Goal: Task Accomplishment & Management: Manage account settings

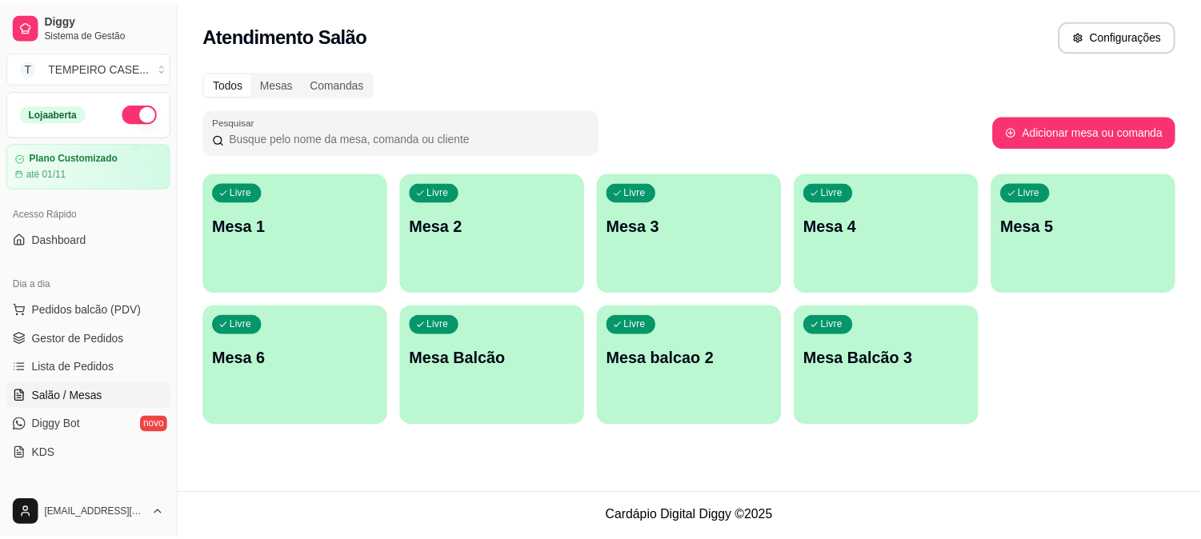
scroll to position [267, 0]
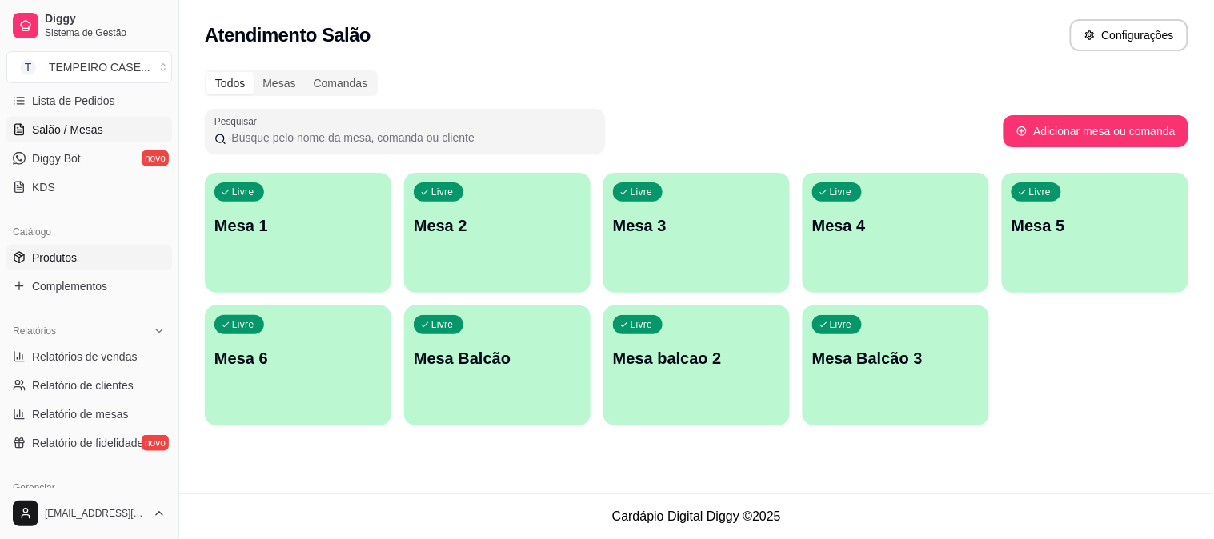
click at [99, 262] on link "Produtos" at bounding box center [89, 258] width 166 height 26
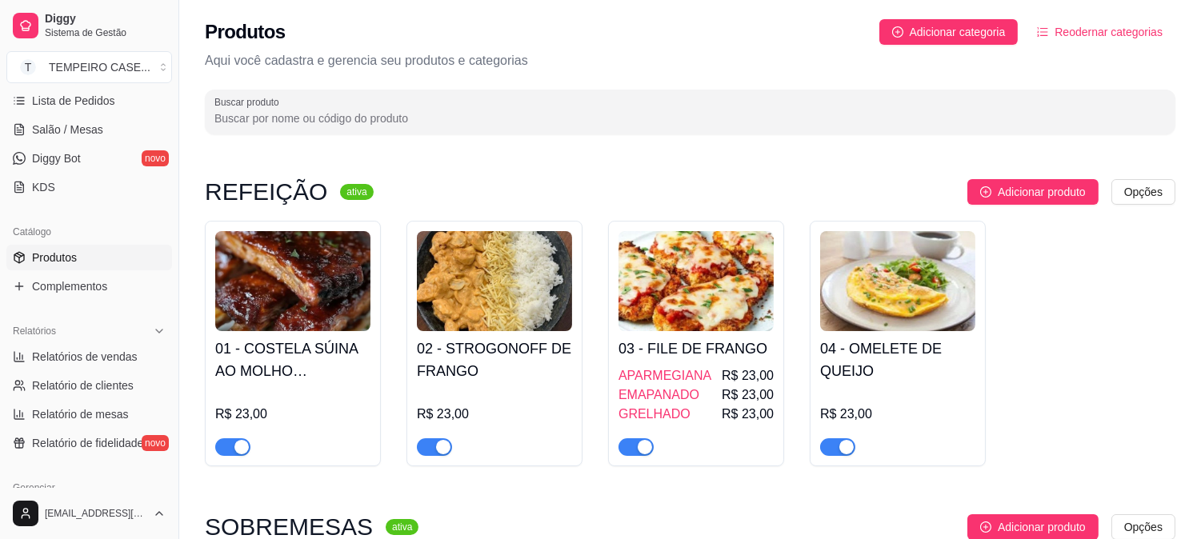
click at [308, 382] on h4 "01 - COSTELA SÚINA AO MOLHO BARBECUE" at bounding box center [292, 360] width 155 height 45
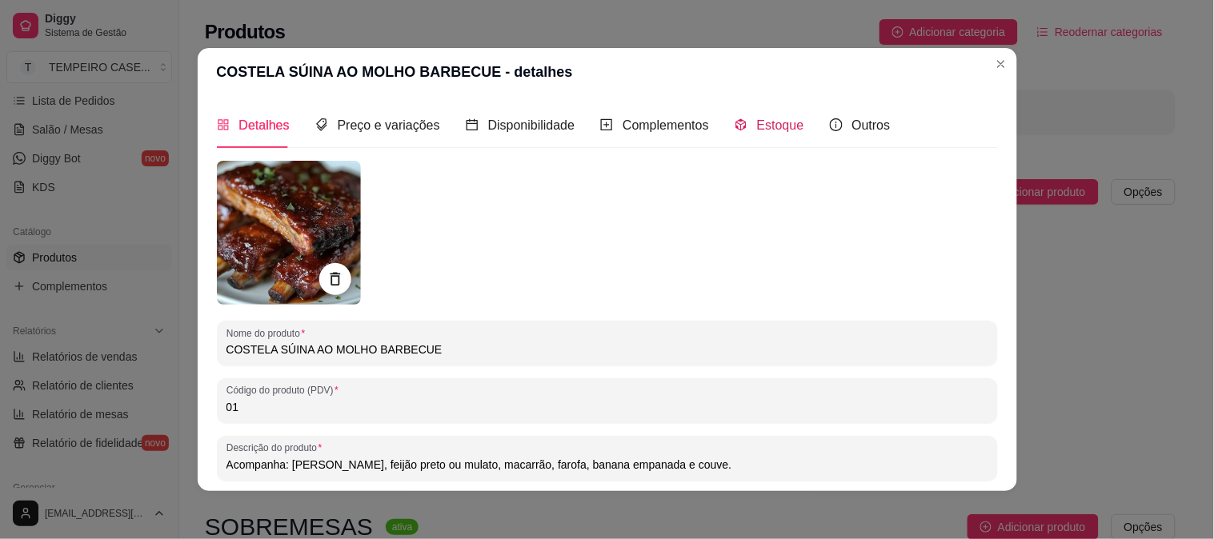
drag, startPoint x: 771, startPoint y: 133, endPoint x: 754, endPoint y: 107, distance: 31.1
click at [771, 132] on span "Estoque" at bounding box center [780, 125] width 47 height 14
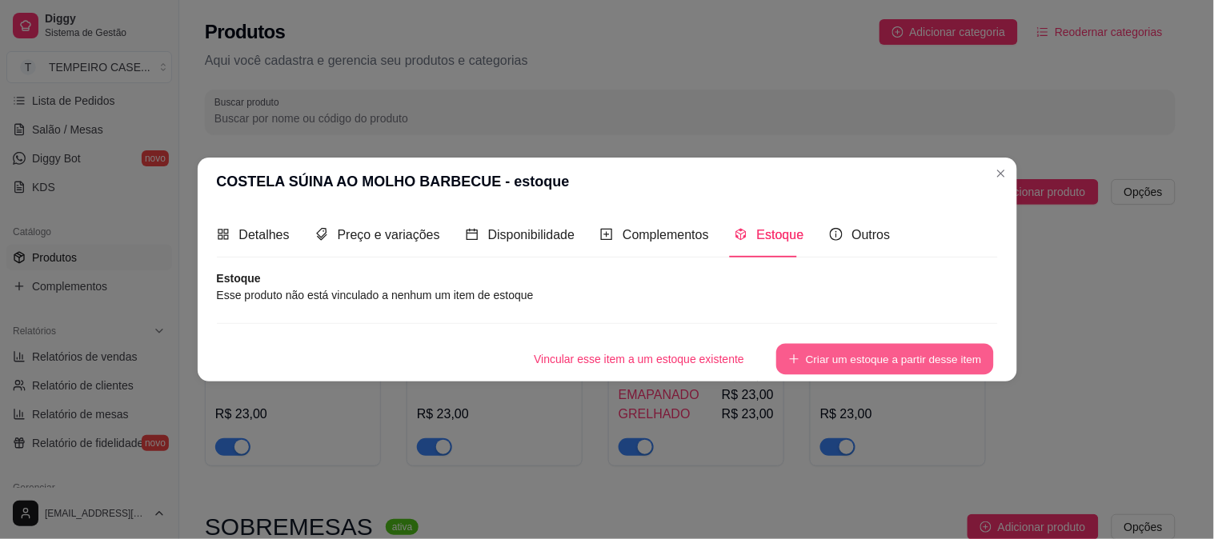
click at [908, 351] on button "Criar um estoque a partir desse item" at bounding box center [885, 359] width 218 height 31
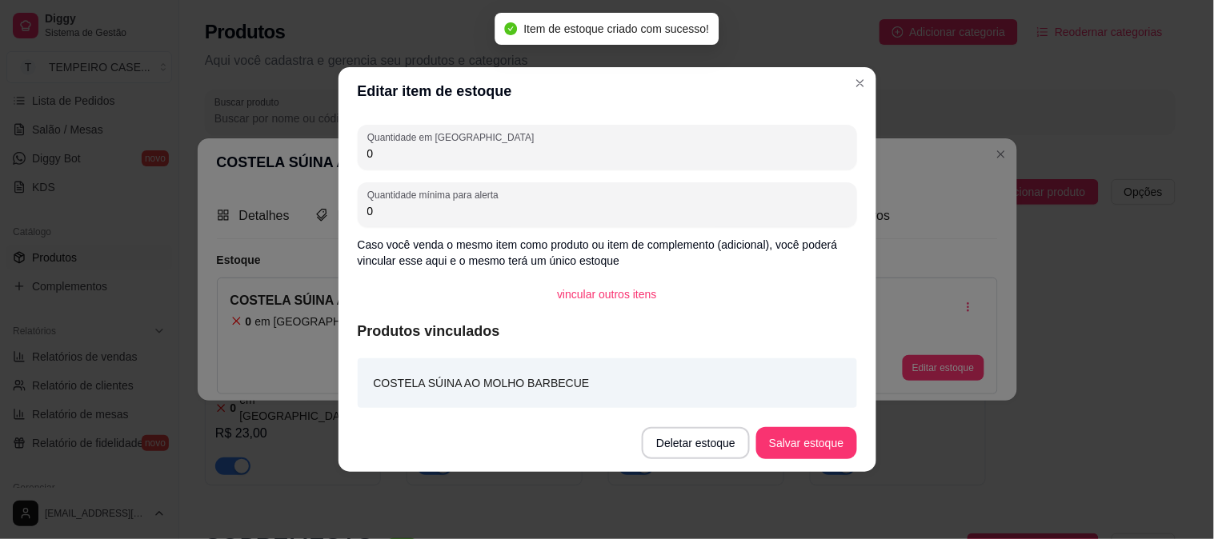
drag, startPoint x: 384, startPoint y: 163, endPoint x: 352, endPoint y: 161, distance: 32.1
click at [352, 161] on div "Quantidade em estoque 0 Quantidade mínima para alerta 0 Caso você venda o mesmo…" at bounding box center [608, 264] width 538 height 299
click at [372, 157] on input "0" at bounding box center [607, 154] width 480 height 16
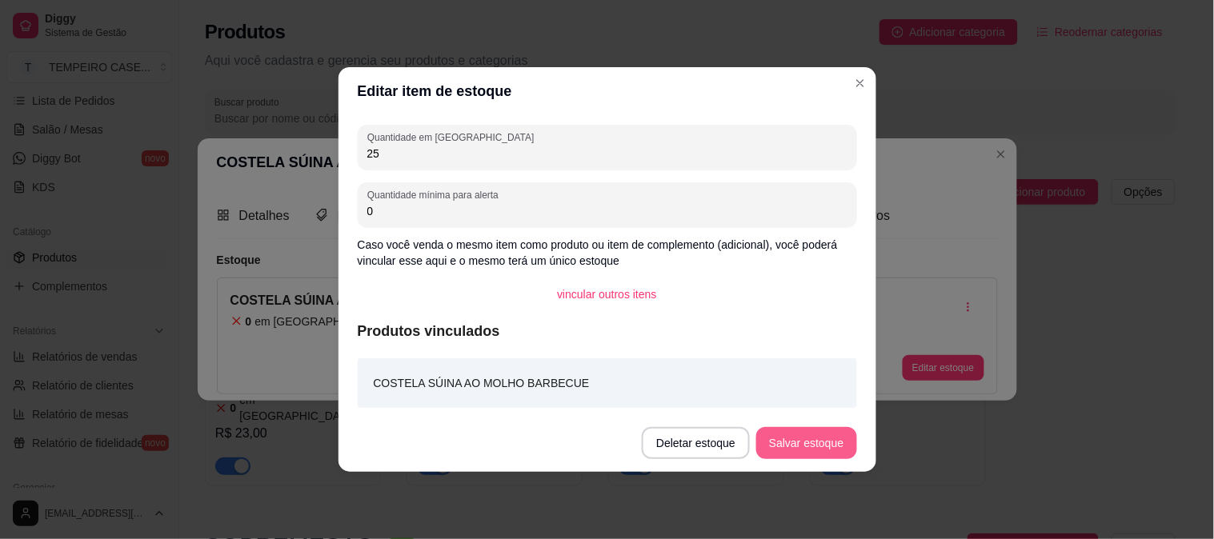
type input "25"
click at [799, 434] on button "Salvar estoque" at bounding box center [806, 443] width 100 height 32
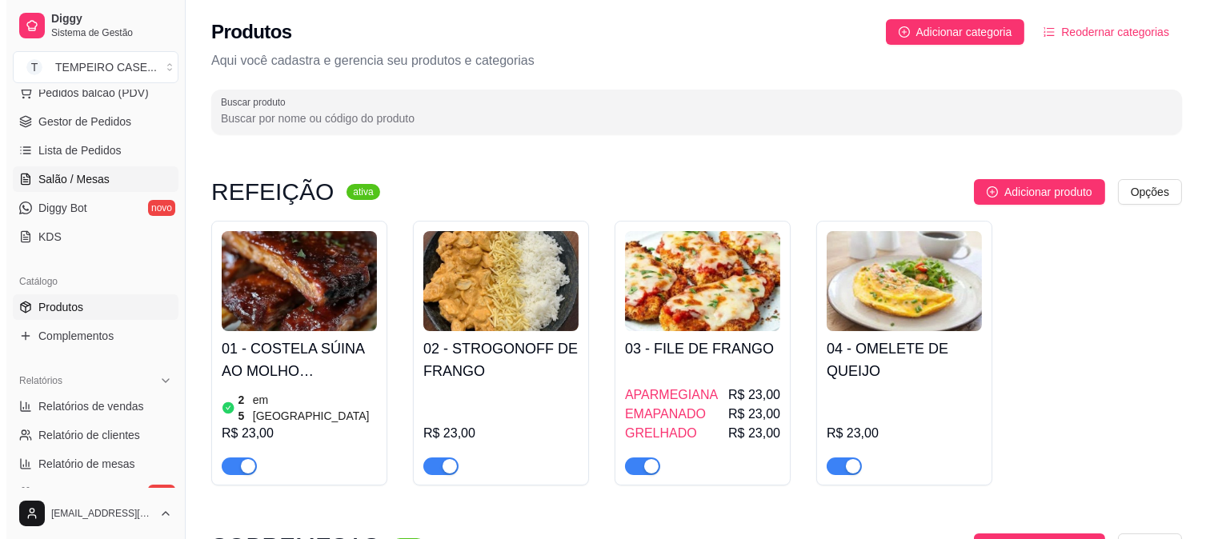
scroll to position [178, 0]
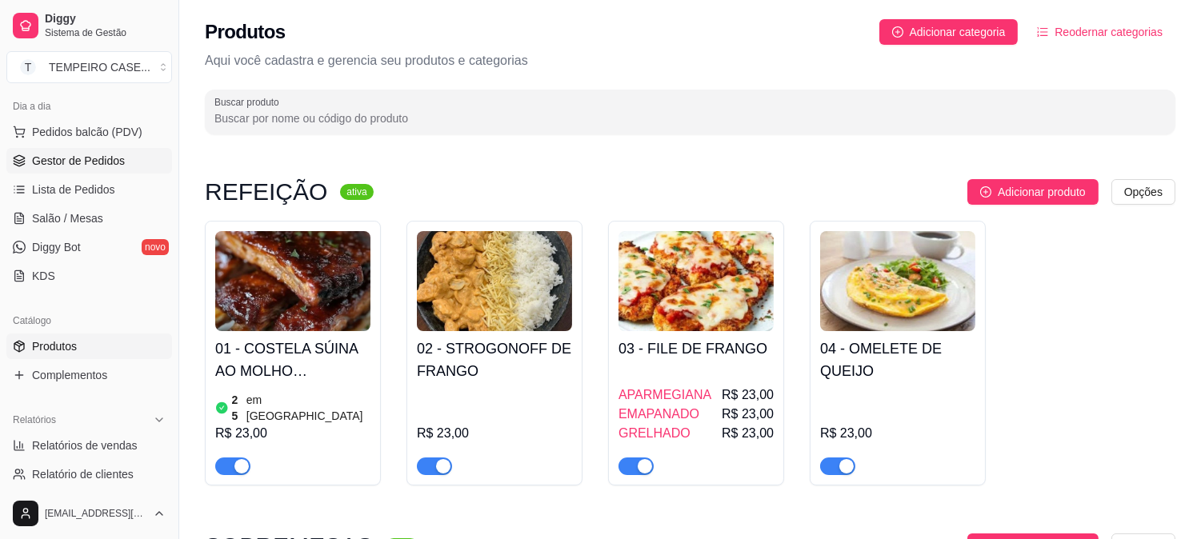
click at [81, 154] on span "Gestor de Pedidos" at bounding box center [78, 161] width 93 height 16
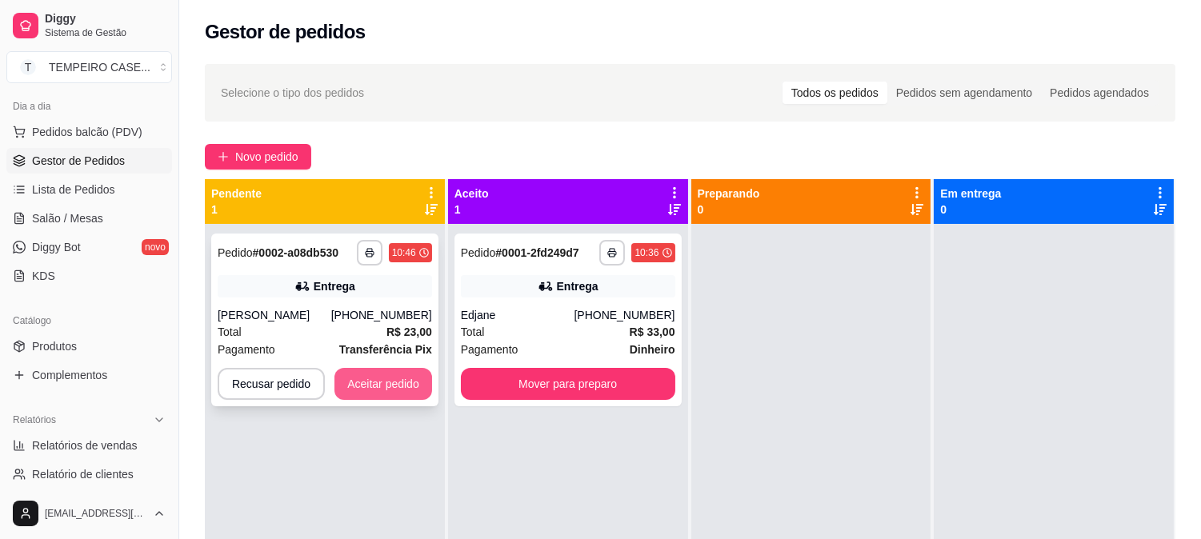
click at [381, 386] on button "Aceitar pedido" at bounding box center [384, 384] width 98 height 32
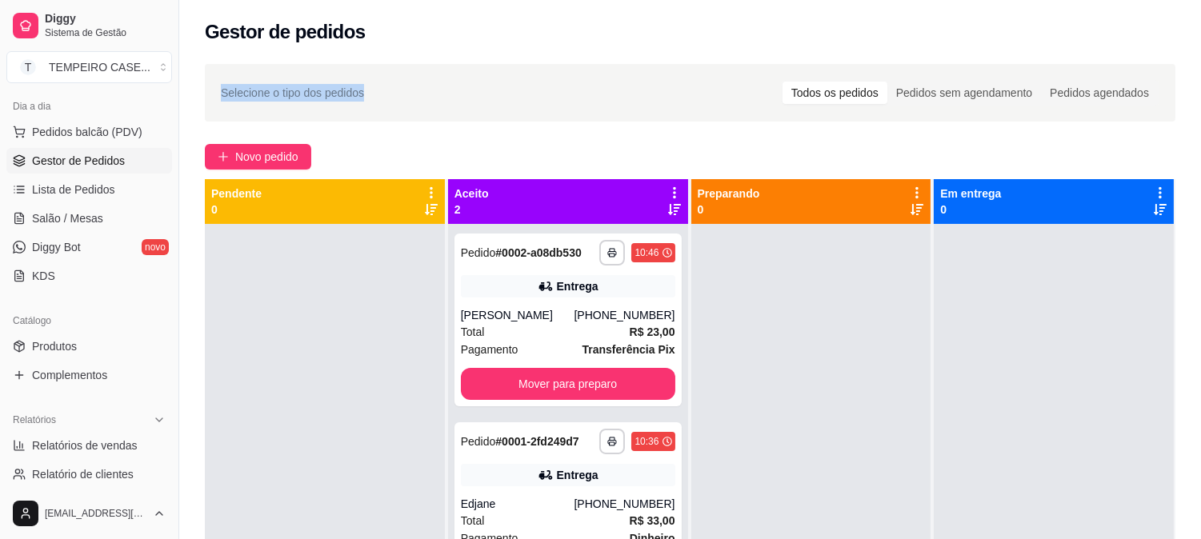
drag, startPoint x: 509, startPoint y: 62, endPoint x: 539, endPoint y: -108, distance: 172.2
click at [539, 0] on html "**********" at bounding box center [600, 269] width 1201 height 539
click at [219, 170] on div "**********" at bounding box center [690, 395] width 1022 height 683
click at [235, 165] on span "Novo pedido" at bounding box center [266, 157] width 63 height 18
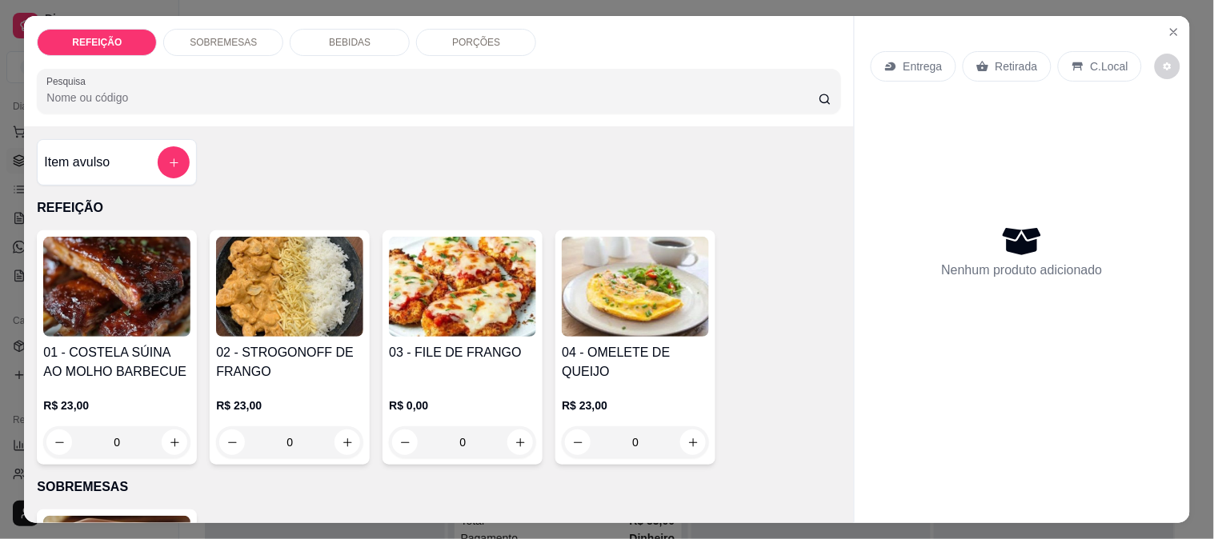
click at [483, 303] on img at bounding box center [462, 287] width 147 height 100
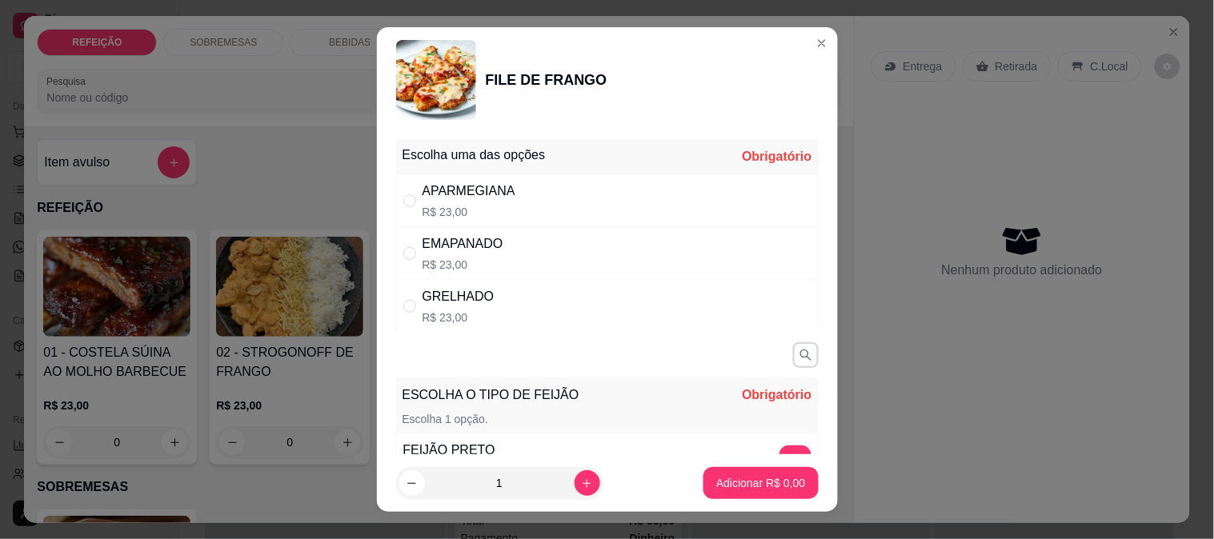
click at [614, 203] on div "APARMEGIANA R$ 23,00" at bounding box center [607, 200] width 423 height 53
radio input "true"
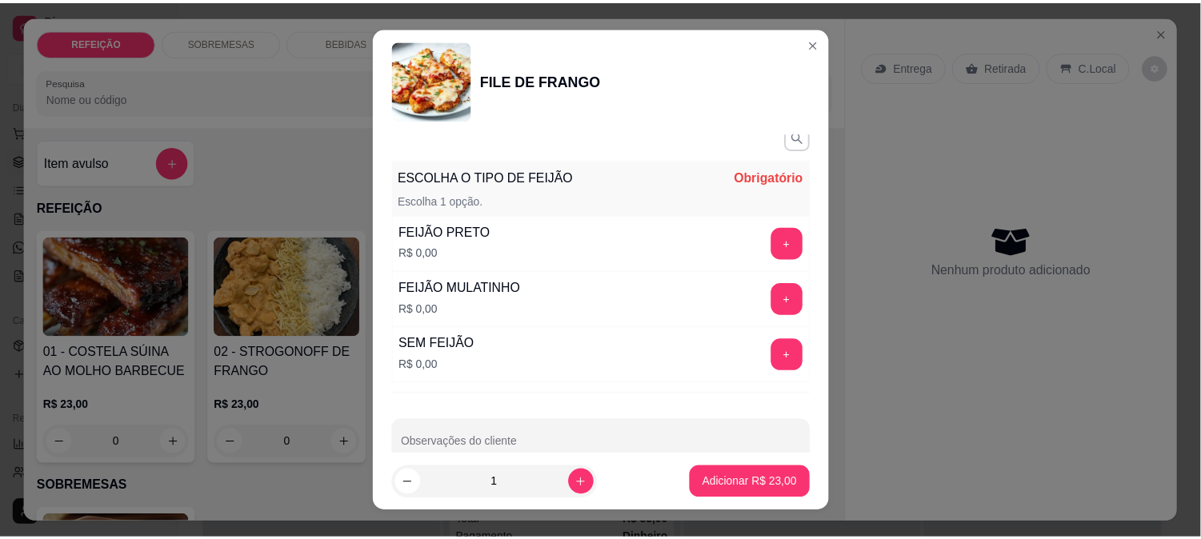
scroll to position [251, 0]
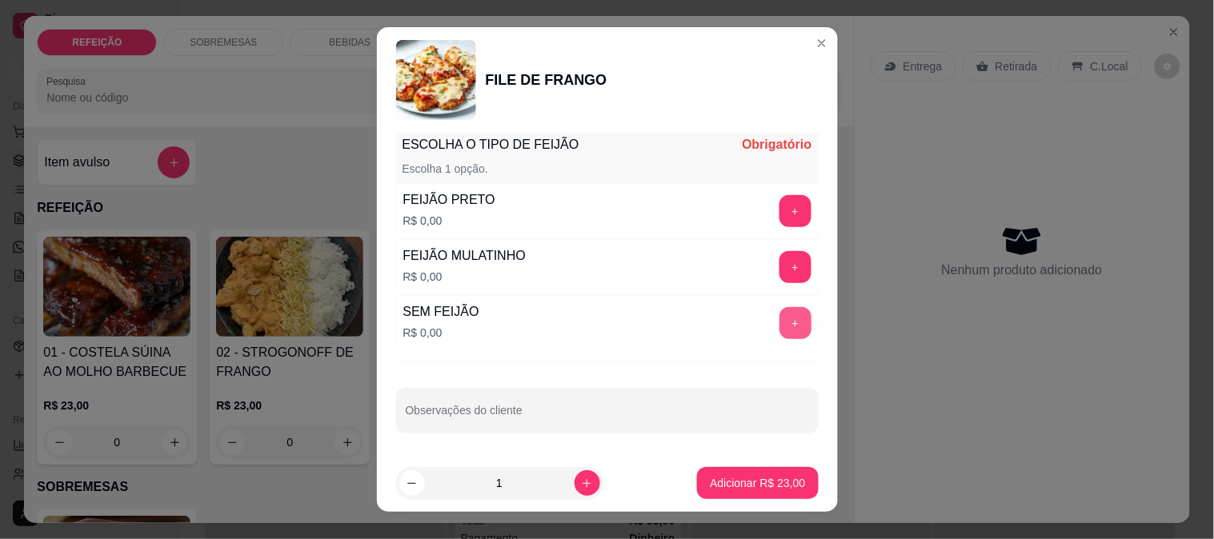
click at [780, 318] on button "+" at bounding box center [796, 323] width 32 height 32
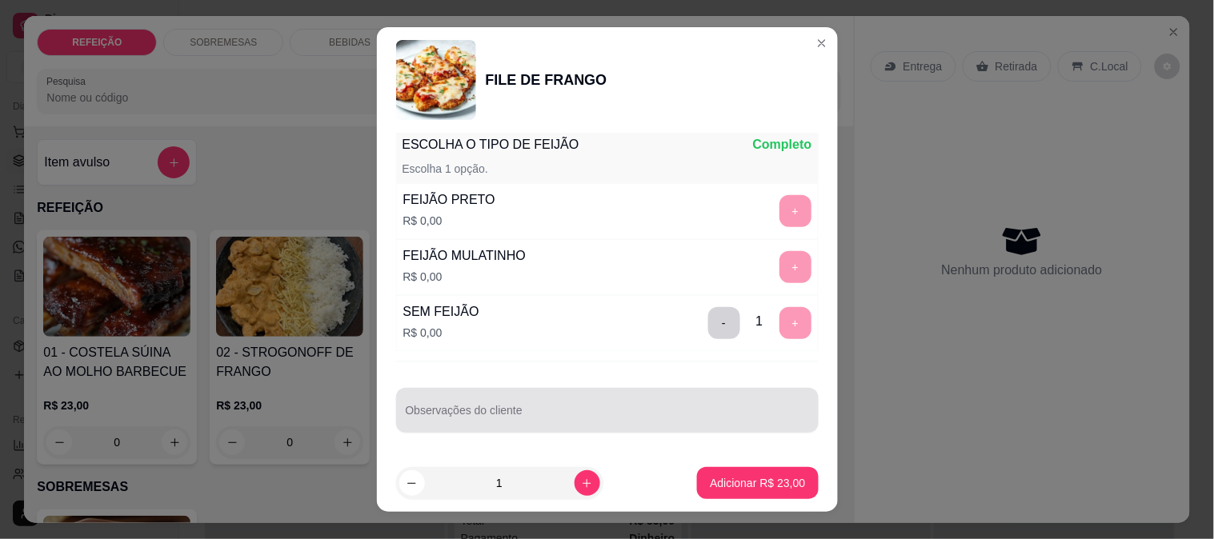
click at [715, 407] on div at bounding box center [607, 411] width 403 height 32
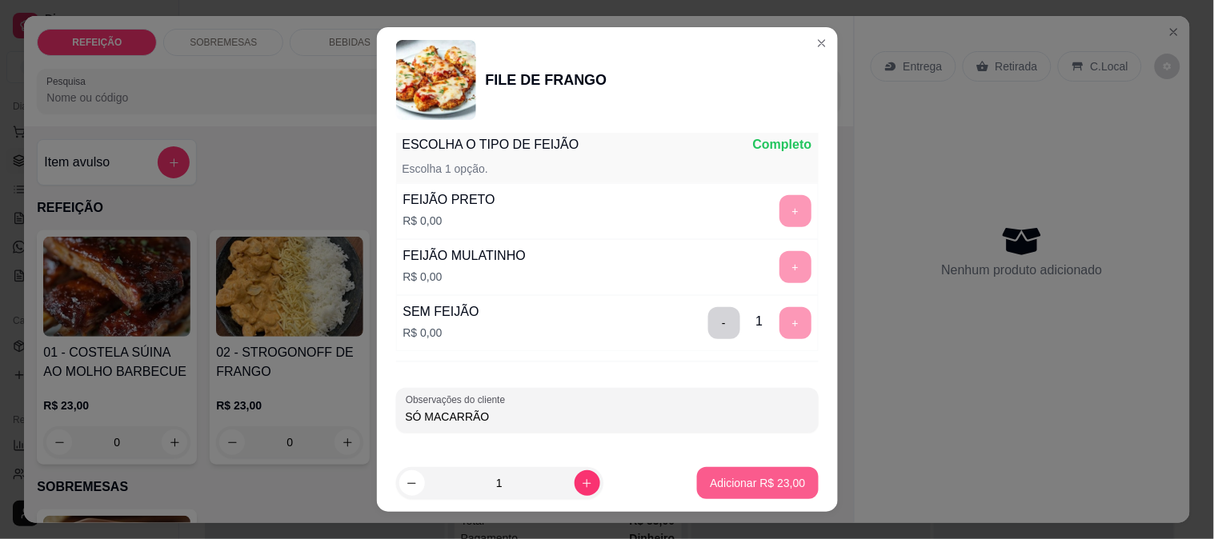
type input "SÓ MACARRÃO"
click at [697, 479] on button "Adicionar R$ 23,00" at bounding box center [757, 483] width 121 height 32
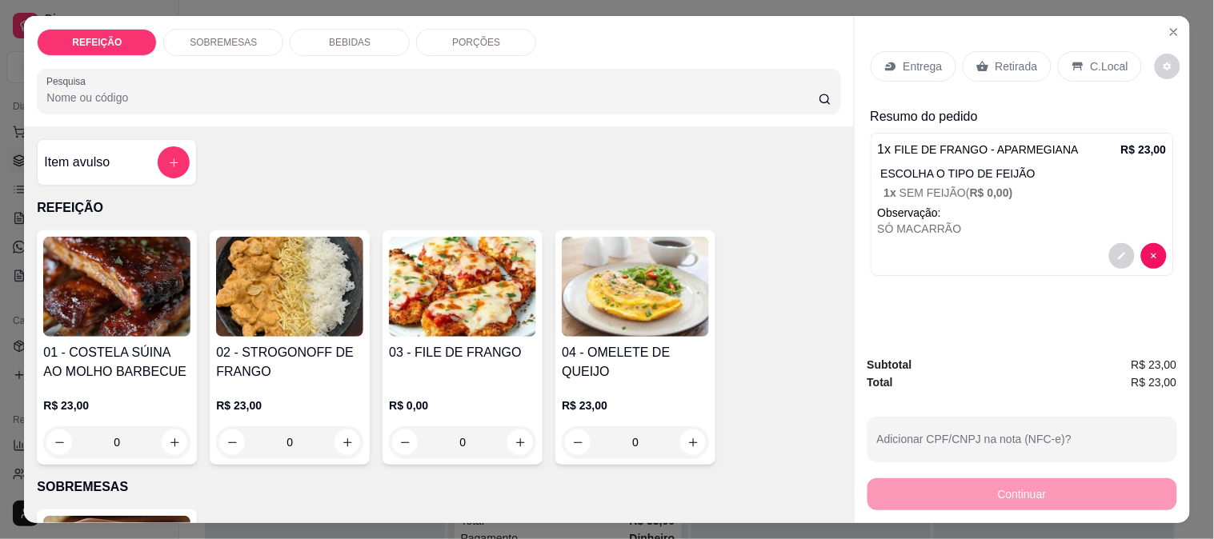
click at [996, 69] on div "Retirada" at bounding box center [1007, 66] width 89 height 30
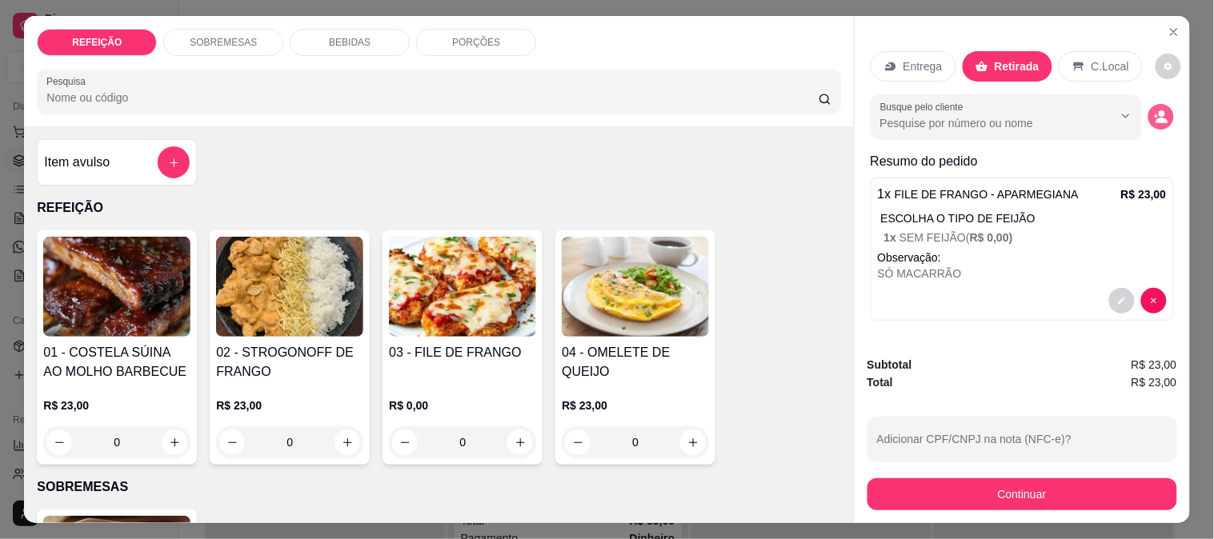
click at [1164, 114] on button "decrease-product-quantity" at bounding box center [1161, 117] width 26 height 26
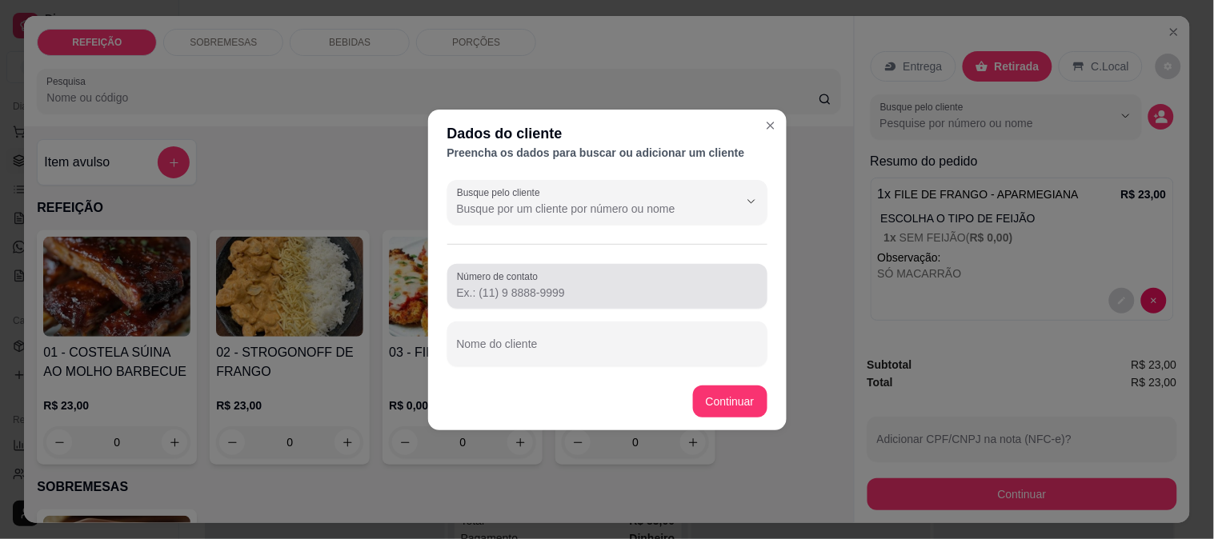
click at [563, 276] on div at bounding box center [607, 287] width 301 height 32
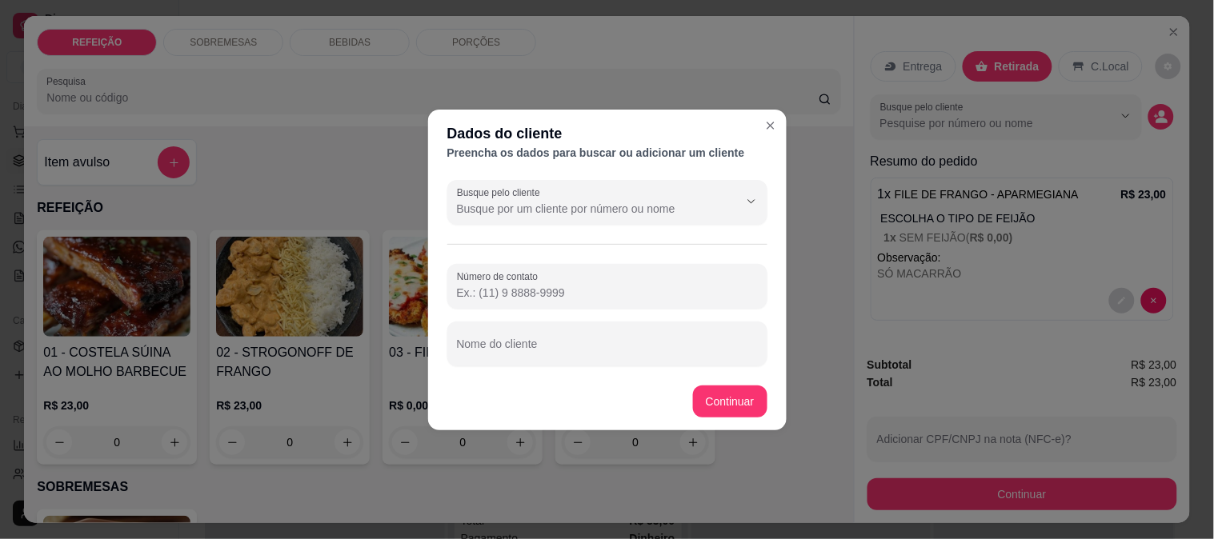
paste input "[PHONE_NUMBER]"
type input "[PHONE_NUMBER]"
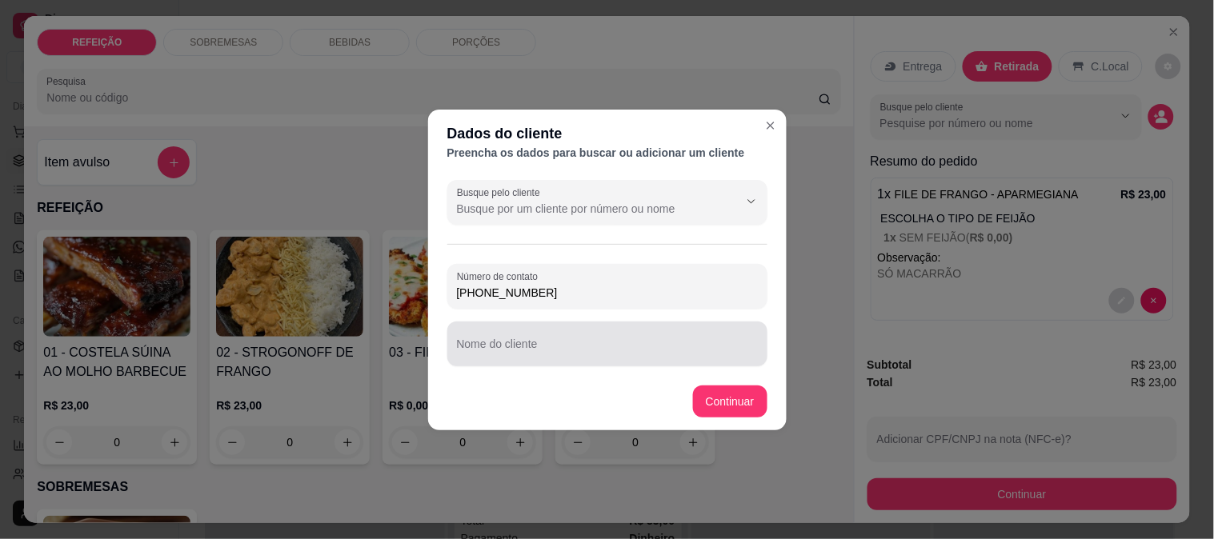
click at [529, 350] on input "Nome do cliente" at bounding box center [607, 351] width 301 height 16
paste input "DIEGO"
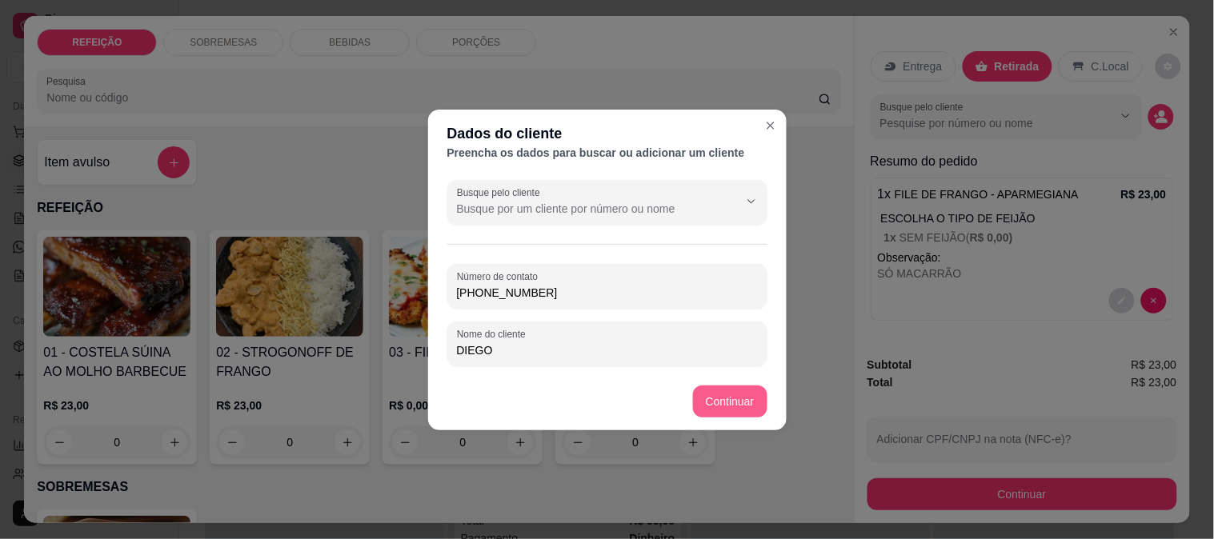
type input "DIEGO"
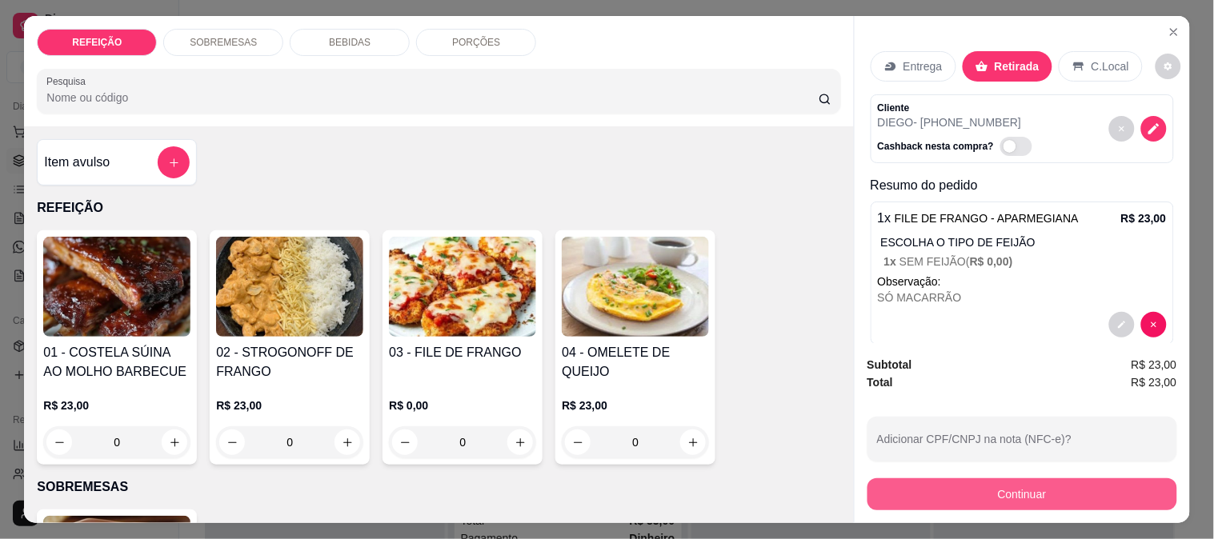
click at [951, 479] on button "Continuar" at bounding box center [1023, 495] width 310 height 32
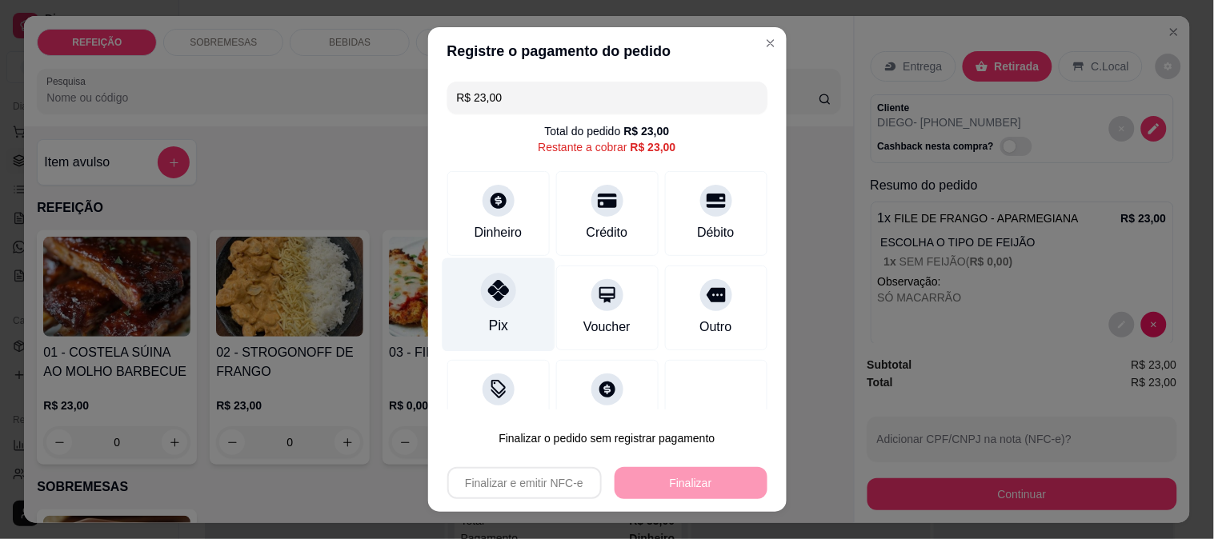
click at [488, 323] on div "Pix" at bounding box center [497, 325] width 19 height 21
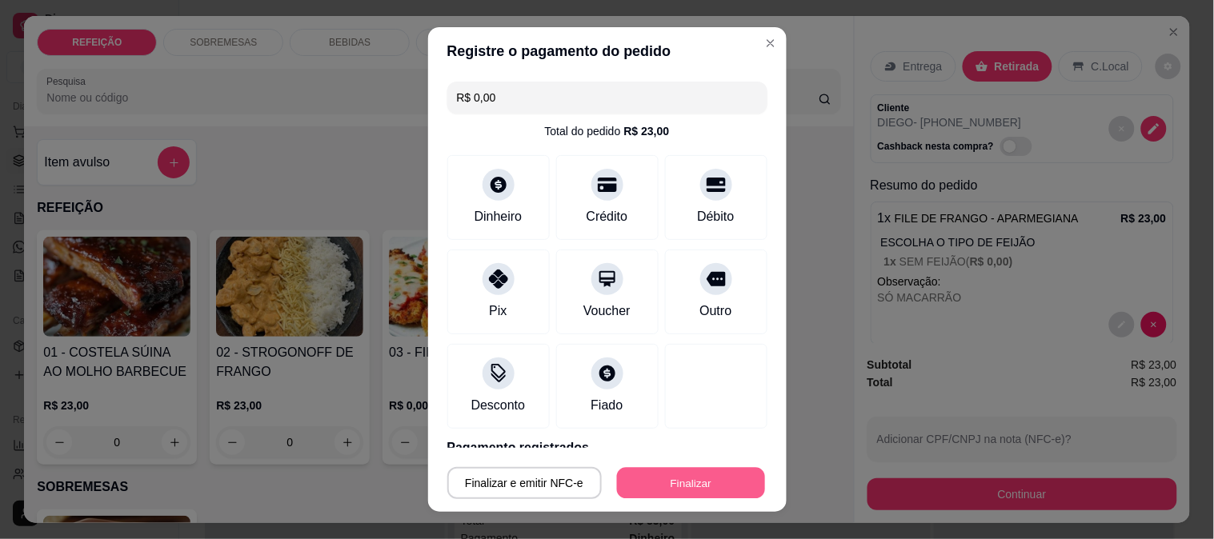
click at [666, 476] on button "Finalizar" at bounding box center [691, 483] width 148 height 31
type input "-R$ 23,00"
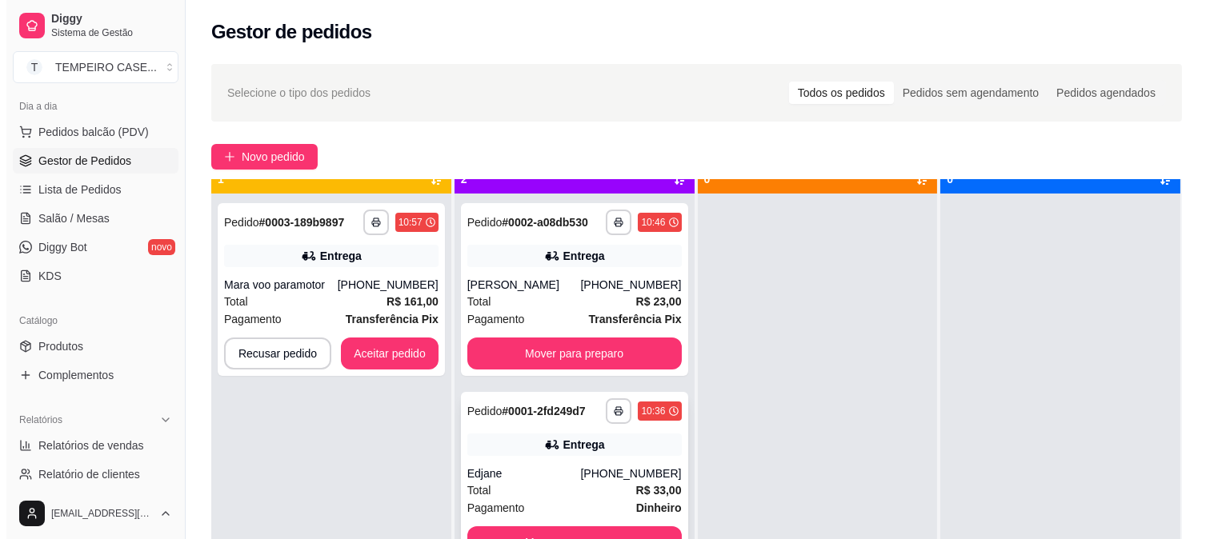
scroll to position [44, 0]
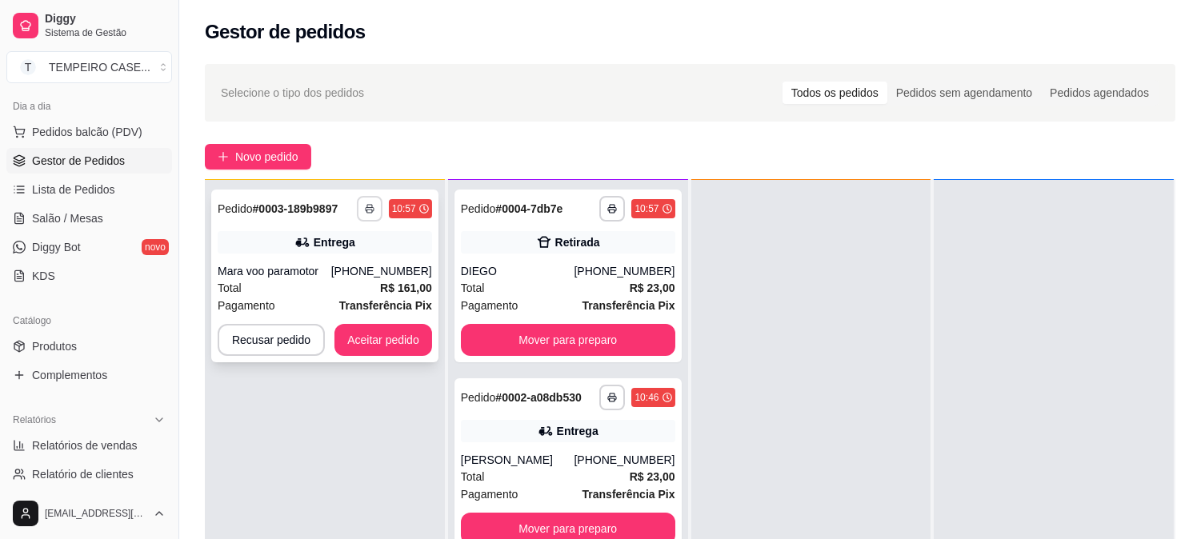
click at [372, 214] on button "button" at bounding box center [370, 209] width 26 height 26
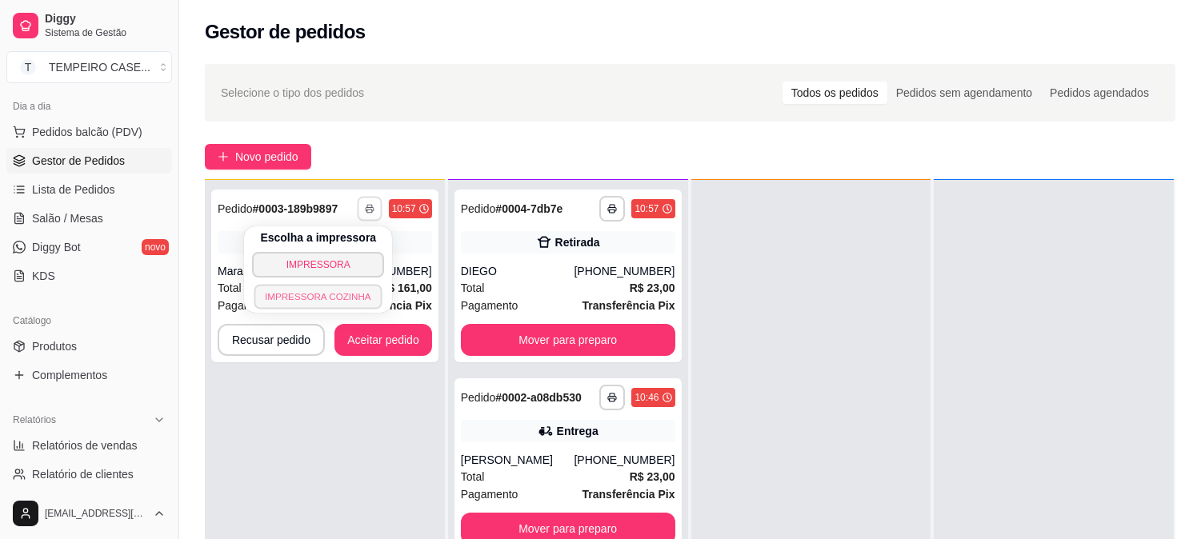
click at [319, 302] on button "IMPRESSORA COZINHA" at bounding box center [318, 296] width 128 height 25
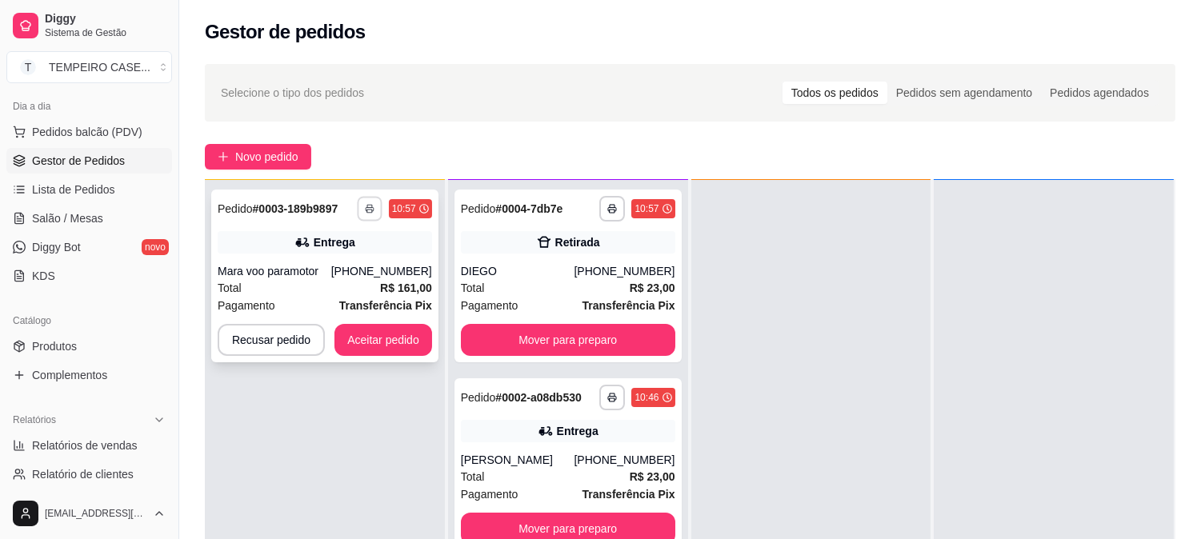
click at [377, 208] on button "button" at bounding box center [369, 208] width 25 height 25
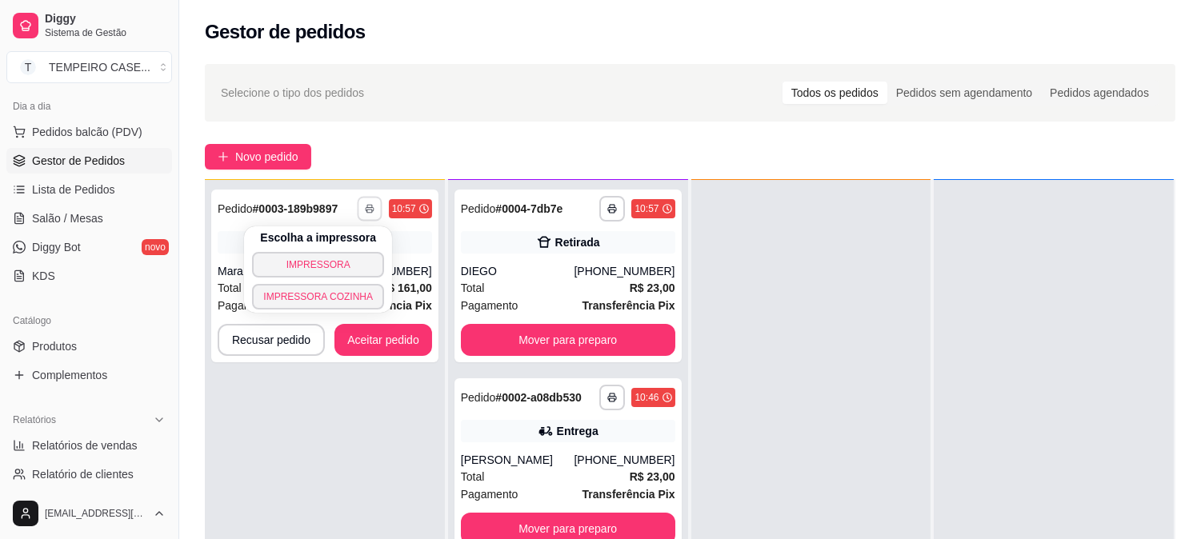
click at [332, 283] on div "Escolha a impressora IMPRESSORA IMPRESSORA COZINHA" at bounding box center [318, 269] width 148 height 86
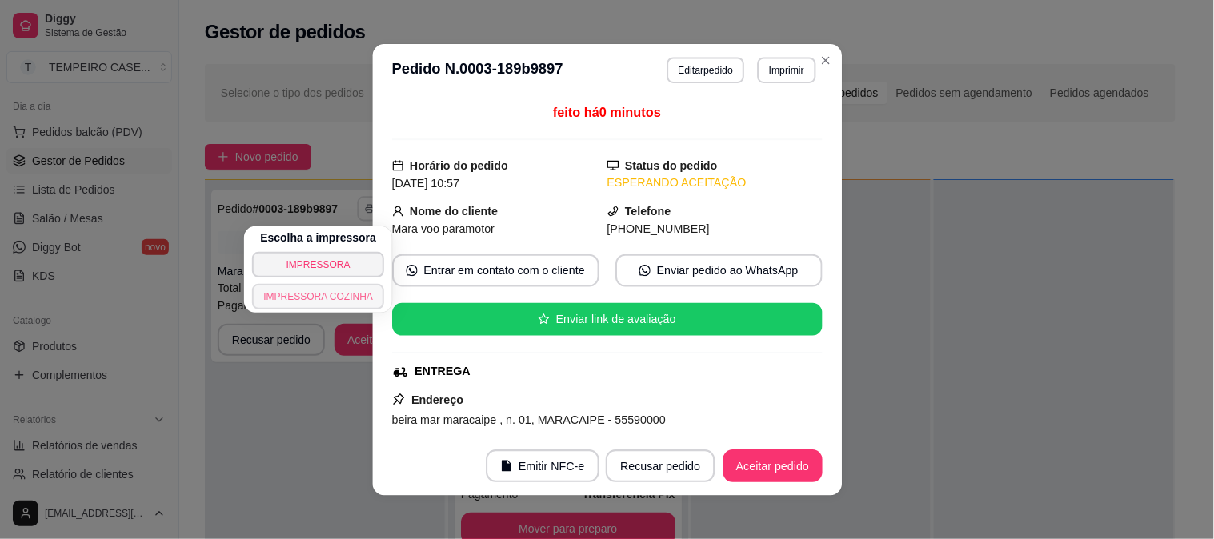
click at [331, 288] on button "IMPRESSORA COZINHA" at bounding box center [318, 297] width 132 height 26
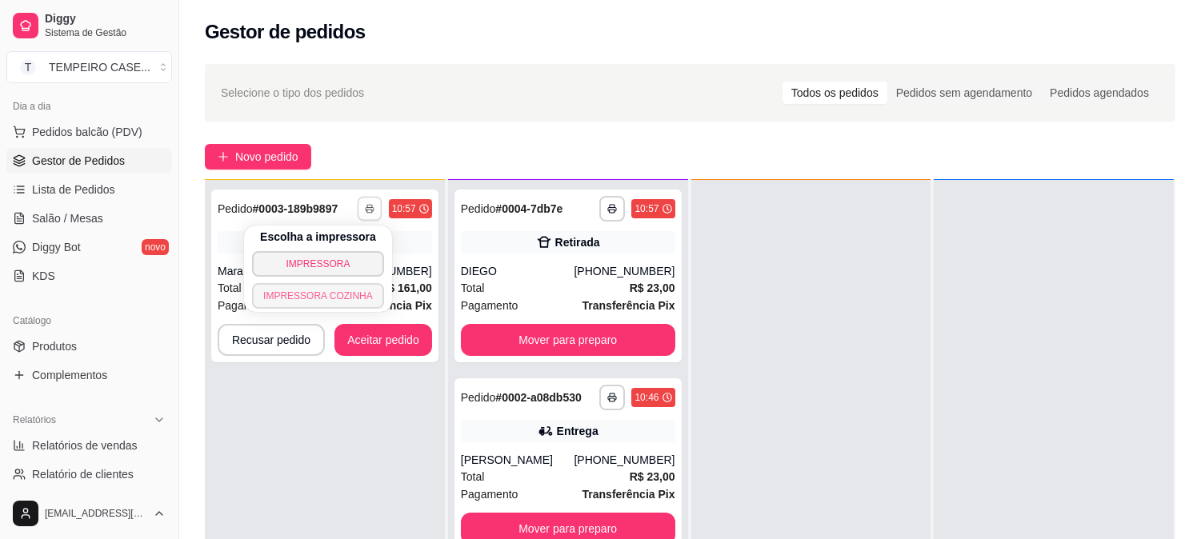
click at [326, 291] on button "IMPRESSORA COZINHA" at bounding box center [318, 296] width 132 height 26
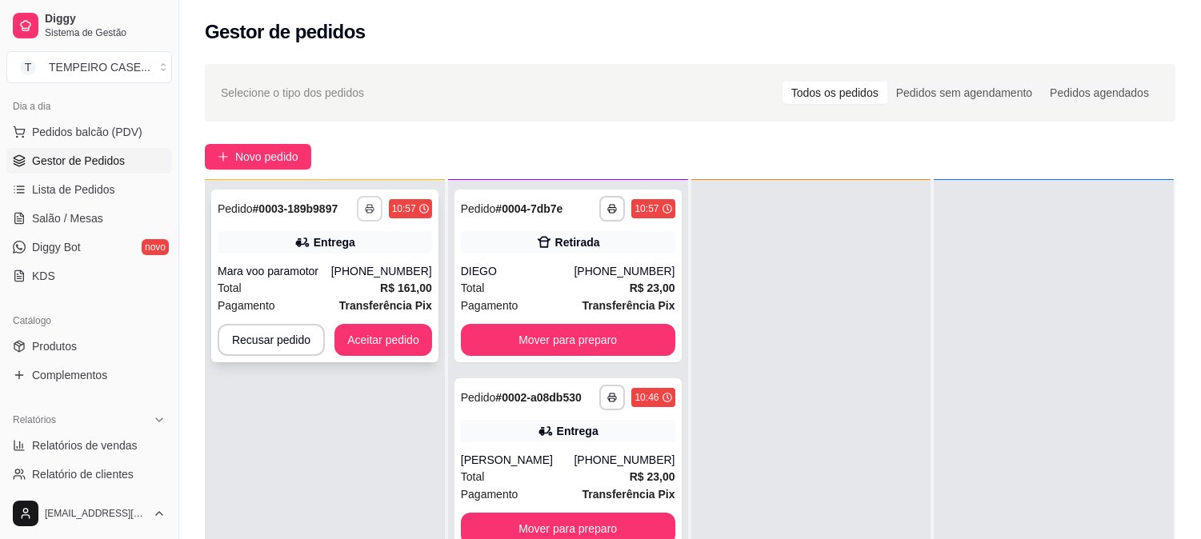
click at [366, 201] on button "button" at bounding box center [370, 209] width 26 height 26
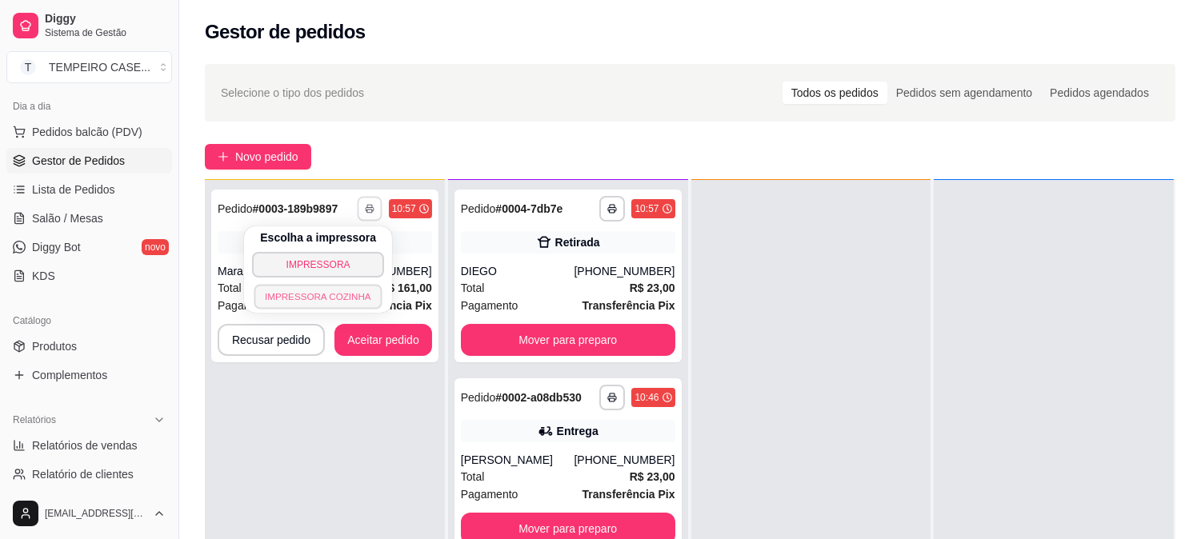
click at [325, 302] on button "IMPRESSORA COZINHA" at bounding box center [318, 296] width 128 height 25
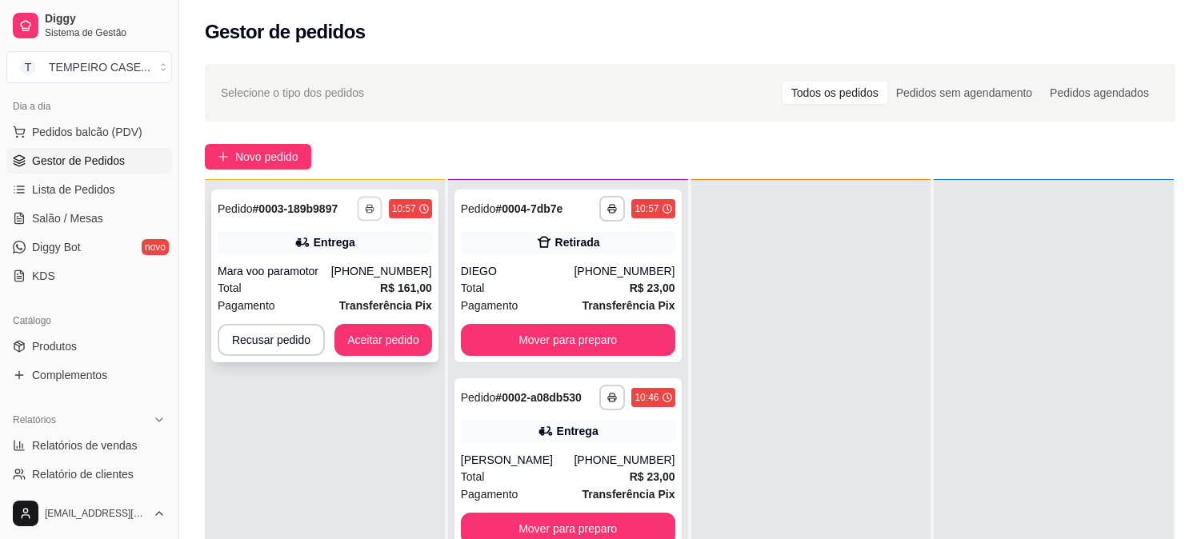
click at [365, 211] on icon "button" at bounding box center [370, 209] width 10 height 10
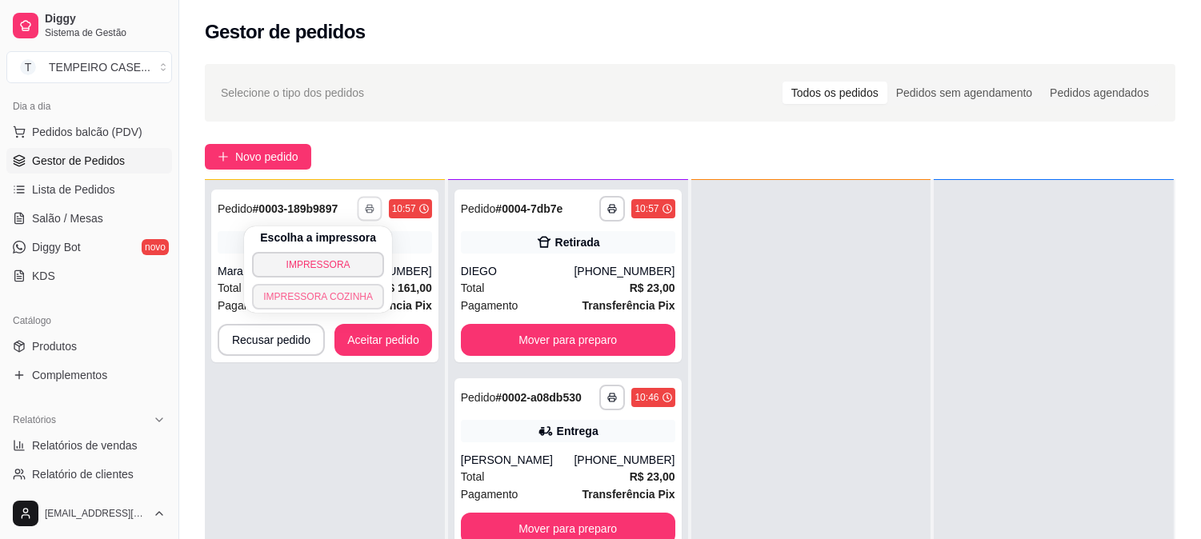
click at [327, 305] on button "IMPRESSORA COZINHA" at bounding box center [318, 297] width 132 height 26
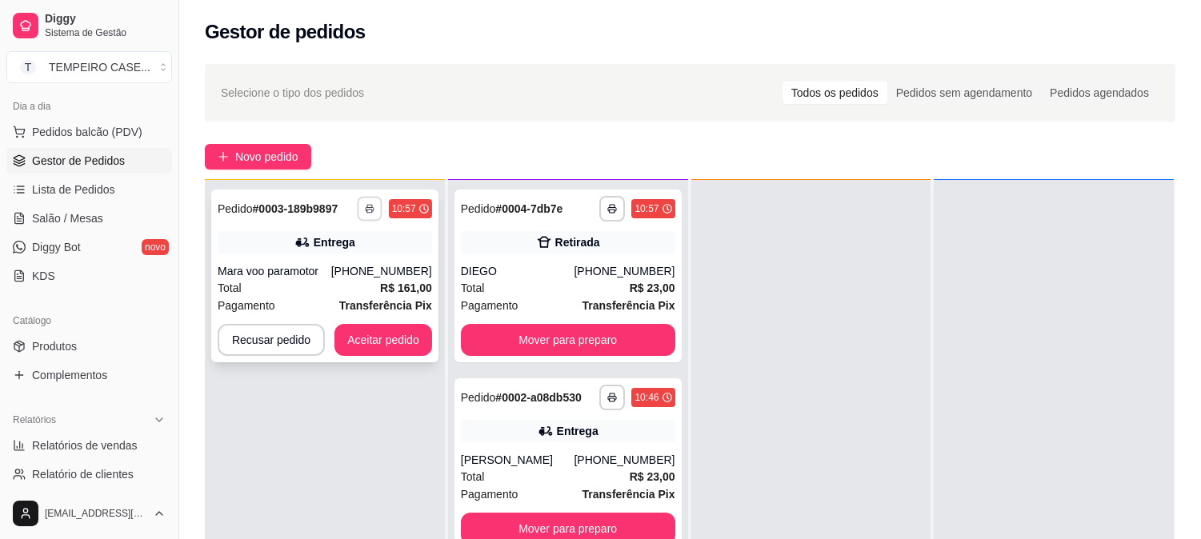
click at [367, 213] on button "button" at bounding box center [369, 208] width 25 height 25
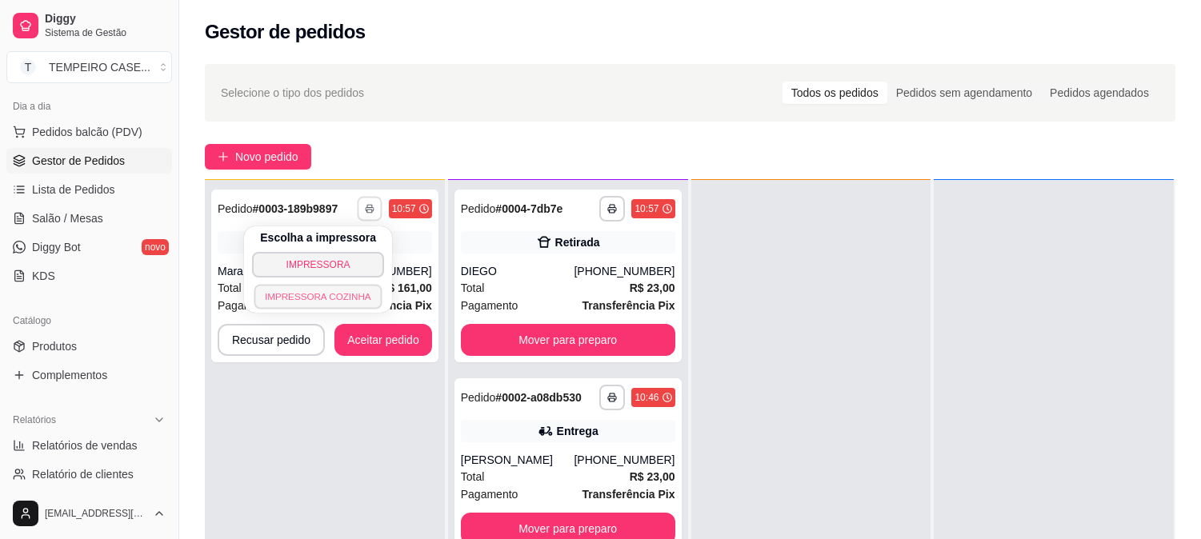
click at [333, 299] on button "IMPRESSORA COZINHA" at bounding box center [318, 296] width 128 height 25
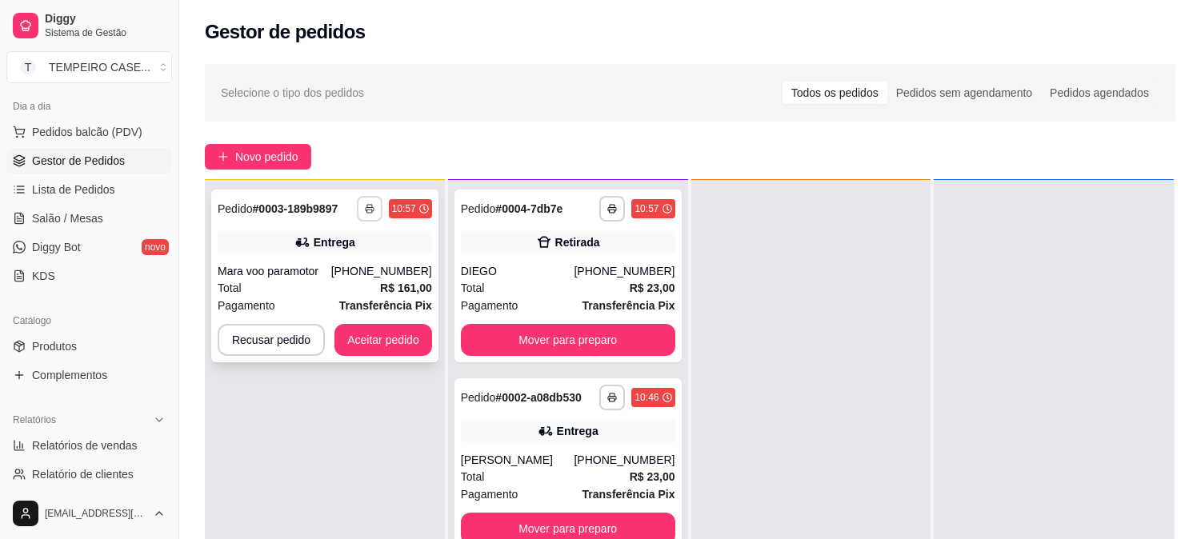
click at [368, 210] on icon "button" at bounding box center [370, 209] width 10 height 10
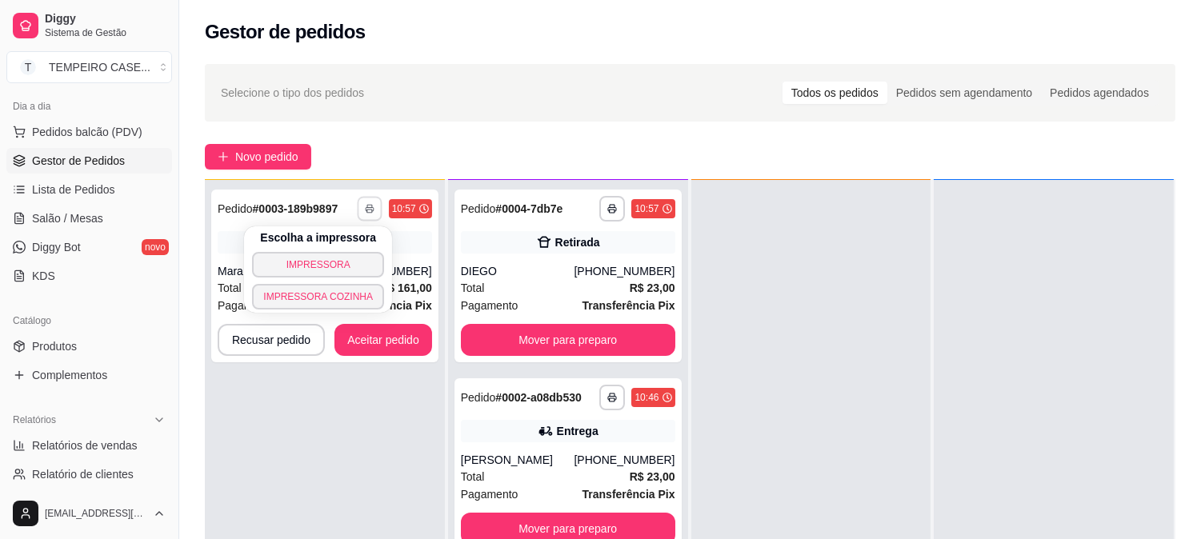
click at [338, 290] on button "IMPRESSORA COZINHA" at bounding box center [318, 297] width 132 height 26
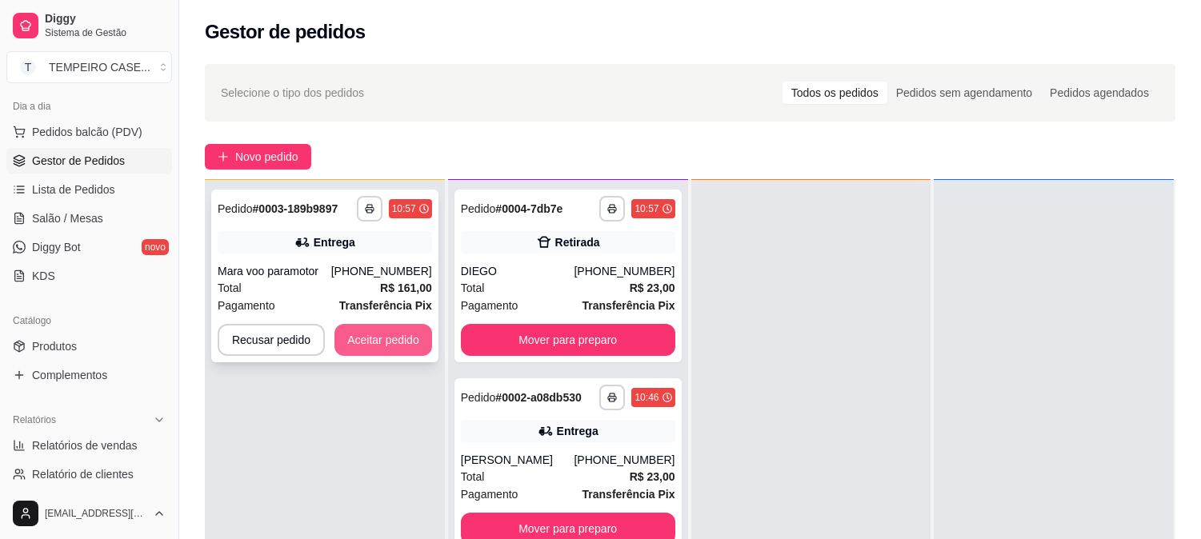
click at [374, 336] on button "Aceitar pedido" at bounding box center [384, 340] width 98 height 32
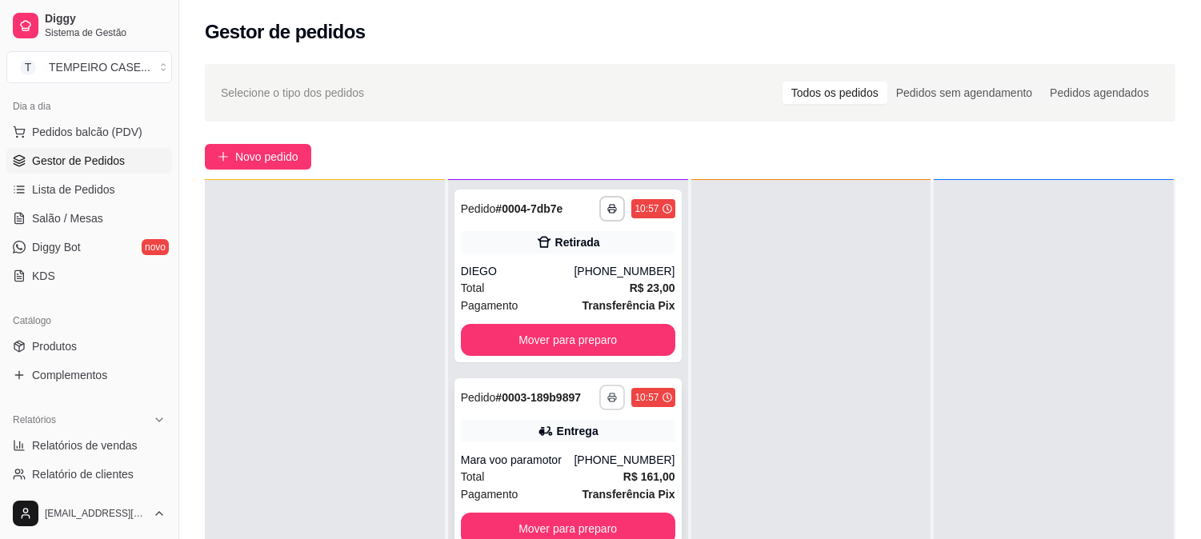
click at [599, 390] on button "button" at bounding box center [612, 398] width 26 height 26
click at [553, 483] on button "IMPRESSORA COZINHA" at bounding box center [560, 472] width 106 height 21
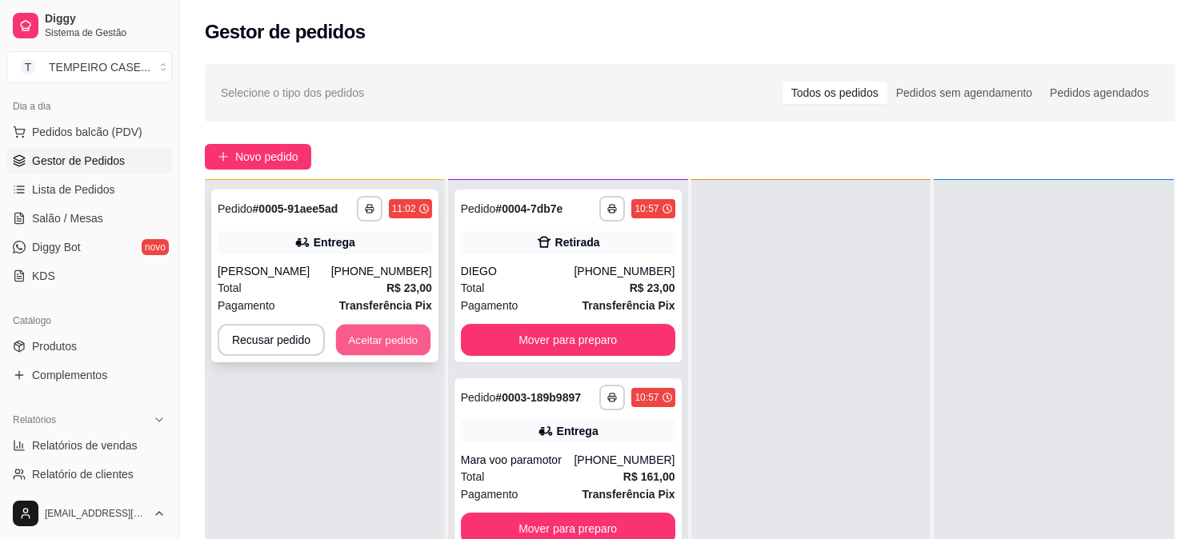
click at [390, 332] on button "Aceitar pedido" at bounding box center [383, 340] width 94 height 31
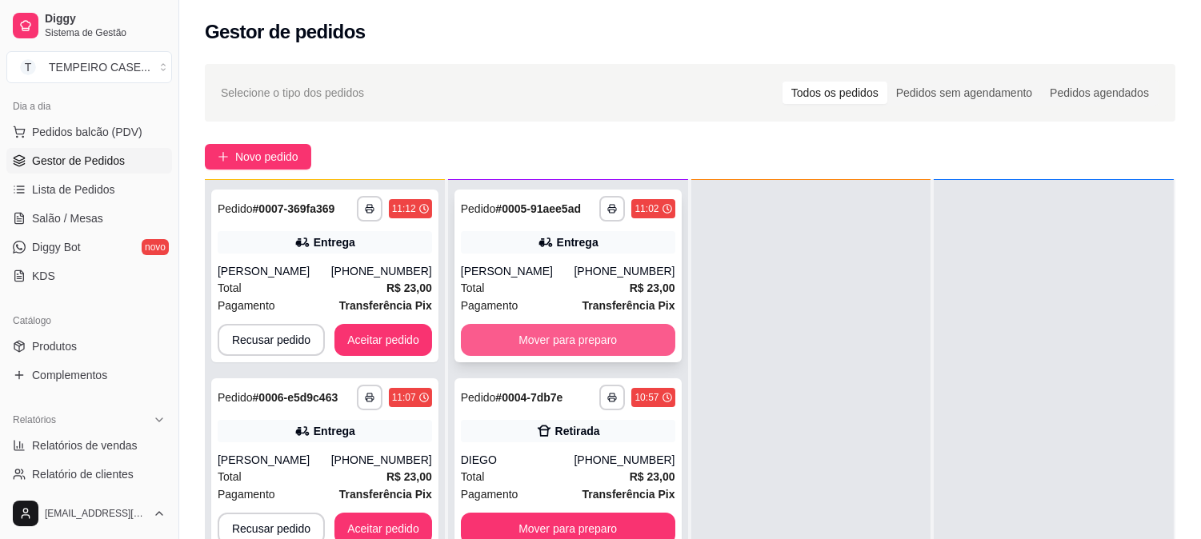
click at [644, 328] on button "Mover para preparo" at bounding box center [568, 340] width 214 height 32
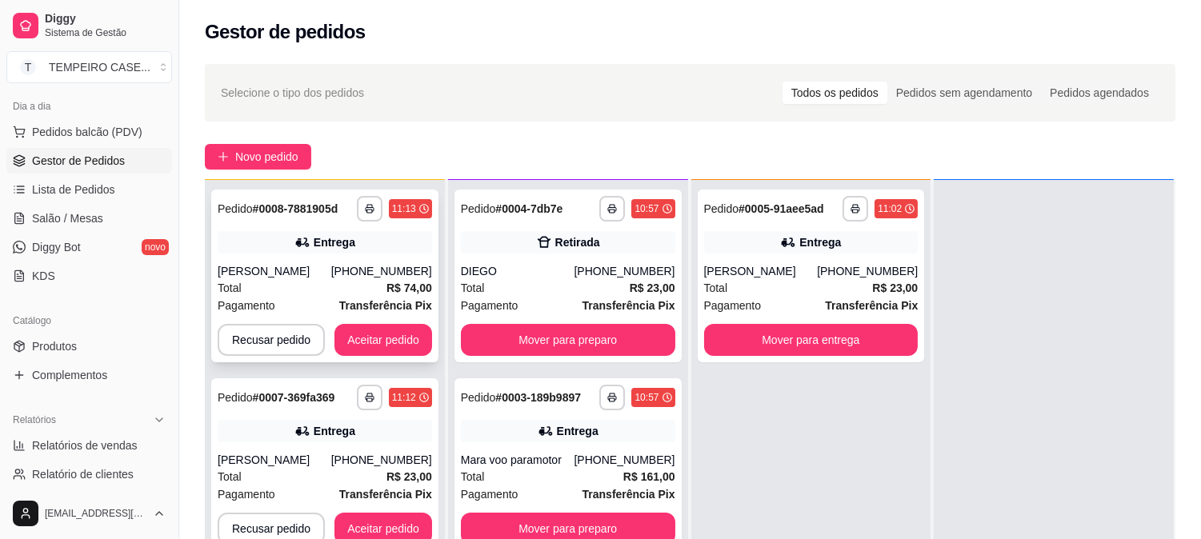
click at [399, 320] on div "**********" at bounding box center [324, 276] width 227 height 173
click at [369, 527] on button "Aceitar pedido" at bounding box center [384, 529] width 98 height 32
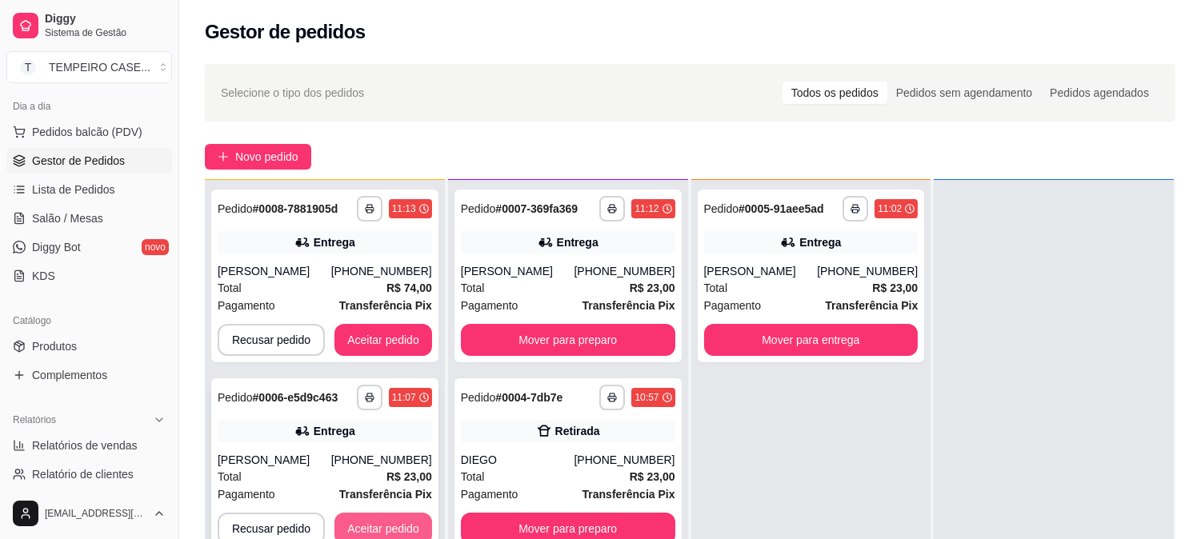
click at [375, 523] on button "Aceitar pedido" at bounding box center [384, 529] width 98 height 32
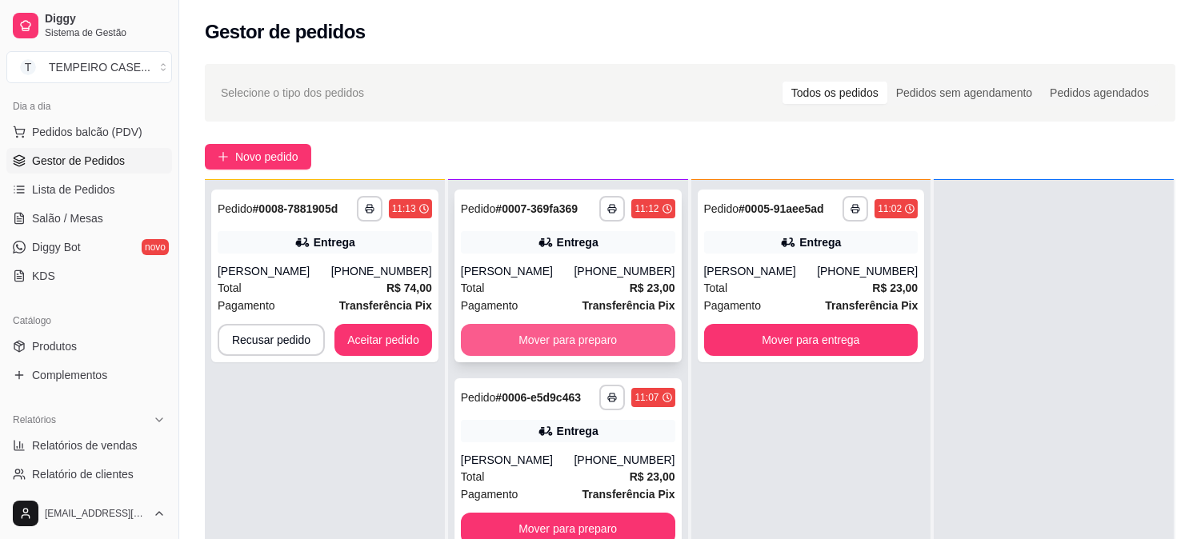
click at [587, 332] on button "Mover para preparo" at bounding box center [568, 340] width 214 height 32
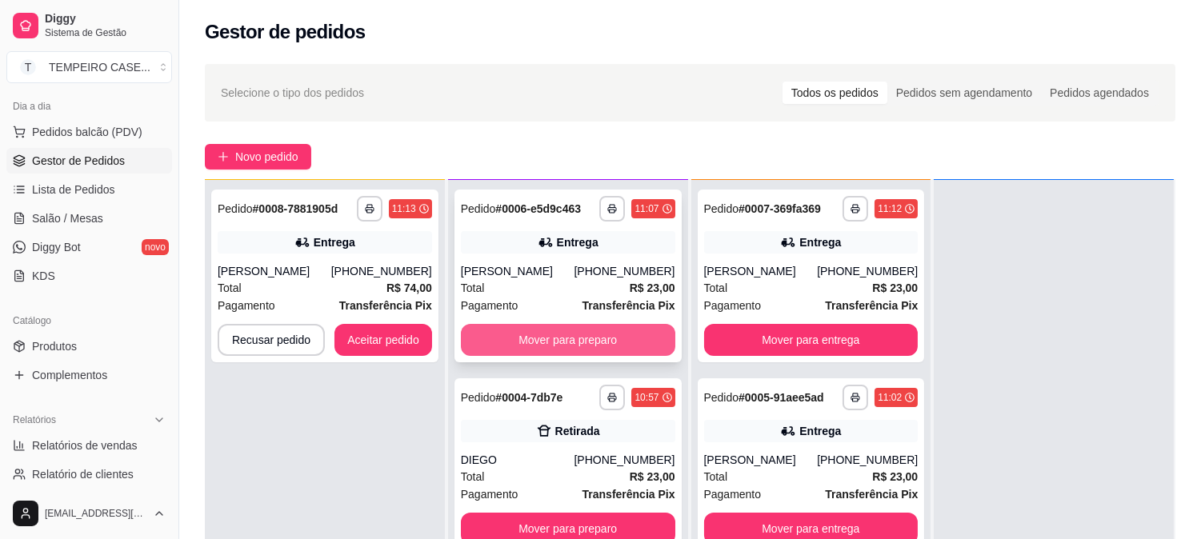
click at [579, 356] on button "Mover para preparo" at bounding box center [568, 340] width 214 height 32
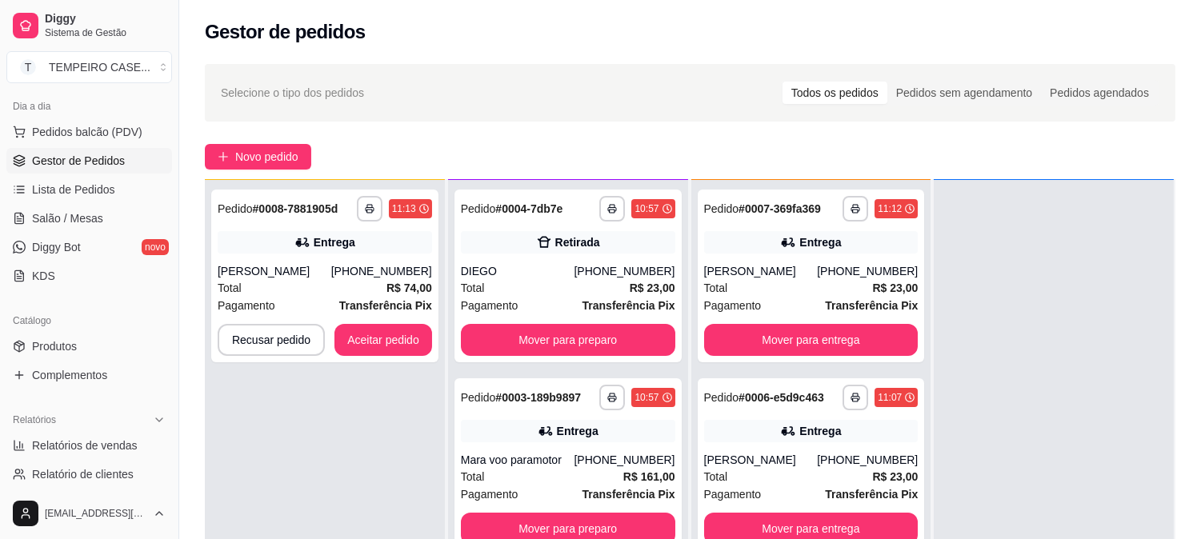
click at [575, 363] on div "**********" at bounding box center [568, 449] width 240 height 539
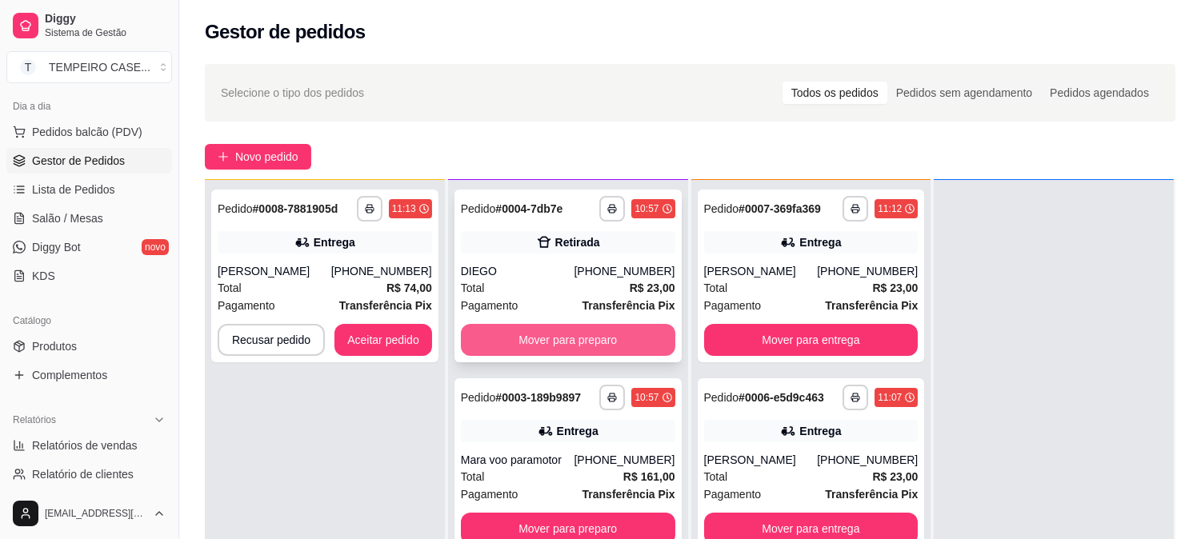
click at [562, 345] on button "Mover para preparo" at bounding box center [568, 340] width 214 height 32
click at [565, 348] on button "Mover para preparo" at bounding box center [568, 340] width 214 height 32
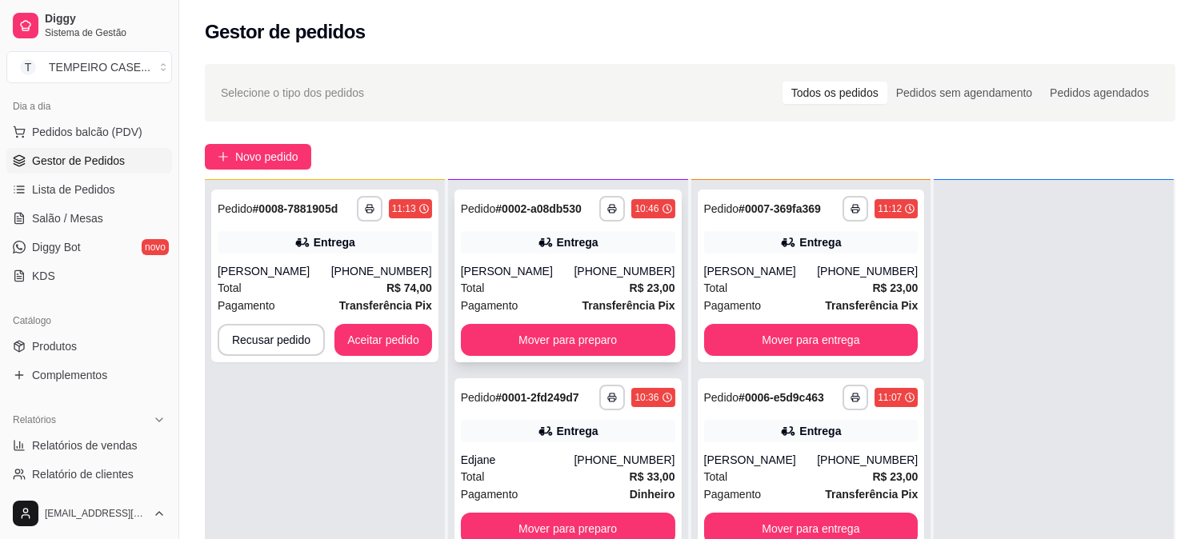
click at [563, 352] on button "Mover para preparo" at bounding box center [568, 340] width 214 height 32
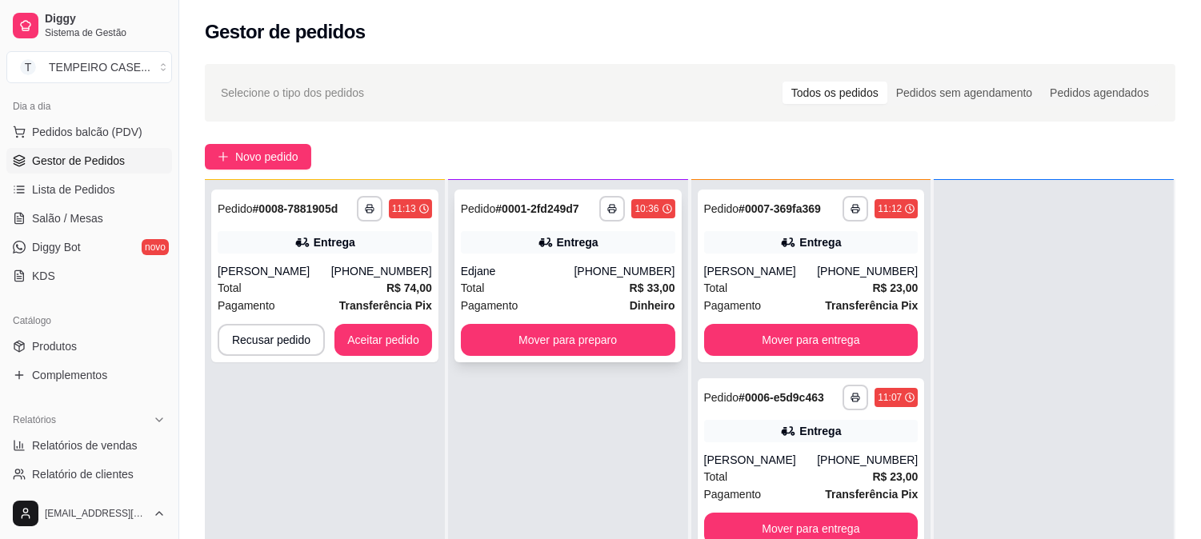
click at [568, 344] on button "Mover para preparo" at bounding box center [568, 340] width 214 height 32
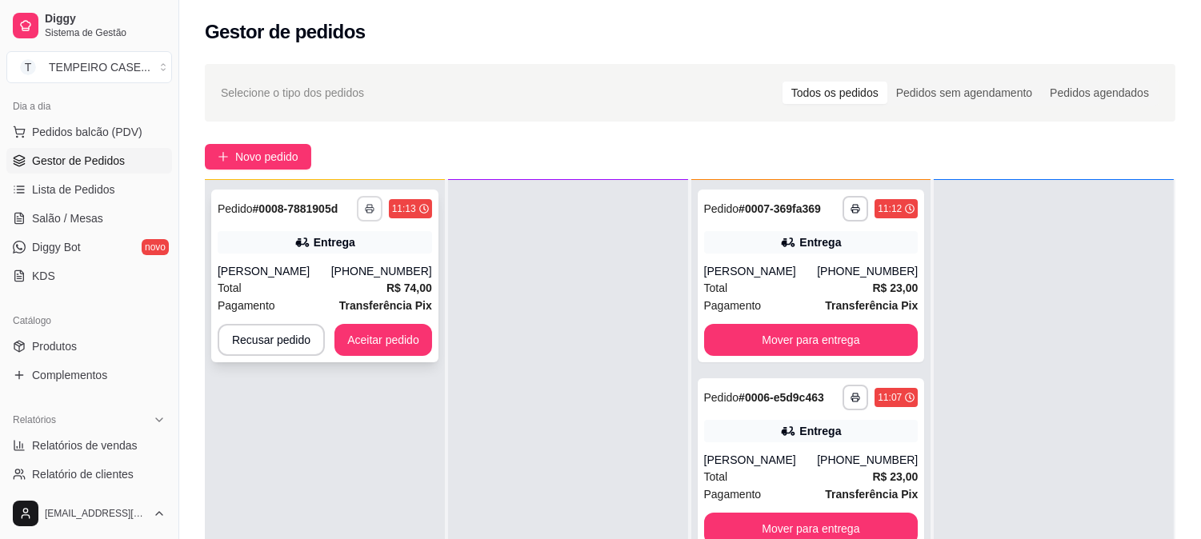
click at [371, 205] on polyline "button" at bounding box center [369, 206] width 5 height 3
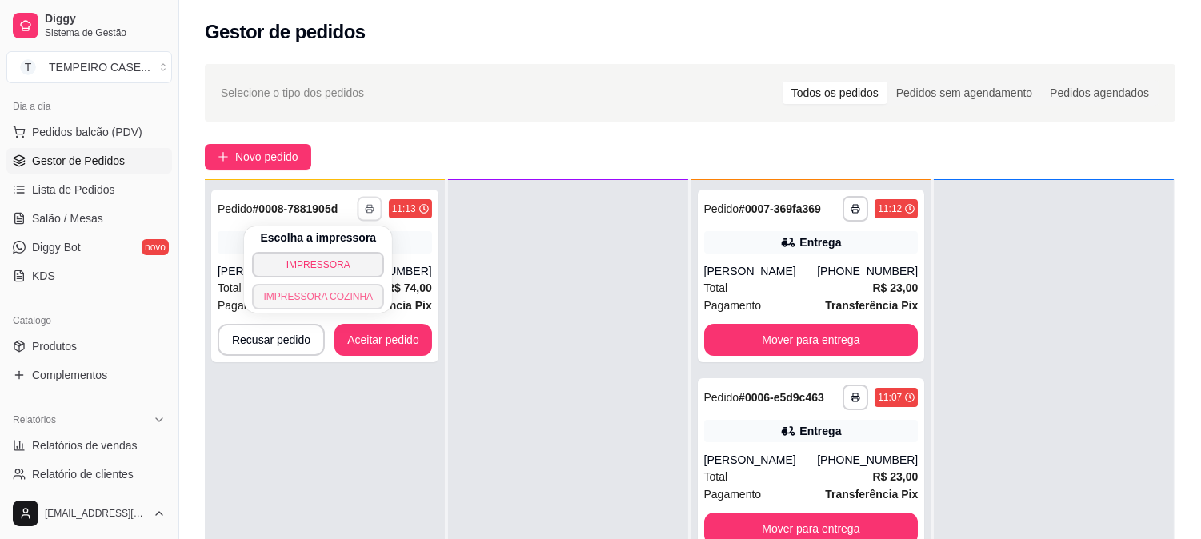
click at [337, 306] on button "IMPRESSORA COZINHA" at bounding box center [318, 297] width 132 height 26
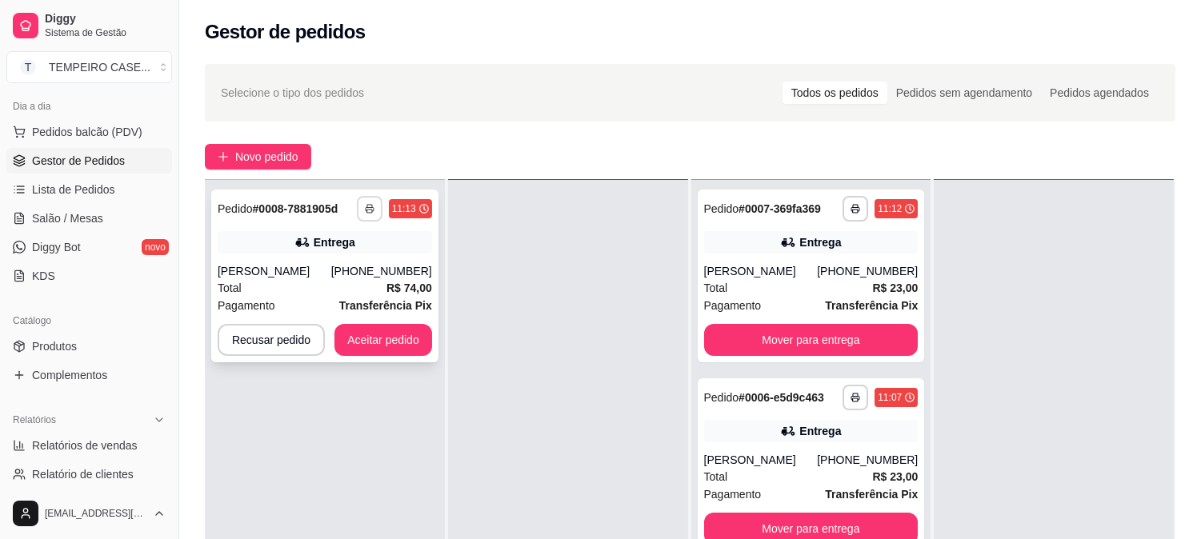
click at [369, 206] on icon "button" at bounding box center [370, 209] width 10 height 10
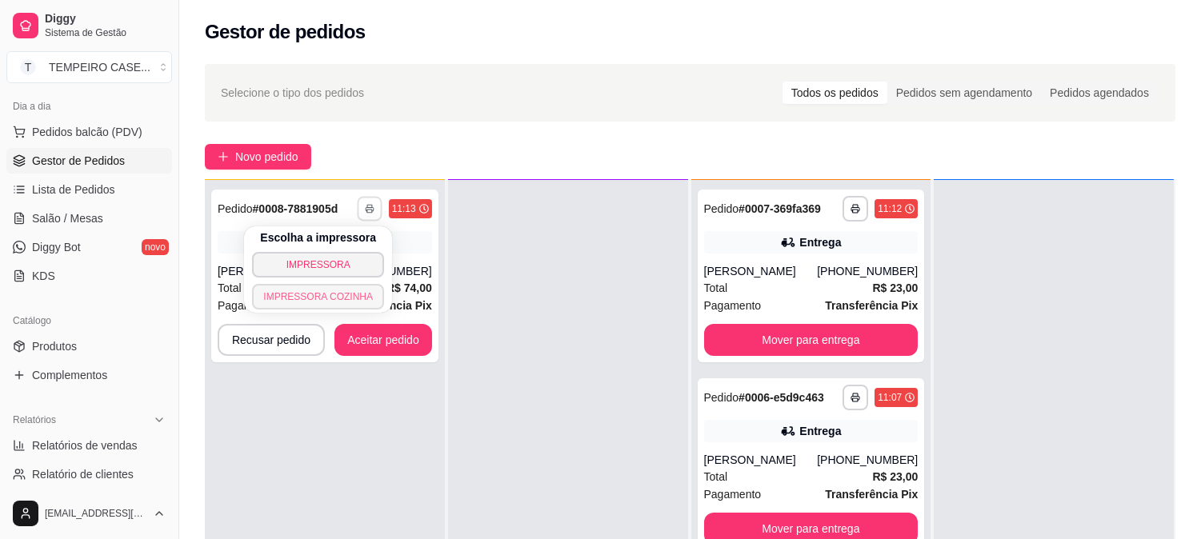
click at [340, 301] on button "IMPRESSORA COZINHA" at bounding box center [318, 297] width 132 height 26
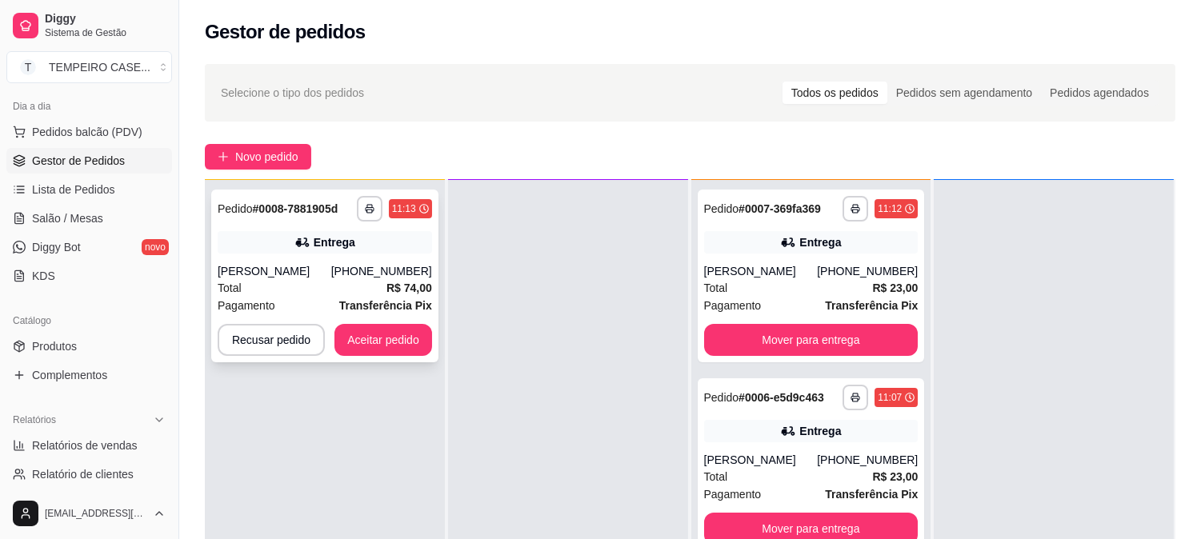
click at [367, 192] on div "**********" at bounding box center [324, 276] width 227 height 173
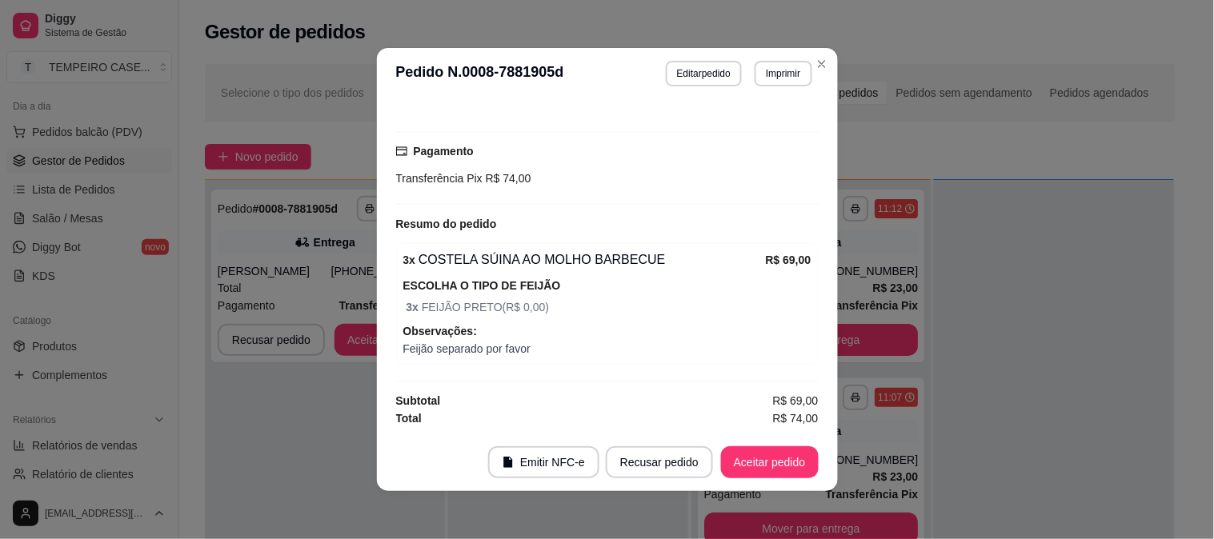
scroll to position [3, 0]
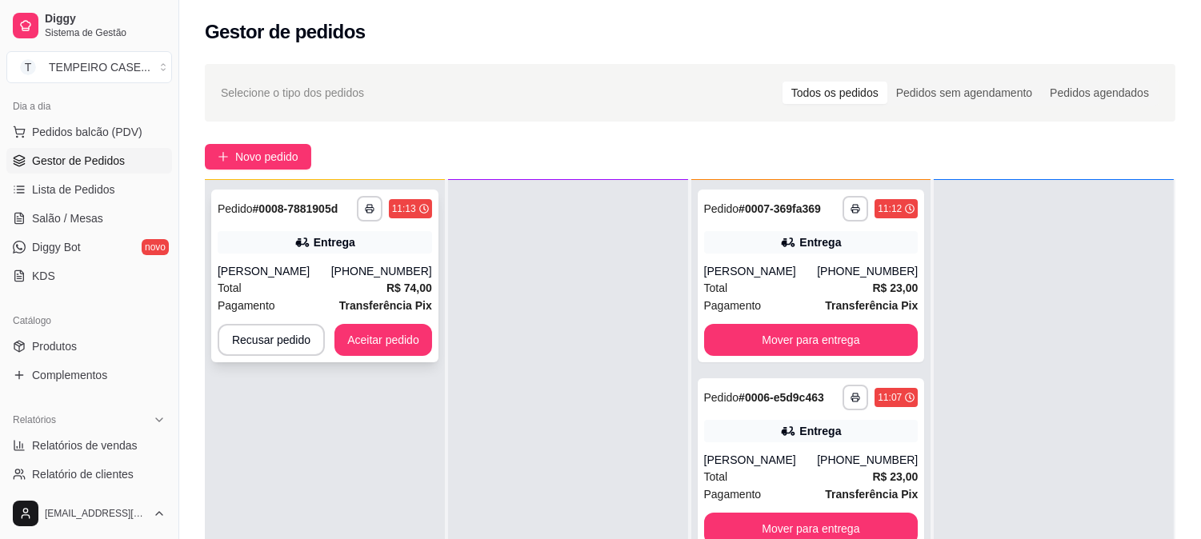
click at [374, 214] on button "button" at bounding box center [370, 209] width 26 height 26
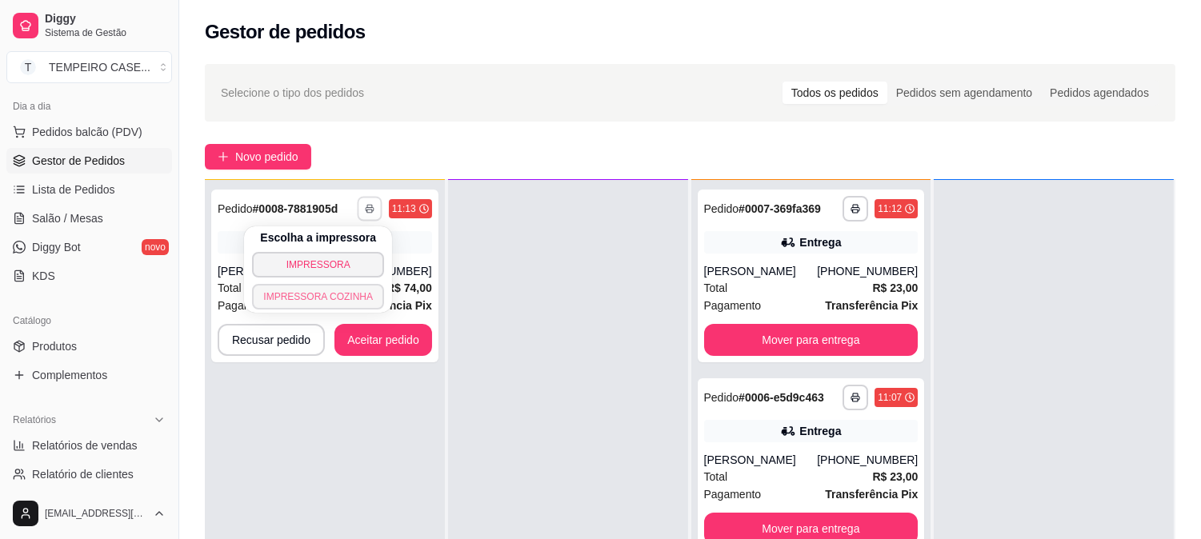
click at [345, 303] on button "IMPRESSORA COZINHA" at bounding box center [318, 297] width 132 height 26
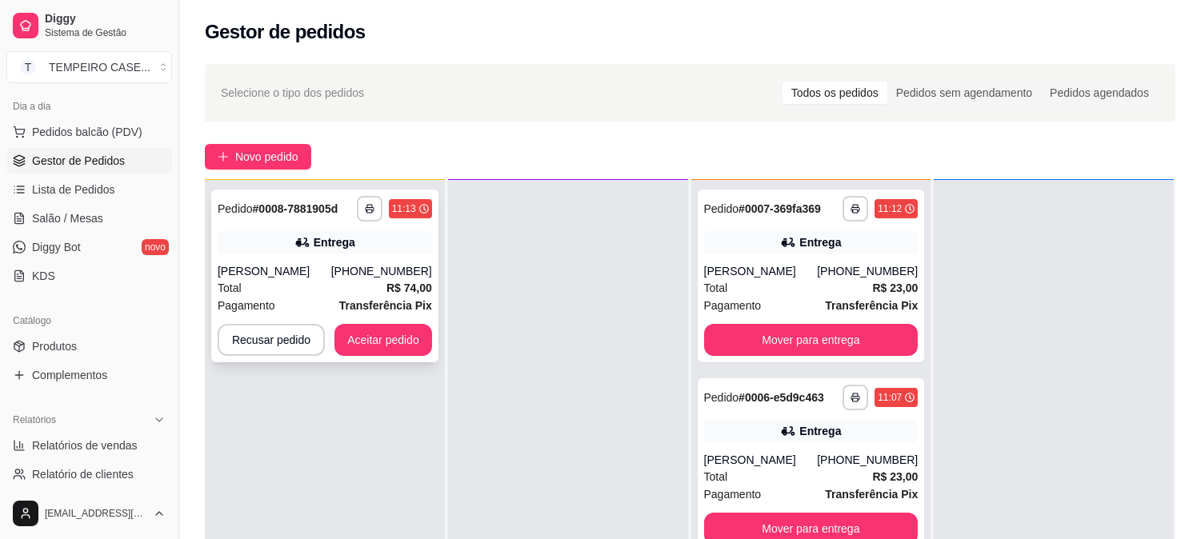
click at [365, 279] on div "Total R$ 74,00" at bounding box center [325, 288] width 214 height 18
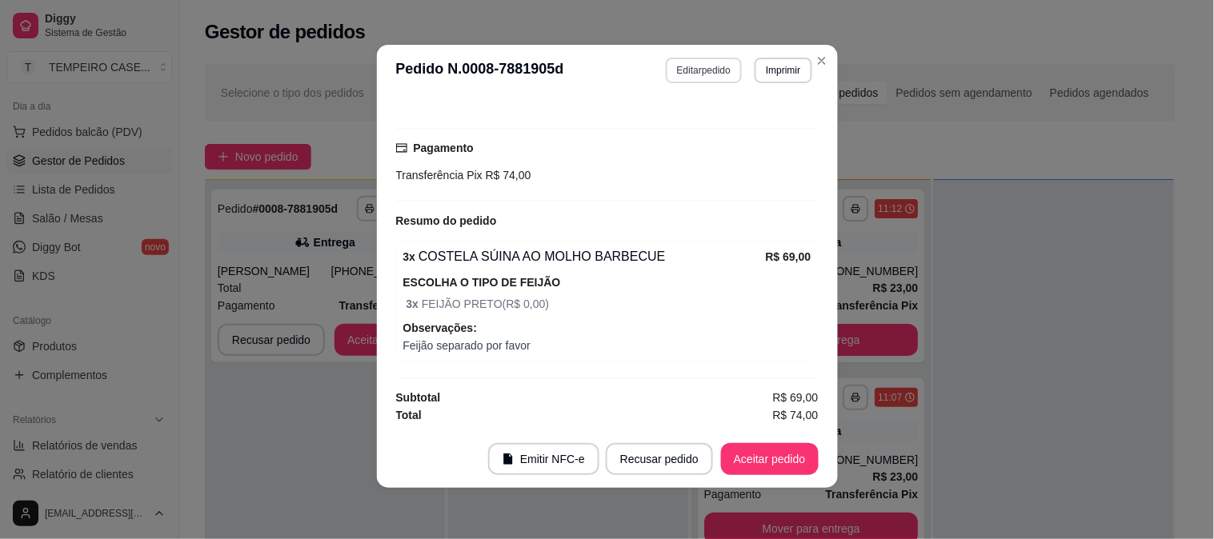
click at [706, 73] on button "Editar pedido" at bounding box center [704, 71] width 76 height 26
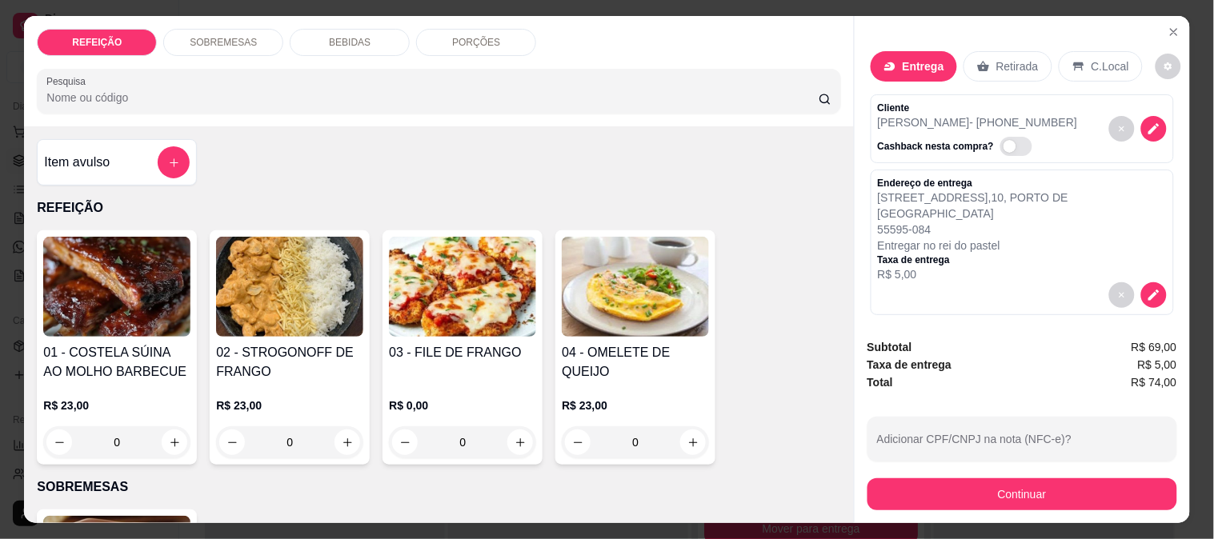
click at [106, 154] on div "Item avulso" at bounding box center [117, 162] width 146 height 32
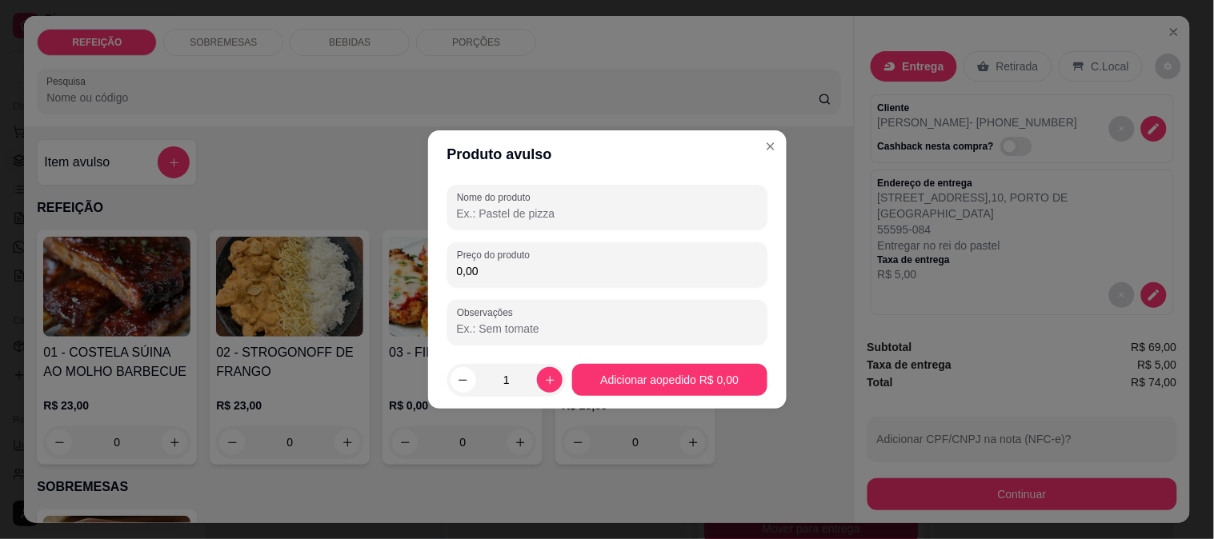
click at [560, 224] on div "Nome do produto" at bounding box center [607, 207] width 320 height 45
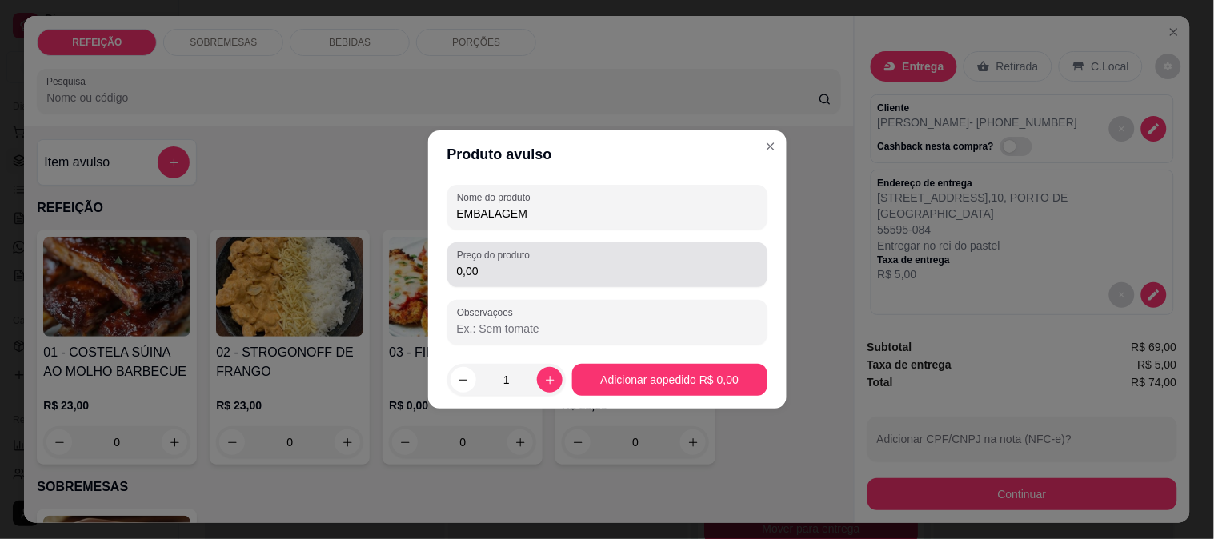
type input "EMBALAGEM"
click at [553, 263] on input "0,00" at bounding box center [607, 271] width 301 height 16
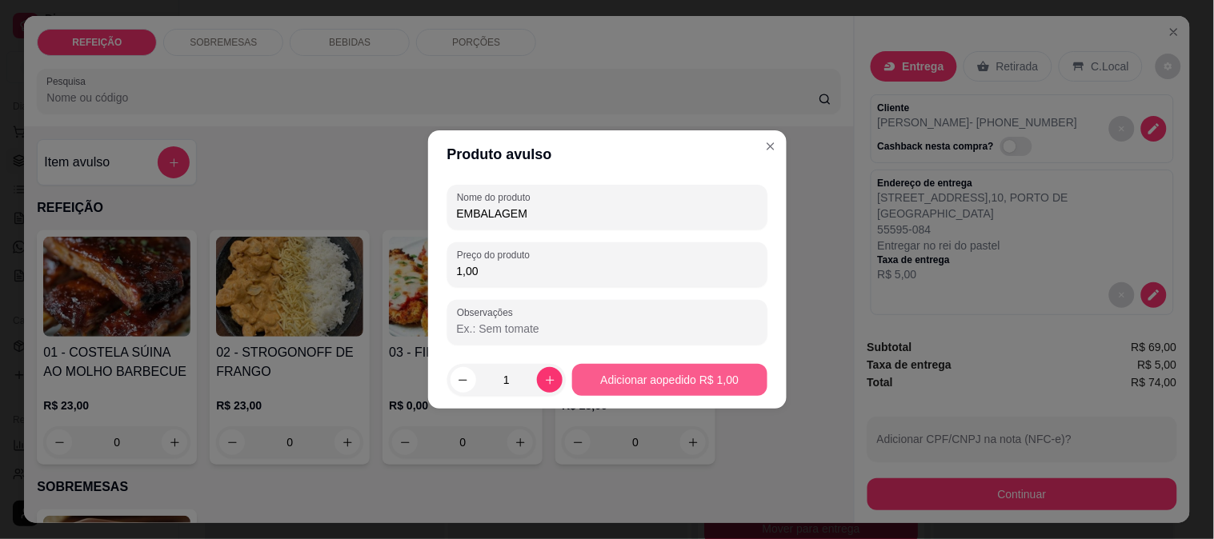
type input "1,00"
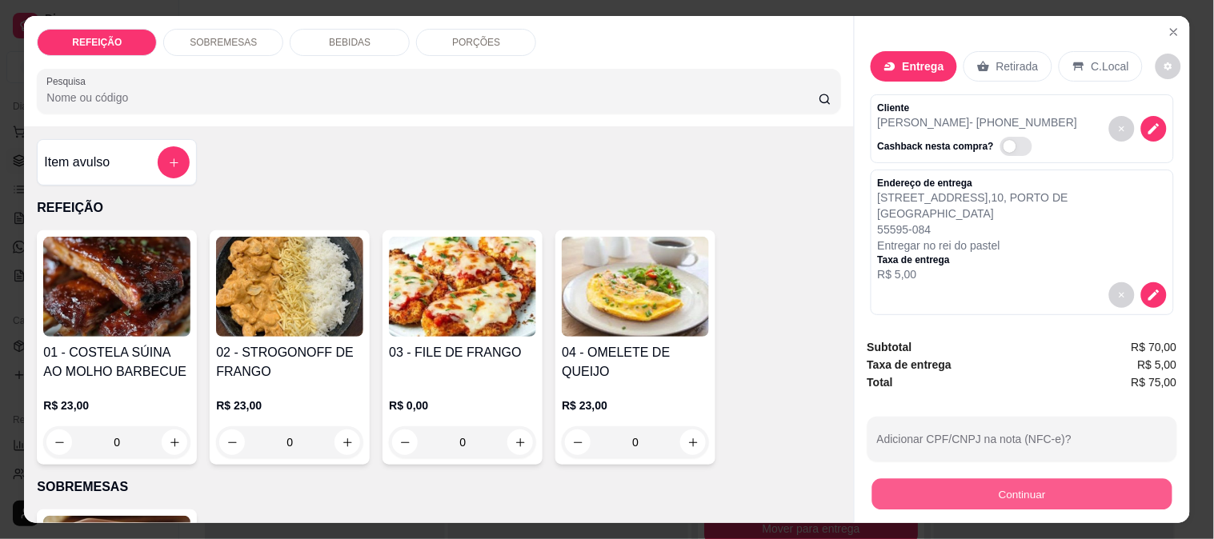
click at [956, 497] on button "Continuar" at bounding box center [1022, 494] width 300 height 31
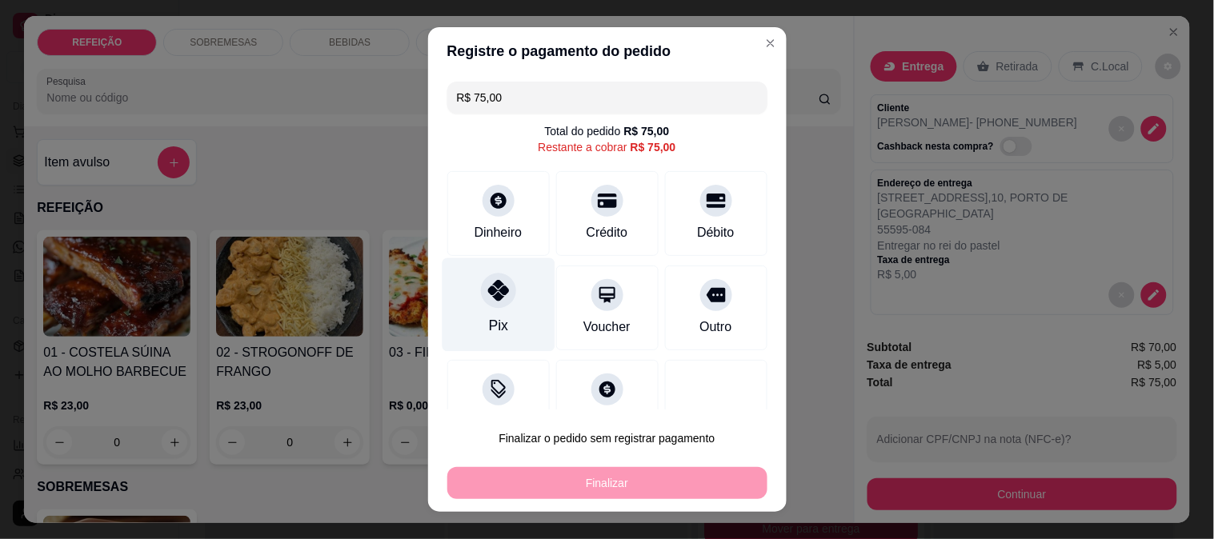
click at [465, 299] on div "Pix" at bounding box center [498, 305] width 113 height 94
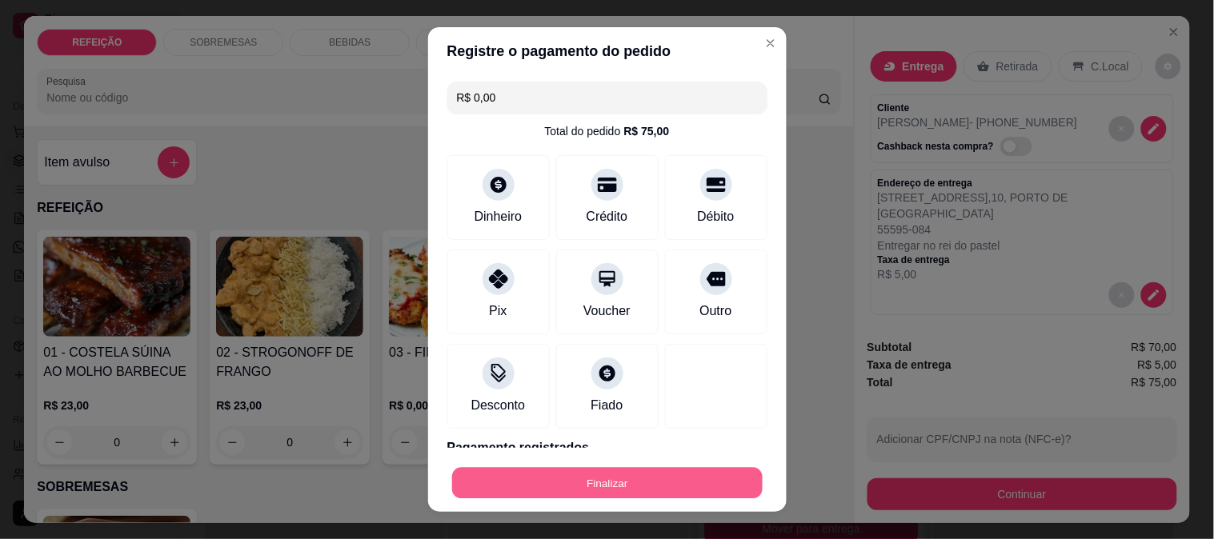
click at [591, 475] on button "Finalizar" at bounding box center [607, 483] width 311 height 31
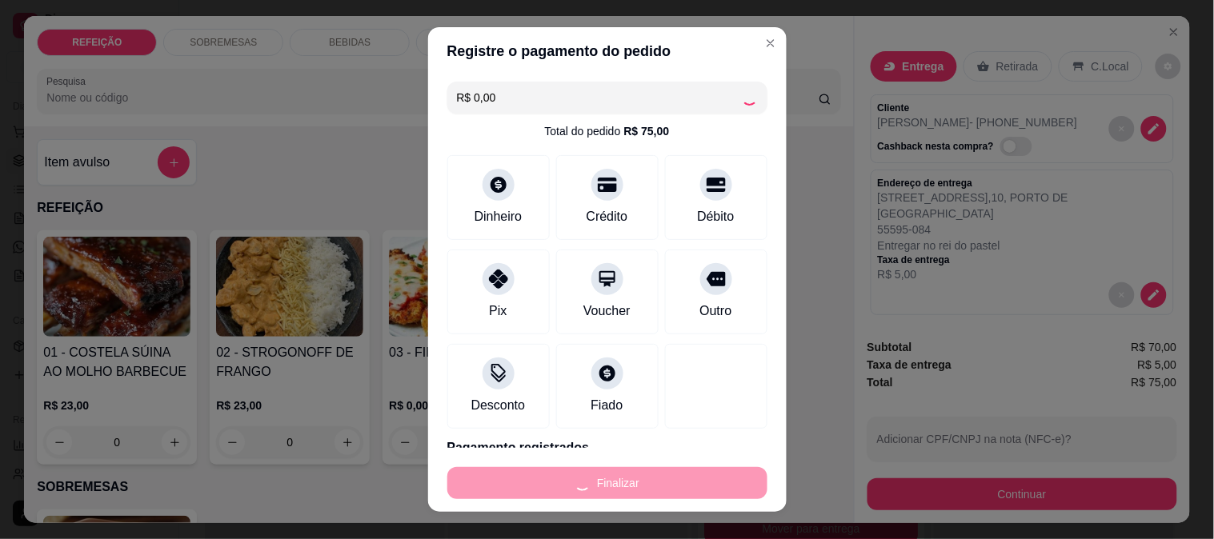
type input "-R$ 75,00"
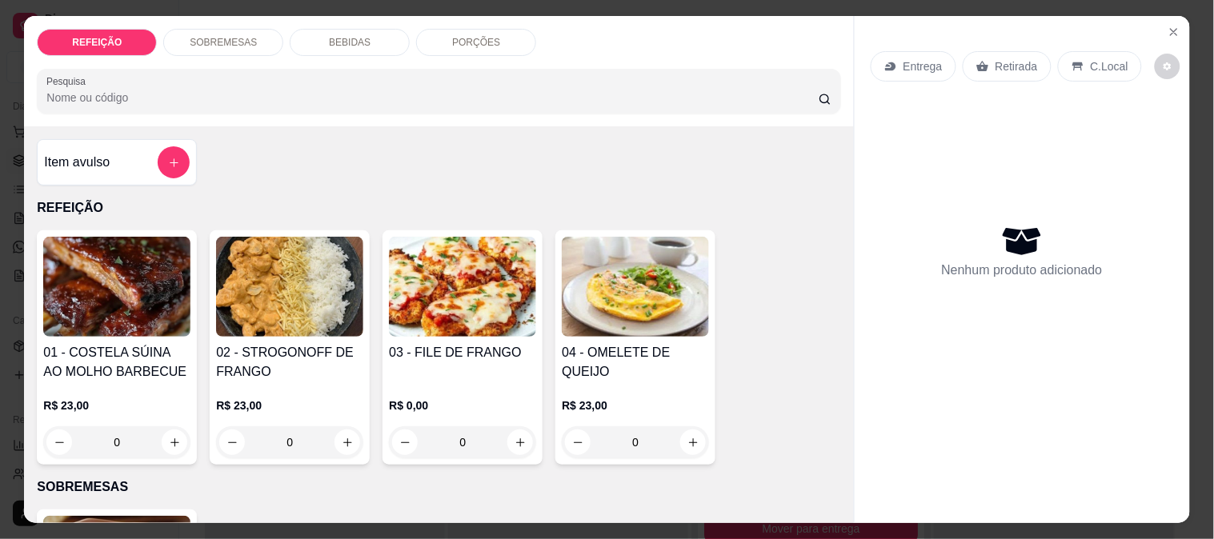
scroll to position [475, 0]
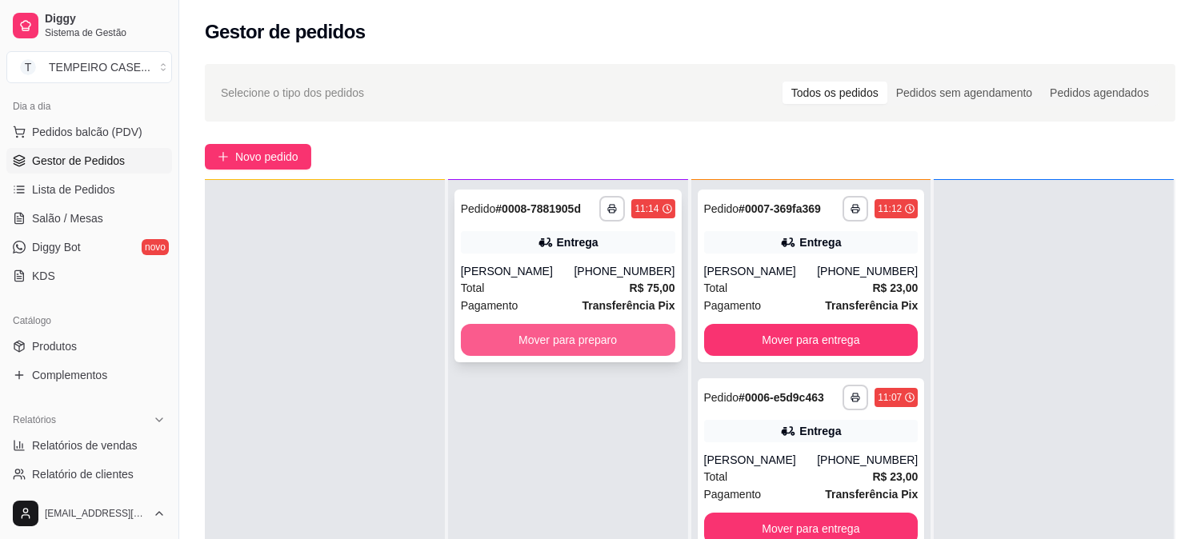
click at [570, 337] on button "Mover para preparo" at bounding box center [568, 340] width 214 height 32
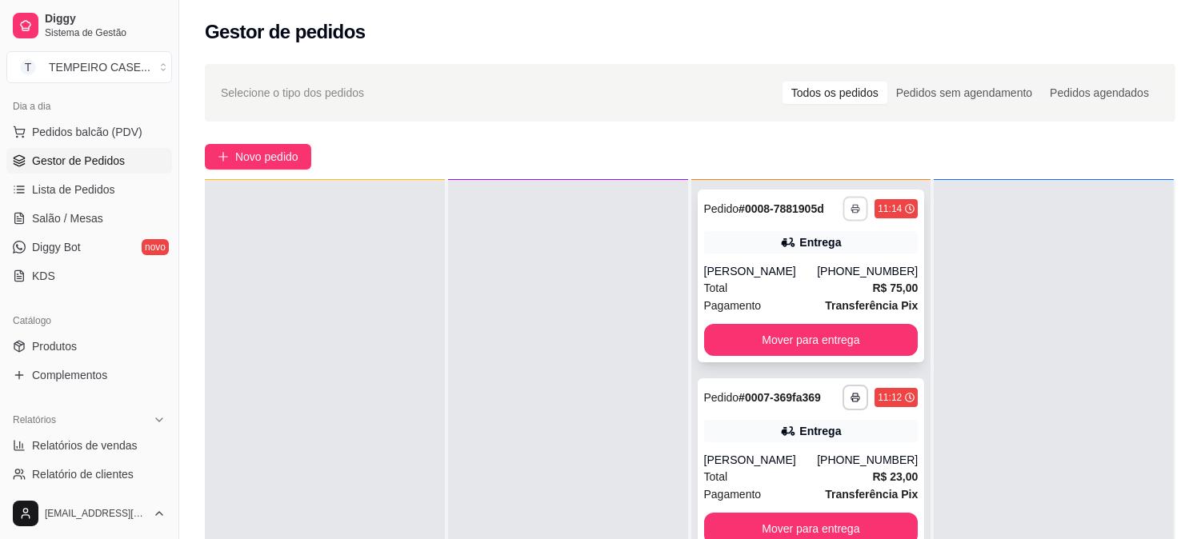
click at [853, 210] on rect "button" at bounding box center [855, 211] width 5 height 3
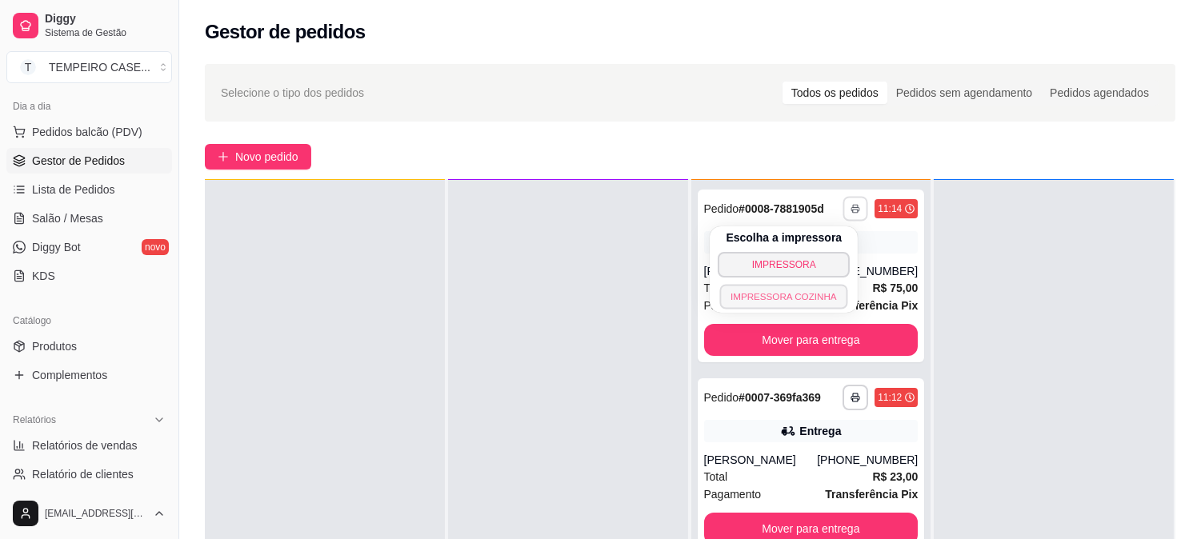
click at [803, 301] on button "IMPRESSORA COZINHA" at bounding box center [784, 296] width 128 height 25
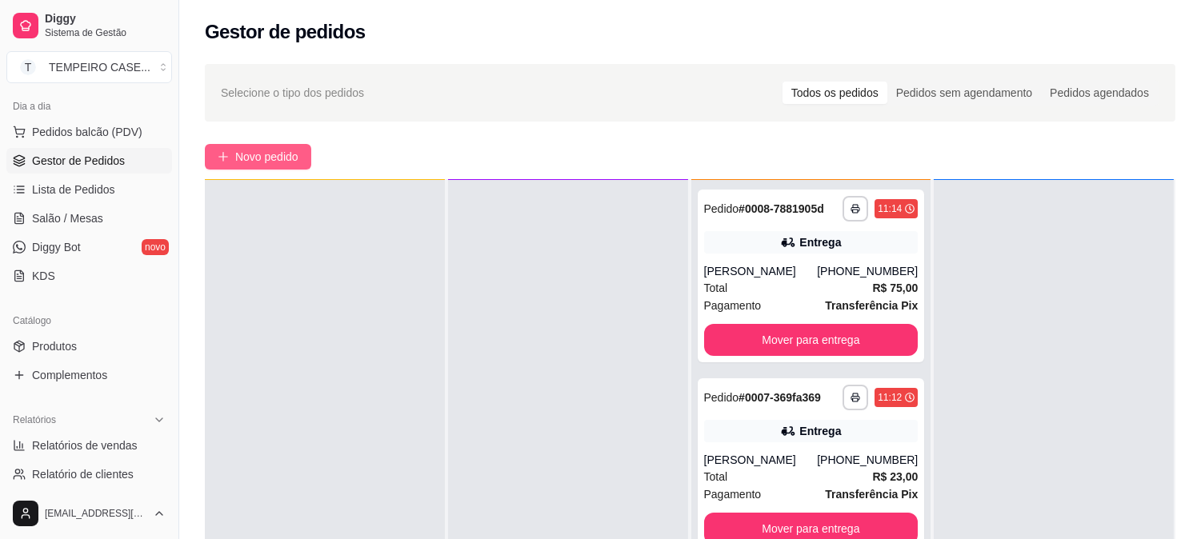
click at [241, 163] on span "Novo pedido" at bounding box center [266, 157] width 63 height 18
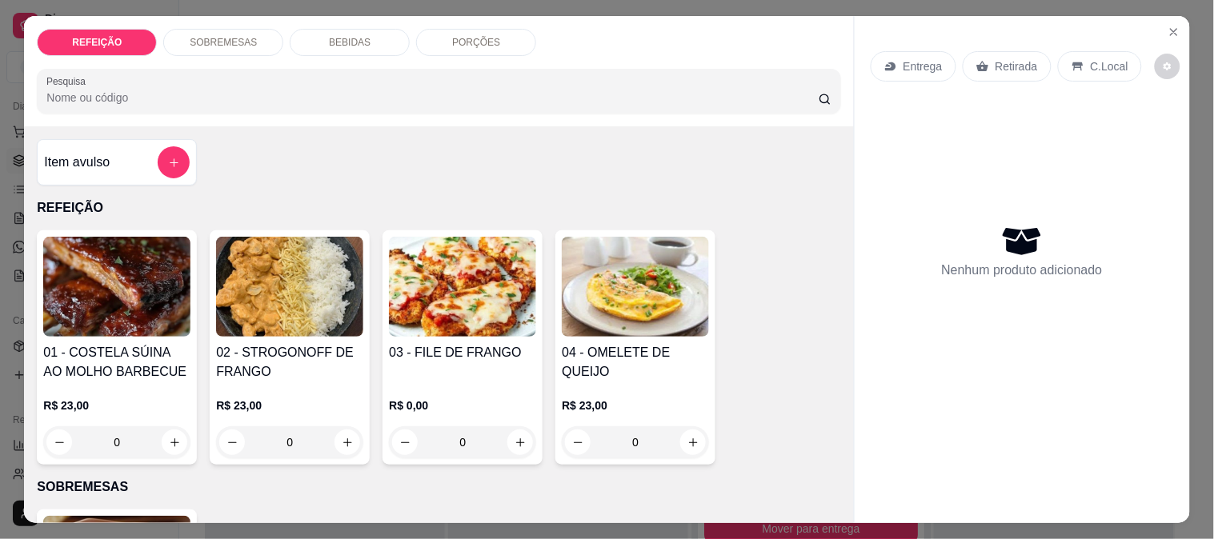
click at [439, 304] on img at bounding box center [462, 287] width 147 height 100
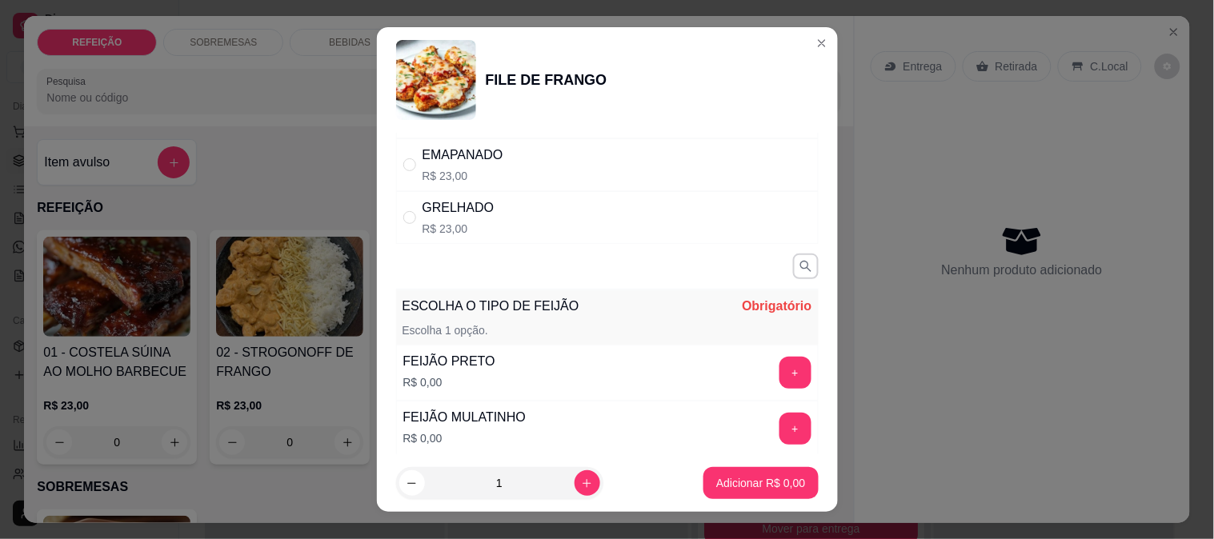
click at [552, 202] on div "GRELHADO R$ 23,00" at bounding box center [607, 217] width 423 height 53
radio input "true"
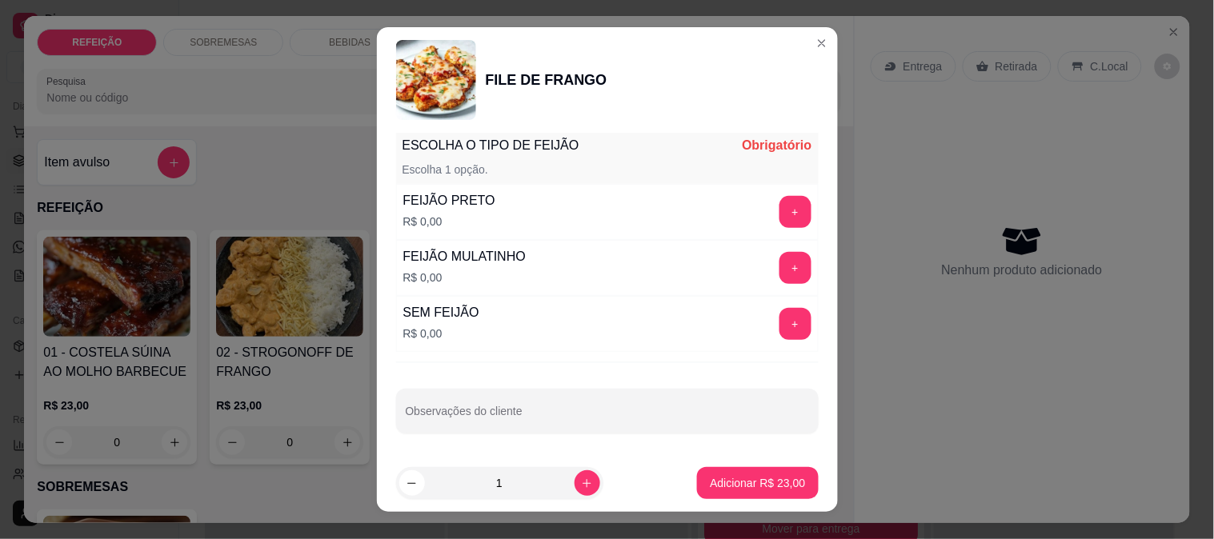
scroll to position [251, 0]
click at [780, 321] on button "+" at bounding box center [796, 323] width 32 height 32
click at [595, 476] on div "1" at bounding box center [534, 483] width 276 height 32
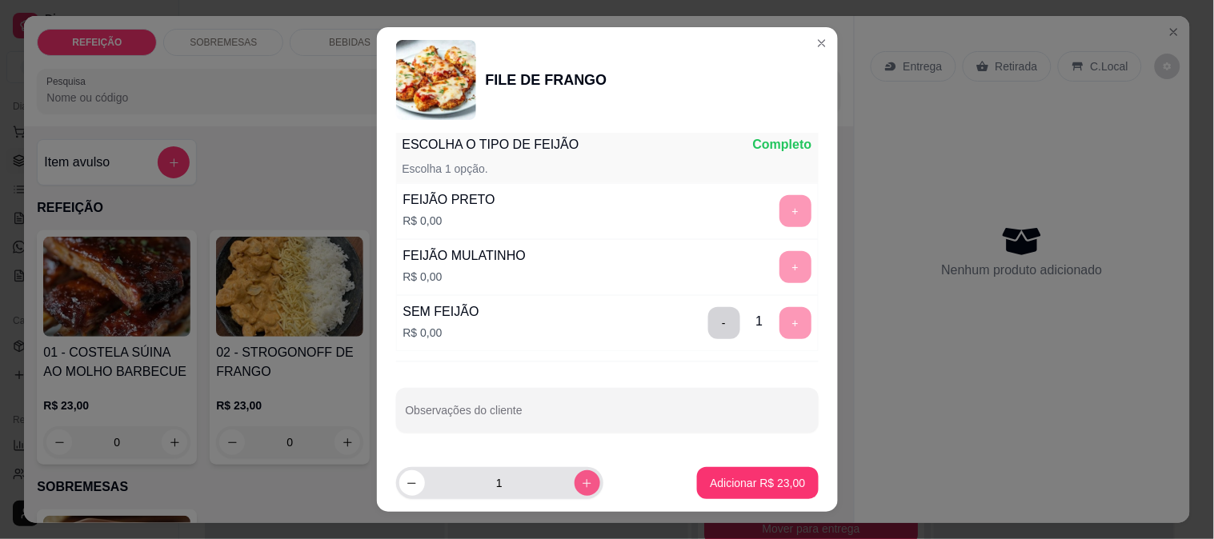
click at [579, 479] on button "increase-product-quantity" at bounding box center [588, 484] width 26 height 26
type input "2"
click at [710, 483] on p "Adicionar R$ 46,00" at bounding box center [757, 483] width 95 height 16
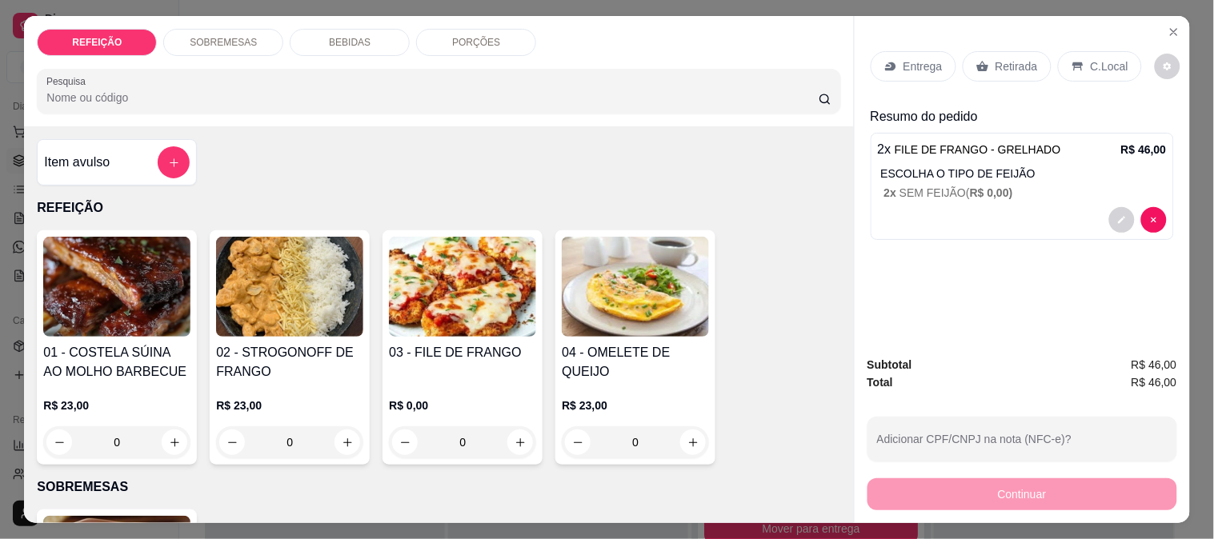
click at [894, 66] on div "Entrega" at bounding box center [914, 66] width 86 height 30
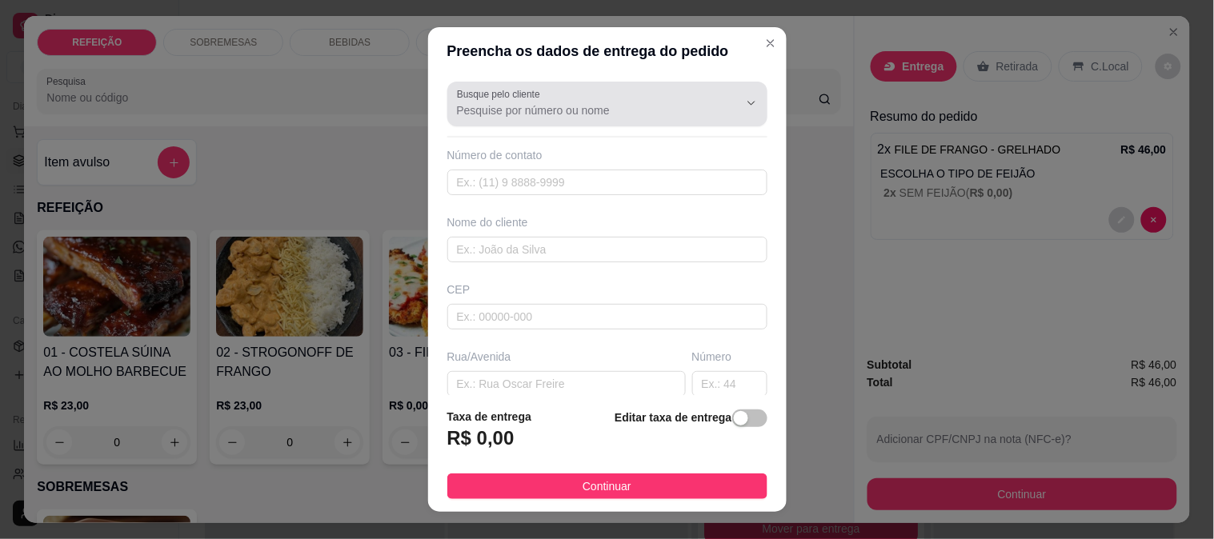
click at [506, 114] on input "Busque pelo cliente" at bounding box center [585, 110] width 256 height 16
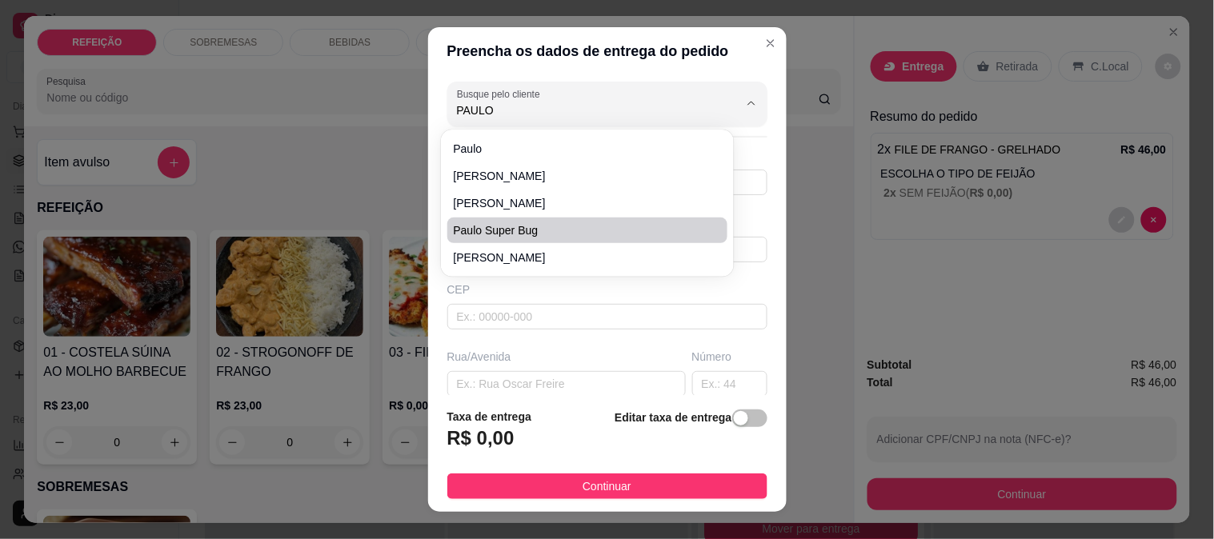
click at [525, 229] on span "Paulo super Bug" at bounding box center [580, 230] width 252 height 16
type input "Paulo super Bug"
type input "81987287933"
type input "Paulo super Bug"
type input "55159000"
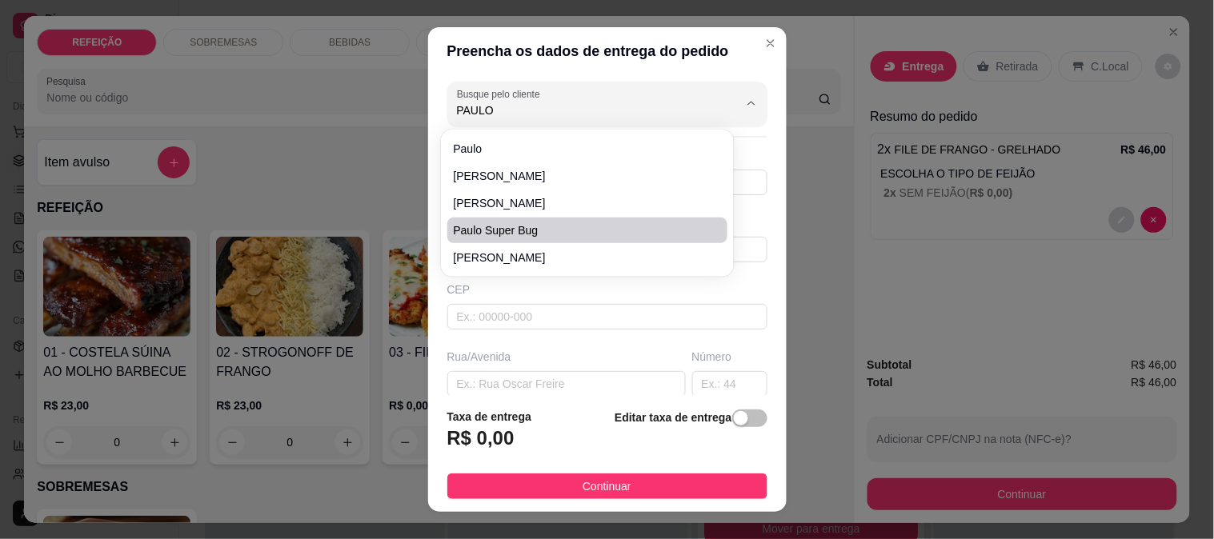
type input "DRONE OU PAULISTA"
type input "IPOJUCA"
type input "Entregar no Drone Humano"
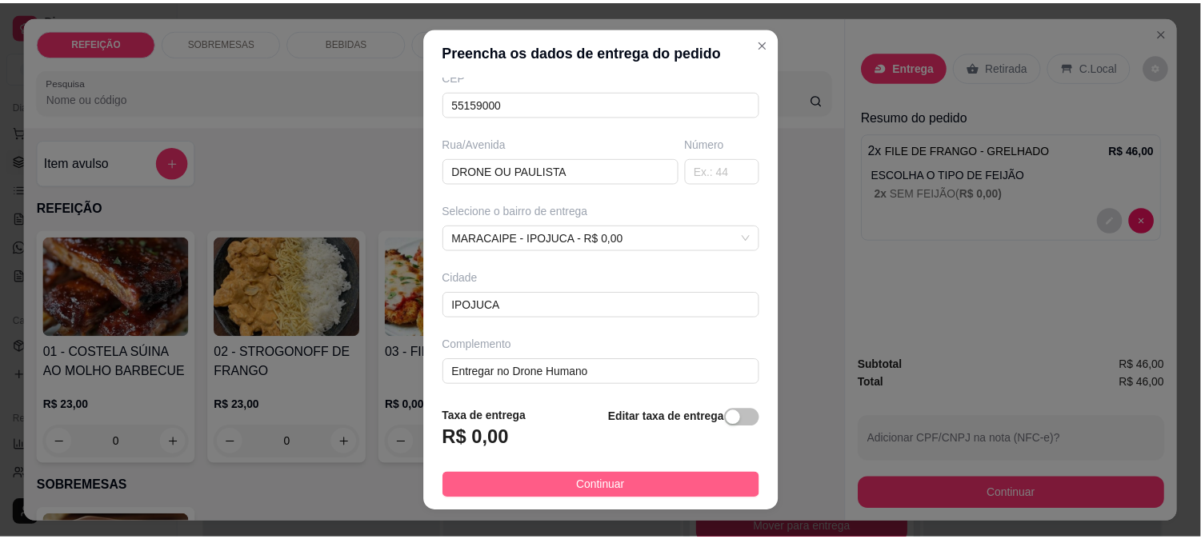
scroll to position [219, 0]
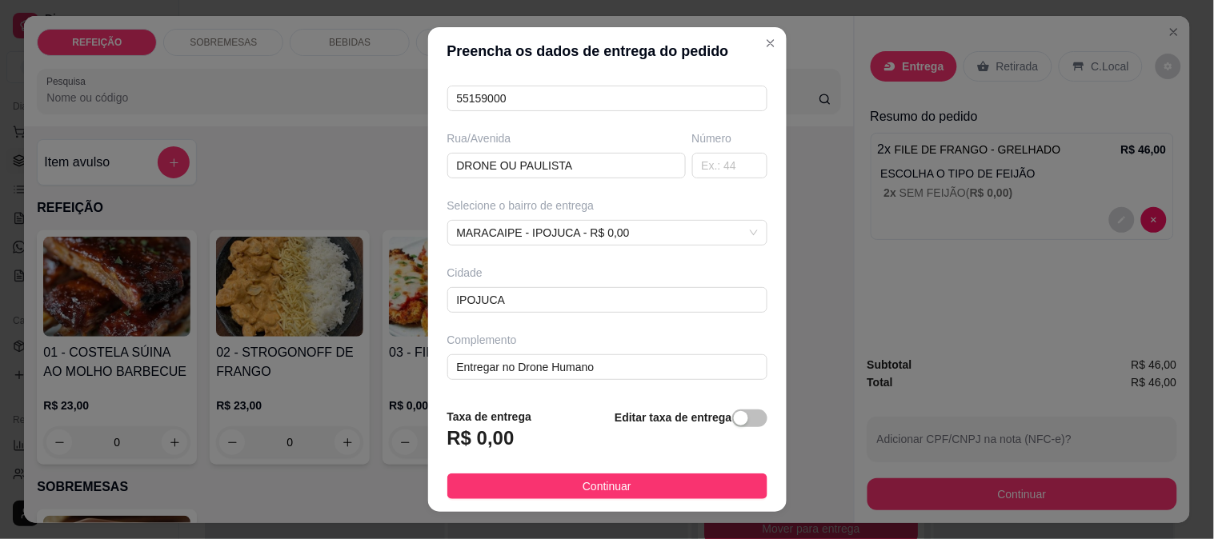
type input "Paulo super Bug"
click at [603, 492] on span "Continuar" at bounding box center [607, 487] width 49 height 18
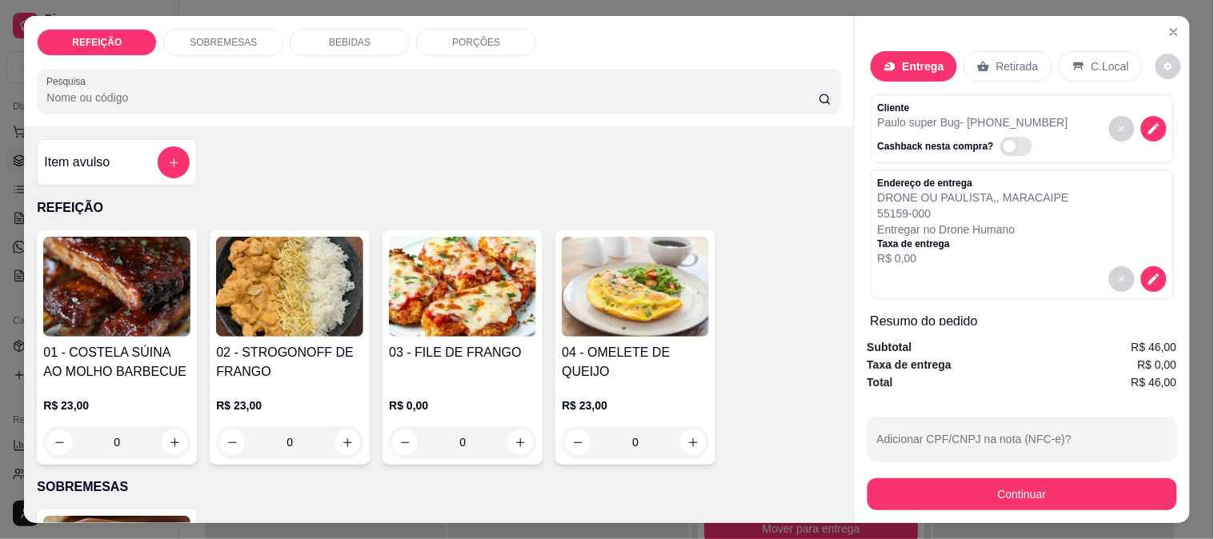
click at [938, 475] on div "Continuar" at bounding box center [1023, 493] width 310 height 36
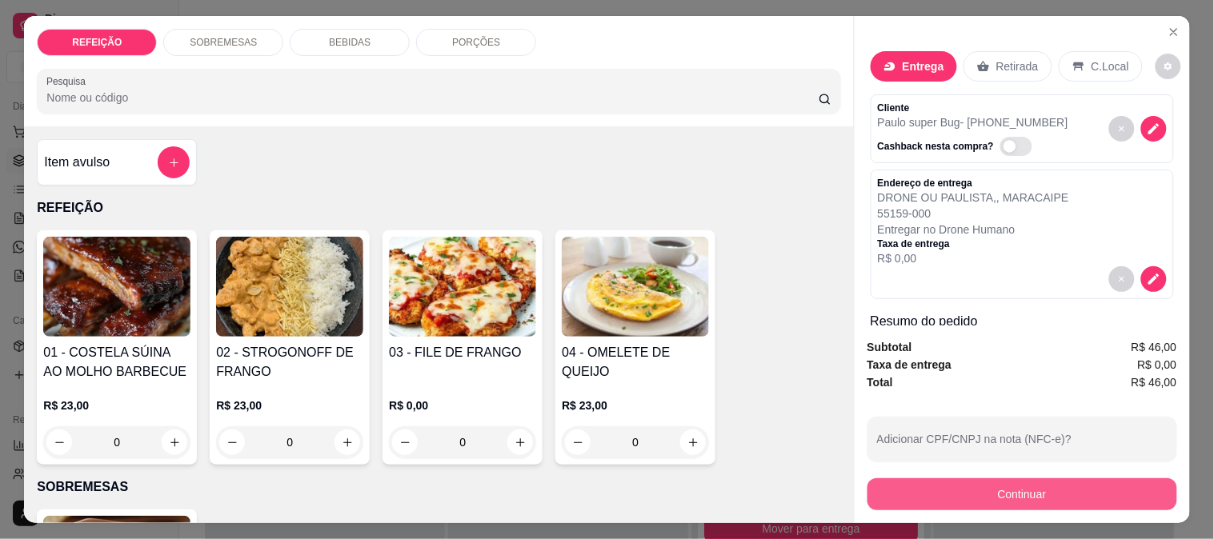
click at [955, 480] on button "Continuar" at bounding box center [1023, 495] width 310 height 32
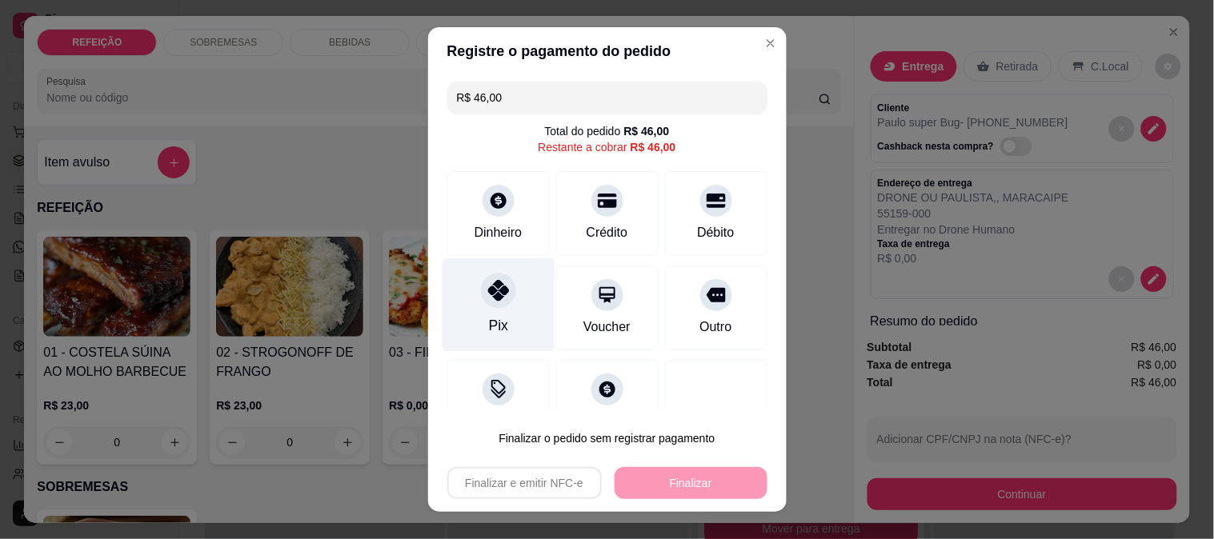
click at [493, 294] on icon at bounding box center [497, 290] width 21 height 21
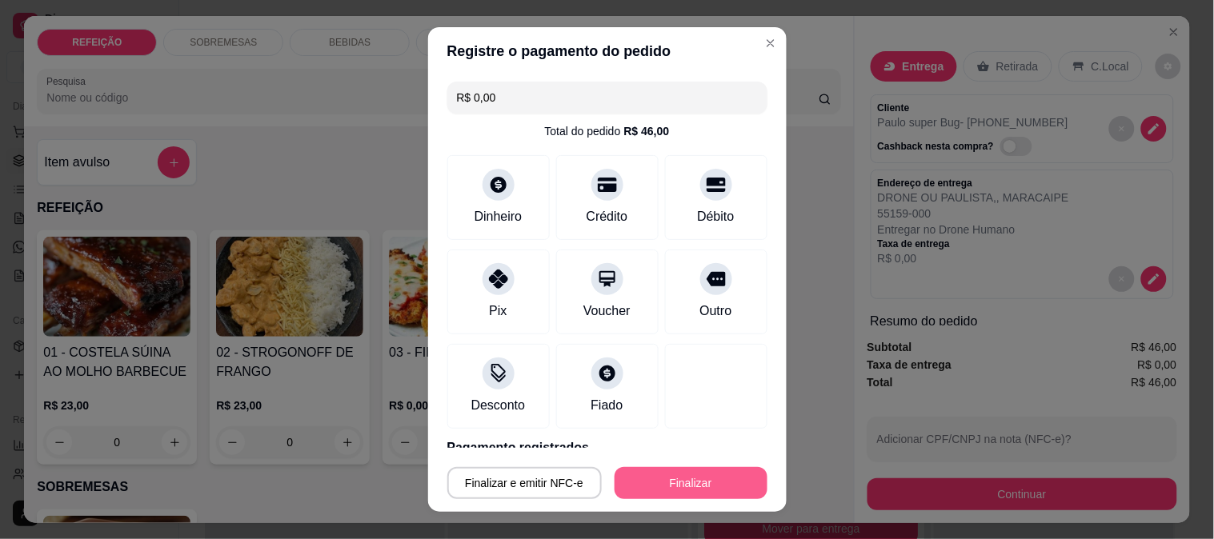
click at [675, 490] on button "Finalizar" at bounding box center [691, 483] width 153 height 32
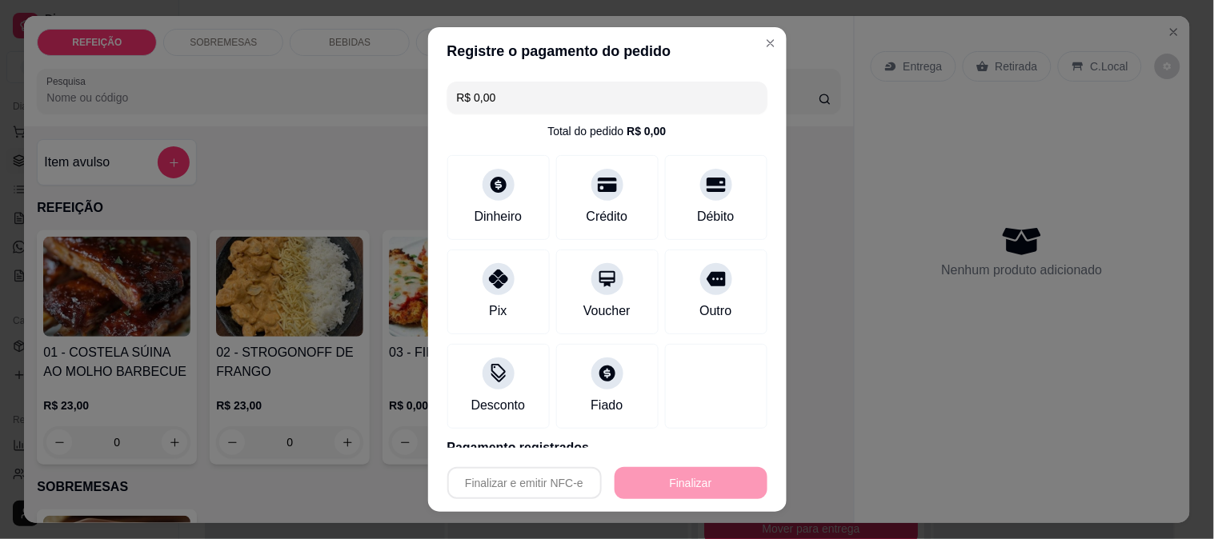
type input "-R$ 46,00"
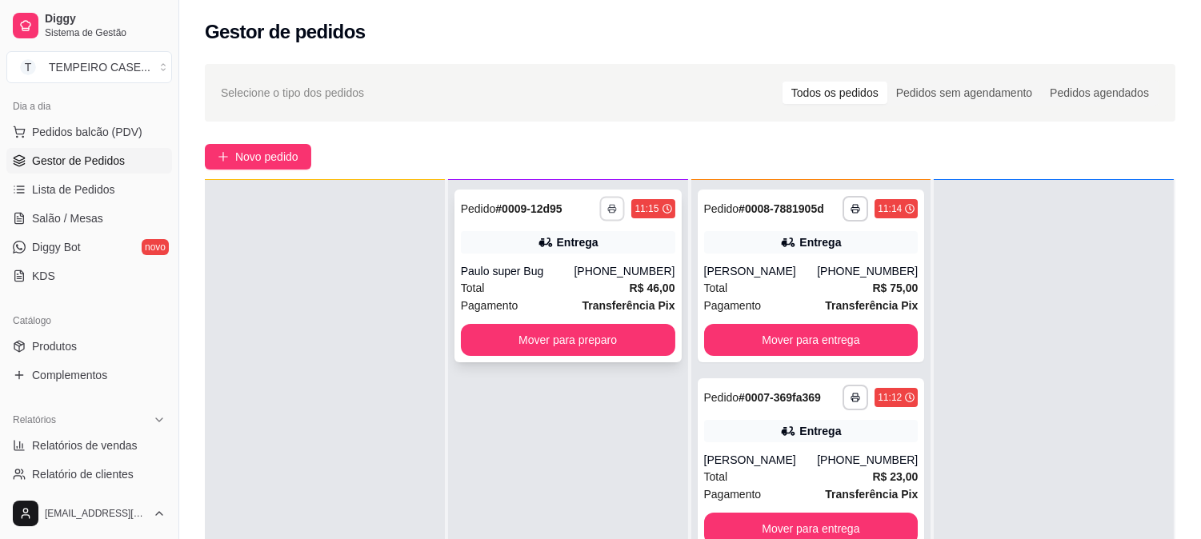
click at [613, 206] on button "button" at bounding box center [612, 208] width 25 height 25
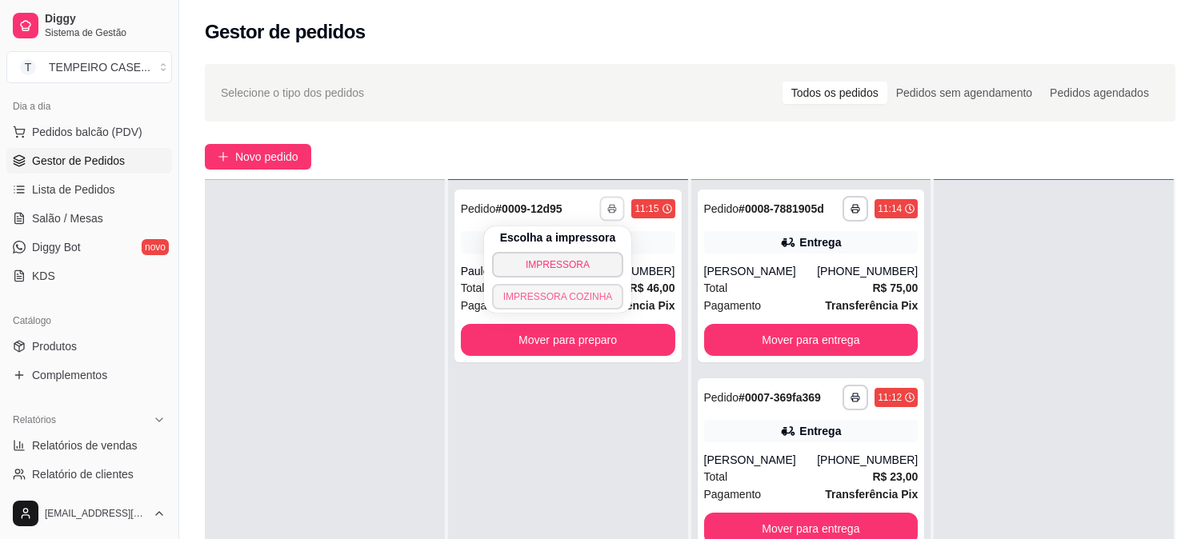
click at [579, 297] on button "IMPRESSORA COZINHA" at bounding box center [558, 297] width 132 height 26
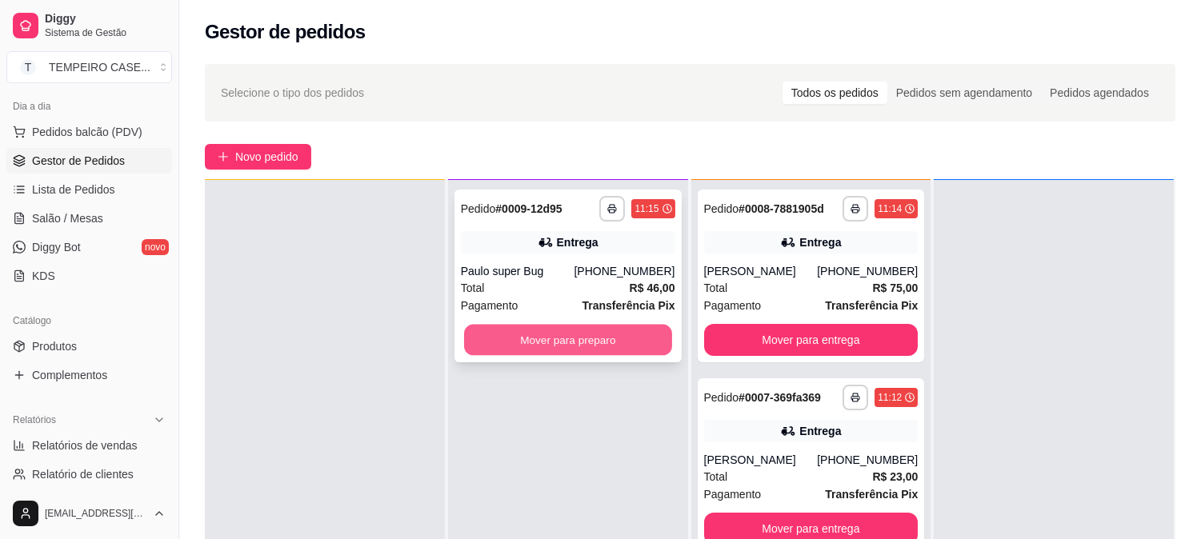
click at [484, 340] on button "Mover para preparo" at bounding box center [568, 340] width 208 height 31
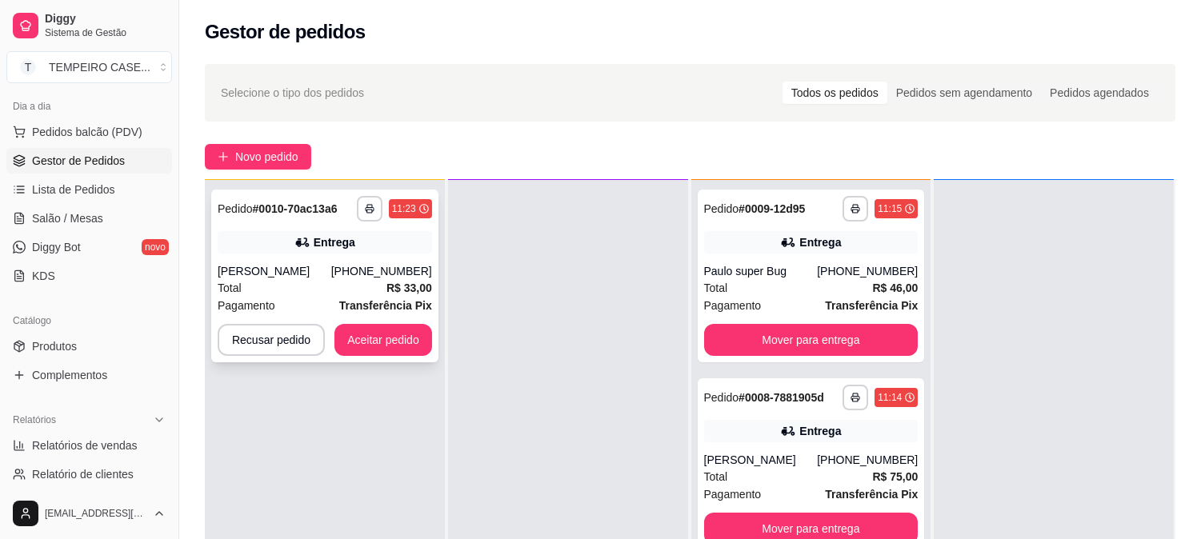
click at [322, 253] on div "**********" at bounding box center [324, 276] width 227 height 173
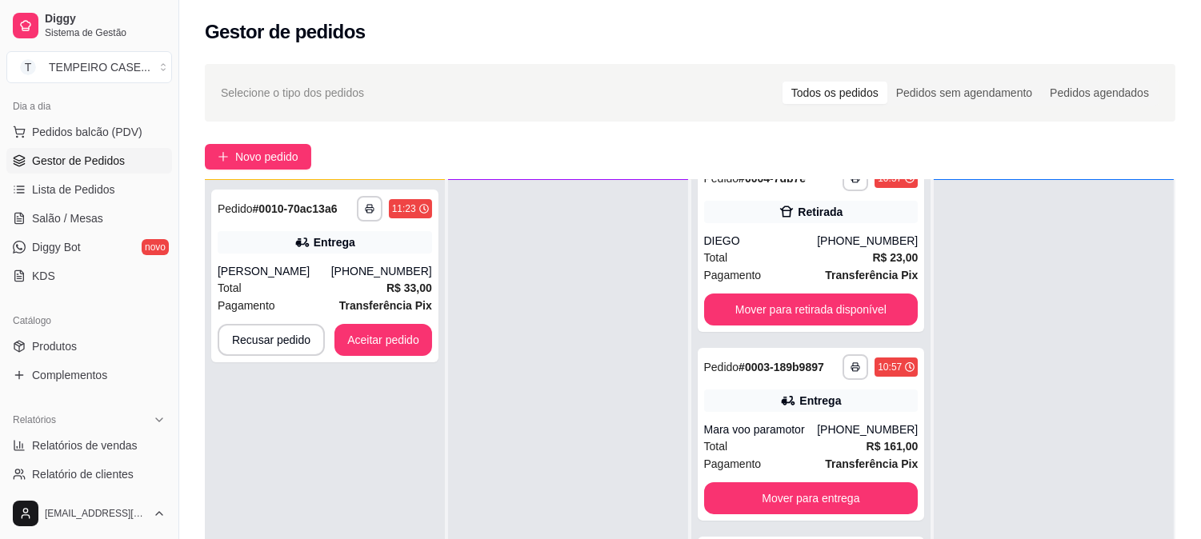
scroll to position [978, 0]
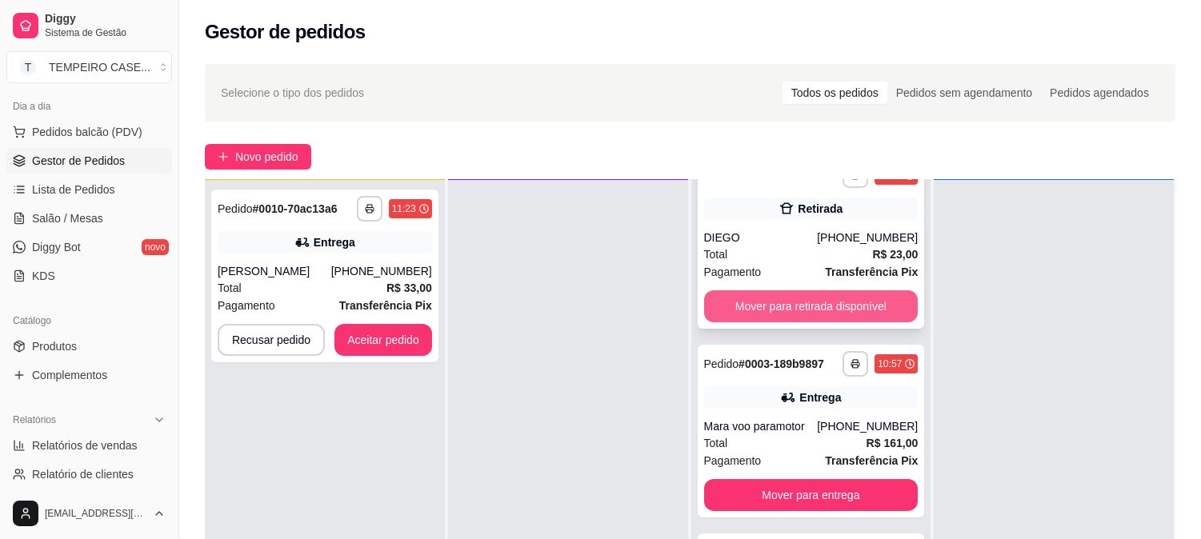
click at [782, 323] on button "Mover para retirada disponível" at bounding box center [811, 307] width 214 height 32
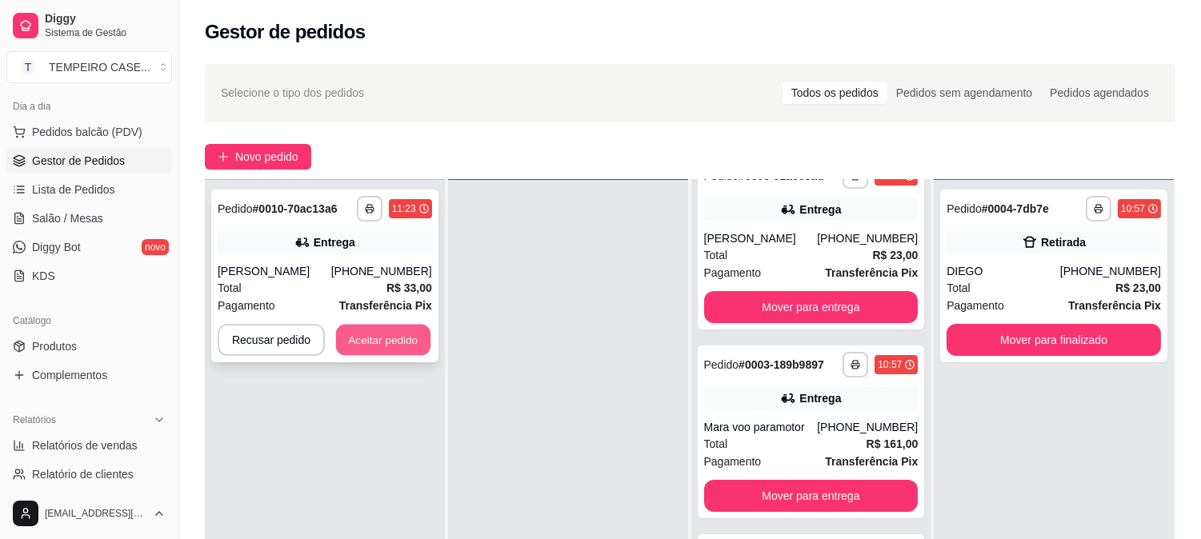
click at [402, 355] on button "Aceitar pedido" at bounding box center [383, 340] width 94 height 31
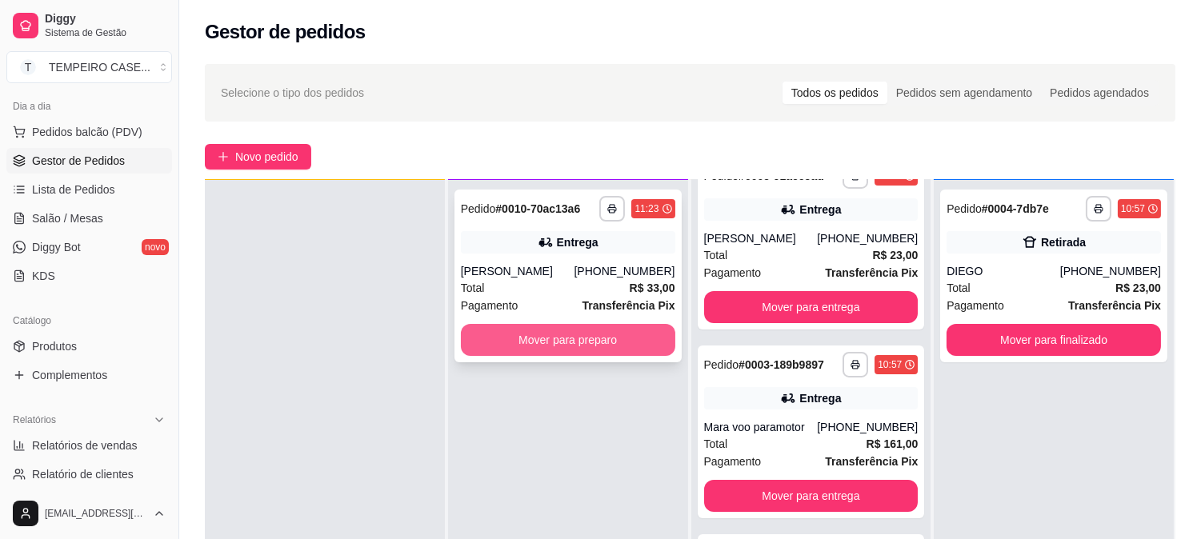
click at [517, 338] on button "Mover para preparo" at bounding box center [568, 340] width 214 height 32
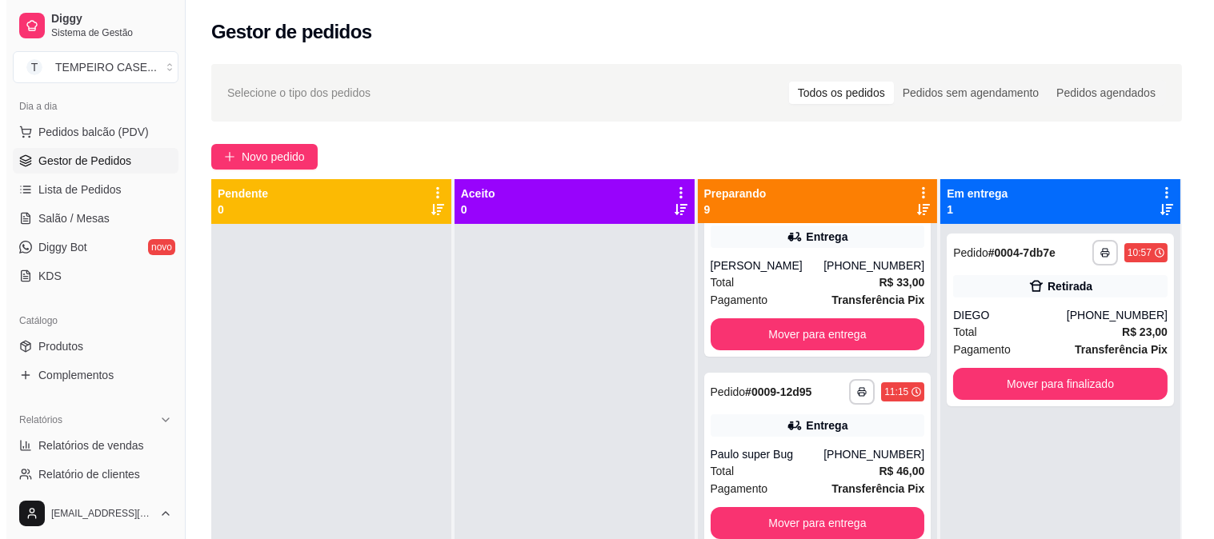
scroll to position [0, 0]
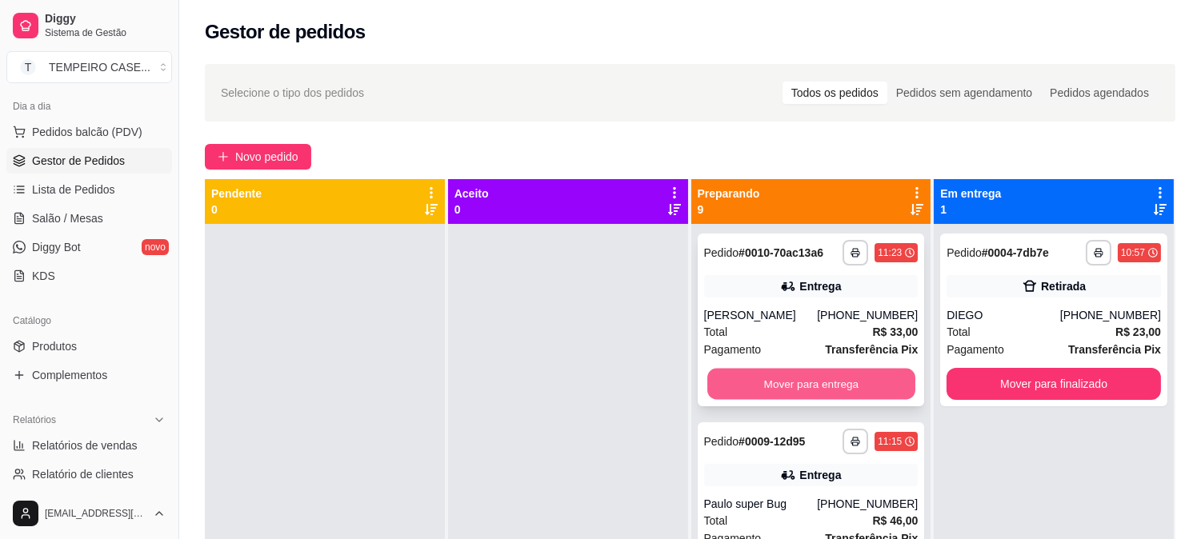
click at [739, 377] on button "Mover para entrega" at bounding box center [811, 384] width 208 height 31
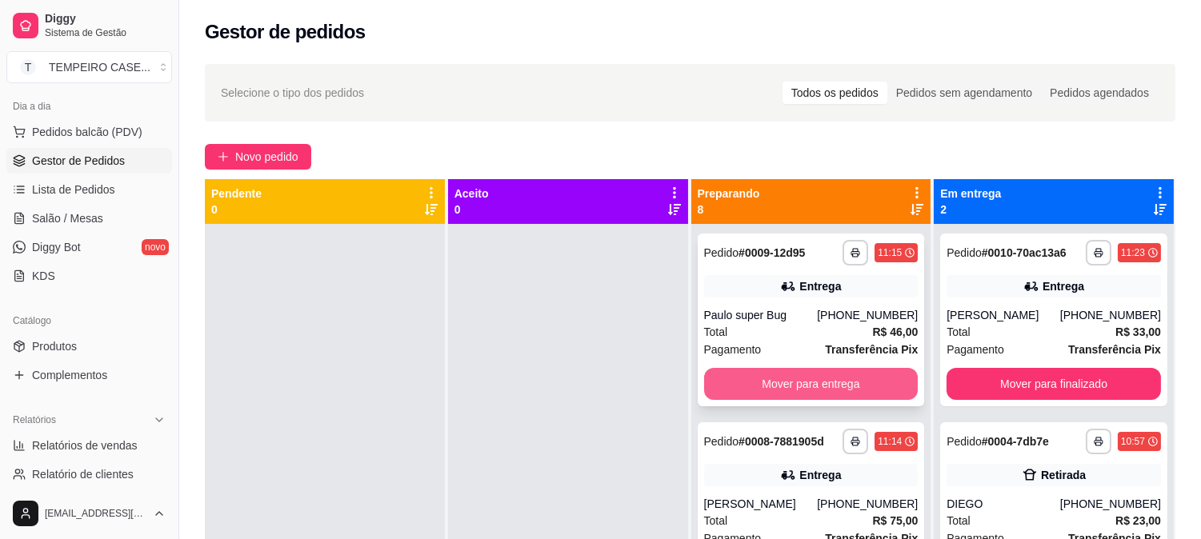
click at [778, 382] on button "Mover para entrega" at bounding box center [811, 384] width 214 height 32
click at [798, 386] on button "Mover para entrega" at bounding box center [811, 384] width 214 height 32
click at [811, 386] on button "Mover para entrega" at bounding box center [811, 384] width 214 height 32
click at [833, 397] on button "Mover para entrega" at bounding box center [811, 384] width 214 height 32
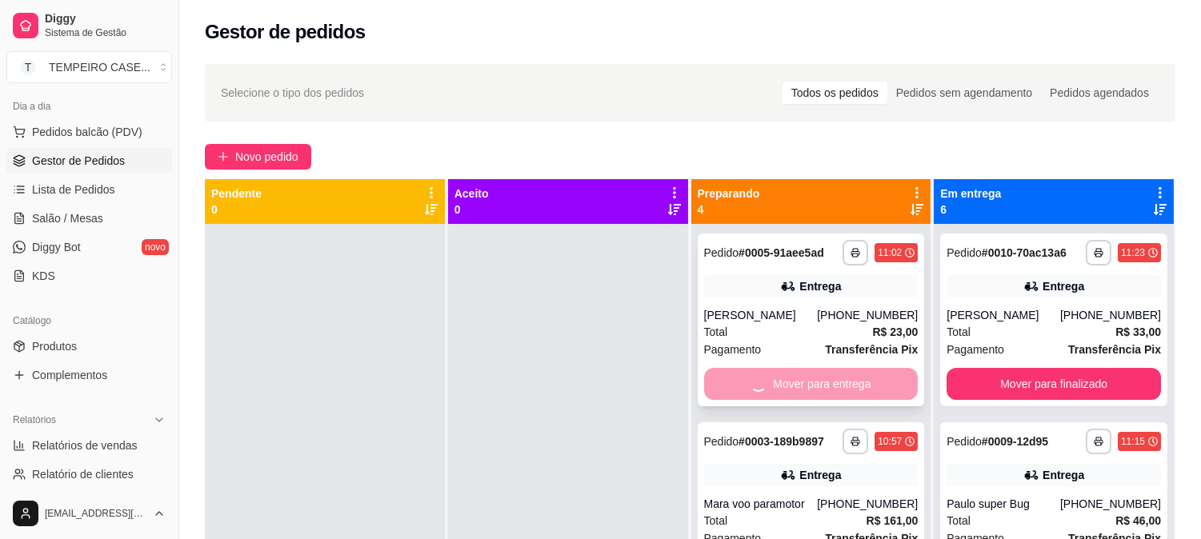
click at [808, 393] on div "Mover para entrega" at bounding box center [811, 384] width 214 height 32
click at [808, 386] on button "Mover para entrega" at bounding box center [811, 384] width 208 height 31
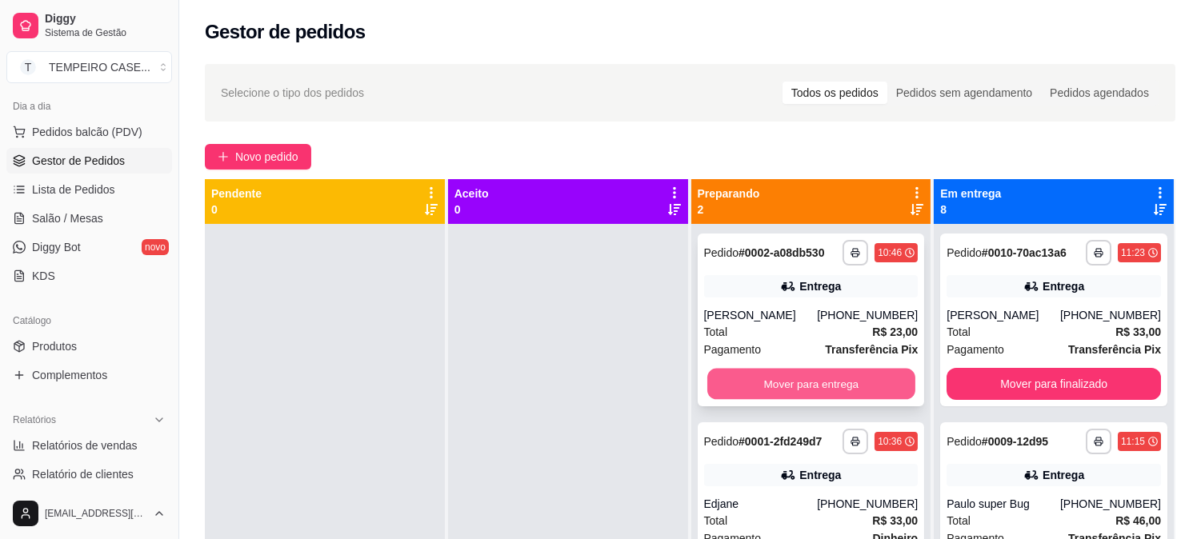
click at [841, 381] on button "Mover para entrega" at bounding box center [811, 384] width 208 height 31
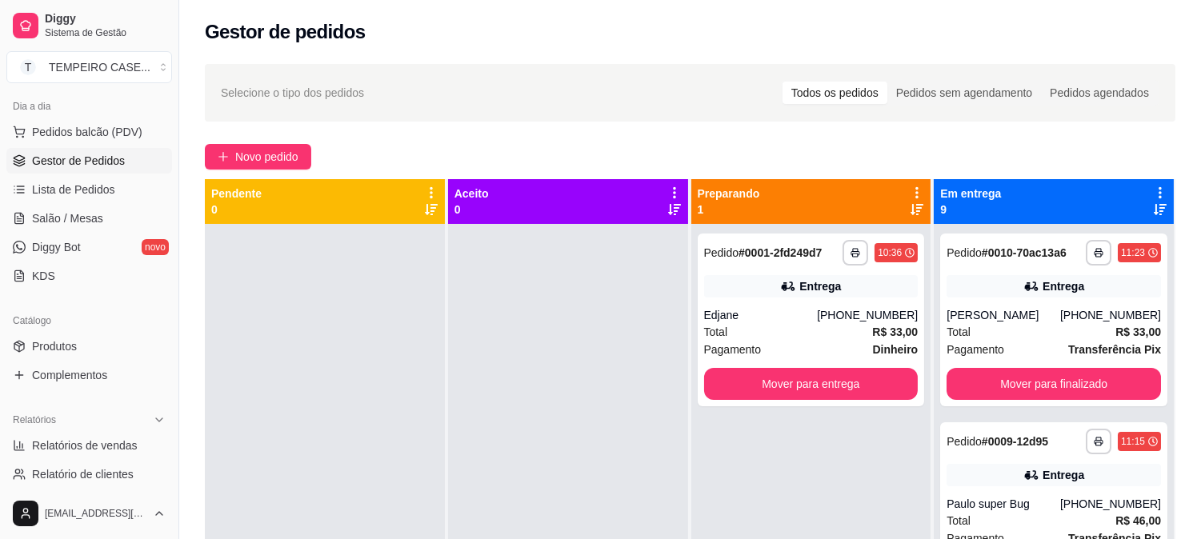
click at [790, 386] on button "Mover para entrega" at bounding box center [811, 384] width 214 height 32
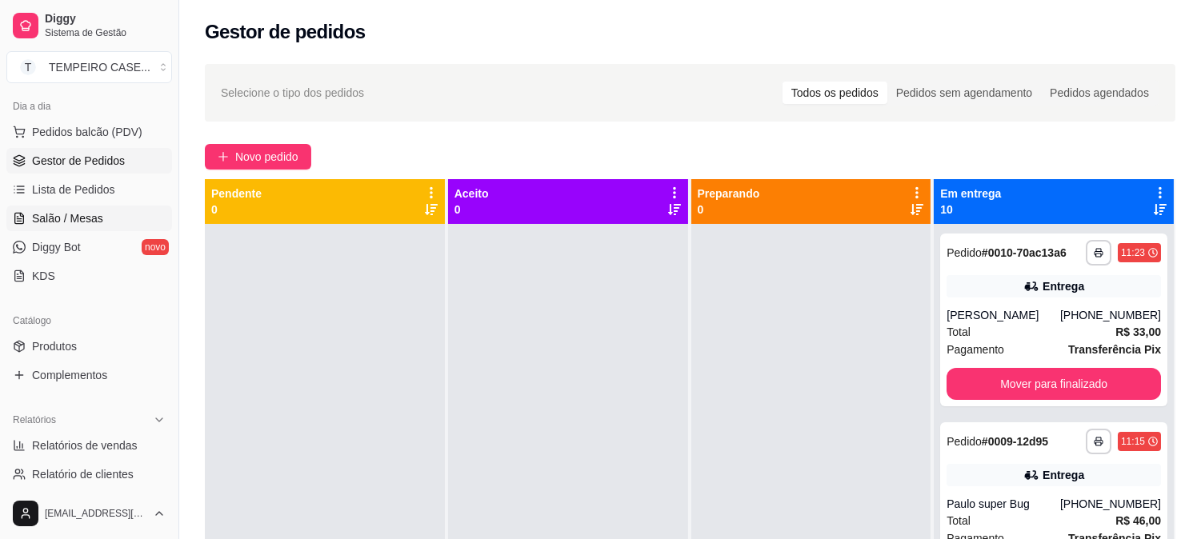
click at [90, 210] on span "Salão / Mesas" at bounding box center [67, 218] width 71 height 16
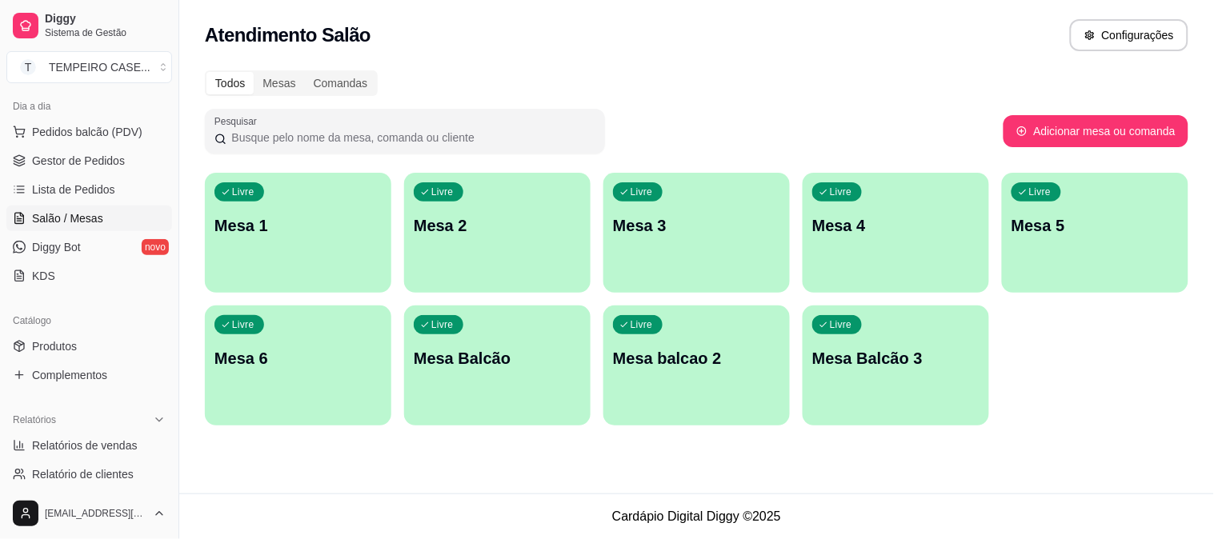
click at [286, 206] on div "Livre Mesa 1" at bounding box center [298, 223] width 186 height 101
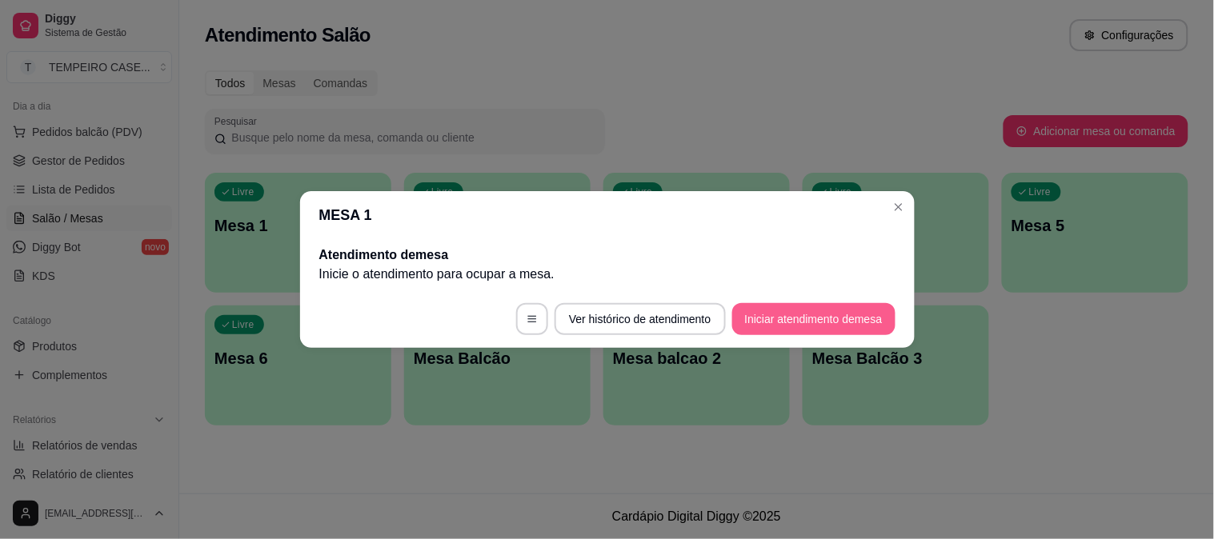
click at [815, 312] on button "Iniciar atendimento de mesa" at bounding box center [813, 319] width 163 height 32
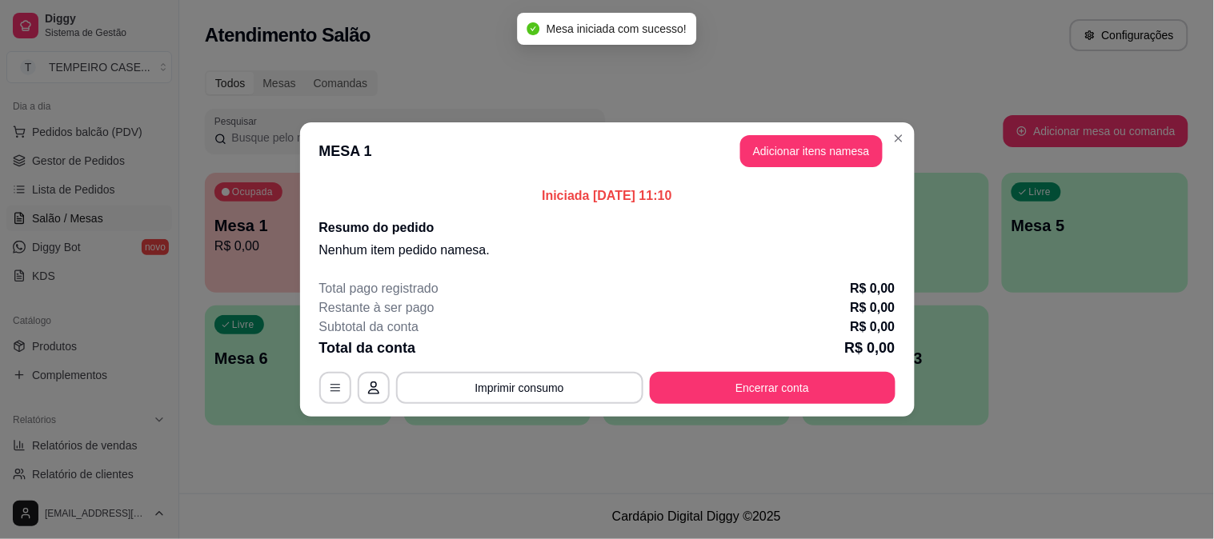
click at [765, 161] on button "Adicionar itens na mesa" at bounding box center [811, 151] width 142 height 32
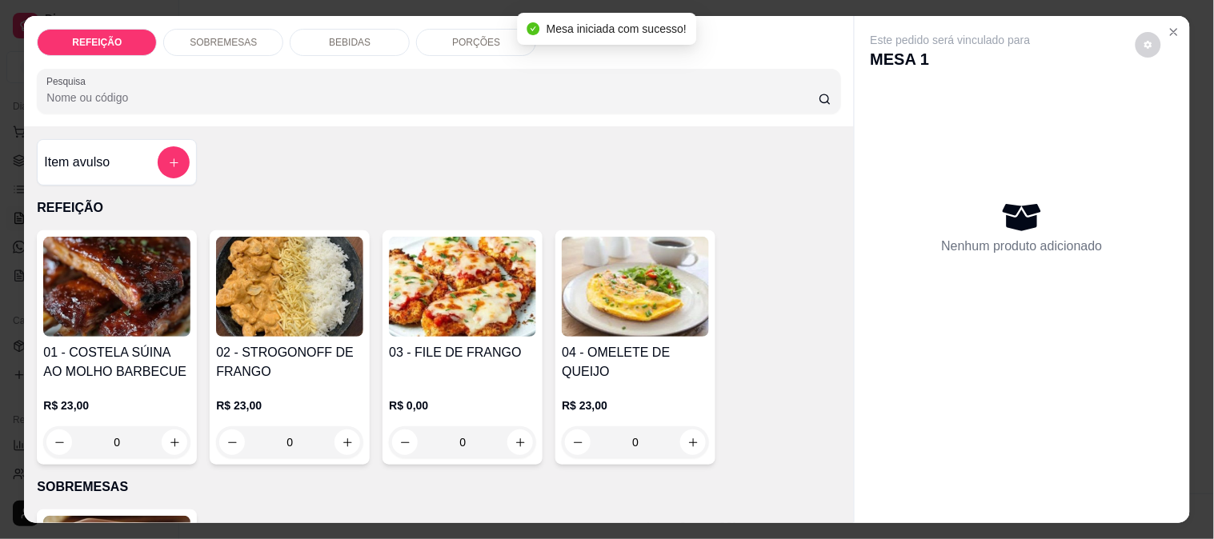
click at [264, 273] on img at bounding box center [289, 287] width 147 height 100
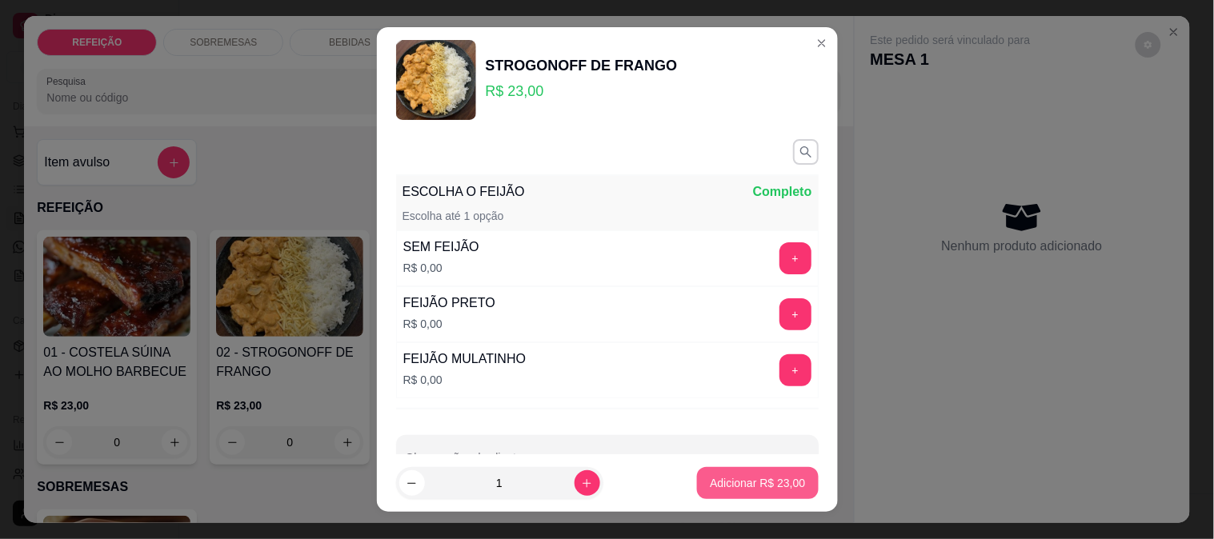
click at [761, 477] on p "Adicionar R$ 23,00" at bounding box center [757, 483] width 95 height 16
type input "1"
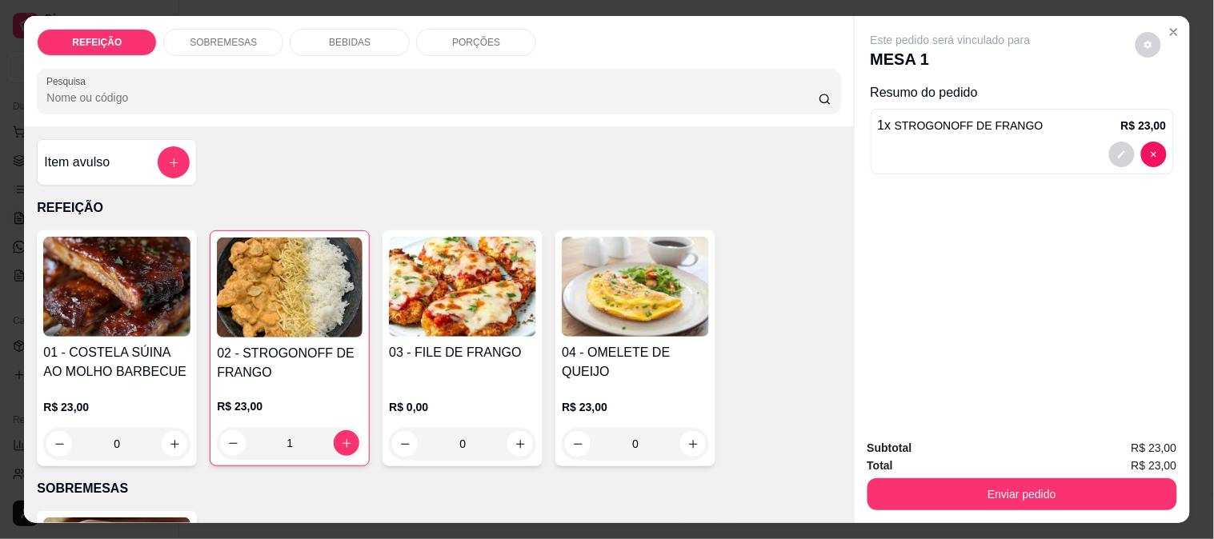
click at [123, 288] on img at bounding box center [116, 287] width 147 height 100
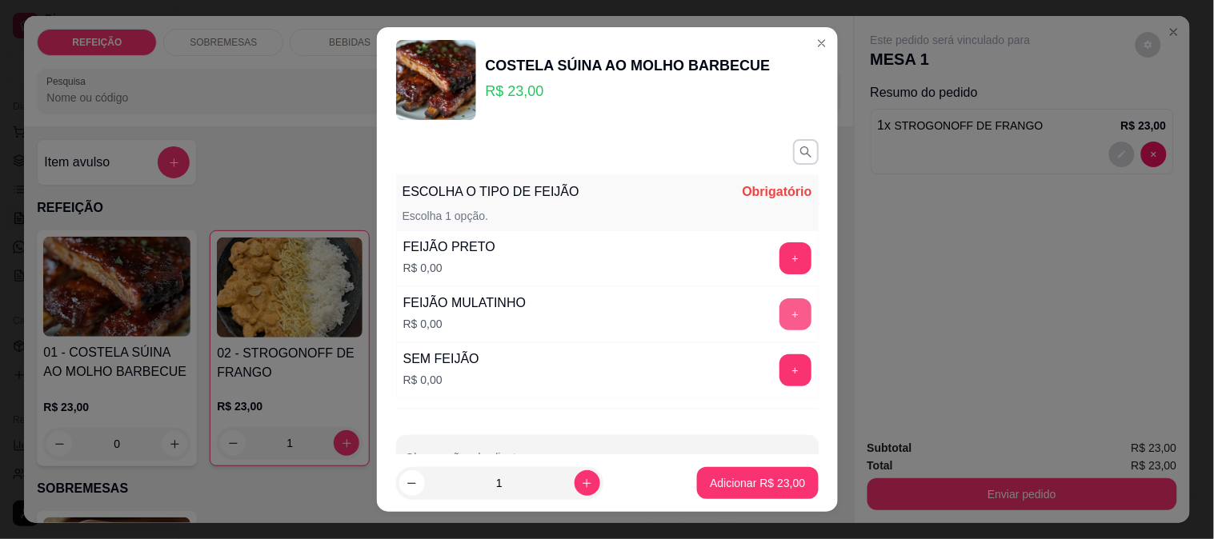
click at [780, 301] on button "+" at bounding box center [796, 315] width 32 height 32
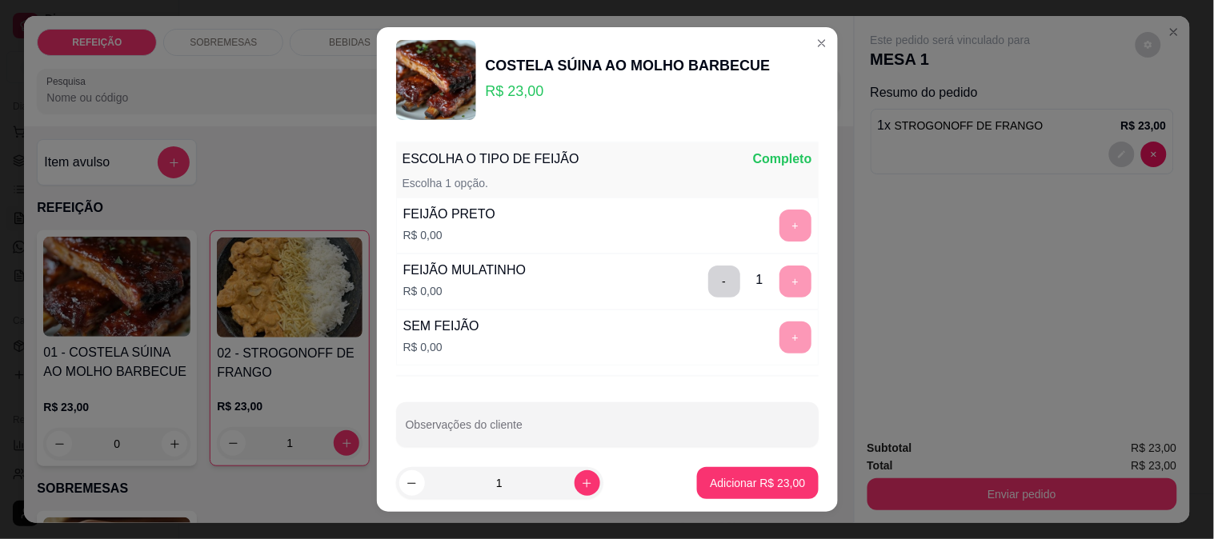
scroll to position [48, 0]
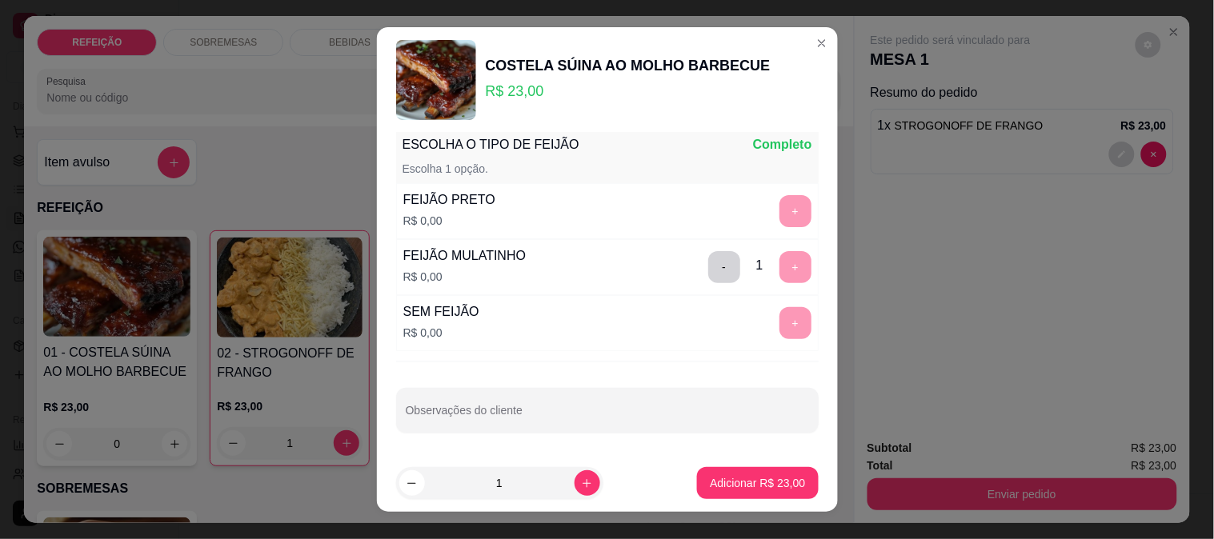
click at [552, 403] on div at bounding box center [607, 411] width 403 height 32
type input "sem farofa"
click at [711, 487] on p "Adicionar R$ 23,00" at bounding box center [757, 483] width 93 height 15
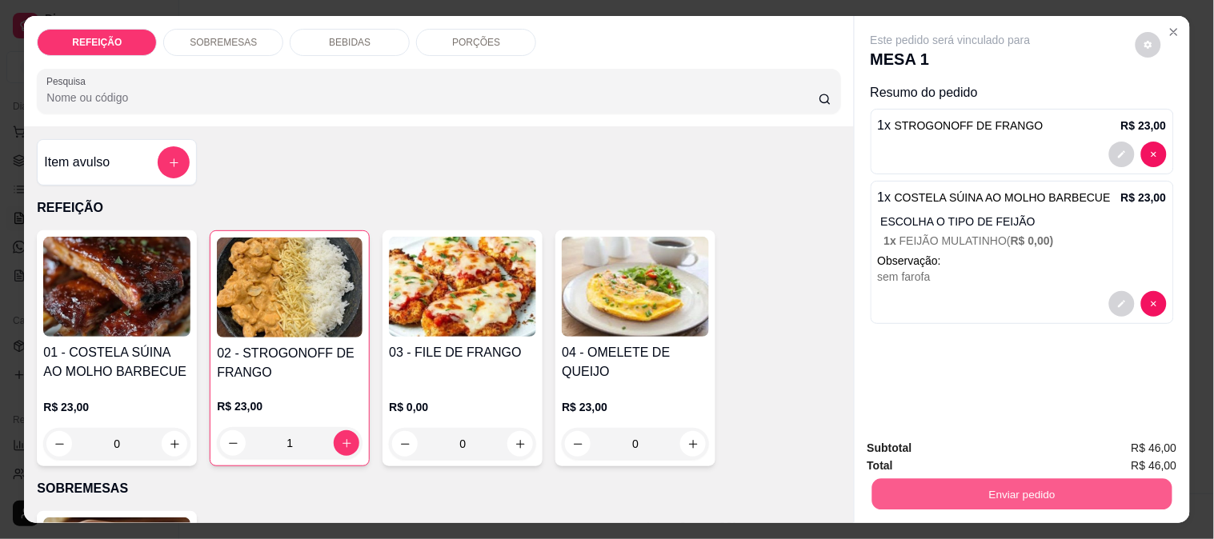
click at [981, 499] on button "Enviar pedido" at bounding box center [1022, 494] width 300 height 31
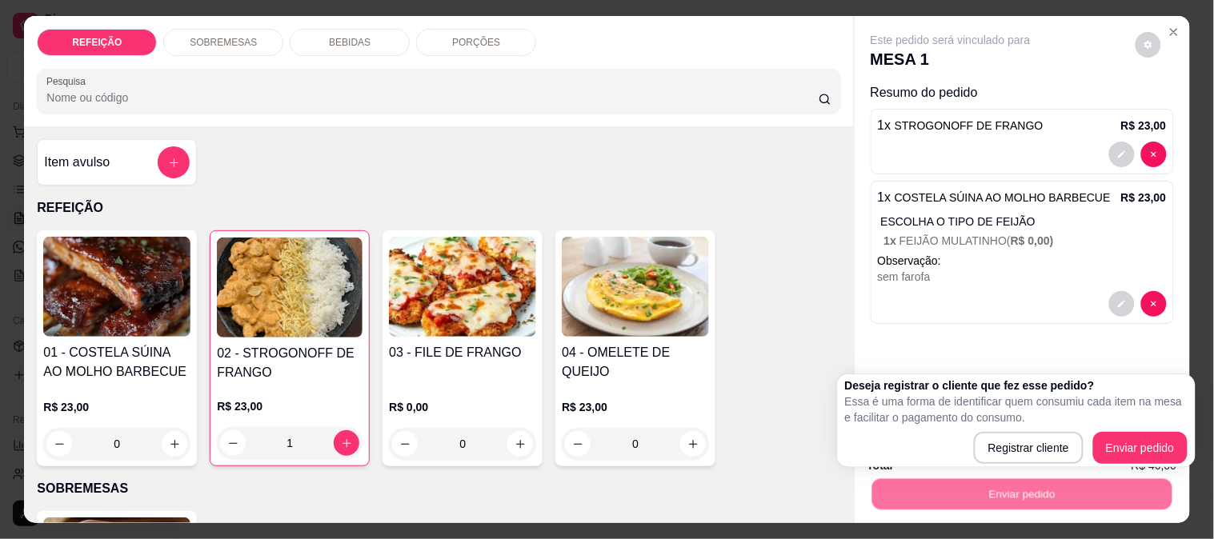
click at [1052, 310] on div at bounding box center [1022, 304] width 289 height 26
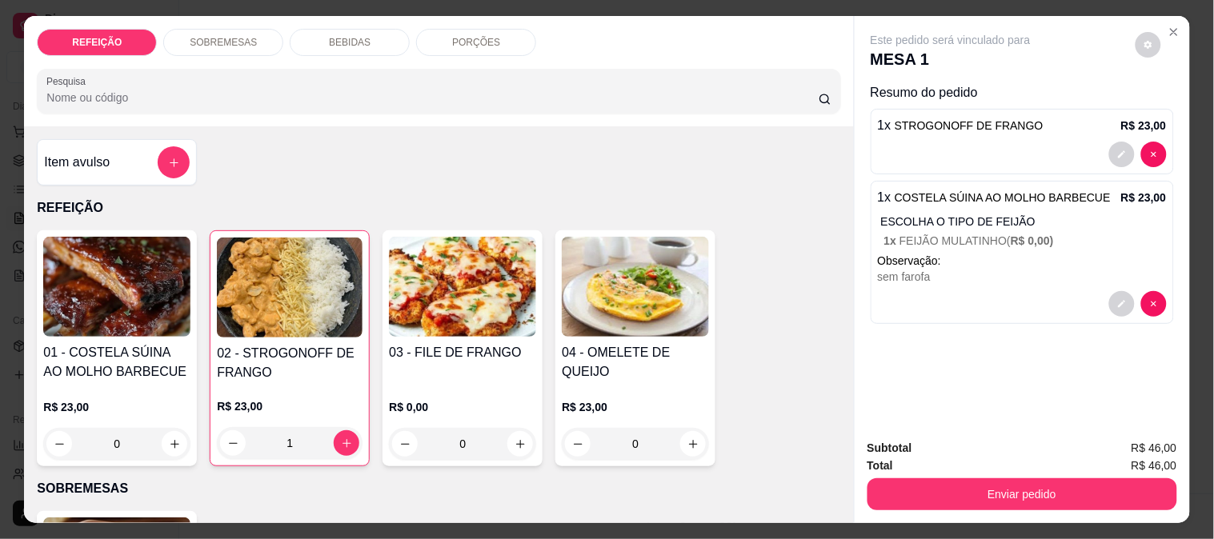
click at [996, 355] on div "Este pedido será vinculado para MESA 1 Resumo do pedido 1 x STROGONOFF DE FRANG…" at bounding box center [1022, 221] width 335 height 411
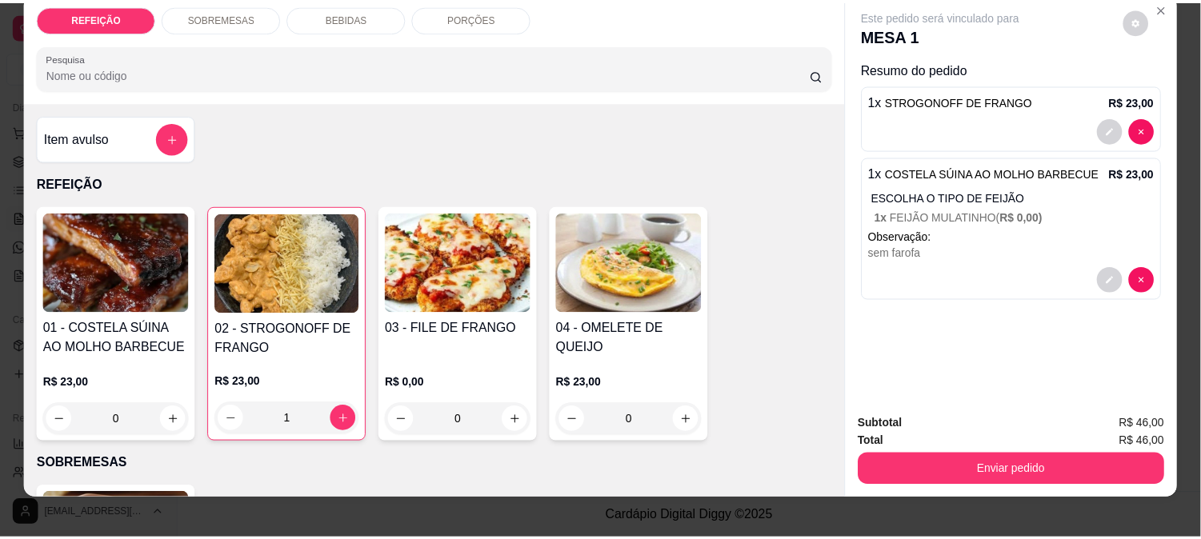
scroll to position [42, 0]
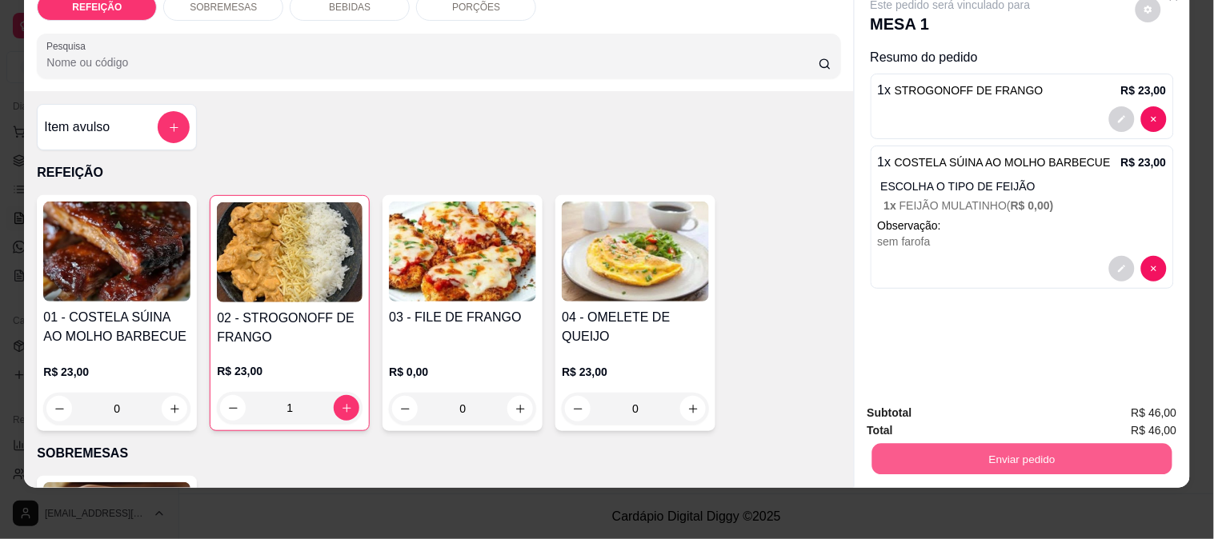
click at [987, 443] on button "Enviar pedido" at bounding box center [1022, 458] width 300 height 31
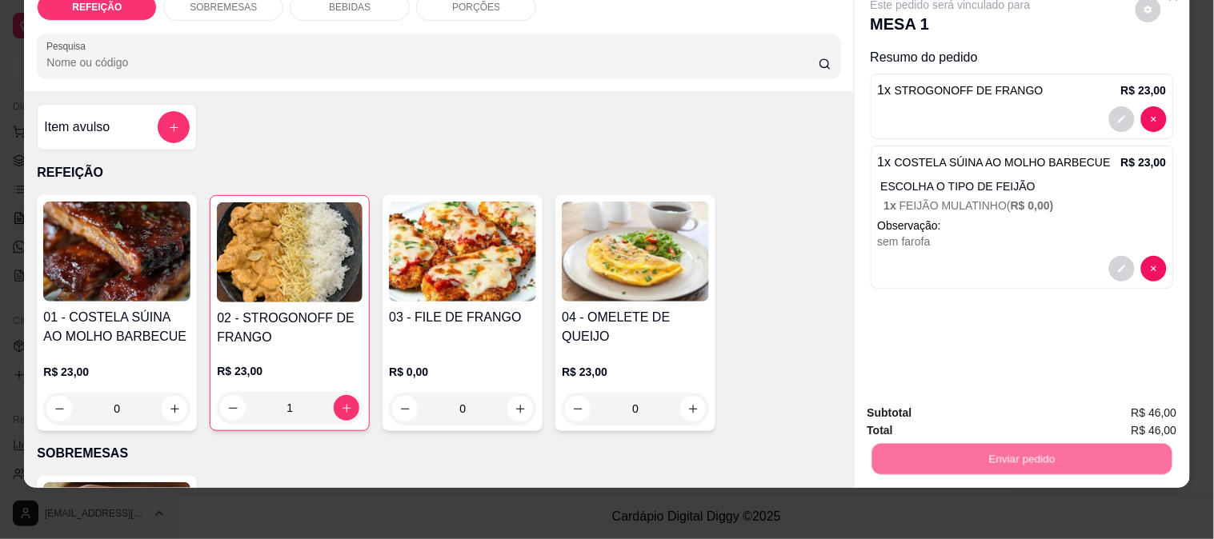
click at [1135, 403] on button "Enviar pedido" at bounding box center [1135, 407] width 90 height 30
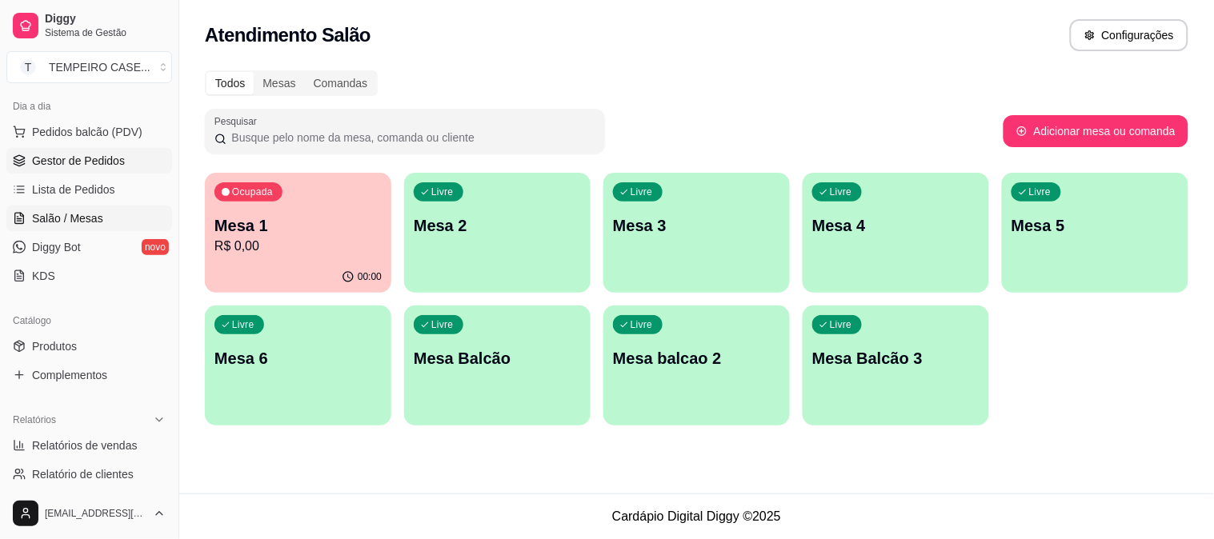
click at [60, 162] on span "Gestor de Pedidos" at bounding box center [78, 161] width 93 height 16
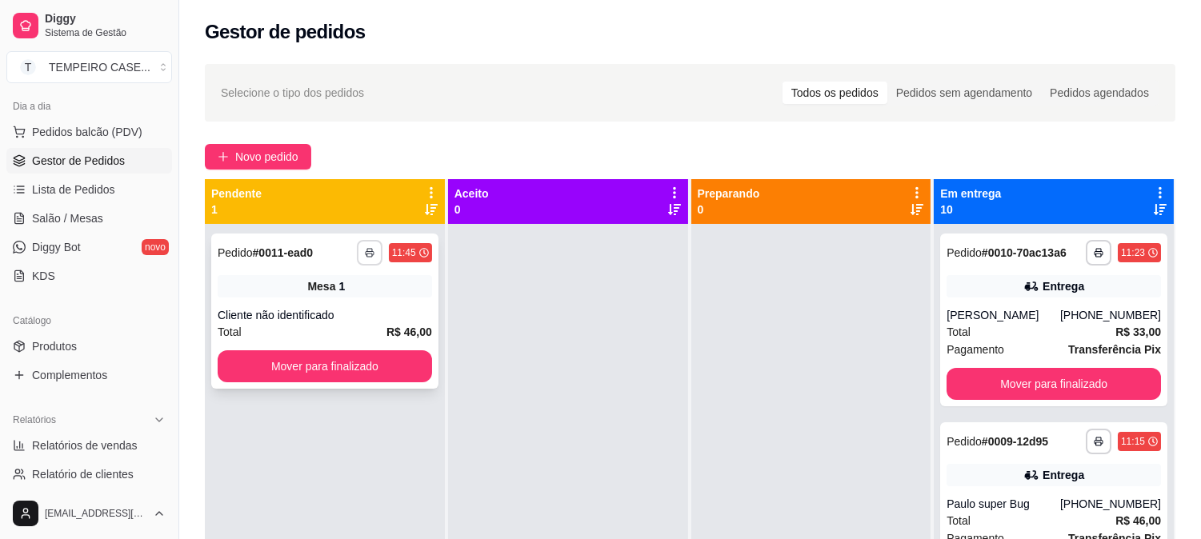
click at [367, 252] on icon "button" at bounding box center [370, 254] width 8 height 4
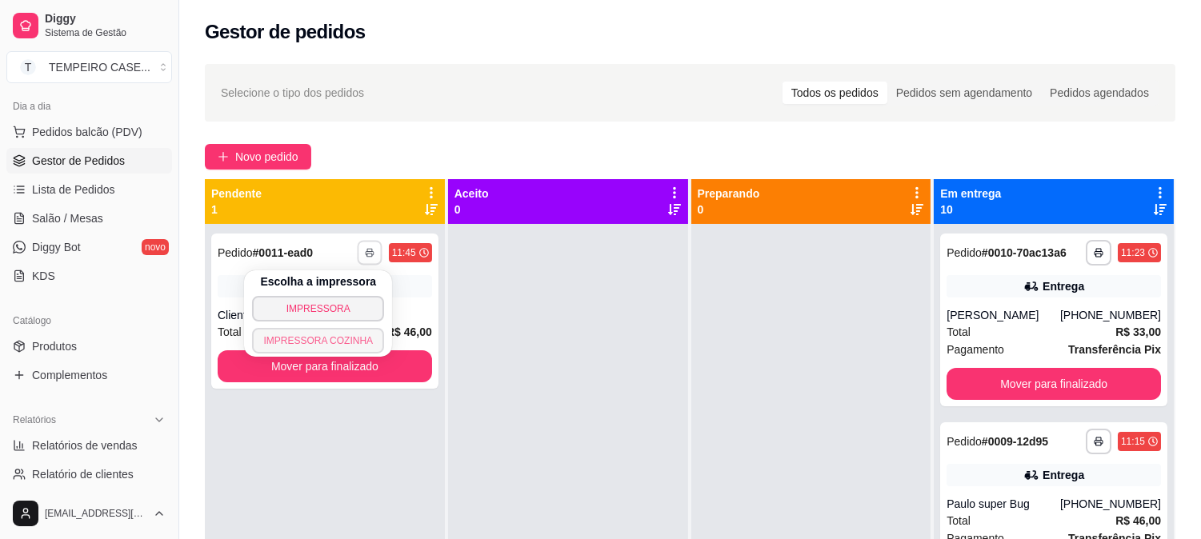
click at [321, 343] on button "IMPRESSORA COZINHA" at bounding box center [318, 341] width 132 height 26
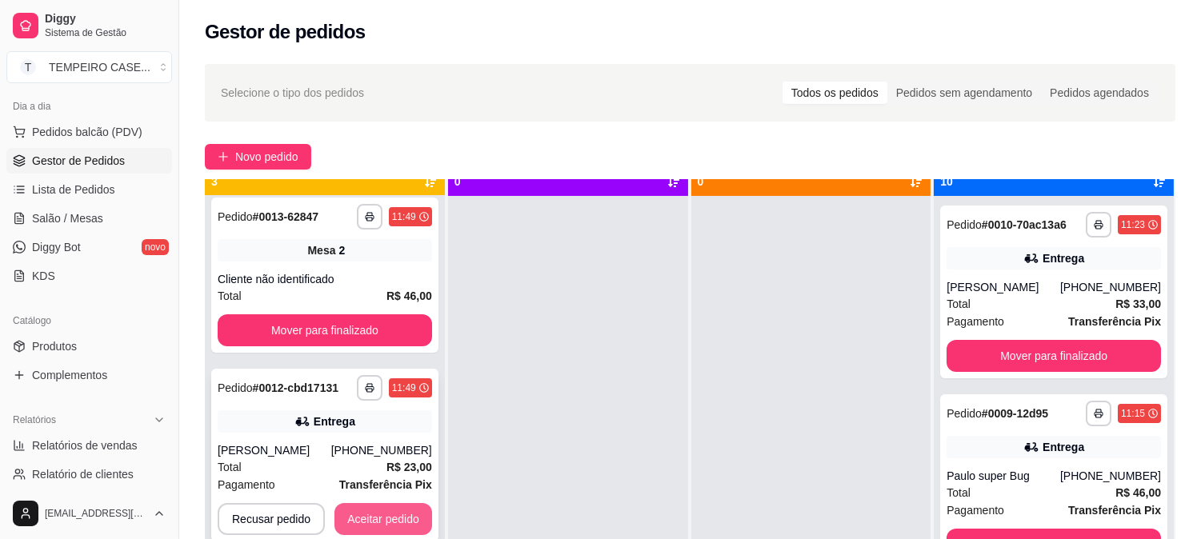
scroll to position [44, 0]
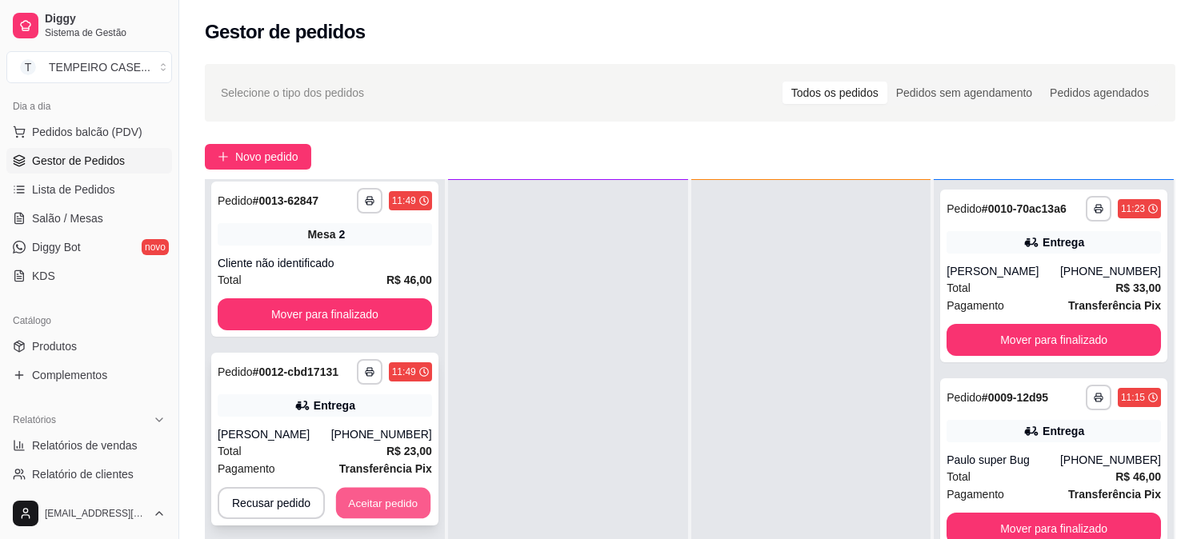
click at [371, 495] on button "Aceitar pedido" at bounding box center [383, 503] width 94 height 31
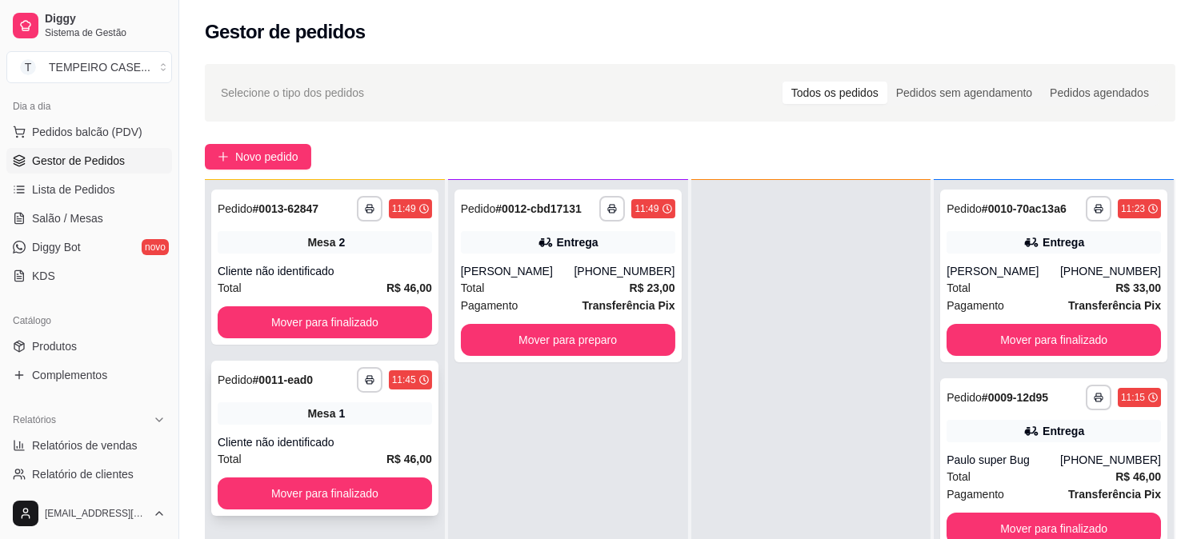
scroll to position [0, 0]
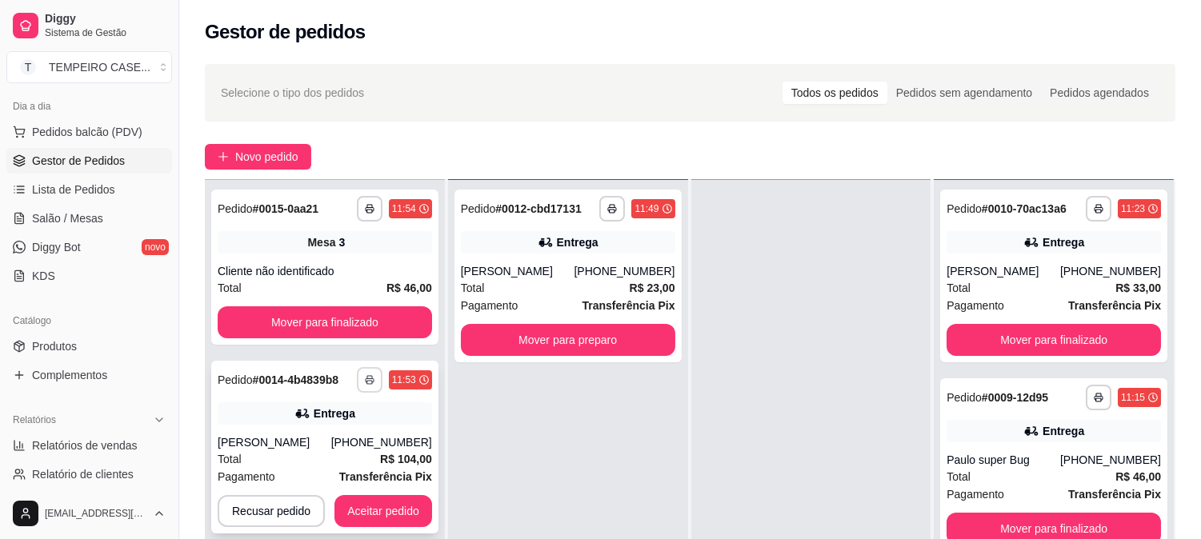
click at [357, 377] on button "button" at bounding box center [370, 380] width 26 height 26
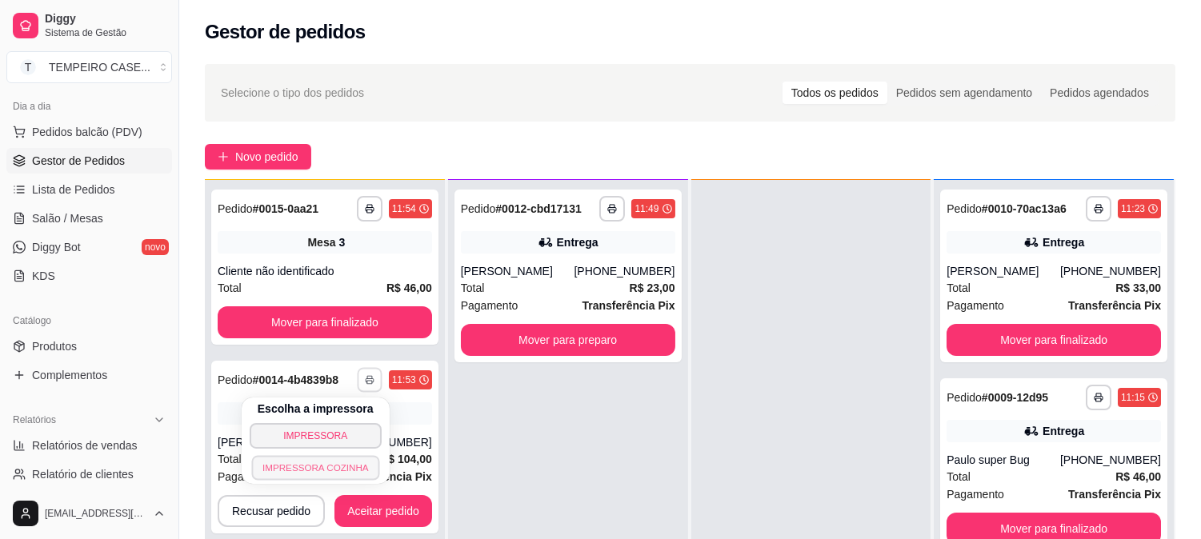
click at [319, 469] on button "IMPRESSORA COZINHA" at bounding box center [315, 467] width 128 height 25
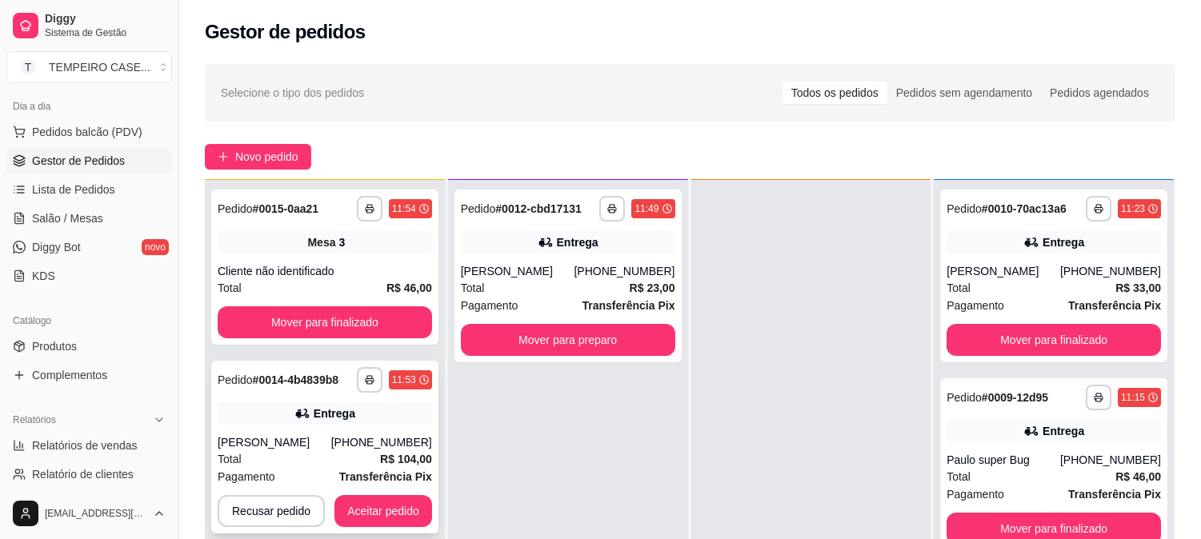
click at [368, 376] on polyline "button" at bounding box center [369, 377] width 5 height 3
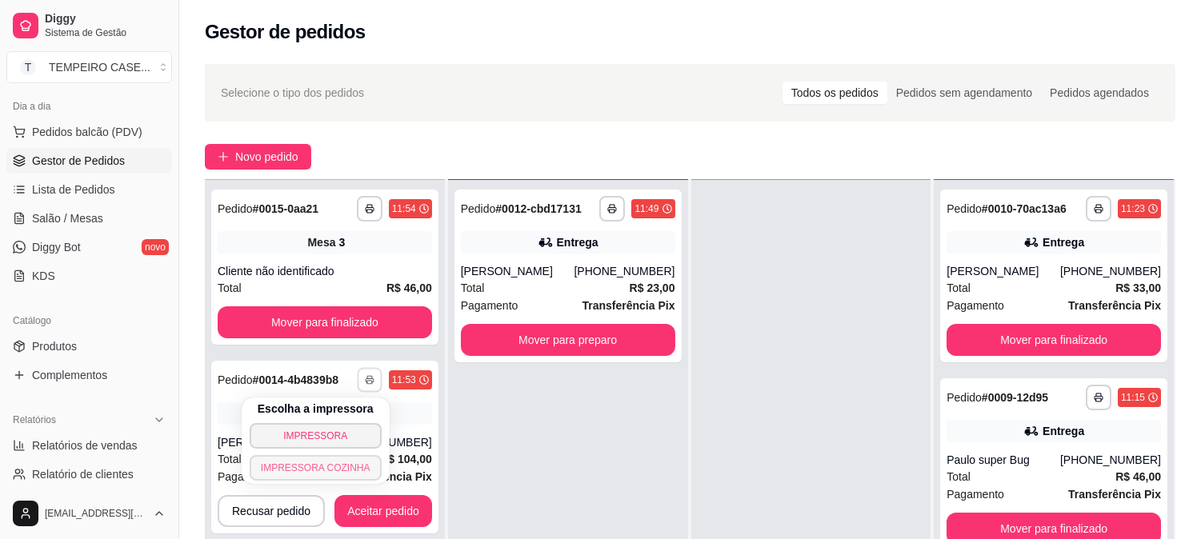
click at [330, 459] on button "IMPRESSORA COZINHA" at bounding box center [316, 468] width 132 height 26
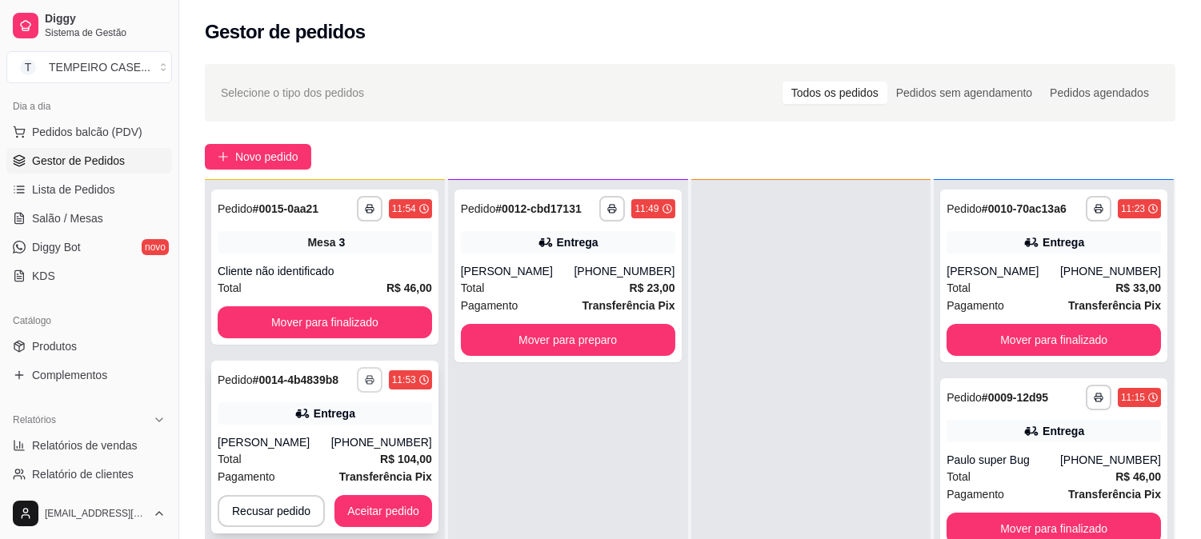
click at [372, 377] on button "button" at bounding box center [370, 380] width 26 height 26
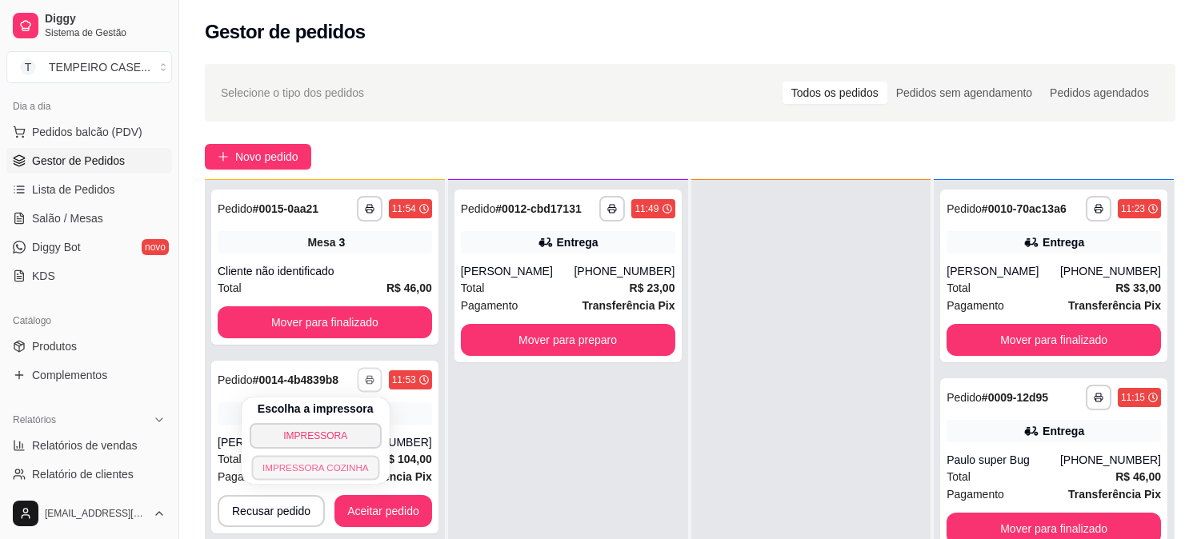
click at [330, 460] on button "IMPRESSORA COZINHA" at bounding box center [315, 467] width 128 height 25
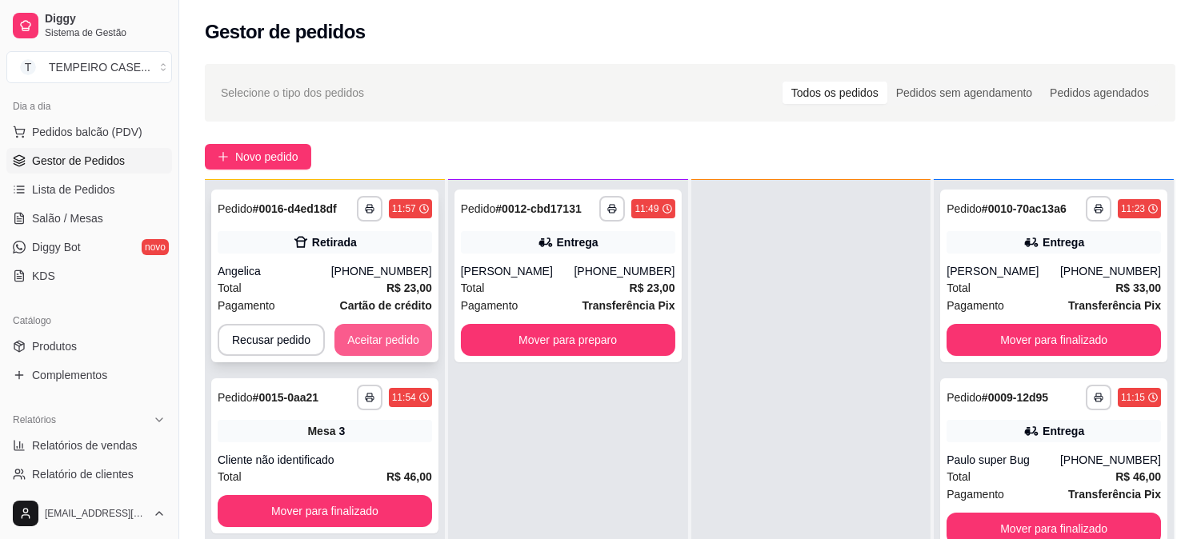
click at [410, 334] on button "Aceitar pedido" at bounding box center [384, 340] width 98 height 32
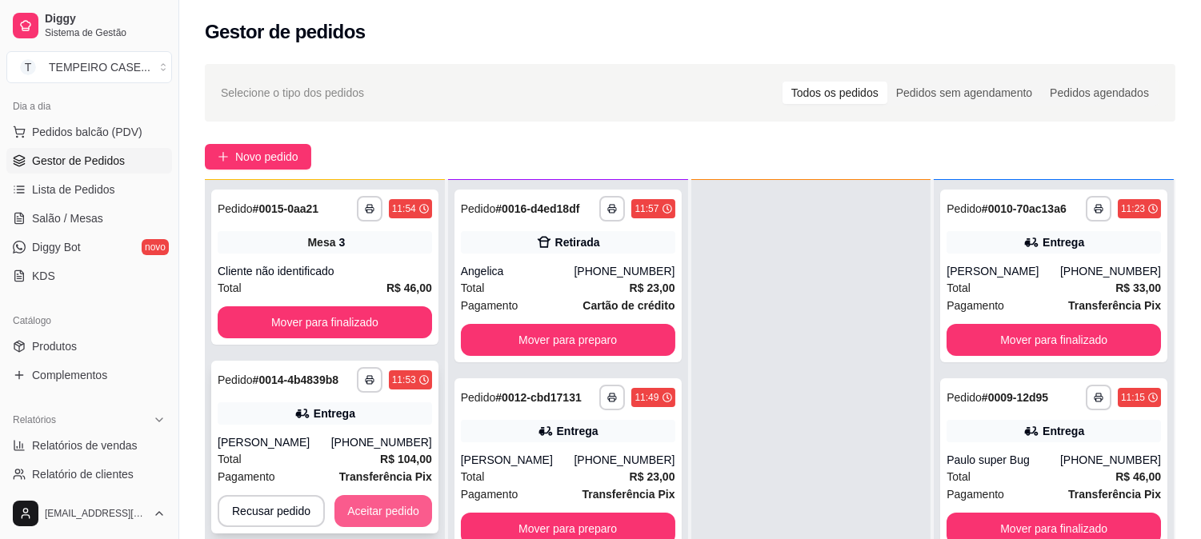
click at [390, 515] on button "Aceitar pedido" at bounding box center [384, 511] width 98 height 32
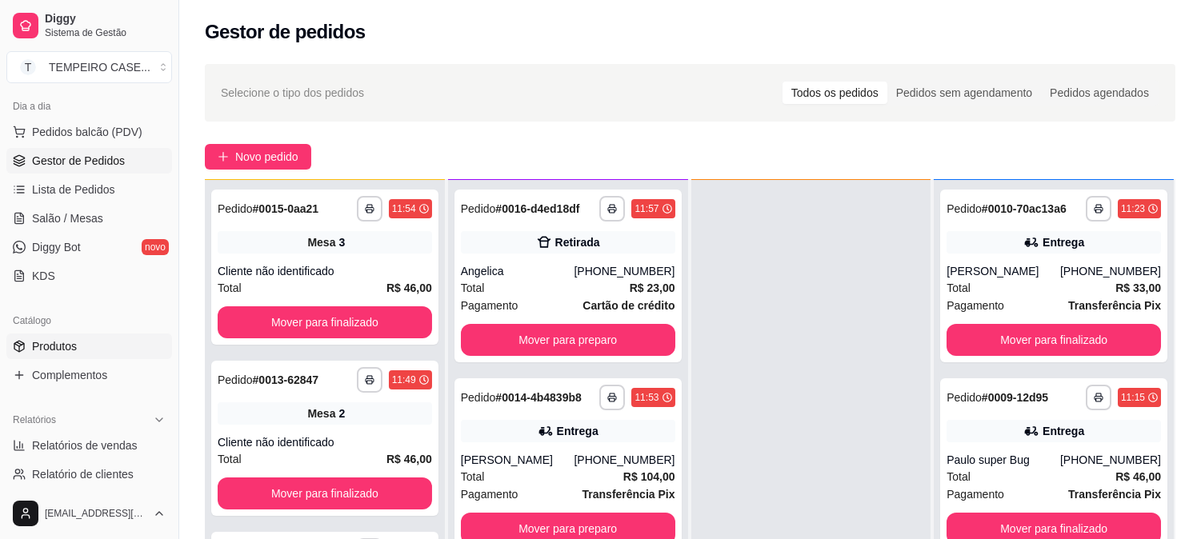
click at [60, 351] on span "Produtos" at bounding box center [54, 347] width 45 height 16
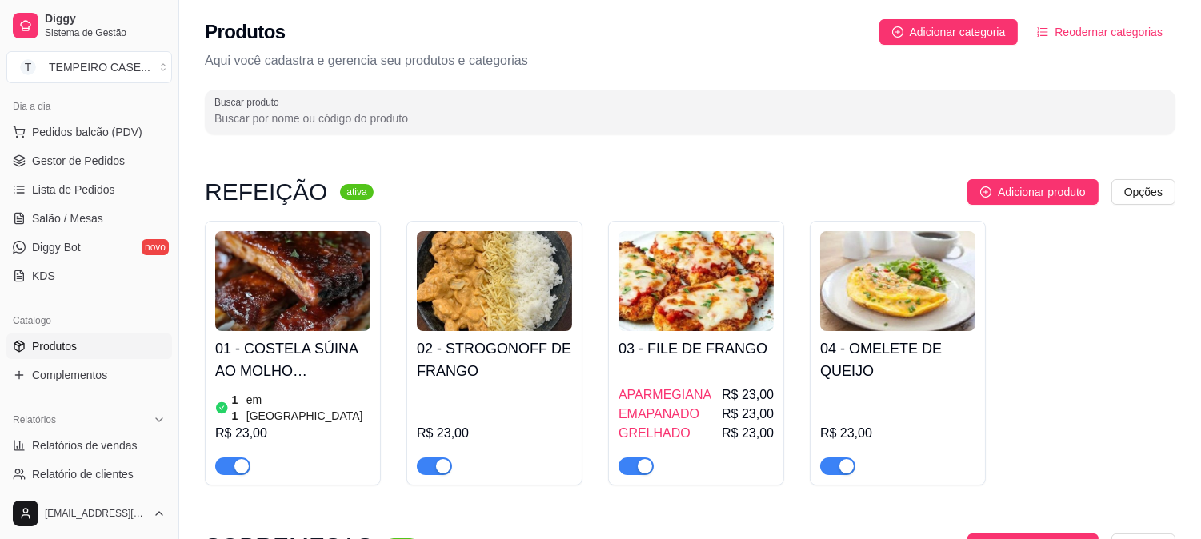
click at [369, 424] on div "R$ 23,00" at bounding box center [292, 433] width 155 height 19
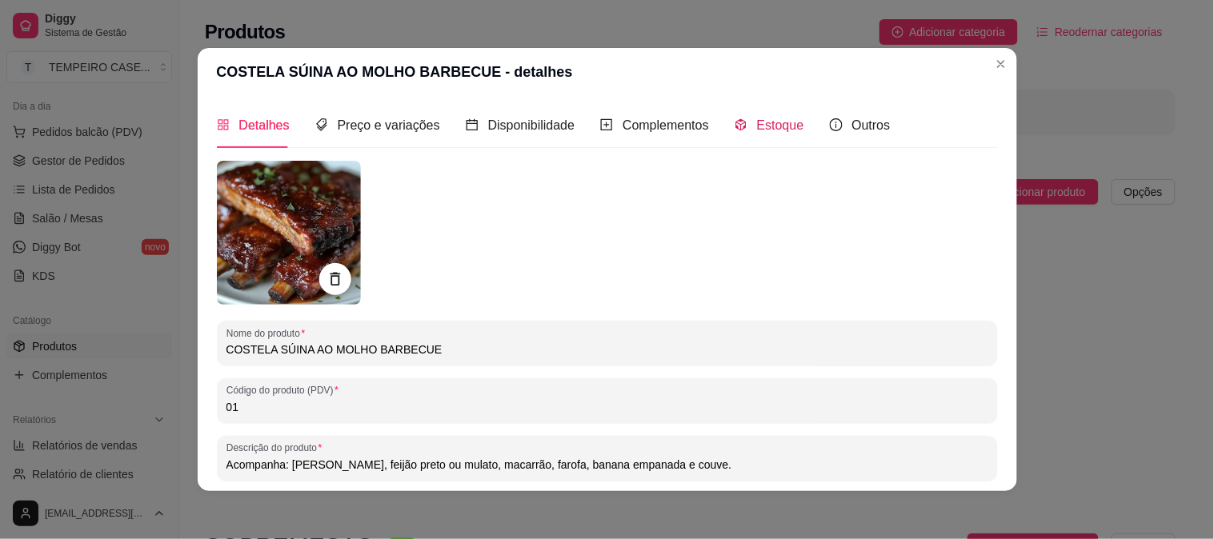
click at [746, 134] on div "Estoque" at bounding box center [770, 125] width 70 height 20
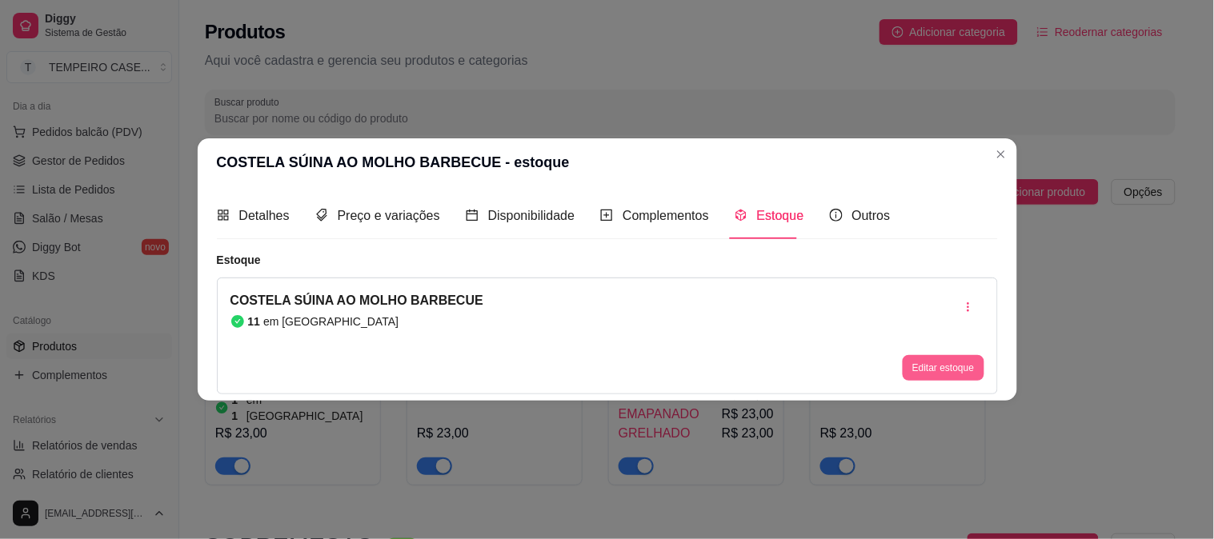
click at [945, 363] on button "Editar estoque" at bounding box center [943, 368] width 81 height 26
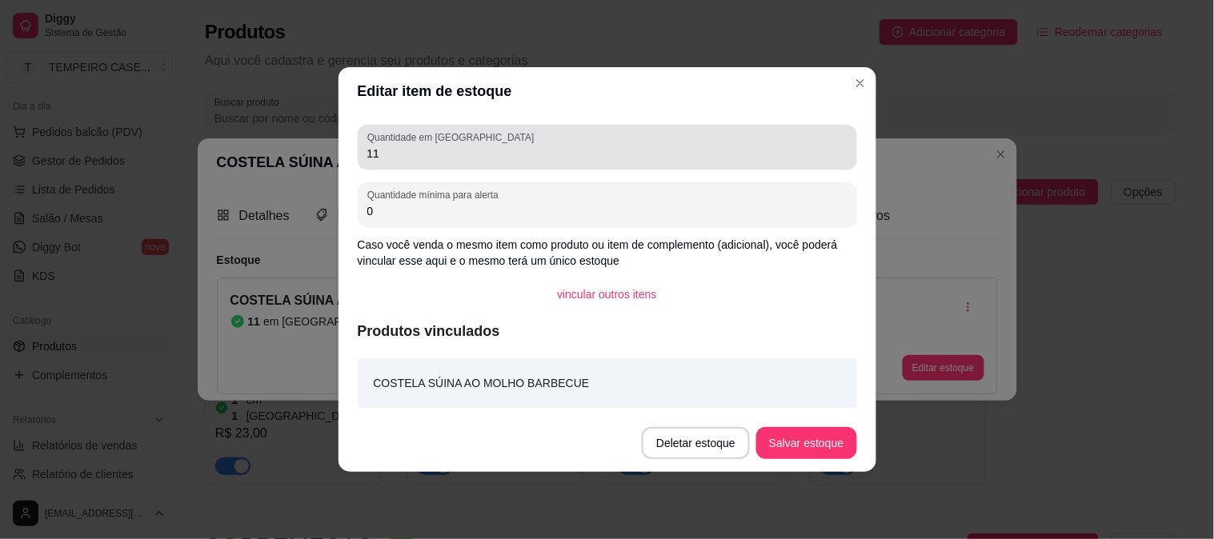
click at [415, 152] on input "11" at bounding box center [607, 154] width 480 height 16
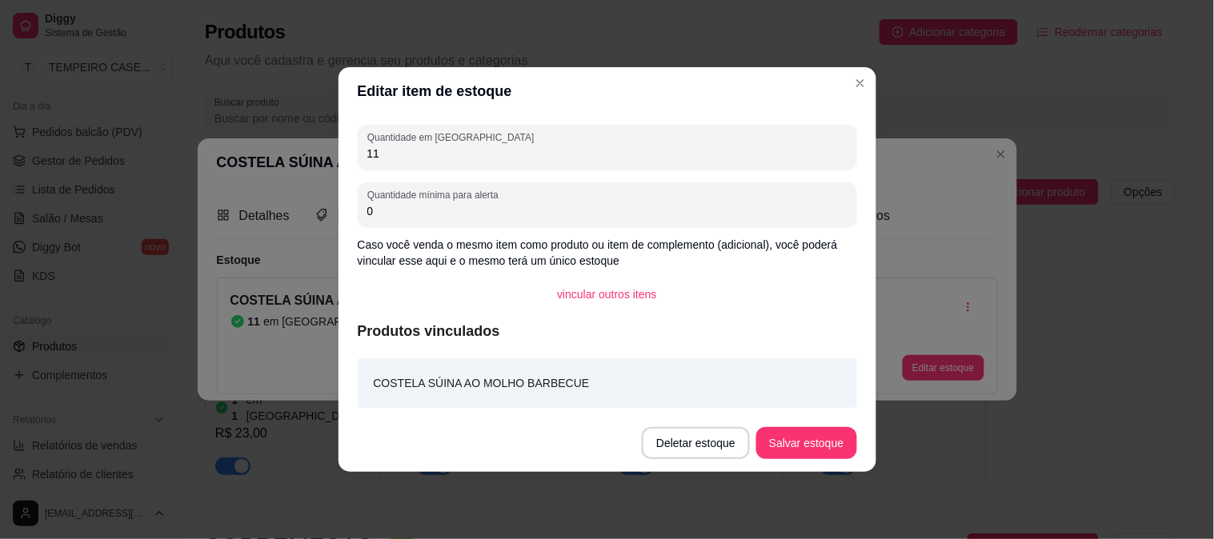
click at [415, 152] on input "11" at bounding box center [607, 154] width 480 height 16
type input "8"
click at [804, 448] on button "Salvar estoque" at bounding box center [806, 443] width 100 height 32
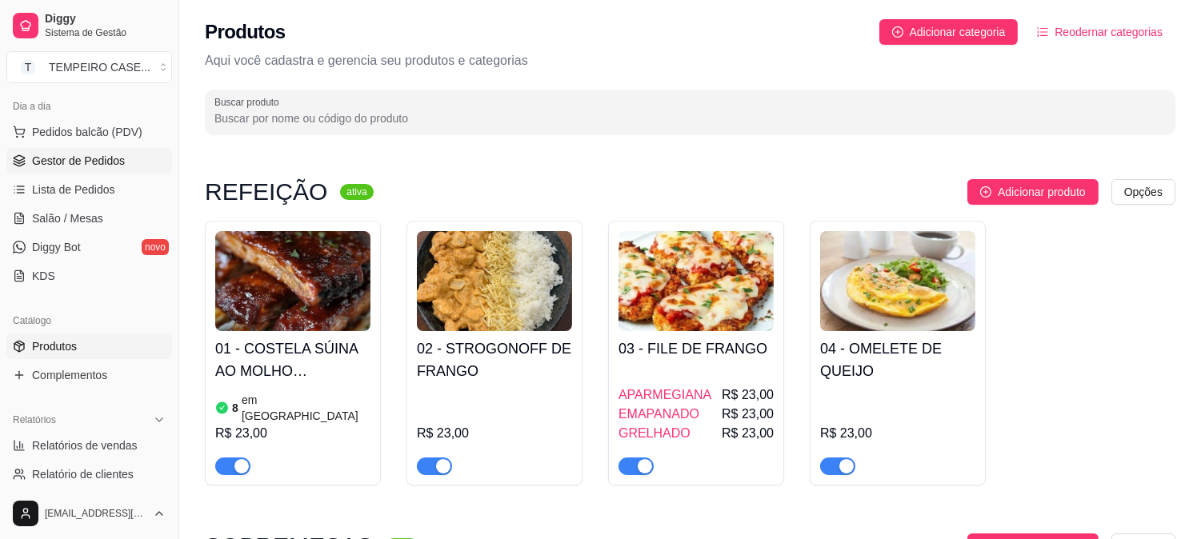
click at [64, 170] on link "Gestor de Pedidos" at bounding box center [89, 161] width 166 height 26
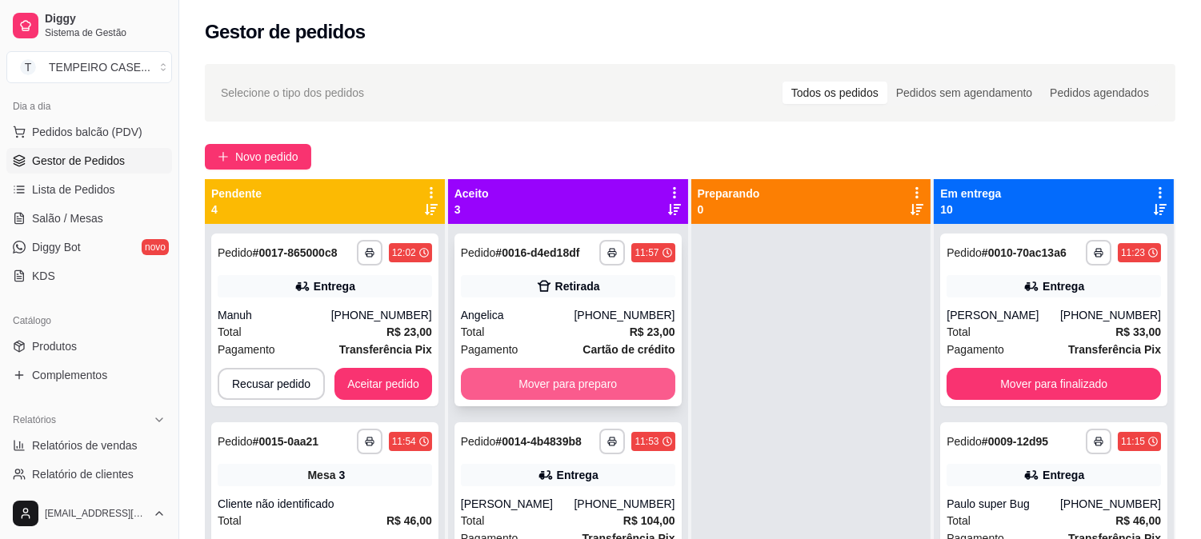
click at [555, 392] on button "Mover para preparo" at bounding box center [568, 384] width 214 height 32
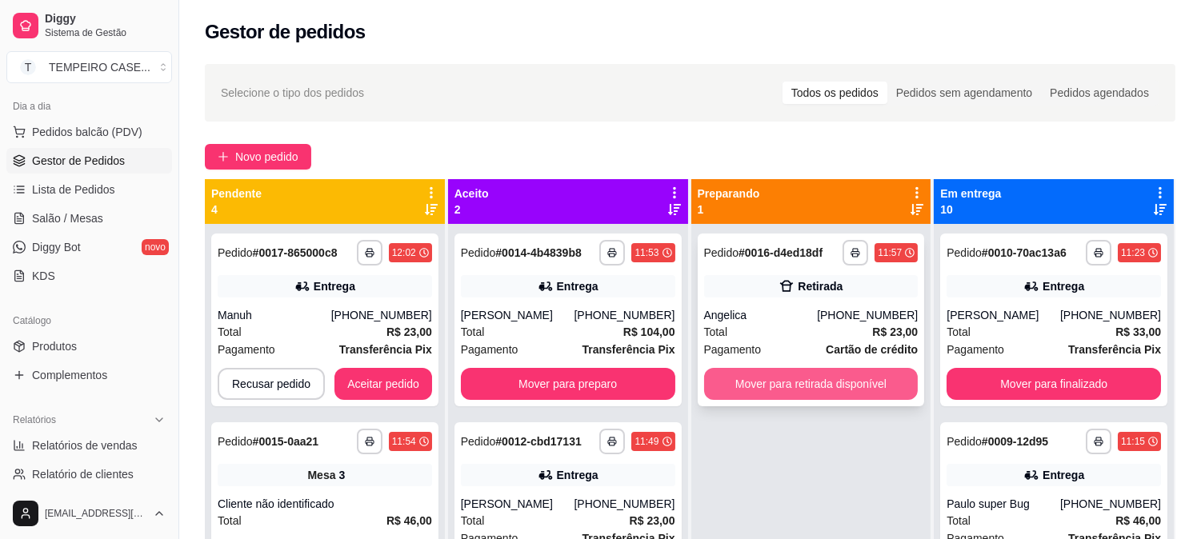
click at [794, 386] on button "Mover para retirada disponível" at bounding box center [811, 384] width 214 height 32
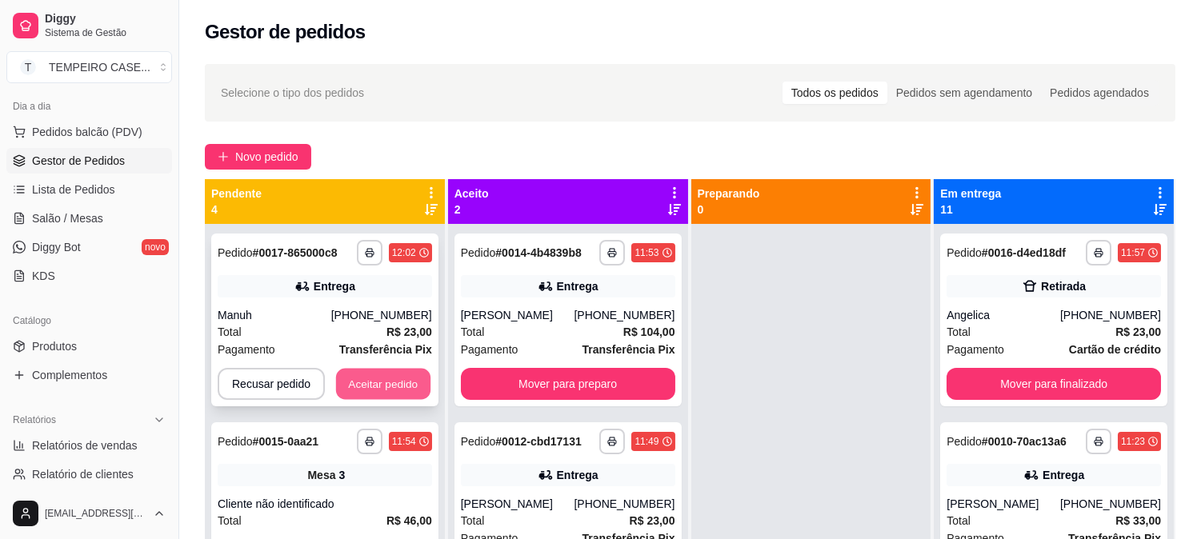
click at [395, 372] on button "Aceitar pedido" at bounding box center [383, 384] width 94 height 31
click at [407, 379] on button "Aceitar pedido" at bounding box center [383, 384] width 94 height 31
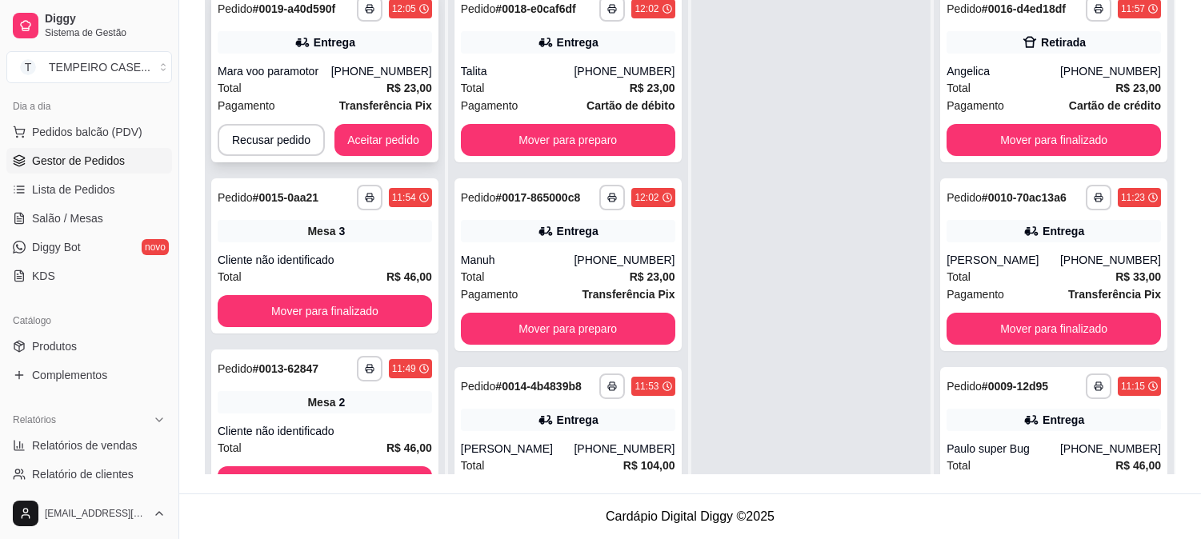
click at [390, 121] on div "**********" at bounding box center [324, 76] width 227 height 173
click at [374, 150] on button "Aceitar pedido" at bounding box center [383, 140] width 94 height 31
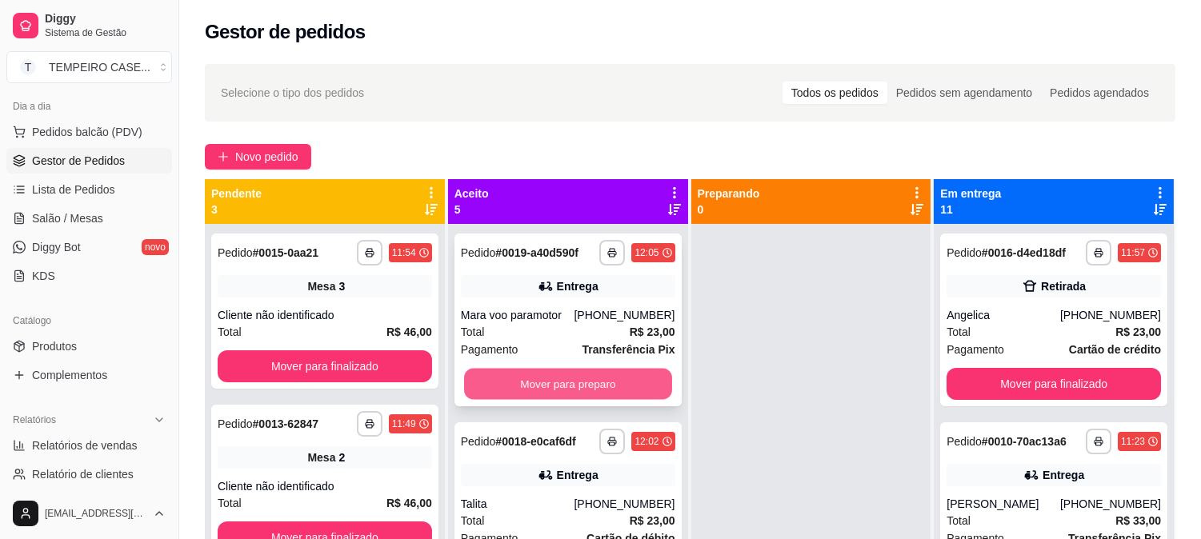
click at [541, 382] on button "Mover para preparo" at bounding box center [568, 384] width 208 height 31
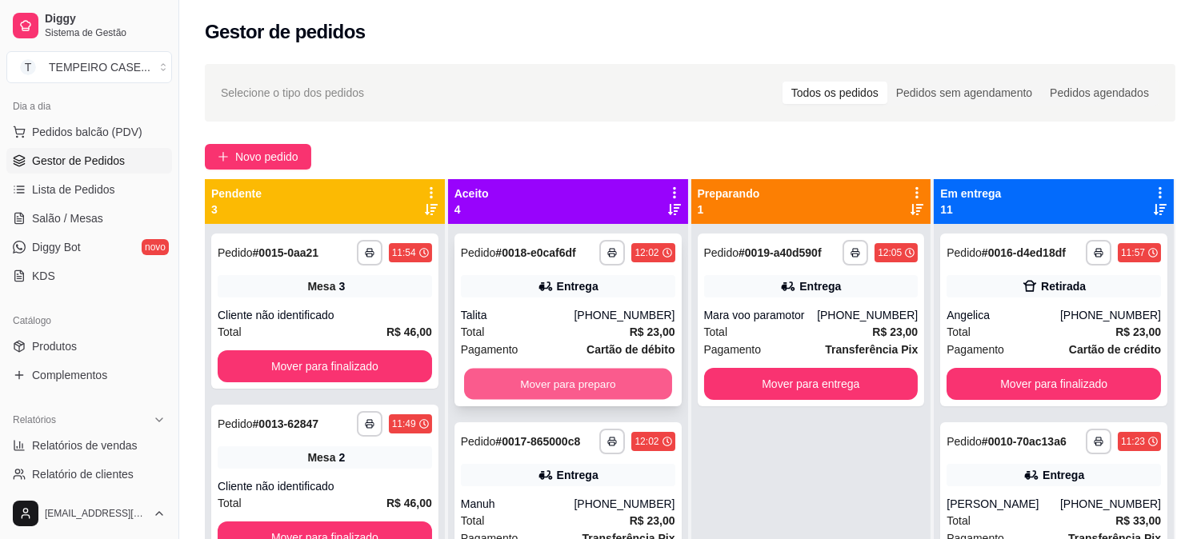
click at [566, 379] on button "Mover para preparo" at bounding box center [568, 384] width 208 height 31
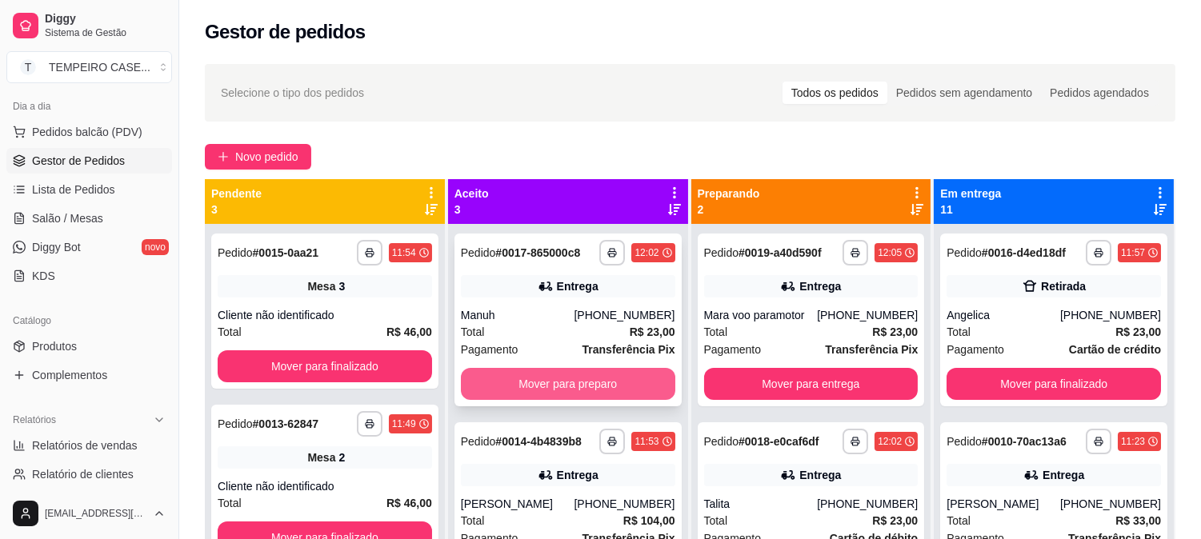
click at [585, 381] on button "Mover para preparo" at bounding box center [568, 384] width 214 height 32
click at [590, 383] on button "Mover para preparo" at bounding box center [568, 384] width 208 height 31
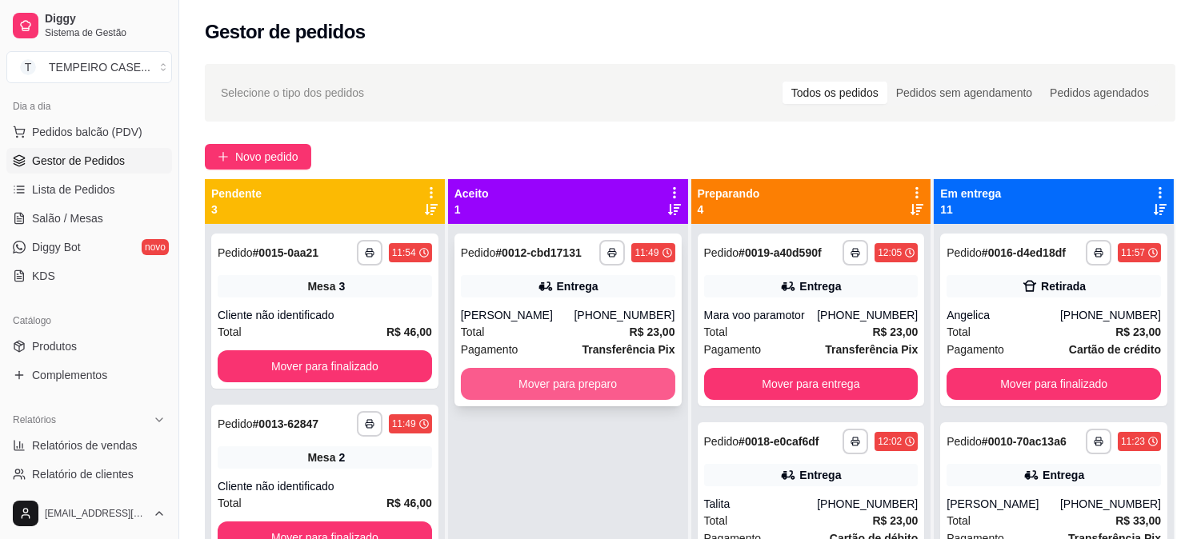
click at [590, 387] on button "Mover para preparo" at bounding box center [568, 384] width 214 height 32
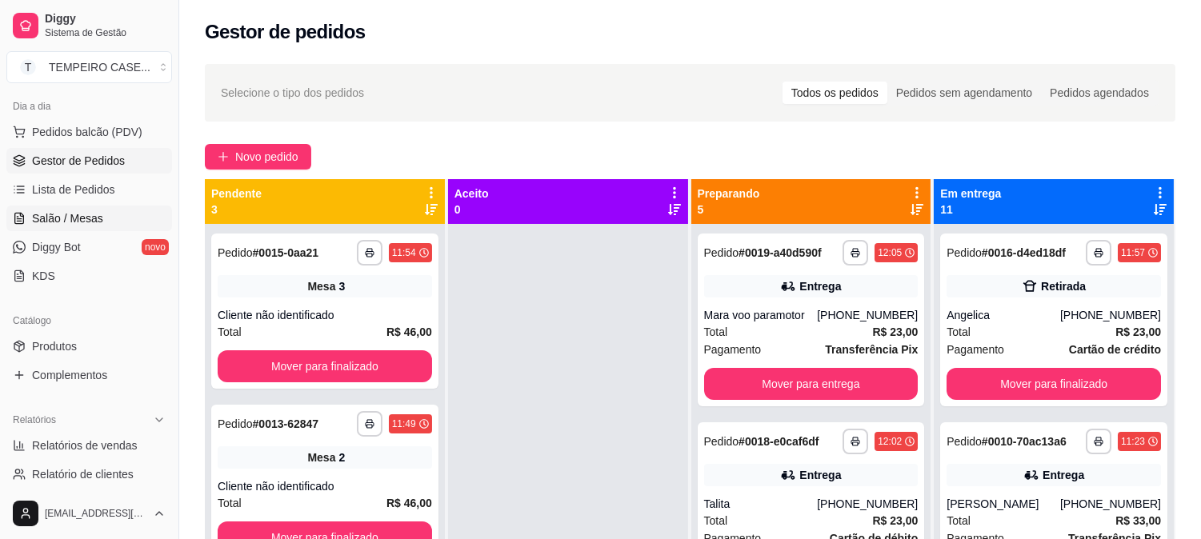
click at [77, 219] on span "Salão / Mesas" at bounding box center [67, 218] width 71 height 16
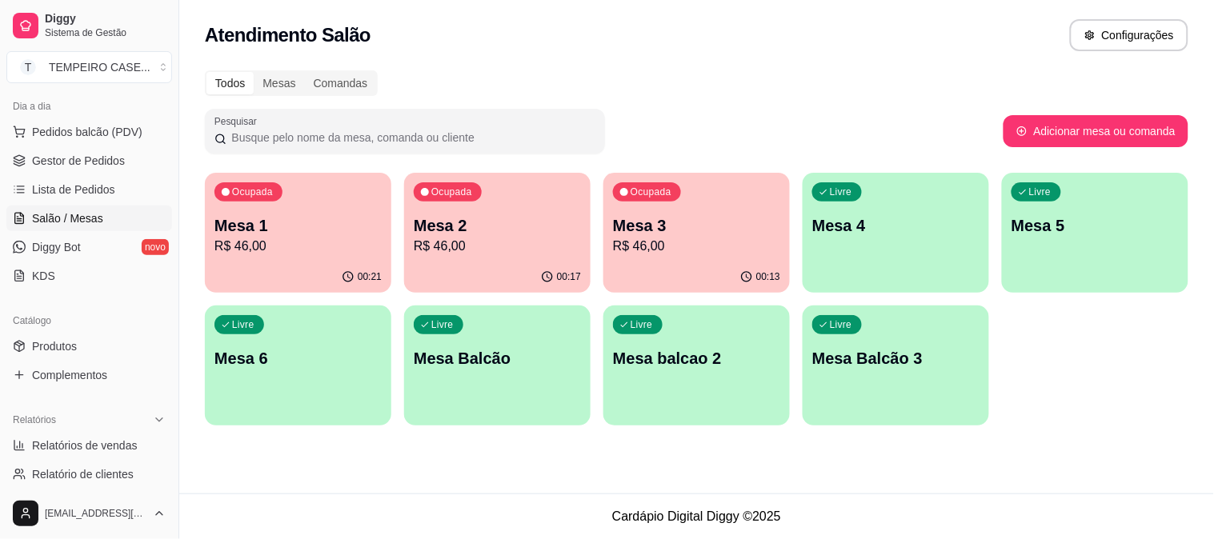
click at [289, 360] on p "Mesa 6" at bounding box center [297, 358] width 167 height 22
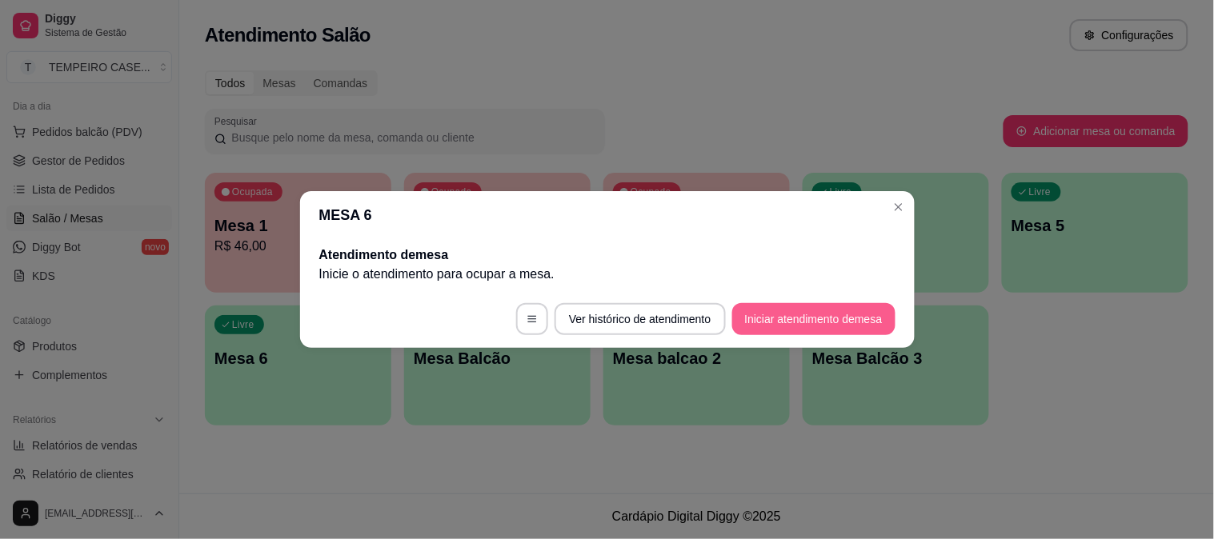
click at [762, 313] on button "Iniciar atendimento de mesa" at bounding box center [813, 319] width 163 height 32
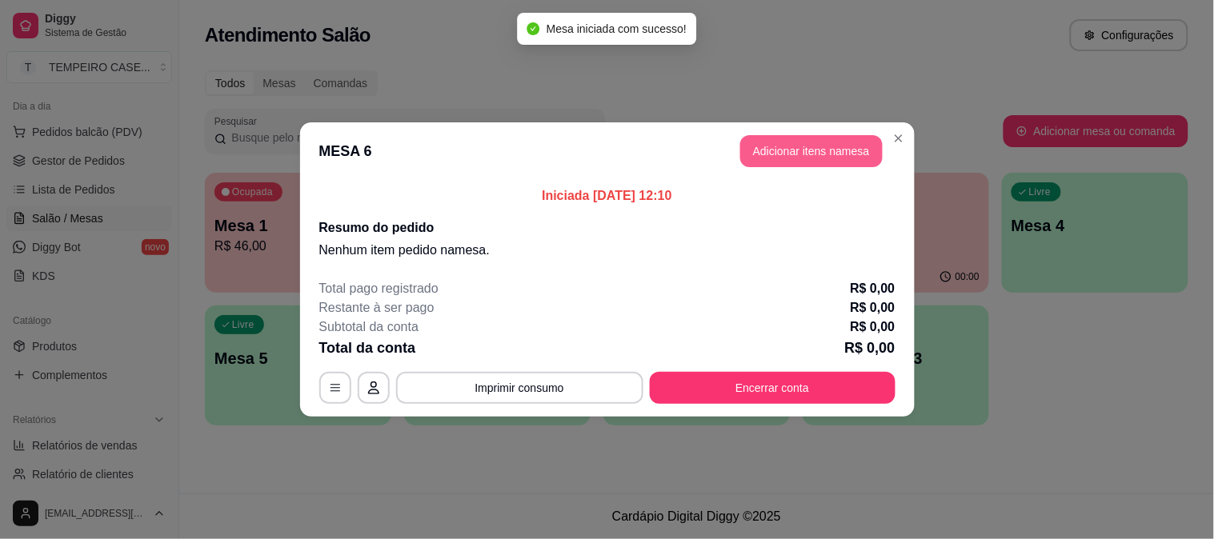
click at [844, 148] on button "Adicionar itens na mesa" at bounding box center [811, 151] width 142 height 32
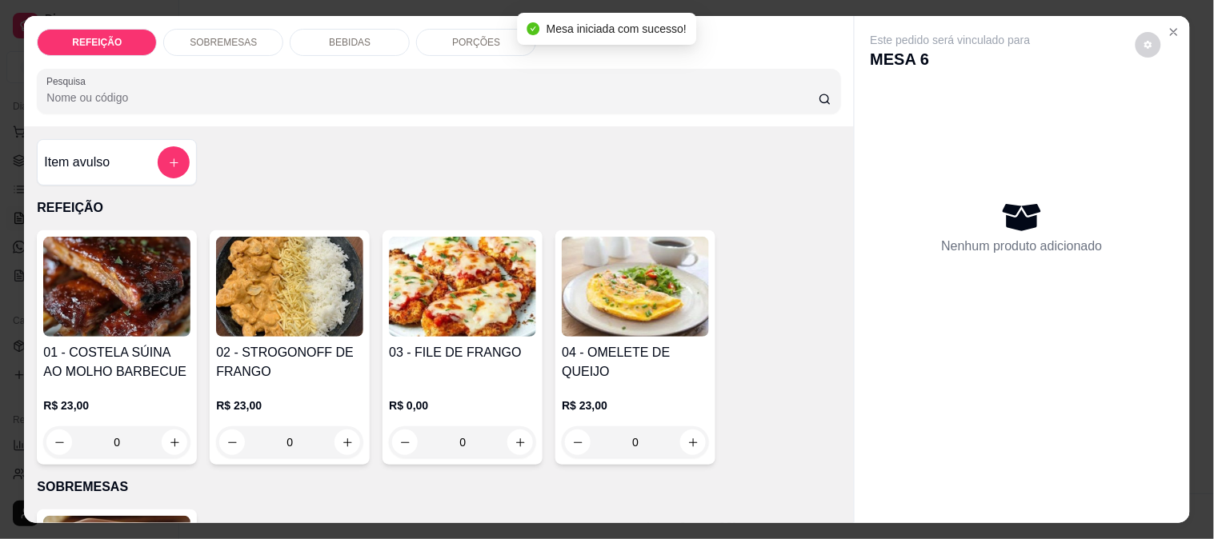
click at [317, 275] on img at bounding box center [289, 287] width 147 height 100
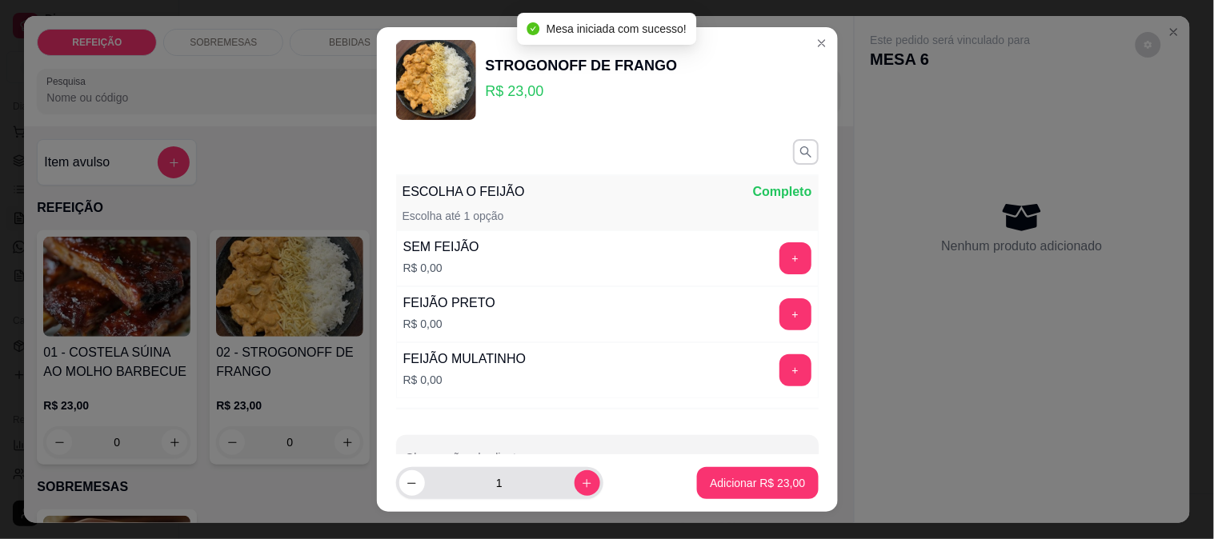
click at [575, 492] on button "increase-product-quantity" at bounding box center [588, 484] width 26 height 26
type input "2"
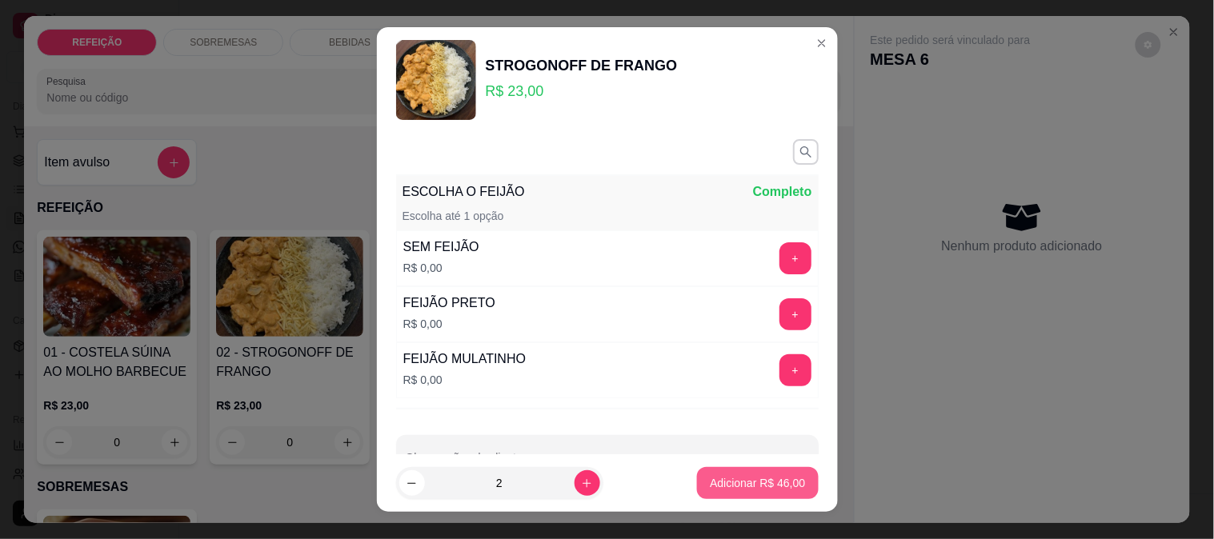
click at [723, 481] on p "Adicionar R$ 46,00" at bounding box center [757, 483] width 95 height 16
type input "2"
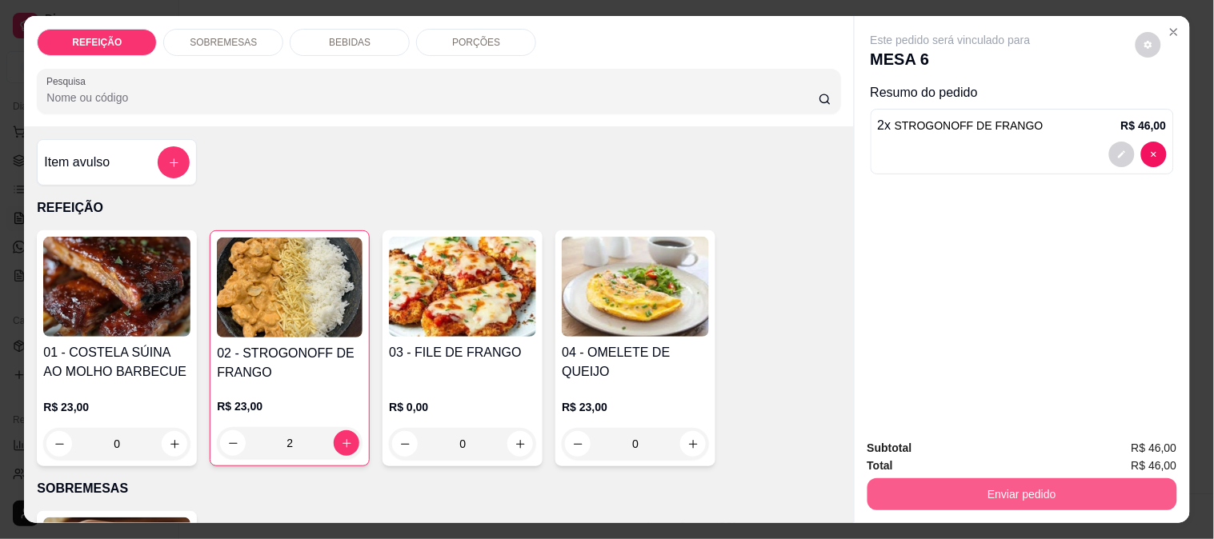
click at [956, 479] on button "Enviar pedido" at bounding box center [1023, 495] width 310 height 32
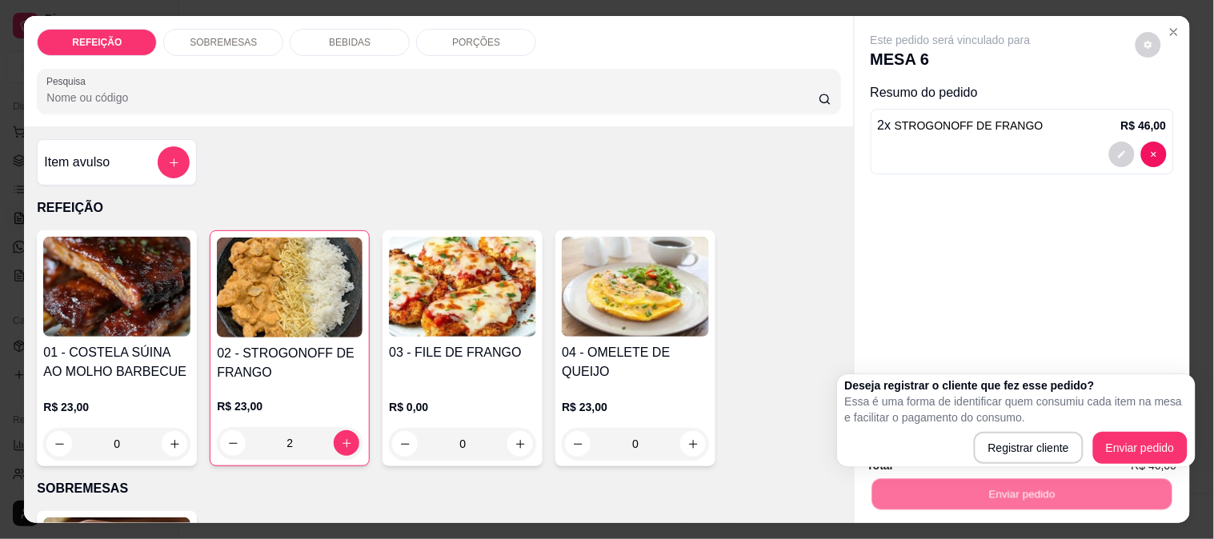
click at [1046, 283] on div "Este pedido será vinculado para MESA 6 Resumo do pedido 2 x STROGONOFF DE FRANG…" at bounding box center [1022, 221] width 335 height 411
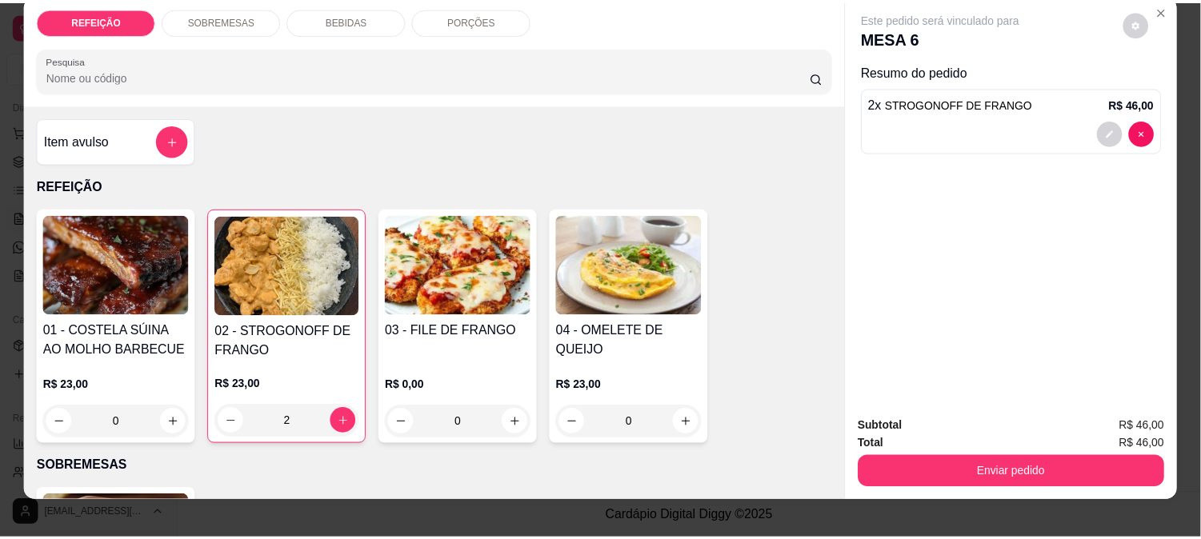
scroll to position [42, 0]
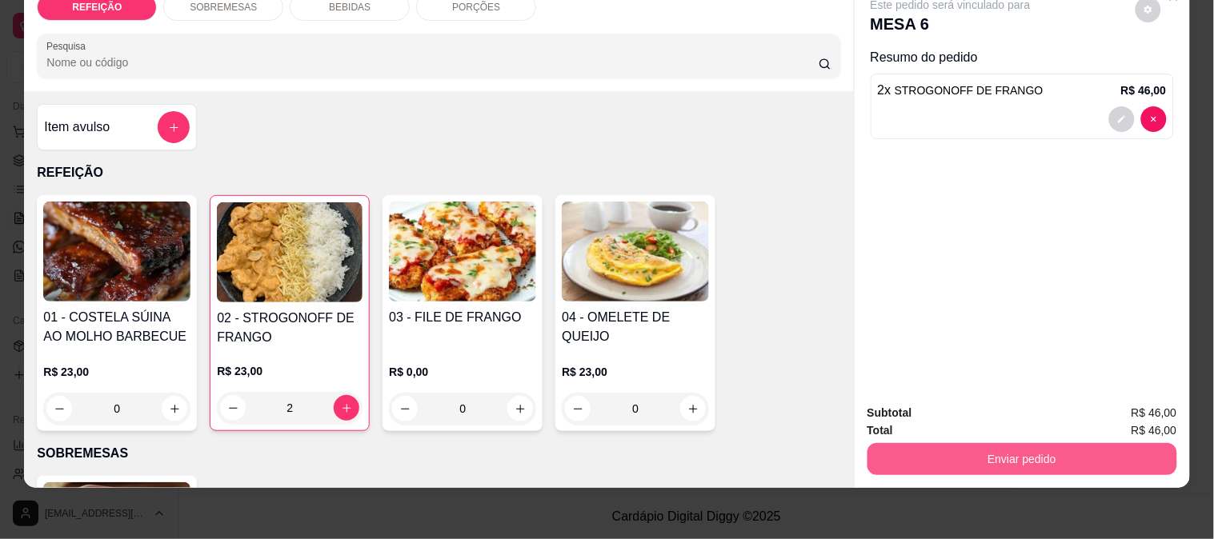
click at [1006, 443] on button "Enviar pedido" at bounding box center [1023, 459] width 310 height 32
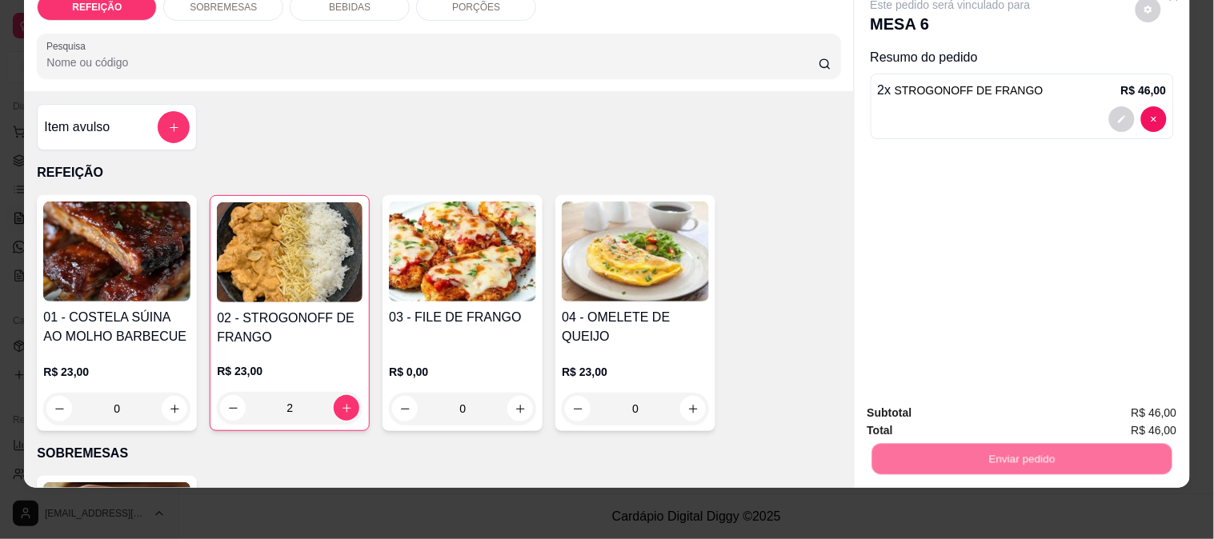
click at [1155, 401] on button "Enviar pedido" at bounding box center [1136, 407] width 88 height 30
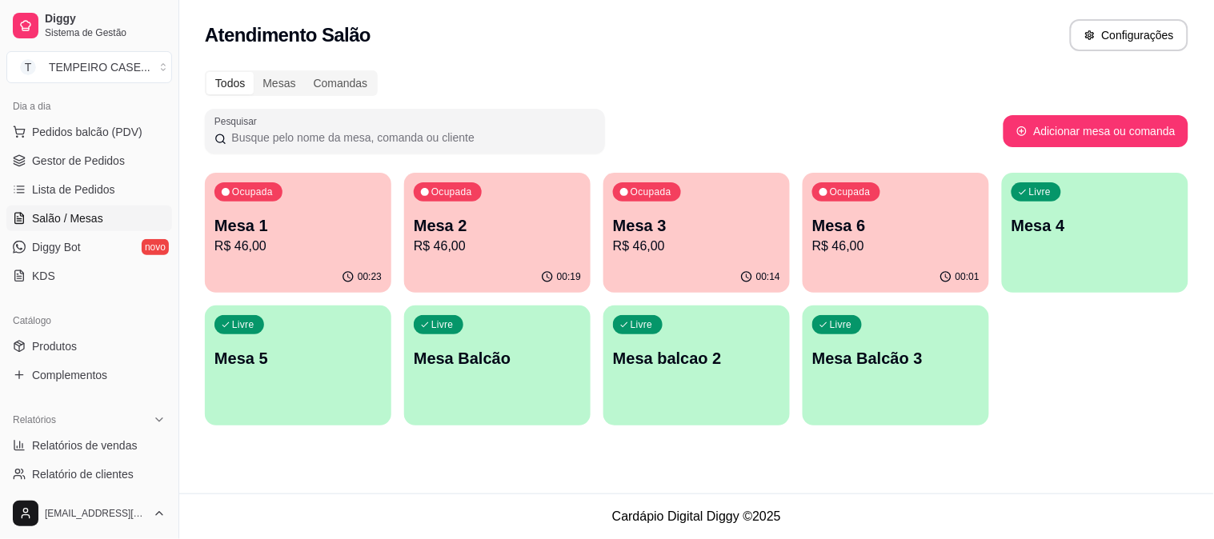
click at [92, 174] on ul "Pedidos balcão (PDV) Gestor de Pedidos Lista de Pedidos Salão / Mesas Diggy Bot…" at bounding box center [89, 204] width 166 height 170
click at [92, 170] on link "Gestor de Pedidos" at bounding box center [89, 161] width 166 height 26
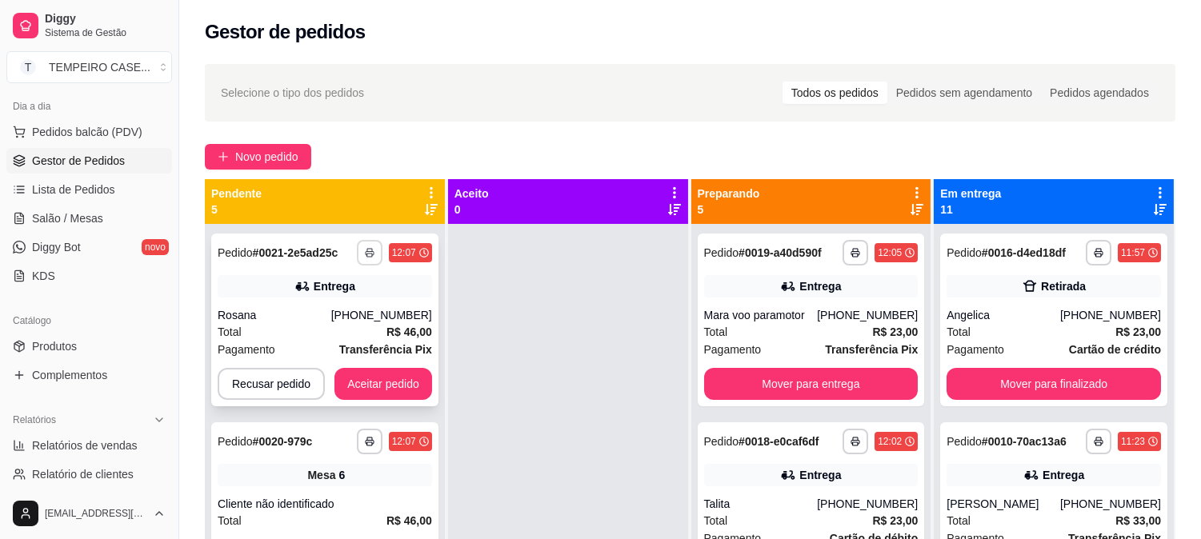
click at [367, 257] on rect "button" at bounding box center [369, 255] width 5 height 3
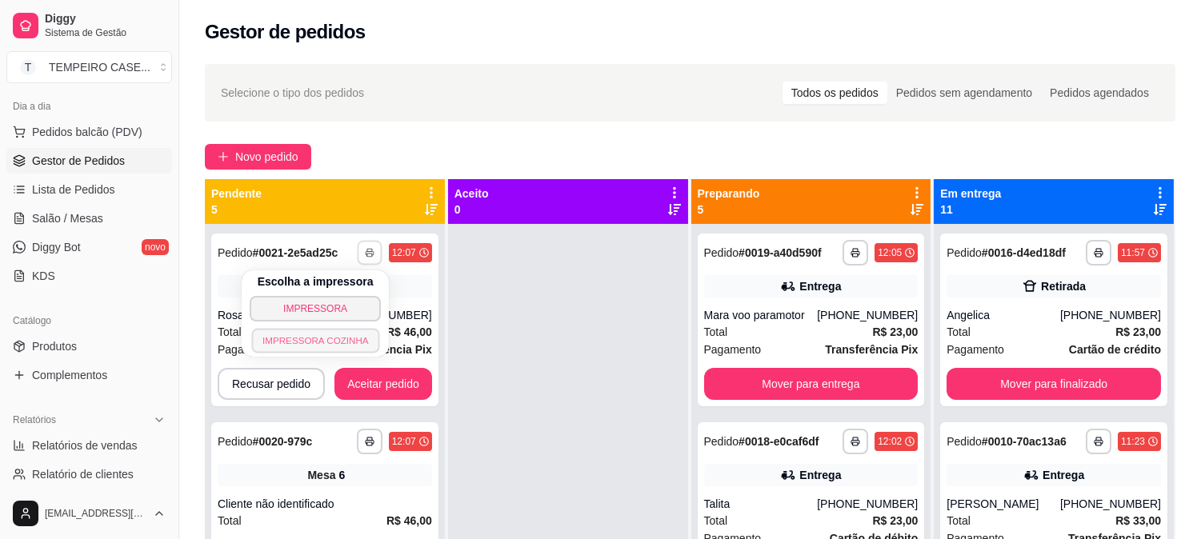
click at [347, 336] on button "IMPRESSORA COZINHA" at bounding box center [315, 340] width 128 height 25
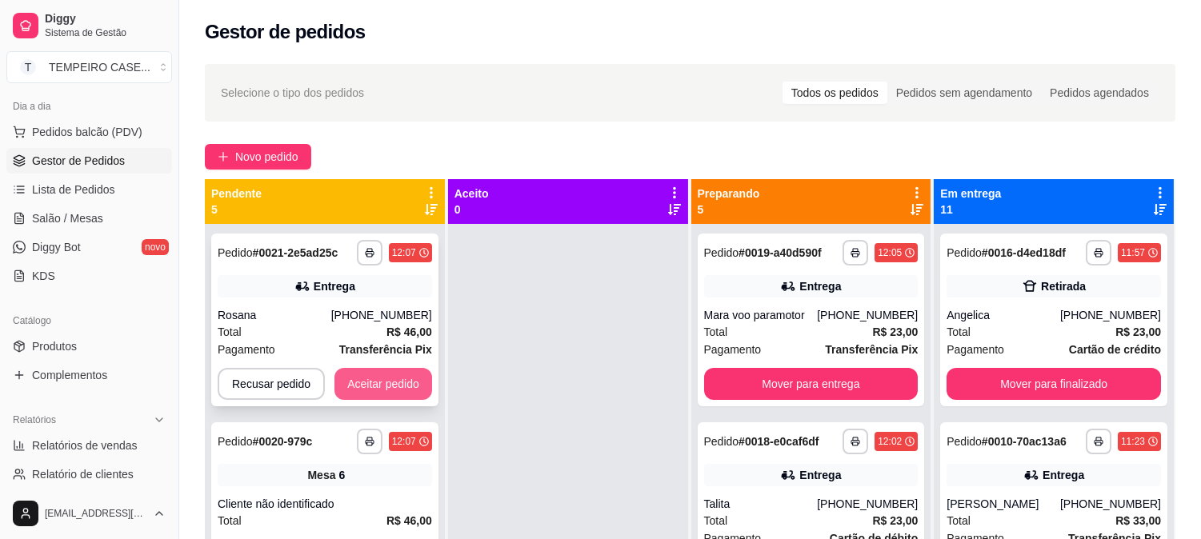
click at [392, 376] on button "Aceitar pedido" at bounding box center [384, 384] width 98 height 32
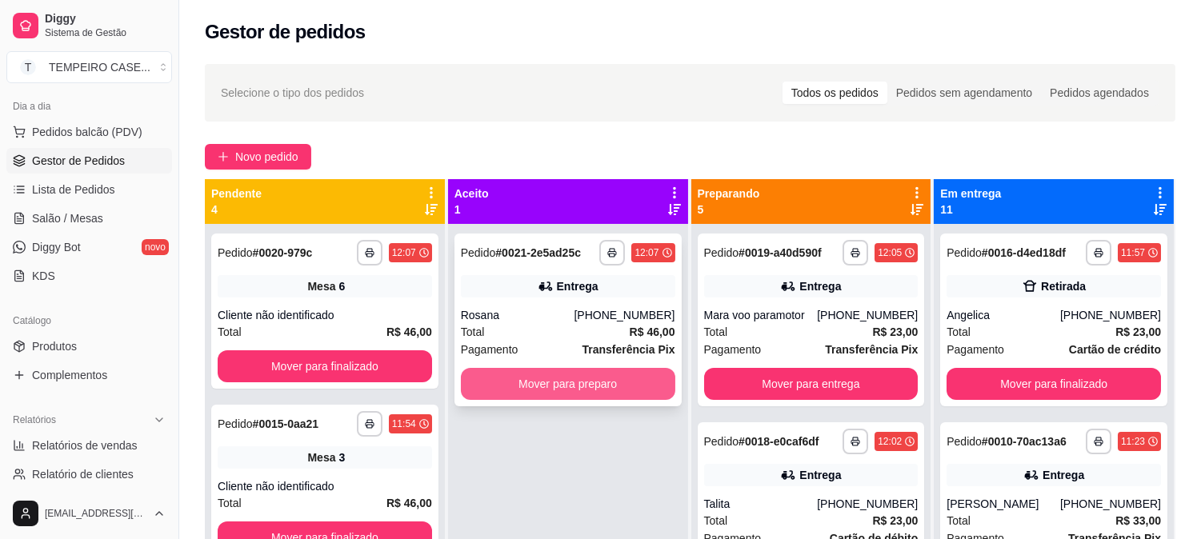
click at [530, 379] on button "Mover para preparo" at bounding box center [568, 384] width 214 height 32
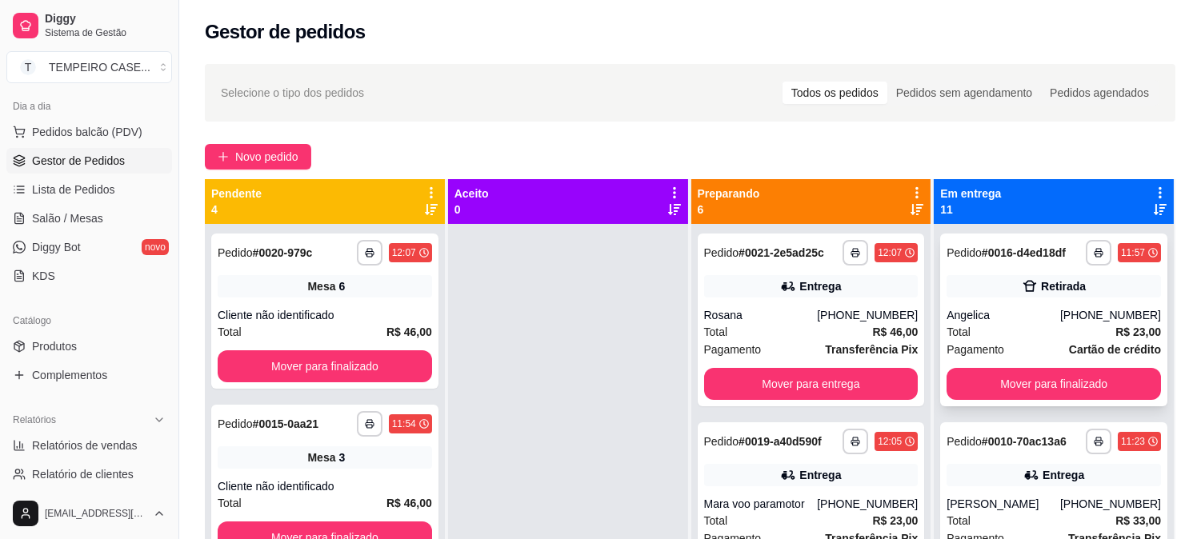
click at [1053, 291] on div "Retirada" at bounding box center [1063, 287] width 45 height 16
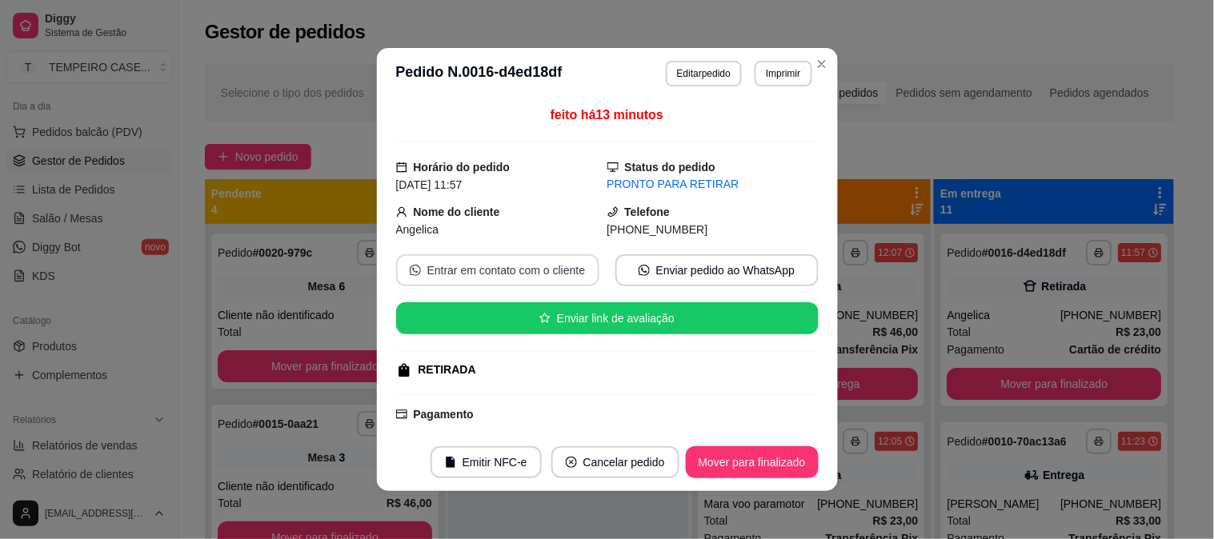
click at [453, 275] on button "Entrar em contato com o cliente" at bounding box center [497, 270] width 203 height 32
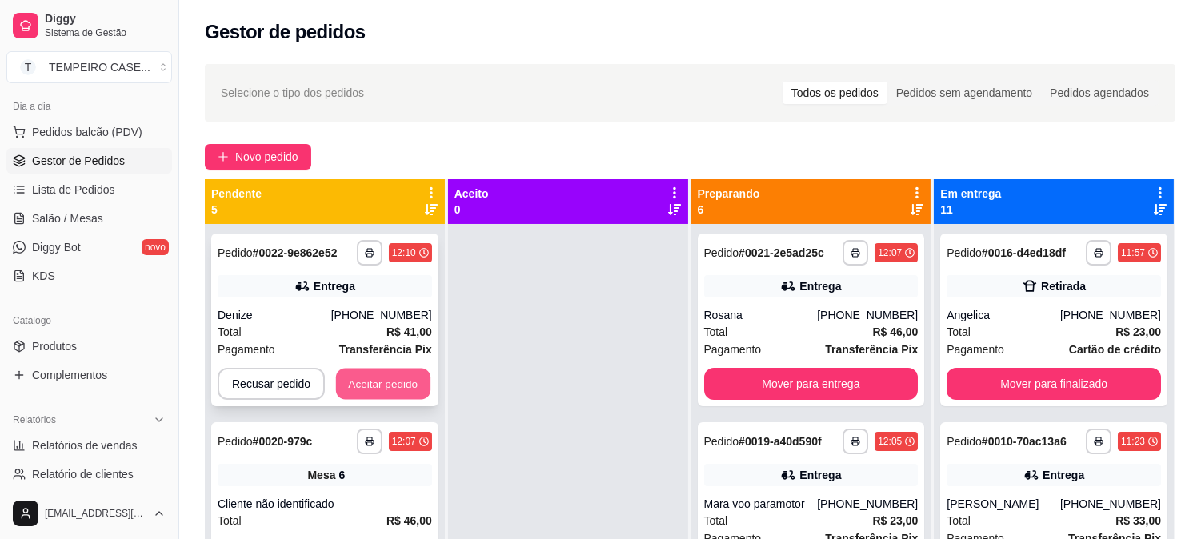
click at [350, 388] on button "Aceitar pedido" at bounding box center [383, 384] width 94 height 31
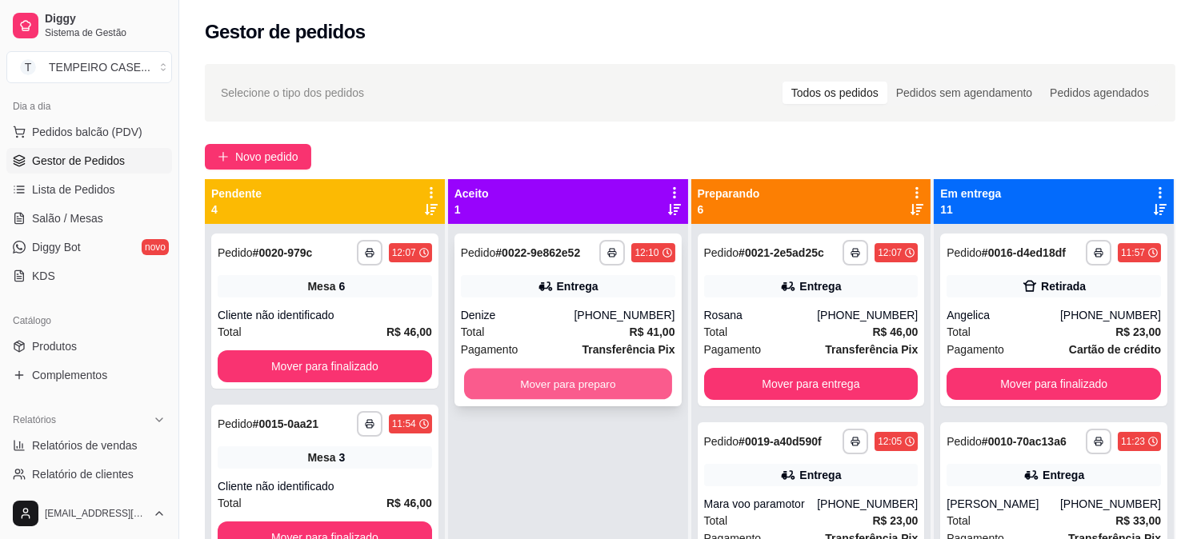
click at [506, 379] on button "Mover para preparo" at bounding box center [568, 384] width 208 height 31
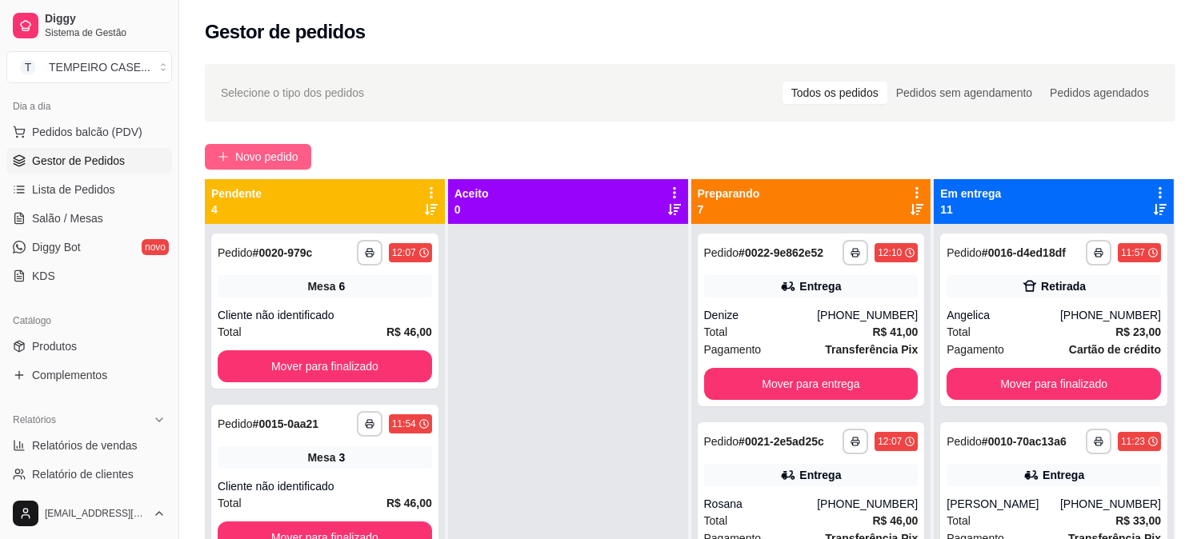
click at [262, 163] on span "Novo pedido" at bounding box center [266, 157] width 63 height 18
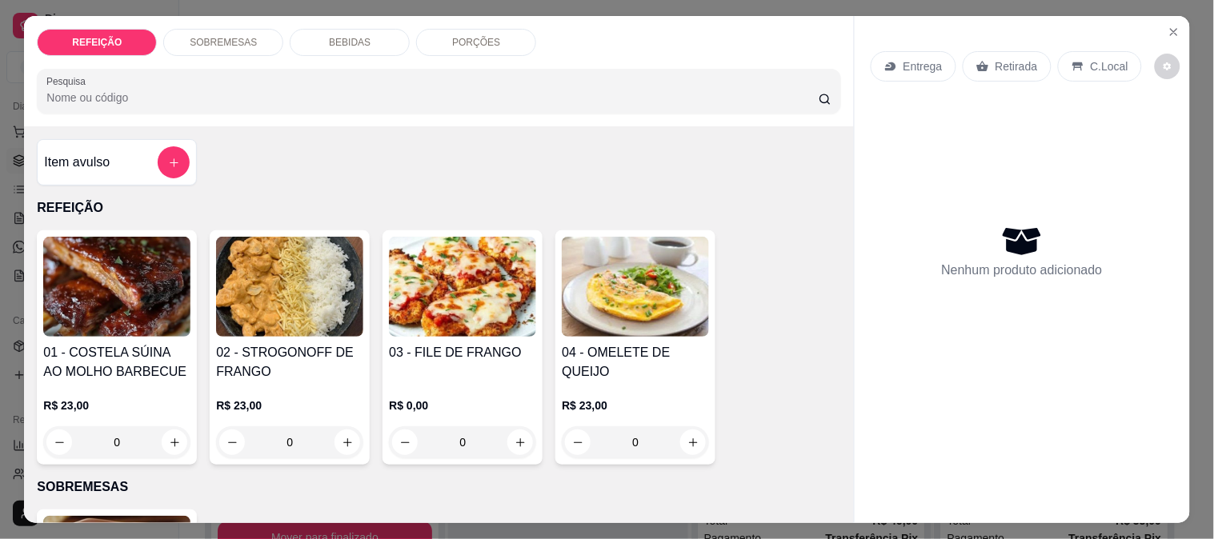
click at [276, 299] on img at bounding box center [289, 287] width 147 height 100
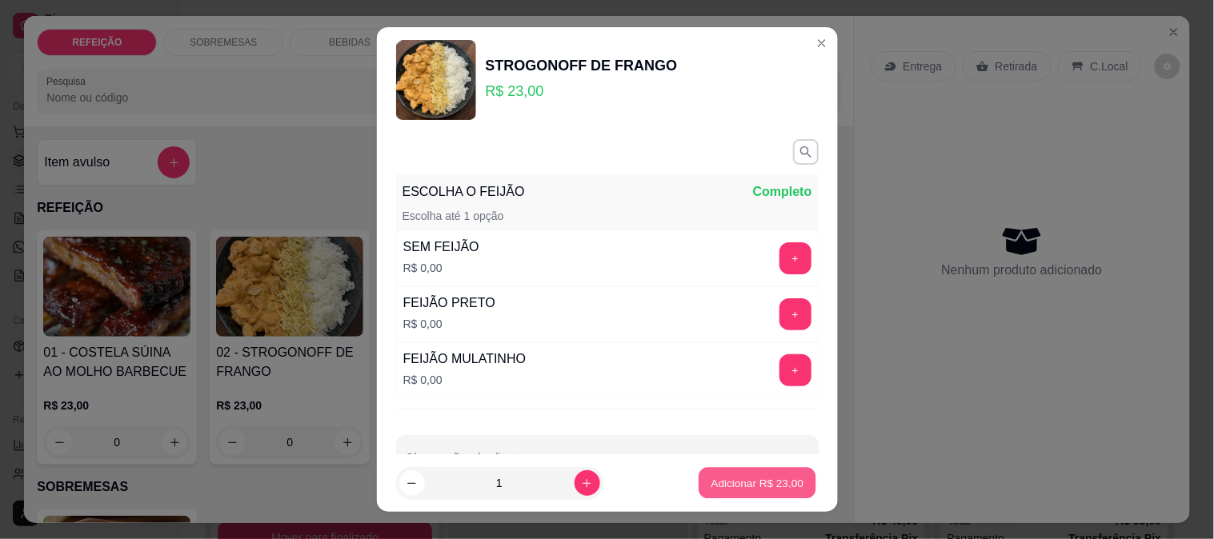
click at [747, 479] on p "Adicionar R$ 23,00" at bounding box center [757, 483] width 93 height 15
type input "1"
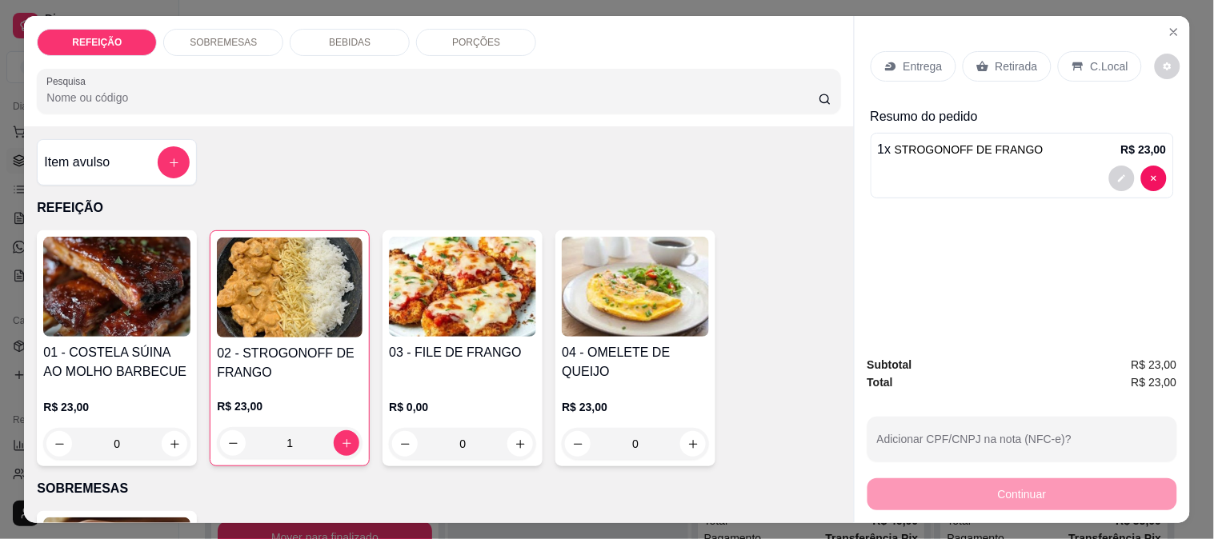
click at [1019, 58] on p "Retirada" at bounding box center [1017, 66] width 42 height 16
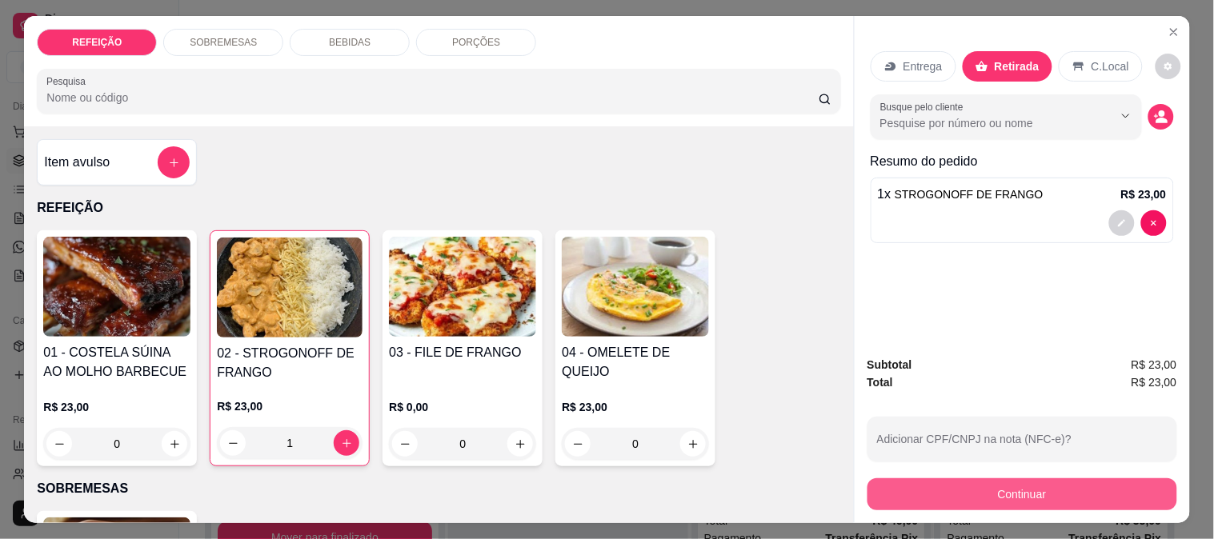
click at [1000, 485] on button "Continuar" at bounding box center [1023, 495] width 310 height 32
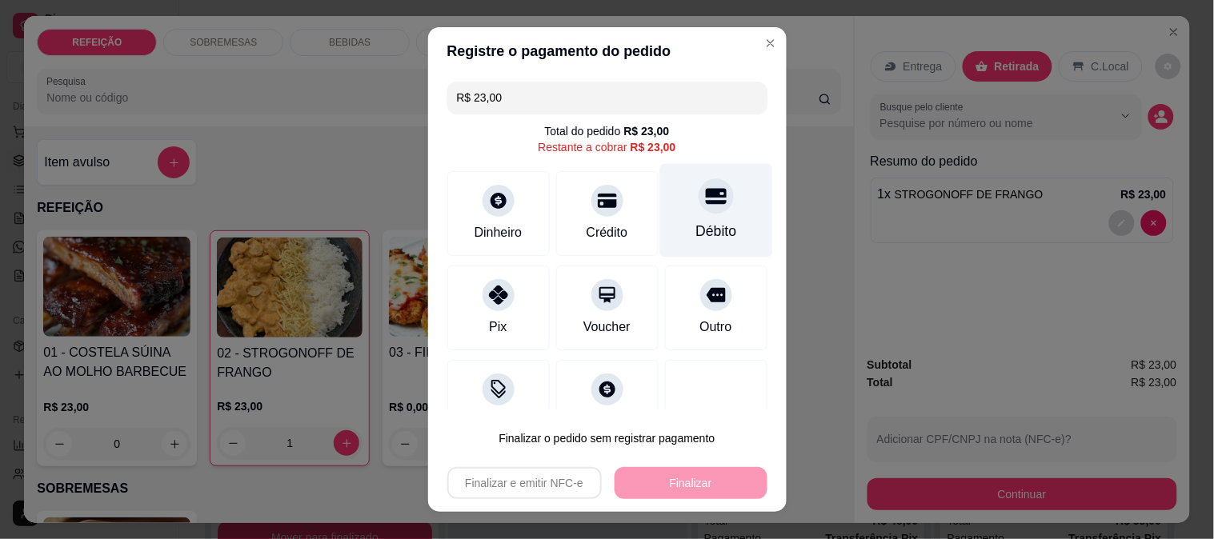
click at [661, 214] on div "Débito" at bounding box center [715, 210] width 113 height 94
type input "R$ 0,00"
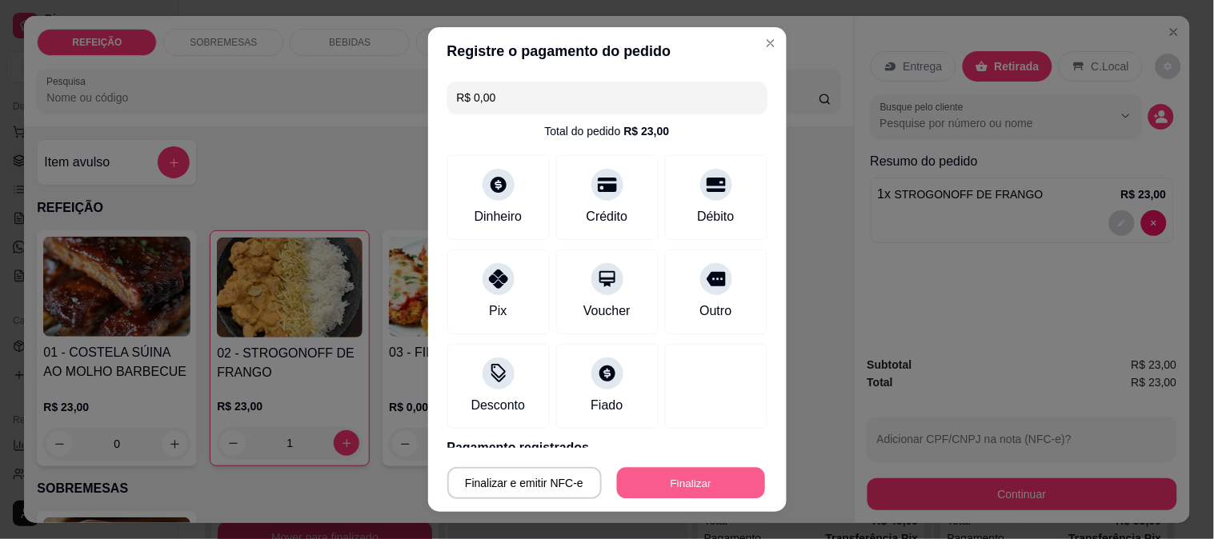
click at [675, 484] on button "Finalizar" at bounding box center [691, 483] width 148 height 31
type input "0"
type input "-R$ 23,00"
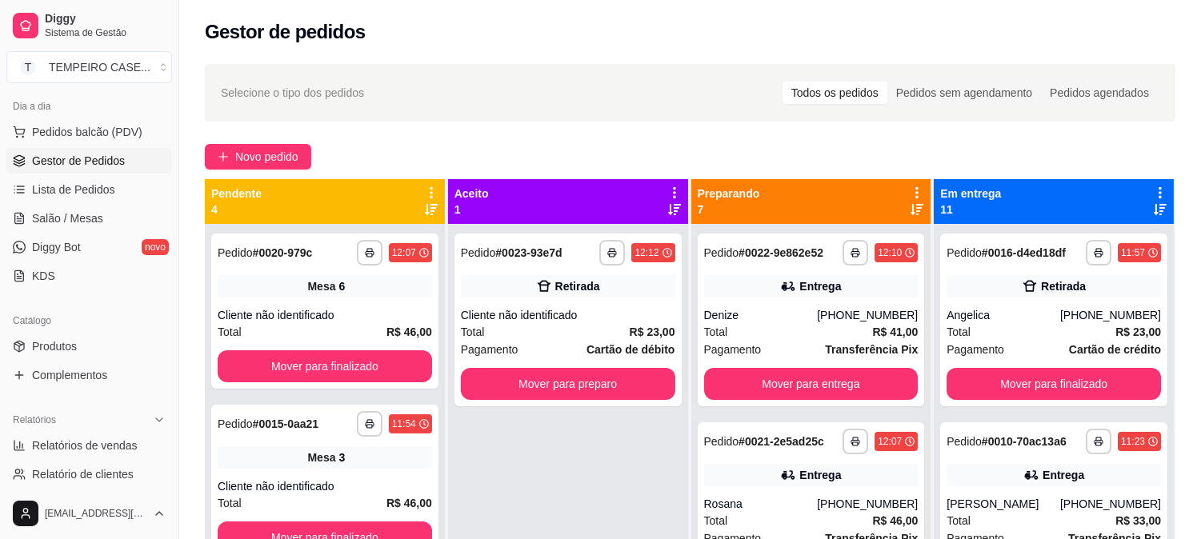
click at [243, 136] on div "**********" at bounding box center [690, 395] width 1022 height 683
click at [244, 148] on span "Novo pedido" at bounding box center [266, 157] width 63 height 18
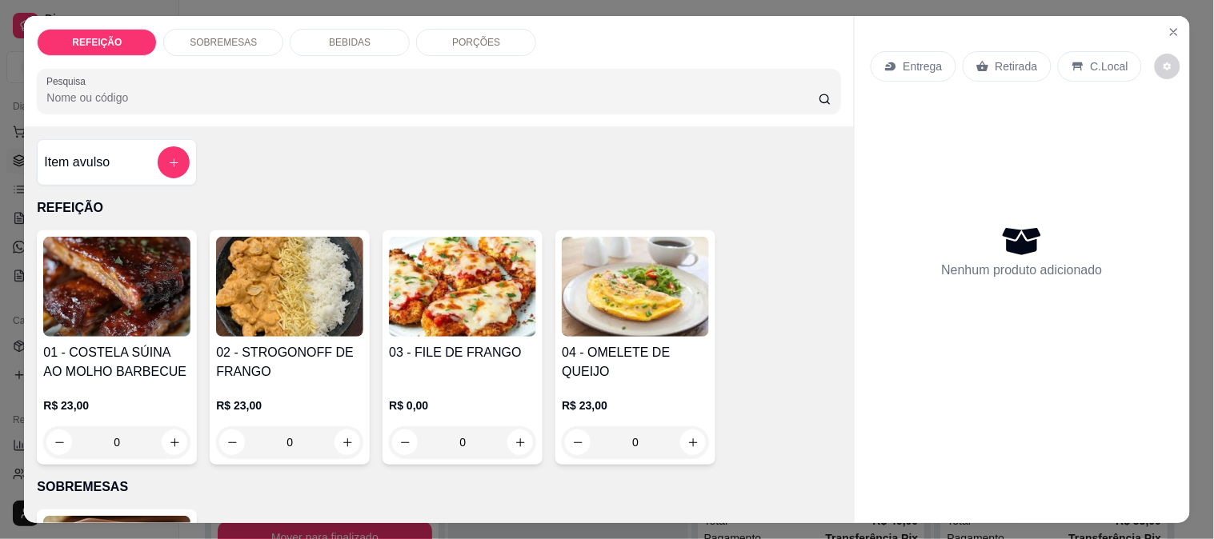
click at [416, 307] on img at bounding box center [462, 287] width 147 height 100
click at [460, 204] on p "R$ 23,00" at bounding box center [469, 212] width 93 height 16
radio input "true"
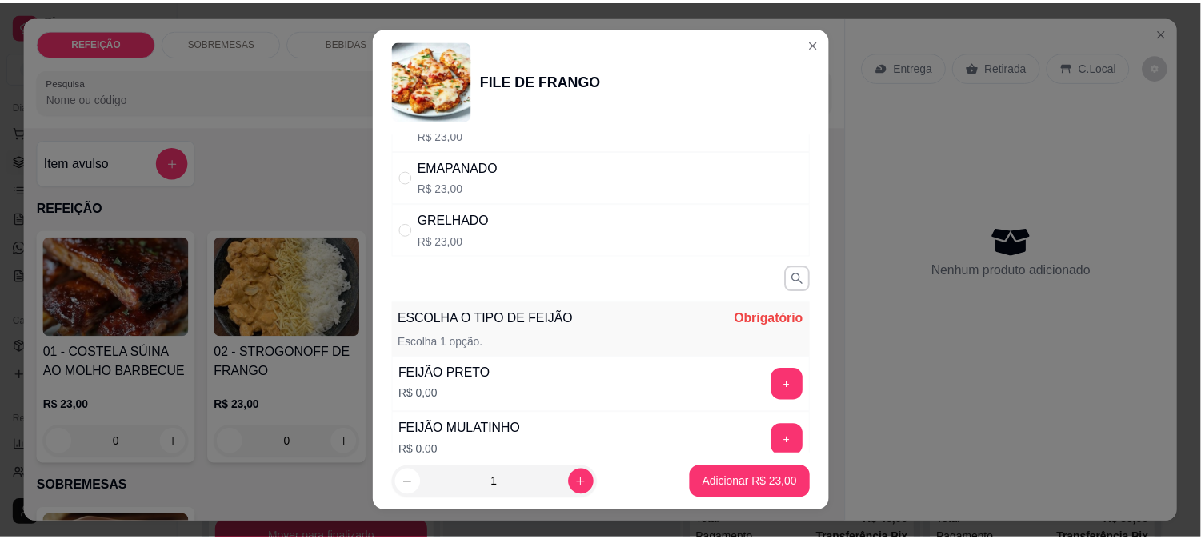
scroll to position [251, 0]
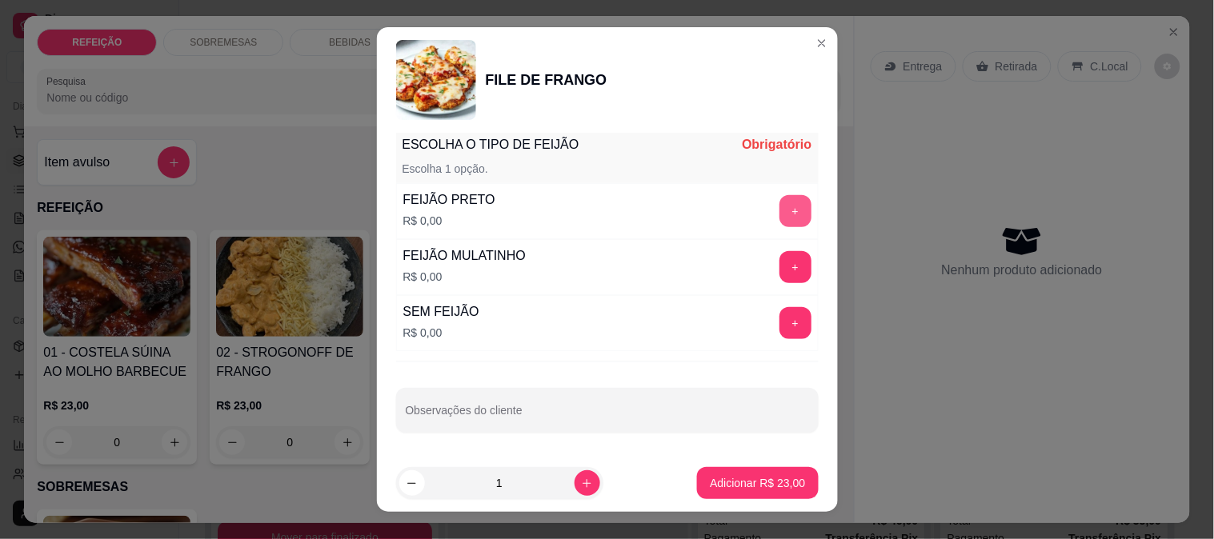
click at [780, 205] on button "+" at bounding box center [796, 211] width 32 height 32
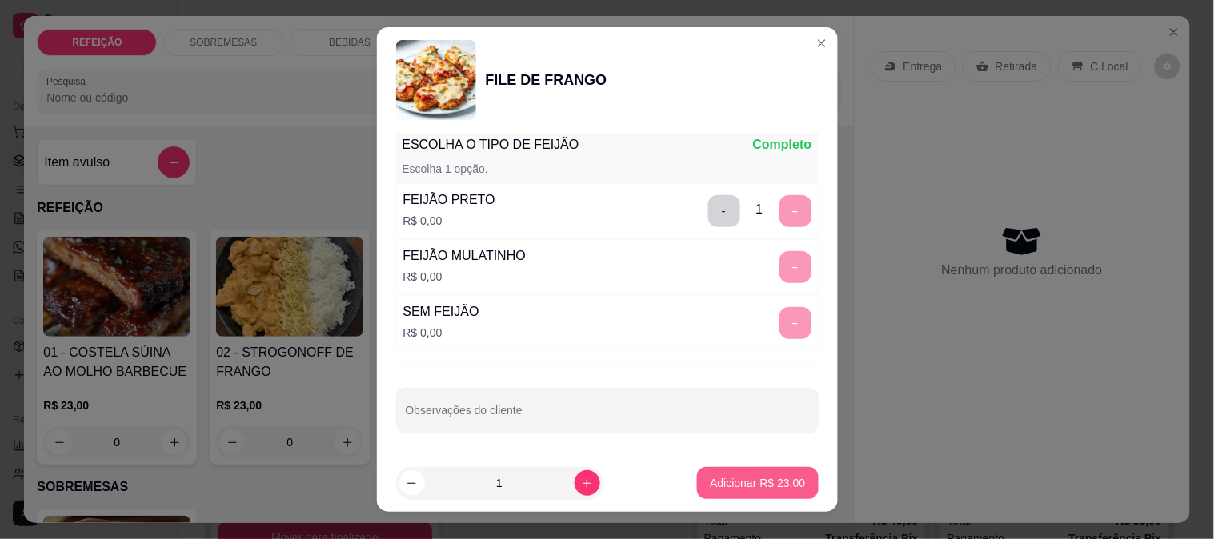
click at [725, 475] on button "Adicionar R$ 23,00" at bounding box center [757, 483] width 121 height 32
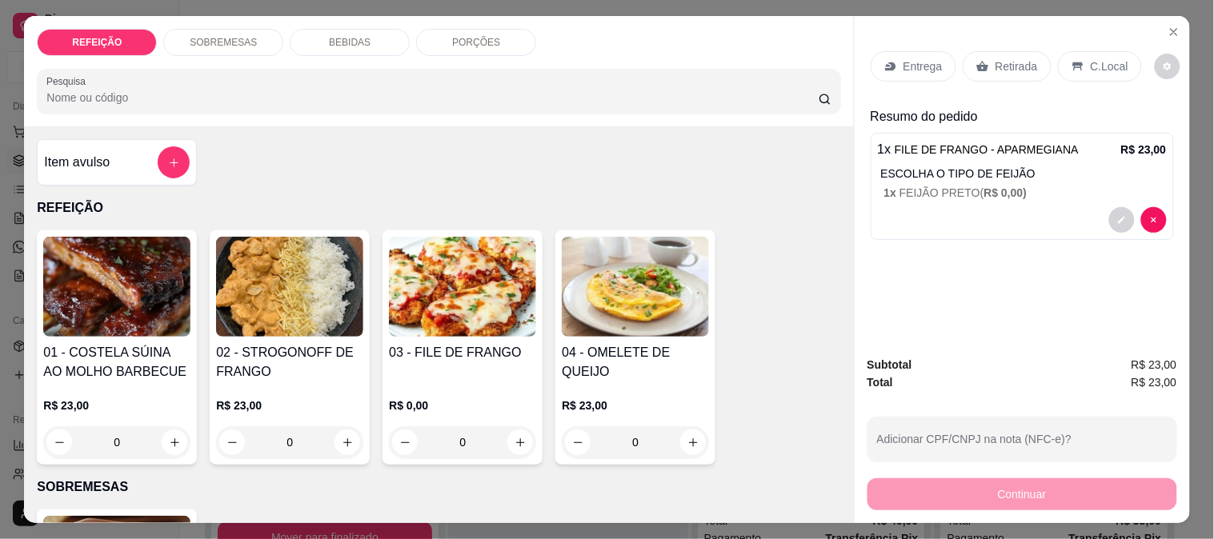
click at [1005, 51] on div "Retirada" at bounding box center [1007, 66] width 89 height 30
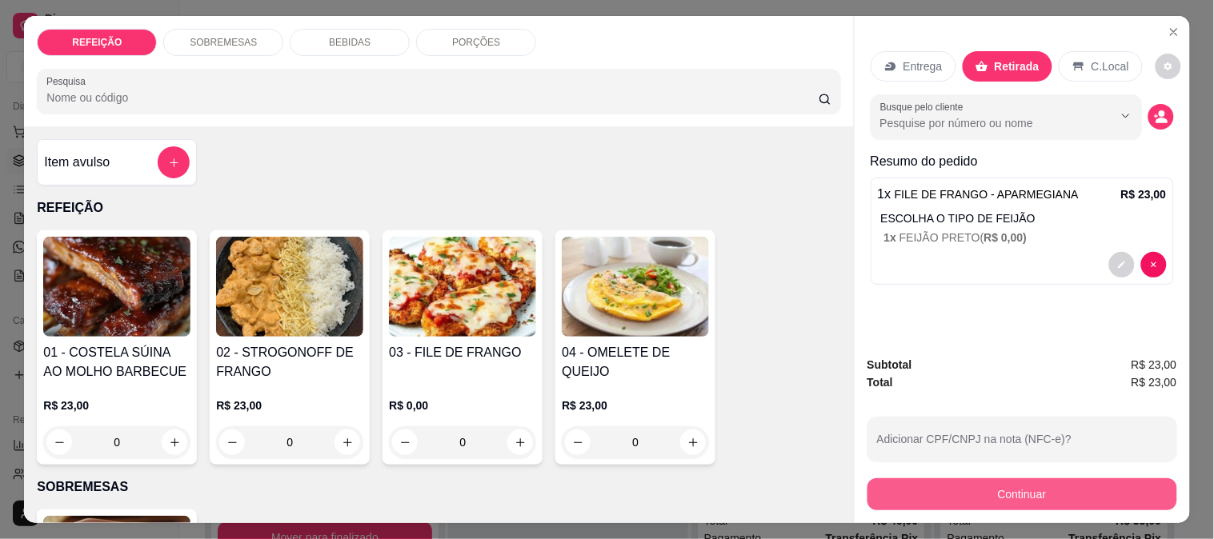
click at [968, 491] on button "Continuar" at bounding box center [1023, 495] width 310 height 32
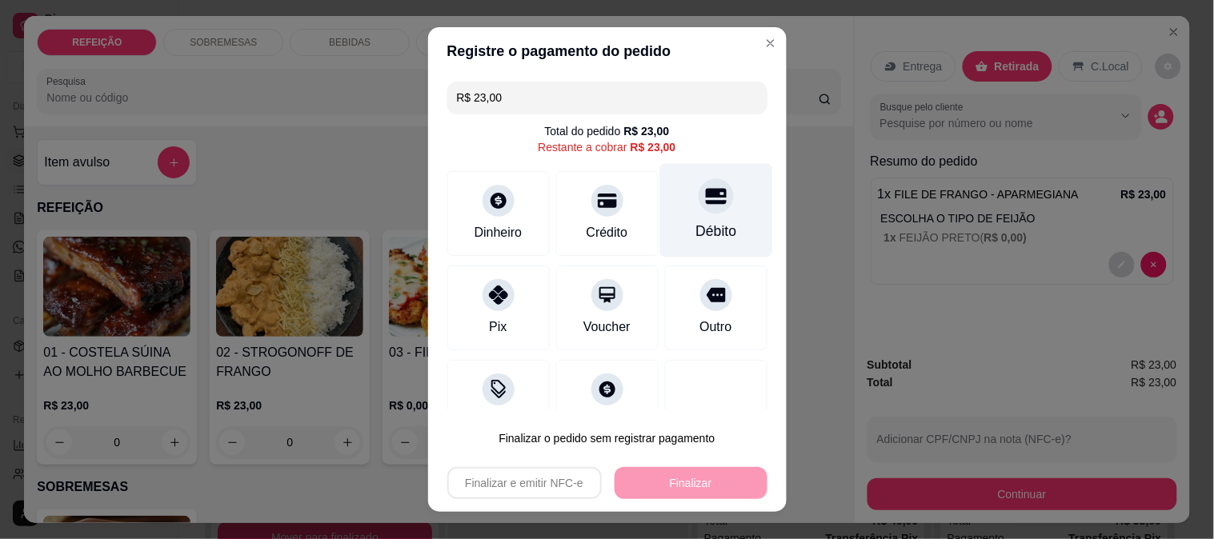
click at [695, 221] on div "Débito" at bounding box center [715, 231] width 41 height 21
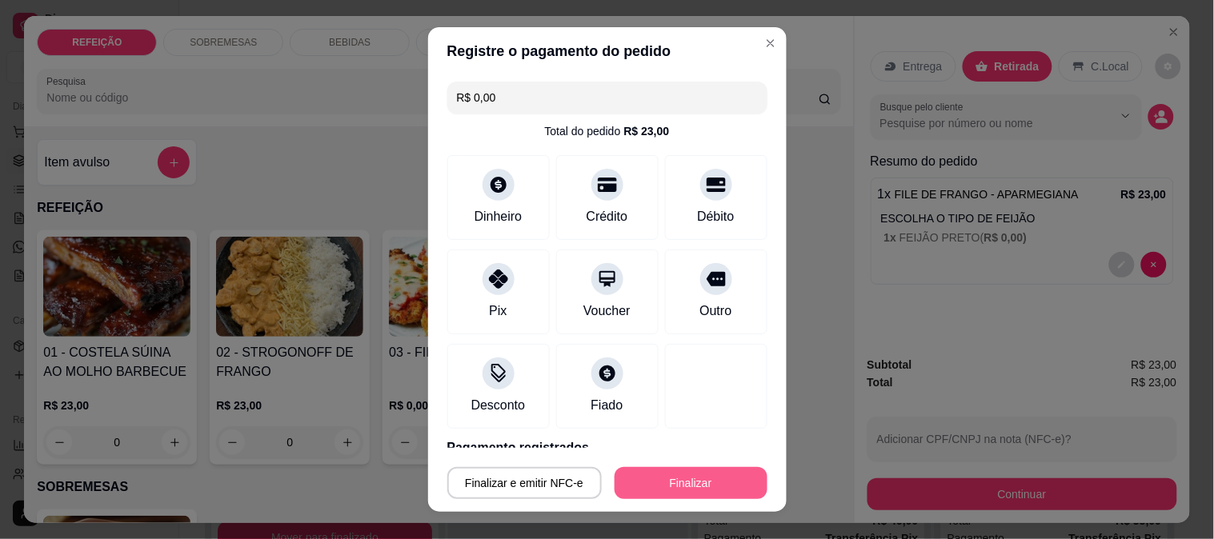
click at [688, 480] on button "Finalizar" at bounding box center [691, 483] width 153 height 32
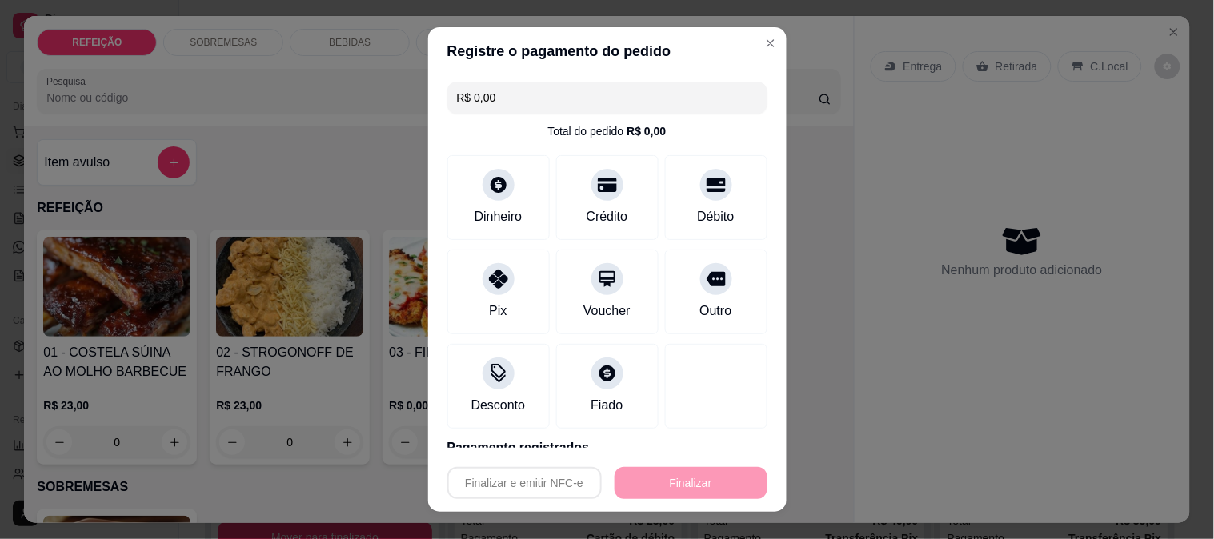
type input "-R$ 23,00"
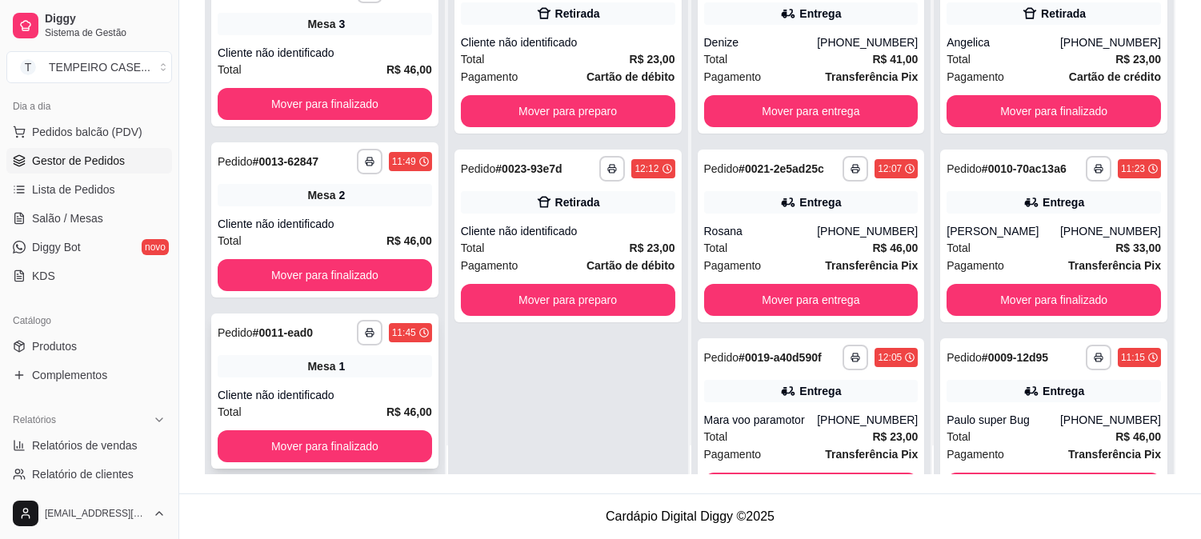
scroll to position [44, 0]
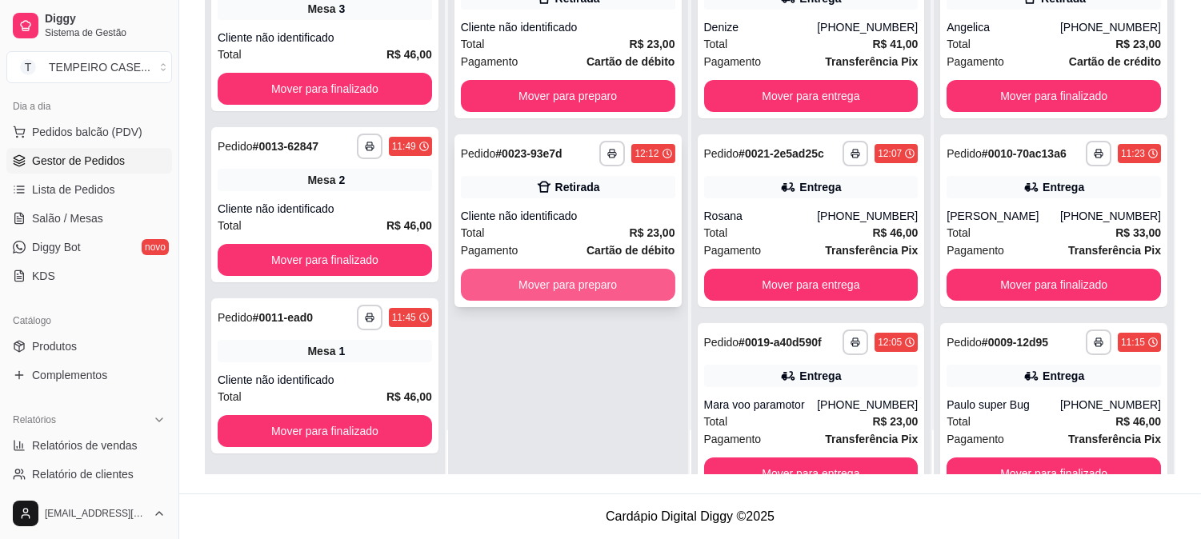
click at [644, 281] on button "Mover para preparo" at bounding box center [568, 285] width 214 height 32
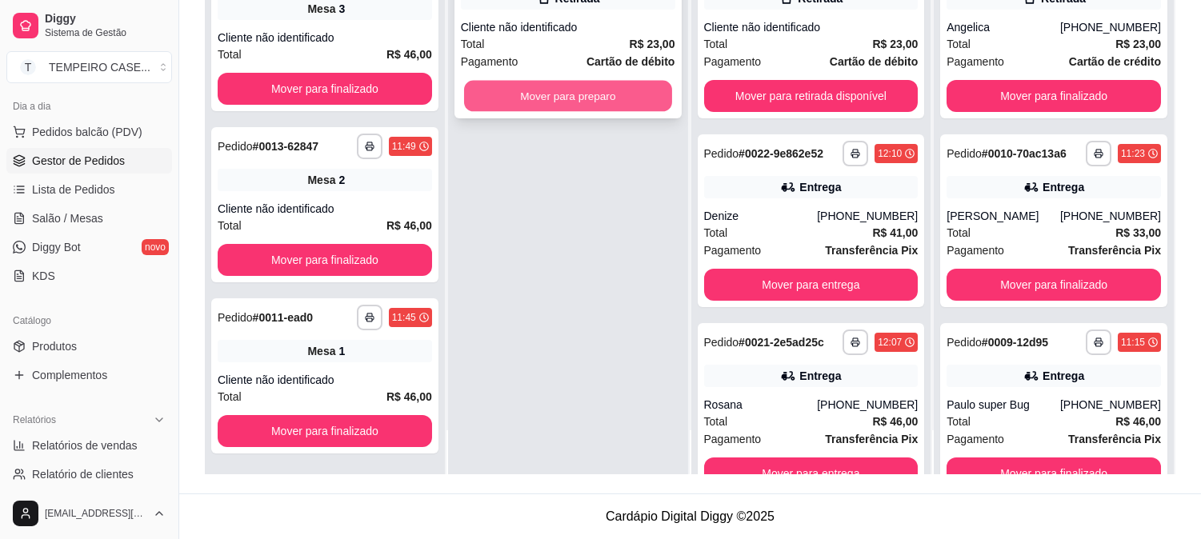
click at [584, 100] on button "Mover para preparo" at bounding box center [568, 96] width 208 height 31
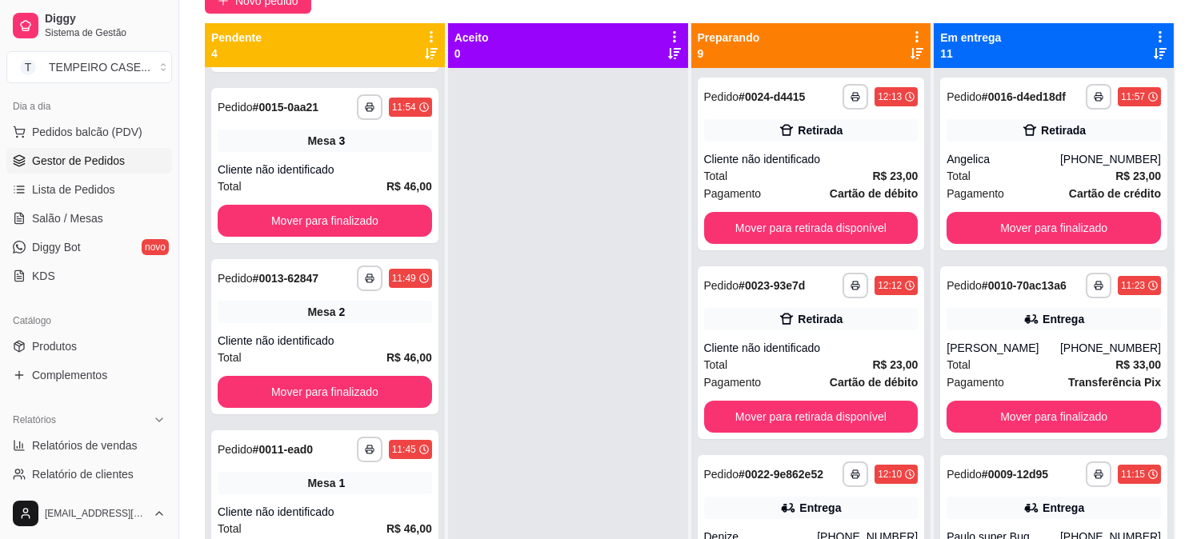
scroll to position [155, 0]
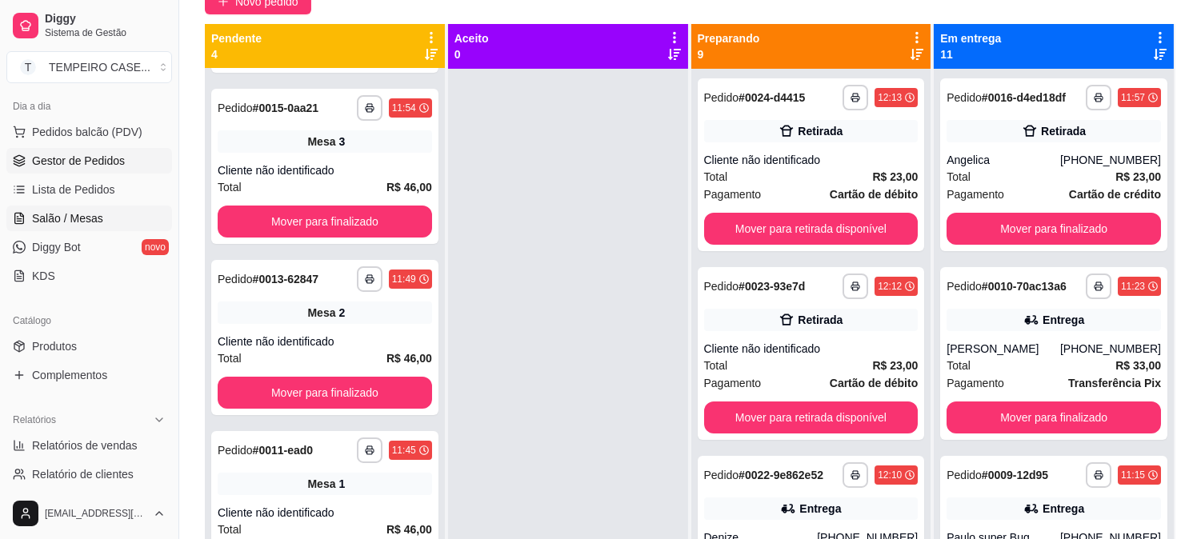
click at [72, 209] on link "Salão / Mesas" at bounding box center [89, 219] width 166 height 26
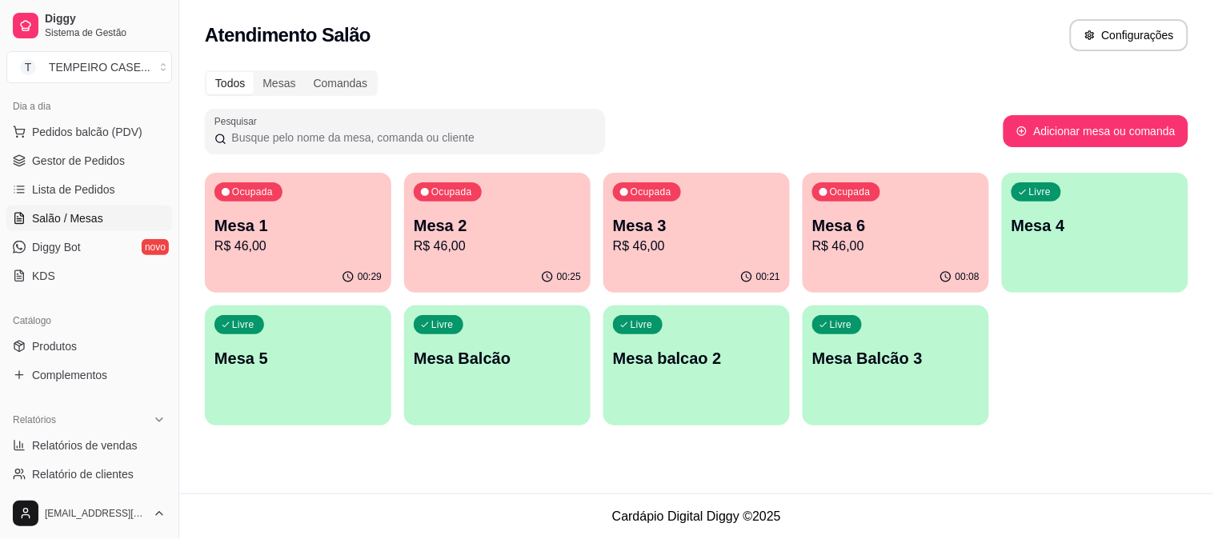
click at [496, 250] on p "R$ 46,00" at bounding box center [497, 246] width 167 height 19
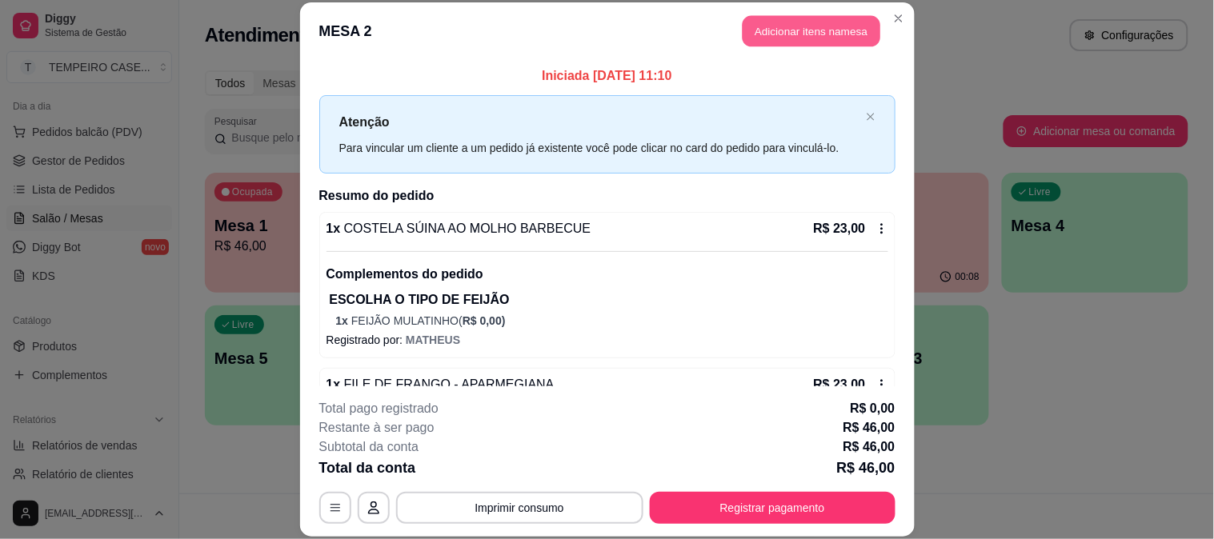
click at [777, 30] on button "Adicionar itens na mesa" at bounding box center [812, 31] width 138 height 31
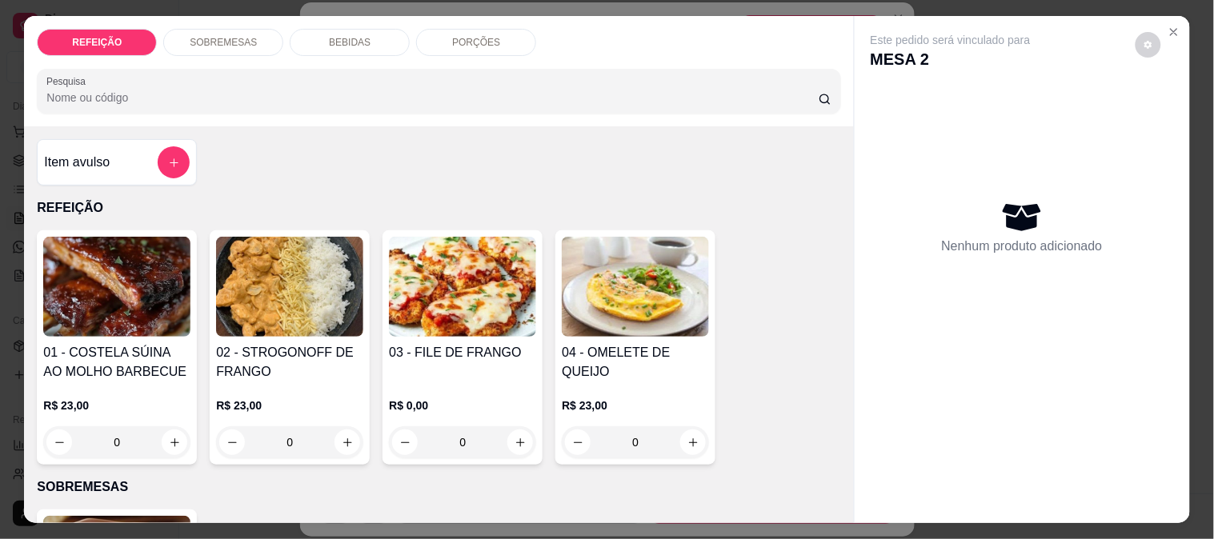
click at [360, 36] on p "BEBIDAS" at bounding box center [350, 42] width 42 height 13
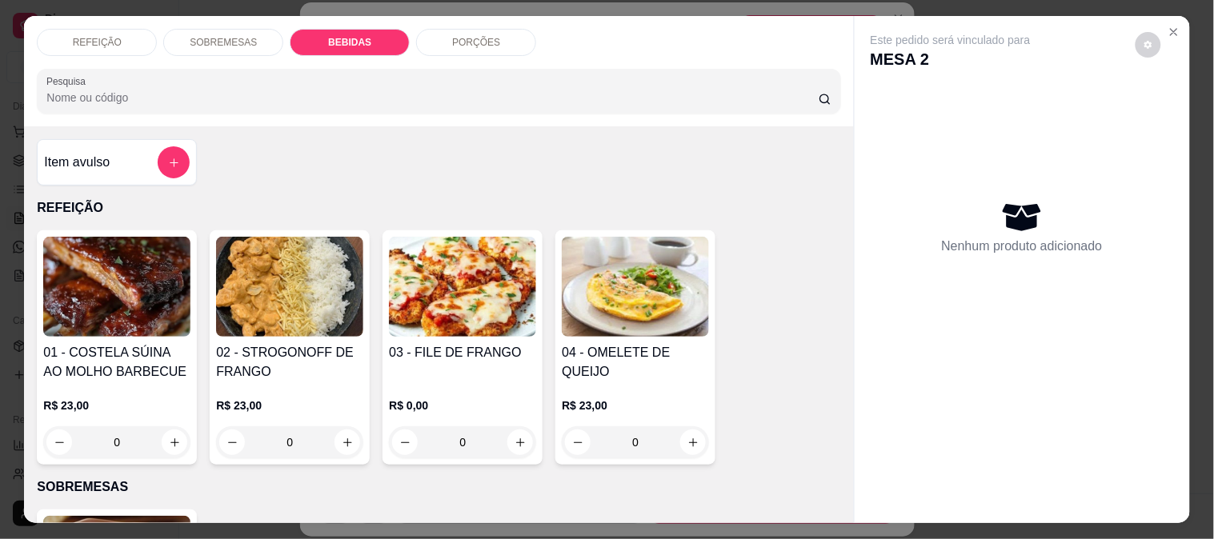
scroll to position [42, 0]
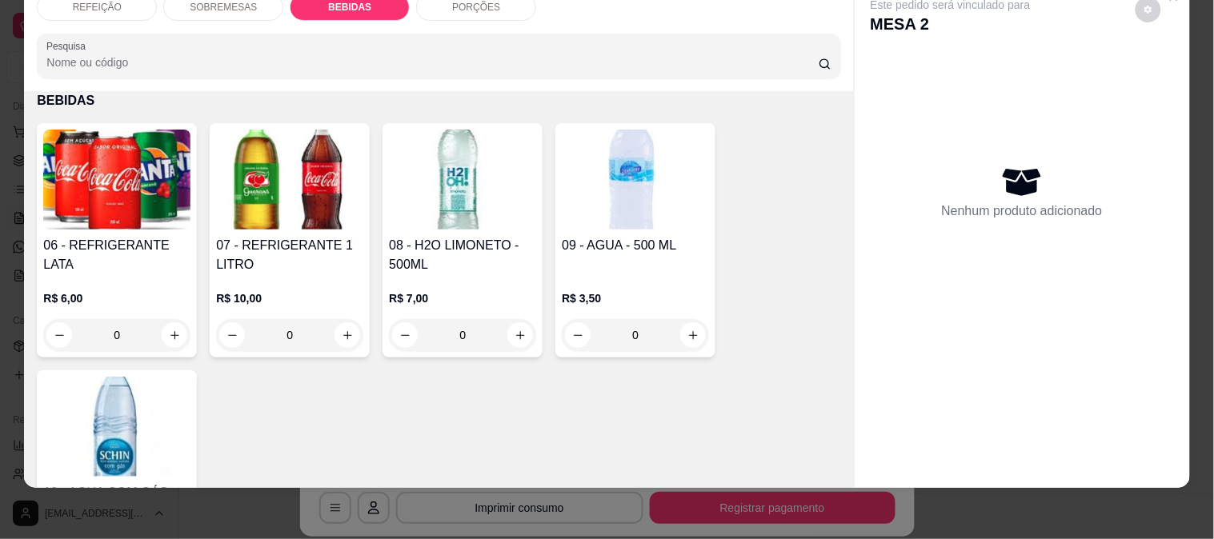
click at [479, 208] on img at bounding box center [462, 180] width 147 height 100
click at [668, 171] on img at bounding box center [635, 180] width 147 height 100
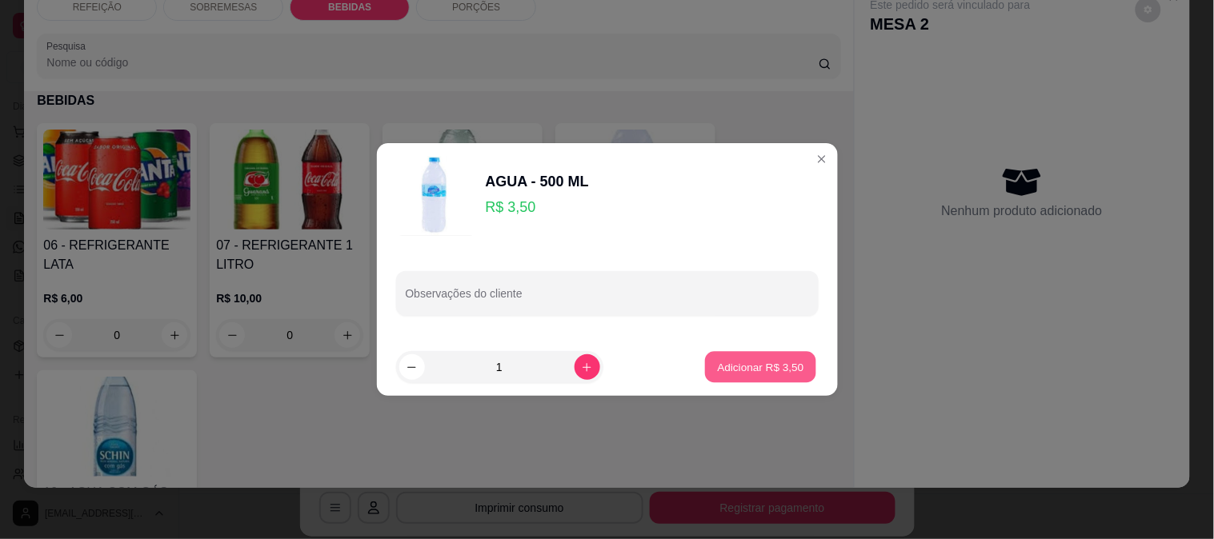
click at [766, 363] on p "Adicionar R$ 3,50" at bounding box center [761, 366] width 86 height 15
type input "1"
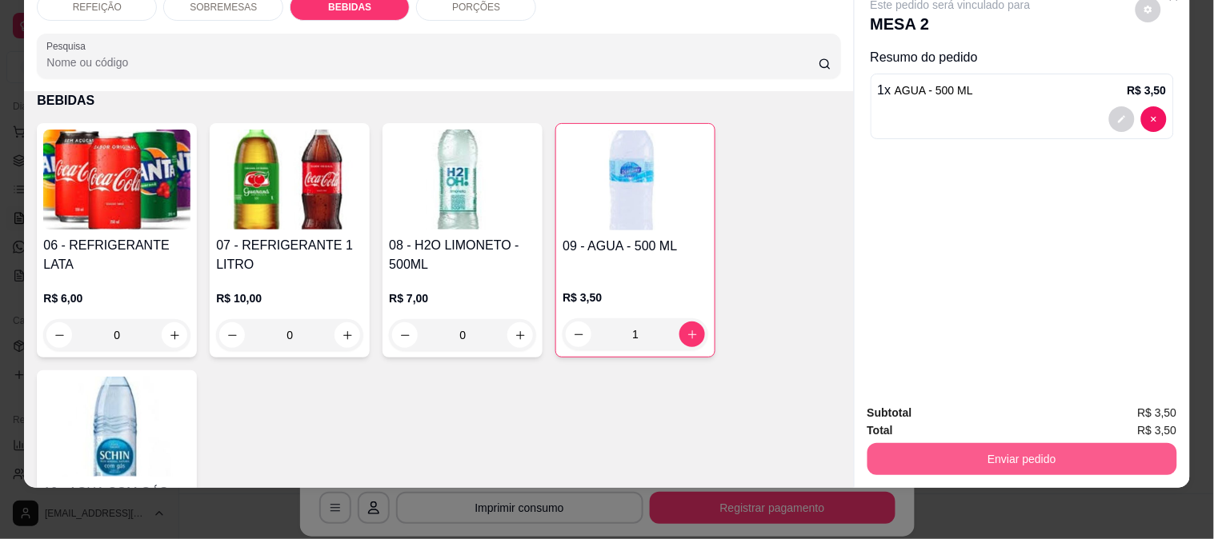
click at [991, 449] on button "Enviar pedido" at bounding box center [1023, 459] width 310 height 32
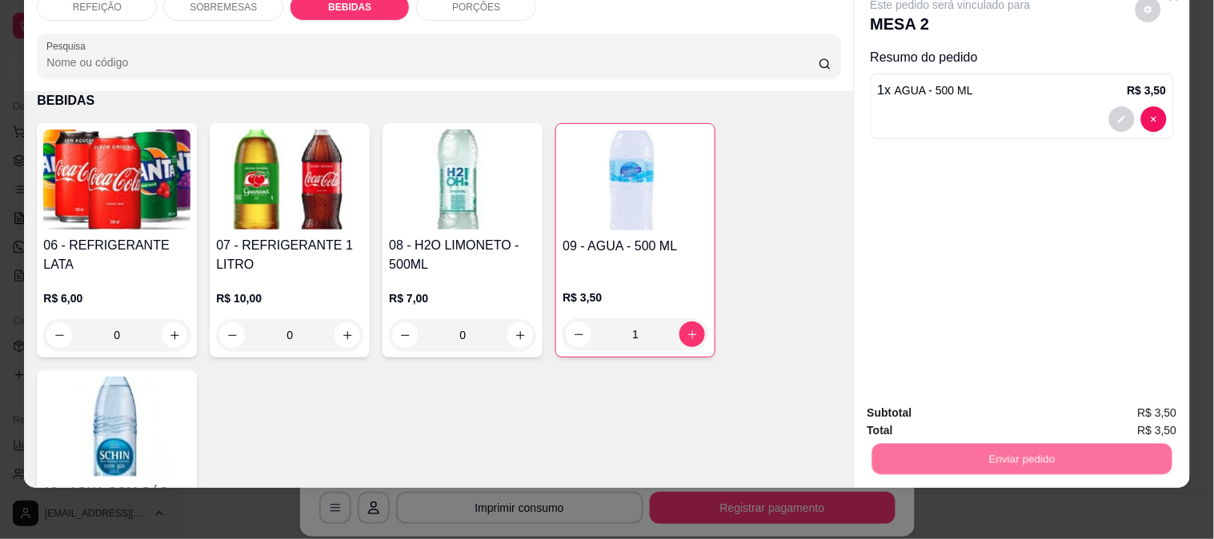
click at [1115, 411] on button "Enviar pedido" at bounding box center [1135, 407] width 90 height 30
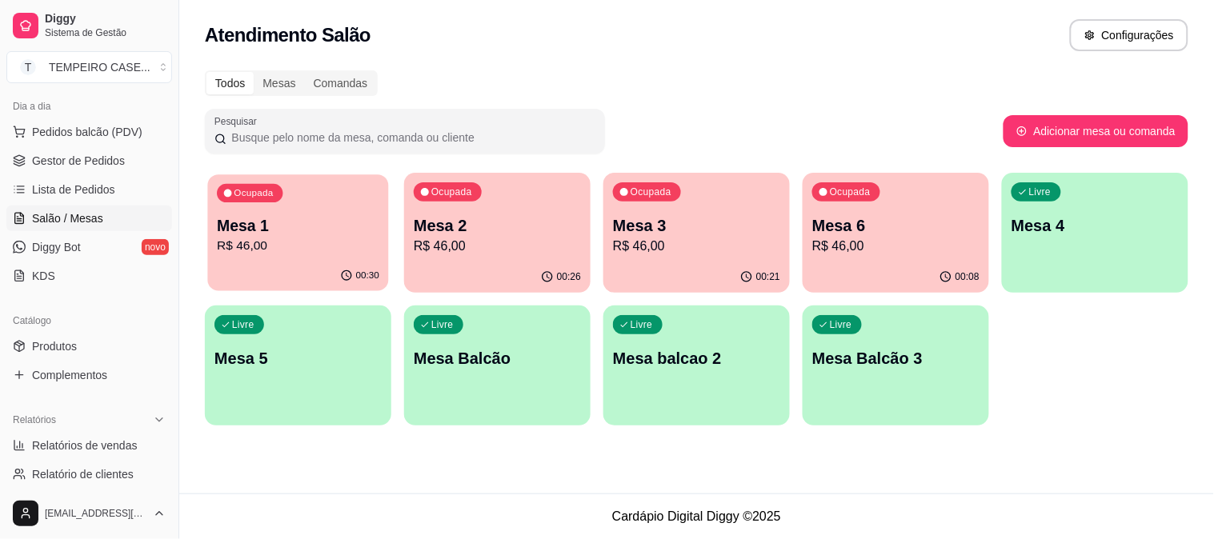
click at [312, 249] on p "R$ 46,00" at bounding box center [298, 246] width 162 height 18
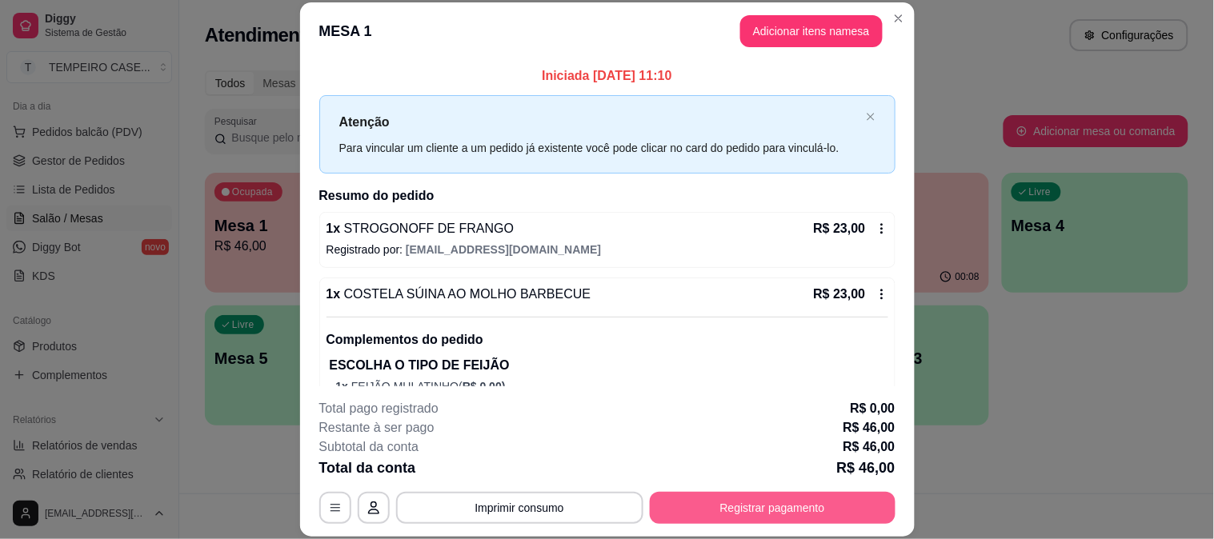
click at [739, 493] on button "Registrar pagamento" at bounding box center [773, 508] width 246 height 32
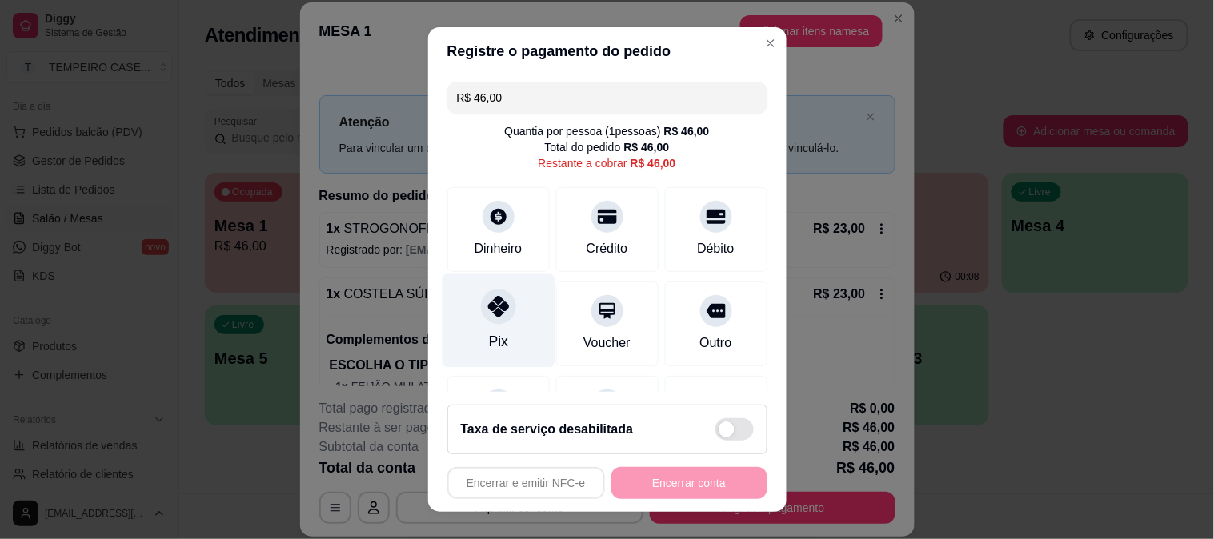
click at [455, 320] on div "Pix" at bounding box center [498, 321] width 113 height 94
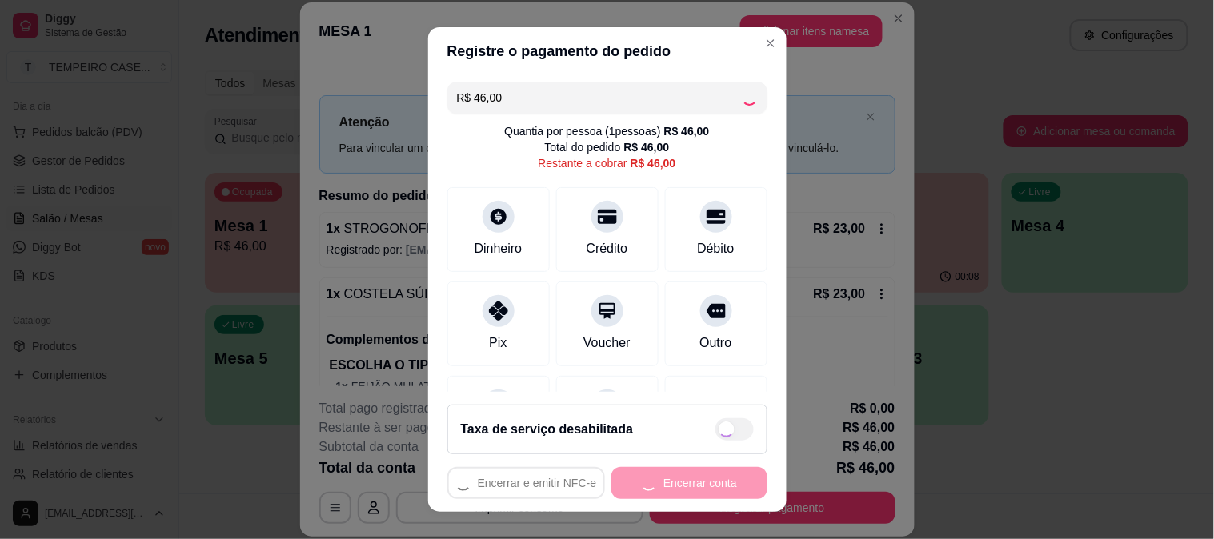
type input "R$ 0,00"
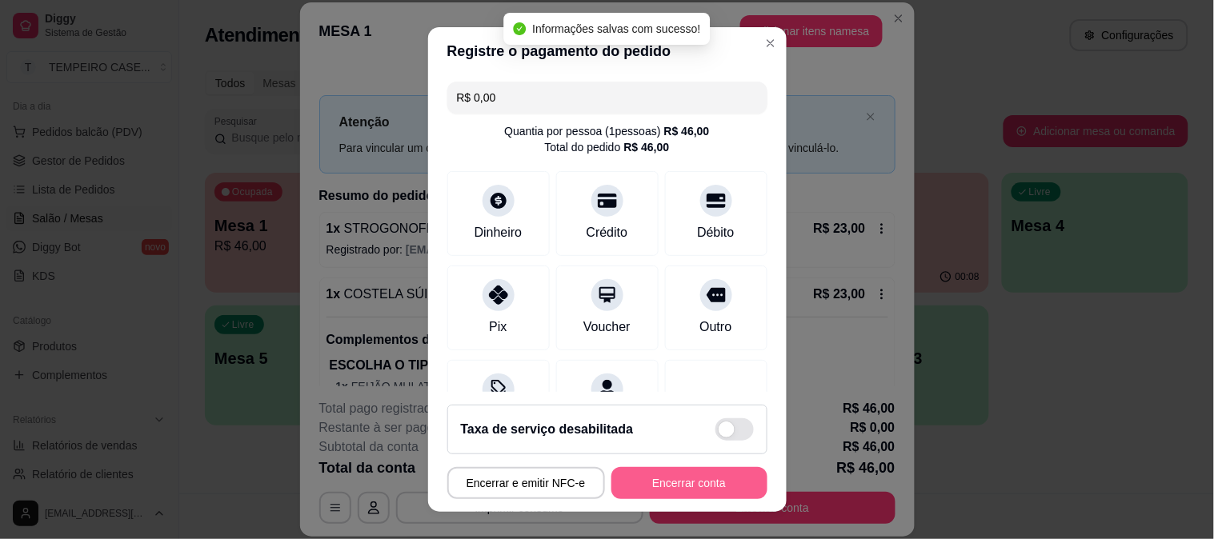
click at [706, 487] on button "Encerrar conta" at bounding box center [689, 483] width 156 height 32
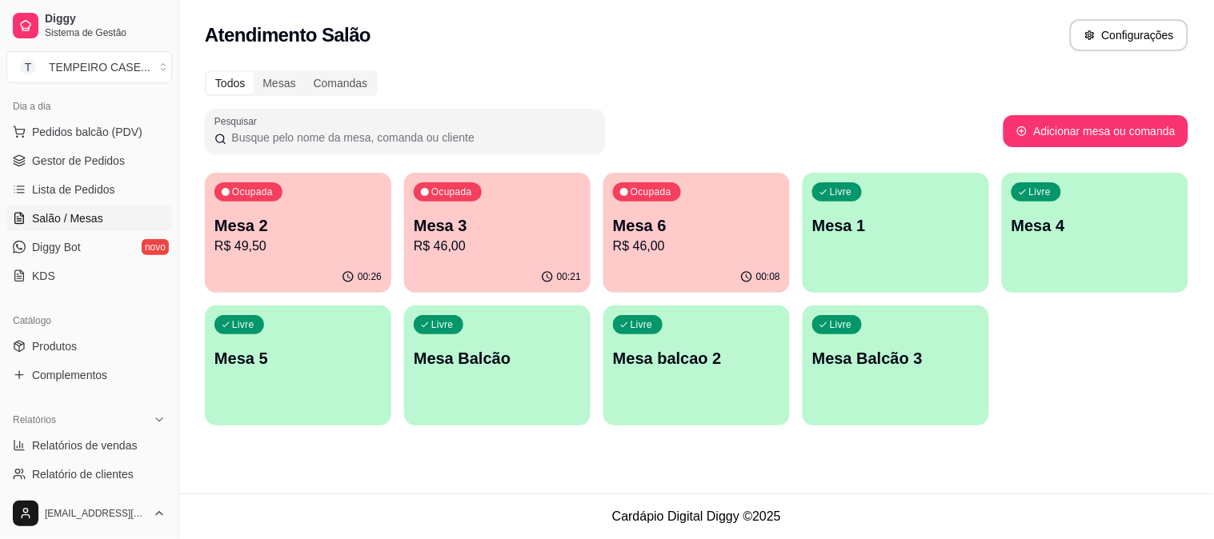
click at [836, 218] on p "Mesa 1" at bounding box center [895, 225] width 167 height 22
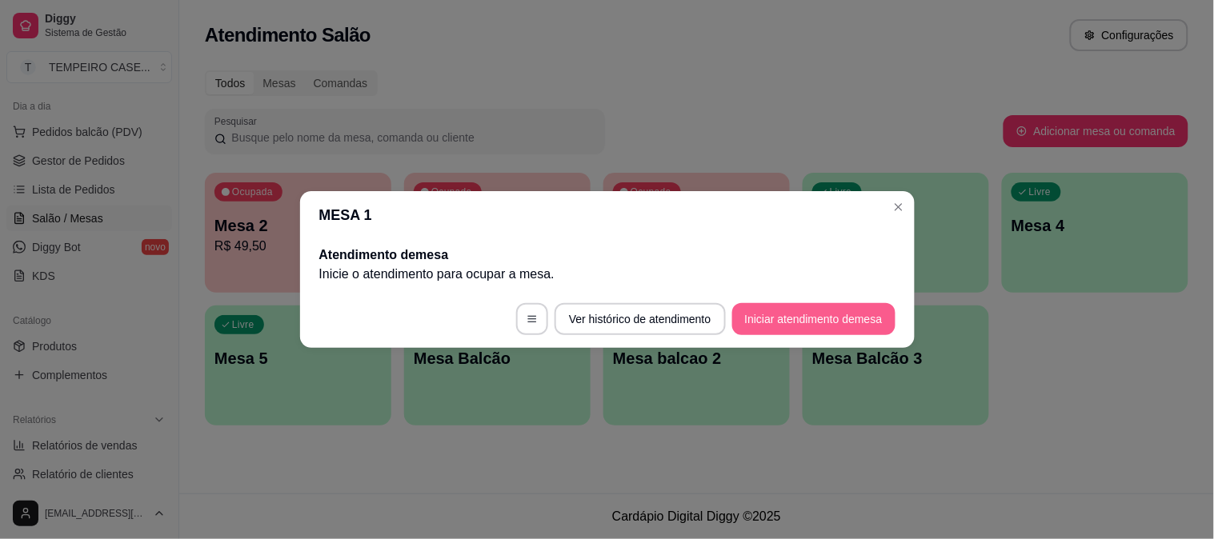
click at [796, 327] on button "Iniciar atendimento de mesa" at bounding box center [813, 319] width 163 height 32
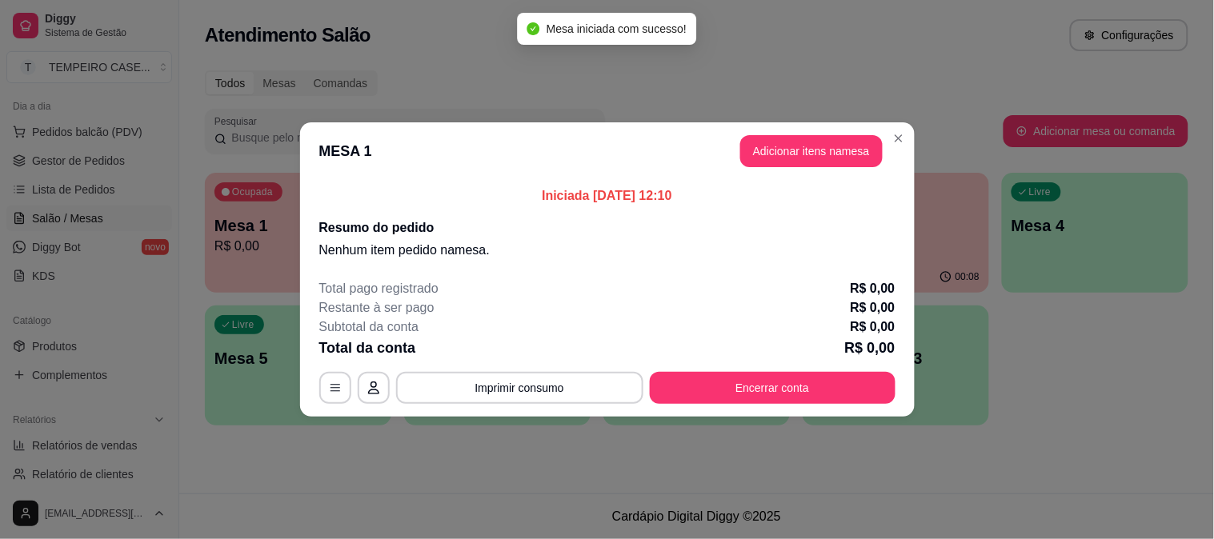
click at [780, 138] on button "Adicionar itens na mesa" at bounding box center [811, 151] width 142 height 32
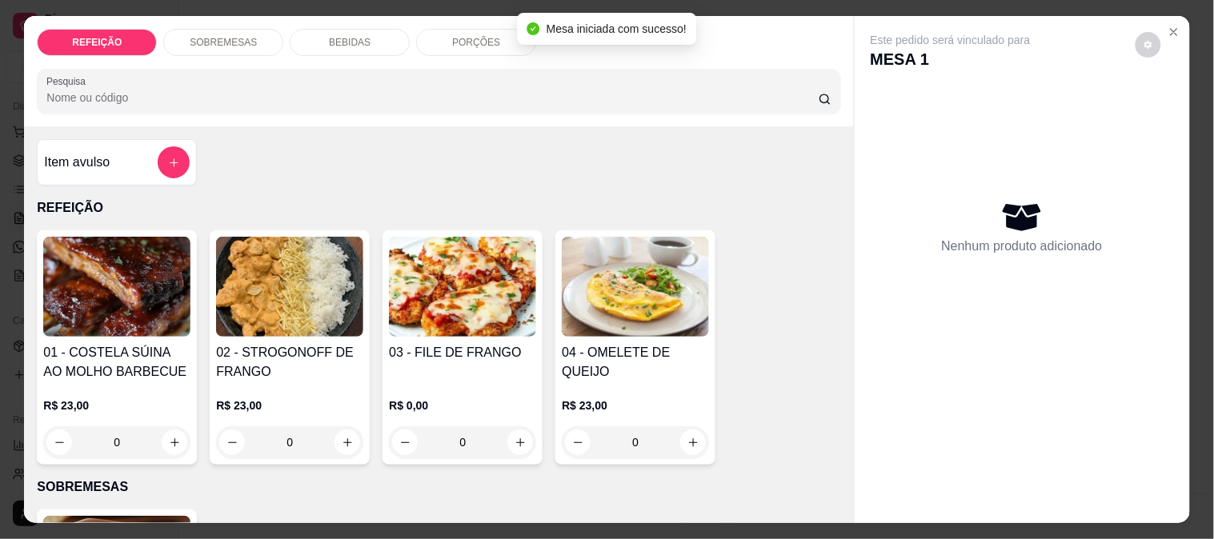
click at [294, 283] on img at bounding box center [289, 287] width 147 height 100
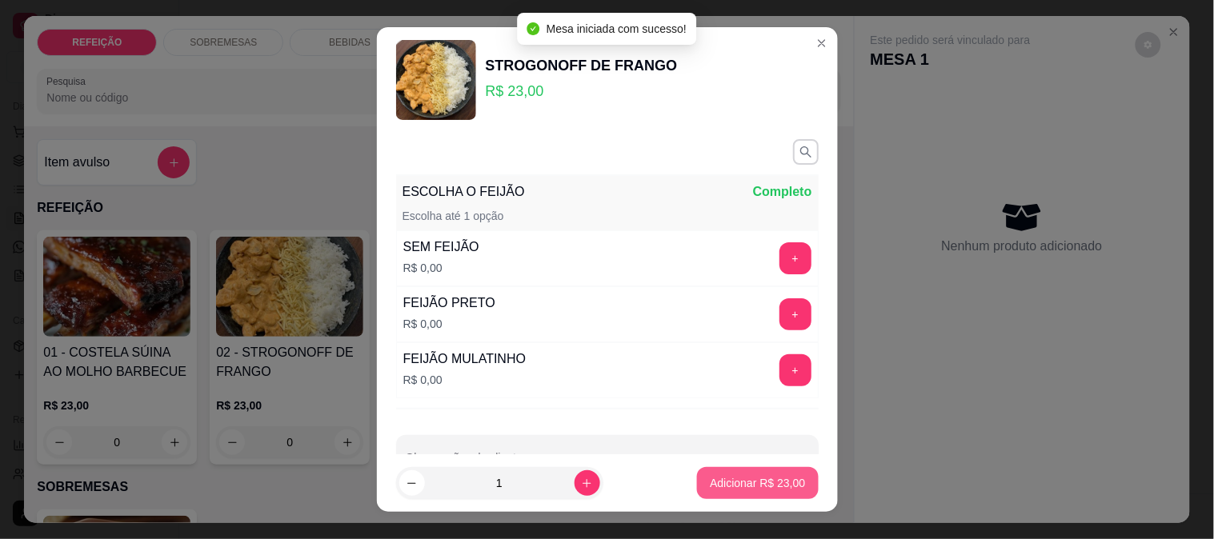
click at [761, 478] on p "Adicionar R$ 23,00" at bounding box center [757, 483] width 95 height 16
type input "1"
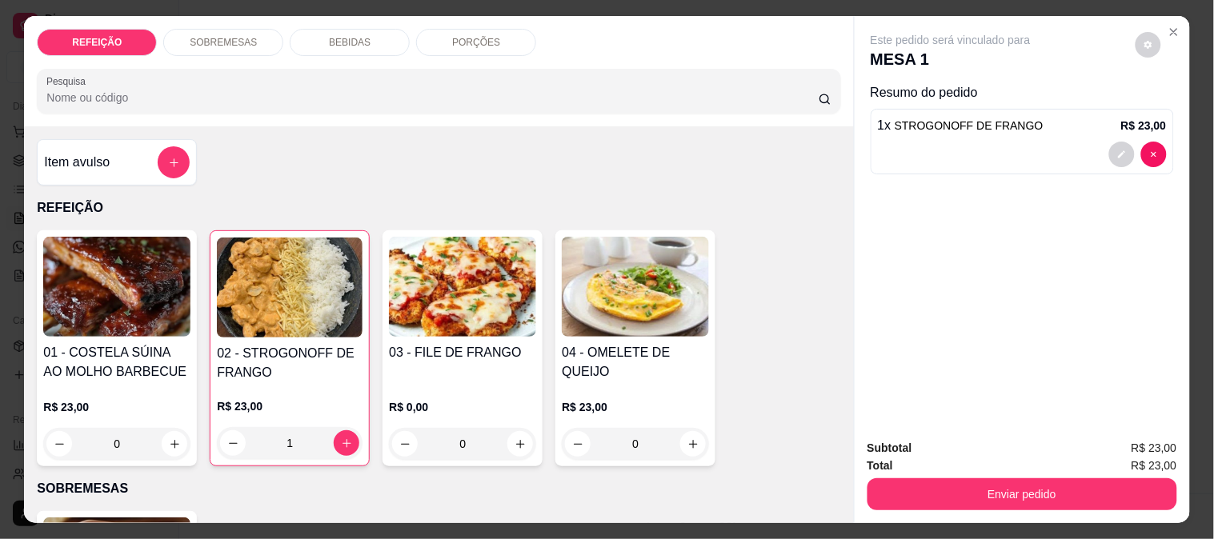
click at [336, 37] on p "BEBIDAS" at bounding box center [350, 42] width 42 height 13
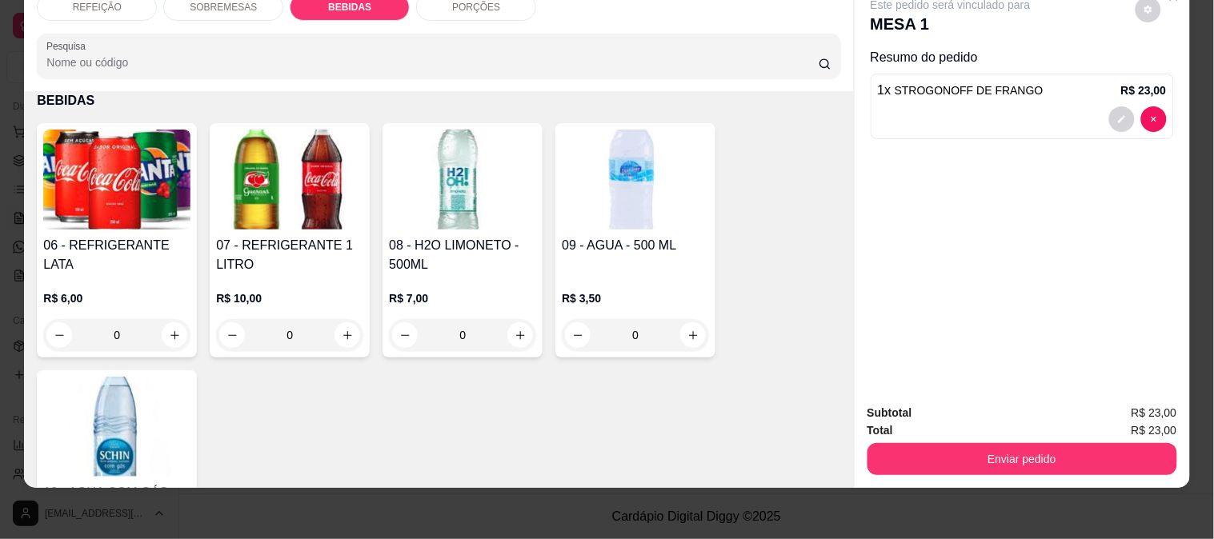
click at [121, 236] on h4 "06 - REFRIGERANTE LATA" at bounding box center [116, 255] width 147 height 38
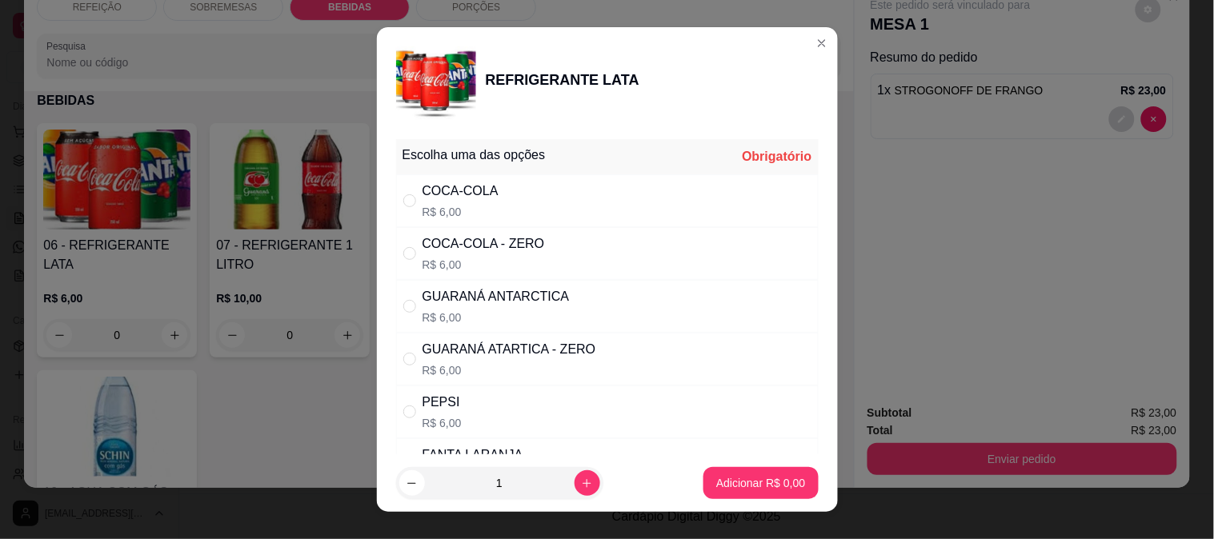
drag, startPoint x: 550, startPoint y: 361, endPoint x: 595, endPoint y: 360, distance: 44.8
click at [554, 360] on div "GUARANÁ ATARTICA - ZERO R$ 6,00" at bounding box center [510, 359] width 174 height 38
radio input "true"
click at [727, 466] on footer "1 Adicionar R$ 6,00" at bounding box center [607, 484] width 461 height 58
click at [754, 475] on p "Adicionar R$ 6,00" at bounding box center [760, 483] width 89 height 16
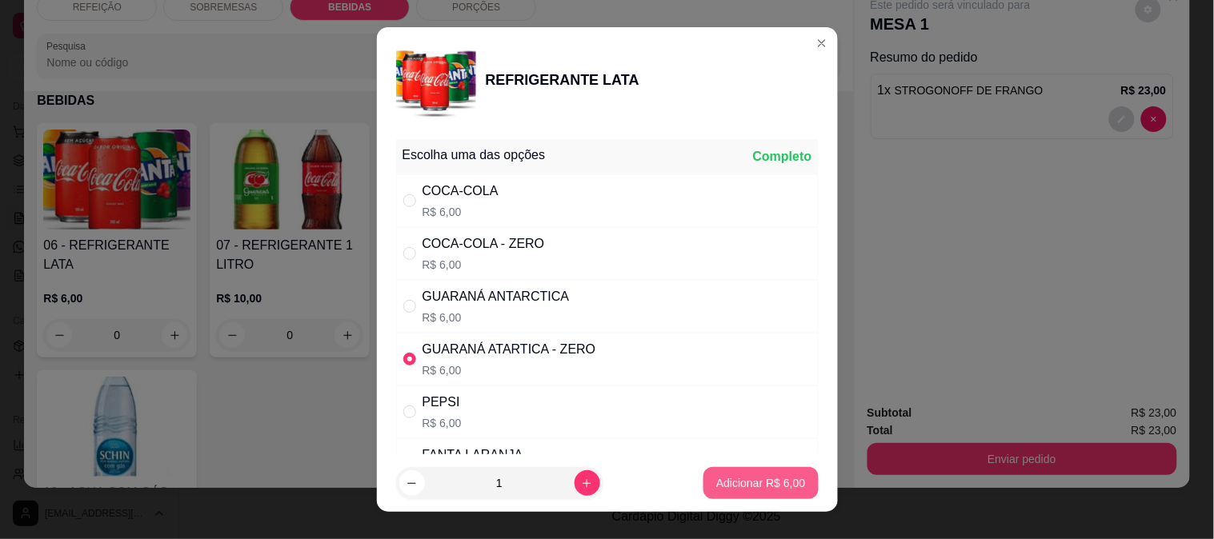
type input "1"
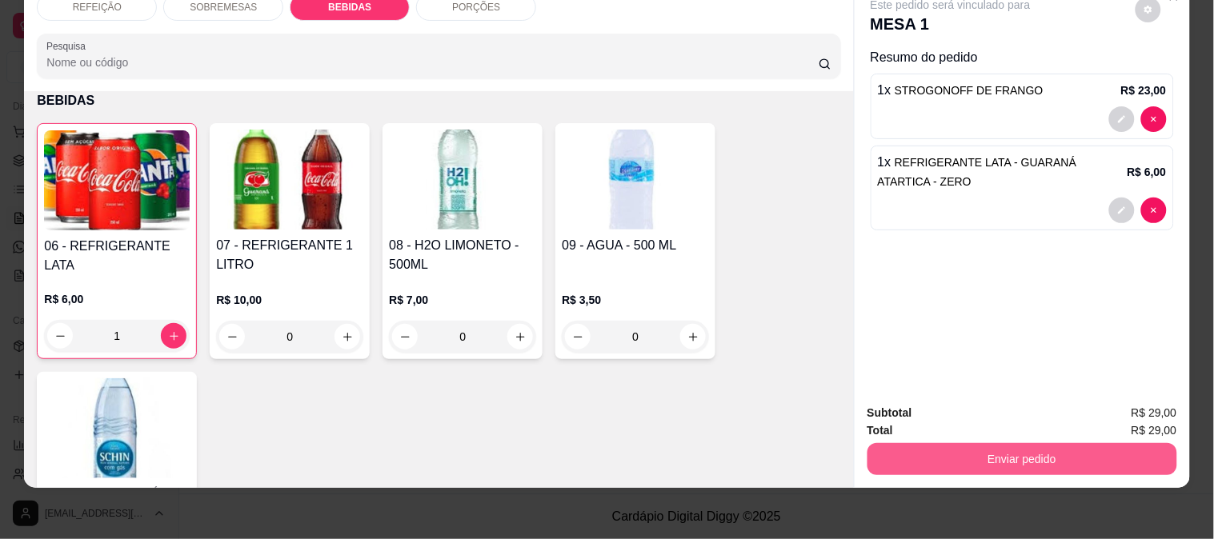
click at [926, 456] on button "Enviar pedido" at bounding box center [1023, 459] width 310 height 32
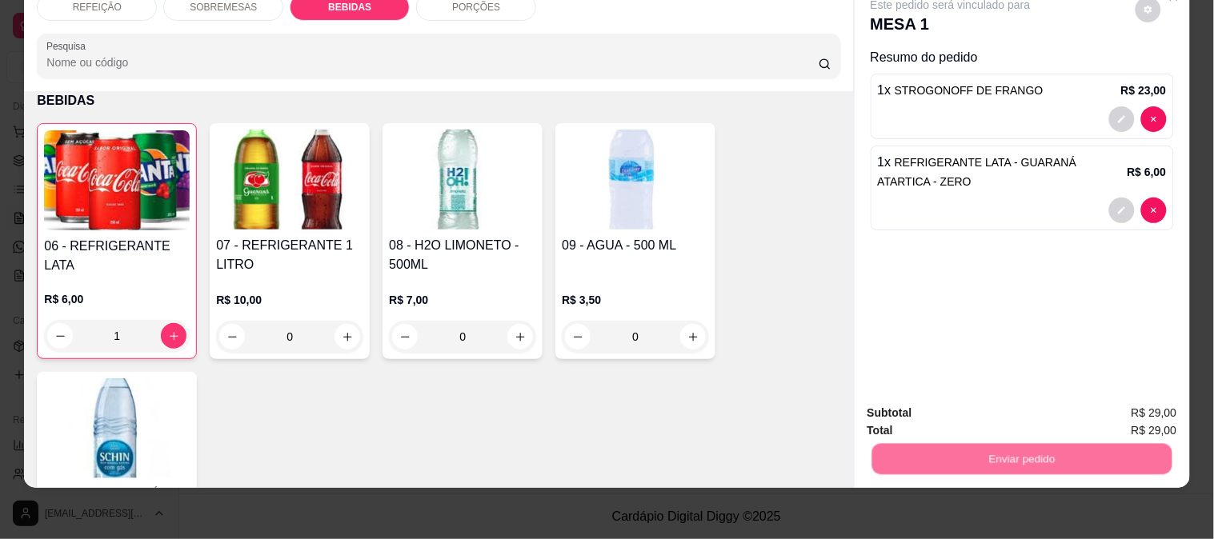
click at [1138, 408] on button "Enviar pedido" at bounding box center [1135, 407] width 90 height 30
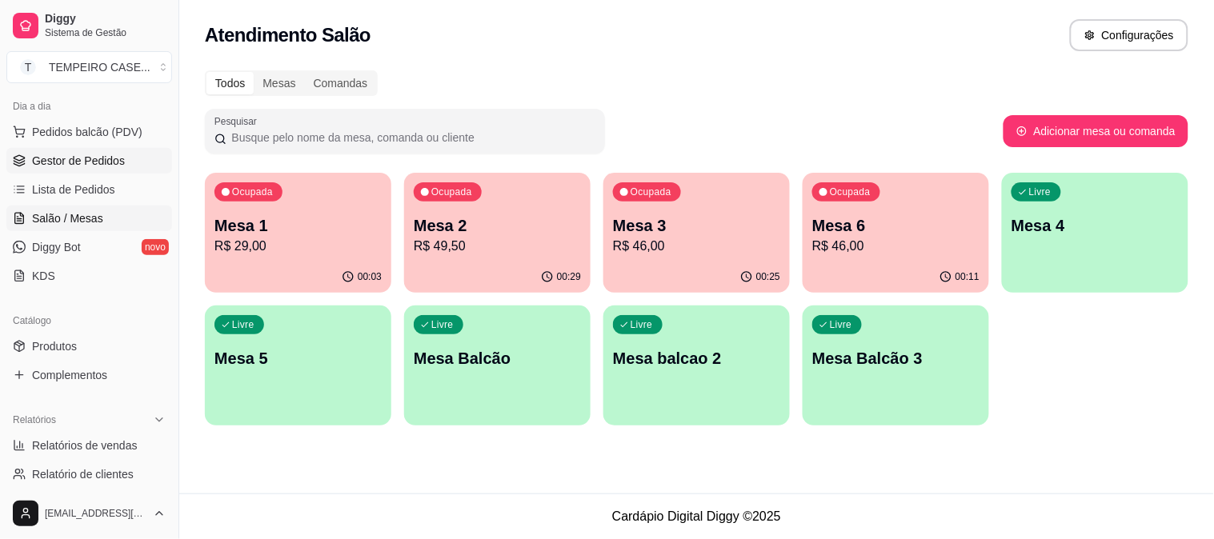
click at [58, 154] on span "Gestor de Pedidos" at bounding box center [78, 161] width 93 height 16
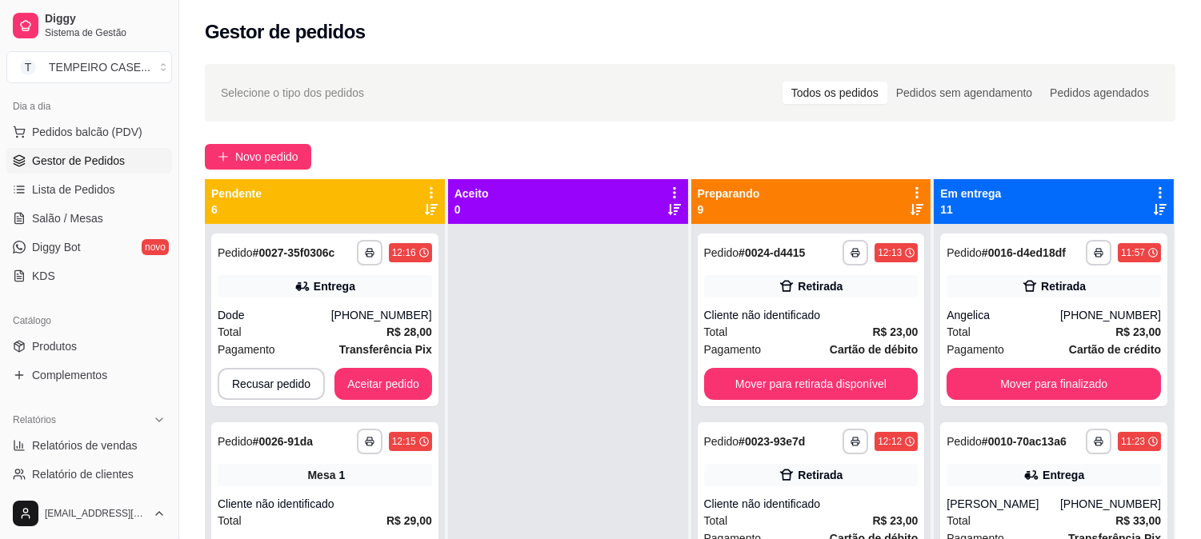
scroll to position [44, 0]
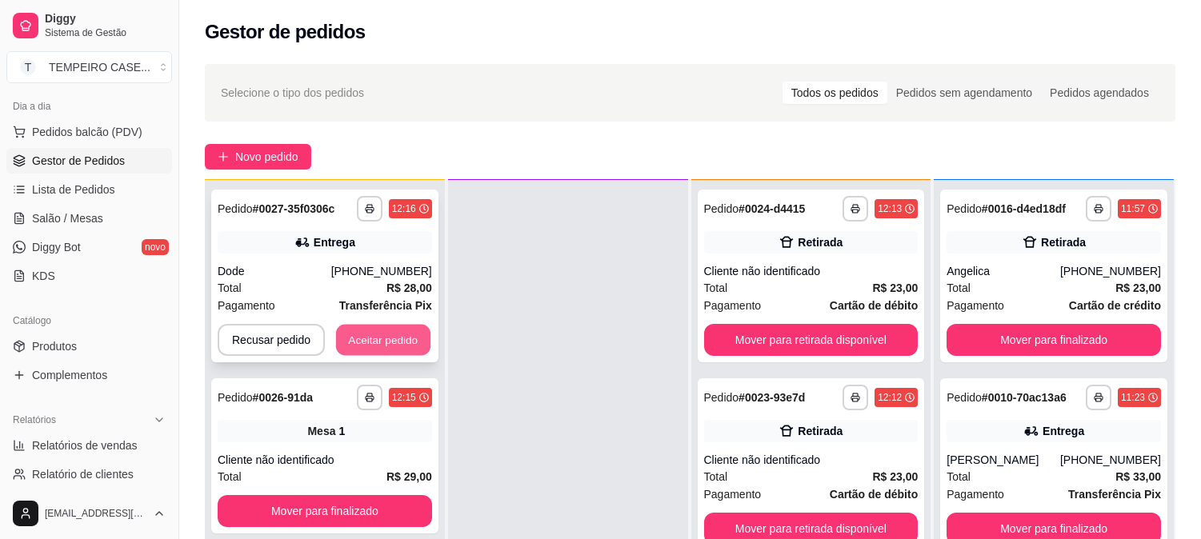
click at [375, 336] on button "Aceitar pedido" at bounding box center [383, 340] width 94 height 31
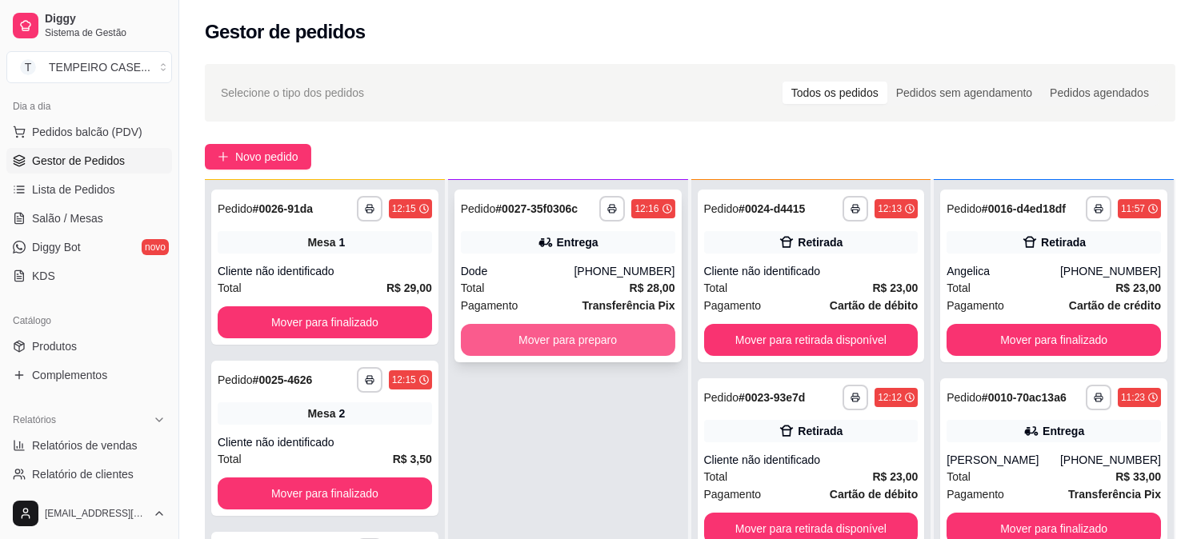
click at [595, 337] on button "Mover para preparo" at bounding box center [568, 340] width 214 height 32
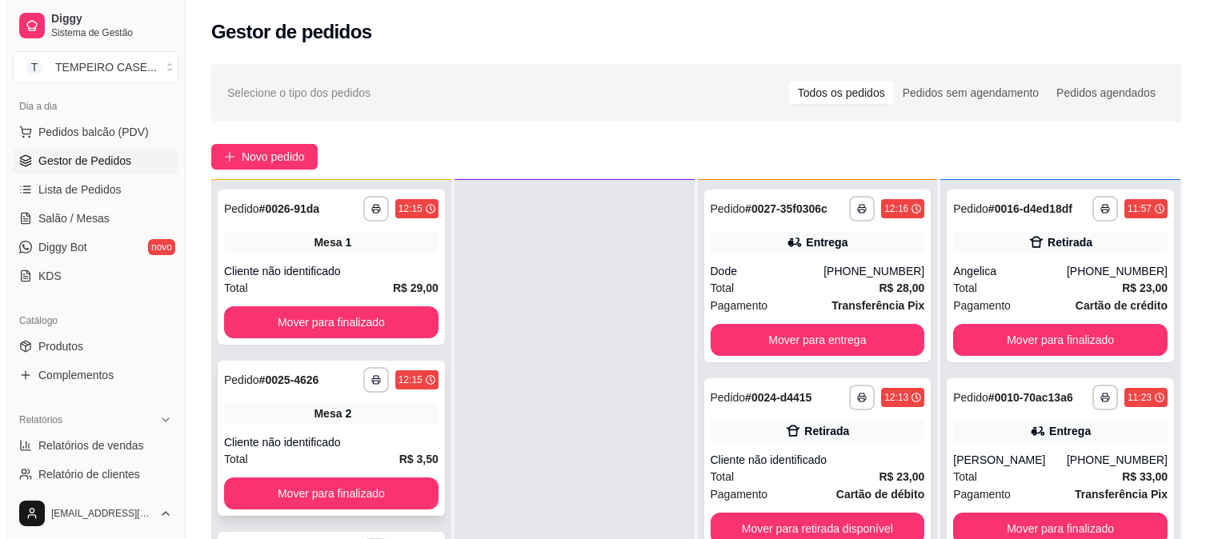
scroll to position [332, 0]
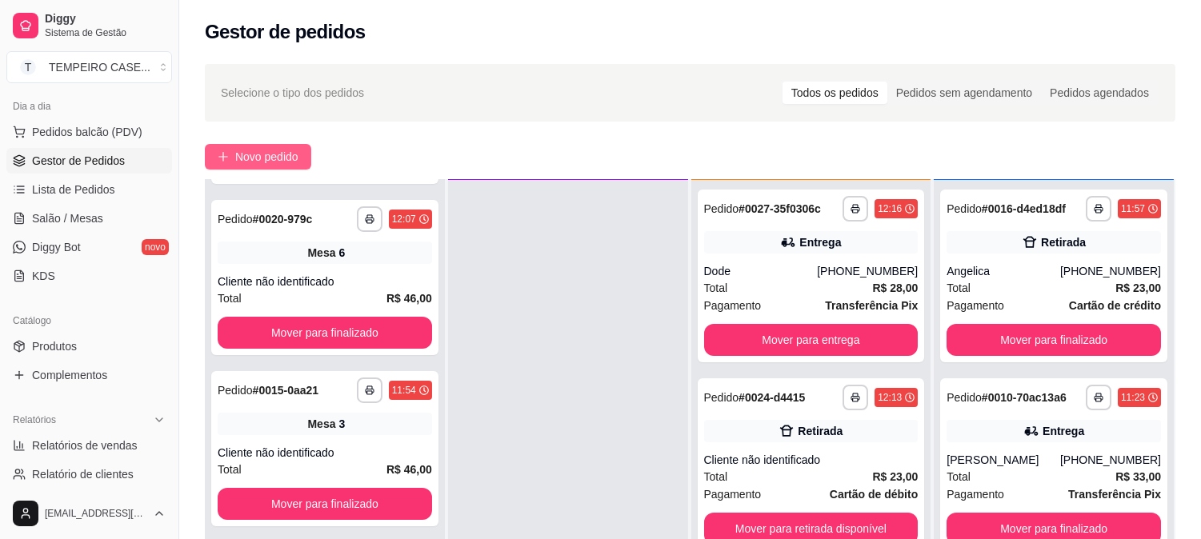
click at [240, 149] on span "Novo pedido" at bounding box center [266, 157] width 63 height 18
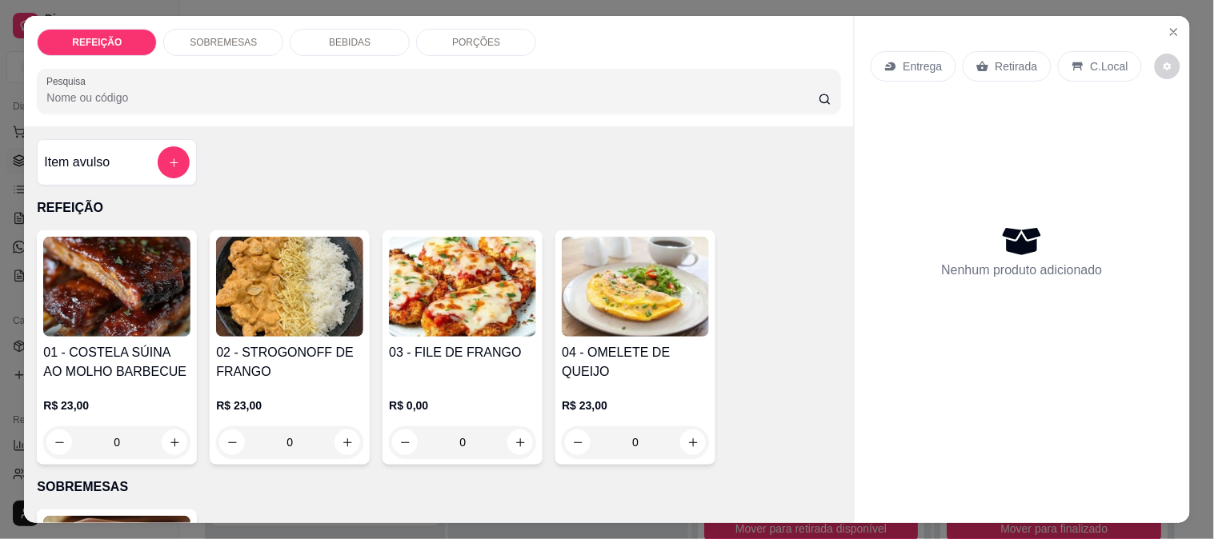
click at [427, 283] on img at bounding box center [462, 287] width 147 height 100
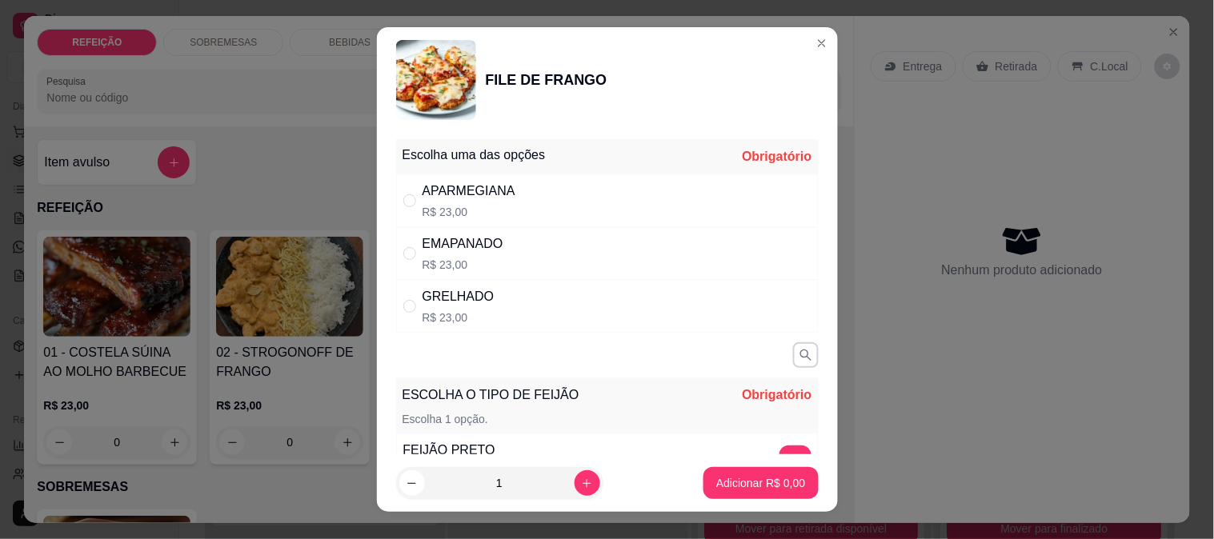
click at [599, 196] on div "APARMEGIANA R$ 23,00" at bounding box center [607, 200] width 423 height 53
radio input "true"
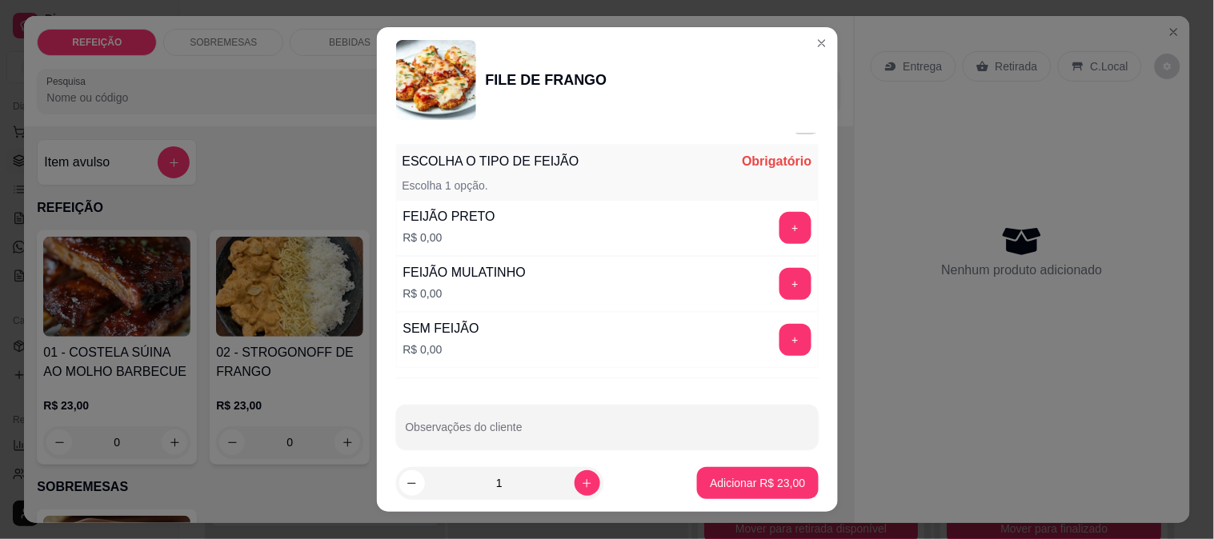
scroll to position [251, 0]
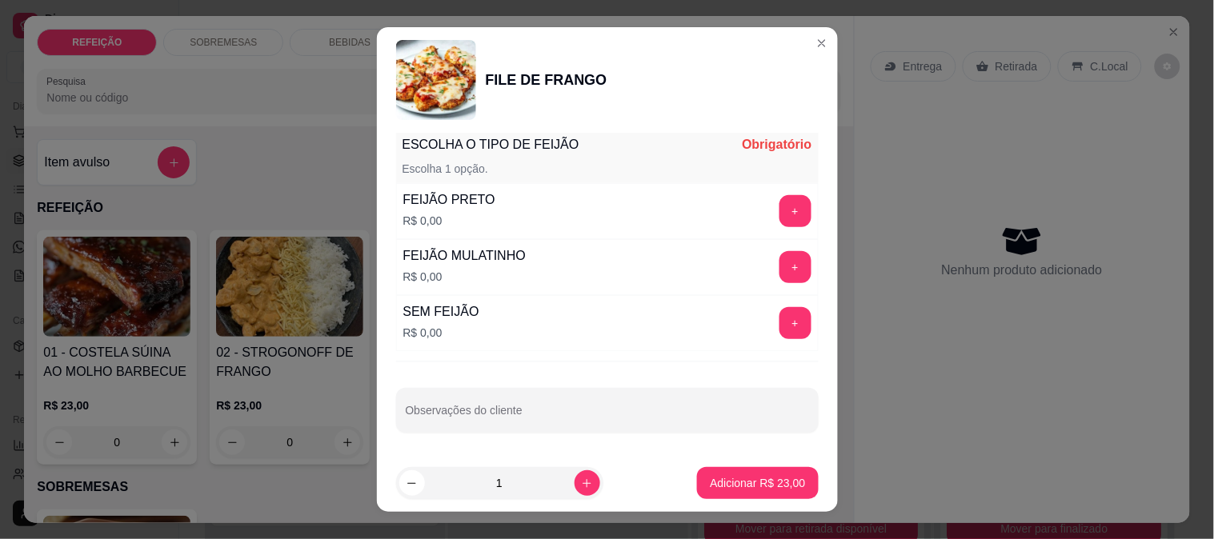
click at [780, 209] on button "+" at bounding box center [796, 211] width 32 height 32
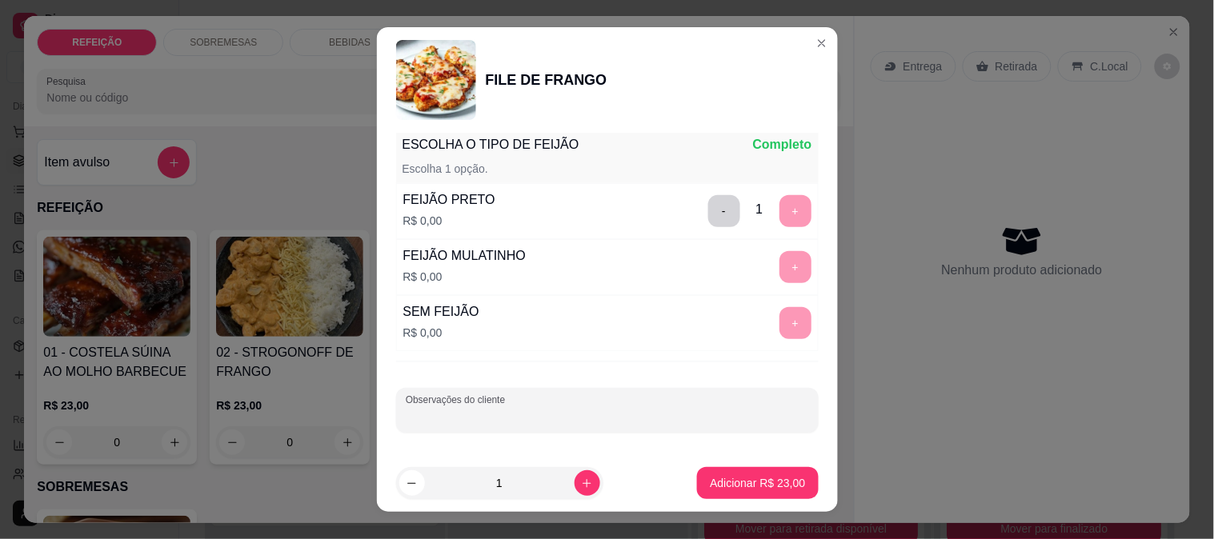
click at [549, 417] on input "Observações do cliente" at bounding box center [607, 417] width 403 height 16
type input "s"
type input "SEM MACARRÃO"
click at [784, 476] on p "Adicionar R$ 23,00" at bounding box center [757, 483] width 93 height 15
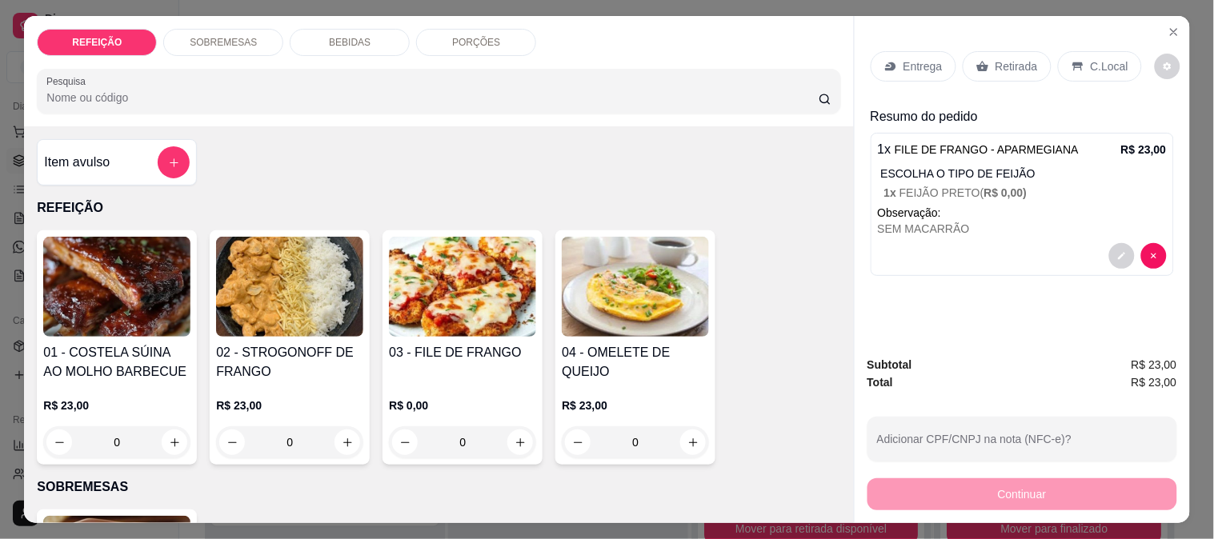
click at [987, 66] on div "Retirada" at bounding box center [1007, 66] width 89 height 30
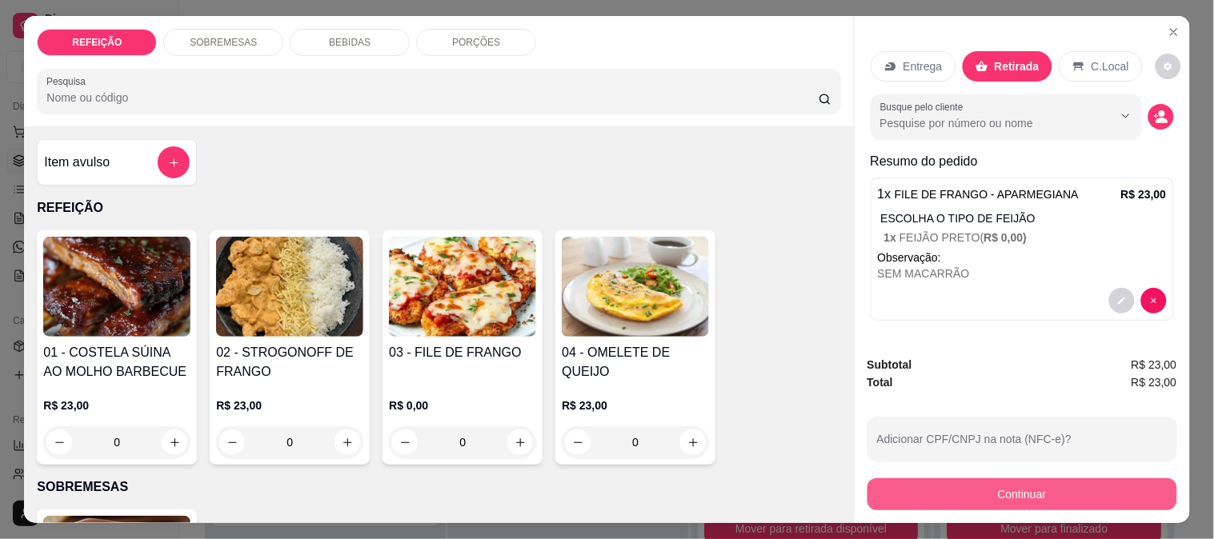
click at [955, 481] on button "Continuar" at bounding box center [1023, 495] width 310 height 32
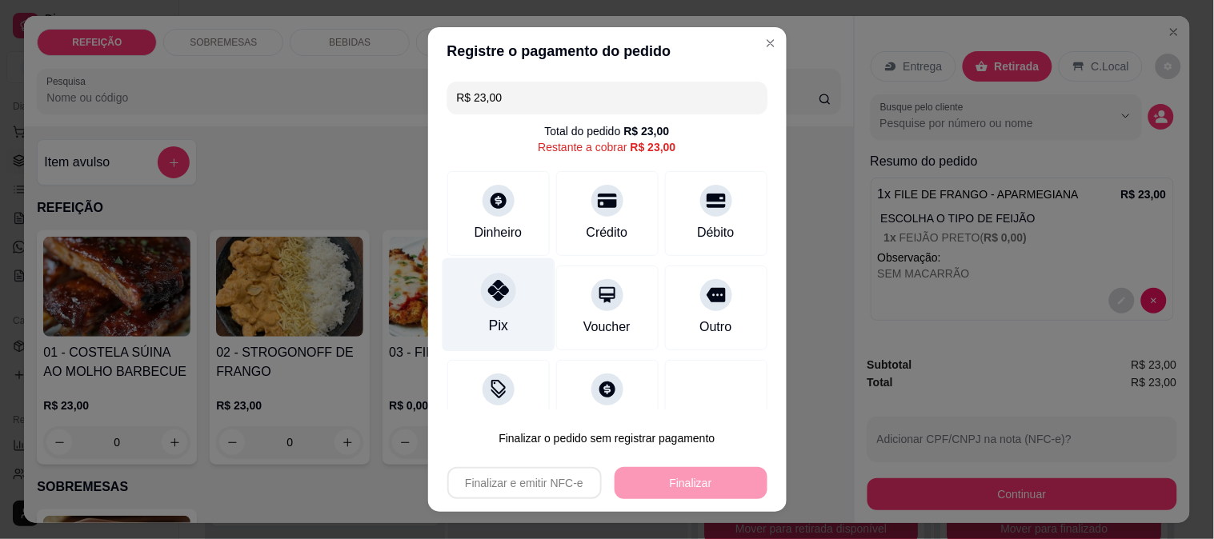
click at [531, 303] on div "Pix" at bounding box center [498, 305] width 113 height 94
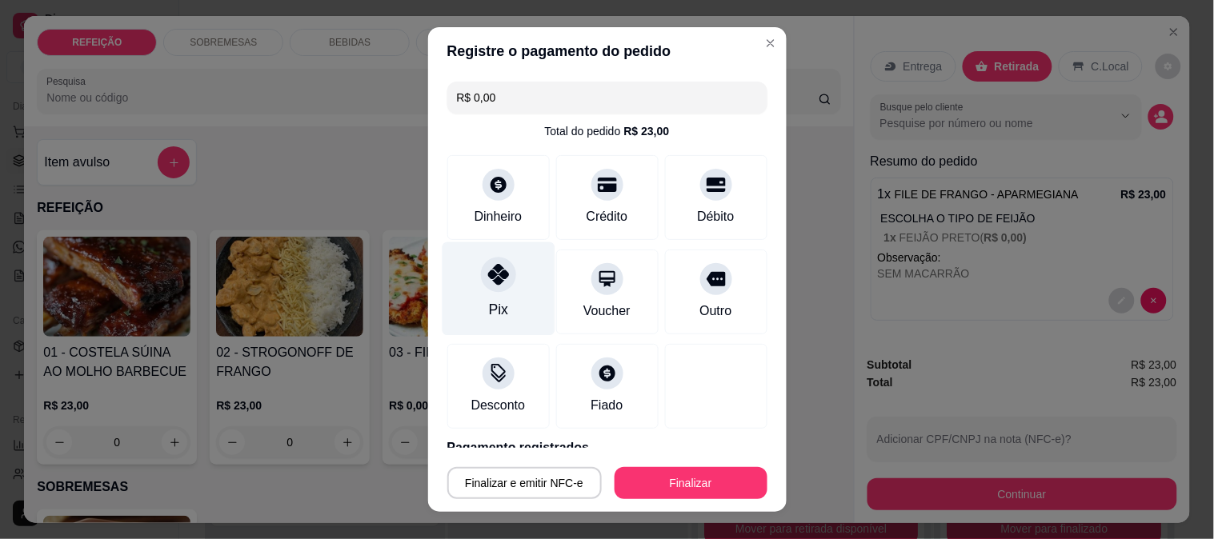
click at [494, 300] on div "Pix" at bounding box center [498, 289] width 113 height 94
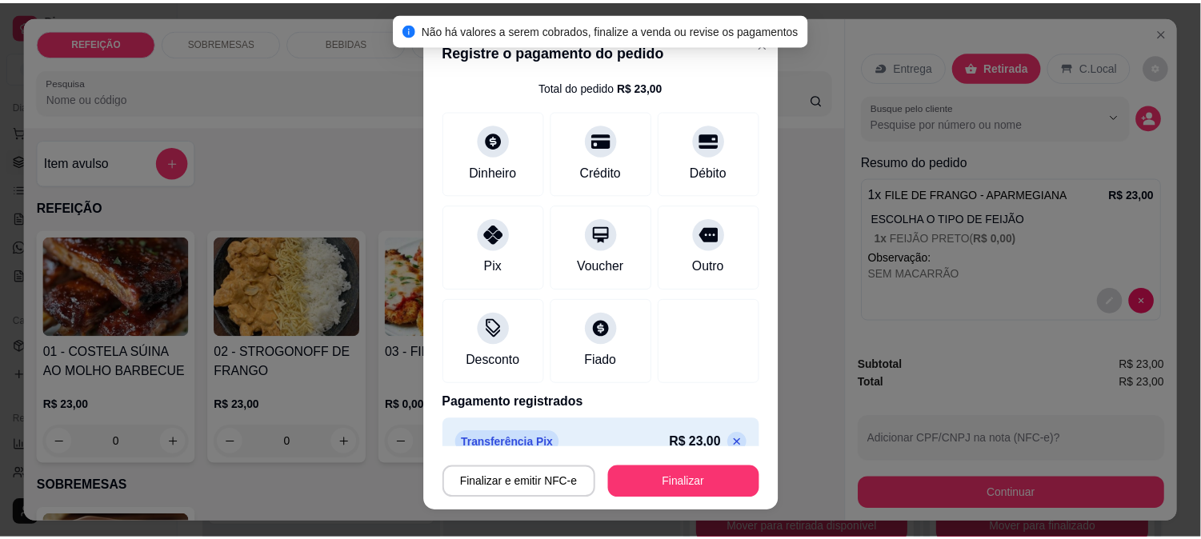
scroll to position [69, 0]
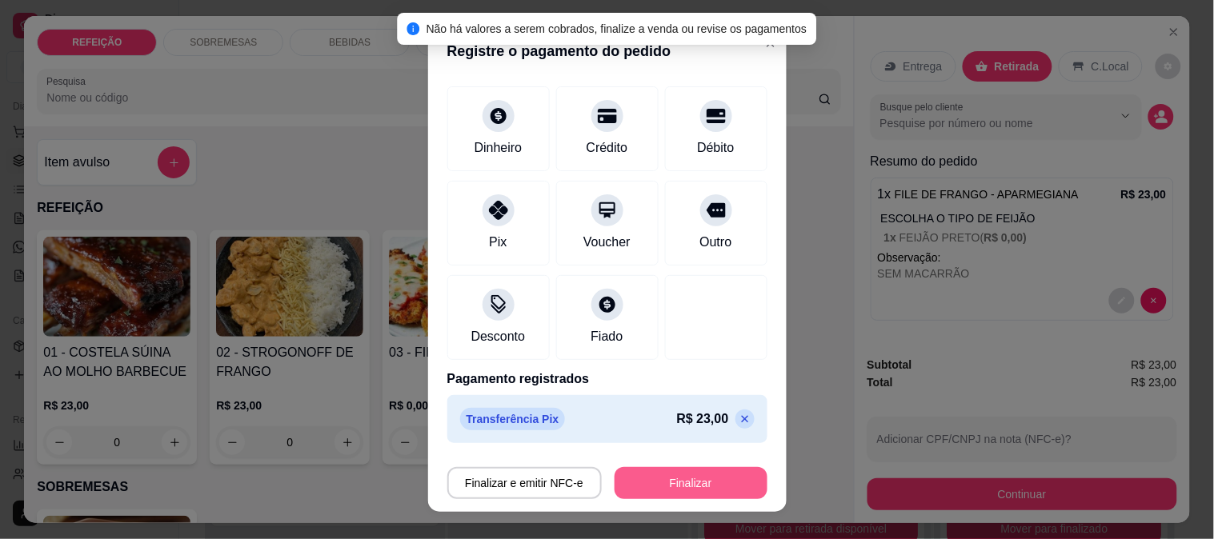
click at [683, 484] on button "Finalizar" at bounding box center [691, 483] width 153 height 32
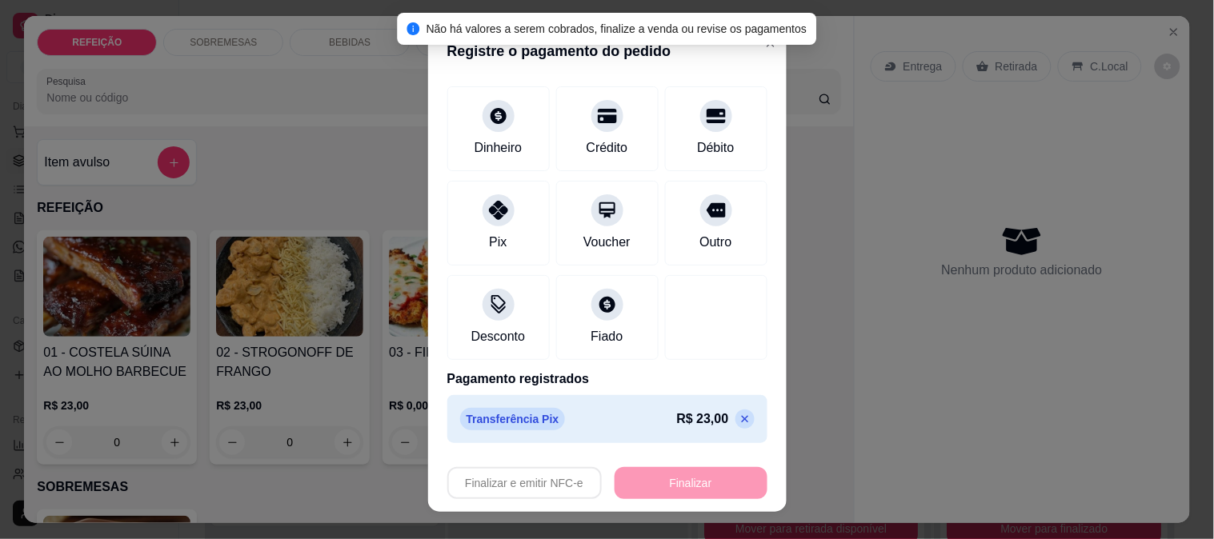
type input "-R$ 23,00"
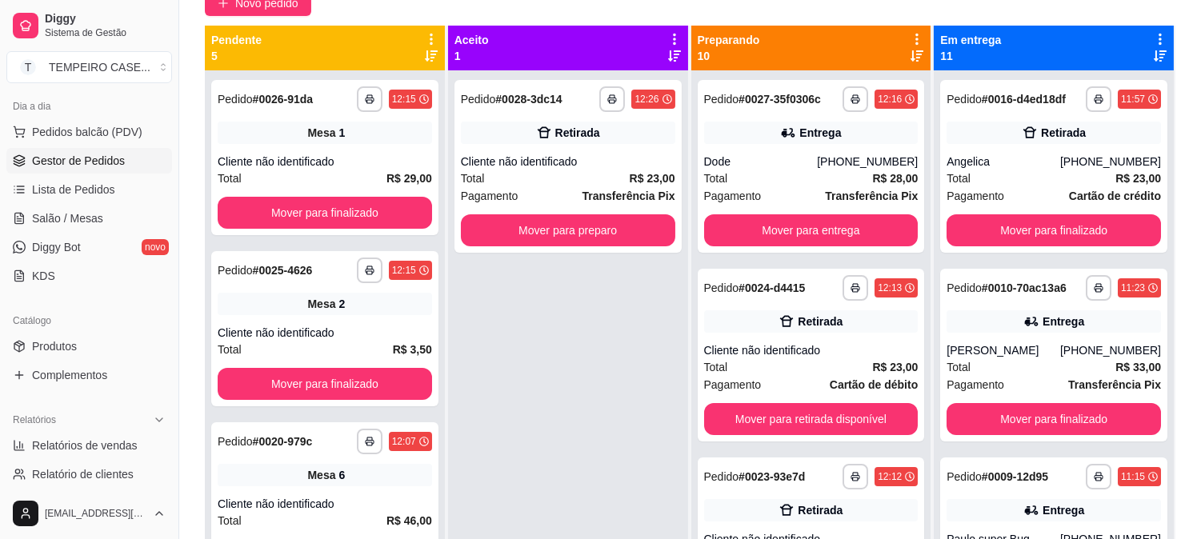
scroll to position [66, 0]
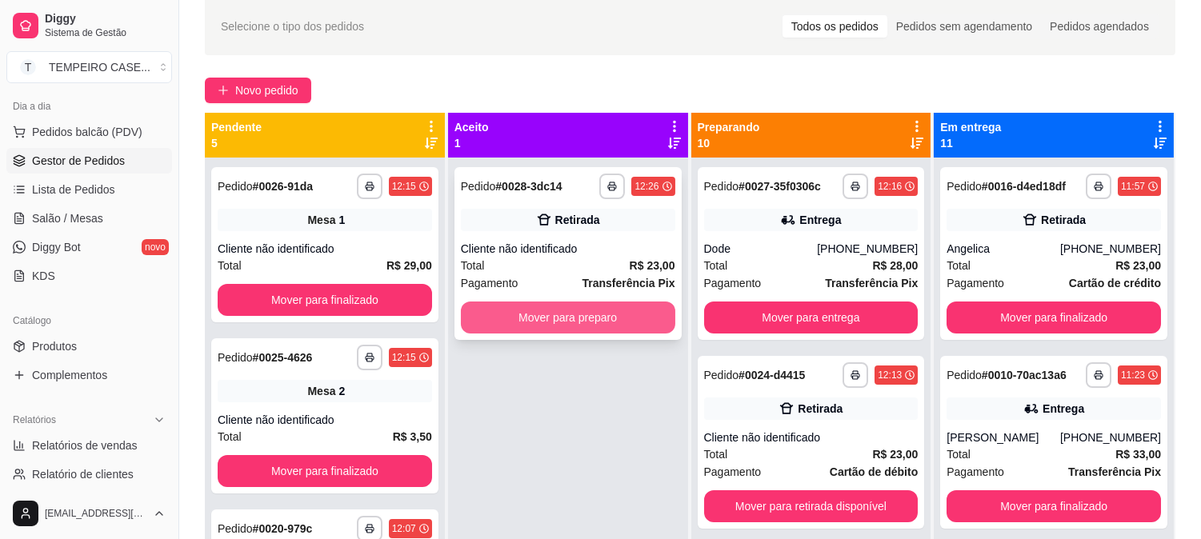
click at [564, 316] on button "Mover para preparo" at bounding box center [568, 318] width 214 height 32
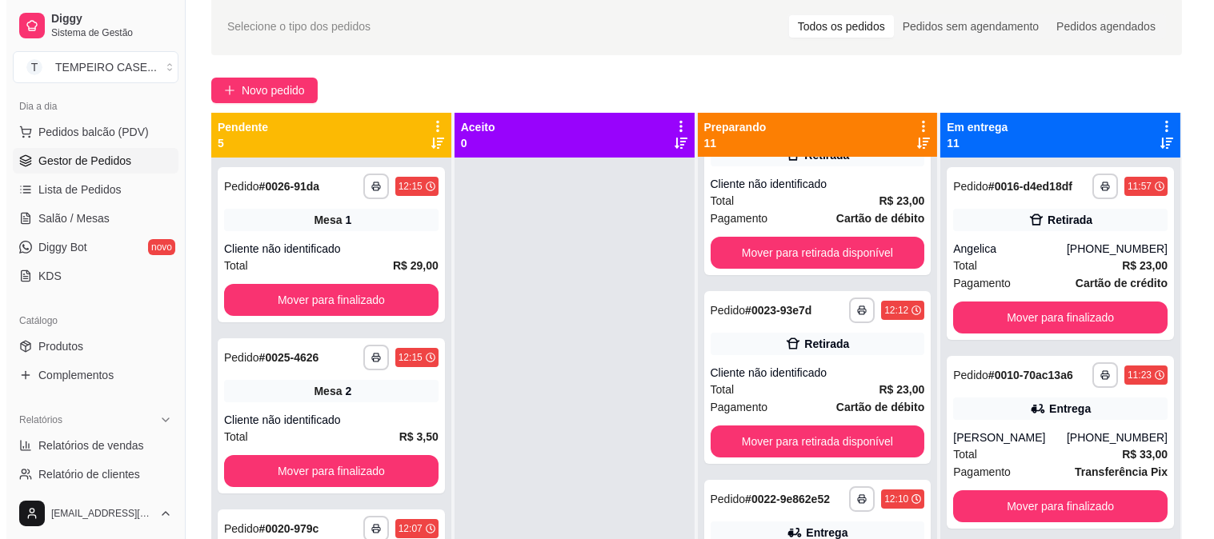
scroll to position [533, 0]
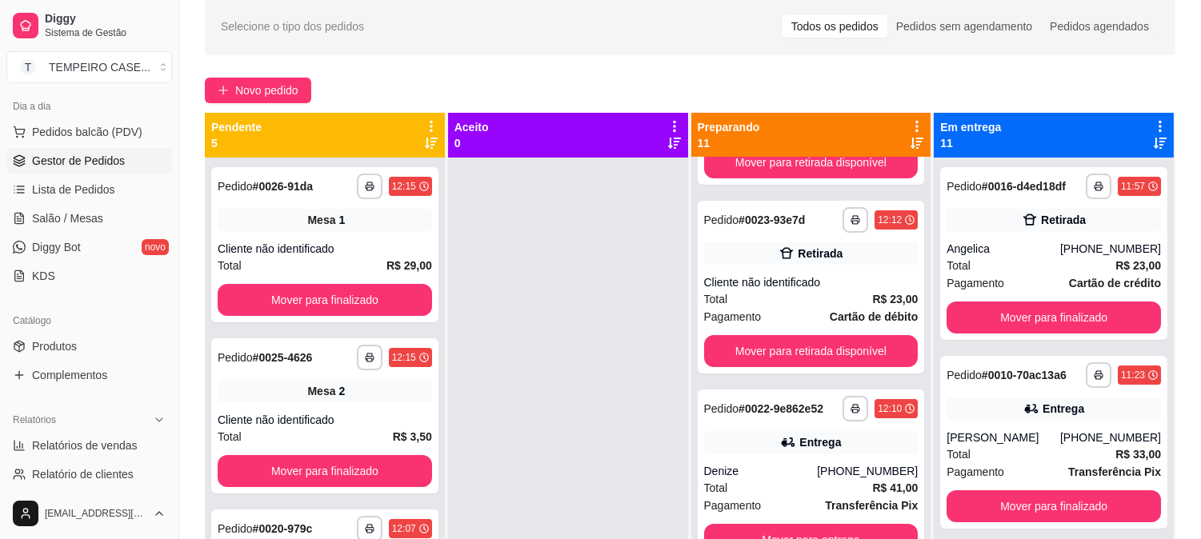
drag, startPoint x: 543, startPoint y: 304, endPoint x: 503, endPoint y: 361, distance: 69.5
click at [503, 361] on div at bounding box center [568, 427] width 240 height 539
click at [259, 94] on span "Novo pedido" at bounding box center [266, 91] width 63 height 18
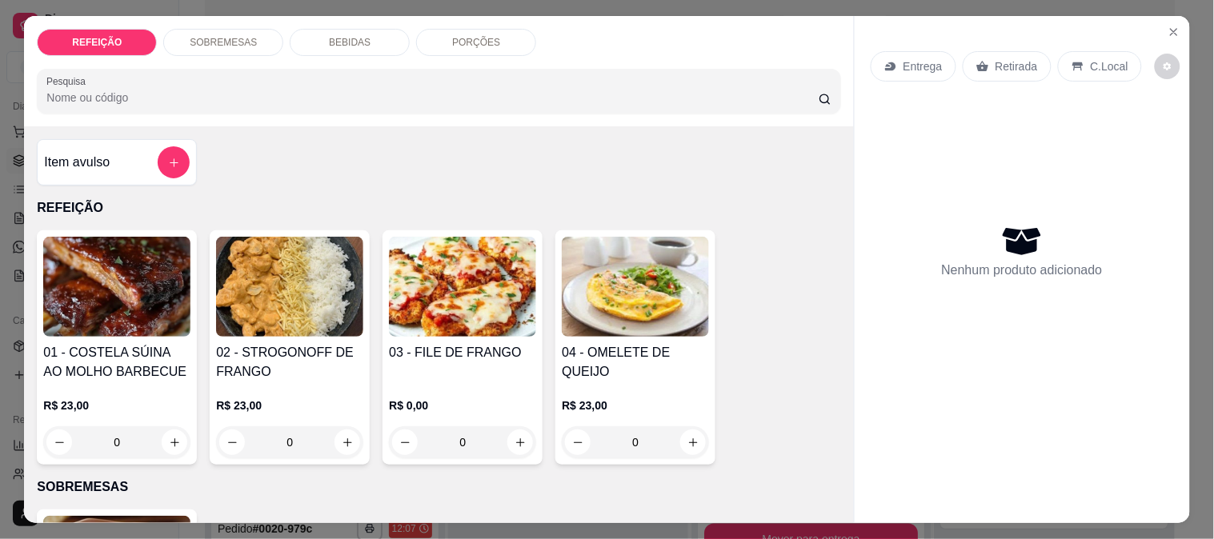
click at [83, 294] on img at bounding box center [116, 287] width 147 height 100
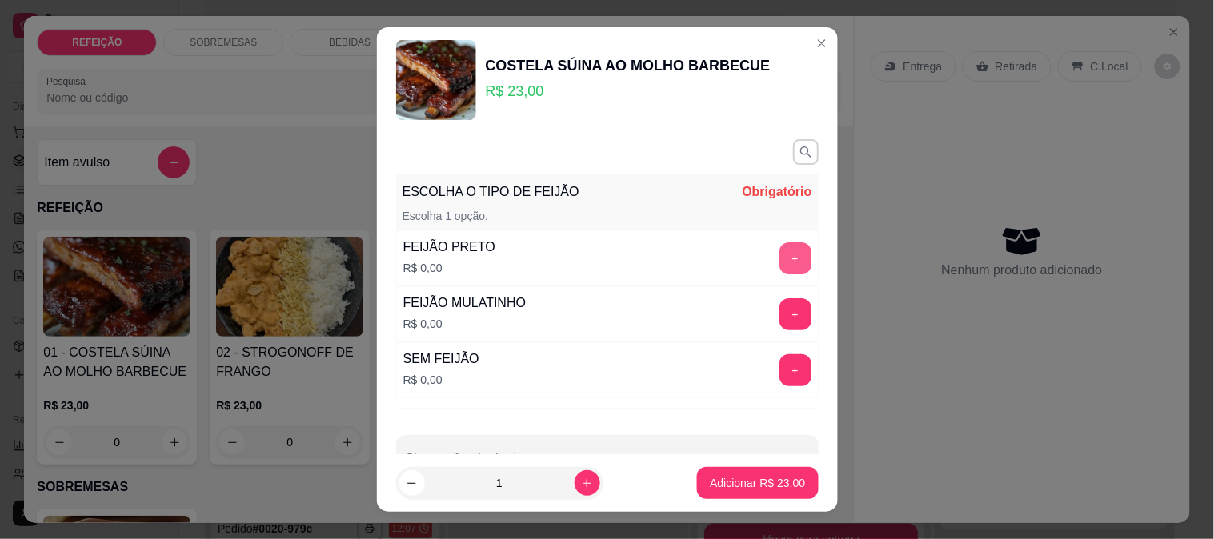
click at [780, 252] on button "+" at bounding box center [796, 258] width 32 height 32
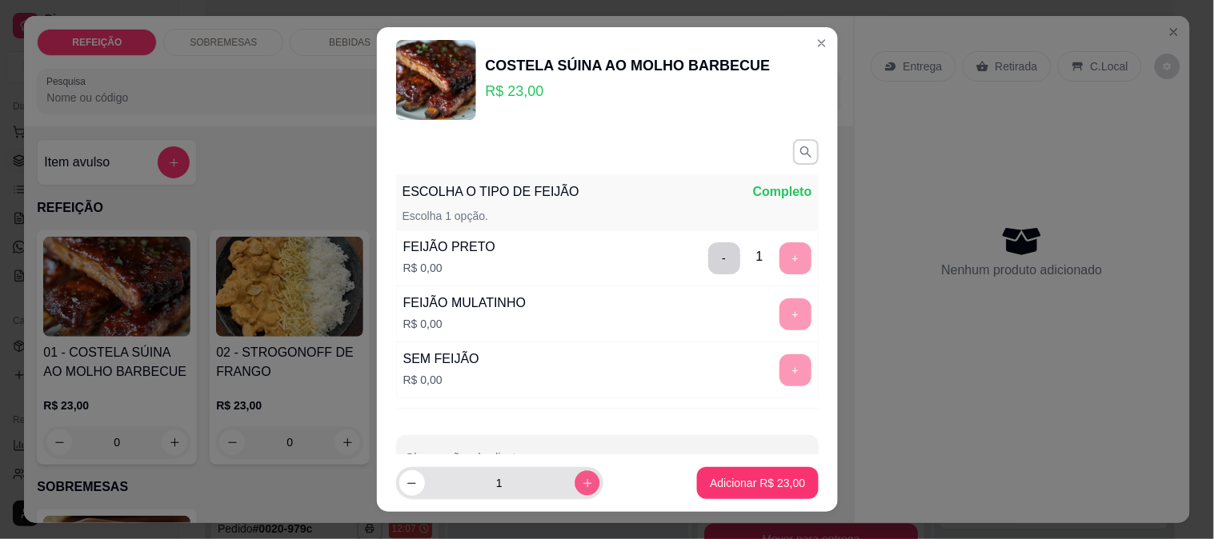
click at [581, 480] on icon "increase-product-quantity" at bounding box center [587, 484] width 12 height 12
type input "2"
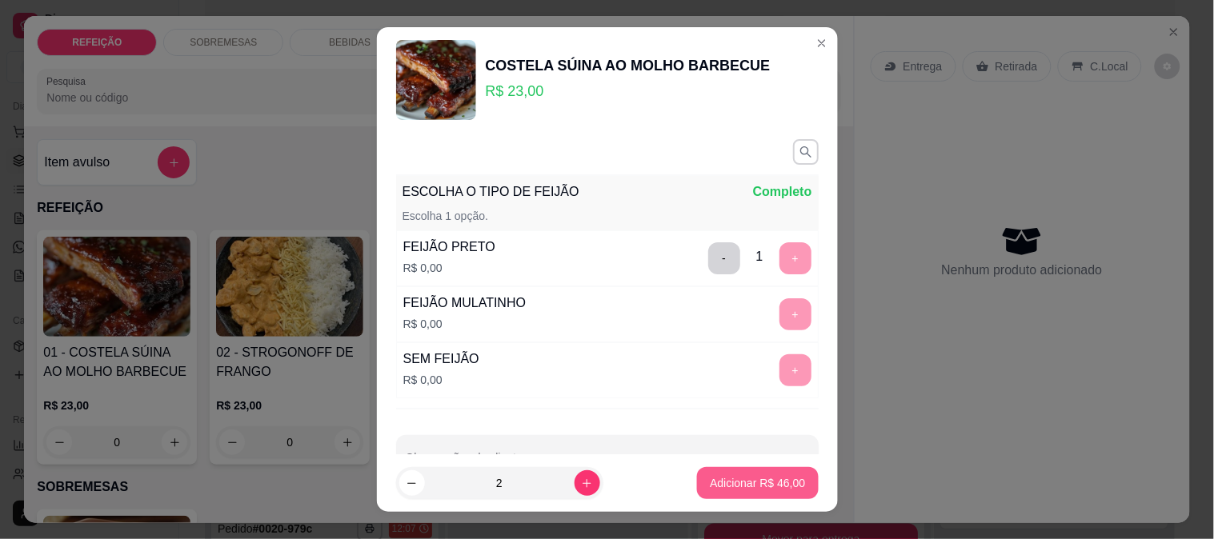
click at [730, 483] on p "Adicionar R$ 46,00" at bounding box center [757, 483] width 95 height 16
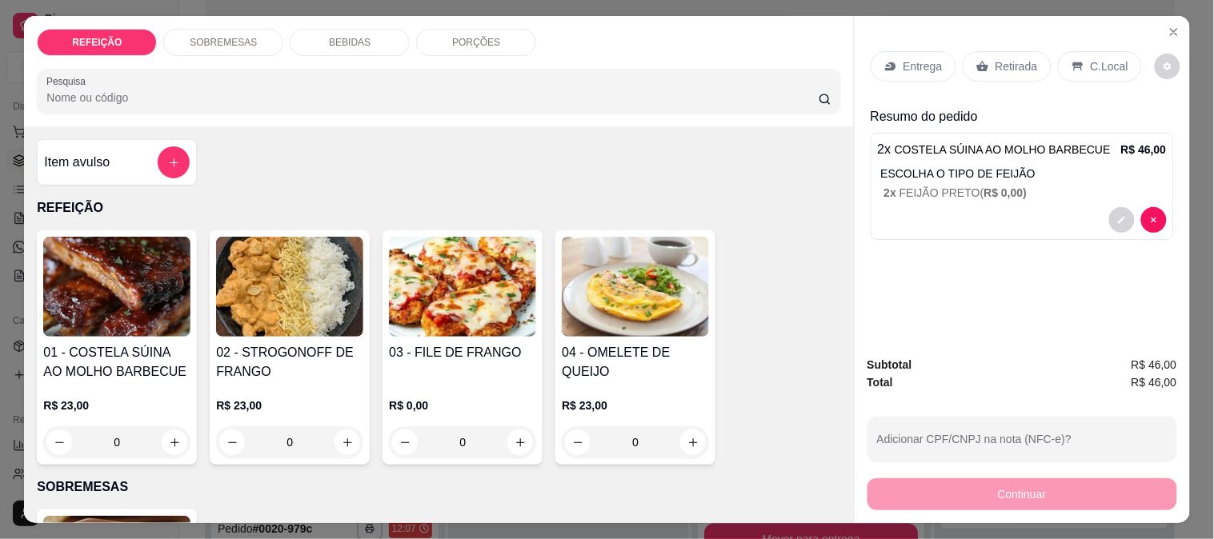
click at [904, 62] on p "Entrega" at bounding box center [923, 66] width 39 height 16
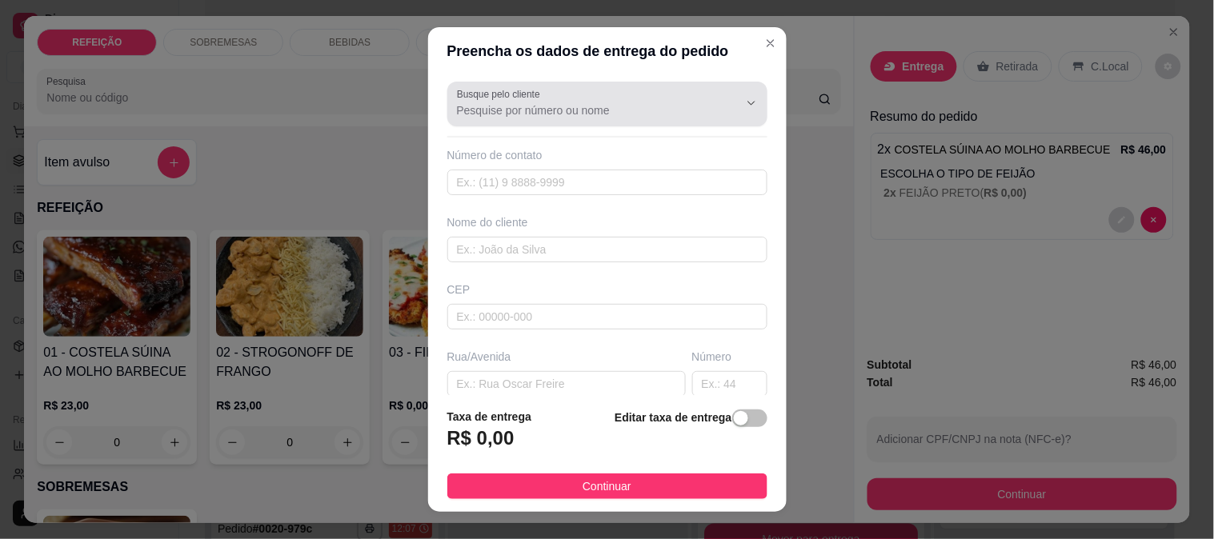
click at [556, 102] on input "Busque pelo cliente" at bounding box center [585, 110] width 256 height 16
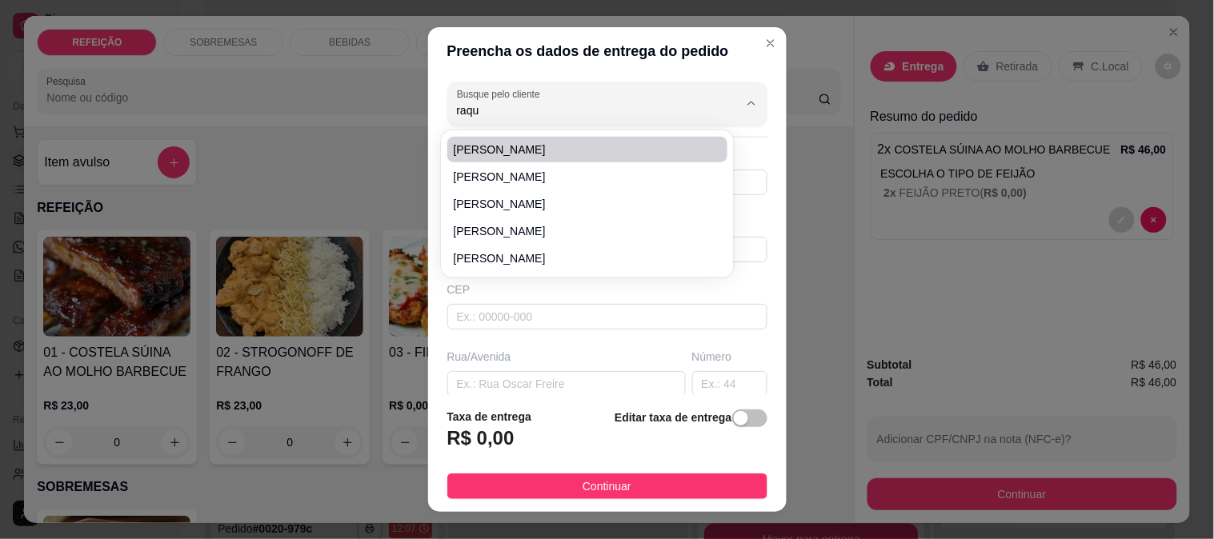
click at [559, 138] on li "[PERSON_NAME]" at bounding box center [587, 150] width 281 height 26
type input "[PERSON_NAME]"
type input "81987131744"
type input "[PERSON_NAME]"
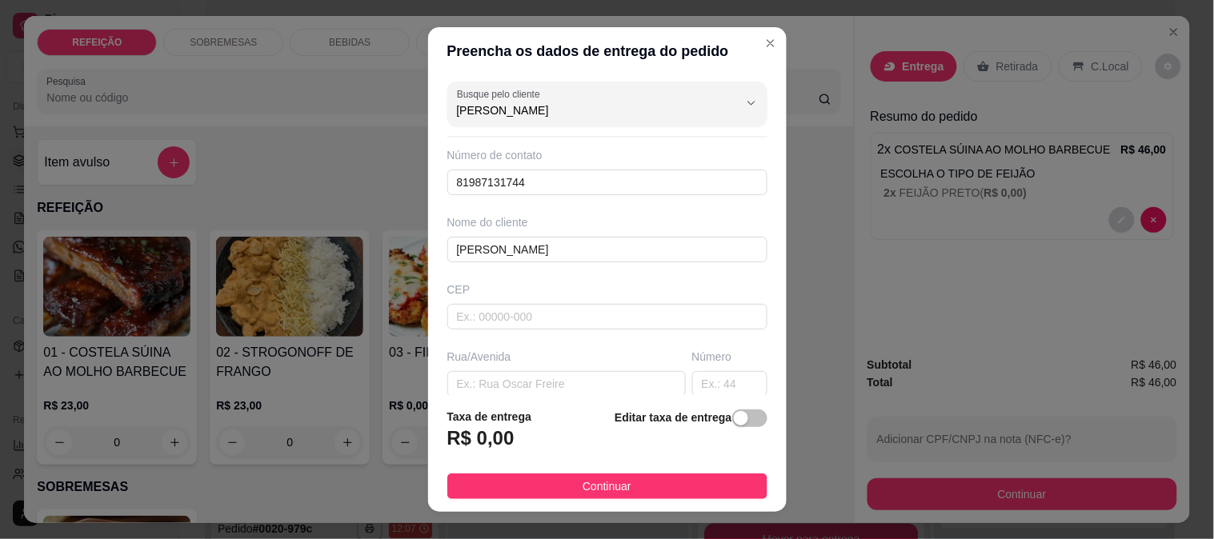
type input "[PERSON_NAME]"
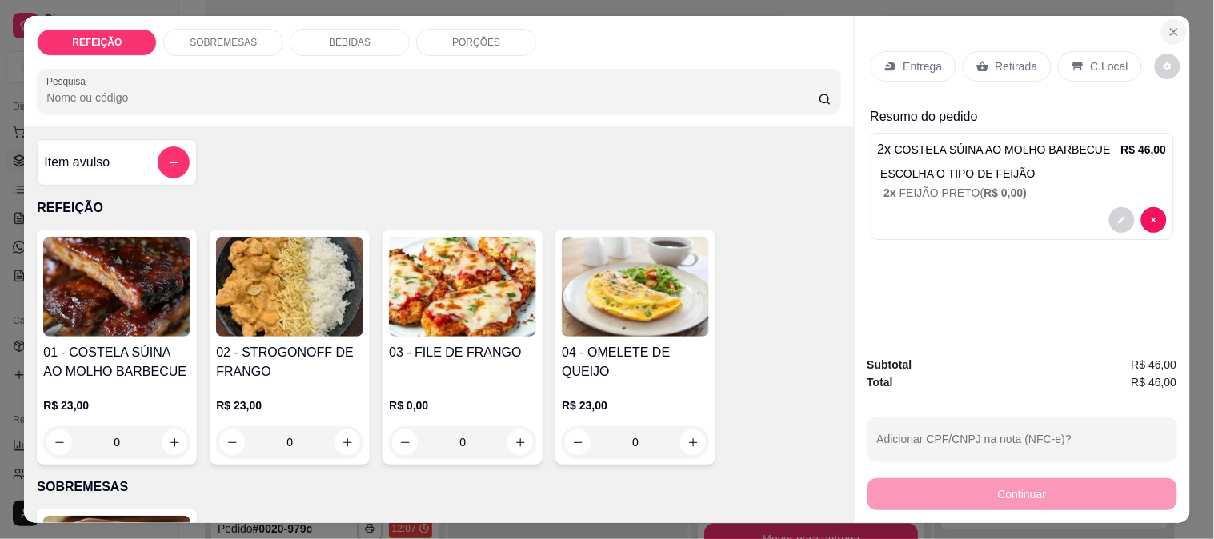
click at [1156, 24] on section "REFEIÇÃO SOBREMESAS BEBIDAS PORÇÕES Pesquisa Item avulso REFEIÇÃO 01 - COSTELA …" at bounding box center [606, 269] width 1165 height 507
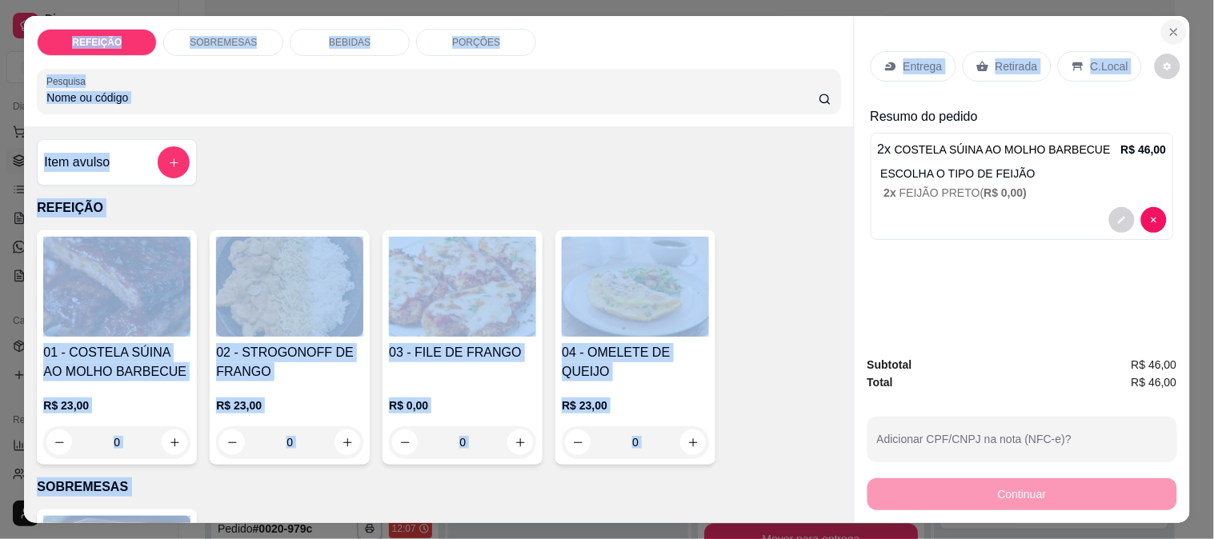
click at [1168, 26] on icon "Close" at bounding box center [1174, 32] width 13 height 13
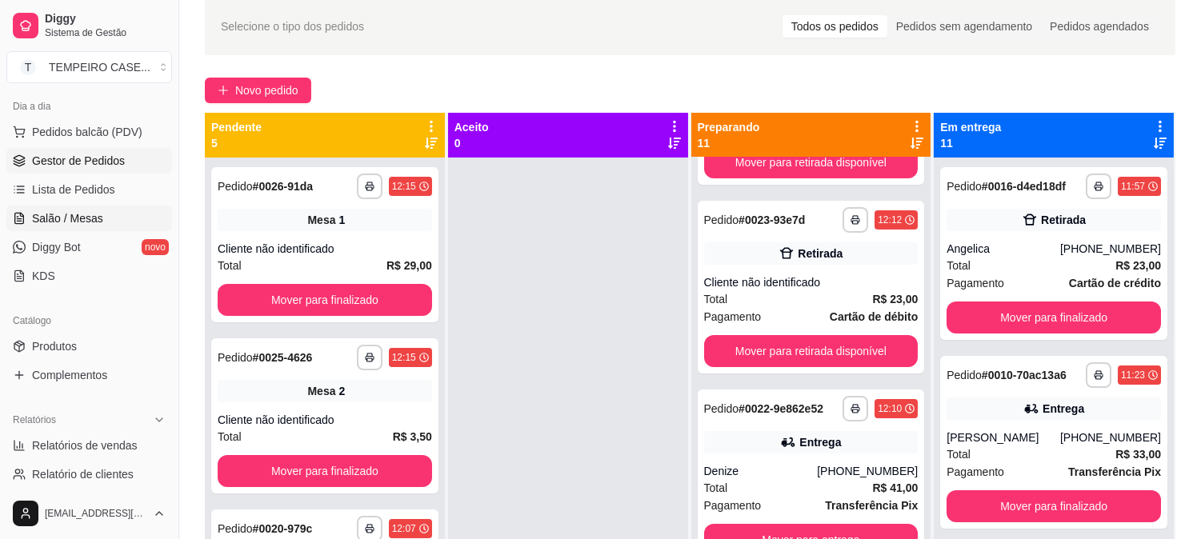
click at [64, 226] on span "Salão / Mesas" at bounding box center [67, 218] width 71 height 16
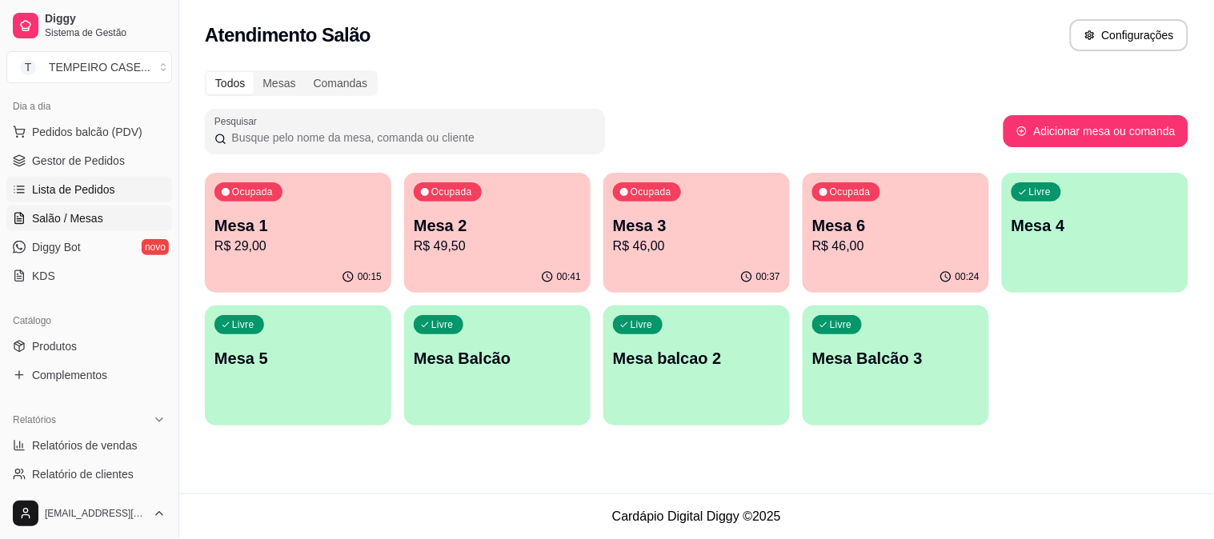
click at [78, 187] on span "Lista de Pedidos" at bounding box center [73, 190] width 83 height 16
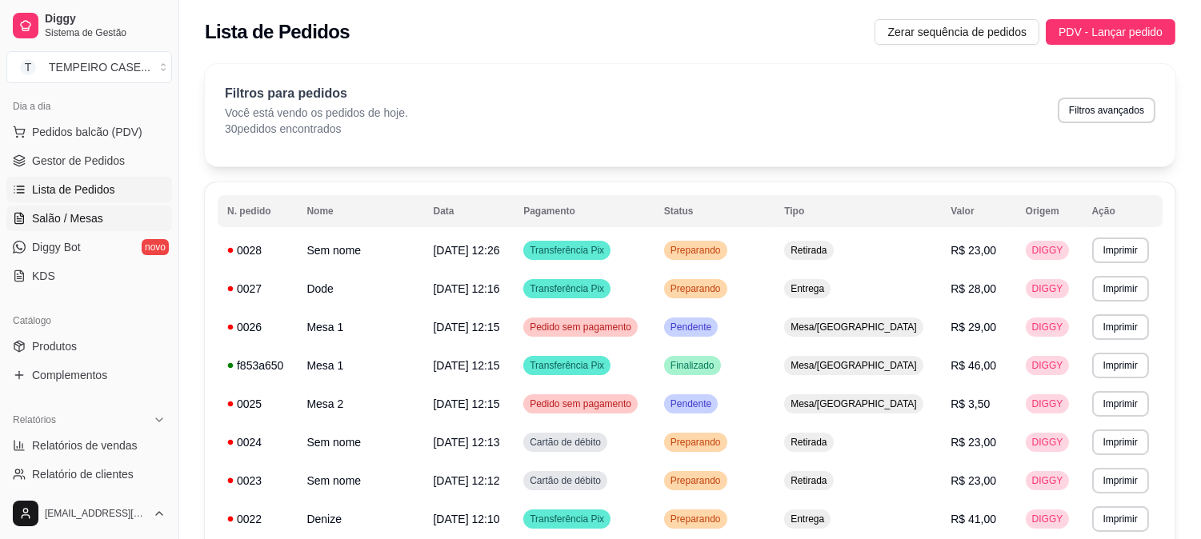
click at [83, 218] on span "Salão / Mesas" at bounding box center [67, 218] width 71 height 16
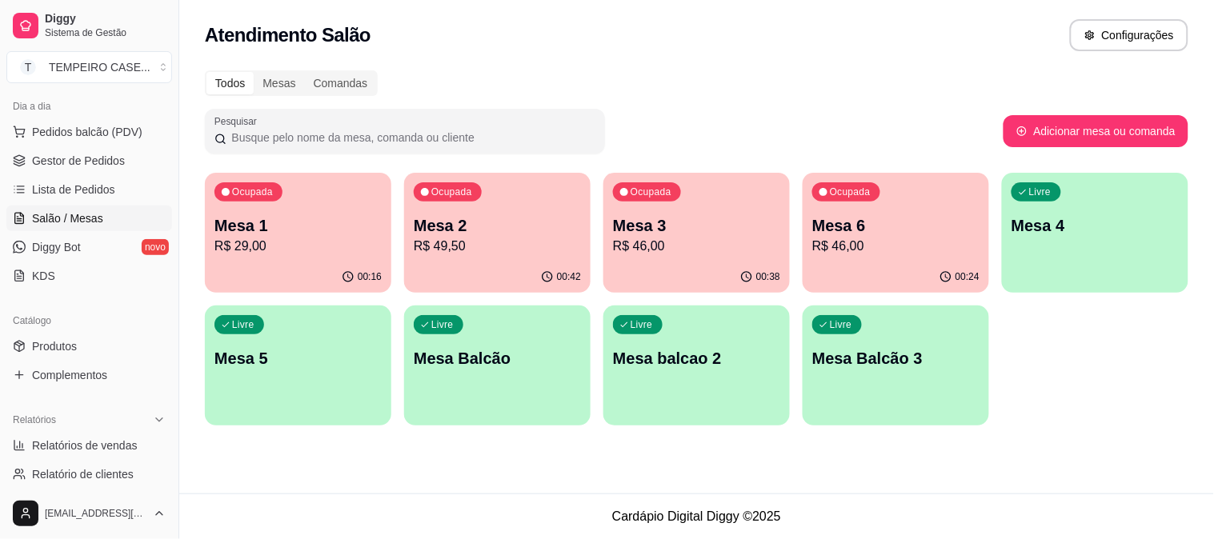
click at [904, 257] on div "Ocupada Mesa 6 R$ 46,00" at bounding box center [896, 217] width 186 height 89
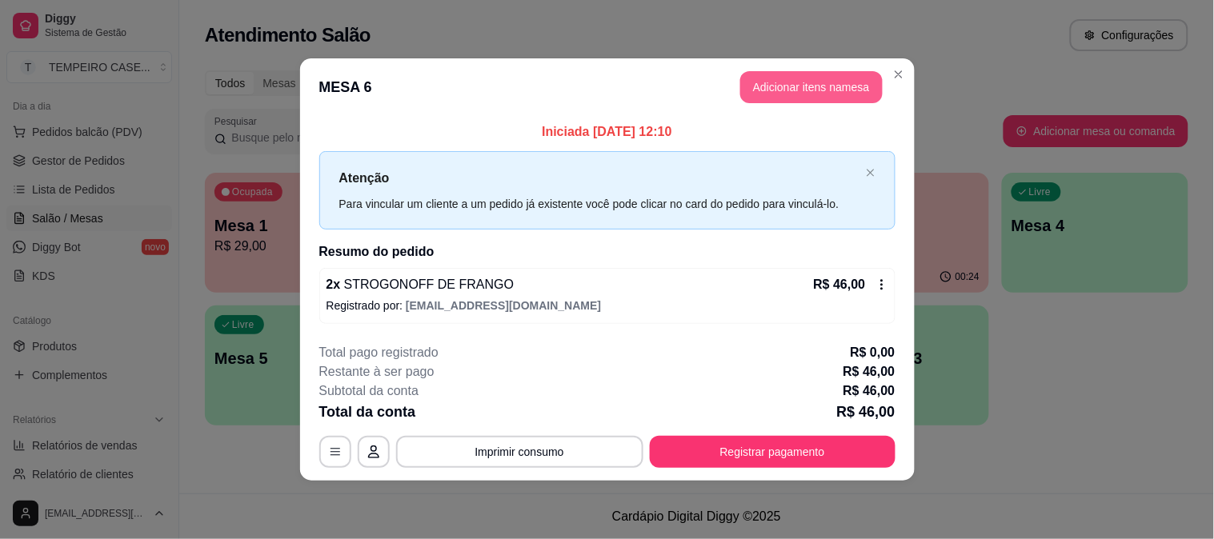
click at [813, 101] on button "Adicionar itens na mesa" at bounding box center [811, 87] width 142 height 32
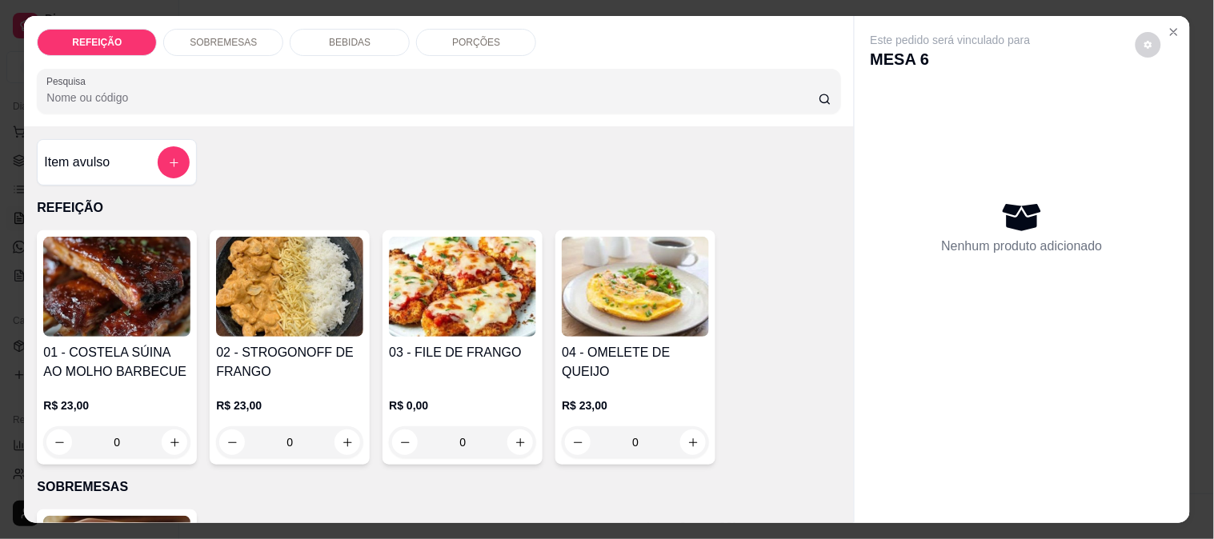
click at [118, 156] on div "Item avulso" at bounding box center [117, 162] width 146 height 32
click at [632, 213] on input "Nome do produto" at bounding box center [606, 214] width 301 height 16
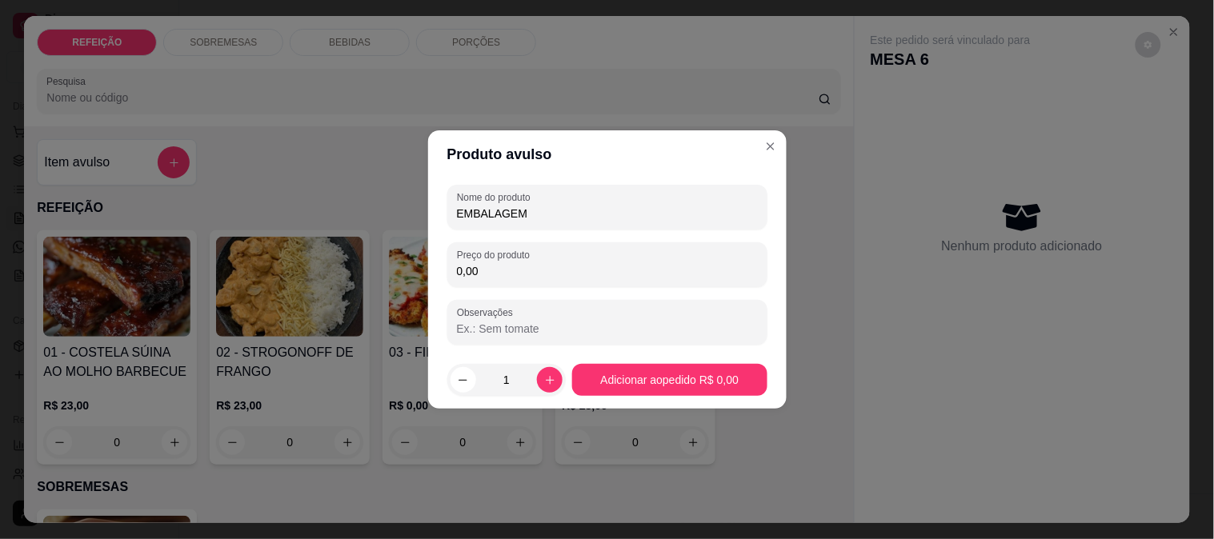
type input "EMBALAGEM"
click at [528, 290] on div "Nome do produto EMBALAGEM Preço do produto 0,00 Observações" at bounding box center [607, 265] width 320 height 160
click at [539, 275] on input "0,00" at bounding box center [607, 271] width 301 height 16
type input "1,00"
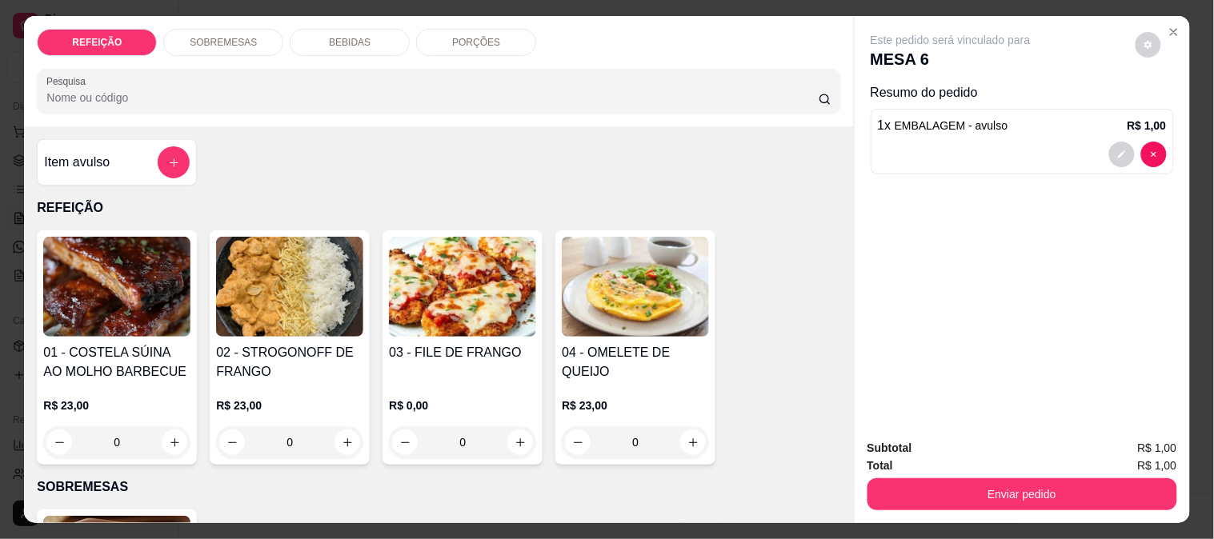
click at [943, 500] on button "Enviar pedido" at bounding box center [1023, 495] width 310 height 32
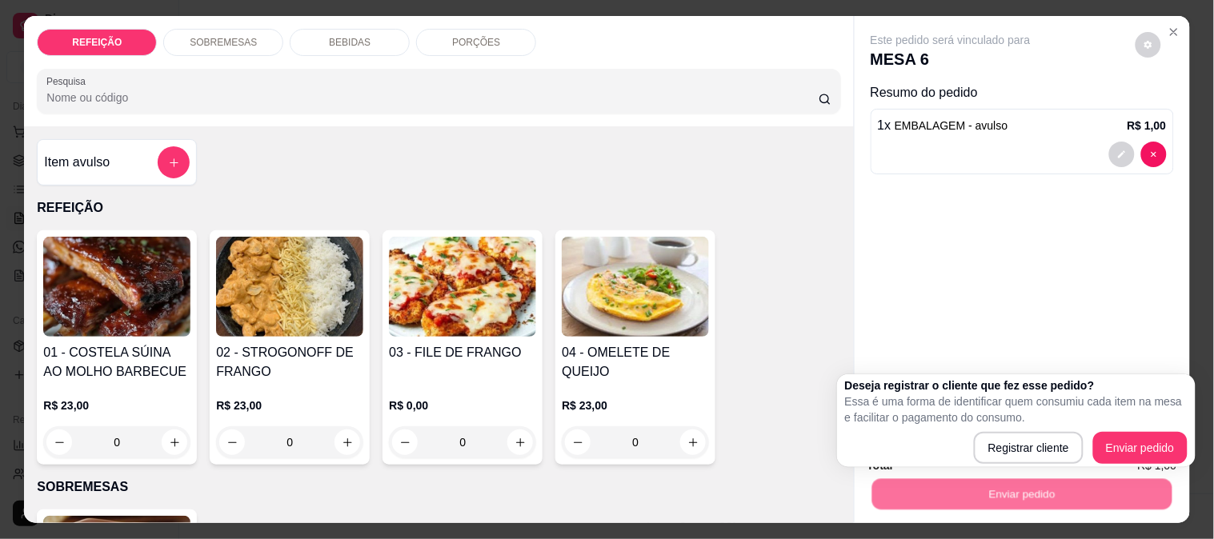
click at [1092, 276] on div "Este pedido será vinculado para MESA 6 Resumo do pedido 1 x EMBALAGEM - avulso …" at bounding box center [1022, 221] width 335 height 411
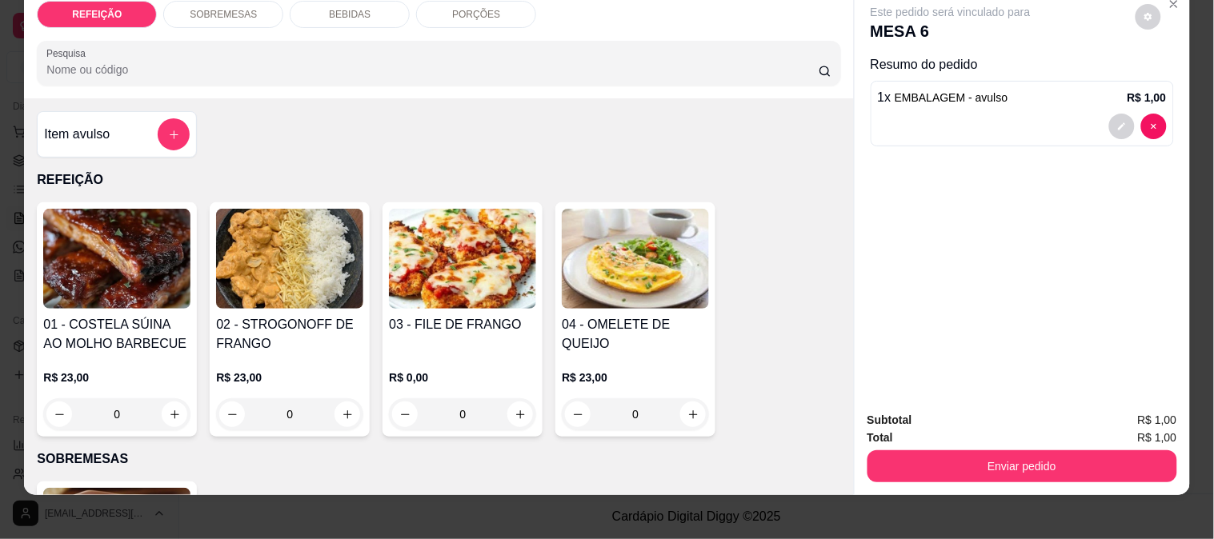
scroll to position [42, 0]
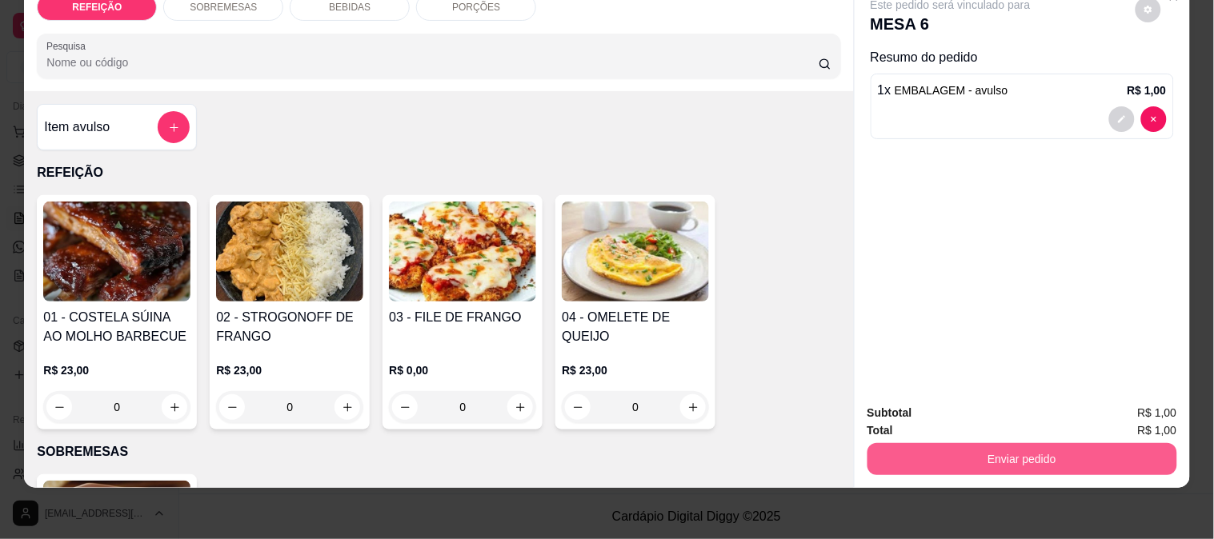
click at [1010, 444] on button "Enviar pedido" at bounding box center [1023, 459] width 310 height 32
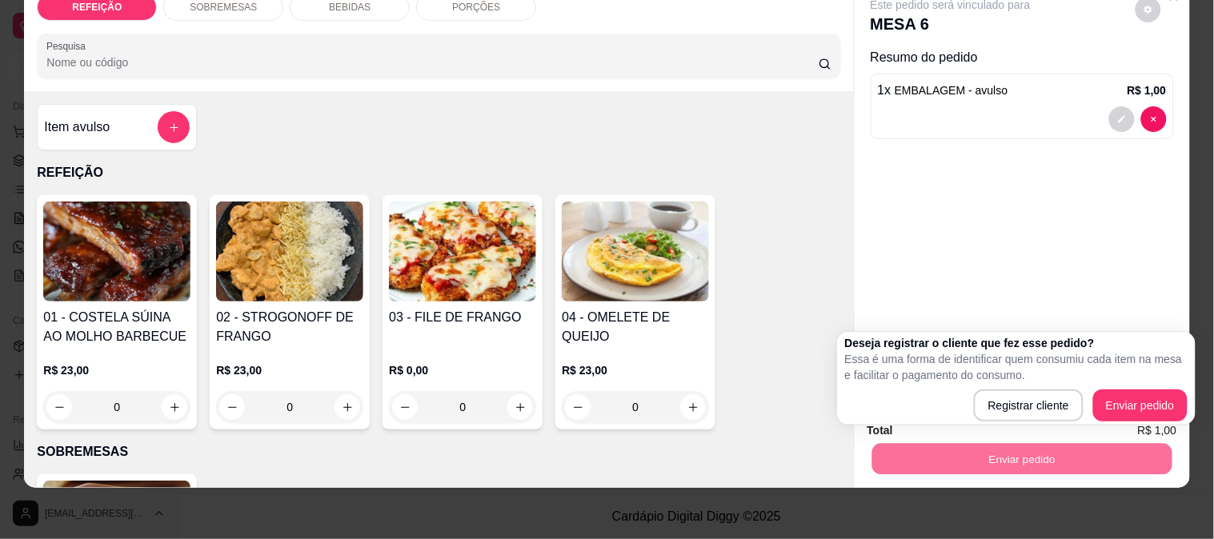
click at [1014, 291] on div "Este pedido será vinculado para MESA 6 Resumo do pedido 1 x EMBALAGEM - avulso …" at bounding box center [1022, 186] width 335 height 411
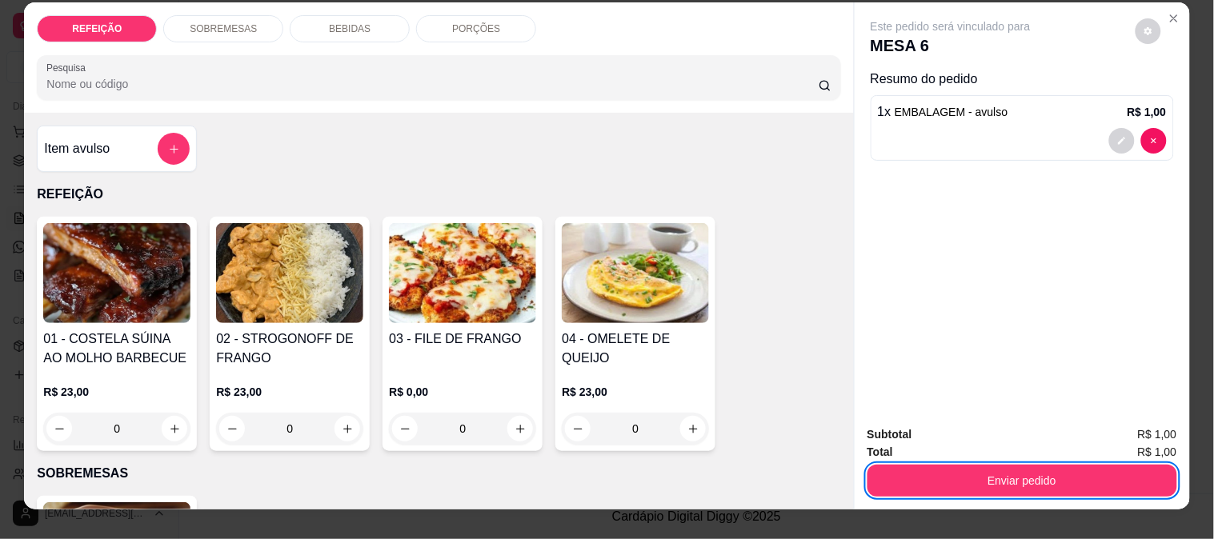
scroll to position [0, 0]
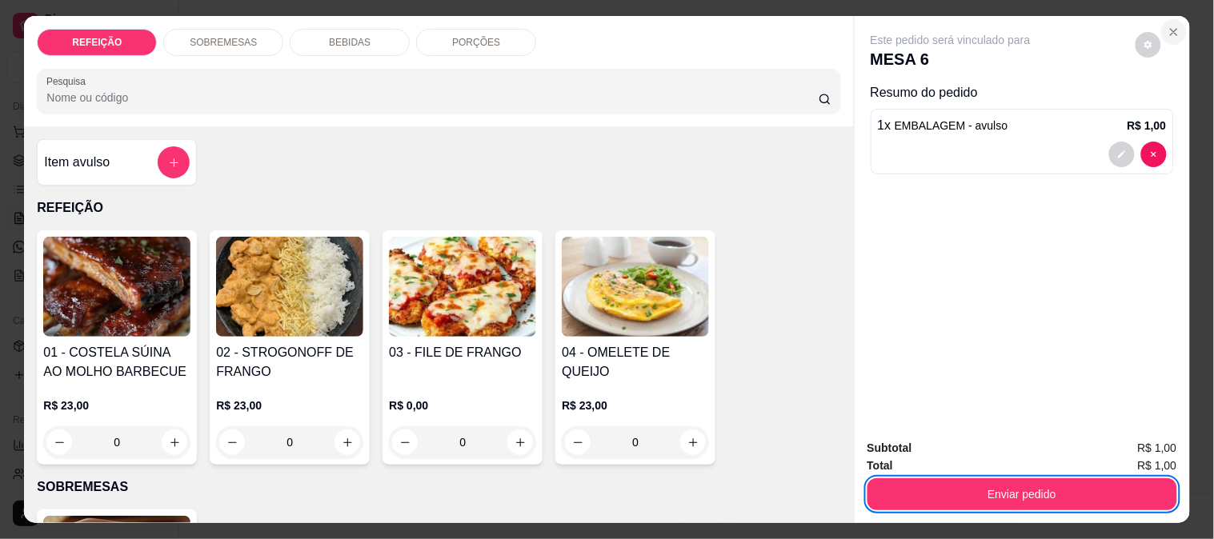
click at [1168, 30] on icon "Close" at bounding box center [1174, 32] width 13 height 13
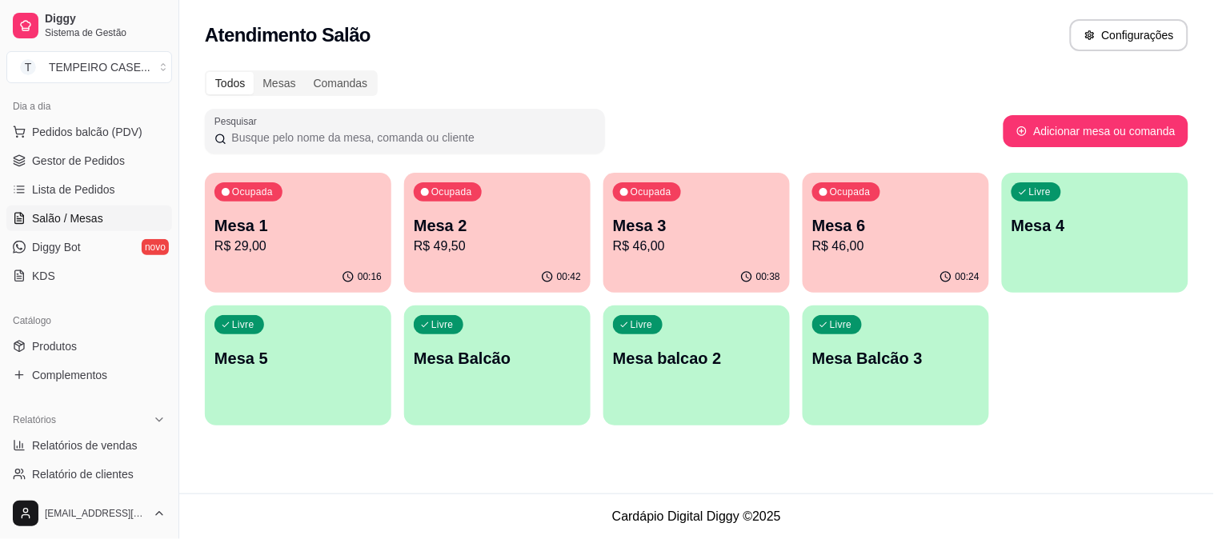
click at [530, 232] on p "Mesa 2" at bounding box center [497, 225] width 167 height 22
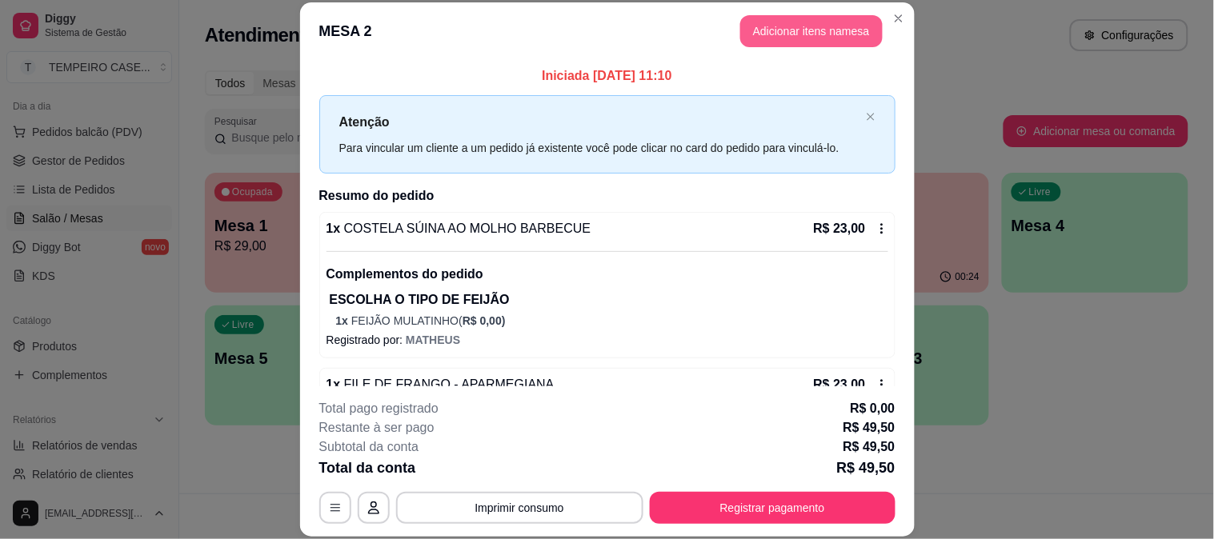
click at [777, 29] on button "Adicionar itens na mesa" at bounding box center [811, 31] width 142 height 32
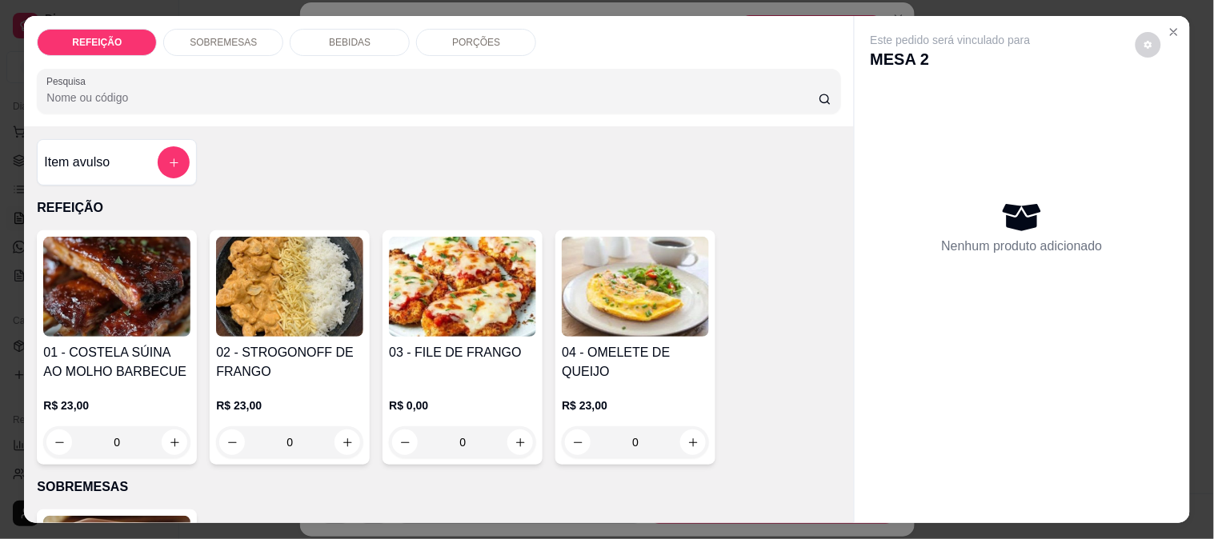
click at [108, 146] on div "Item avulso" at bounding box center [117, 162] width 146 height 32
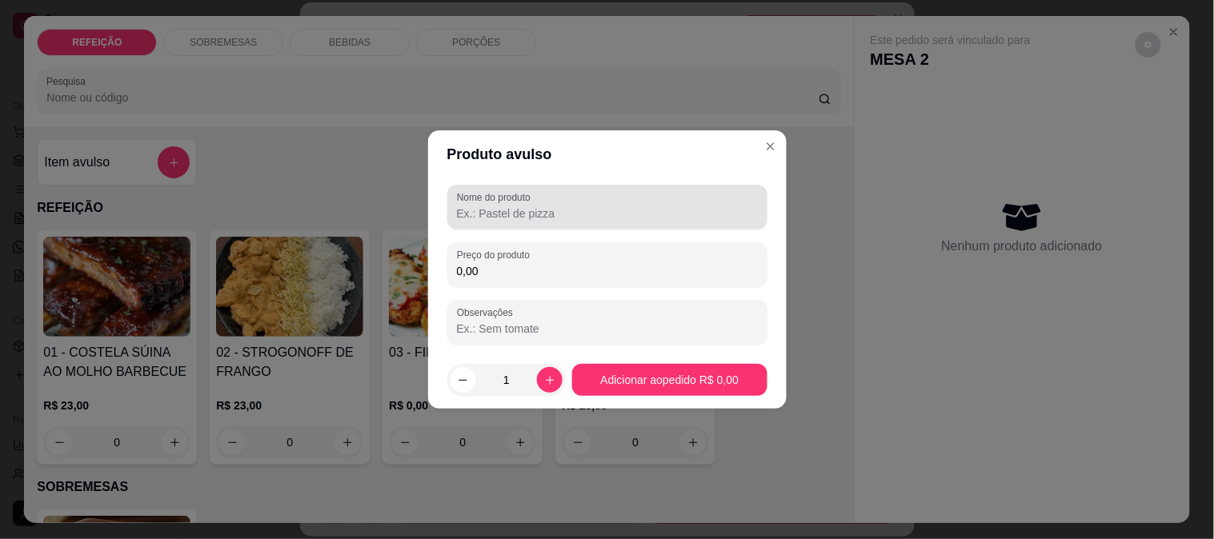
click at [467, 219] on input "Nome do produto" at bounding box center [607, 214] width 301 height 16
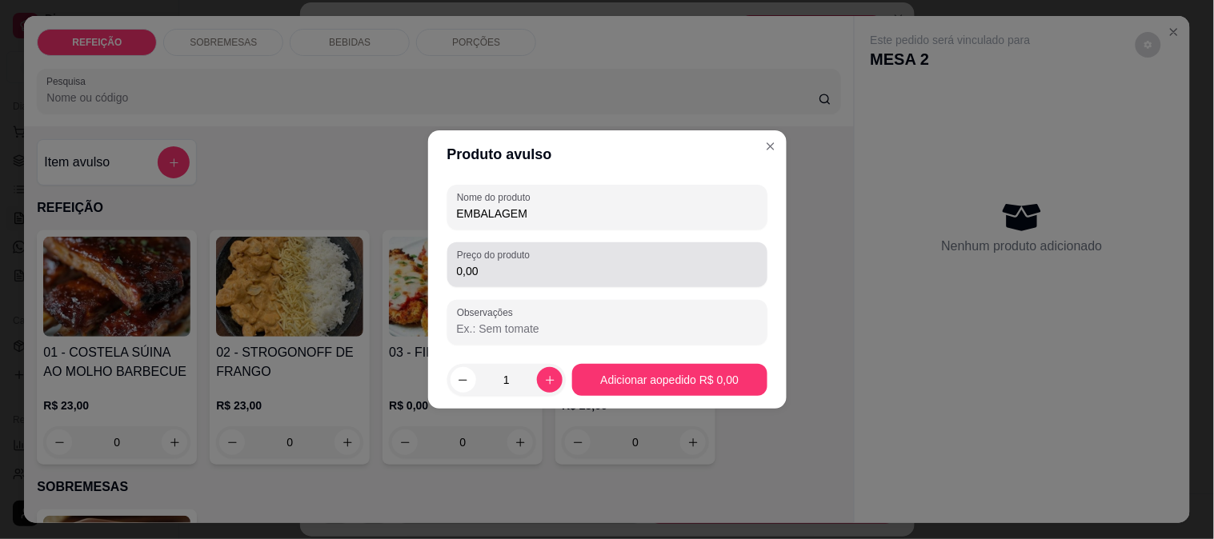
type input "EMBALAGEM"
click at [510, 264] on input "0,00" at bounding box center [607, 271] width 301 height 16
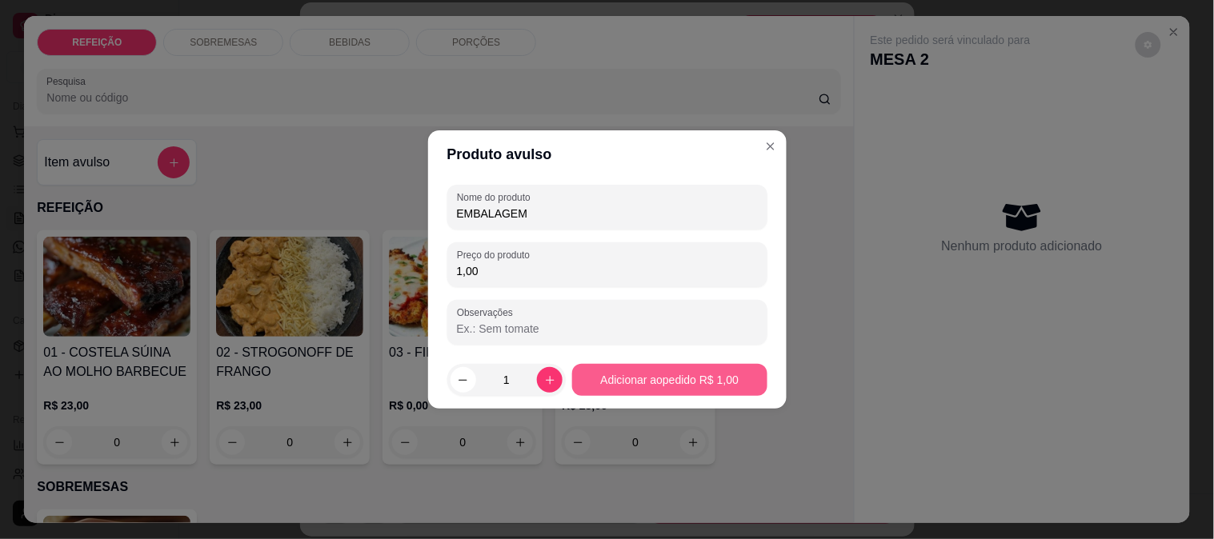
type input "1,00"
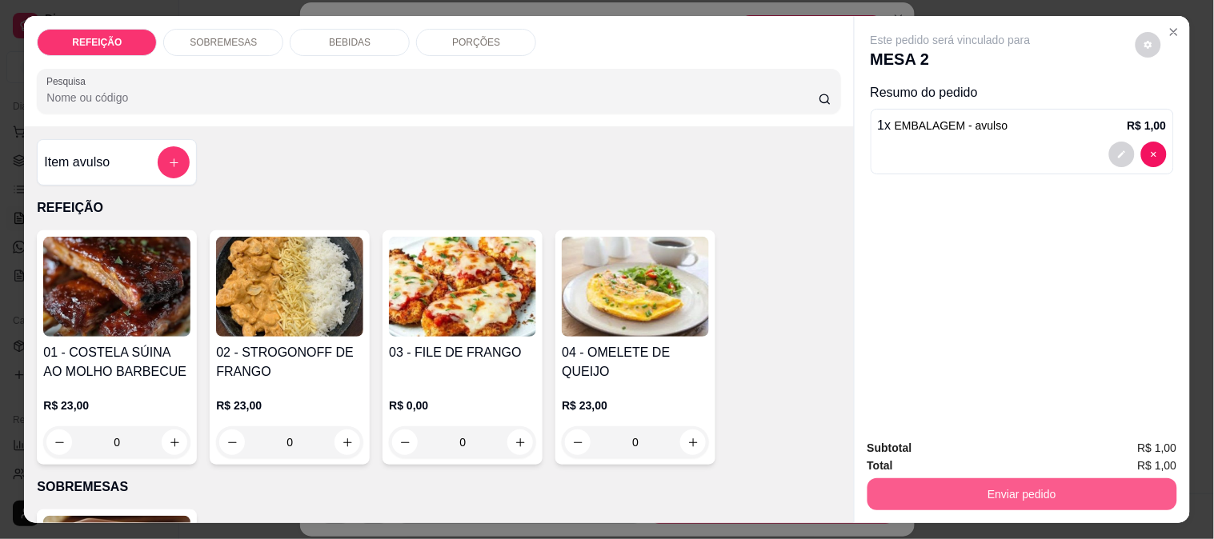
click at [973, 482] on button "Enviar pedido" at bounding box center [1023, 495] width 310 height 32
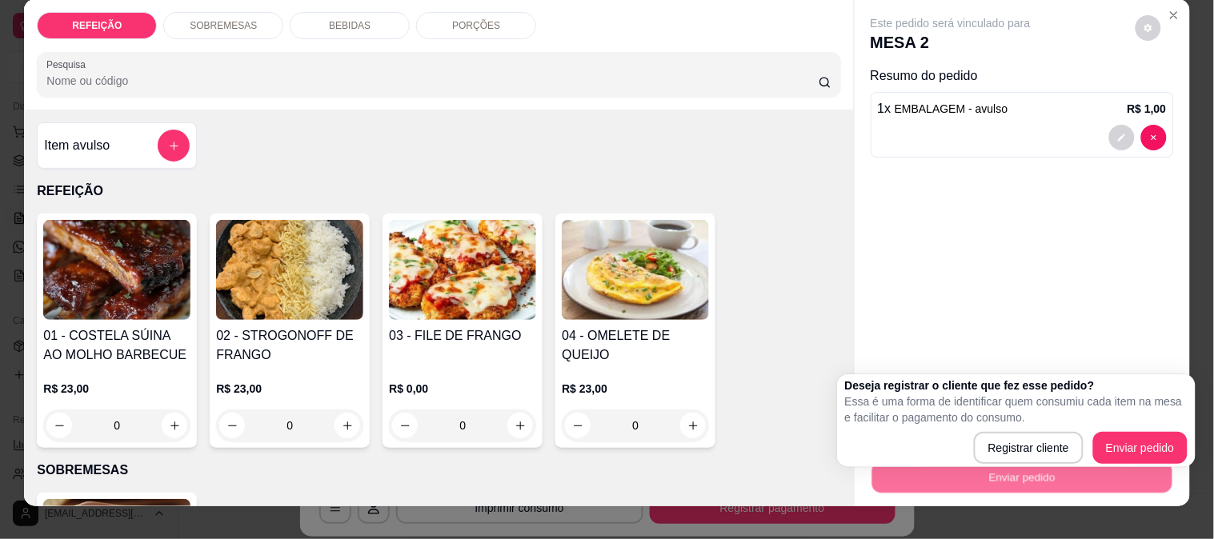
scroll to position [42, 0]
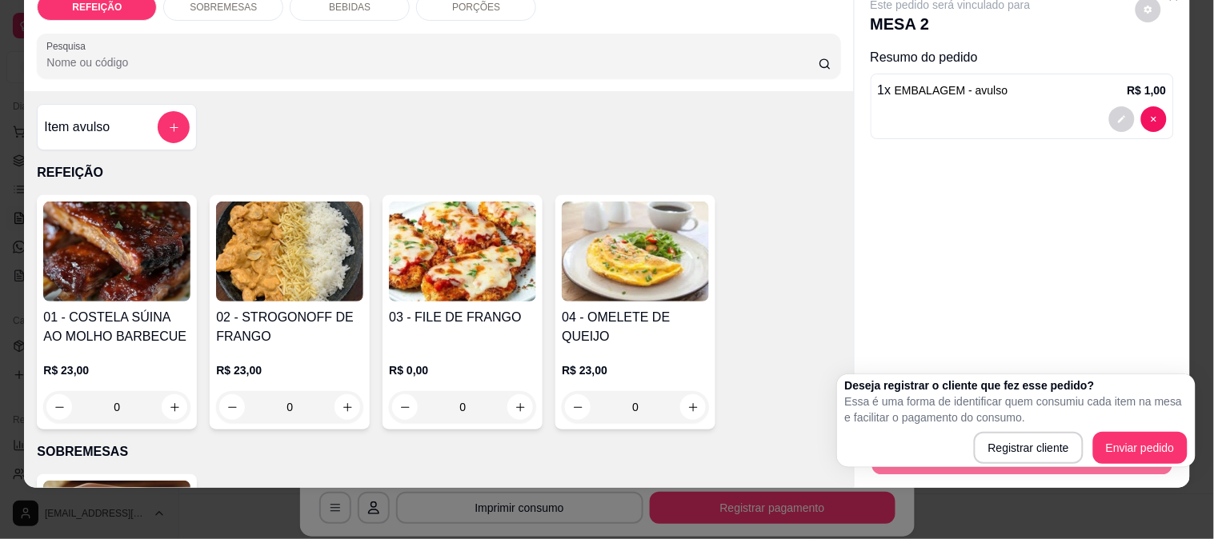
click at [1002, 272] on div "Este pedido será vinculado para MESA 2 Resumo do pedido 1 x EMBALAGEM - avulso …" at bounding box center [1022, 186] width 335 height 411
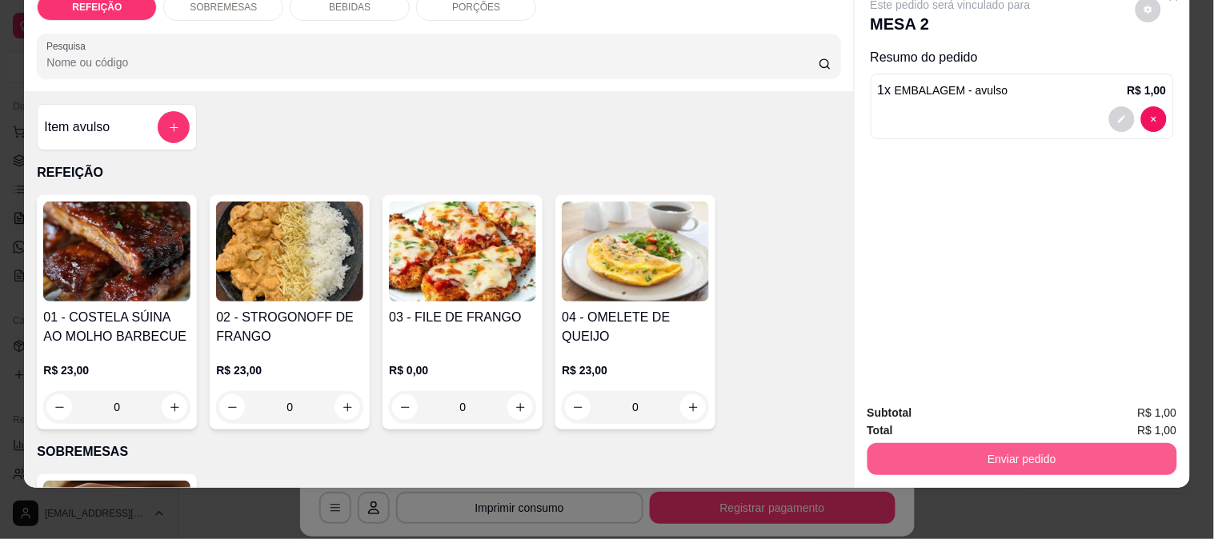
click at [918, 451] on button "Enviar pedido" at bounding box center [1023, 459] width 310 height 32
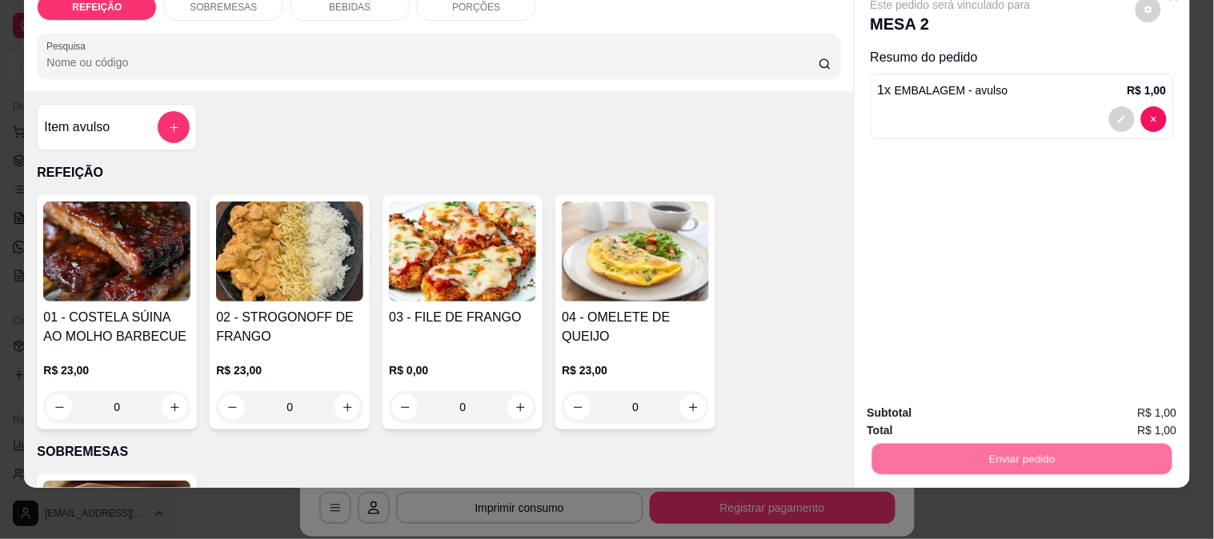
click at [1143, 411] on button "Enviar pedido" at bounding box center [1135, 406] width 90 height 30
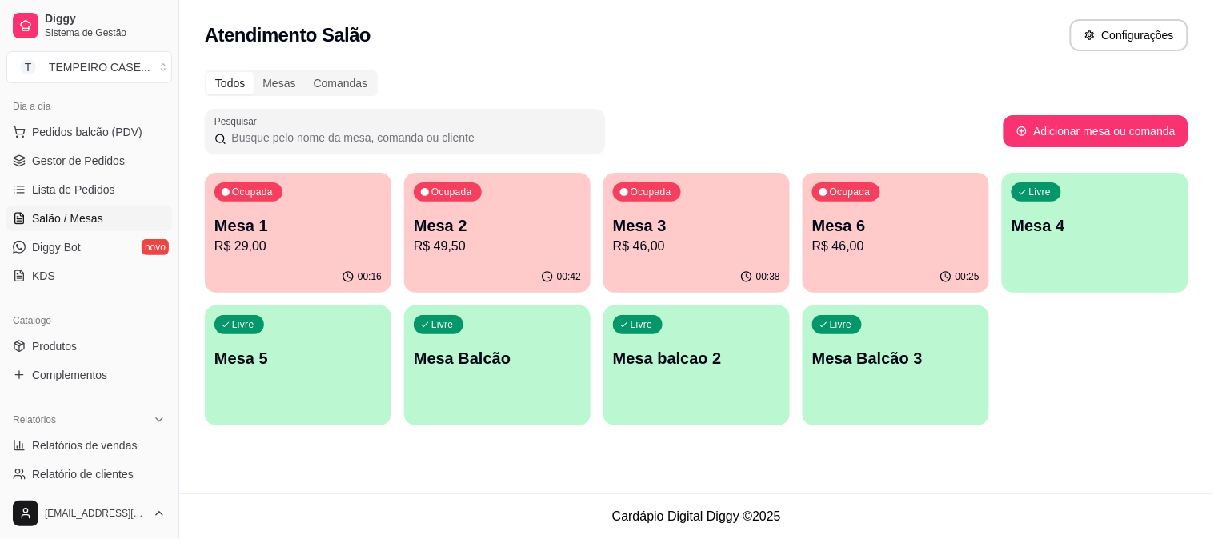
click at [700, 263] on div "00:38" at bounding box center [696, 277] width 186 height 31
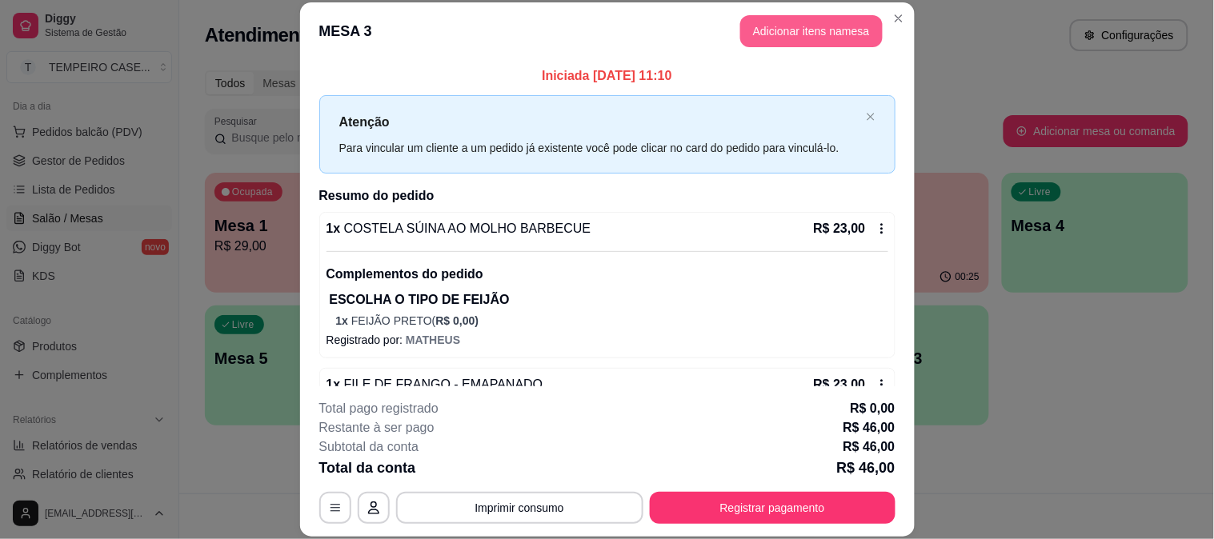
click at [785, 30] on button "Adicionar itens na mesa" at bounding box center [811, 31] width 142 height 32
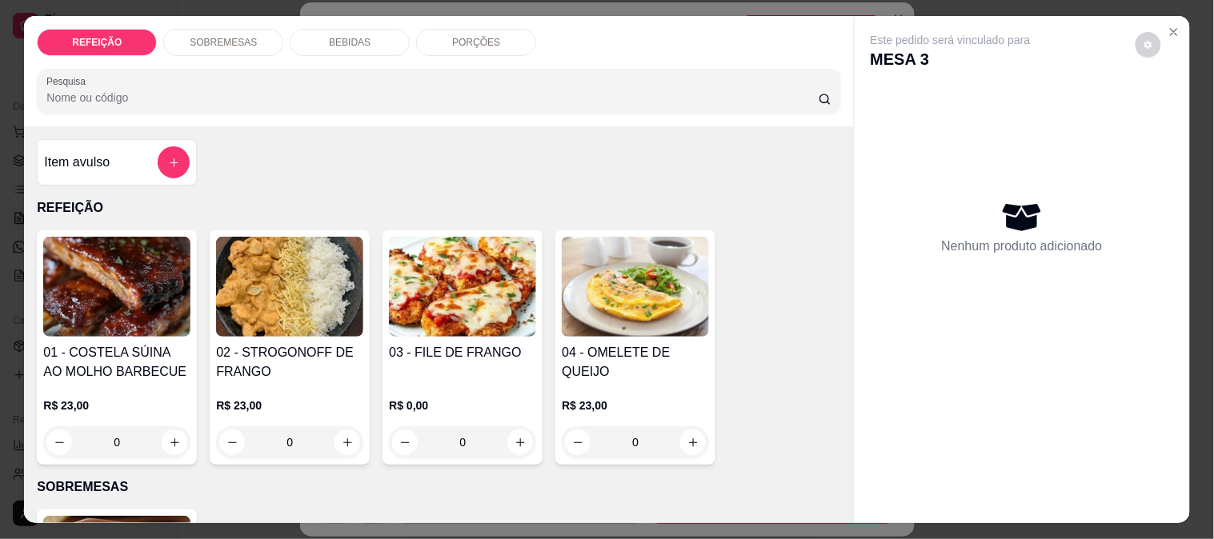
click at [330, 36] on p "BEBIDAS" at bounding box center [350, 42] width 42 height 13
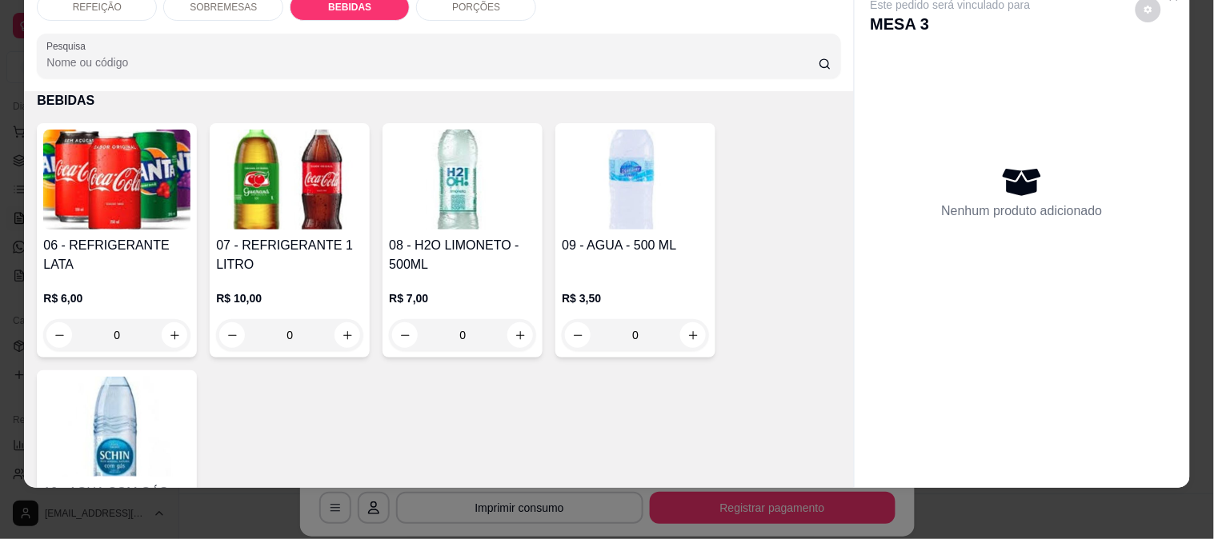
click at [442, 158] on img at bounding box center [462, 180] width 147 height 100
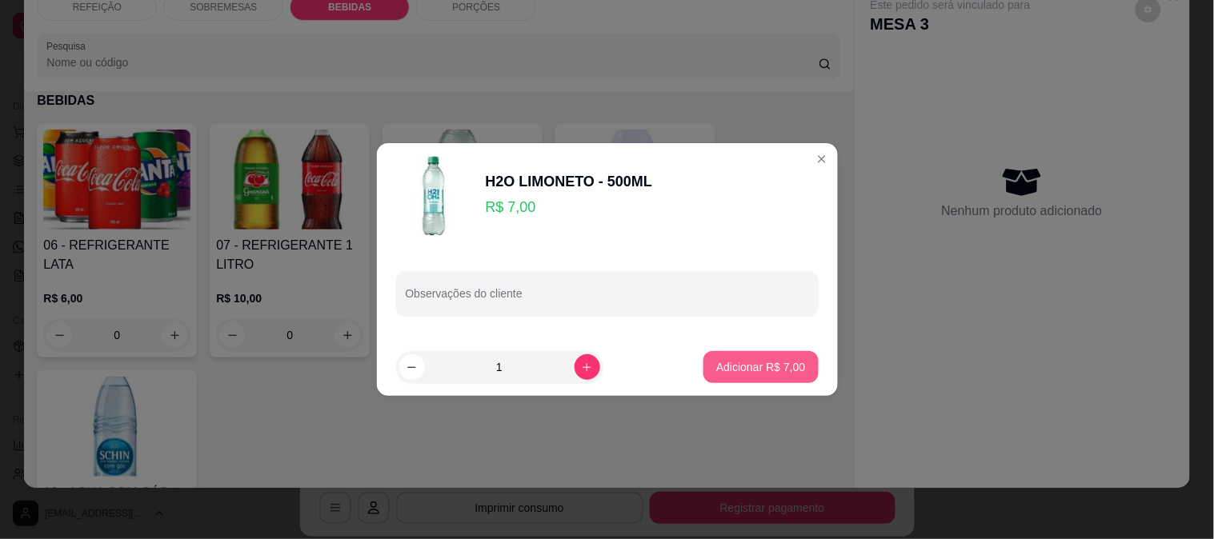
click at [733, 355] on button "Adicionar R$ 7,00" at bounding box center [760, 367] width 114 height 32
type input "1"
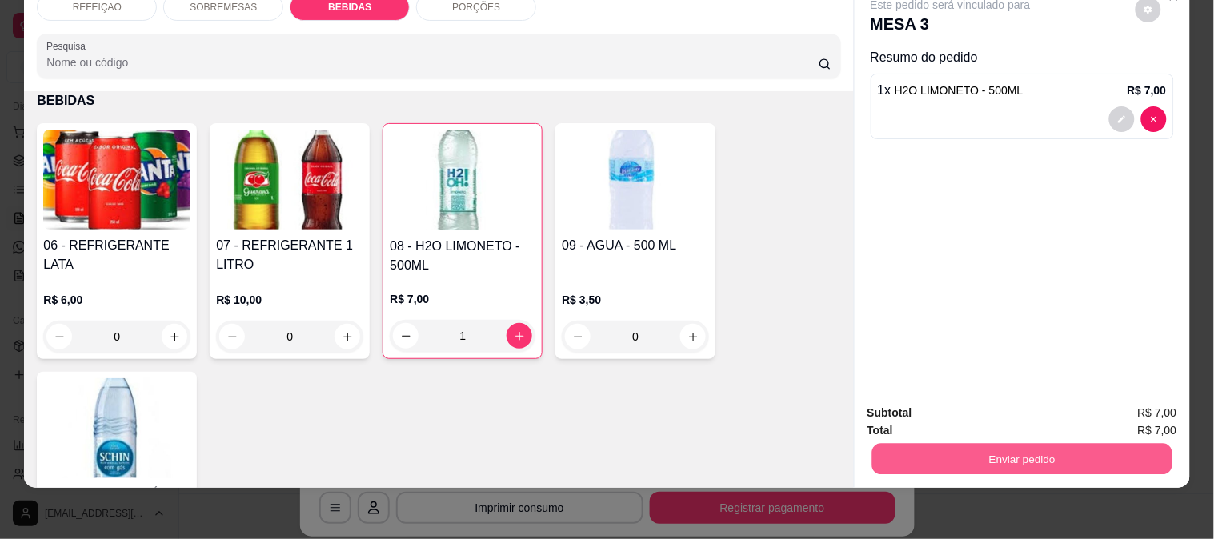
click at [987, 448] on button "Enviar pedido" at bounding box center [1022, 458] width 300 height 31
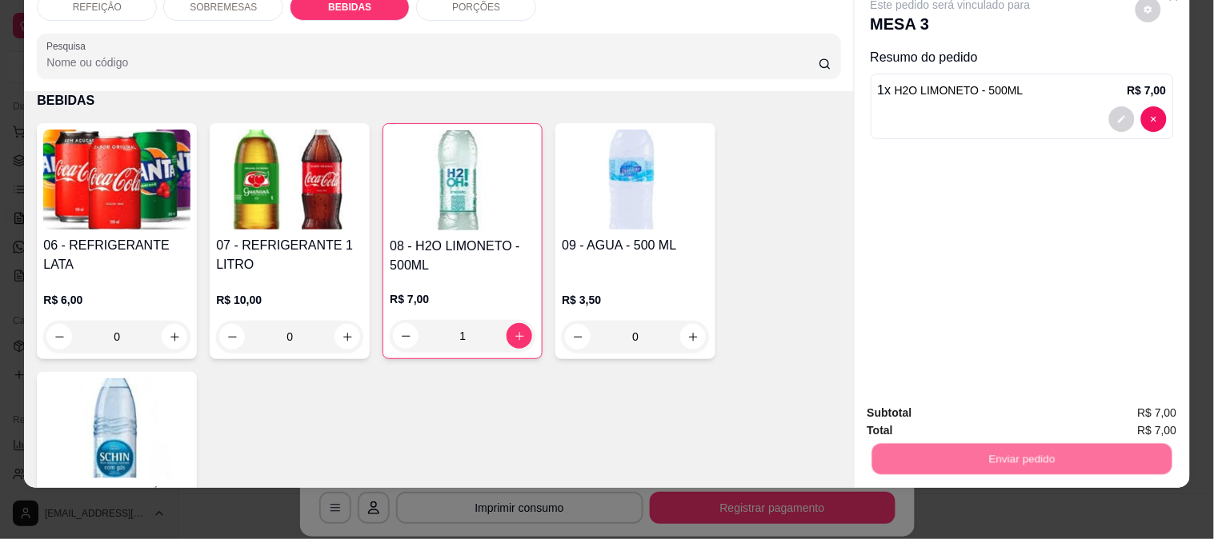
click at [1133, 392] on button "Enviar pedido" at bounding box center [1135, 407] width 90 height 30
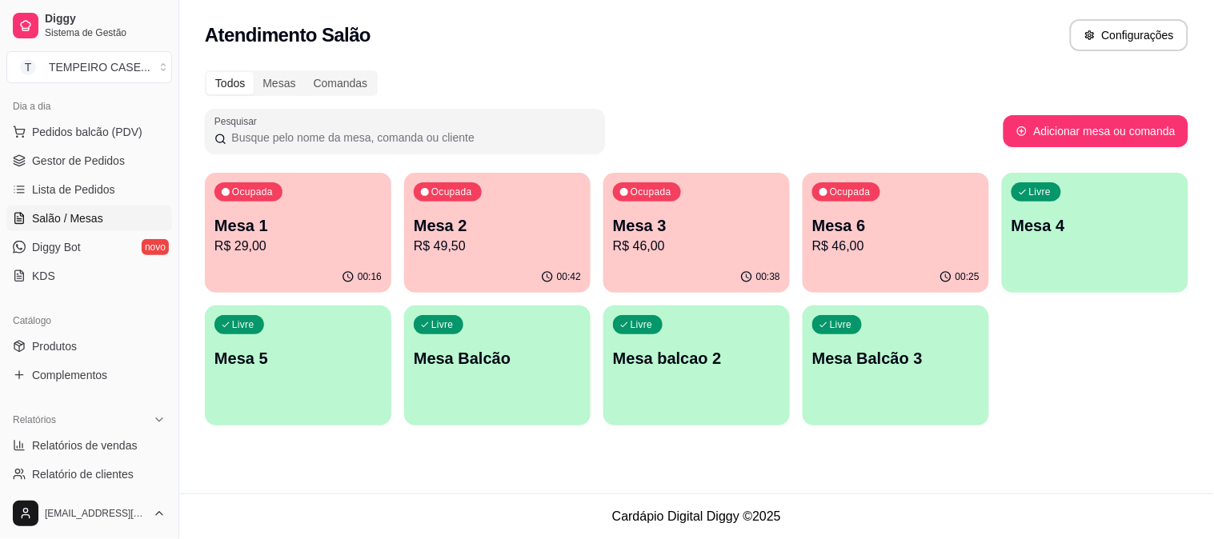
click at [522, 222] on p "Mesa 2" at bounding box center [497, 225] width 167 height 22
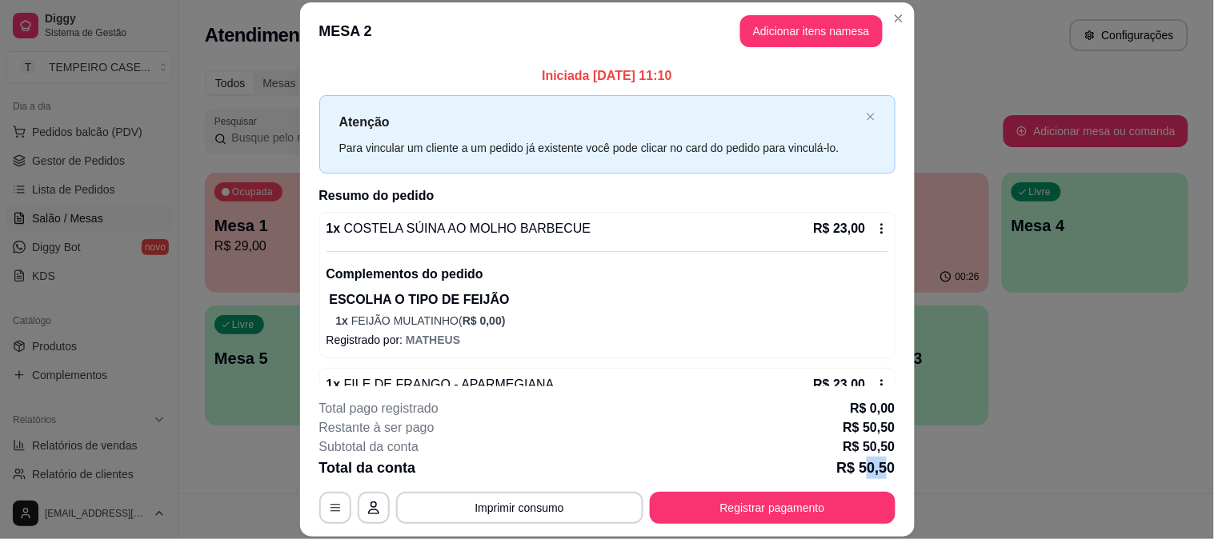
drag, startPoint x: 859, startPoint y: 474, endPoint x: 879, endPoint y: 469, distance: 20.6
click at [879, 469] on p "R$ 50,50" at bounding box center [865, 468] width 58 height 22
click at [765, 499] on button "Registrar pagamento" at bounding box center [773, 508] width 246 height 32
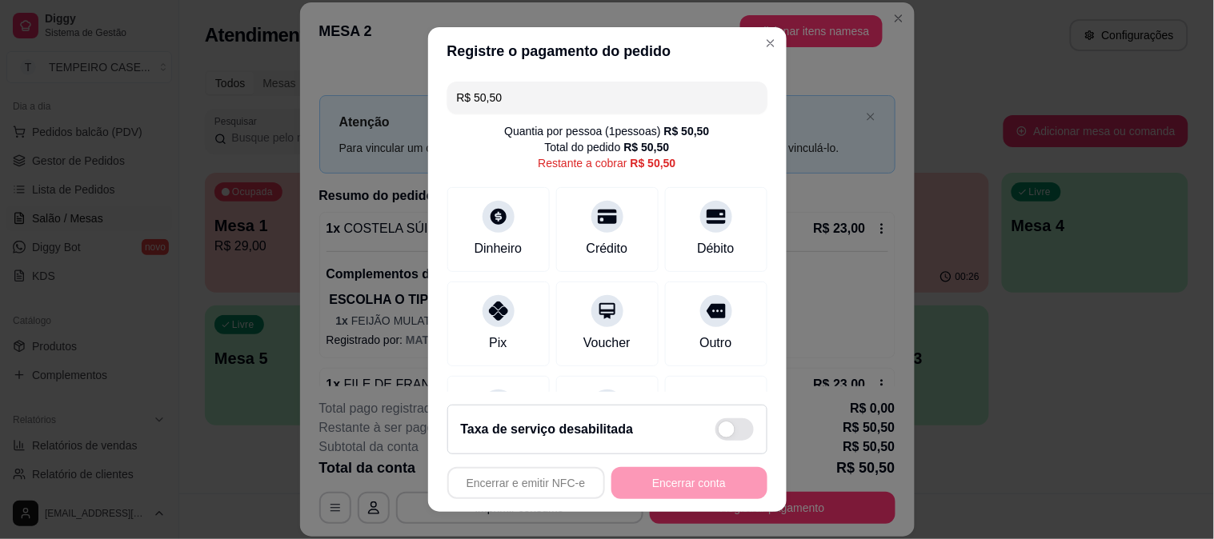
drag, startPoint x: 544, startPoint y: 94, endPoint x: 415, endPoint y: 94, distance: 129.7
click at [415, 94] on div "Registre o pagamento do pedido R$ 50,50 Quantia por pessoa ( 1 pessoas) R$ 50,5…" at bounding box center [607, 269] width 1214 height 539
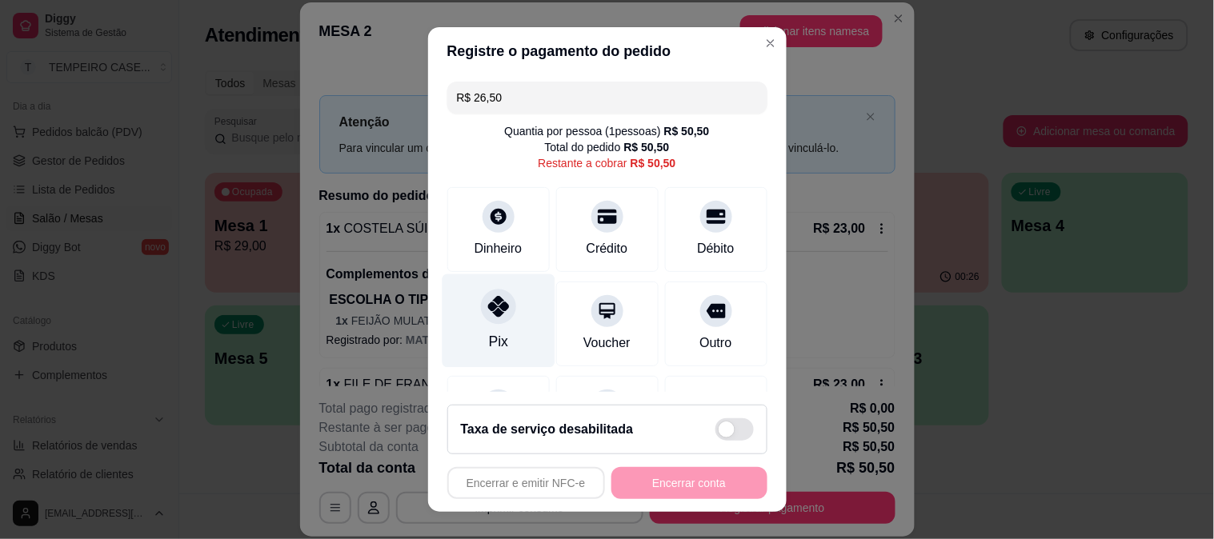
click at [491, 333] on div "Pix" at bounding box center [497, 341] width 19 height 21
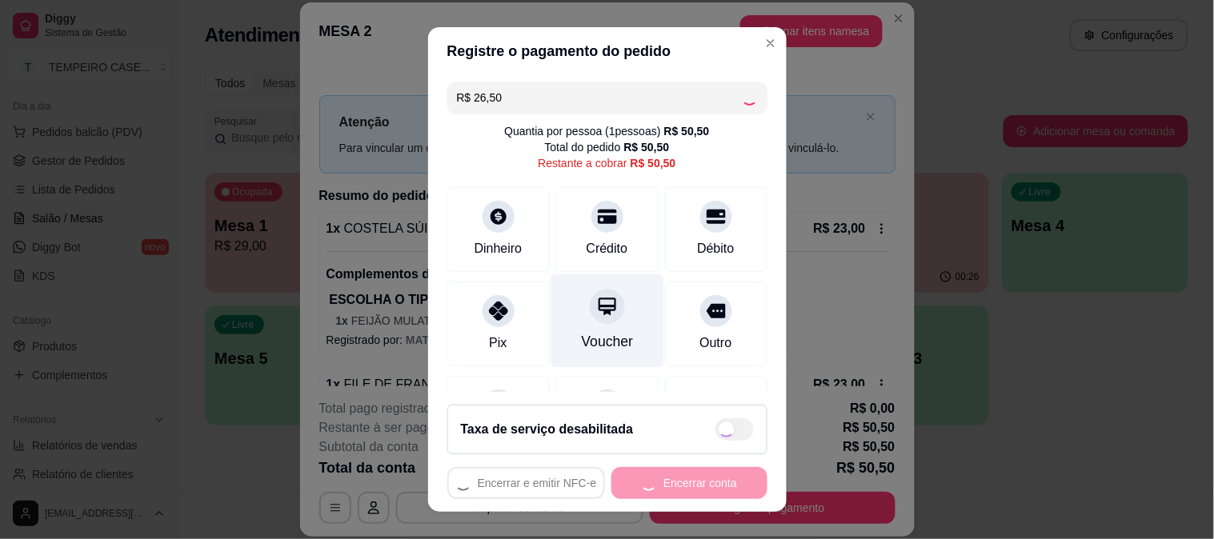
type input "R$ 24,00"
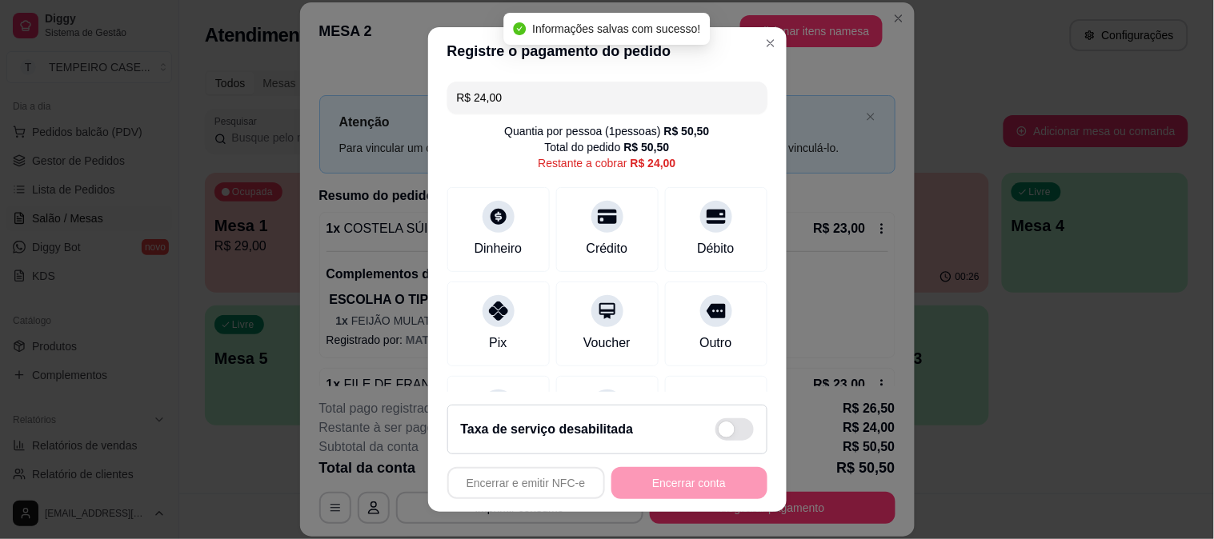
click at [657, 100] on input "R$ 24,00" at bounding box center [607, 98] width 301 height 32
click at [741, 157] on div "R$ 24,00 Quantia por pessoa ( 1 pessoas) R$ 50,50 Total do pedido R$ 50,50 Rest…" at bounding box center [607, 234] width 359 height 318
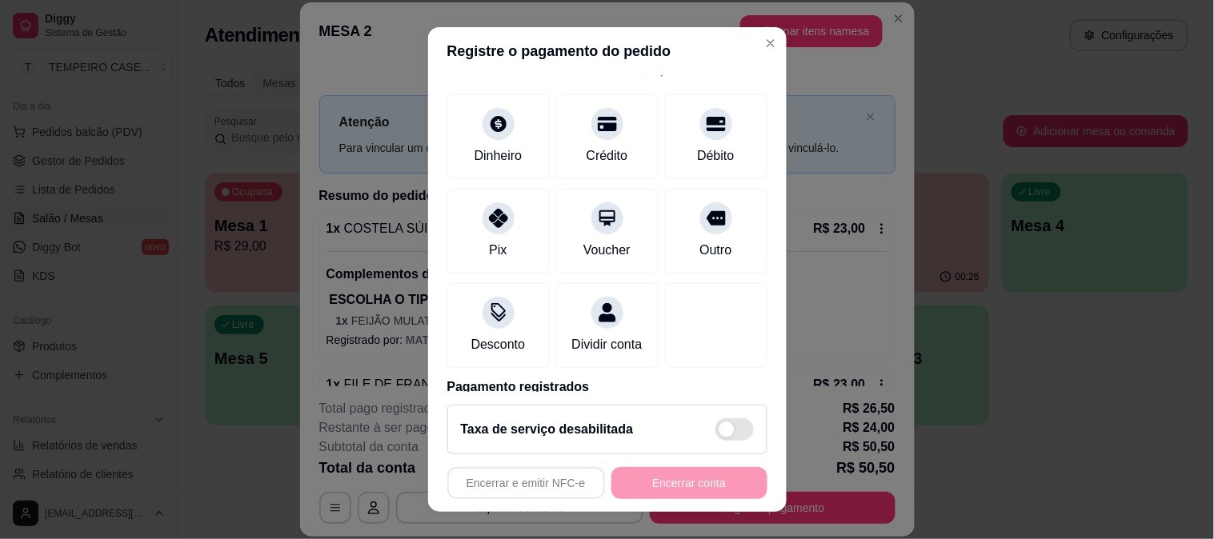
scroll to position [177, 0]
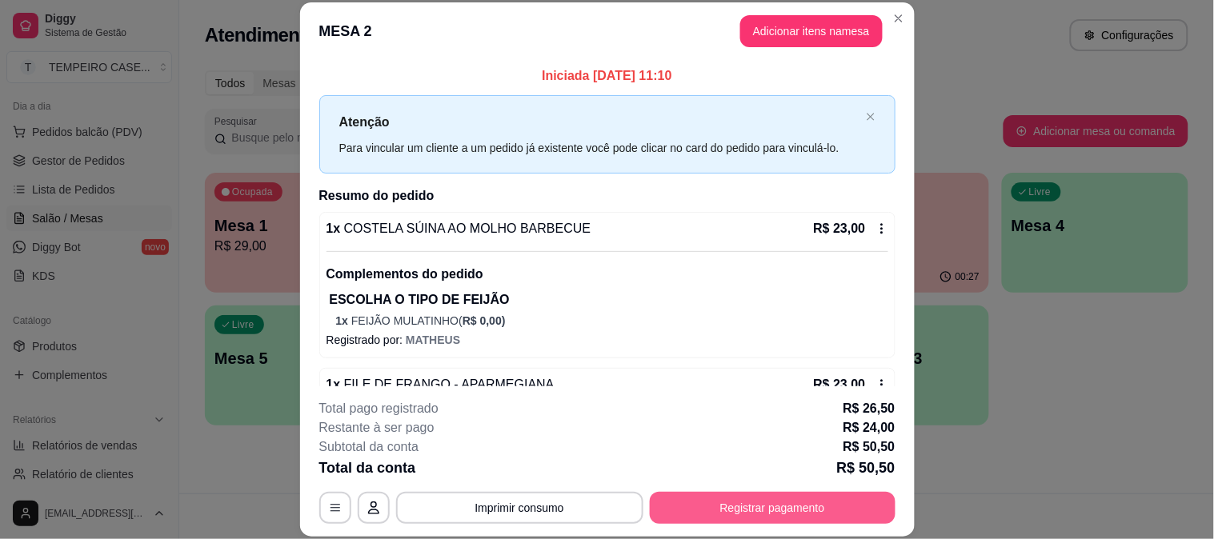
click at [714, 510] on button "Registrar pagamento" at bounding box center [773, 508] width 246 height 32
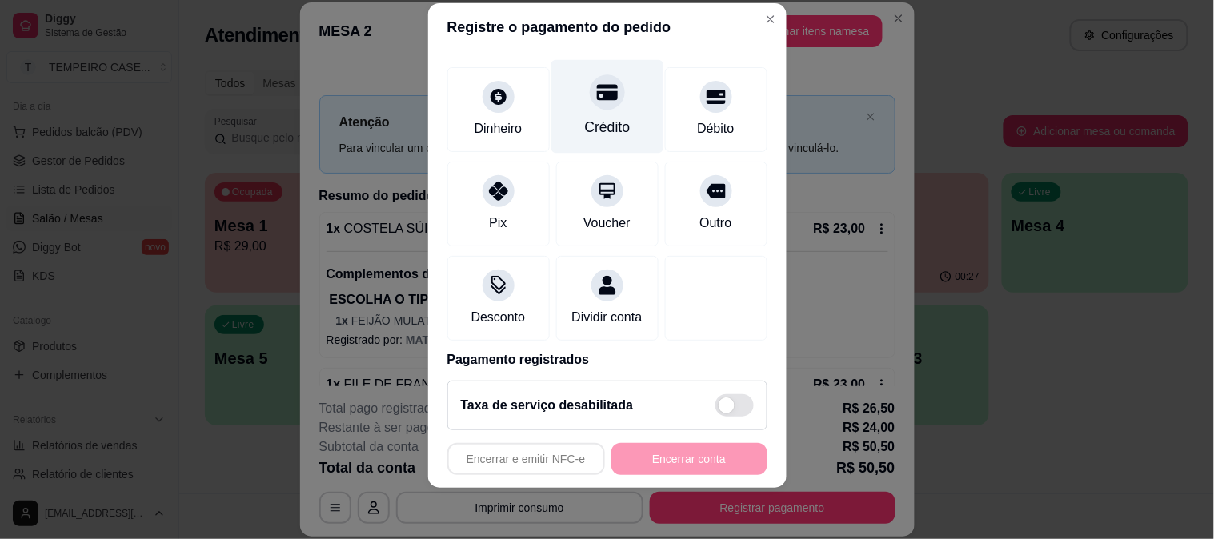
scroll to position [0, 0]
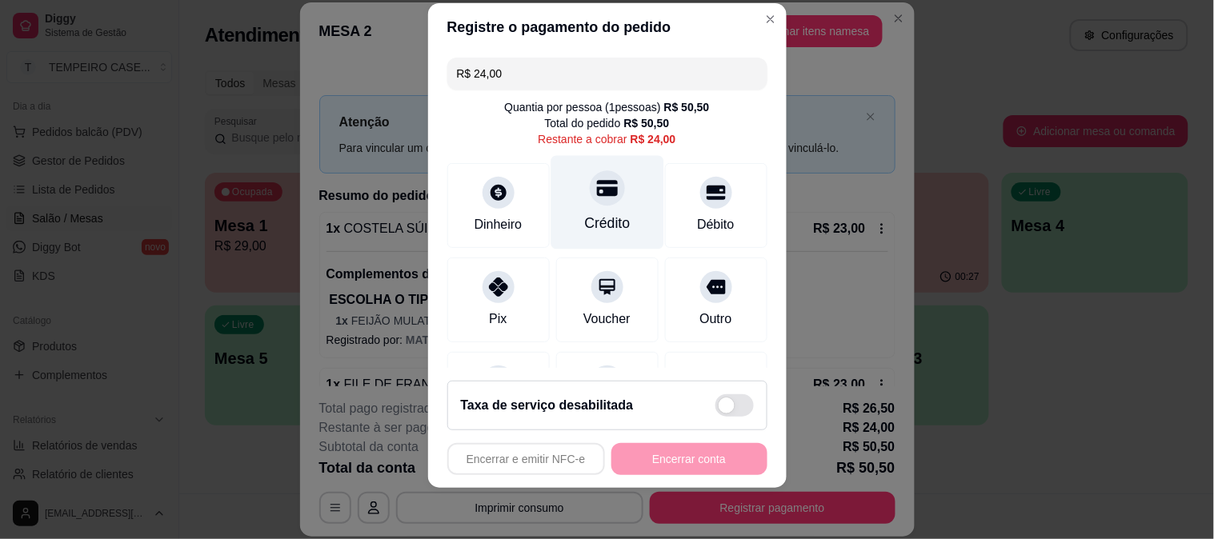
click at [590, 203] on div at bounding box center [607, 187] width 35 height 35
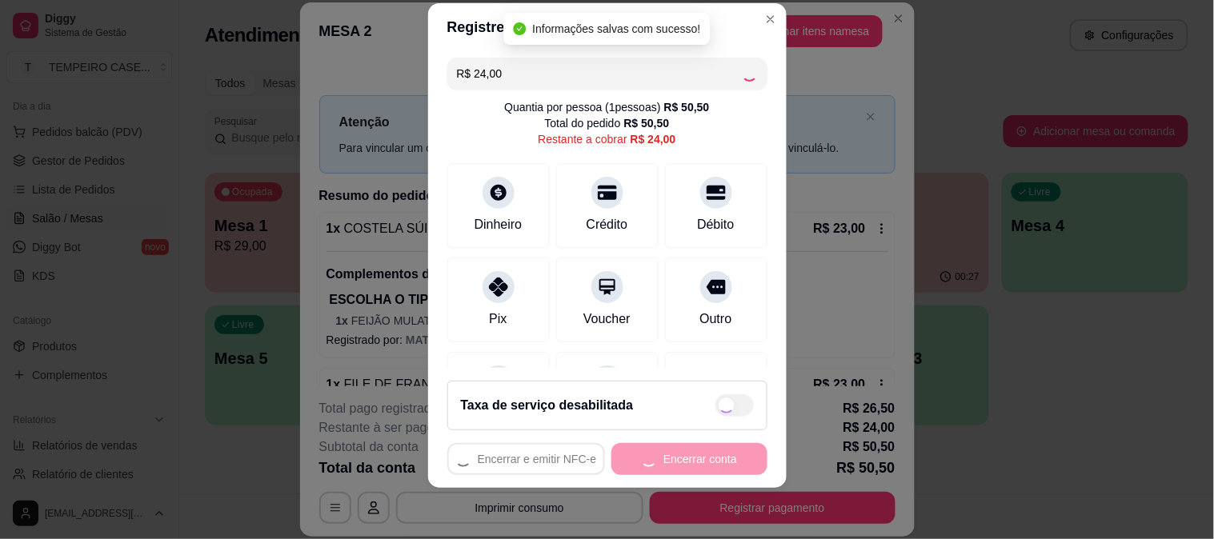
type input "R$ 0,00"
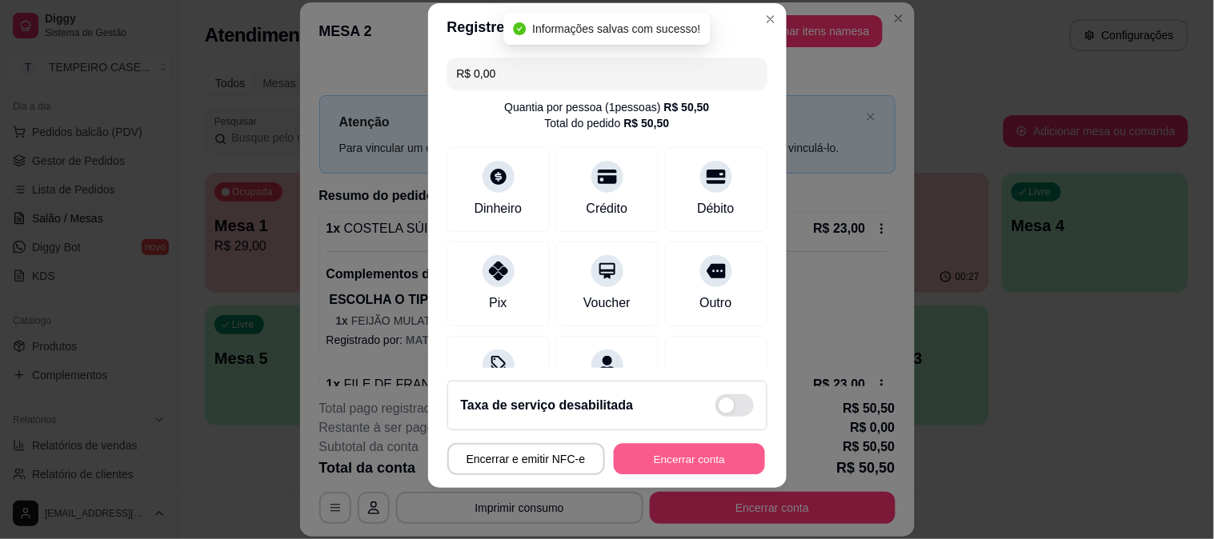
click at [675, 454] on button "Encerrar conta" at bounding box center [689, 459] width 151 height 31
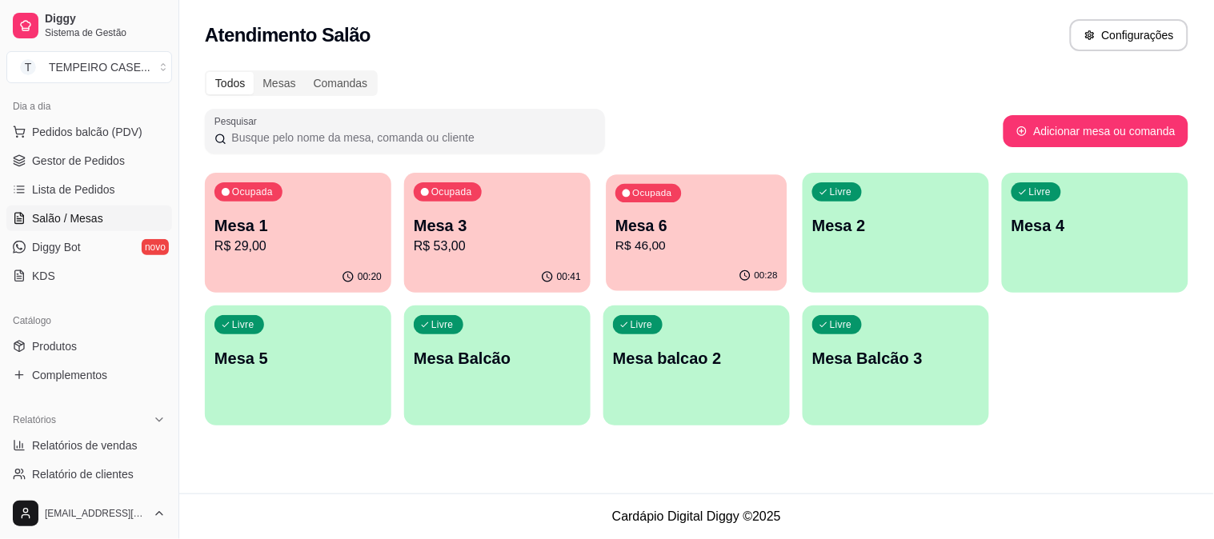
click at [656, 228] on p "Mesa 6" at bounding box center [696, 226] width 162 height 22
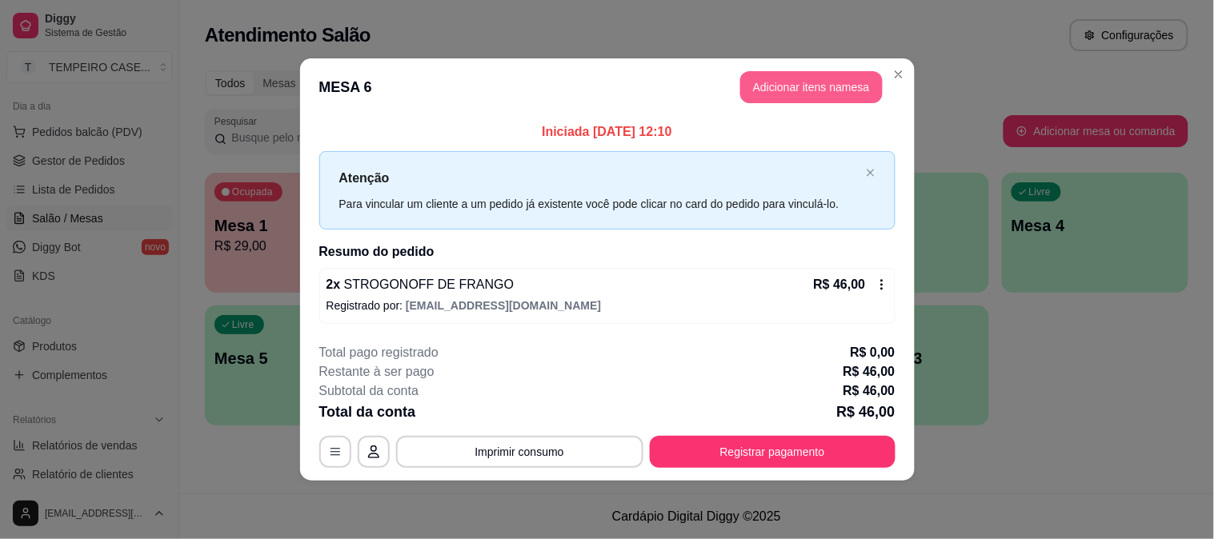
click at [774, 82] on button "Adicionar itens na mesa" at bounding box center [811, 87] width 142 height 32
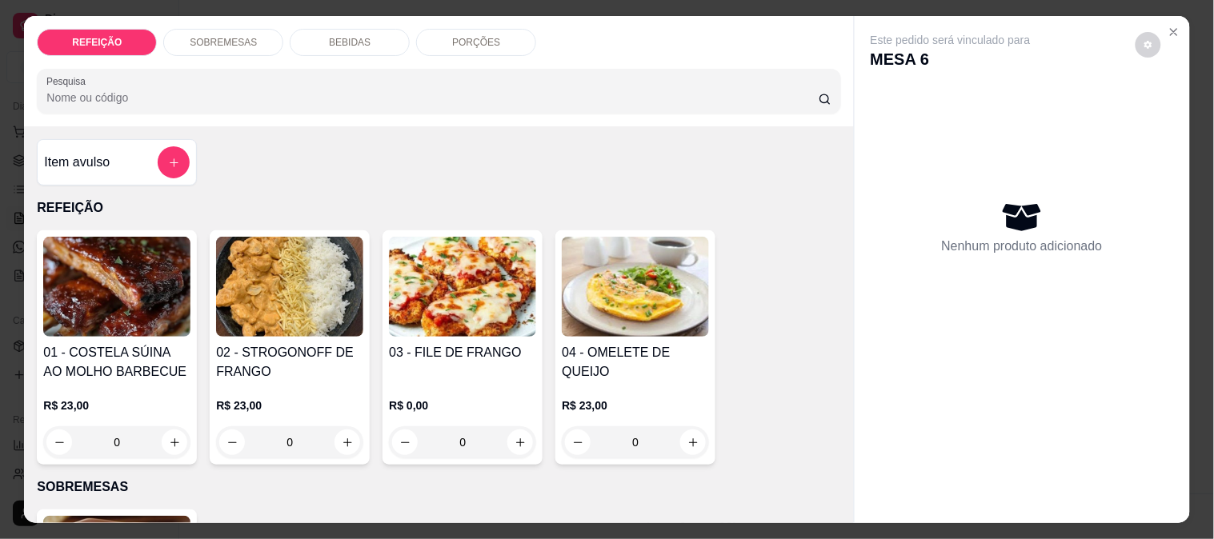
click at [337, 29] on div "BEBIDAS" at bounding box center [350, 42] width 120 height 27
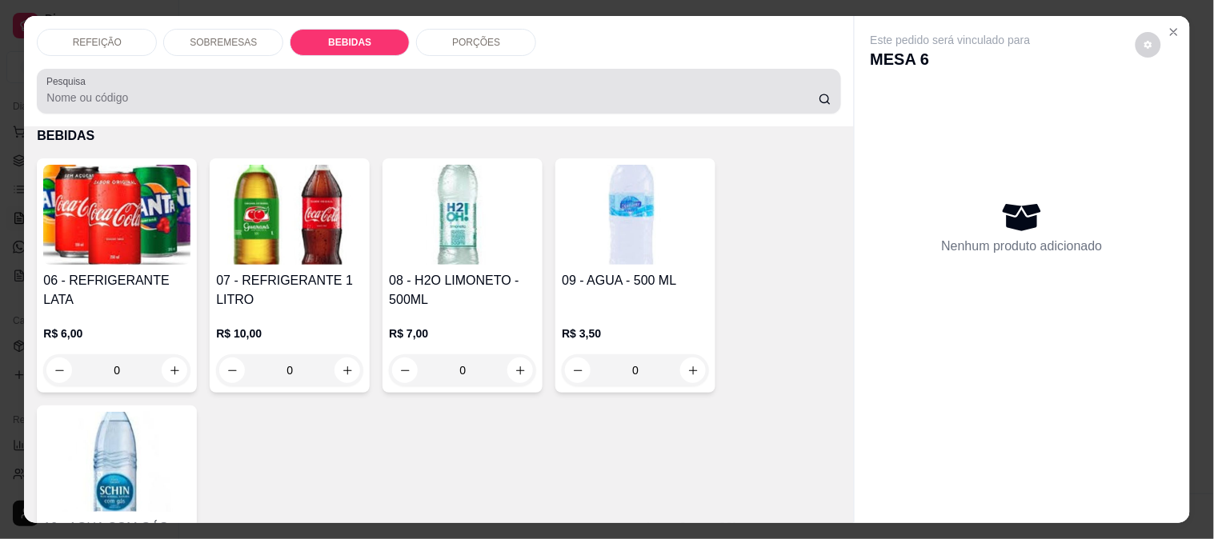
scroll to position [42, 0]
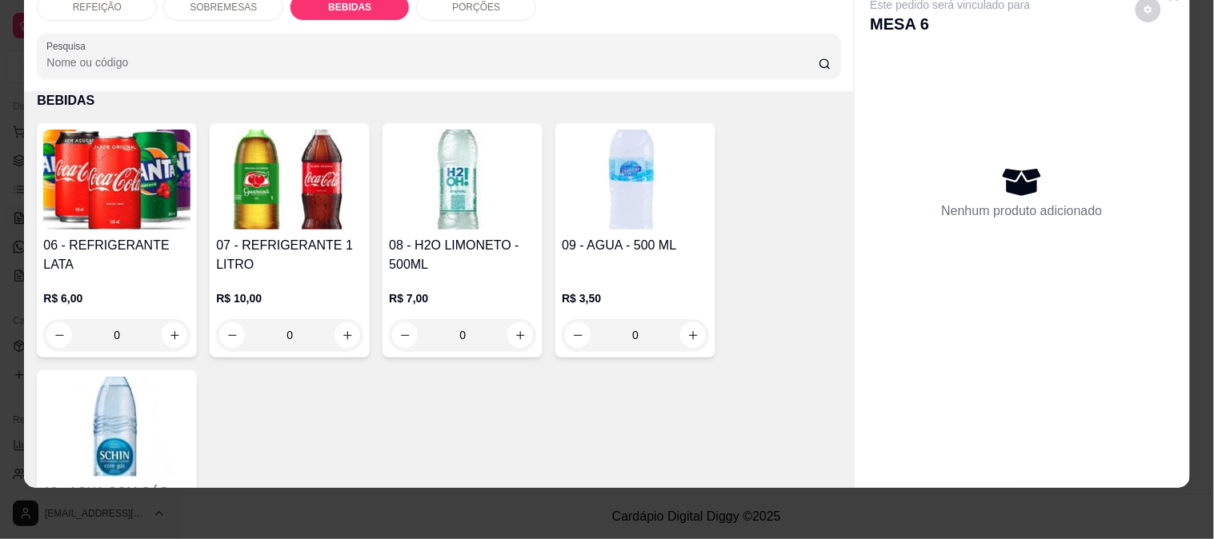
click at [238, 212] on img at bounding box center [289, 180] width 147 height 100
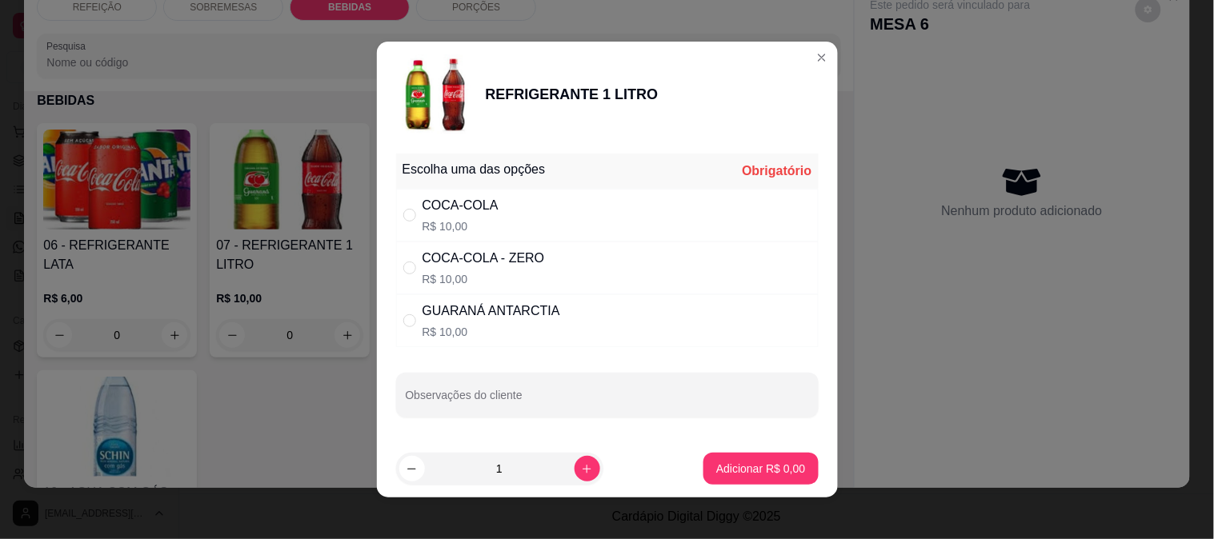
click at [481, 205] on div "COCA-COLA" at bounding box center [461, 205] width 76 height 19
radio input "true"
click at [737, 476] on p "Adicionar R$ 10,00" at bounding box center [757, 468] width 93 height 15
type input "1"
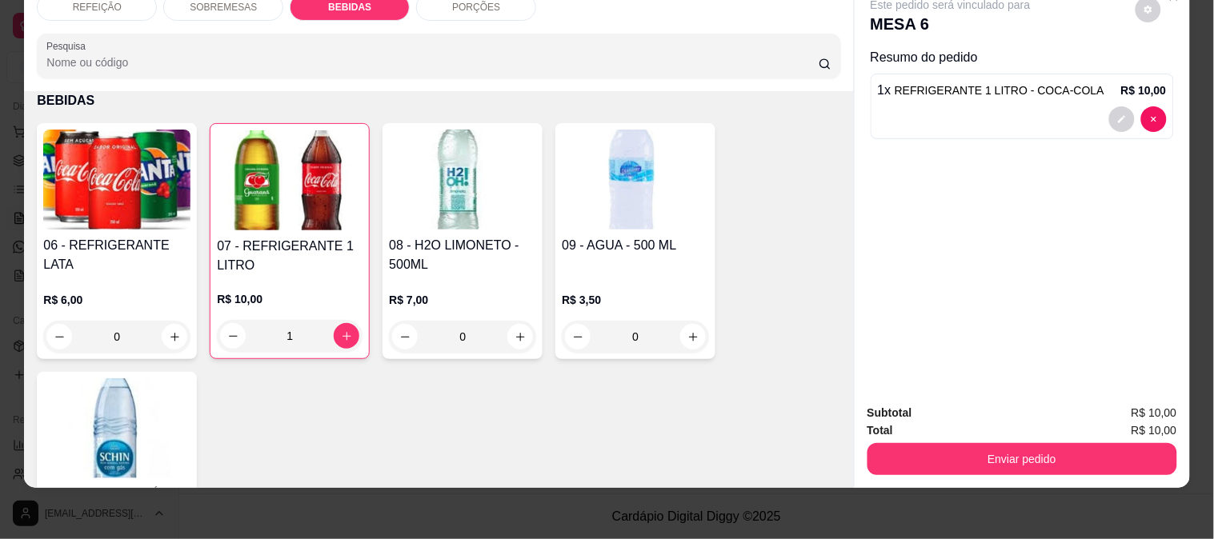
click at [940, 458] on button "Enviar pedido" at bounding box center [1023, 459] width 310 height 32
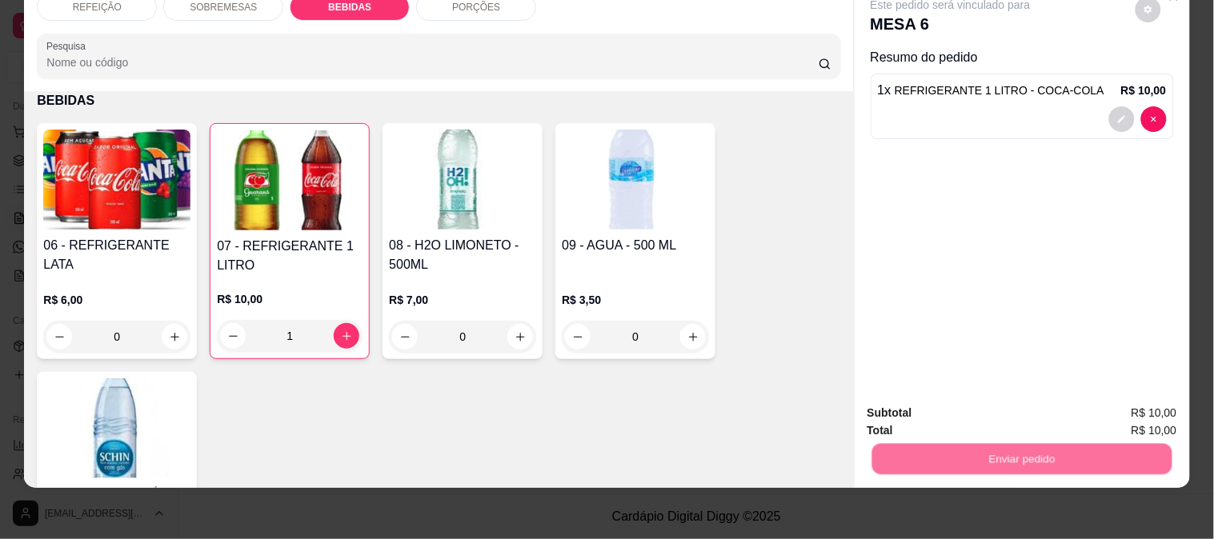
click at [1180, 403] on button "Enviar pedido" at bounding box center [1135, 407] width 90 height 30
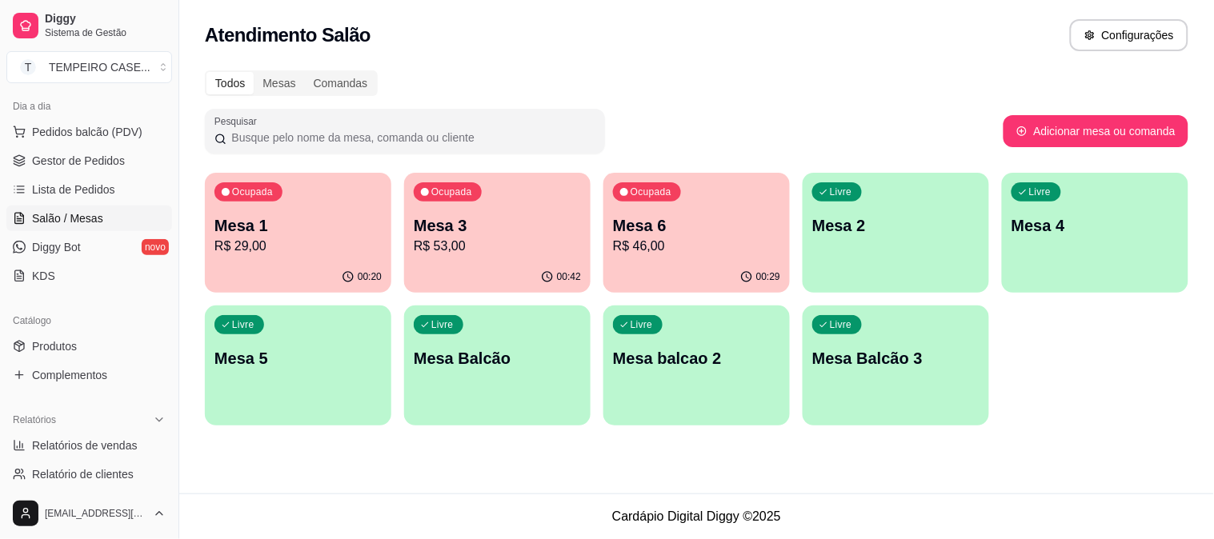
click at [674, 237] on p "R$ 46,00" at bounding box center [696, 246] width 167 height 19
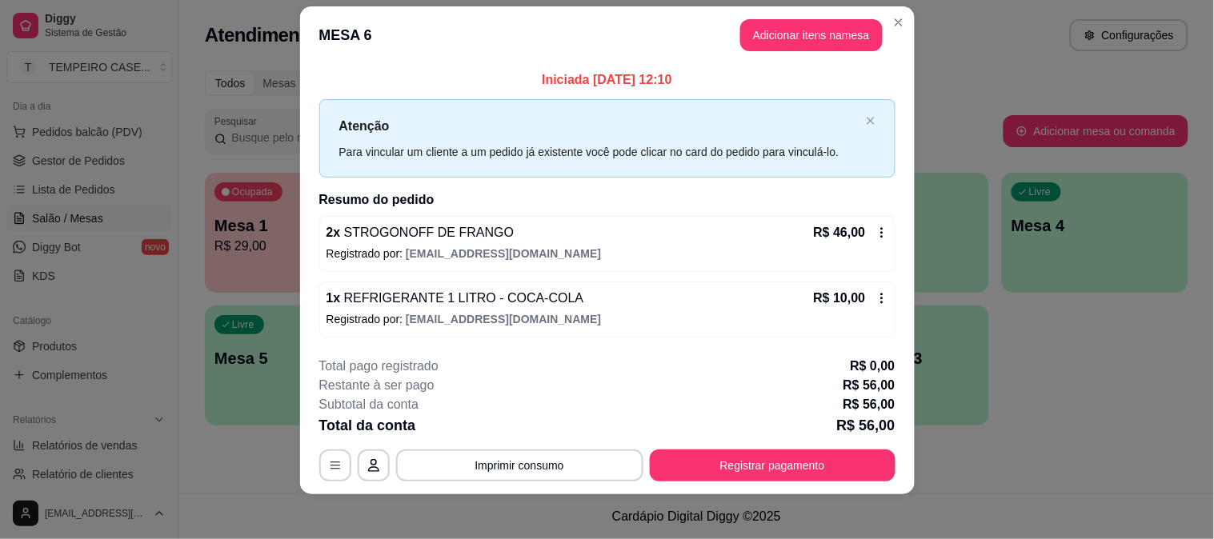
scroll to position [25, 0]
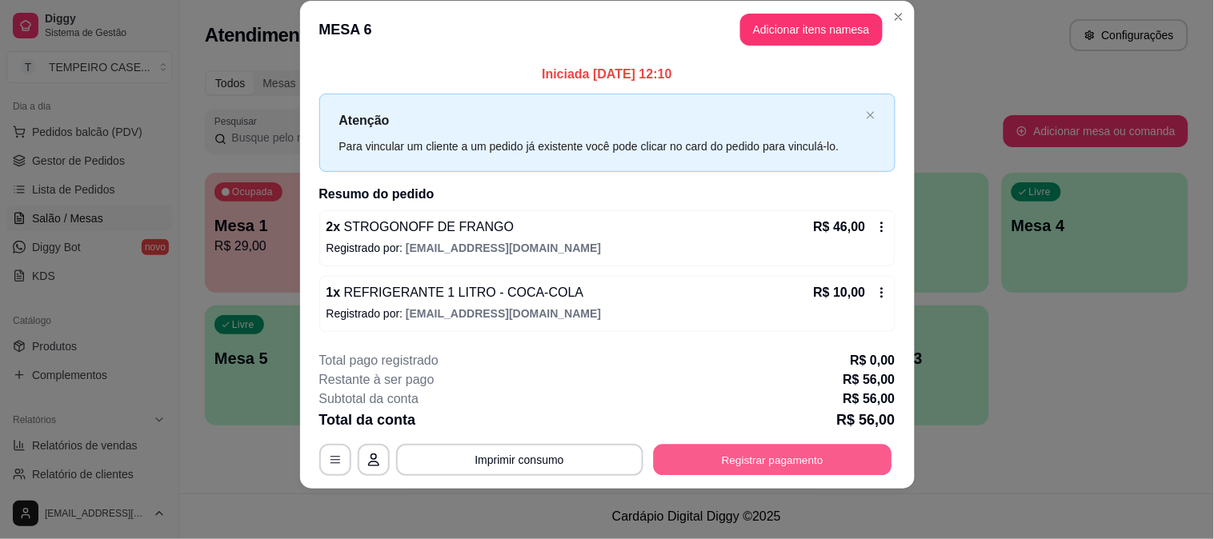
click at [715, 473] on button "Registrar pagamento" at bounding box center [772, 459] width 238 height 31
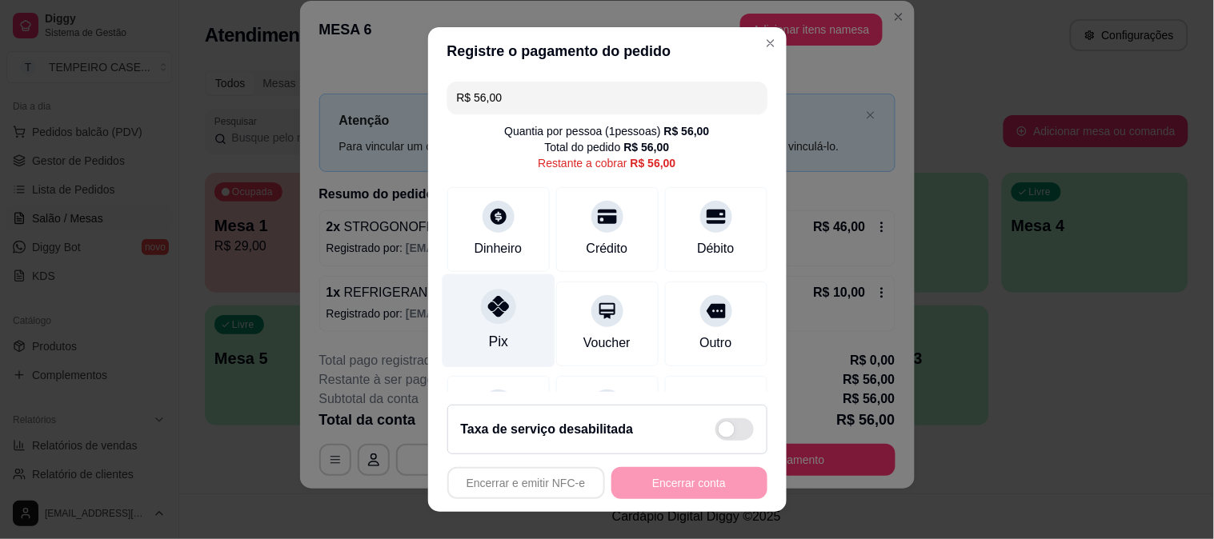
click at [487, 307] on icon at bounding box center [497, 306] width 21 height 21
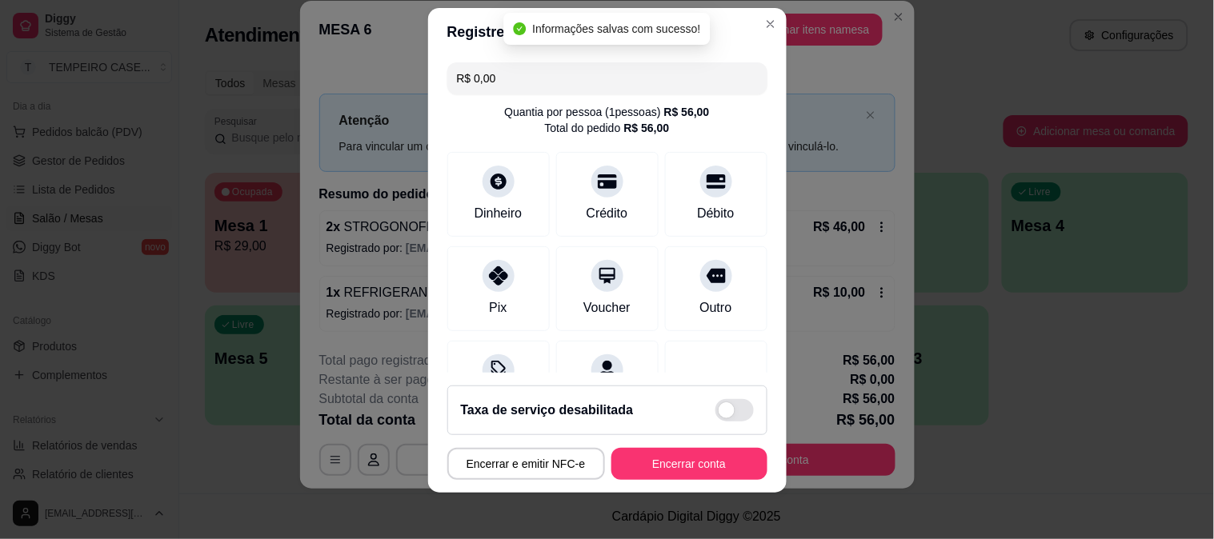
scroll to position [24, 0]
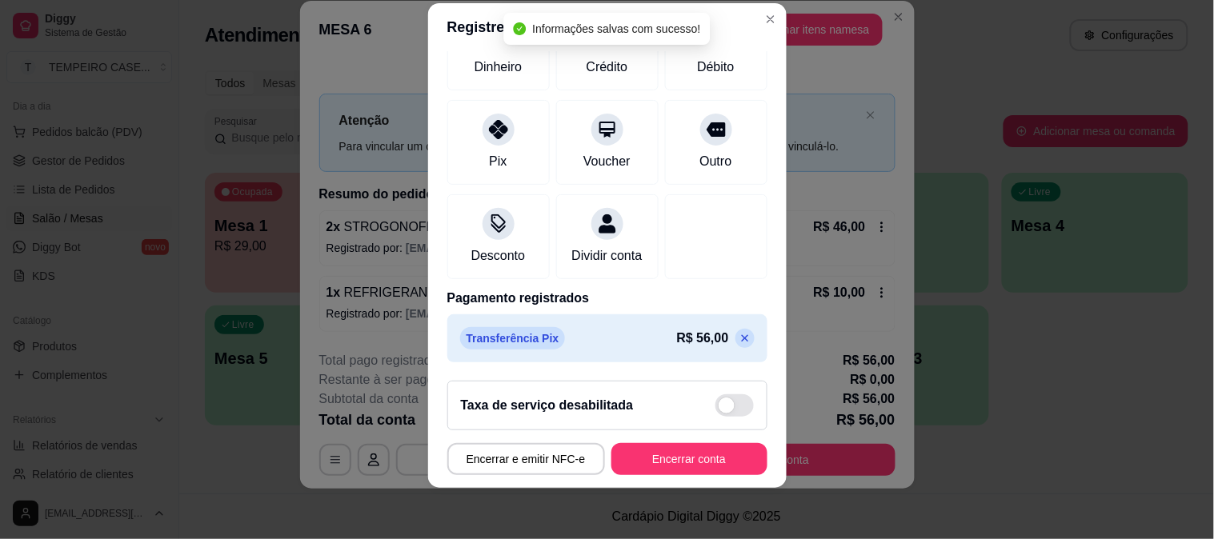
click at [739, 339] on icon at bounding box center [745, 338] width 13 height 13
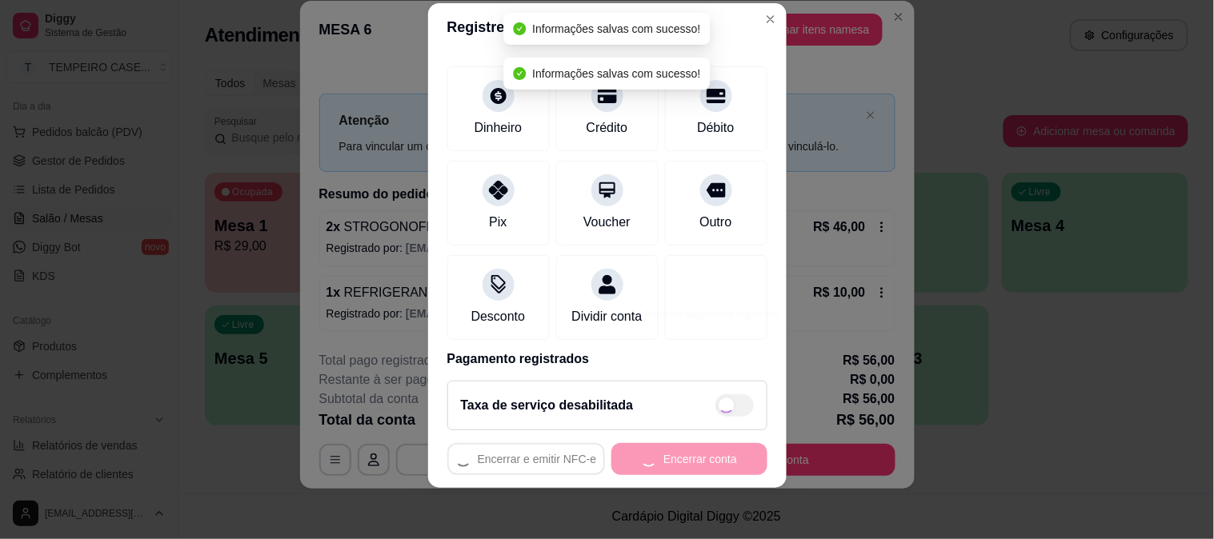
type input "R$ 56,00"
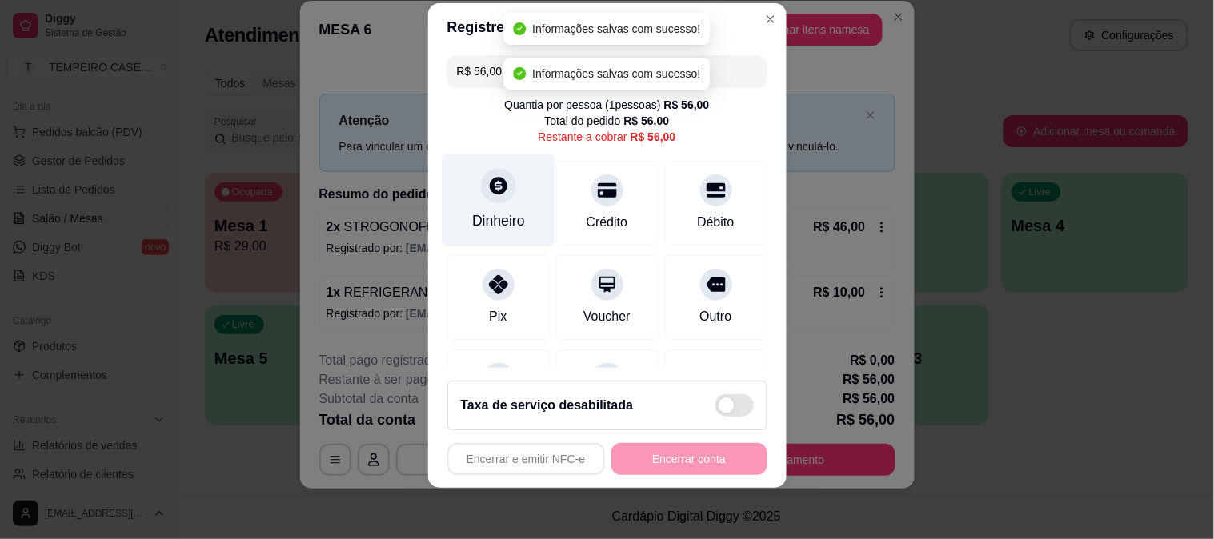
scroll to position [0, 0]
click at [493, 182] on icon at bounding box center [499, 188] width 18 height 18
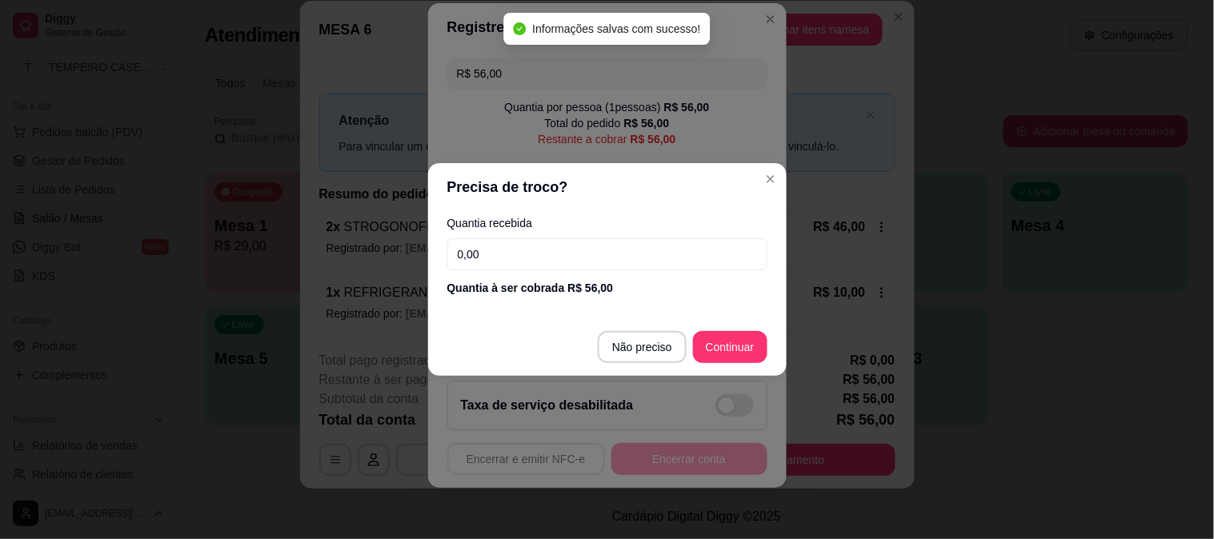
click at [597, 259] on input "0,00" at bounding box center [607, 254] width 320 height 32
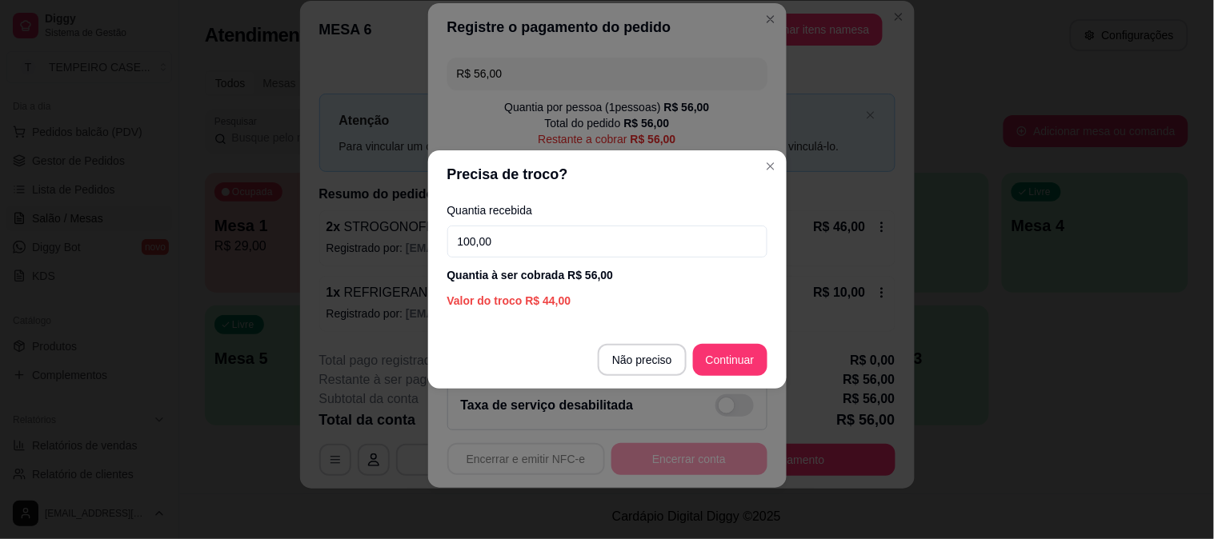
type input "100,00"
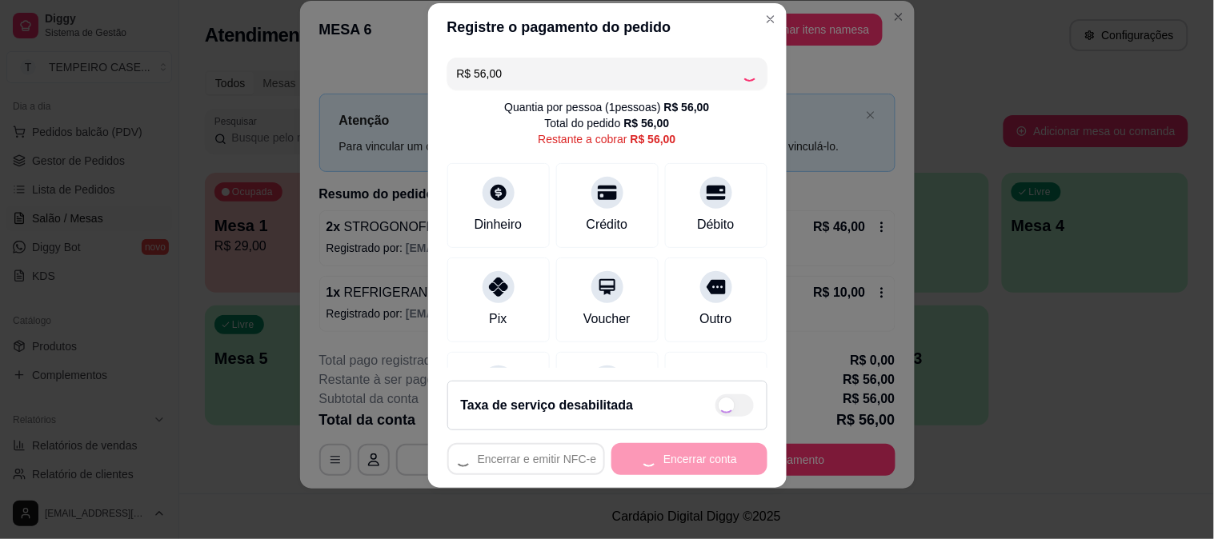
click at [713, 460] on div "Encerrar e emitir NFC-e Encerrar conta" at bounding box center [607, 459] width 320 height 32
type input "R$ 0,00"
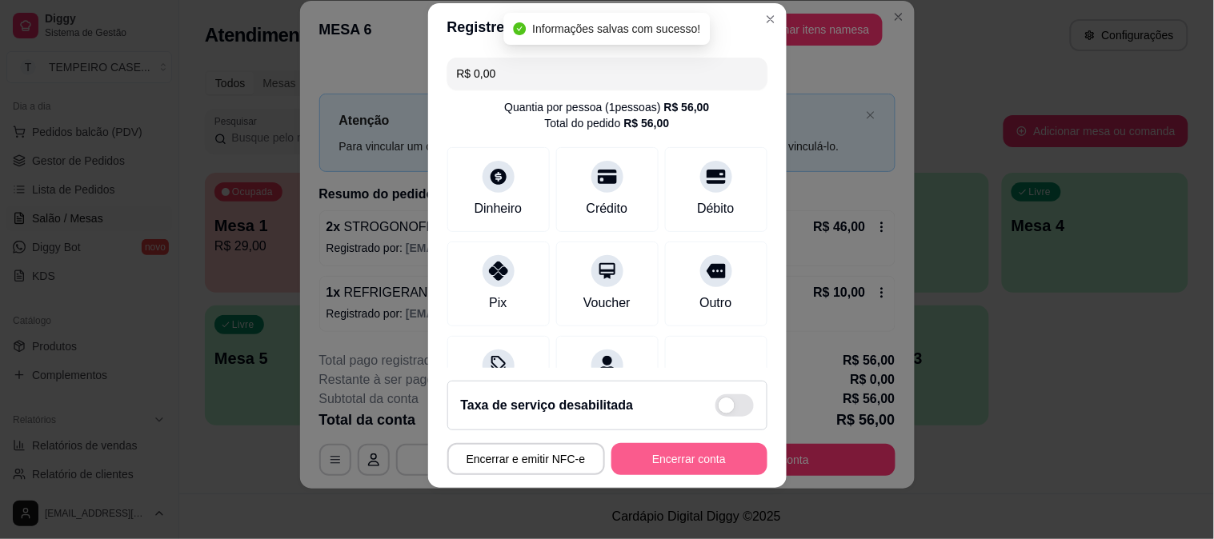
click at [710, 460] on button "Encerrar conta" at bounding box center [689, 459] width 156 height 32
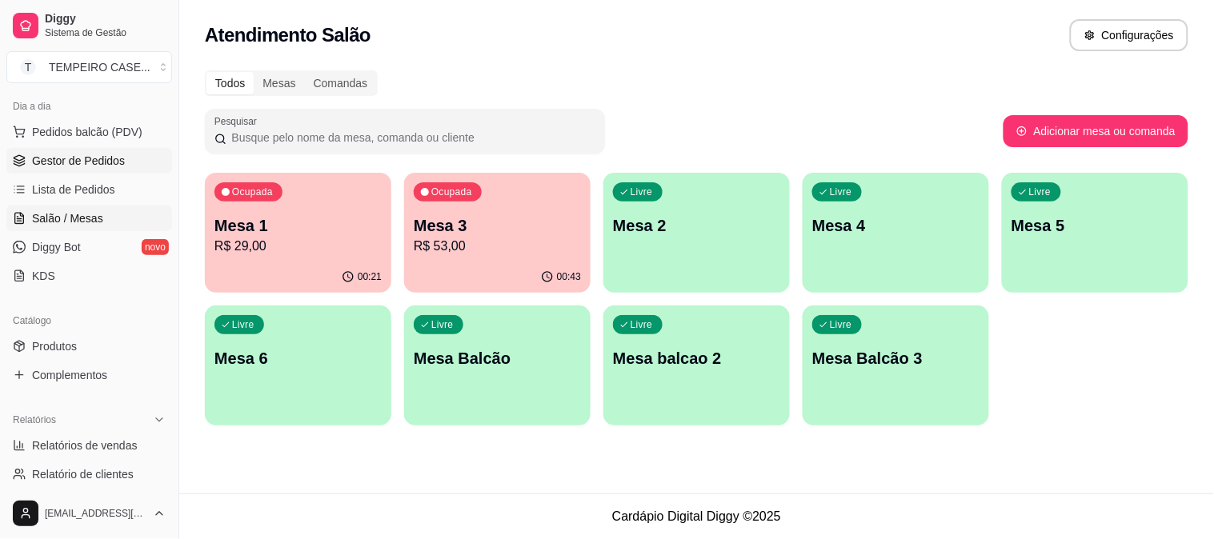
click at [91, 172] on link "Gestor de Pedidos" at bounding box center [89, 161] width 166 height 26
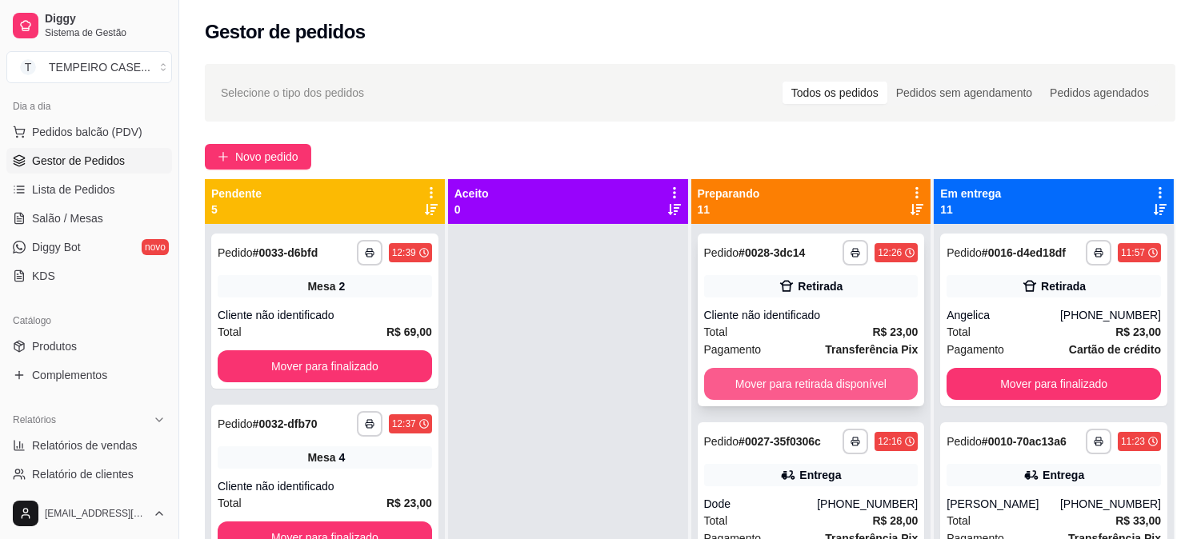
click at [791, 379] on button "Mover para retirada disponível" at bounding box center [811, 384] width 214 height 32
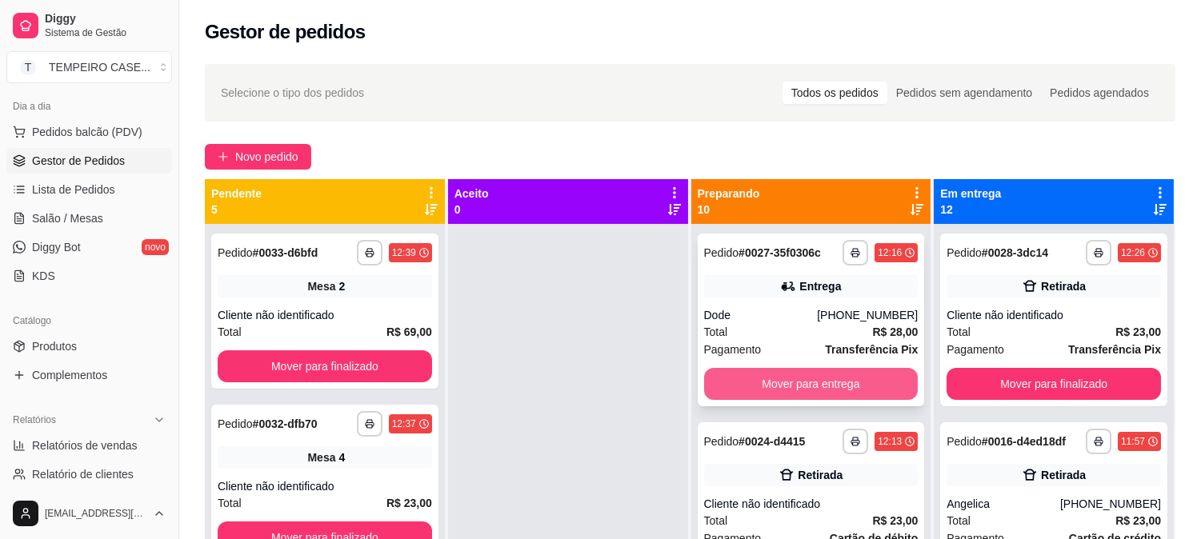
click at [799, 384] on button "Mover para entrega" at bounding box center [811, 384] width 214 height 32
click at [819, 386] on button "Mover para retirada disponível" at bounding box center [811, 384] width 214 height 32
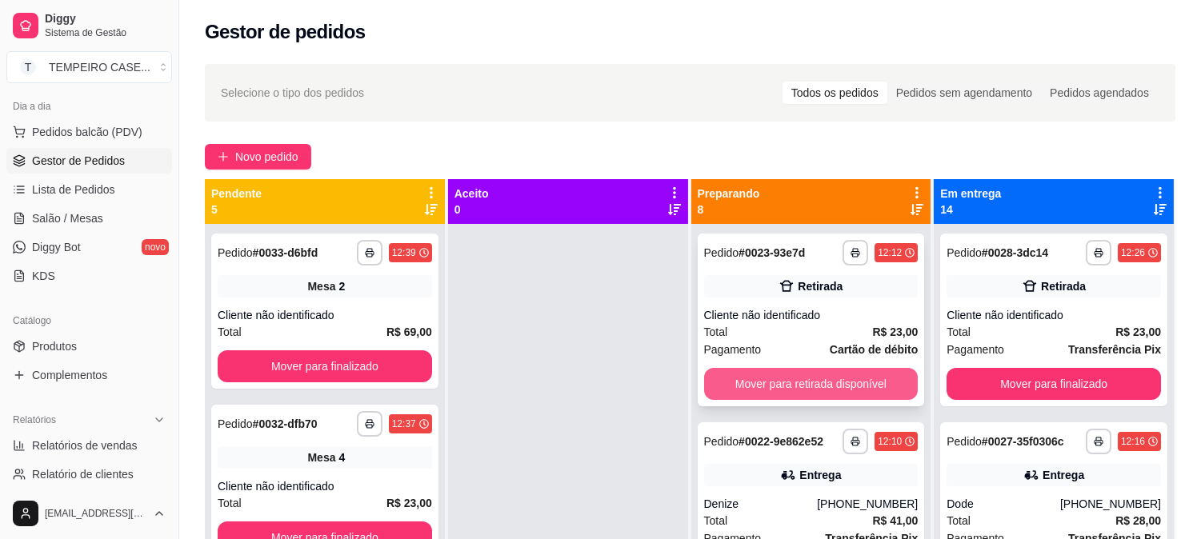
click at [804, 390] on button "Mover para retirada disponível" at bounding box center [811, 384] width 214 height 32
click at [798, 387] on button "Mover para entrega" at bounding box center [811, 384] width 214 height 32
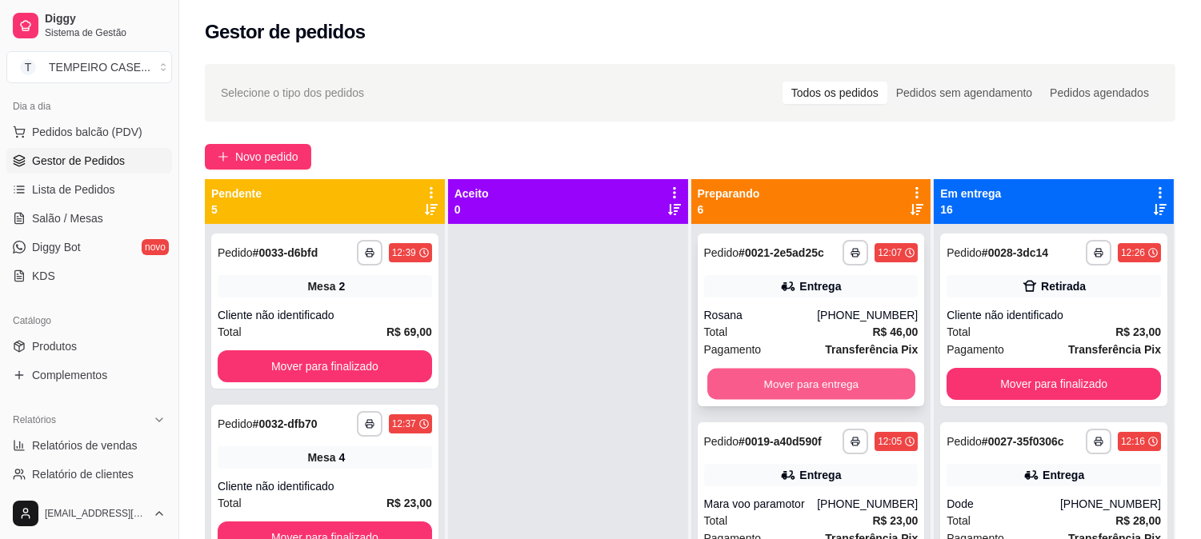
click at [795, 387] on button "Mover para entrega" at bounding box center [811, 384] width 208 height 31
click at [796, 387] on button "Mover para entrega" at bounding box center [811, 384] width 214 height 32
click at [797, 384] on button "Mover para entrega" at bounding box center [811, 384] width 214 height 32
click at [796, 380] on button "Mover para entrega" at bounding box center [811, 384] width 214 height 32
click at [789, 382] on button "Mover para entrega" at bounding box center [811, 384] width 208 height 31
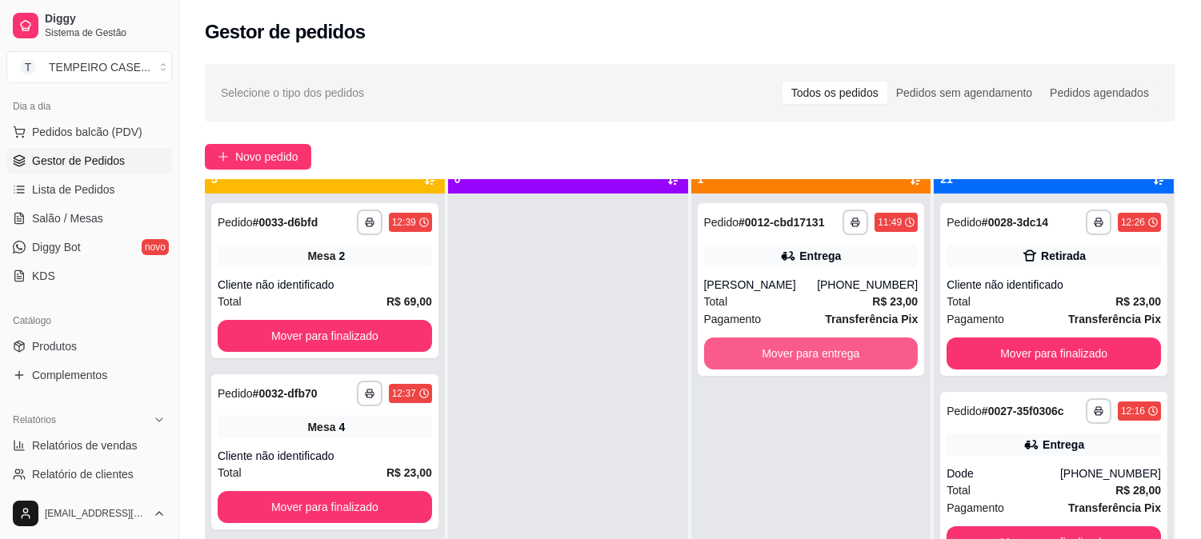
scroll to position [44, 0]
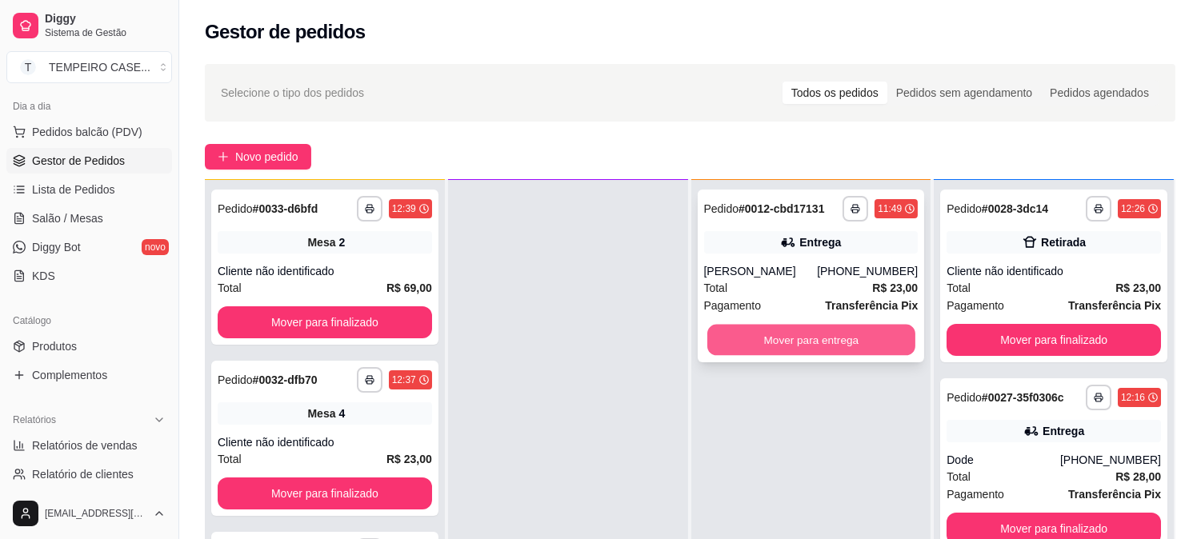
click at [797, 355] on button "Mover para entrega" at bounding box center [811, 340] width 208 height 31
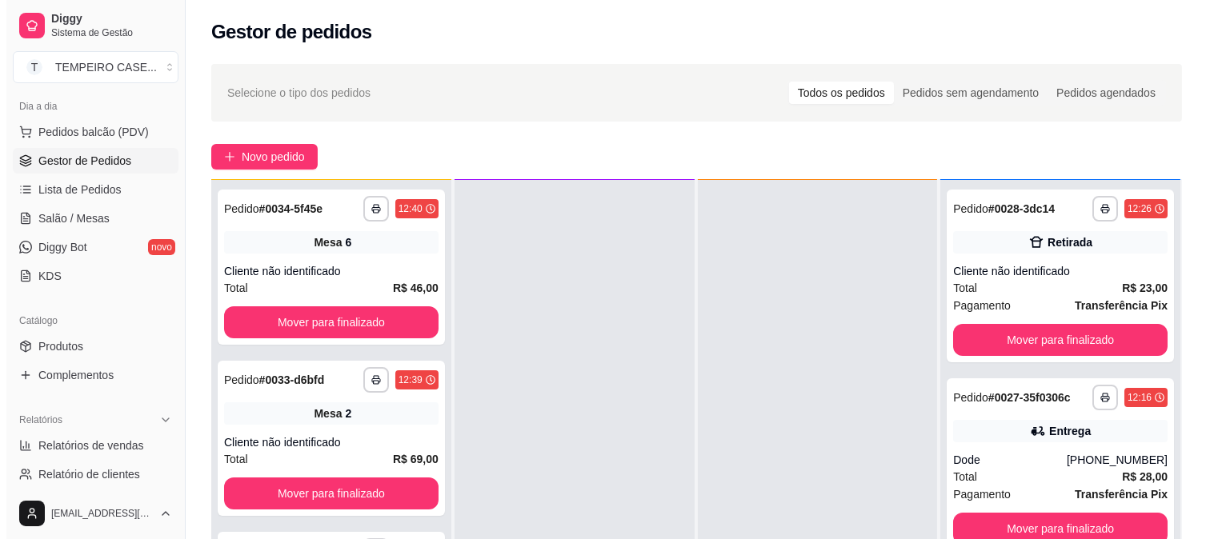
scroll to position [0, 0]
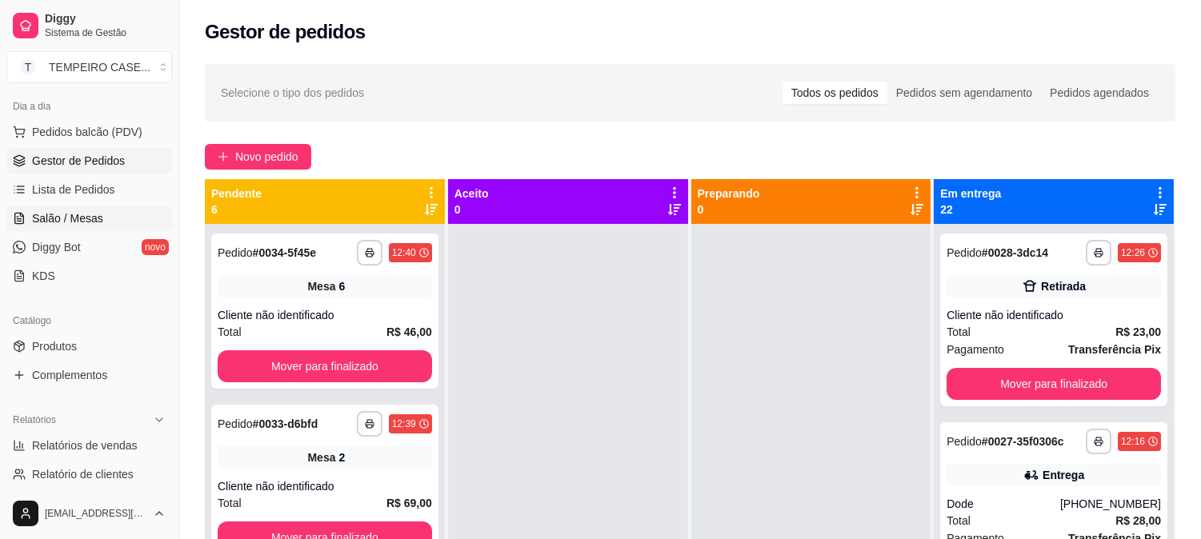
click at [137, 214] on link "Salão / Mesas" at bounding box center [89, 219] width 166 height 26
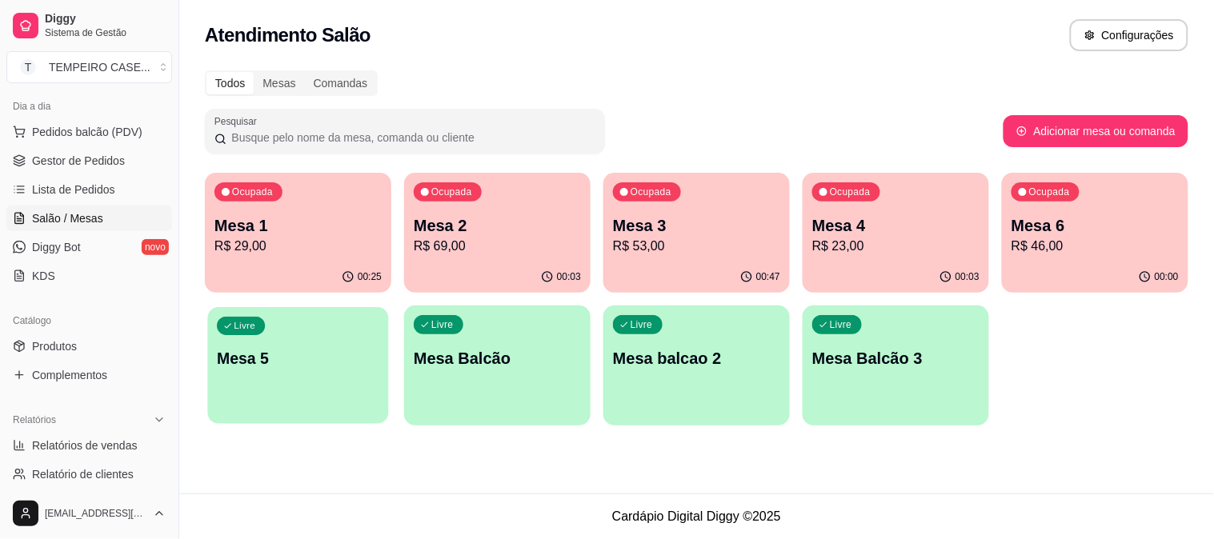
click at [271, 350] on p "Mesa 5" at bounding box center [298, 359] width 162 height 22
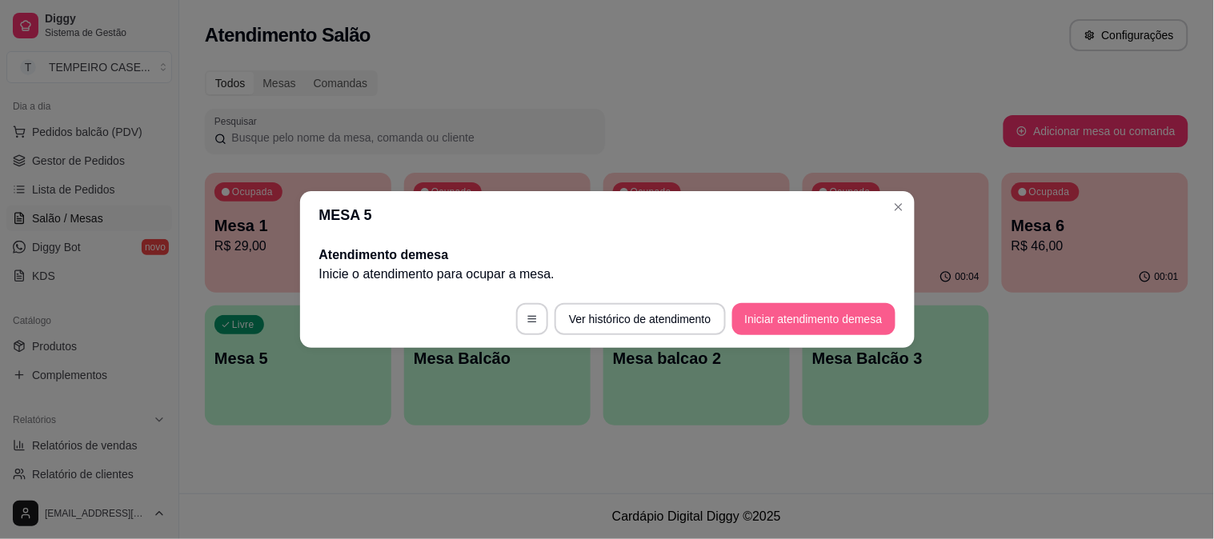
click at [796, 317] on button "Iniciar atendimento de mesa" at bounding box center [813, 319] width 163 height 32
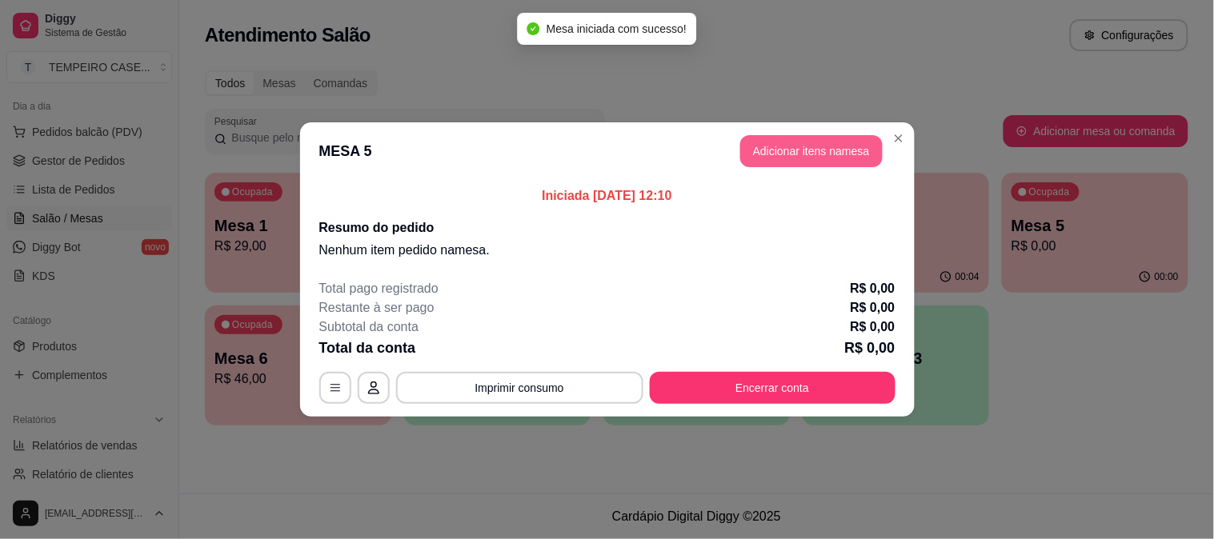
click at [814, 161] on button "Adicionar itens na mesa" at bounding box center [811, 151] width 142 height 32
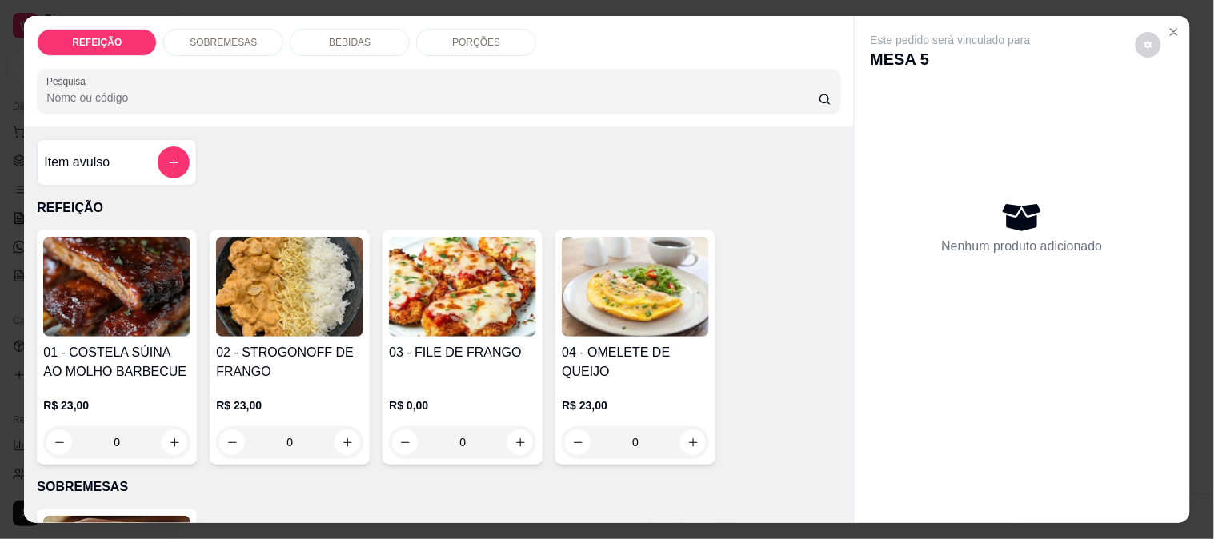
click at [519, 283] on img at bounding box center [462, 287] width 147 height 100
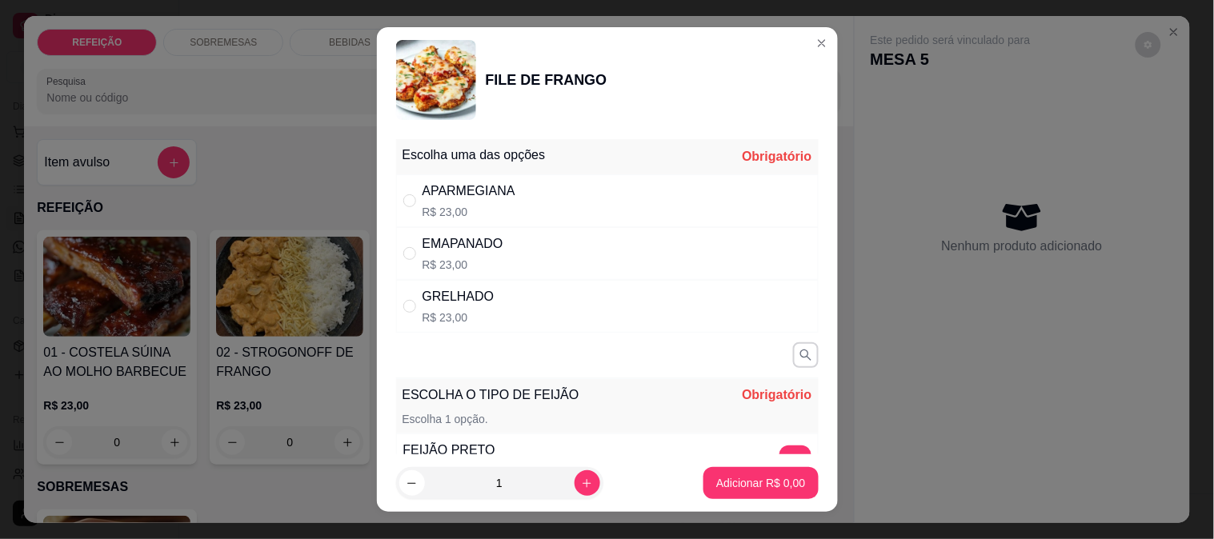
click at [503, 226] on div "APARMEGIANA R$ 23,00" at bounding box center [607, 200] width 423 height 53
radio input "true"
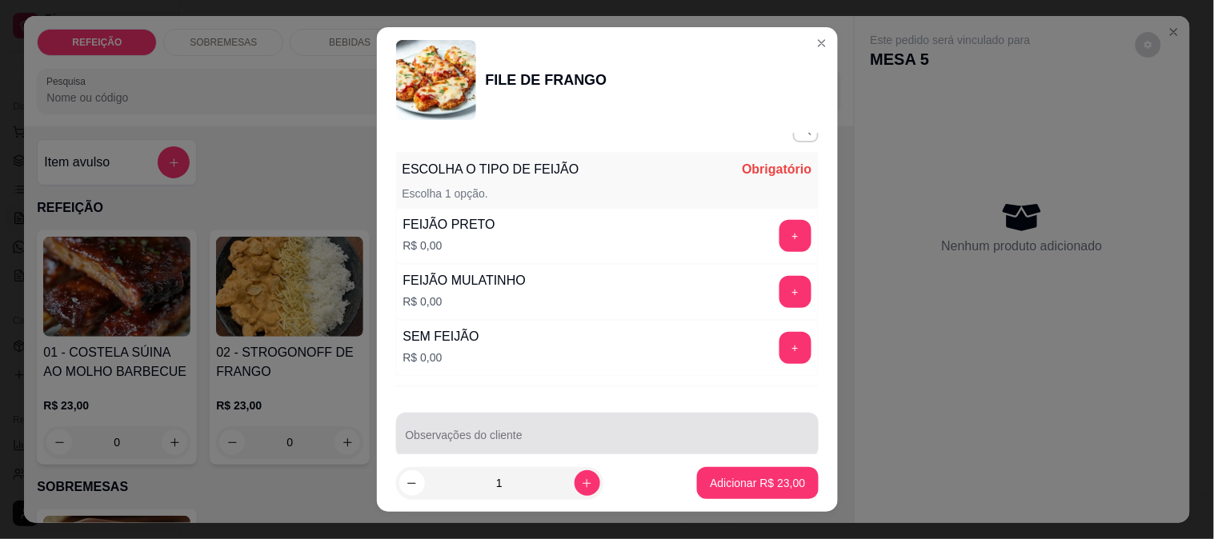
scroll to position [251, 0]
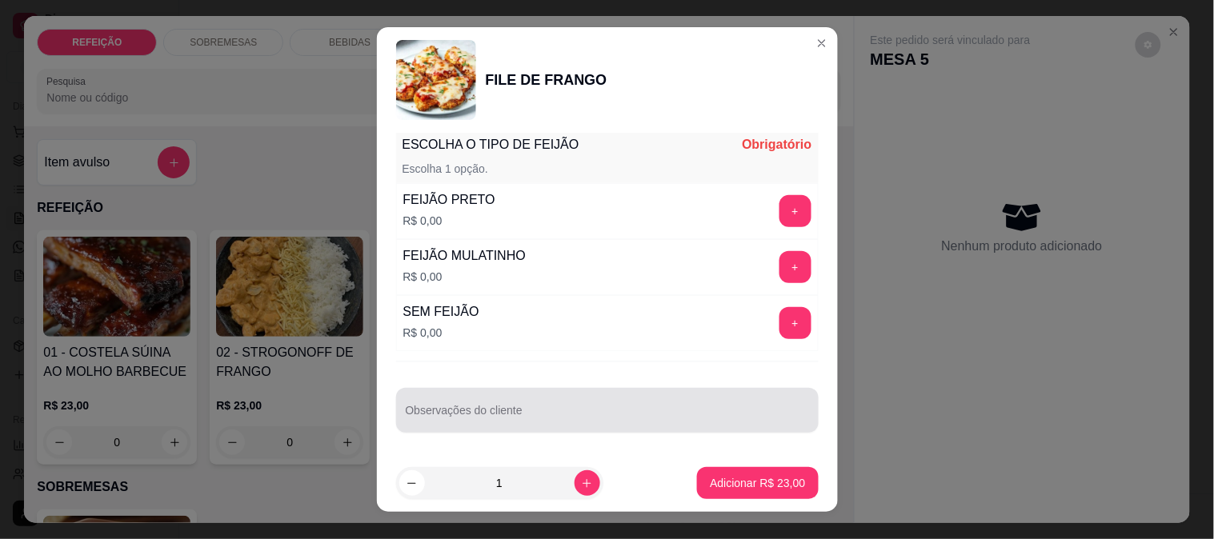
click at [525, 415] on input "Observações do cliente" at bounding box center [607, 417] width 403 height 16
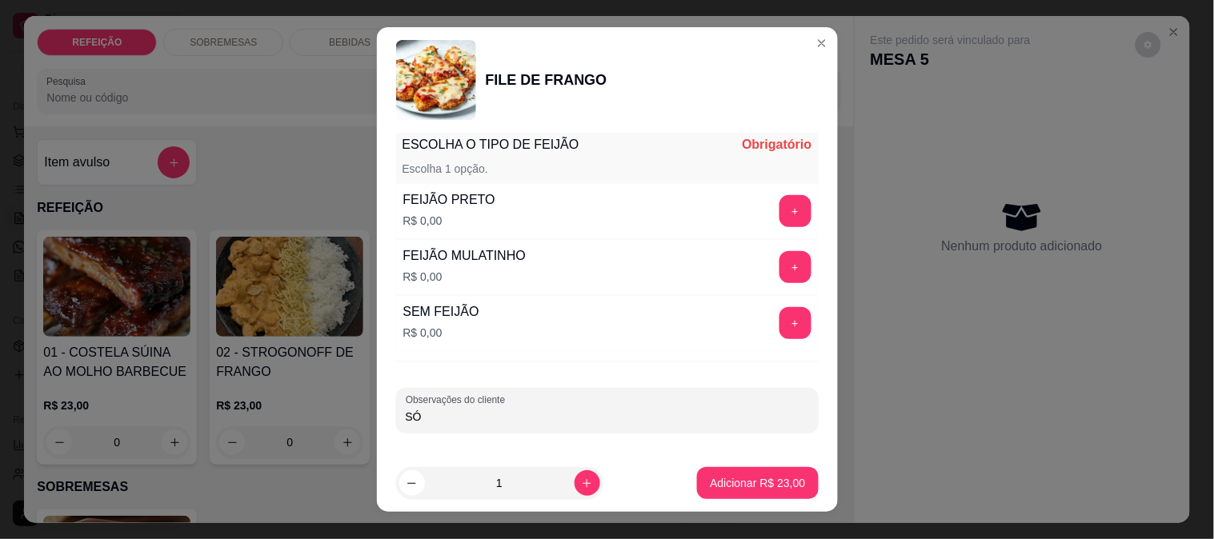
type input "S"
type input "SEM FAROFA E SEM MACARRÃO"
click at [780, 265] on button "+" at bounding box center [795, 266] width 31 height 31
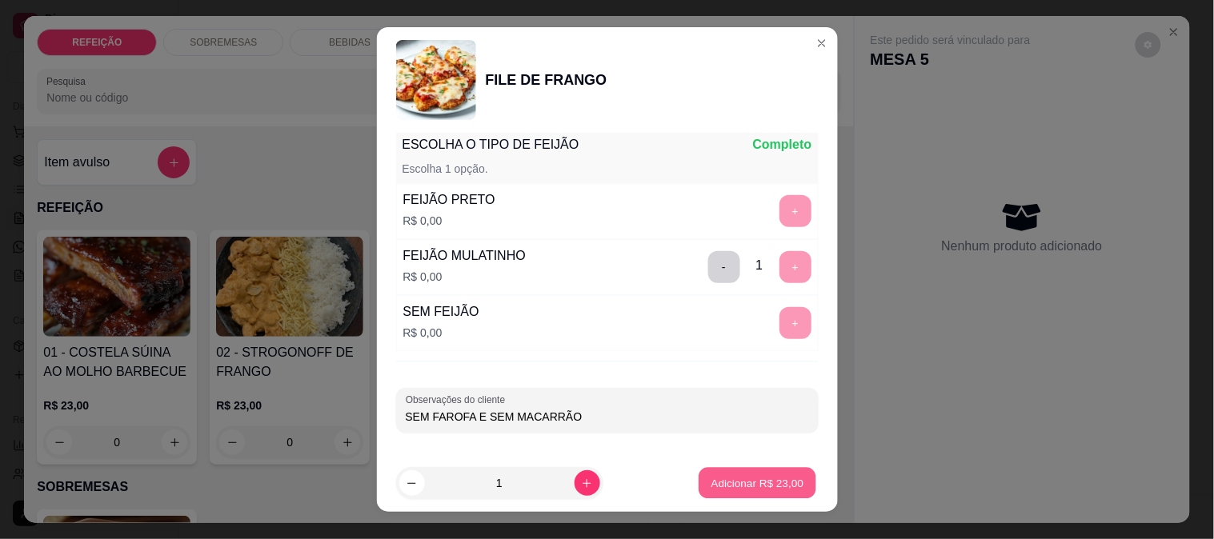
click at [706, 475] on button "Adicionar R$ 23,00" at bounding box center [758, 483] width 118 height 31
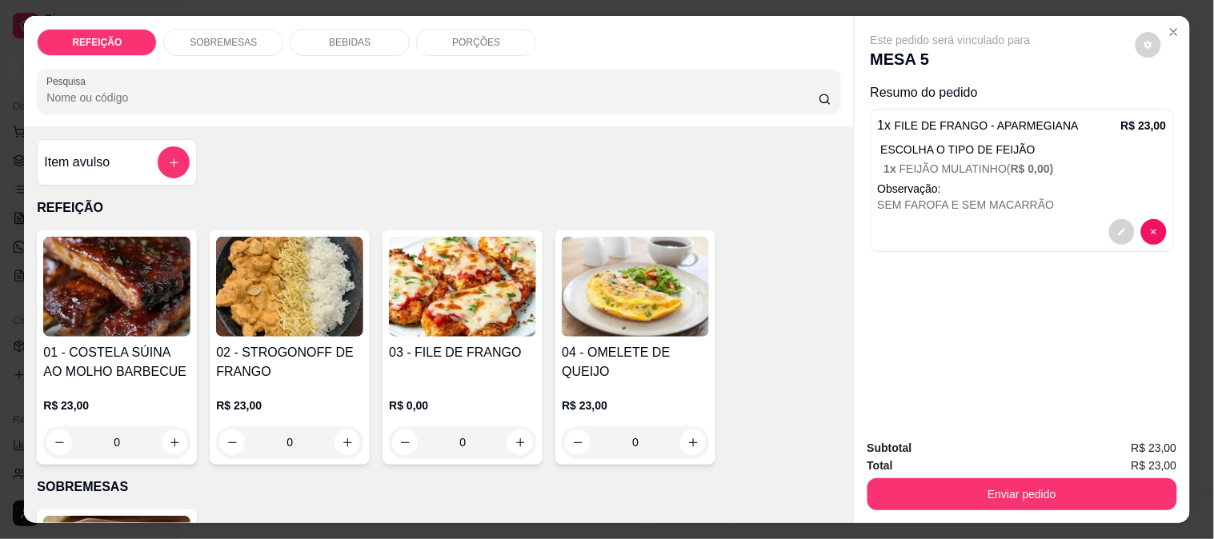
click at [1015, 492] on button "Enviar pedido" at bounding box center [1023, 495] width 310 height 32
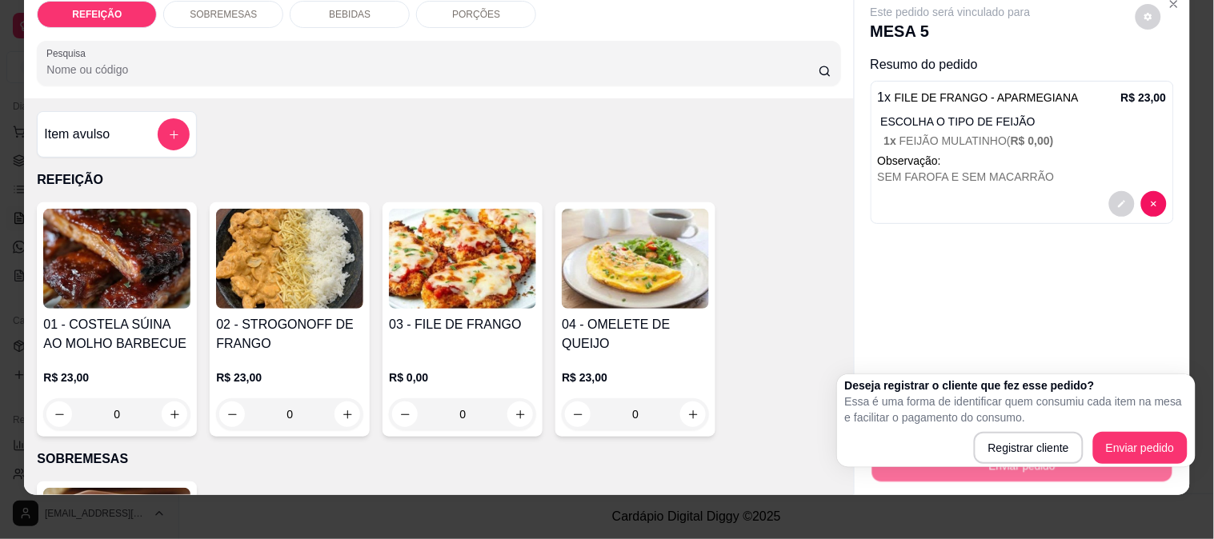
scroll to position [42, 0]
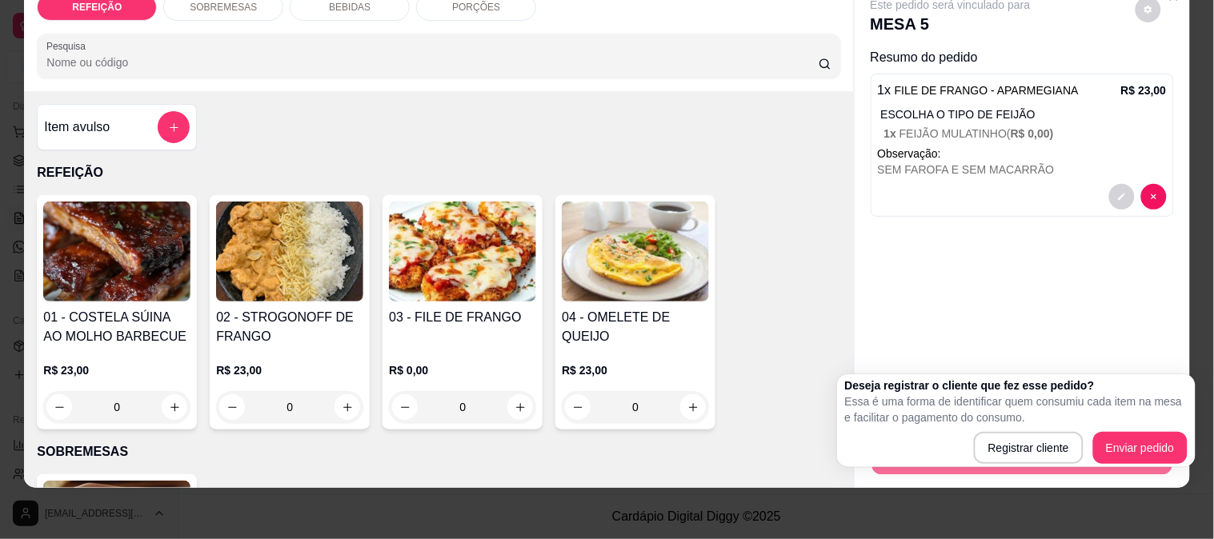
click at [1038, 275] on div "Este pedido será vinculado para MESA 5 Resumo do pedido 1 x FILE DE FRANGO - AP…" at bounding box center [1022, 186] width 335 height 411
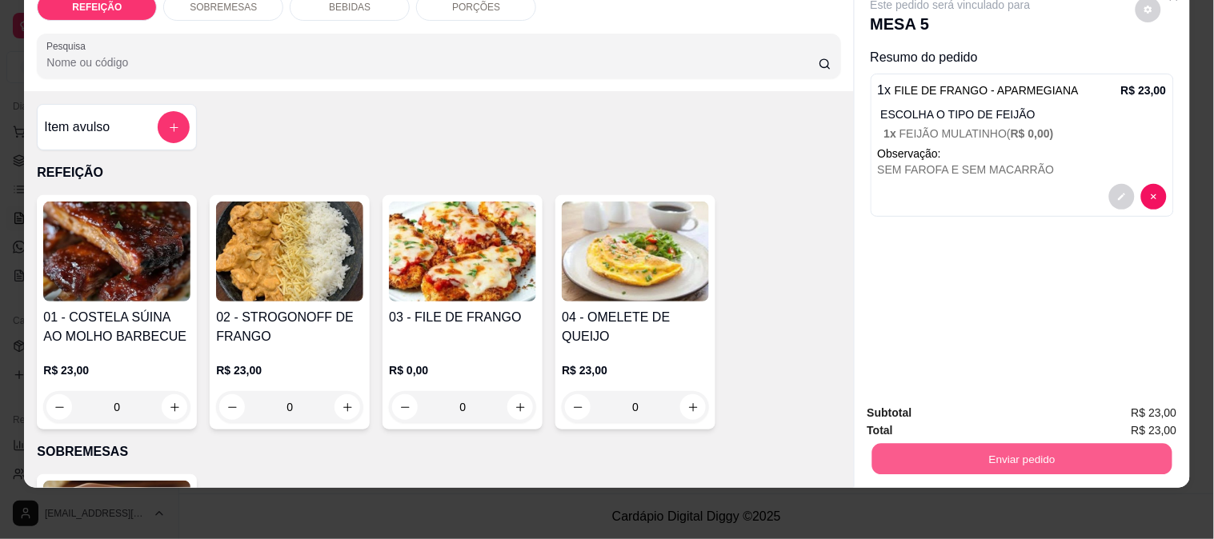
click at [964, 447] on button "Enviar pedido" at bounding box center [1022, 458] width 300 height 31
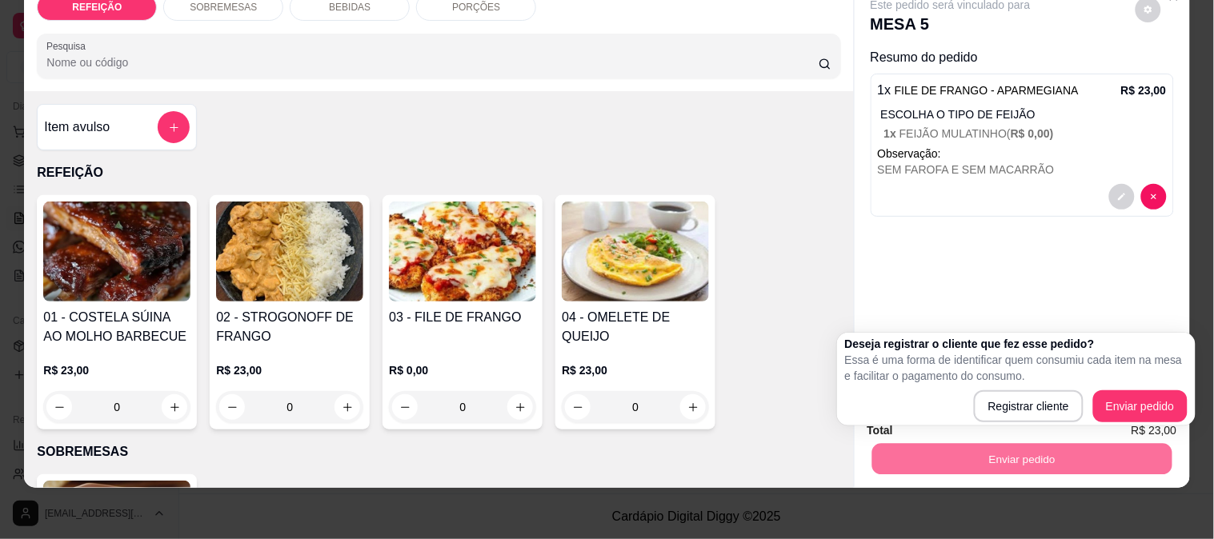
click at [1106, 290] on div "Este pedido será vinculado para MESA 5 Resumo do pedido 1 x FILE DE FRANGO - AP…" at bounding box center [1022, 186] width 335 height 411
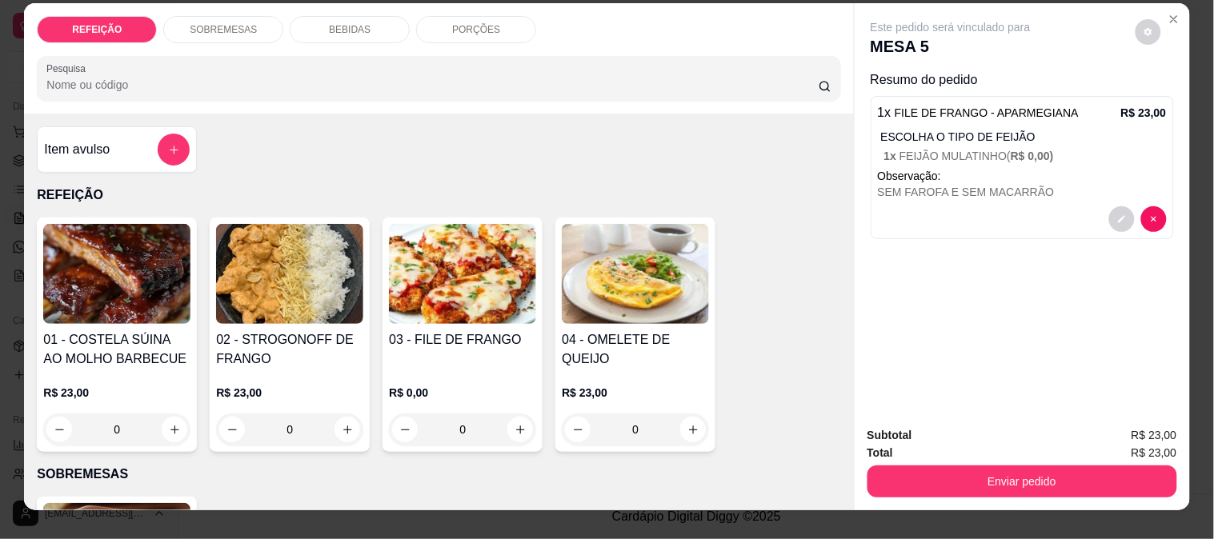
scroll to position [0, 0]
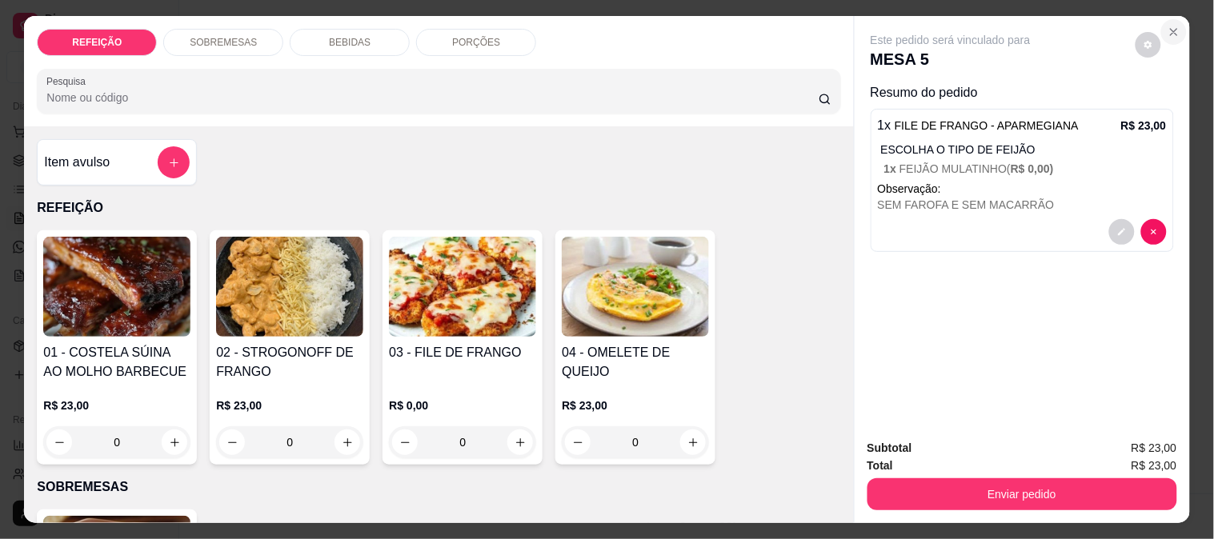
click at [1171, 29] on icon "Close" at bounding box center [1174, 32] width 6 height 6
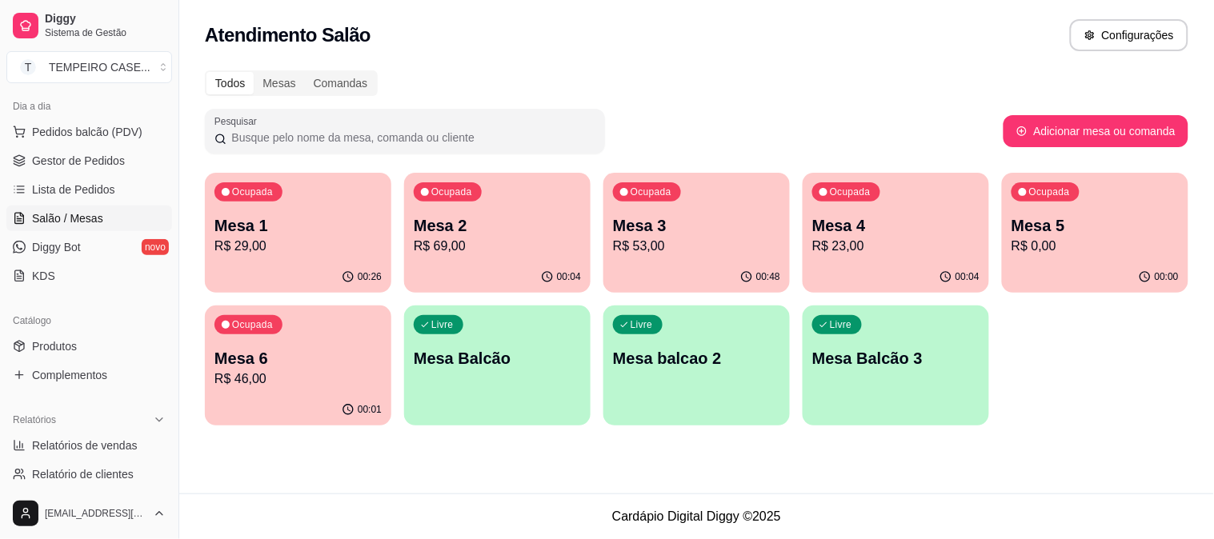
click at [683, 257] on div "Ocupada Mesa 3 R$ 53,00" at bounding box center [696, 217] width 186 height 89
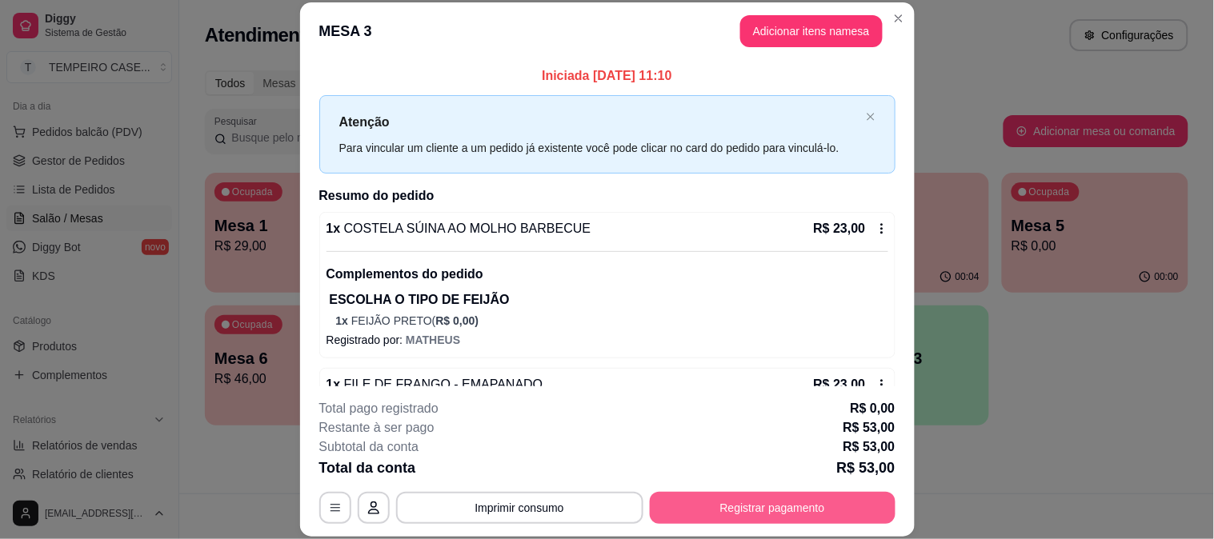
click at [769, 510] on button "Registrar pagamento" at bounding box center [773, 508] width 246 height 32
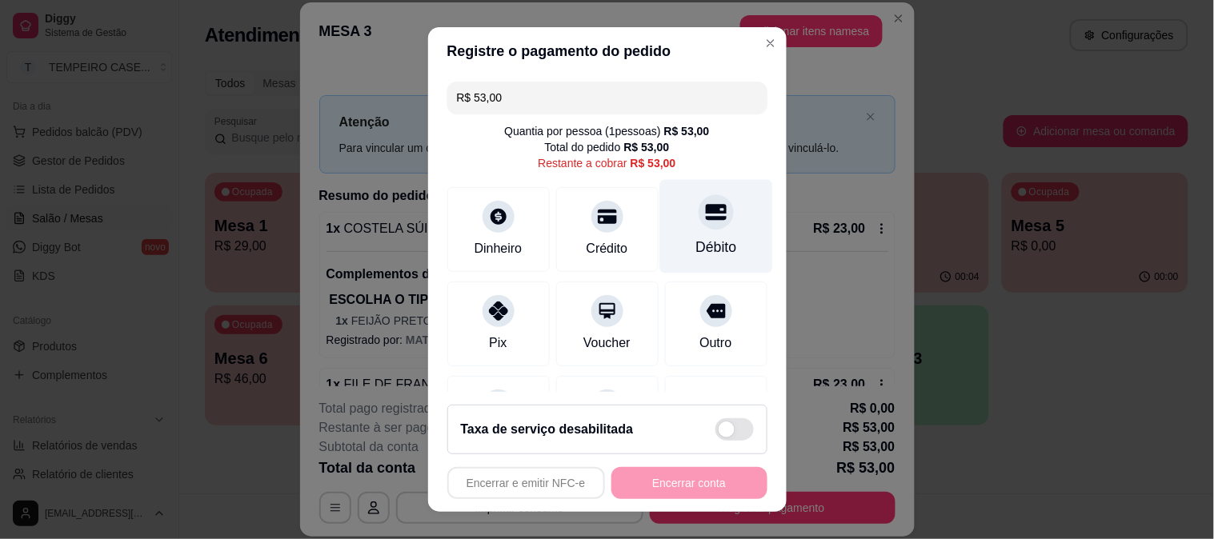
click at [659, 209] on div "Débito" at bounding box center [715, 226] width 113 height 94
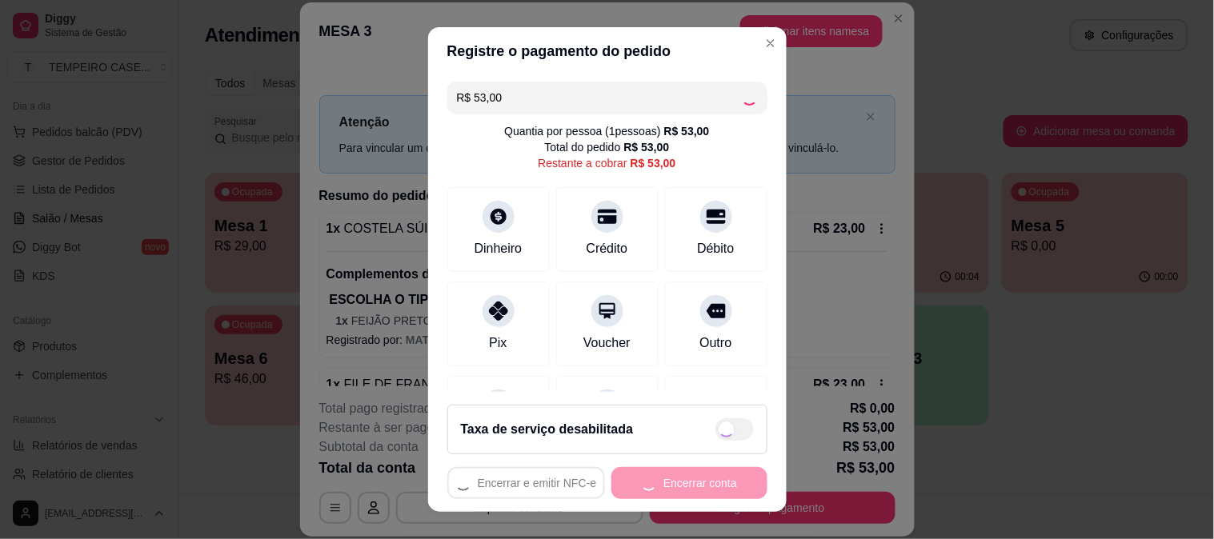
type input "R$ 0,00"
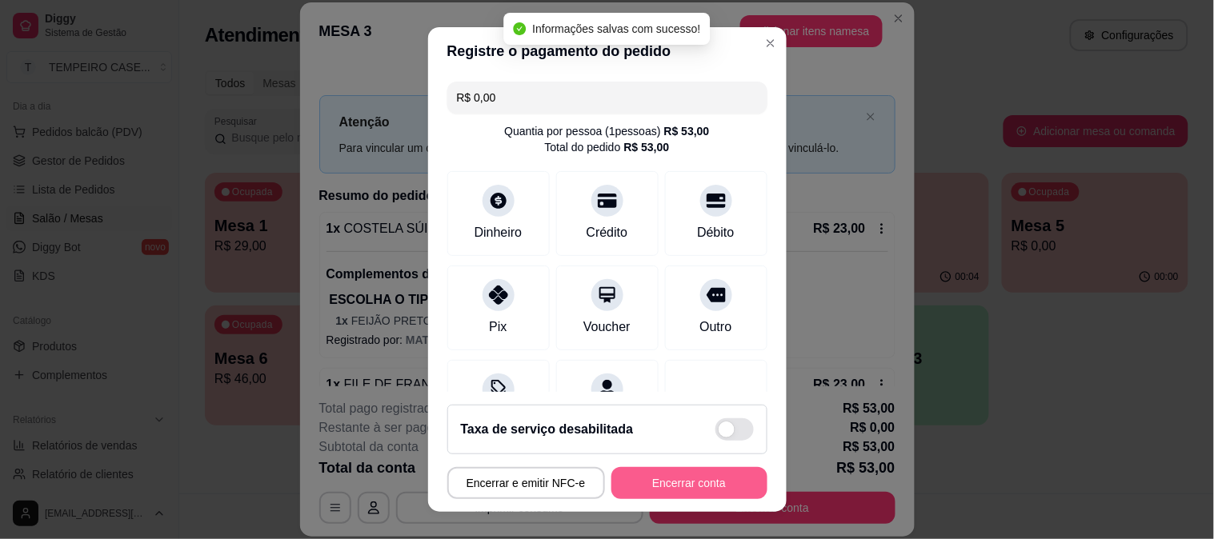
click at [673, 483] on button "Encerrar conta" at bounding box center [689, 483] width 156 height 32
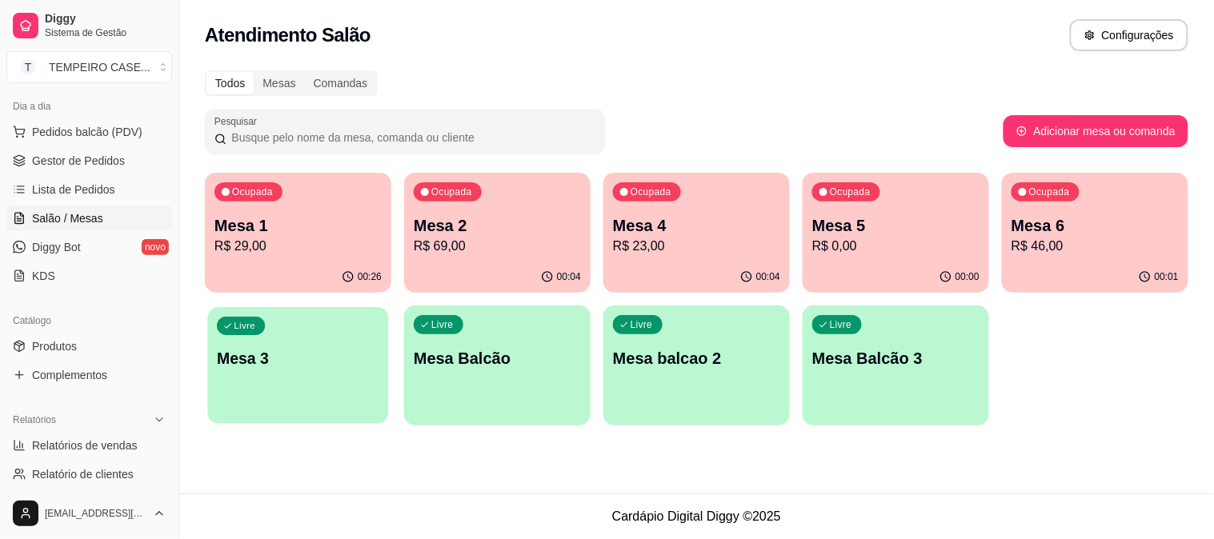
click at [323, 352] on p "Mesa 3" at bounding box center [298, 359] width 162 height 22
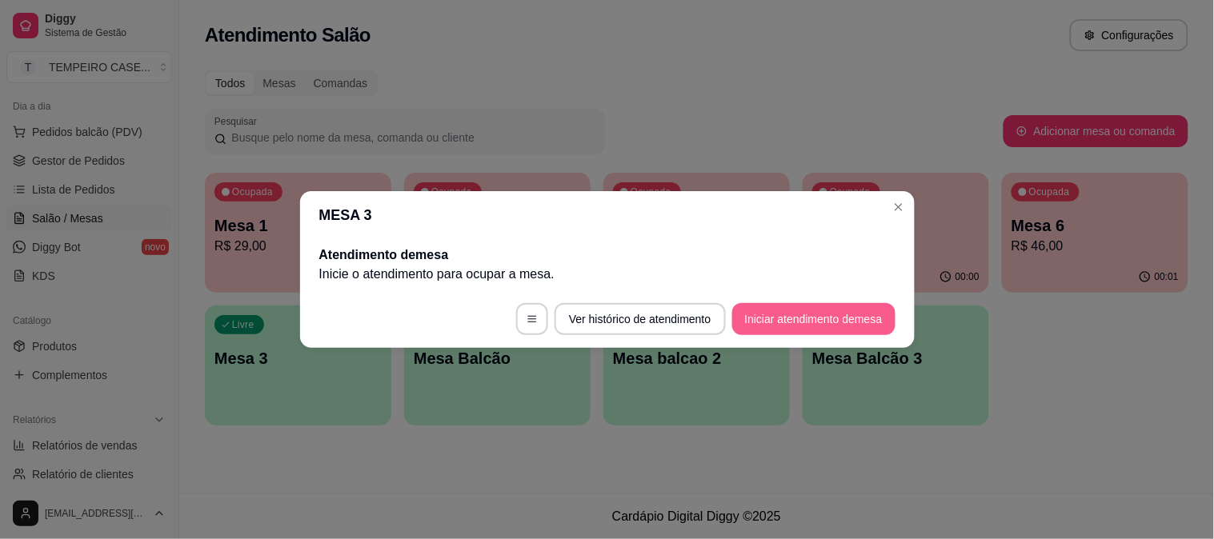
click at [803, 308] on button "Iniciar atendimento de mesa" at bounding box center [813, 319] width 163 height 32
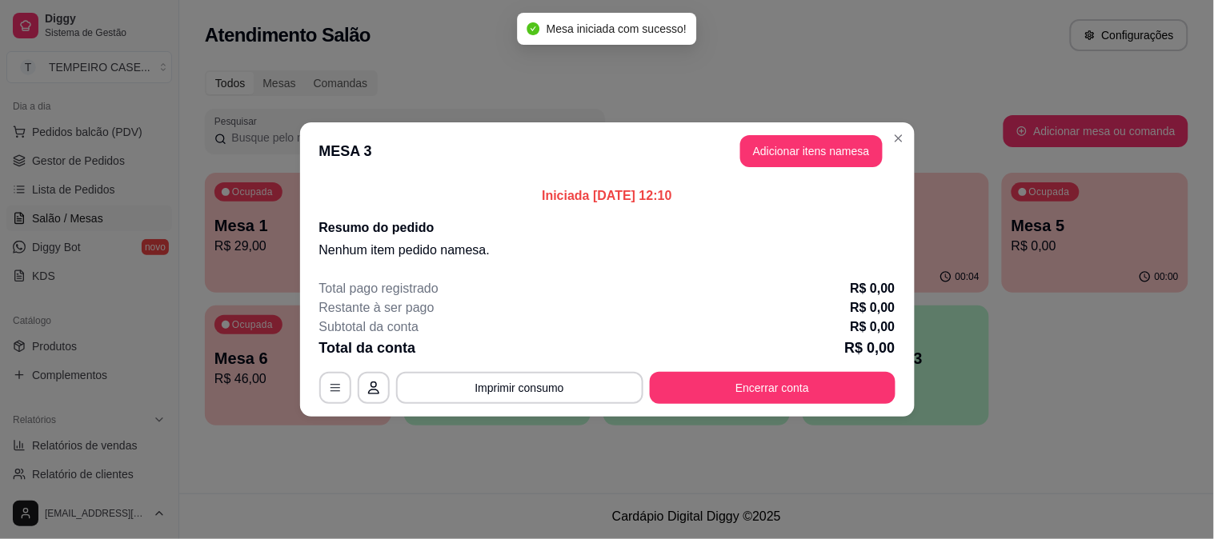
click at [786, 141] on button "Adicionar itens na mesa" at bounding box center [811, 151] width 142 height 32
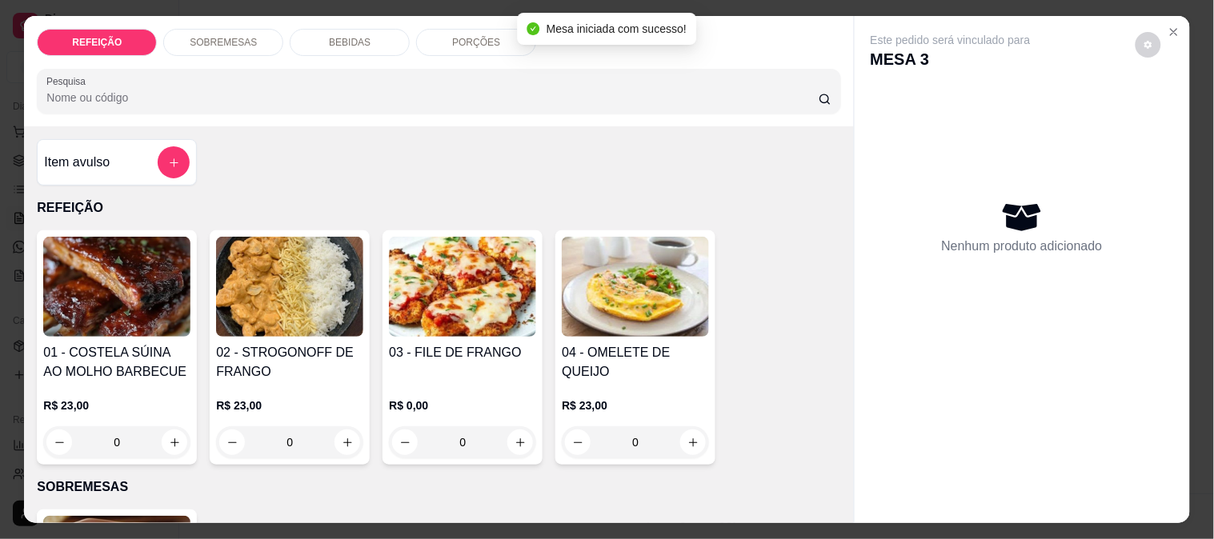
click at [443, 270] on img at bounding box center [462, 287] width 147 height 100
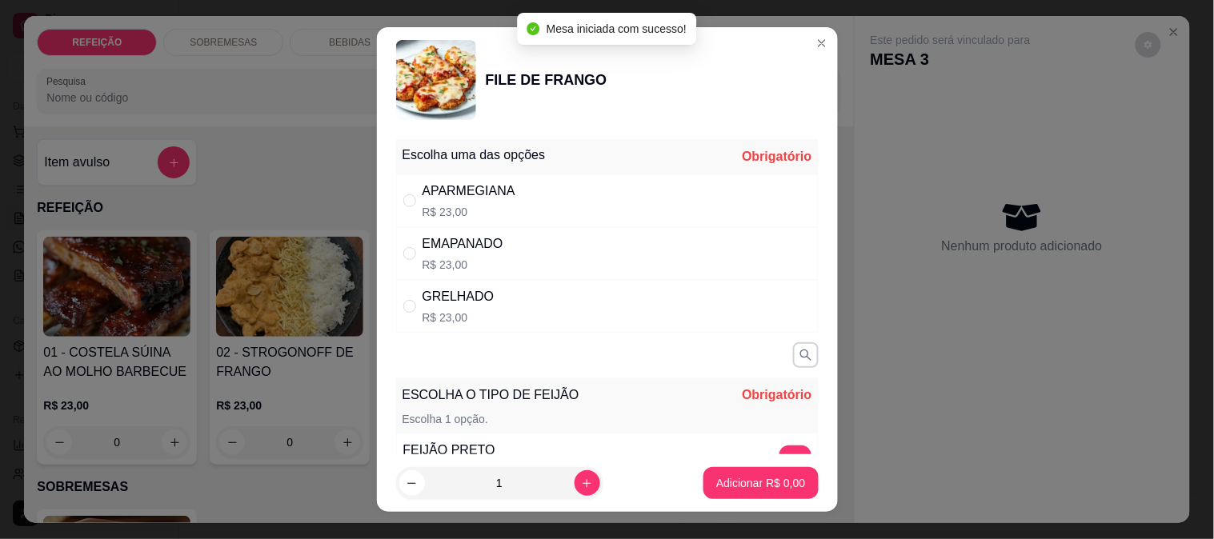
click at [607, 211] on div "APARMEGIANA R$ 23,00" at bounding box center [607, 200] width 423 height 53
radio input "true"
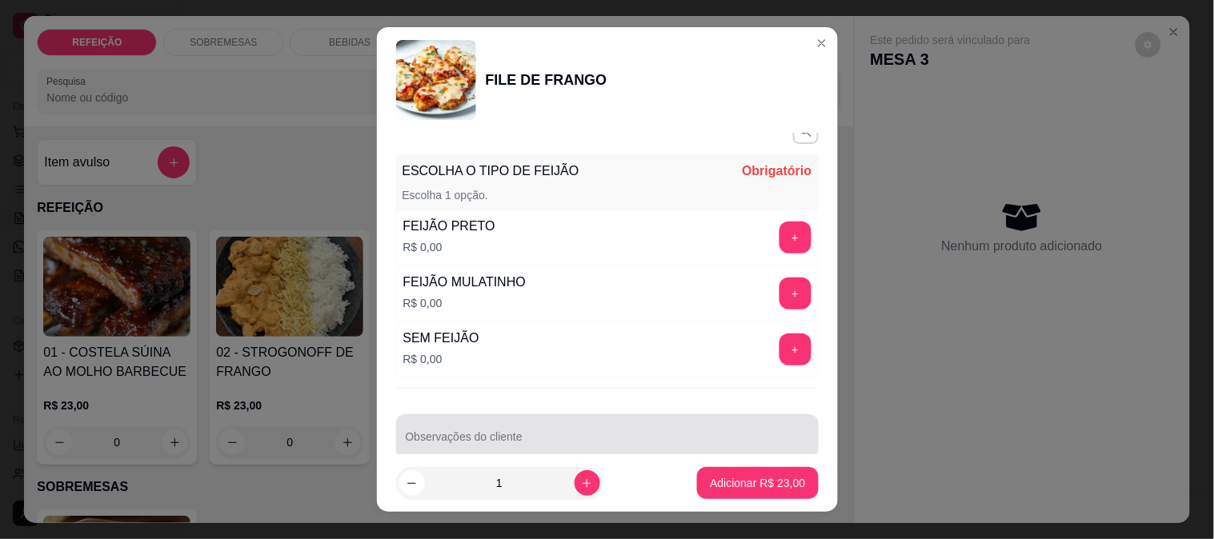
scroll to position [251, 0]
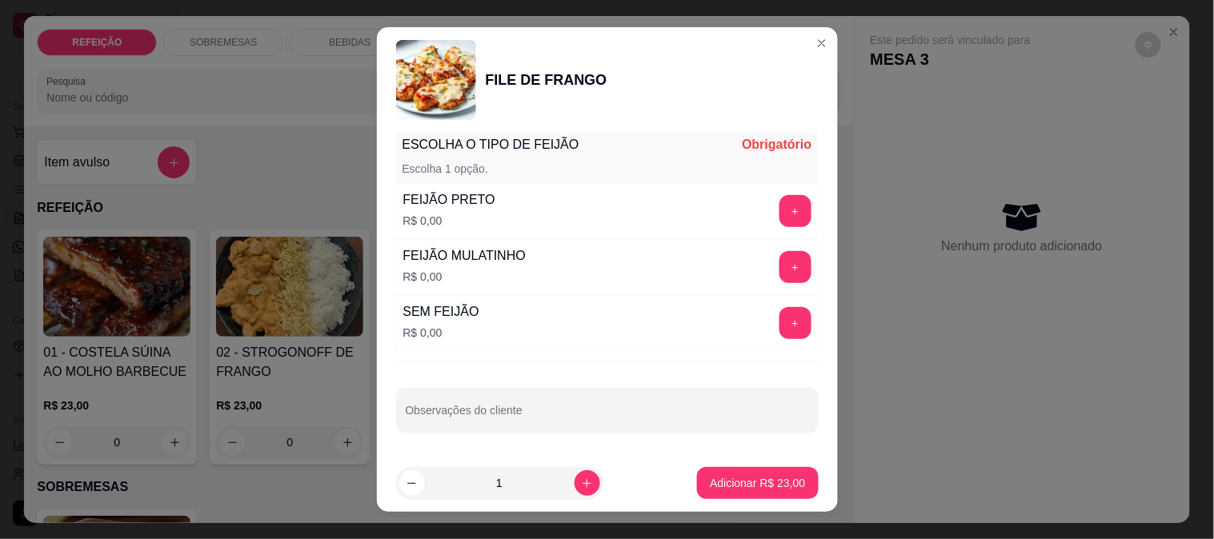
click at [616, 420] on input "Observações do cliente" at bounding box center [607, 417] width 403 height 16
type input "SEM MACARRÃO E SEM FAROFA"
click at [780, 256] on button "+" at bounding box center [796, 267] width 32 height 32
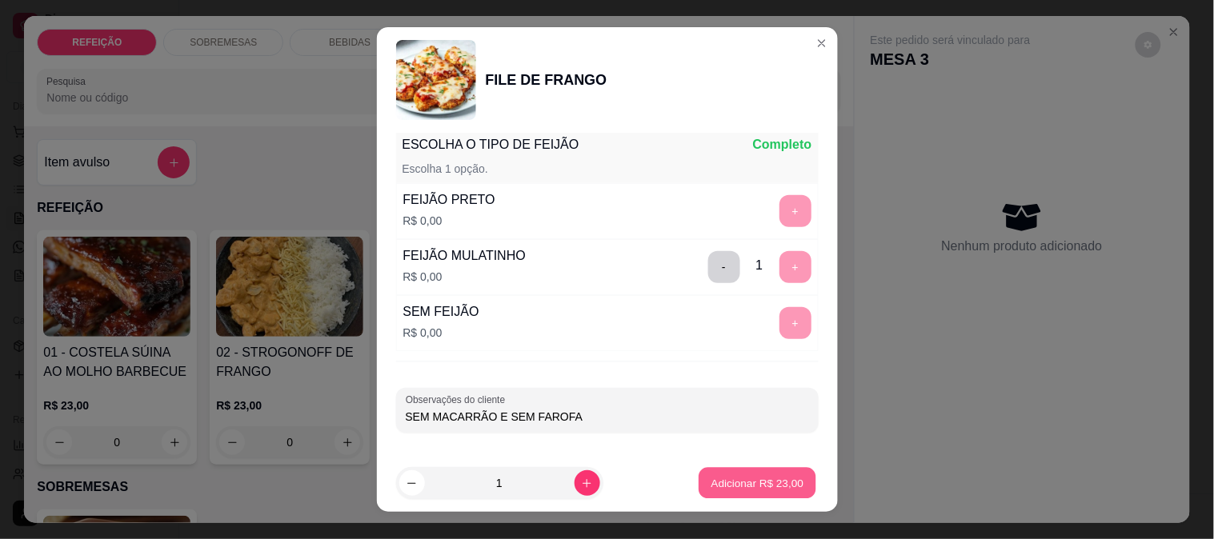
click at [727, 489] on button "Adicionar R$ 23,00" at bounding box center [758, 483] width 118 height 31
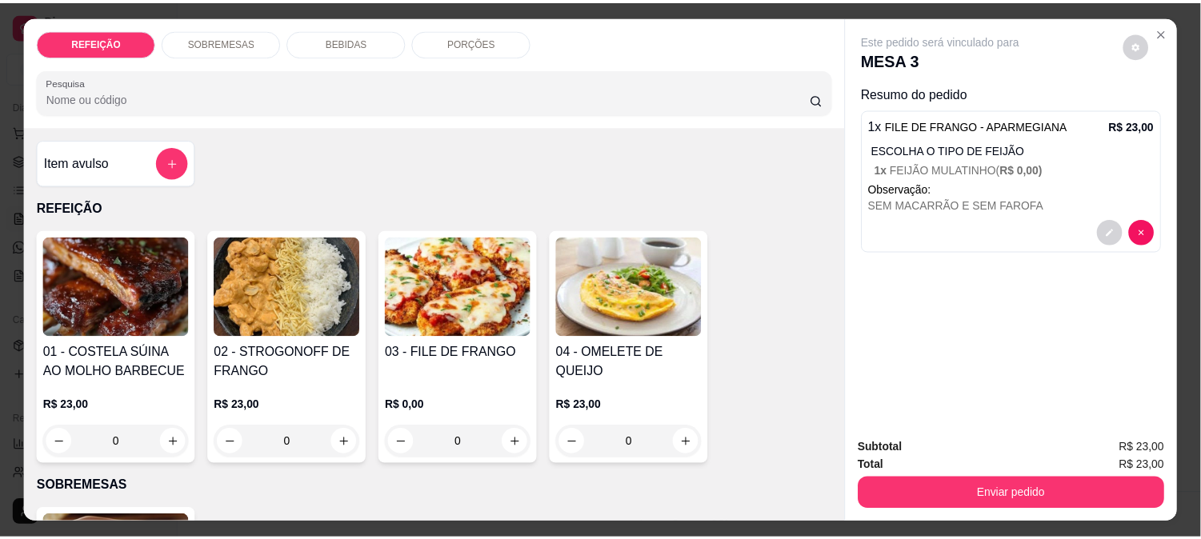
scroll to position [42, 0]
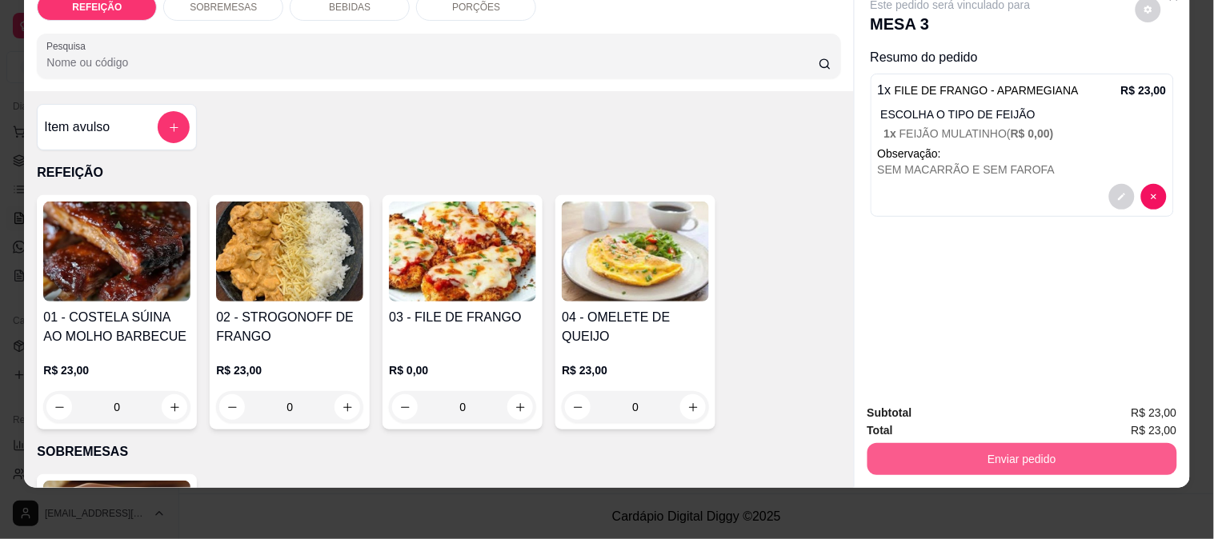
click at [970, 447] on button "Enviar pedido" at bounding box center [1023, 459] width 310 height 32
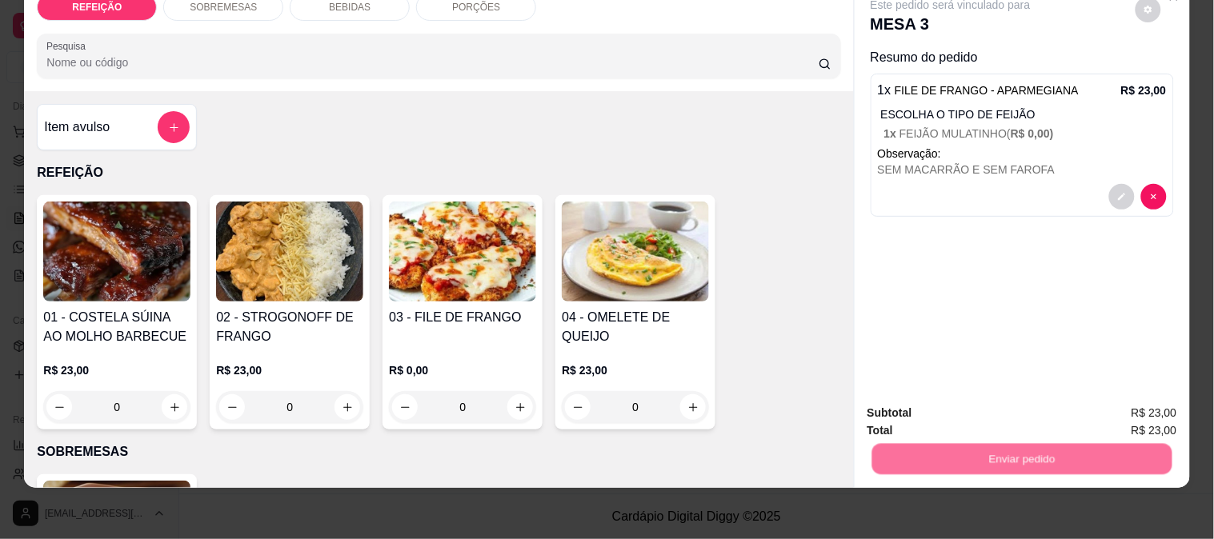
click at [1167, 401] on button "Enviar pedido" at bounding box center [1135, 407] width 90 height 30
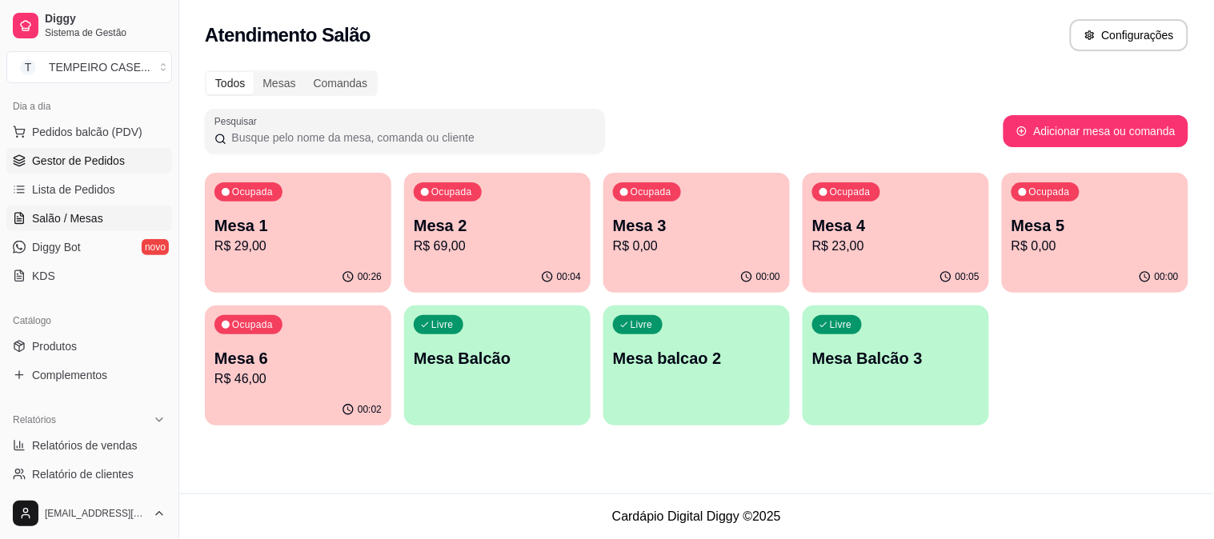
click at [98, 166] on span "Gestor de Pedidos" at bounding box center [78, 161] width 93 height 16
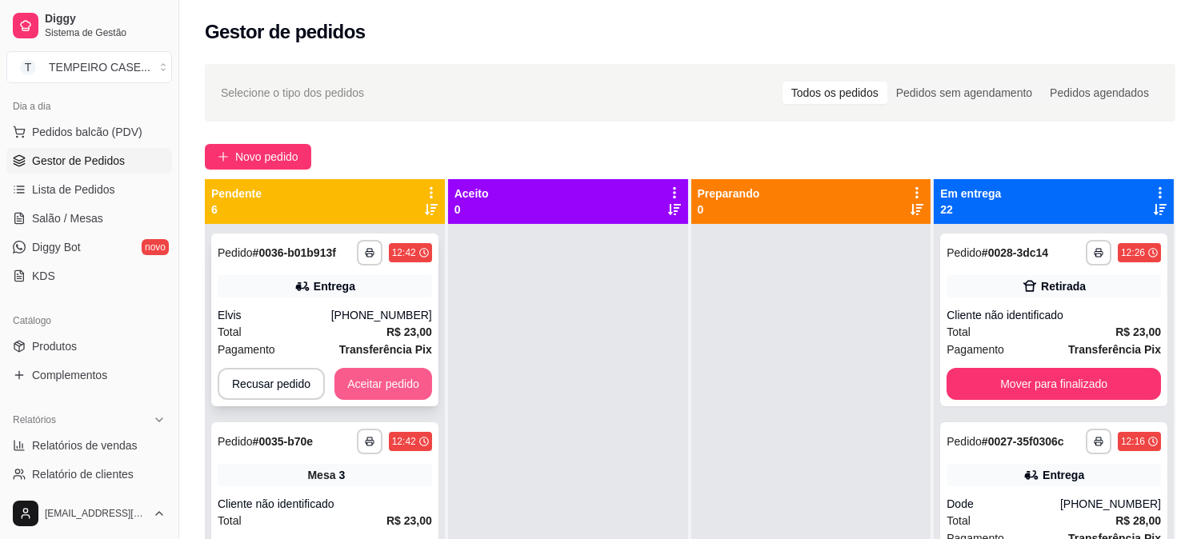
click at [397, 381] on button "Aceitar pedido" at bounding box center [384, 384] width 98 height 32
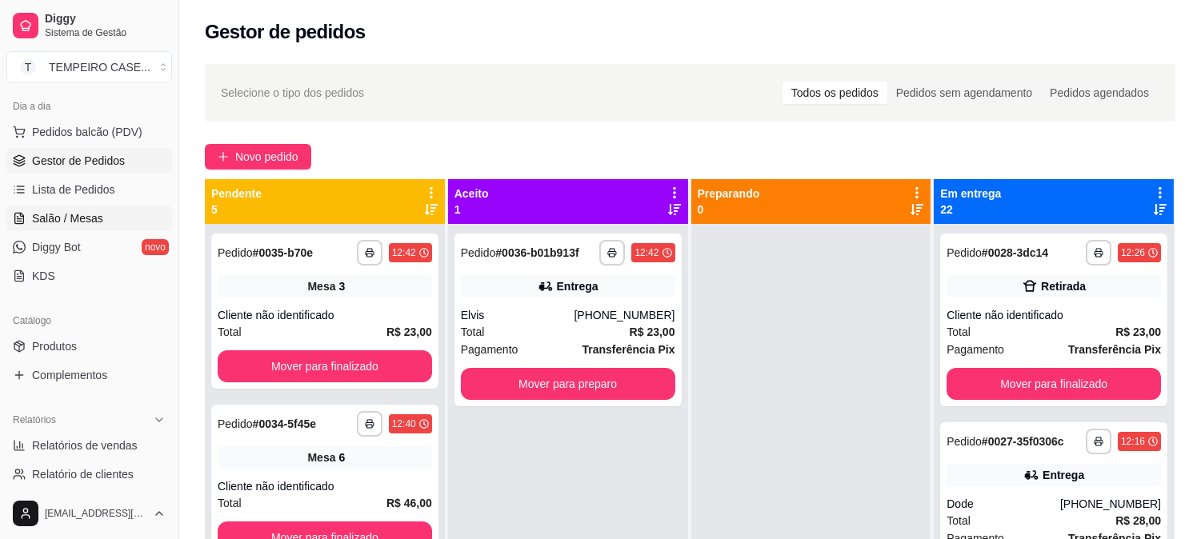
click at [66, 222] on span "Salão / Mesas" at bounding box center [67, 218] width 71 height 16
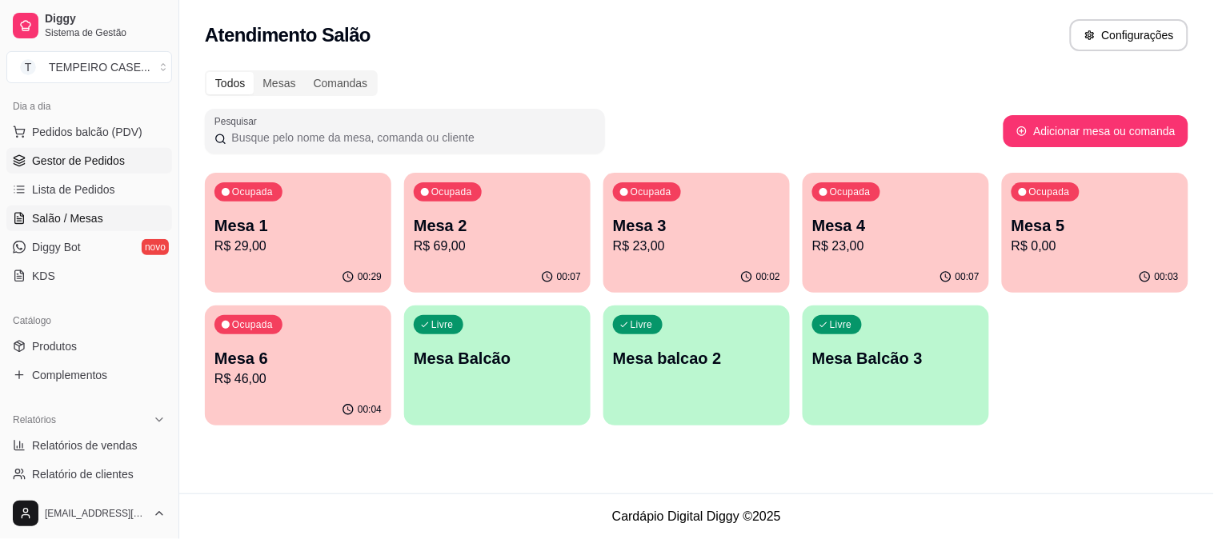
click at [84, 171] on link "Gestor de Pedidos" at bounding box center [89, 161] width 166 height 26
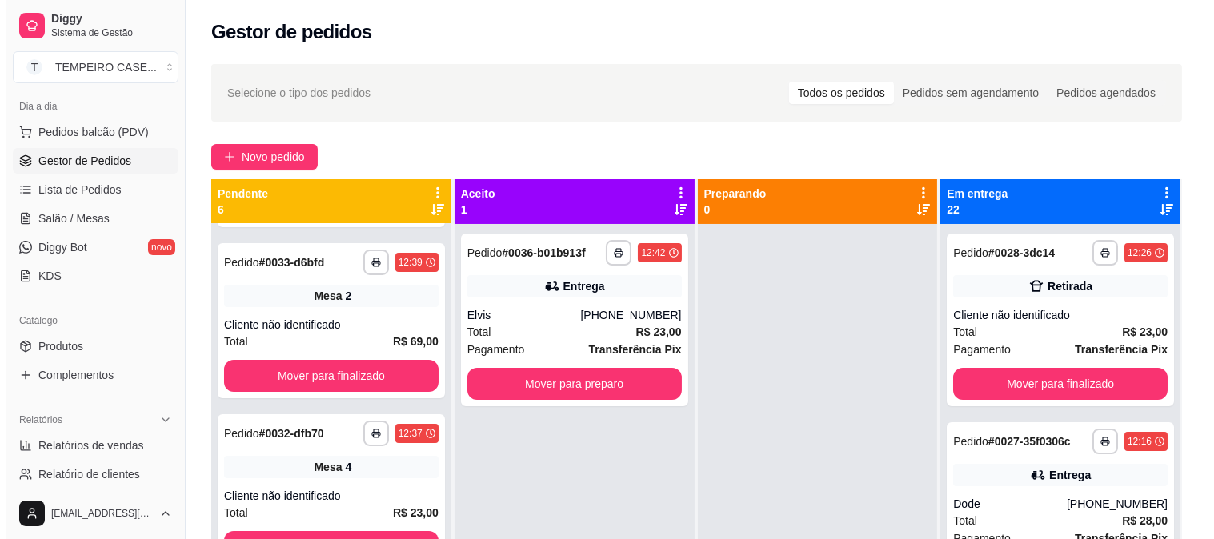
scroll to position [537, 0]
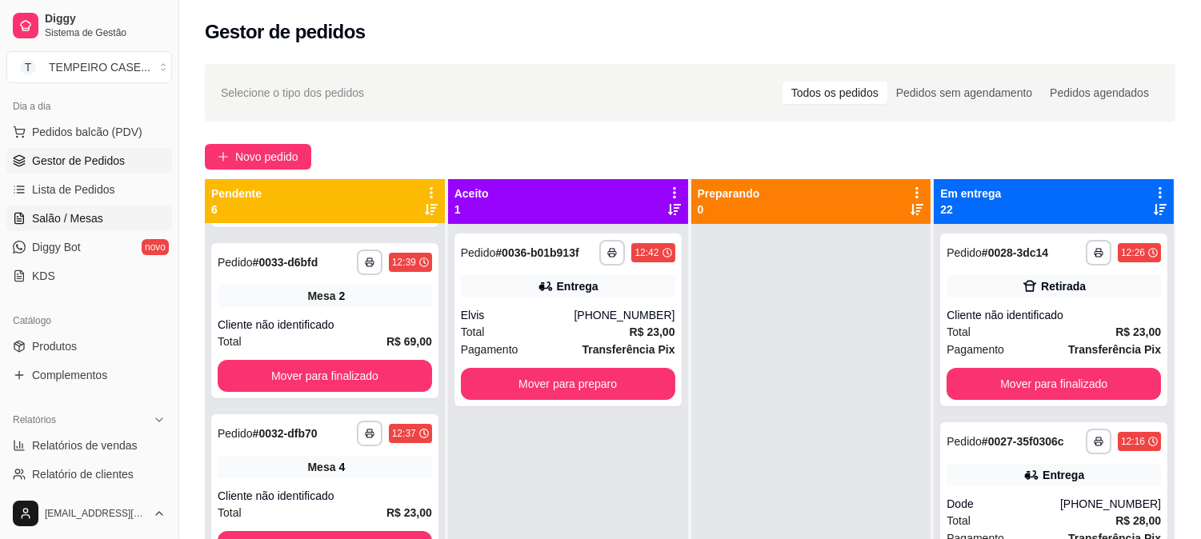
click at [106, 218] on link "Salão / Mesas" at bounding box center [89, 219] width 166 height 26
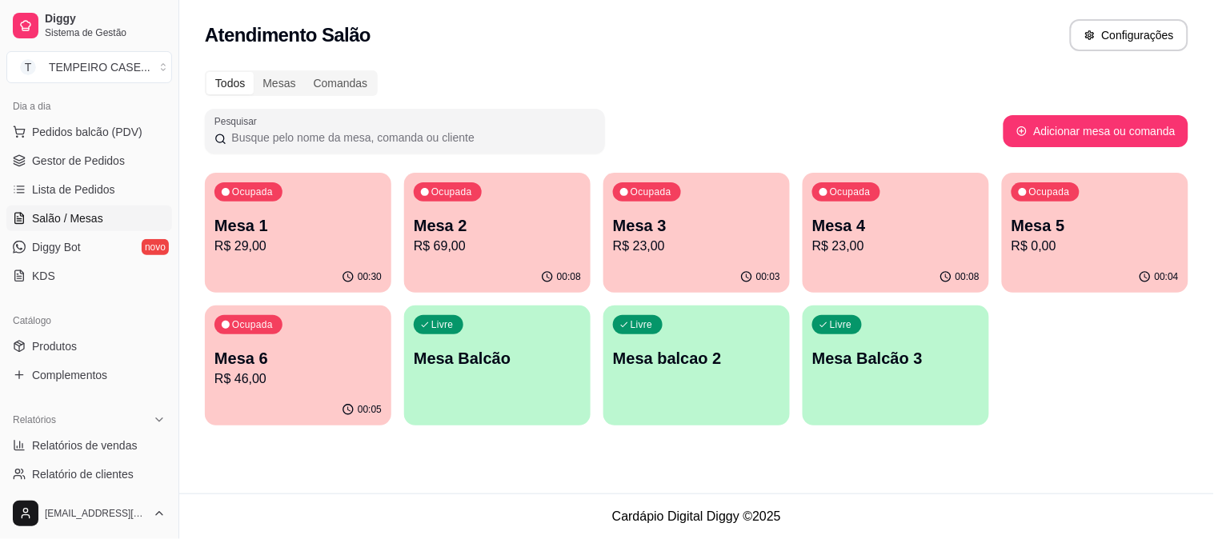
click at [1133, 266] on div "00:04" at bounding box center [1095, 277] width 186 height 31
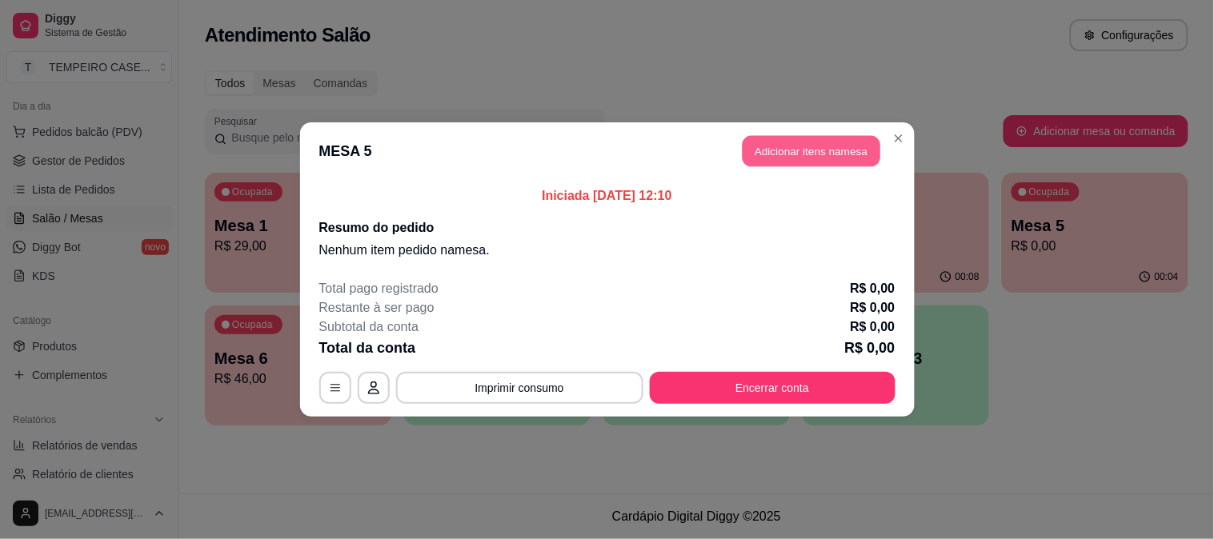
click at [784, 153] on button "Adicionar itens na mesa" at bounding box center [812, 151] width 138 height 31
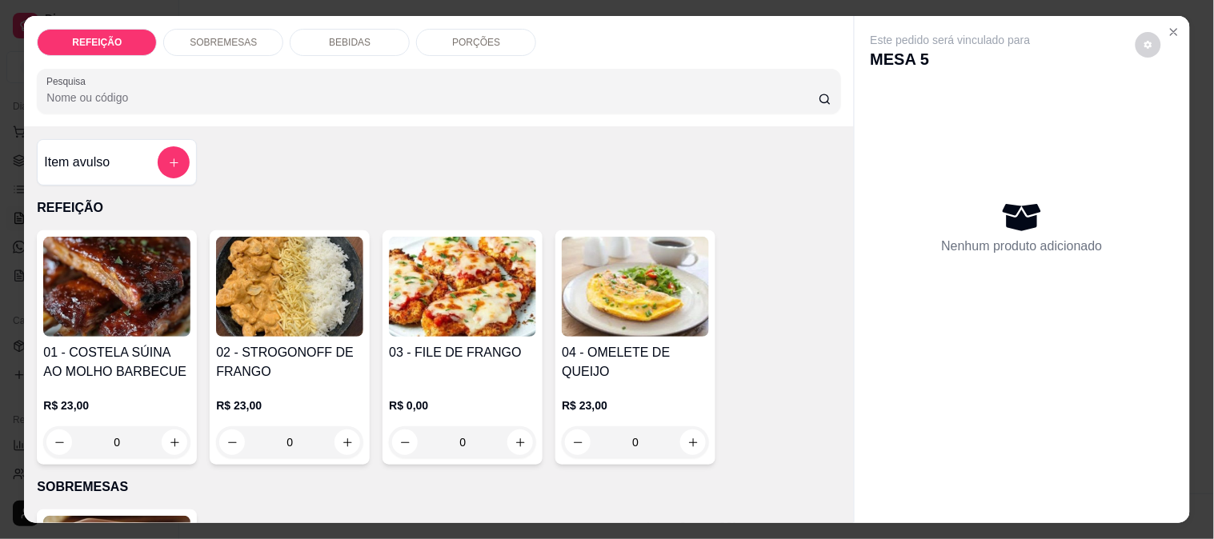
click at [459, 271] on img at bounding box center [462, 287] width 147 height 100
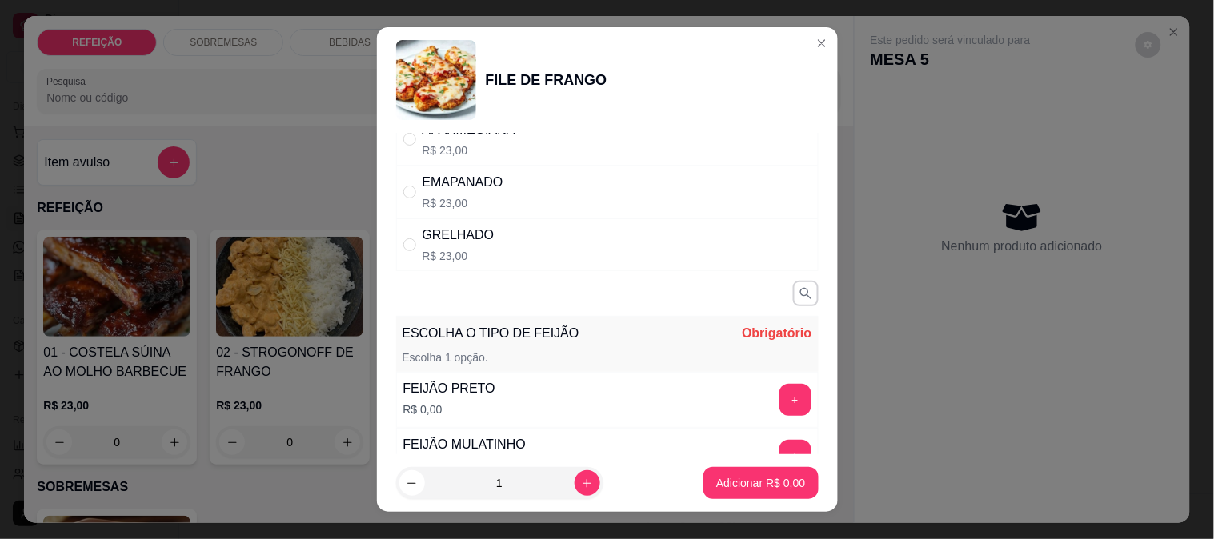
scroll to position [89, 0]
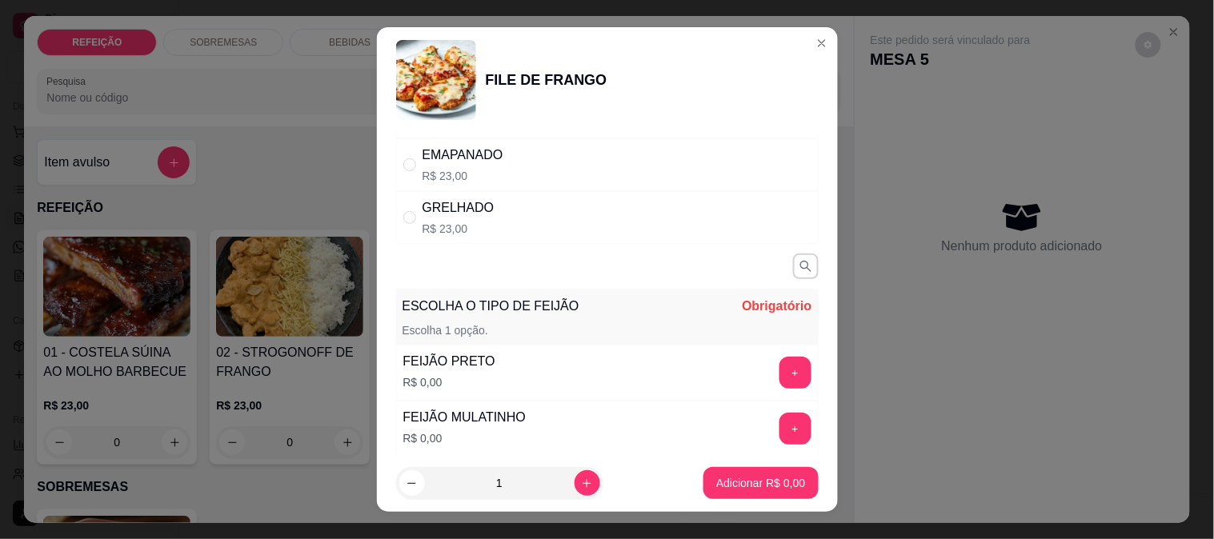
click at [485, 211] on div "GRELHADO R$ 23,00" at bounding box center [607, 217] width 423 height 53
radio input "true"
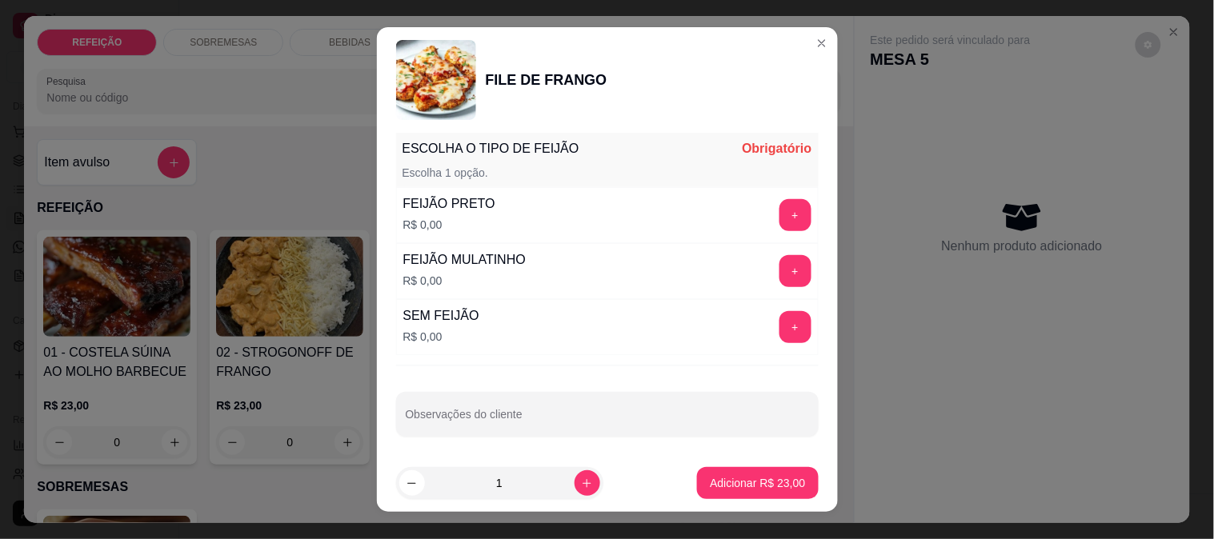
scroll to position [251, 0]
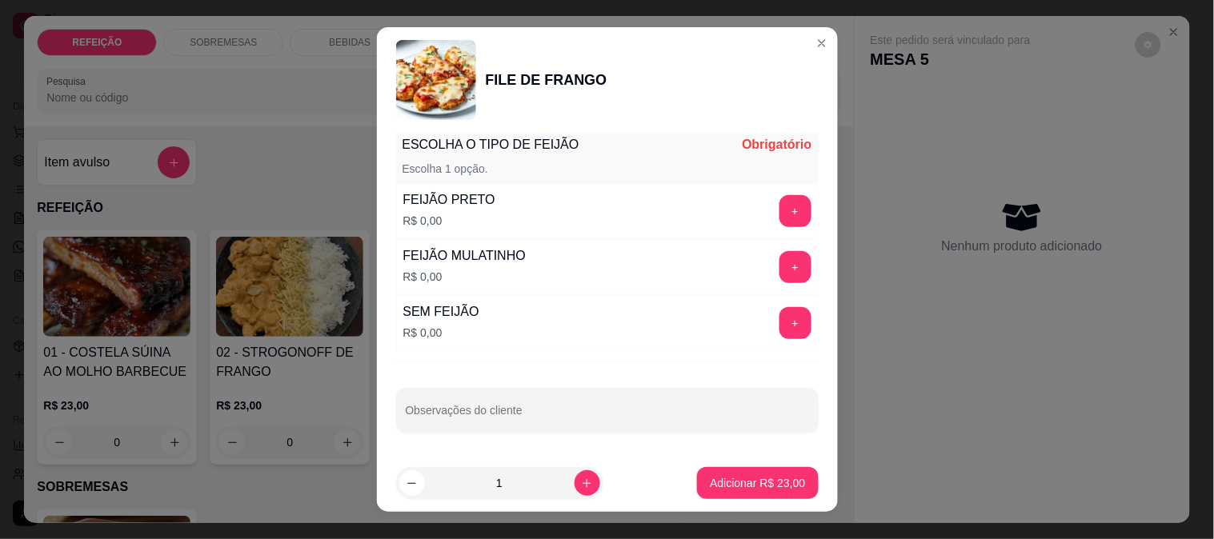
click at [780, 217] on button "+" at bounding box center [796, 211] width 32 height 32
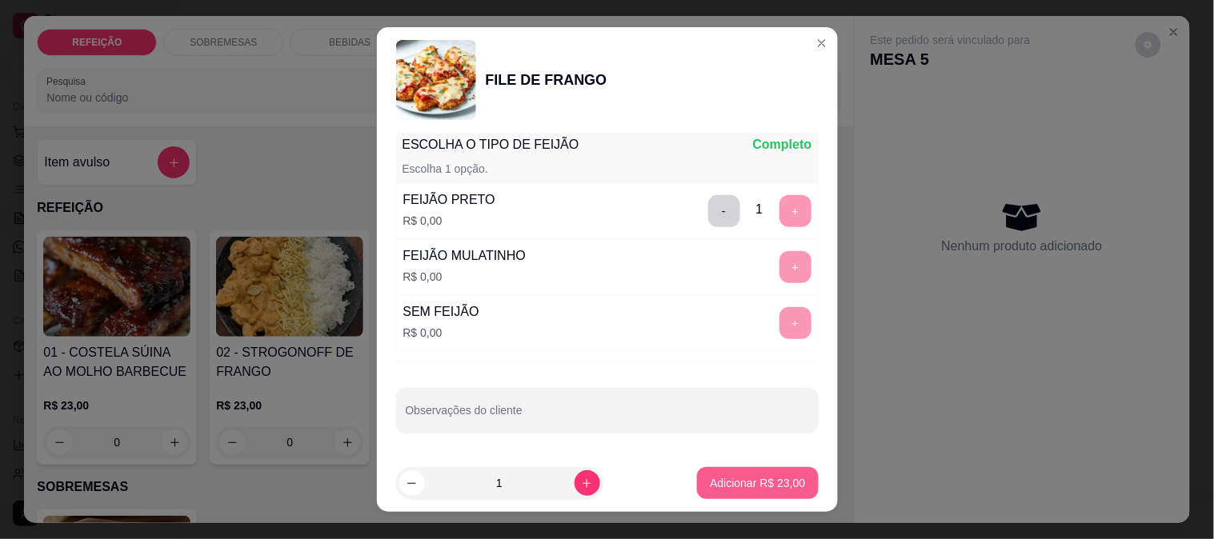
click at [742, 469] on button "Adicionar R$ 23,00" at bounding box center [757, 483] width 121 height 32
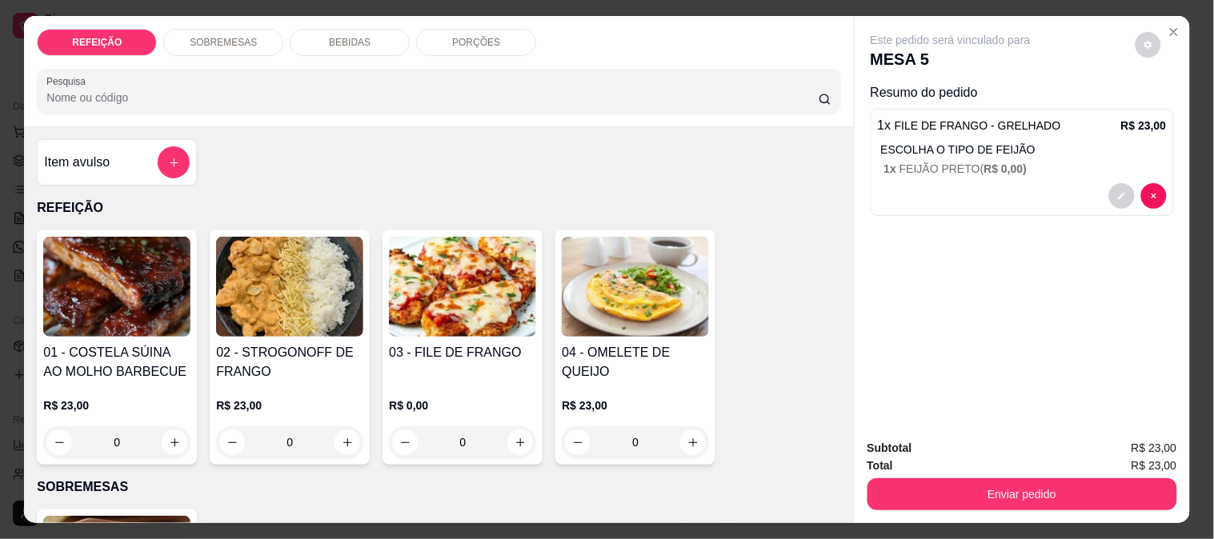
click at [72, 313] on img at bounding box center [116, 287] width 147 height 100
click at [442, 311] on img at bounding box center [462, 287] width 147 height 100
click at [108, 290] on img at bounding box center [116, 287] width 147 height 100
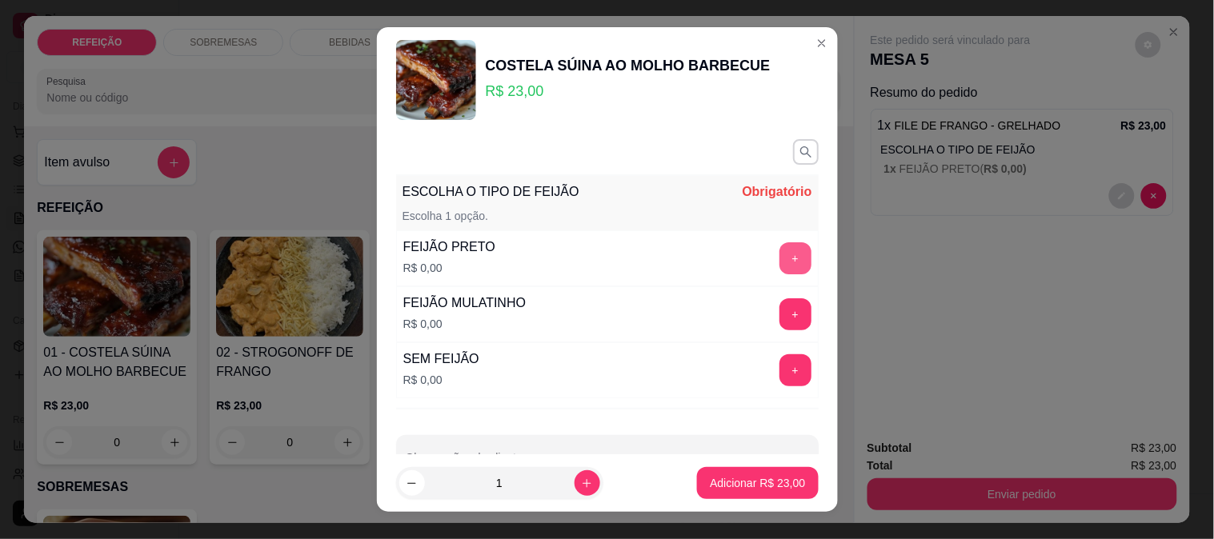
click at [780, 252] on button "+" at bounding box center [796, 258] width 32 height 32
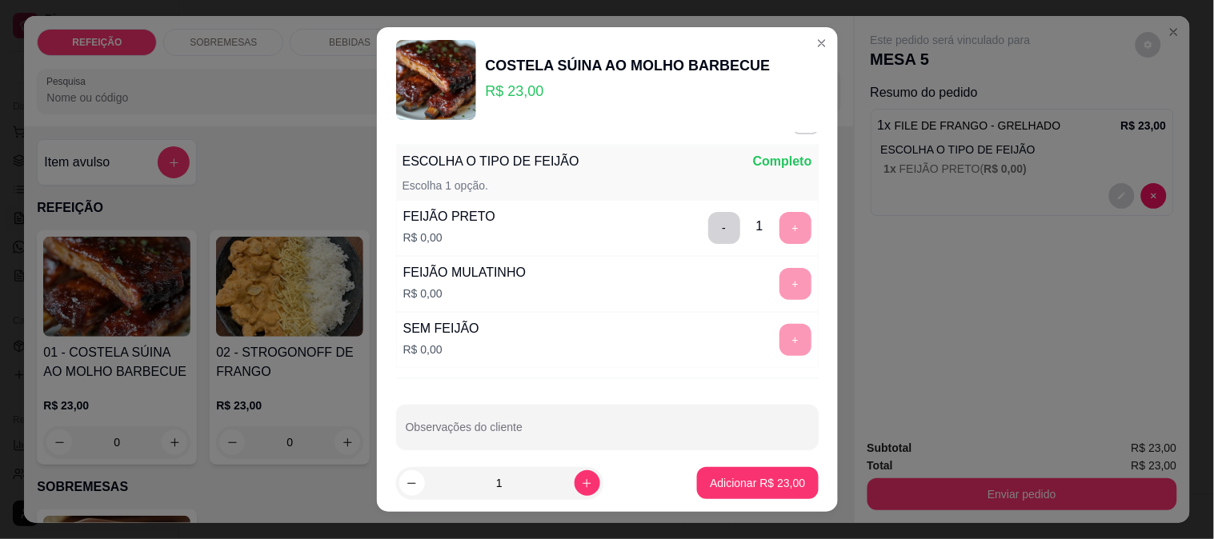
scroll to position [48, 0]
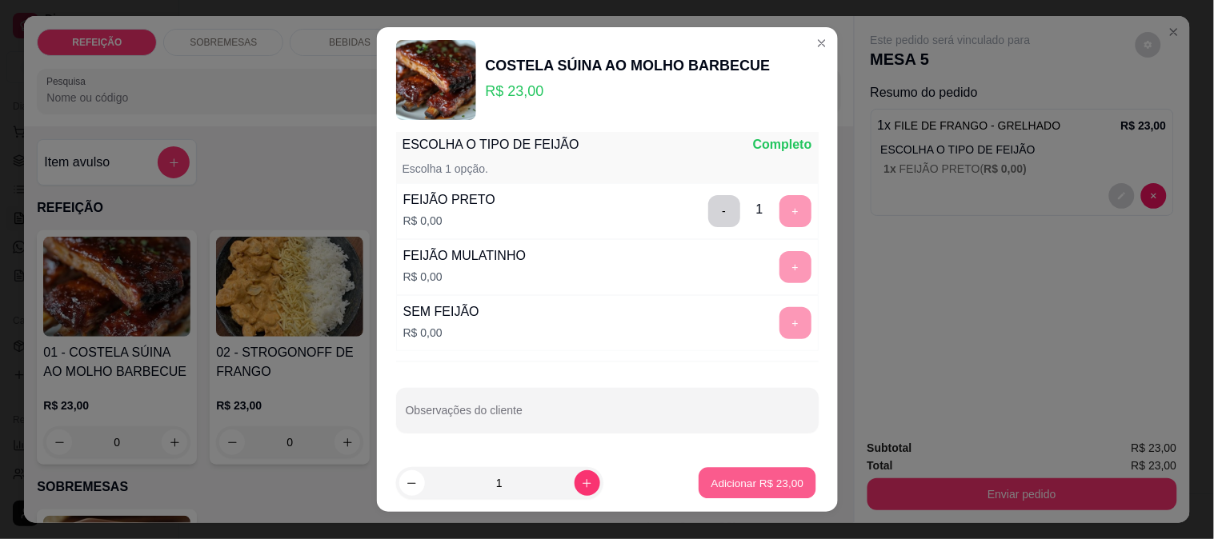
click at [711, 486] on p "Adicionar R$ 23,00" at bounding box center [757, 483] width 93 height 15
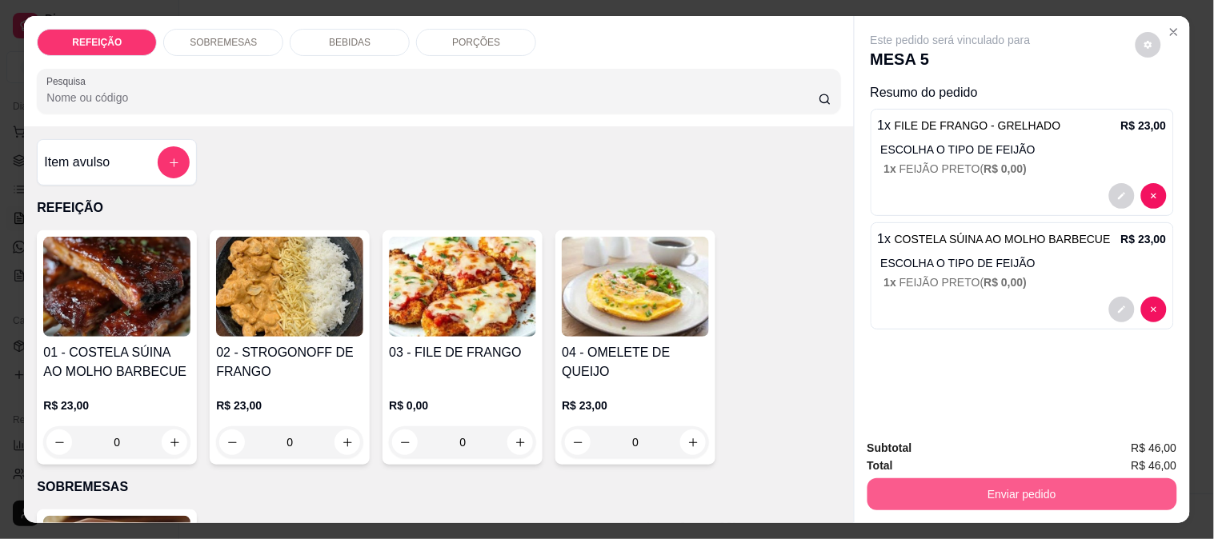
click at [922, 483] on button "Enviar pedido" at bounding box center [1023, 495] width 310 height 32
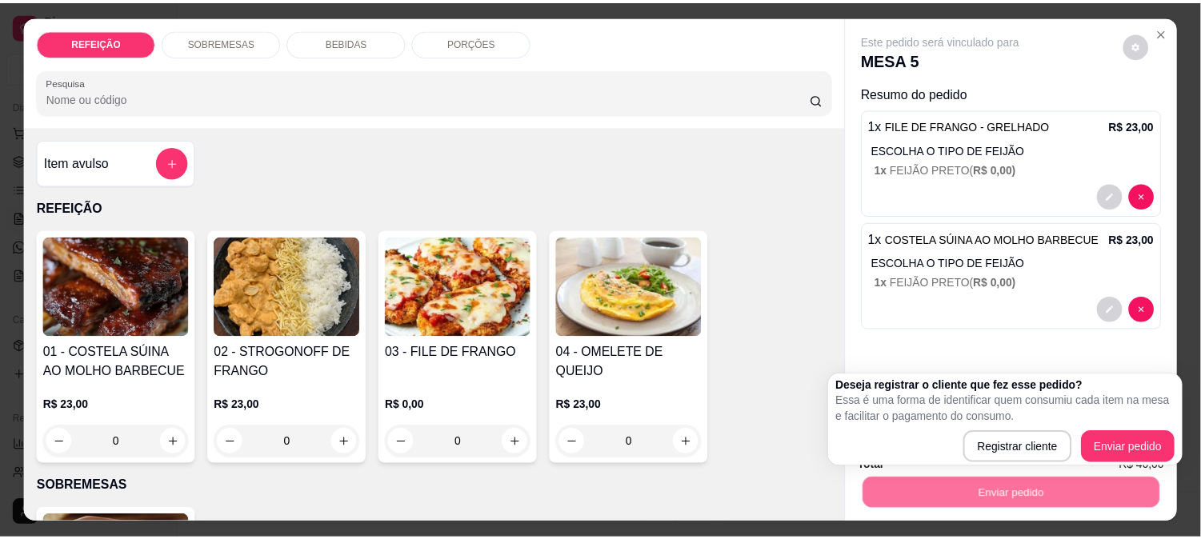
scroll to position [42, 0]
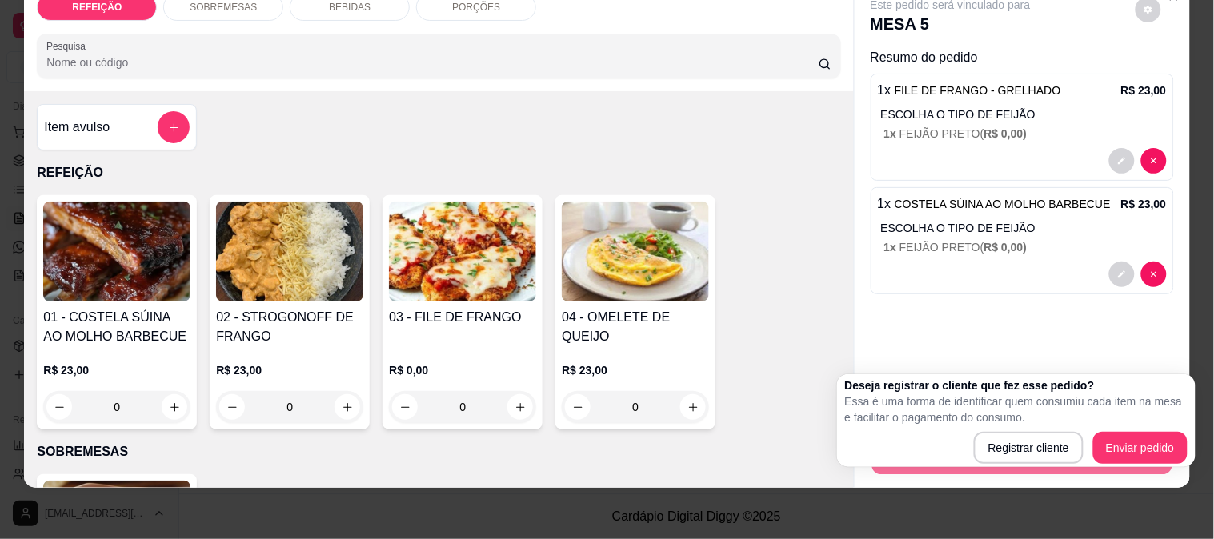
click at [1079, 323] on div "Este pedido será vinculado para MESA 5 Resumo do pedido 1 x FILE DE FRANGO - GR…" at bounding box center [1022, 186] width 335 height 411
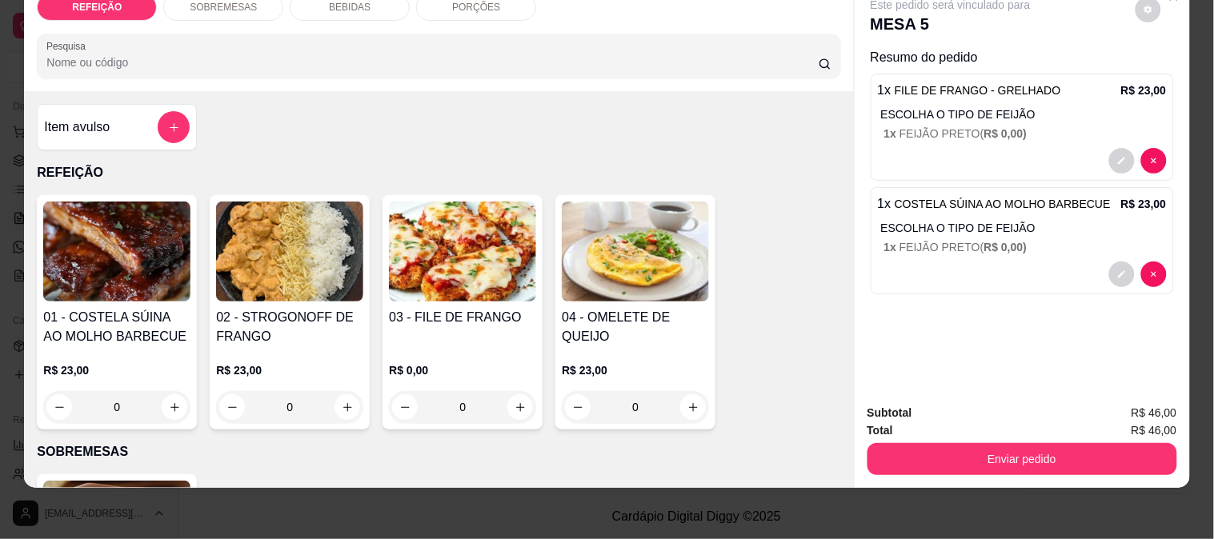
drag, startPoint x: 966, startPoint y: 467, endPoint x: 985, endPoint y: 451, distance: 24.5
click at [966, 463] on div "Subtotal R$ 46,00 Total R$ 46,00 Enviar pedido" at bounding box center [1022, 439] width 335 height 97
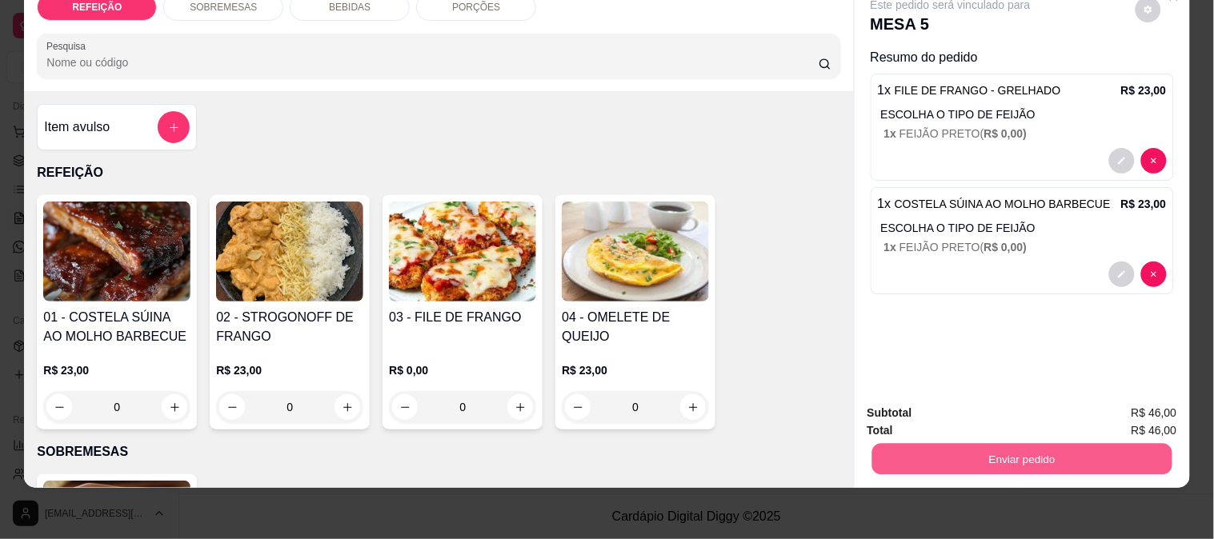
click at [988, 448] on button "Enviar pedido" at bounding box center [1022, 458] width 300 height 31
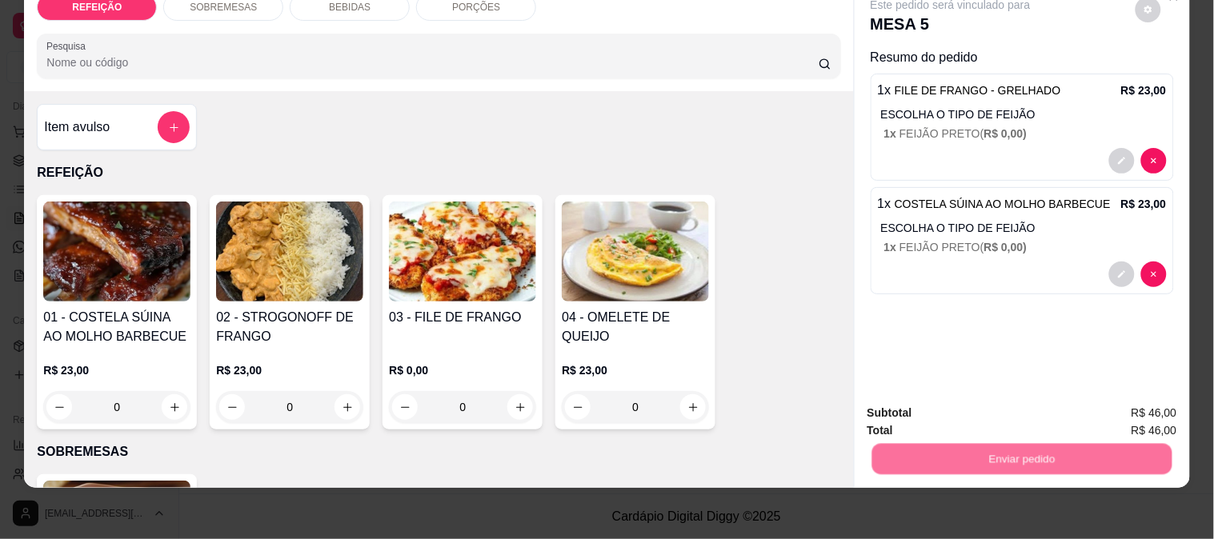
click at [1119, 401] on button "Enviar pedido" at bounding box center [1136, 406] width 88 height 30
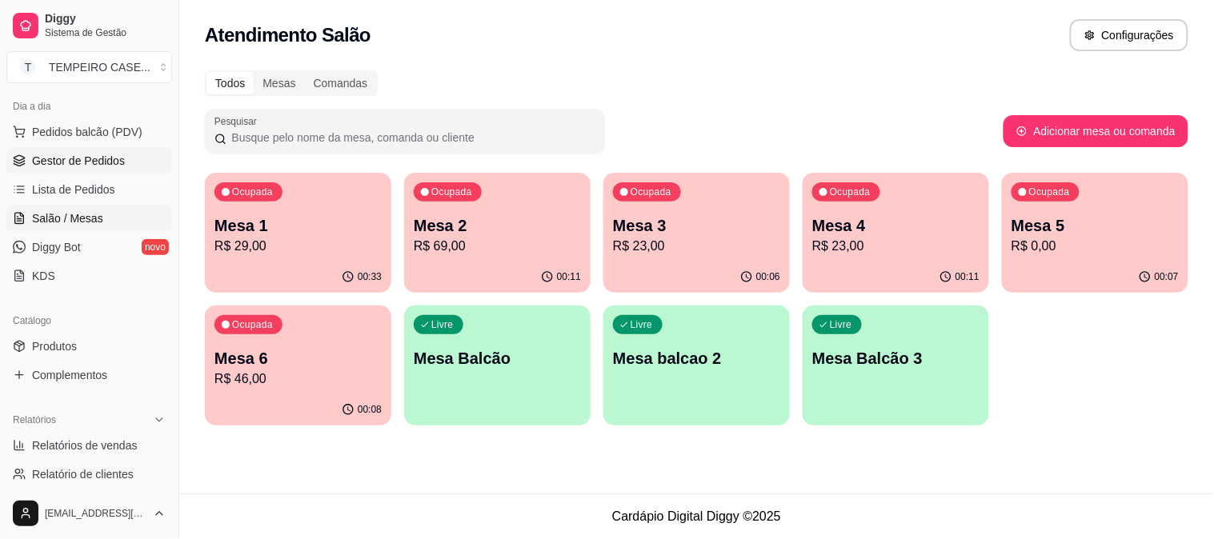
click at [59, 168] on span "Gestor de Pedidos" at bounding box center [78, 161] width 93 height 16
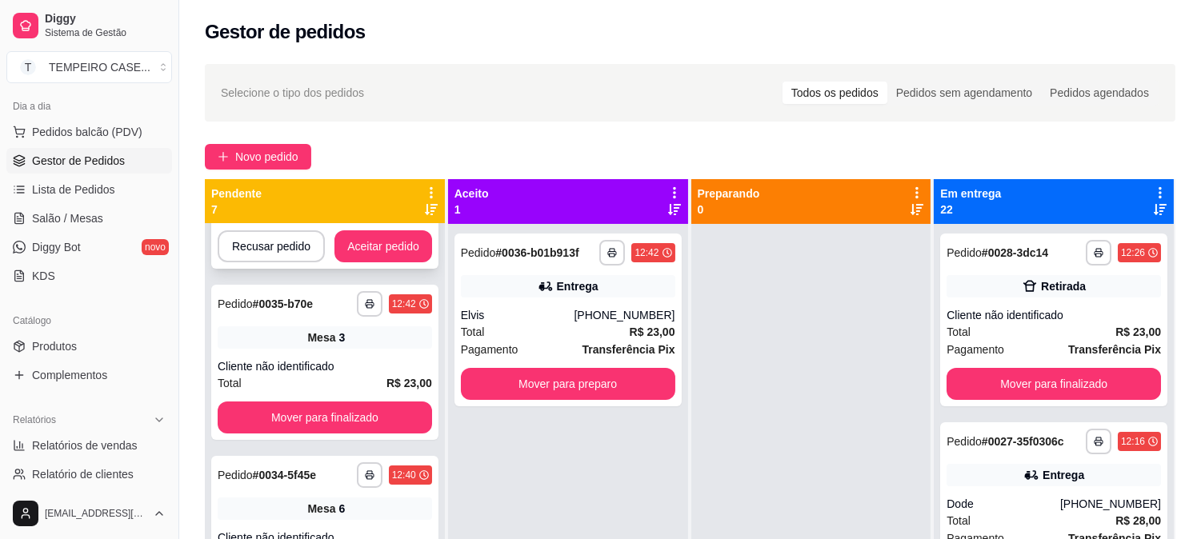
scroll to position [267, 0]
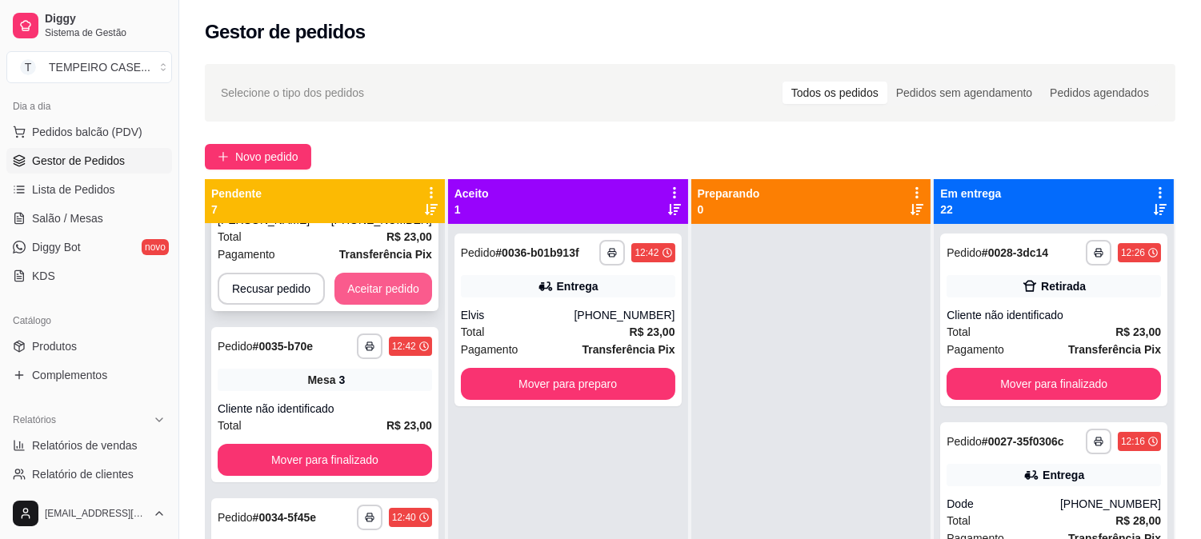
click at [384, 298] on button "Aceitar pedido" at bounding box center [384, 289] width 98 height 32
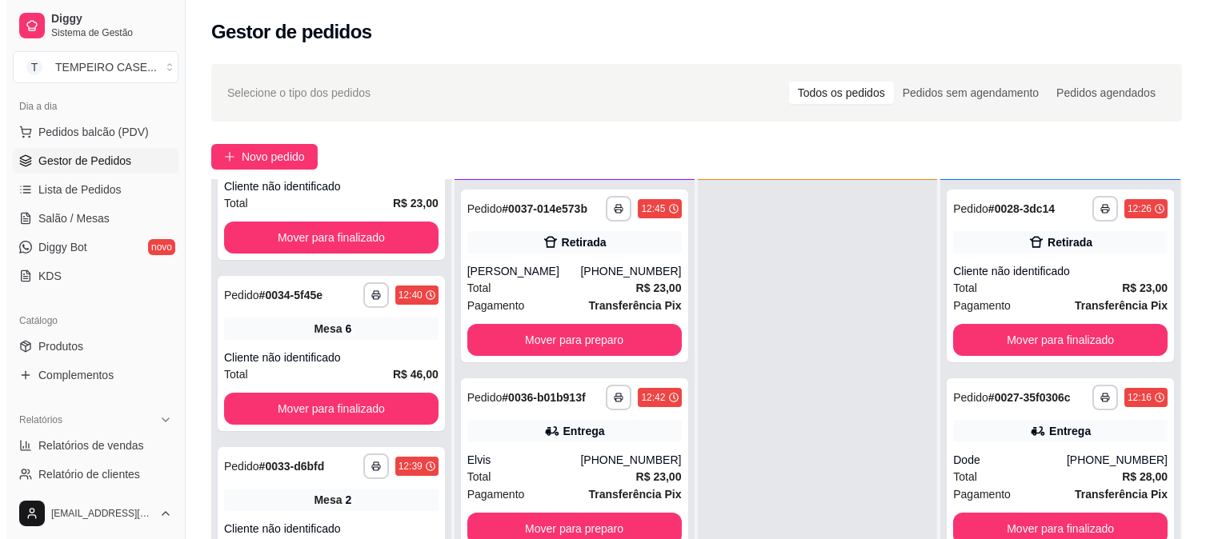
scroll to position [0, 0]
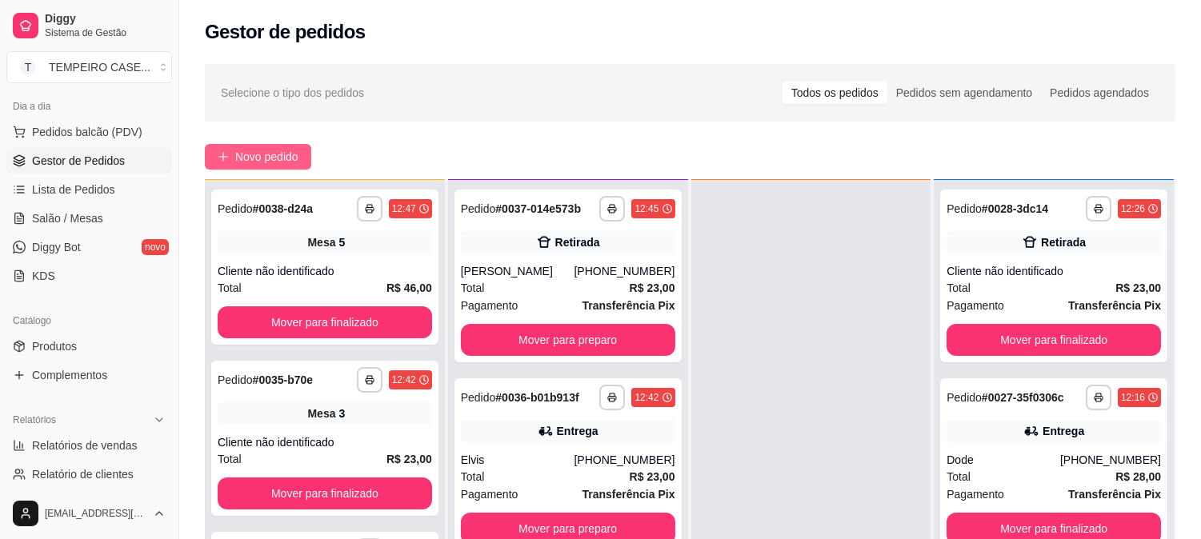
click at [262, 163] on span "Novo pedido" at bounding box center [266, 157] width 63 height 18
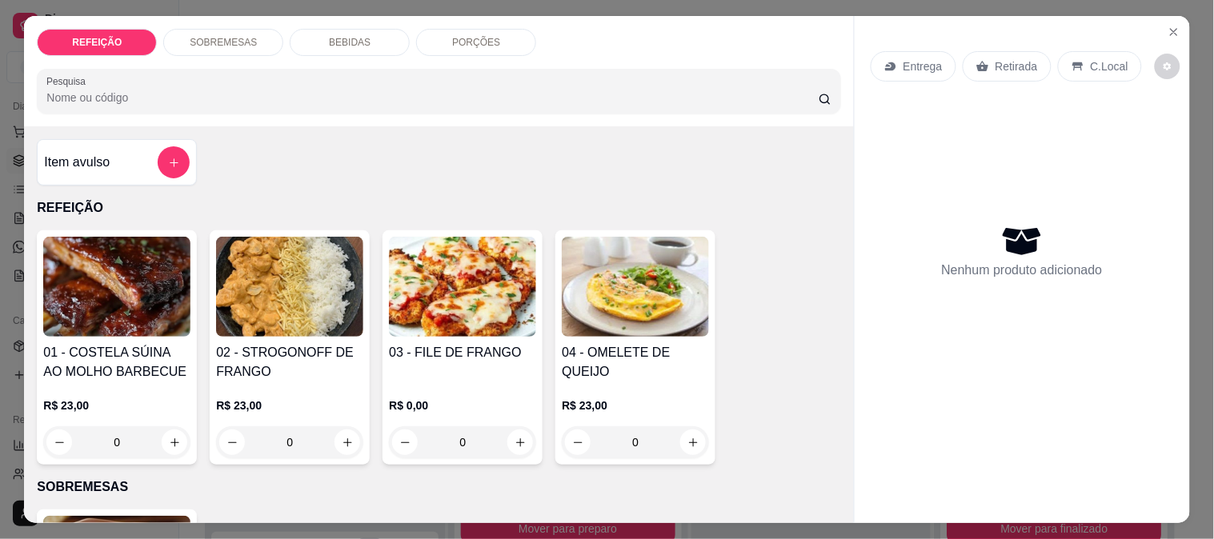
click at [102, 296] on img at bounding box center [116, 287] width 147 height 100
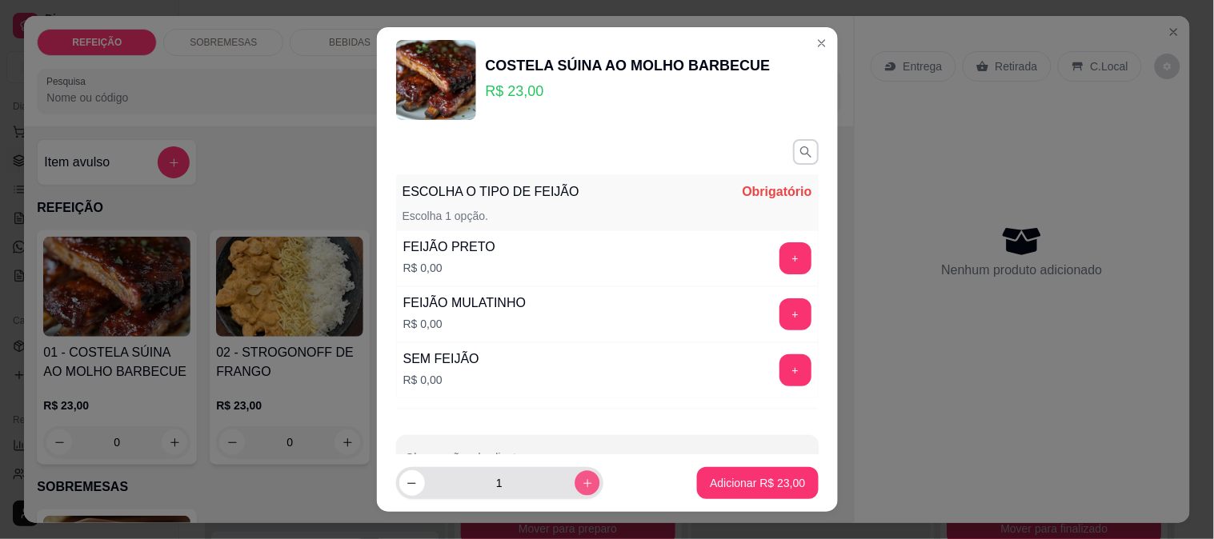
click at [581, 482] on icon "increase-product-quantity" at bounding box center [587, 484] width 12 height 12
type input "2"
click at [780, 263] on button "+" at bounding box center [796, 258] width 32 height 32
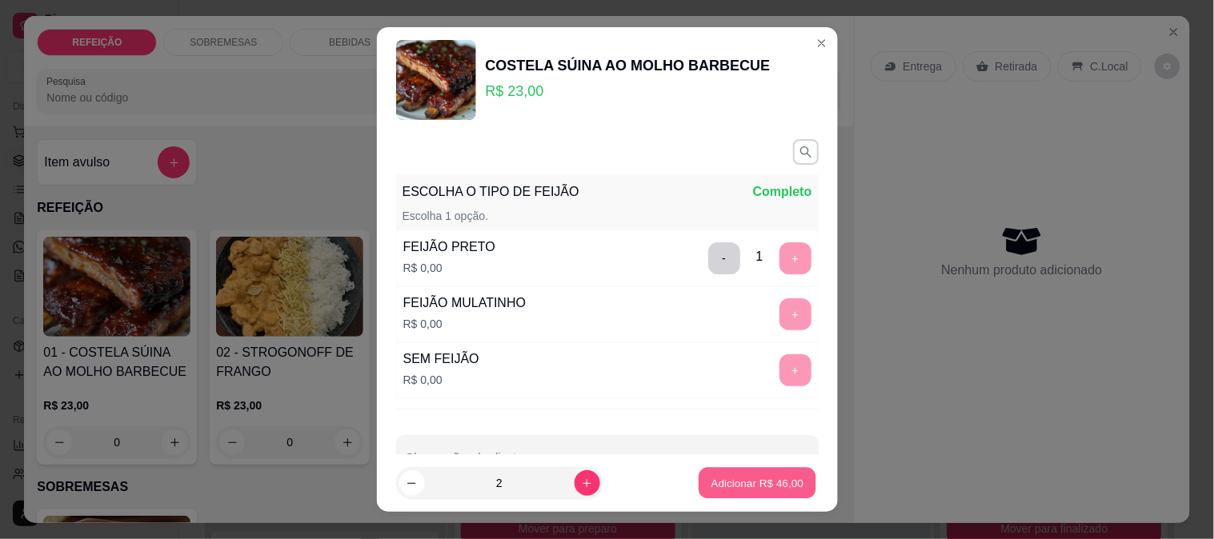
click at [728, 483] on p "Adicionar R$ 46,00" at bounding box center [757, 483] width 93 height 15
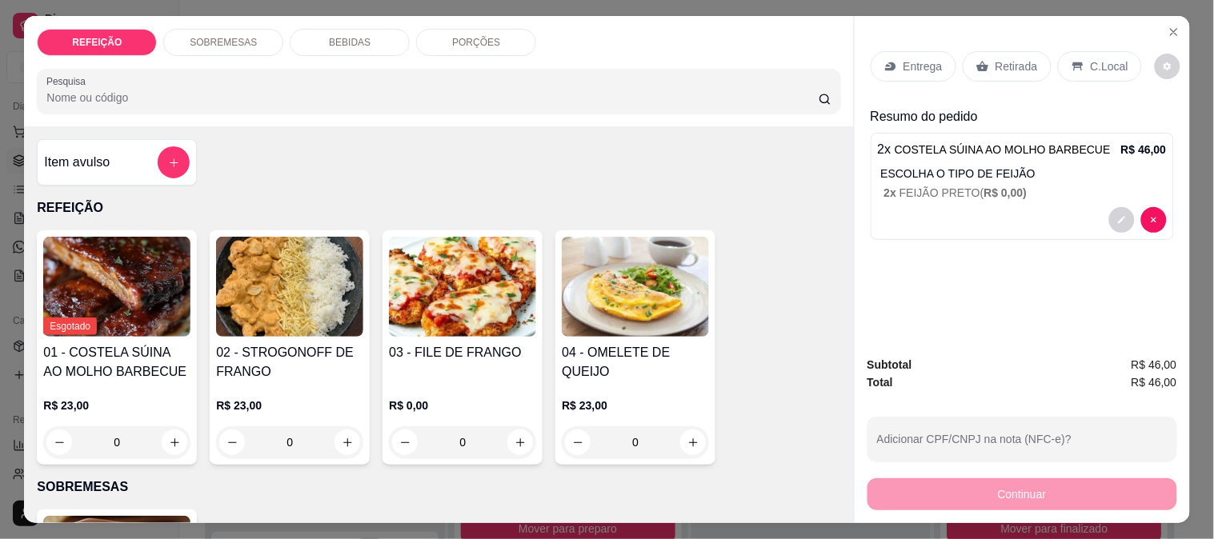
click at [916, 59] on p "Entrega" at bounding box center [923, 66] width 39 height 16
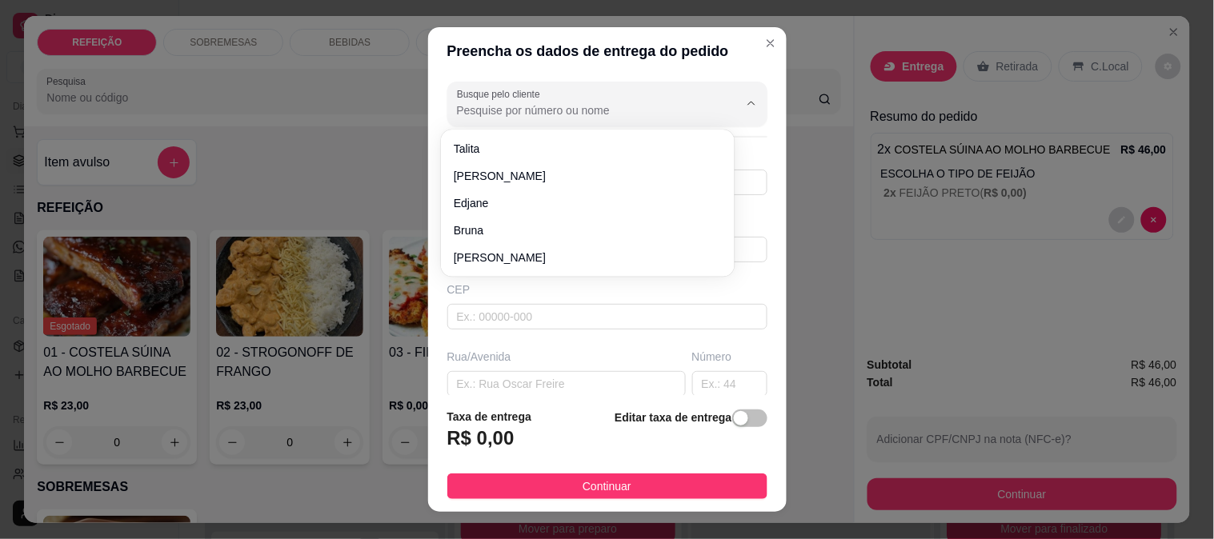
click at [592, 108] on input "Busque pelo cliente" at bounding box center [585, 110] width 256 height 16
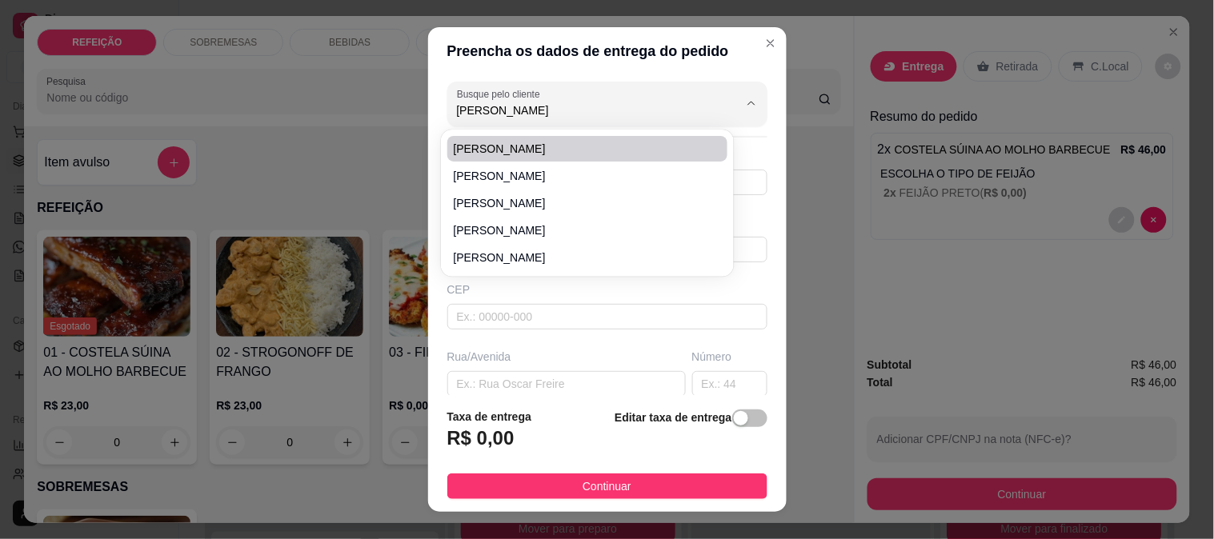
click at [565, 148] on span "[PERSON_NAME]" at bounding box center [580, 149] width 252 height 16
type input "[PERSON_NAME]"
type input "81987131744"
type input "[PERSON_NAME]"
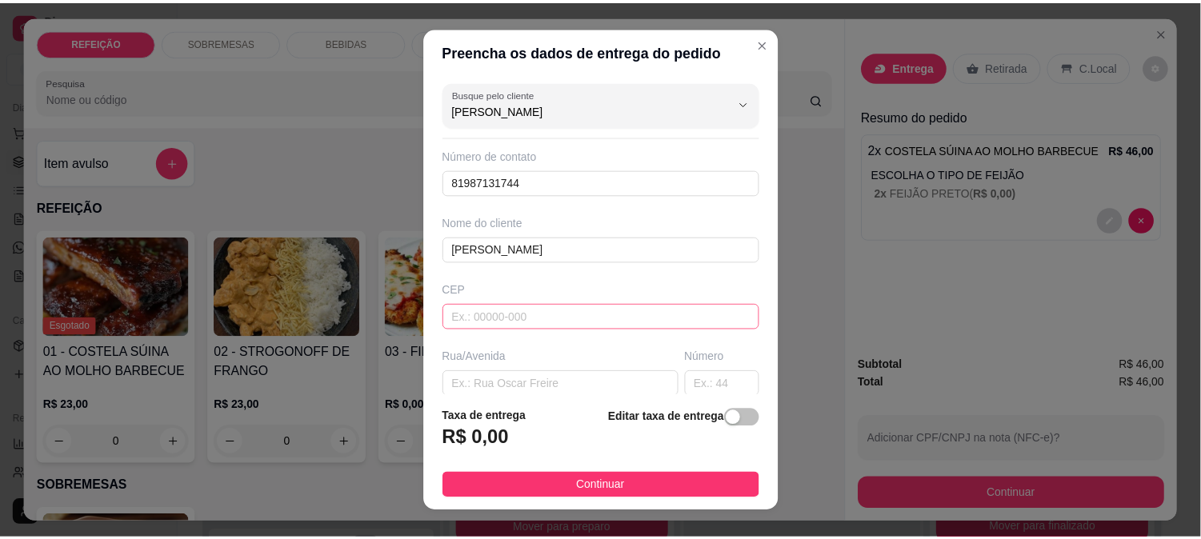
scroll to position [178, 0]
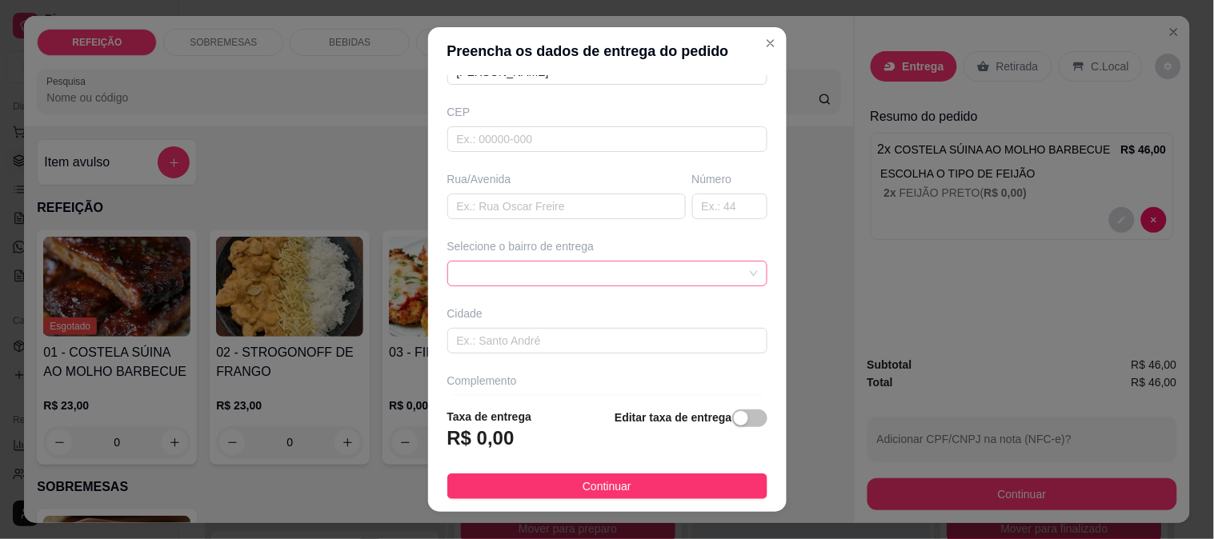
click at [544, 263] on span at bounding box center [607, 274] width 301 height 24
type input "[PERSON_NAME]"
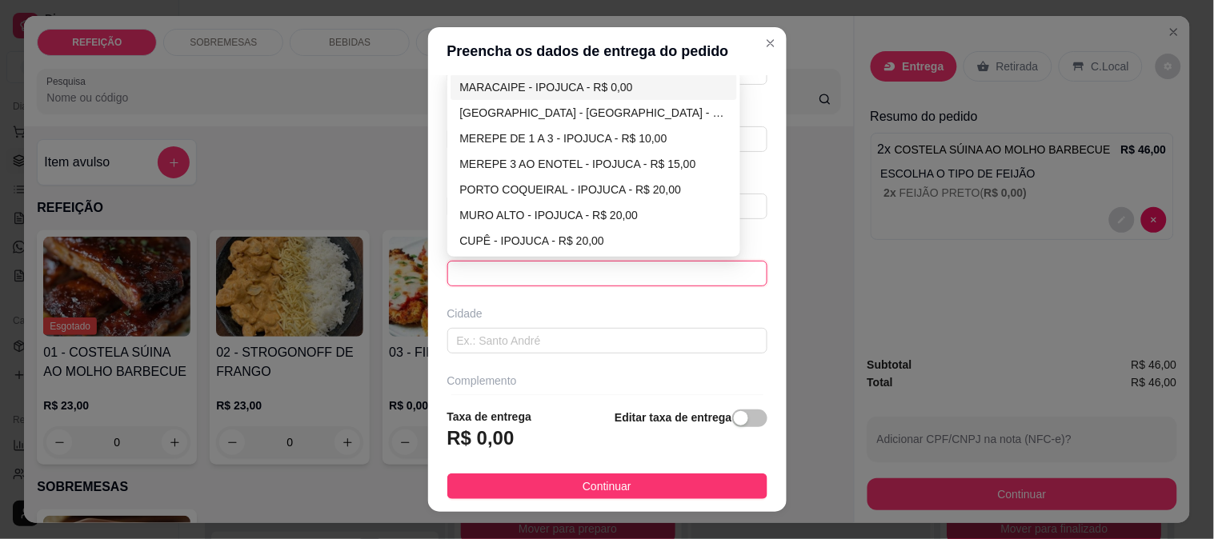
click at [503, 85] on div "MARACAIPE - IPOJUCA - R$ 0,00" at bounding box center [594, 87] width 268 height 18
type input "IPOJUCA"
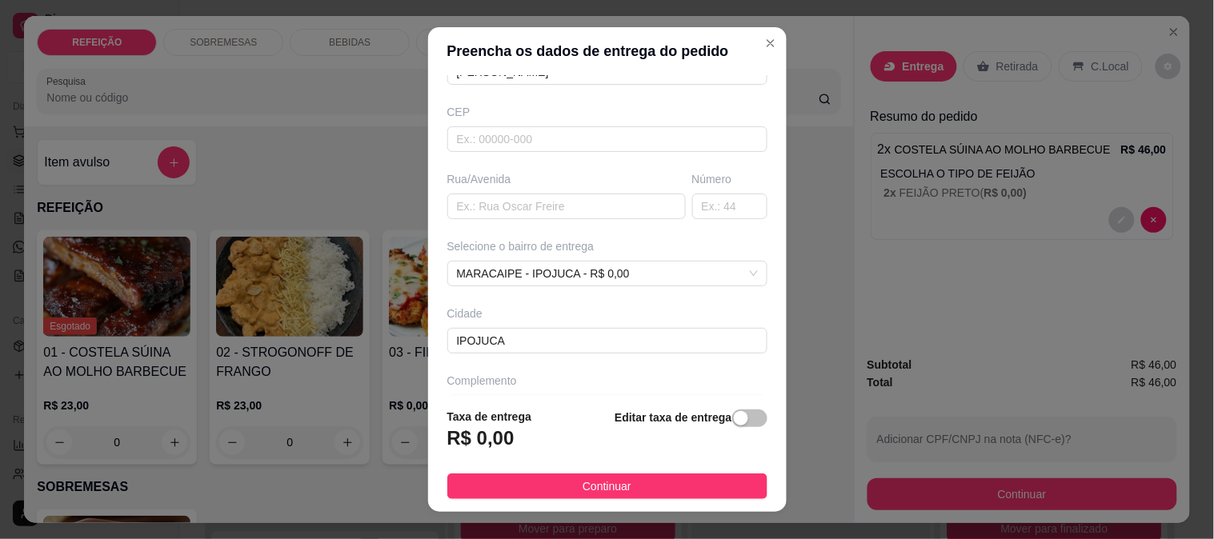
click at [525, 192] on div "Rua/Avenida" at bounding box center [566, 195] width 245 height 48
click at [517, 211] on input "text" at bounding box center [566, 207] width 238 height 26
paste input "Armazém do Guto"
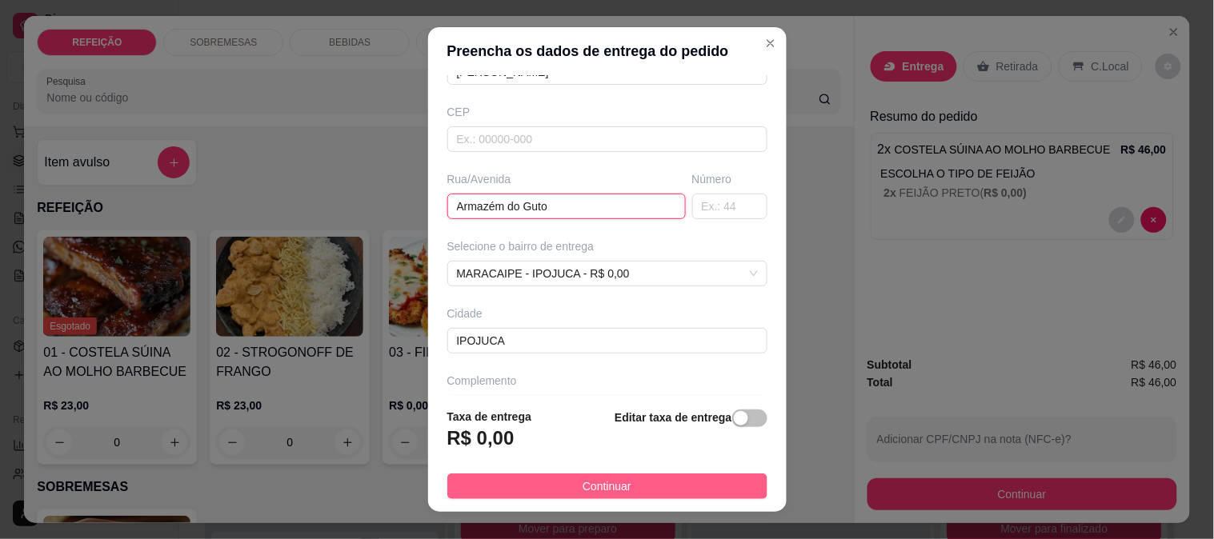
type input "Armazém do Guto"
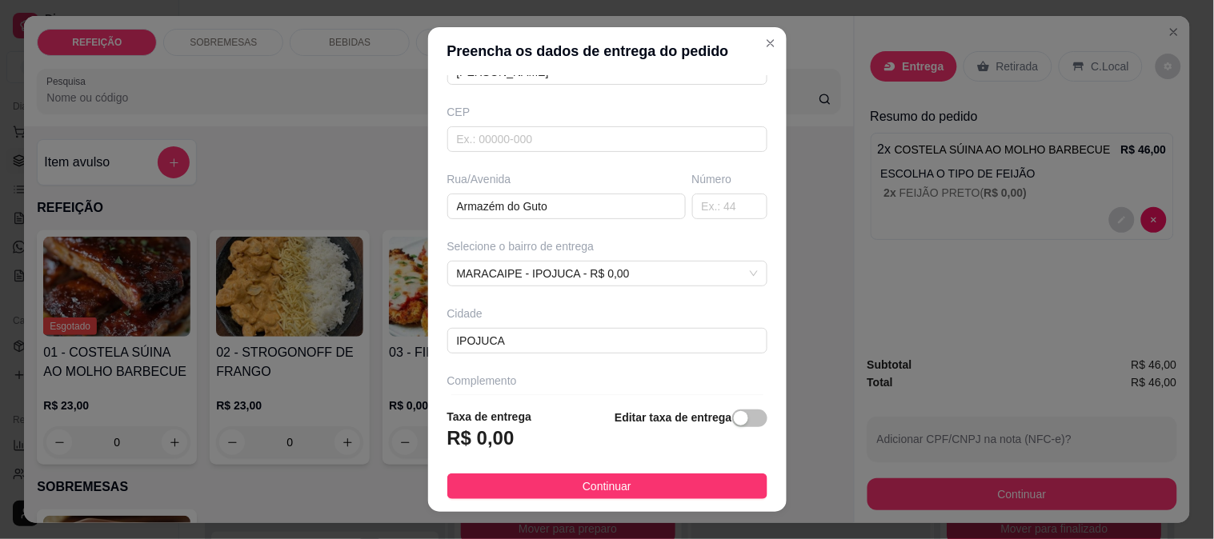
drag, startPoint x: 605, startPoint y: 483, endPoint x: 667, endPoint y: 483, distance: 62.4
click at [607, 483] on span "Continuar" at bounding box center [607, 487] width 49 height 18
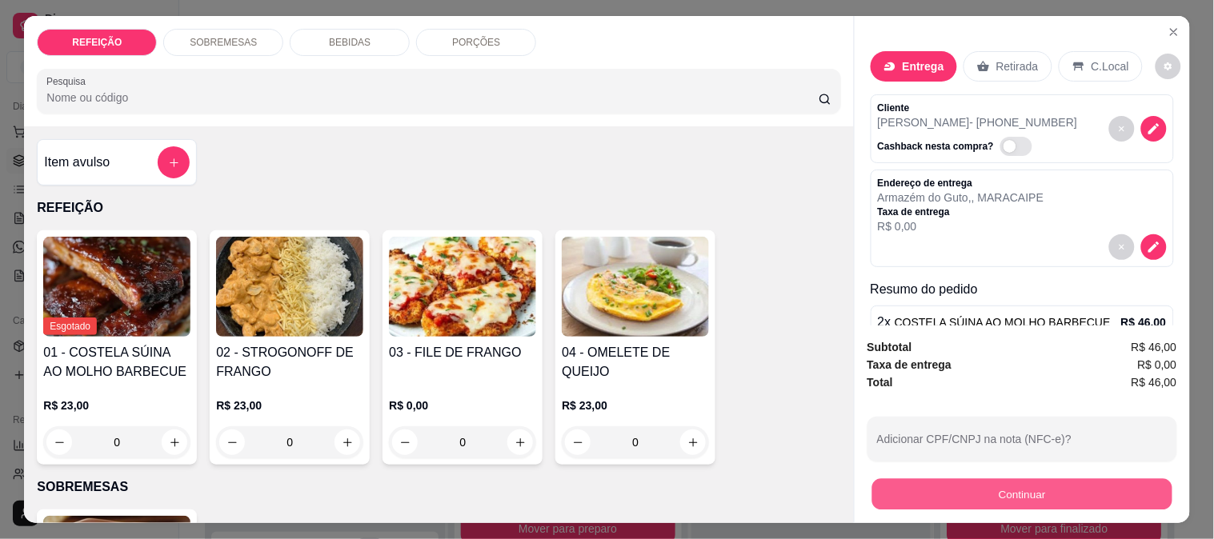
click at [972, 483] on button "Continuar" at bounding box center [1022, 494] width 300 height 31
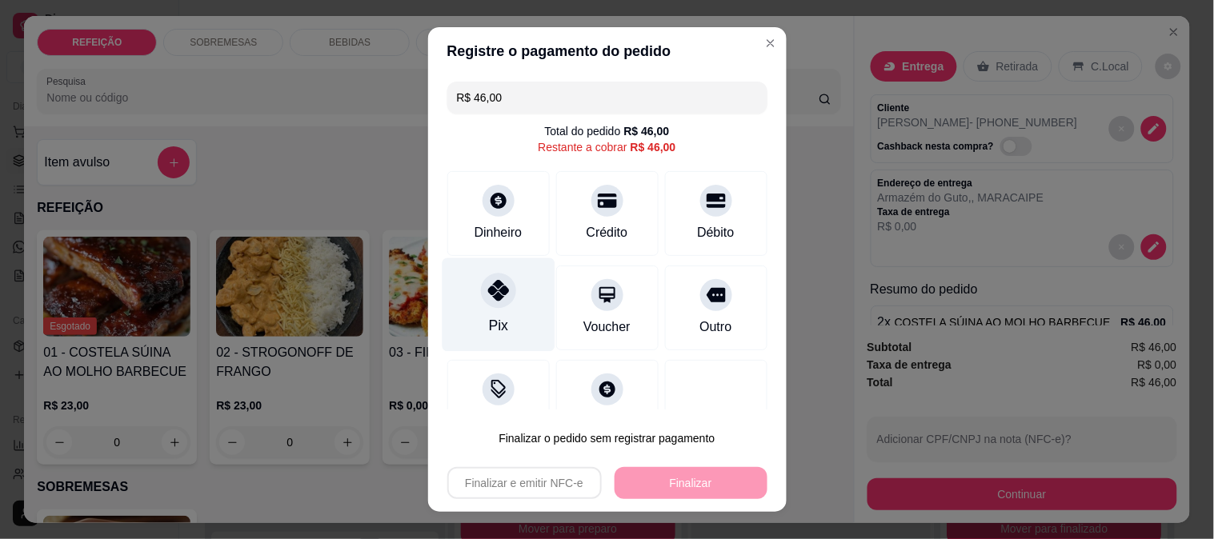
click at [498, 292] on div at bounding box center [498, 290] width 35 height 35
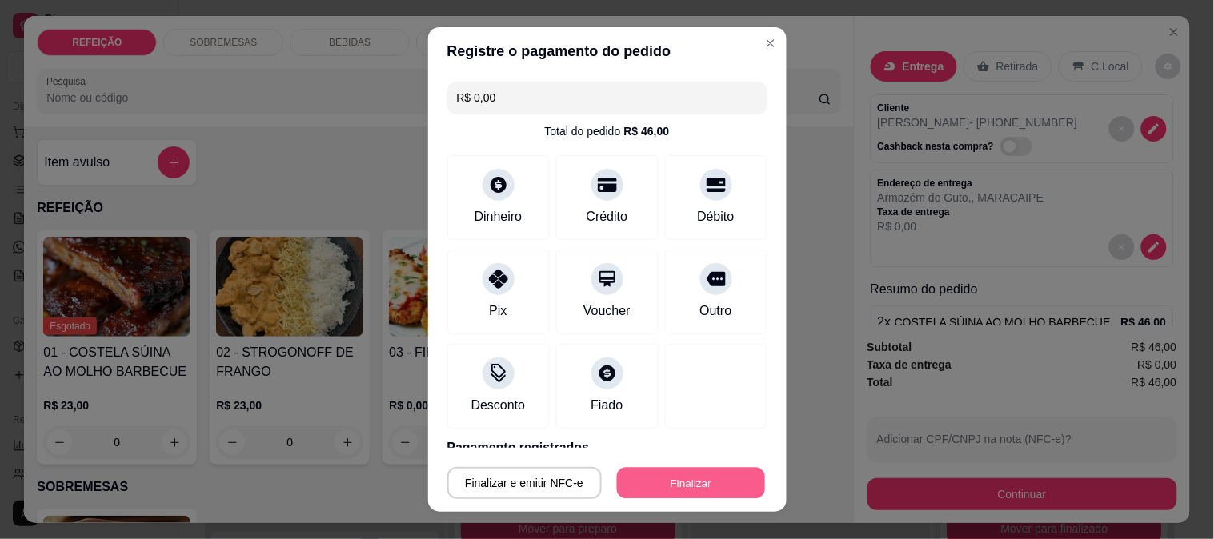
click at [657, 484] on button "Finalizar" at bounding box center [691, 483] width 148 height 31
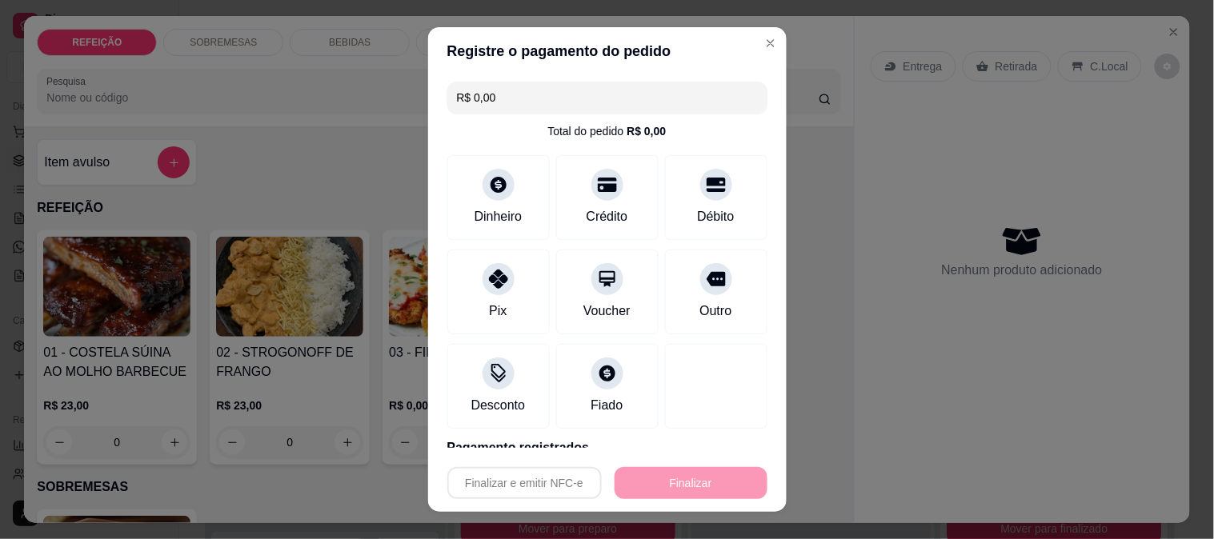
type input "-R$ 46,00"
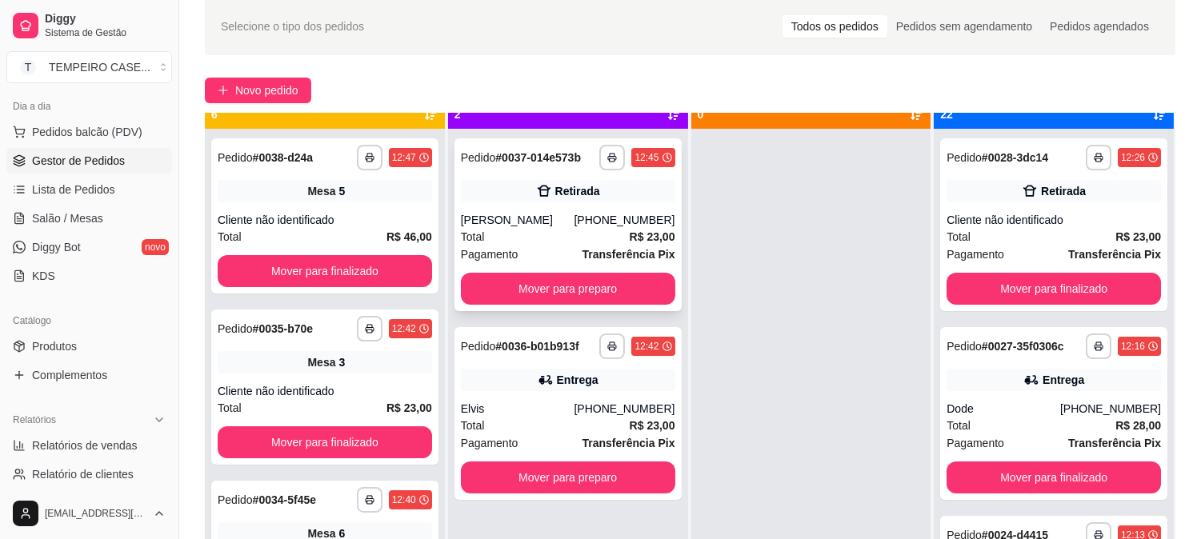
scroll to position [44, 0]
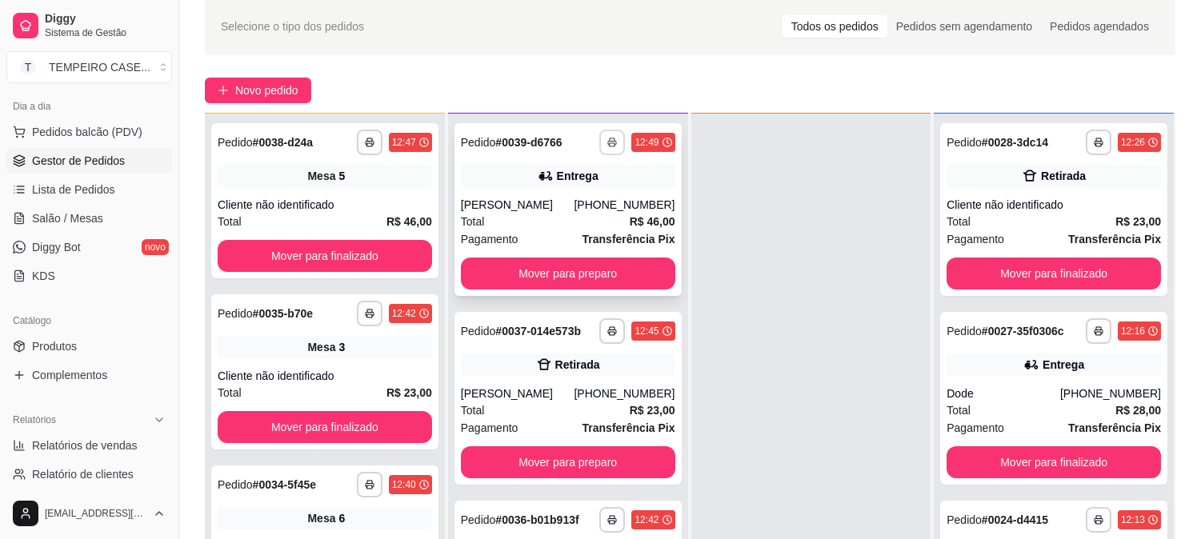
click at [602, 138] on button "button" at bounding box center [612, 143] width 26 height 26
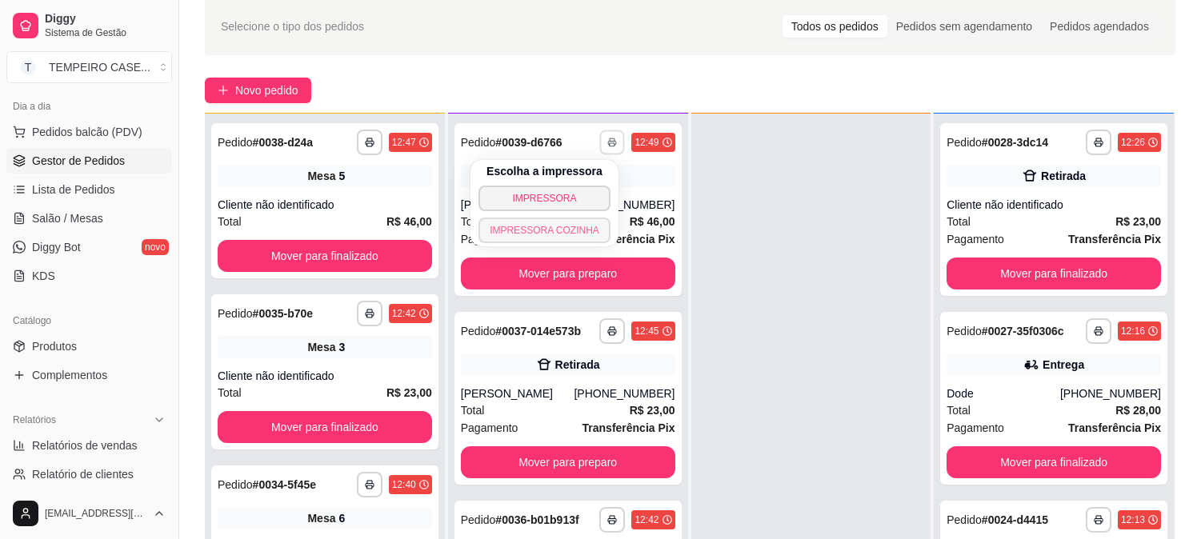
click at [573, 224] on button "IMPRESSORA COZINHA" at bounding box center [545, 231] width 132 height 26
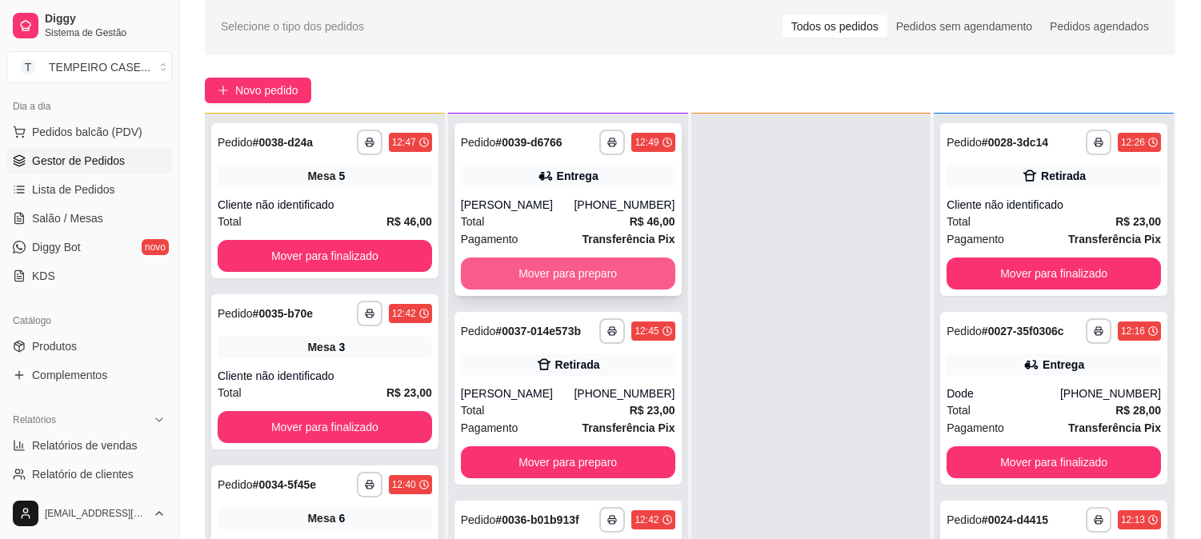
click at [573, 270] on button "Mover para preparo" at bounding box center [568, 274] width 214 height 32
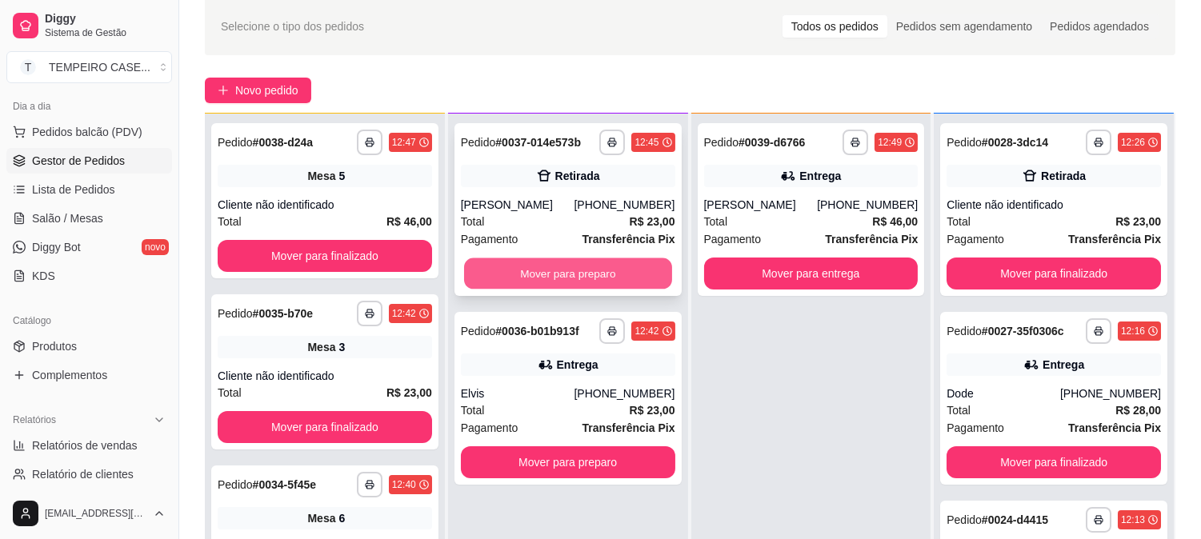
click at [571, 275] on button "Mover para preparo" at bounding box center [568, 274] width 208 height 31
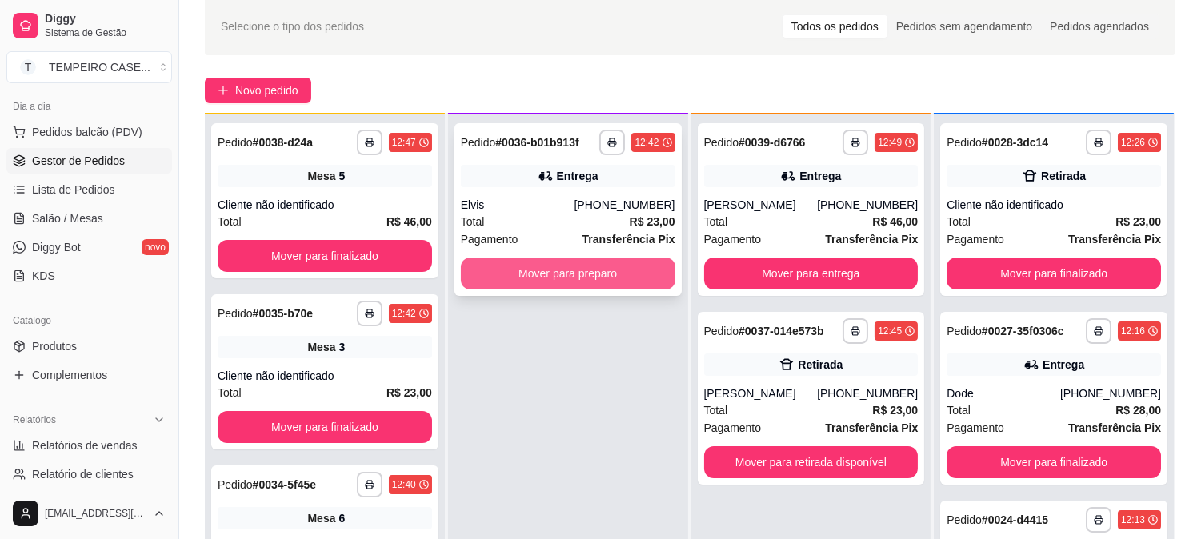
click at [585, 271] on button "Mover para preparo" at bounding box center [568, 274] width 214 height 32
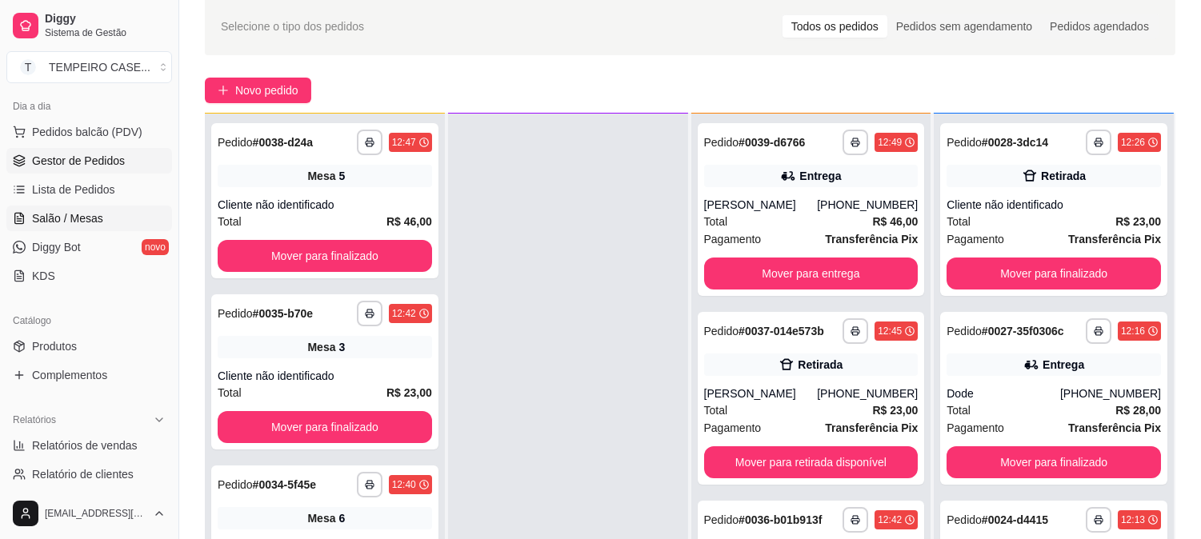
click at [61, 216] on span "Salão / Mesas" at bounding box center [67, 218] width 71 height 16
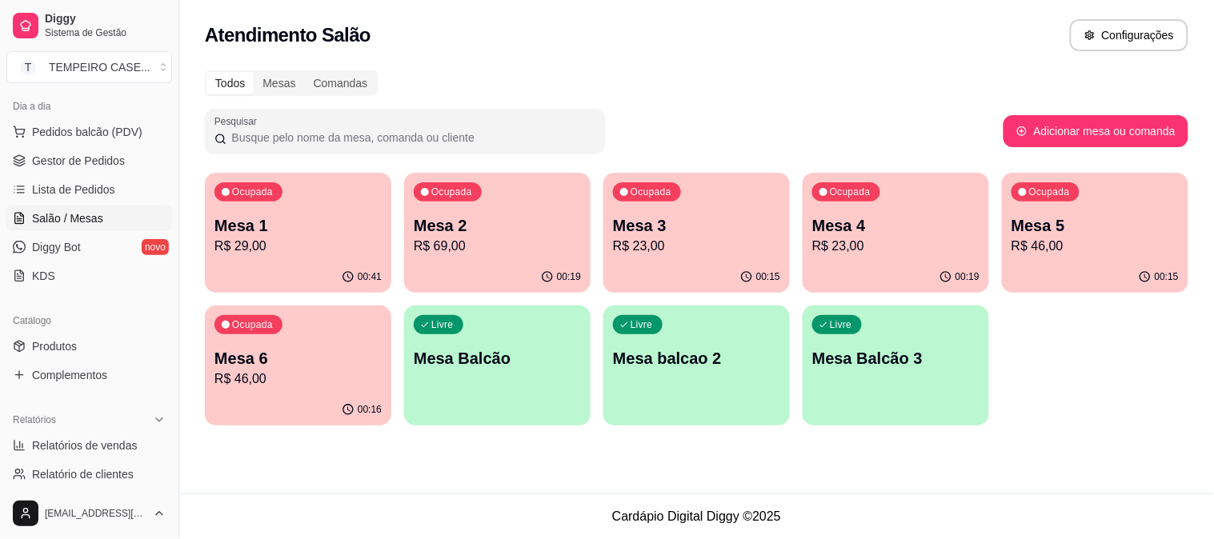
click at [283, 214] on p "Mesa 1" at bounding box center [297, 225] width 167 height 22
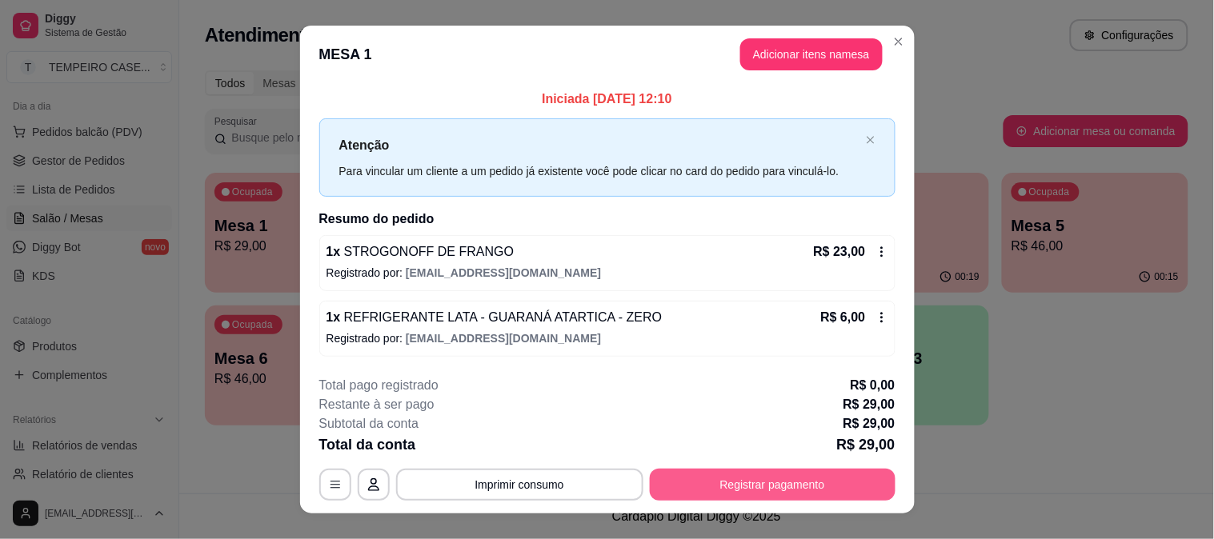
click at [753, 485] on button "Registrar pagamento" at bounding box center [773, 485] width 246 height 32
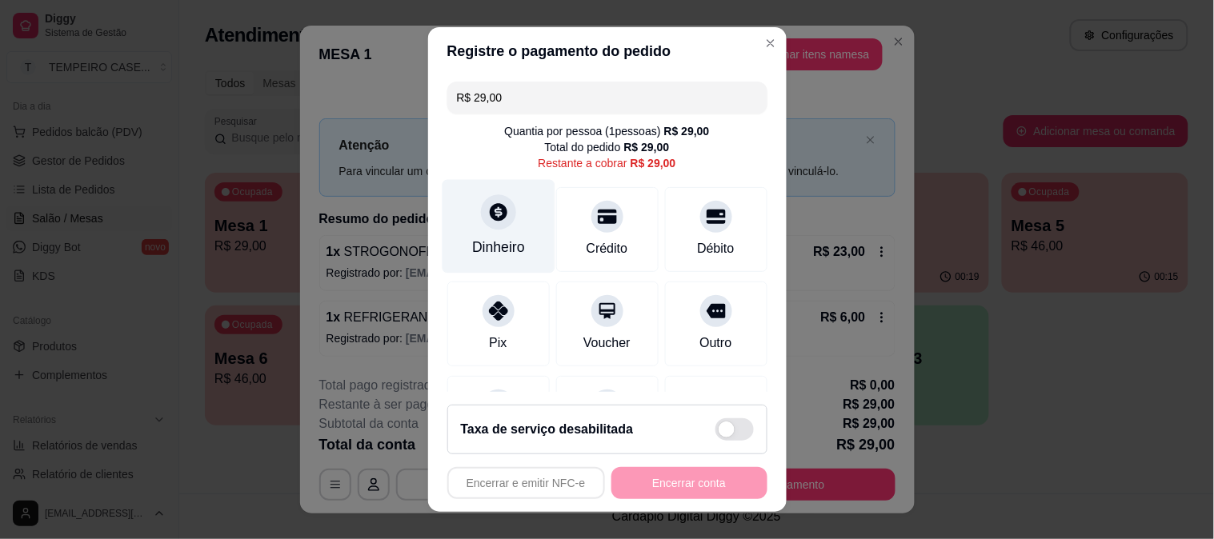
click at [468, 217] on div "Dinheiro" at bounding box center [498, 226] width 113 height 94
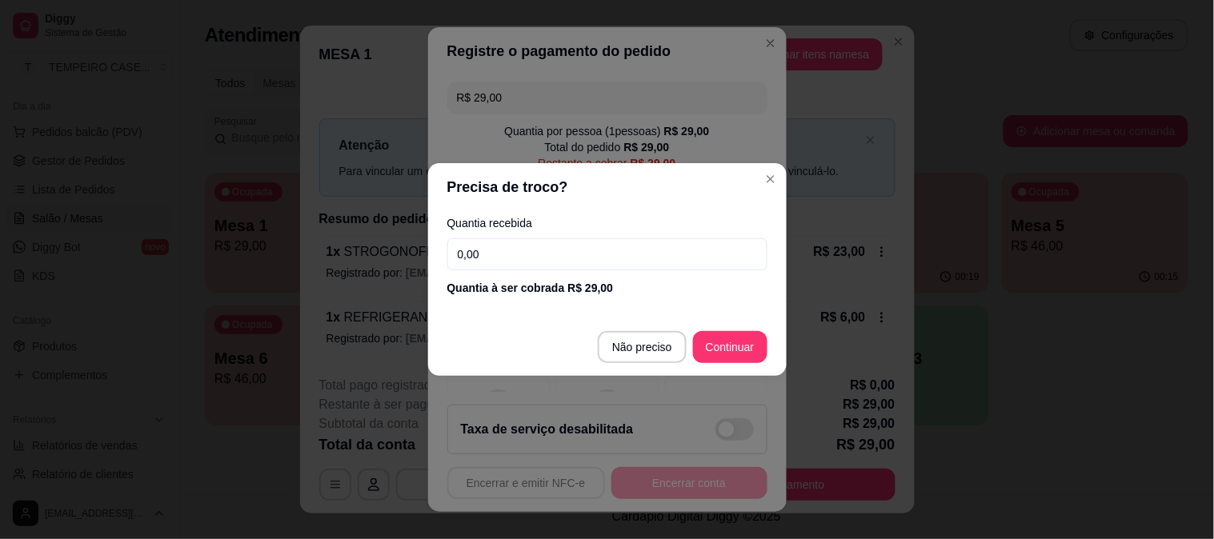
drag, startPoint x: 606, startPoint y: 252, endPoint x: 377, endPoint y: 254, distance: 228.9
click at [377, 254] on div "Precisa de troco? Quantia recebida 0,00 Quantia à ser cobrada R$ 29,00 Não prec…" at bounding box center [607, 269] width 1214 height 539
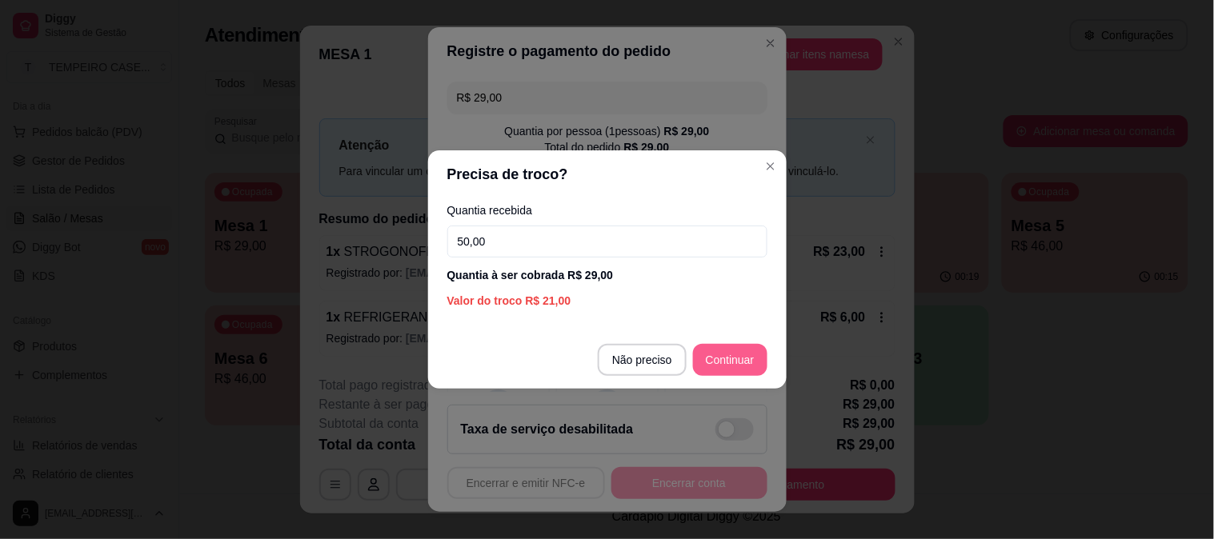
type input "50,00"
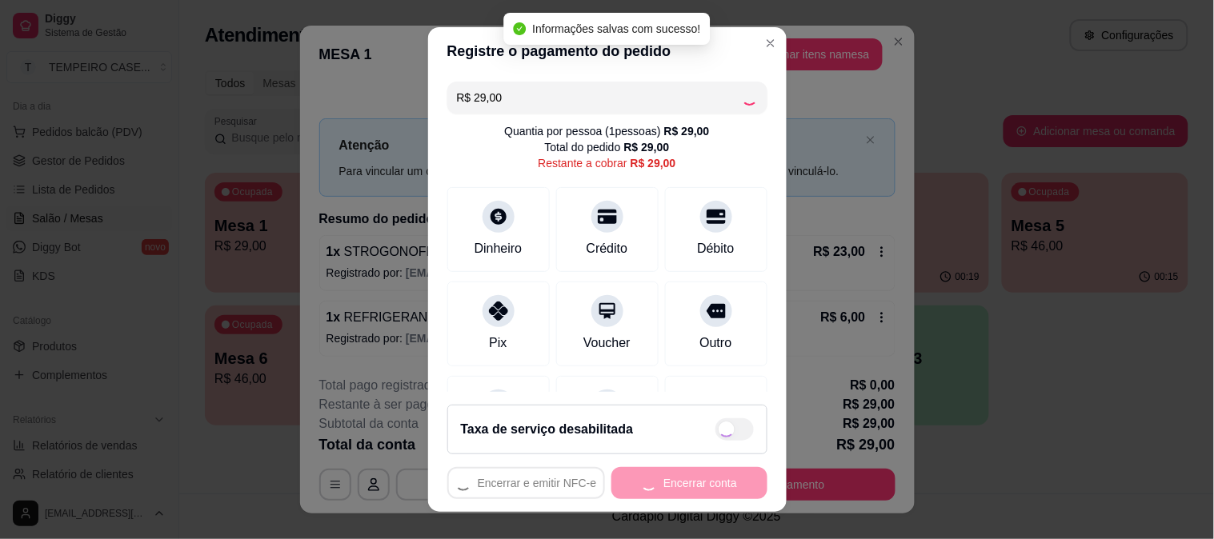
type input "R$ 0,00"
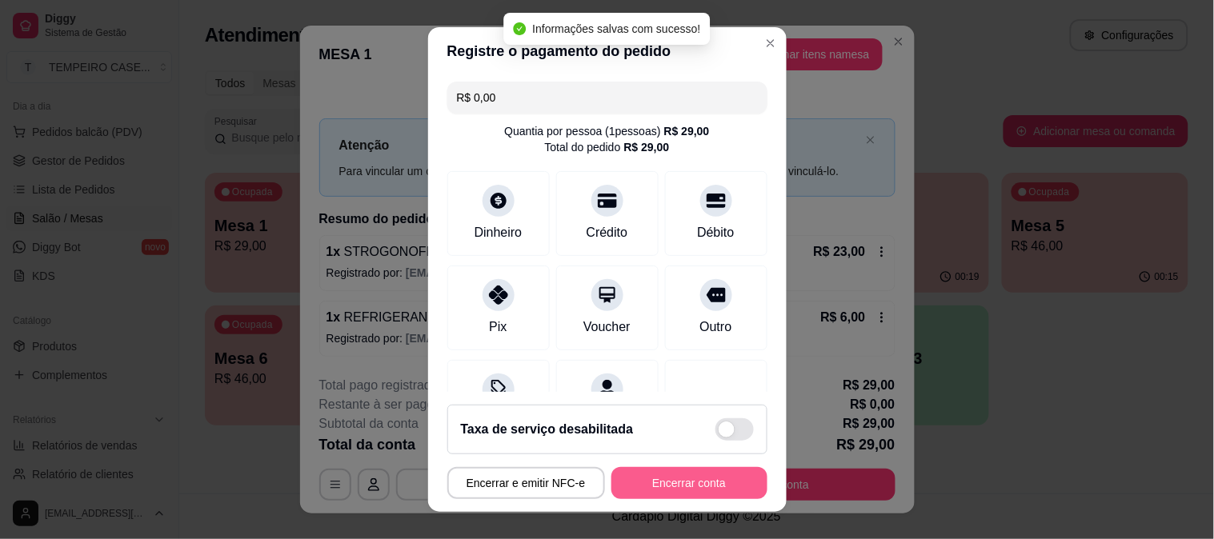
click at [713, 486] on button "Encerrar conta" at bounding box center [689, 483] width 156 height 32
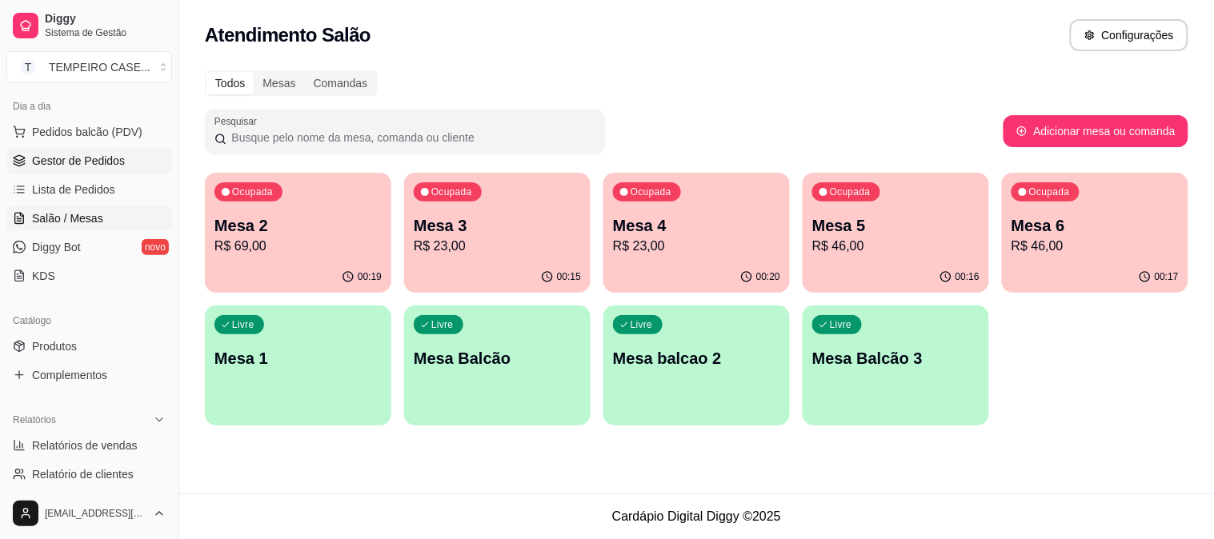
click at [85, 168] on span "Gestor de Pedidos" at bounding box center [78, 161] width 93 height 16
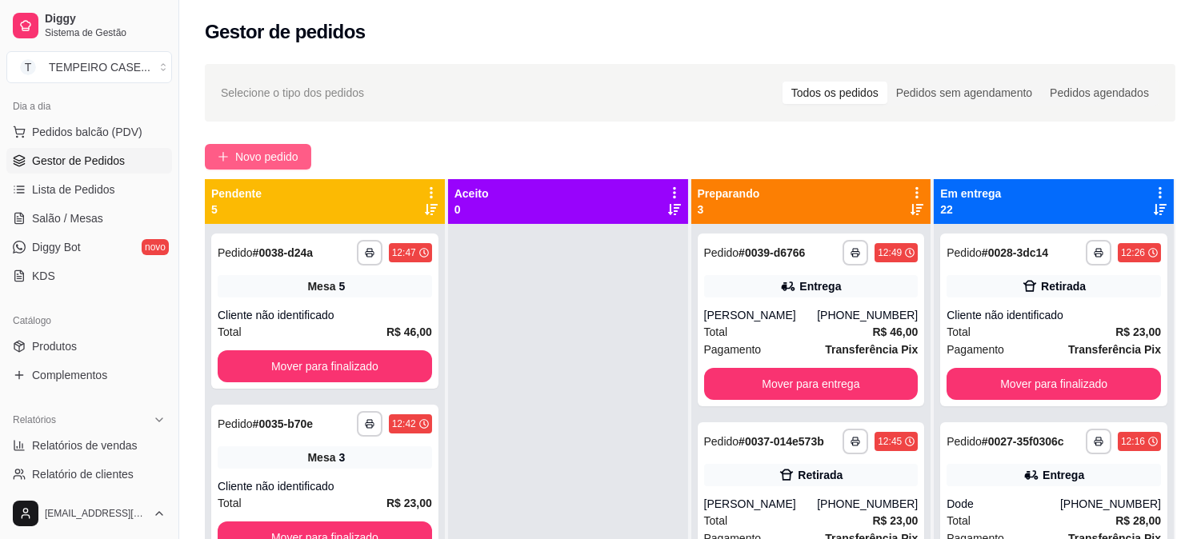
click at [238, 155] on span "Novo pedido" at bounding box center [266, 157] width 63 height 18
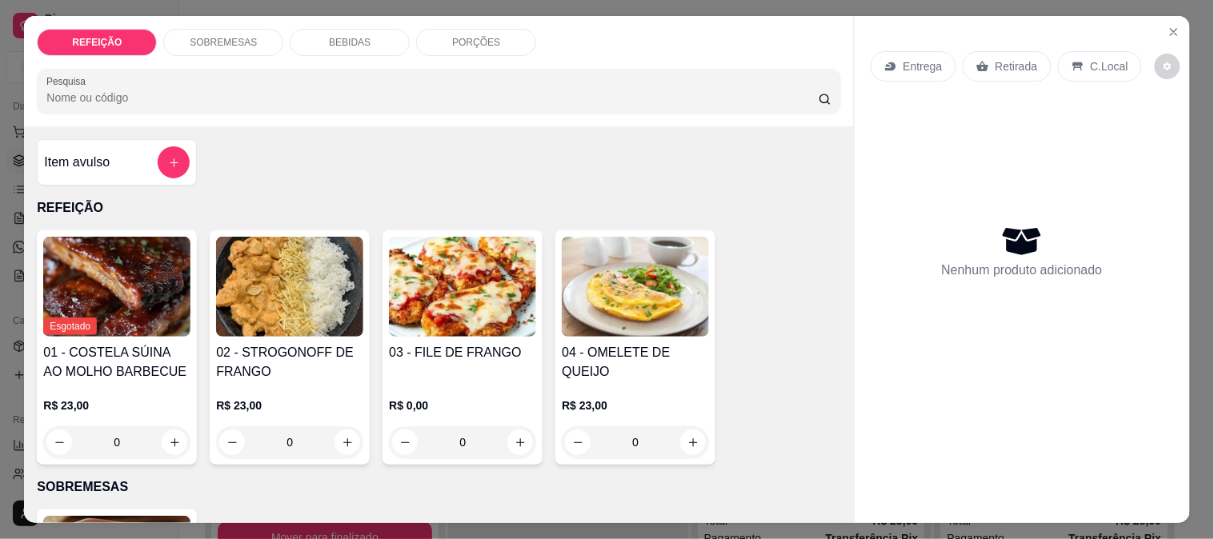
click at [331, 279] on img at bounding box center [289, 287] width 147 height 100
click at [263, 347] on h4 "02 - STROGONOFF DE FRANGO" at bounding box center [289, 362] width 147 height 38
click at [755, 496] on button "Adicionar R$ 23,00" at bounding box center [757, 483] width 121 height 32
type input "1"
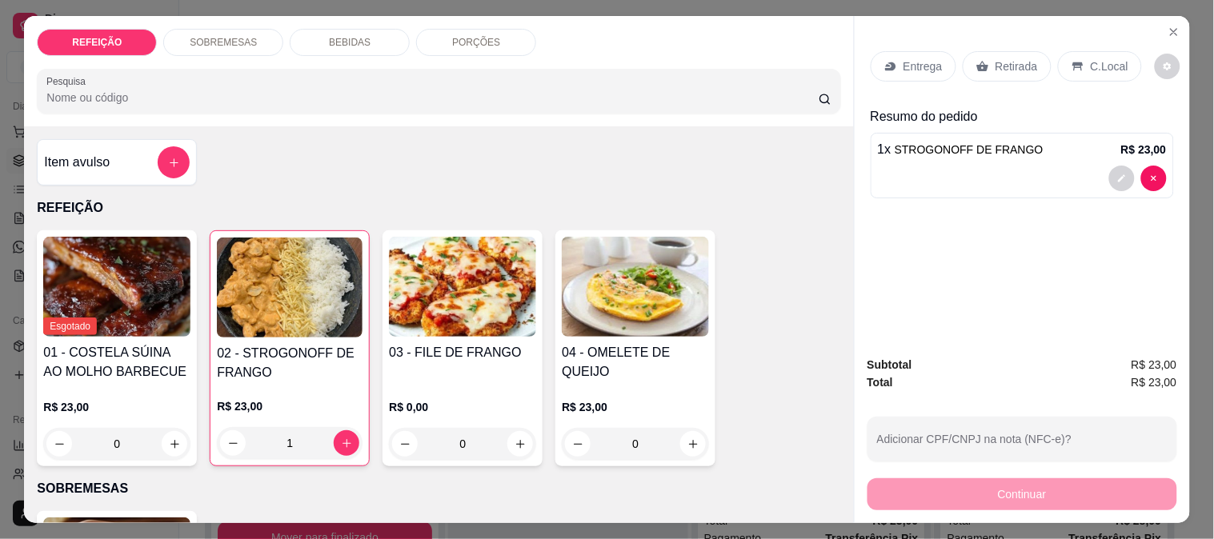
click at [1007, 60] on p "Retirada" at bounding box center [1017, 66] width 42 height 16
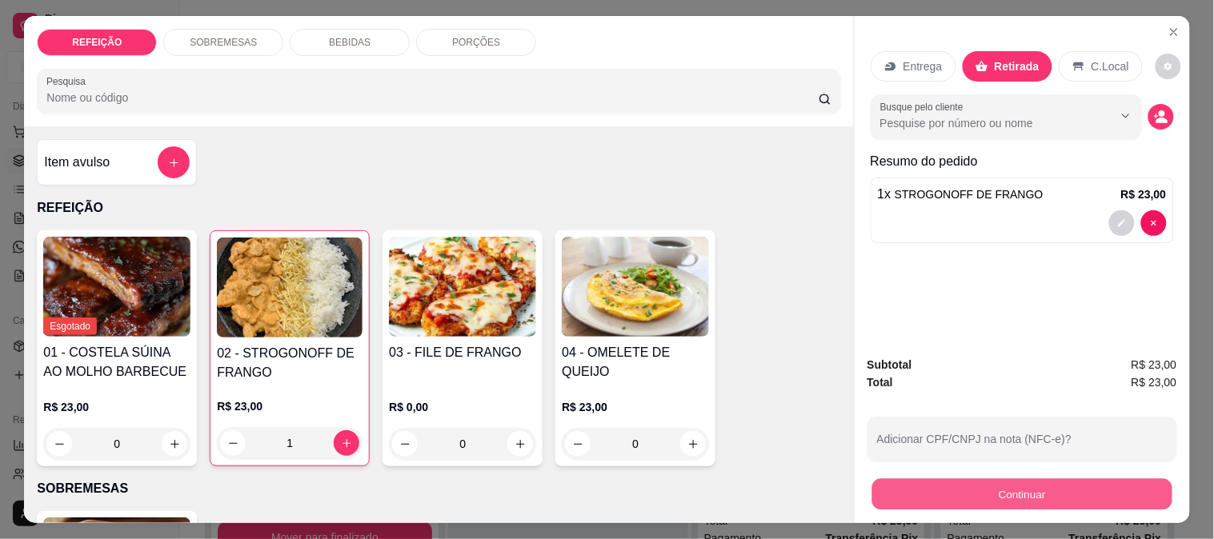
click at [939, 479] on button "Continuar" at bounding box center [1022, 494] width 300 height 31
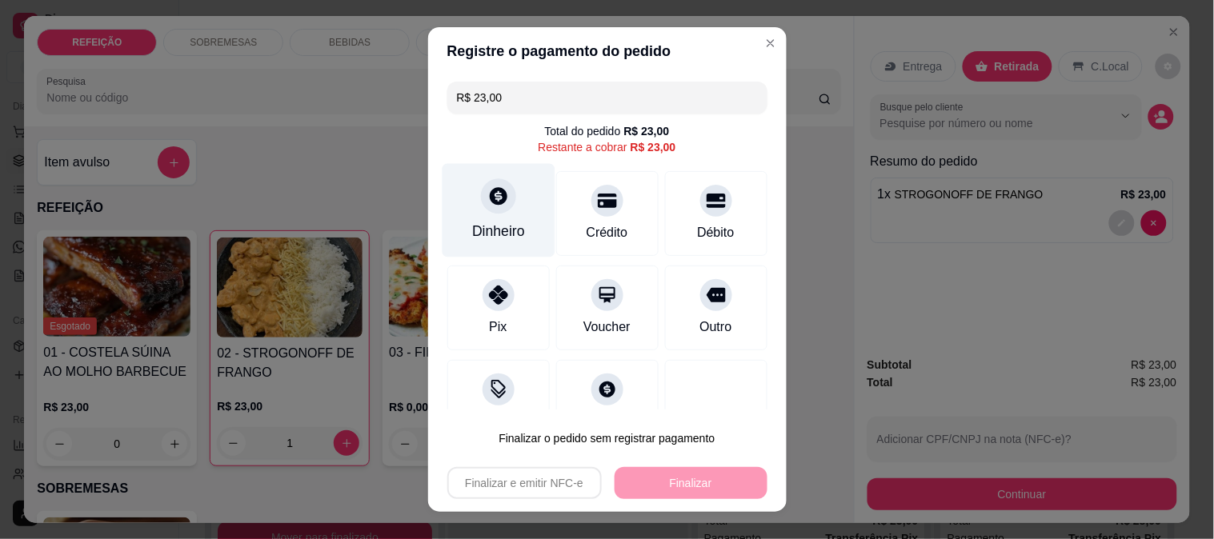
click at [483, 222] on div "Dinheiro" at bounding box center [498, 231] width 53 height 21
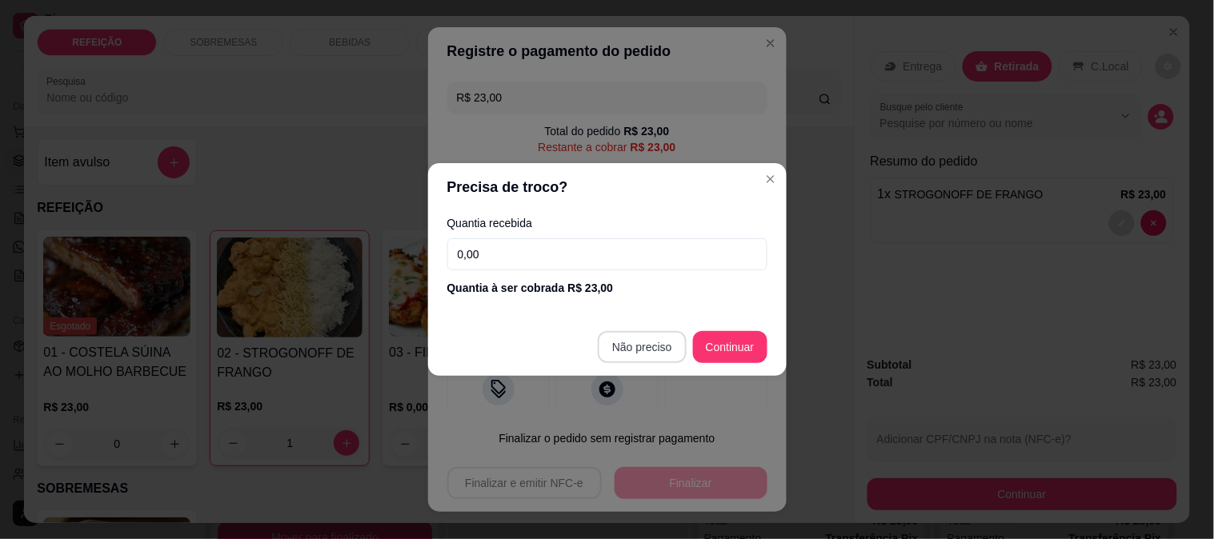
type input "R$ 0,00"
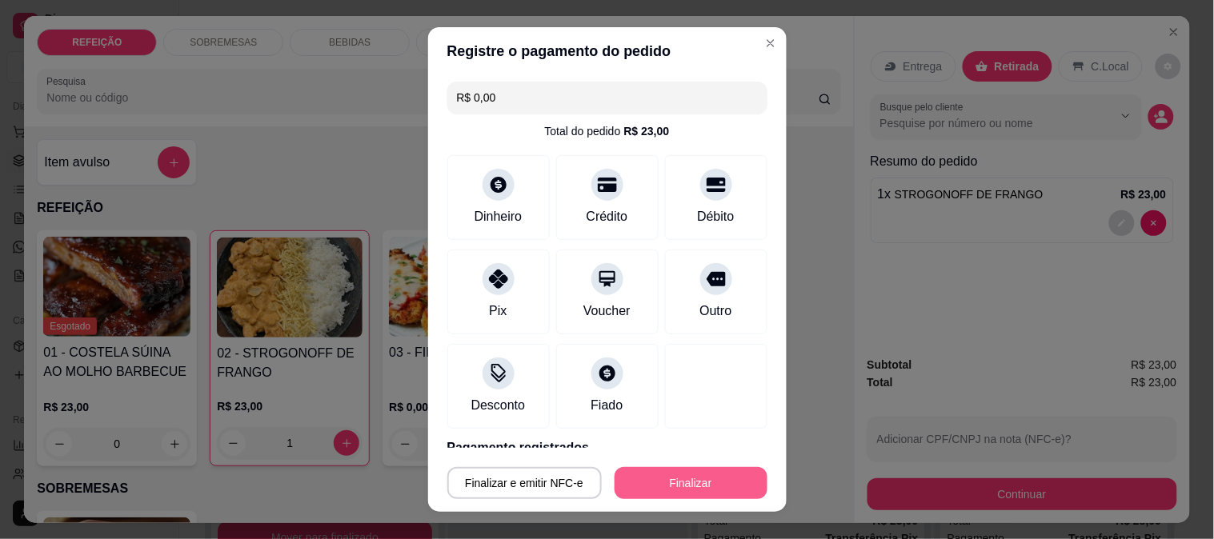
click at [671, 475] on button "Finalizar" at bounding box center [691, 483] width 153 height 32
type input "0"
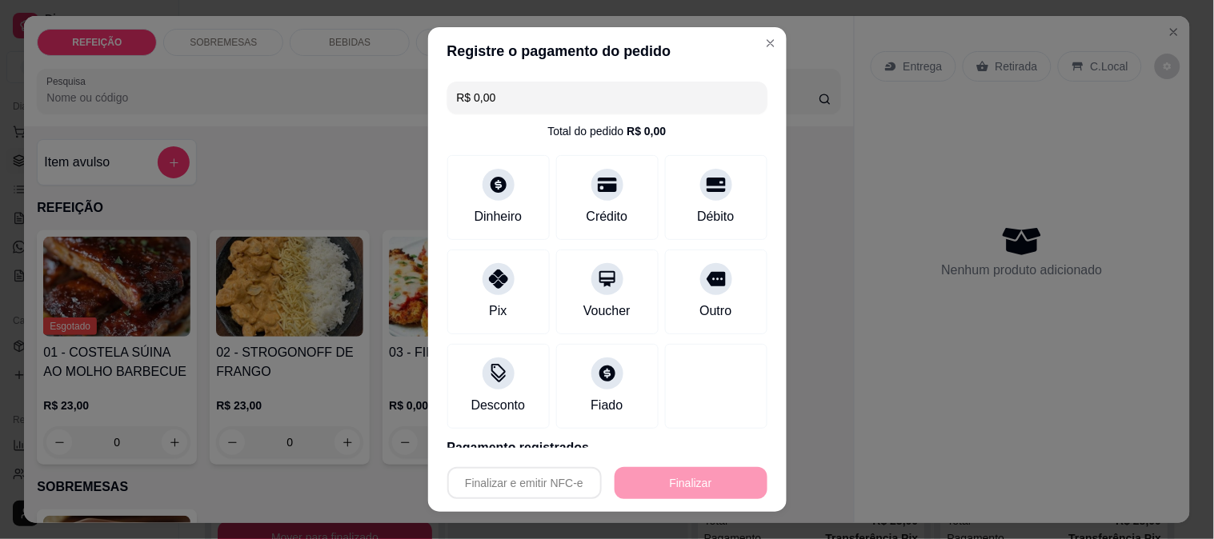
type input "-R$ 23,00"
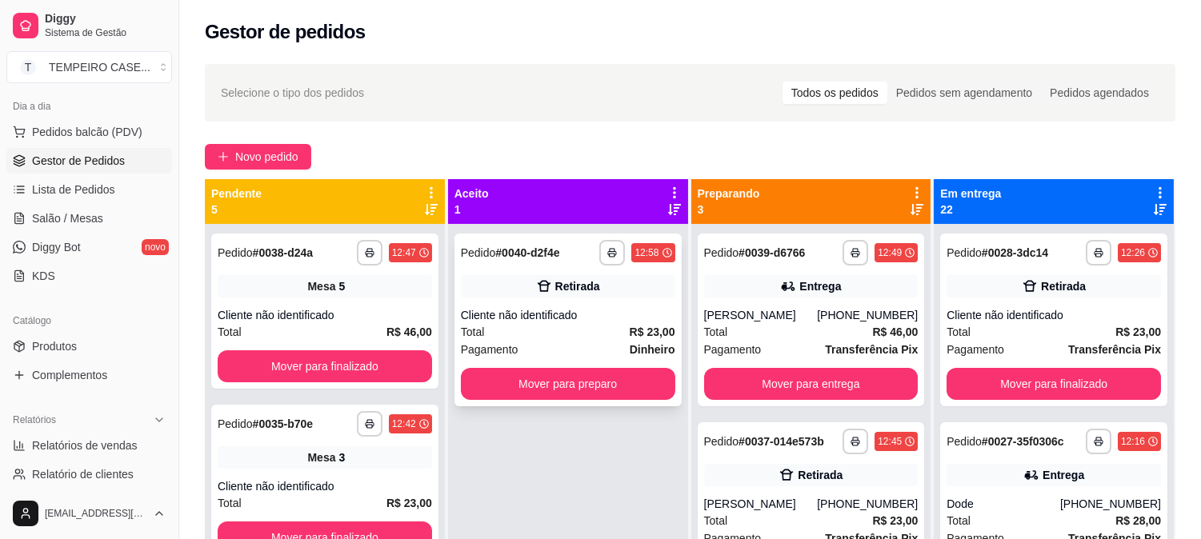
click at [497, 279] on div "Retirada" at bounding box center [568, 286] width 214 height 22
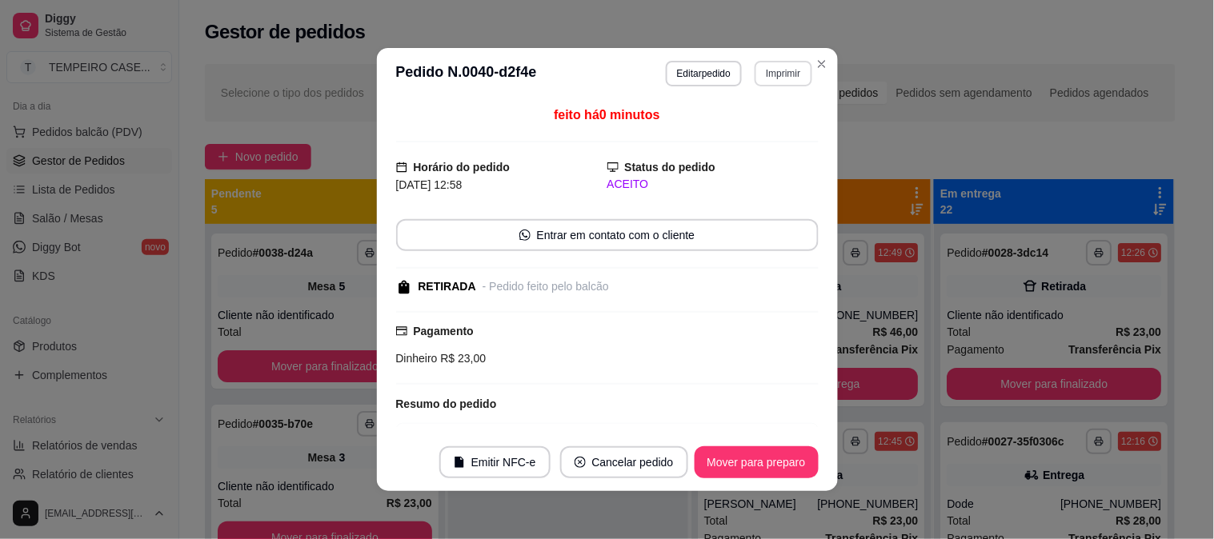
click at [764, 82] on button "Imprimir" at bounding box center [783, 74] width 57 height 26
click at [657, 186] on div "ACEITO" at bounding box center [712, 184] width 211 height 17
click at [693, 64] on button "Editar pedido" at bounding box center [704, 74] width 76 height 26
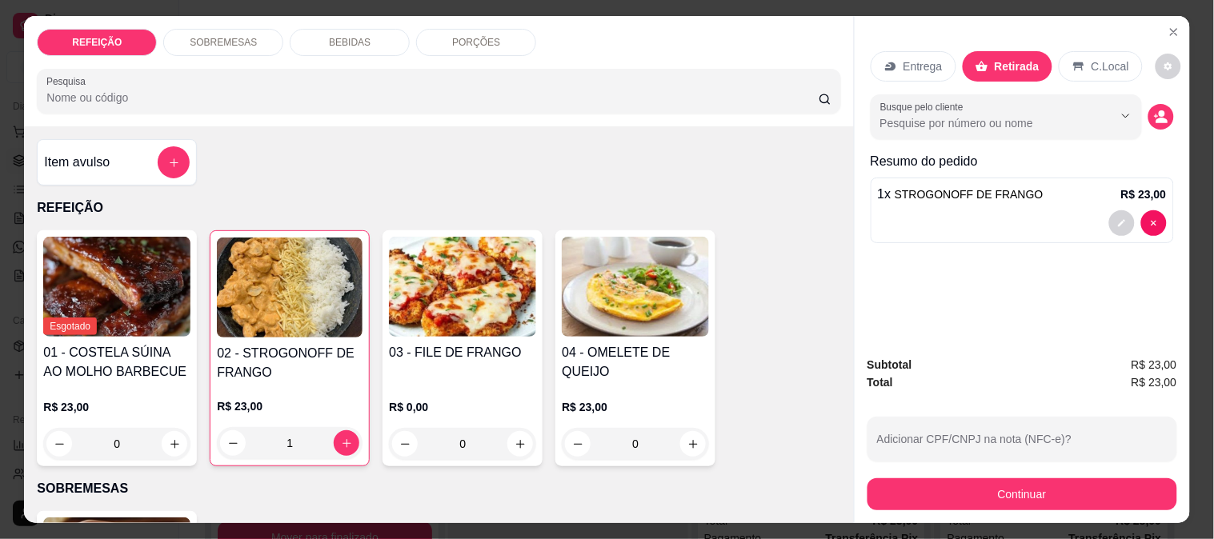
click at [352, 36] on p "BEBIDAS" at bounding box center [350, 42] width 42 height 13
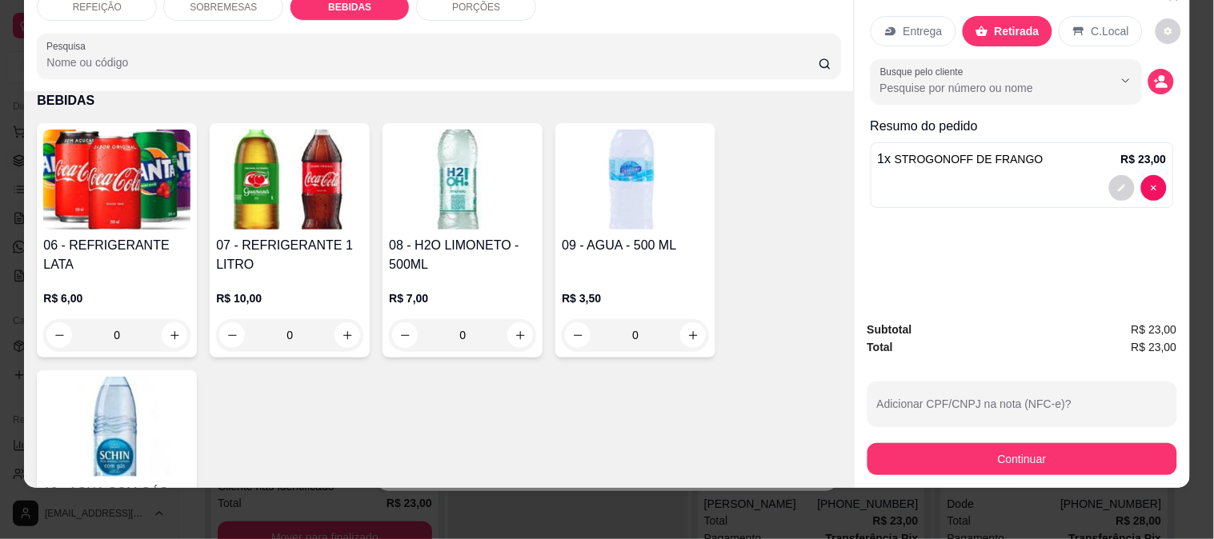
click at [106, 208] on img at bounding box center [116, 180] width 147 height 100
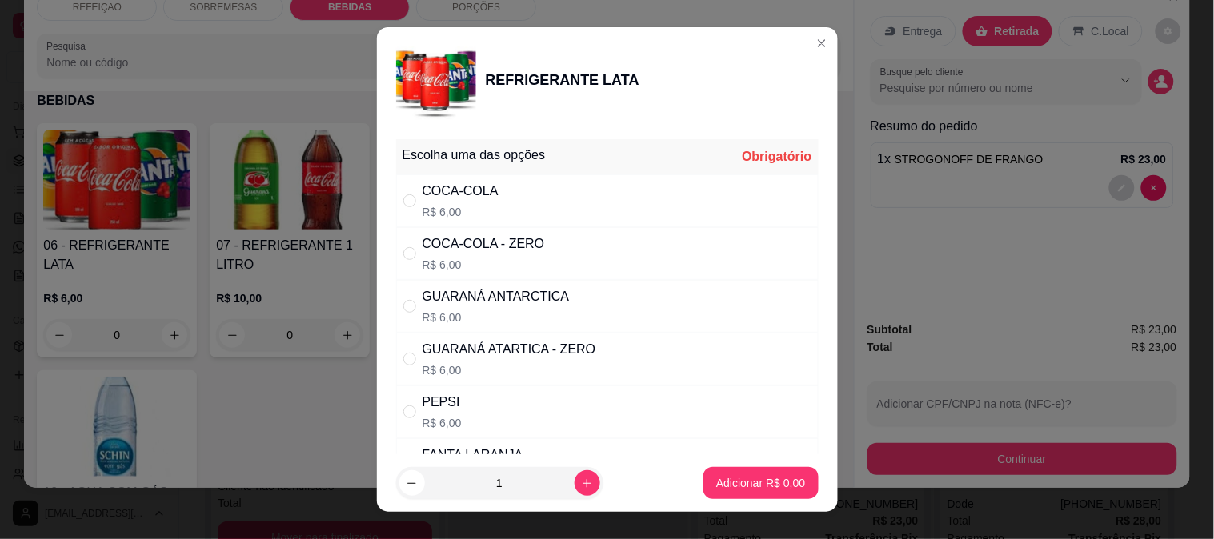
click at [527, 315] on p "R$ 6,00" at bounding box center [496, 318] width 147 height 16
radio input "true"
click at [762, 485] on p "Adicionar R$ 6,00" at bounding box center [761, 483] width 86 height 15
type input "1"
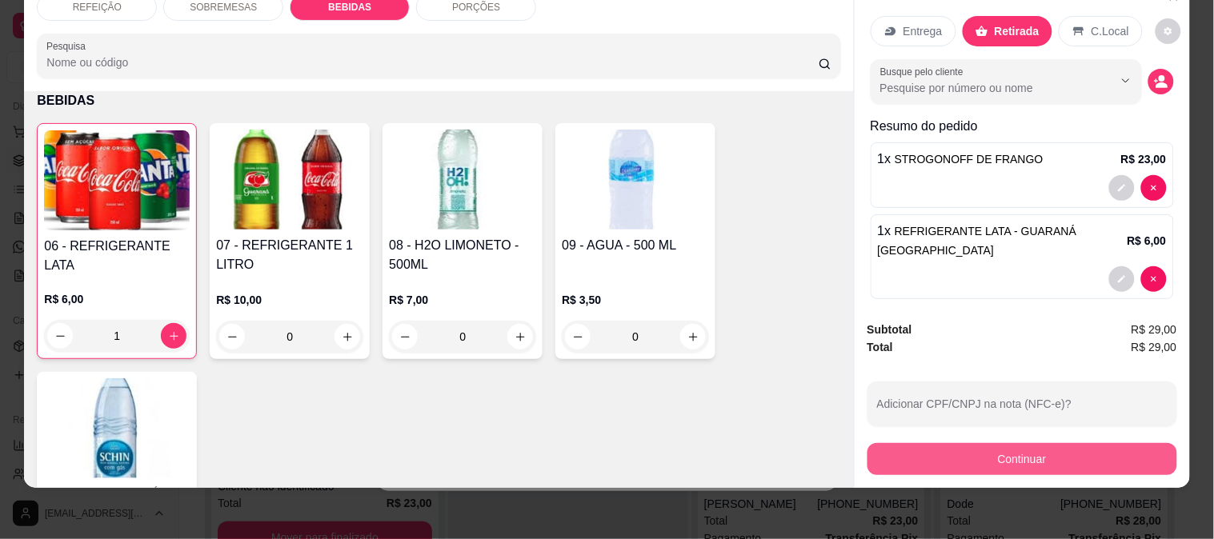
click at [950, 453] on button "Continuar" at bounding box center [1023, 459] width 310 height 32
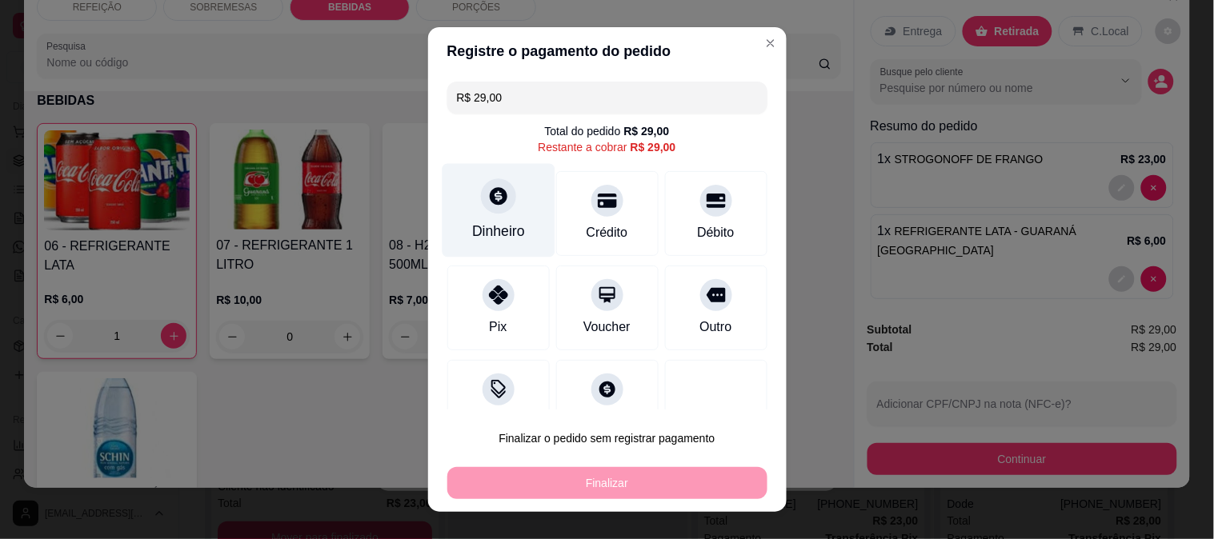
click at [495, 230] on div "Dinheiro" at bounding box center [498, 231] width 53 height 21
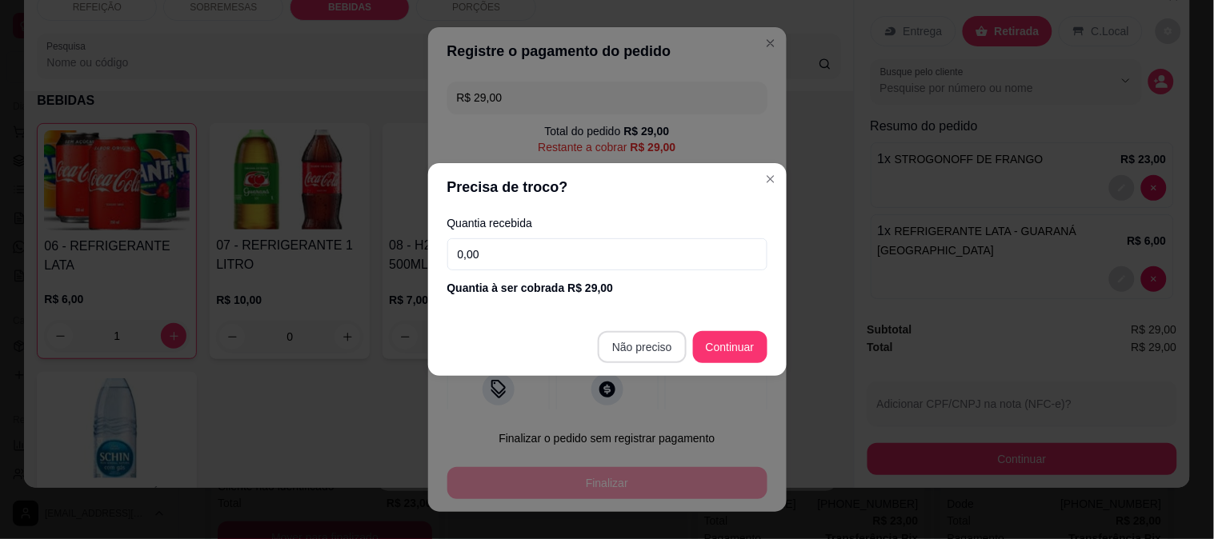
type input "R$ 0,00"
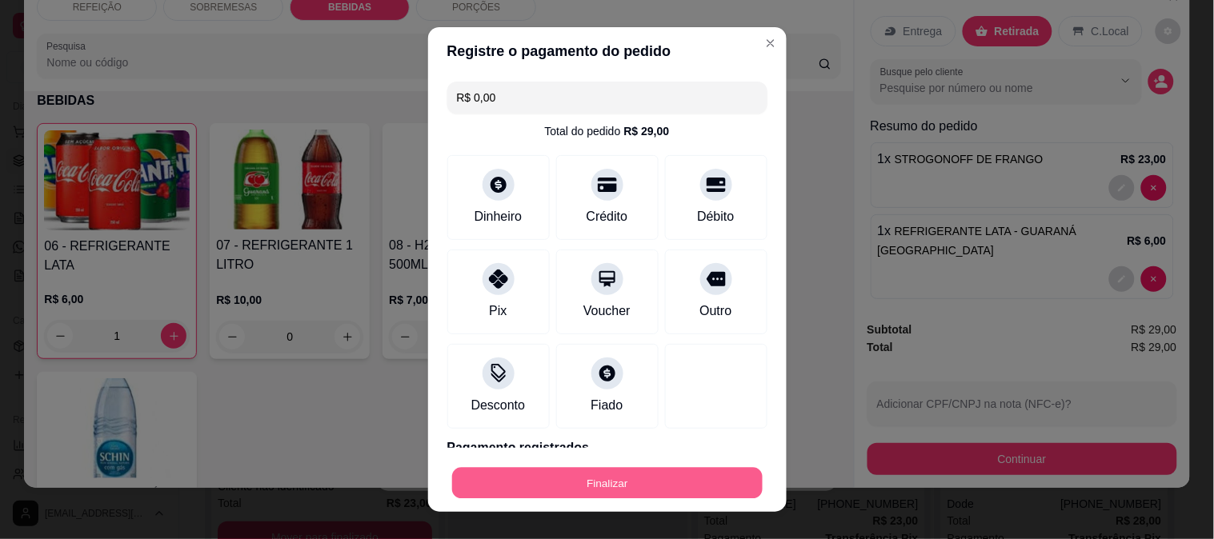
click at [606, 496] on button "Finalizar" at bounding box center [607, 483] width 311 height 31
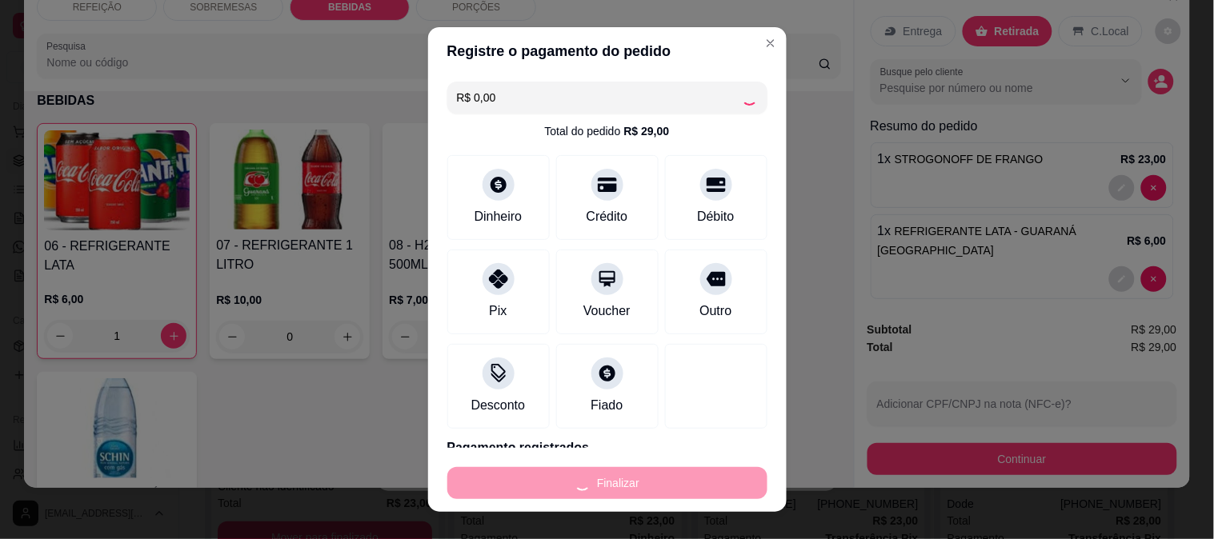
type input "0"
type input "-R$ 29,00"
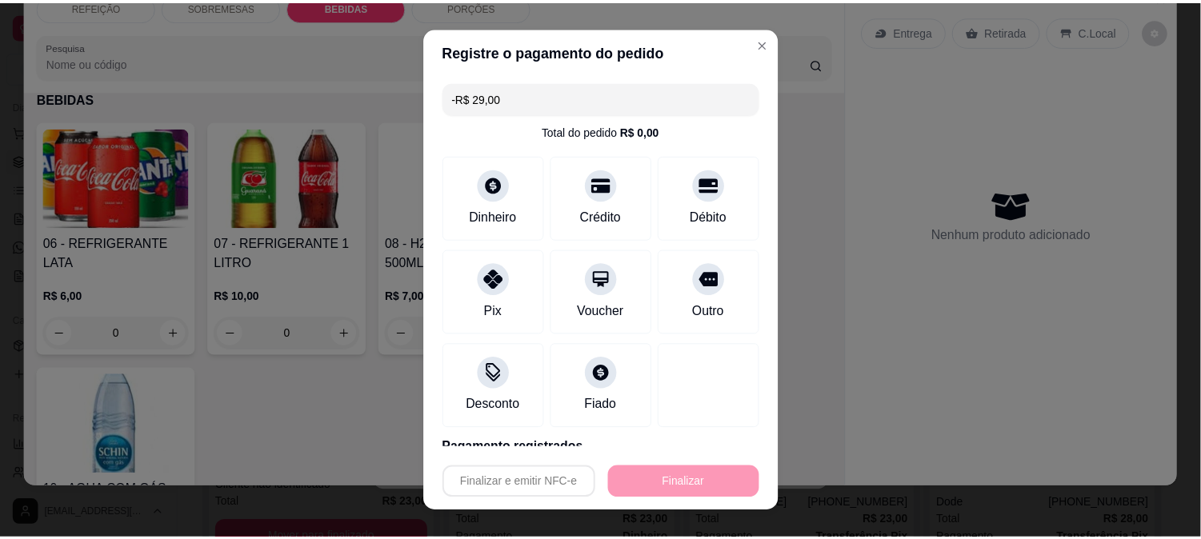
scroll to position [611, 0]
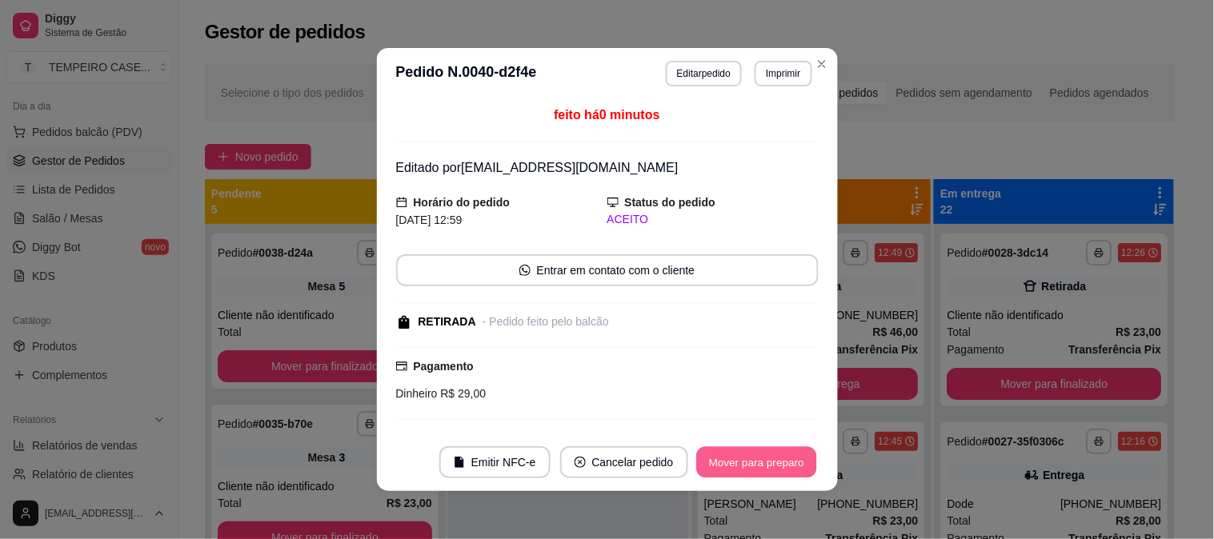
click at [748, 456] on button "Mover para preparo" at bounding box center [756, 462] width 120 height 31
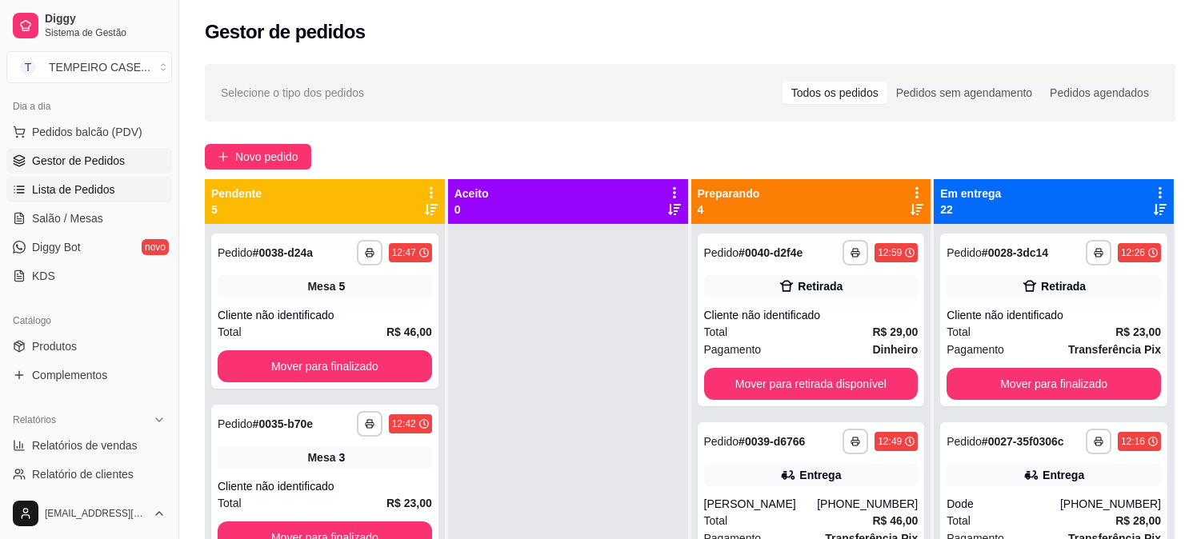
click at [102, 177] on link "Lista de Pedidos" at bounding box center [89, 190] width 166 height 26
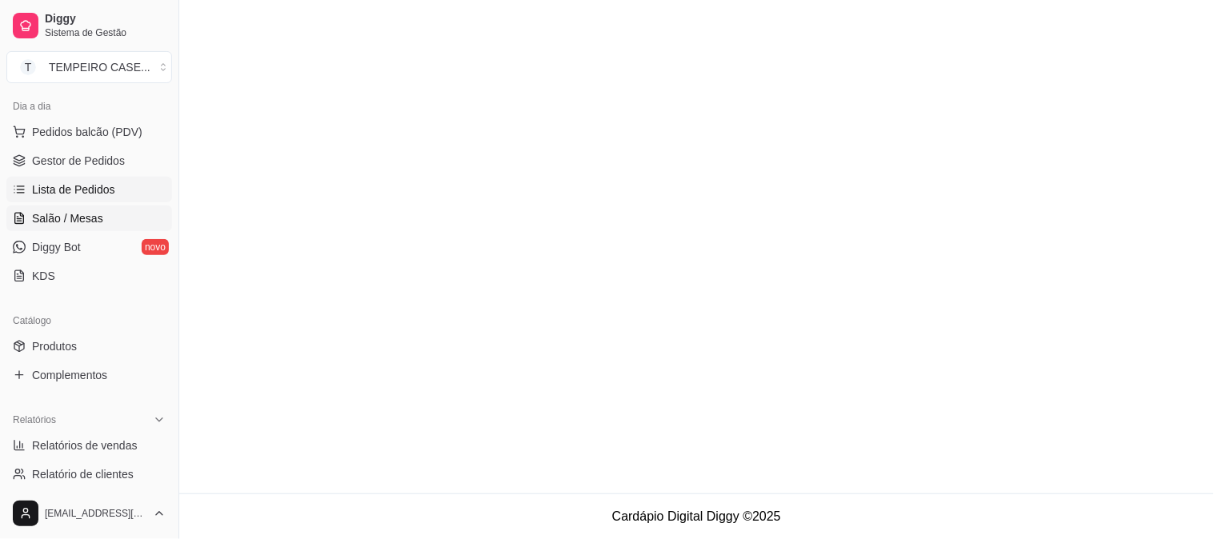
click at [94, 225] on span "Salão / Mesas" at bounding box center [67, 218] width 71 height 16
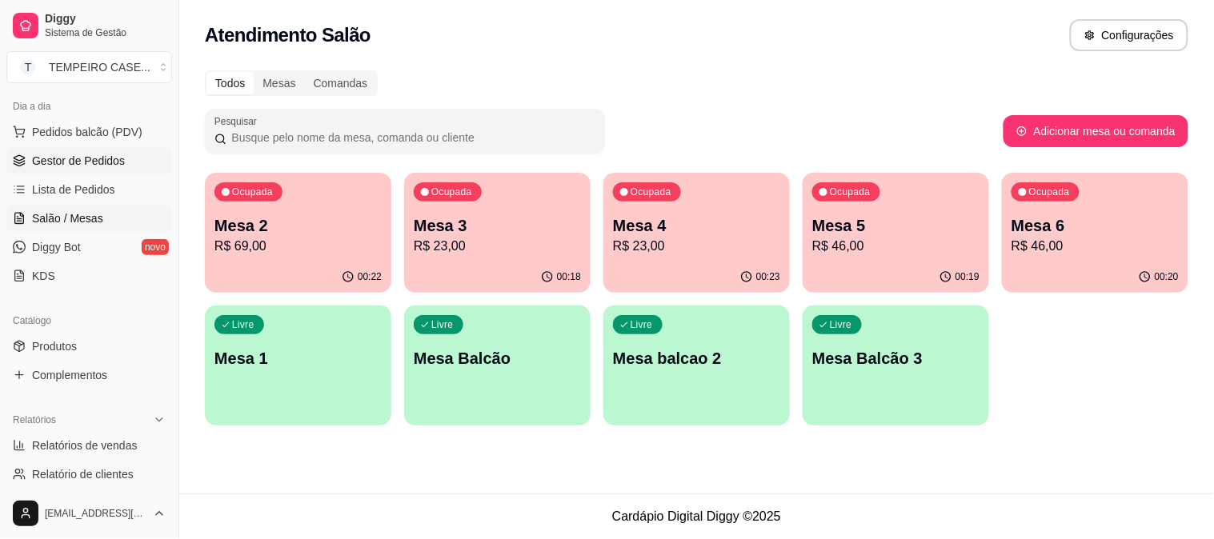
click at [57, 164] on span "Gestor de Pedidos" at bounding box center [78, 161] width 93 height 16
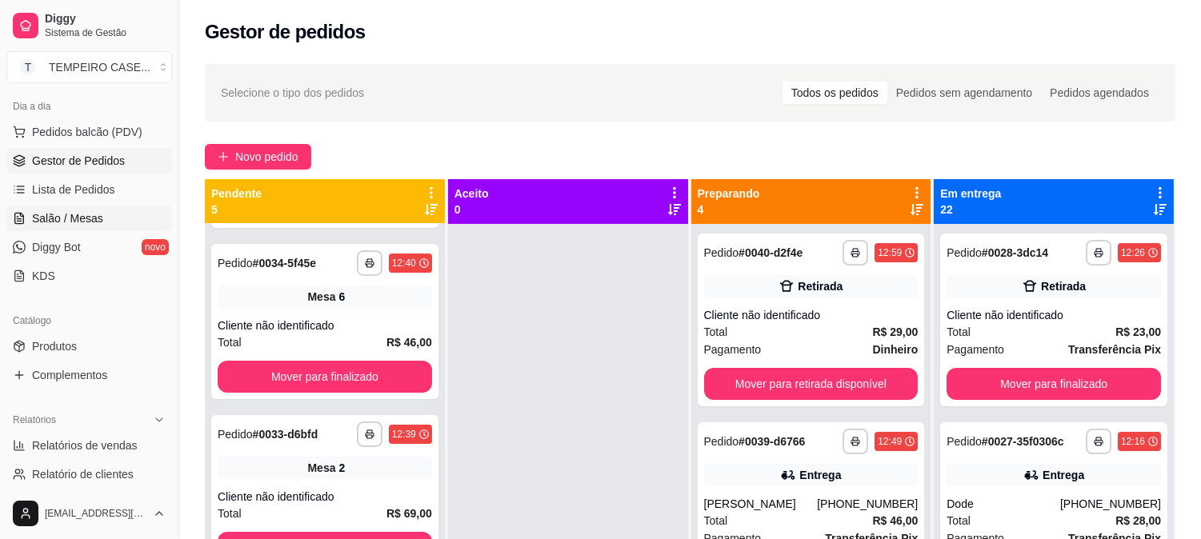
click at [60, 213] on span "Salão / Mesas" at bounding box center [67, 218] width 71 height 16
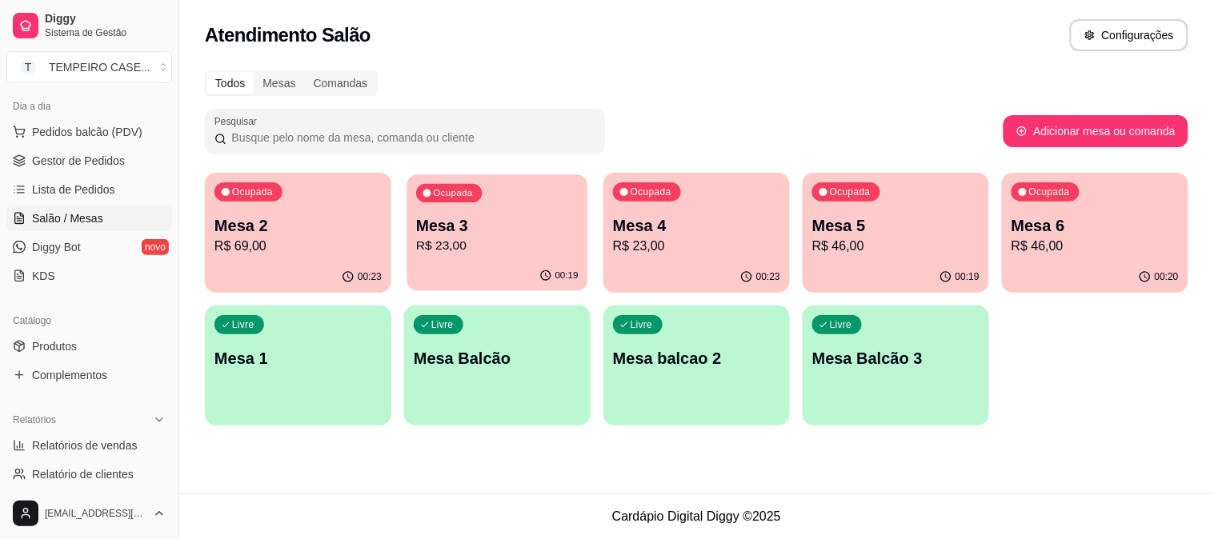
click at [418, 234] on p "Mesa 3" at bounding box center [497, 226] width 162 height 22
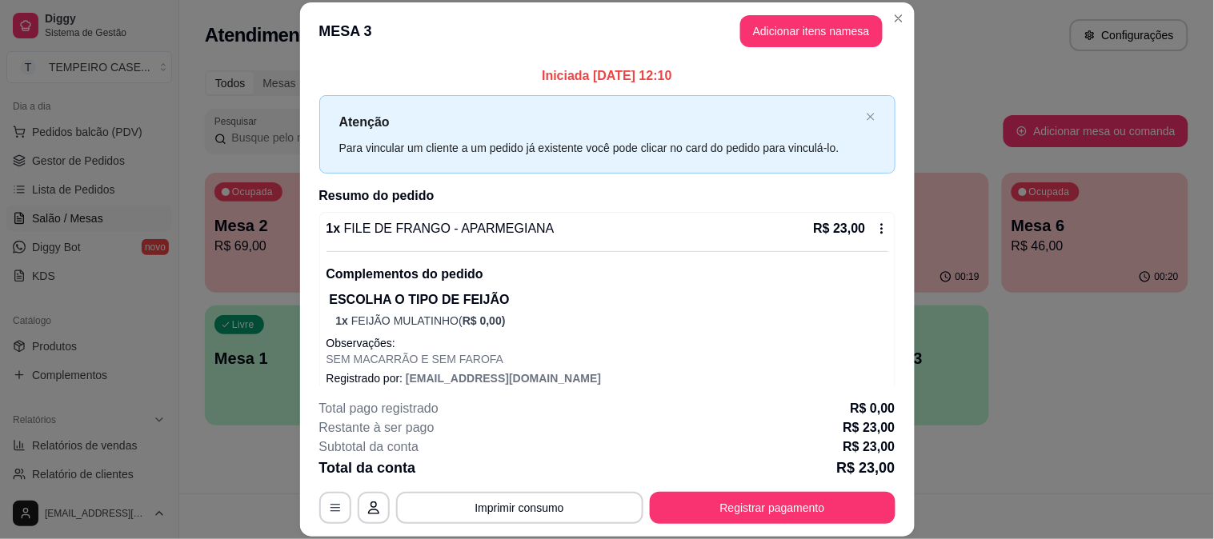
click at [819, 37] on button "Adicionar itens na mesa" at bounding box center [811, 31] width 142 height 32
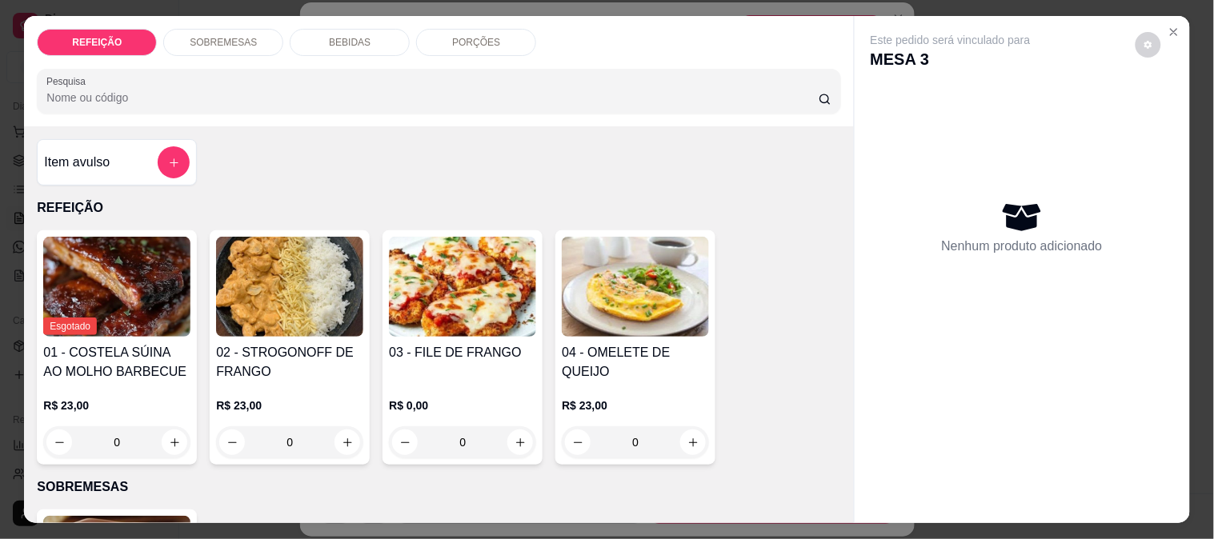
click at [361, 29] on div "BEBIDAS" at bounding box center [350, 42] width 120 height 27
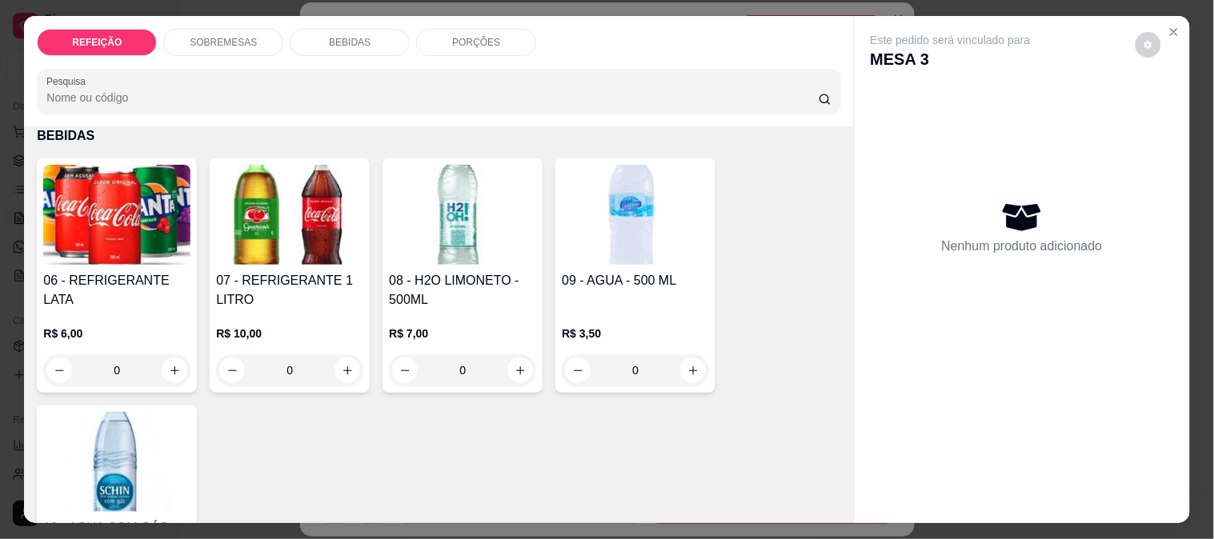
scroll to position [42, 0]
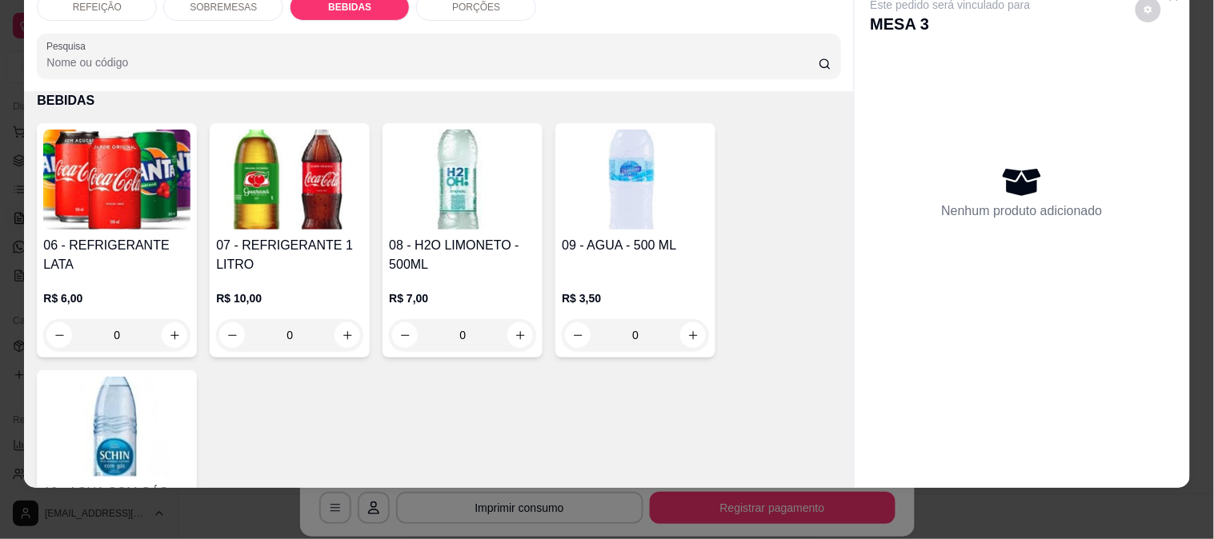
click at [124, 174] on img at bounding box center [116, 180] width 147 height 100
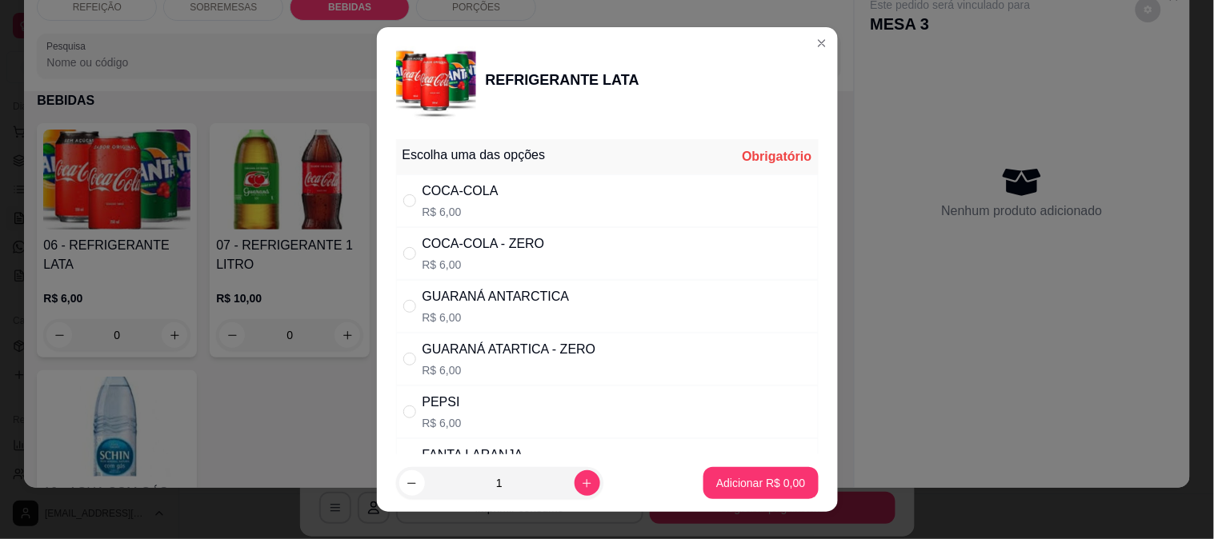
click at [498, 267] on p "R$ 6,00" at bounding box center [484, 265] width 122 height 16
radio input "true"
click at [727, 492] on button "Adicionar R$ 6,00" at bounding box center [760, 483] width 114 height 32
type input "1"
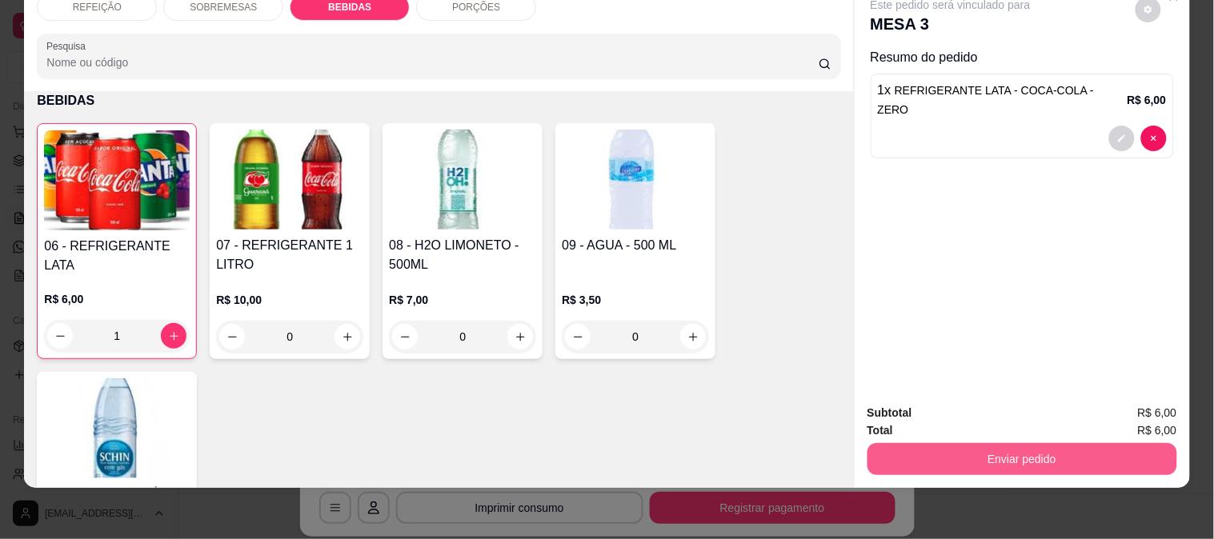
click at [927, 443] on button "Enviar pedido" at bounding box center [1023, 459] width 310 height 32
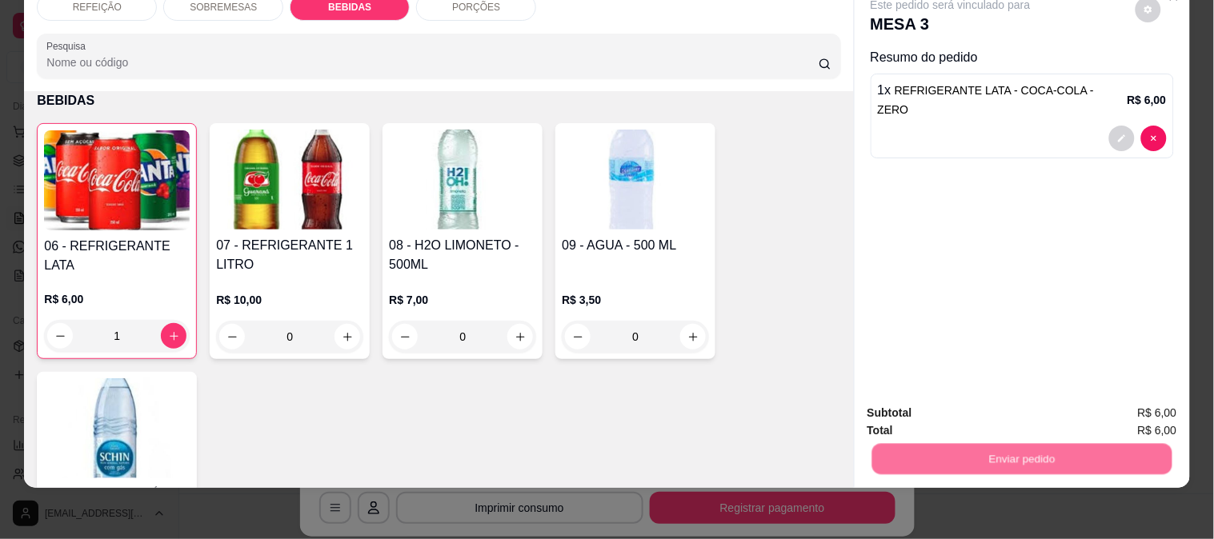
click at [1135, 403] on button "Enviar pedido" at bounding box center [1135, 406] width 90 height 30
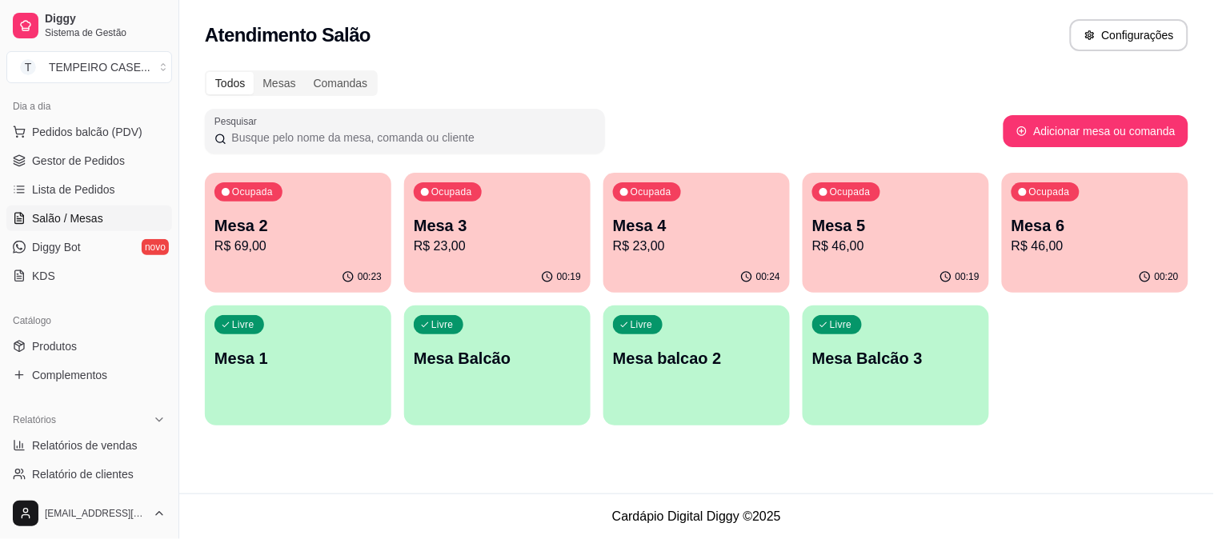
click at [837, 238] on p "R$ 46,00" at bounding box center [895, 246] width 167 height 19
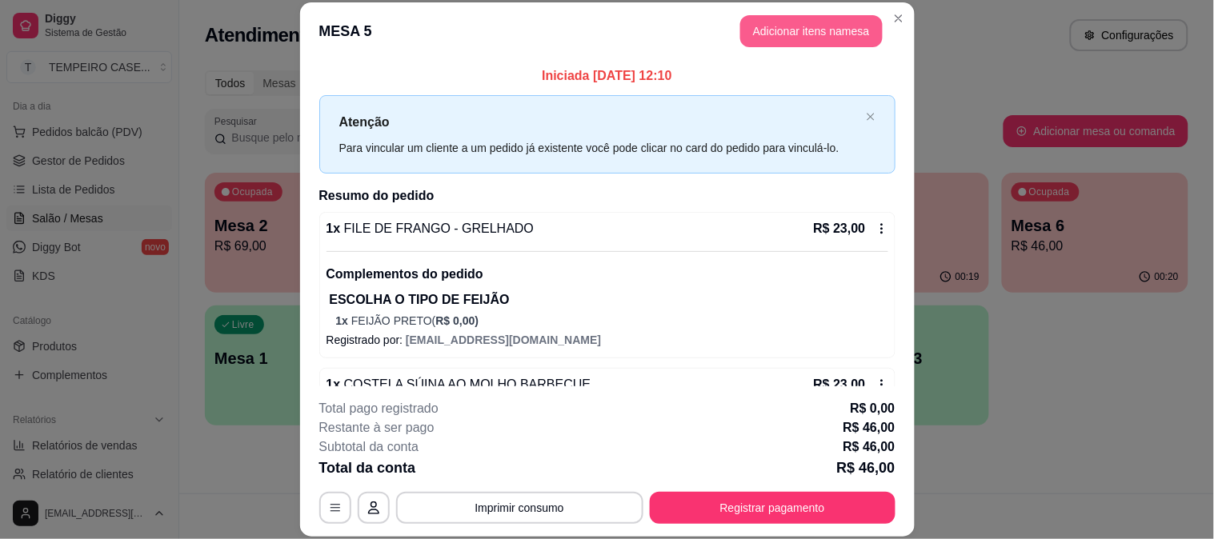
click at [783, 34] on button "Adicionar itens na mesa" at bounding box center [811, 31] width 142 height 32
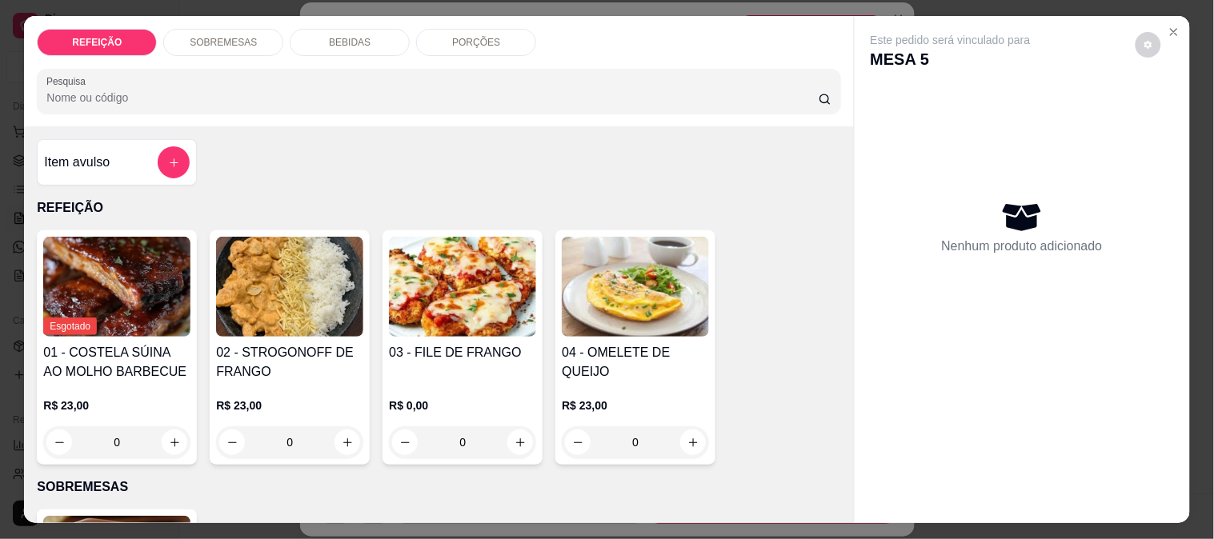
click at [338, 36] on p "BEBIDAS" at bounding box center [350, 42] width 42 height 13
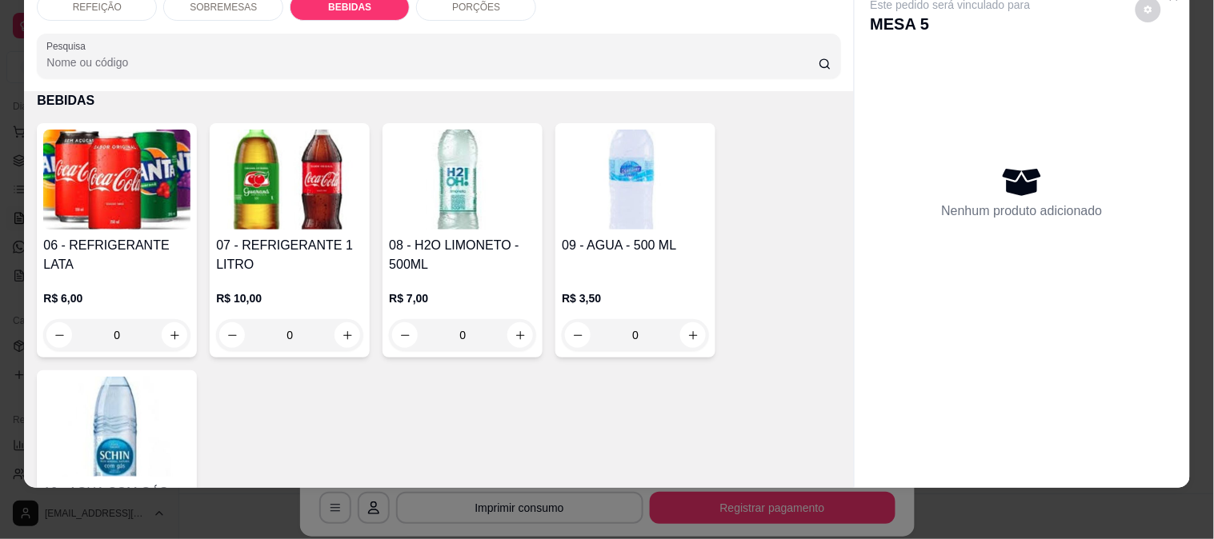
click at [449, 187] on img at bounding box center [462, 180] width 147 height 100
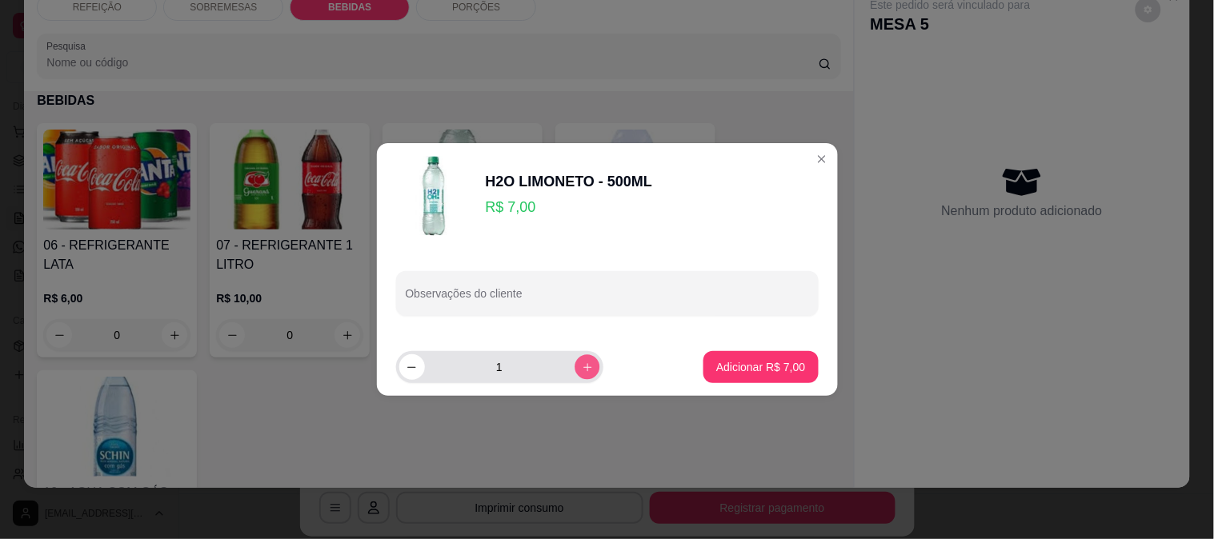
click at [584, 365] on button "increase-product-quantity" at bounding box center [587, 367] width 25 height 25
type input "2"
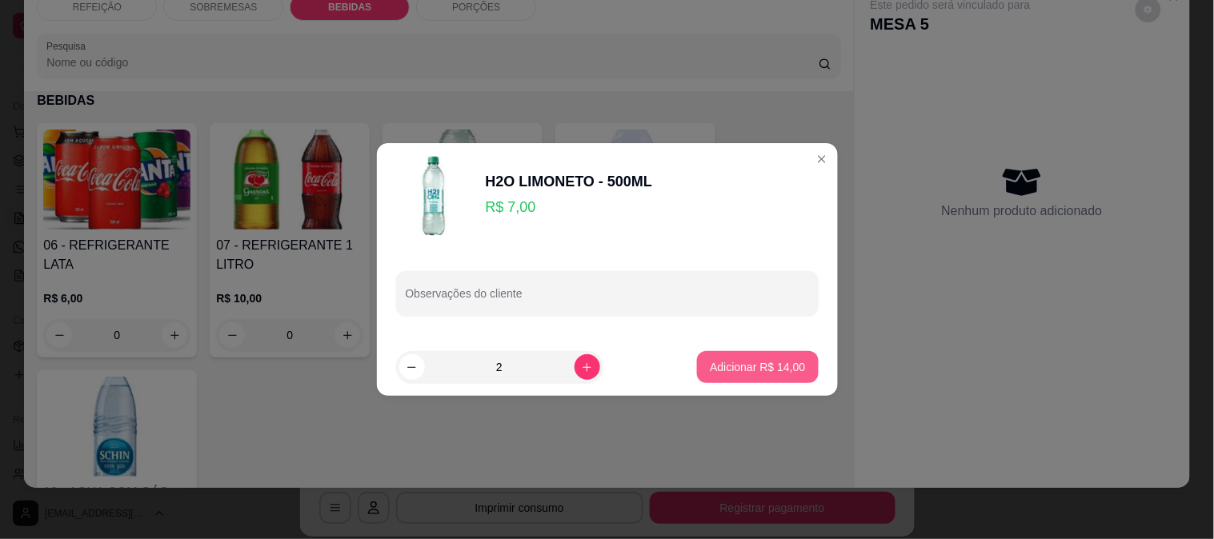
click at [752, 368] on p "Adicionar R$ 14,00" at bounding box center [757, 367] width 95 height 16
type input "2"
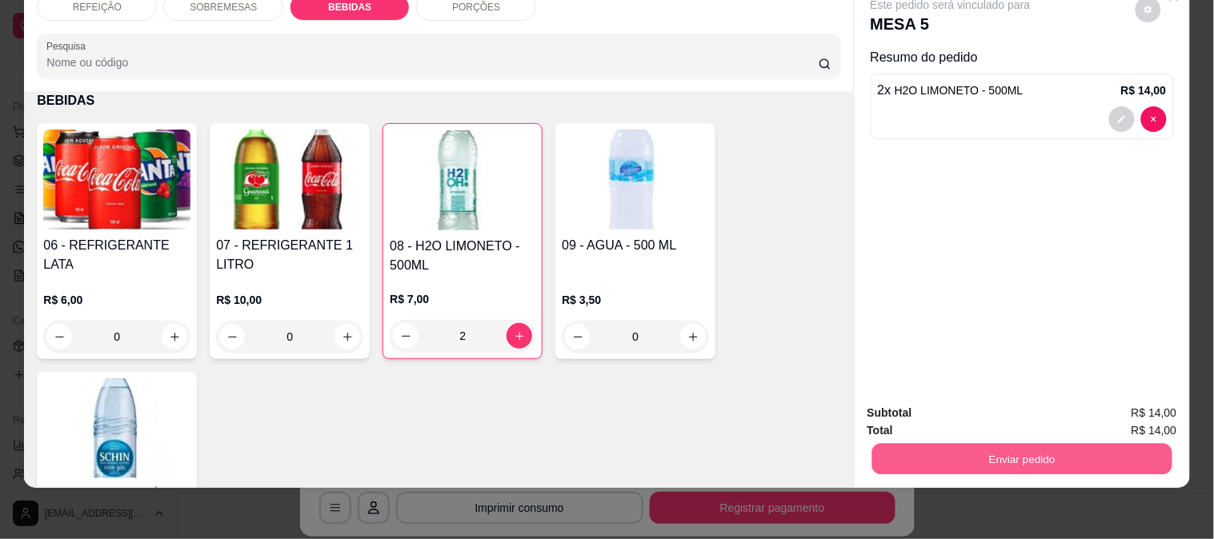
click at [957, 443] on button "Enviar pedido" at bounding box center [1022, 458] width 300 height 31
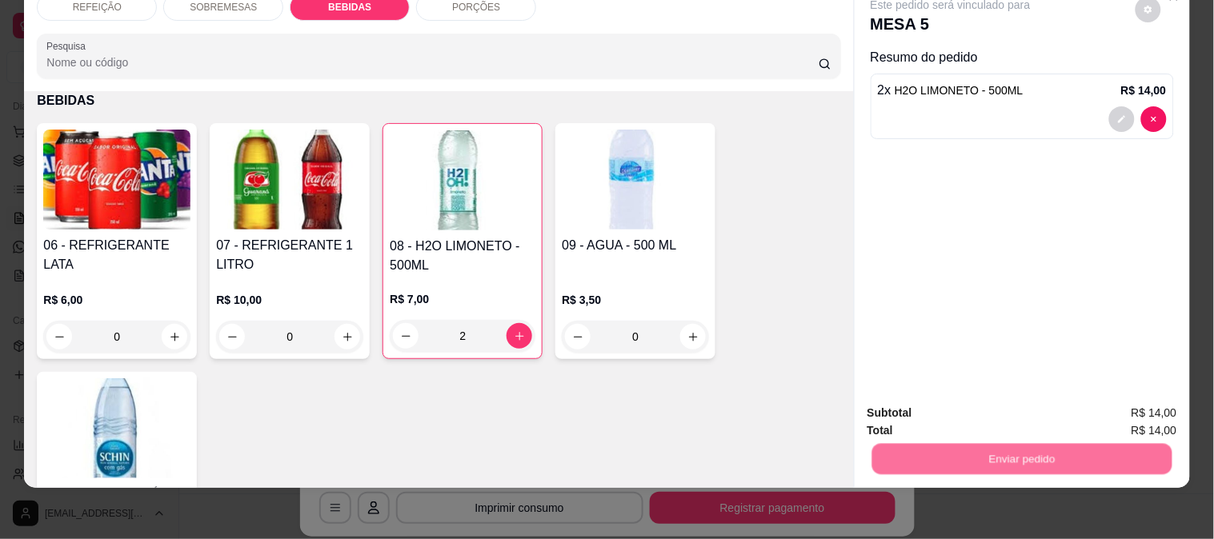
click at [1123, 403] on button "Enviar pedido" at bounding box center [1135, 406] width 90 height 30
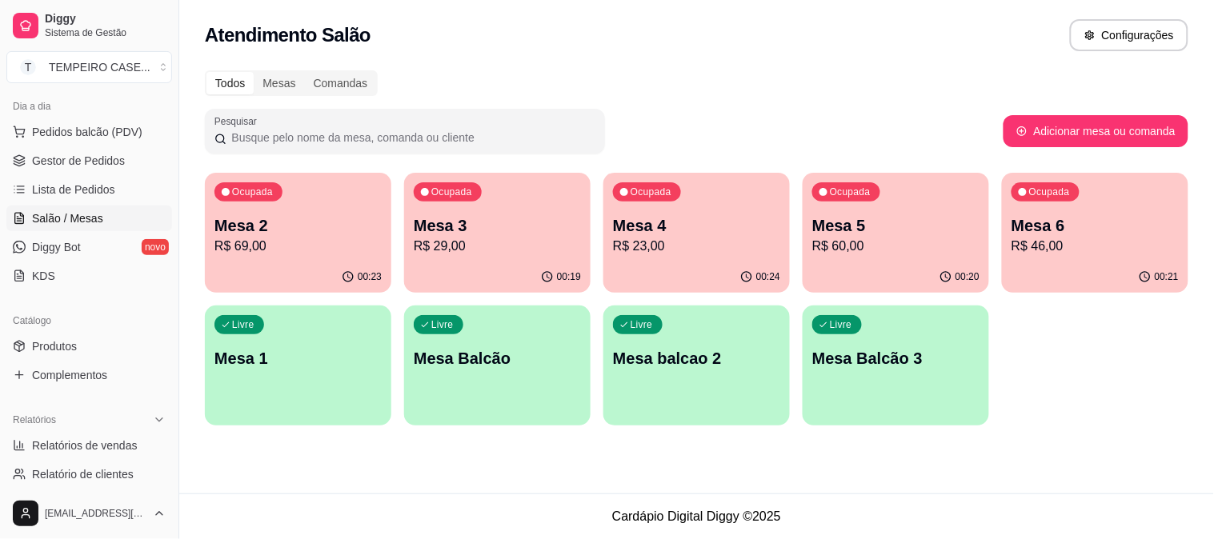
click at [267, 264] on div "00:23" at bounding box center [298, 277] width 186 height 31
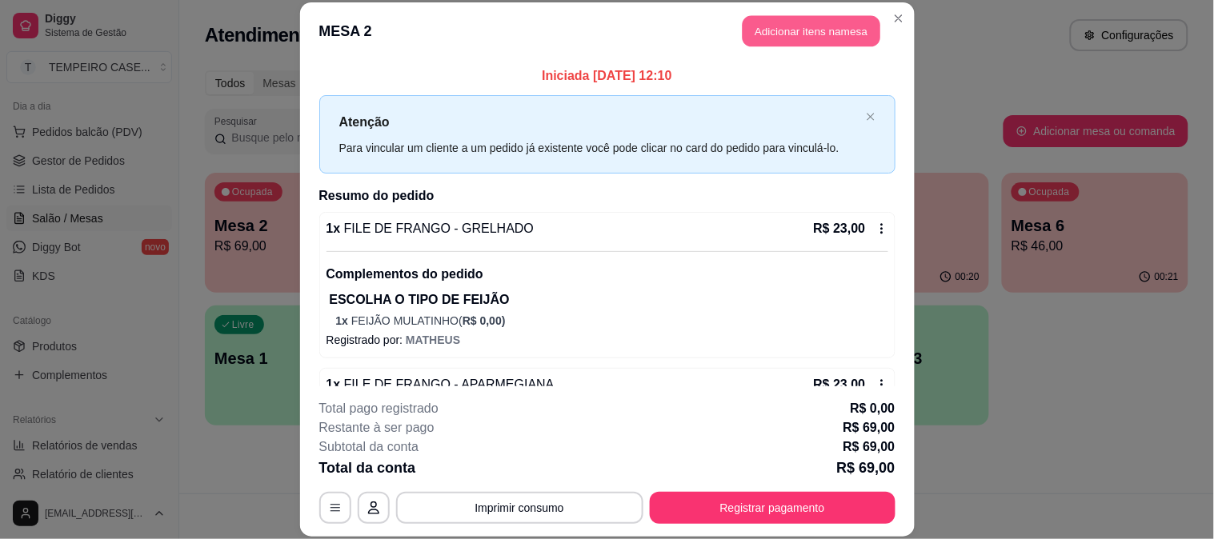
click at [840, 35] on button "Adicionar itens na mesa" at bounding box center [812, 31] width 138 height 31
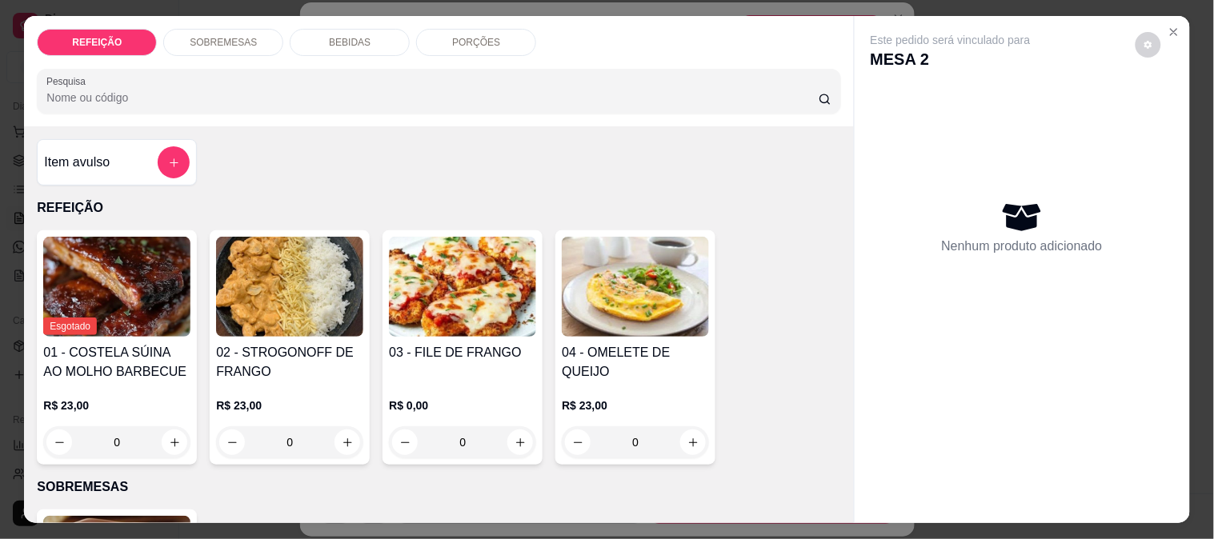
click at [337, 36] on p "BEBIDAS" at bounding box center [350, 42] width 42 height 13
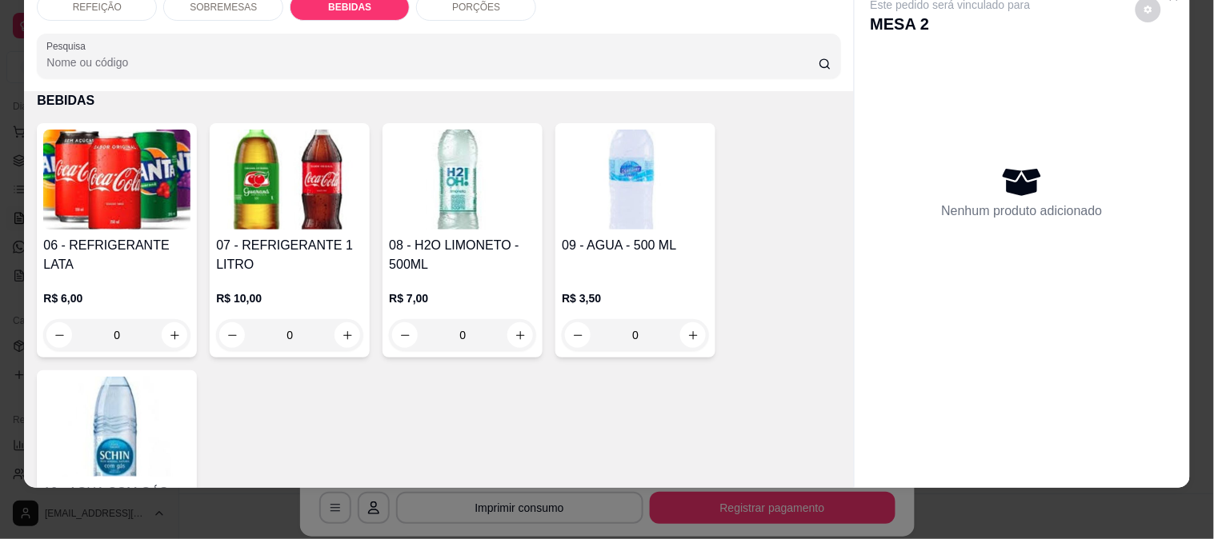
click at [267, 211] on img at bounding box center [289, 180] width 147 height 100
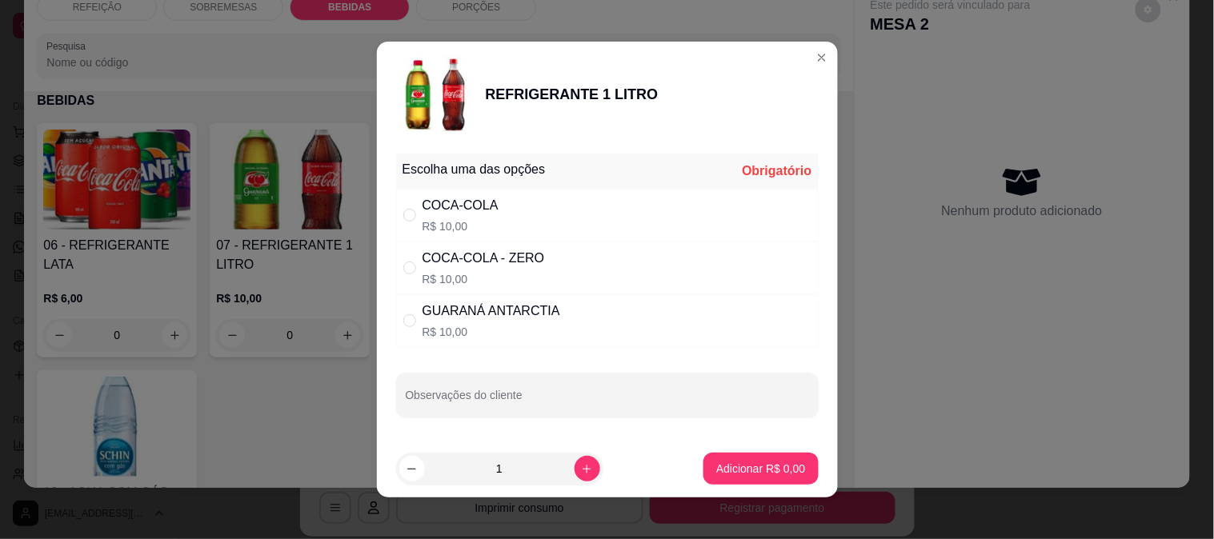
click at [499, 211] on div "COCA-COLA R$ 10,00" at bounding box center [607, 215] width 423 height 53
radio input "true"
click at [735, 467] on p "Adicionar R$ 10,00" at bounding box center [757, 469] width 95 height 16
type input "1"
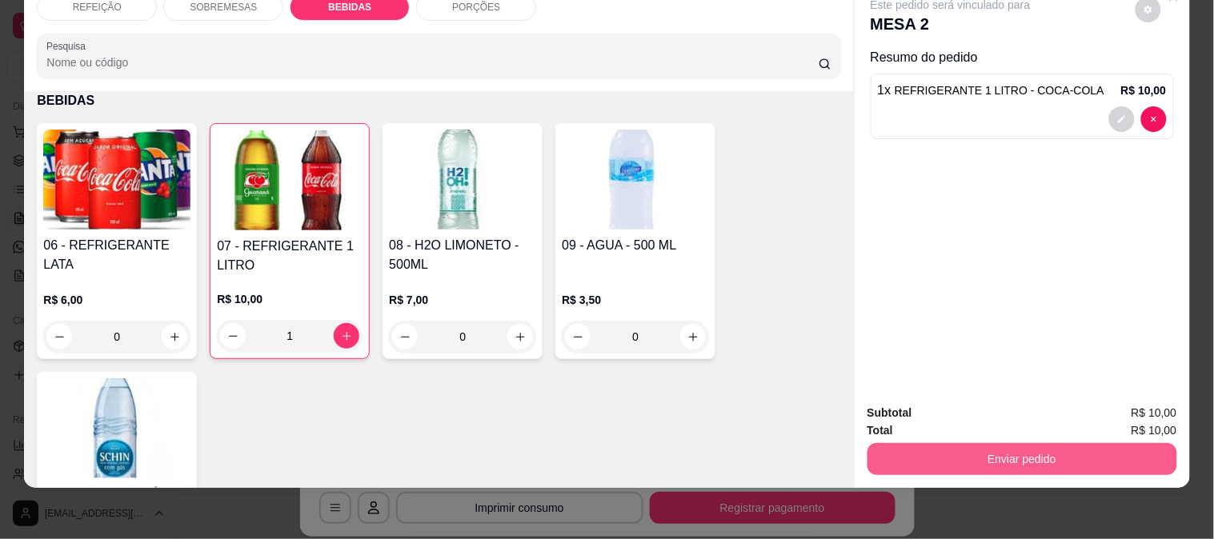
click at [1018, 443] on button "Enviar pedido" at bounding box center [1023, 459] width 310 height 32
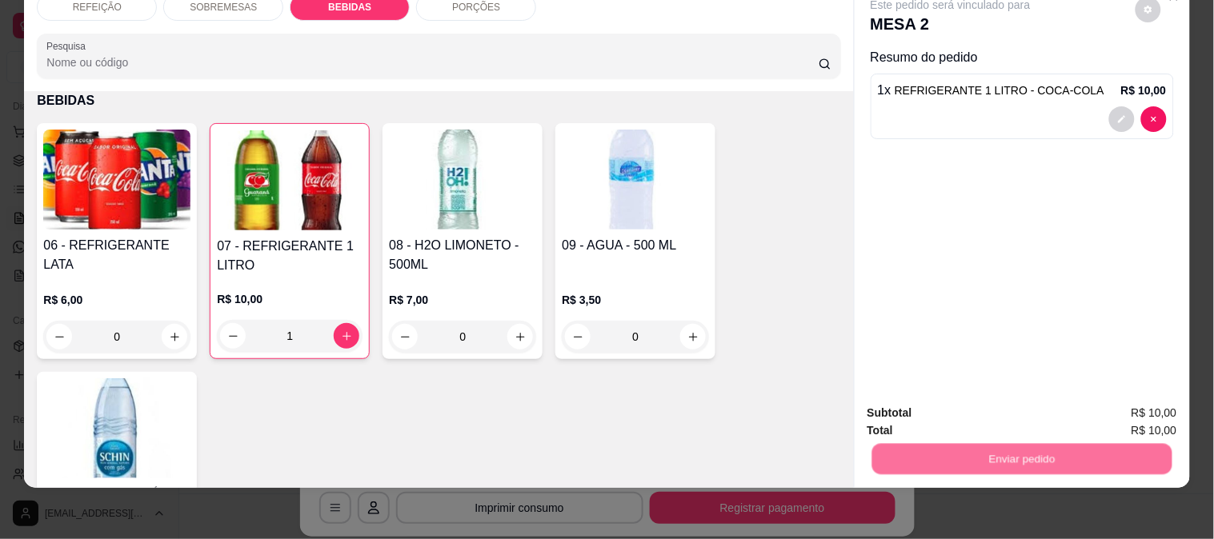
click at [1133, 403] on button "Enviar pedido" at bounding box center [1135, 407] width 90 height 30
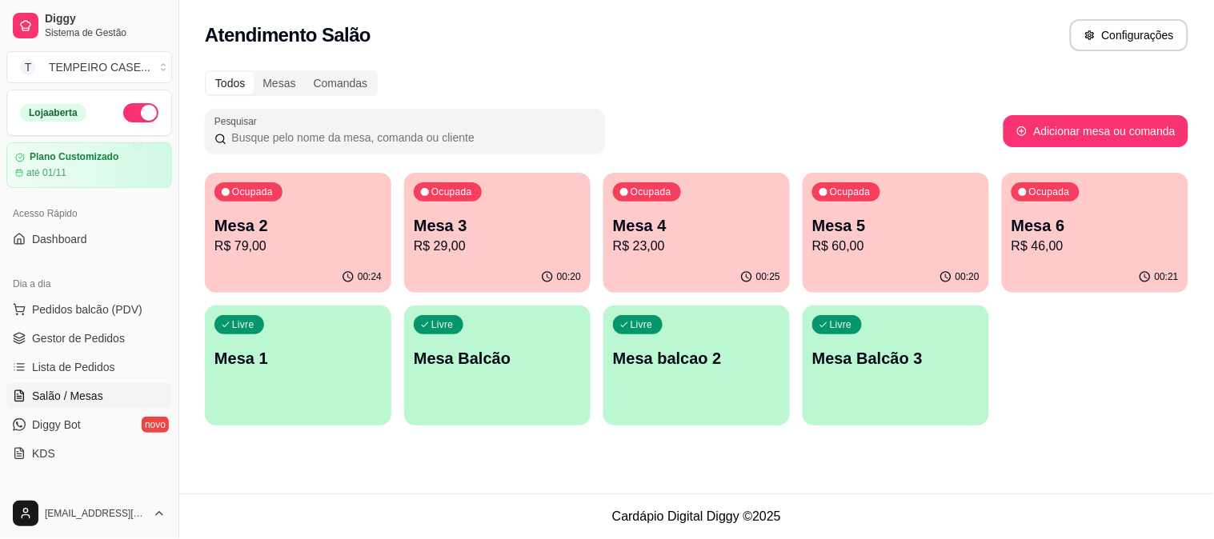
click at [676, 250] on p "R$ 23,00" at bounding box center [696, 246] width 167 height 19
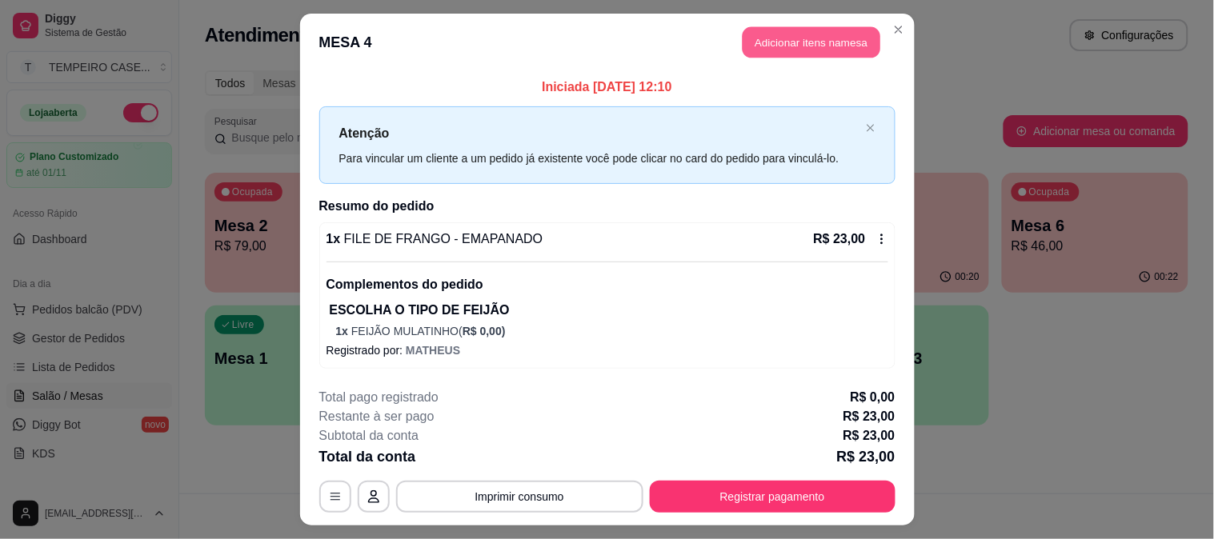
click at [794, 44] on button "Adicionar itens na mesa" at bounding box center [812, 42] width 138 height 31
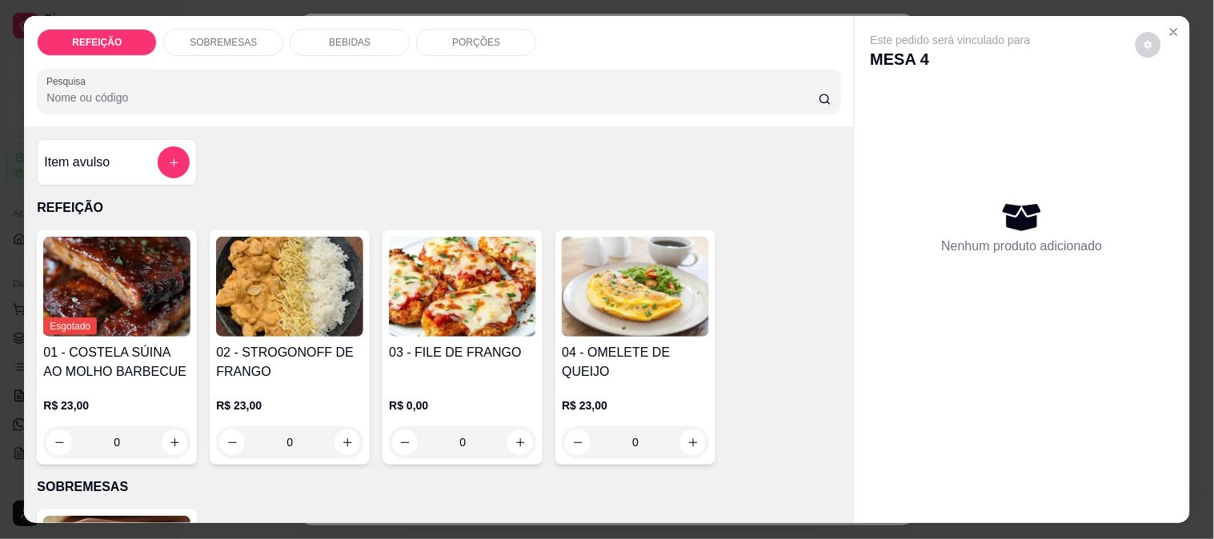
click at [374, 29] on div "BEBIDAS" at bounding box center [350, 42] width 120 height 27
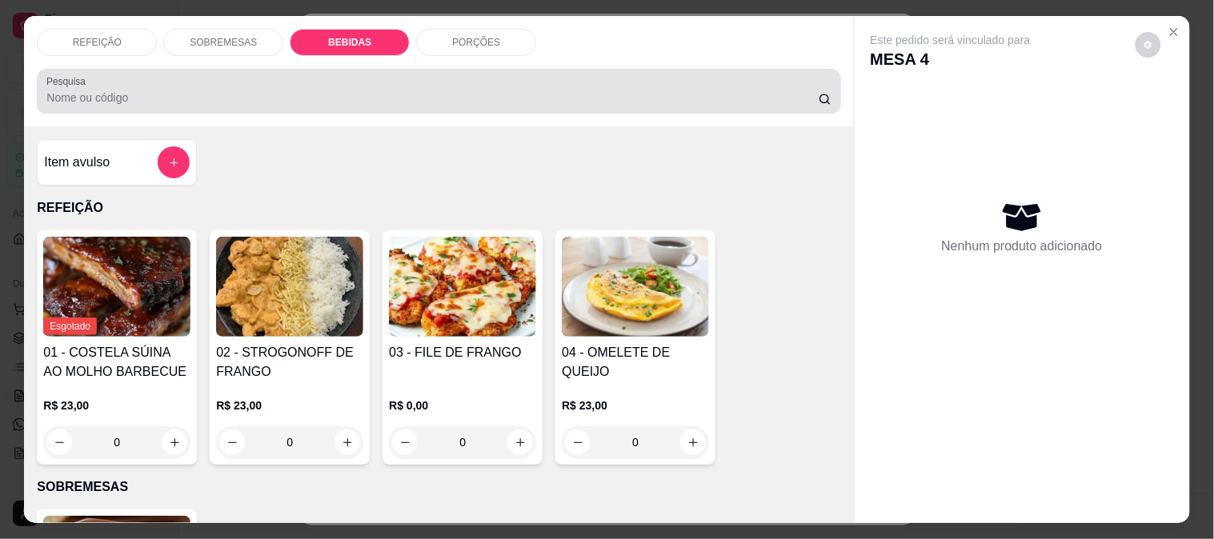
scroll to position [42, 0]
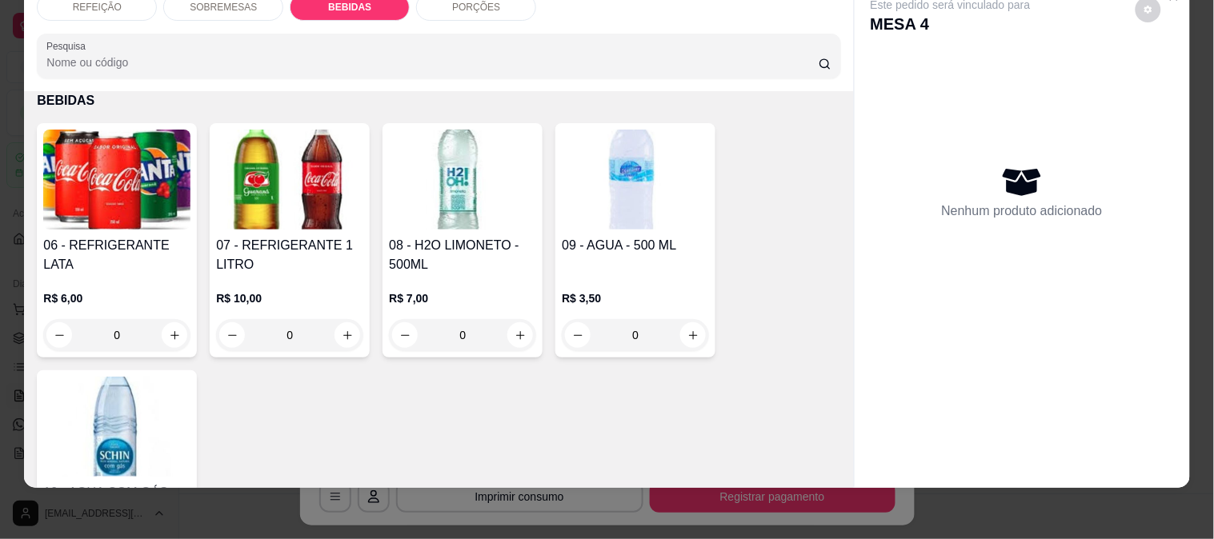
click at [448, 172] on img at bounding box center [462, 180] width 147 height 100
click at [763, 373] on p "Adicionar R$ 7,00" at bounding box center [760, 367] width 89 height 16
type input "1"
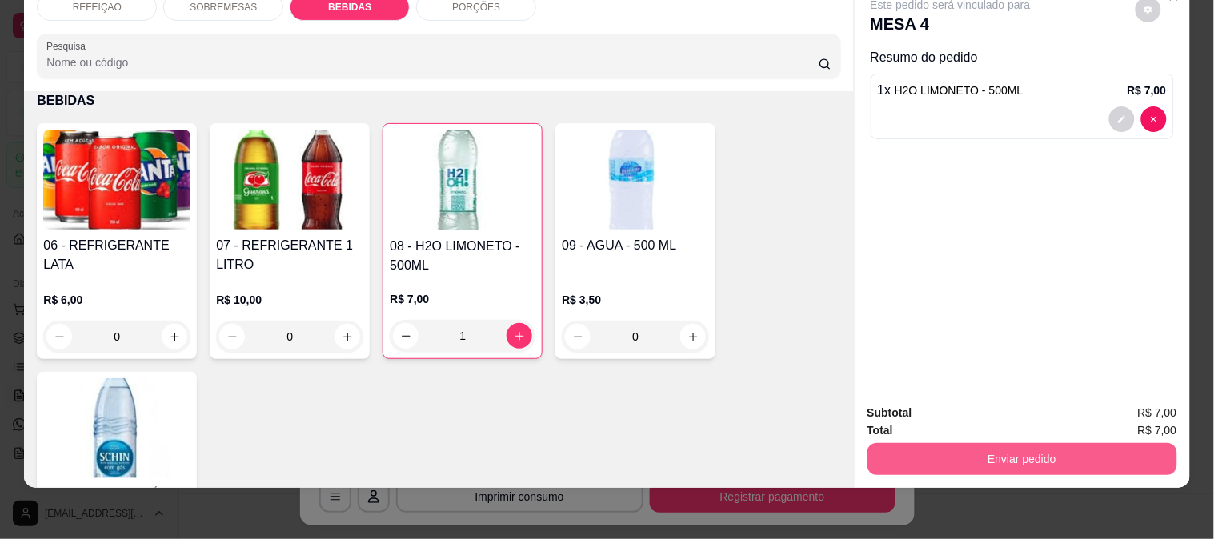
click at [928, 443] on button "Enviar pedido" at bounding box center [1023, 459] width 310 height 32
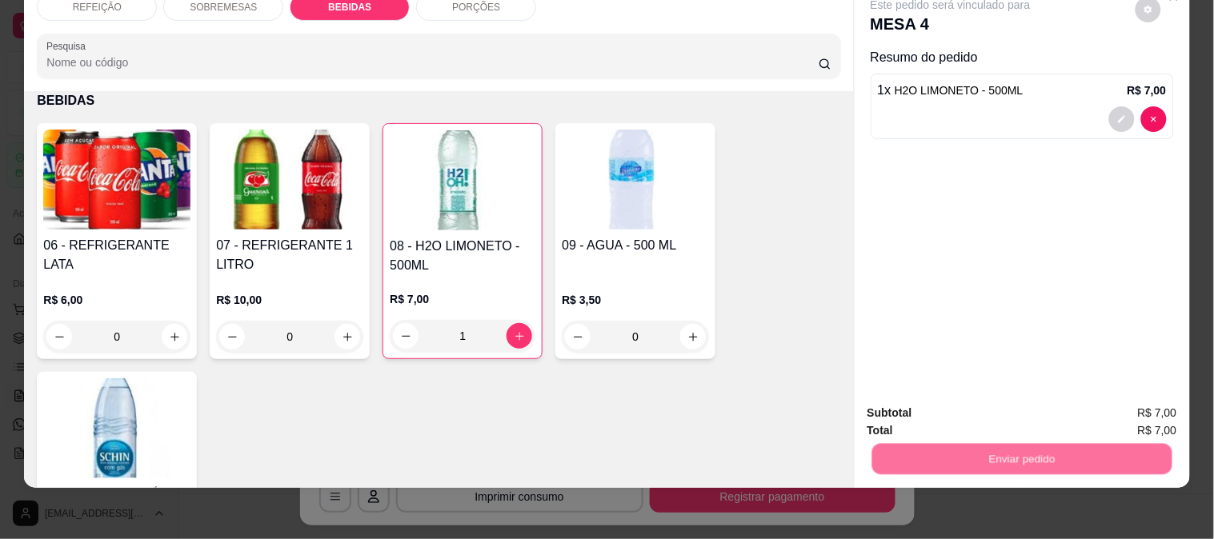
click at [1100, 412] on button "Enviar pedido" at bounding box center [1135, 407] width 90 height 30
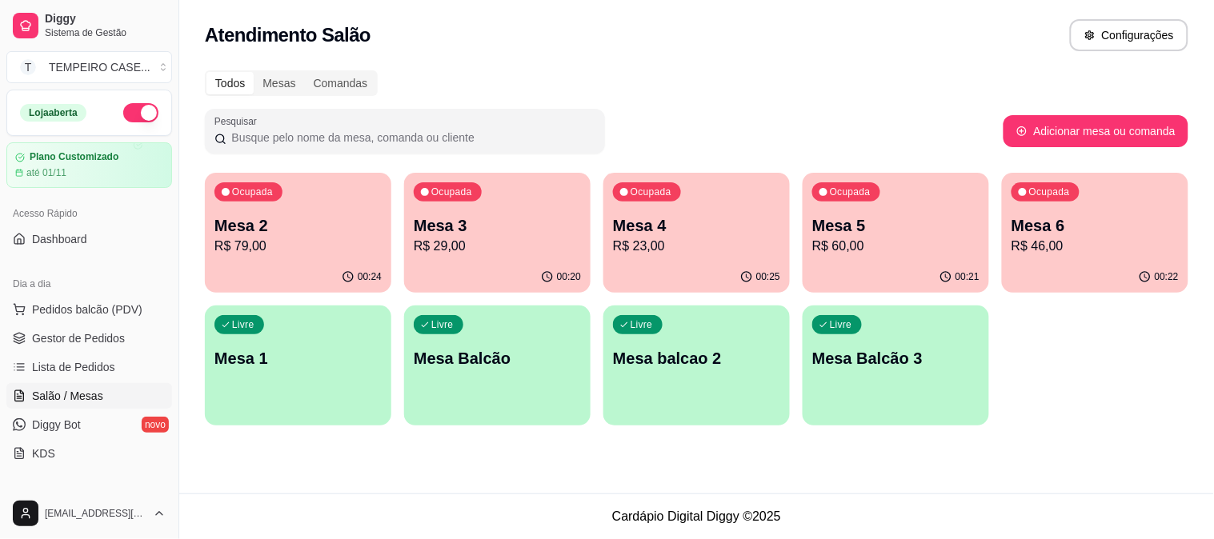
click at [890, 491] on div "Atendimento Salão Configurações Todos Mesas Comandas Pesquisar Adicionar mesa o…" at bounding box center [696, 247] width 1035 height 494
click at [1052, 229] on p "Mesa 6" at bounding box center [1095, 226] width 162 height 22
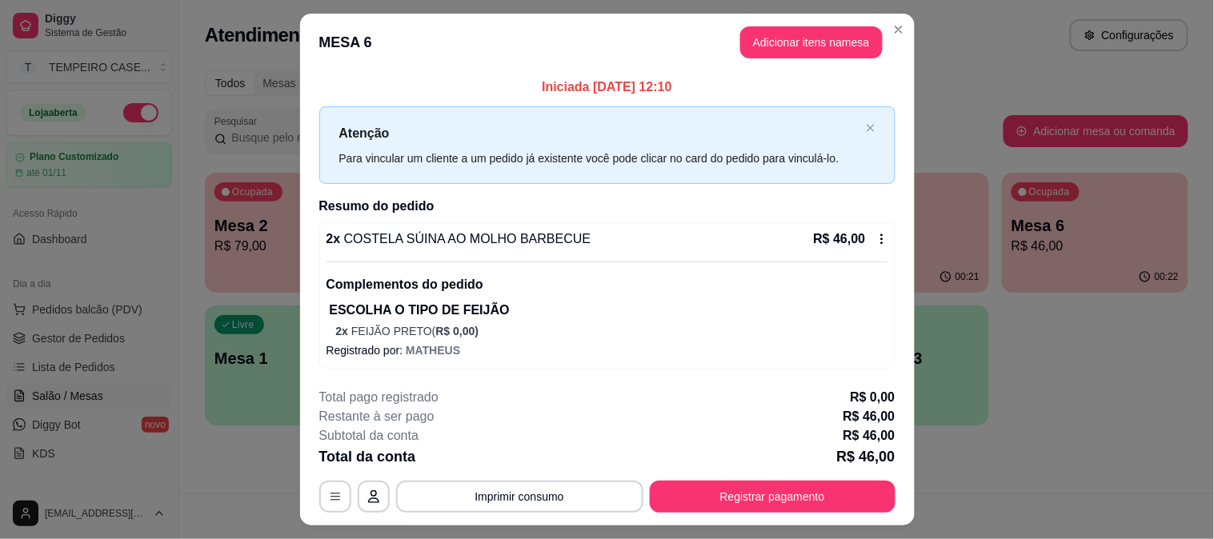
click at [789, 48] on button "Adicionar itens na mesa" at bounding box center [811, 42] width 142 height 32
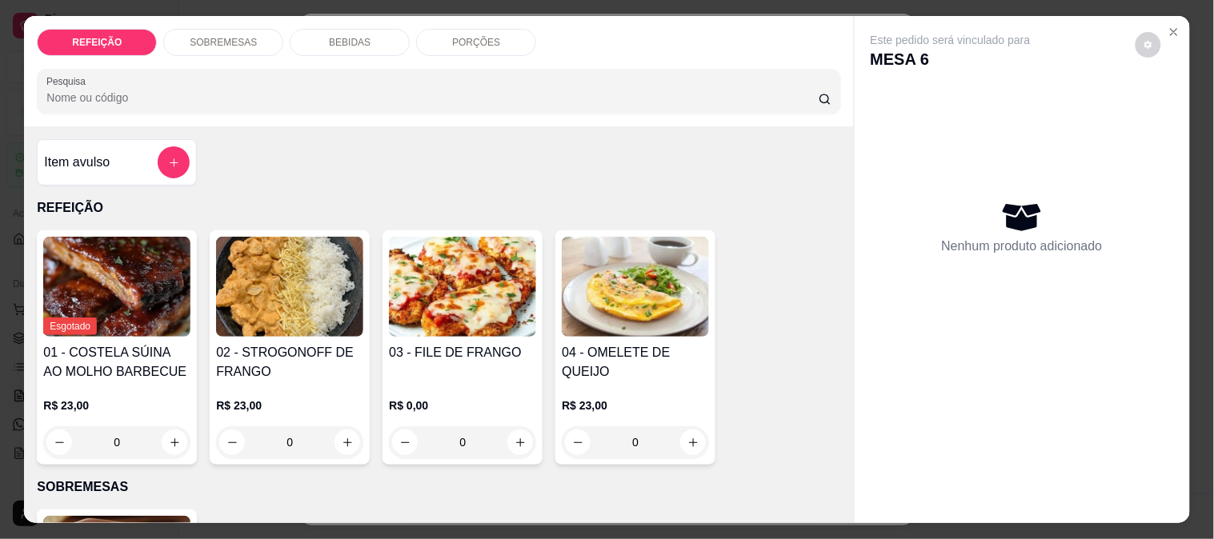
click at [336, 36] on p "BEBIDAS" at bounding box center [350, 42] width 42 height 13
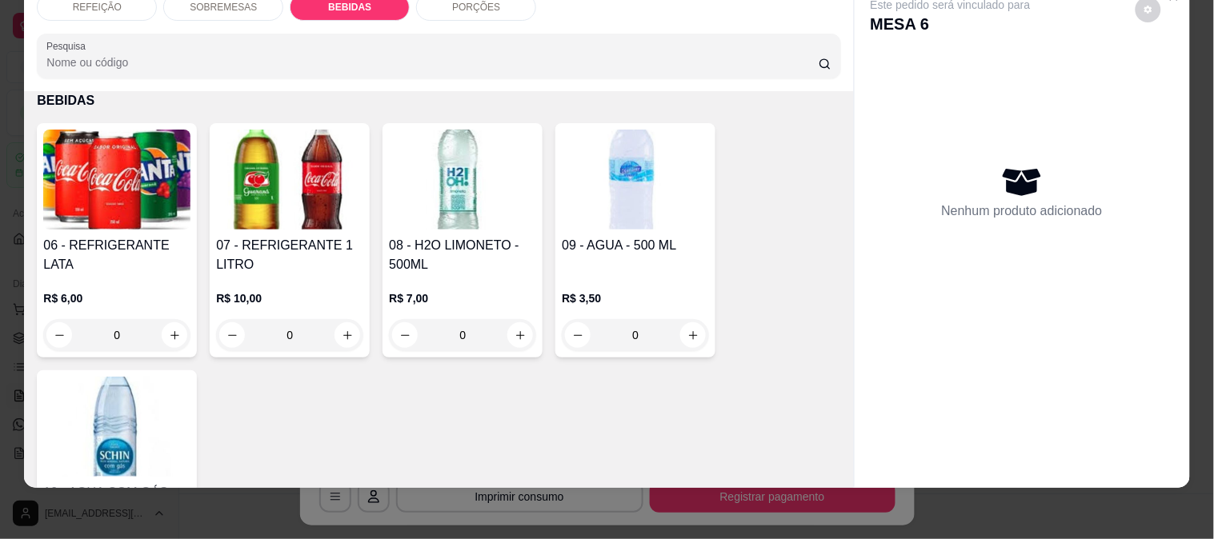
click at [70, 390] on img at bounding box center [116, 427] width 147 height 100
click at [771, 379] on button "Adicionar R$ 5,00" at bounding box center [760, 367] width 114 height 32
type input "1"
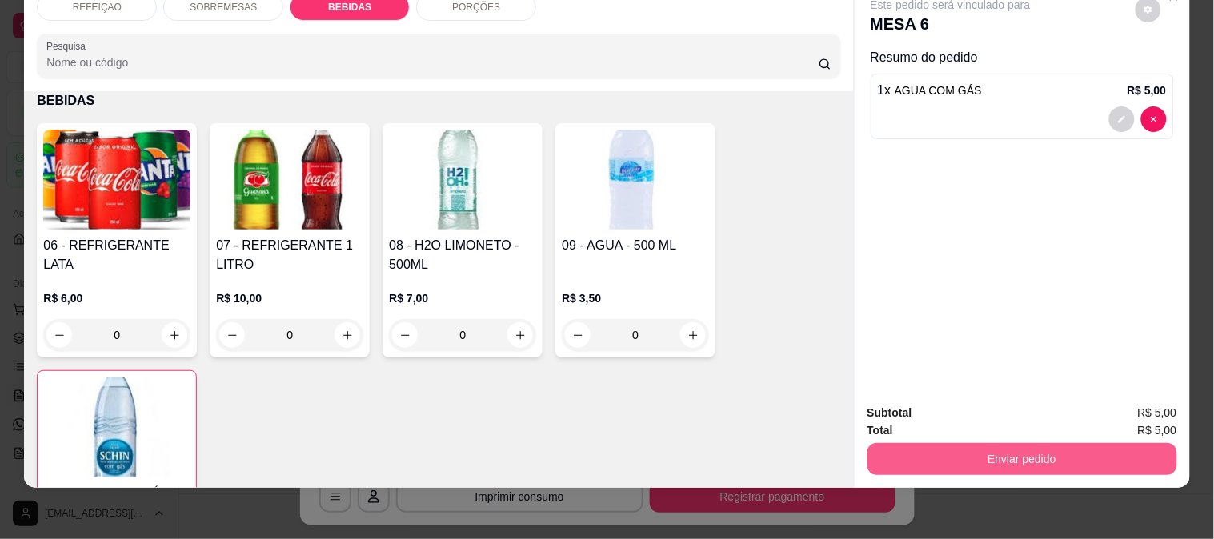
click at [938, 451] on button "Enviar pedido" at bounding box center [1023, 459] width 310 height 32
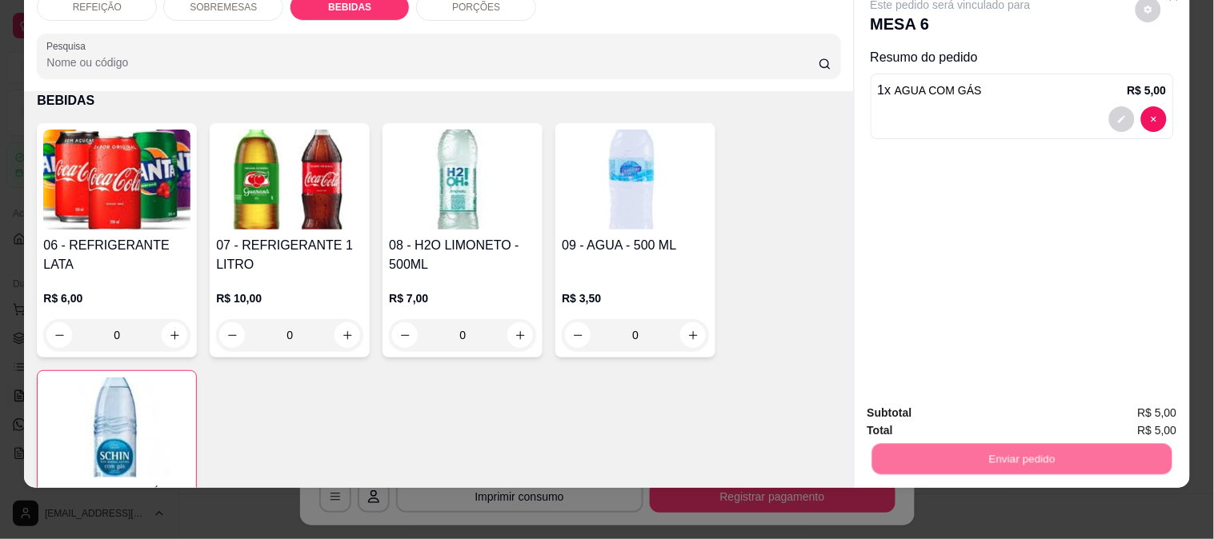
click at [1159, 406] on button "Enviar pedido" at bounding box center [1135, 406] width 90 height 30
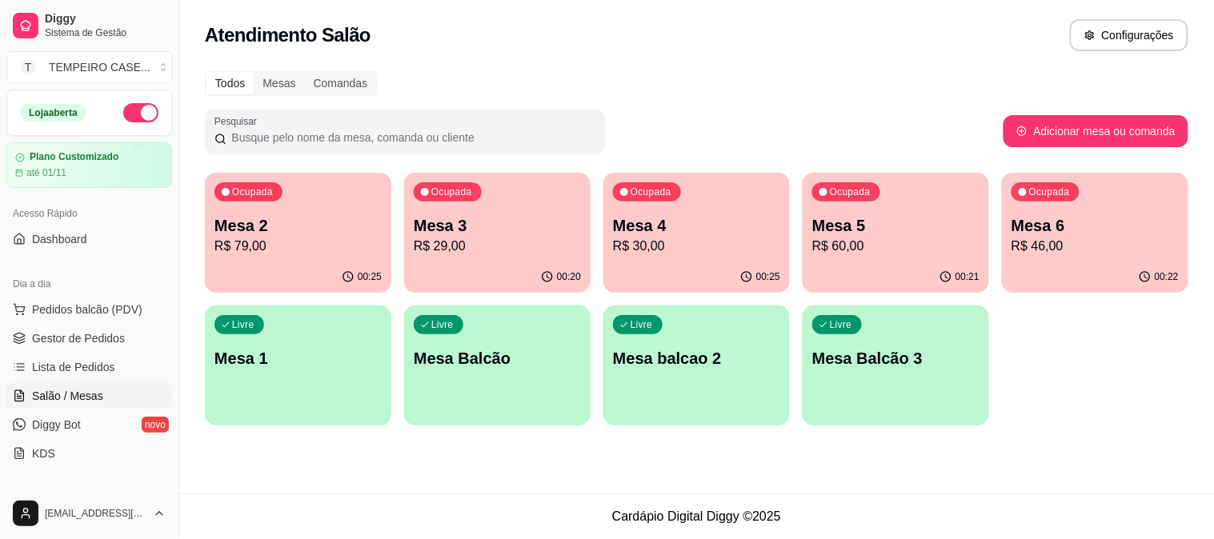
click at [253, 386] on div "Livre Mesa 1" at bounding box center [298, 356] width 186 height 101
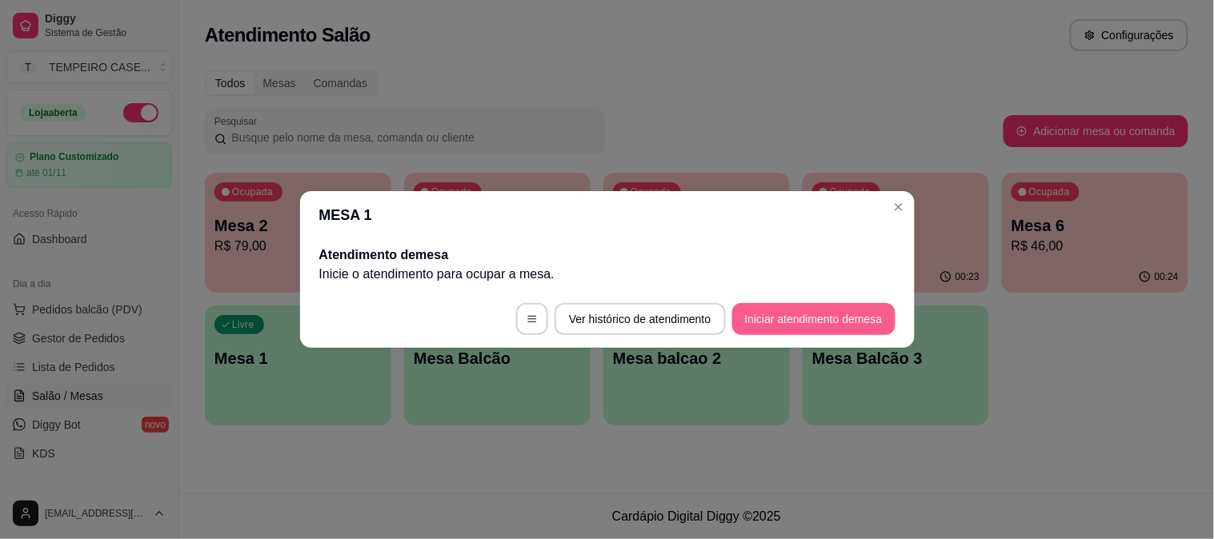
click at [754, 315] on button "Iniciar atendimento de mesa" at bounding box center [813, 319] width 163 height 32
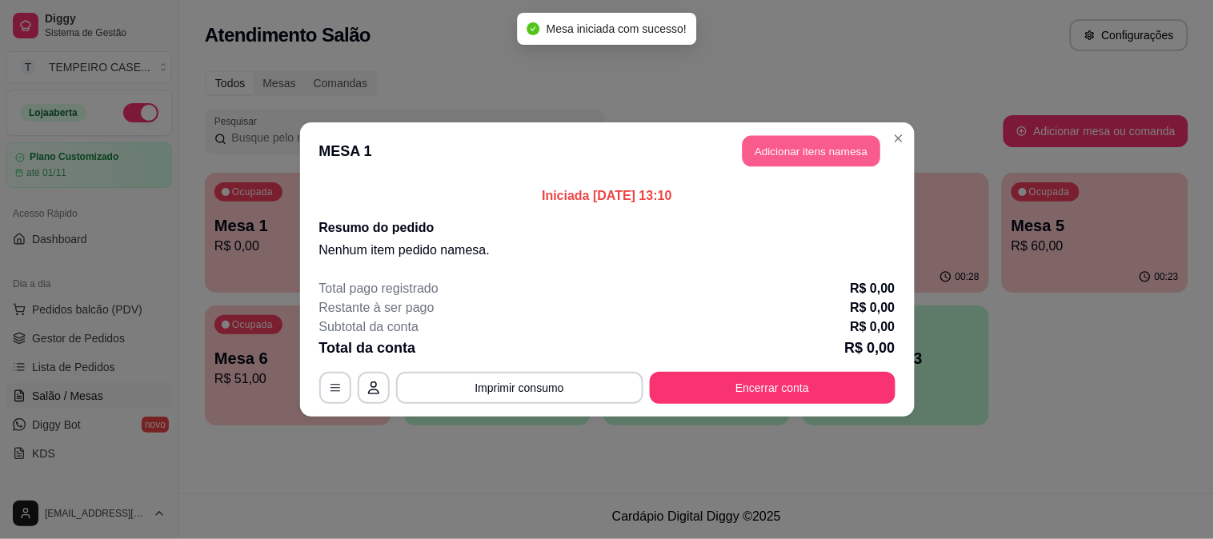
click at [765, 154] on button "Adicionar itens na mesa" at bounding box center [812, 151] width 138 height 31
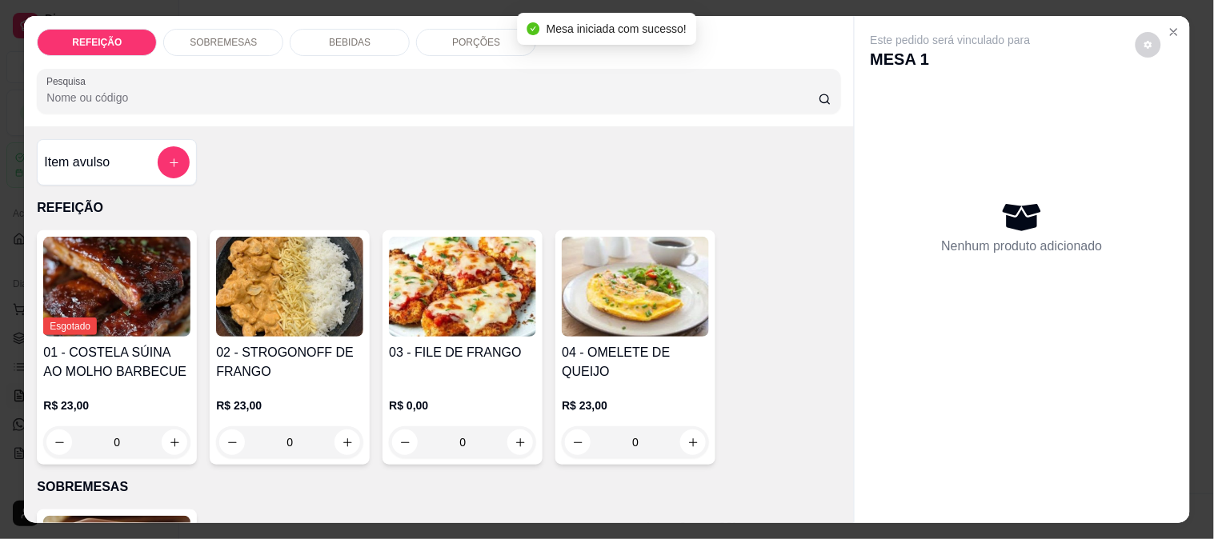
click at [483, 292] on img at bounding box center [462, 287] width 147 height 100
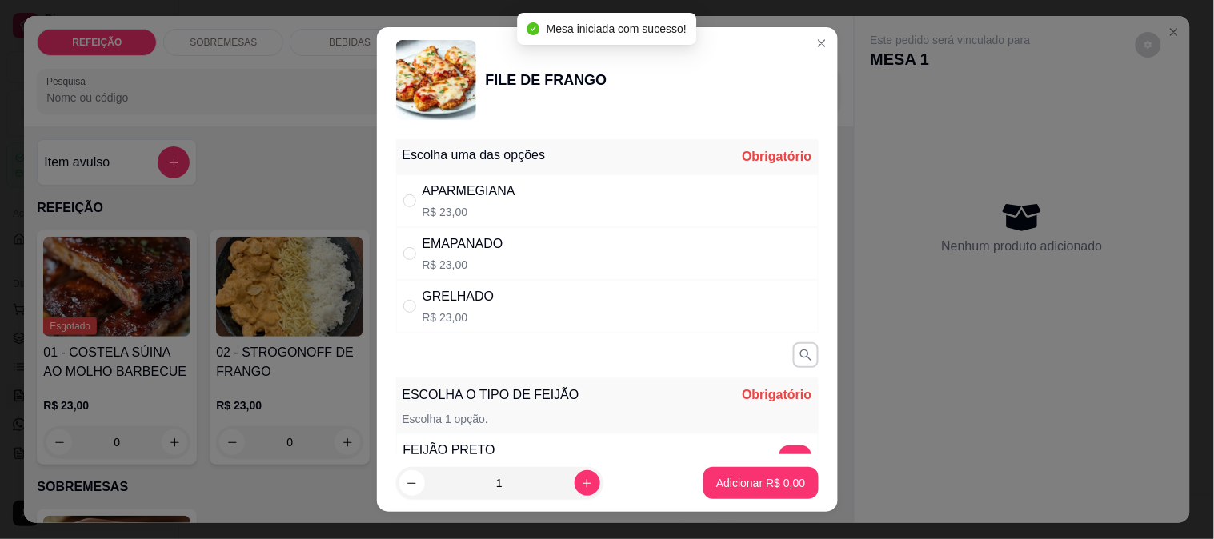
click at [467, 208] on p "R$ 23,00" at bounding box center [469, 212] width 93 height 16
radio input "true"
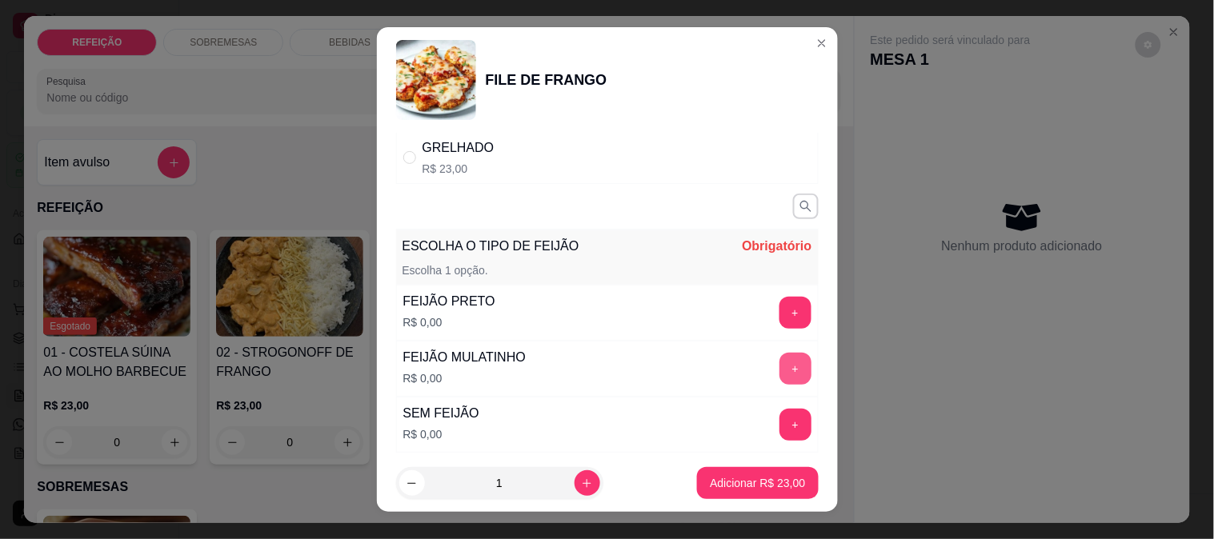
scroll to position [251, 0]
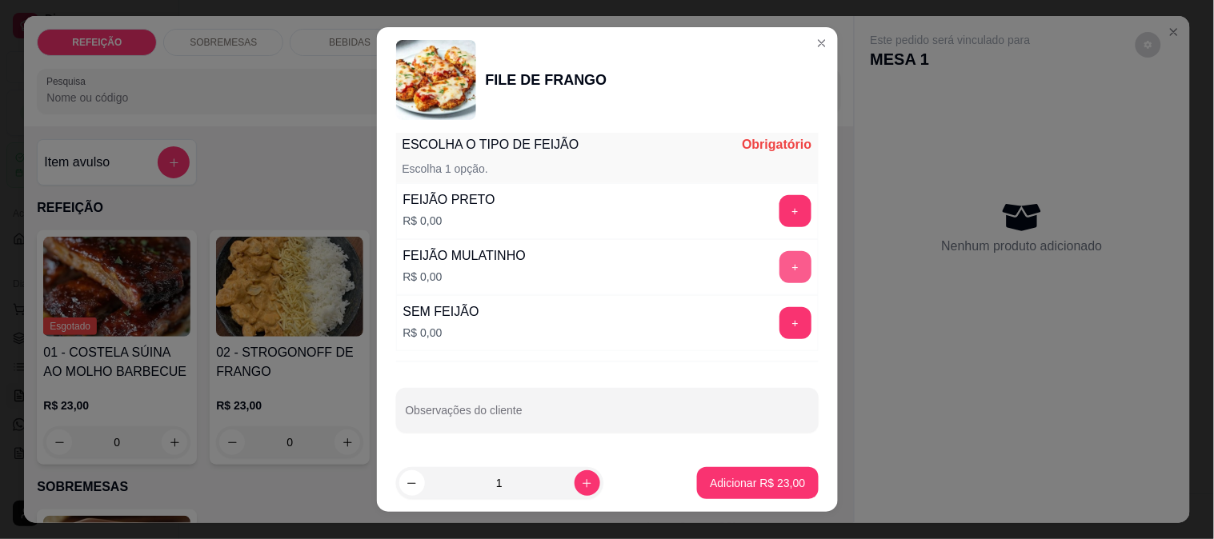
click at [780, 277] on button "+" at bounding box center [796, 267] width 32 height 32
click at [765, 500] on footer "1 Adicionar R$ 23,00" at bounding box center [607, 484] width 461 height 58
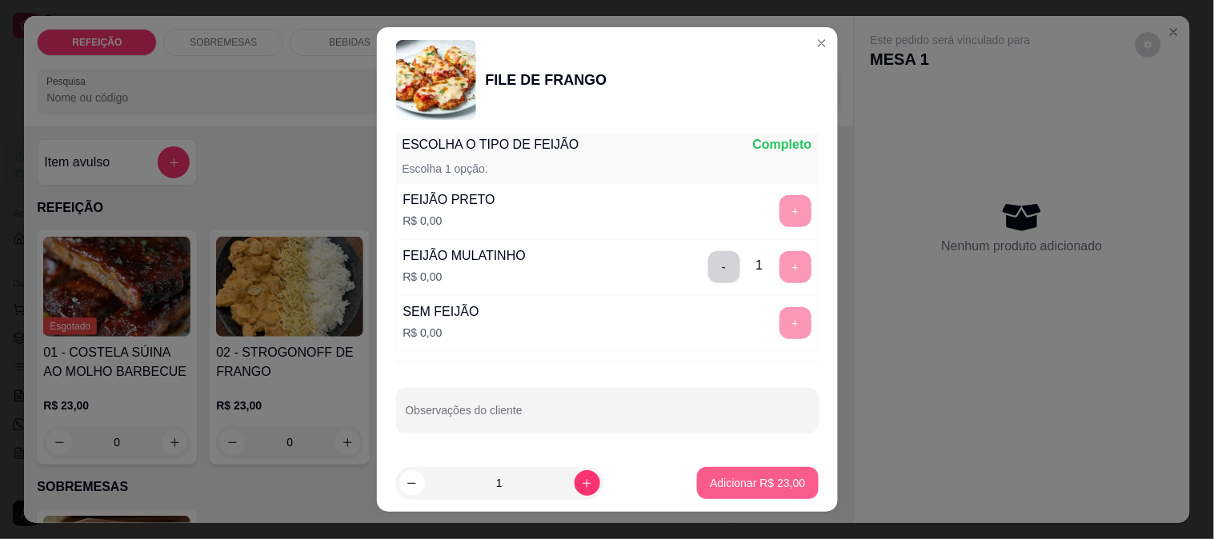
click at [773, 483] on p "Adicionar R$ 23,00" at bounding box center [757, 483] width 95 height 16
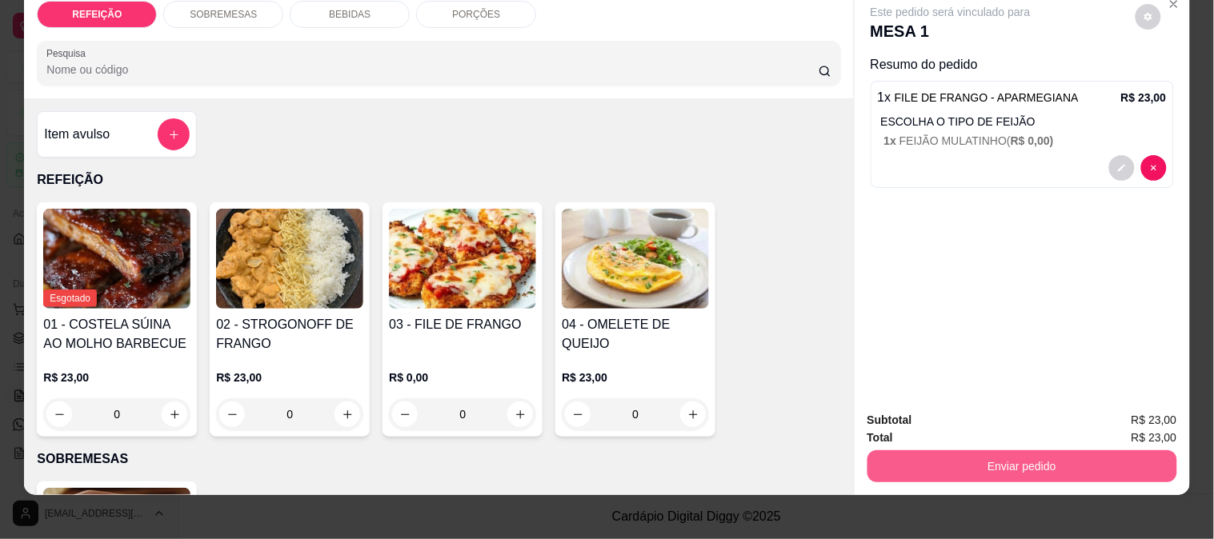
scroll to position [42, 0]
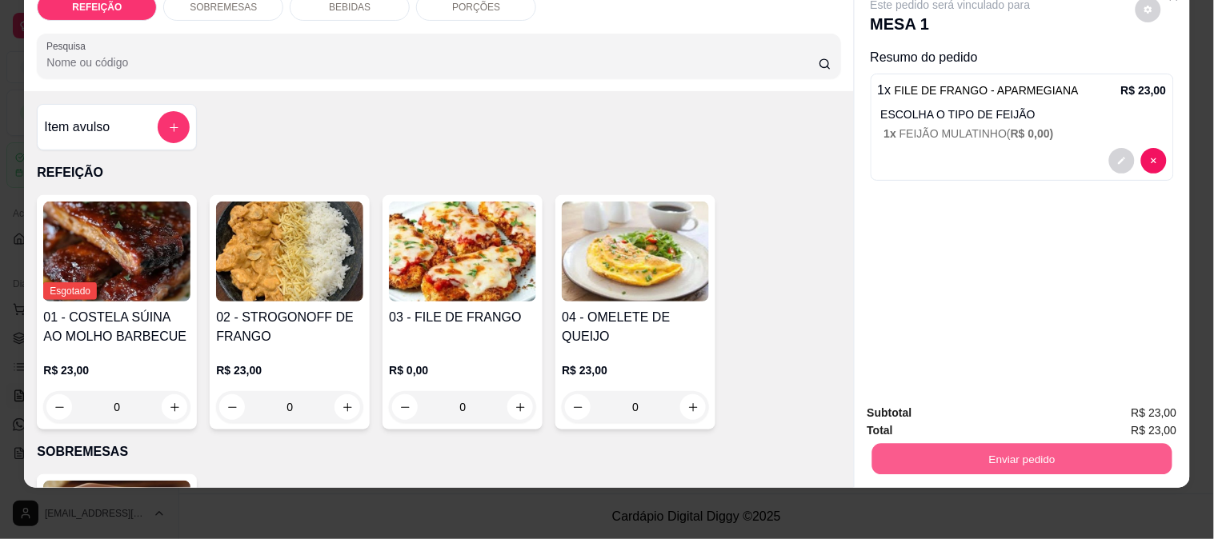
click at [982, 443] on button "Enviar pedido" at bounding box center [1022, 458] width 300 height 31
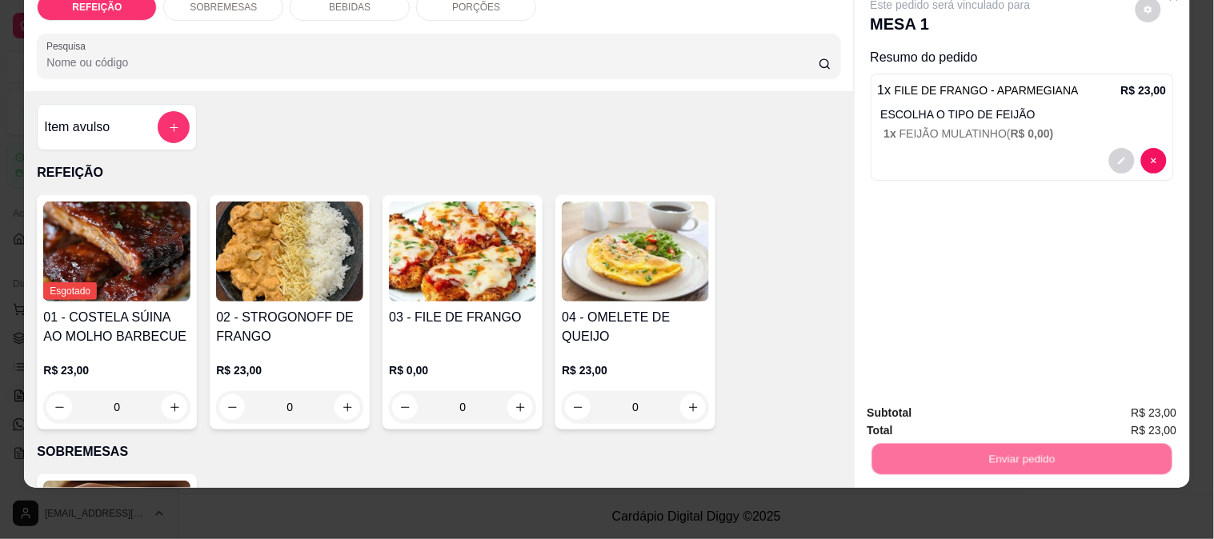
click at [1119, 406] on button "Enviar pedido" at bounding box center [1136, 407] width 88 height 30
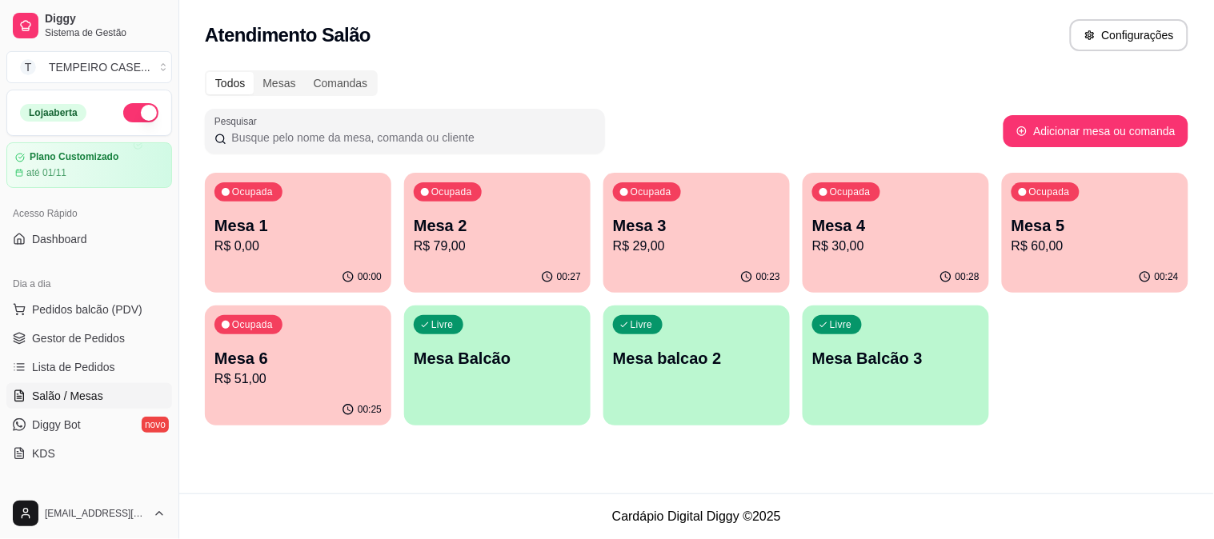
scroll to position [178, 0]
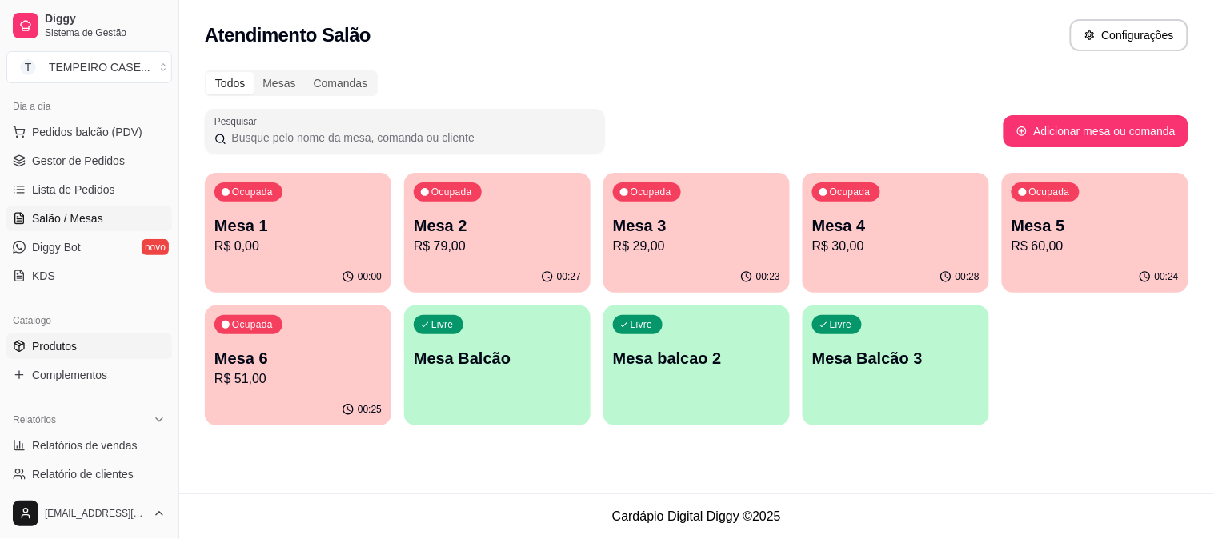
click at [85, 342] on link "Produtos" at bounding box center [89, 347] width 166 height 26
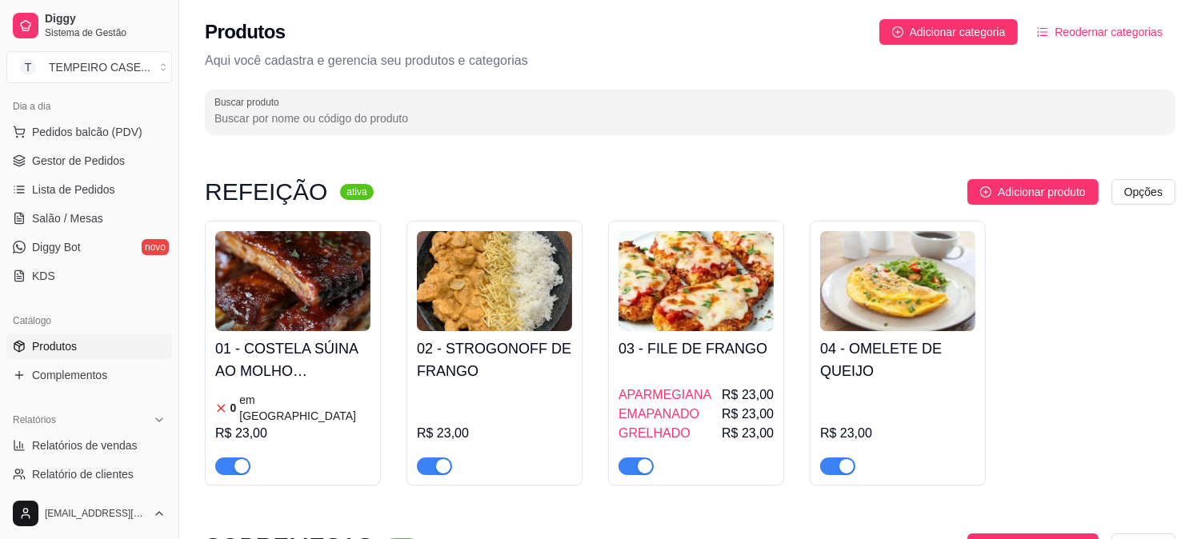
click at [315, 318] on img at bounding box center [292, 281] width 155 height 100
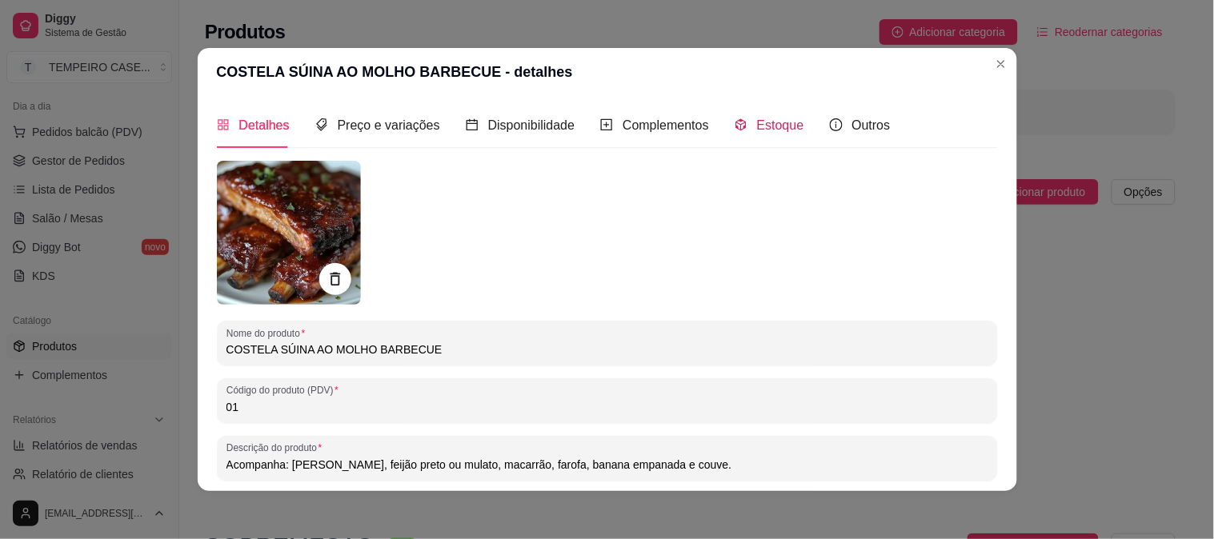
click at [757, 126] on span "Estoque" at bounding box center [780, 125] width 47 height 14
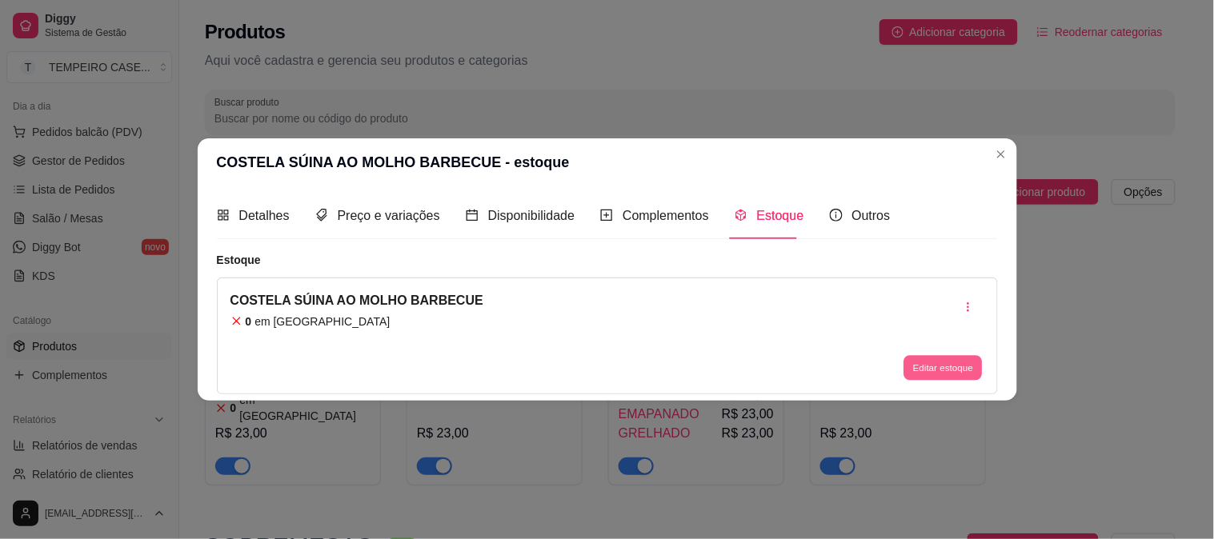
click at [918, 371] on button "Editar estoque" at bounding box center [943, 367] width 78 height 25
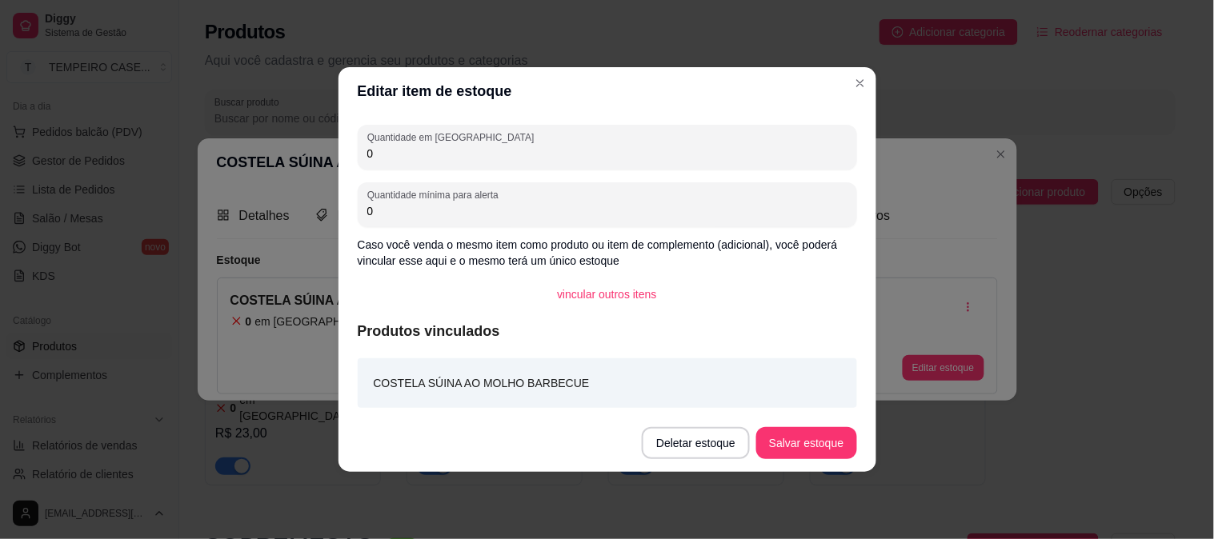
click at [371, 150] on input "0" at bounding box center [607, 154] width 480 height 16
type input "2"
click at [826, 435] on button "Salvar estoque" at bounding box center [806, 443] width 100 height 32
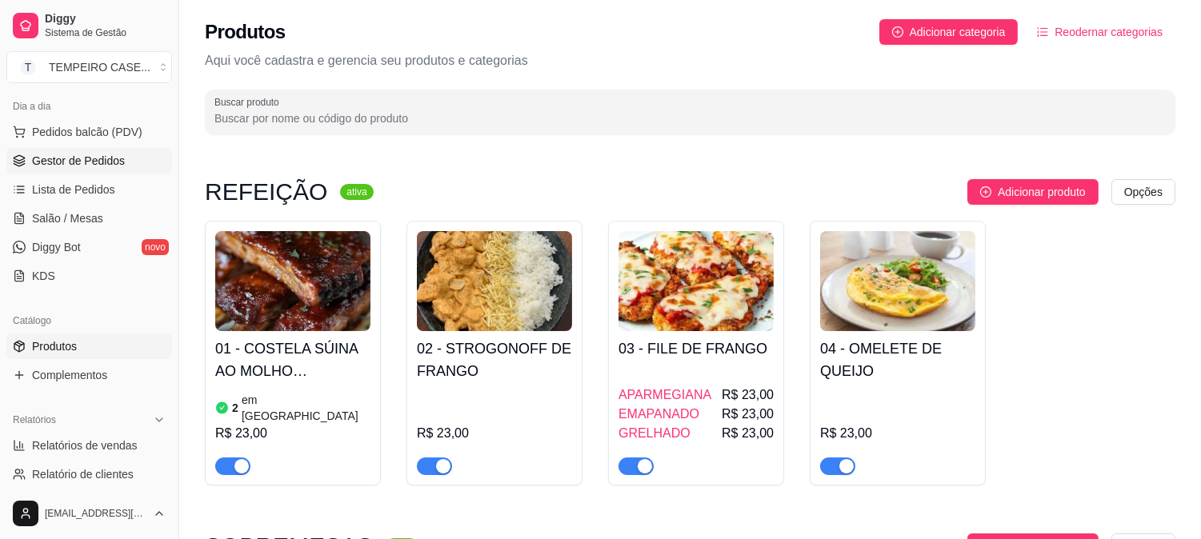
click at [82, 158] on span "Gestor de Pedidos" at bounding box center [78, 161] width 93 height 16
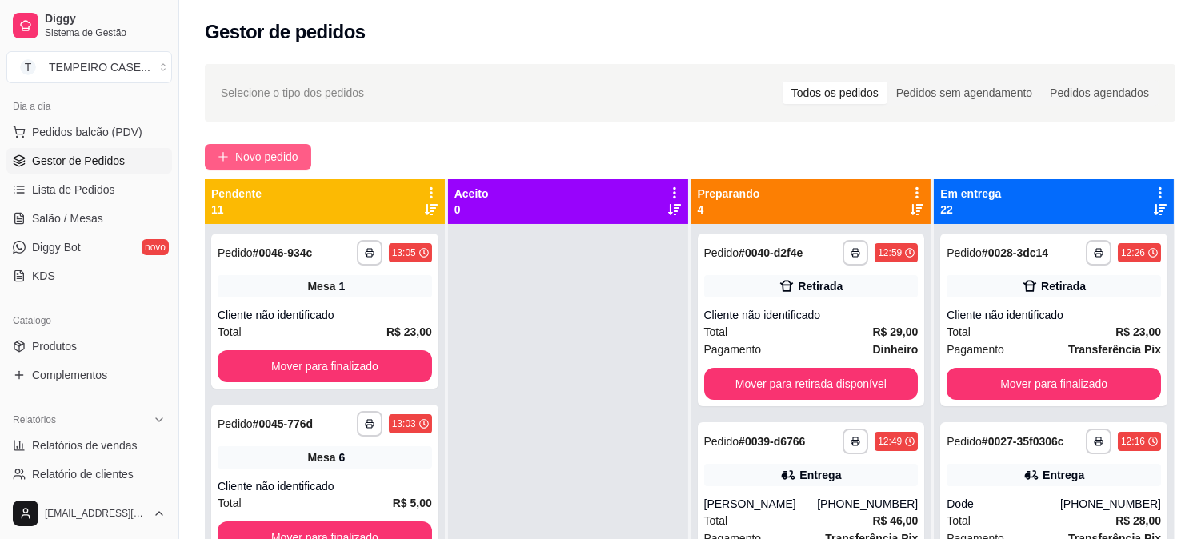
click at [261, 146] on button "Novo pedido" at bounding box center [258, 157] width 106 height 26
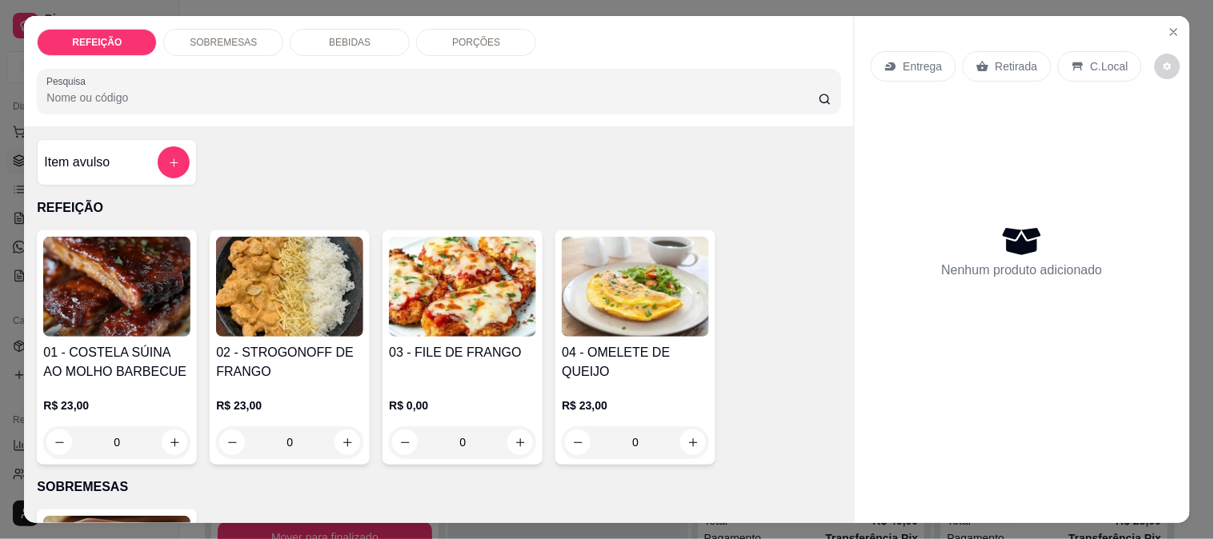
click at [92, 299] on img at bounding box center [116, 287] width 147 height 100
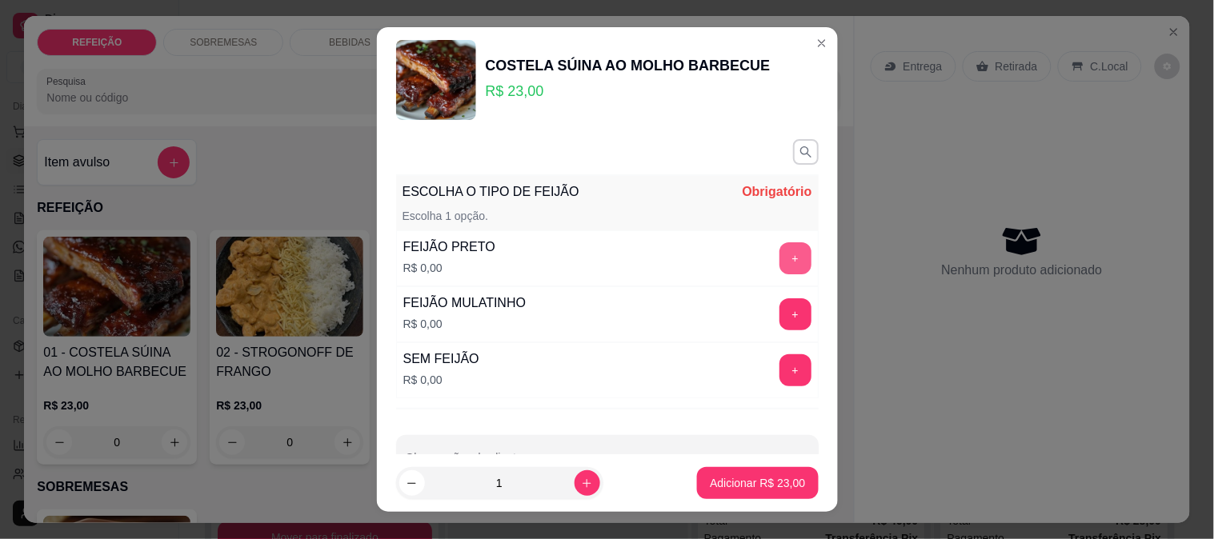
click at [780, 256] on button "+" at bounding box center [796, 258] width 32 height 32
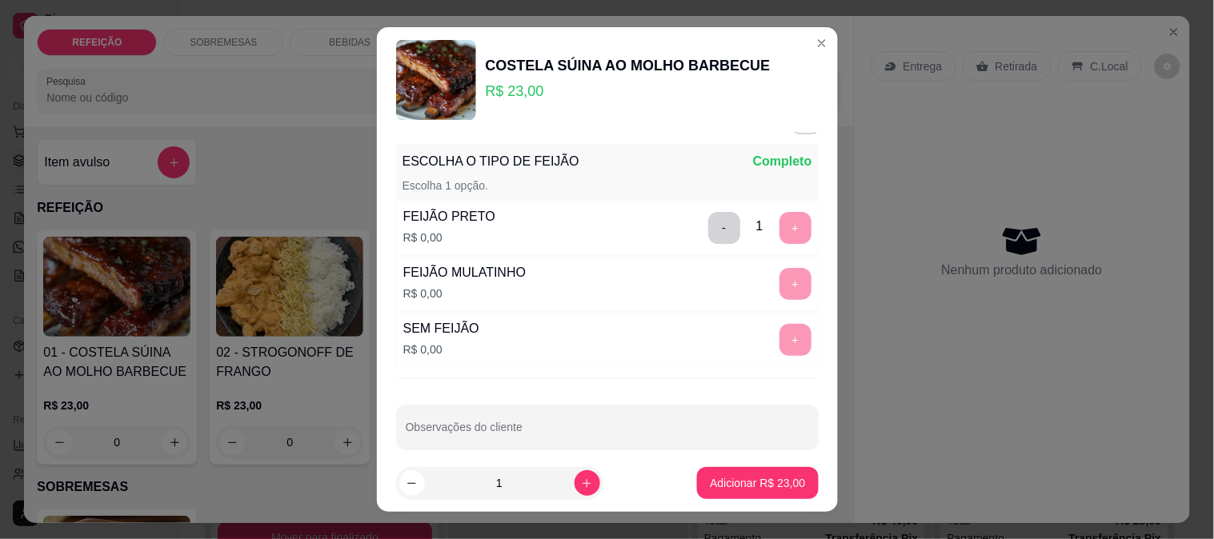
scroll to position [48, 0]
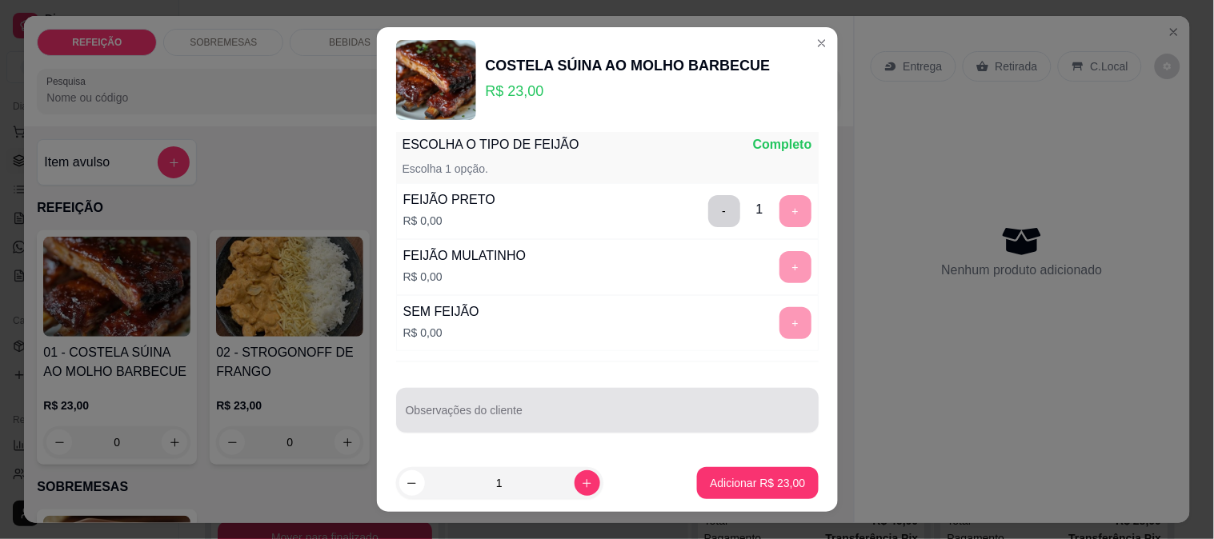
click at [443, 423] on input "Observações do cliente" at bounding box center [607, 417] width 403 height 16
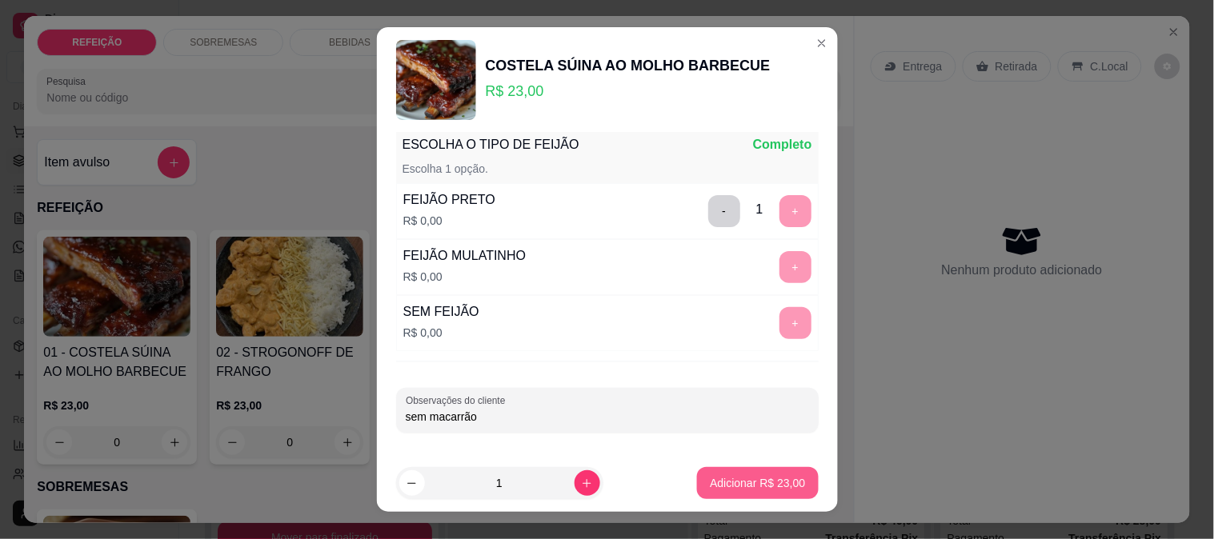
type input "sem macarrão"
click at [740, 490] on p "Adicionar R$ 23,00" at bounding box center [757, 483] width 95 height 16
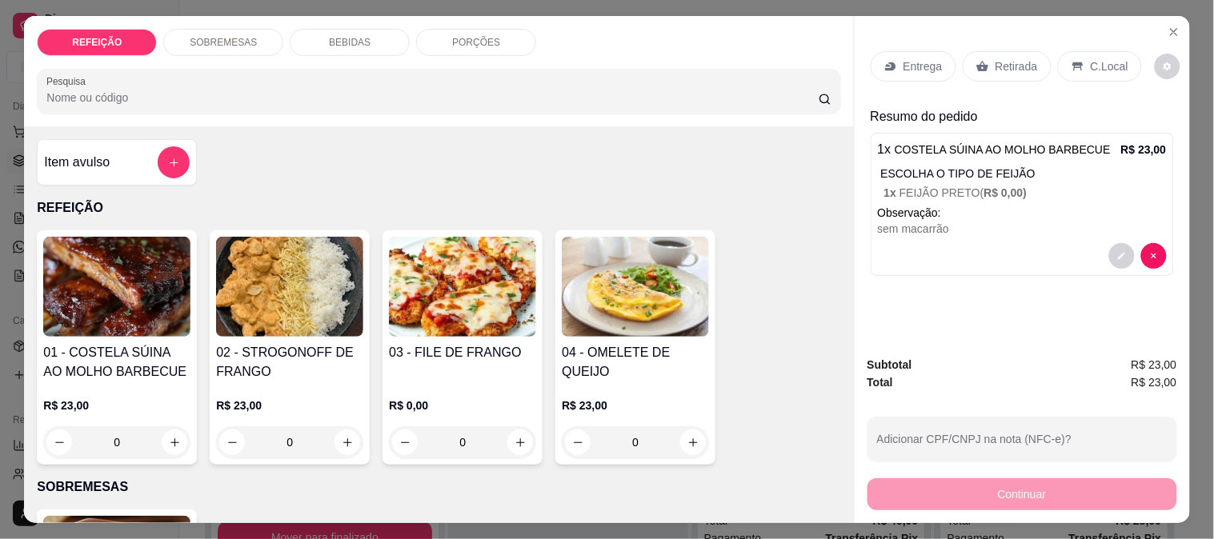
click at [1013, 66] on p "Retirada" at bounding box center [1017, 66] width 42 height 16
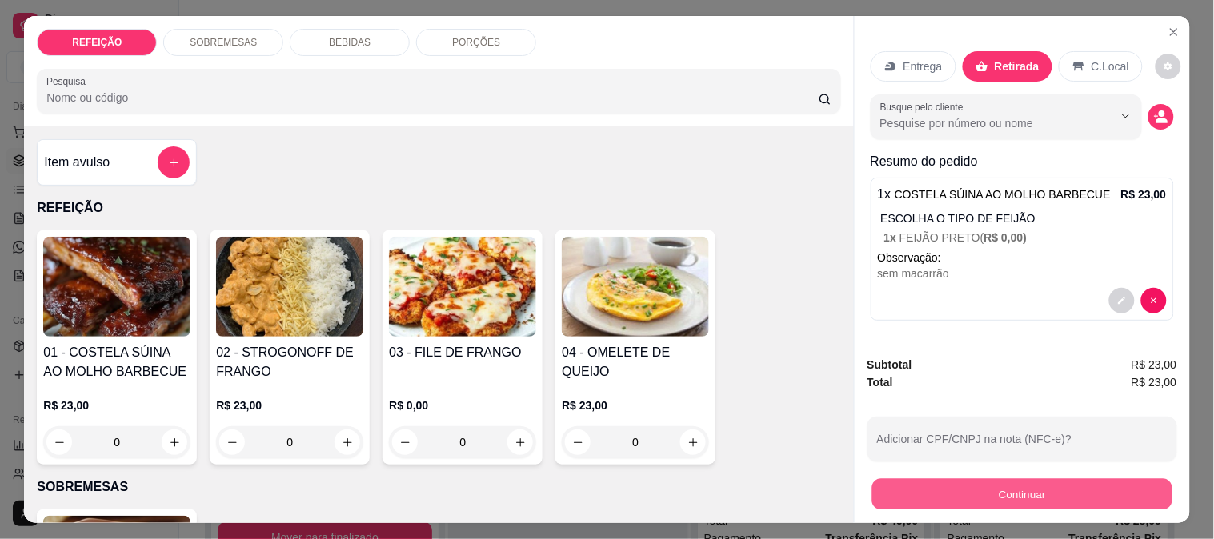
click at [974, 491] on button "Continuar" at bounding box center [1022, 494] width 300 height 31
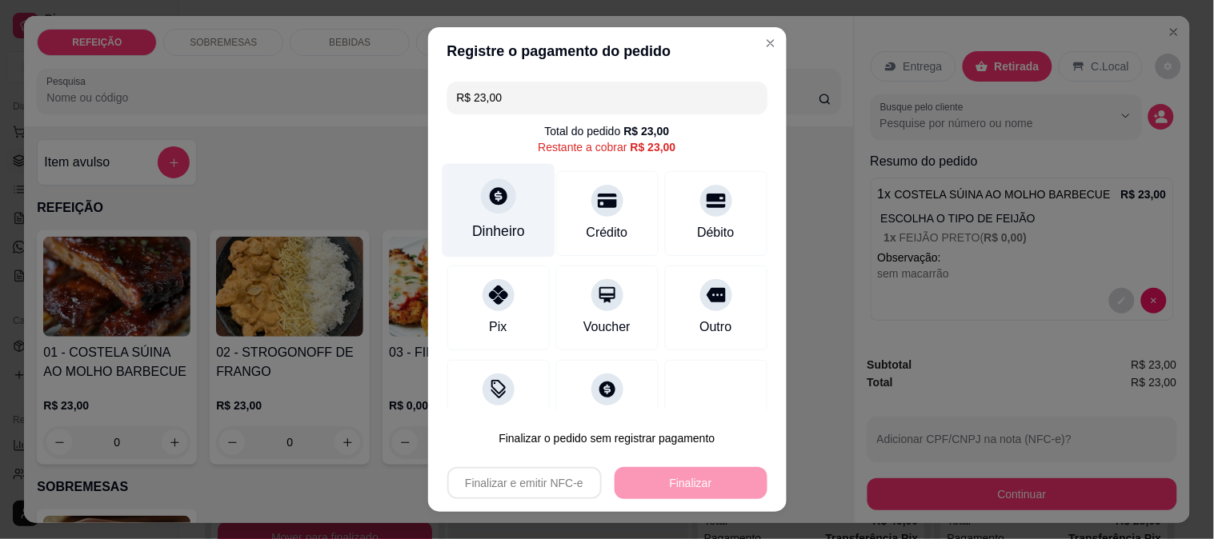
click at [483, 227] on div "Dinheiro" at bounding box center [498, 231] width 53 height 21
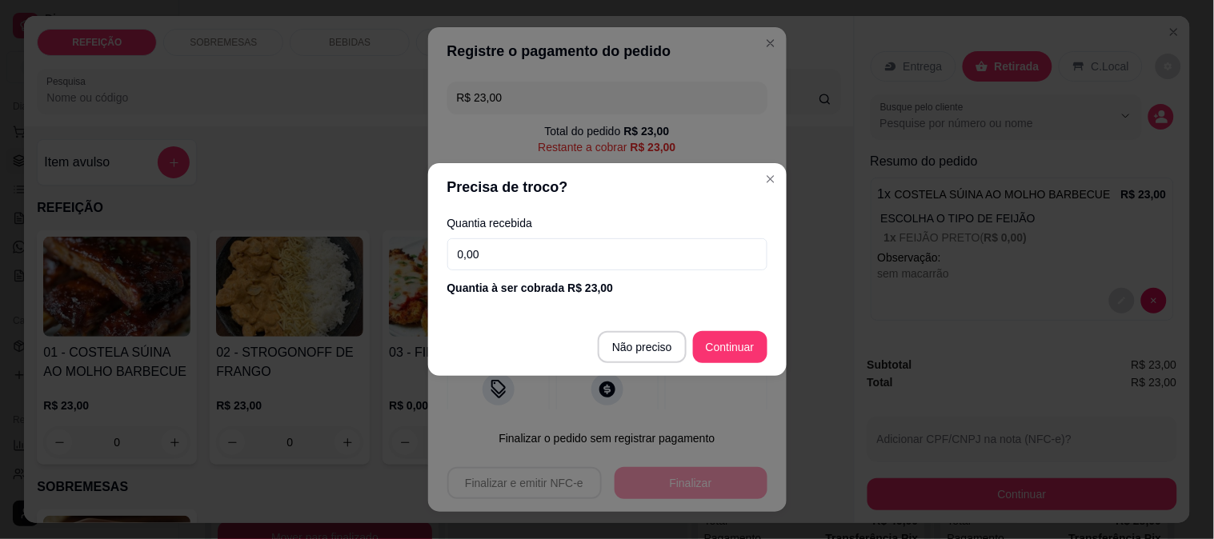
click at [591, 252] on input "0,00" at bounding box center [607, 254] width 320 height 32
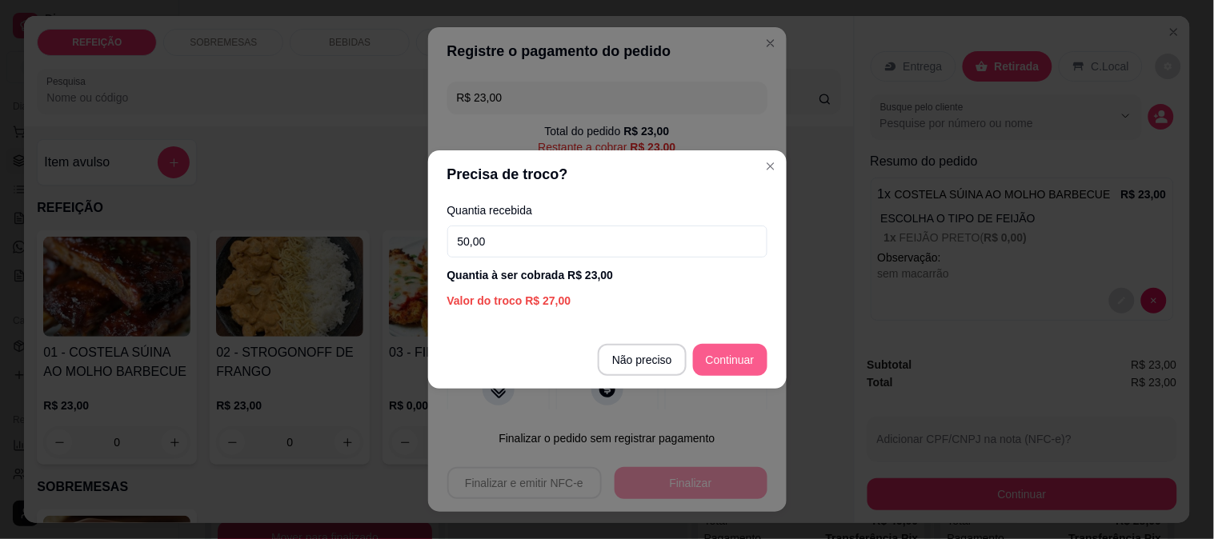
type input "50,00"
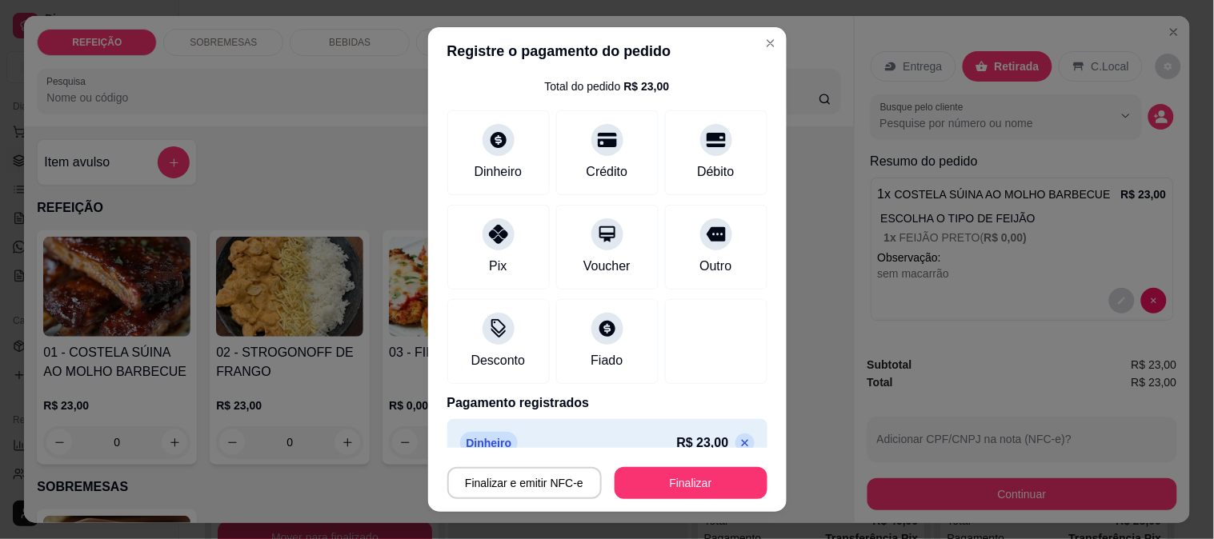
scroll to position [69, 0]
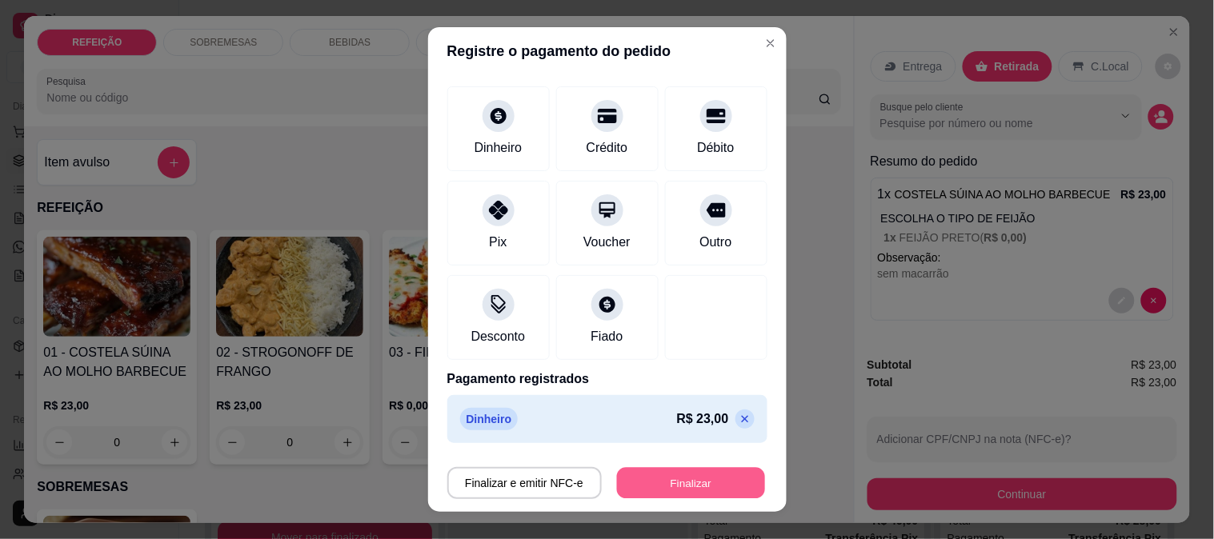
click at [667, 475] on button "Finalizar" at bounding box center [691, 483] width 148 height 31
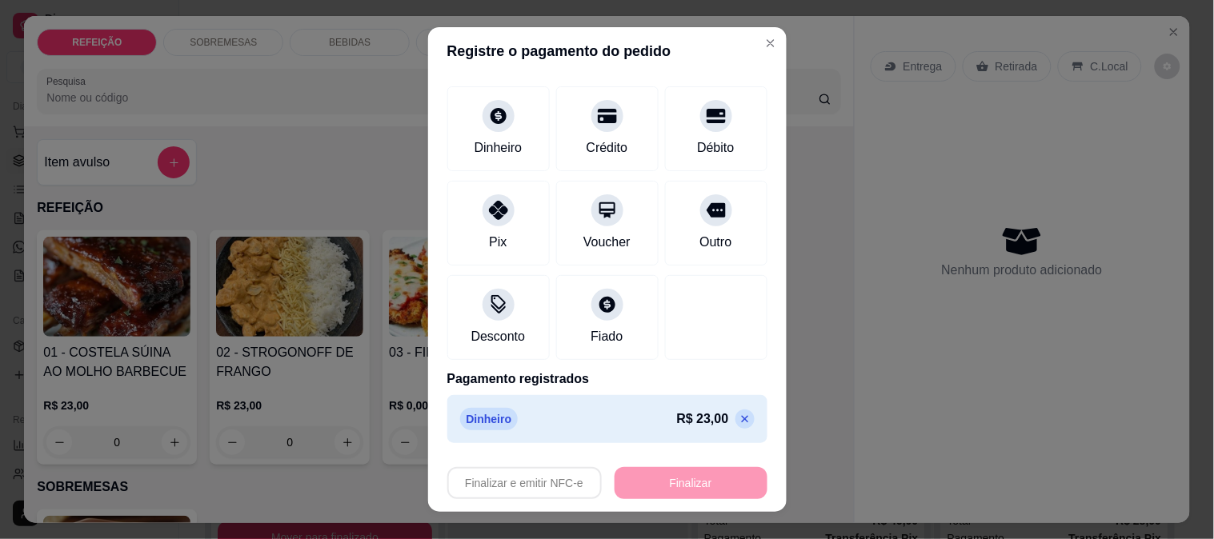
type input "-R$ 23,00"
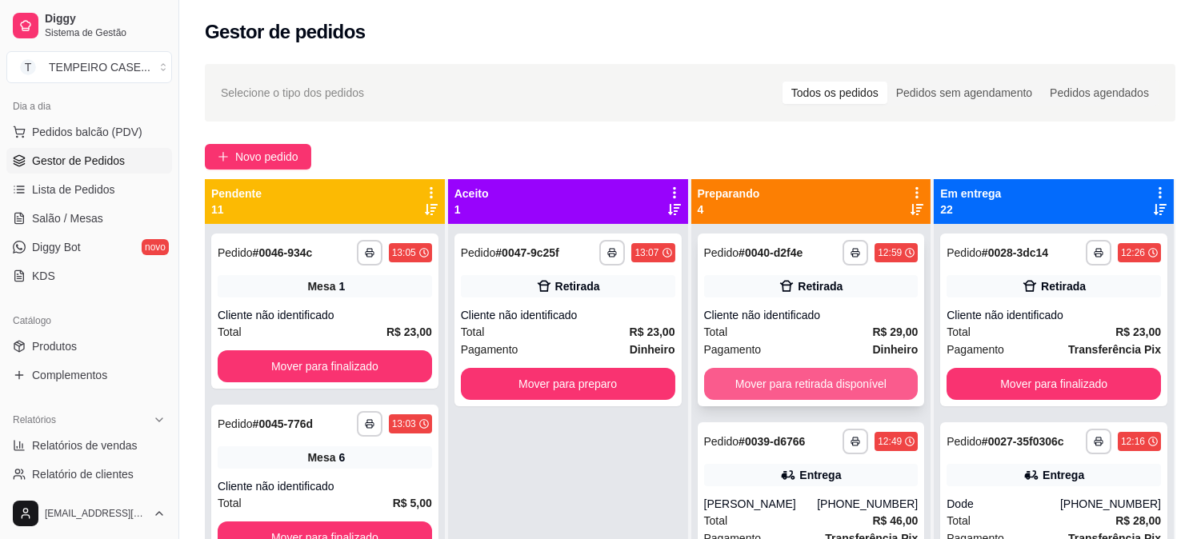
click at [747, 377] on button "Mover para retirada disponível" at bounding box center [811, 384] width 214 height 32
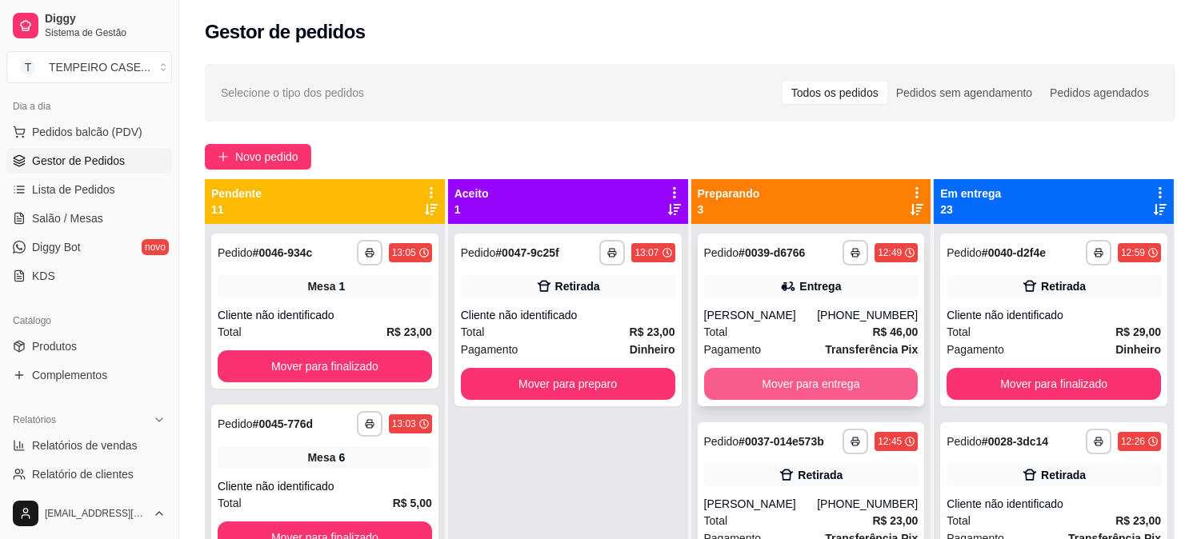
click at [797, 386] on button "Mover para entrega" at bounding box center [811, 384] width 214 height 32
click at [802, 386] on button "Mover para retirada disponível" at bounding box center [811, 384] width 208 height 31
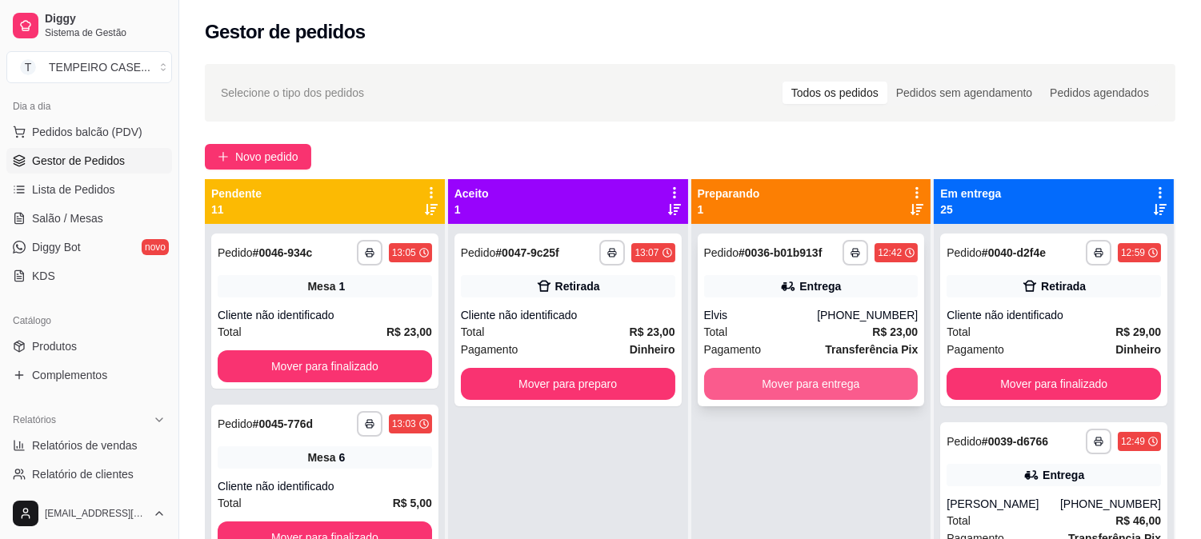
click at [805, 395] on button "Mover para entrega" at bounding box center [811, 384] width 214 height 32
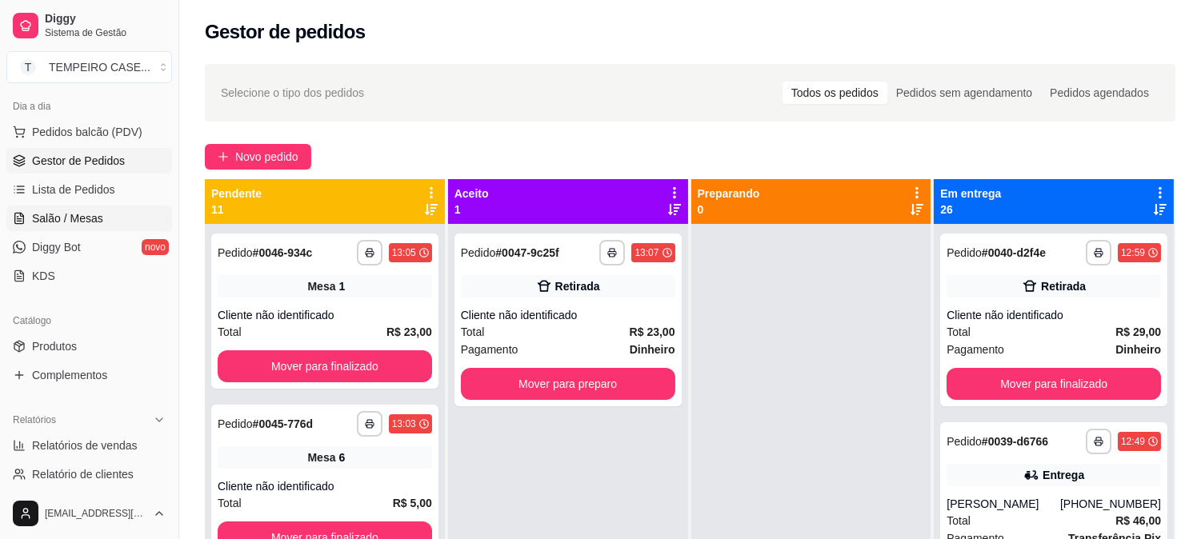
click at [68, 217] on span "Salão / Mesas" at bounding box center [67, 218] width 71 height 16
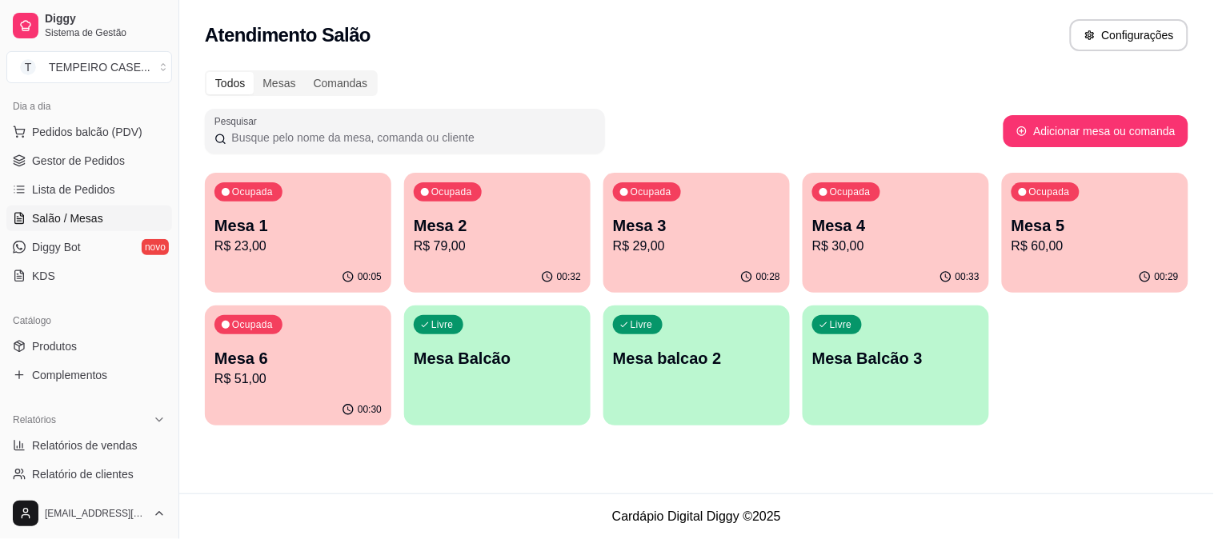
click at [667, 260] on div "Ocupada Mesa 3 R$ 29,00" at bounding box center [696, 217] width 186 height 89
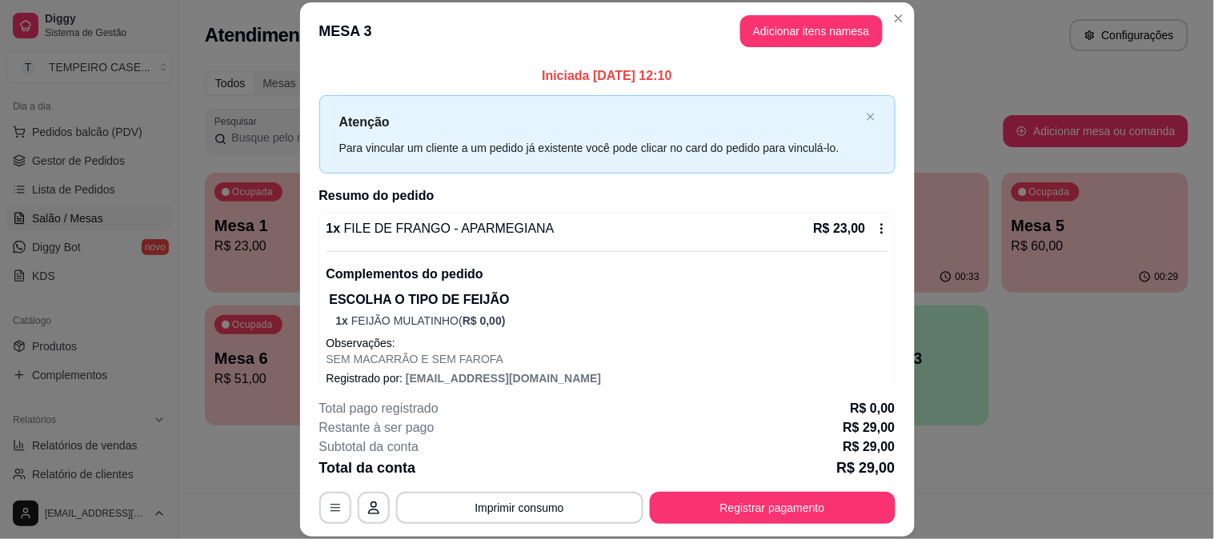
click at [746, 496] on button "Registrar pagamento" at bounding box center [773, 508] width 246 height 32
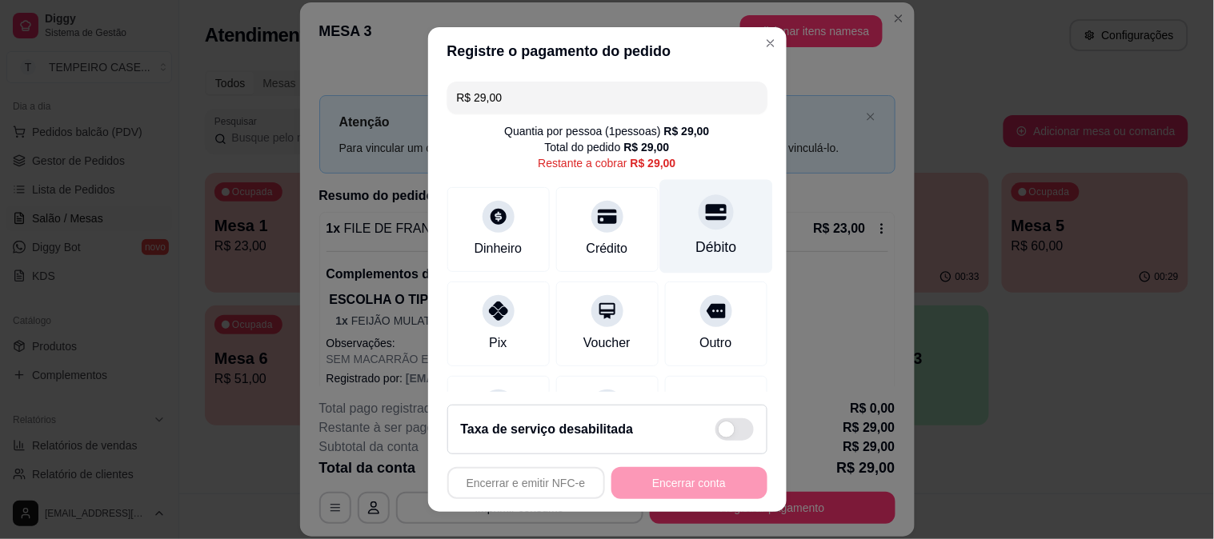
click at [705, 220] on icon at bounding box center [715, 212] width 21 height 16
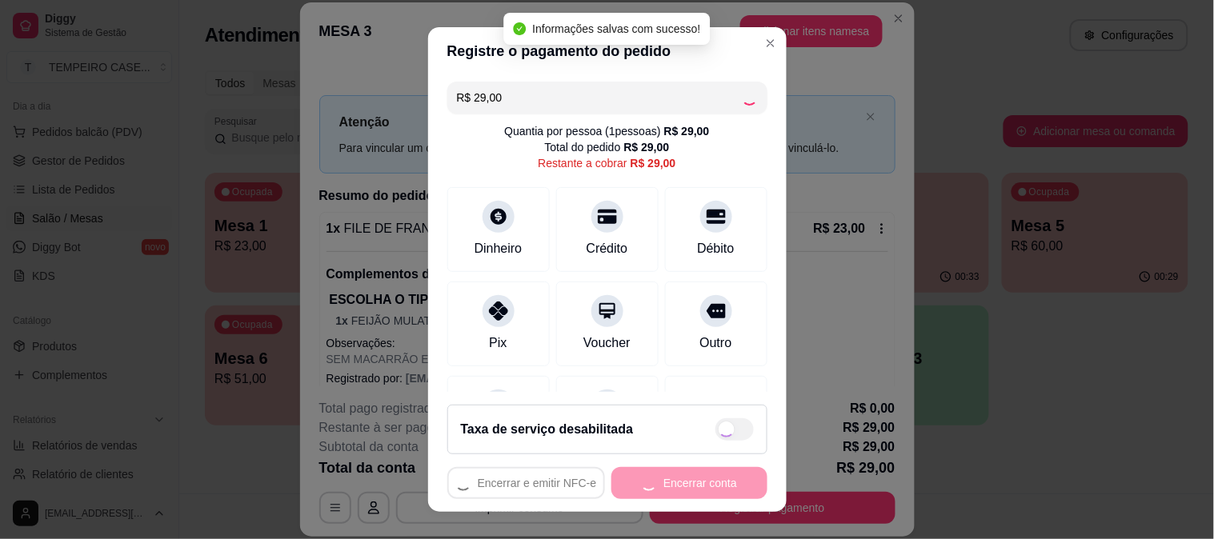
type input "R$ 0,00"
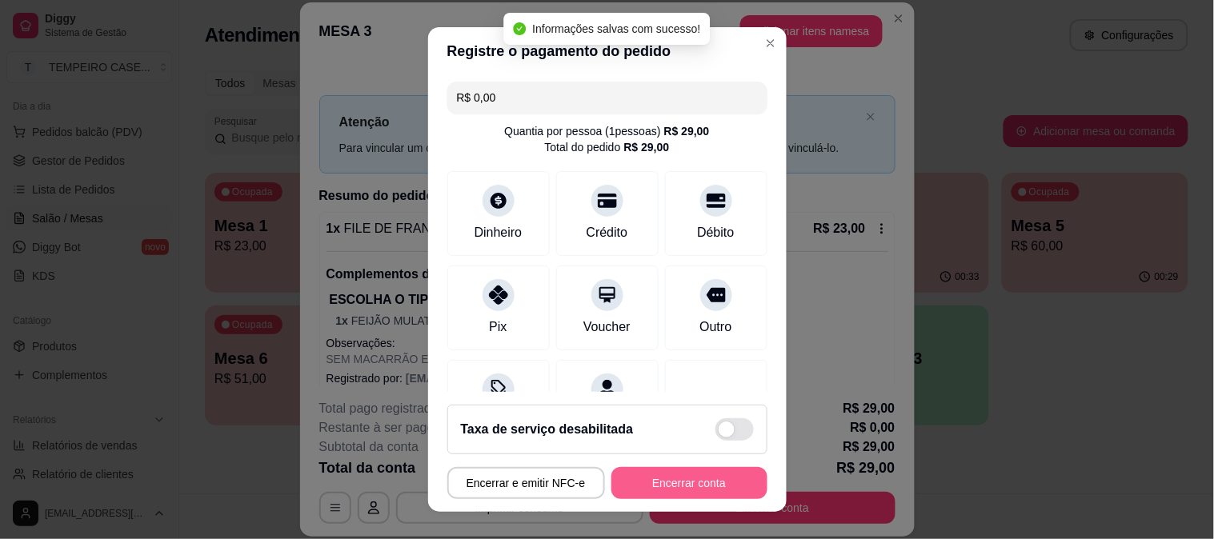
click at [675, 487] on button "Encerrar conta" at bounding box center [689, 483] width 156 height 32
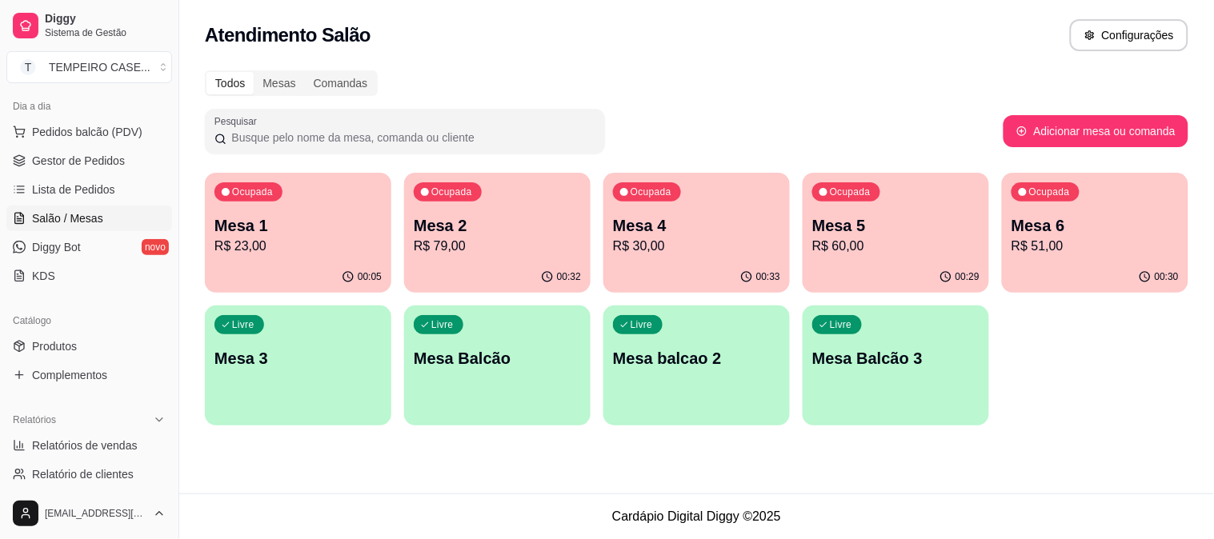
click at [307, 380] on div "Livre Mesa 3" at bounding box center [298, 356] width 186 height 101
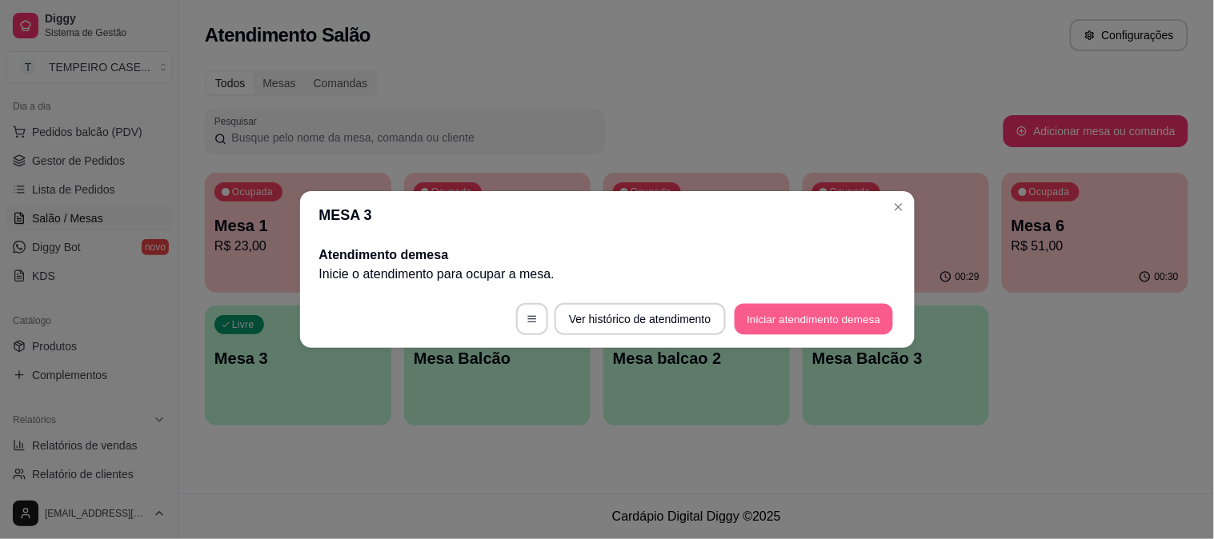
click at [798, 308] on button "Iniciar atendimento de mesa" at bounding box center [814, 319] width 158 height 31
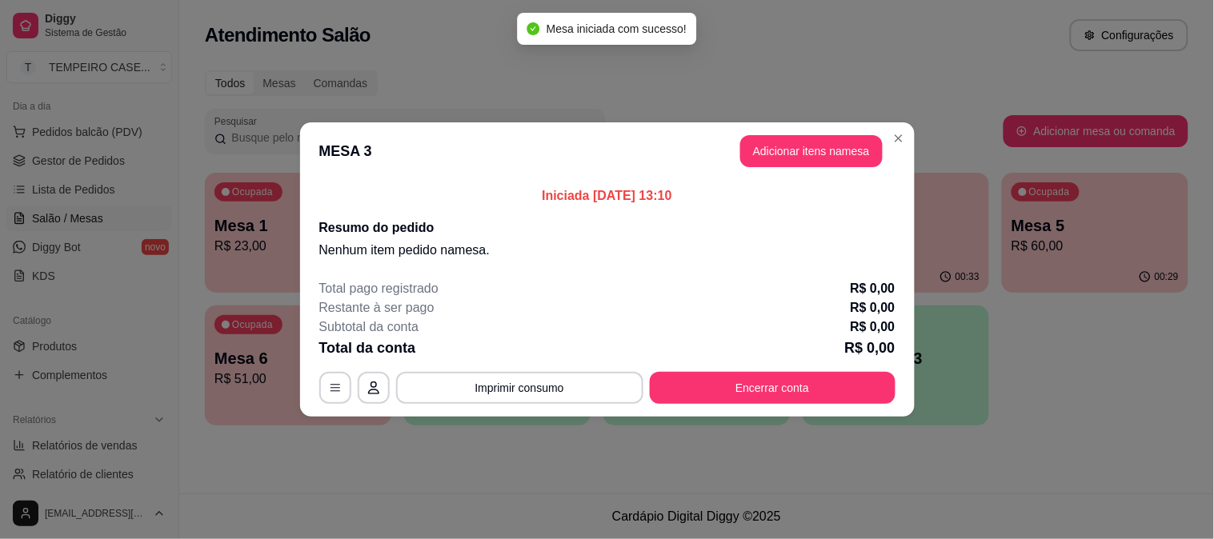
click at [788, 134] on header "MESA 3 Adicionar itens na mesa" at bounding box center [607, 151] width 615 height 58
click at [776, 144] on button "Adicionar itens na mesa" at bounding box center [811, 151] width 142 height 32
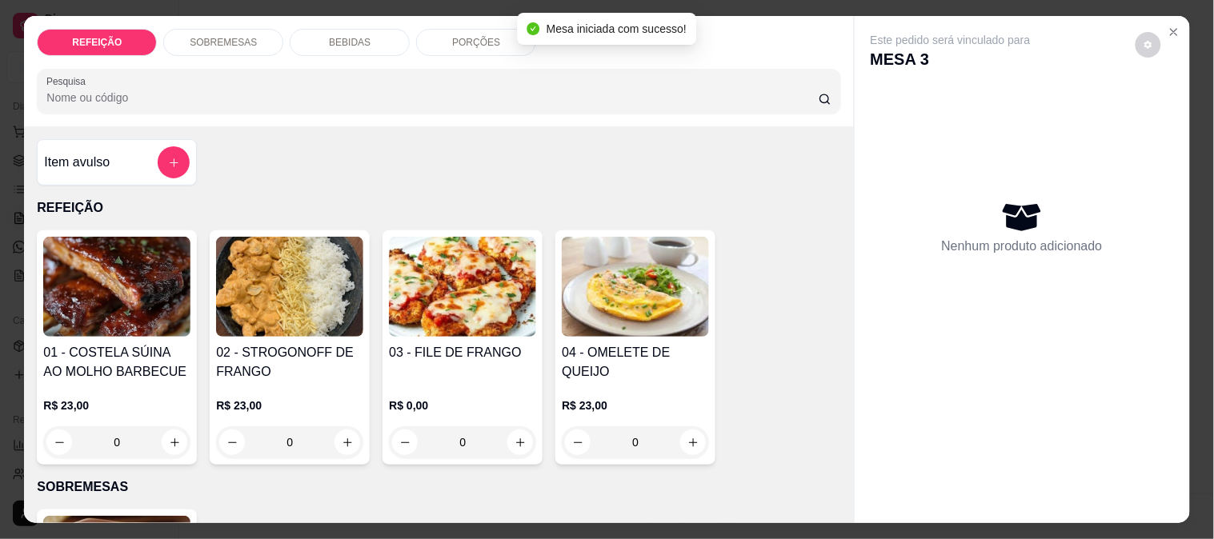
click at [263, 271] on img at bounding box center [289, 287] width 147 height 100
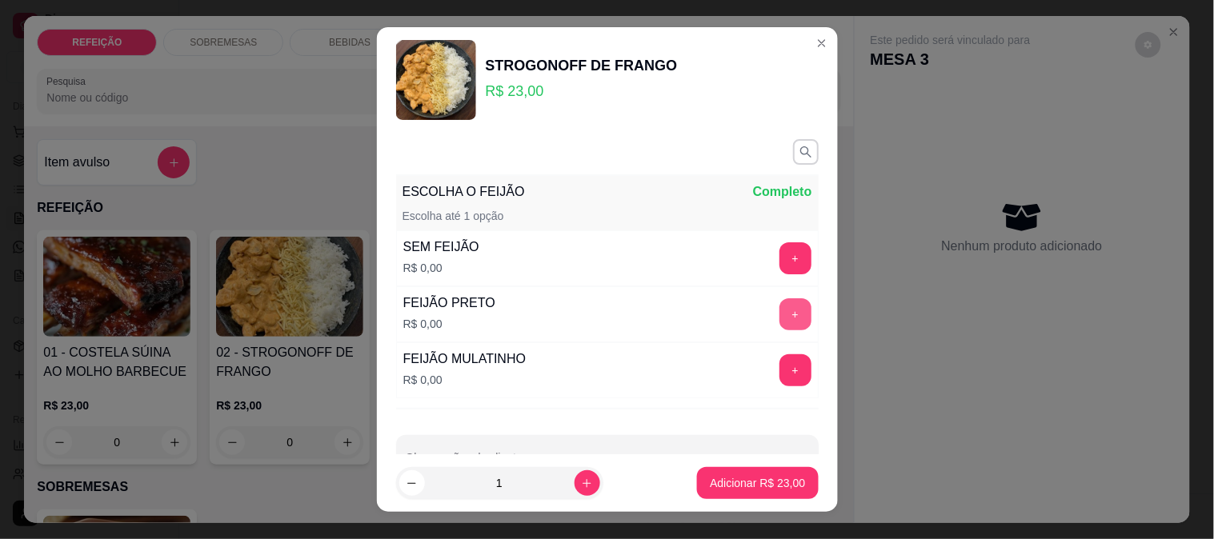
click at [780, 305] on button "+" at bounding box center [796, 315] width 32 height 32
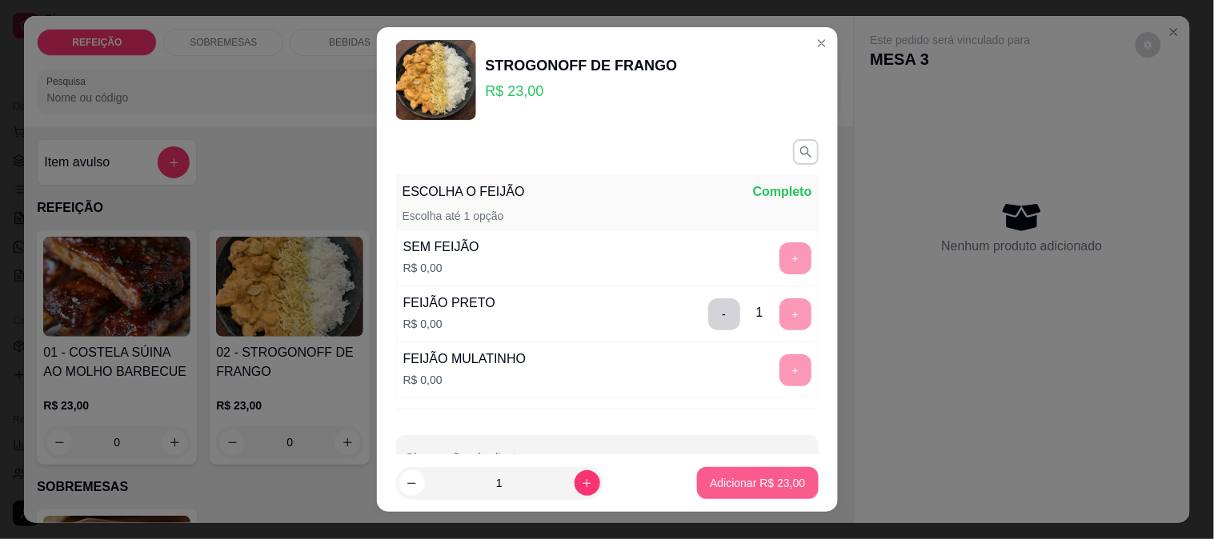
click at [755, 477] on p "Adicionar R$ 23,00" at bounding box center [757, 483] width 95 height 16
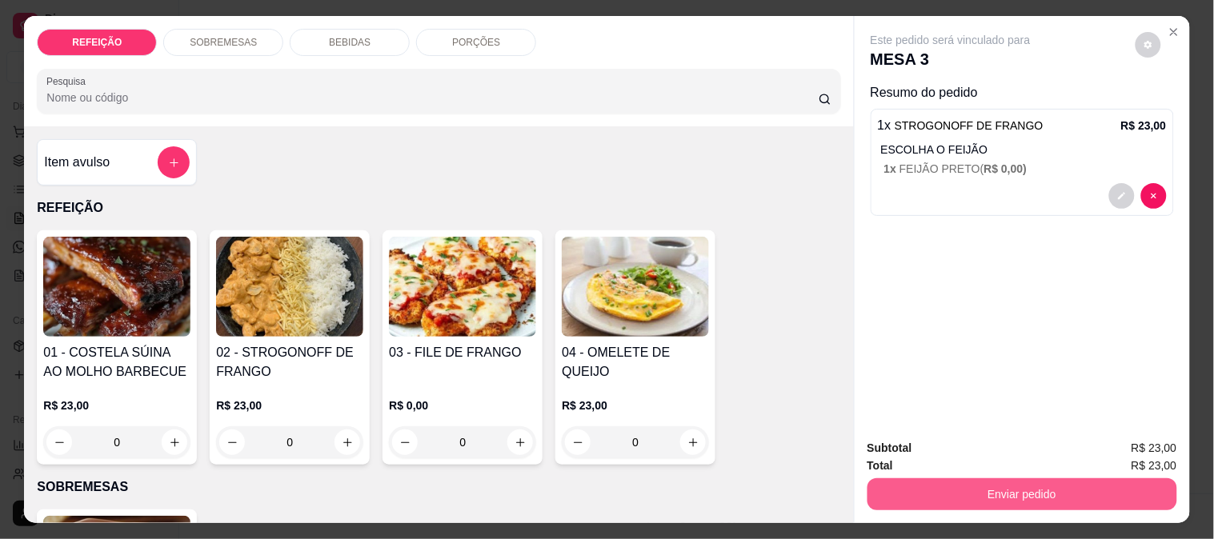
click at [977, 498] on button "Enviar pedido" at bounding box center [1023, 495] width 310 height 32
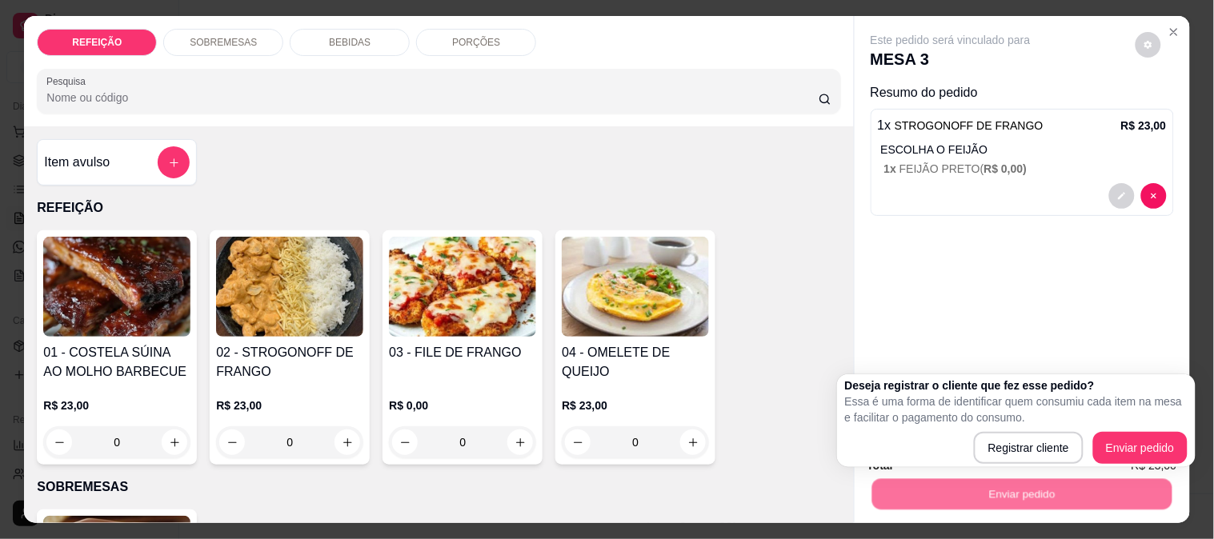
click at [989, 299] on div "Este pedido será vinculado para MESA 3 Resumo do pedido 1 x STROGONOFF DE FRANG…" at bounding box center [1022, 221] width 335 height 411
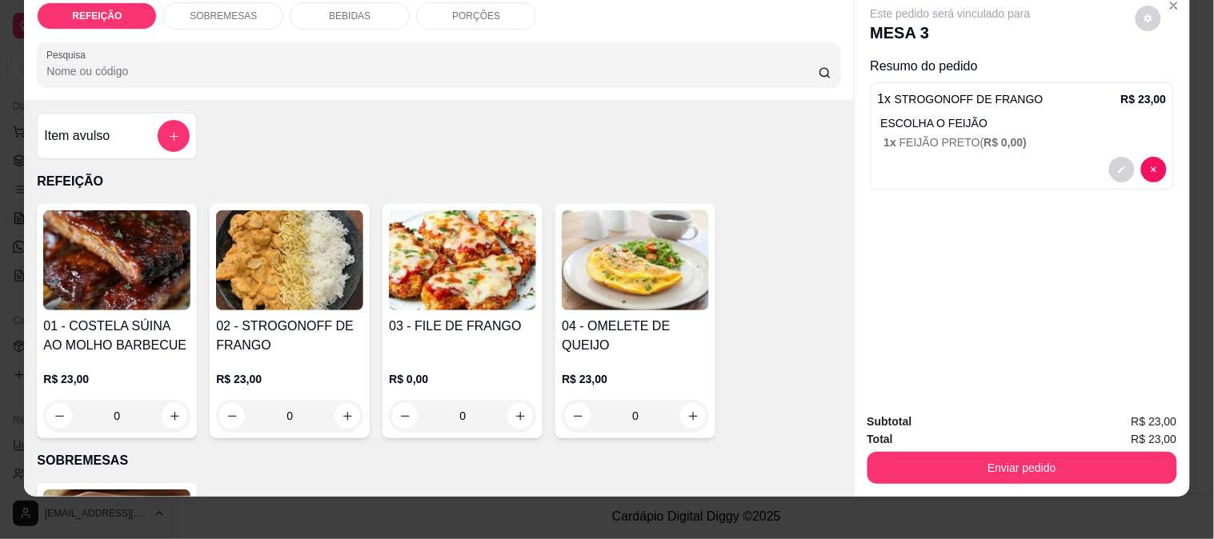
scroll to position [42, 0]
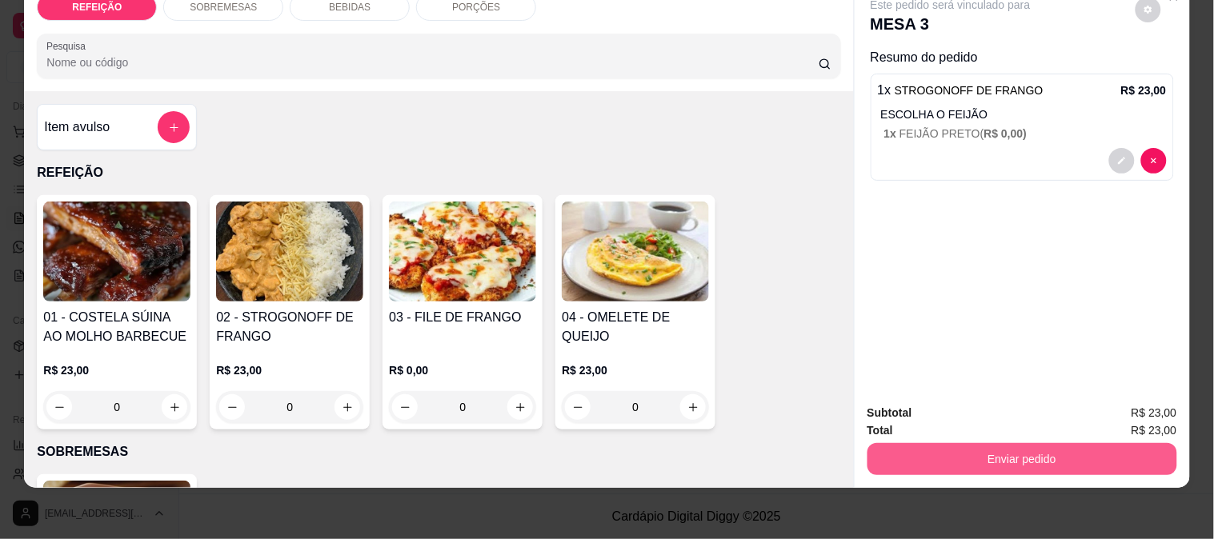
click at [950, 443] on button "Enviar pedido" at bounding box center [1023, 459] width 310 height 32
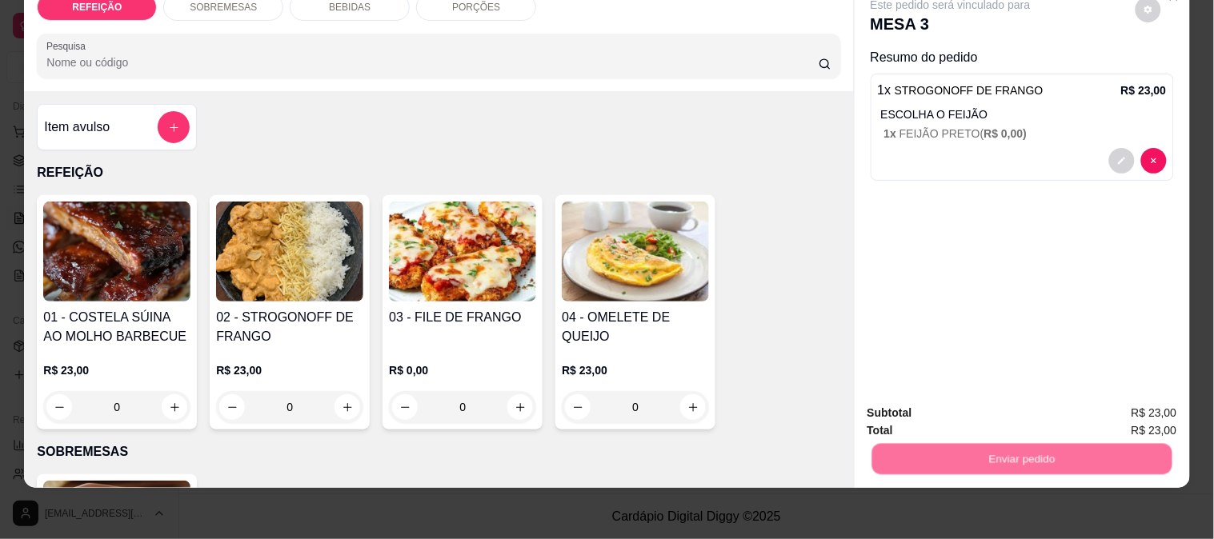
click at [1133, 405] on button "Enviar pedido" at bounding box center [1135, 407] width 90 height 30
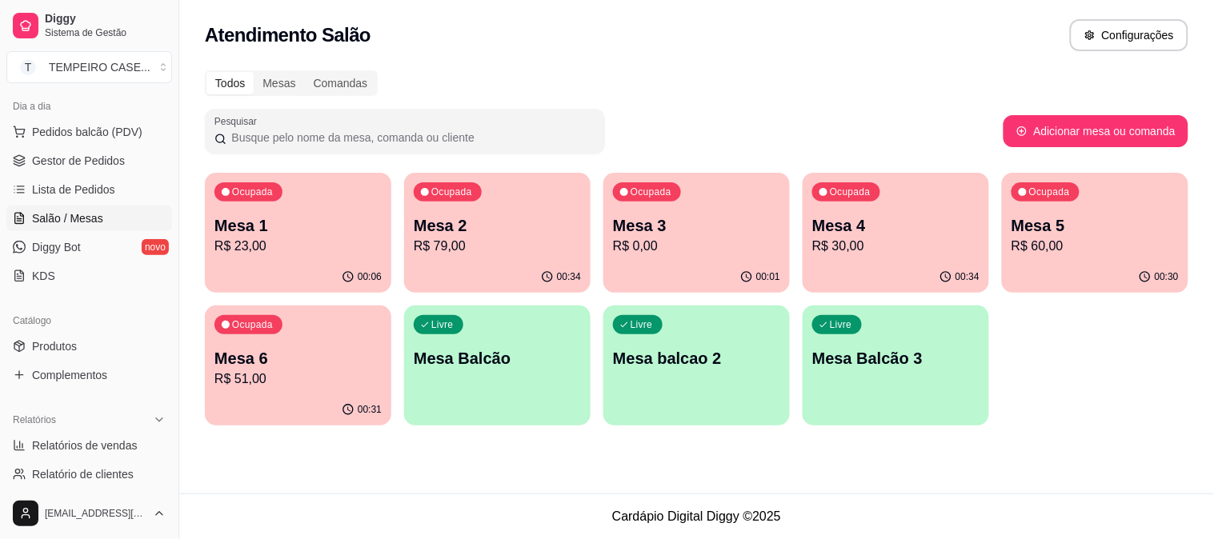
click at [531, 378] on div "Livre Mesa Balcão" at bounding box center [497, 356] width 186 height 101
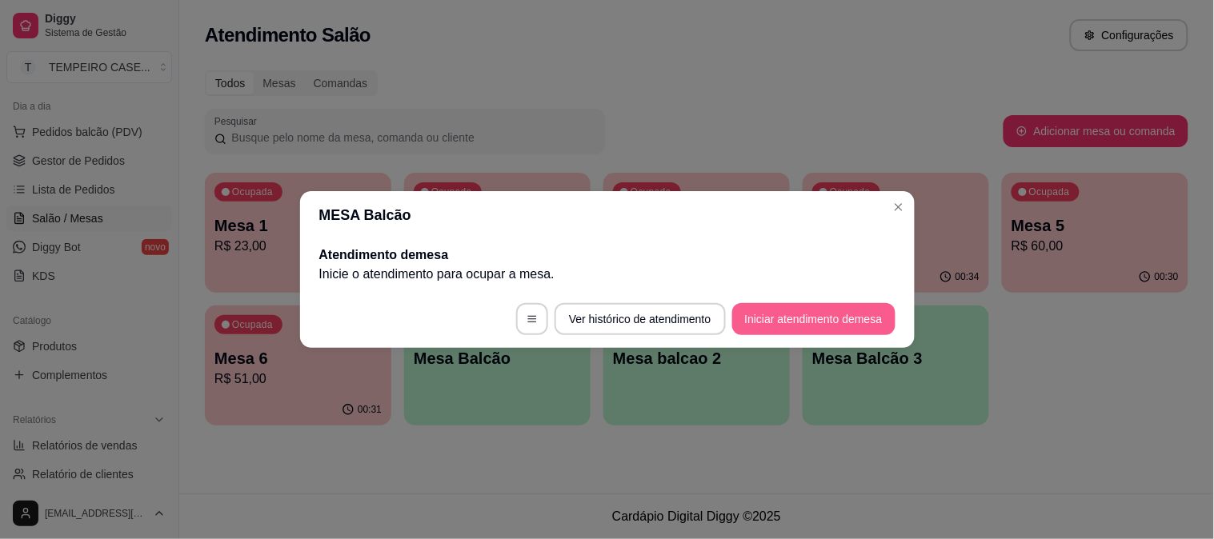
click at [785, 325] on button "Iniciar atendimento de mesa" at bounding box center [813, 319] width 163 height 32
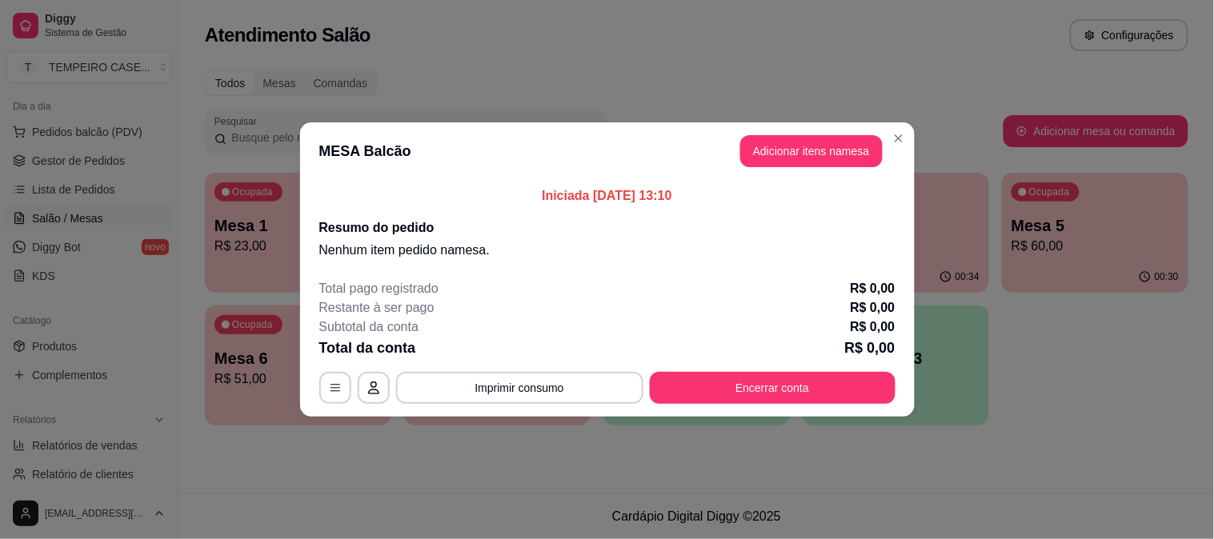
click at [800, 166] on header "MESA Balcão Adicionar itens na mesa" at bounding box center [607, 151] width 615 height 58
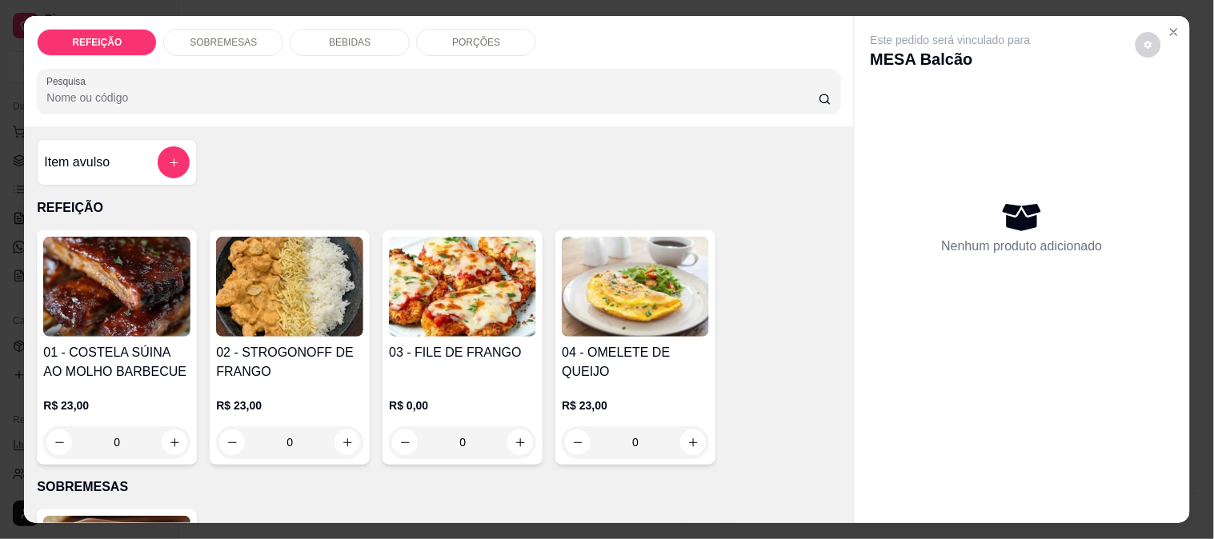
click at [455, 324] on img at bounding box center [462, 287] width 147 height 100
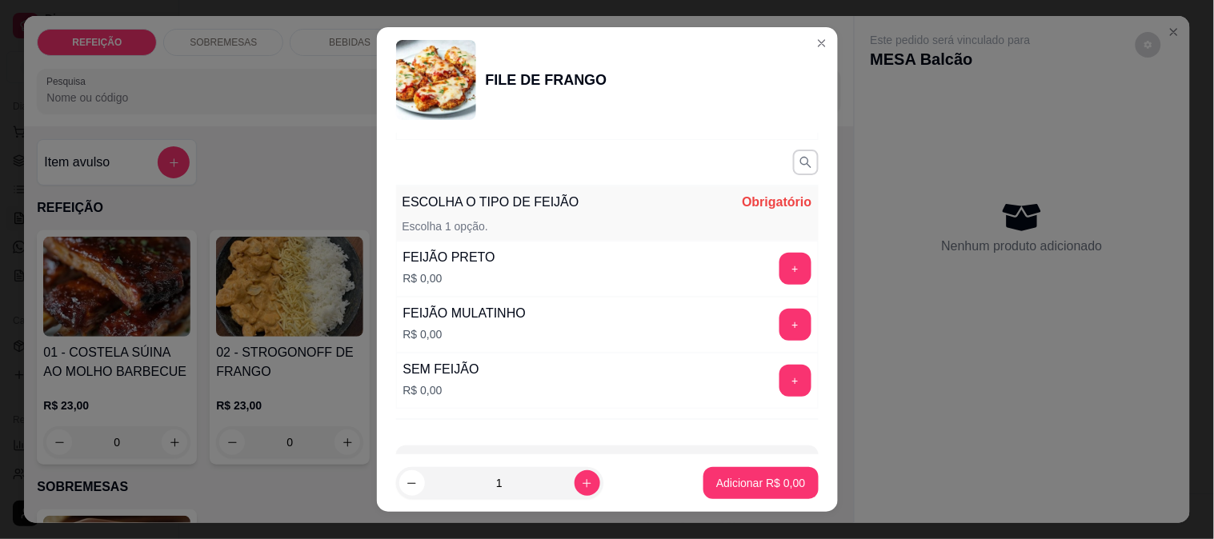
scroll to position [162, 0]
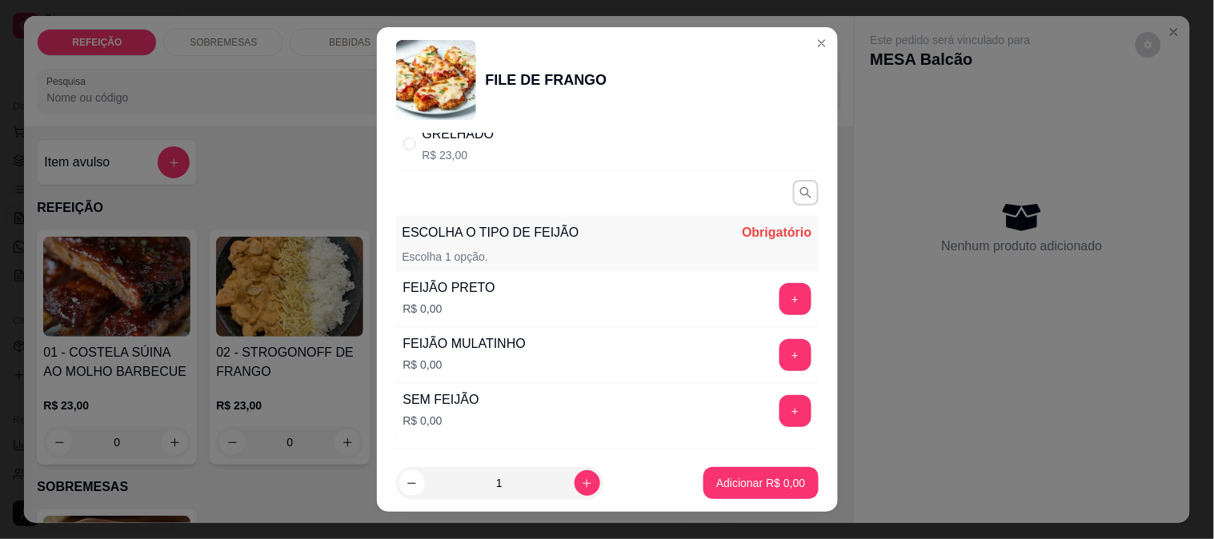
click at [417, 170] on div "GRELHADO R$ 23,00" at bounding box center [607, 144] width 423 height 53
radio input "true"
click at [780, 350] on button "+" at bounding box center [796, 355] width 32 height 32
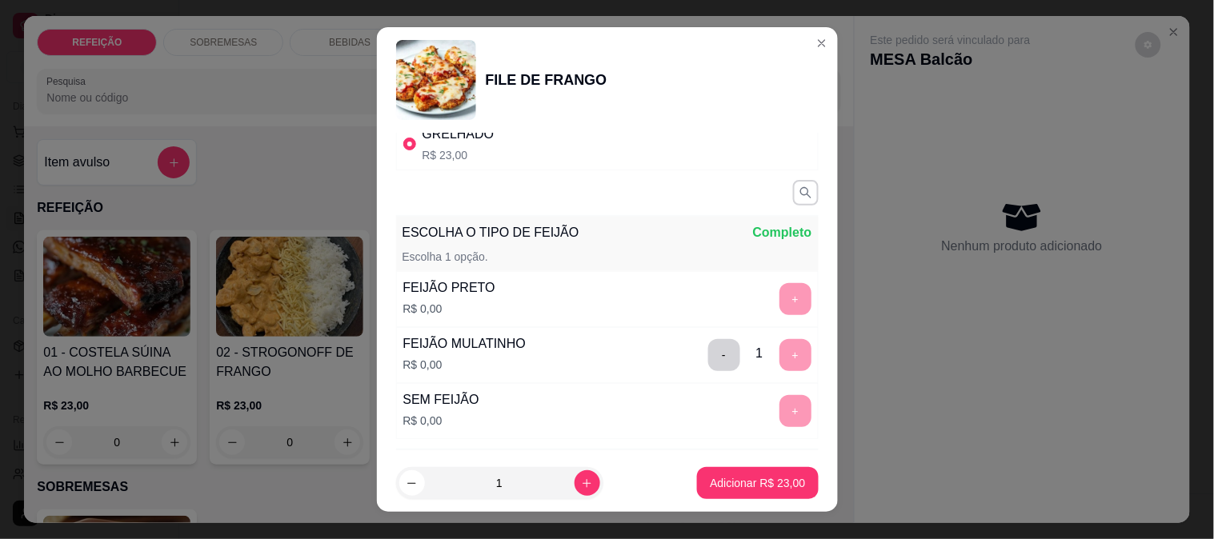
scroll to position [251, 0]
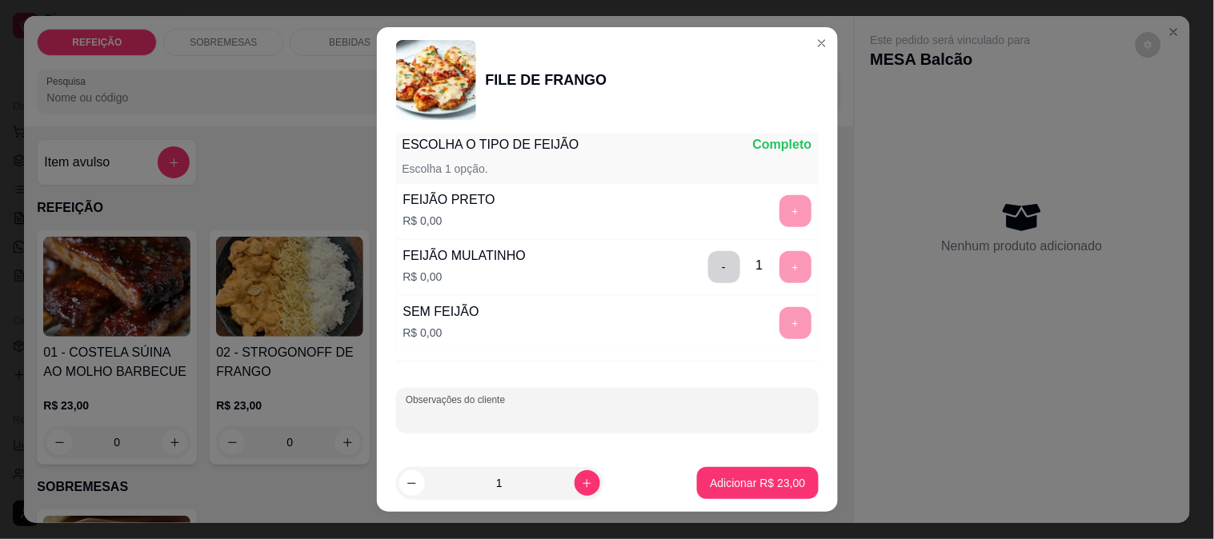
drag, startPoint x: 671, startPoint y: 419, endPoint x: 638, endPoint y: 410, distance: 34.2
click at [671, 420] on input "Observações do cliente" at bounding box center [607, 417] width 403 height 16
type input "sem macarrão"
click at [690, 460] on footer "1 Adicionar R$ 23,00" at bounding box center [607, 484] width 461 height 58
click at [719, 477] on p "Adicionar R$ 23,00" at bounding box center [757, 483] width 95 height 16
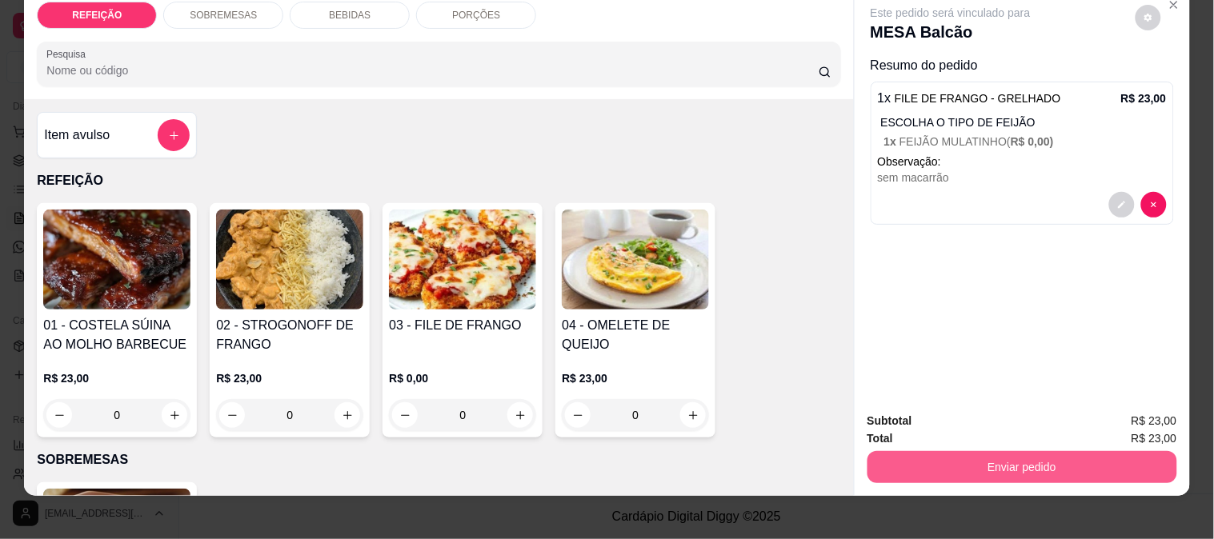
scroll to position [42, 0]
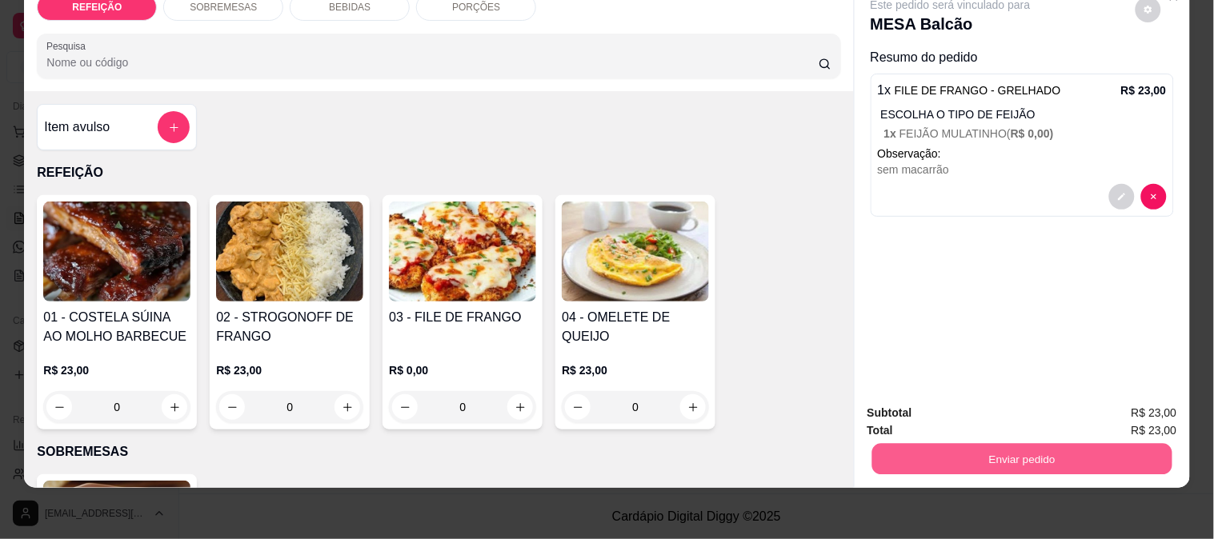
click at [972, 443] on button "Enviar pedido" at bounding box center [1022, 458] width 300 height 31
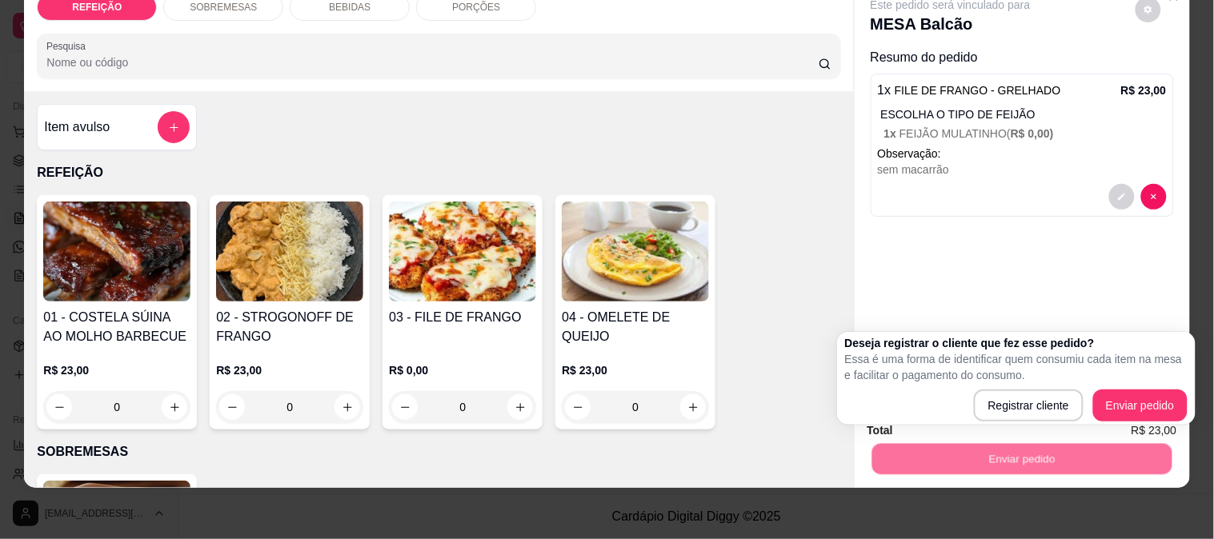
click at [1136, 388] on div "Deseja registrar o cliente que fez esse pedido? Essa é uma forma de identificar…" at bounding box center [1016, 378] width 343 height 86
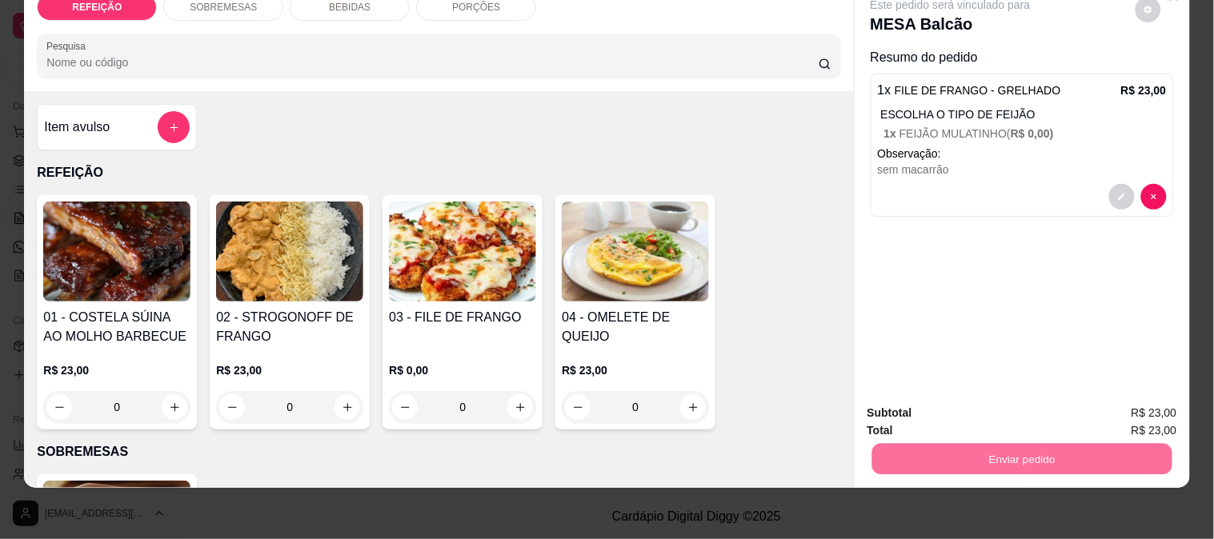
click at [1136, 395] on button "Enviar pedido" at bounding box center [1135, 406] width 90 height 30
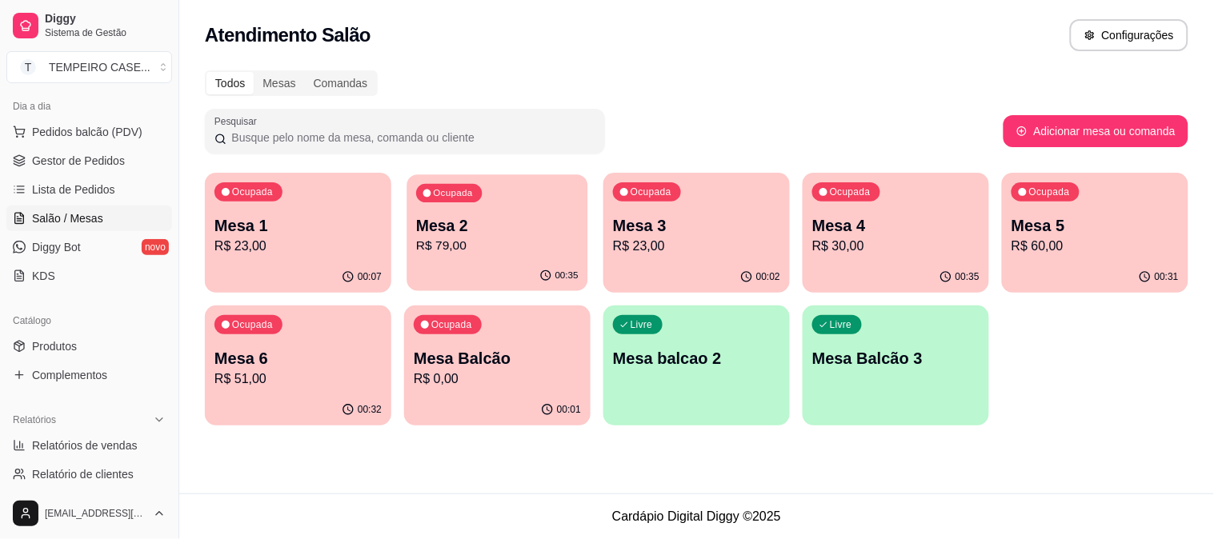
click at [488, 240] on p "R$ 79,00" at bounding box center [497, 246] width 162 height 18
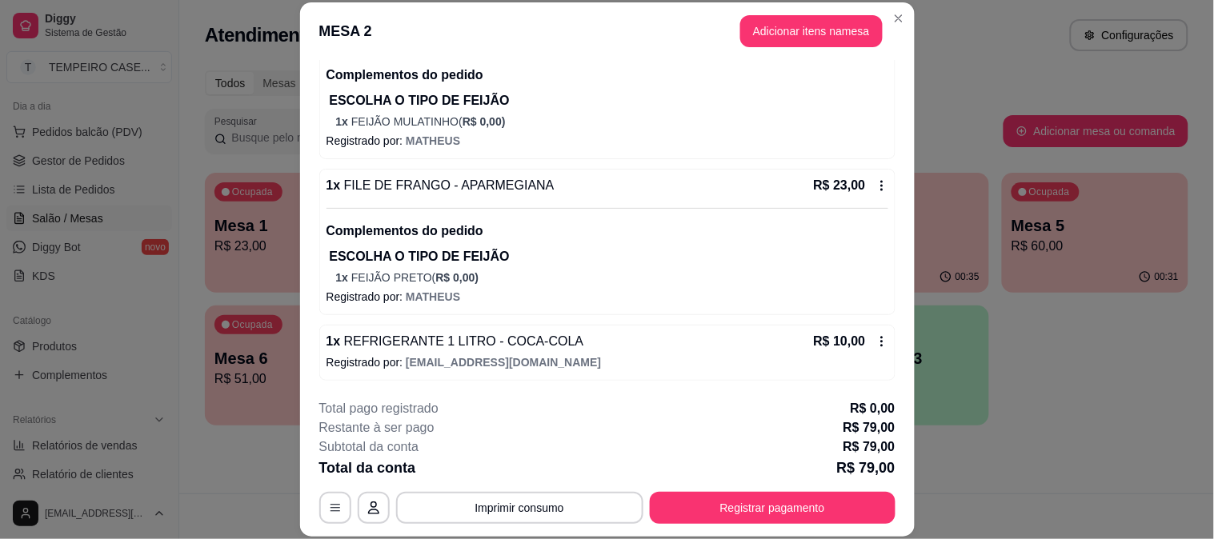
scroll to position [49, 0]
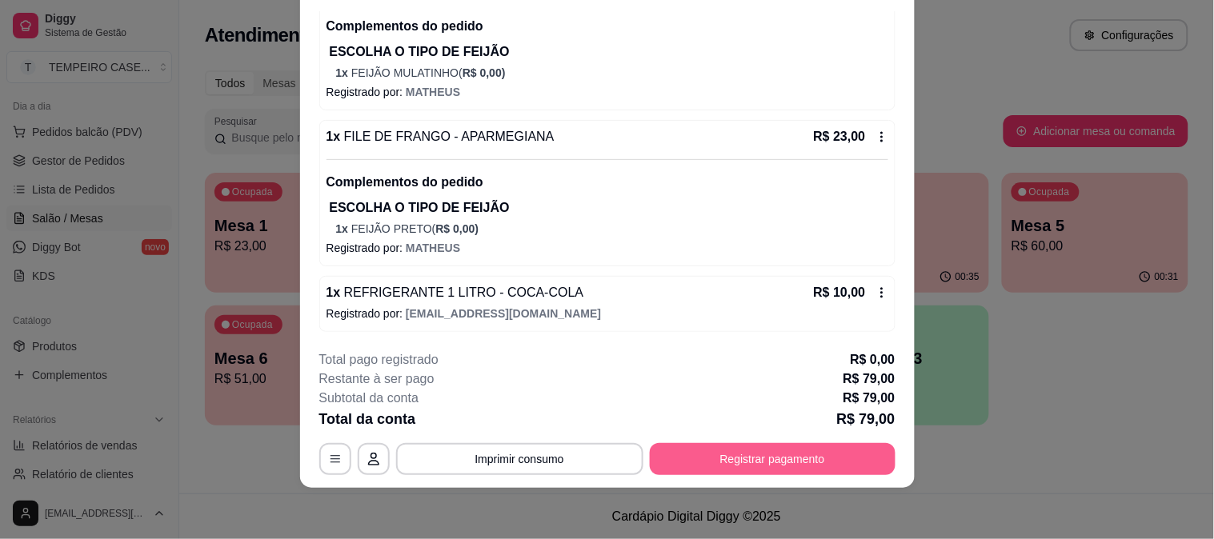
click at [707, 465] on button "Registrar pagamento" at bounding box center [773, 459] width 246 height 32
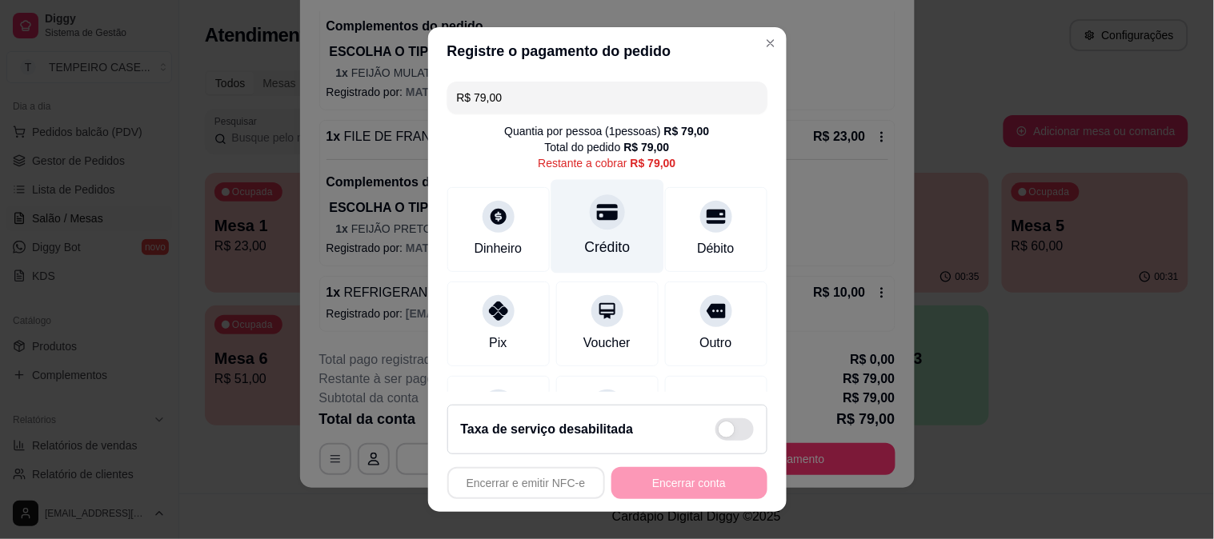
click at [568, 211] on div "Crédito" at bounding box center [607, 226] width 113 height 94
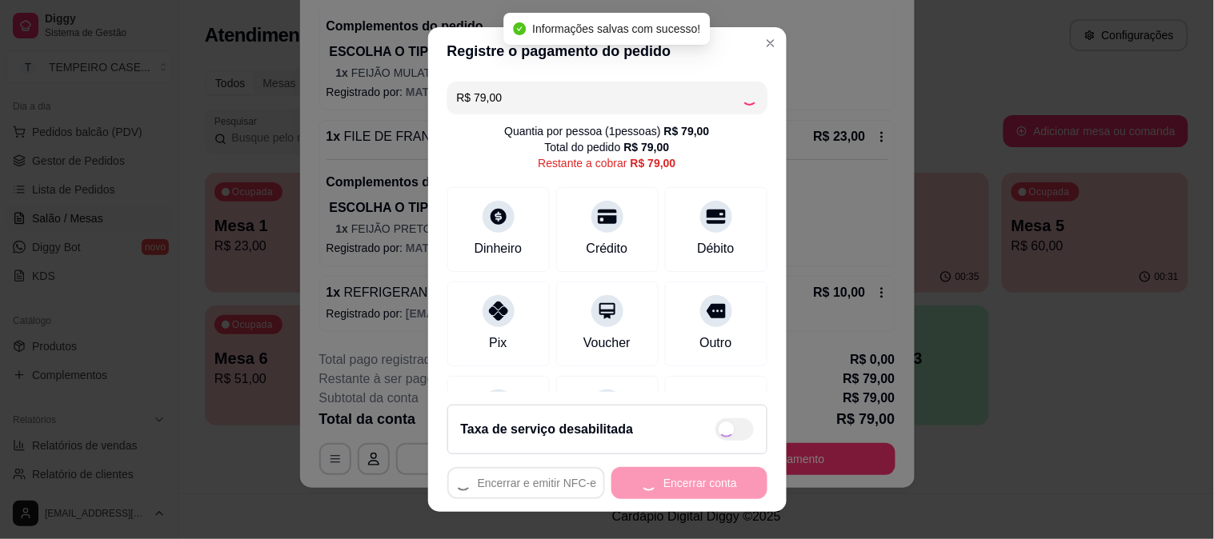
type input "R$ 0,00"
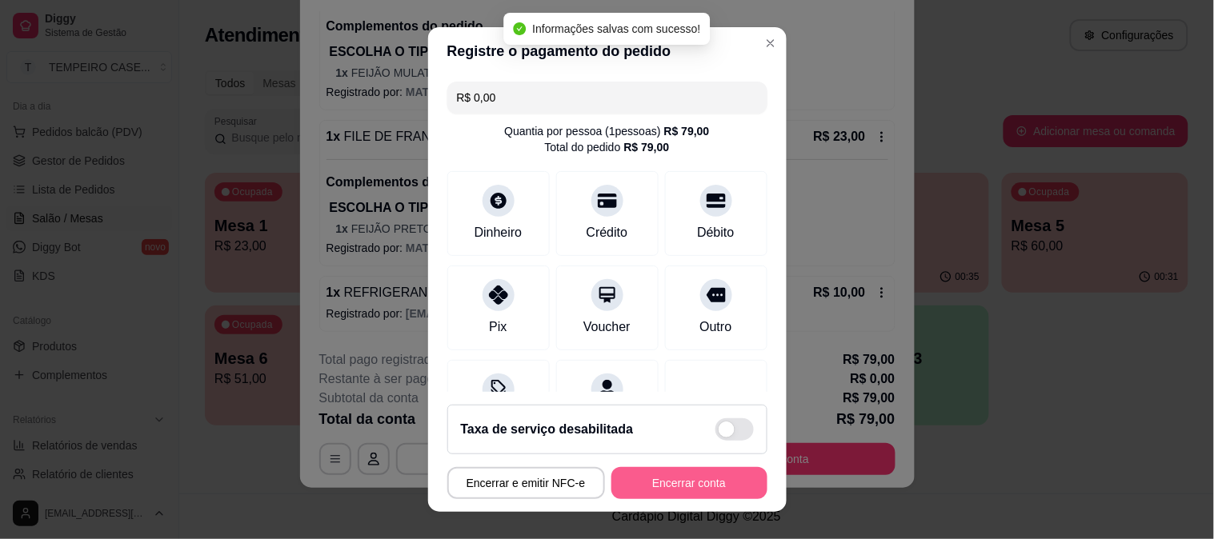
click at [713, 478] on button "Encerrar conta" at bounding box center [689, 483] width 156 height 32
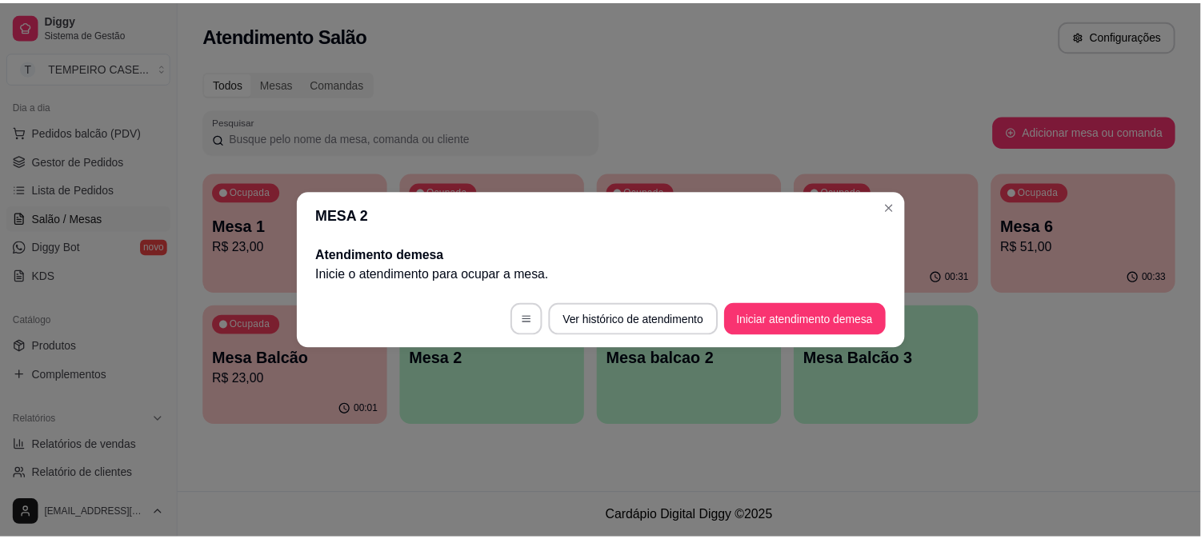
scroll to position [0, 0]
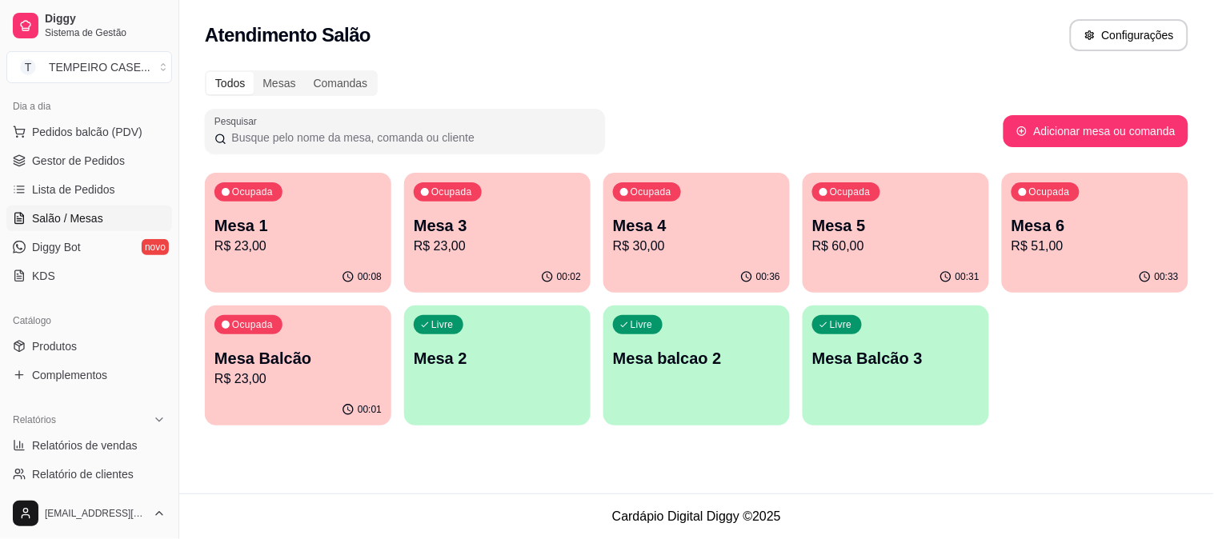
click at [1069, 246] on p "R$ 51,00" at bounding box center [1095, 246] width 167 height 19
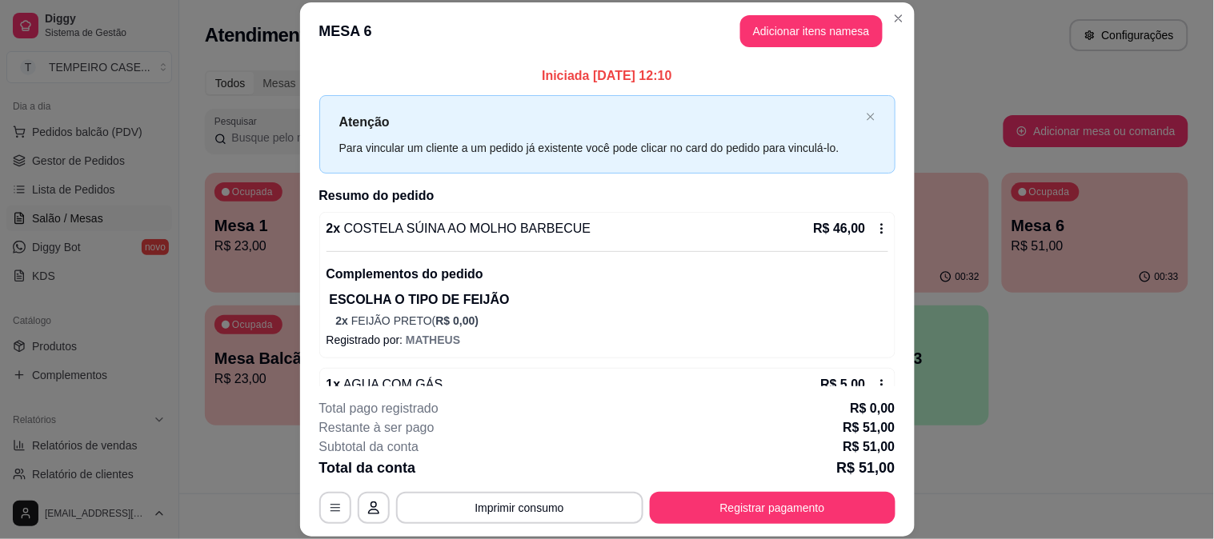
drag, startPoint x: 800, startPoint y: 525, endPoint x: 789, endPoint y: 518, distance: 13.3
click at [793, 525] on footer "**********" at bounding box center [607, 462] width 615 height 150
click at [789, 514] on button "Registrar pagamento" at bounding box center [772, 507] width 238 height 31
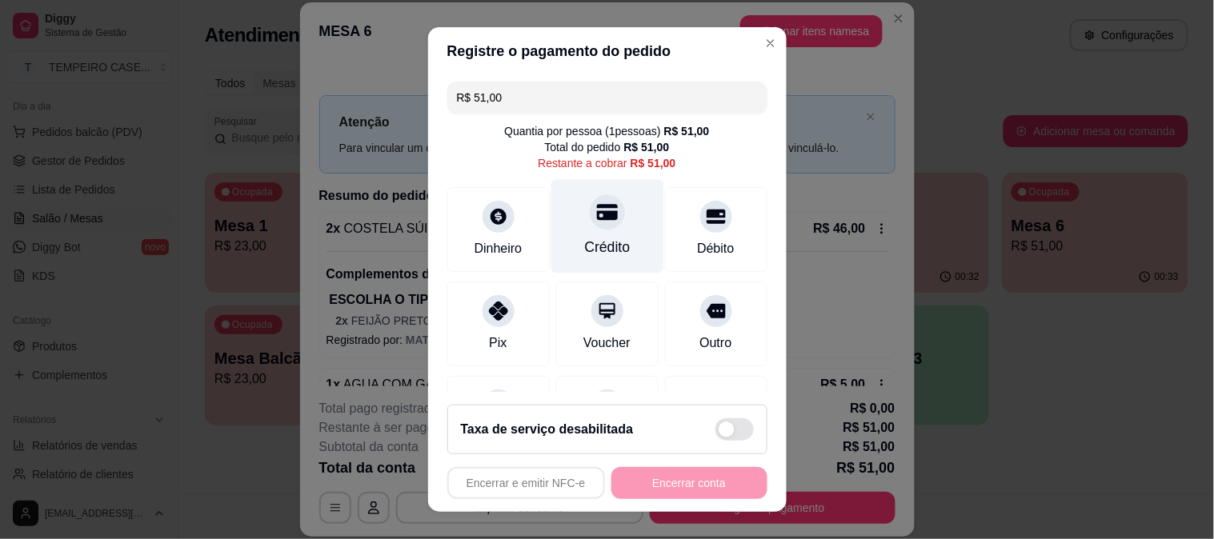
click at [583, 198] on div "Crédito" at bounding box center [607, 226] width 113 height 94
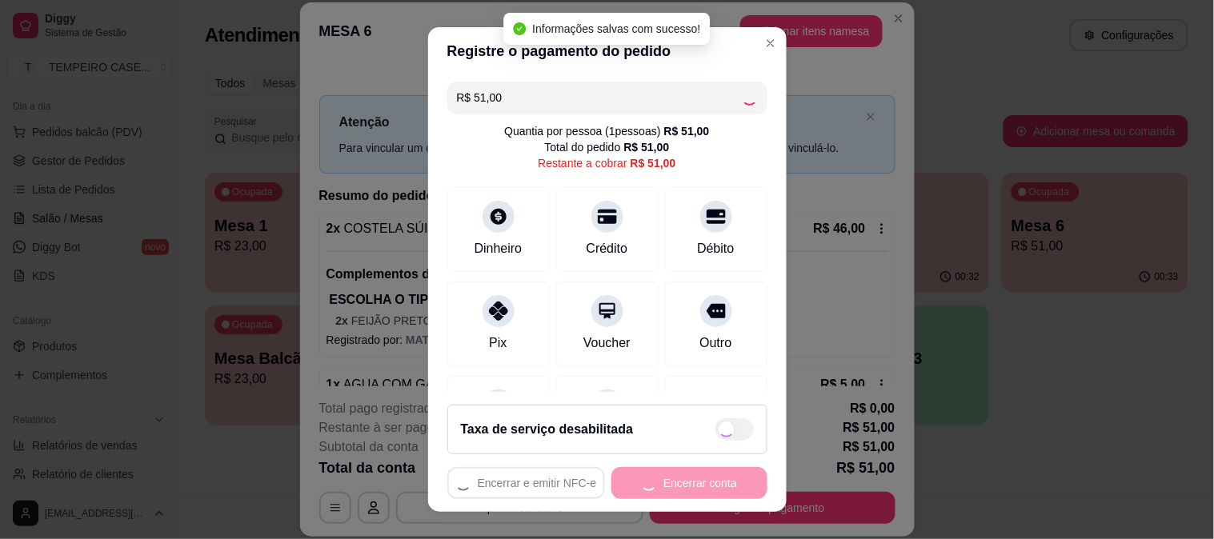
type input "R$ 0,00"
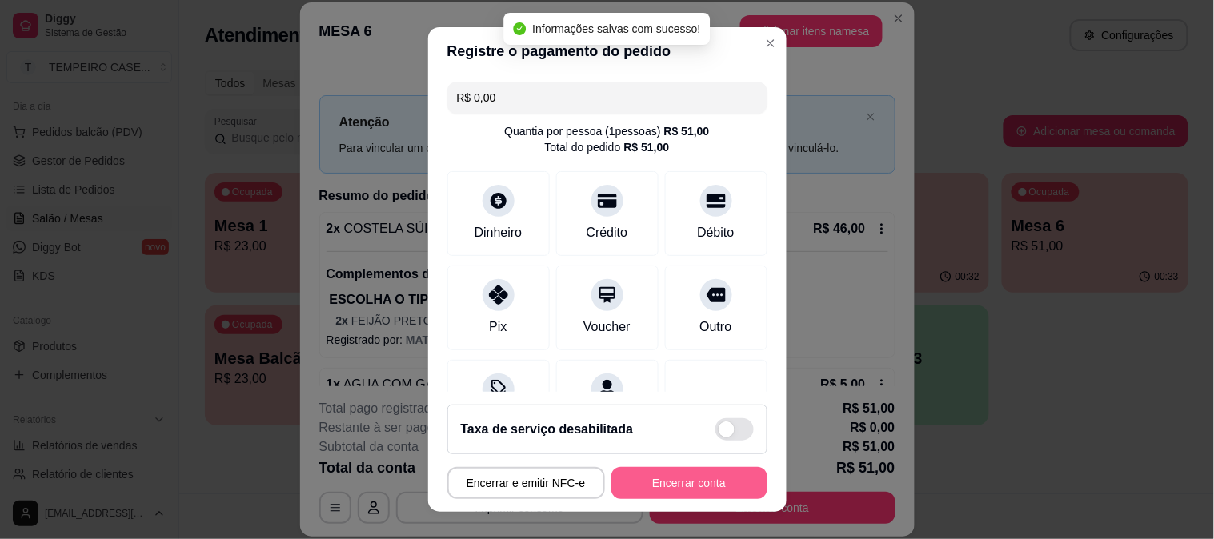
click at [719, 484] on button "Encerrar conta" at bounding box center [689, 483] width 156 height 32
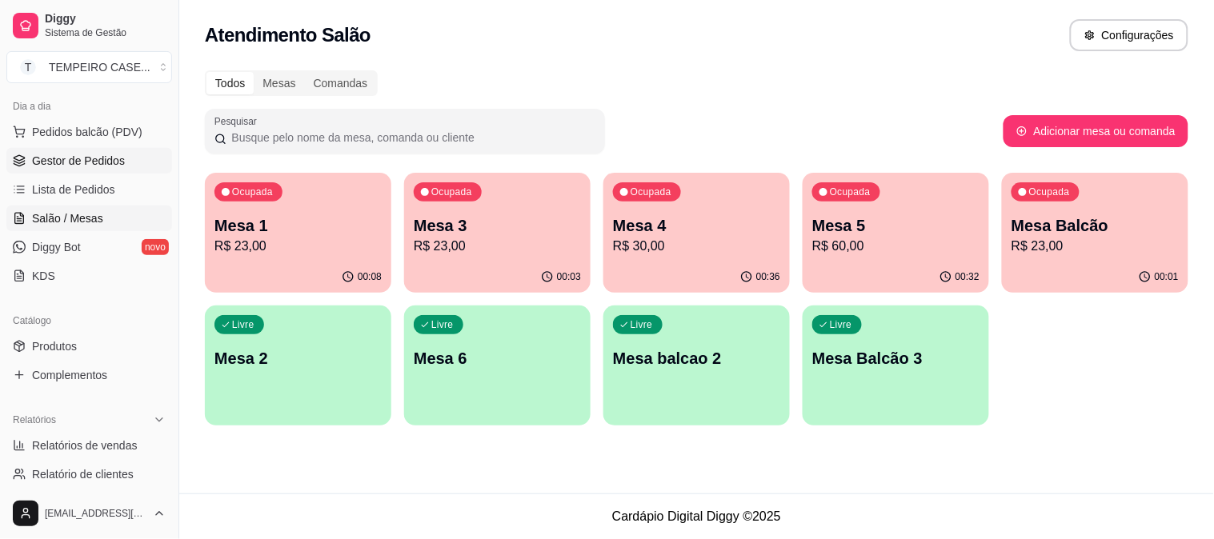
click at [78, 158] on span "Gestor de Pedidos" at bounding box center [78, 161] width 93 height 16
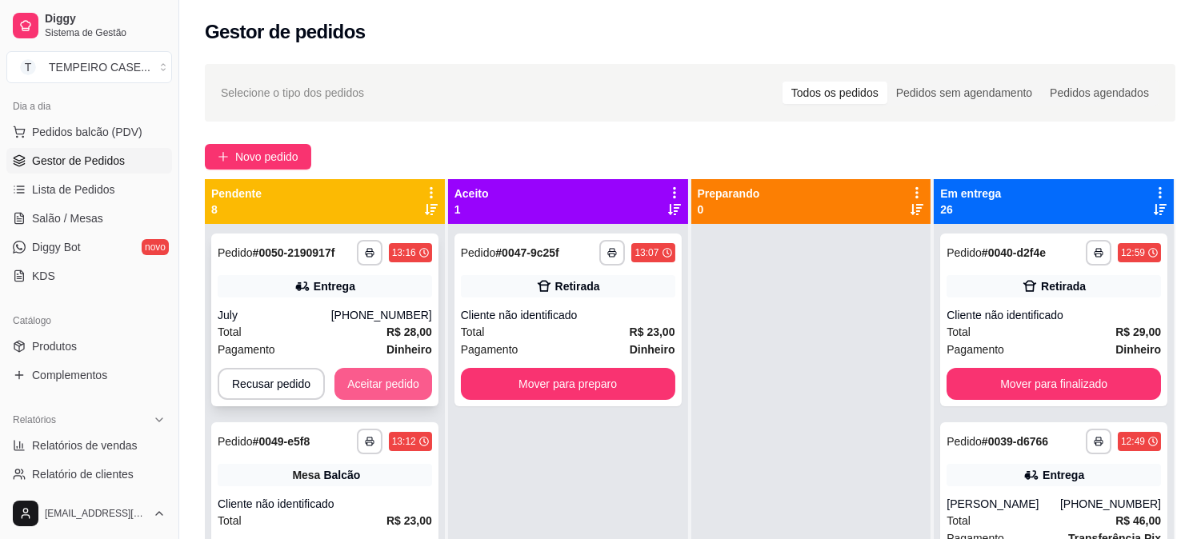
click at [384, 371] on button "Aceitar pedido" at bounding box center [384, 384] width 98 height 32
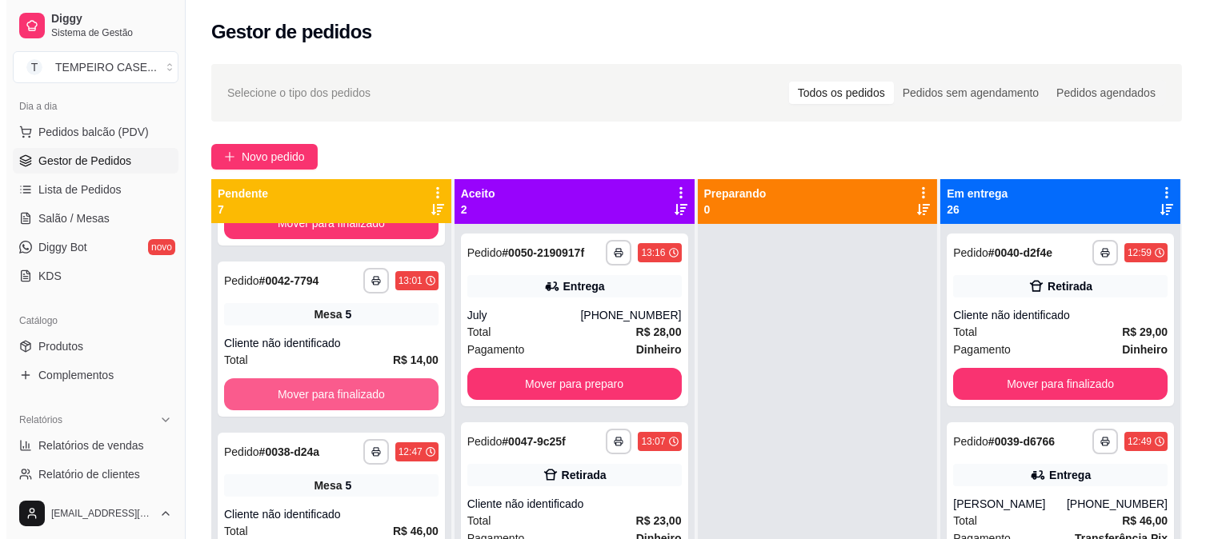
scroll to position [675, 0]
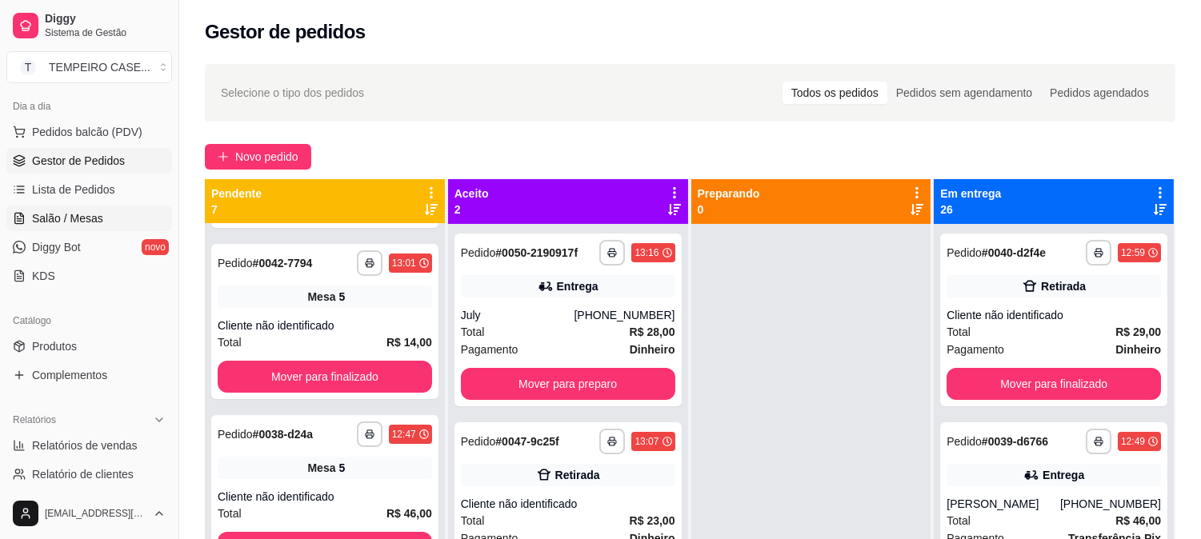
click at [42, 209] on link "Salão / Mesas" at bounding box center [89, 219] width 166 height 26
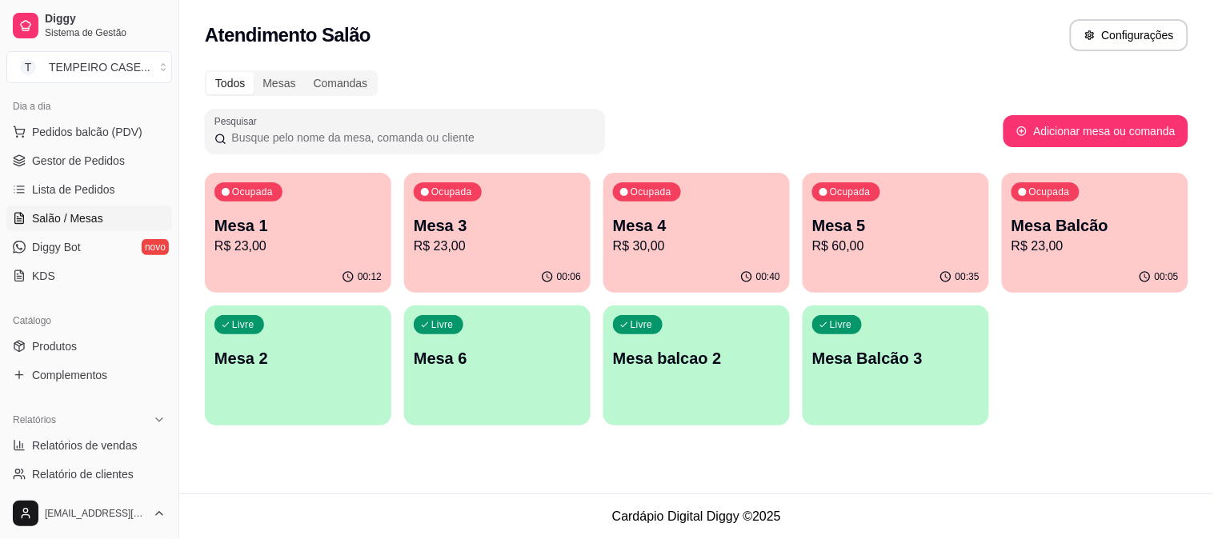
click at [356, 394] on div "Livre Mesa 2" at bounding box center [298, 356] width 186 height 101
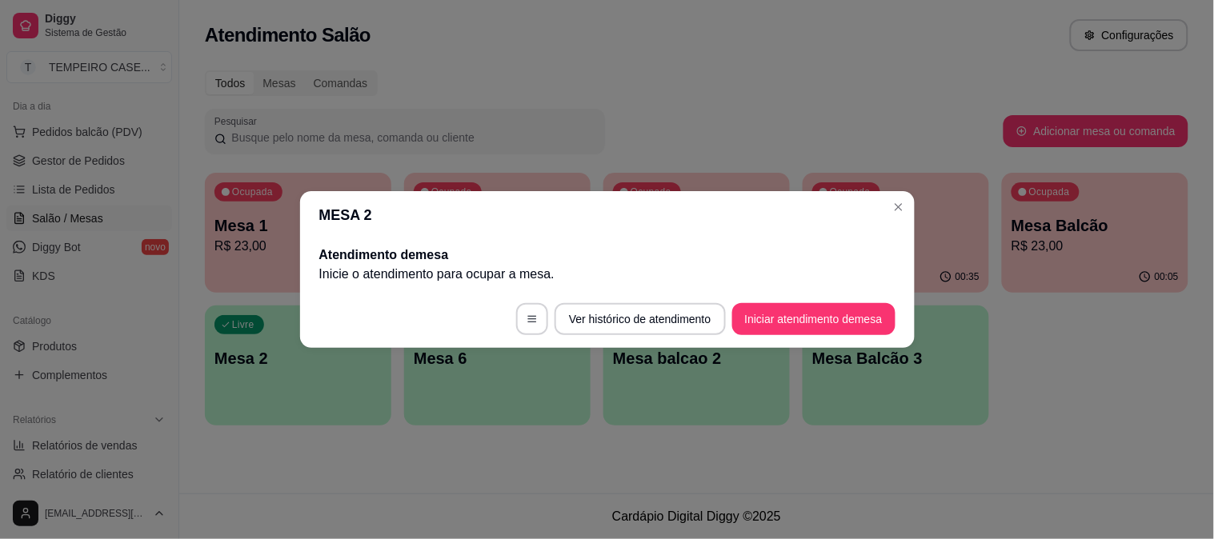
click at [786, 329] on button "Iniciar atendimento de mesa" at bounding box center [813, 319] width 163 height 32
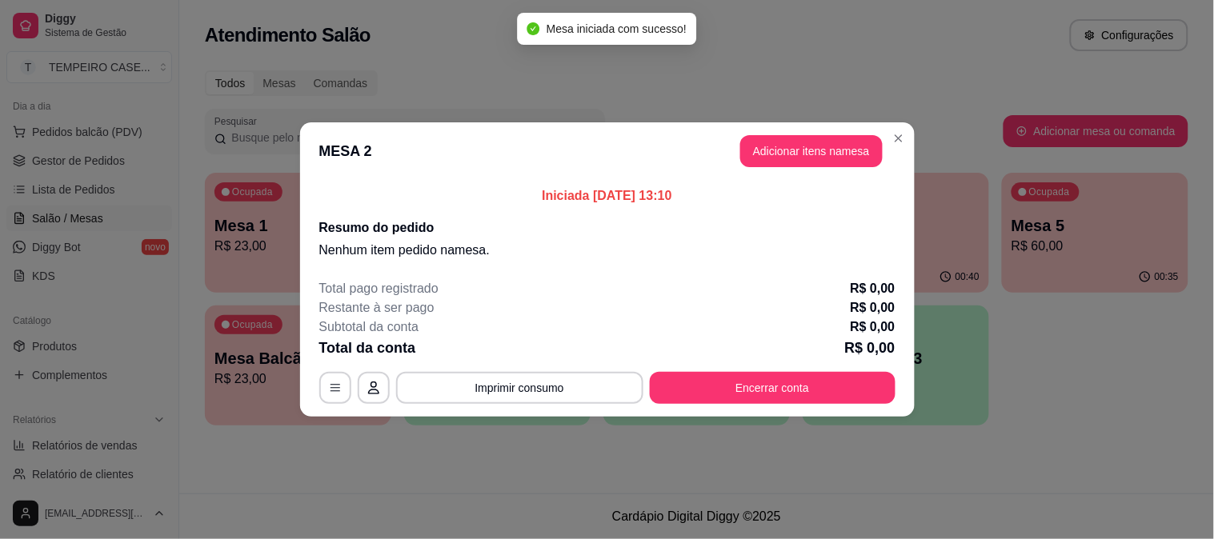
click at [793, 150] on button "Adicionar itens na mesa" at bounding box center [811, 151] width 142 height 32
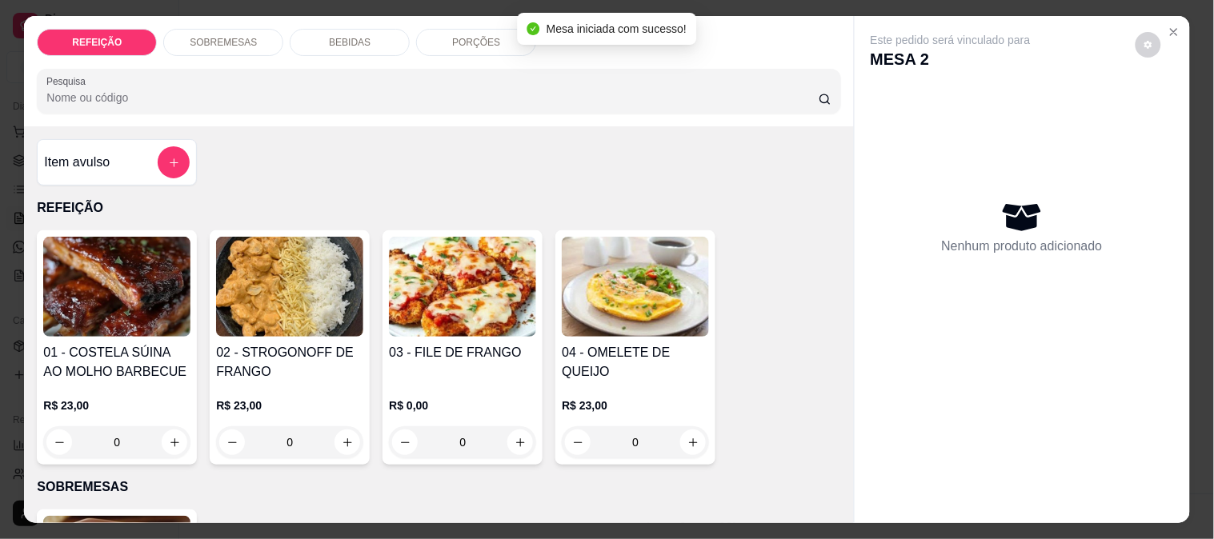
click at [426, 292] on img at bounding box center [462, 287] width 147 height 100
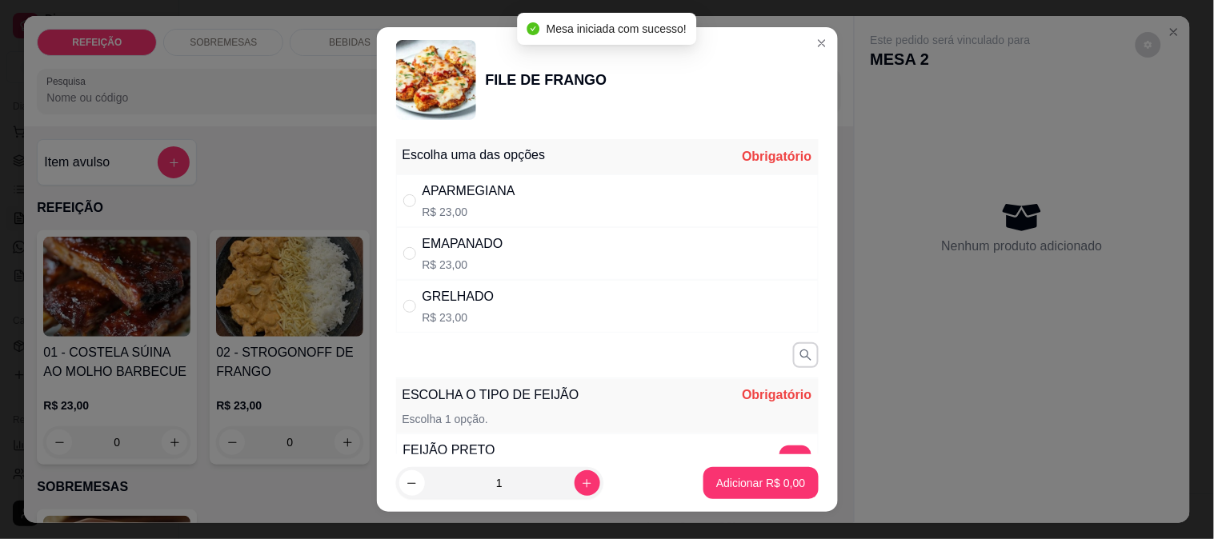
click at [514, 219] on div "APARMEGIANA R$ 23,00" at bounding box center [607, 200] width 423 height 53
radio input "true"
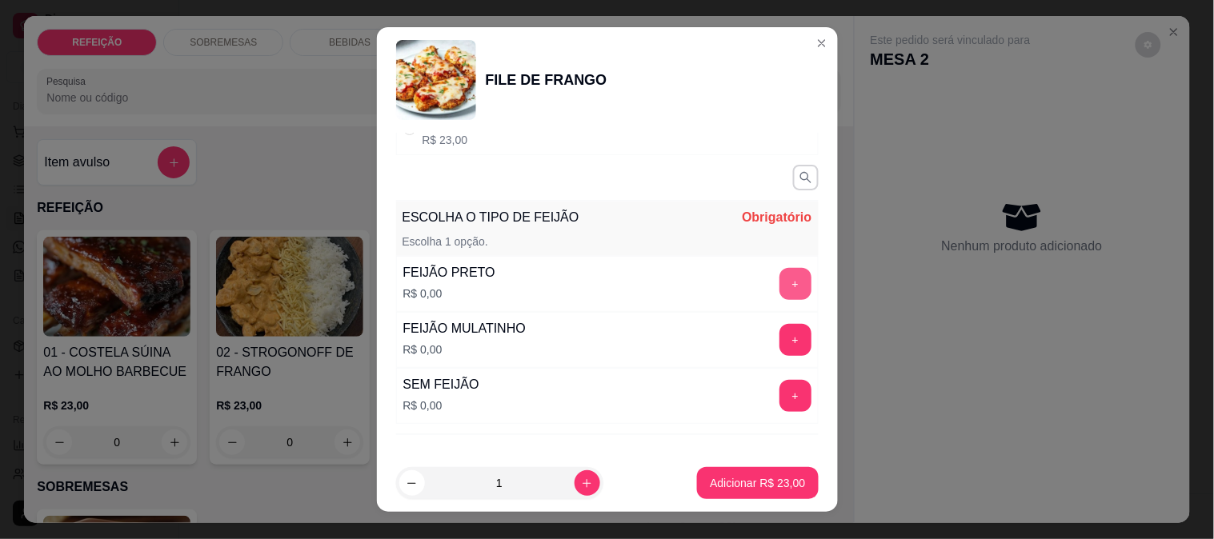
click at [780, 283] on button "+" at bounding box center [796, 284] width 32 height 32
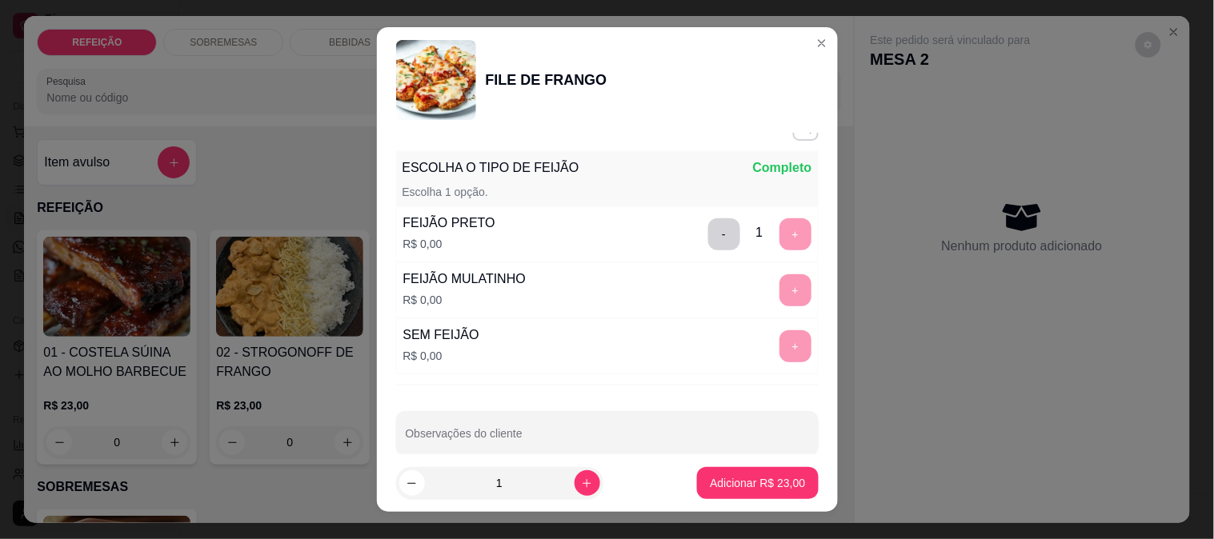
scroll to position [251, 0]
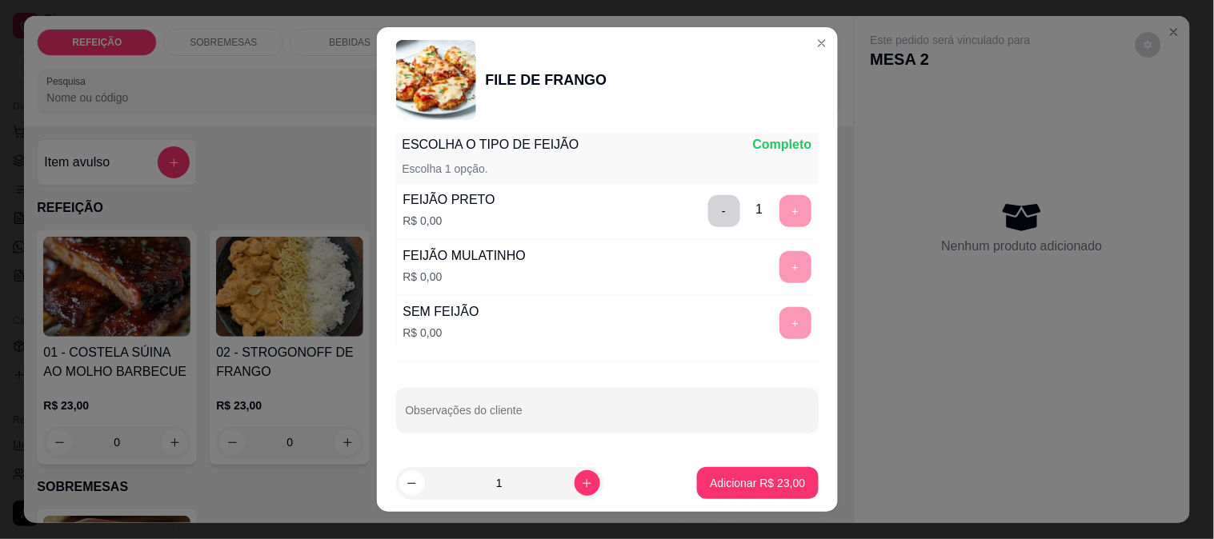
click at [542, 409] on input "Observações do cliente" at bounding box center [607, 417] width 403 height 16
type input "apenas macarrão e feijão"
click at [724, 489] on p "Adicionar R$ 23,00" at bounding box center [757, 483] width 95 height 16
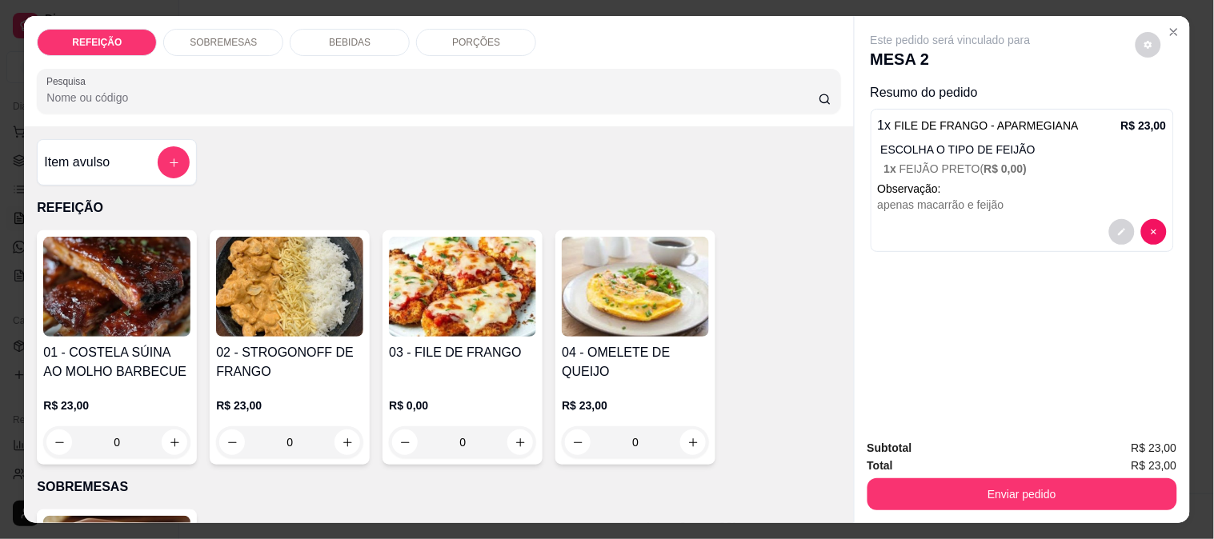
click at [444, 295] on img at bounding box center [462, 287] width 147 height 100
click at [570, 206] on div "APARMEGIANA R$ 23,00" at bounding box center [607, 200] width 423 height 53
radio input "true"
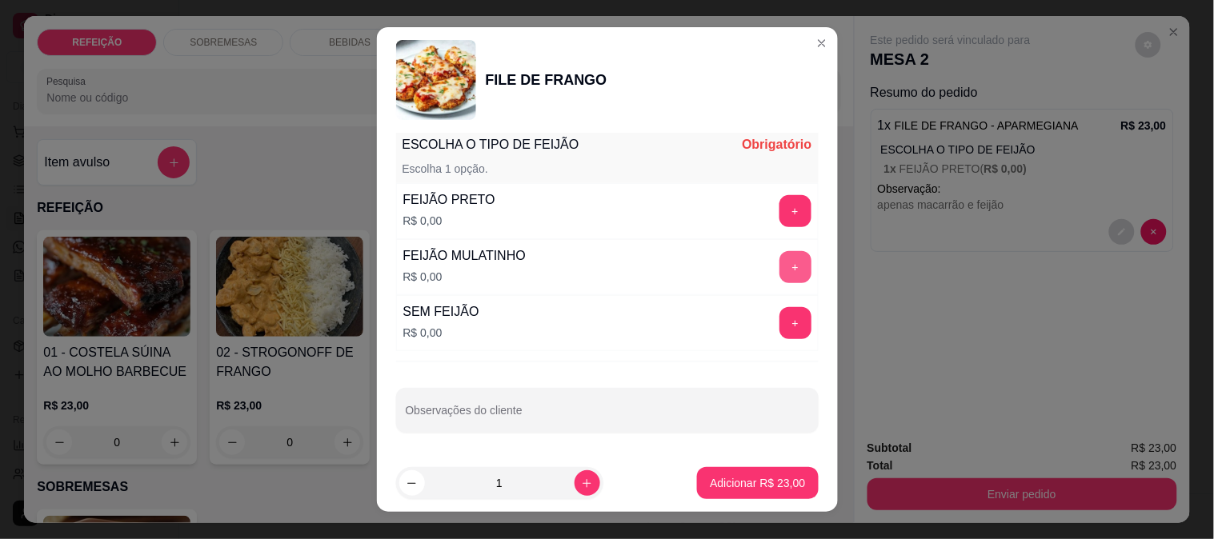
click at [780, 257] on button "+" at bounding box center [796, 267] width 32 height 32
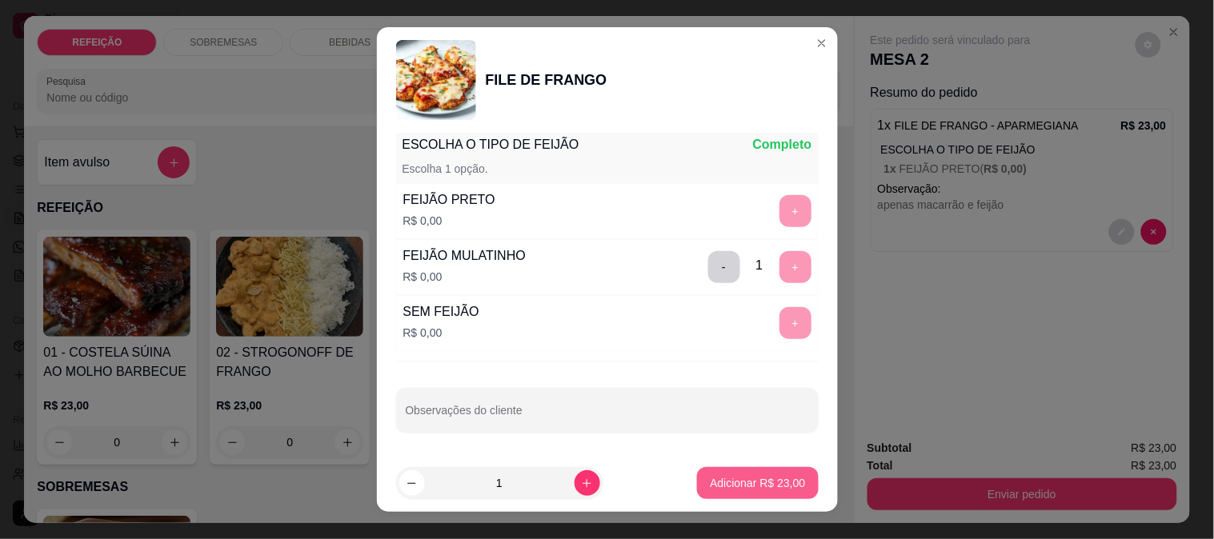
click at [758, 485] on p "Adicionar R$ 23,00" at bounding box center [757, 483] width 95 height 16
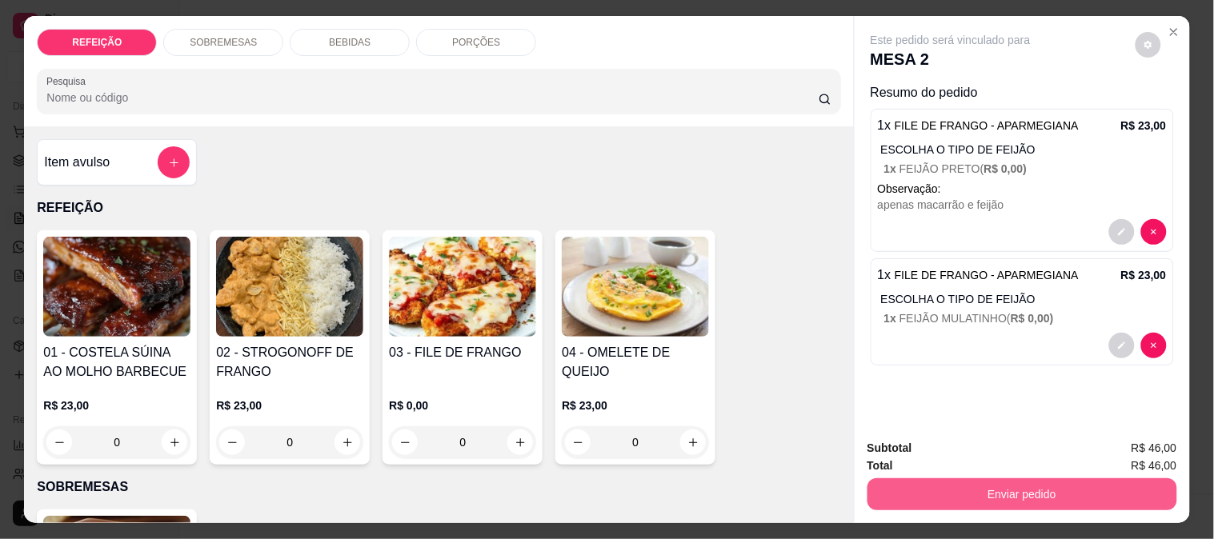
click at [927, 490] on button "Enviar pedido" at bounding box center [1023, 495] width 310 height 32
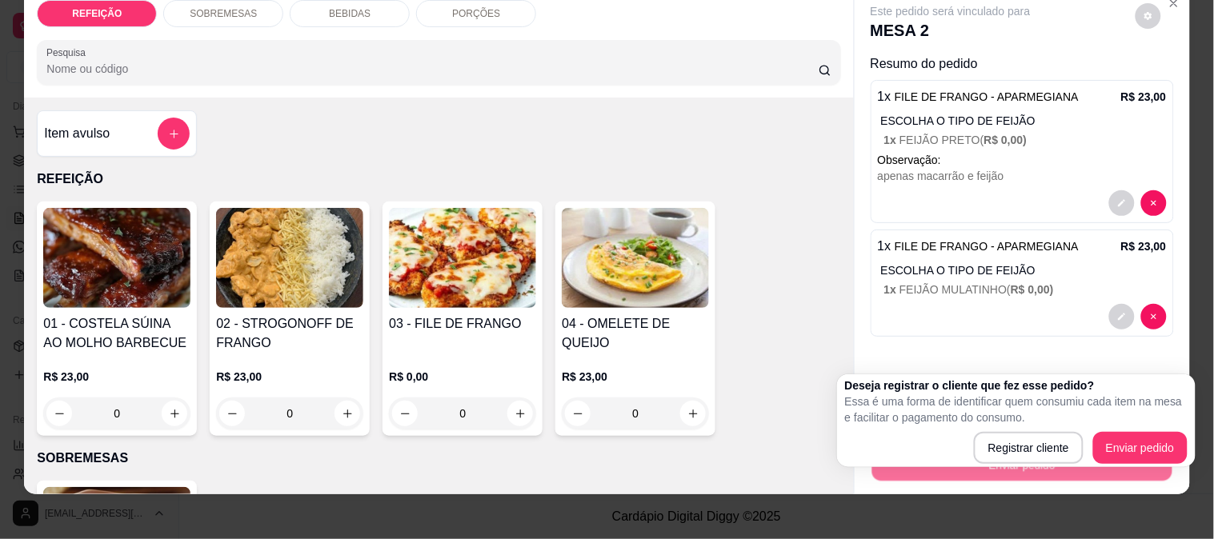
scroll to position [42, 0]
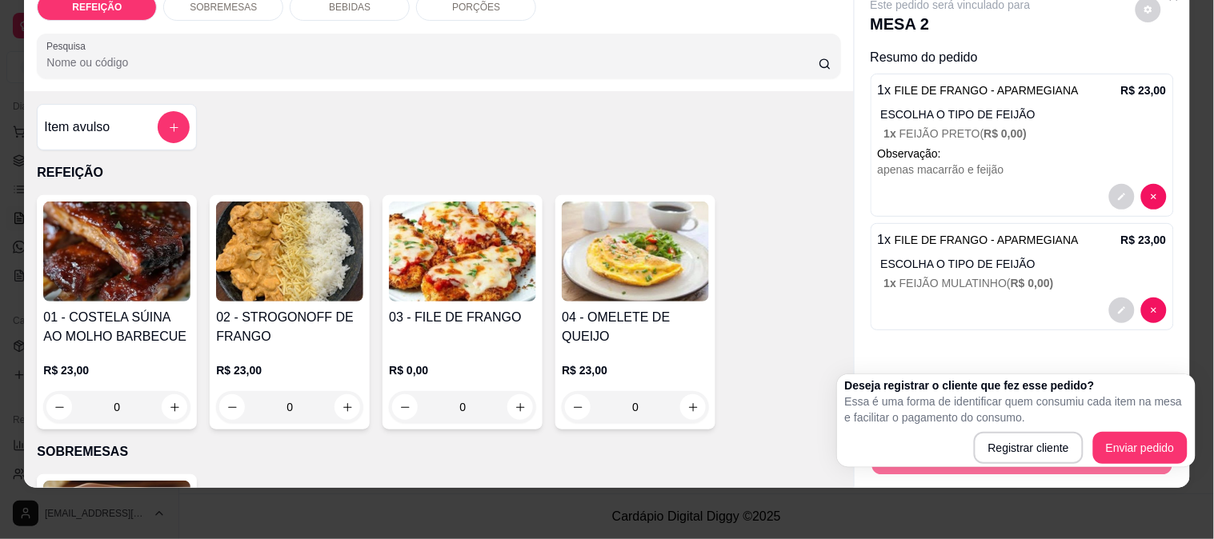
click at [958, 362] on div "Este pedido será vinculado para MESA 2 Resumo do pedido 1 x FILE DE FRANGO - AP…" at bounding box center [1022, 186] width 335 height 411
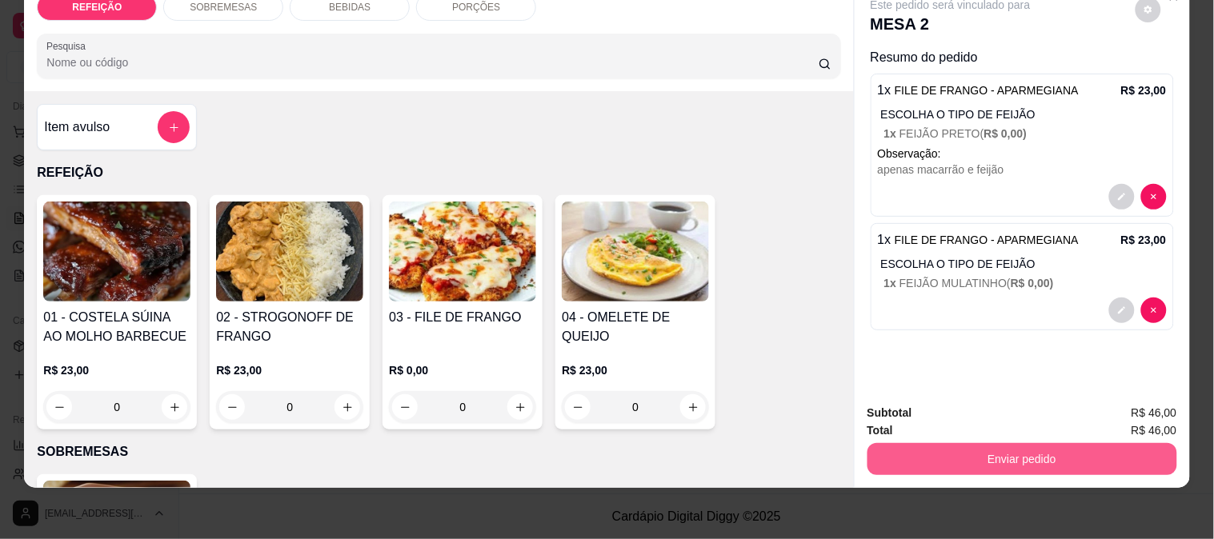
click at [952, 443] on button "Enviar pedido" at bounding box center [1023, 459] width 310 height 32
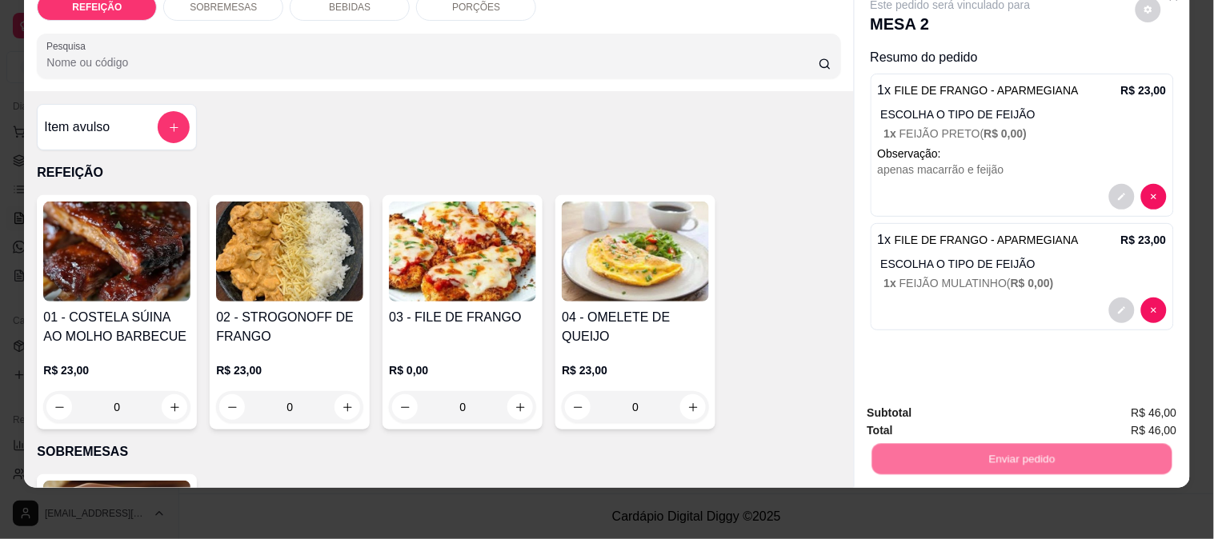
click at [1127, 404] on button "Enviar pedido" at bounding box center [1135, 406] width 90 height 30
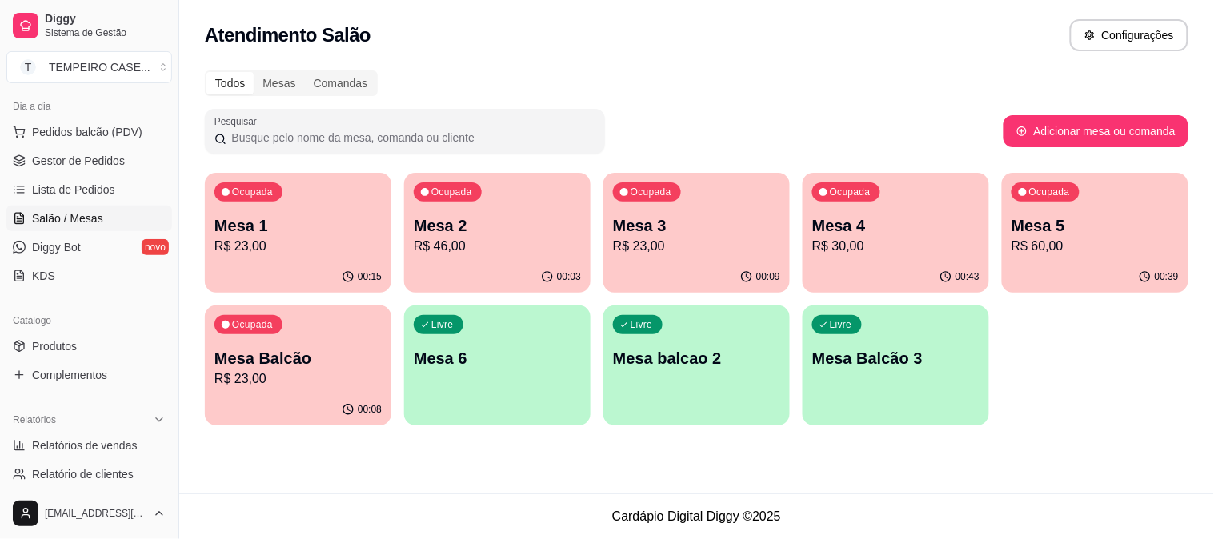
click at [1097, 250] on p "R$ 60,00" at bounding box center [1095, 246] width 167 height 19
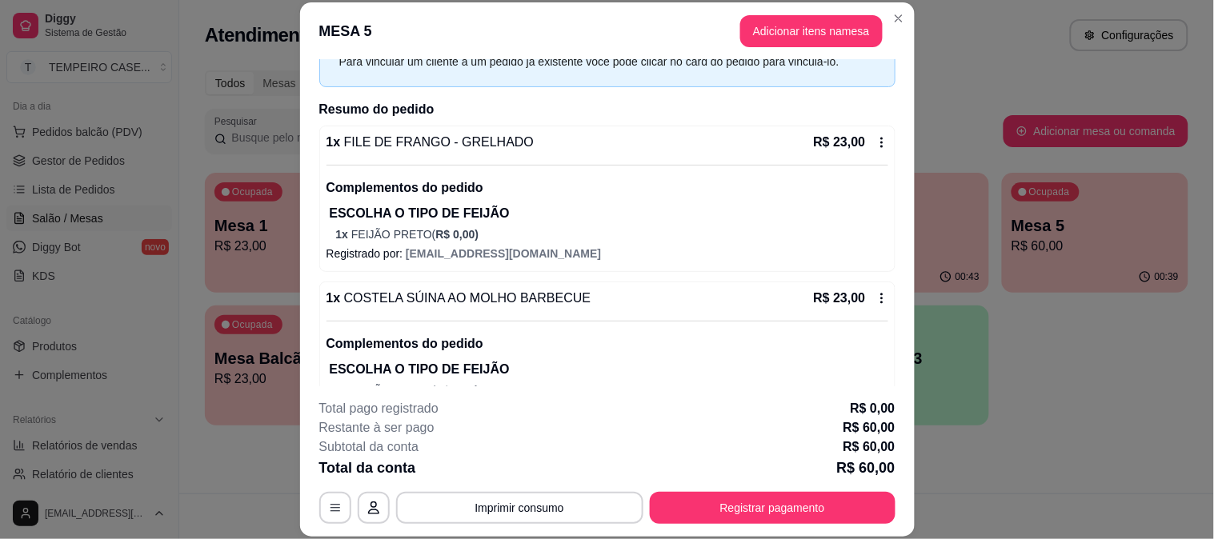
scroll to position [200, 0]
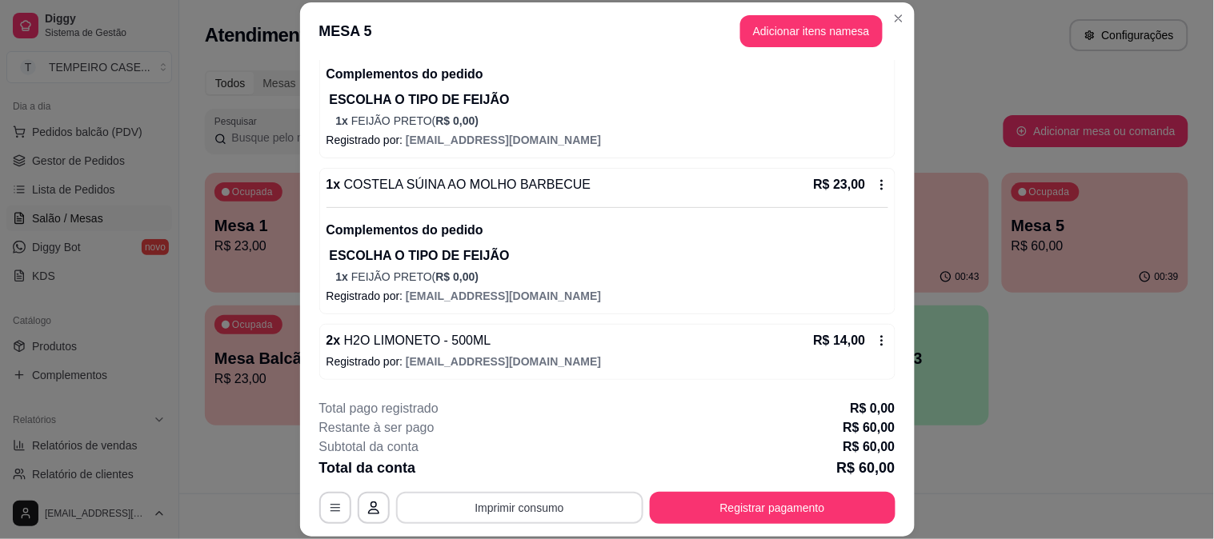
click at [565, 500] on button "Imprimir consumo" at bounding box center [519, 508] width 247 height 32
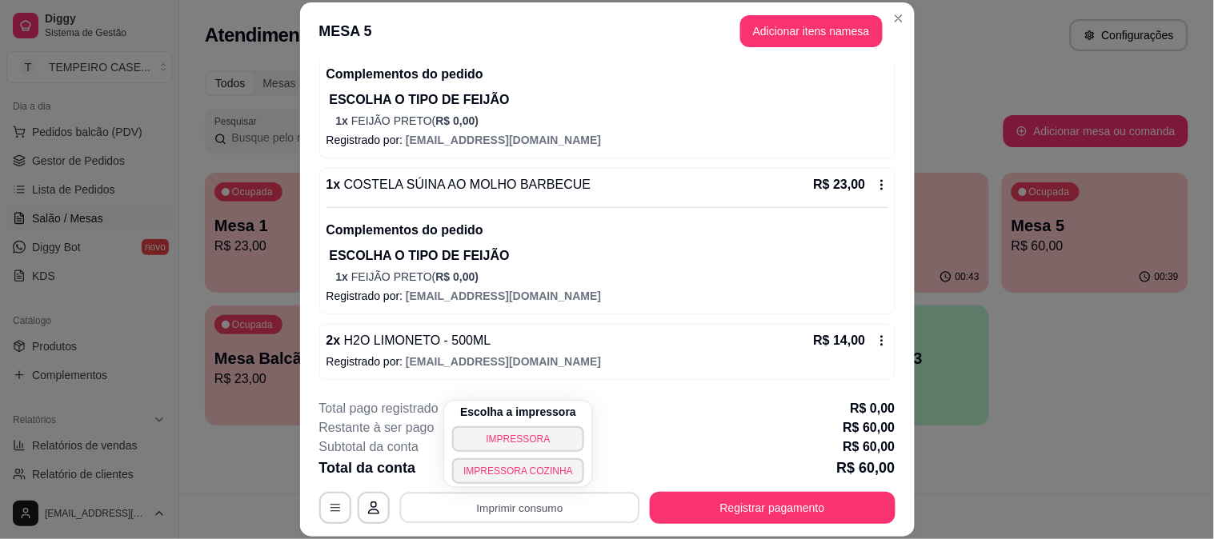
click at [668, 381] on div "Iniciada [DATE] 12:10 Atenção Para vincular um cliente a um pedido já existente…" at bounding box center [607, 223] width 615 height 326
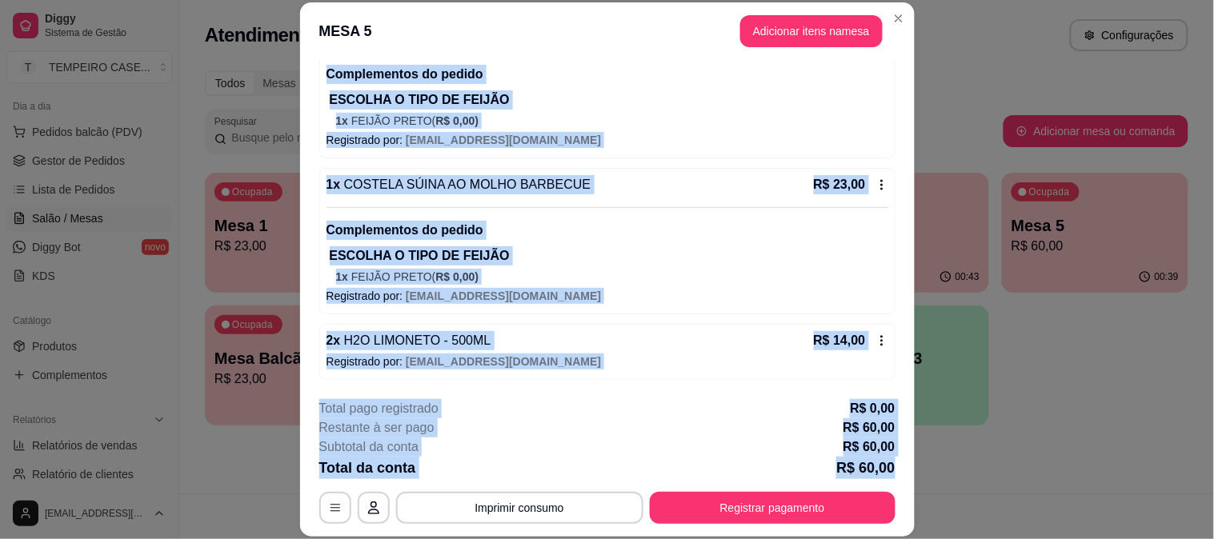
drag, startPoint x: 319, startPoint y: 222, endPoint x: 888, endPoint y: 472, distance: 622.5
click at [888, 472] on section "**********" at bounding box center [607, 269] width 615 height 534
copy section "1 x FILE DE FRANGO - GRELHADO R$ 23,00 Complementos do pedido ESCOLHA O TIPO DE…"
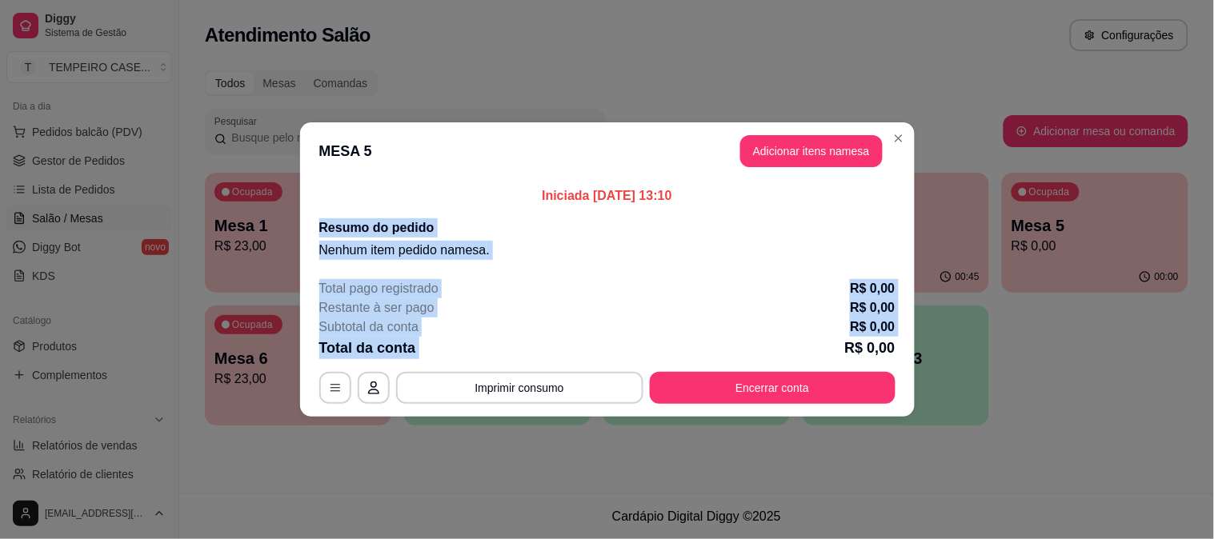
scroll to position [0, 0]
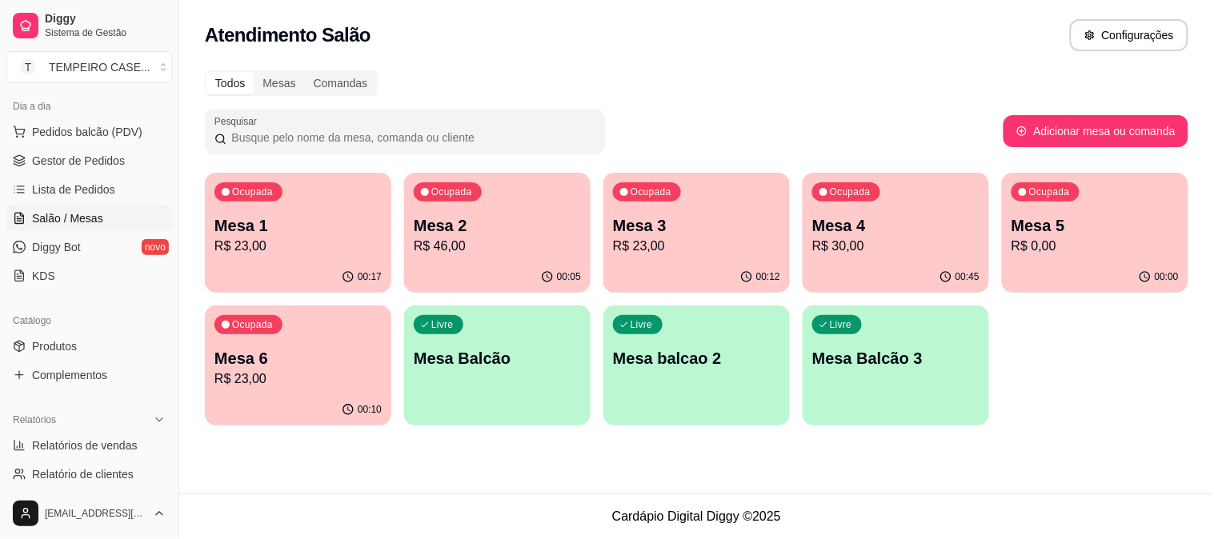
click at [66, 328] on div "Catálogo" at bounding box center [89, 321] width 166 height 26
click at [73, 339] on span "Produtos" at bounding box center [54, 347] width 45 height 16
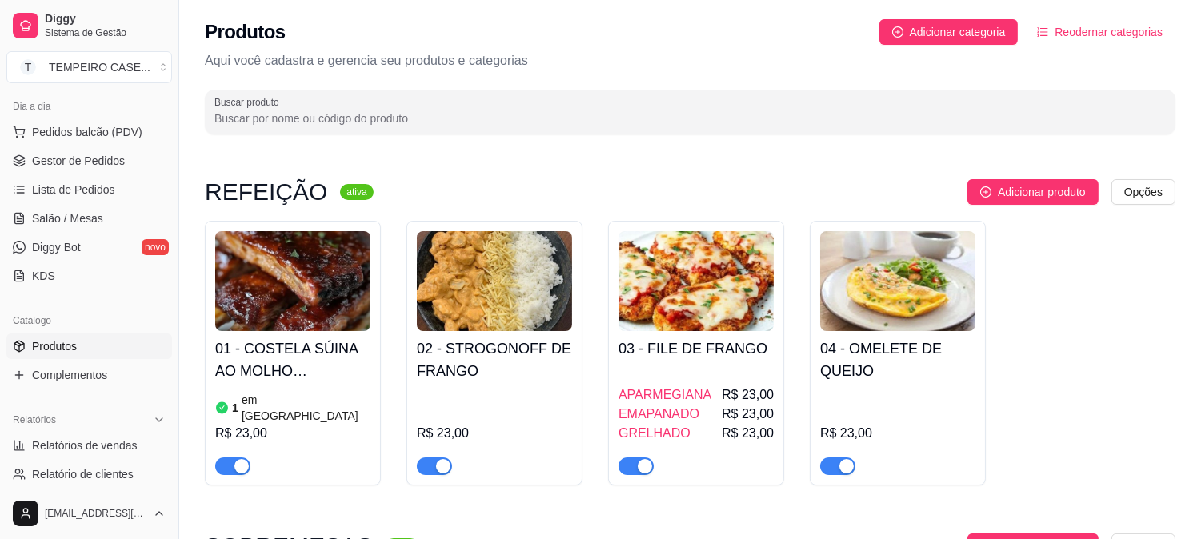
click at [317, 364] on h4 "01 - COSTELA SÚINA AO MOLHO BARBECUE" at bounding box center [292, 360] width 155 height 45
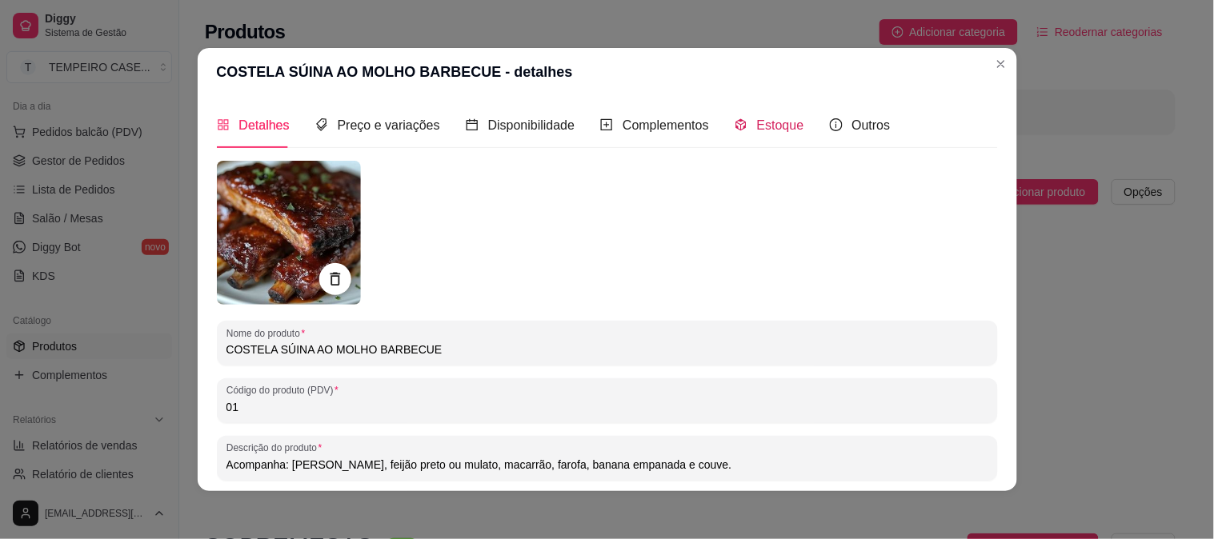
click at [735, 122] on icon "code-sandbox" at bounding box center [741, 124] width 13 height 13
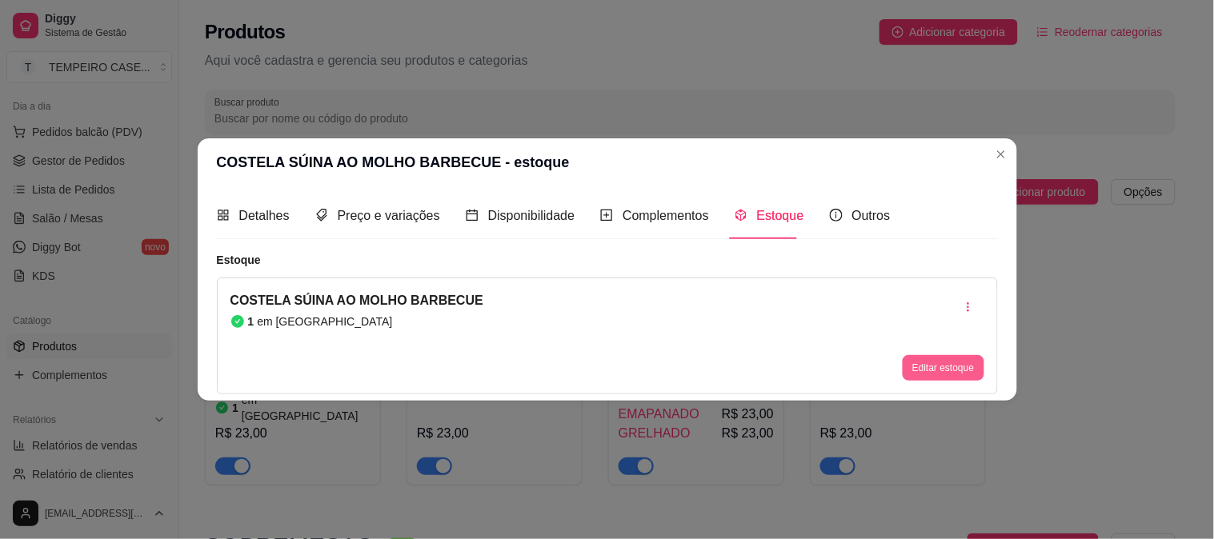
click at [941, 363] on button "Editar estoque" at bounding box center [943, 368] width 81 height 26
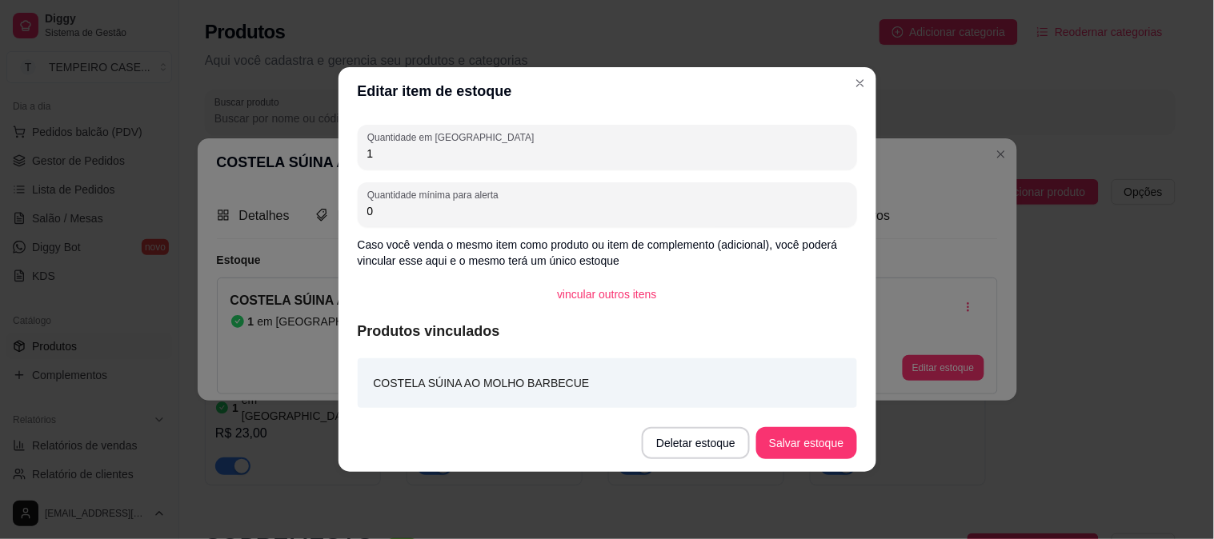
drag, startPoint x: 386, startPoint y: 165, endPoint x: 339, endPoint y: 161, distance: 46.6
click at [339, 161] on div "Quantidade em estoque 1 Quantidade mínima para alerta 0 Caso você venda o mesmo…" at bounding box center [608, 264] width 538 height 299
click at [367, 155] on input "1" at bounding box center [607, 154] width 480 height 16
type input "3"
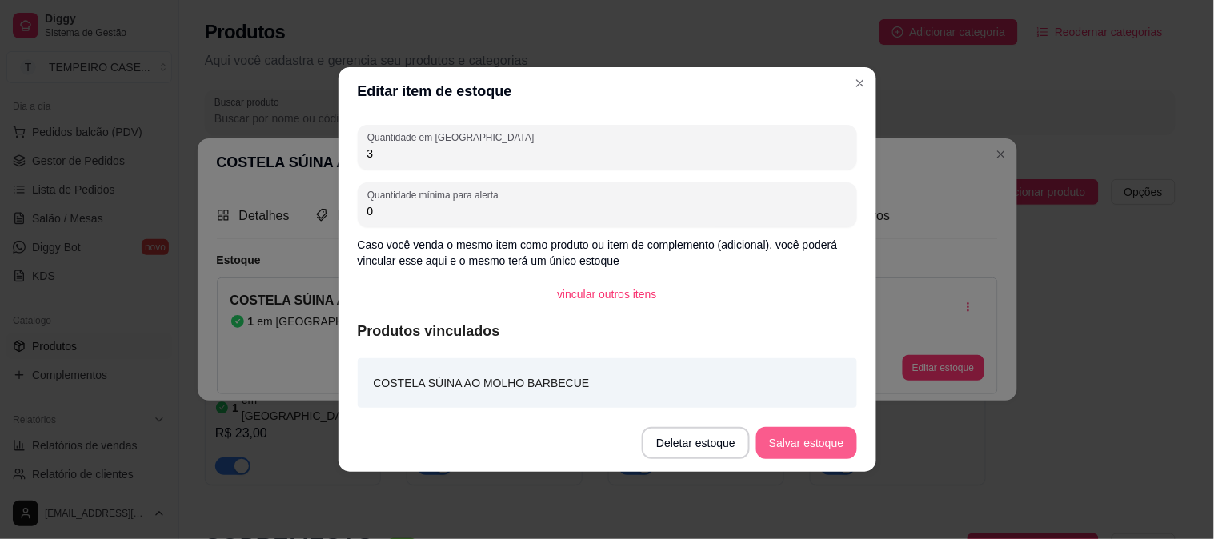
click at [806, 456] on button "Salvar estoque" at bounding box center [806, 443] width 100 height 32
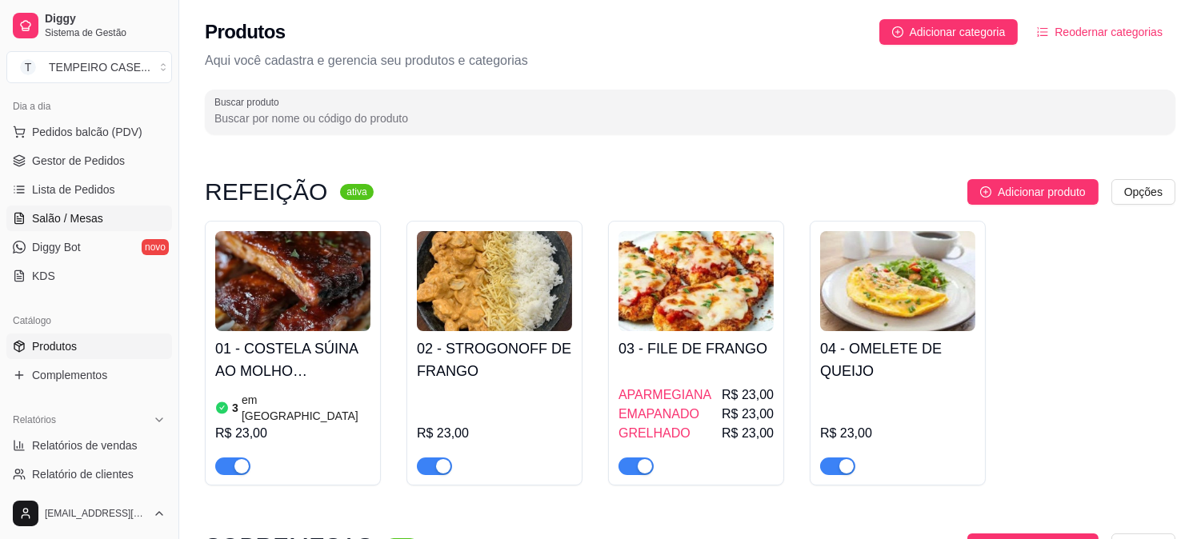
click at [66, 218] on span "Salão / Mesas" at bounding box center [67, 218] width 71 height 16
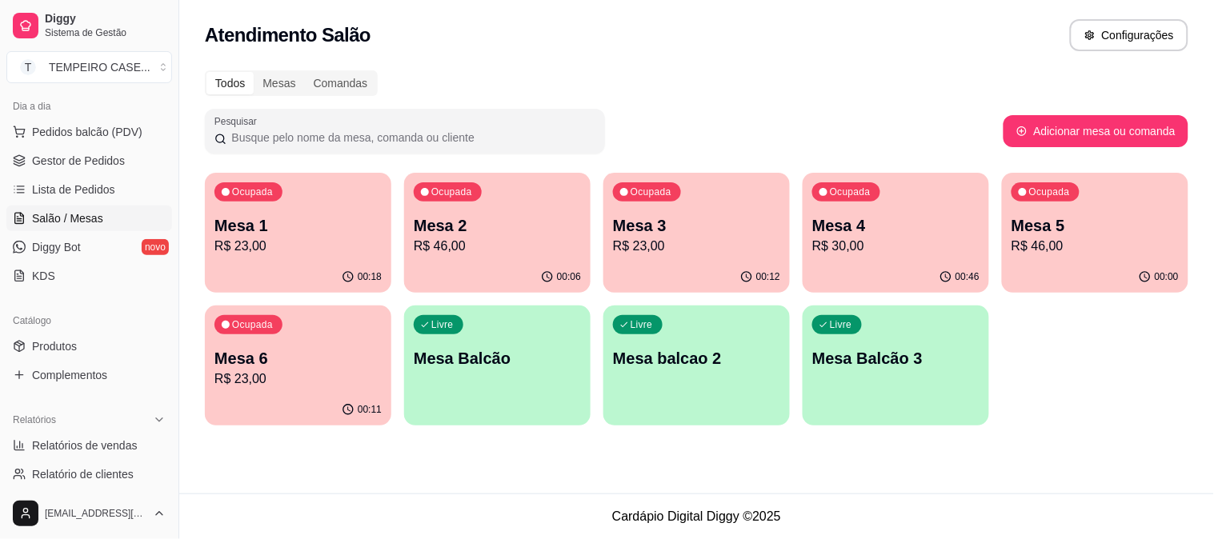
click at [479, 325] on div "Livre Mesa Balcão" at bounding box center [497, 356] width 186 height 101
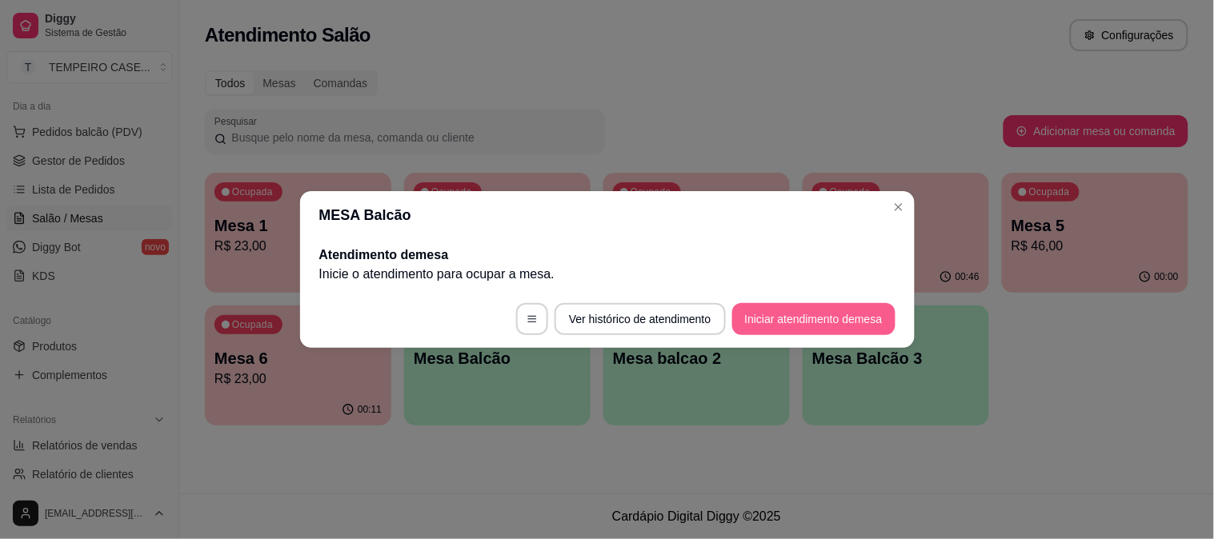
click at [764, 318] on button "Iniciar atendimento de mesa" at bounding box center [813, 319] width 163 height 32
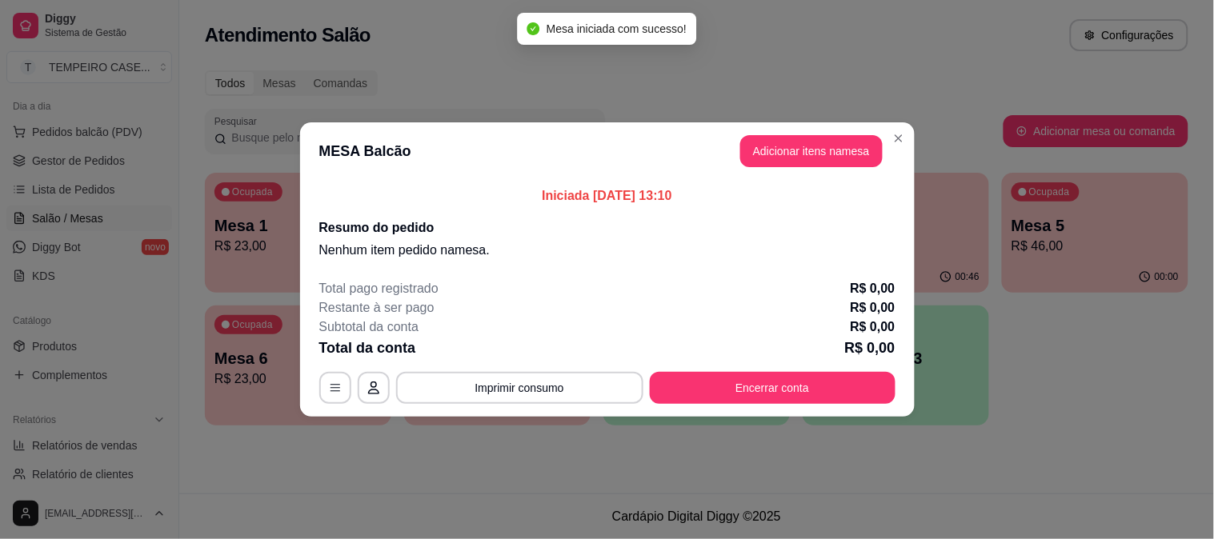
click at [768, 158] on button "Adicionar itens na mesa" at bounding box center [811, 151] width 142 height 32
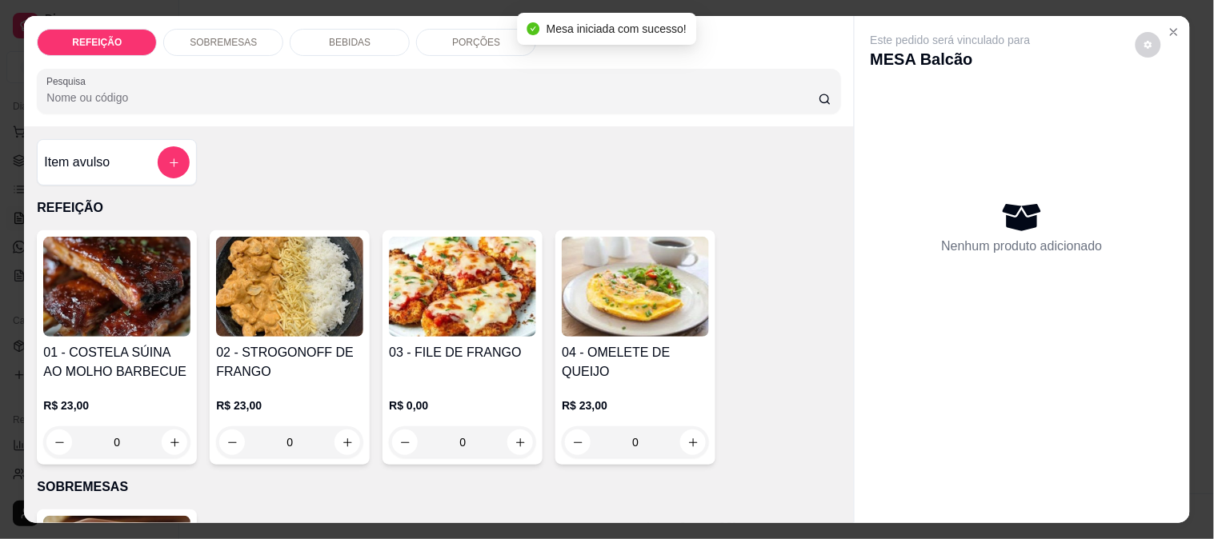
click at [423, 291] on img at bounding box center [462, 287] width 147 height 100
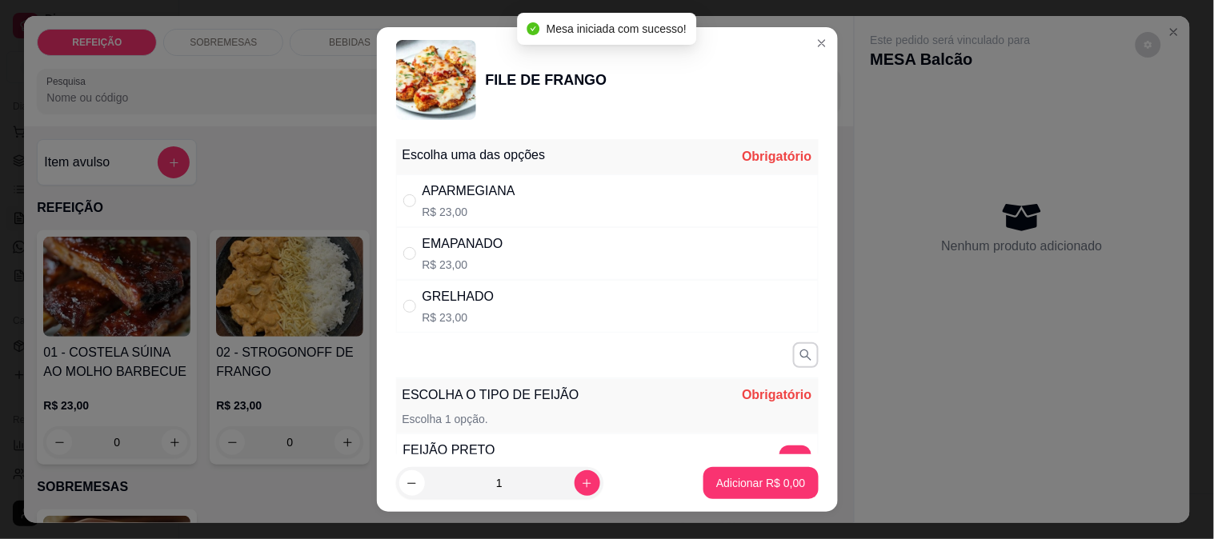
click at [529, 205] on div "APARMEGIANA R$ 23,00" at bounding box center [607, 200] width 423 height 53
radio input "true"
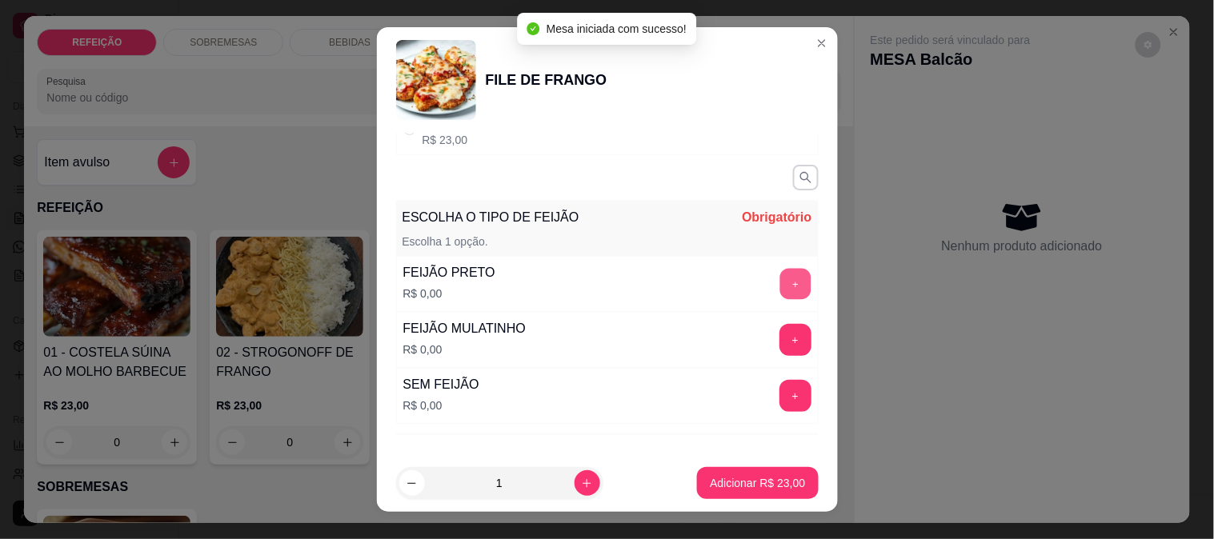
click at [780, 296] on button "+" at bounding box center [795, 283] width 31 height 31
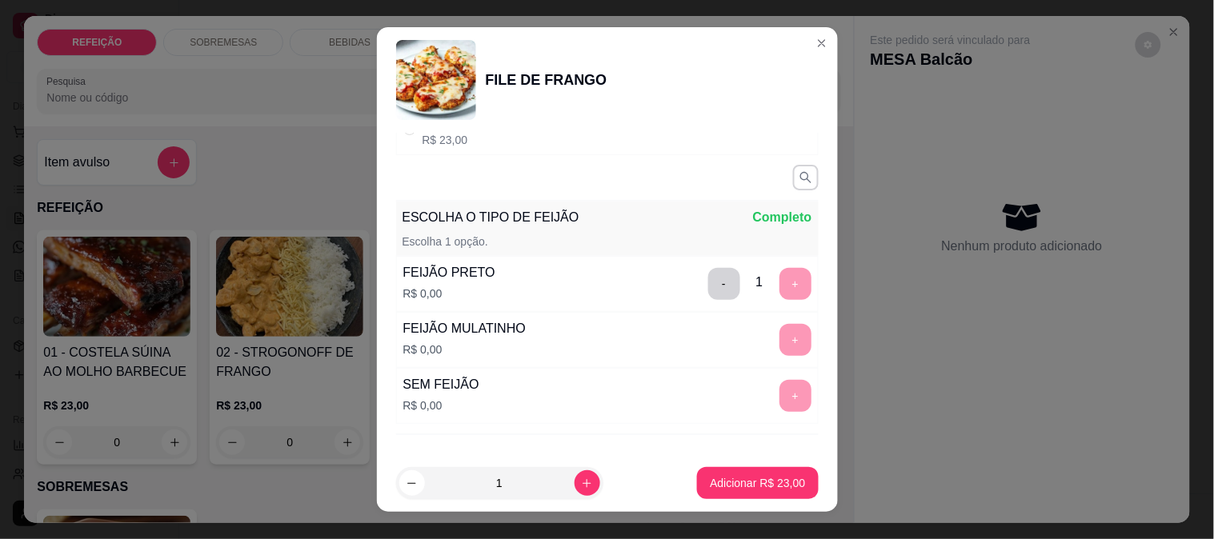
scroll to position [251, 0]
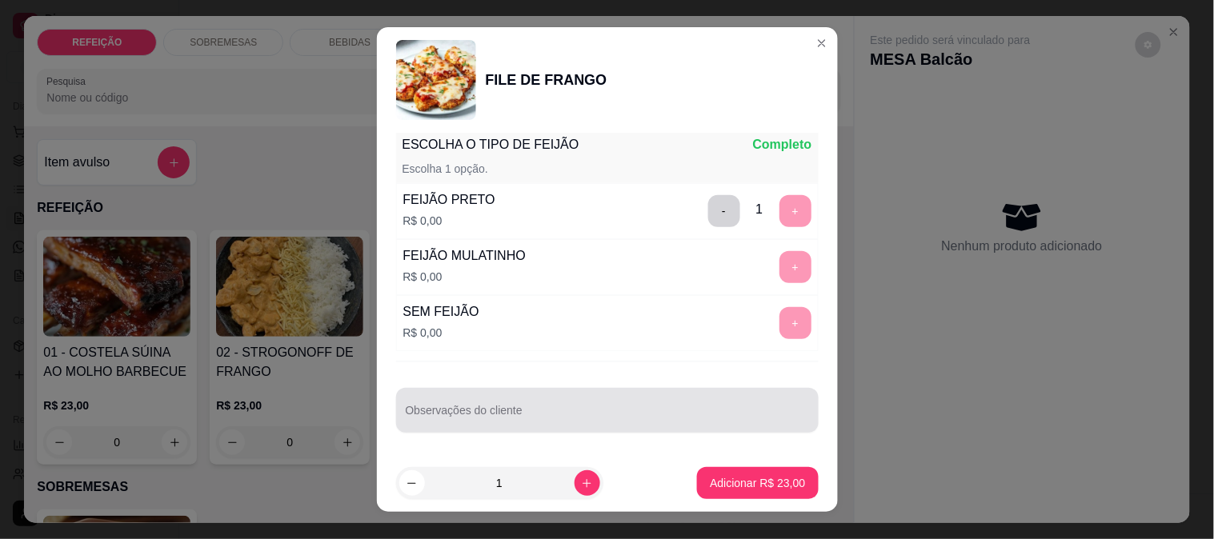
click at [539, 409] on input "Observações do cliente" at bounding box center [607, 417] width 403 height 16
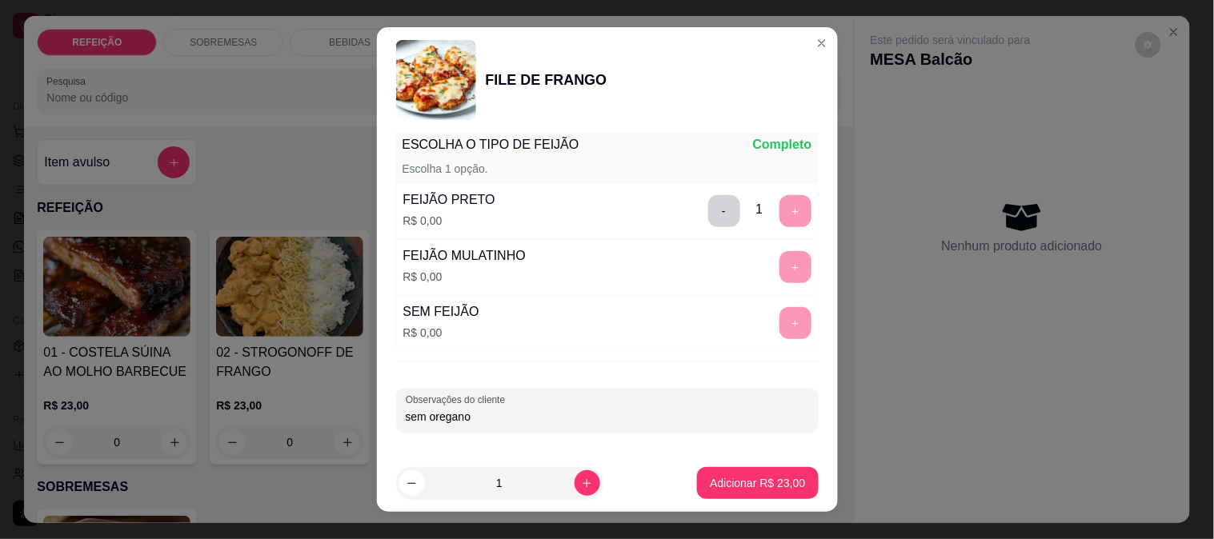
type input "sem oregano"
click at [715, 492] on button "Adicionar R$ 23,00" at bounding box center [758, 483] width 118 height 31
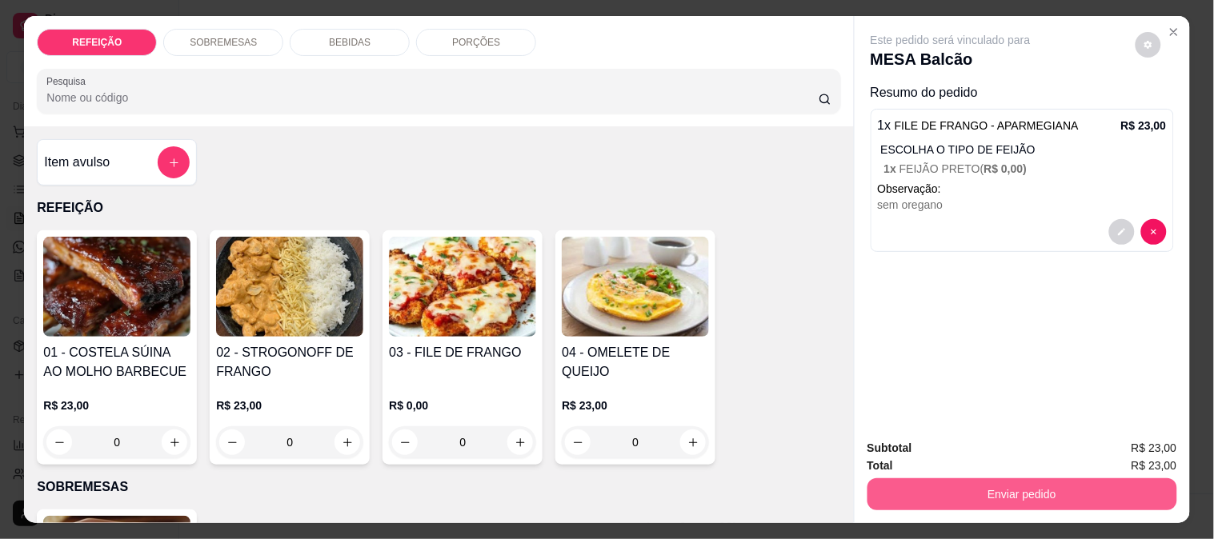
click at [972, 479] on button "Enviar pedido" at bounding box center [1023, 495] width 310 height 32
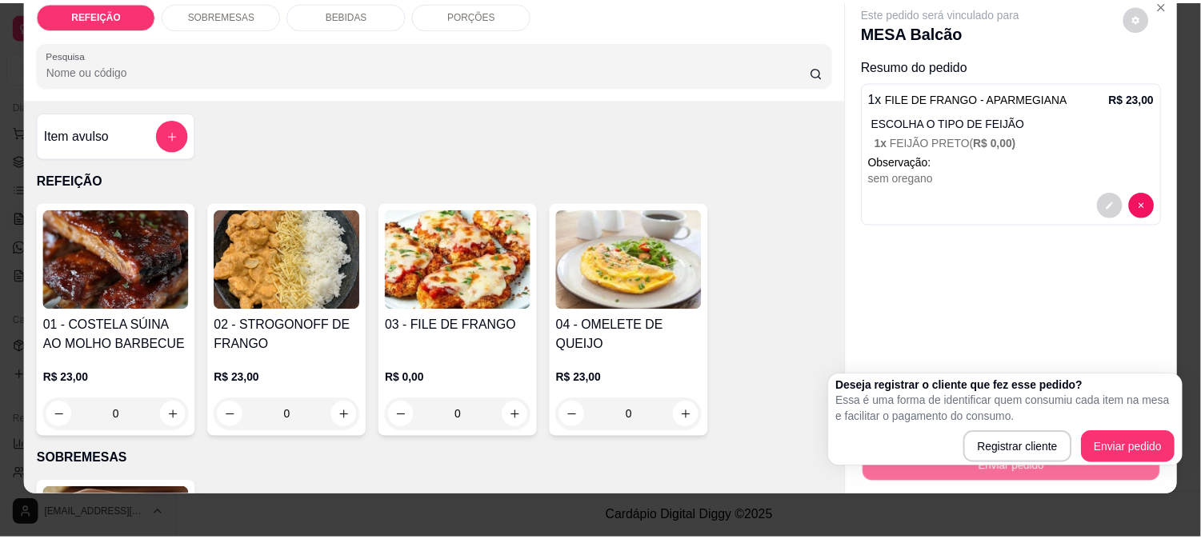
scroll to position [42, 0]
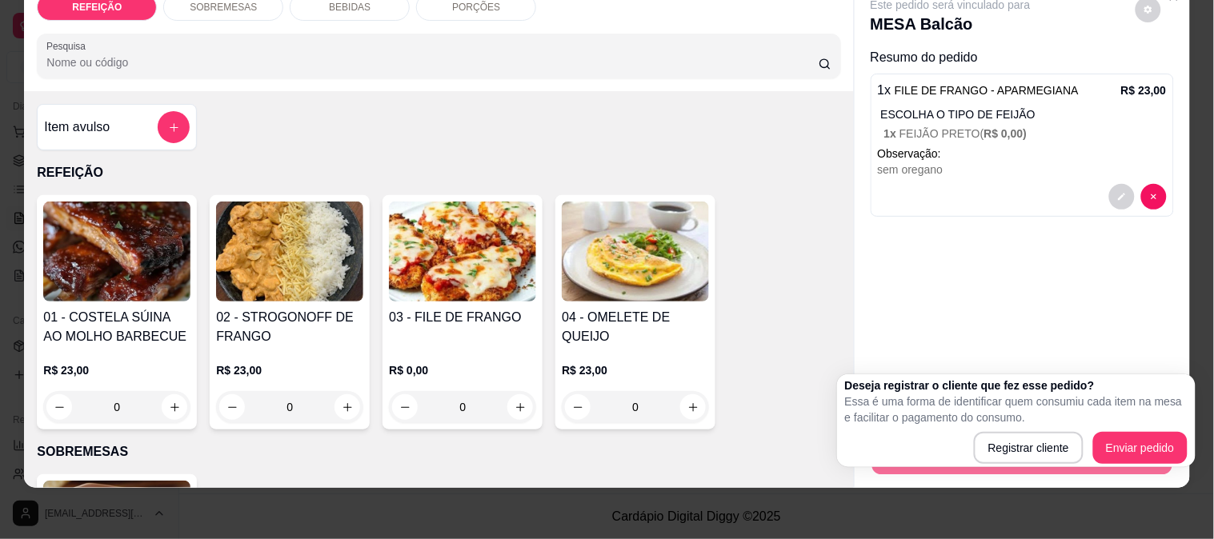
click at [1060, 320] on div "Este pedido será vinculado para MESA Balcão Resumo do pedido 1 x FILE DE FRANGO…" at bounding box center [1022, 186] width 335 height 411
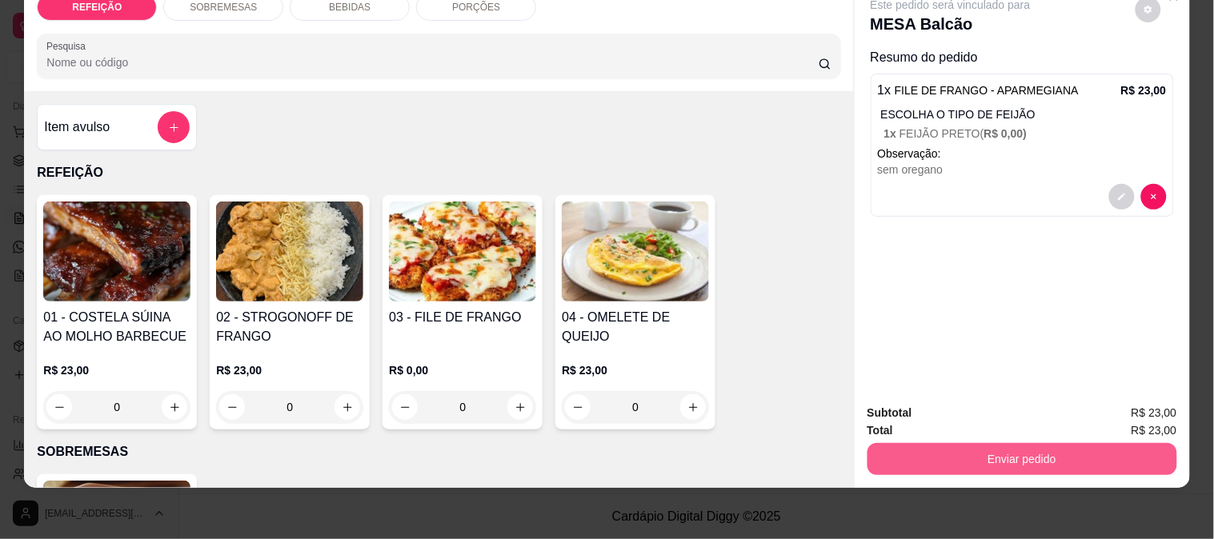
click at [970, 453] on button "Enviar pedido" at bounding box center [1023, 459] width 310 height 32
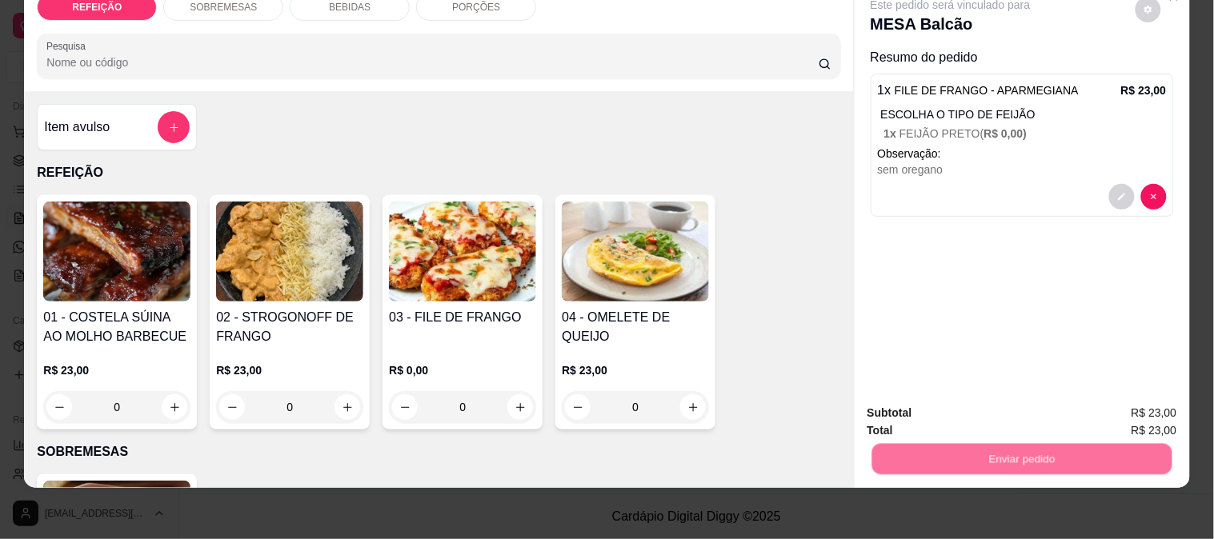
click at [1140, 398] on button "Enviar pedido" at bounding box center [1136, 406] width 88 height 30
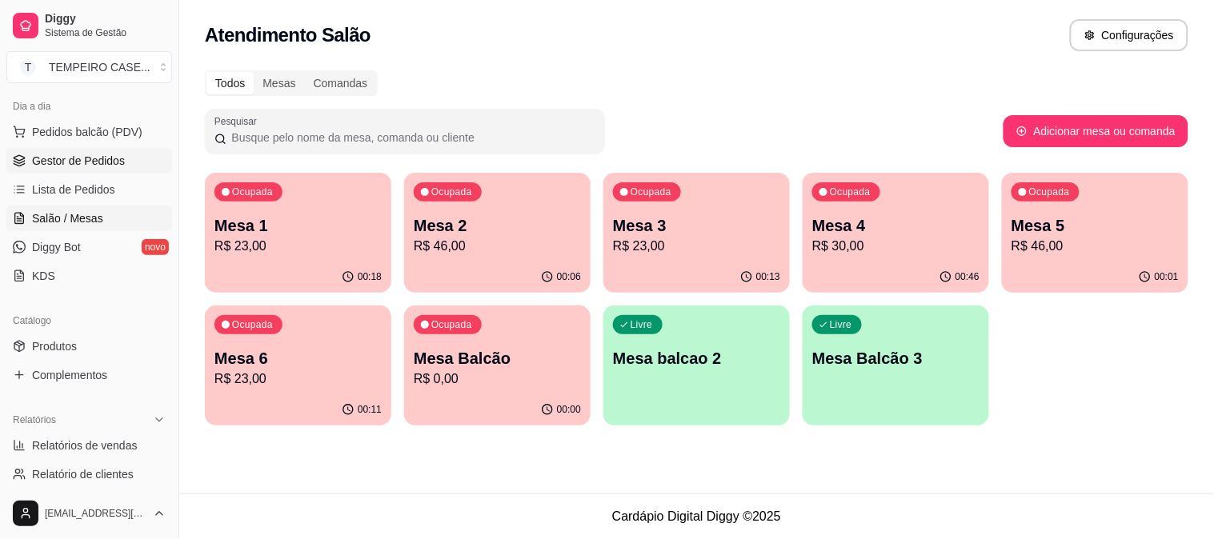
click at [73, 150] on link "Gestor de Pedidos" at bounding box center [89, 161] width 166 height 26
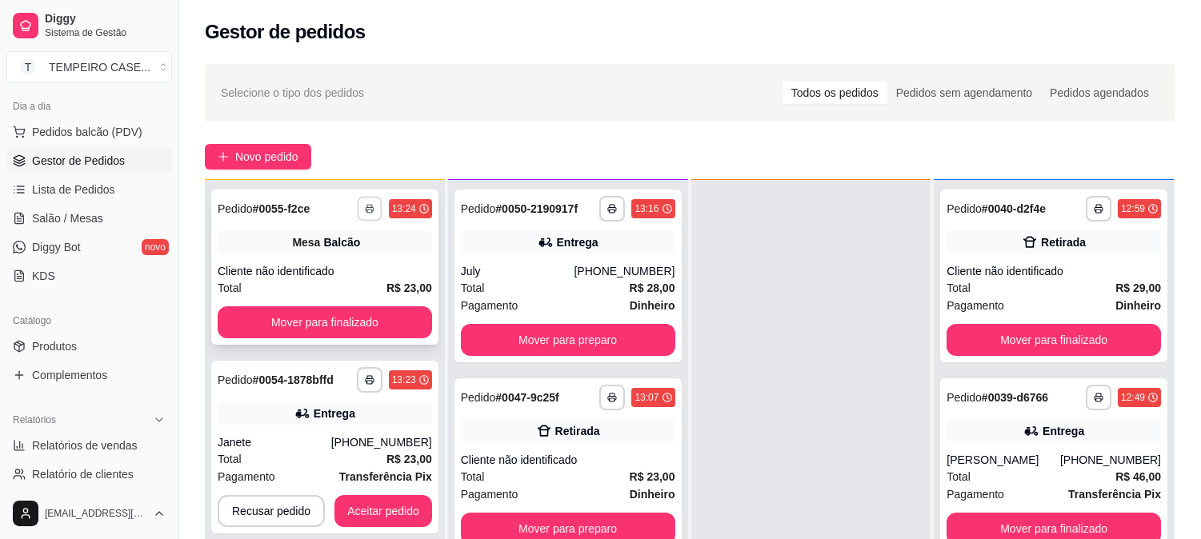
click at [367, 210] on rect "button" at bounding box center [369, 211] width 5 height 3
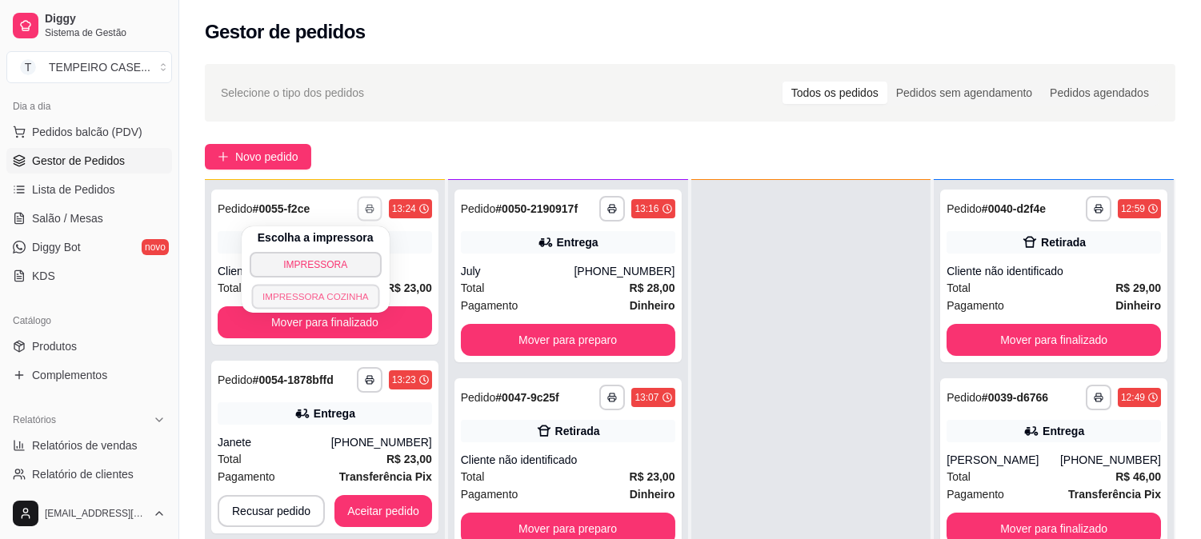
click at [333, 291] on button "IMPRESSORA COZINHA" at bounding box center [315, 296] width 128 height 25
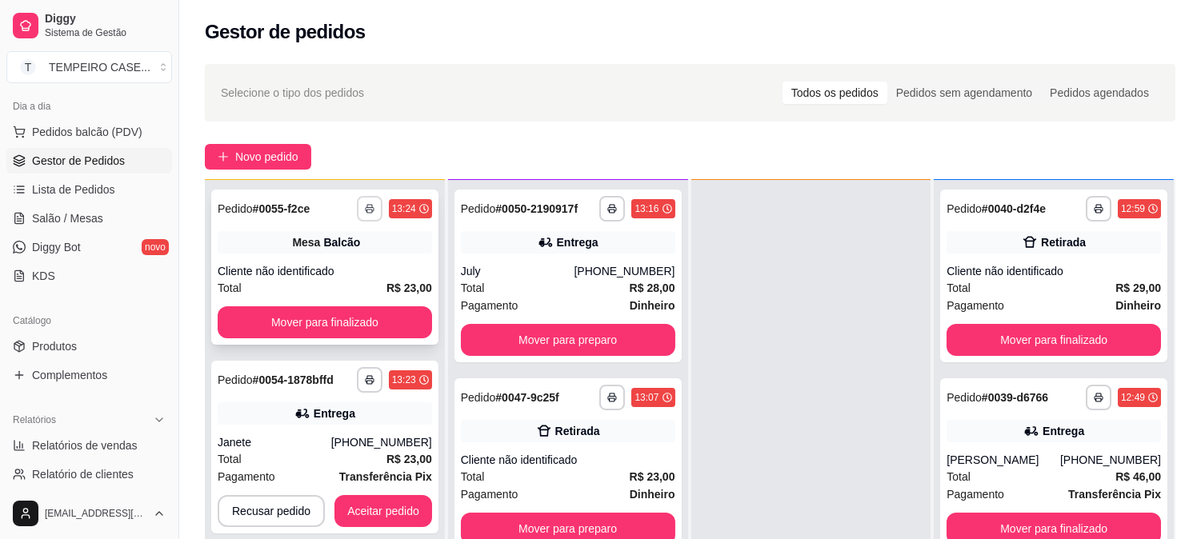
click at [364, 213] on button "button" at bounding box center [370, 209] width 26 height 26
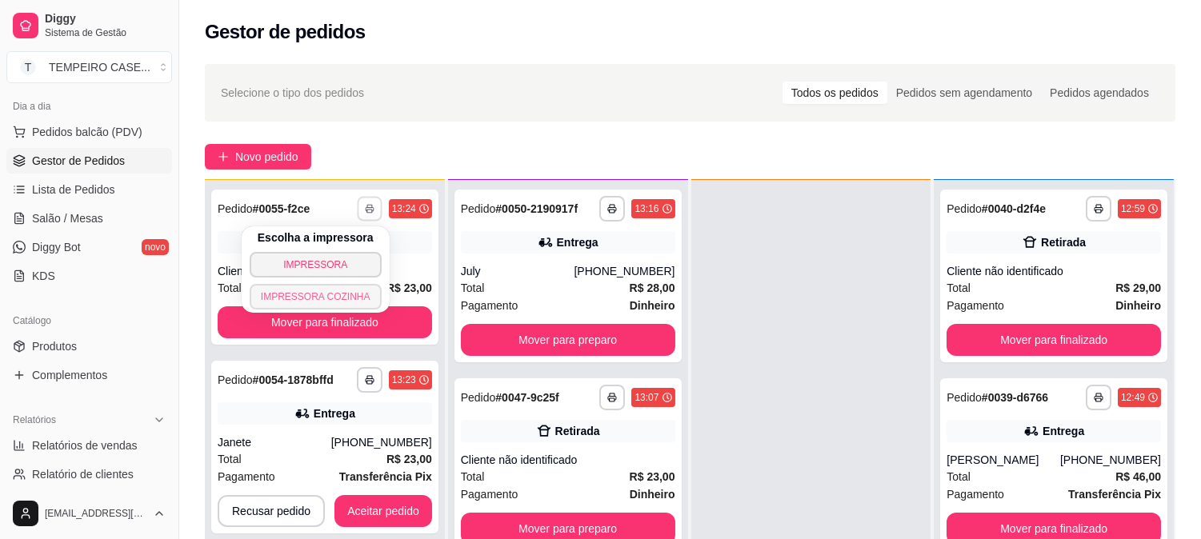
click at [332, 292] on button "IMPRESSORA COZINHA" at bounding box center [316, 297] width 132 height 26
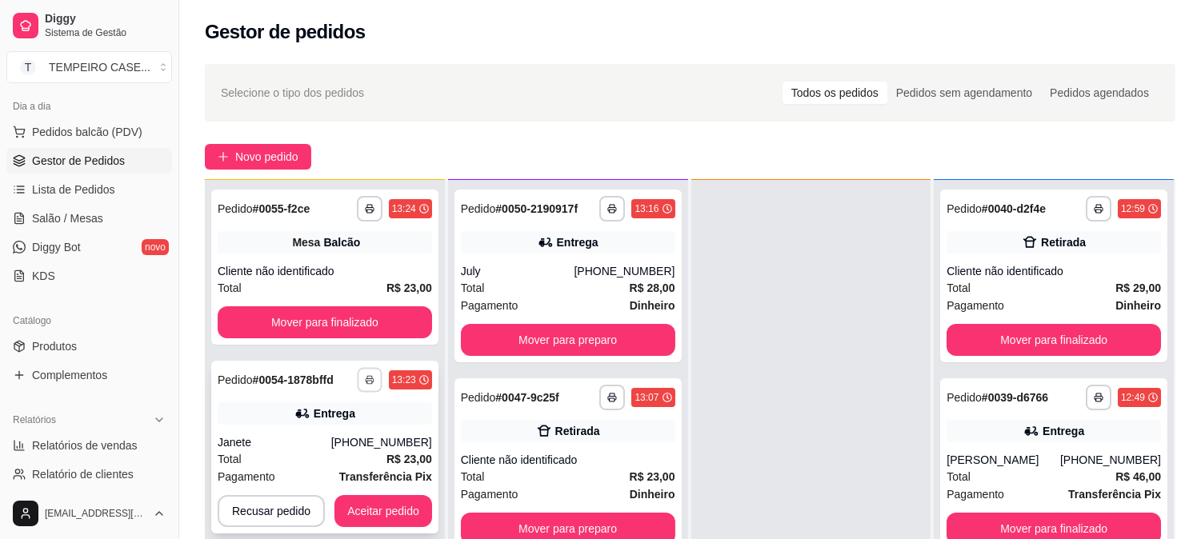
click at [366, 367] on button "button" at bounding box center [369, 379] width 25 height 25
click at [366, 381] on icon "button" at bounding box center [370, 380] width 10 height 10
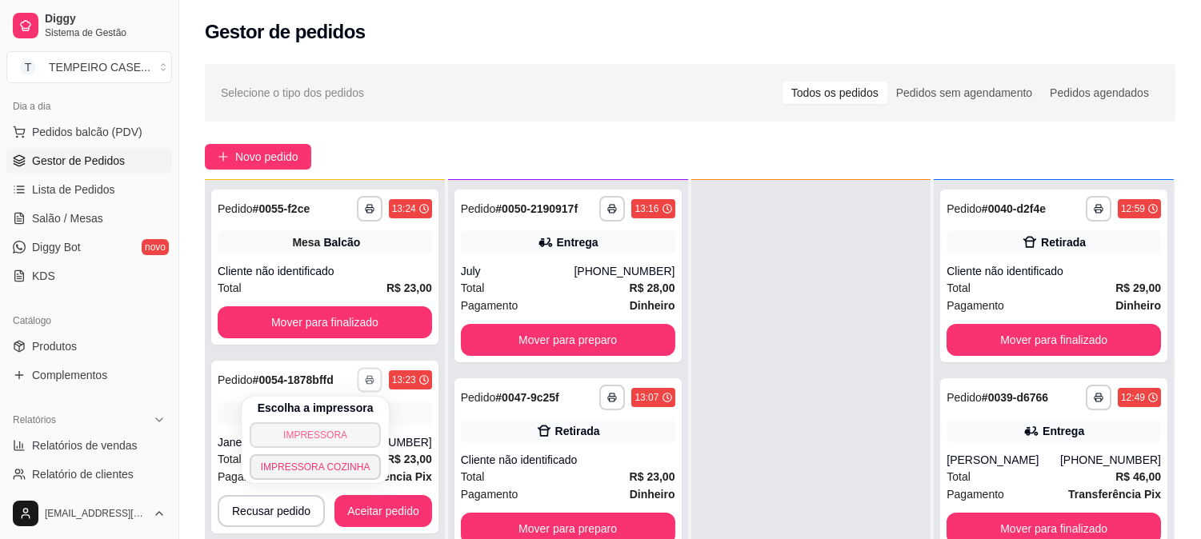
click at [305, 442] on button "IMPRESSORA" at bounding box center [316, 436] width 132 height 26
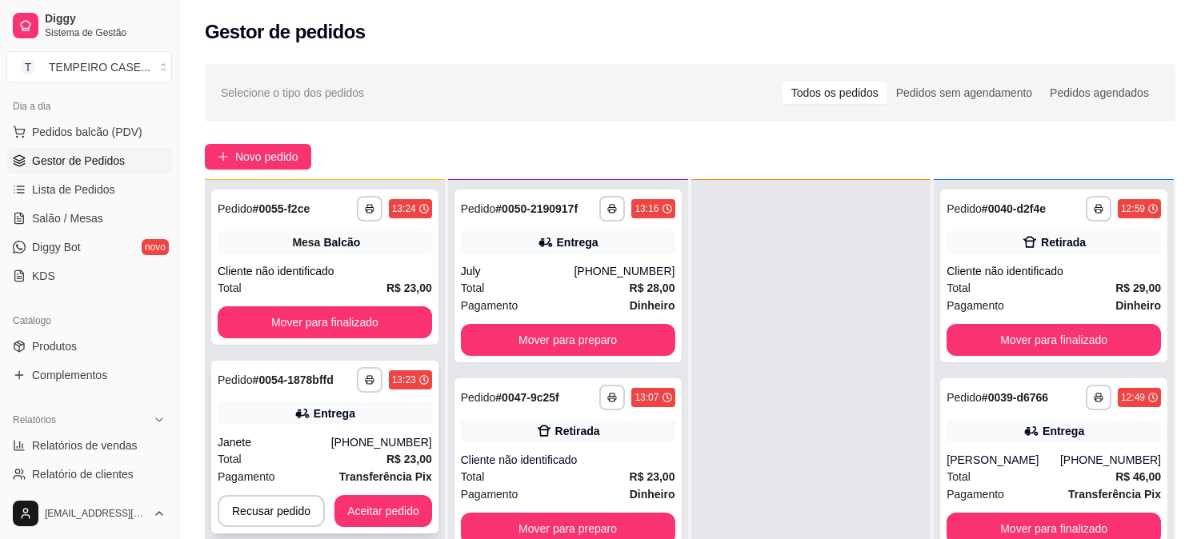
click at [372, 385] on button "button" at bounding box center [370, 380] width 26 height 26
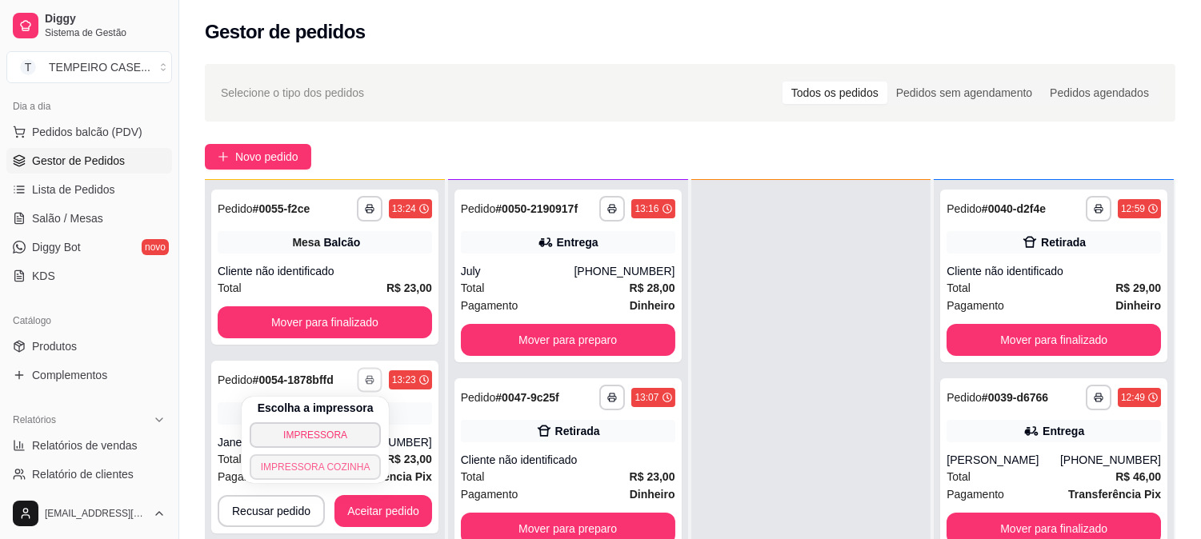
click at [346, 470] on button "IMPRESSORA COZINHA" at bounding box center [316, 468] width 132 height 26
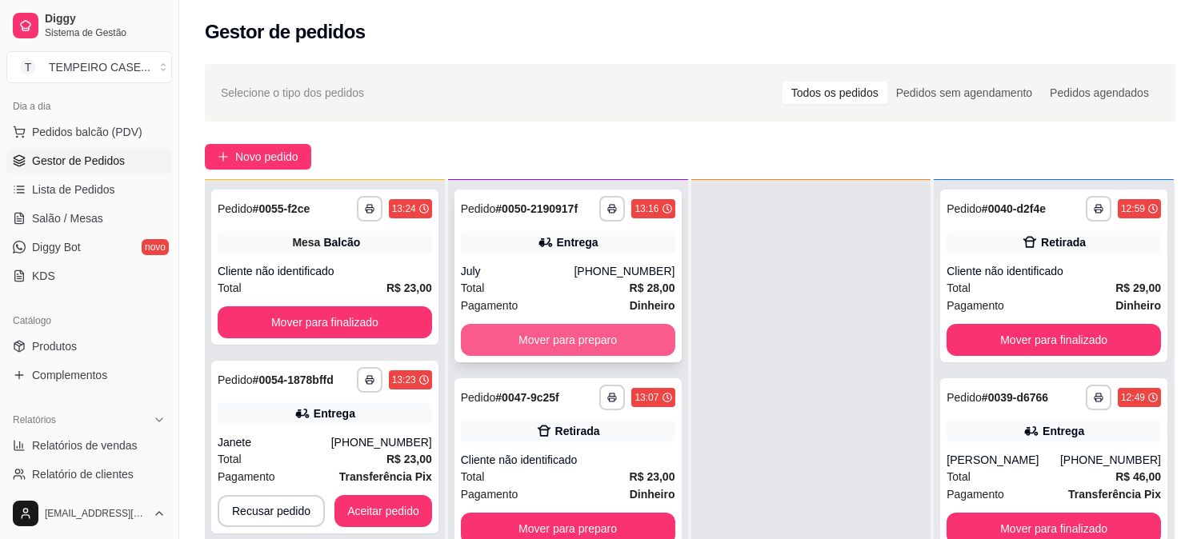
click at [576, 346] on button "Mover para preparo" at bounding box center [568, 340] width 214 height 32
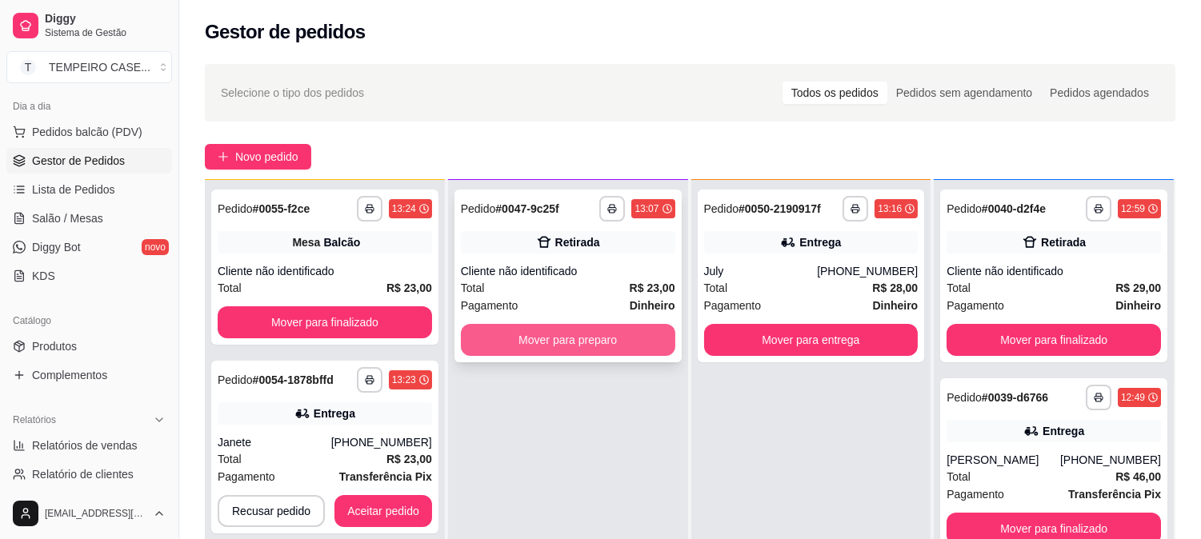
click at [564, 344] on button "Mover para preparo" at bounding box center [568, 340] width 214 height 32
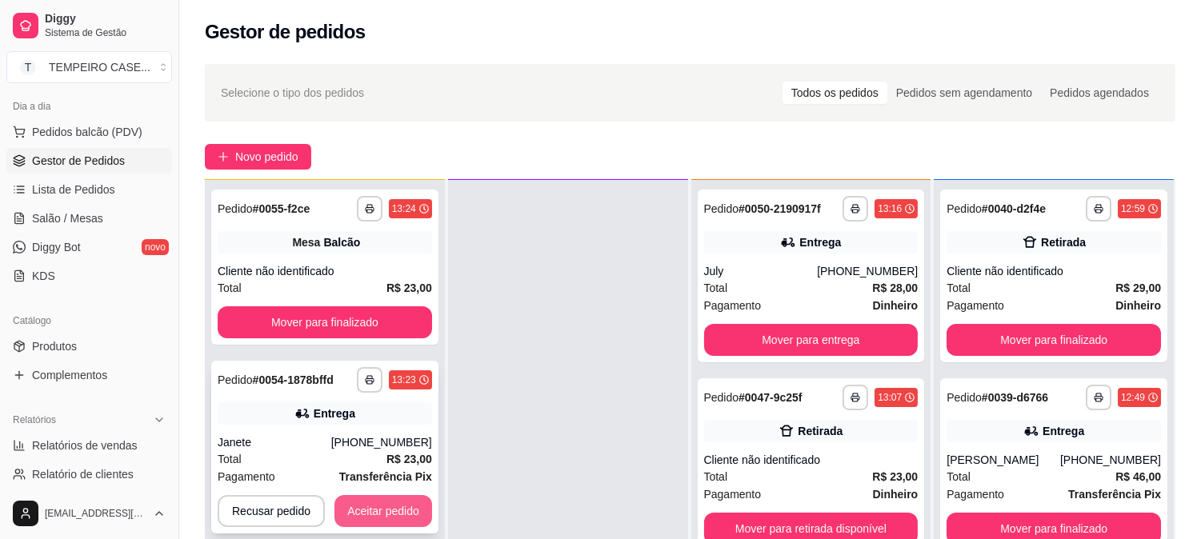
click at [390, 499] on button "Aceitar pedido" at bounding box center [384, 511] width 98 height 32
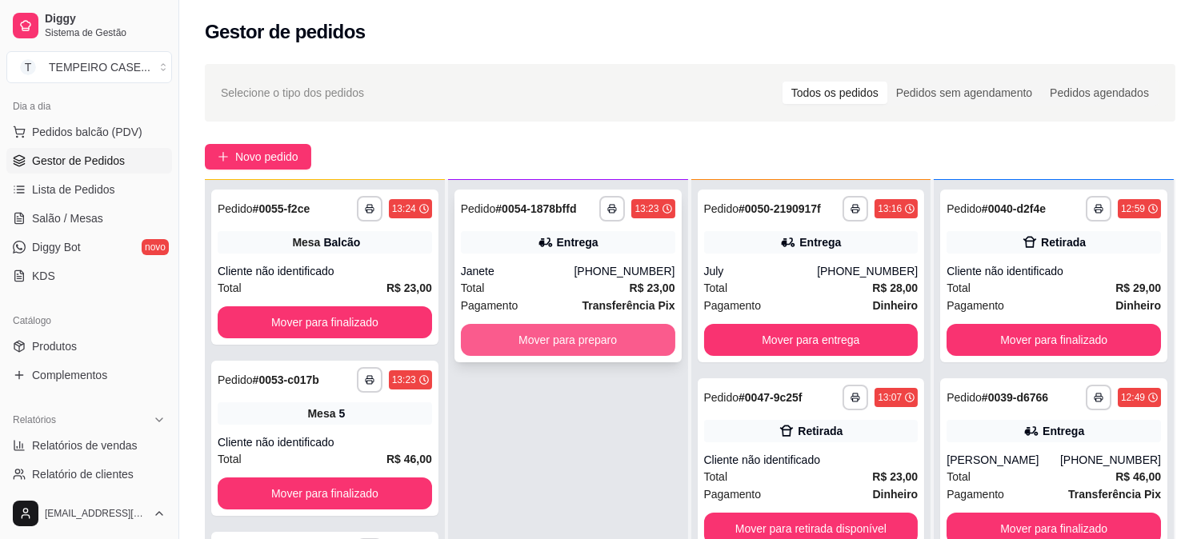
click at [595, 337] on button "Mover para preparo" at bounding box center [568, 340] width 214 height 32
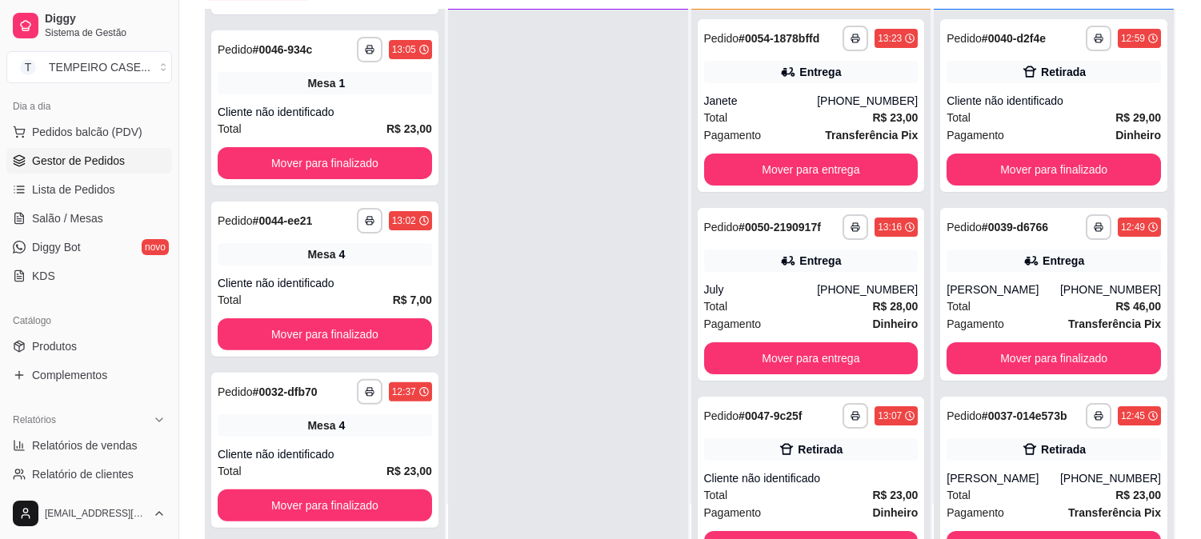
scroll to position [178, 0]
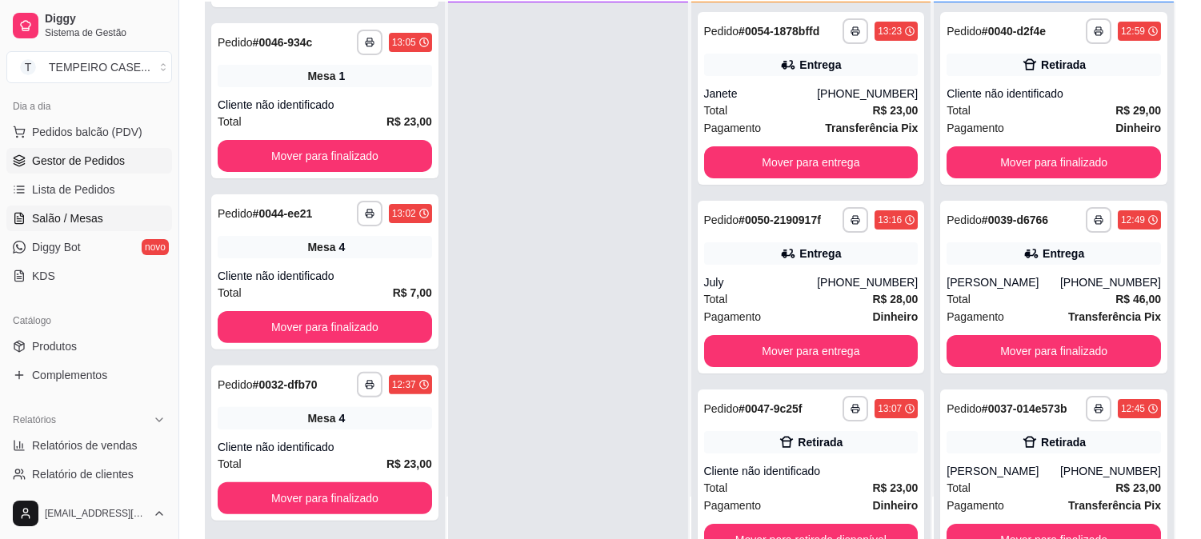
click at [86, 222] on span "Salão / Mesas" at bounding box center [67, 218] width 71 height 16
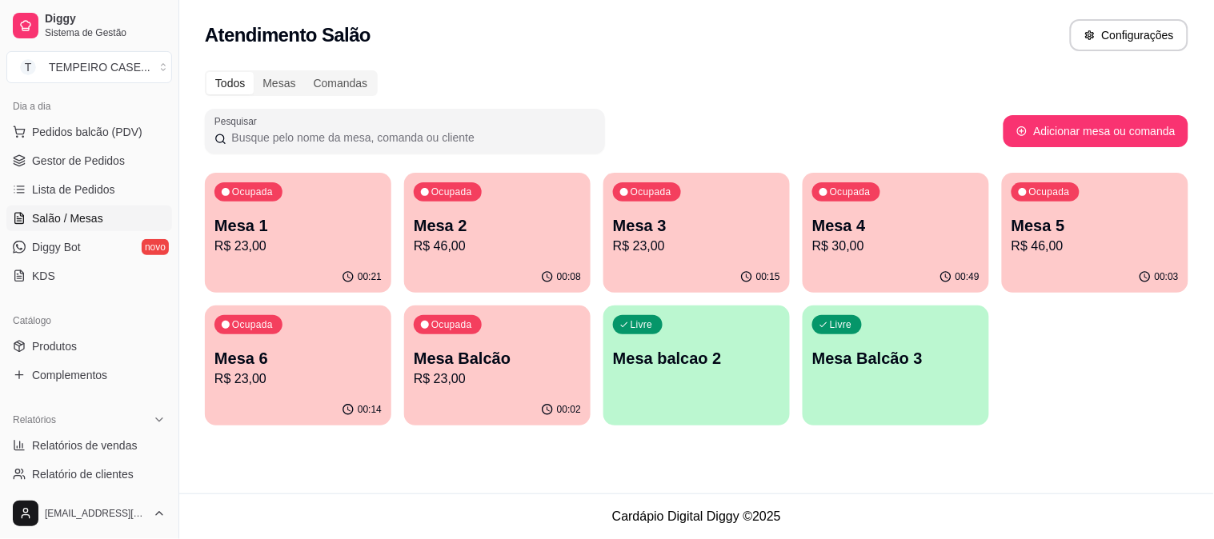
click at [730, 402] on div "Livre Mesa balcao 2" at bounding box center [696, 356] width 186 height 101
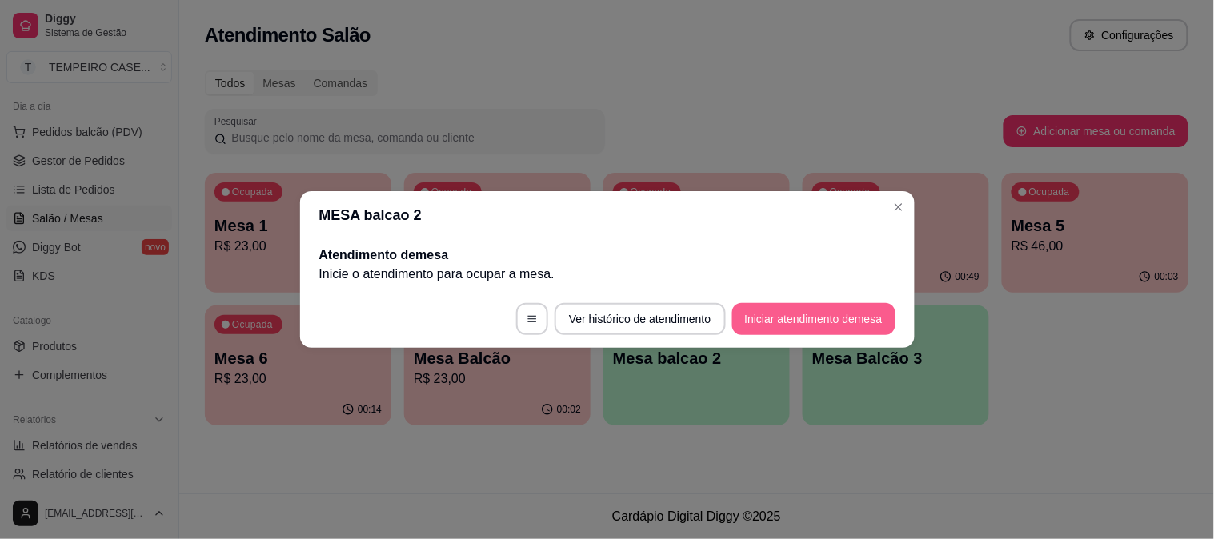
click at [828, 320] on button "Iniciar atendimento de mesa" at bounding box center [813, 319] width 163 height 32
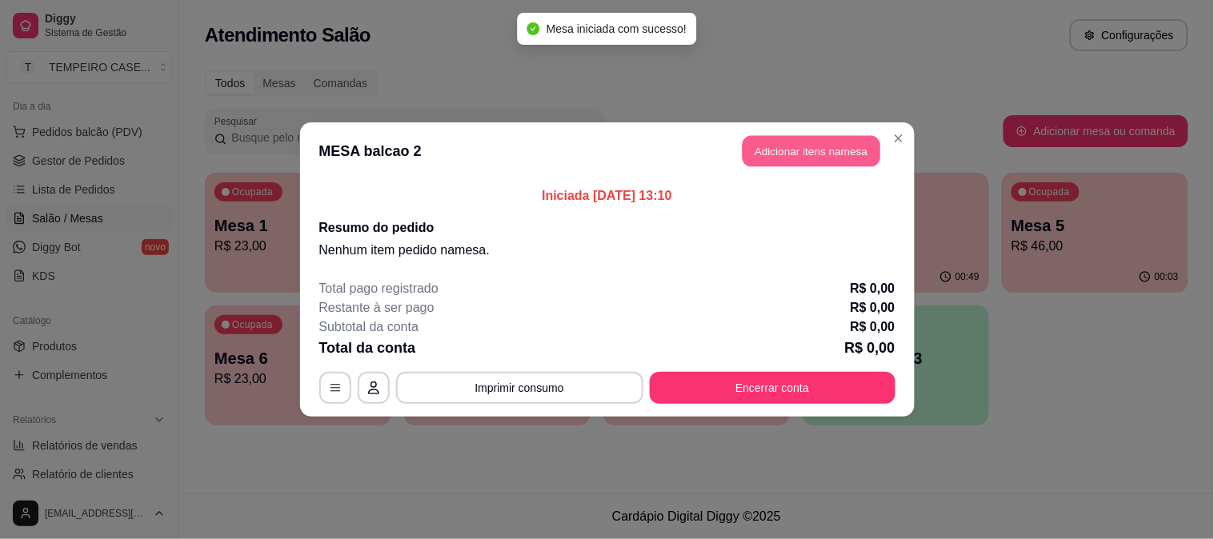
click at [784, 164] on button "Adicionar itens na mesa" at bounding box center [812, 151] width 138 height 31
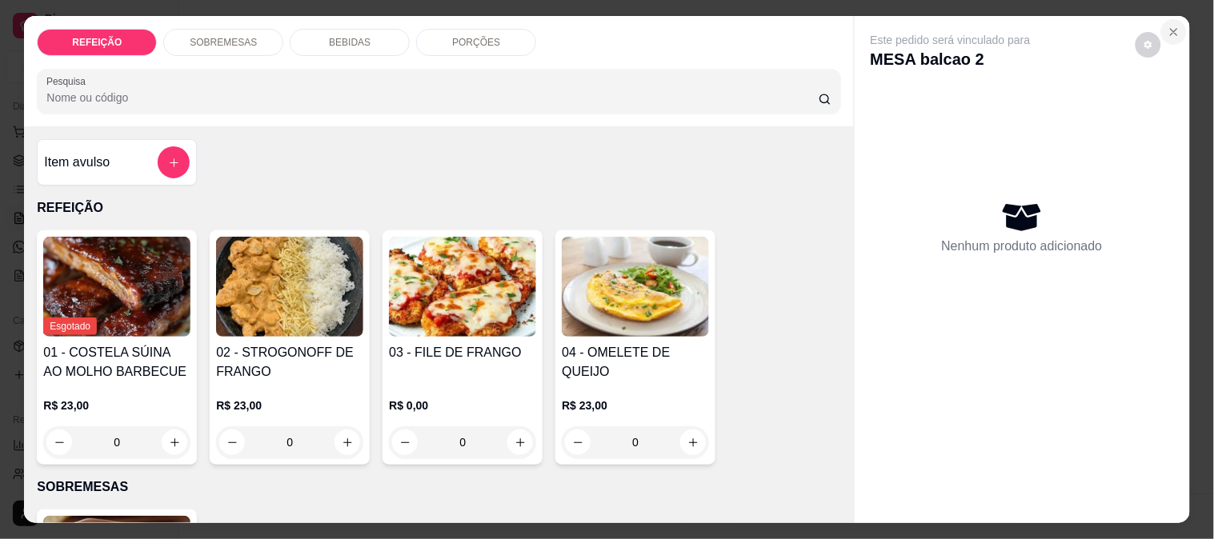
click at [1168, 30] on icon "Close" at bounding box center [1174, 32] width 13 height 13
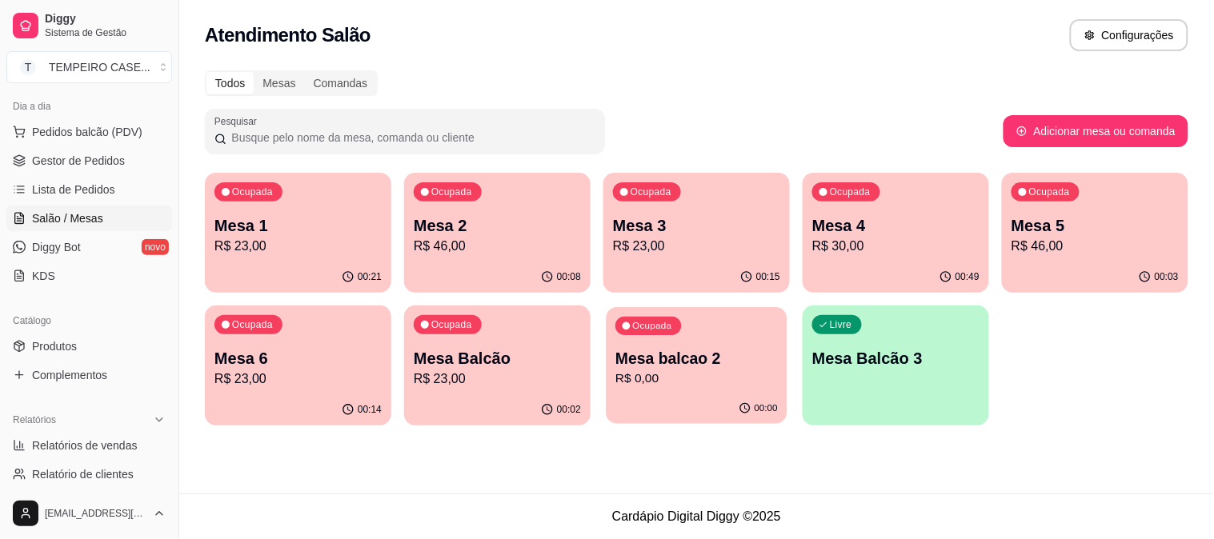
click at [708, 362] on p "Mesa balcao 2" at bounding box center [696, 359] width 162 height 22
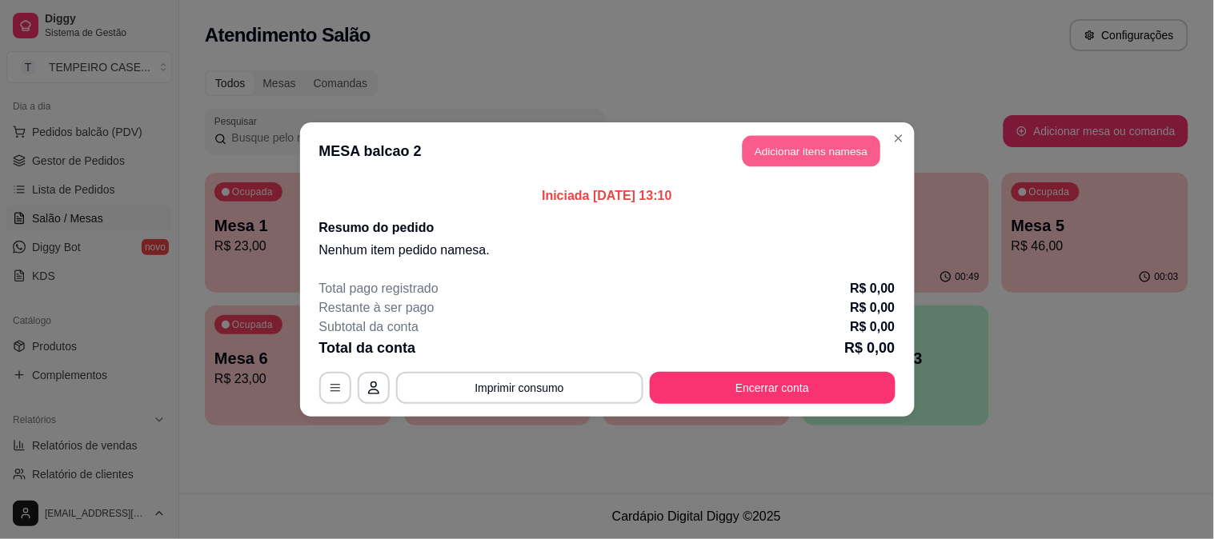
click at [776, 150] on button "Adicionar itens na mesa" at bounding box center [812, 151] width 138 height 31
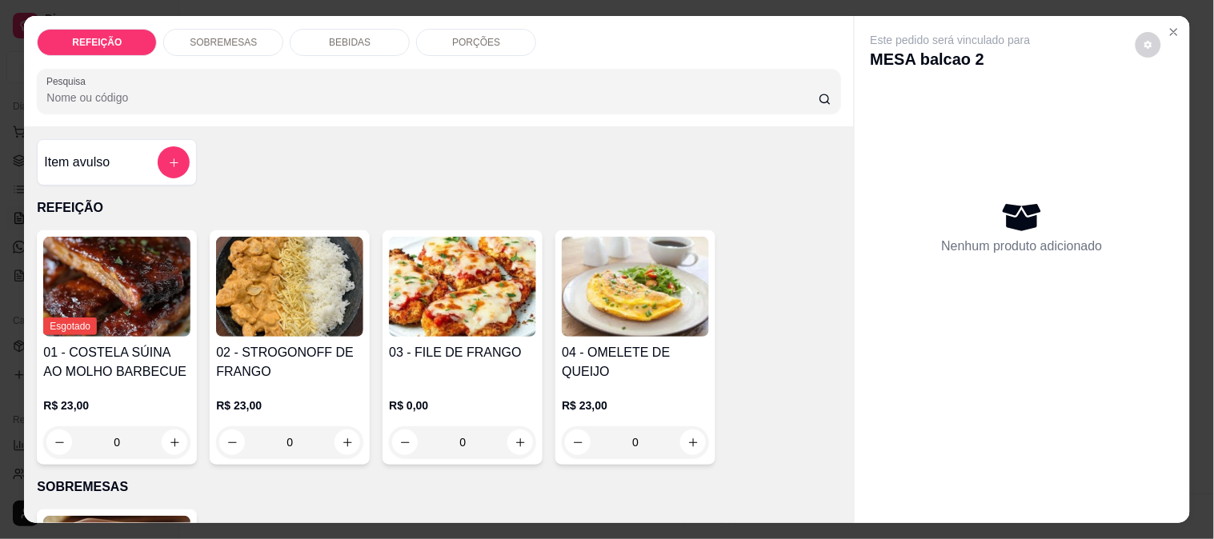
click at [490, 312] on img at bounding box center [462, 287] width 147 height 100
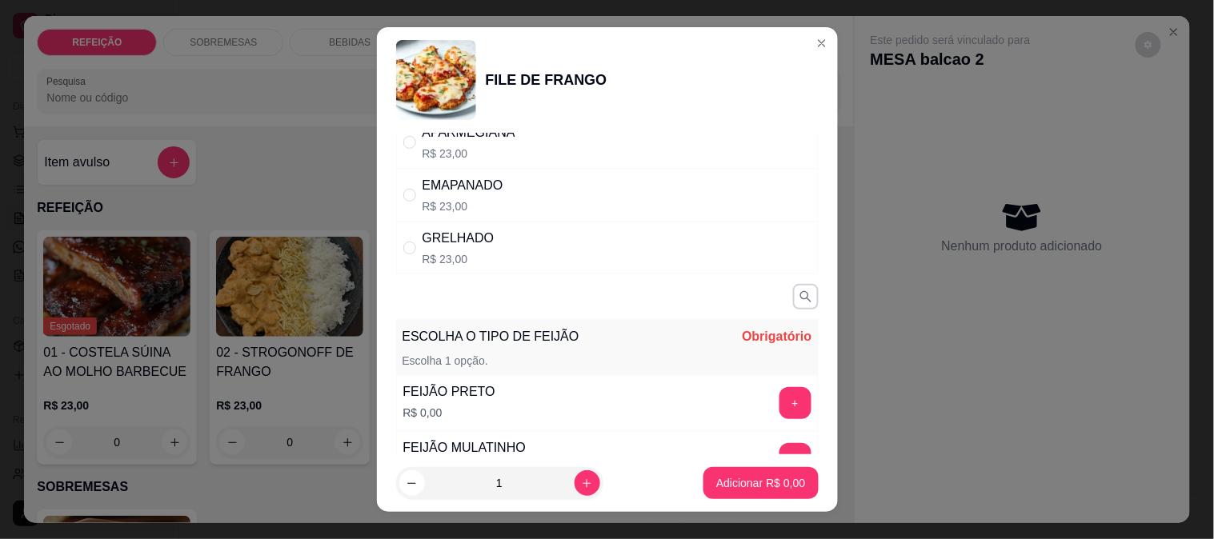
scroll to position [89, 0]
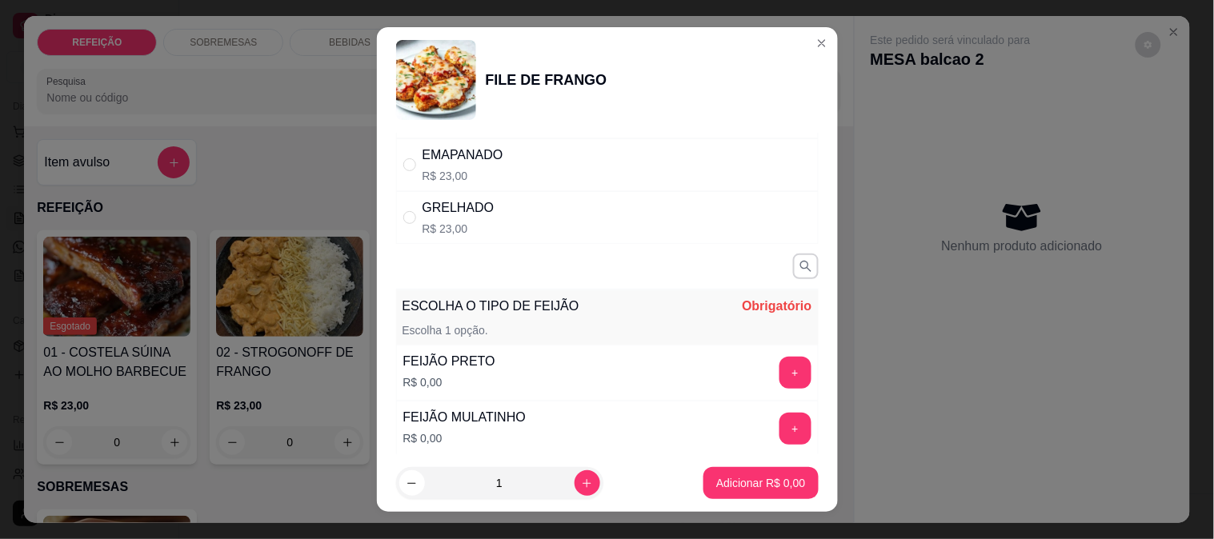
click at [494, 212] on div "GRELHADO R$ 23,00" at bounding box center [607, 217] width 423 height 53
radio input "true"
click at [780, 429] on button "+" at bounding box center [796, 429] width 32 height 32
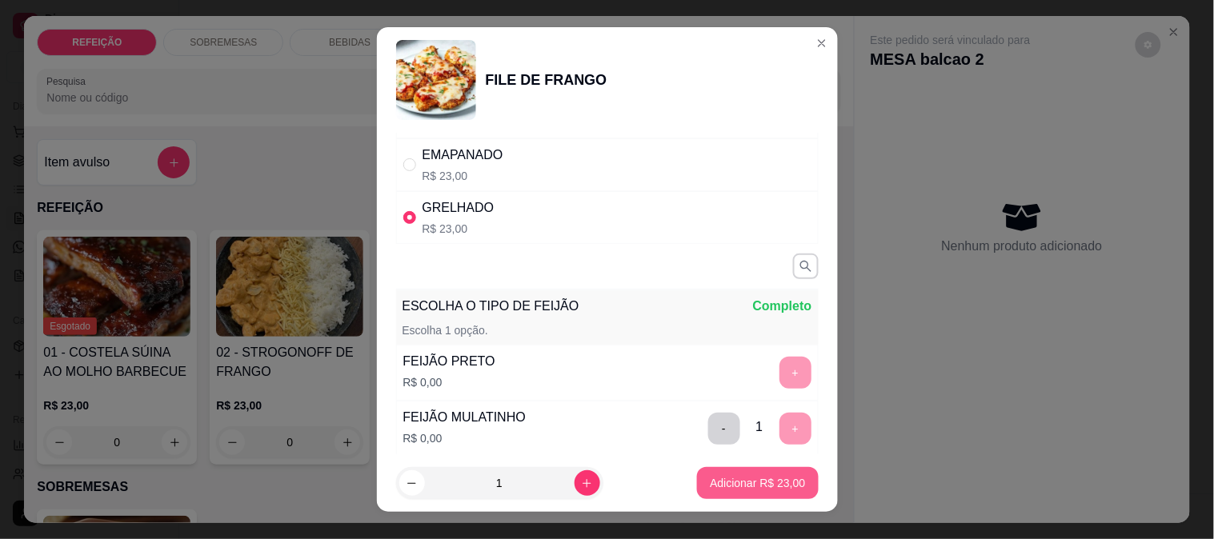
click at [744, 479] on p "Adicionar R$ 23,00" at bounding box center [757, 483] width 95 height 16
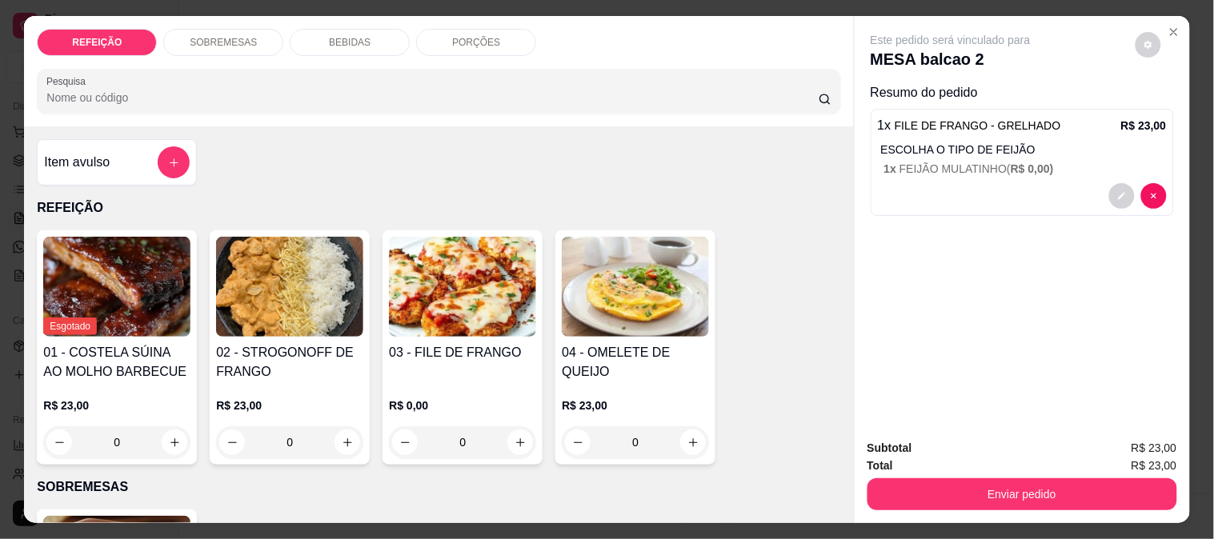
click at [455, 357] on div "03 - FILE DE FRANGO" at bounding box center [462, 362] width 147 height 38
click at [1120, 185] on button "decrease-product-quantity" at bounding box center [1122, 196] width 26 height 26
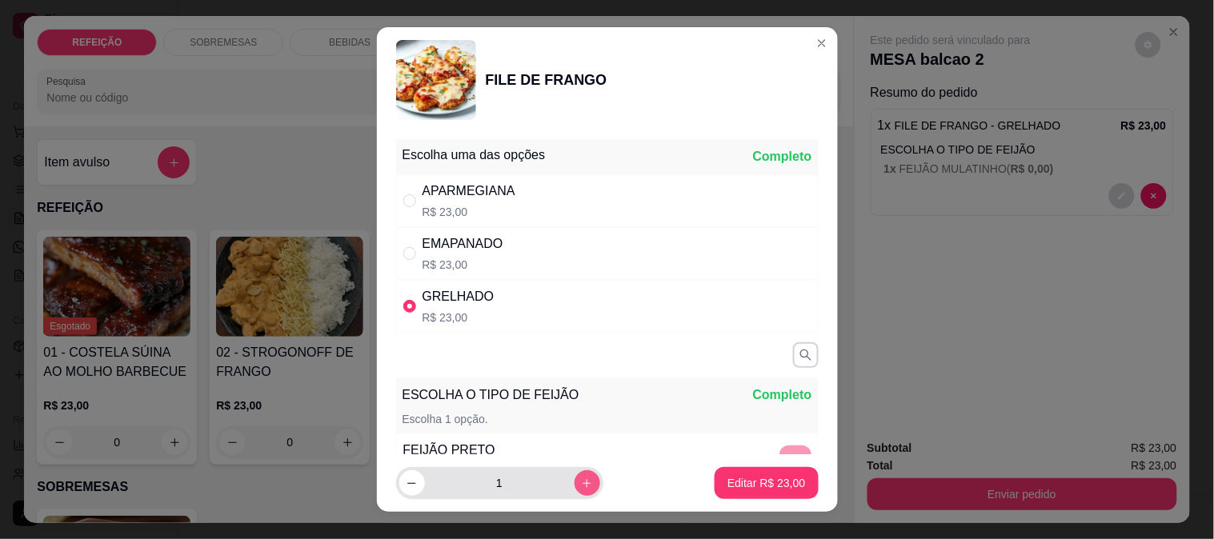
click at [575, 476] on button "increase-product-quantity" at bounding box center [588, 484] width 26 height 26
type input "2"
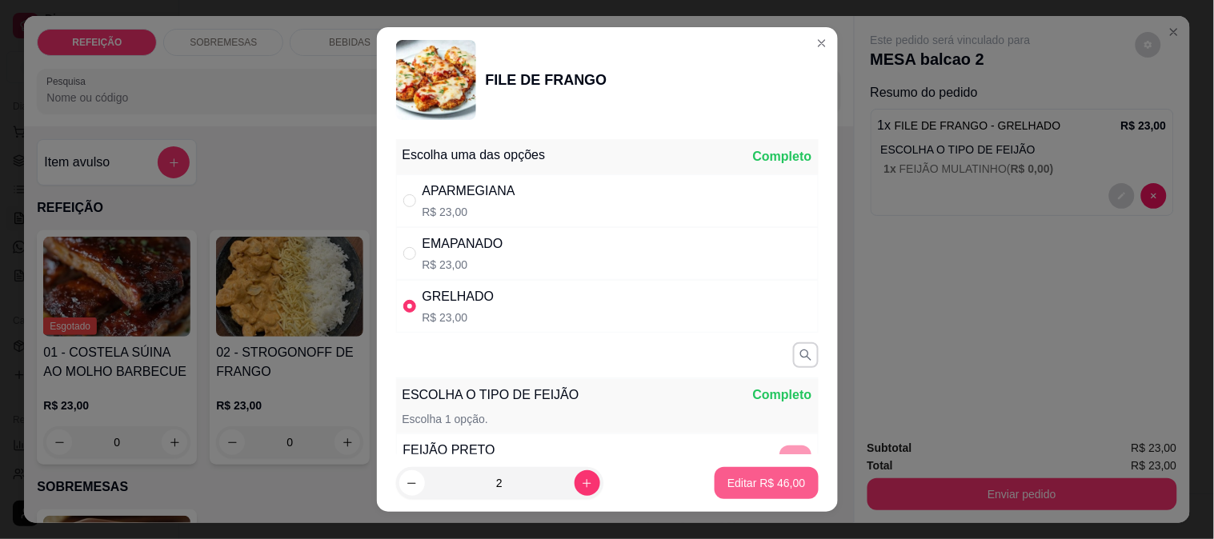
click at [755, 475] on p "Editar R$ 46,00" at bounding box center [766, 483] width 78 height 16
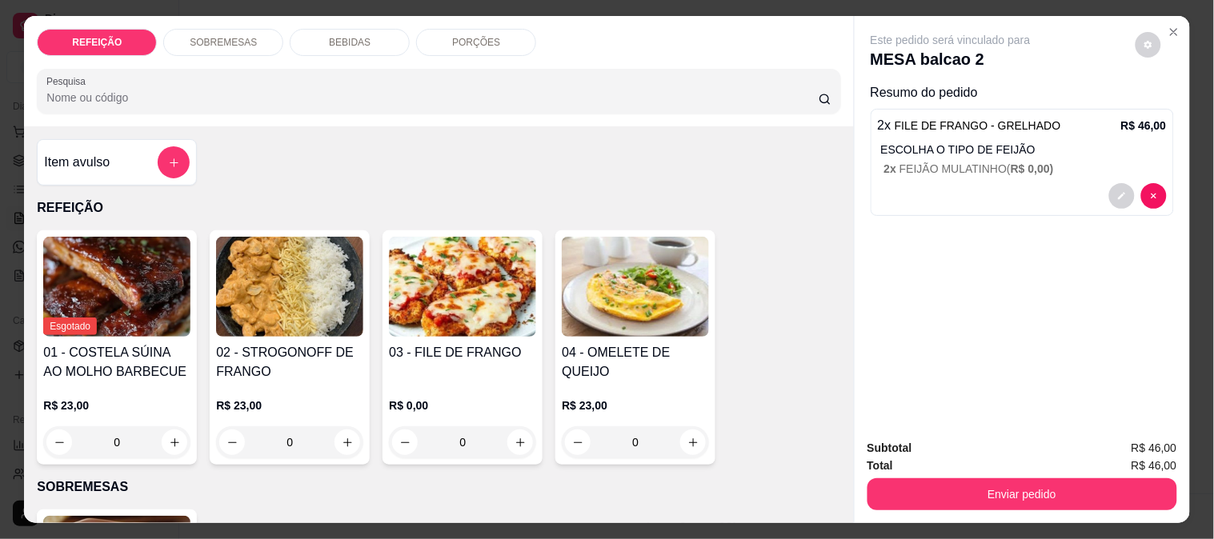
click at [436, 343] on h4 "03 - FILE DE FRANGO" at bounding box center [462, 352] width 147 height 19
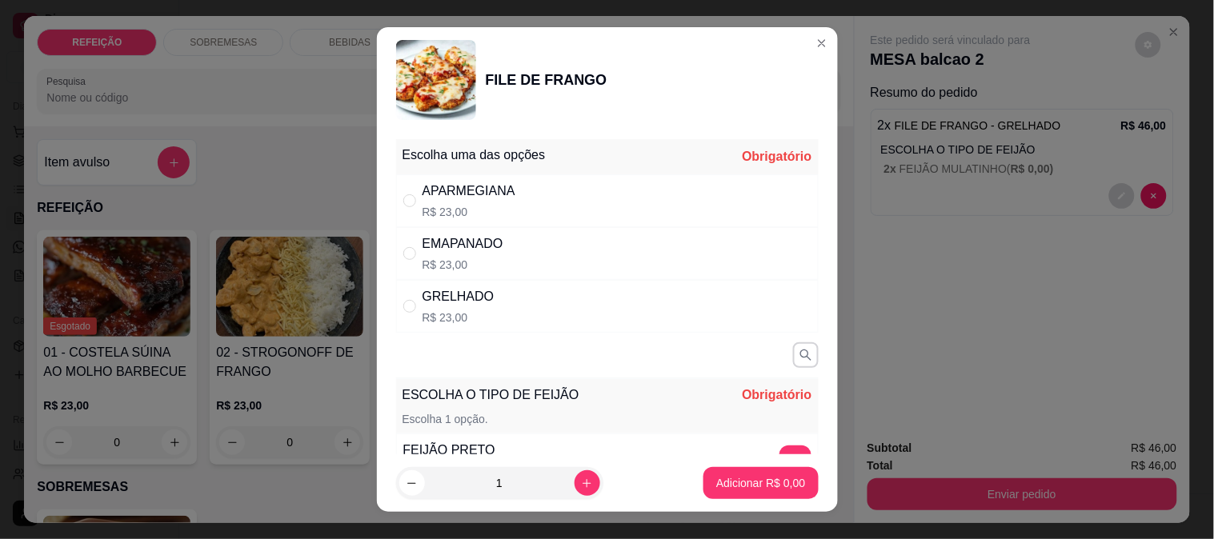
click at [515, 185] on div "APARMEGIANA R$ 23,00" at bounding box center [607, 200] width 423 height 53
radio input "true"
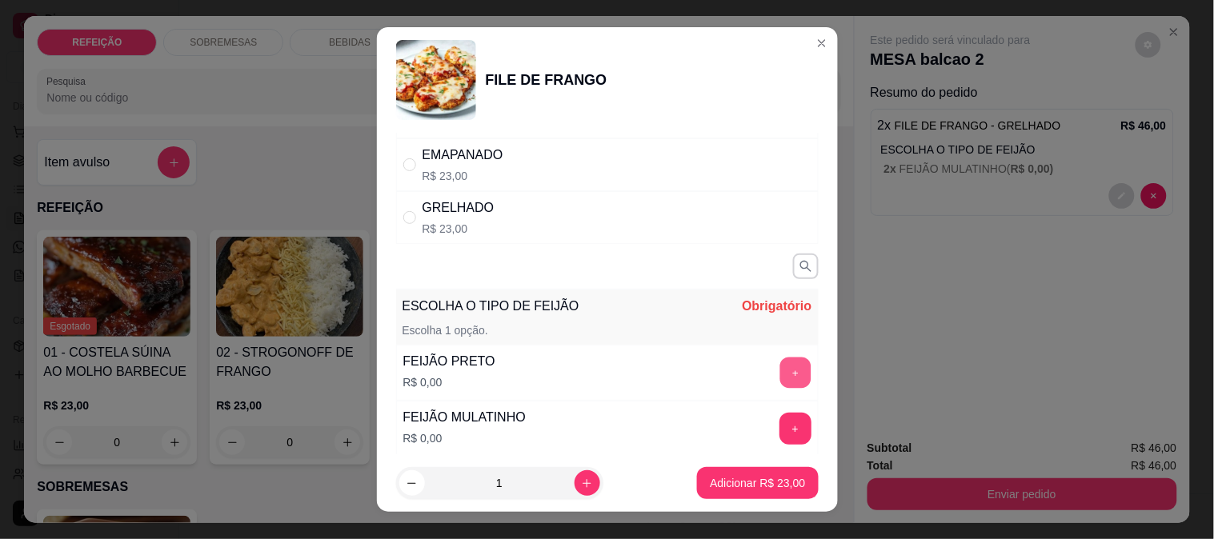
click at [780, 372] on button "+" at bounding box center [795, 372] width 31 height 31
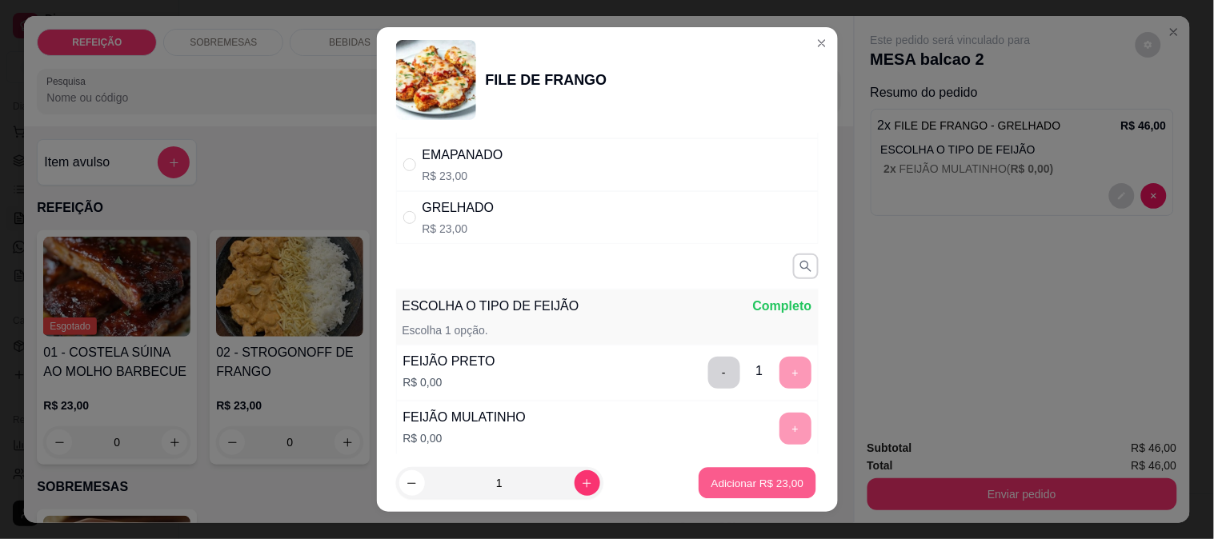
click at [751, 494] on button "Adicionar R$ 23,00" at bounding box center [758, 483] width 118 height 31
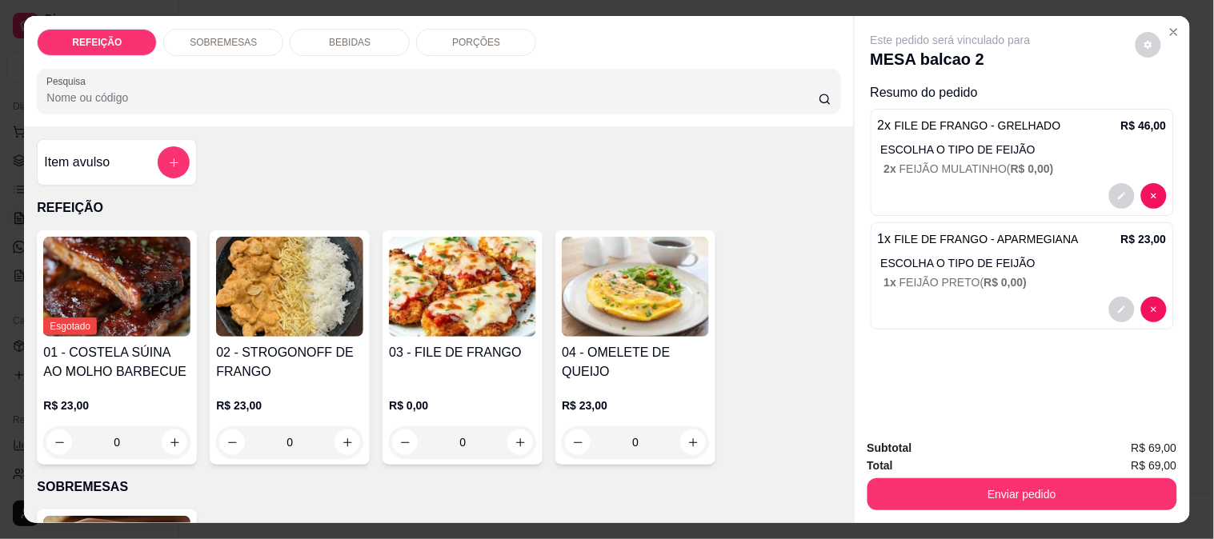
click at [902, 475] on div "Enviar pedido" at bounding box center [1023, 493] width 310 height 36
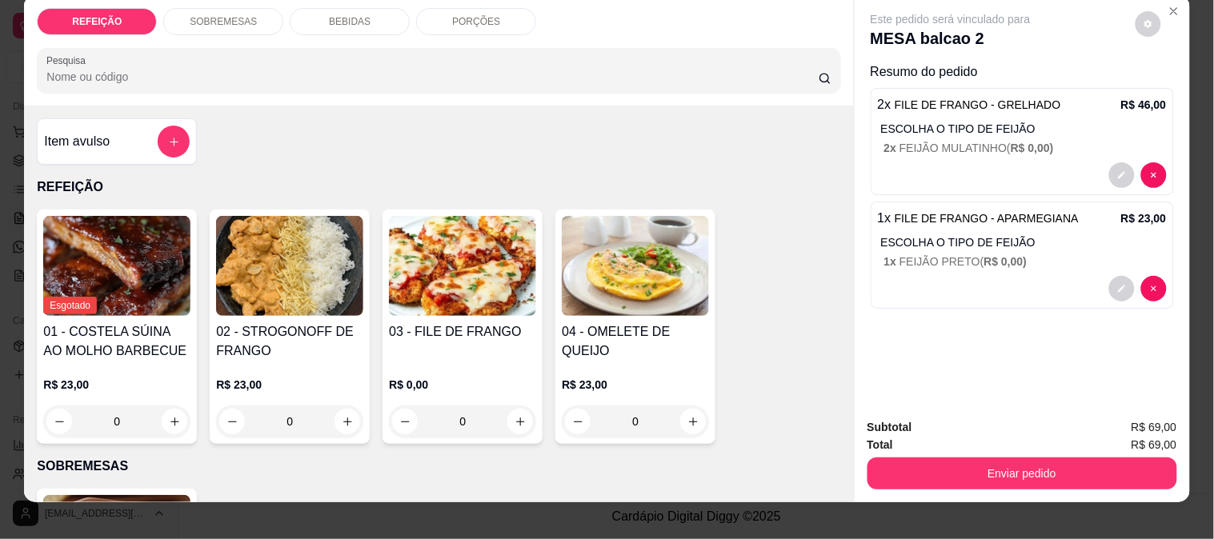
scroll to position [42, 0]
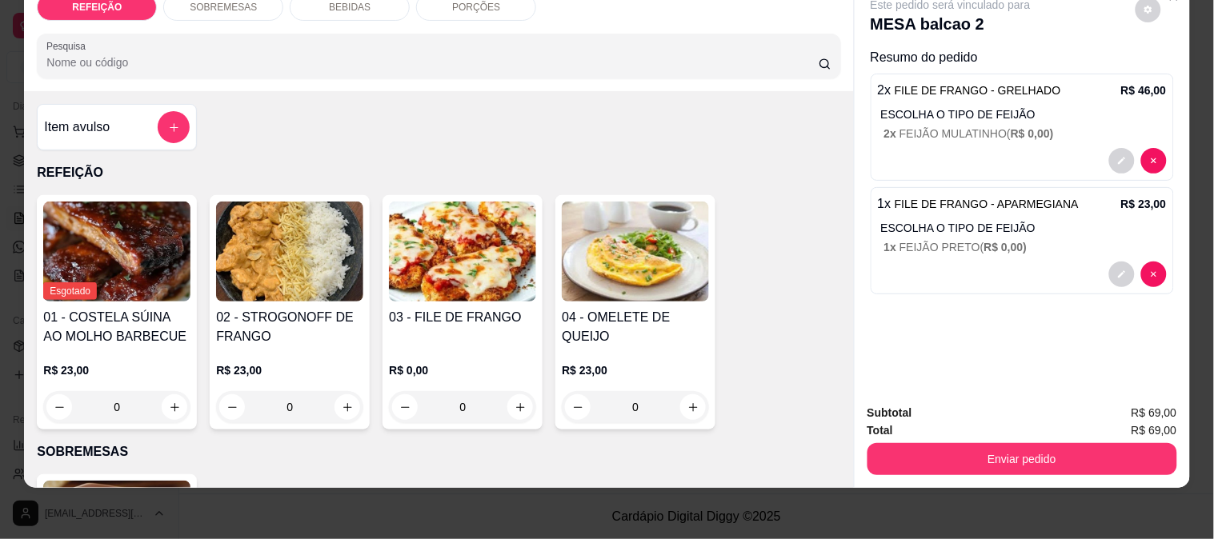
click at [996, 463] on div "Subtotal R$ 69,00 Total R$ 69,00 Enviar pedido" at bounding box center [1022, 439] width 335 height 97
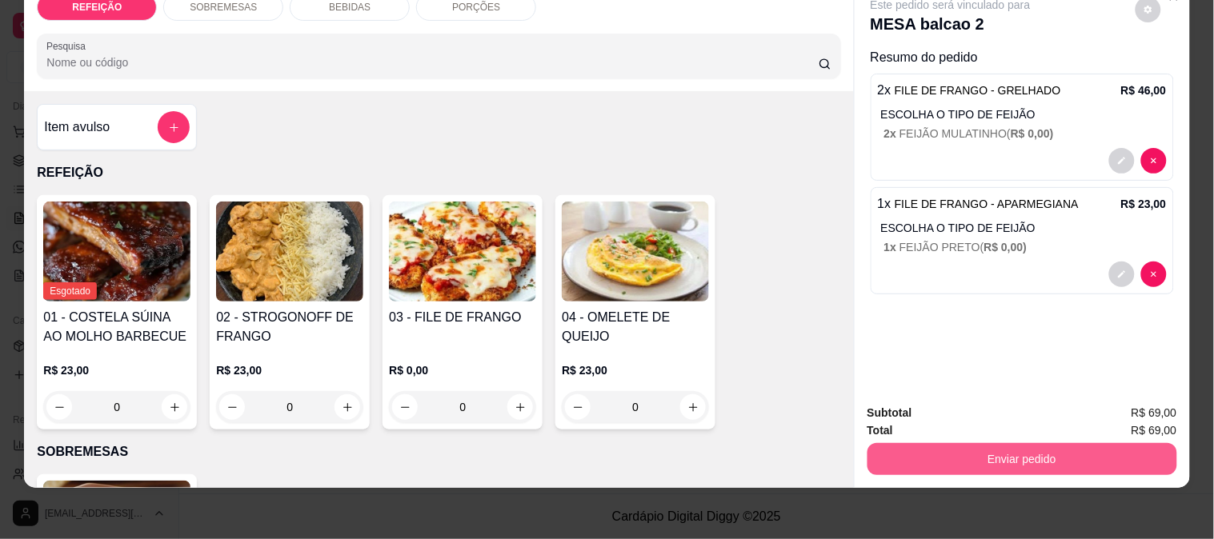
click at [1004, 447] on button "Enviar pedido" at bounding box center [1023, 459] width 310 height 32
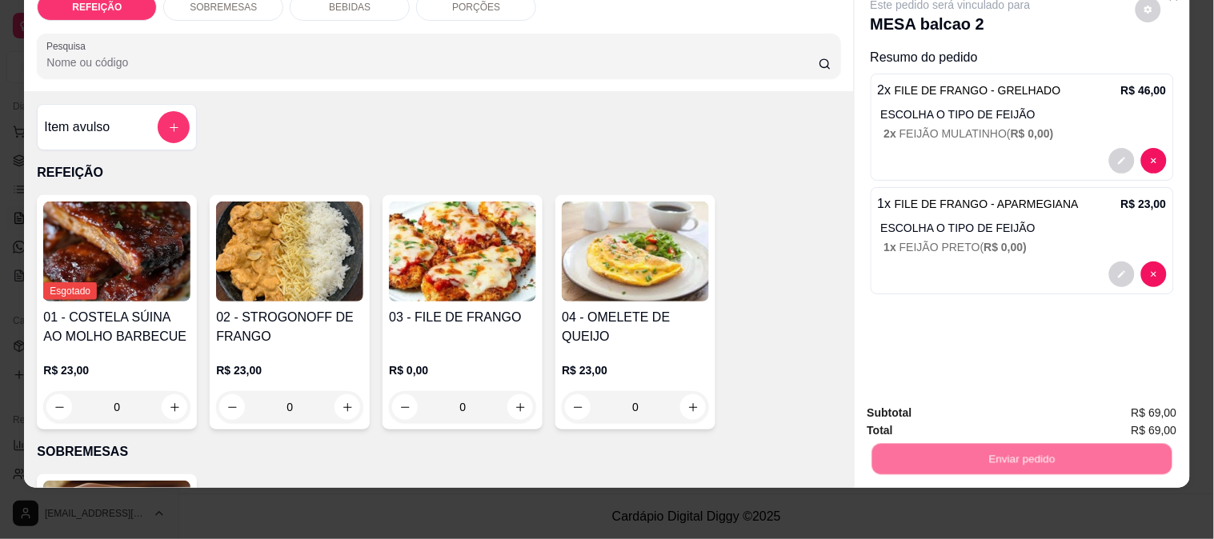
click at [1132, 404] on button "Enviar pedido" at bounding box center [1135, 407] width 90 height 30
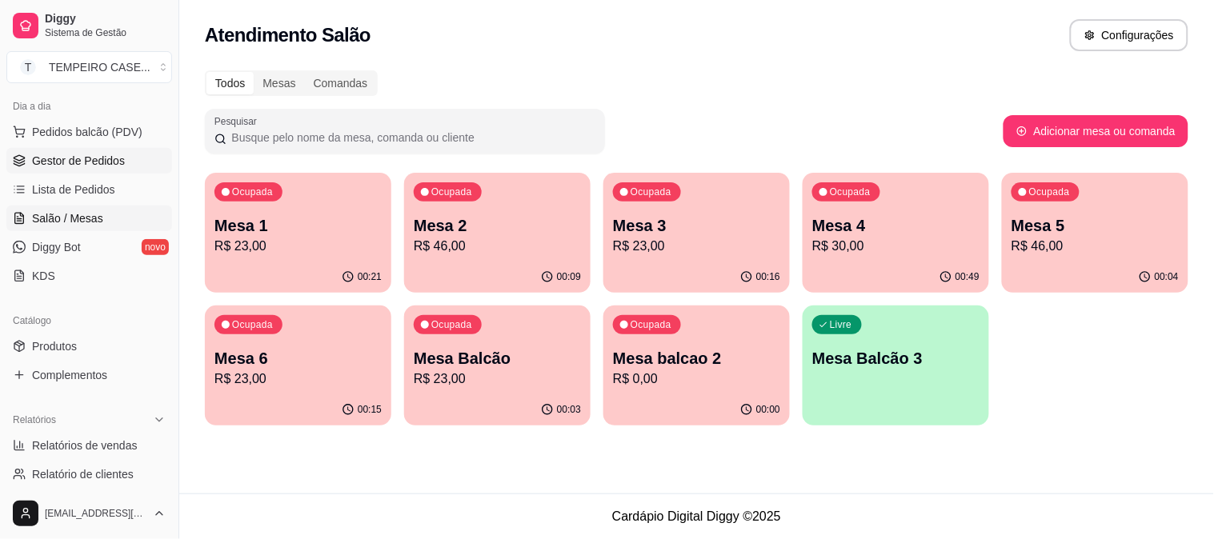
click at [82, 161] on span "Gestor de Pedidos" at bounding box center [78, 161] width 93 height 16
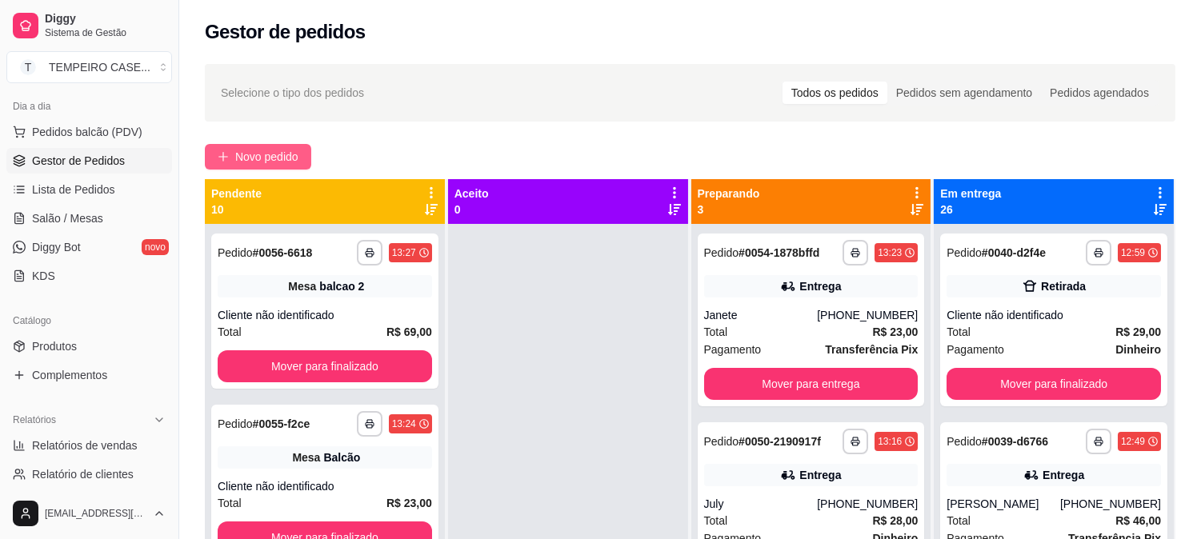
click at [259, 153] on span "Novo pedido" at bounding box center [266, 157] width 63 height 18
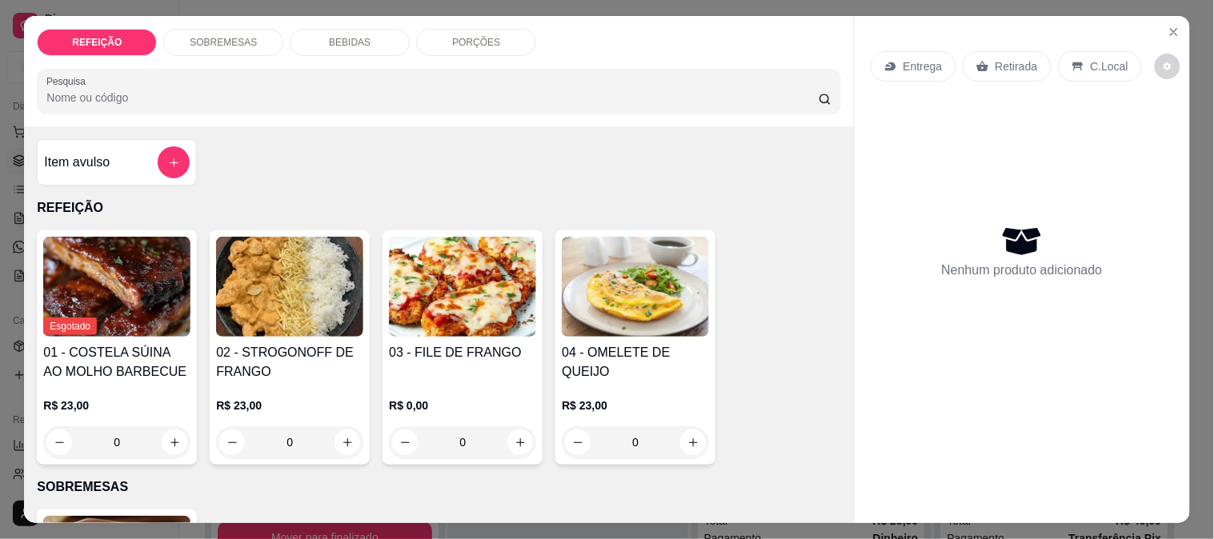
click at [310, 291] on img at bounding box center [289, 287] width 147 height 100
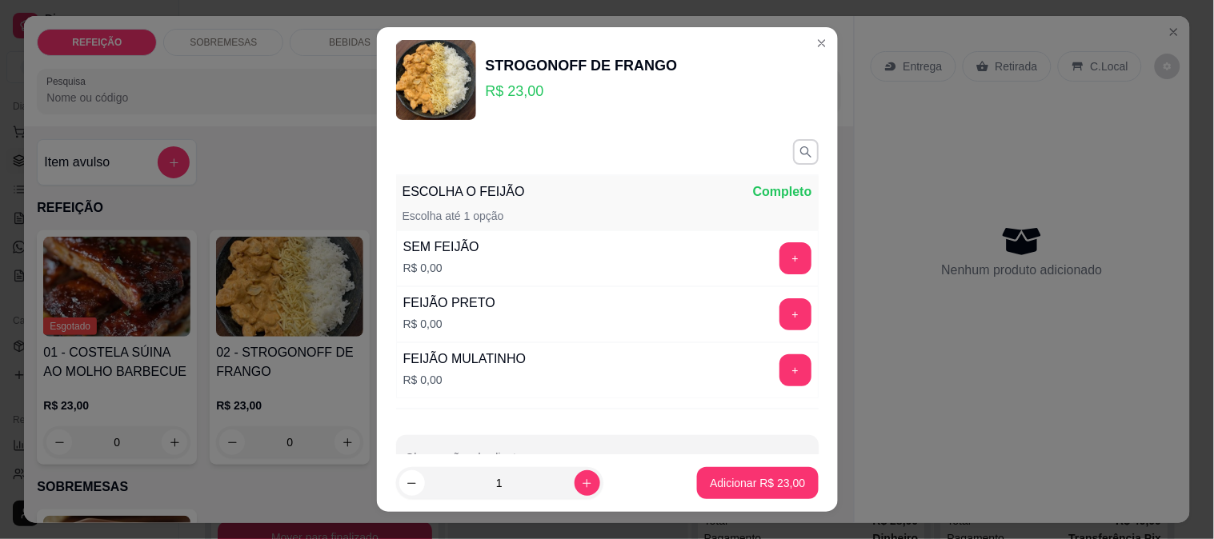
scroll to position [48, 0]
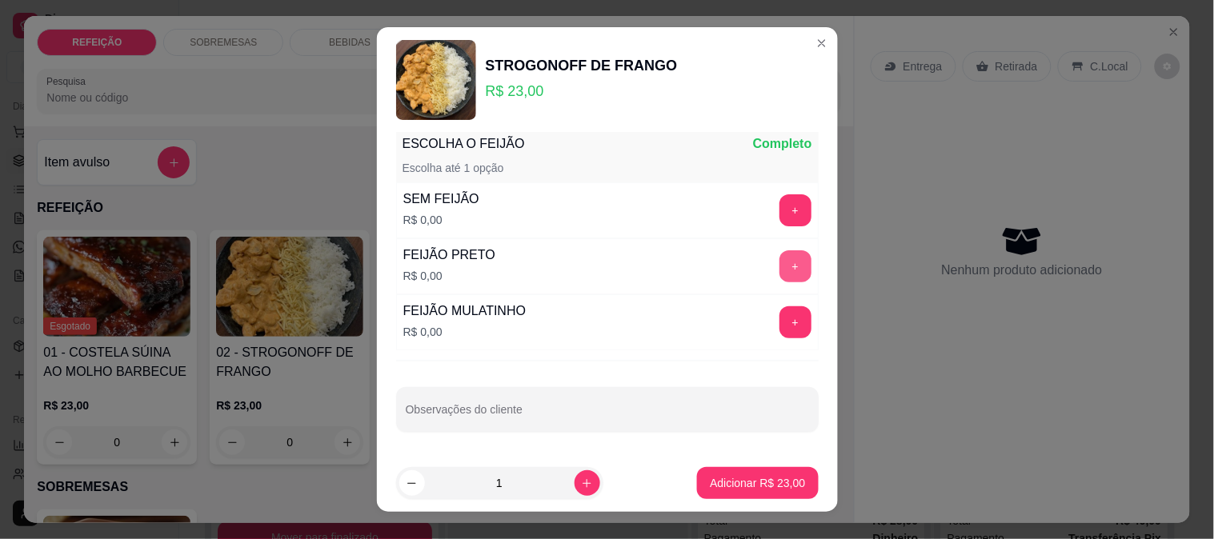
click at [780, 256] on button "+" at bounding box center [796, 266] width 32 height 32
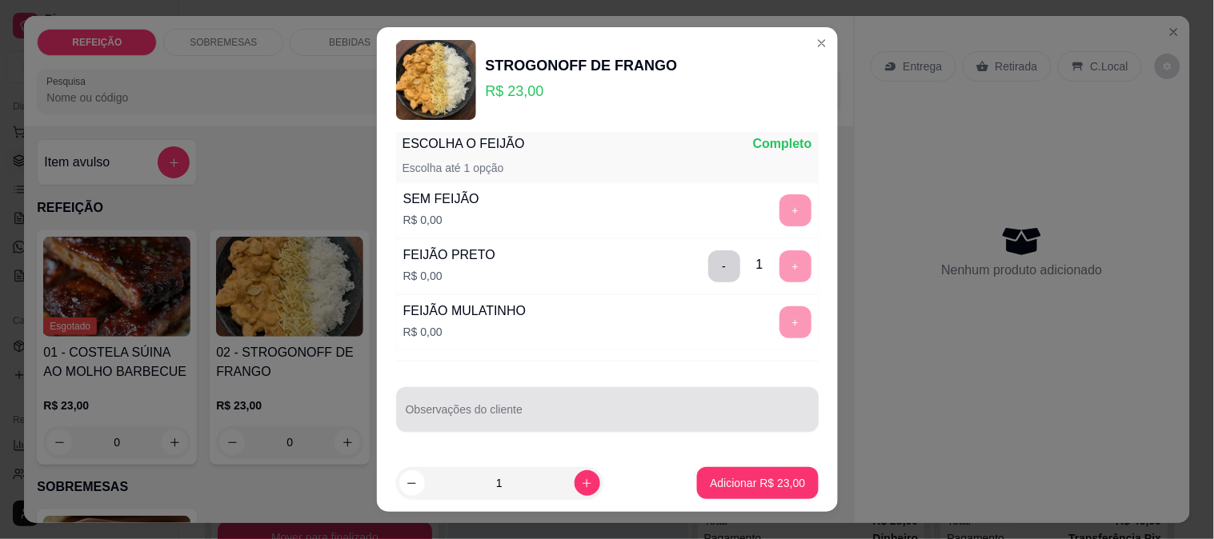
click at [596, 415] on input "Observações do cliente" at bounding box center [607, 416] width 403 height 16
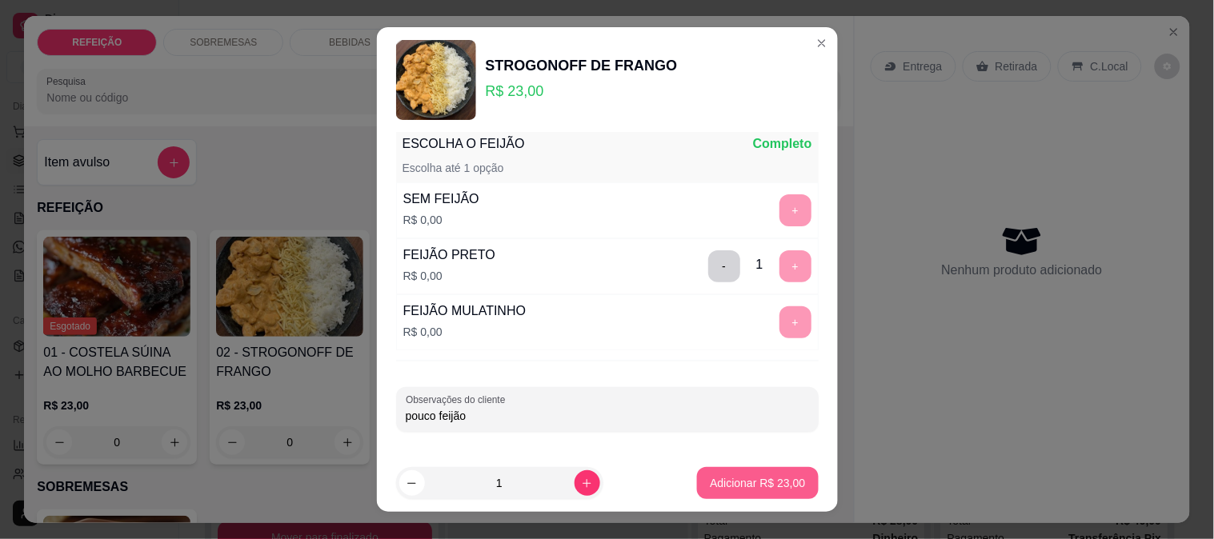
type input "pouco feijão"
click at [729, 496] on button "Adicionar R$ 23,00" at bounding box center [757, 483] width 121 height 32
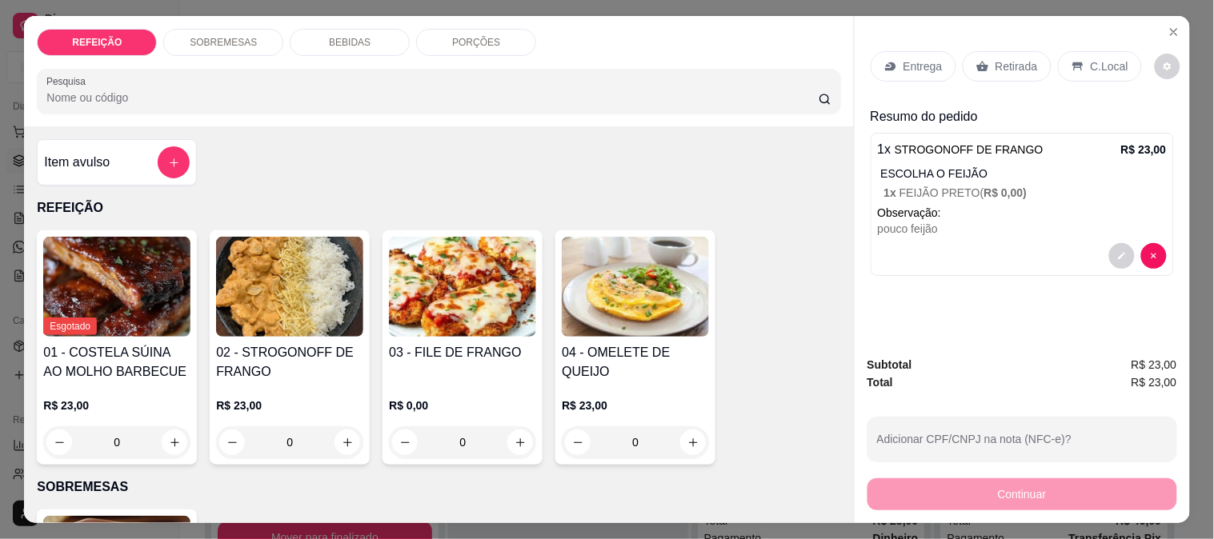
click at [978, 78] on div "Entrega Retirada C.Local" at bounding box center [1022, 66] width 303 height 56
click at [985, 69] on div "Retirada" at bounding box center [1007, 66] width 89 height 30
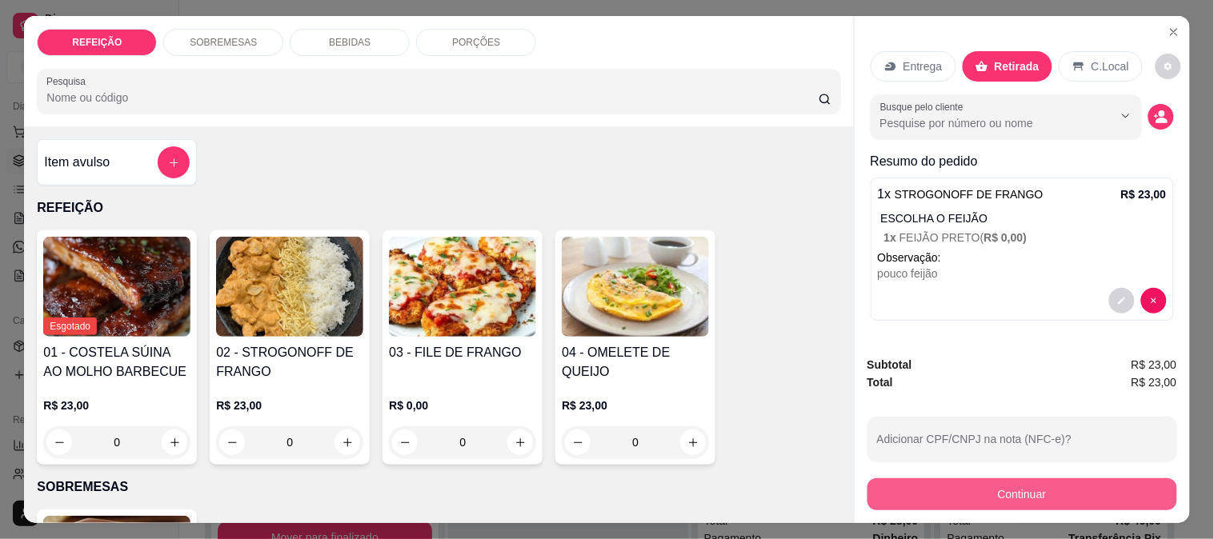
click at [932, 489] on button "Continuar" at bounding box center [1023, 495] width 310 height 32
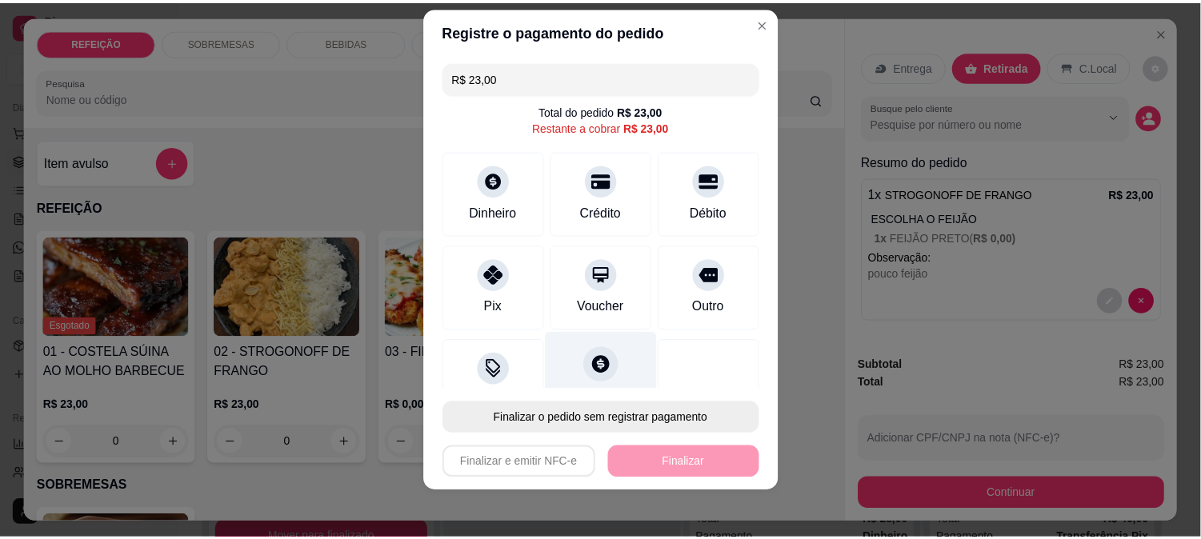
scroll to position [24, 0]
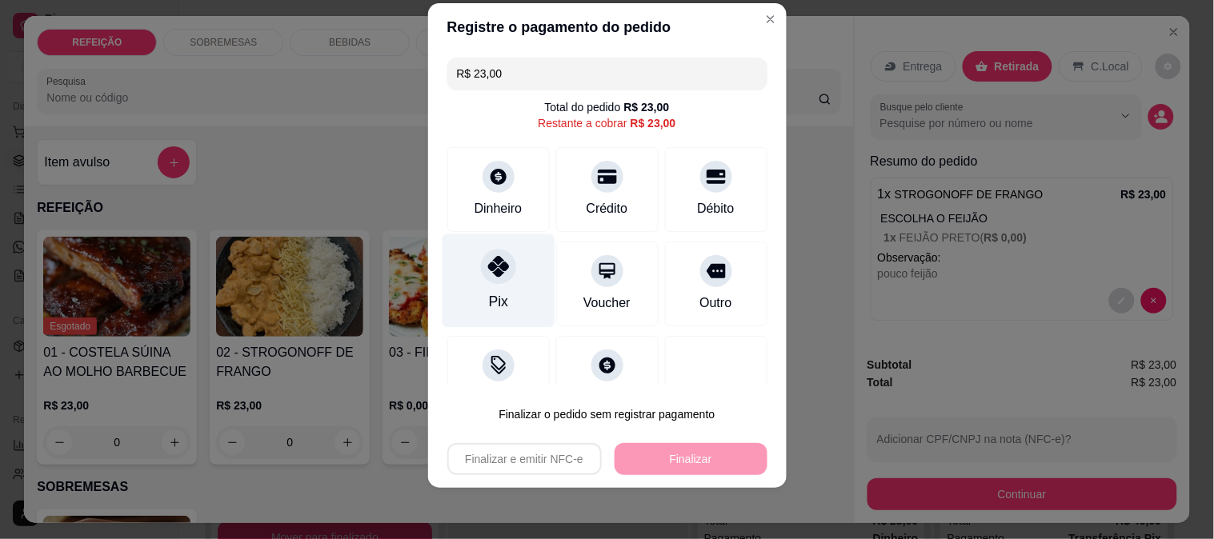
click at [507, 276] on div "Pix" at bounding box center [498, 281] width 113 height 94
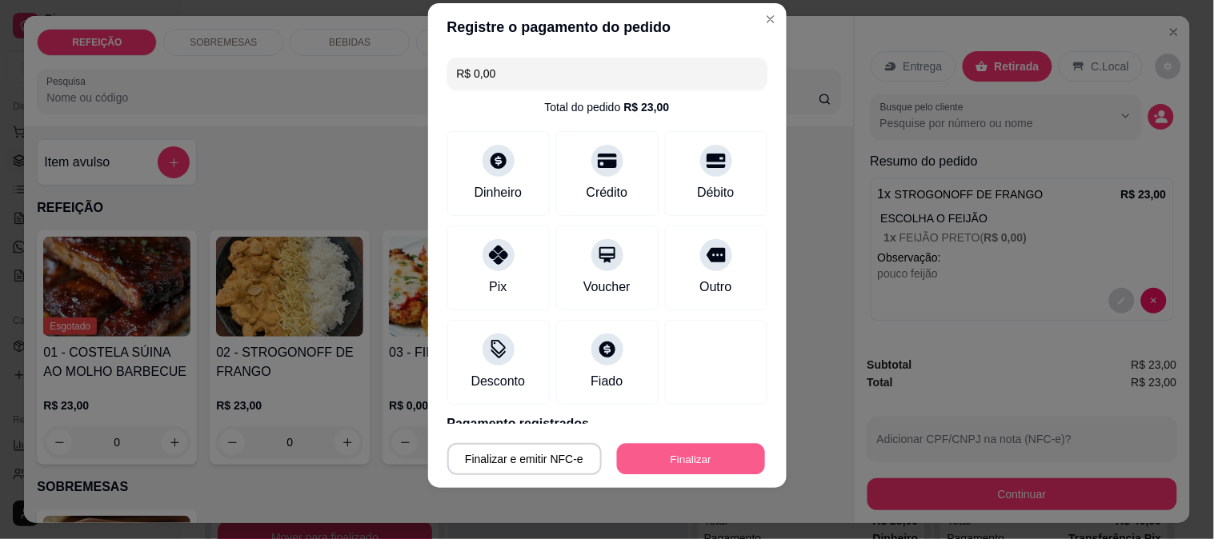
click at [665, 461] on button "Finalizar" at bounding box center [691, 459] width 148 height 31
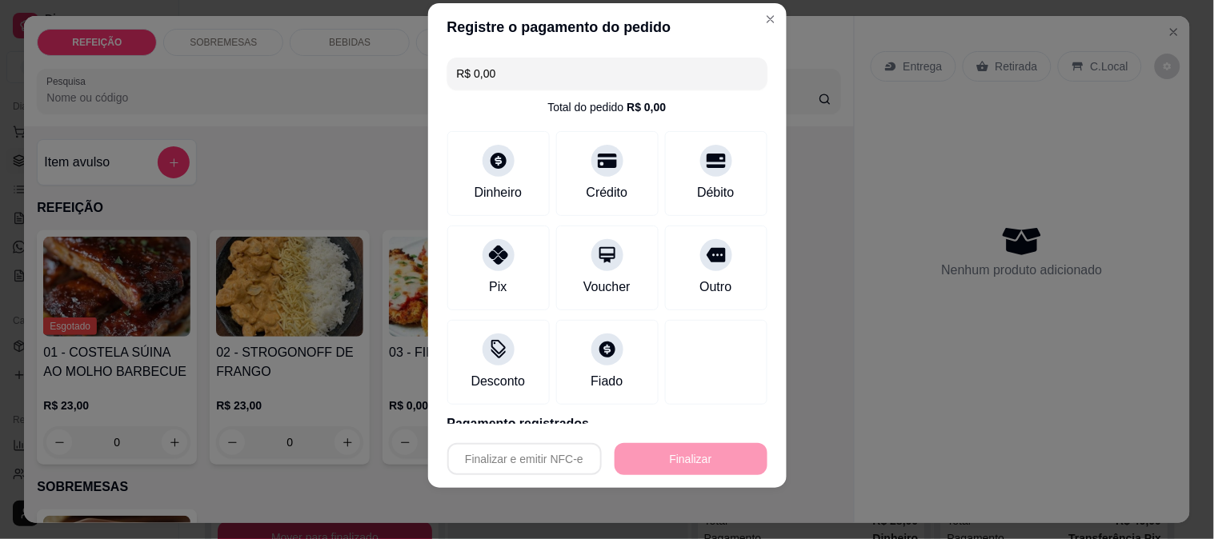
type input "-R$ 23,00"
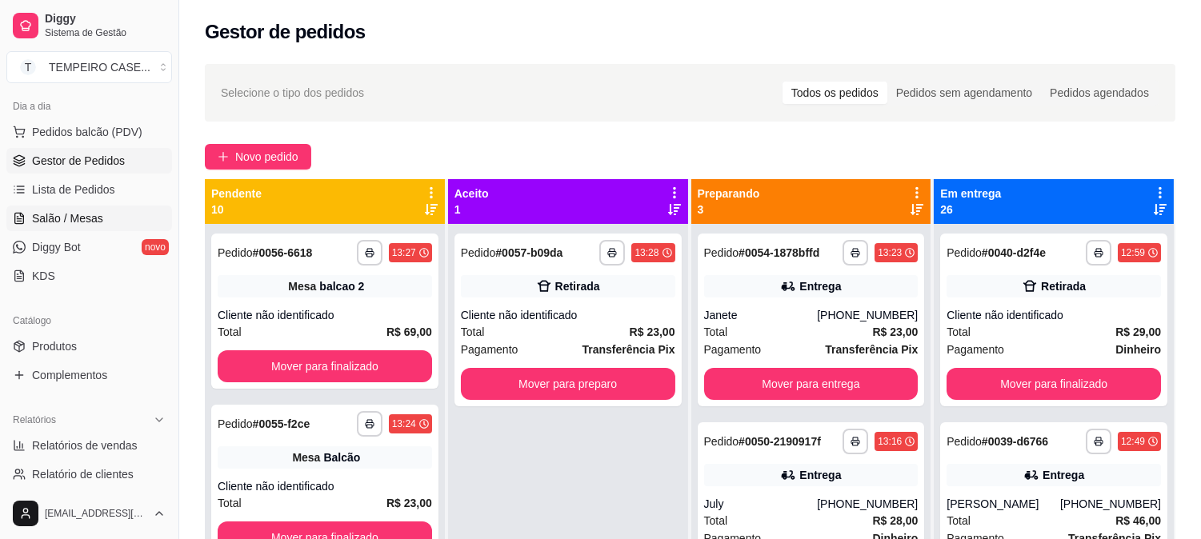
click at [62, 219] on span "Salão / Mesas" at bounding box center [67, 218] width 71 height 16
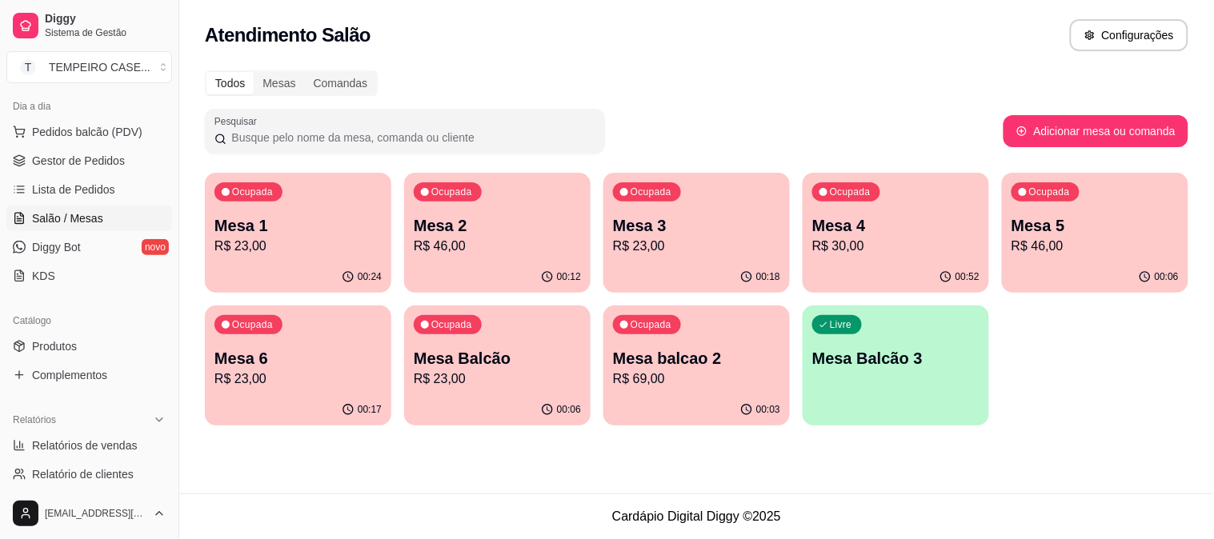
click at [865, 243] on p "R$ 30,00" at bounding box center [895, 246] width 167 height 19
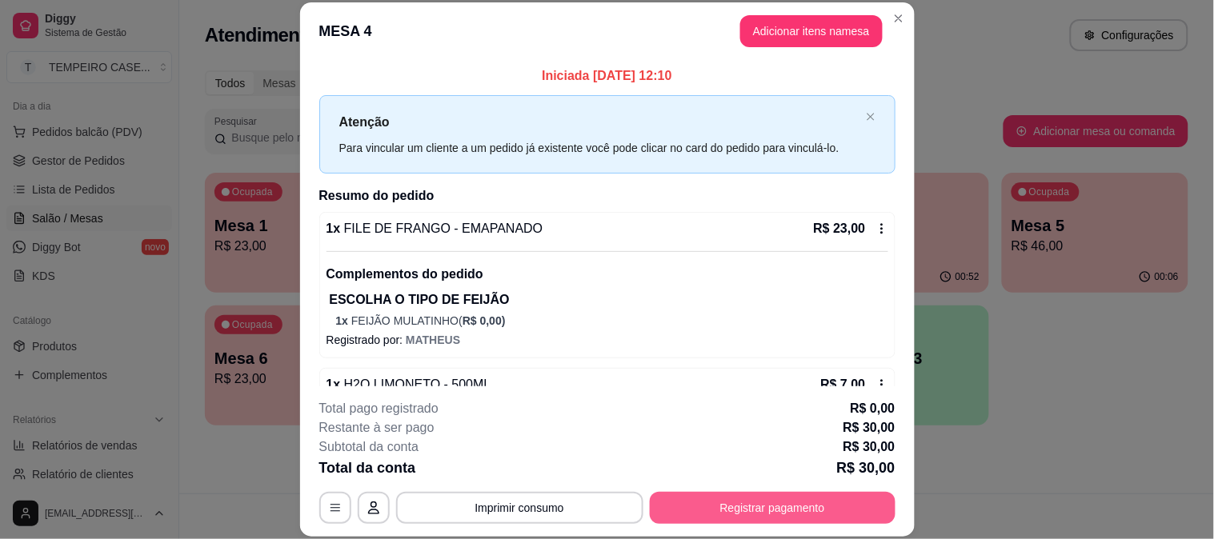
click at [723, 509] on button "Registrar pagamento" at bounding box center [773, 508] width 246 height 32
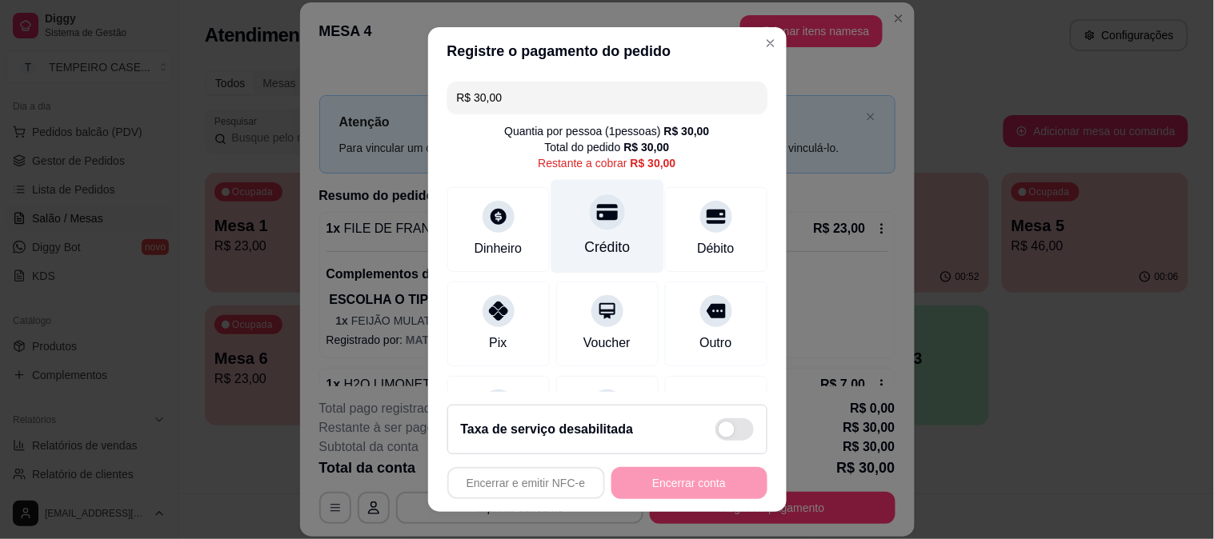
click at [599, 233] on div "Crédito" at bounding box center [607, 226] width 113 height 94
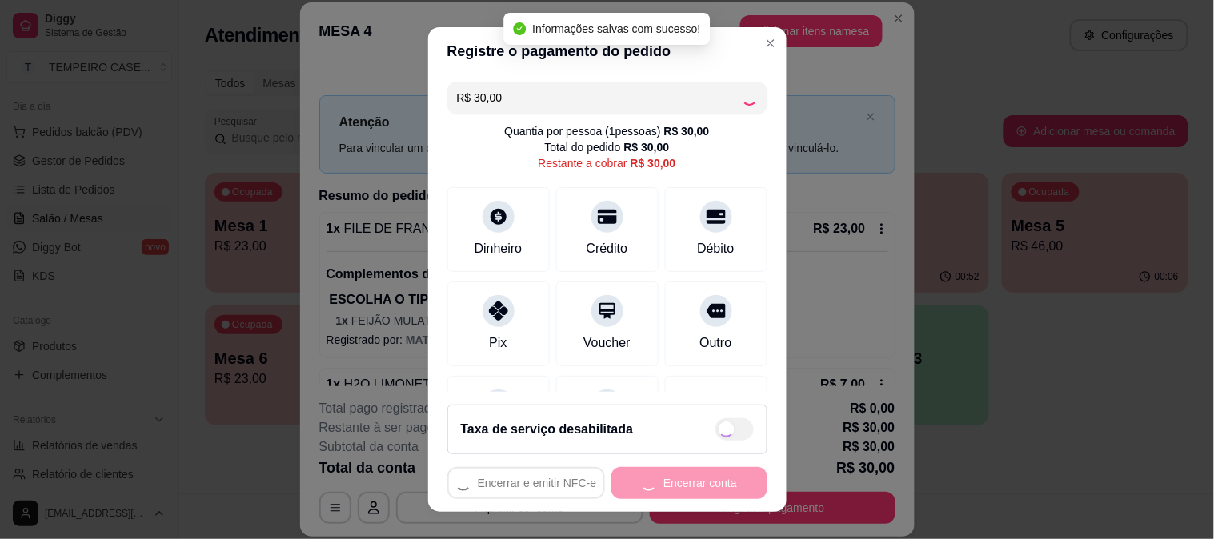
type input "R$ 0,00"
click at [657, 485] on div "Encerrar e emitir NFC-e Encerrar conta" at bounding box center [607, 483] width 320 height 32
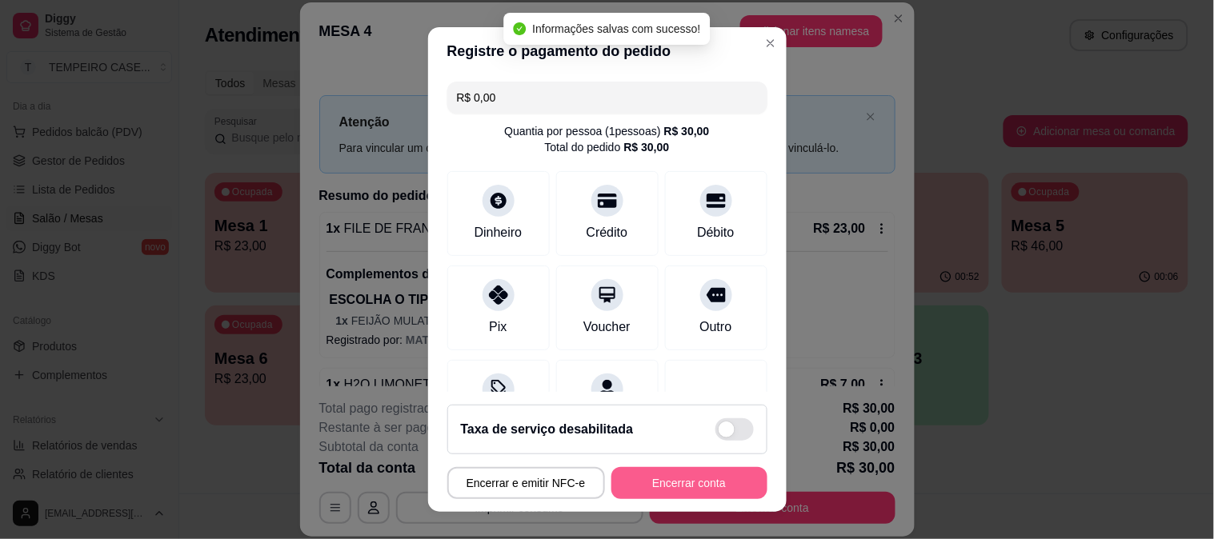
click at [657, 485] on button "Encerrar conta" at bounding box center [689, 483] width 156 height 32
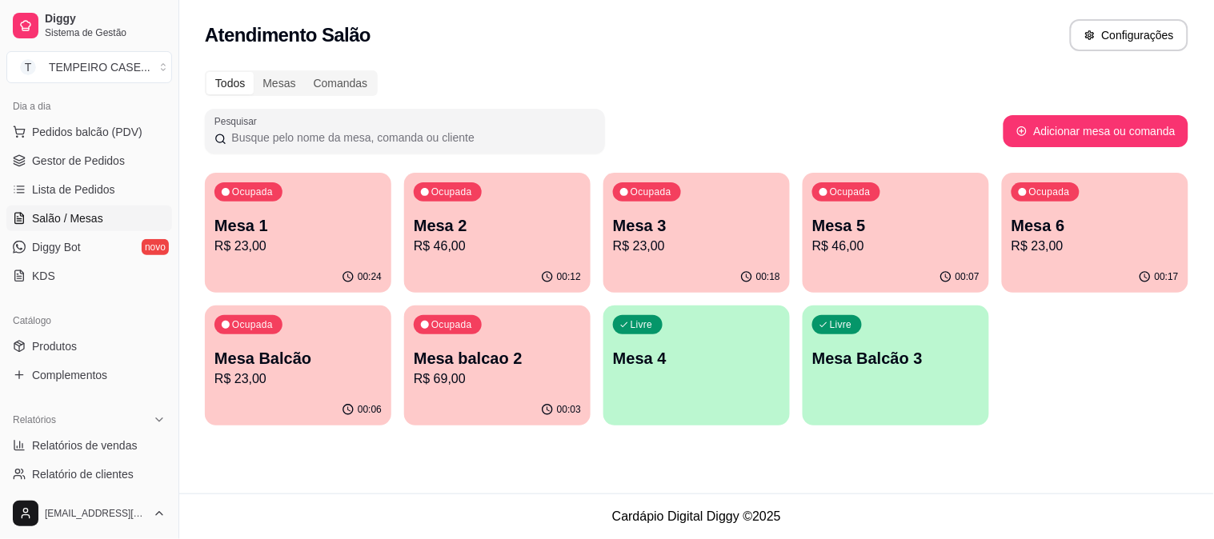
click at [652, 386] on div "Livre Mesa 4" at bounding box center [696, 356] width 186 height 101
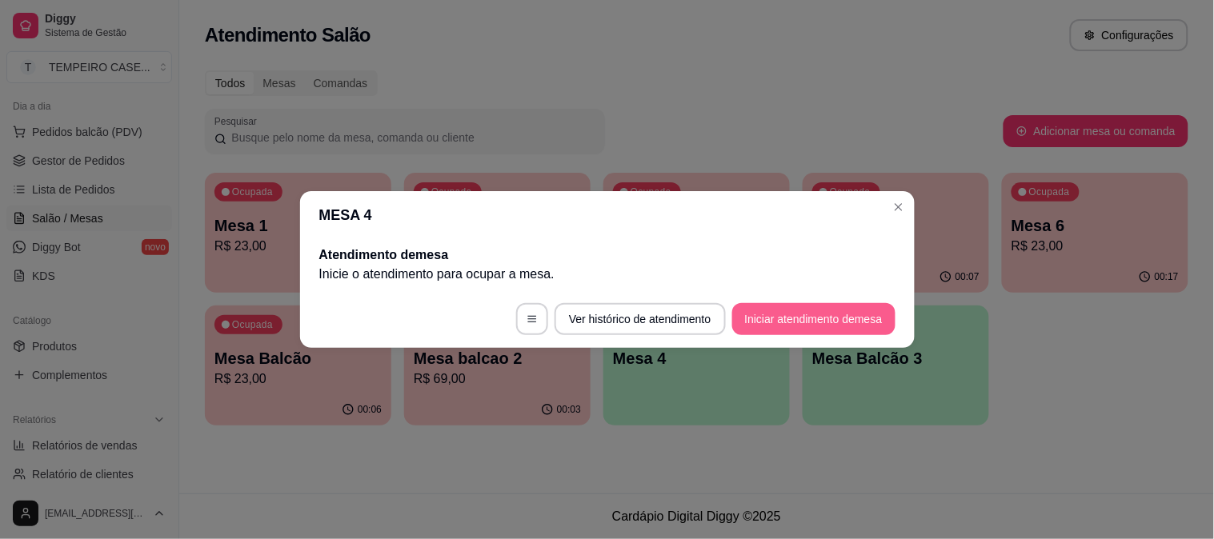
click at [796, 308] on button "Iniciar atendimento de mesa" at bounding box center [813, 319] width 163 height 32
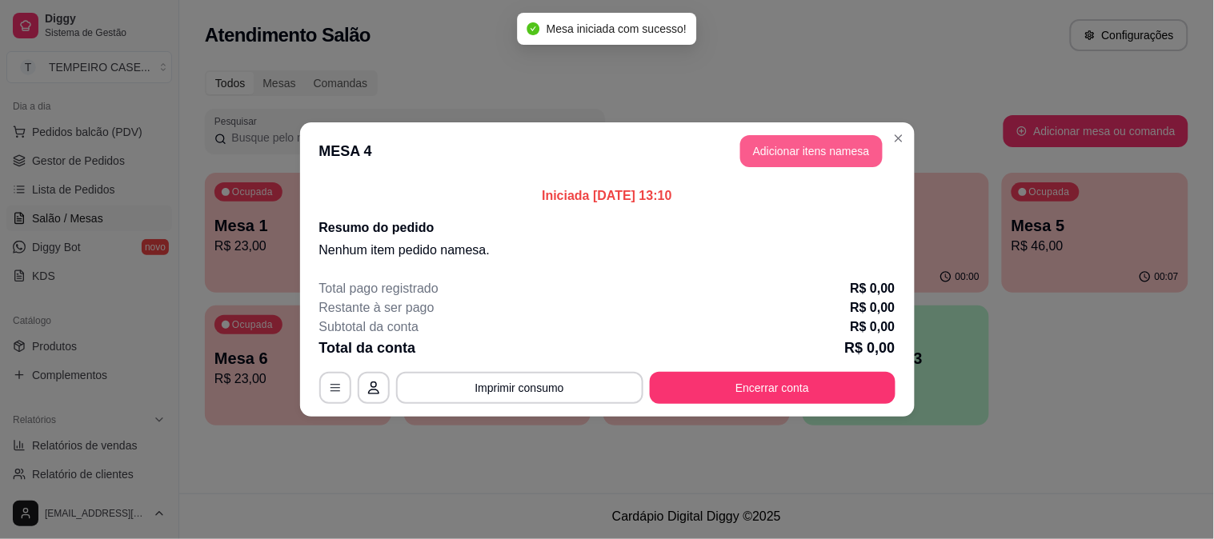
click at [796, 154] on button "Adicionar itens na mesa" at bounding box center [811, 151] width 142 height 32
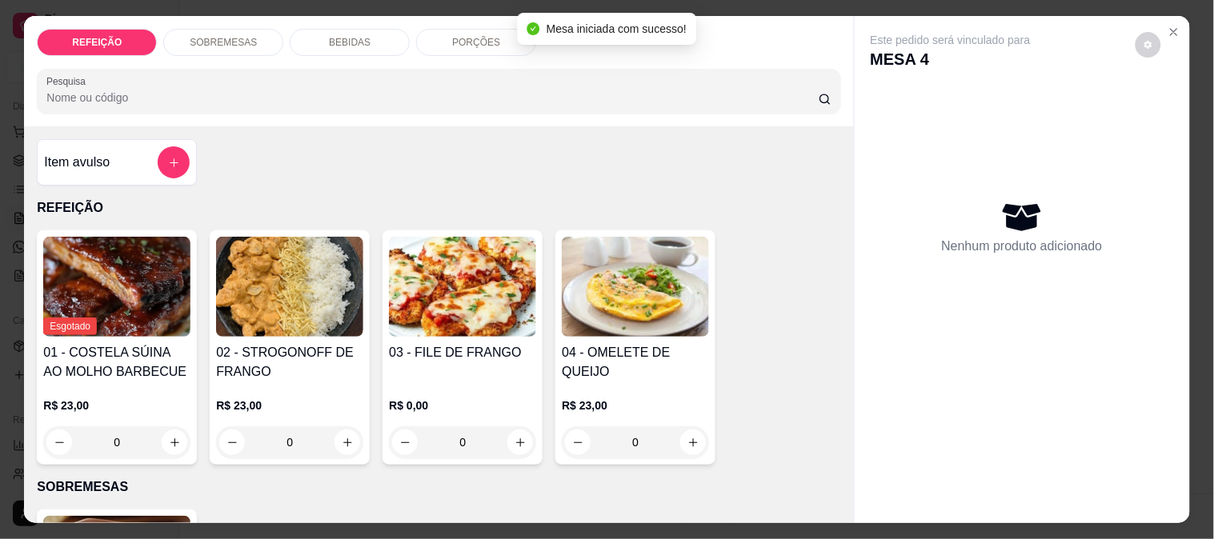
click at [1171, 29] on icon "Close" at bounding box center [1174, 32] width 13 height 13
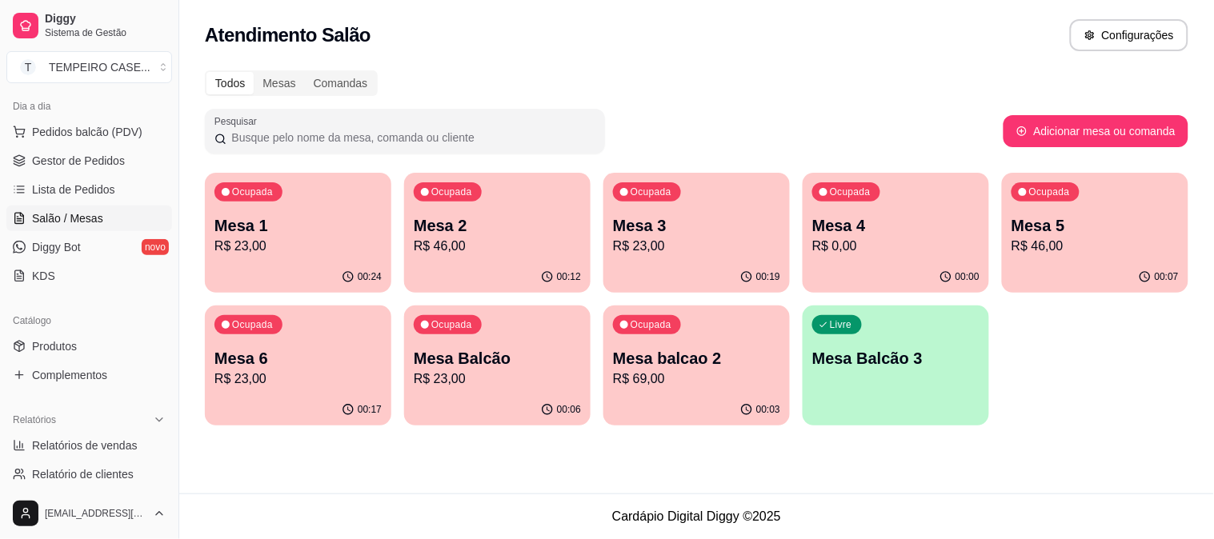
click at [65, 361] on ul "Produtos Complementos" at bounding box center [89, 361] width 166 height 54
click at [62, 351] on span "Produtos" at bounding box center [54, 347] width 45 height 16
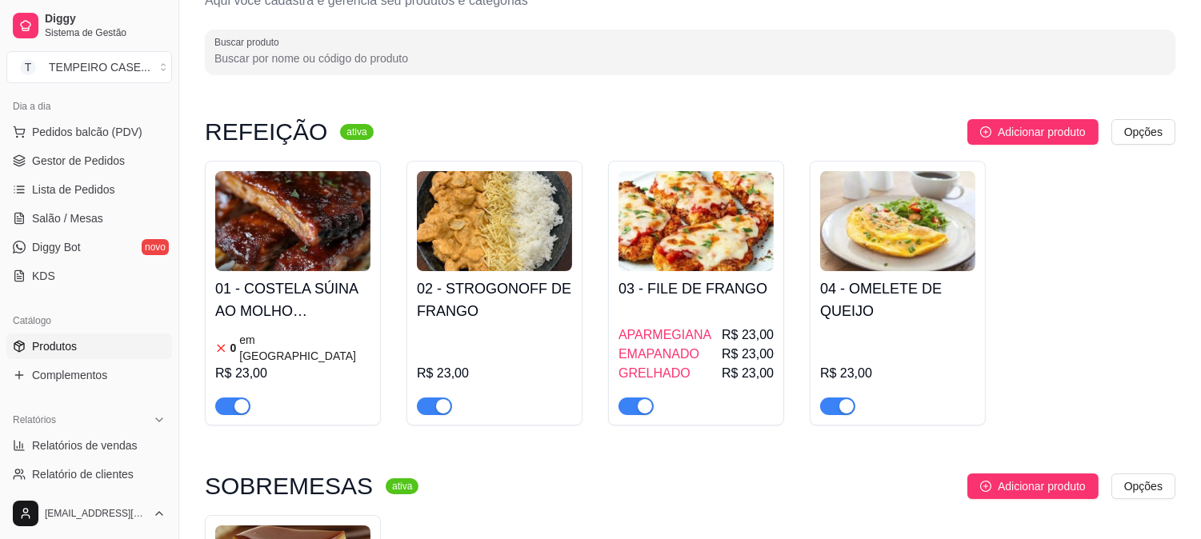
scroll to position [89, 0]
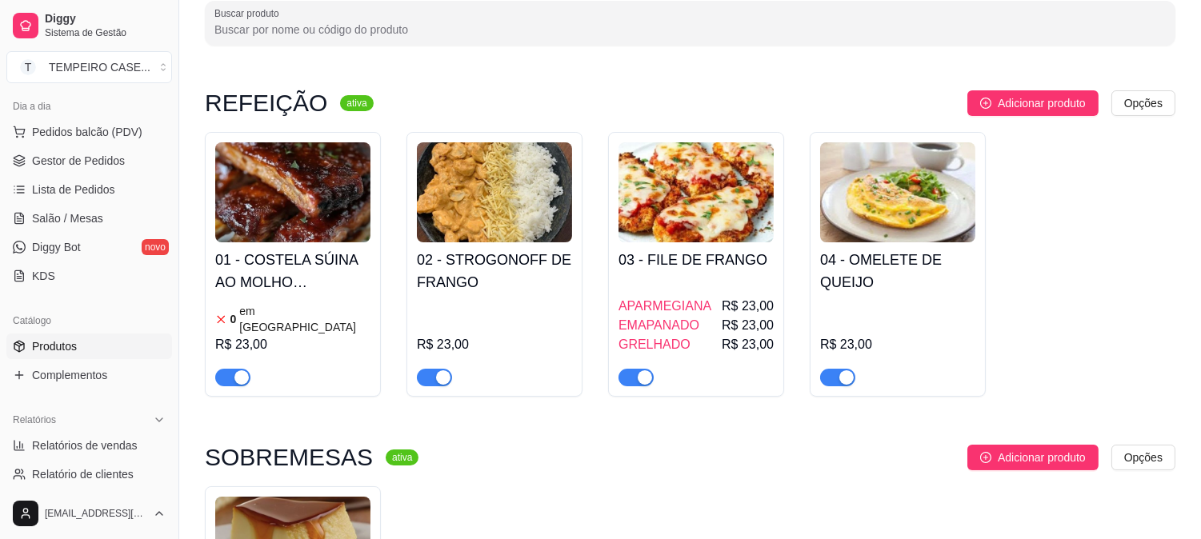
click at [301, 302] on div "0 em estoque R$ 23,00" at bounding box center [292, 343] width 155 height 86
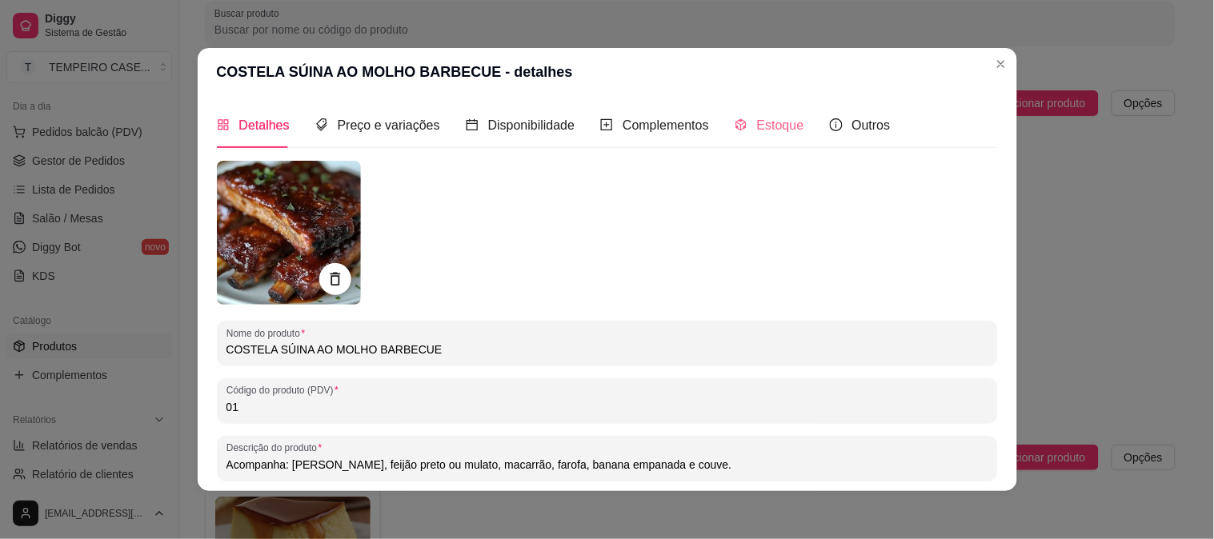
click at [762, 136] on div "Estoque" at bounding box center [770, 125] width 70 height 46
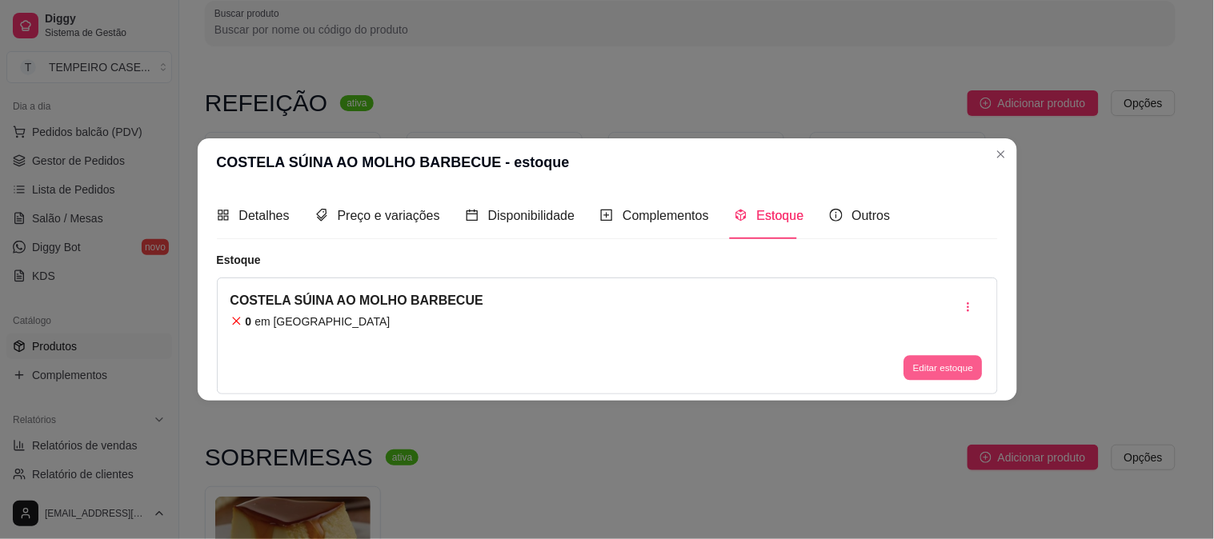
click at [925, 363] on button "Editar estoque" at bounding box center [943, 367] width 78 height 25
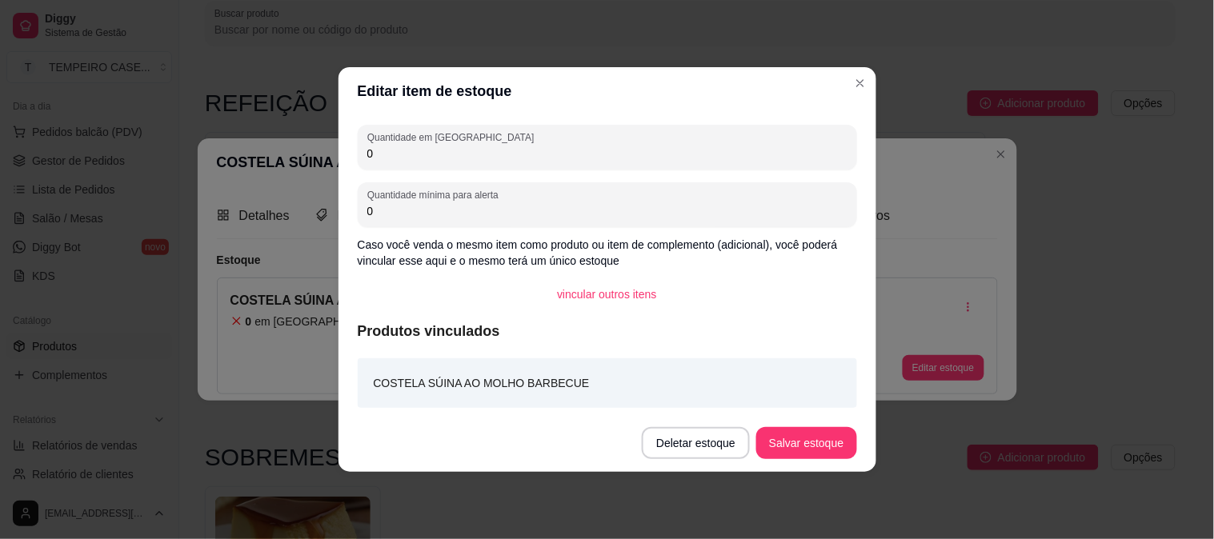
drag, startPoint x: 400, startPoint y: 158, endPoint x: 350, endPoint y: 157, distance: 50.4
click at [350, 157] on div "Quantidade em estoque 0 Quantidade mínima para alerta 0 Caso você venda o mesmo…" at bounding box center [608, 264] width 538 height 299
type input "1"
click at [806, 452] on button "Salvar estoque" at bounding box center [806, 443] width 100 height 32
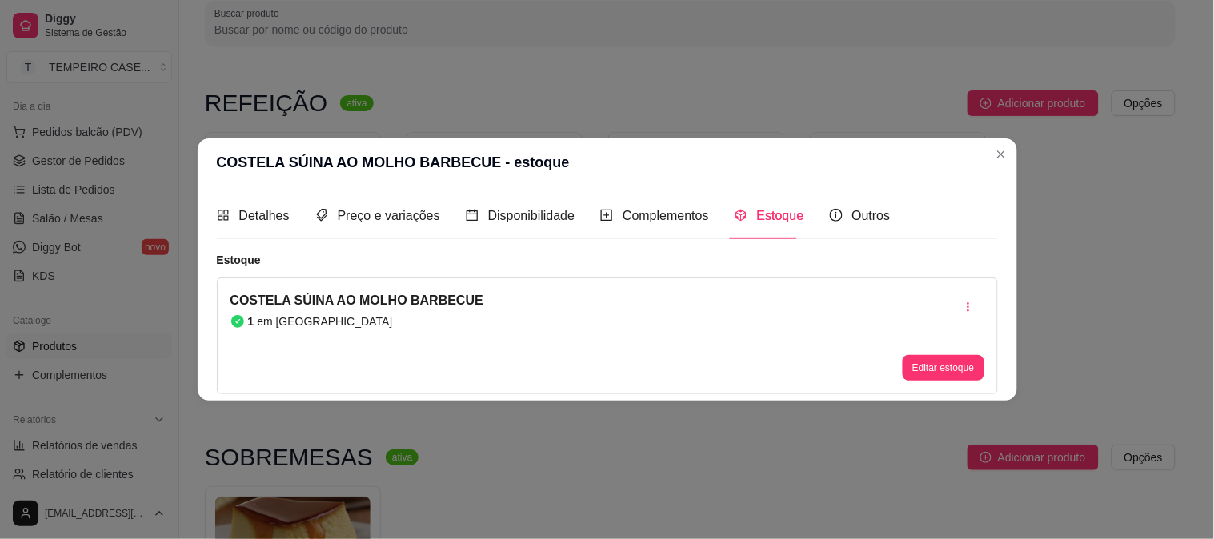
click at [998, 169] on header "COSTELA SÚINA AO MOLHO BARBECUE - estoque" at bounding box center [608, 162] width 820 height 48
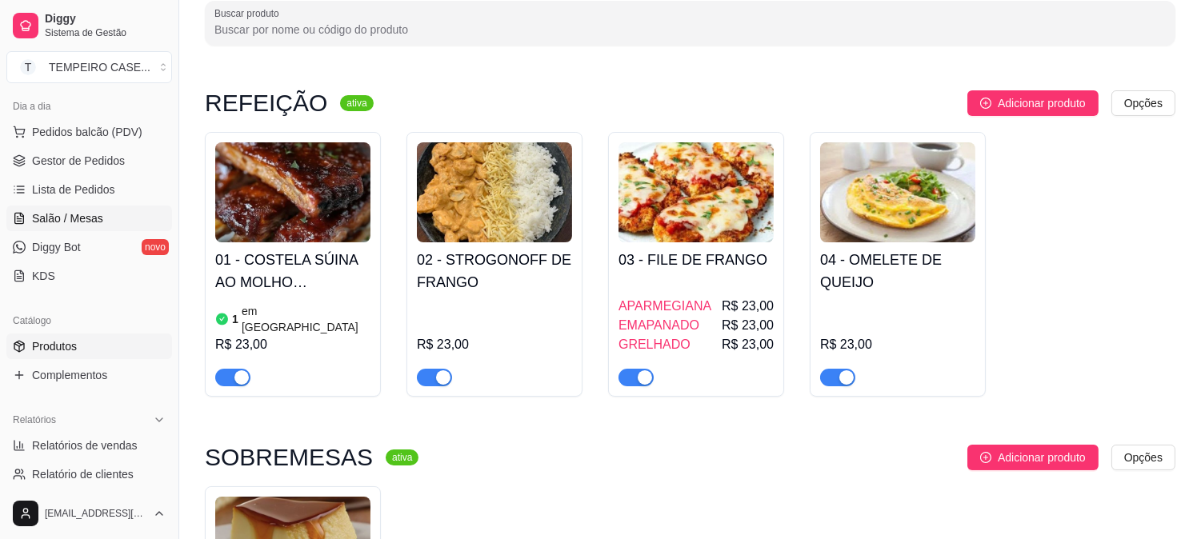
click at [74, 212] on span "Salão / Mesas" at bounding box center [67, 218] width 71 height 16
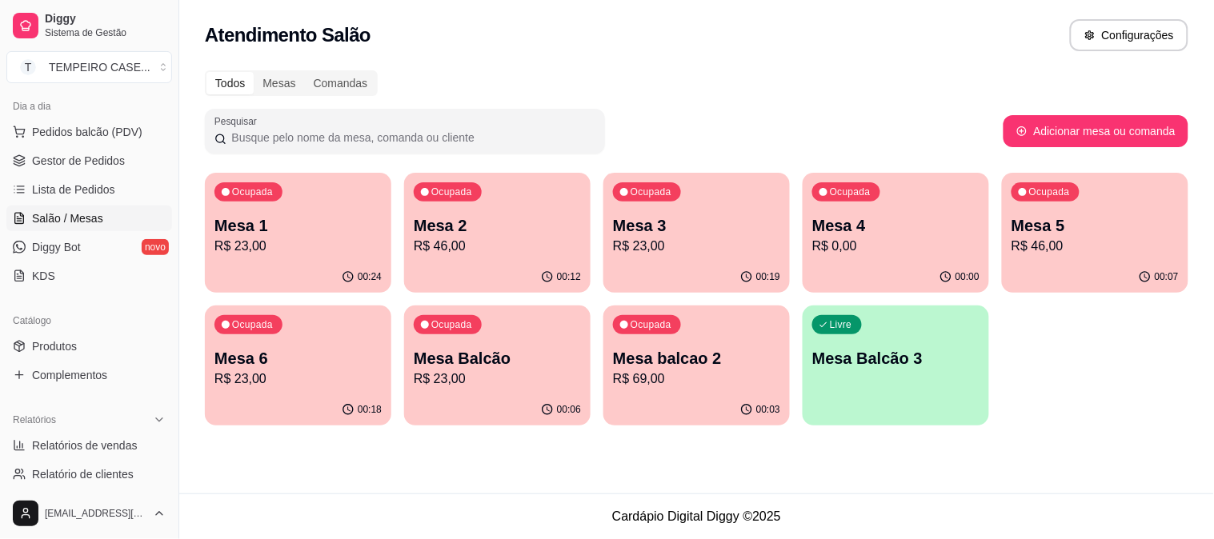
click at [868, 233] on p "Mesa 4" at bounding box center [895, 225] width 167 height 22
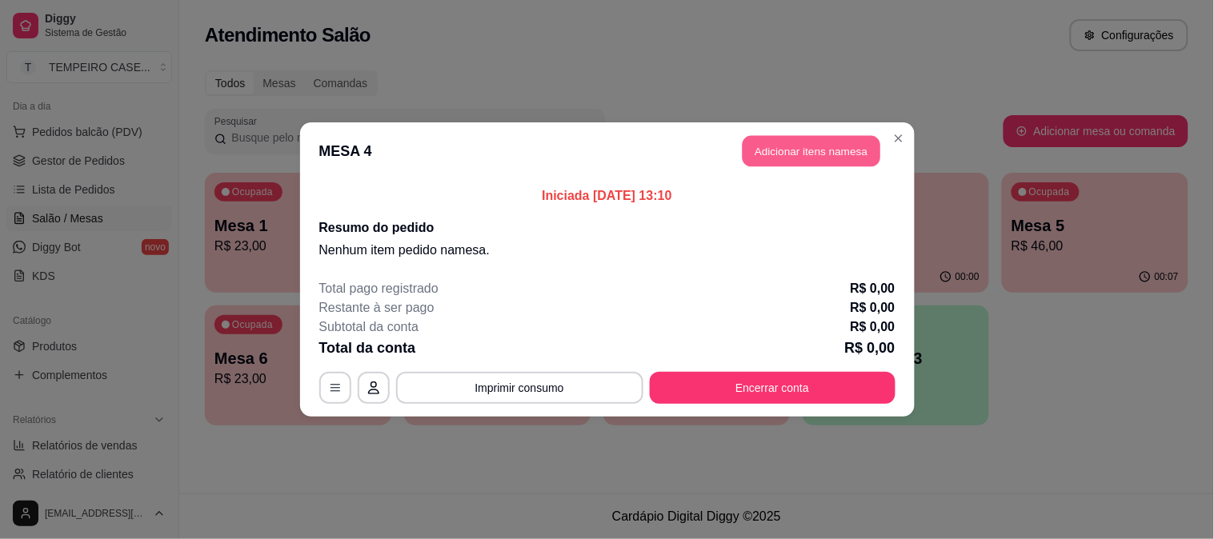
click at [818, 146] on button "Adicionar itens na mesa" at bounding box center [812, 151] width 138 height 31
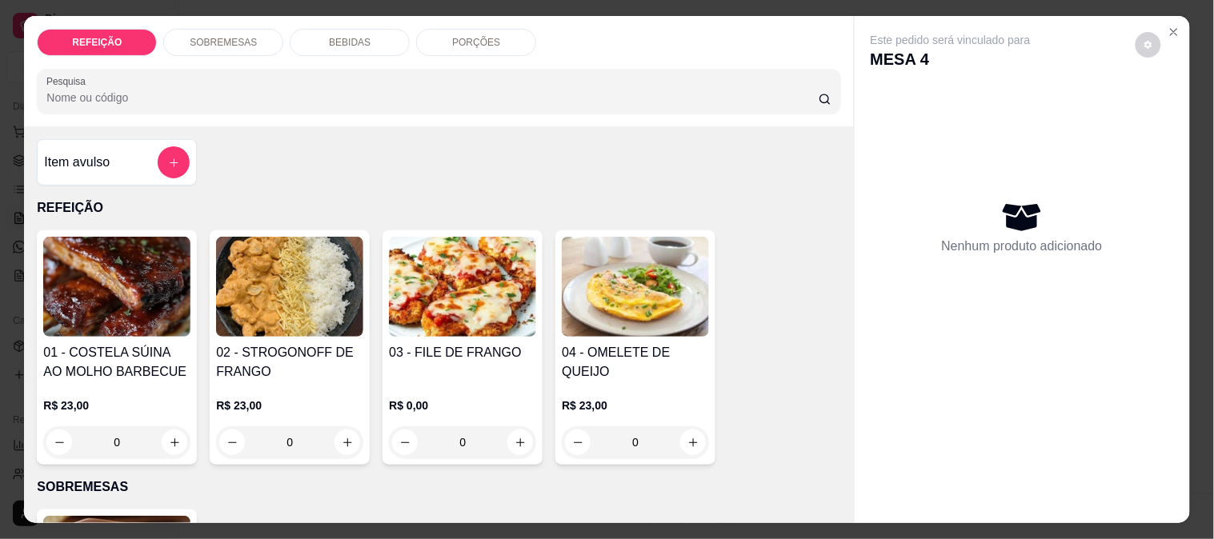
click at [131, 322] on img at bounding box center [116, 287] width 147 height 100
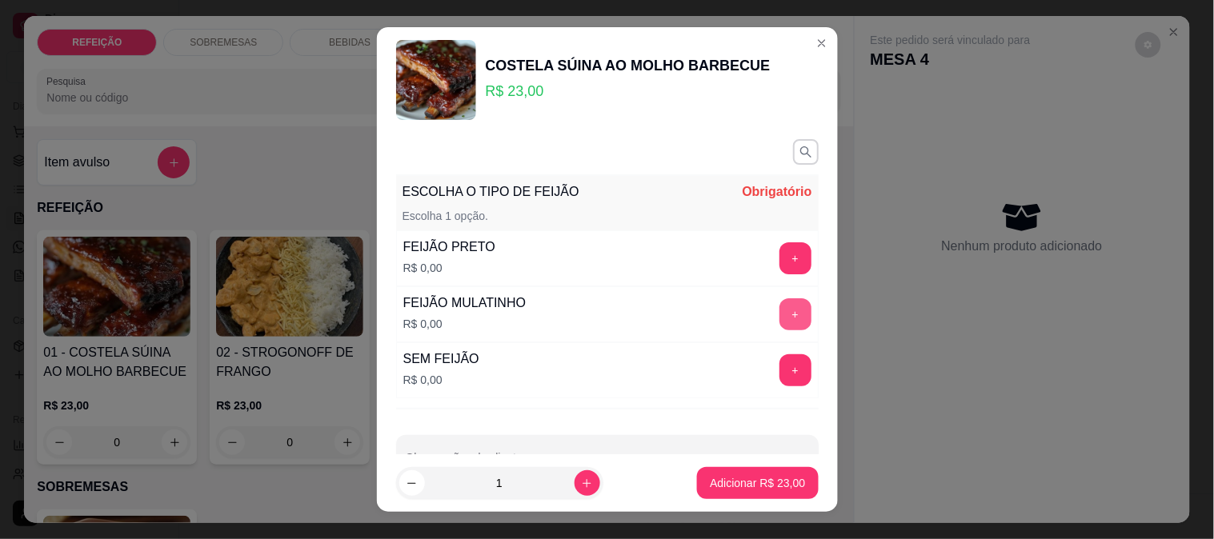
click at [780, 307] on button "+" at bounding box center [796, 315] width 32 height 32
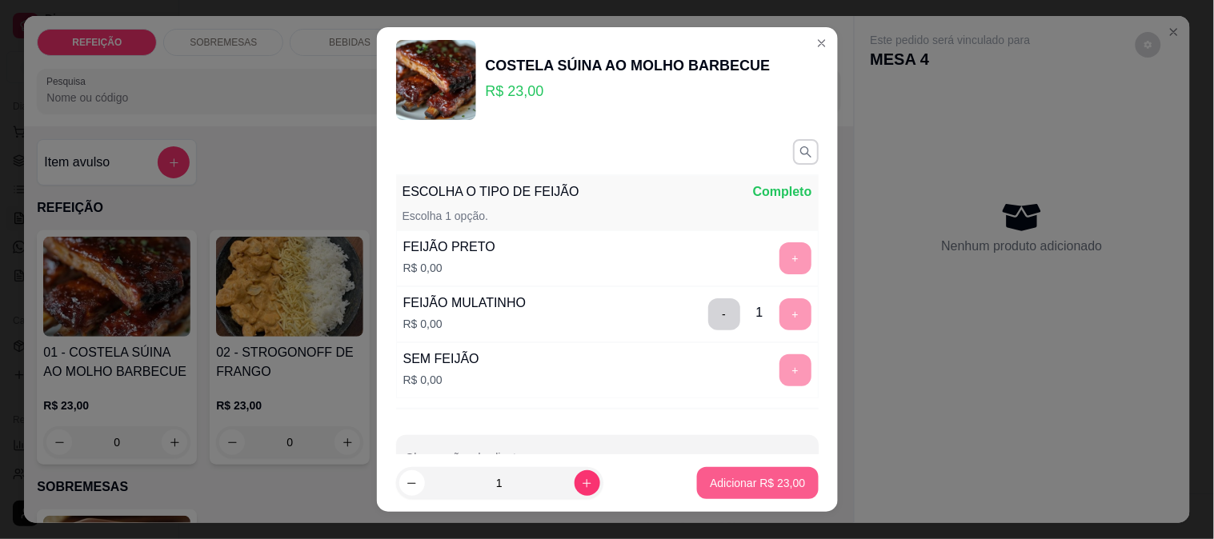
click at [744, 487] on p "Adicionar R$ 23,00" at bounding box center [757, 483] width 95 height 16
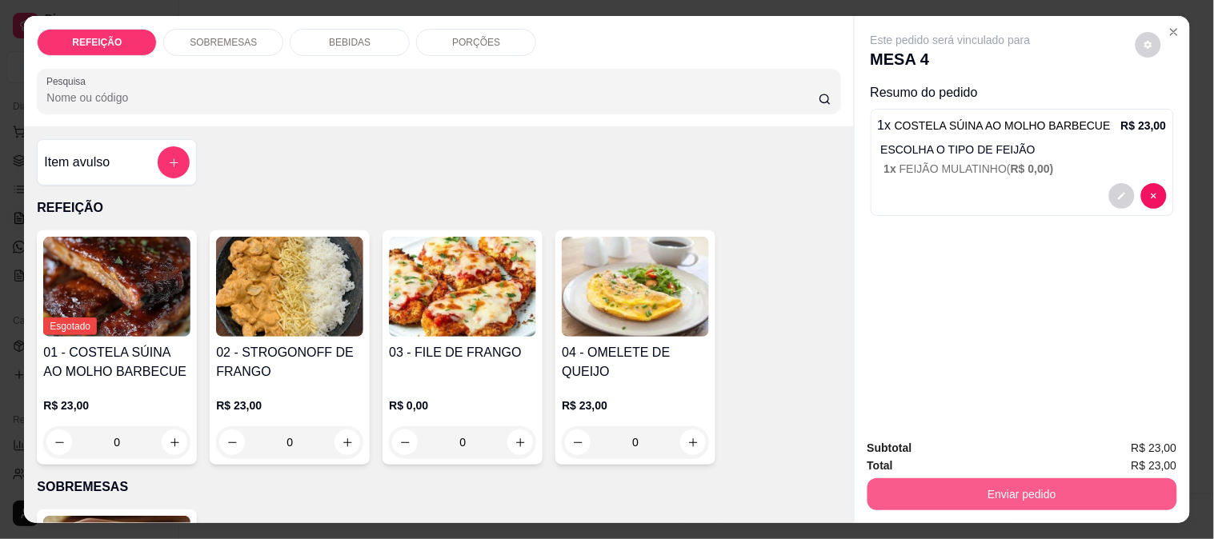
click at [980, 479] on button "Enviar pedido" at bounding box center [1023, 495] width 310 height 32
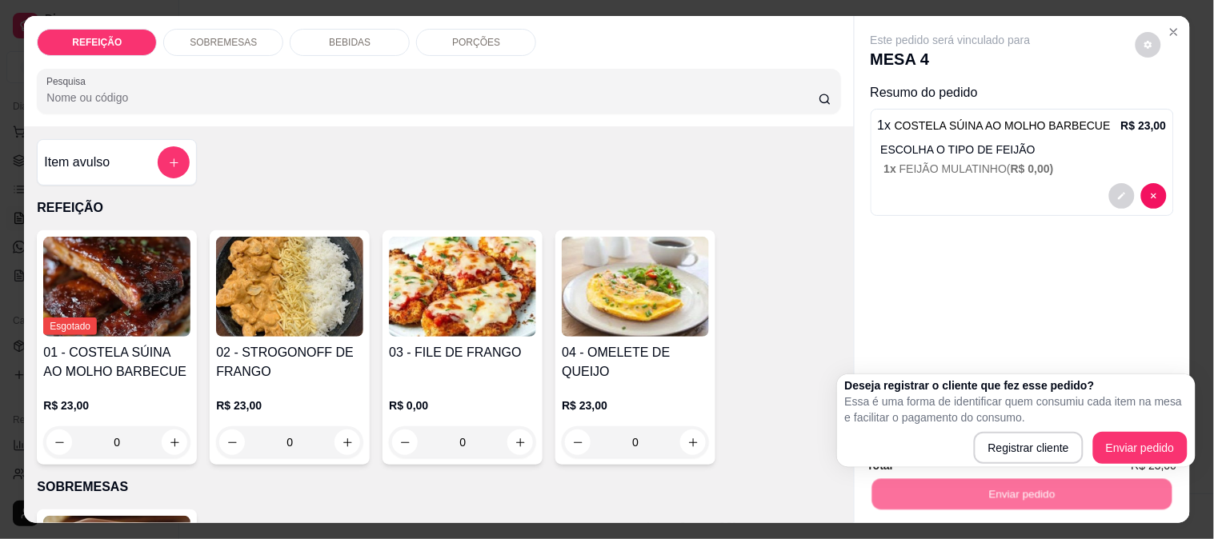
click at [1023, 311] on div "Este pedido será vinculado para MESA 4 Resumo do pedido 1 x COSTELA SÚINA AO MO…" at bounding box center [1022, 221] width 335 height 411
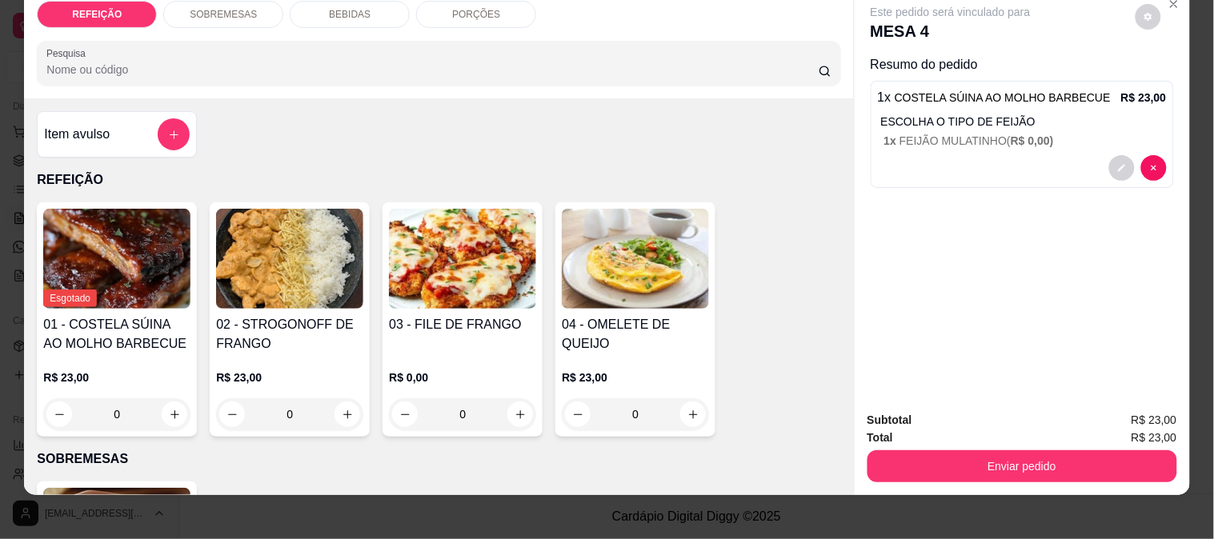
scroll to position [42, 0]
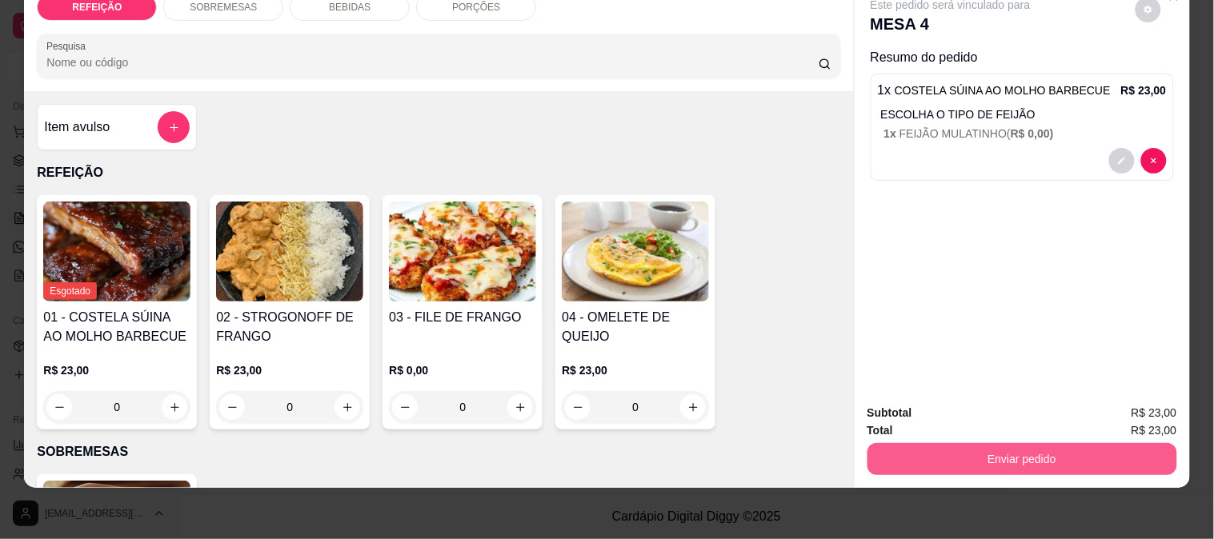
click at [972, 439] on div "Enviar pedido" at bounding box center [1023, 457] width 310 height 36
click at [1003, 443] on button "Enviar pedido" at bounding box center [1023, 459] width 310 height 32
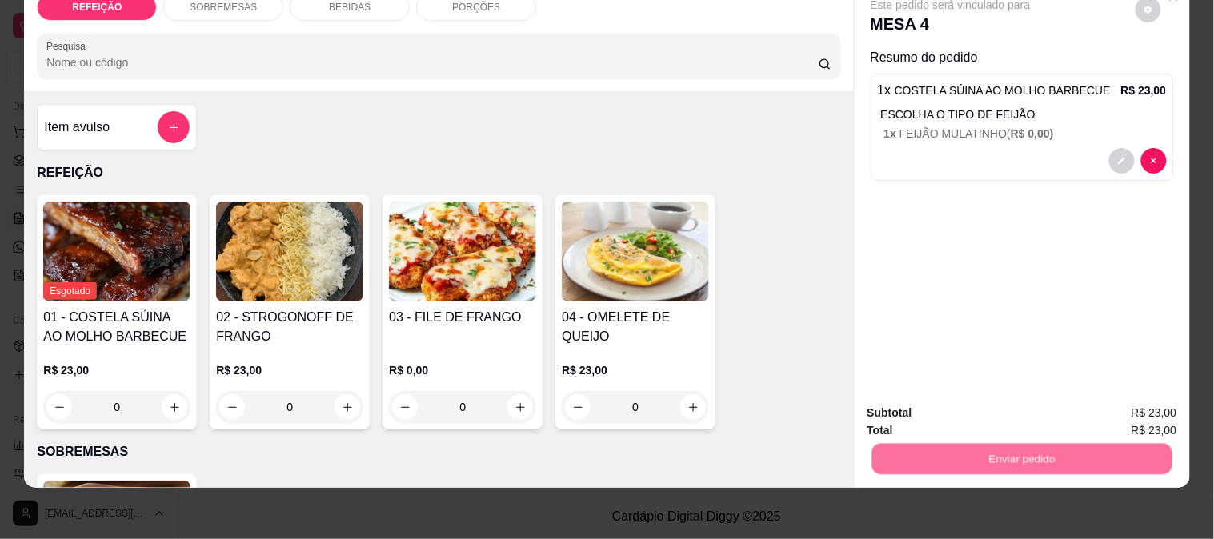
click at [1134, 398] on button "Enviar pedido" at bounding box center [1135, 406] width 90 height 30
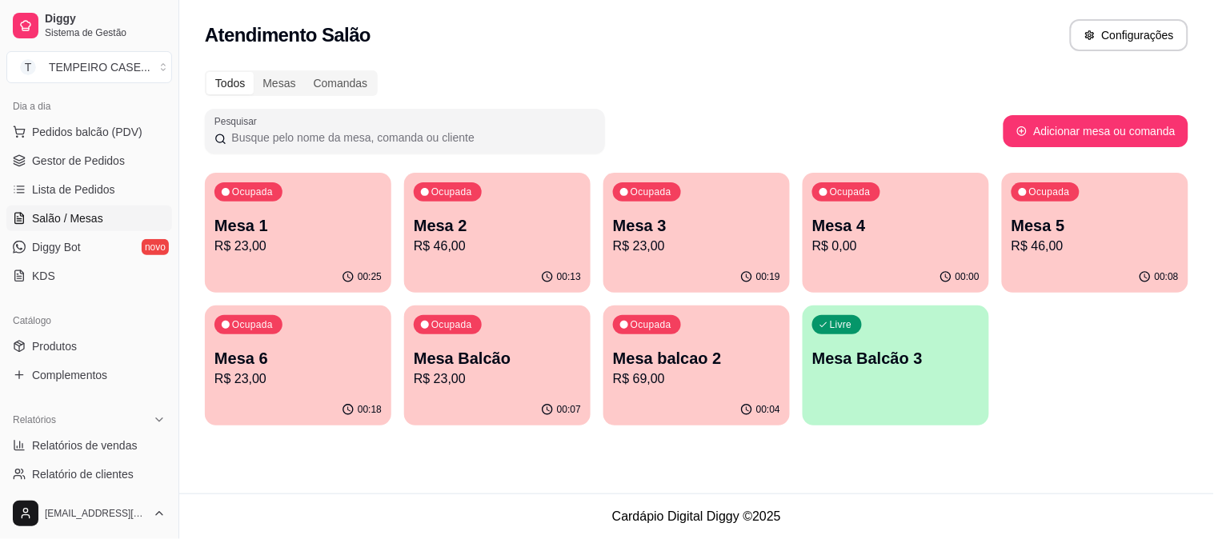
click at [254, 399] on div "00:18" at bounding box center [298, 410] width 186 height 31
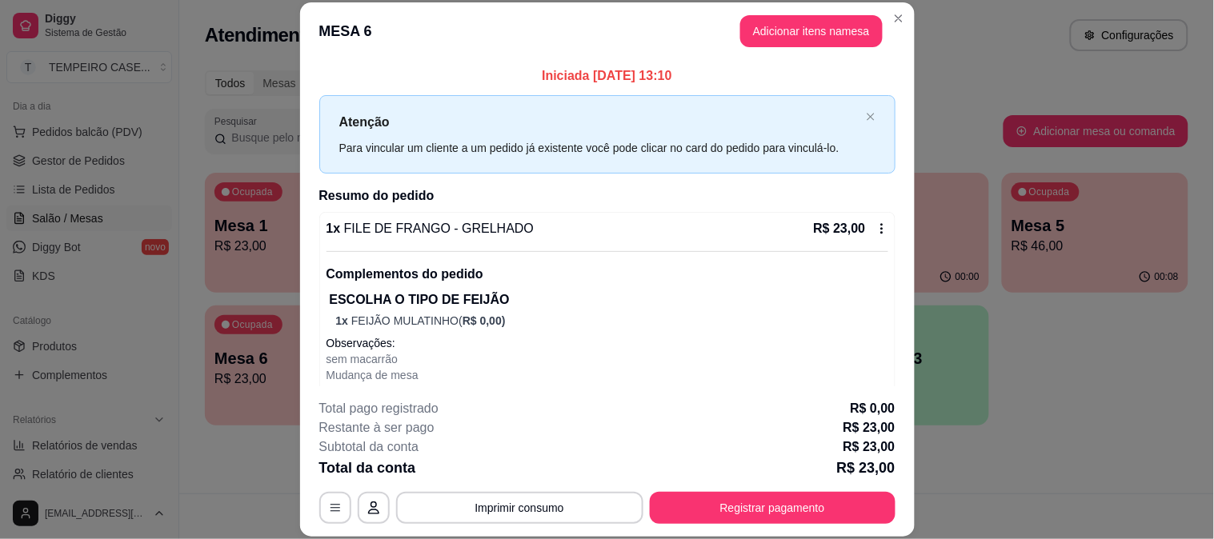
click at [747, 522] on button "Registrar pagamento" at bounding box center [773, 508] width 246 height 32
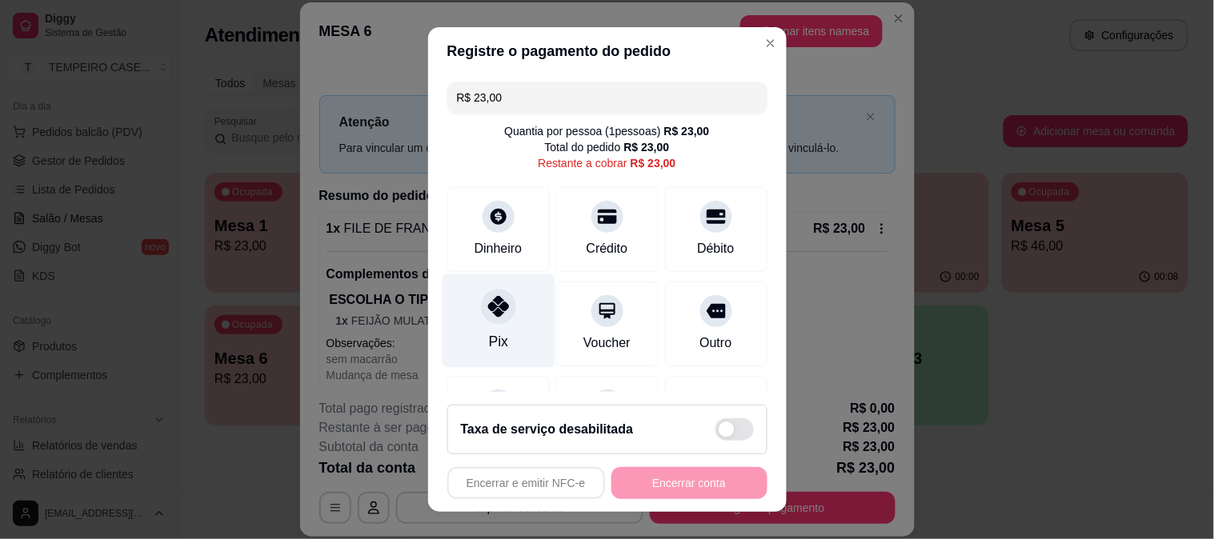
click at [478, 282] on div "Pix" at bounding box center [498, 321] width 113 height 94
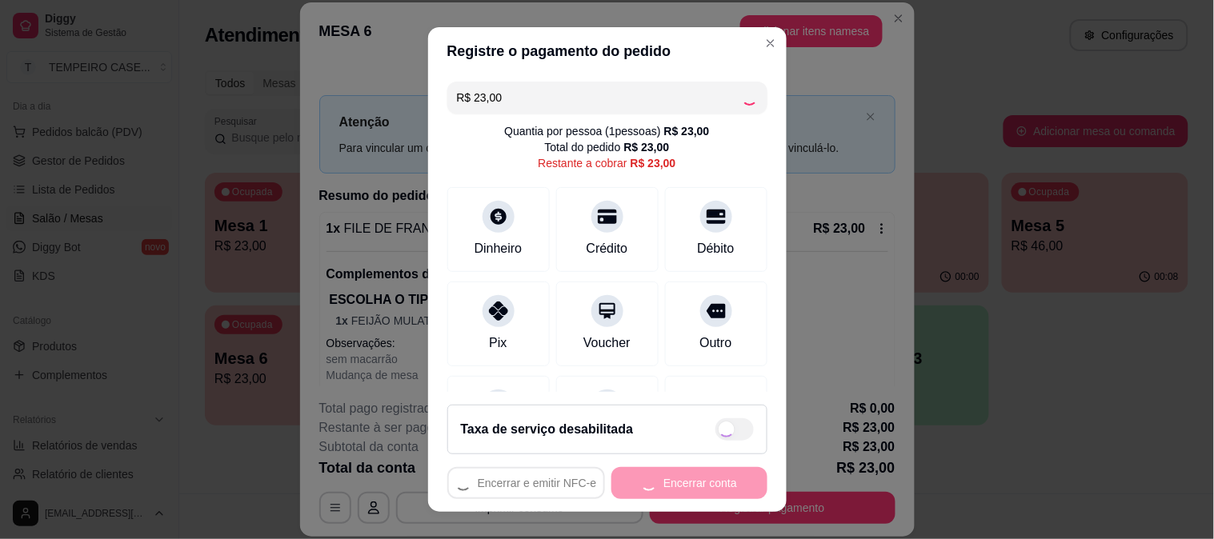
type input "R$ 0,00"
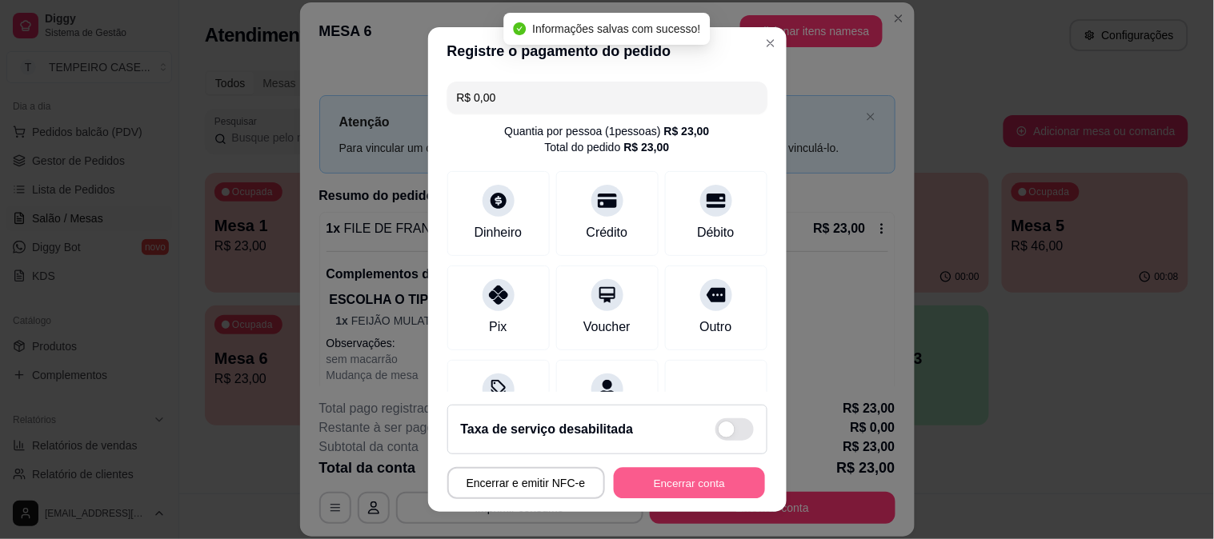
click at [679, 488] on button "Encerrar conta" at bounding box center [689, 483] width 151 height 31
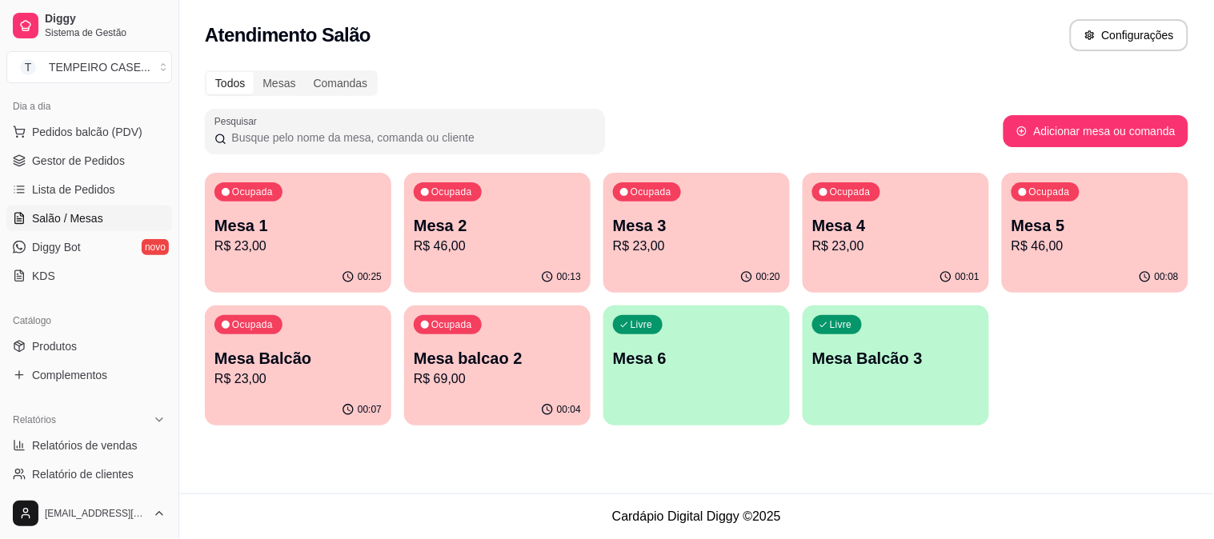
click at [479, 373] on p "R$ 69,00" at bounding box center [497, 379] width 167 height 19
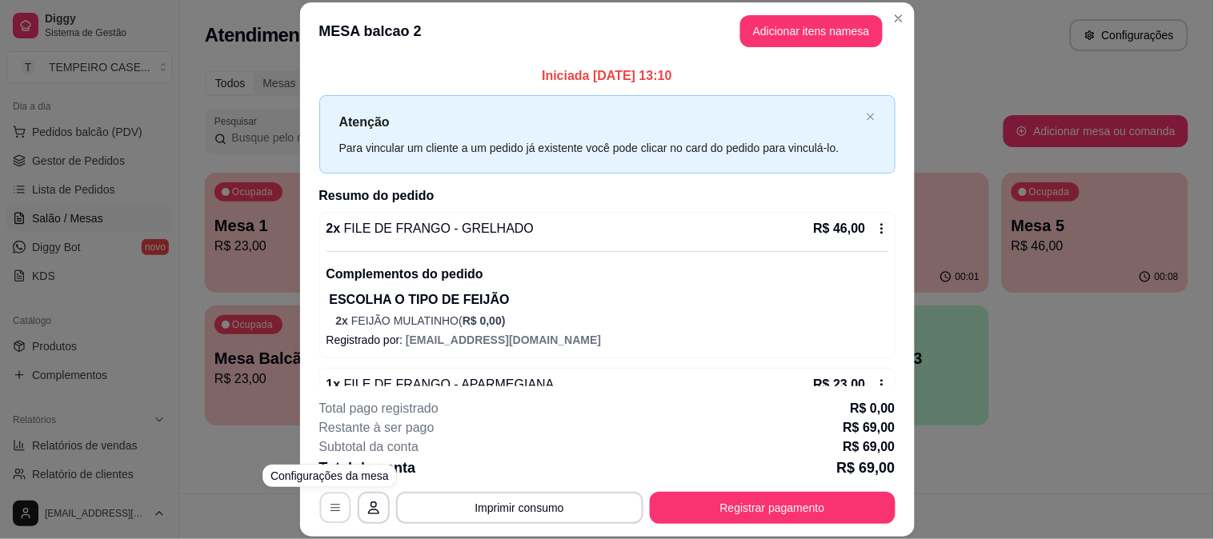
click at [329, 500] on button "button" at bounding box center [334, 507] width 31 height 31
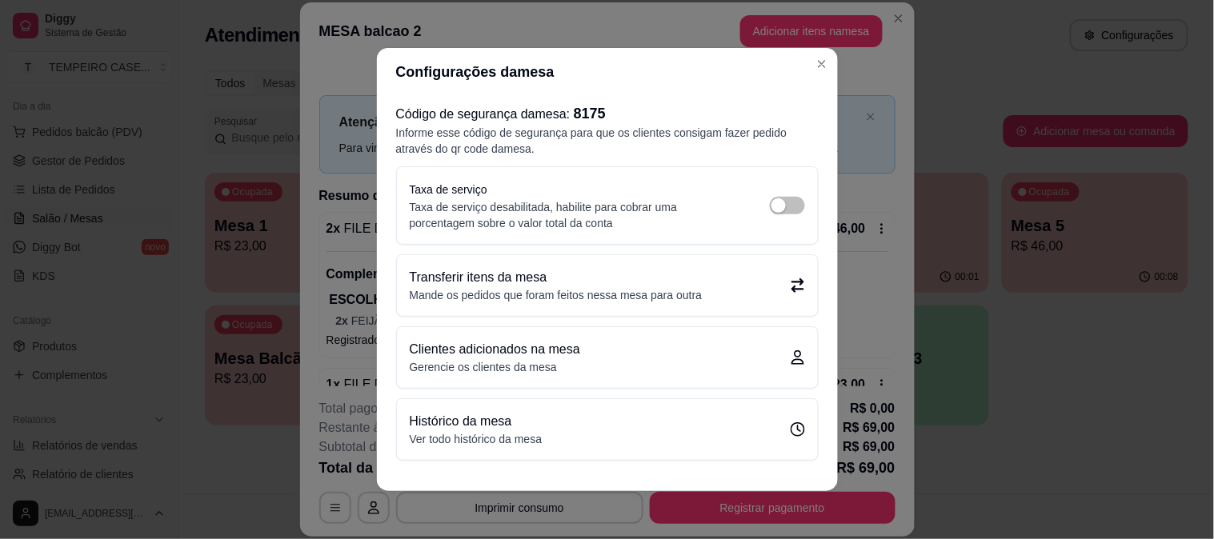
click at [623, 295] on p "Mande os pedidos que foram feitos nessa mesa para outra" at bounding box center [556, 295] width 293 height 16
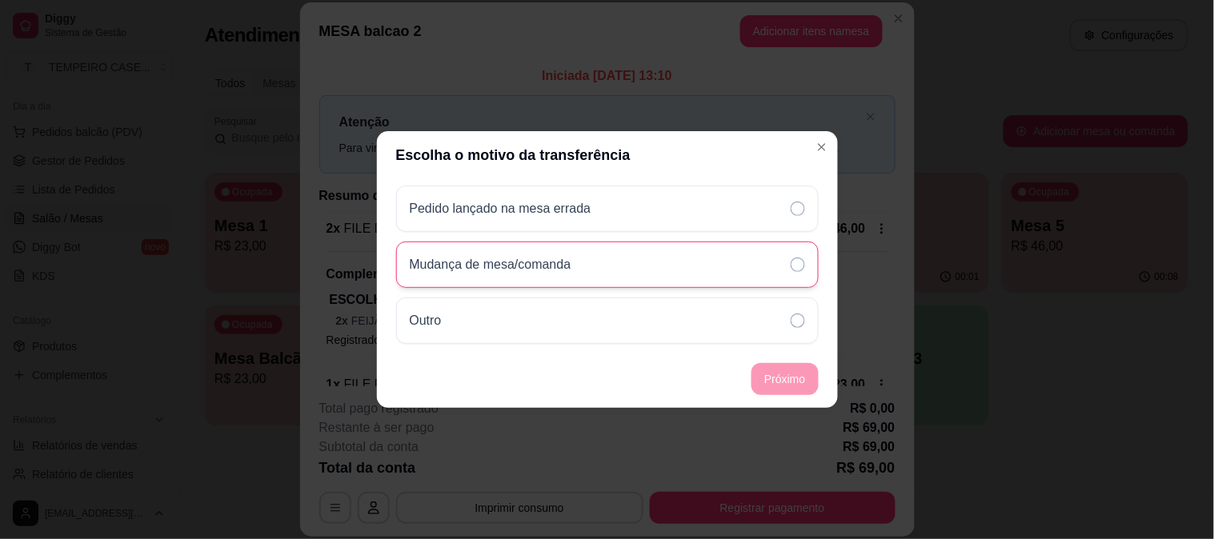
click at [617, 269] on div "Mudança de mesa/comanda" at bounding box center [607, 265] width 423 height 46
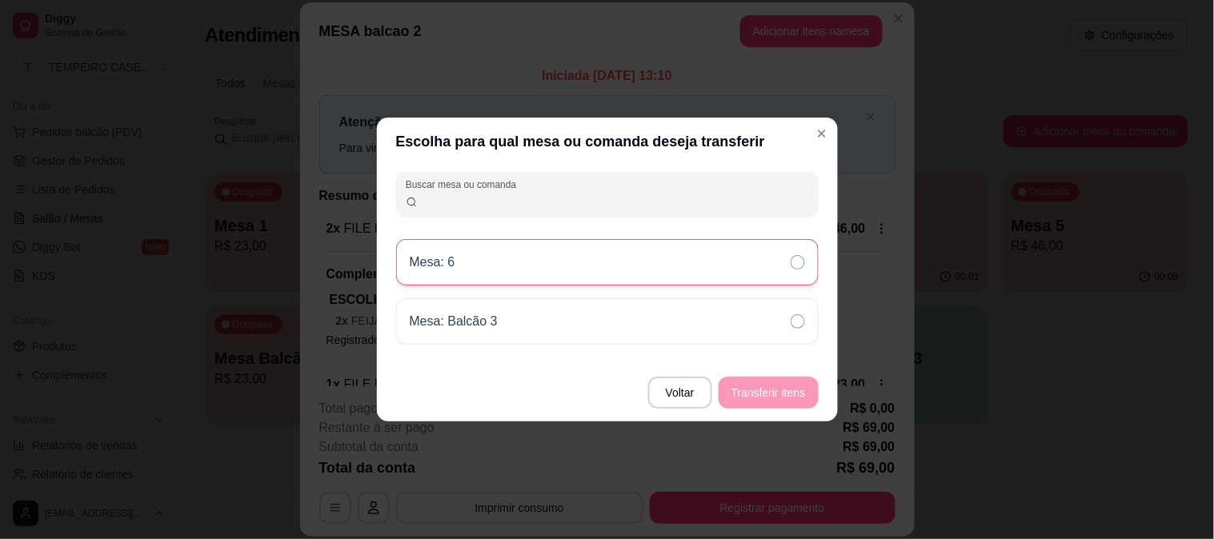
click at [445, 250] on div "Mesa: 6" at bounding box center [607, 262] width 423 height 46
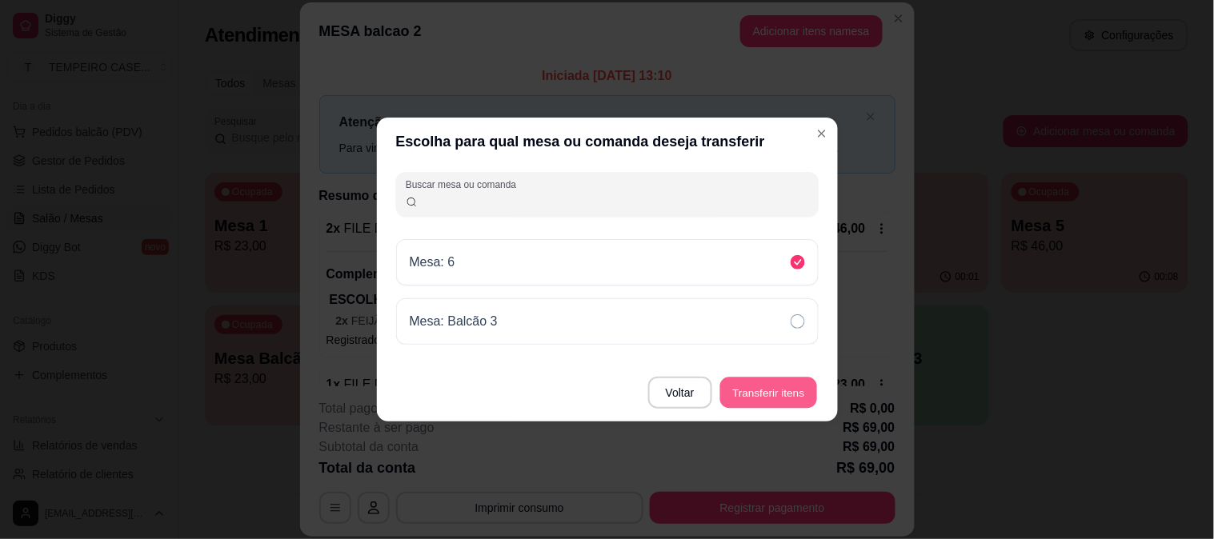
click at [798, 395] on button "Transferir itens" at bounding box center [768, 393] width 97 height 31
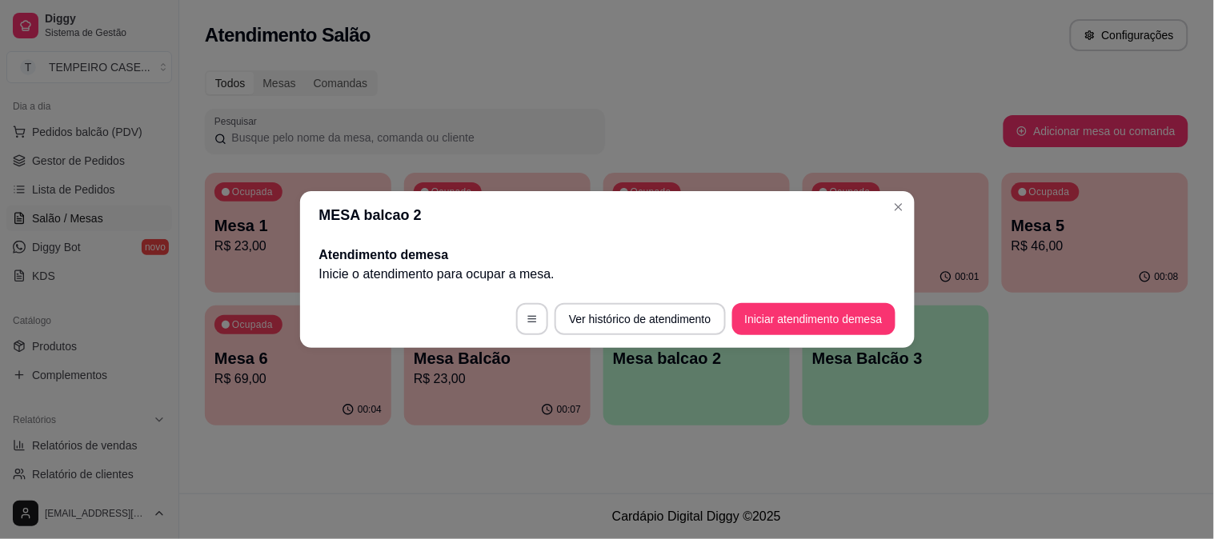
click at [912, 206] on div "MESA balcao 2 Atendimento de mesa Inicie o atendimento para ocupar a mesa . Ver…" at bounding box center [607, 269] width 1214 height 539
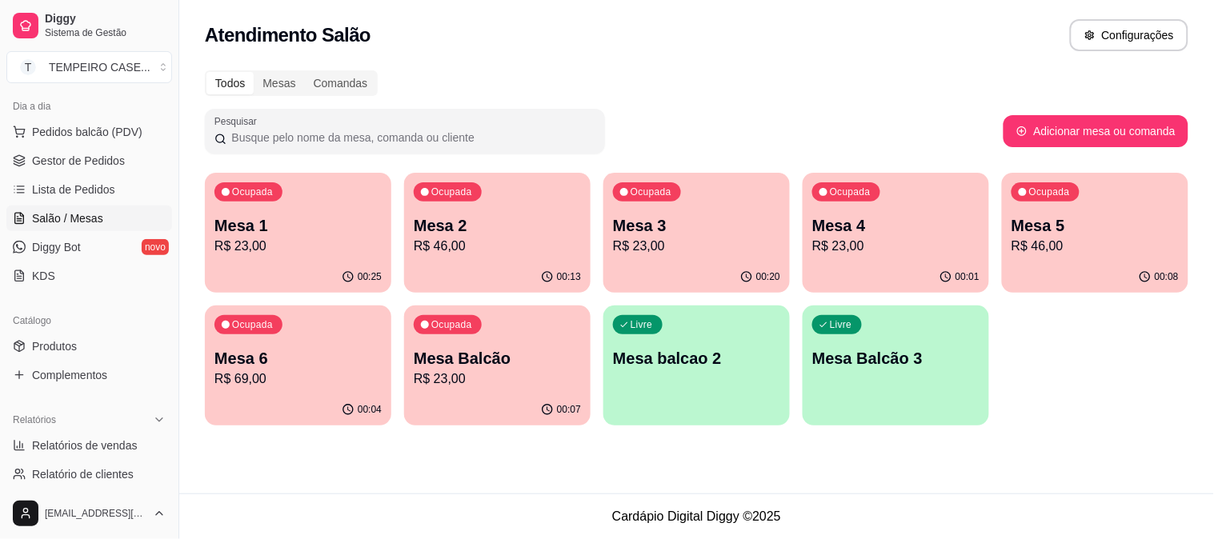
click at [493, 367] on p "Mesa Balcão" at bounding box center [497, 358] width 167 height 22
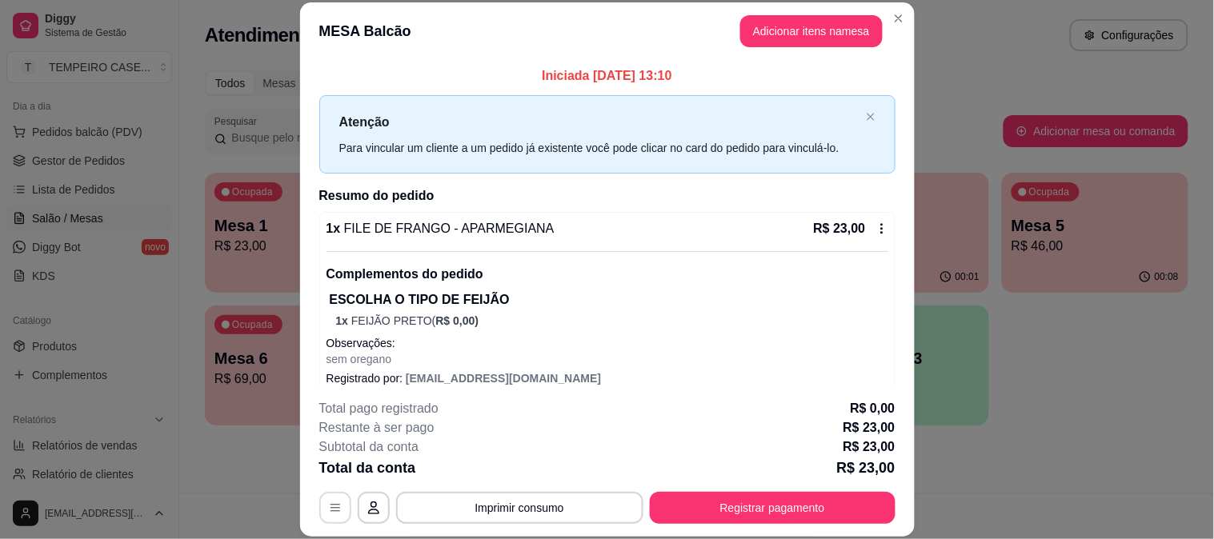
click at [319, 505] on button "button" at bounding box center [335, 508] width 32 height 32
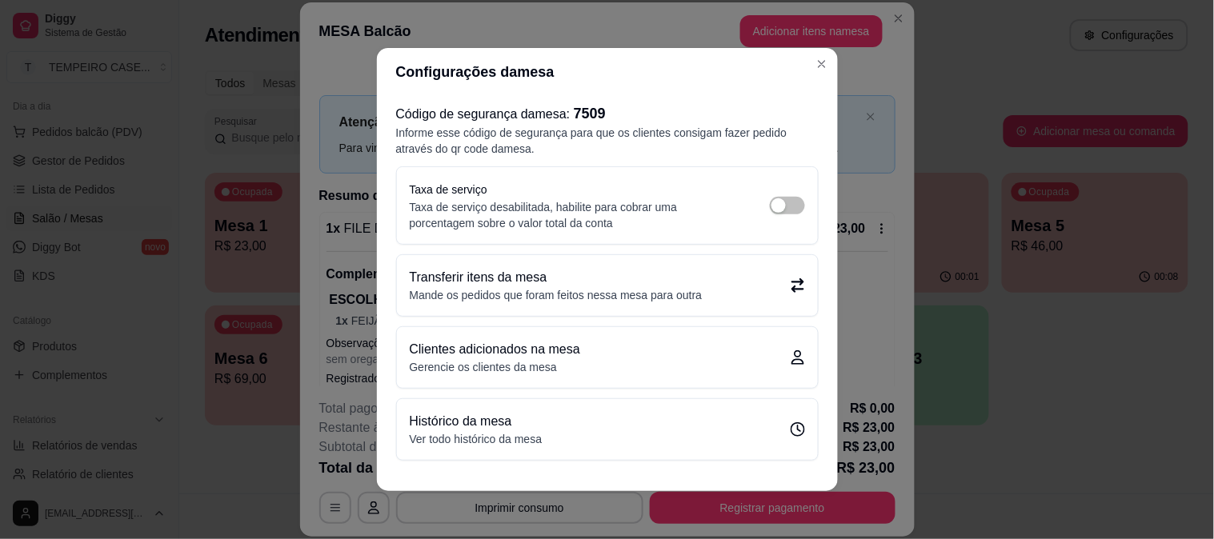
click at [532, 292] on p "Mande os pedidos que foram feitos nessa mesa para outra" at bounding box center [556, 295] width 293 height 16
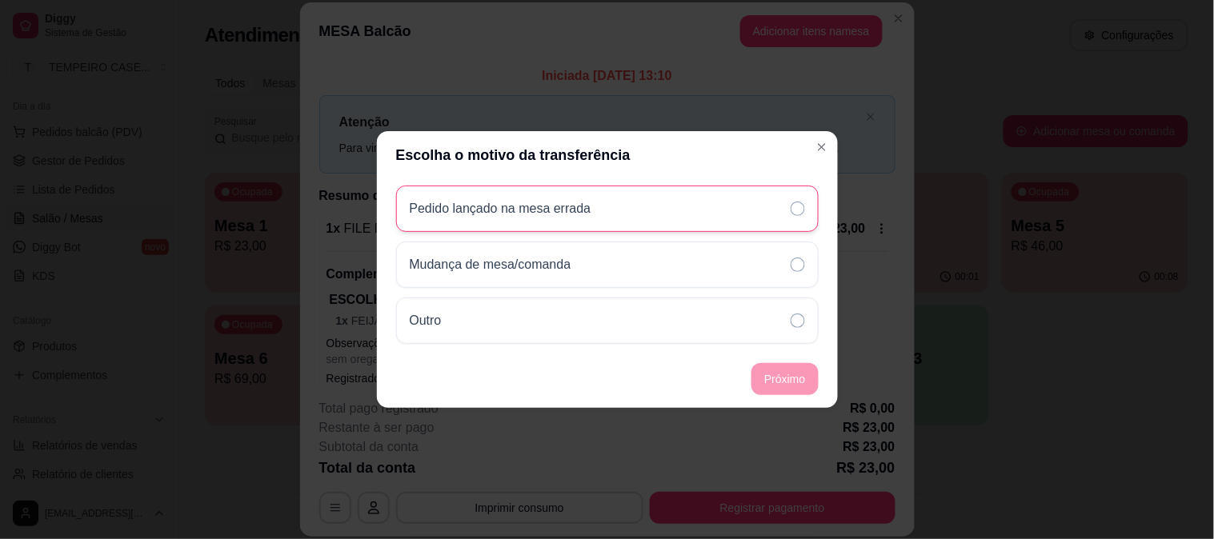
click at [583, 214] on p "Pedido lançado na mesa errada" at bounding box center [501, 208] width 182 height 19
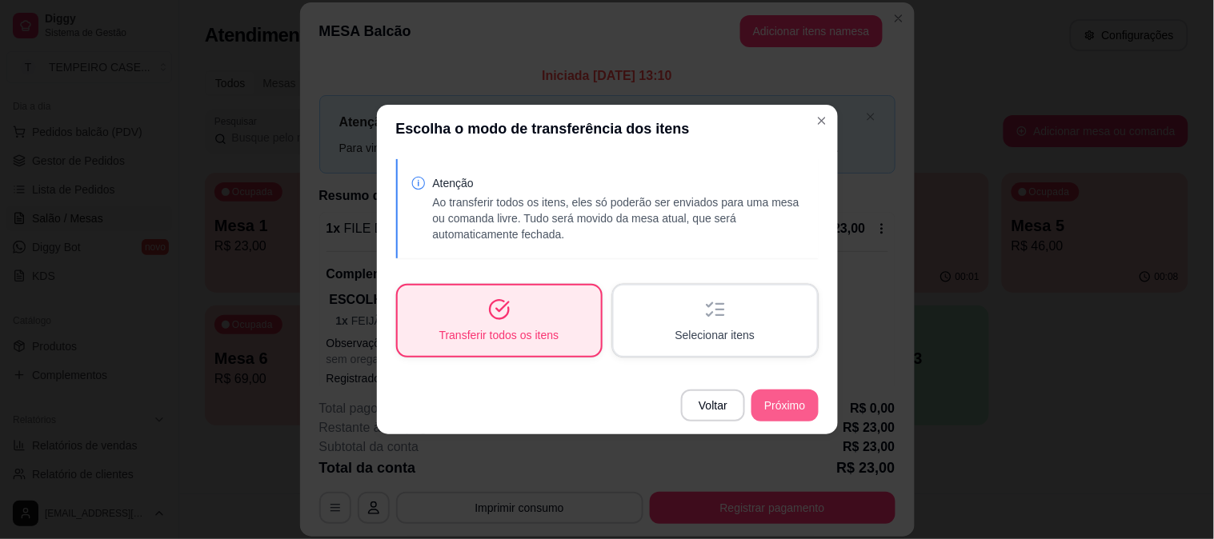
click at [780, 421] on footer "Voltar Próximo" at bounding box center [607, 406] width 461 height 58
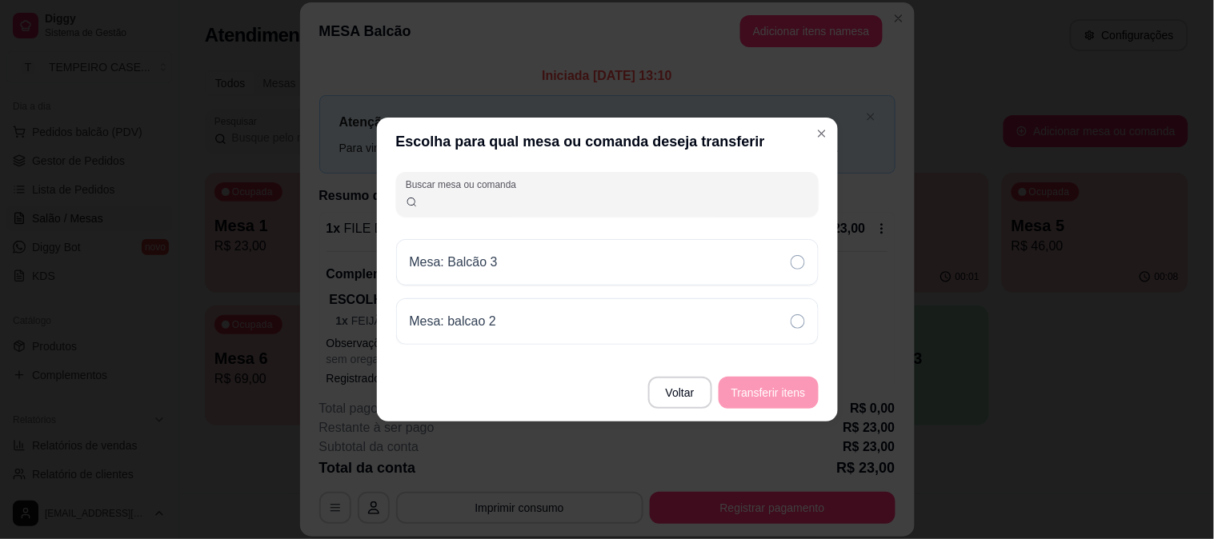
click at [812, 146] on header "Escolha para qual mesa ou comanda deseja transferir" at bounding box center [607, 142] width 461 height 48
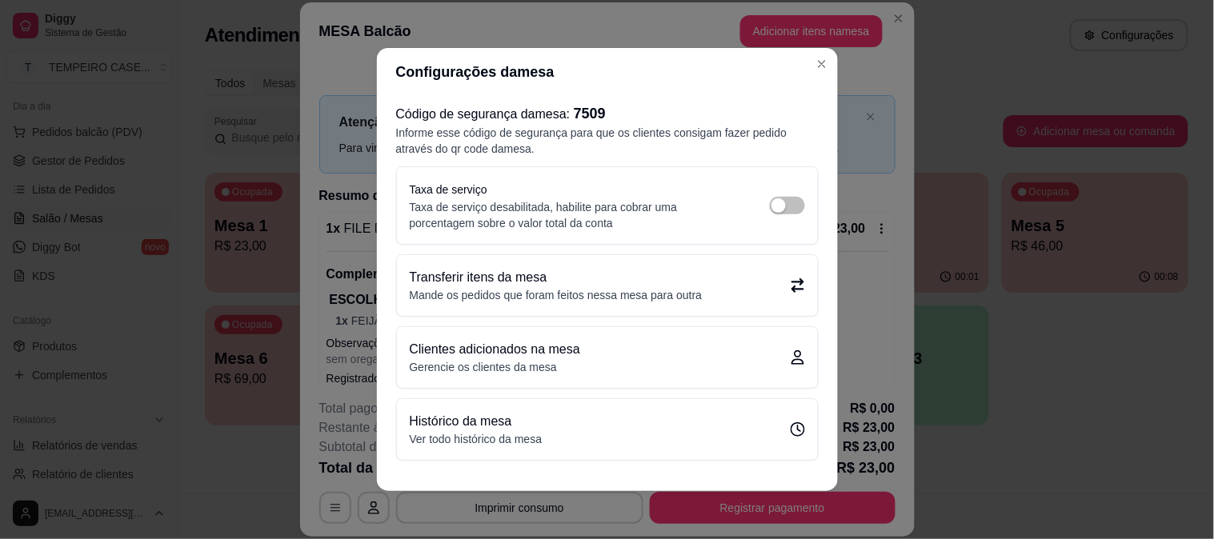
click at [495, 353] on p "Clientes adicionados na mesa" at bounding box center [495, 349] width 170 height 19
click at [522, 290] on p "Mande os pedidos que foram feitos nessa mesa para outra" at bounding box center [556, 295] width 293 height 16
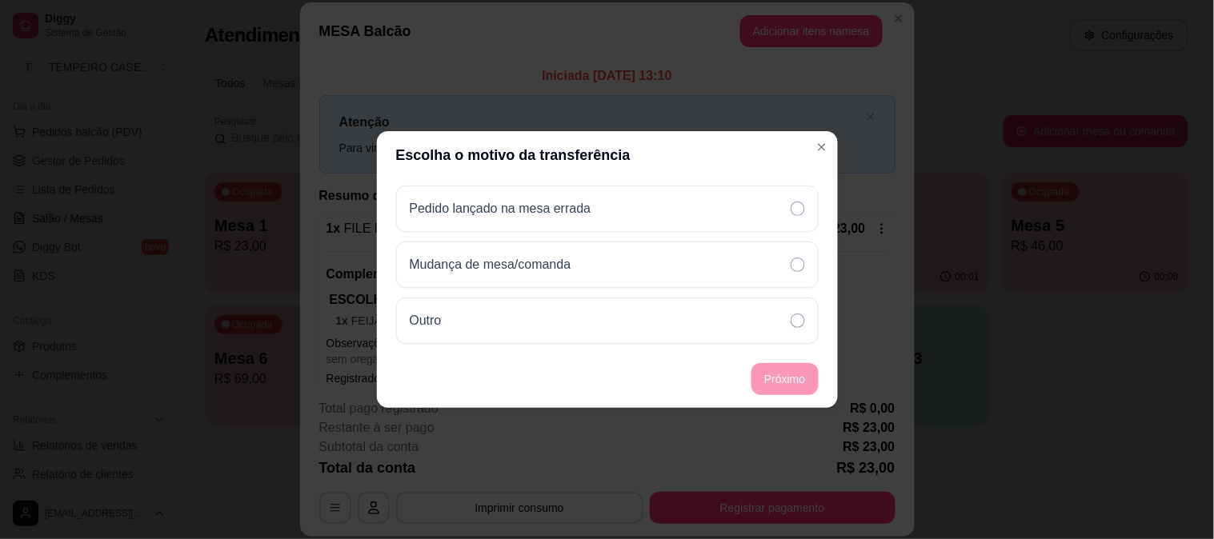
click at [827, 162] on header "Escolha o motivo da transferência" at bounding box center [607, 155] width 461 height 48
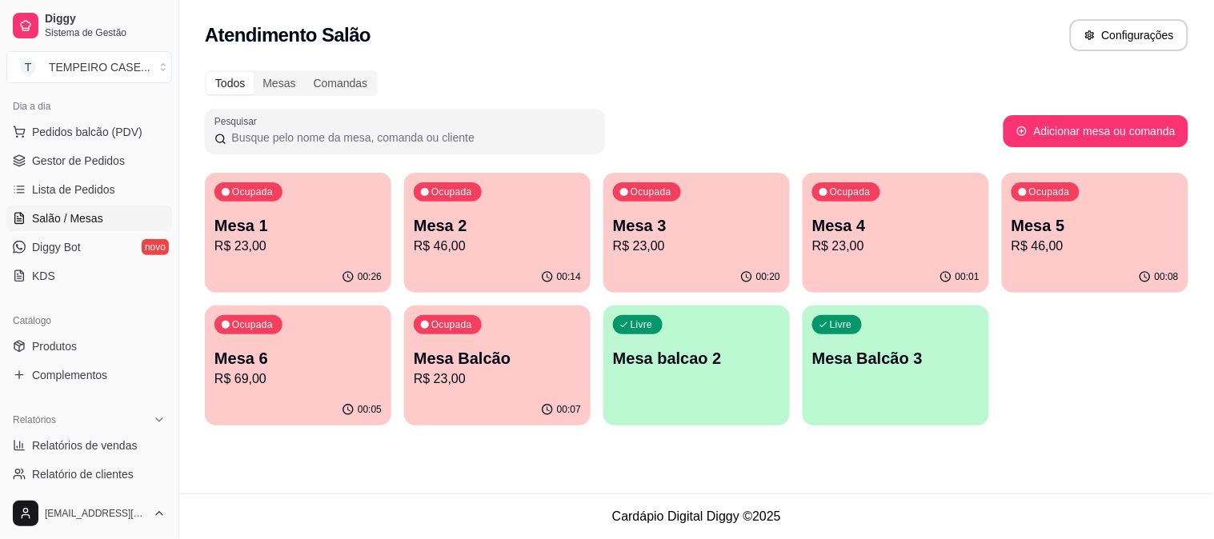
click at [333, 237] on p "R$ 23,00" at bounding box center [297, 246] width 167 height 19
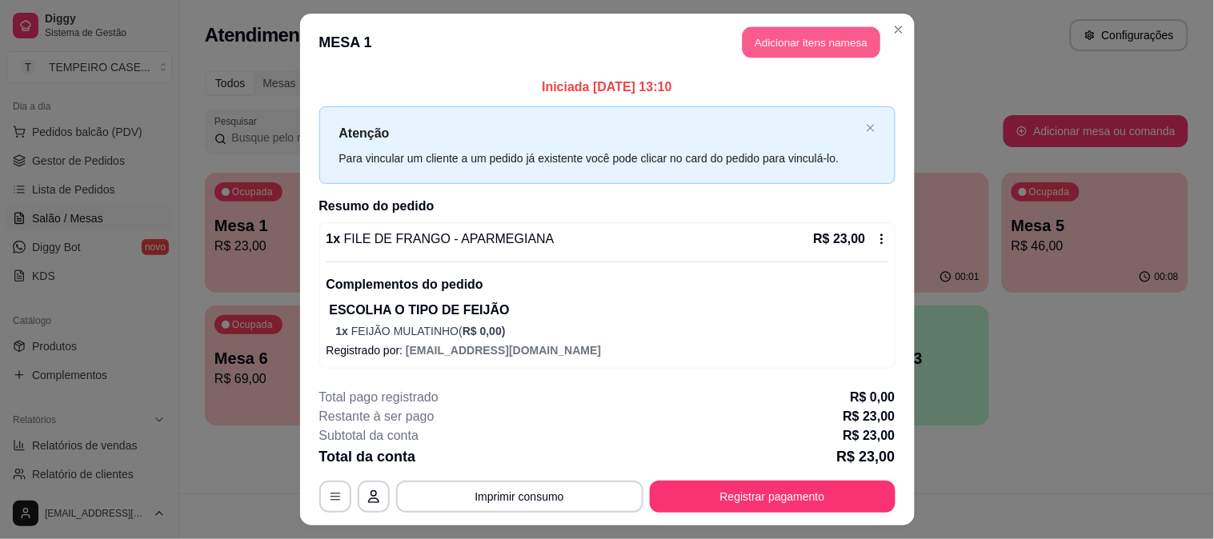
click at [796, 41] on button "Adicionar itens na mesa" at bounding box center [812, 42] width 138 height 31
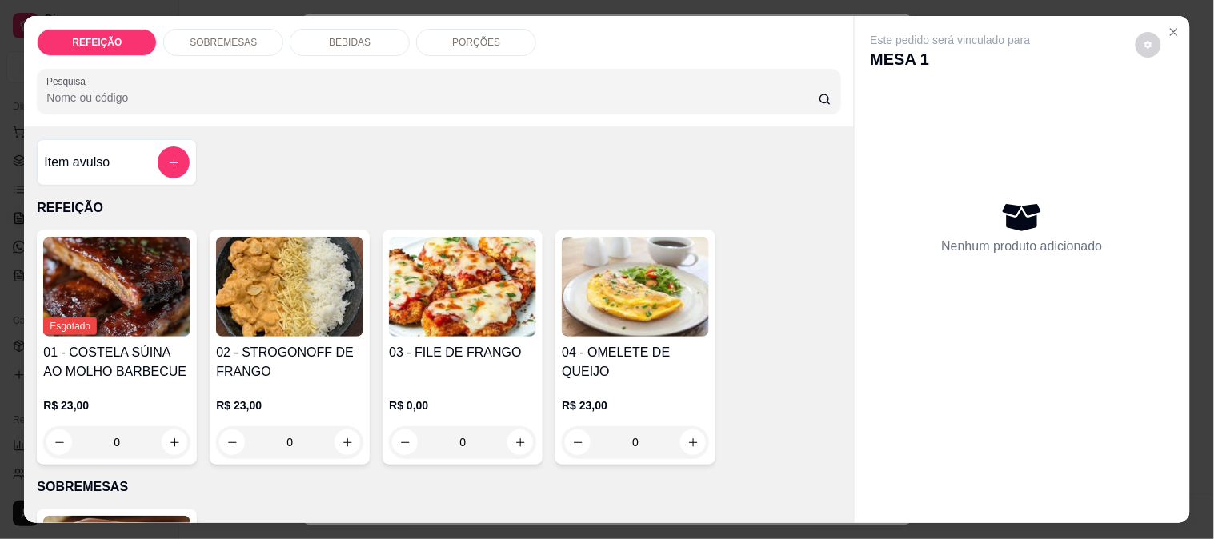
click at [330, 46] on div "BEBIDAS" at bounding box center [350, 42] width 120 height 27
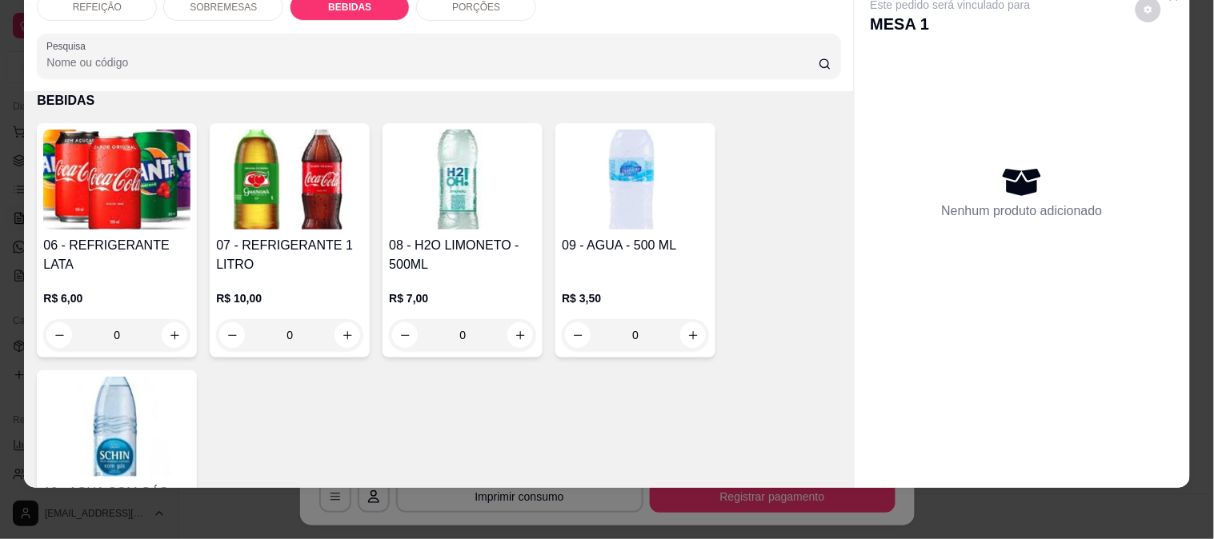
click at [323, 165] on img at bounding box center [289, 180] width 147 height 100
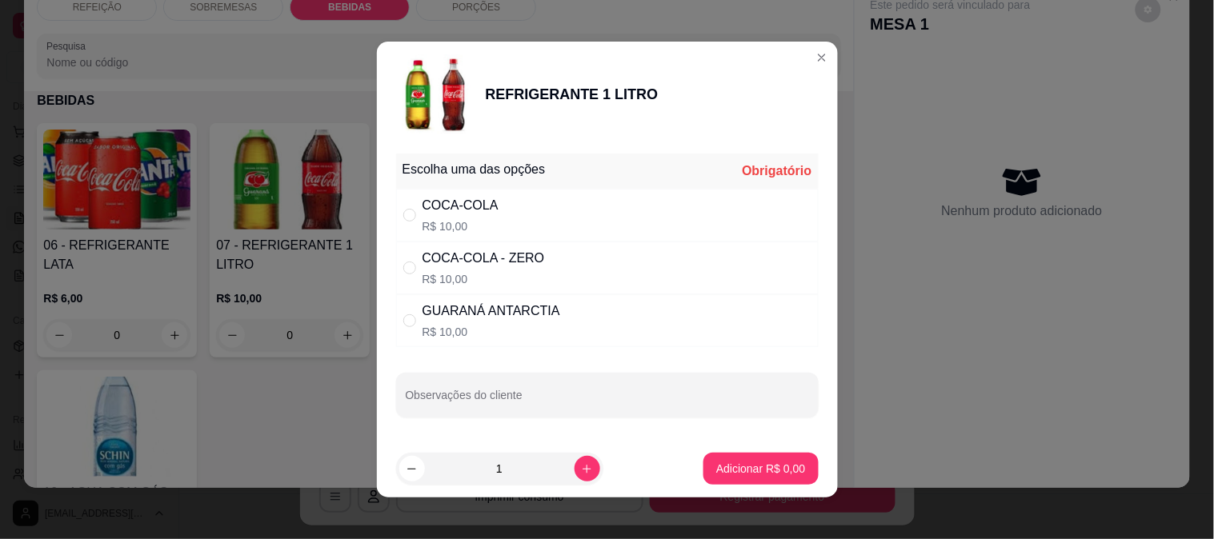
click at [459, 323] on div "GUARANÁ ANTARCTIA R$ 10,00" at bounding box center [492, 321] width 138 height 38
radio input "true"
click at [469, 245] on div "COCA-COLA - ZERO R$ 10,00" at bounding box center [607, 268] width 423 height 53
radio input "true"
radio input "false"
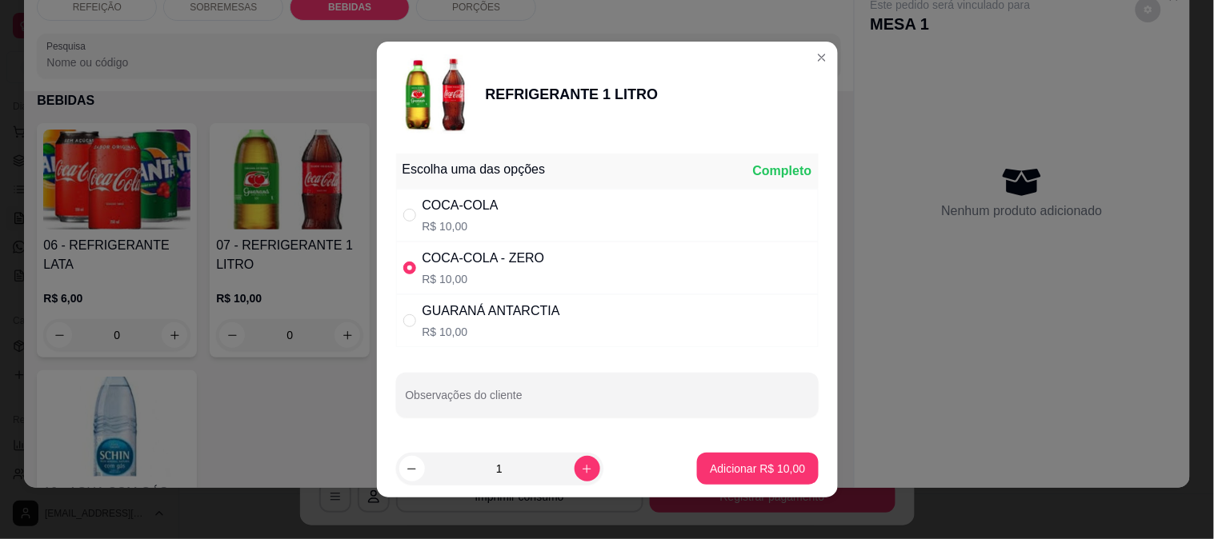
click at [488, 206] on div "COCA-COLA R$ 10,00" at bounding box center [607, 215] width 423 height 53
radio input "true"
radio input "false"
click at [714, 458] on button "Adicionar R$ 10,00" at bounding box center [758, 469] width 118 height 31
type input "1"
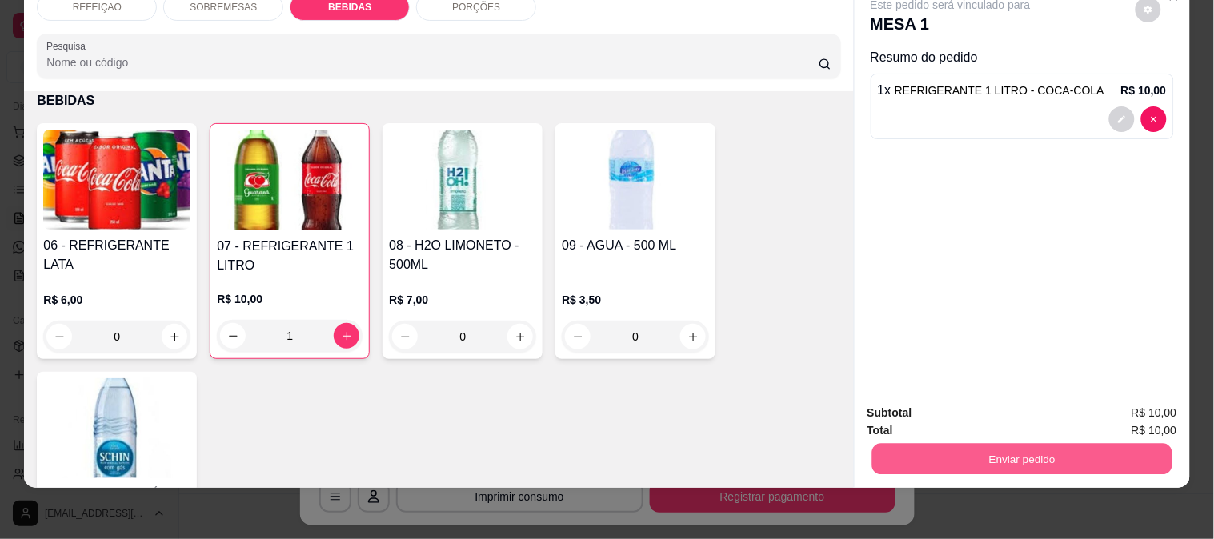
click at [1017, 448] on button "Enviar pedido" at bounding box center [1022, 458] width 300 height 31
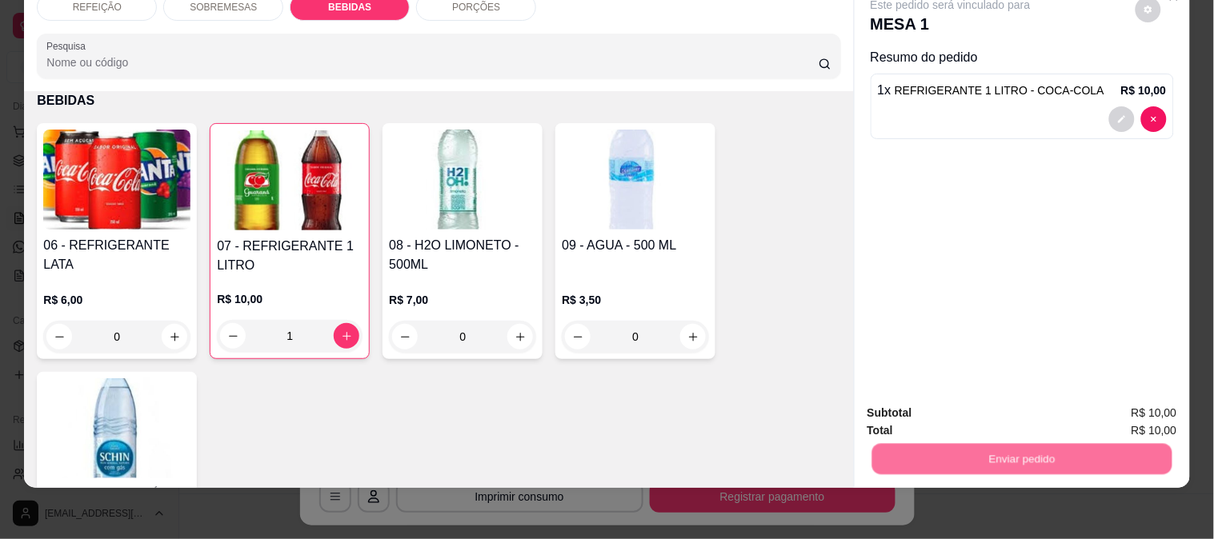
click at [1113, 409] on button "Enviar pedido" at bounding box center [1135, 407] width 90 height 30
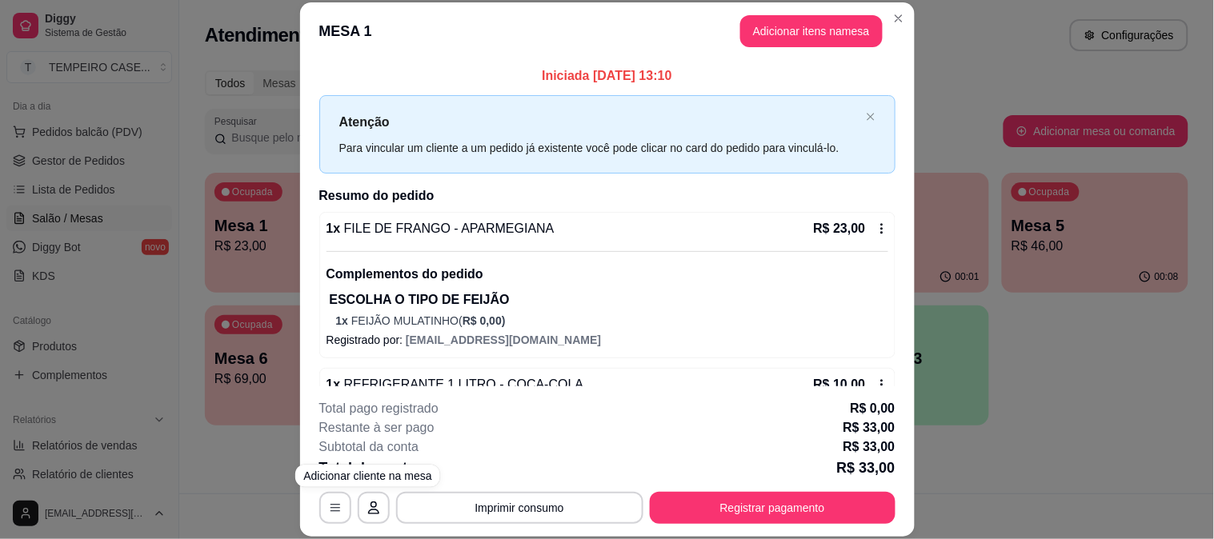
click at [273, 469] on div "**********" at bounding box center [607, 269] width 1214 height 539
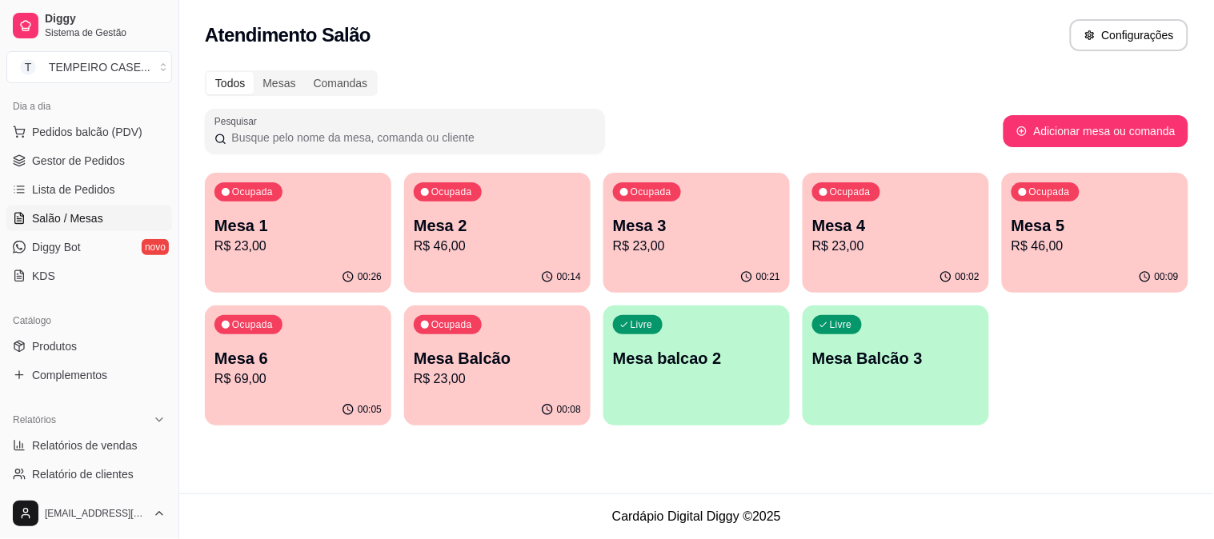
click at [285, 203] on div "Ocupada Mesa 1 R$ 23,00" at bounding box center [298, 217] width 186 height 89
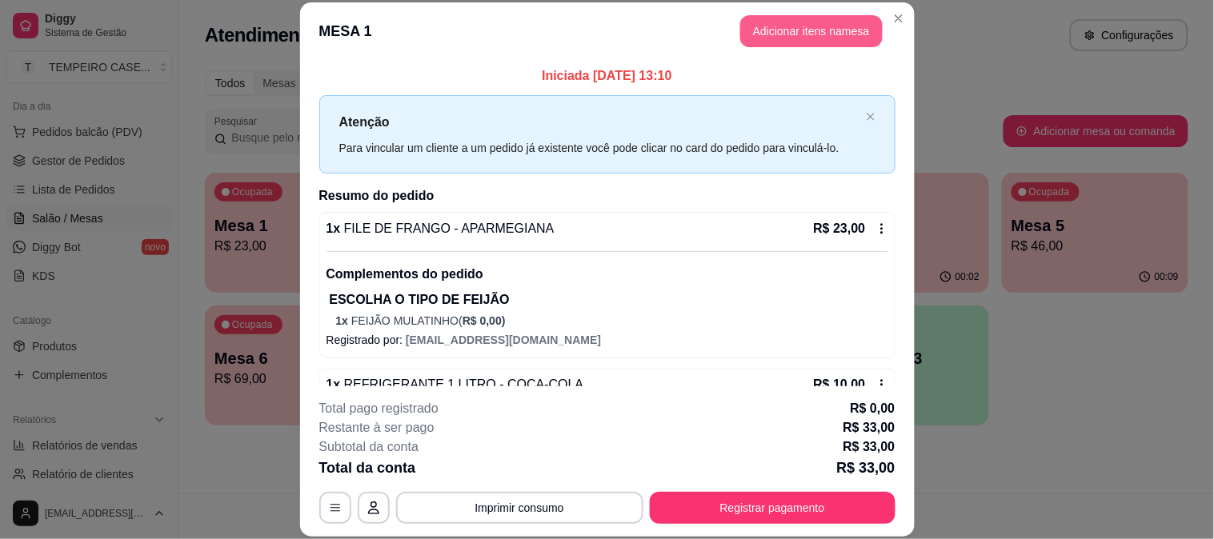
click at [775, 25] on button "Adicionar itens na mesa" at bounding box center [811, 31] width 142 height 32
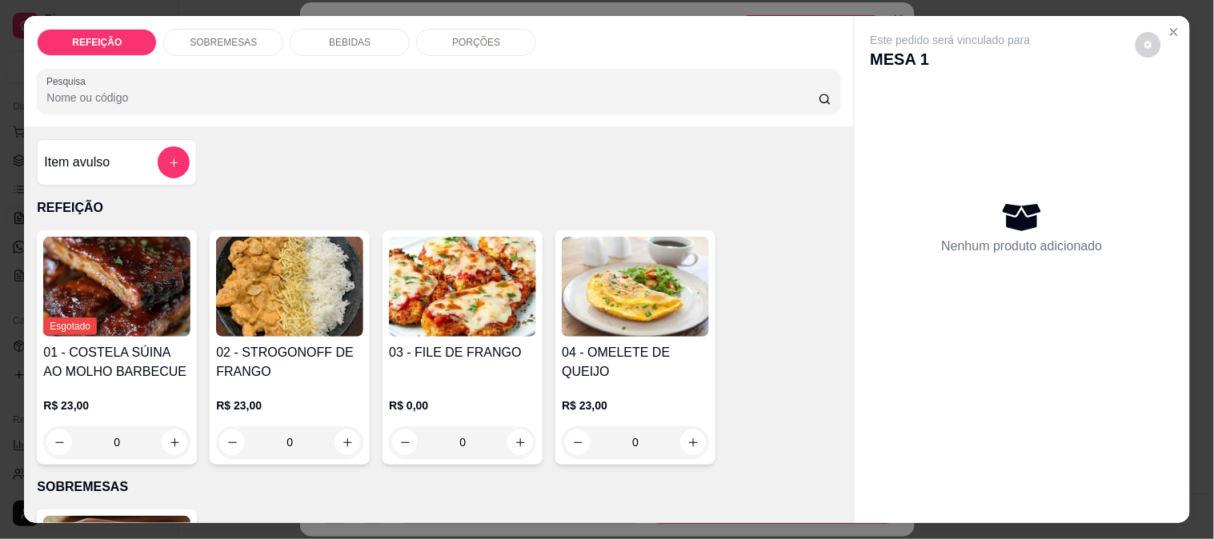
click at [306, 286] on img at bounding box center [289, 287] width 147 height 100
click at [459, 318] on img at bounding box center [462, 287] width 147 height 100
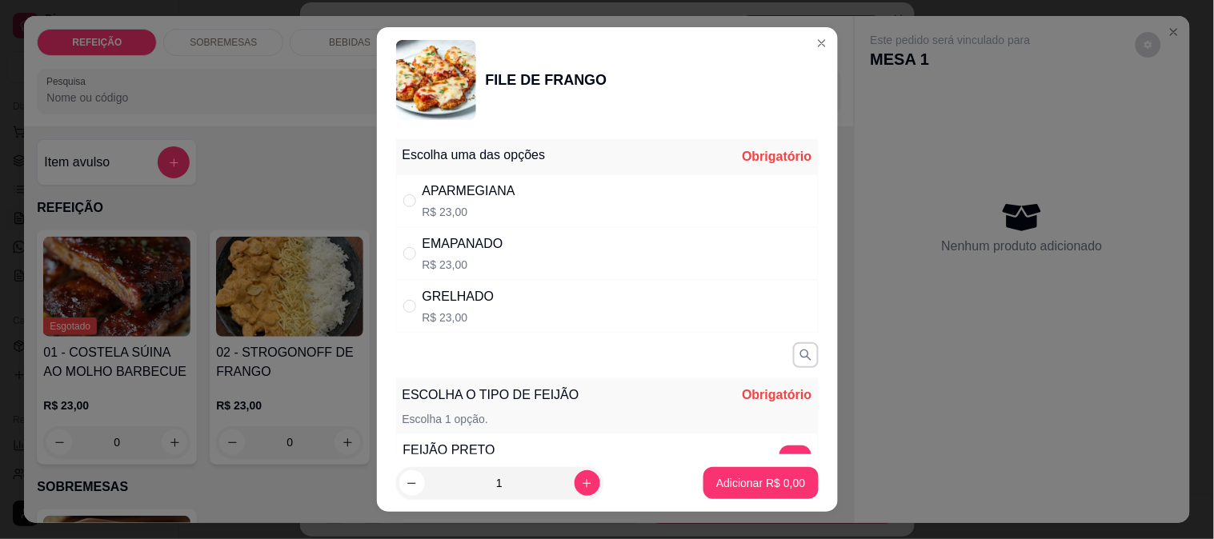
click at [532, 178] on div "APARMEGIANA R$ 23,00" at bounding box center [607, 200] width 423 height 53
radio input "true"
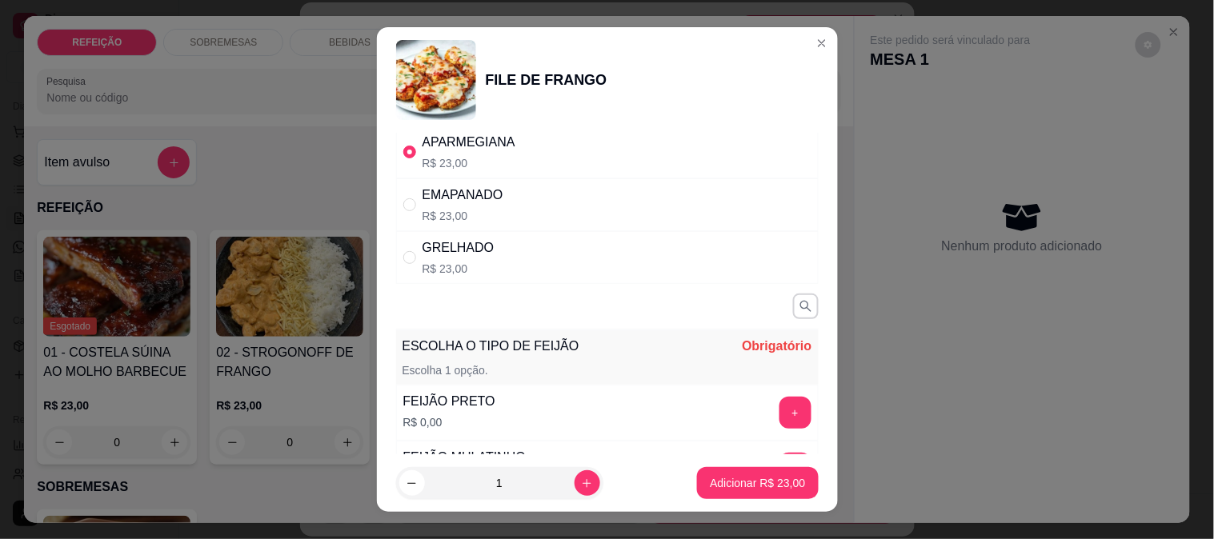
scroll to position [89, 0]
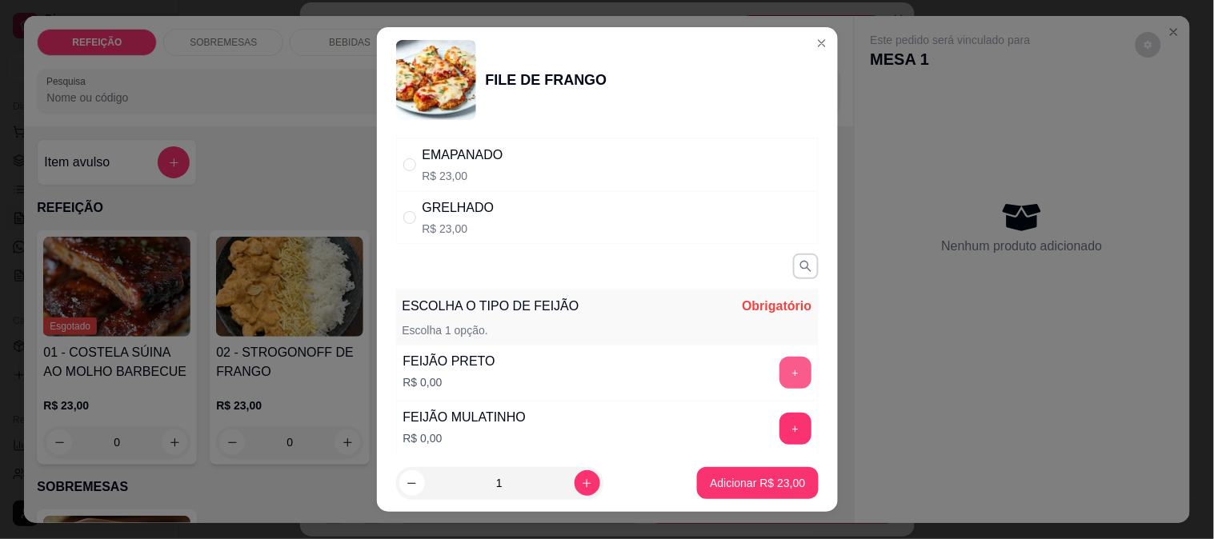
click at [780, 367] on button "+" at bounding box center [796, 373] width 32 height 32
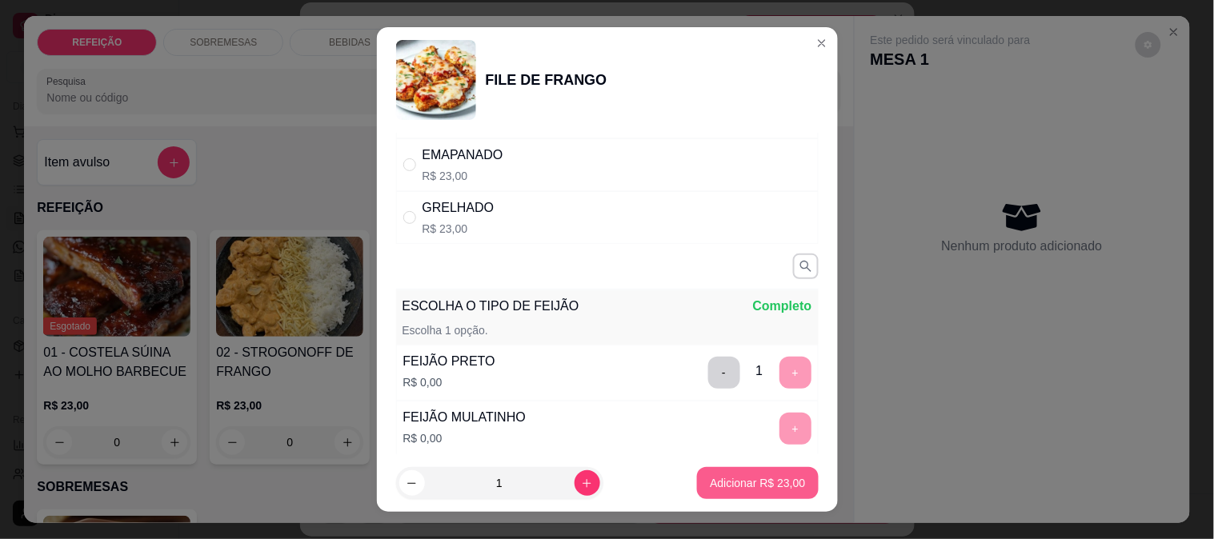
click at [753, 497] on button "Adicionar R$ 23,00" at bounding box center [757, 483] width 121 height 32
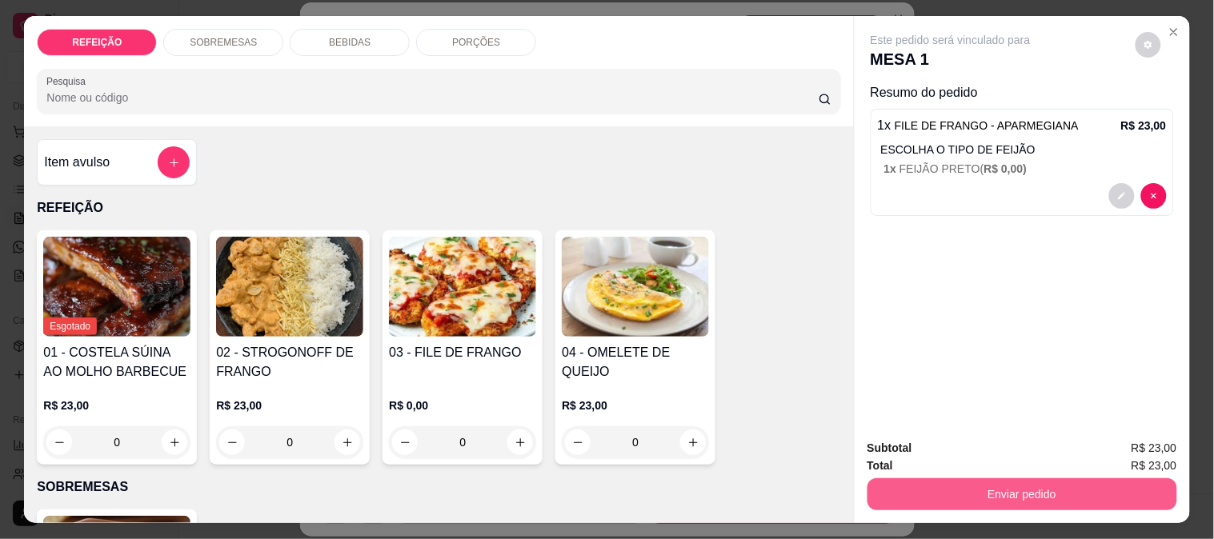
click at [896, 490] on button "Enviar pedido" at bounding box center [1023, 495] width 310 height 32
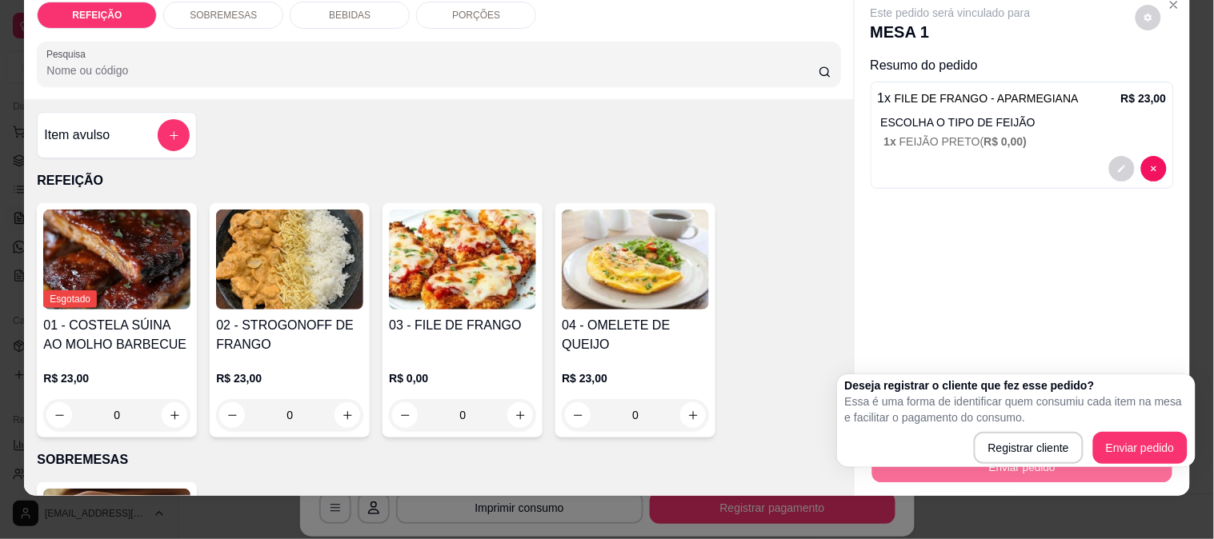
click at [1056, 328] on div "Este pedido será vinculado para MESA 1 Resumo do pedido 1 x FILE DE FRANGO - AP…" at bounding box center [1022, 194] width 335 height 411
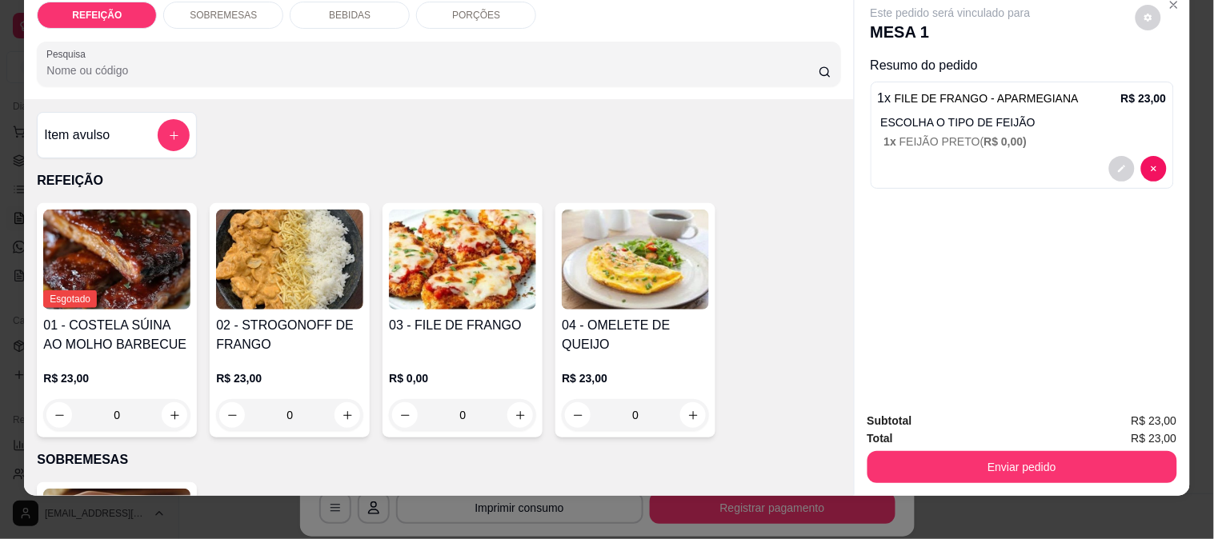
scroll to position [42, 0]
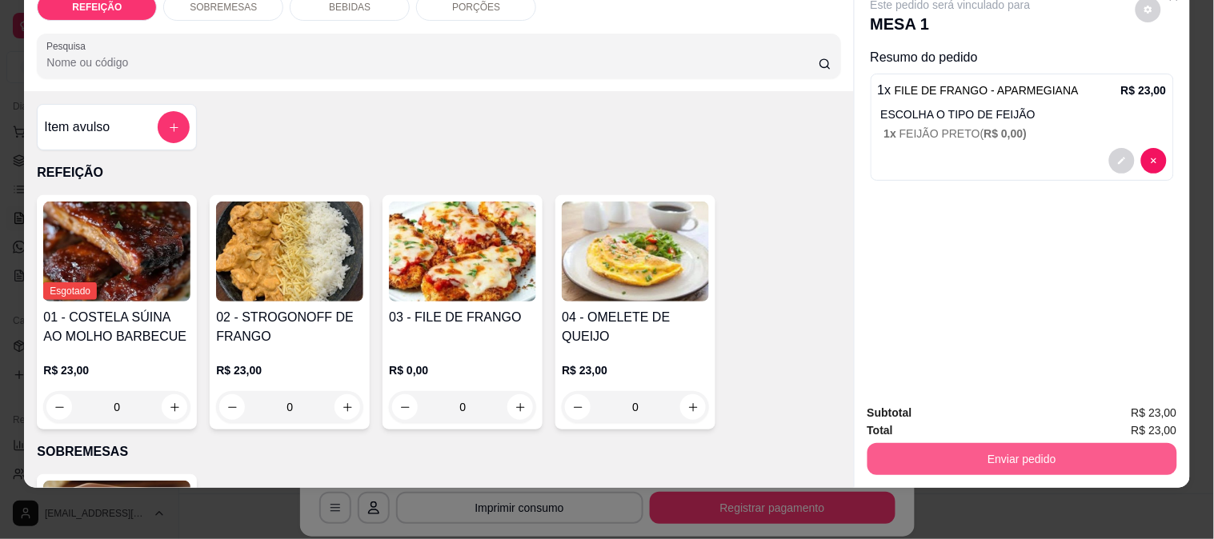
click at [1020, 443] on button "Enviar pedido" at bounding box center [1023, 459] width 310 height 32
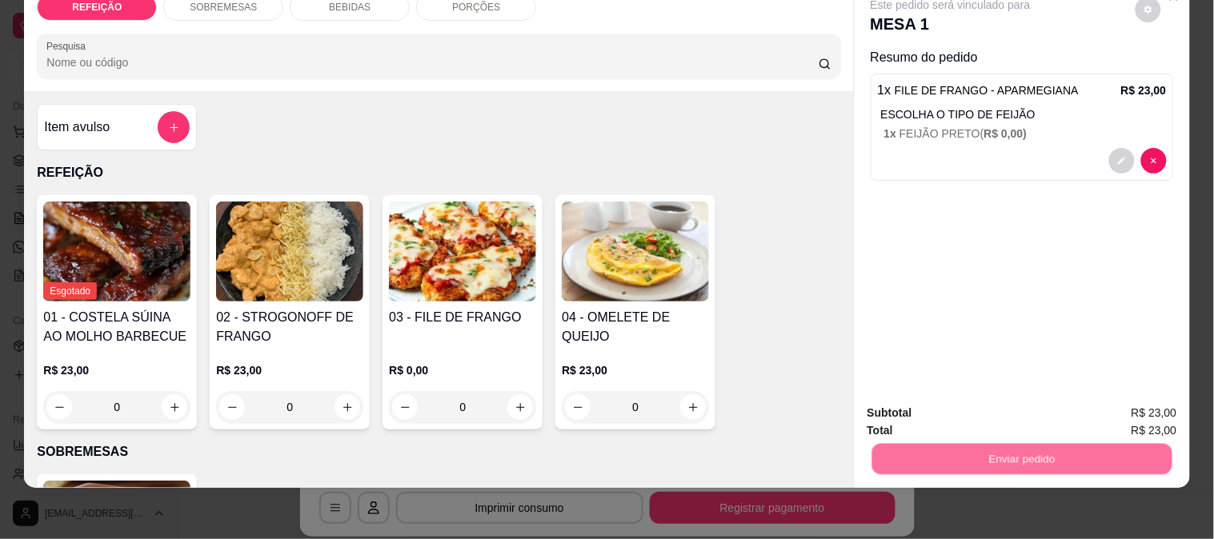
click at [1110, 402] on button "Enviar pedido" at bounding box center [1135, 406] width 90 height 30
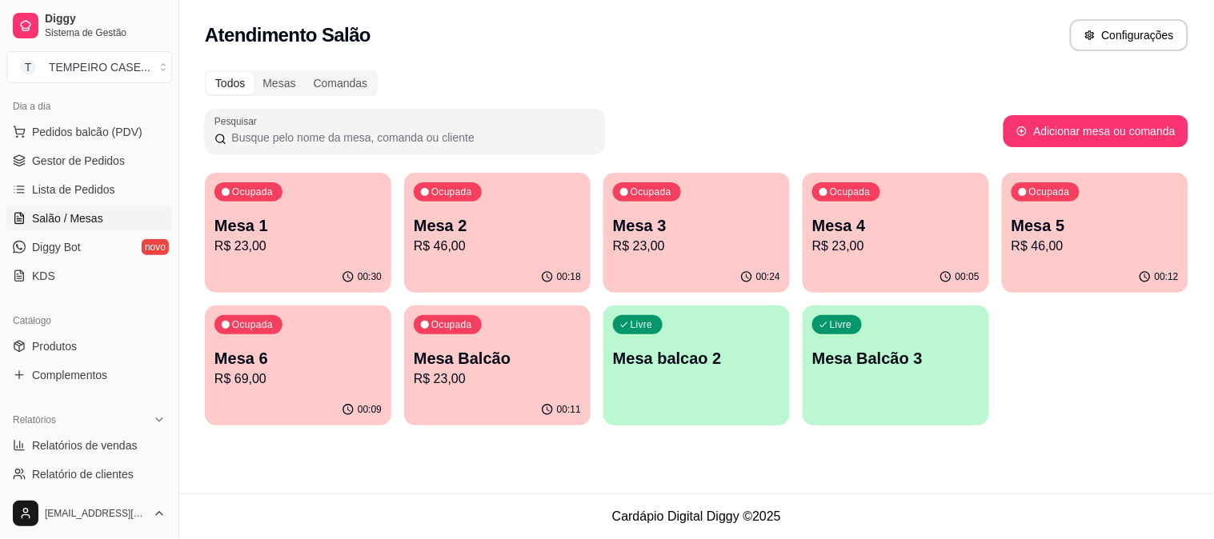
click at [720, 244] on p "R$ 23,00" at bounding box center [696, 246] width 167 height 19
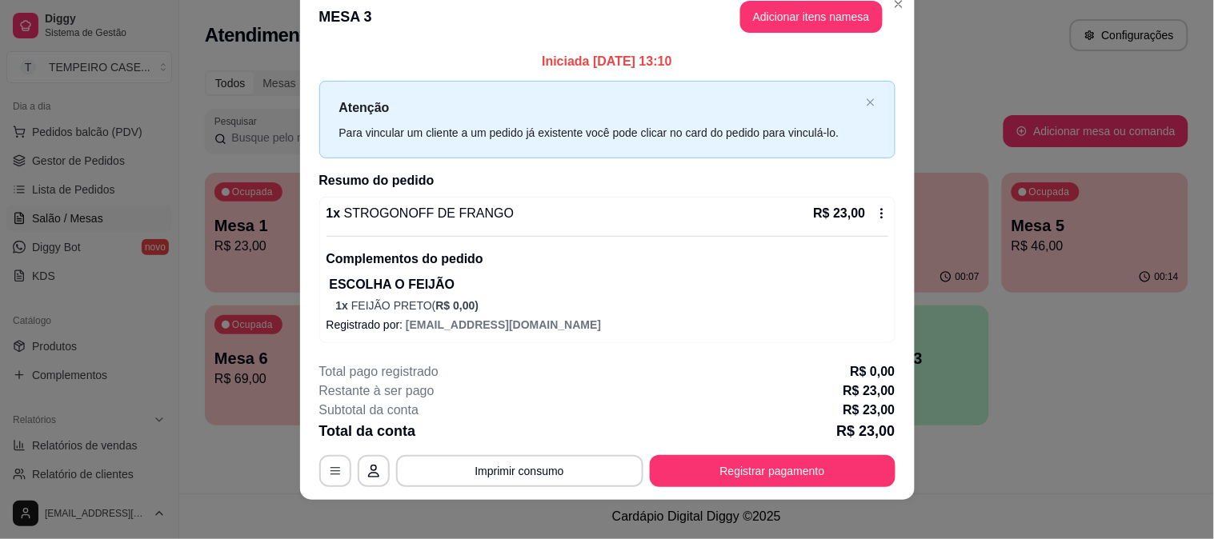
scroll to position [37, 0]
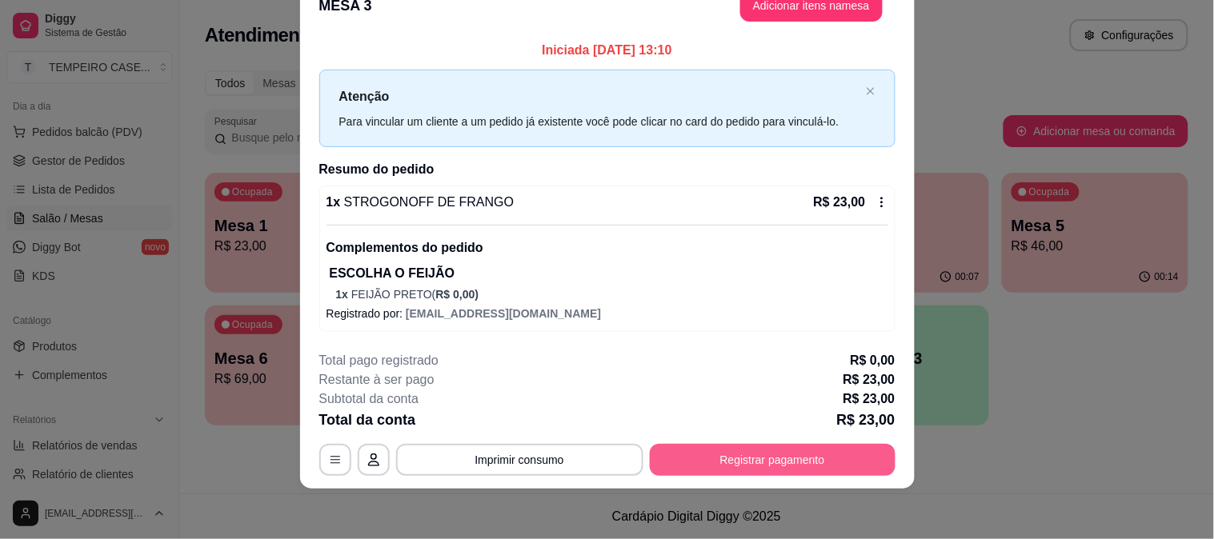
click at [760, 454] on button "Registrar pagamento" at bounding box center [773, 460] width 246 height 32
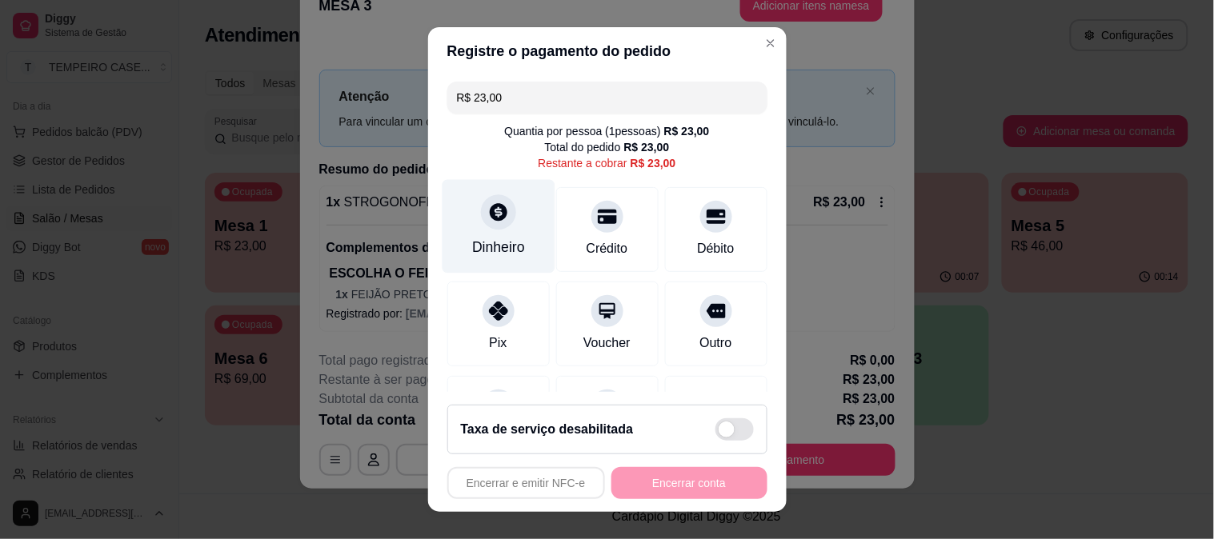
click at [516, 237] on div "Dinheiro" at bounding box center [498, 226] width 113 height 94
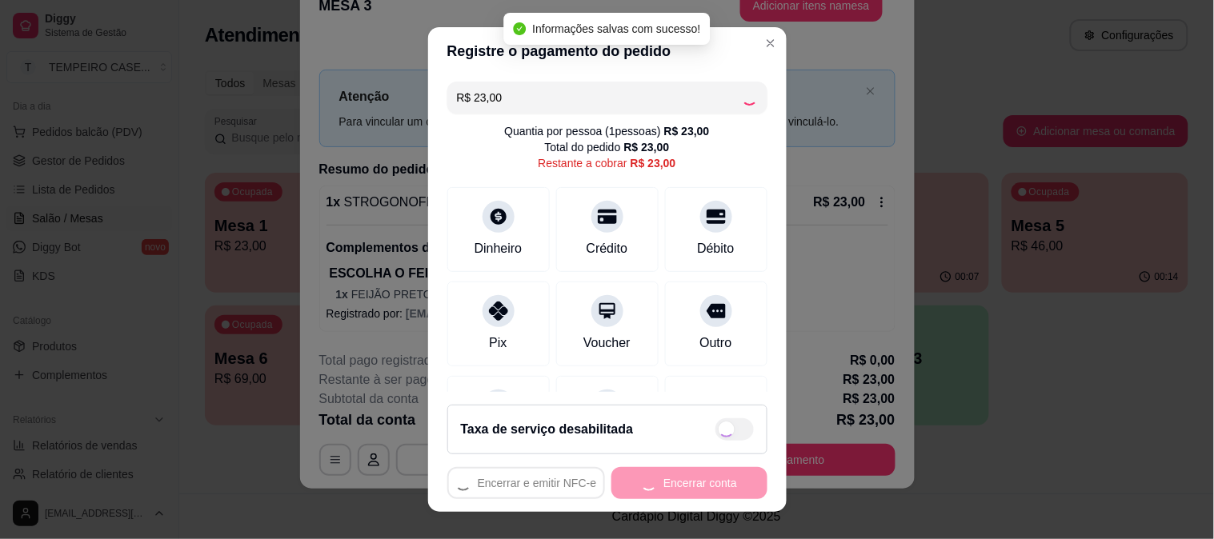
type input "R$ 0,00"
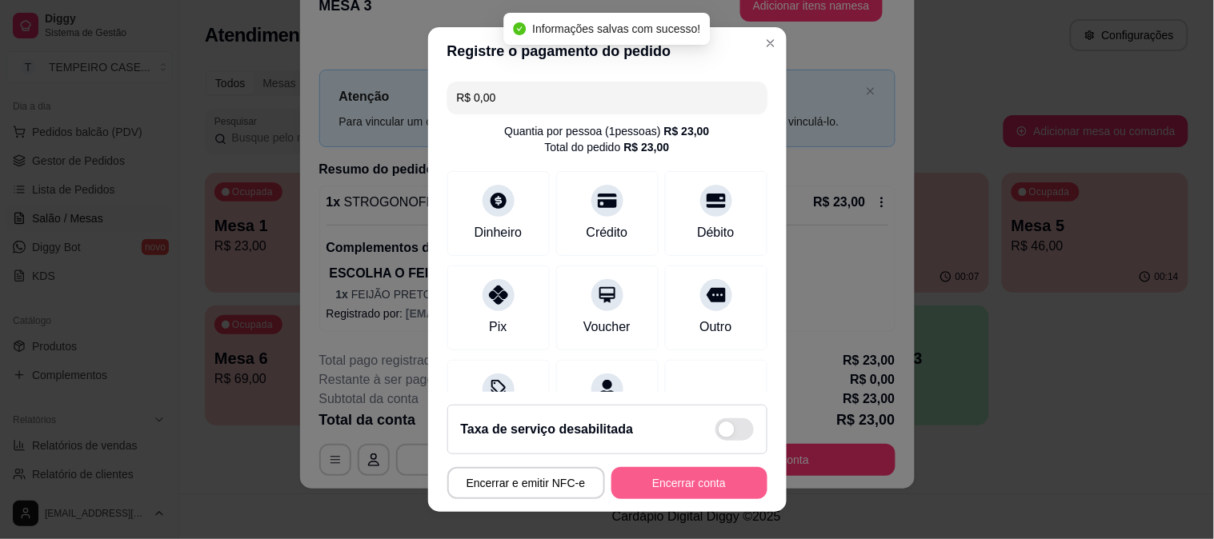
click at [695, 480] on button "Encerrar conta" at bounding box center [689, 483] width 156 height 32
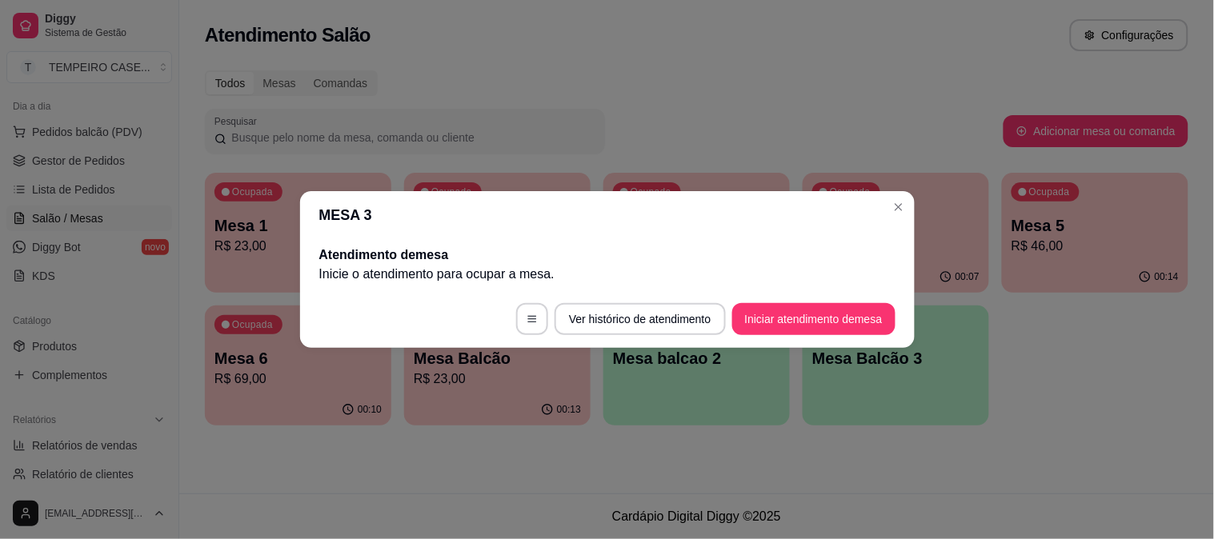
scroll to position [0, 0]
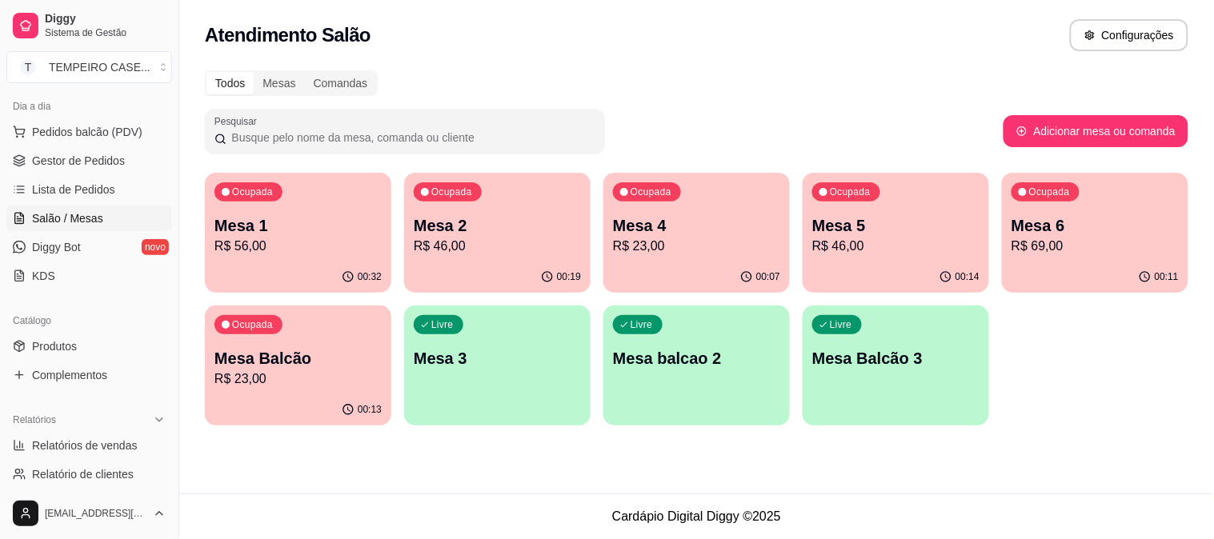
click at [472, 467] on div "Atendimento Salão Configurações Todos Mesas Comandas Pesquisar Adicionar mesa o…" at bounding box center [696, 247] width 1035 height 494
click at [401, 275] on div "Ocupada Mesa 1 R$ 56,00 00:32 Ocupada Mesa 2 R$ 46,00 00:19 Ocupada Mesa 4 R$ 2…" at bounding box center [697, 299] width 984 height 253
click at [48, 168] on span "Gestor de Pedidos" at bounding box center [78, 161] width 93 height 16
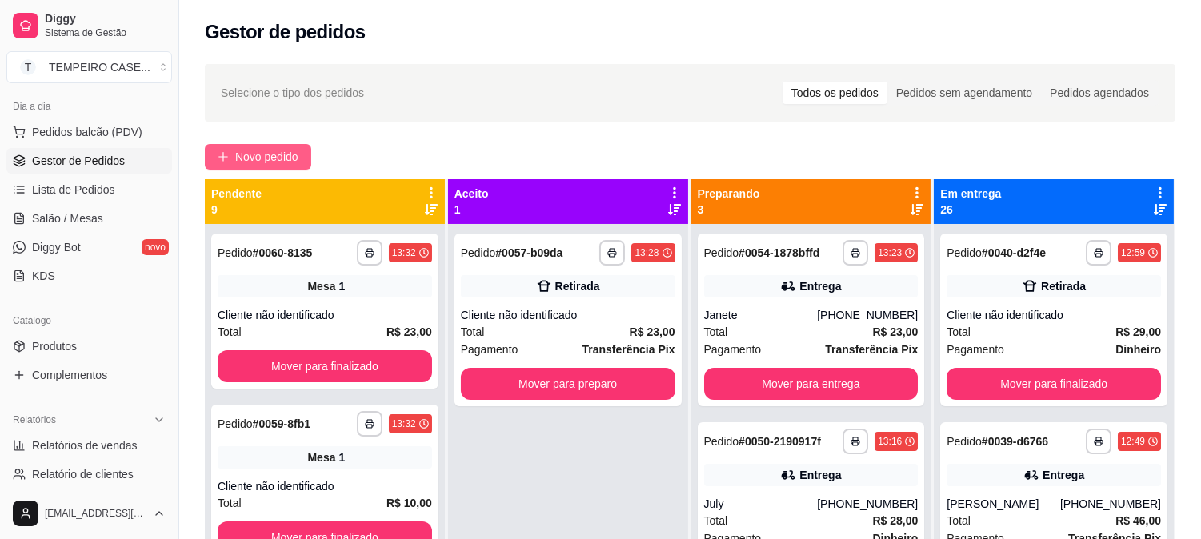
click at [277, 158] on span "Novo pedido" at bounding box center [266, 157] width 63 height 18
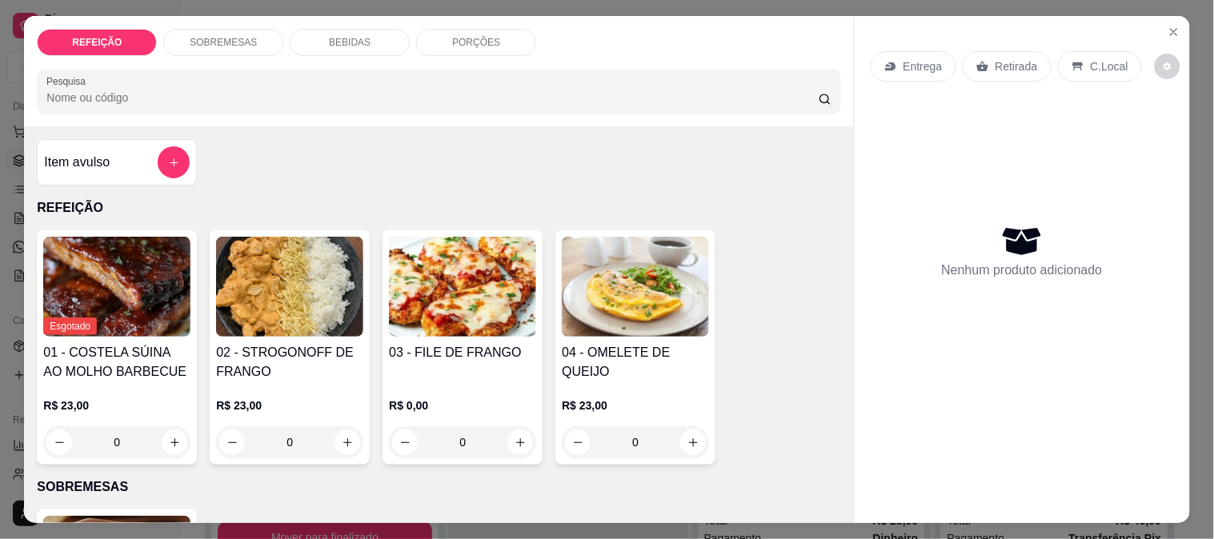
click at [457, 289] on img at bounding box center [462, 287] width 147 height 100
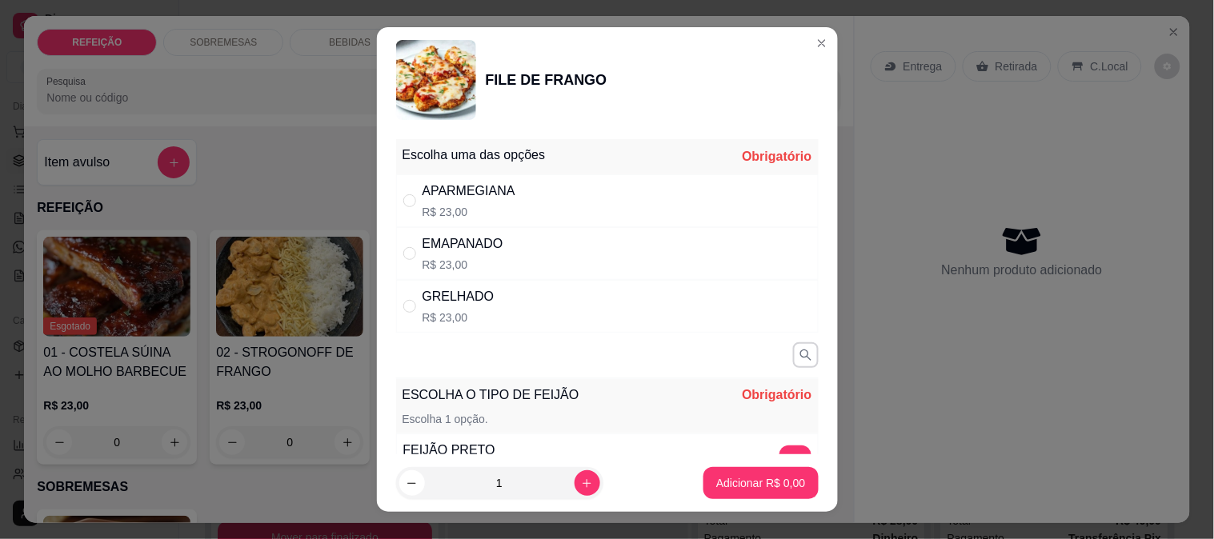
click at [548, 211] on div "APARMEGIANA R$ 23,00" at bounding box center [607, 200] width 423 height 53
radio input "true"
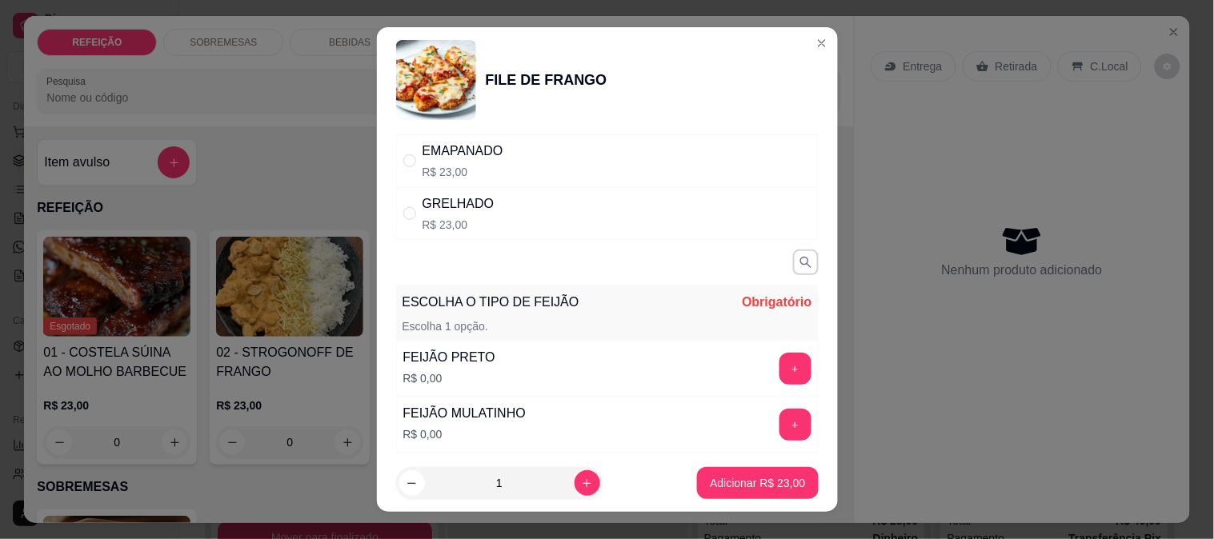
scroll to position [178, 0]
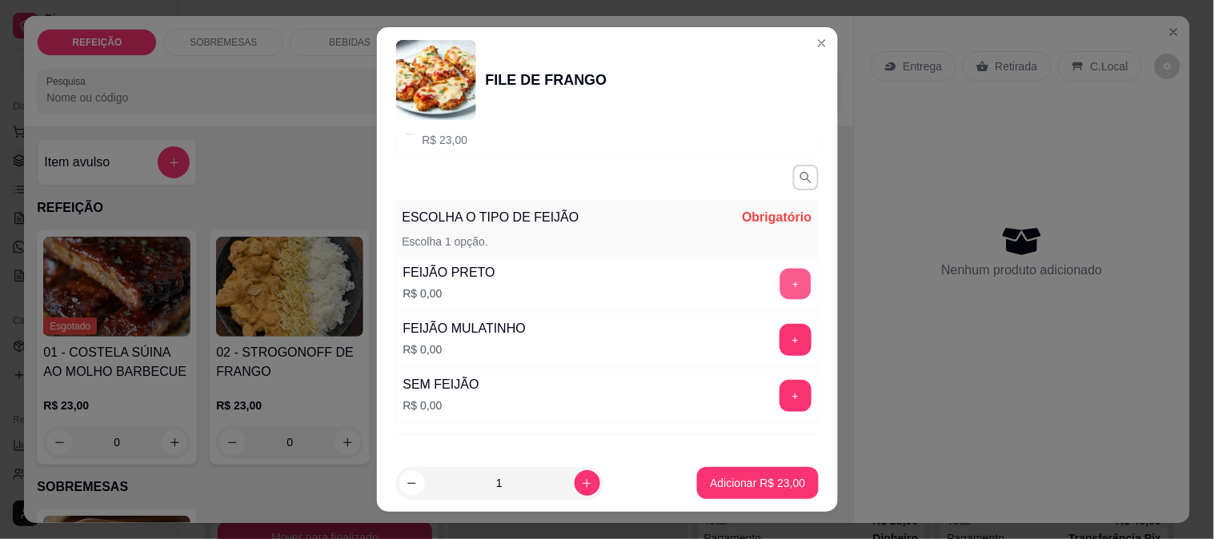
click at [780, 282] on button "+" at bounding box center [795, 283] width 31 height 31
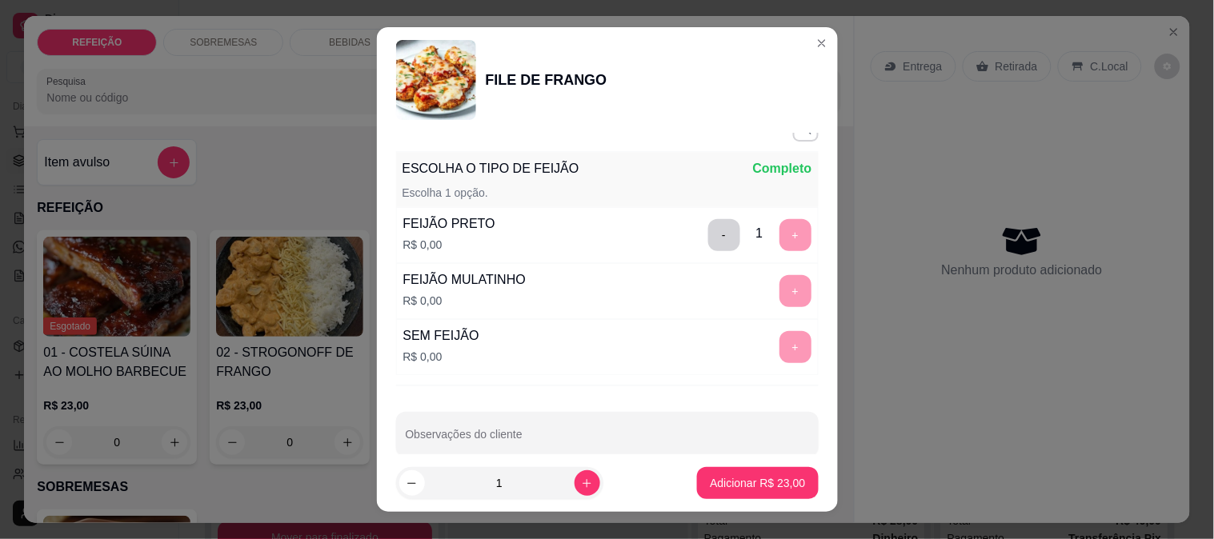
scroll to position [251, 0]
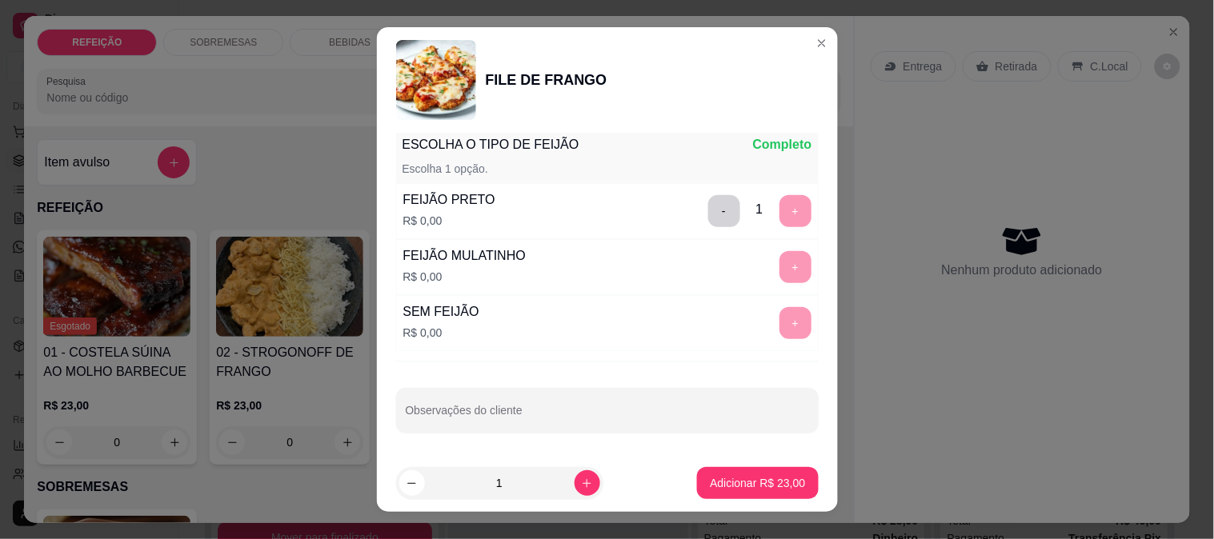
click at [488, 388] on div "Observações do cliente" at bounding box center [607, 410] width 423 height 45
type input "s"
type input "SEM MACARRÃO"
click at [750, 488] on p "Adicionar R$ 23,00" at bounding box center [757, 483] width 93 height 15
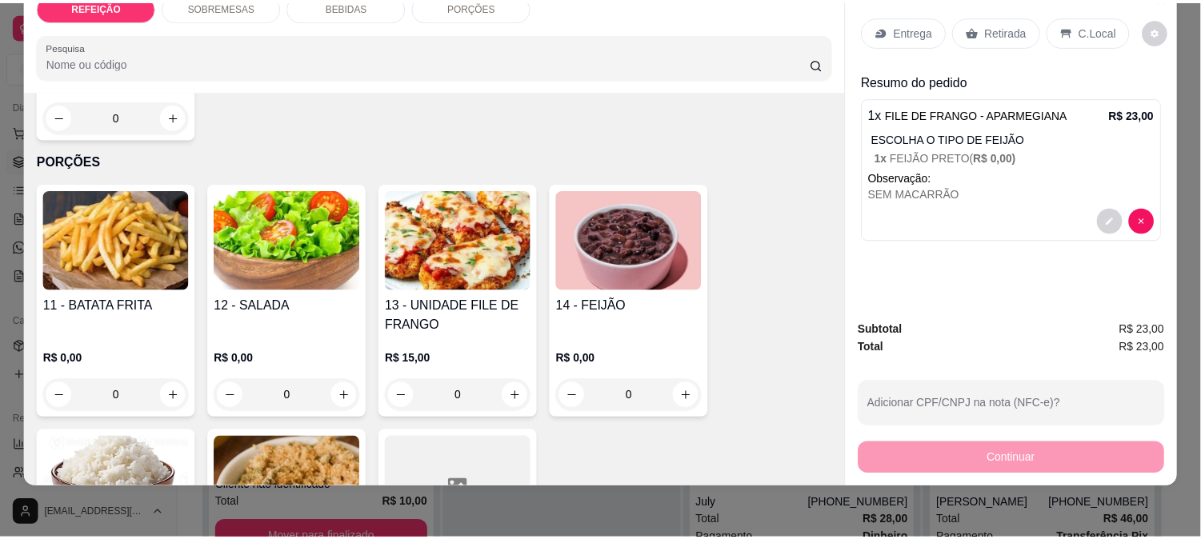
scroll to position [1052, 0]
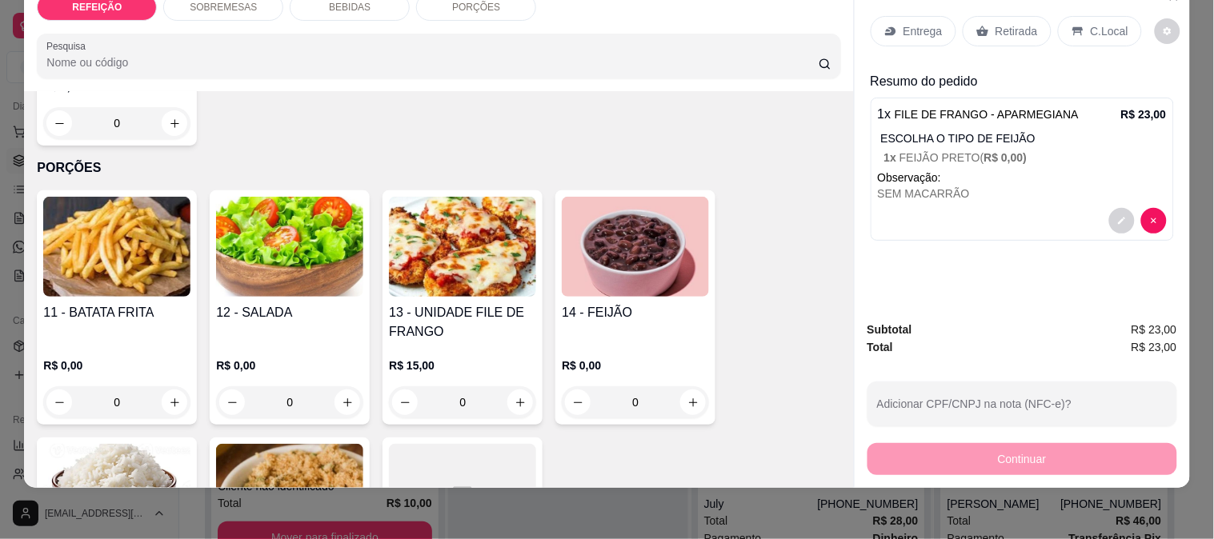
click at [444, 234] on img at bounding box center [462, 247] width 147 height 100
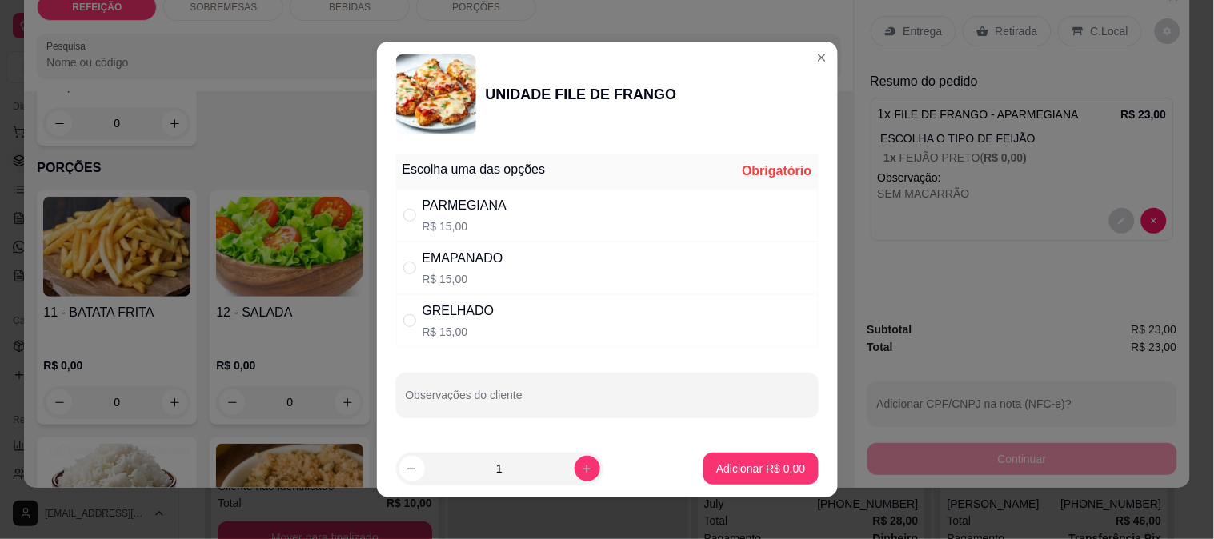
click at [523, 213] on div "PARMEGIANA R$ 15,00" at bounding box center [607, 215] width 423 height 53
radio input "true"
click at [752, 472] on p "Adicionar R$ 15,00" at bounding box center [757, 468] width 93 height 15
type input "1"
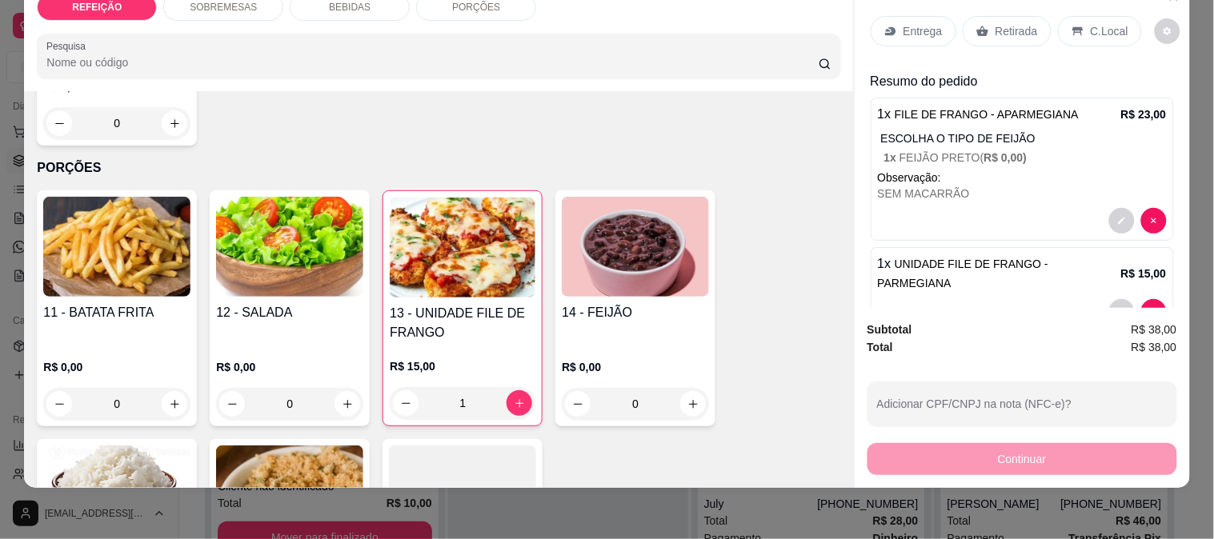
click at [1014, 16] on div "Retirada" at bounding box center [1007, 31] width 89 height 30
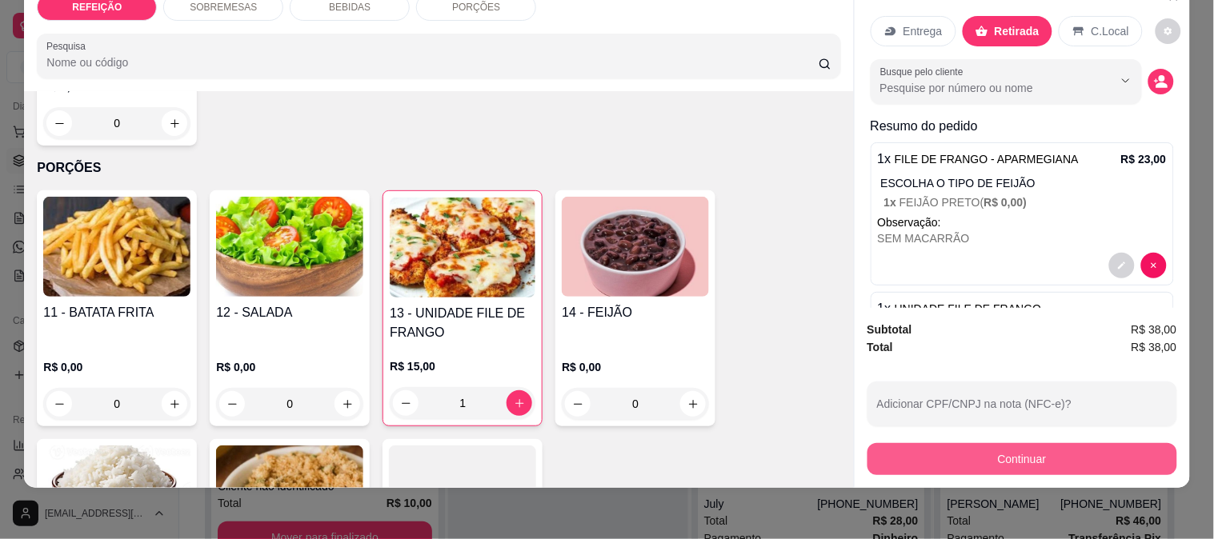
click at [956, 443] on button "Continuar" at bounding box center [1023, 459] width 310 height 32
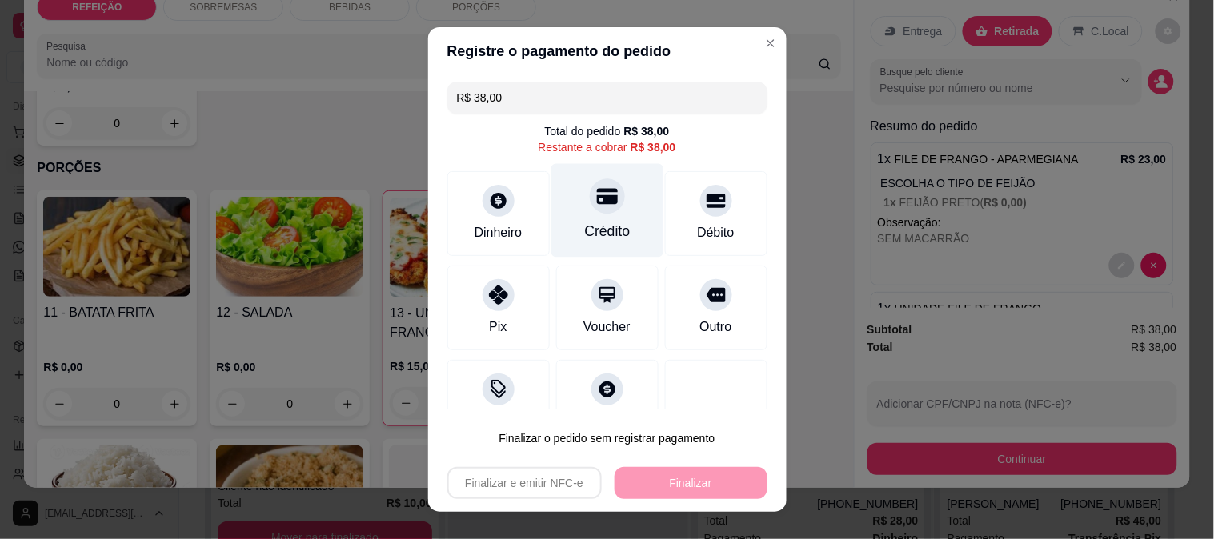
click at [589, 226] on div "Crédito" at bounding box center [607, 231] width 46 height 21
type input "R$ 0,00"
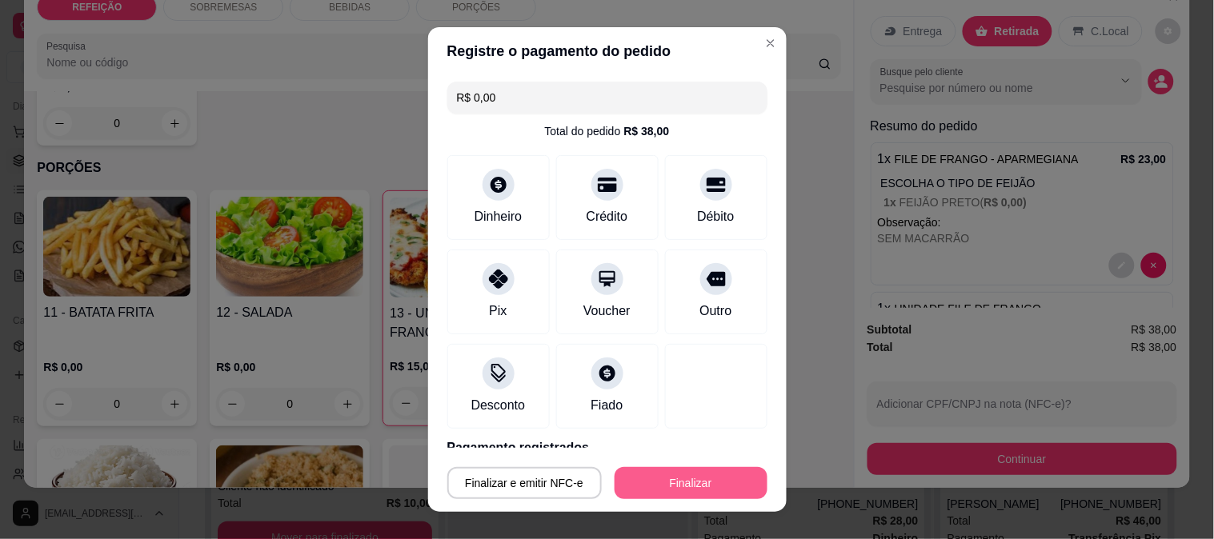
click at [711, 482] on button "Finalizar" at bounding box center [691, 483] width 153 height 32
type input "0"
type input "-R$ 38,00"
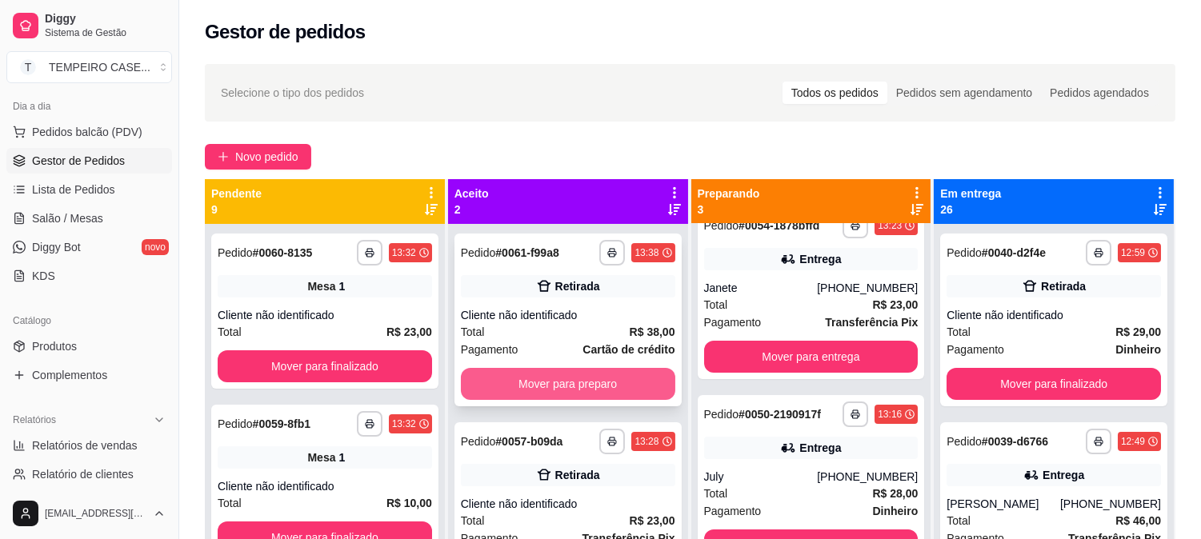
scroll to position [42, 0]
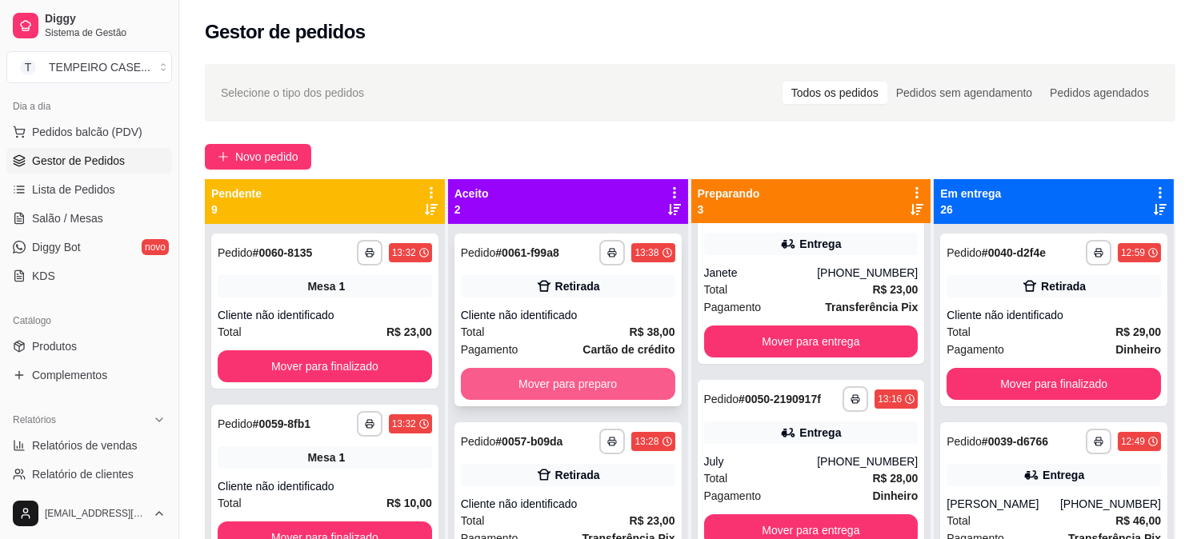
click at [520, 378] on button "Mover para preparo" at bounding box center [568, 384] width 214 height 32
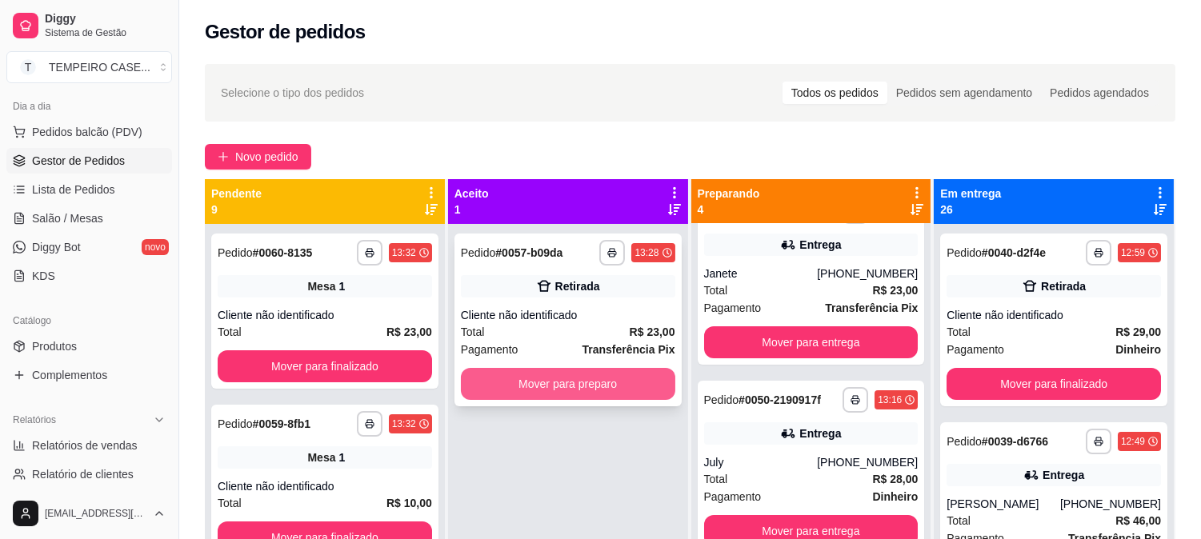
click at [621, 383] on button "Mover para preparo" at bounding box center [568, 384] width 214 height 32
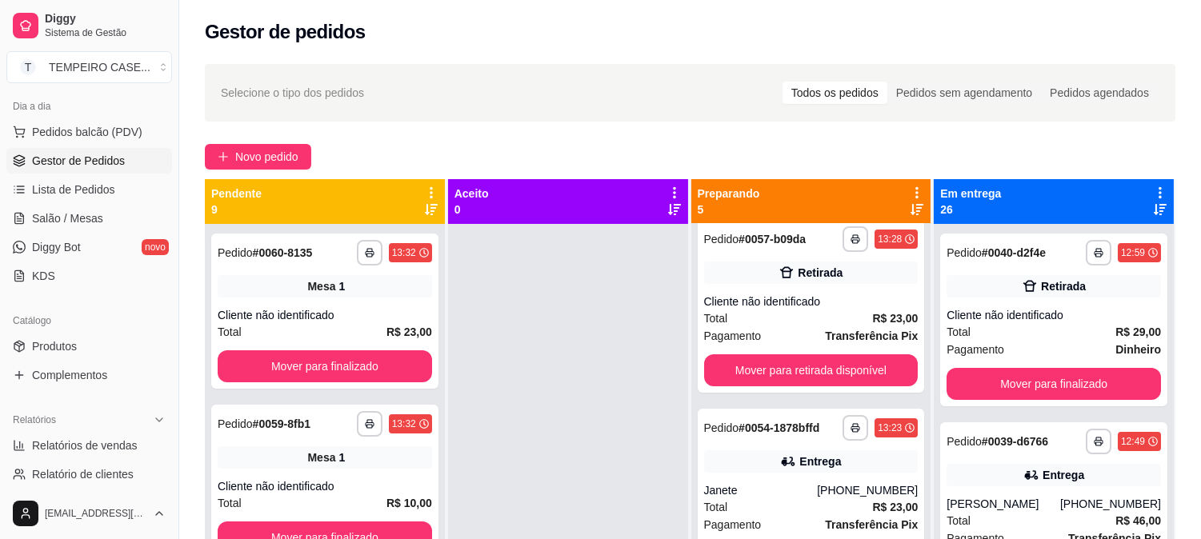
scroll to position [0, 0]
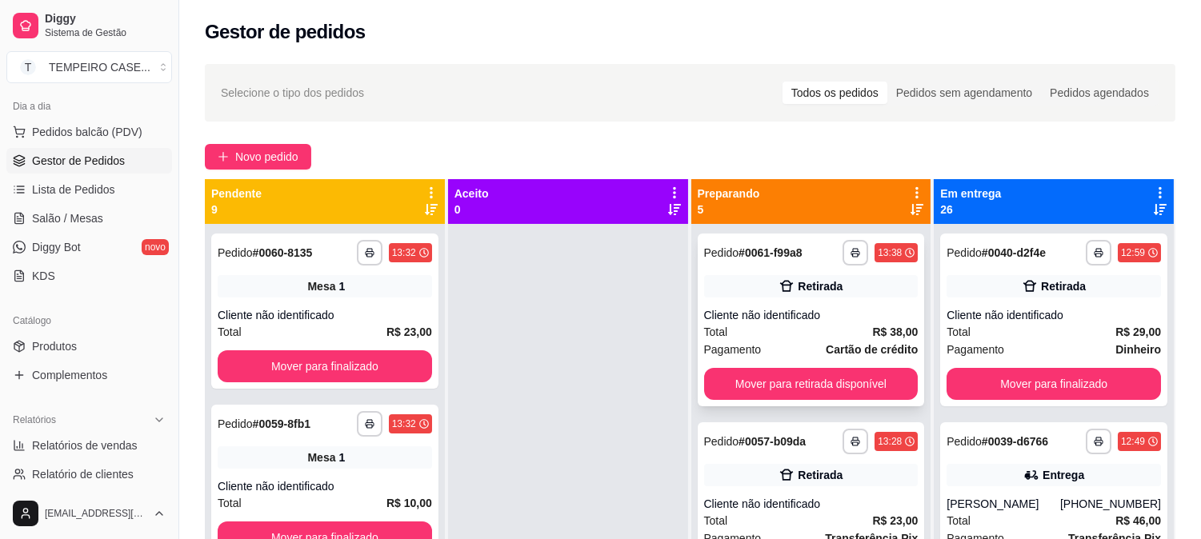
click at [769, 292] on div "Retirada" at bounding box center [811, 286] width 214 height 22
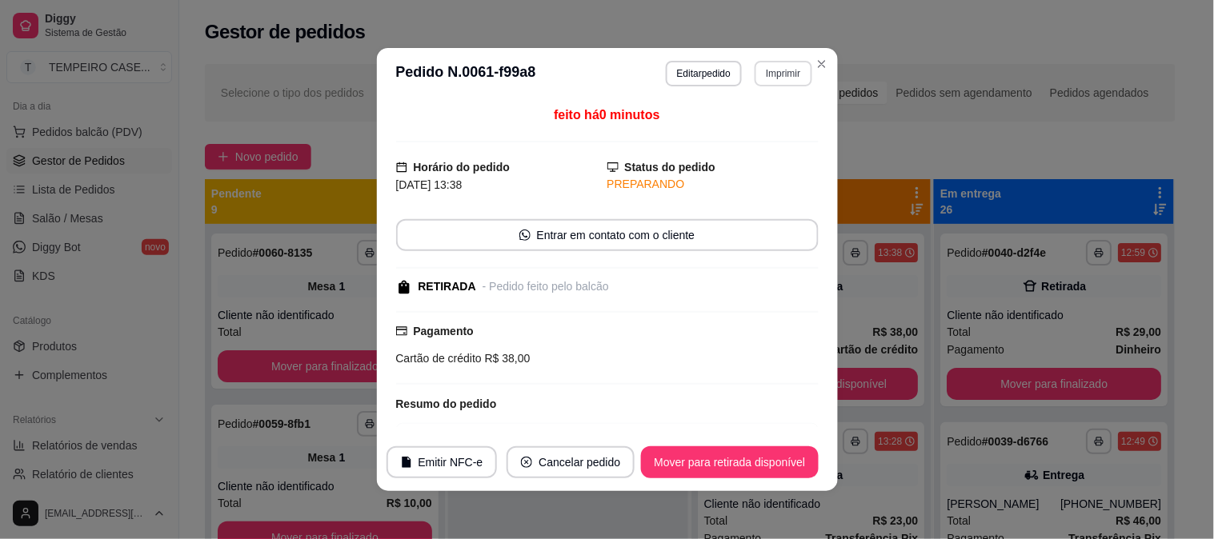
click at [761, 78] on button "Imprimir" at bounding box center [783, 74] width 57 height 26
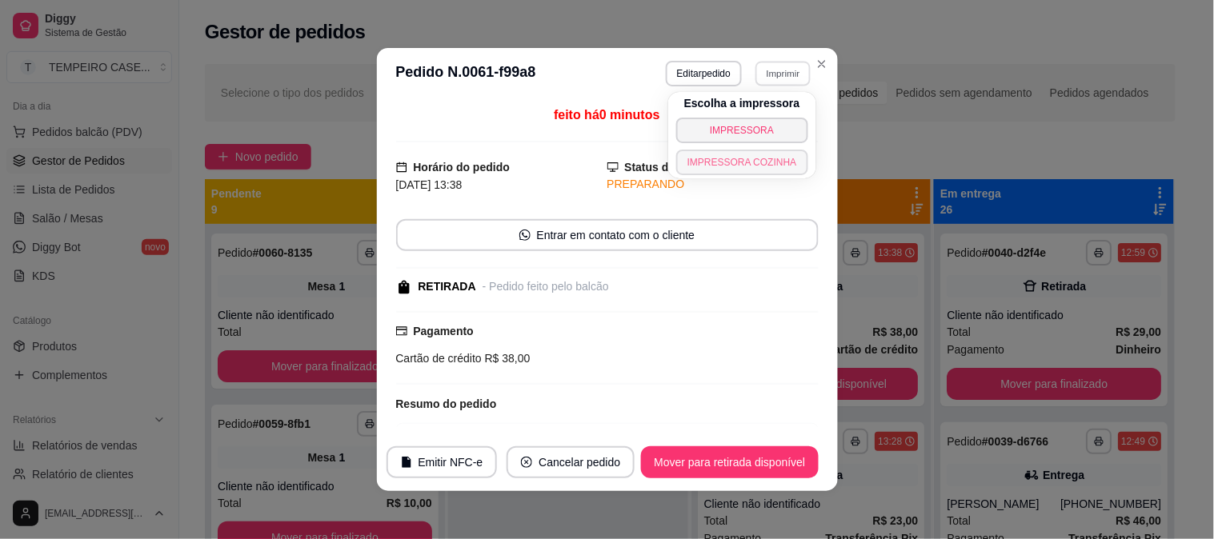
click at [736, 156] on button "IMPRESSORA COZINHA" at bounding box center [742, 163] width 132 height 26
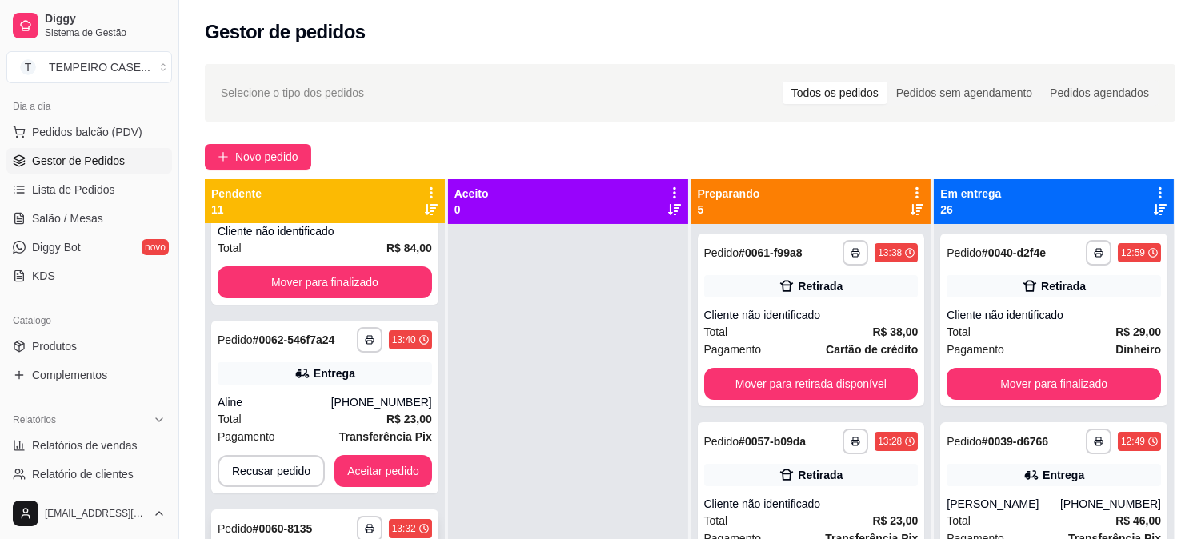
scroll to position [178, 0]
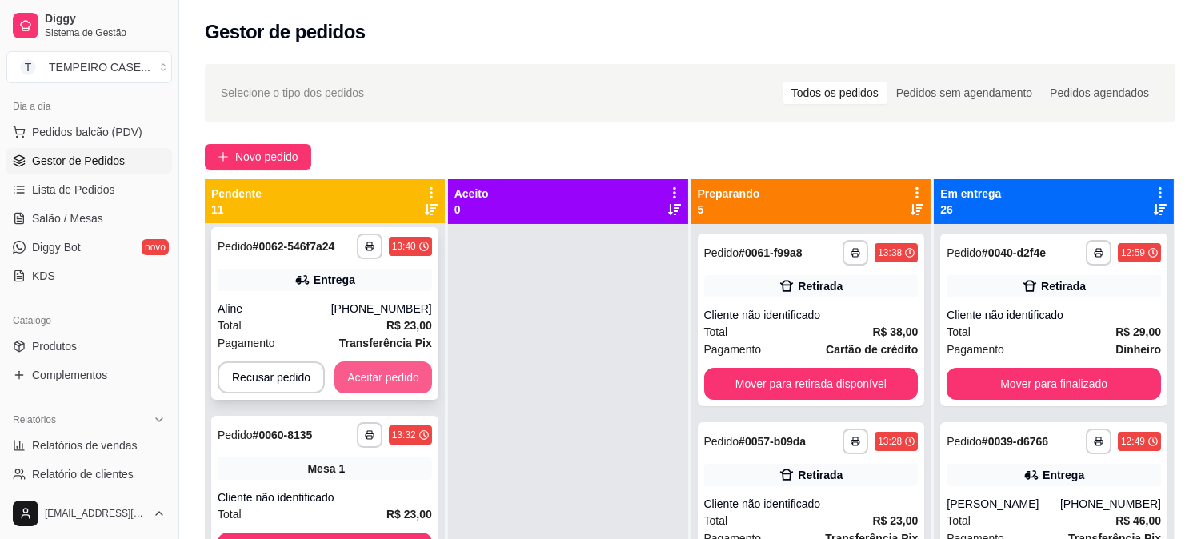
click at [377, 376] on button "Aceitar pedido" at bounding box center [384, 378] width 98 height 32
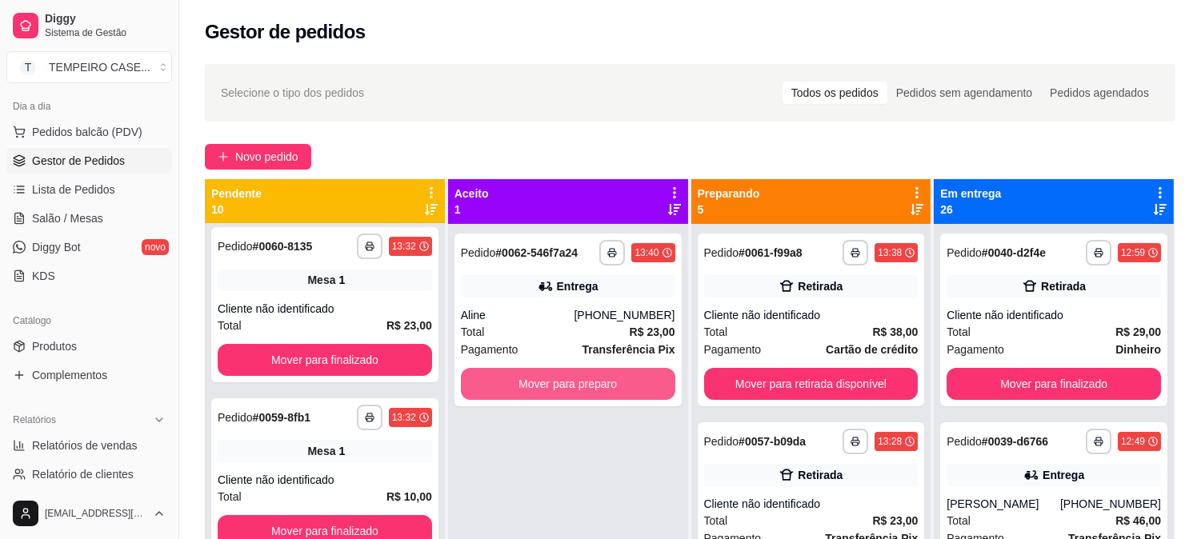
scroll to position [0, 0]
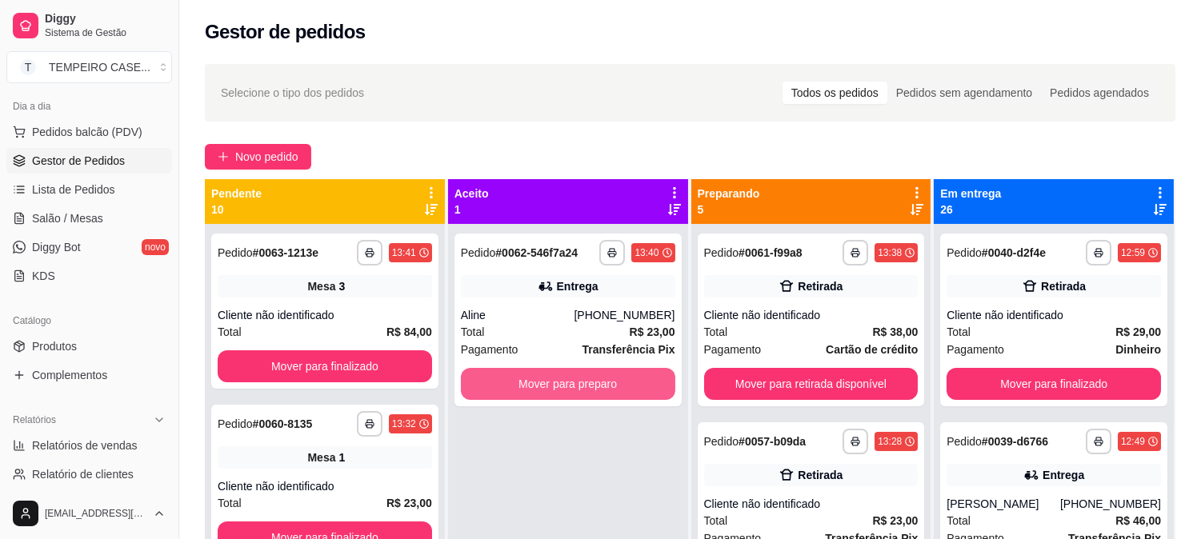
click at [600, 372] on button "Mover para preparo" at bounding box center [568, 384] width 214 height 32
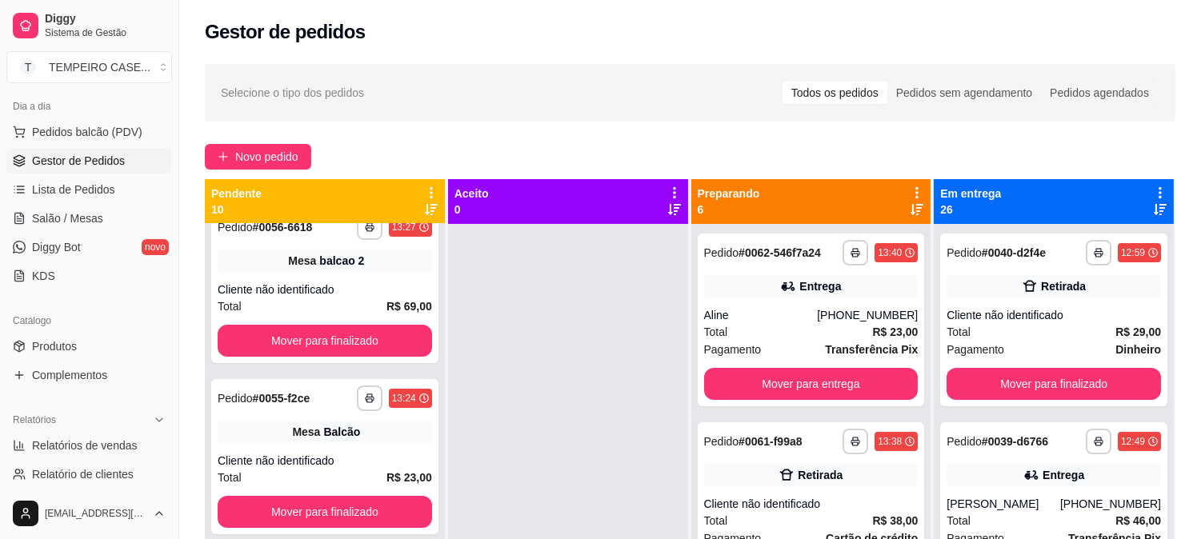
scroll to position [1205, 0]
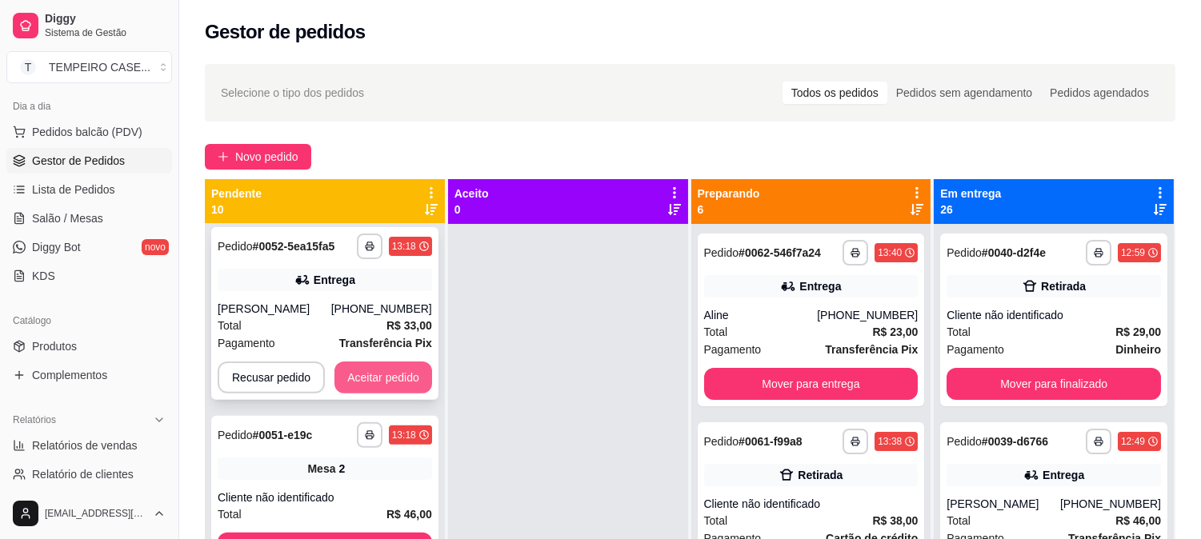
click at [380, 379] on button "Aceitar pedido" at bounding box center [384, 378] width 98 height 32
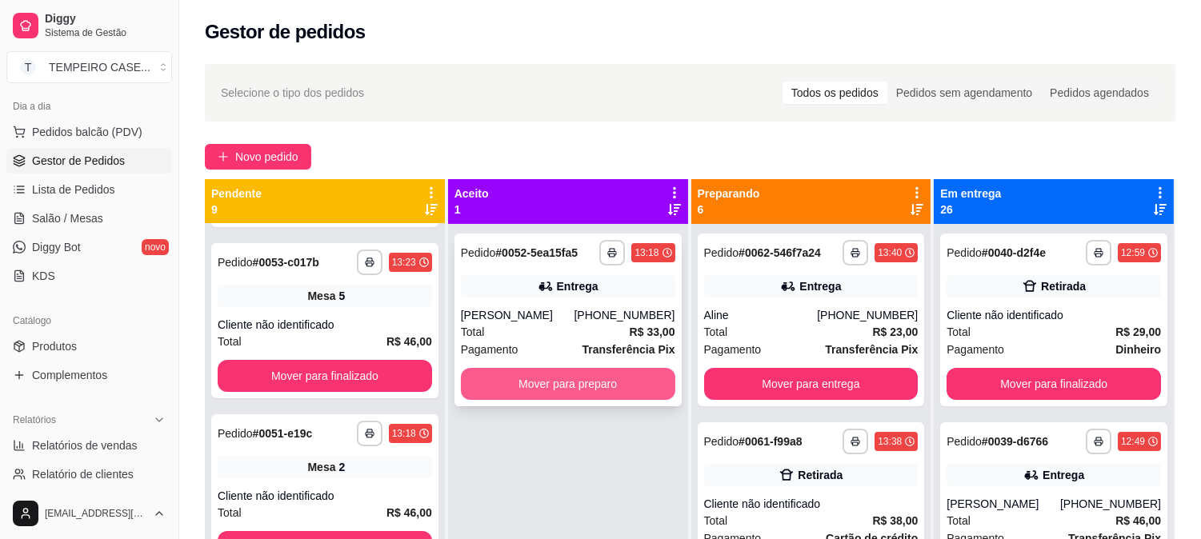
scroll to position [1017, 0]
click at [557, 376] on button "Mover para preparo" at bounding box center [568, 384] width 214 height 32
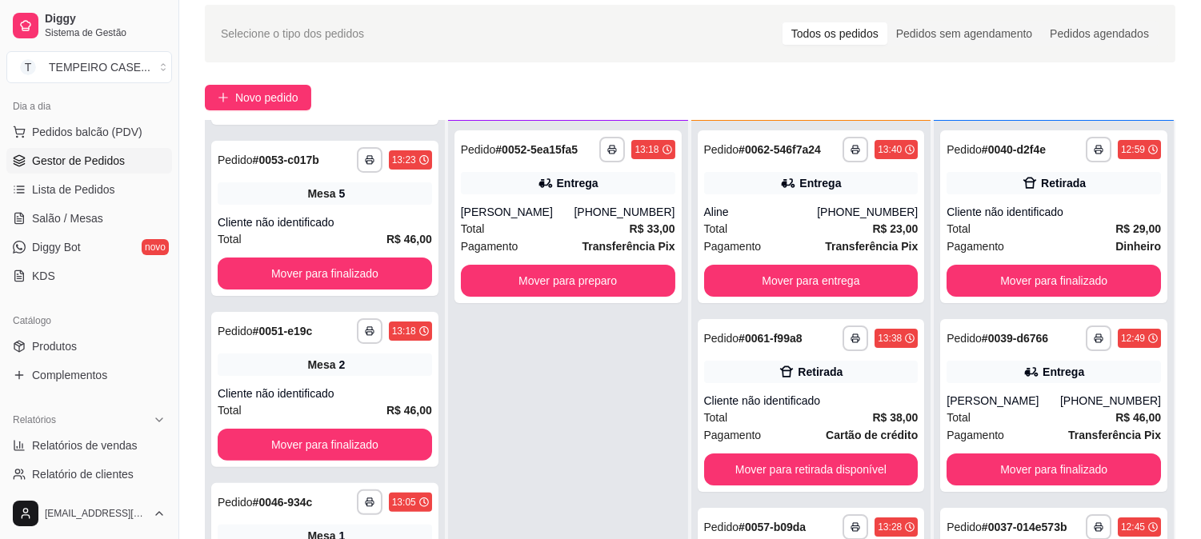
scroll to position [89, 0]
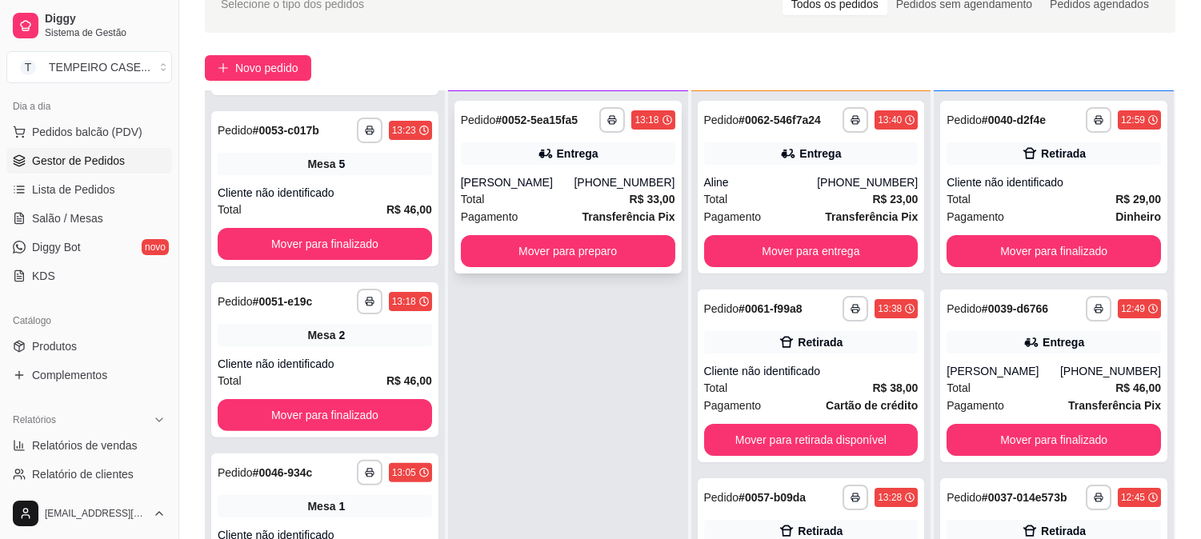
click at [543, 264] on button "Mover para preparo" at bounding box center [568, 251] width 214 height 32
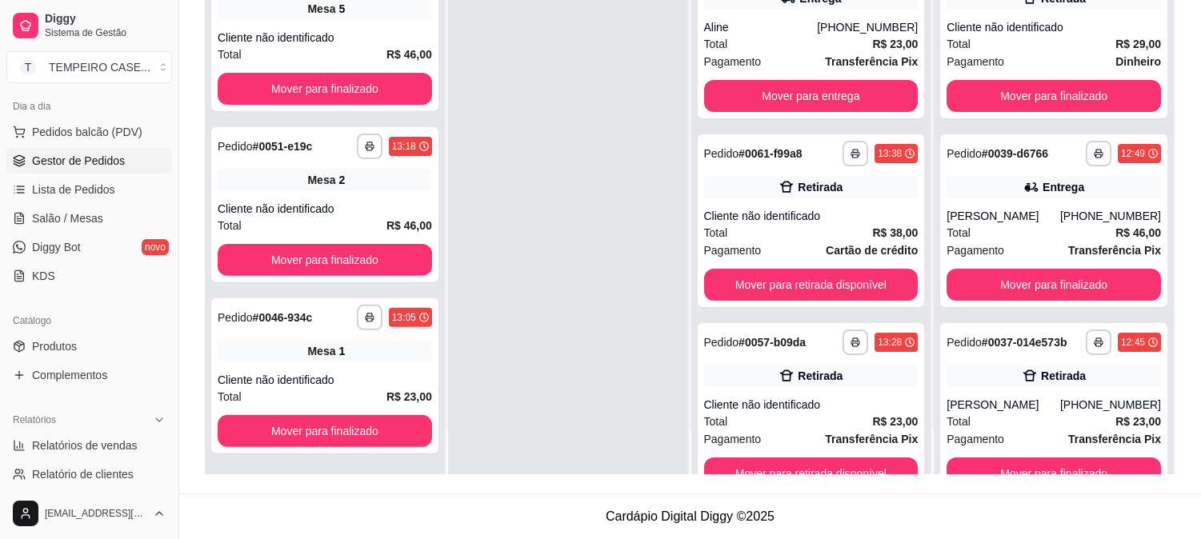
scroll to position [0, 0]
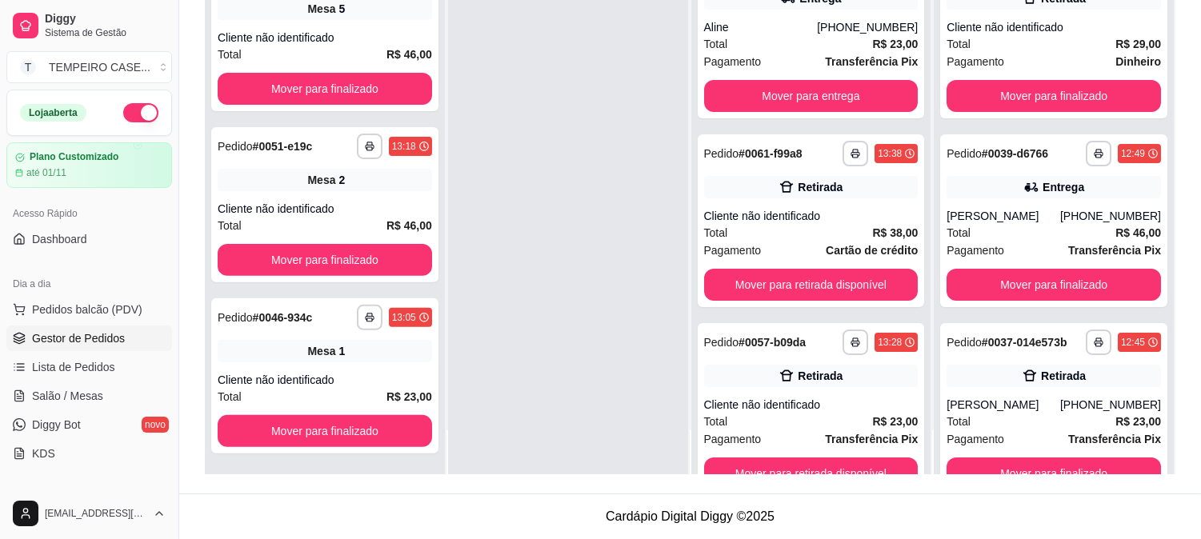
click at [130, 108] on button "button" at bounding box center [140, 112] width 35 height 19
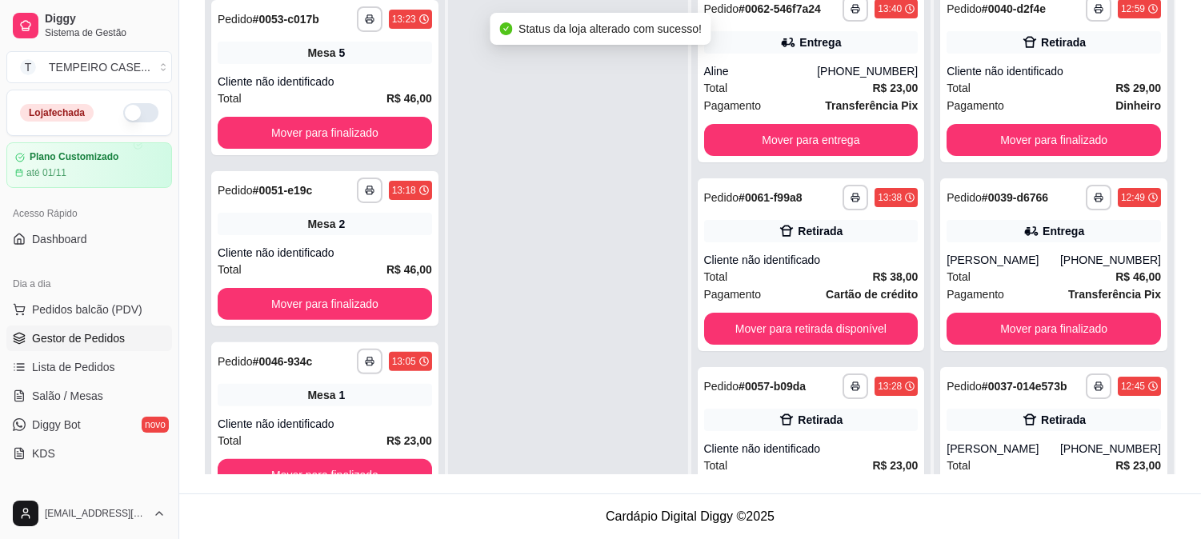
click at [589, 268] on div at bounding box center [568, 249] width 240 height 539
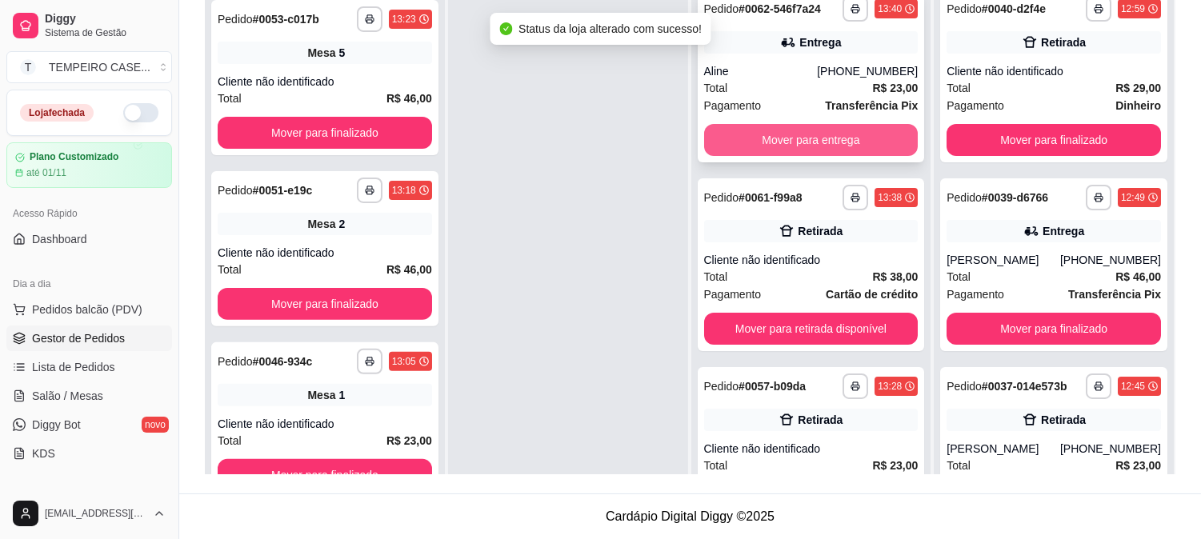
click at [805, 140] on button "Mover para entrega" at bounding box center [811, 140] width 214 height 32
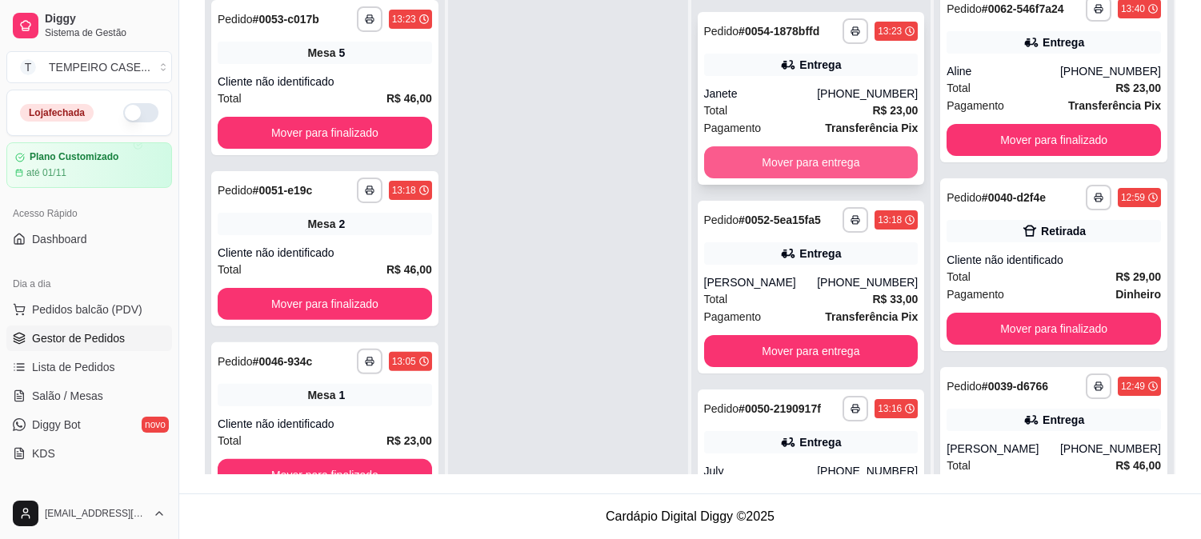
scroll to position [609, 0]
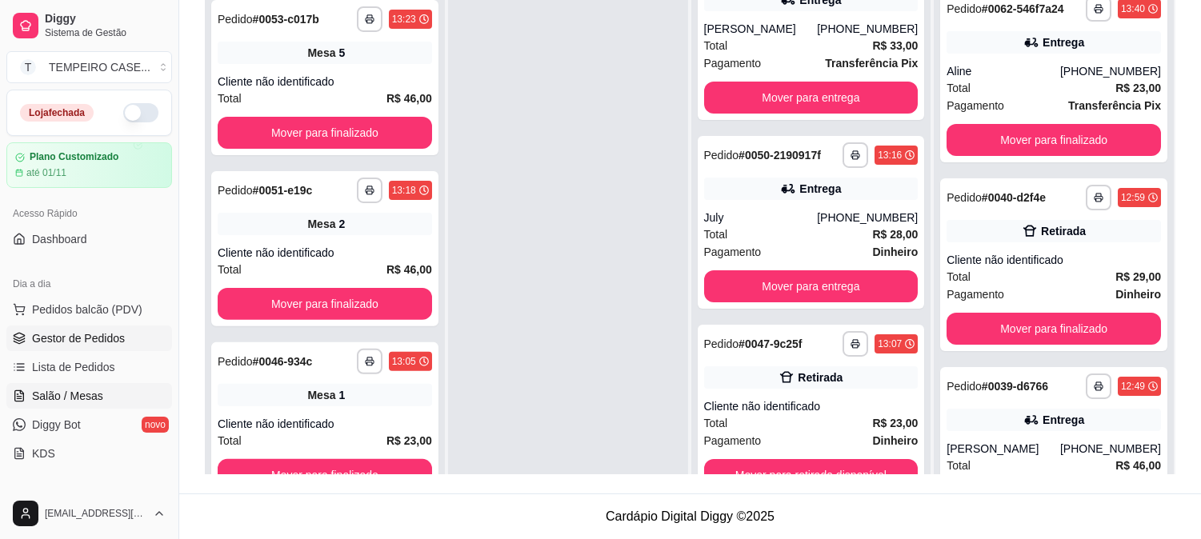
click at [77, 388] on span "Salão / Mesas" at bounding box center [67, 396] width 71 height 16
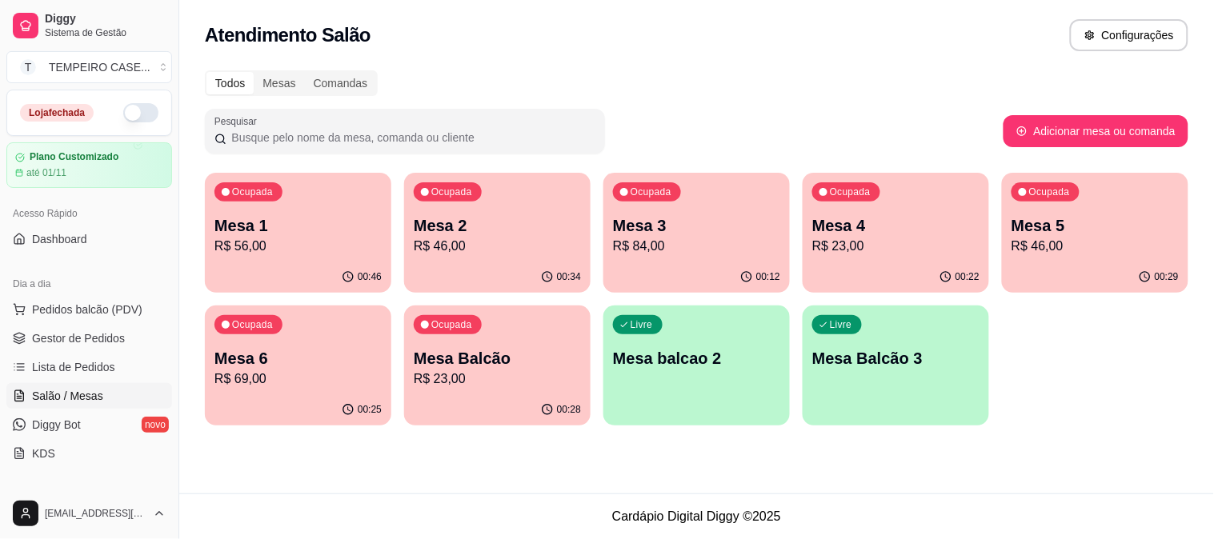
click at [677, 222] on p "Mesa 3" at bounding box center [696, 225] width 167 height 22
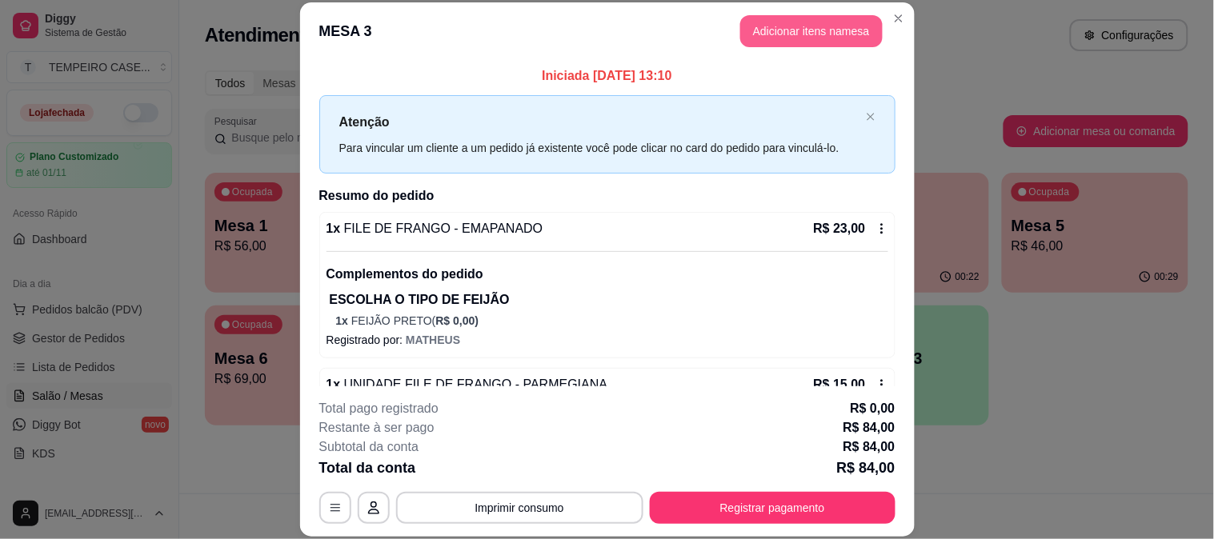
click at [762, 13] on header "MESA 3 Adicionar itens na mesa" at bounding box center [607, 31] width 615 height 58
click at [763, 20] on button "Adicionar itens na mesa" at bounding box center [811, 31] width 142 height 32
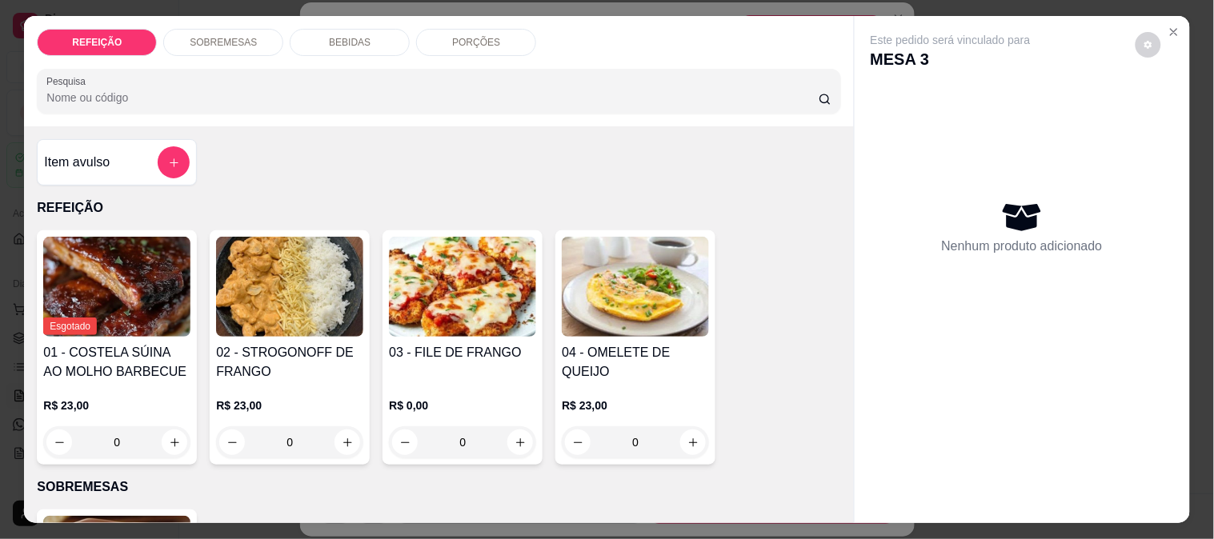
click at [433, 283] on img at bounding box center [462, 287] width 147 height 100
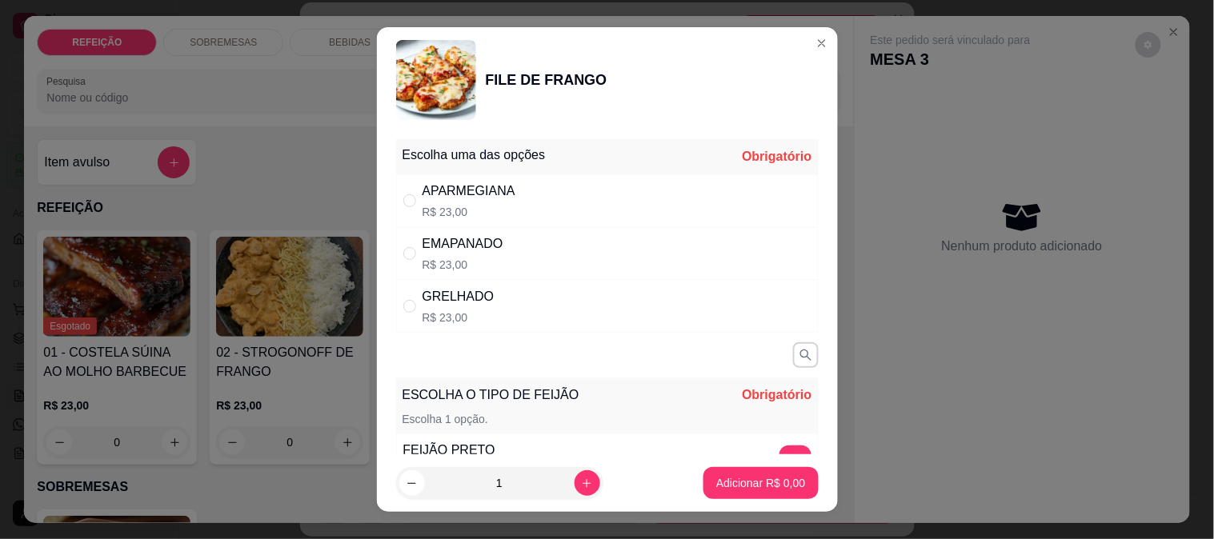
click at [616, 198] on div "APARMEGIANA R$ 23,00" at bounding box center [607, 200] width 423 height 53
radio input "true"
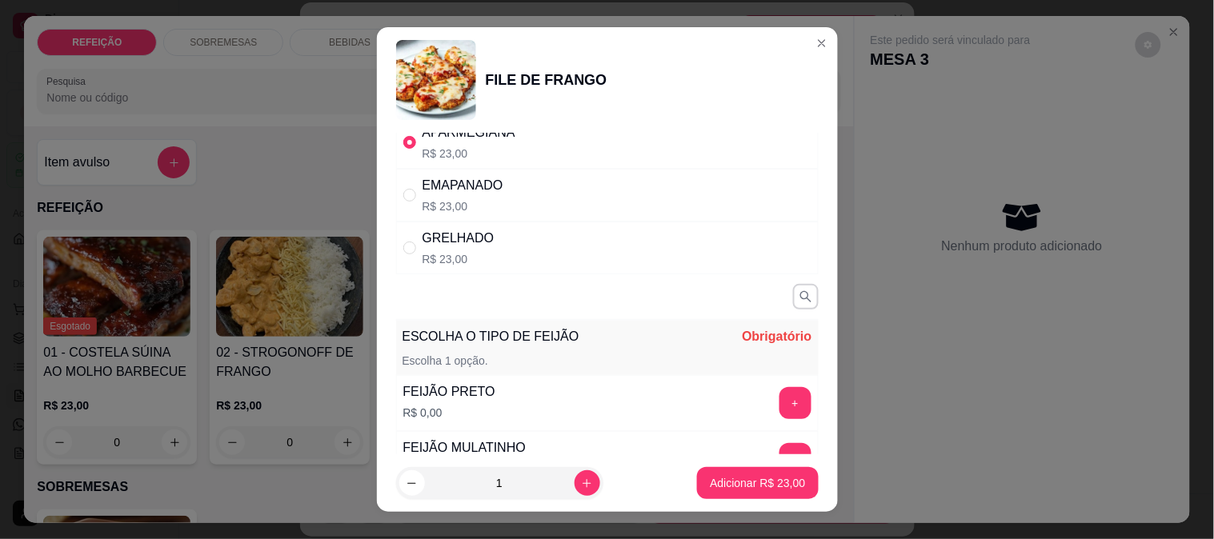
scroll to position [89, 0]
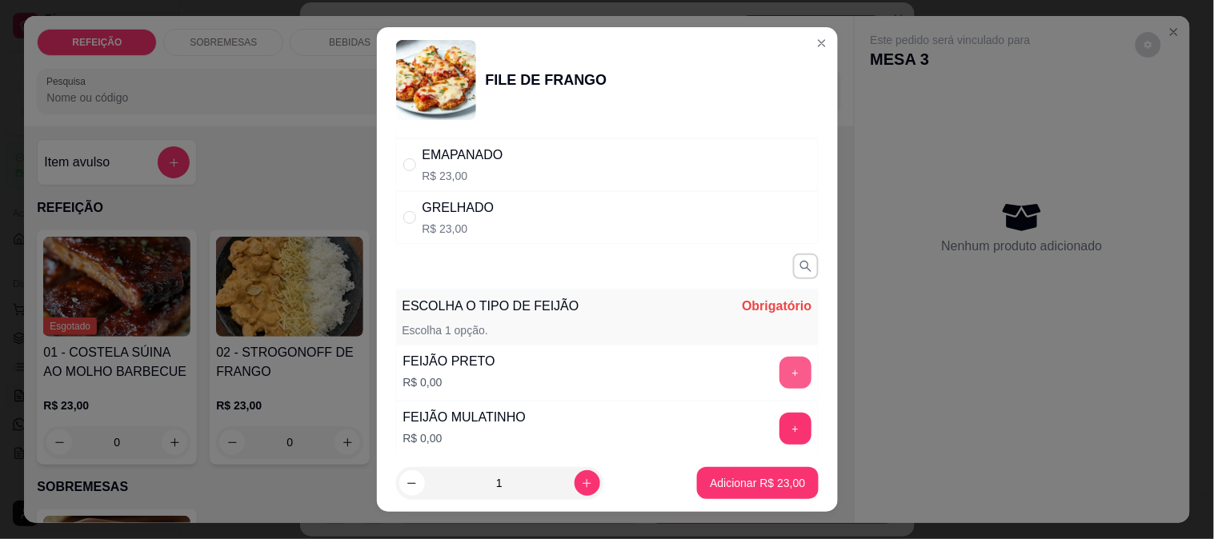
click at [780, 363] on button "+" at bounding box center [796, 373] width 32 height 32
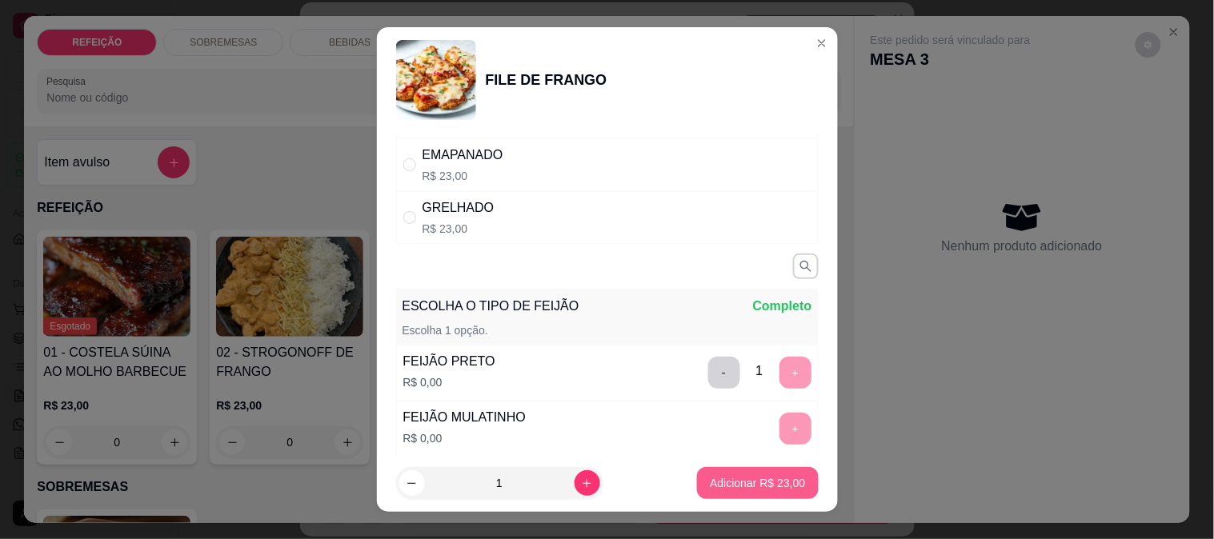
click at [768, 489] on p "Adicionar R$ 23,00" at bounding box center [757, 483] width 95 height 16
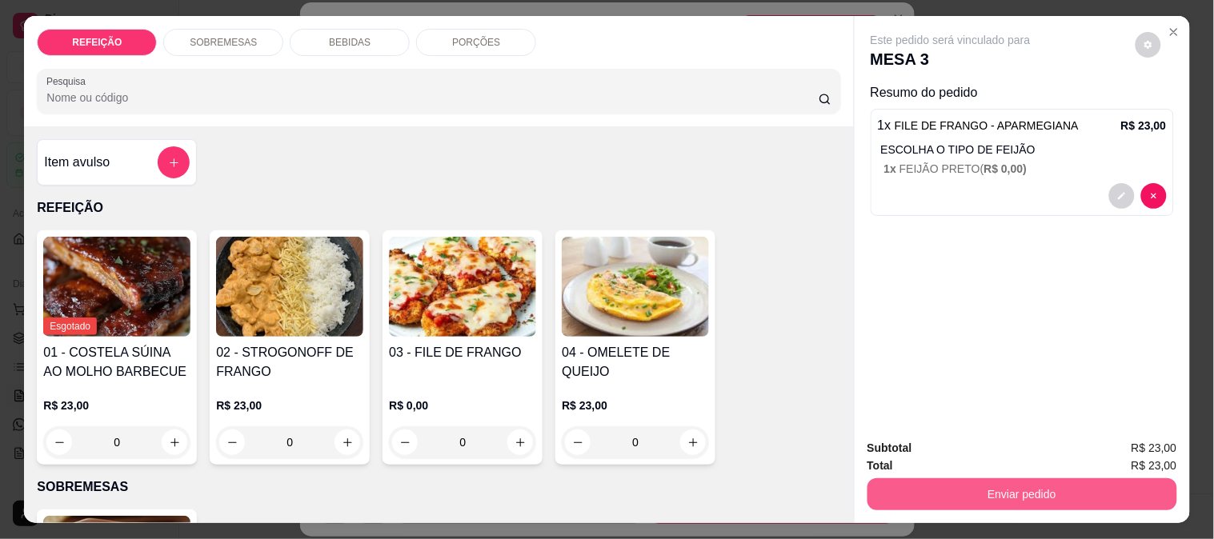
click at [948, 489] on button "Enviar pedido" at bounding box center [1023, 495] width 310 height 32
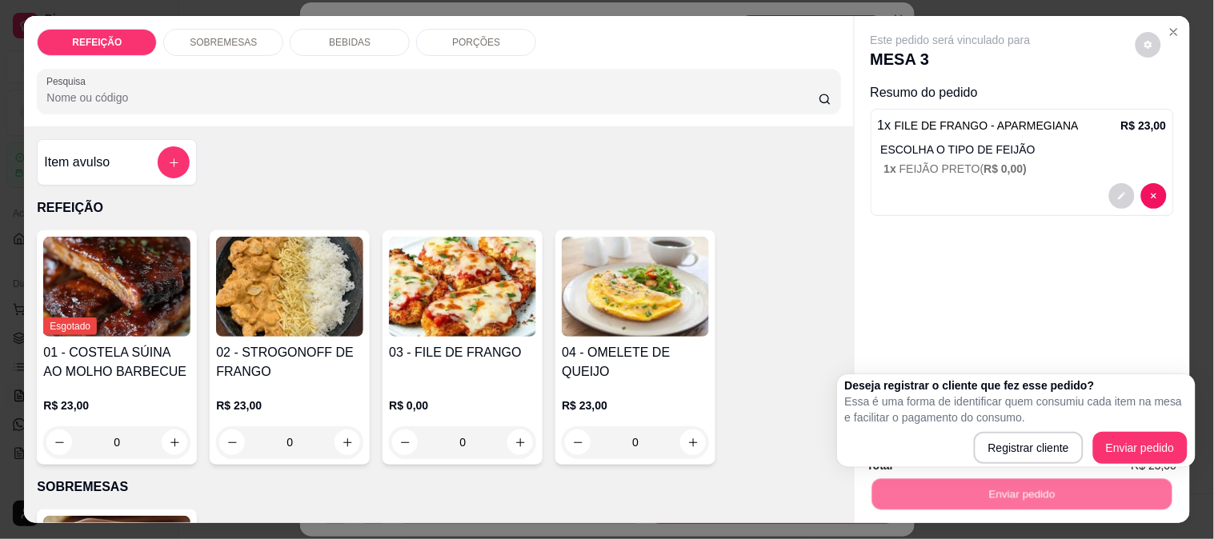
click at [1074, 285] on div "Este pedido será vinculado para MESA 3 Resumo do pedido 1 x FILE DE FRANGO - AP…" at bounding box center [1022, 221] width 335 height 411
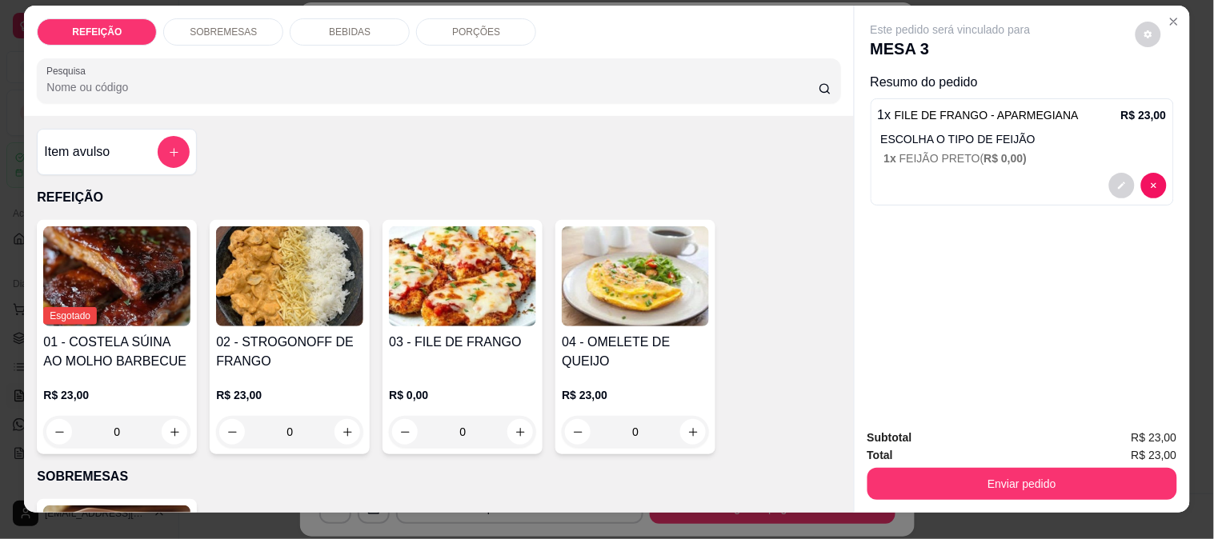
scroll to position [42, 0]
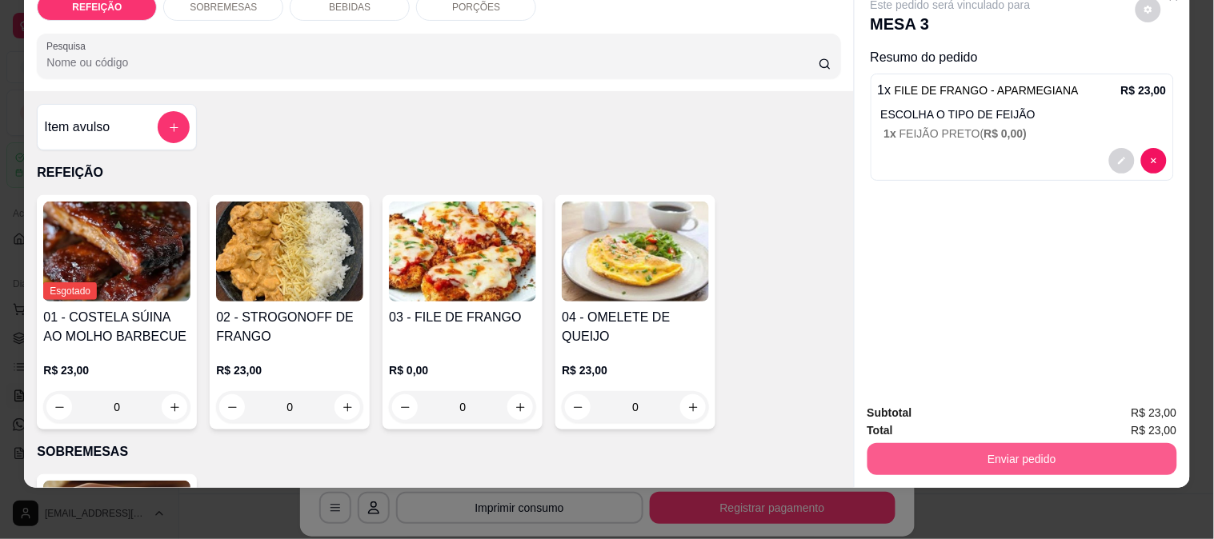
click at [1016, 458] on button "Enviar pedido" at bounding box center [1023, 459] width 310 height 32
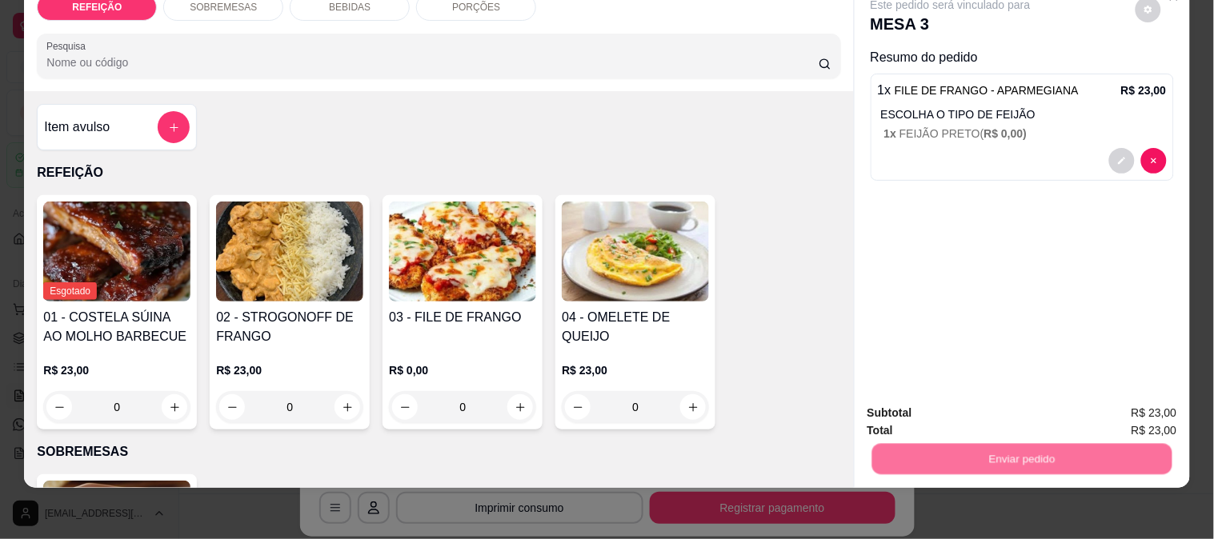
click at [1121, 410] on button "Enviar pedido" at bounding box center [1136, 407] width 88 height 30
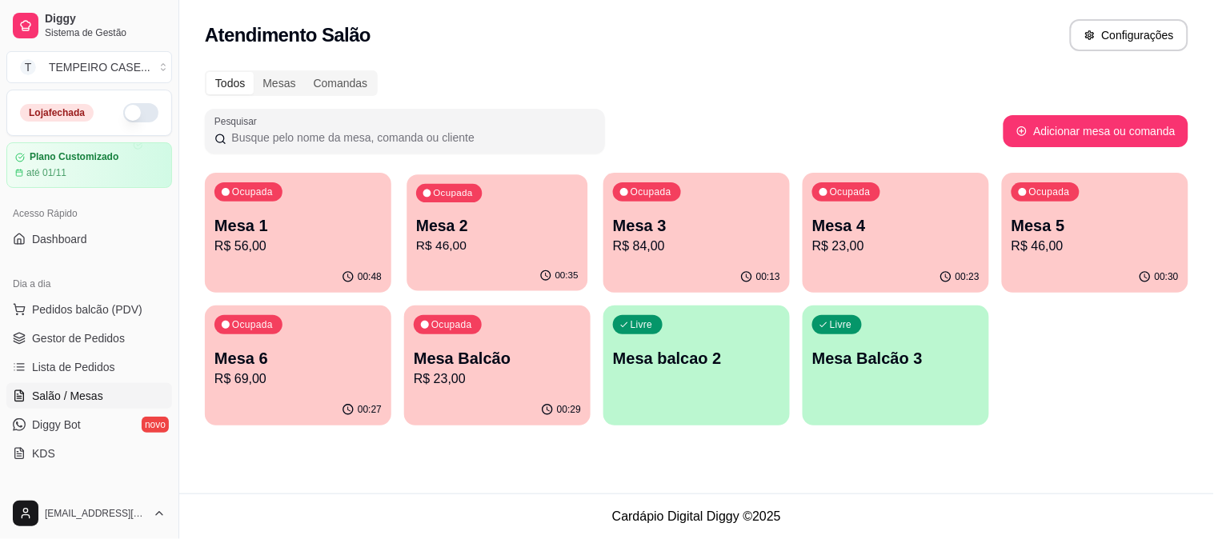
click at [472, 242] on p "R$ 46,00" at bounding box center [497, 246] width 162 height 18
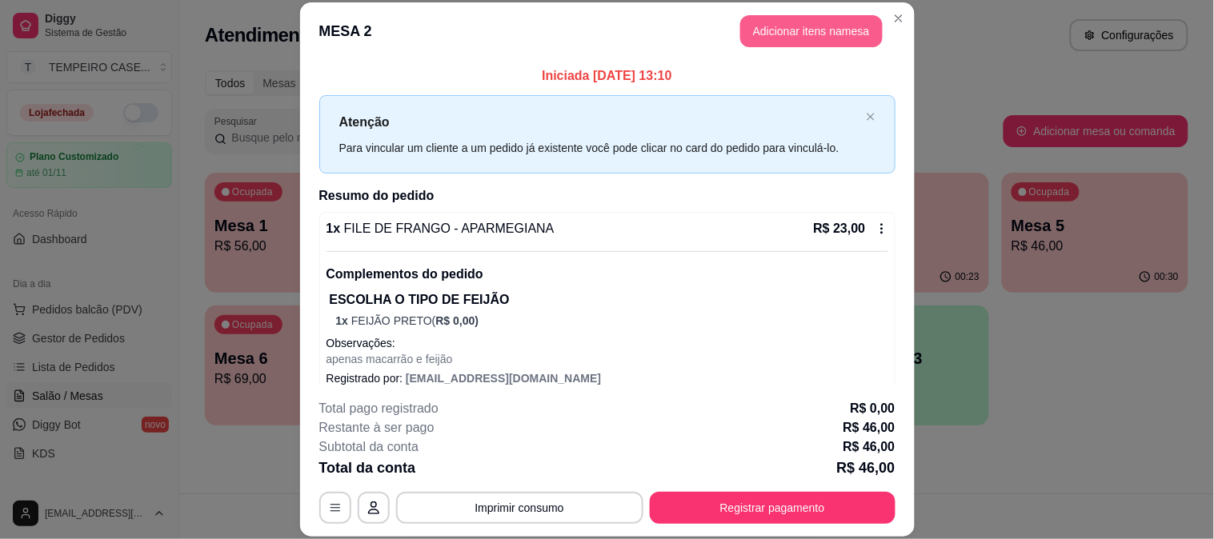
click at [773, 40] on button "Adicionar itens na mesa" at bounding box center [811, 31] width 142 height 32
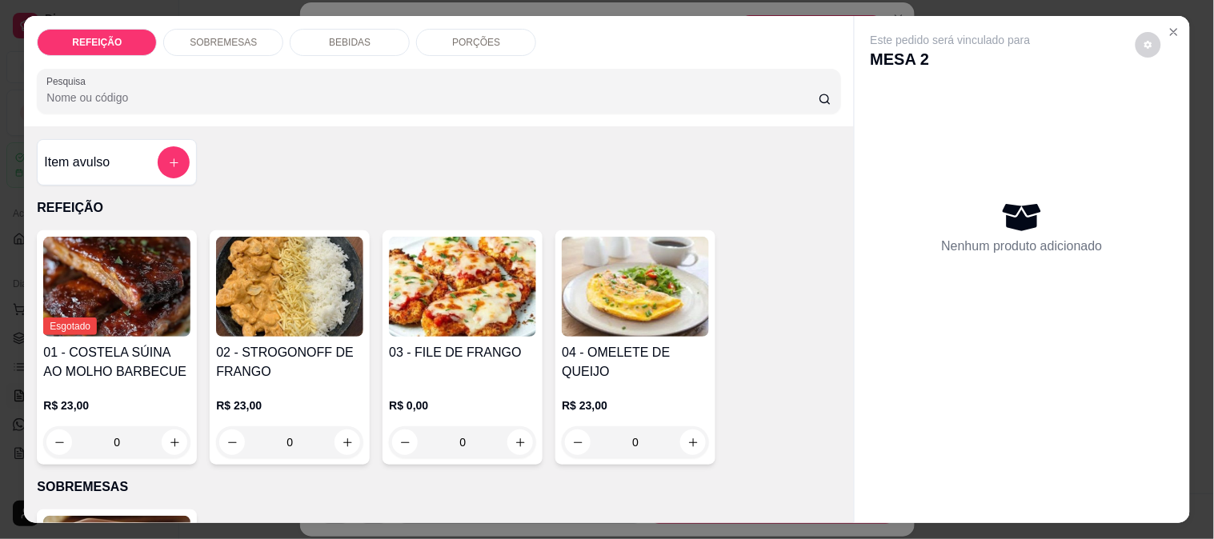
click at [351, 36] on p "BEBIDAS" at bounding box center [350, 42] width 42 height 13
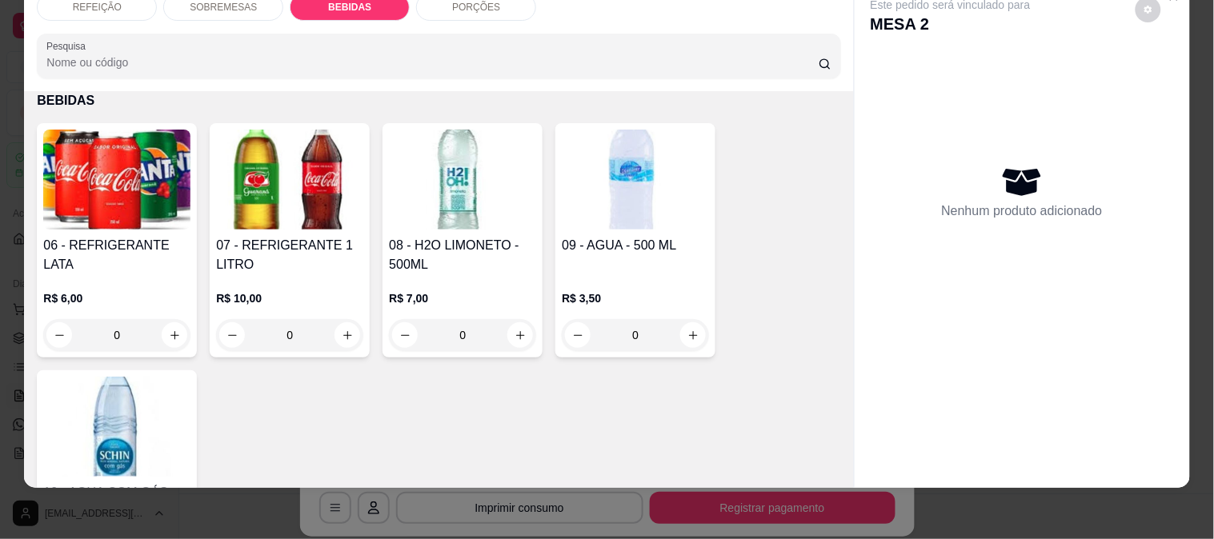
click at [134, 157] on img at bounding box center [116, 180] width 147 height 100
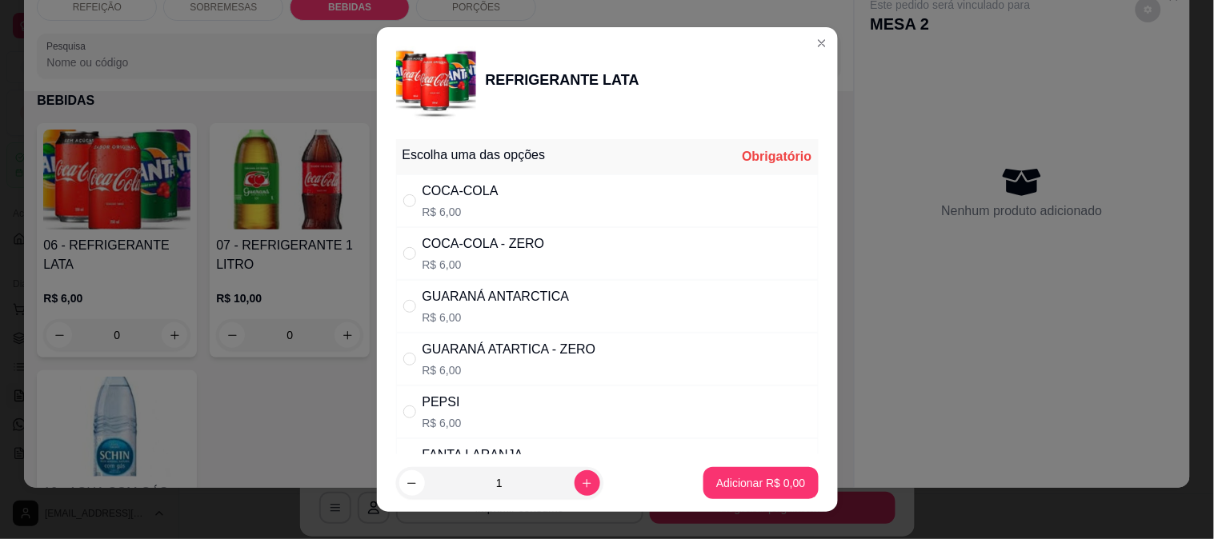
click at [464, 250] on div "COCA-COLA - ZERO" at bounding box center [484, 243] width 122 height 19
radio input "true"
click at [742, 486] on p "Adicionar R$ 6,00" at bounding box center [761, 483] width 86 height 15
type input "1"
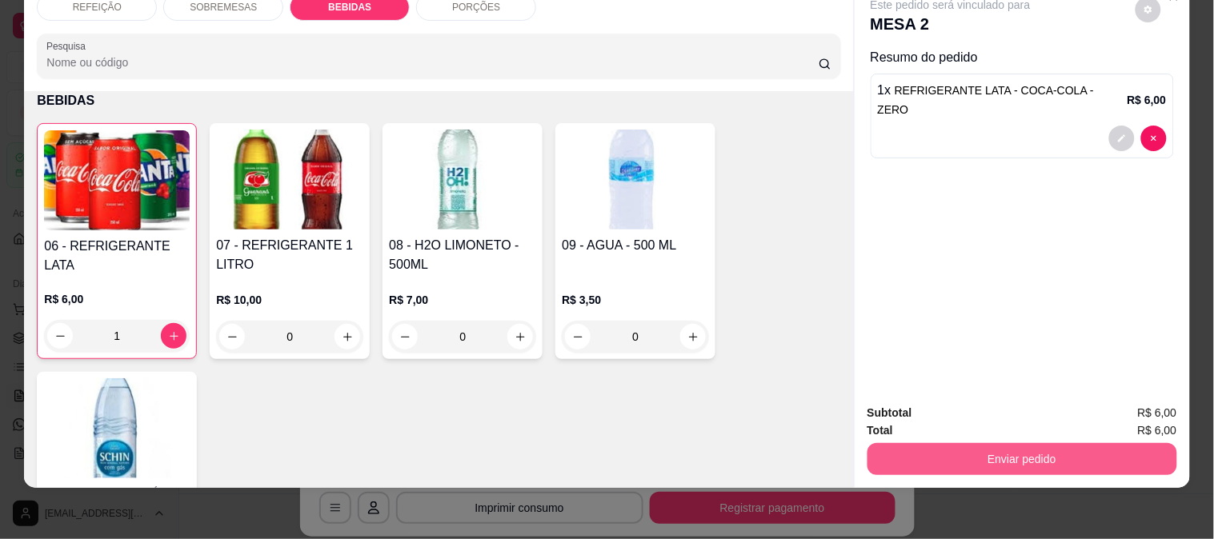
click at [1013, 443] on button "Enviar pedido" at bounding box center [1023, 459] width 310 height 32
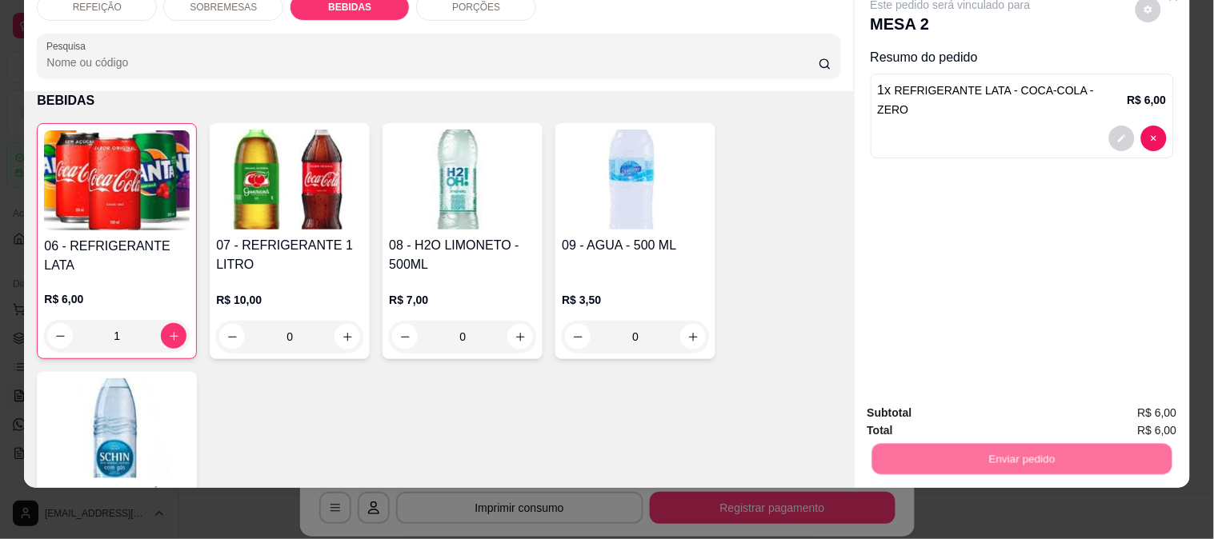
click at [1132, 395] on button "Enviar pedido" at bounding box center [1135, 406] width 90 height 30
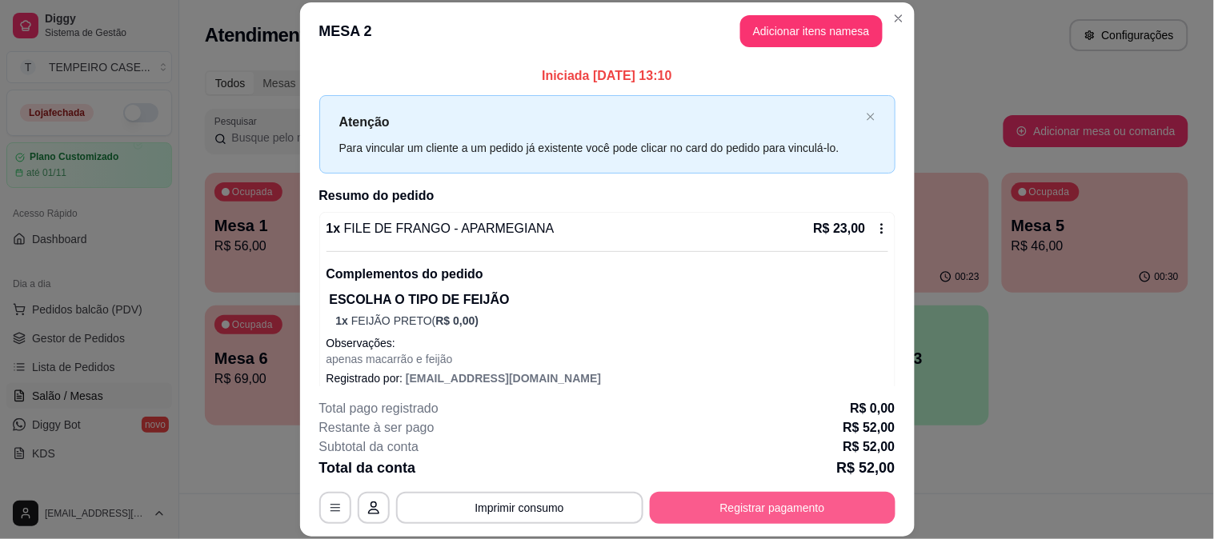
click at [741, 506] on button "Registrar pagamento" at bounding box center [773, 508] width 246 height 32
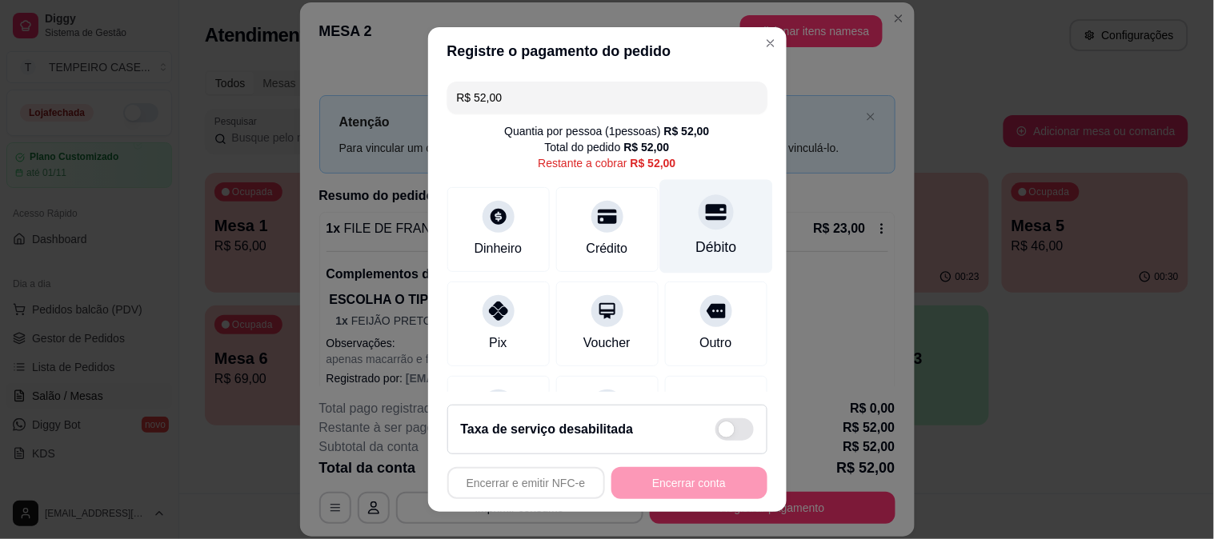
click at [706, 229] on div "Débito" at bounding box center [715, 226] width 113 height 94
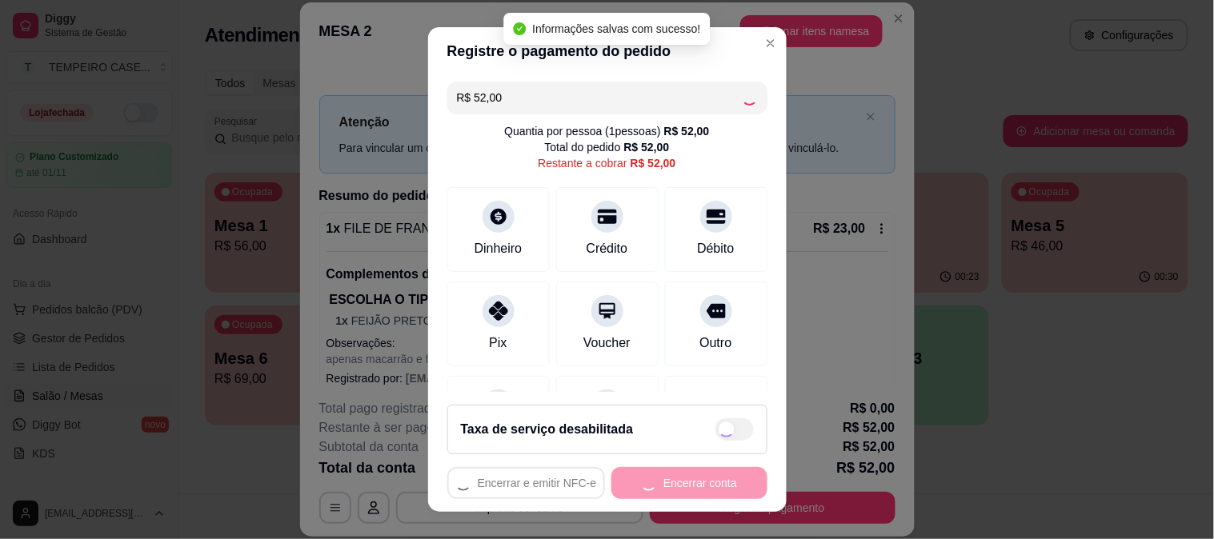
type input "R$ 0,00"
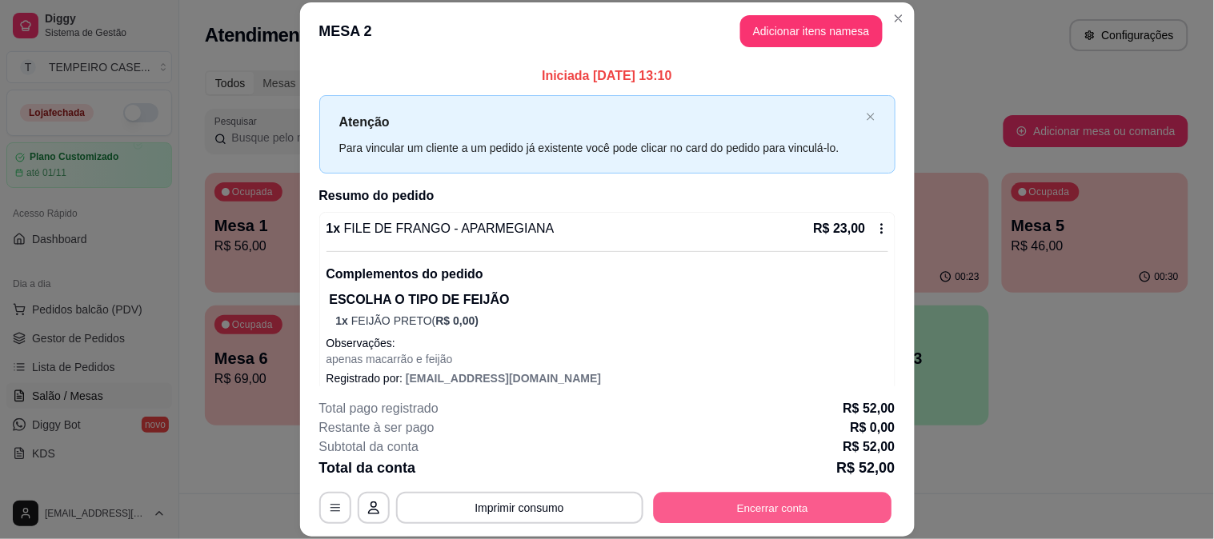
click at [826, 519] on button "Encerrar conta" at bounding box center [772, 507] width 238 height 31
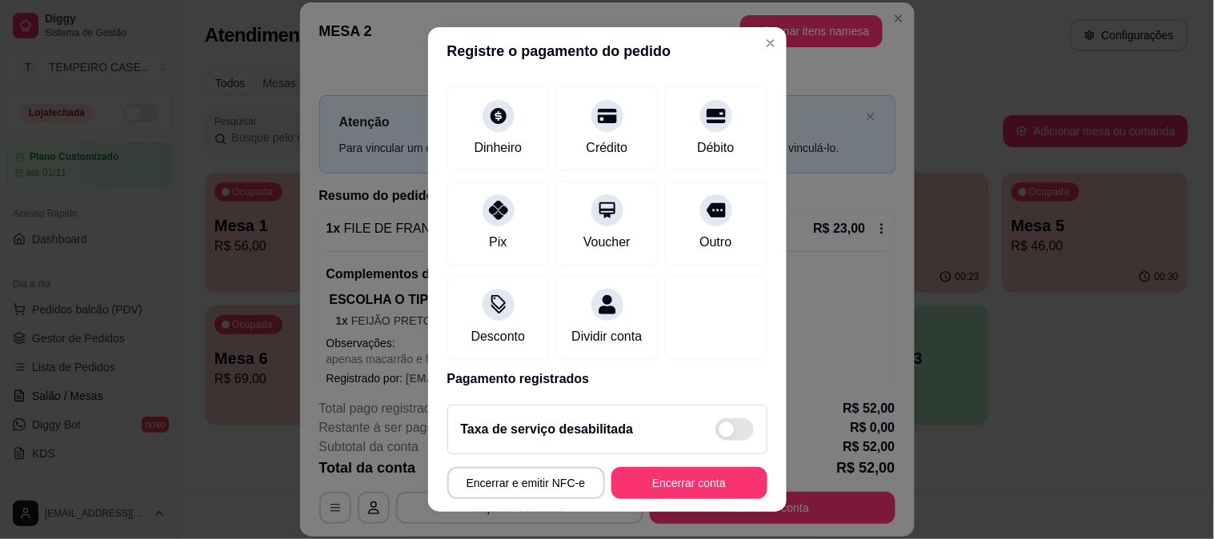
scroll to position [161, 0]
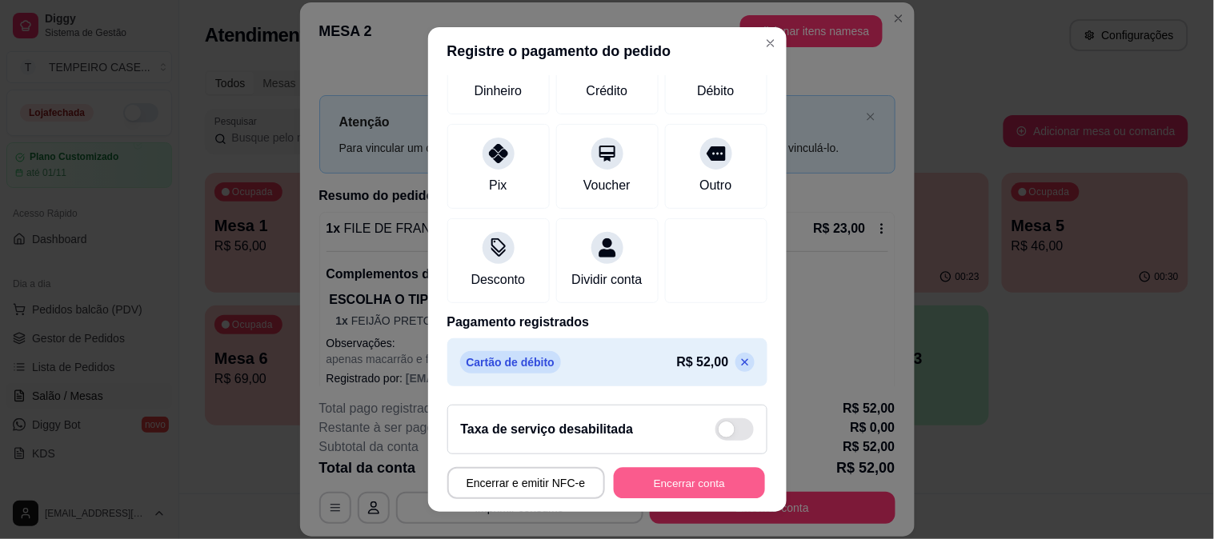
click at [651, 476] on button "Encerrar conta" at bounding box center [689, 483] width 151 height 31
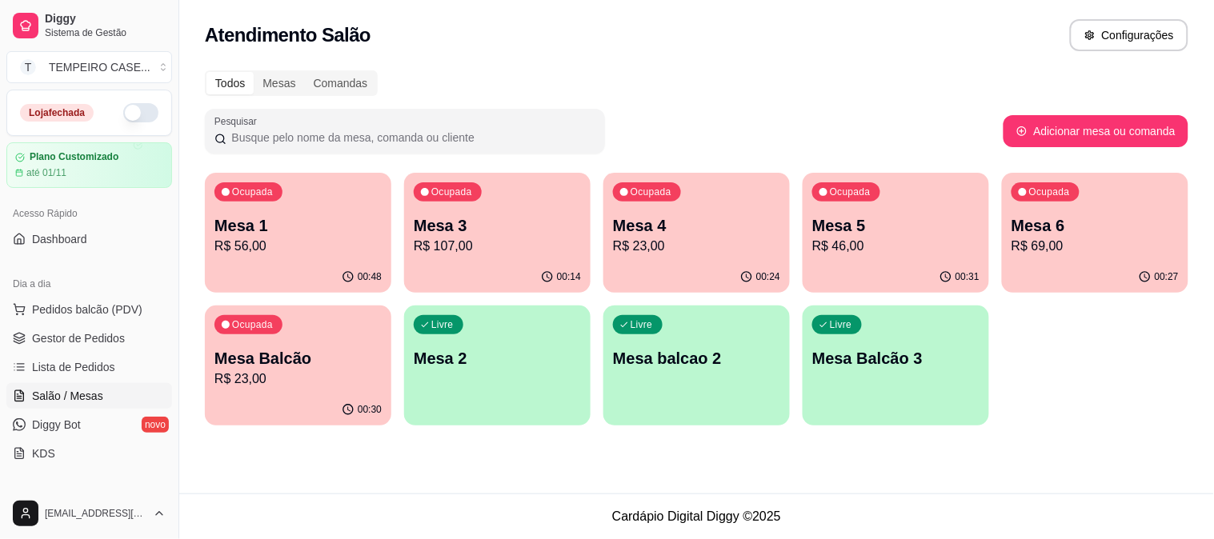
click at [330, 244] on p "R$ 56,00" at bounding box center [297, 246] width 167 height 19
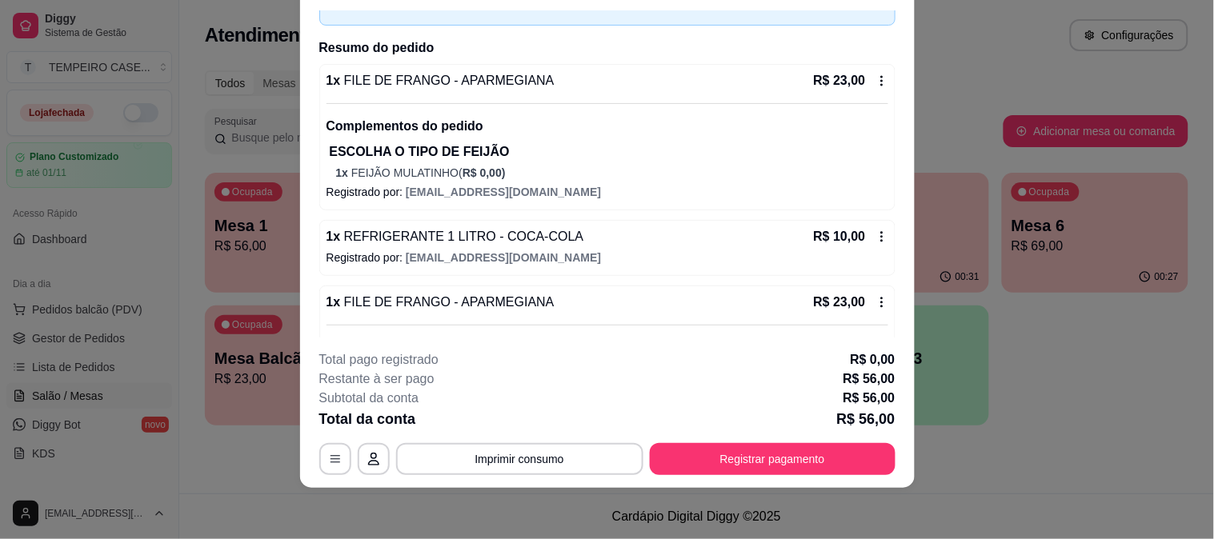
scroll to position [200, 0]
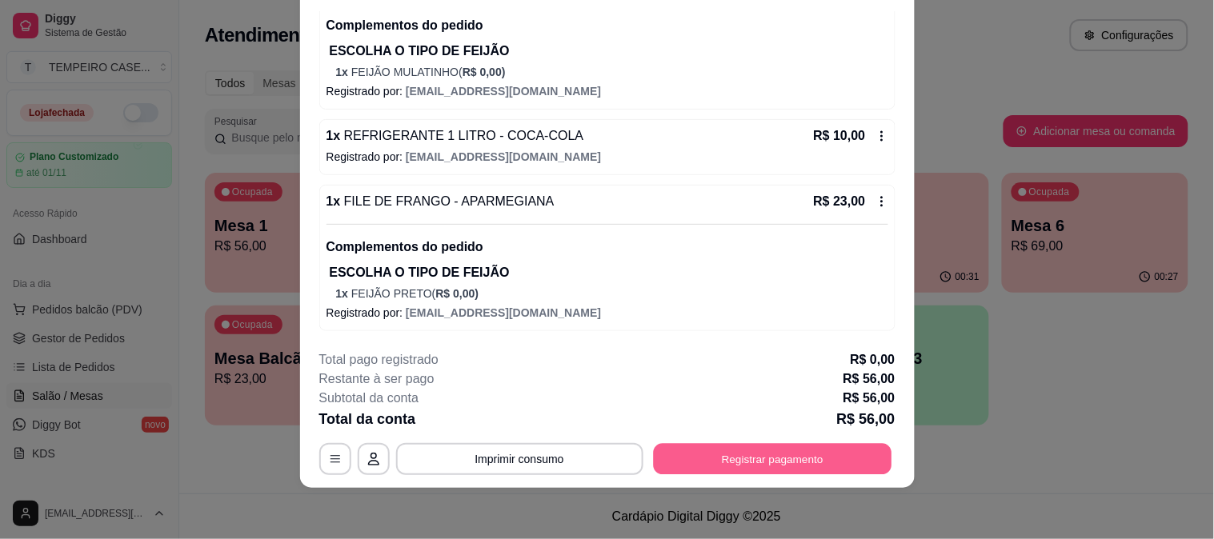
click at [750, 462] on button "Registrar pagamento" at bounding box center [772, 458] width 238 height 31
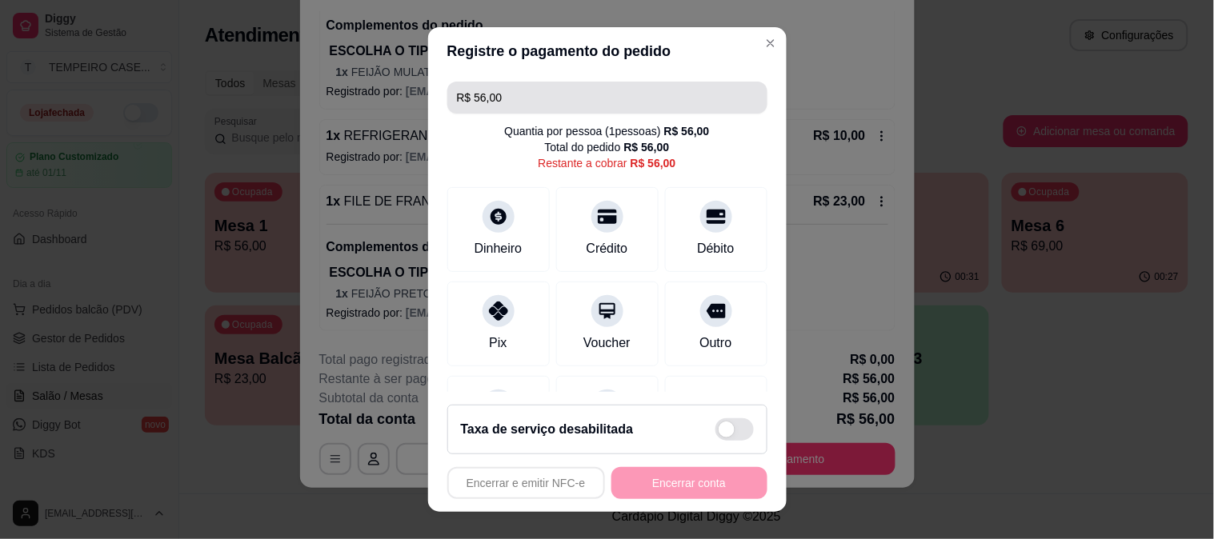
click at [529, 110] on input "R$ 56,00" at bounding box center [607, 98] width 301 height 32
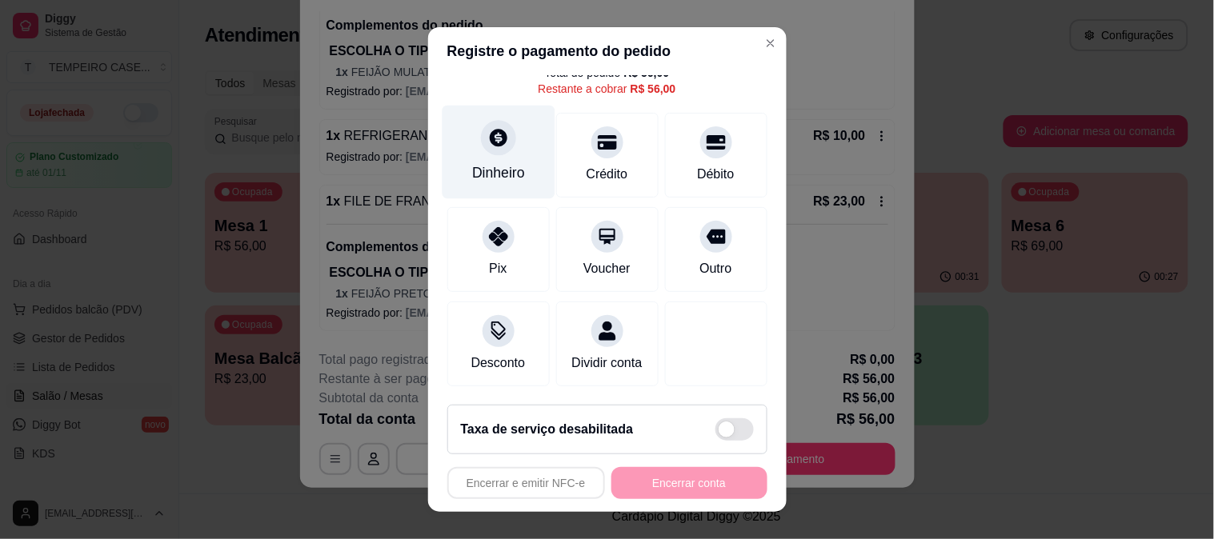
scroll to position [93, 0]
click at [489, 162] on div "Dinheiro" at bounding box center [498, 172] width 53 height 21
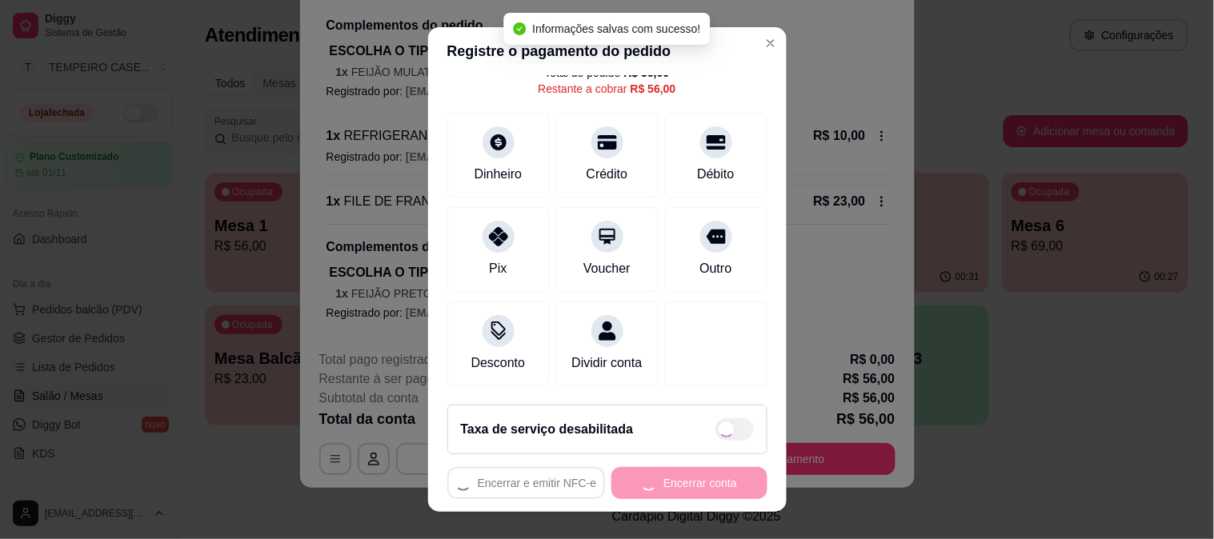
type input "R$ 26,00"
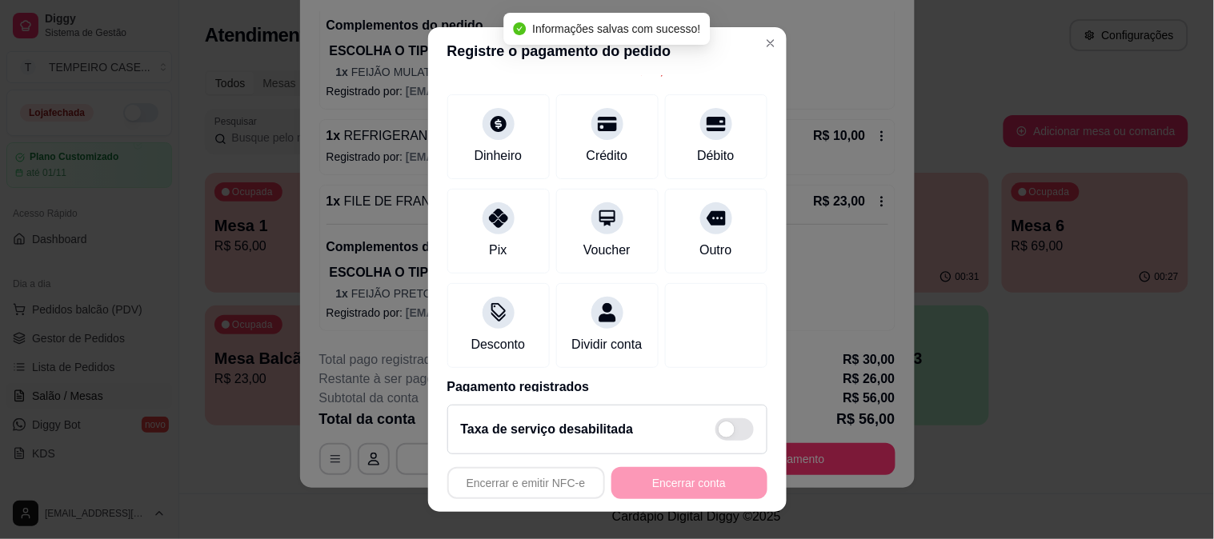
click at [674, 480] on div "Encerrar e emitir NFC-e Encerrar conta" at bounding box center [607, 483] width 320 height 32
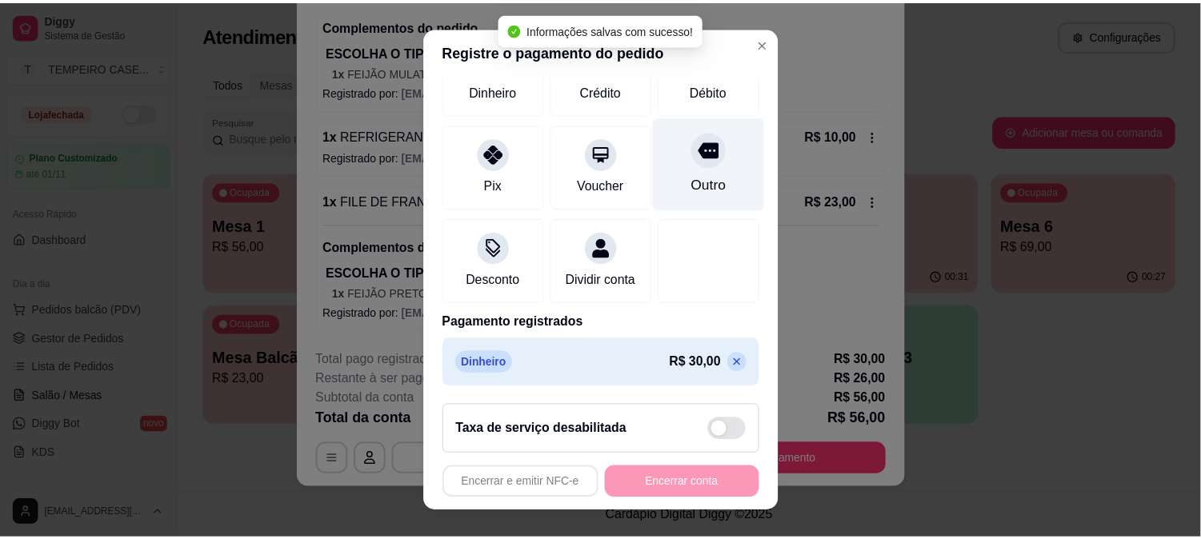
scroll to position [0, 0]
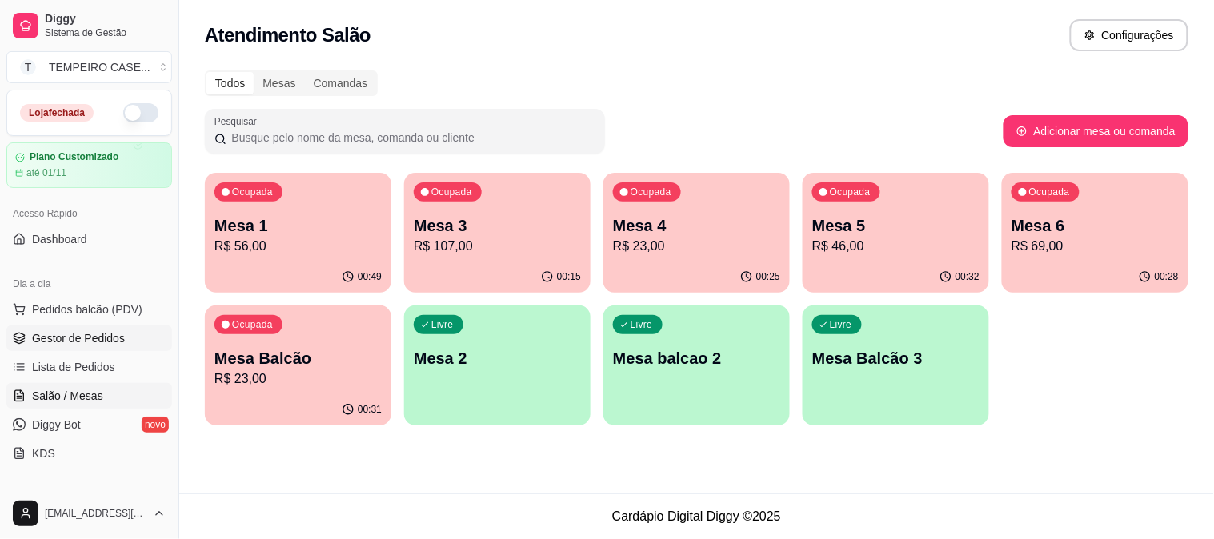
click at [76, 331] on span "Gestor de Pedidos" at bounding box center [78, 339] width 93 height 16
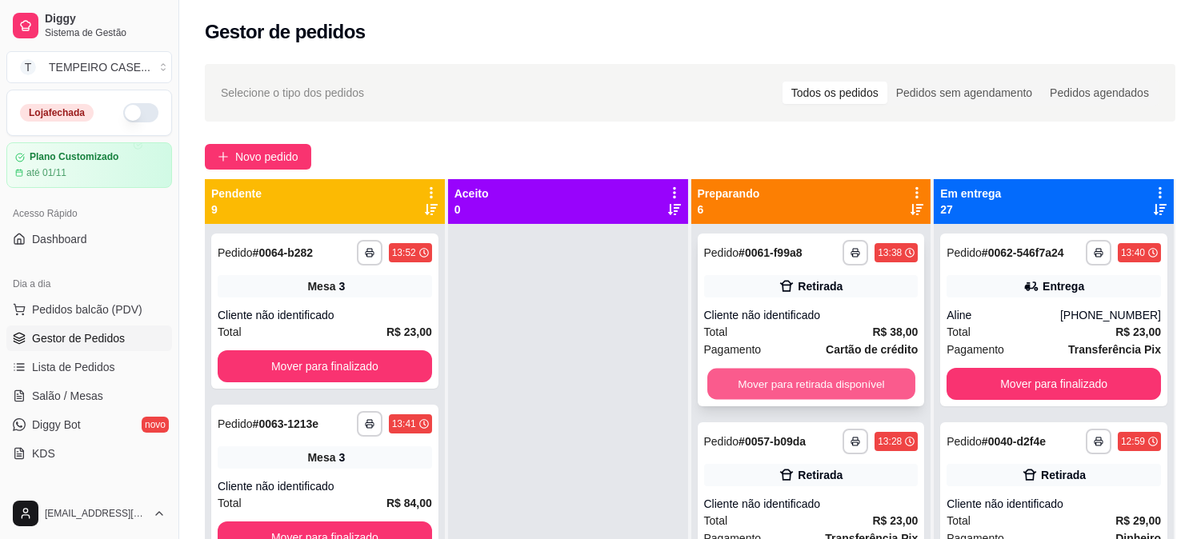
click at [758, 399] on button "Mover para retirada disponível" at bounding box center [811, 384] width 208 height 31
click at [788, 387] on button "Mover para retirada disponível" at bounding box center [811, 384] width 208 height 31
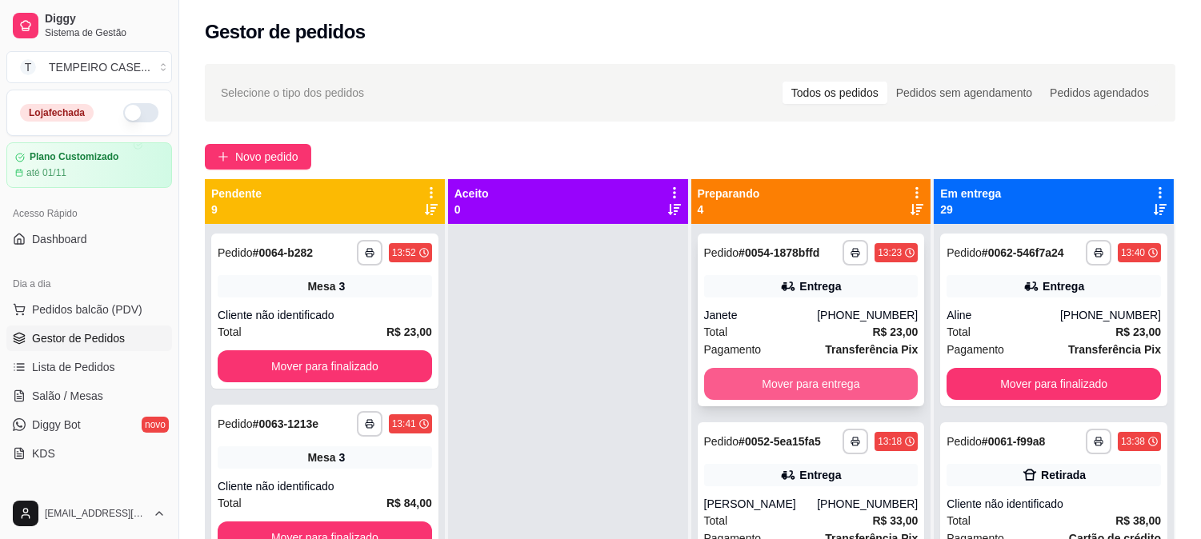
click at [781, 386] on button "Mover para entrega" at bounding box center [811, 384] width 214 height 32
click at [788, 385] on button "Mover para entrega" at bounding box center [811, 384] width 214 height 32
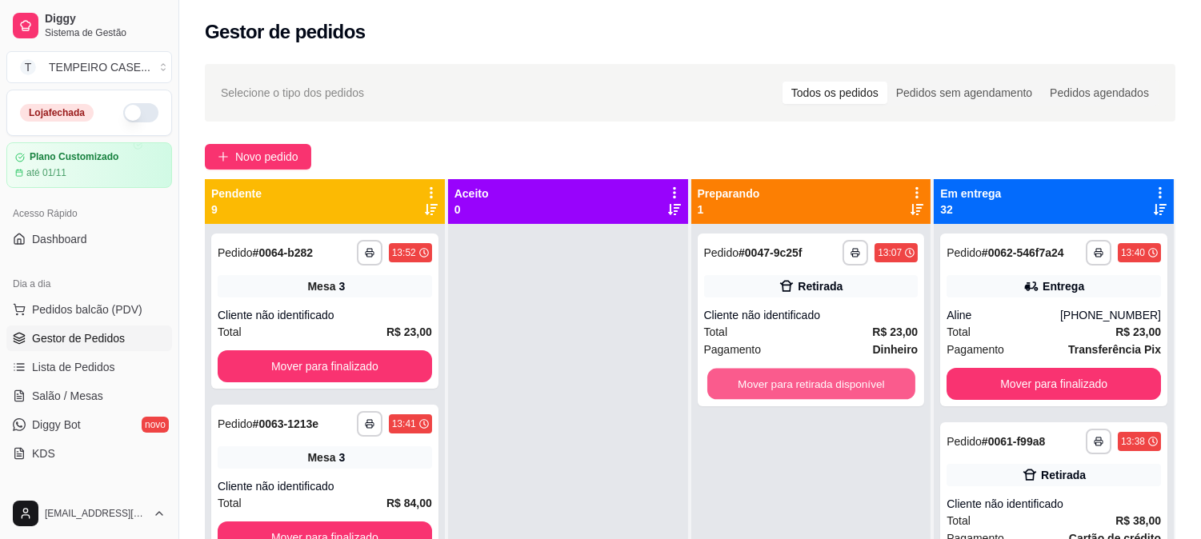
click at [788, 385] on button "Mover para retirada disponível" at bounding box center [811, 384] width 208 height 31
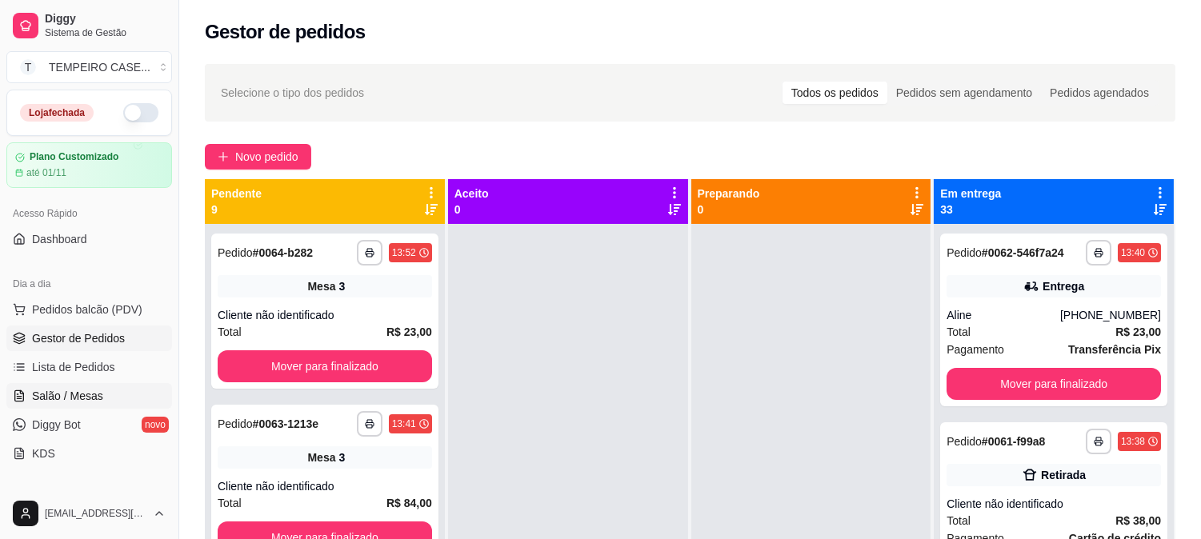
click at [78, 391] on span "Salão / Mesas" at bounding box center [67, 396] width 71 height 16
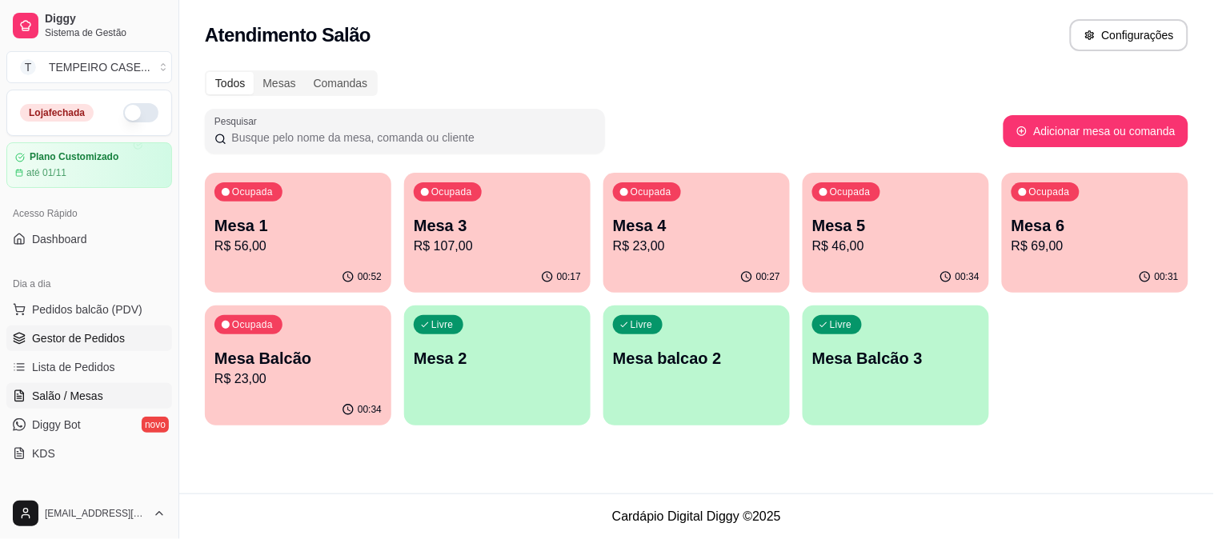
click at [68, 328] on link "Gestor de Pedidos" at bounding box center [89, 339] width 166 height 26
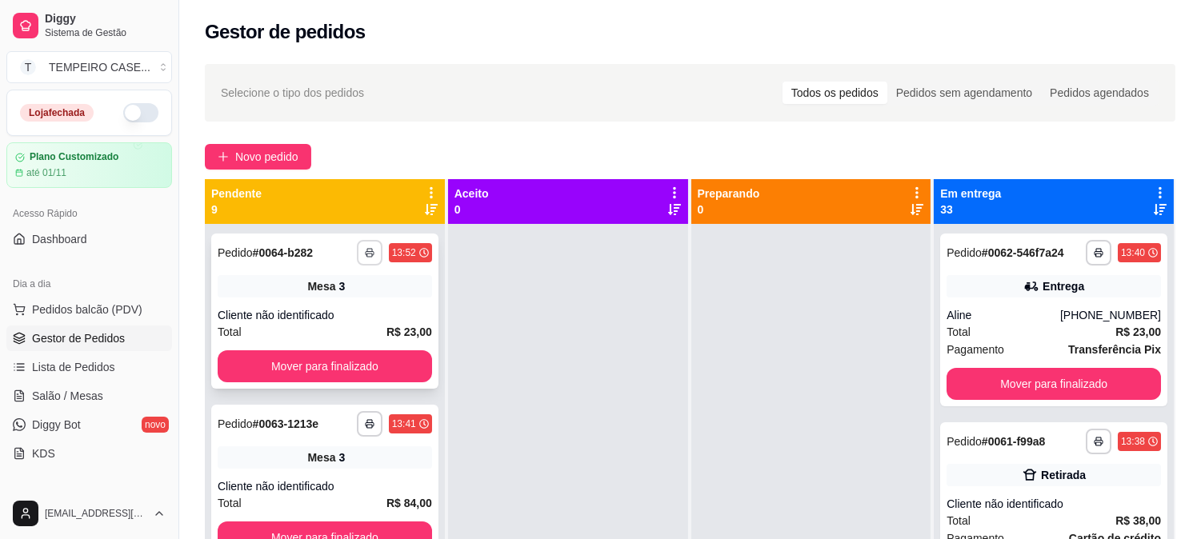
click at [365, 253] on icon "button" at bounding box center [370, 253] width 10 height 10
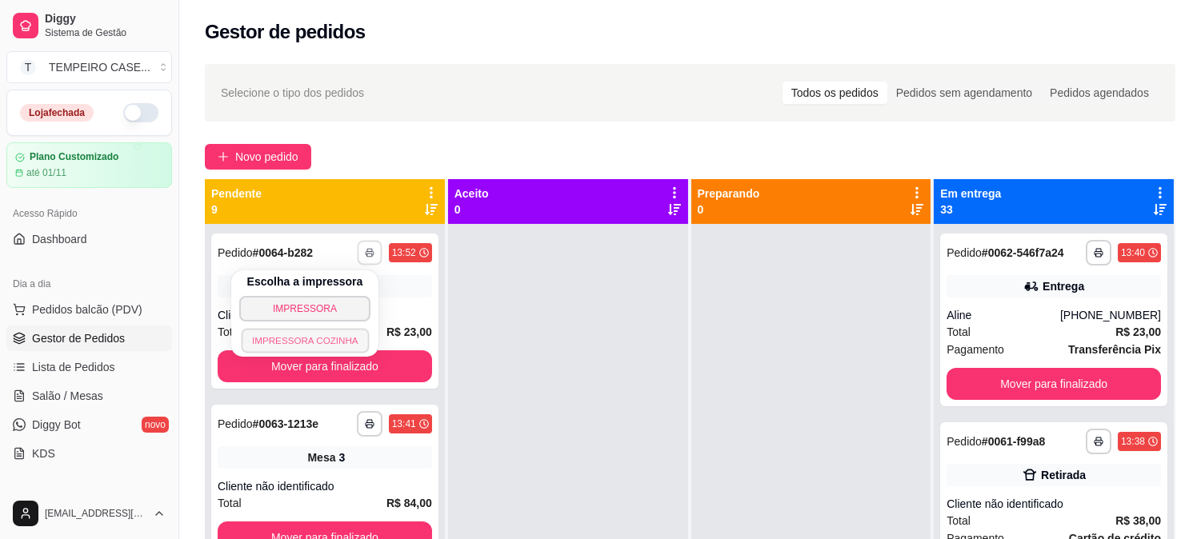
click at [317, 340] on button "IMPRESSORA COZINHA" at bounding box center [305, 340] width 128 height 25
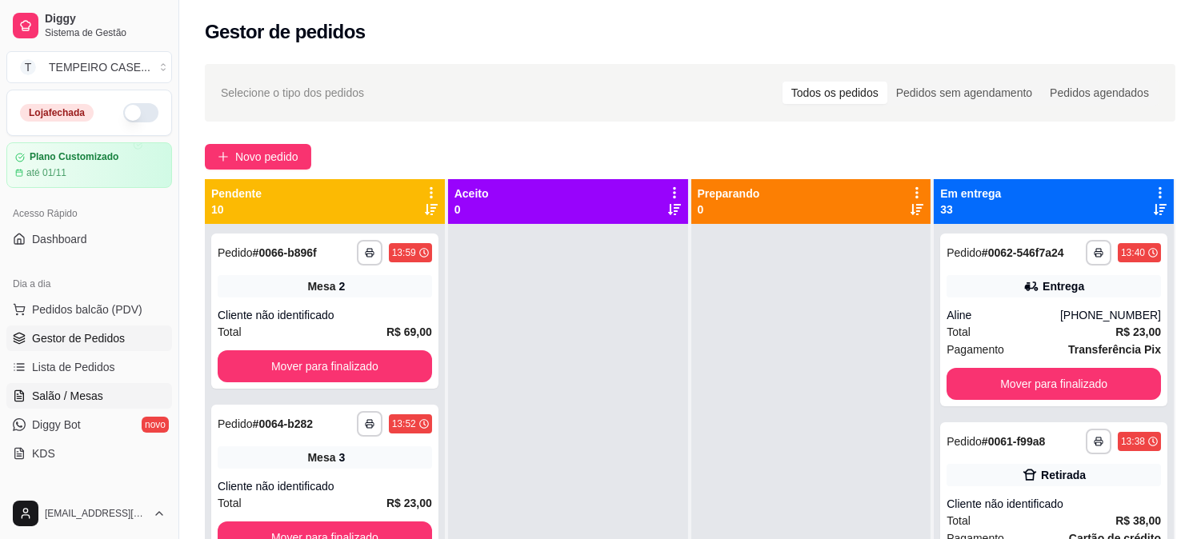
click at [52, 388] on span "Salão / Mesas" at bounding box center [67, 396] width 71 height 16
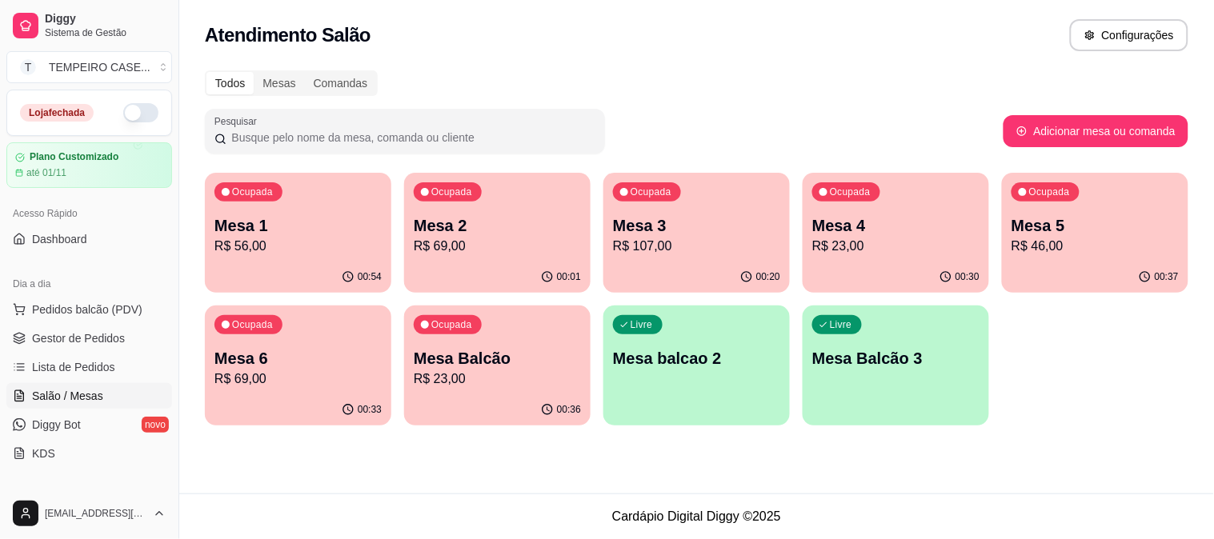
click at [474, 343] on div "Ocupada Mesa Balcão R$ 23,00" at bounding box center [497, 350] width 186 height 89
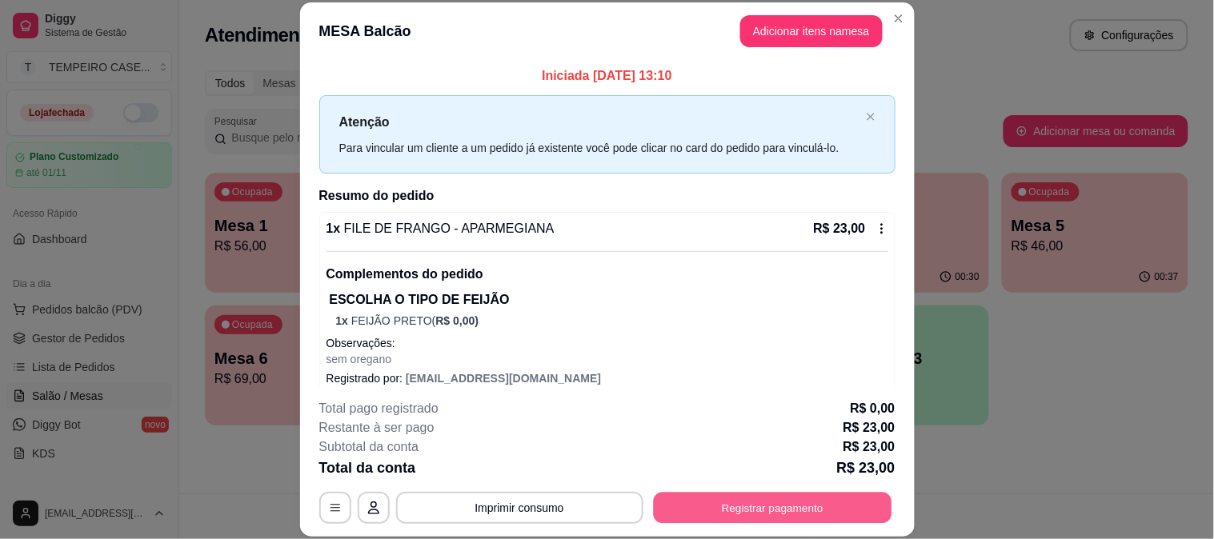
click at [747, 506] on button "Registrar pagamento" at bounding box center [772, 507] width 238 height 31
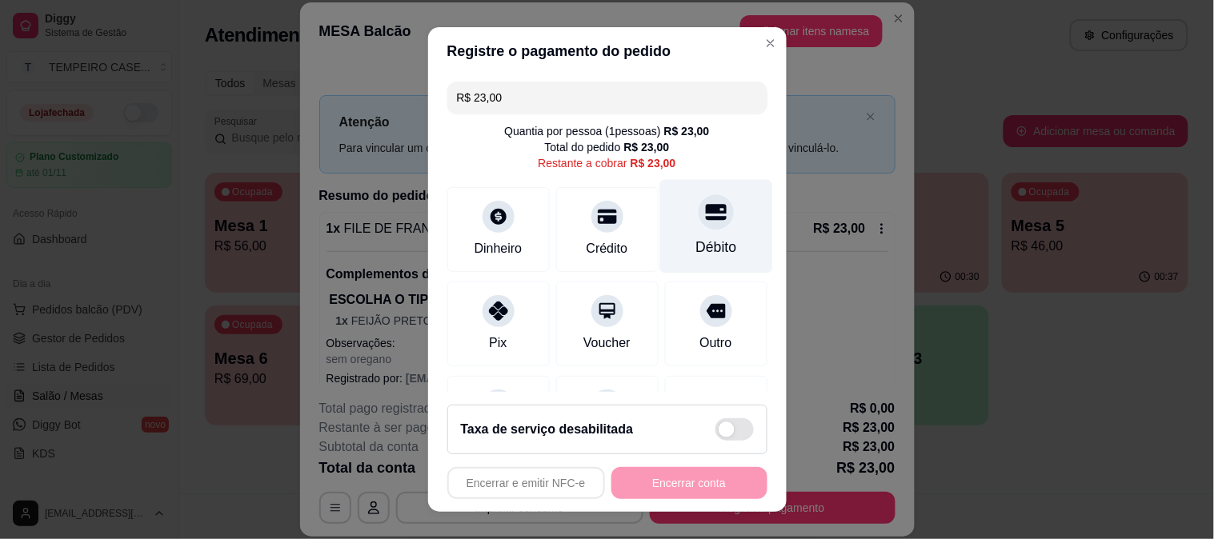
click at [674, 230] on div "Débito" at bounding box center [715, 226] width 113 height 94
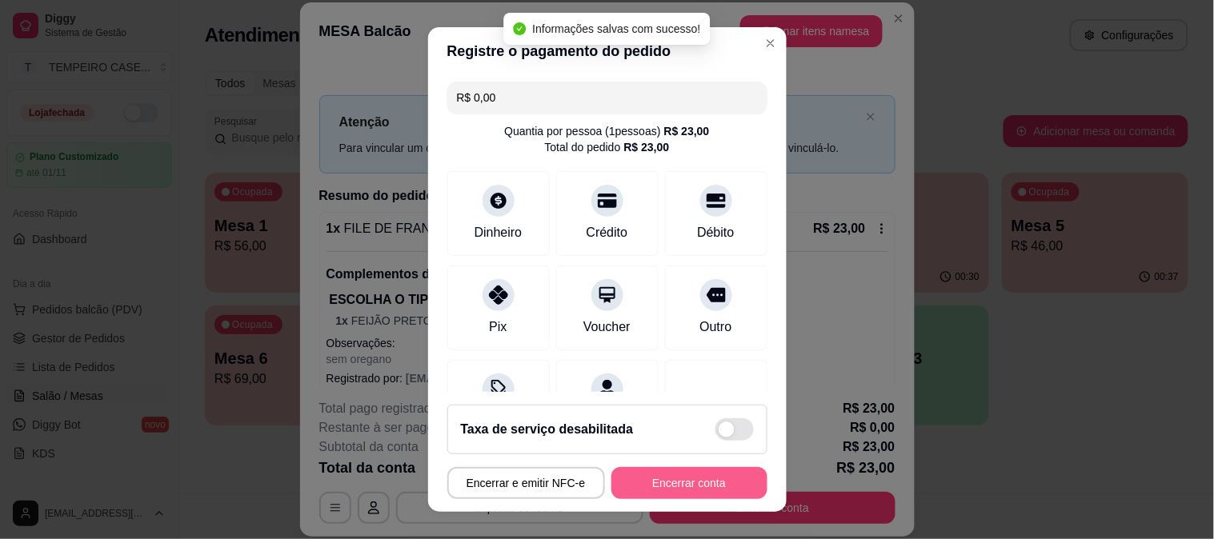
type input "R$ 0,00"
click at [652, 482] on button "Encerrar conta" at bounding box center [689, 483] width 156 height 32
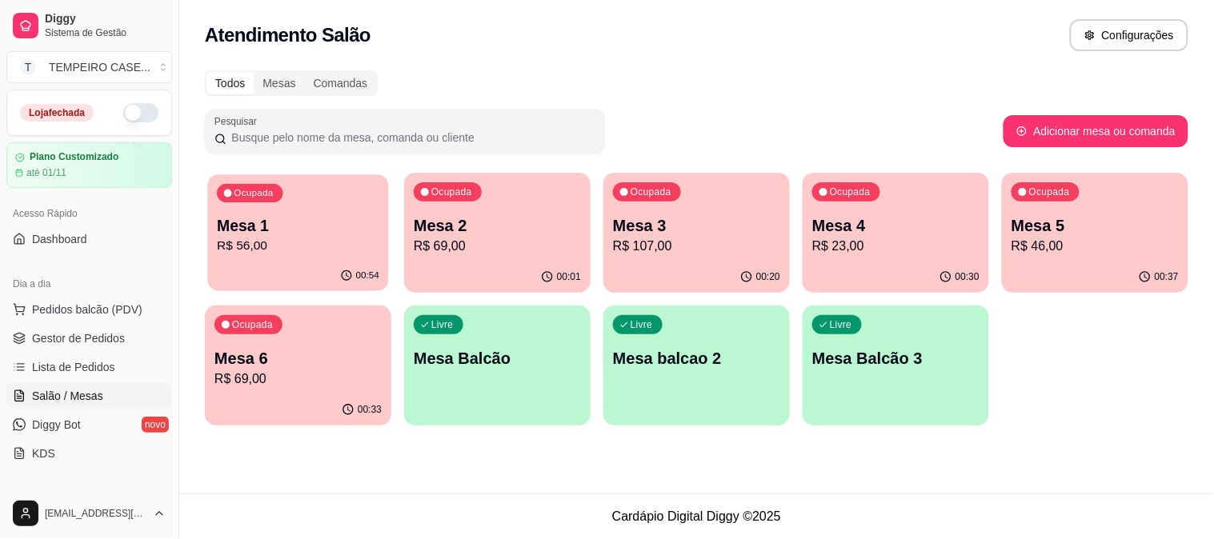
click at [304, 217] on p "Mesa 1" at bounding box center [298, 226] width 162 height 22
click at [344, 354] on p "Mesa 6" at bounding box center [297, 358] width 167 height 22
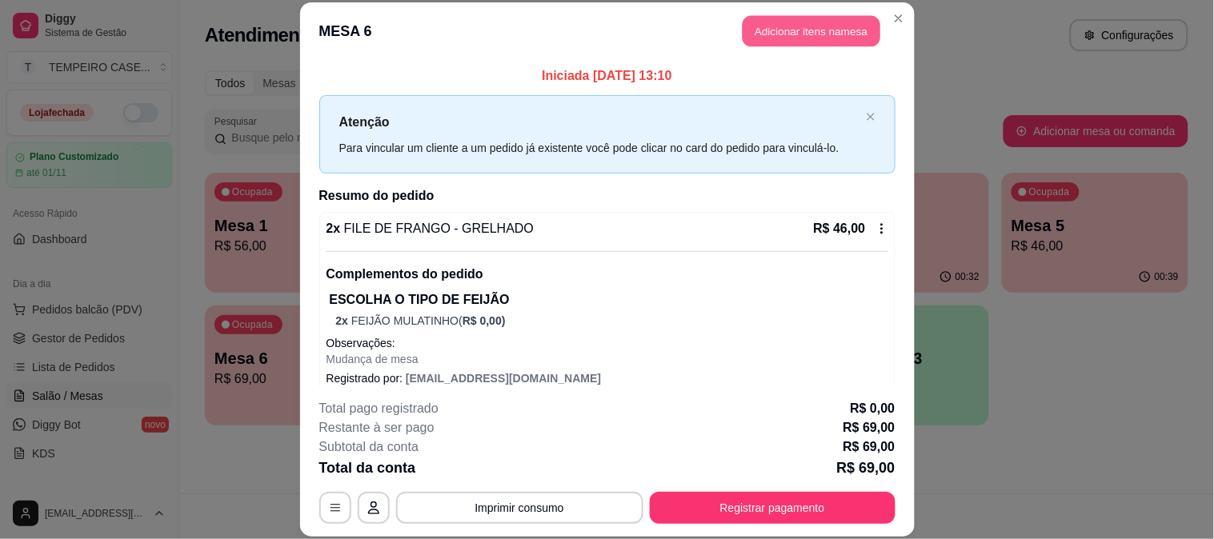
click at [750, 19] on button "Adicionar itens na mesa" at bounding box center [812, 31] width 138 height 31
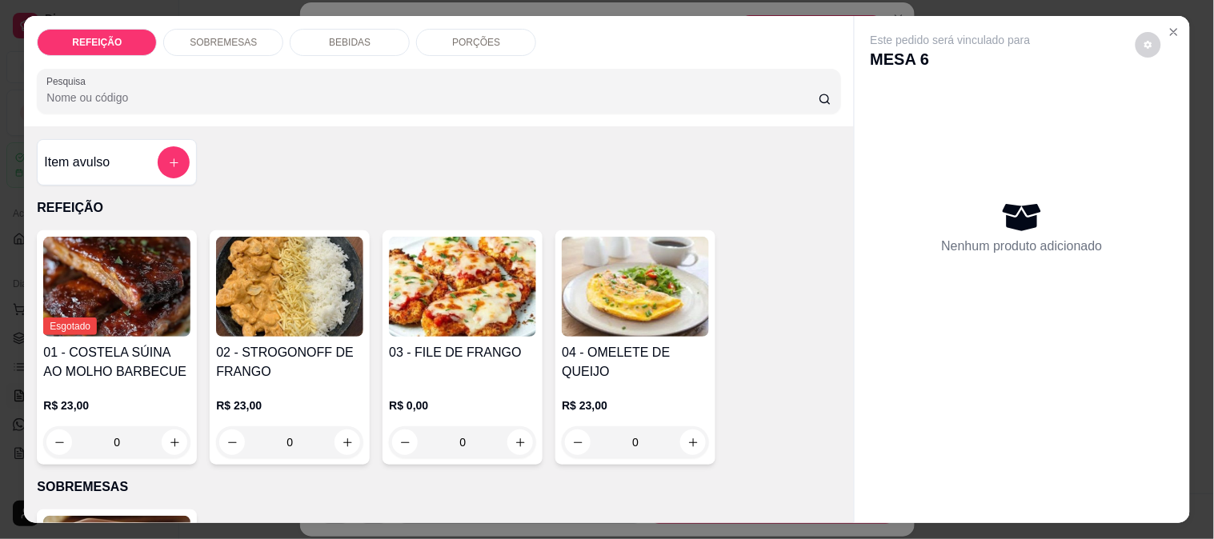
click at [351, 44] on div "BEBIDAS" at bounding box center [350, 42] width 120 height 27
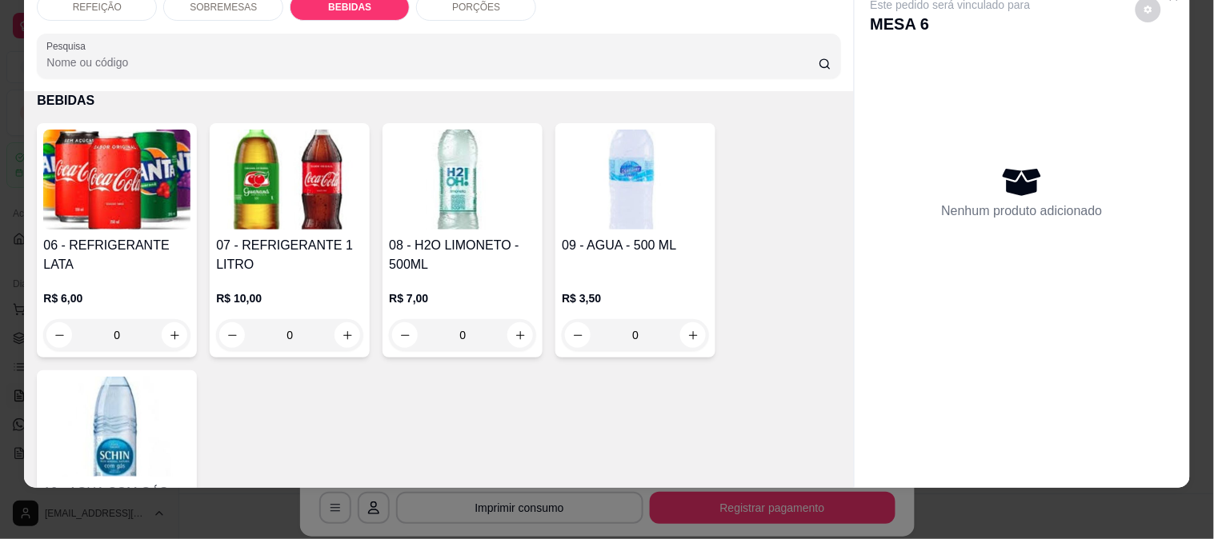
click at [570, 180] on img at bounding box center [635, 180] width 147 height 100
click at [721, 376] on button "Adicionar R$ 3,50" at bounding box center [760, 367] width 114 height 32
type input "1"
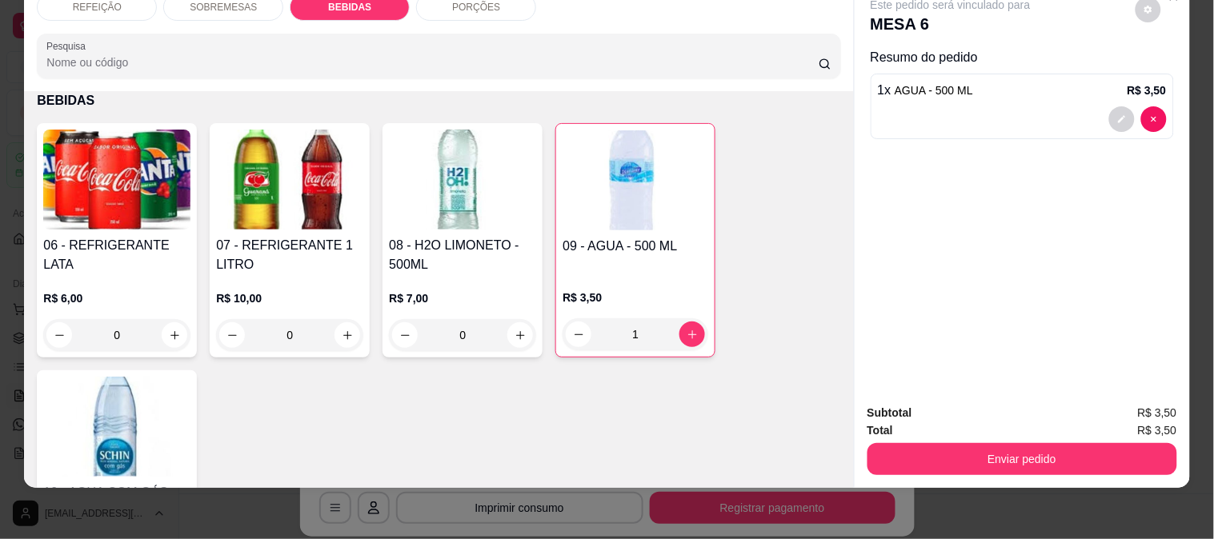
click at [120, 418] on img at bounding box center [116, 427] width 147 height 100
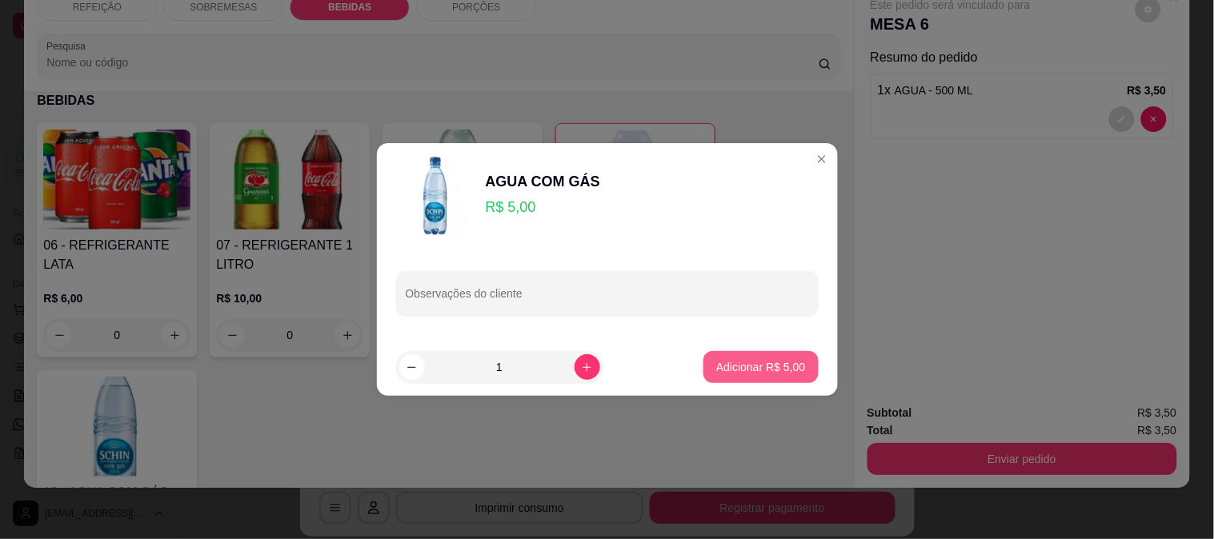
click at [742, 376] on button "Adicionar R$ 5,00" at bounding box center [760, 367] width 114 height 32
type input "1"
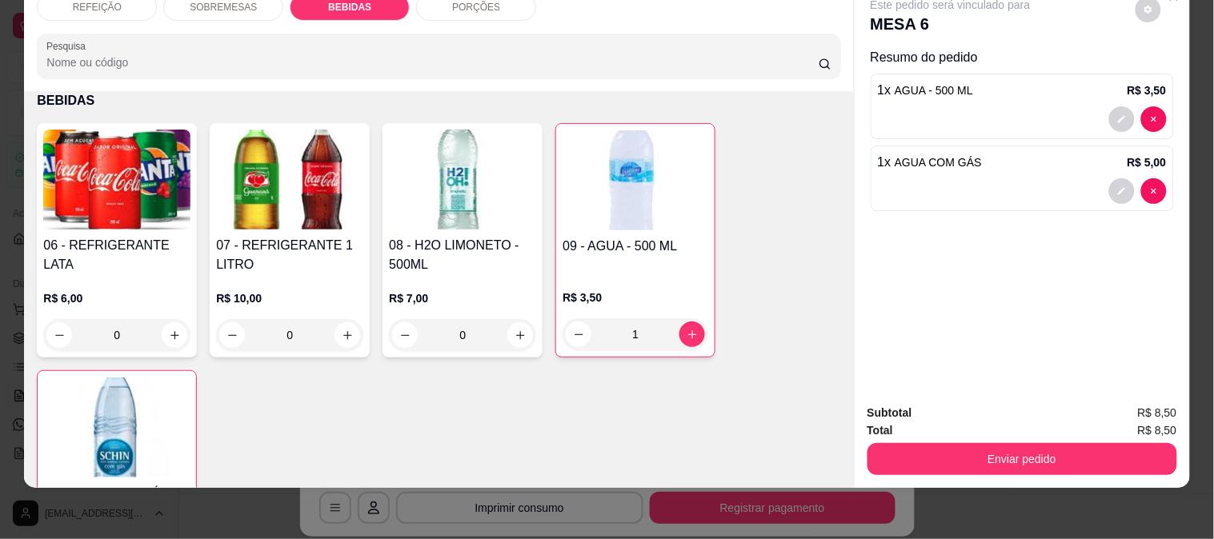
click at [973, 458] on button "Enviar pedido" at bounding box center [1023, 459] width 310 height 32
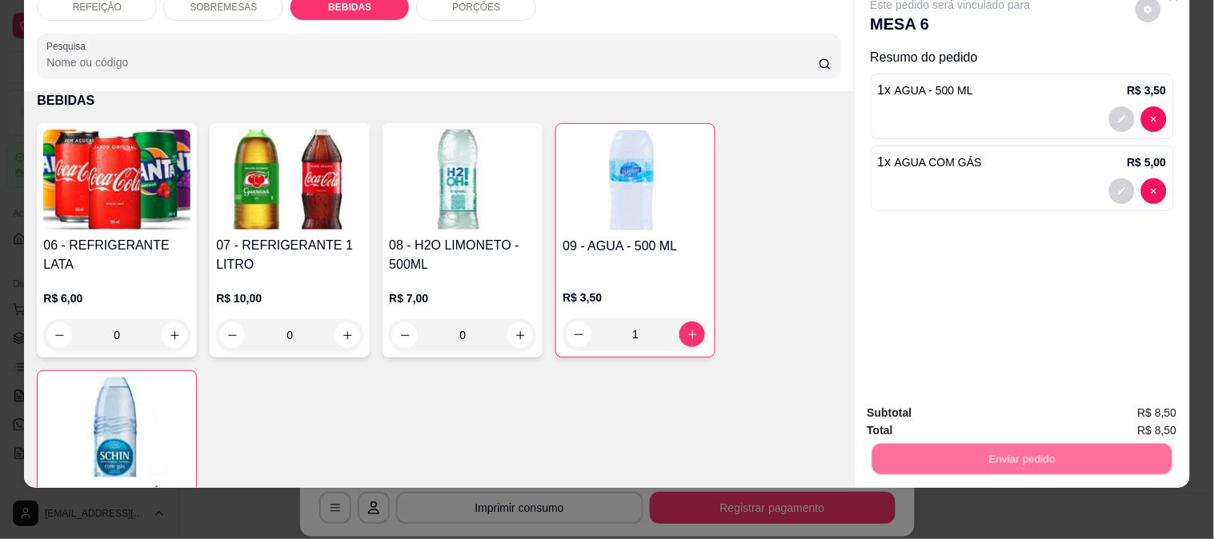
click at [1117, 405] on button "Enviar pedido" at bounding box center [1135, 406] width 90 height 30
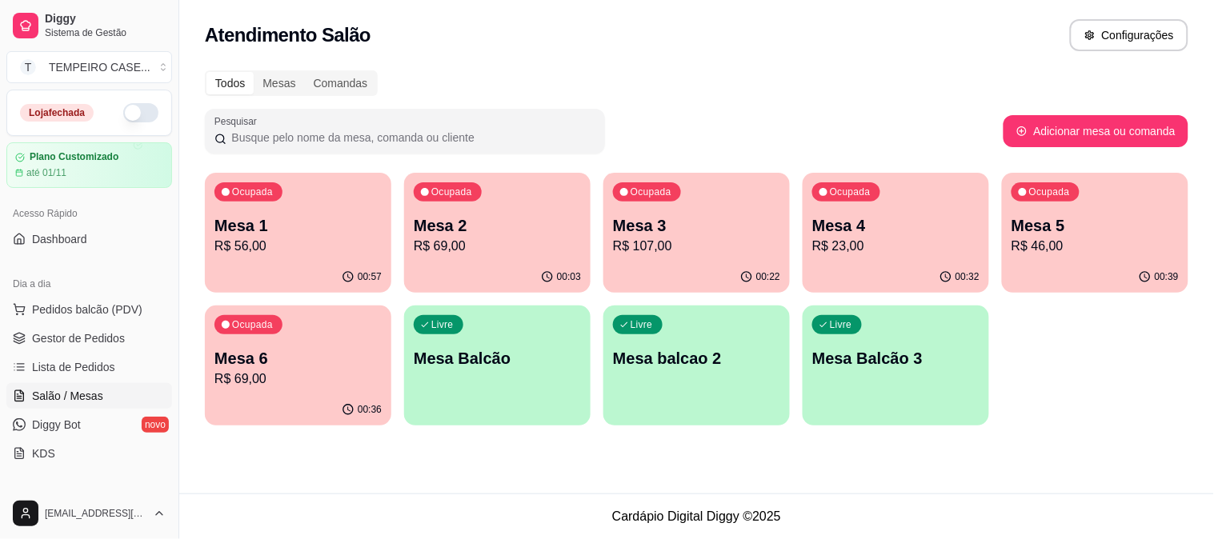
click at [681, 214] on p "Mesa 3" at bounding box center [696, 225] width 167 height 22
click at [540, 233] on p "Mesa 2" at bounding box center [497, 225] width 167 height 22
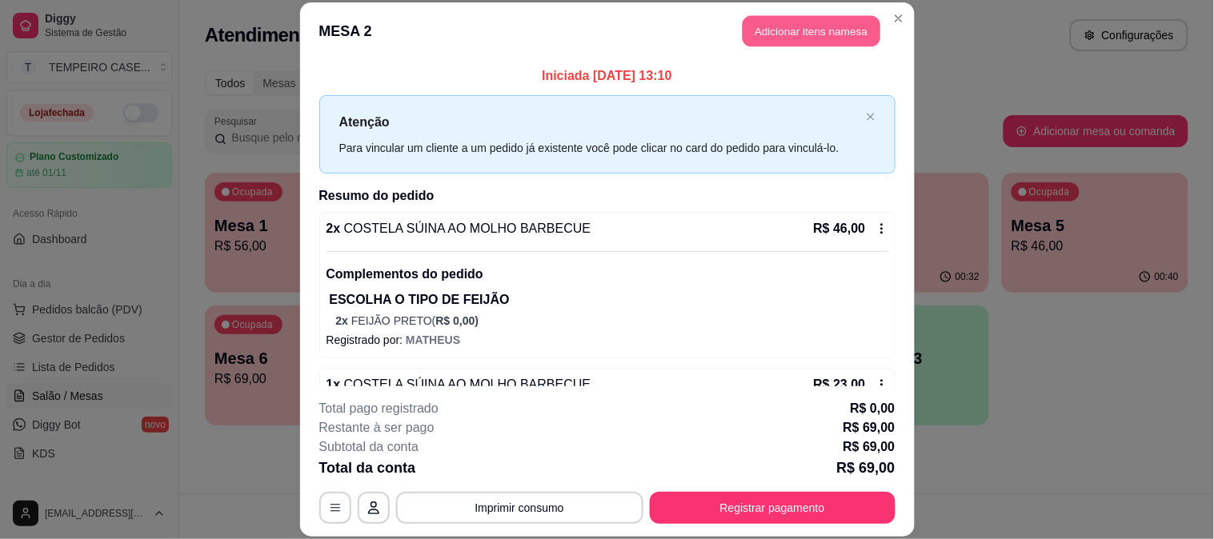
click at [804, 35] on button "Adicionar itens na mesa" at bounding box center [812, 31] width 138 height 31
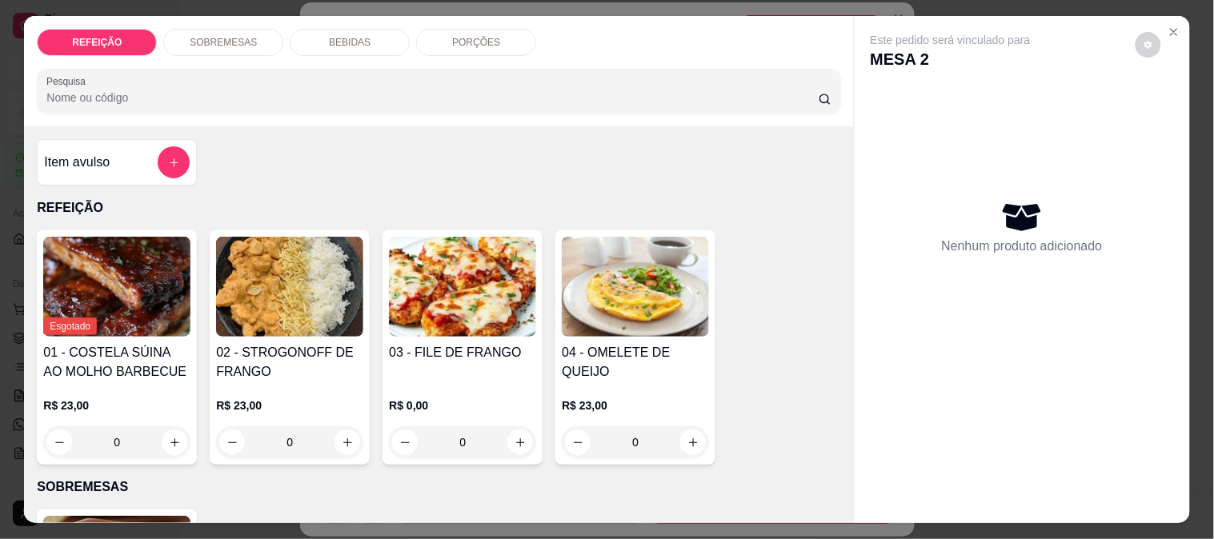
click at [354, 42] on div "BEBIDAS" at bounding box center [350, 42] width 120 height 27
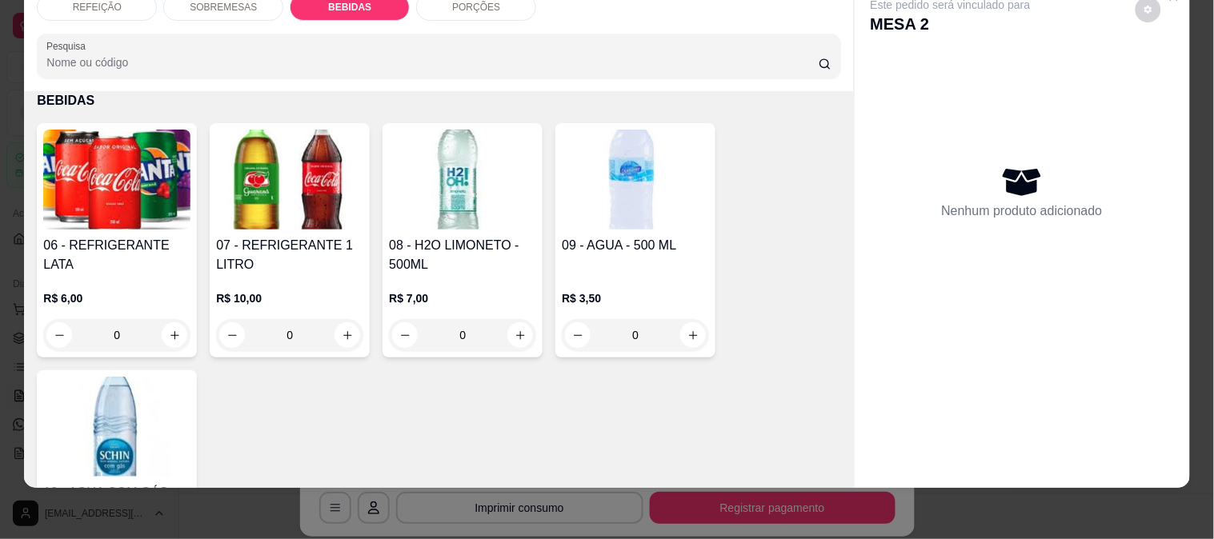
click at [602, 193] on img at bounding box center [635, 180] width 147 height 100
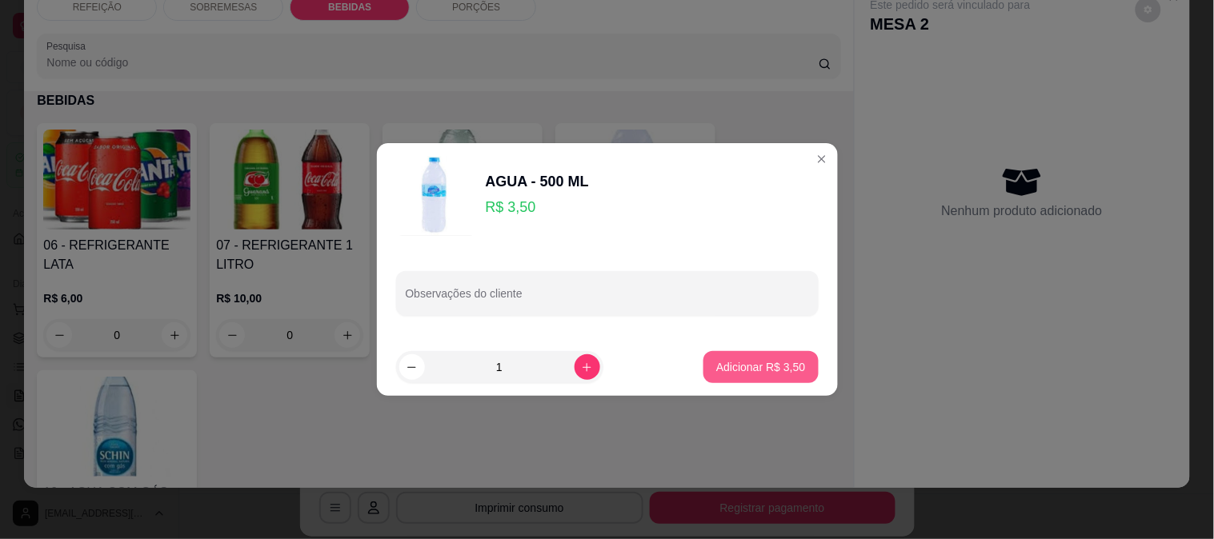
click at [765, 366] on p "Adicionar R$ 3,50" at bounding box center [760, 367] width 89 height 16
type input "1"
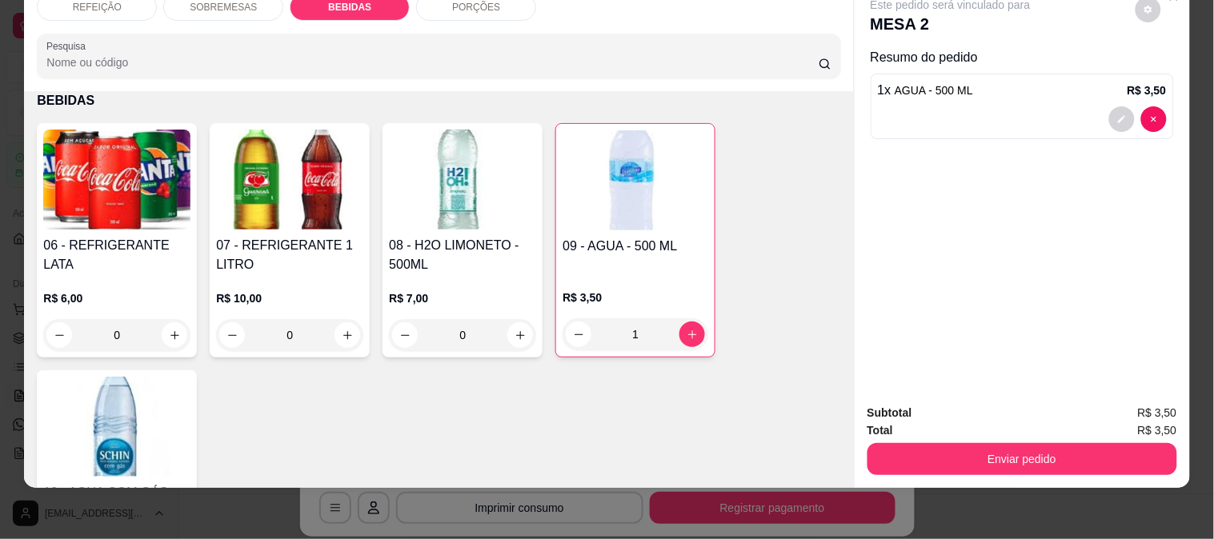
click at [144, 379] on img at bounding box center [116, 427] width 147 height 100
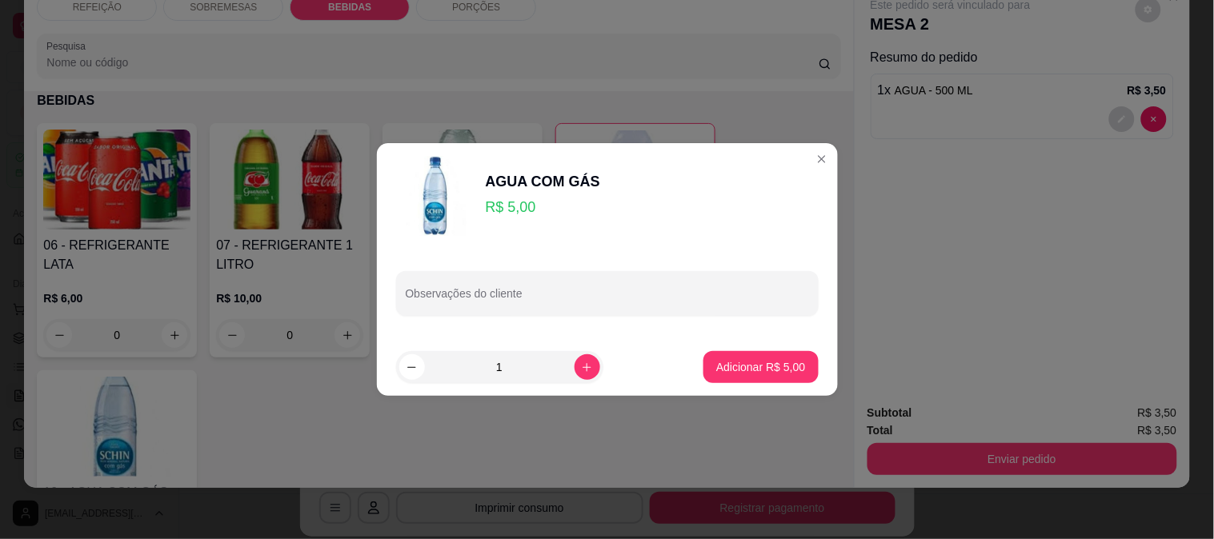
click at [752, 363] on p "Adicionar R$ 5,00" at bounding box center [760, 367] width 89 height 16
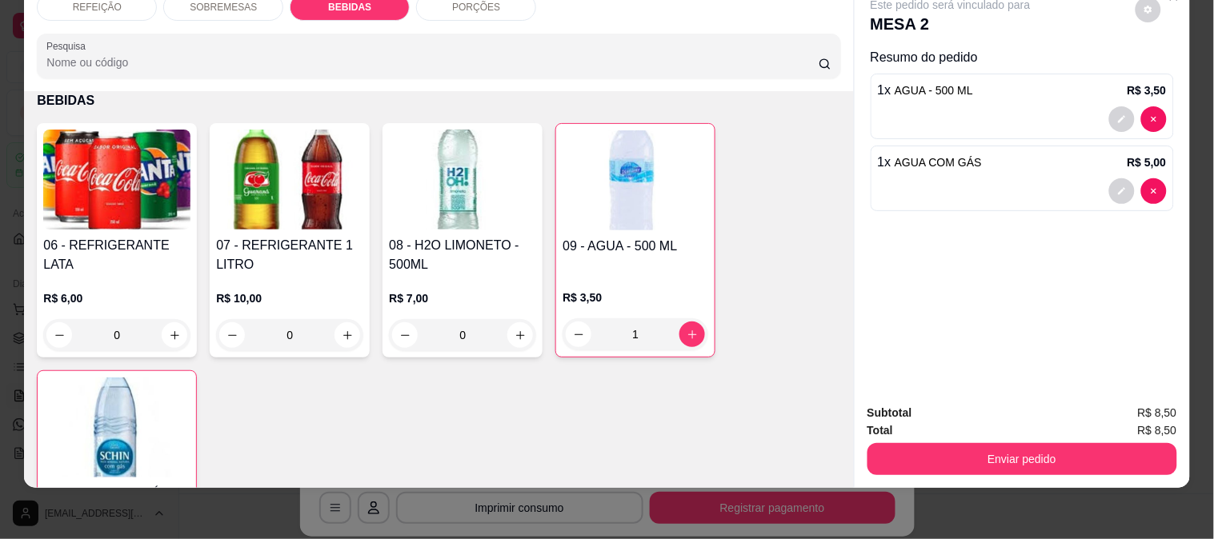
type input "1"
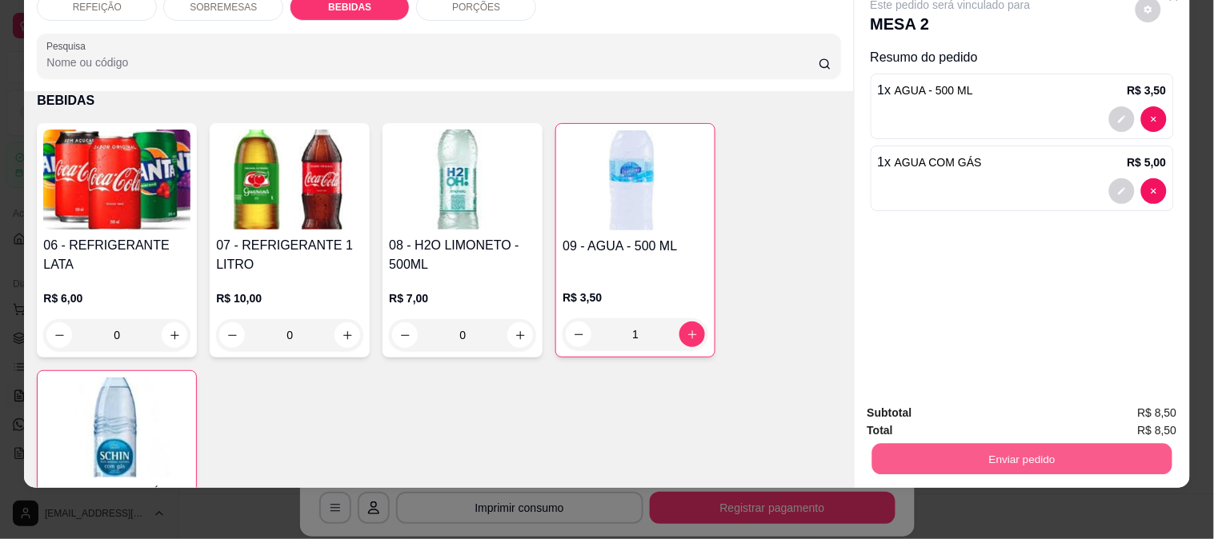
click at [932, 443] on button "Enviar pedido" at bounding box center [1022, 458] width 300 height 31
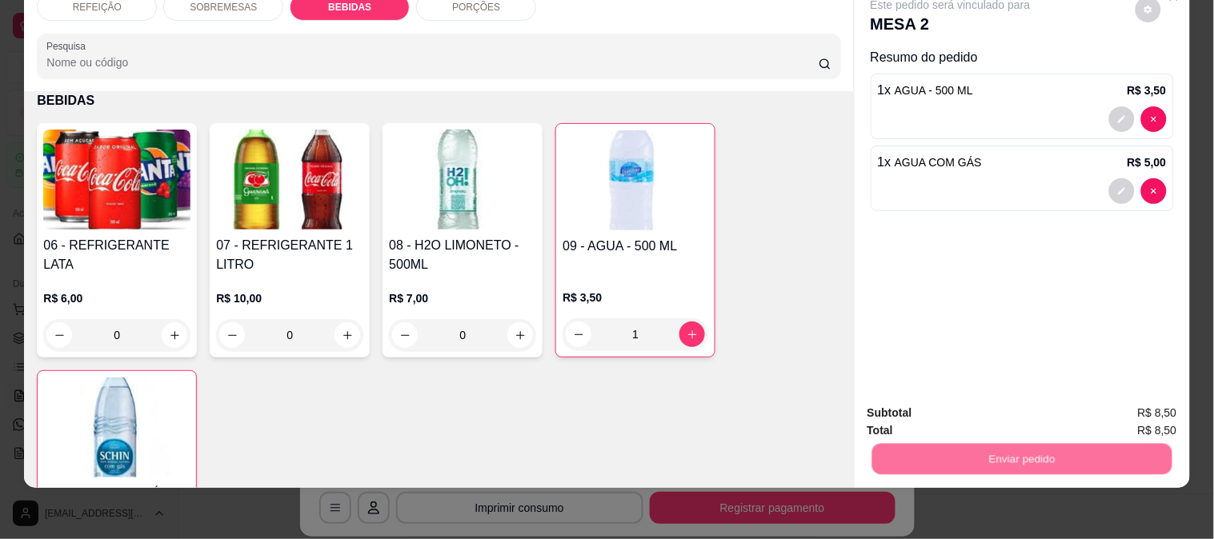
click at [1145, 400] on button "Enviar pedido" at bounding box center [1135, 407] width 90 height 30
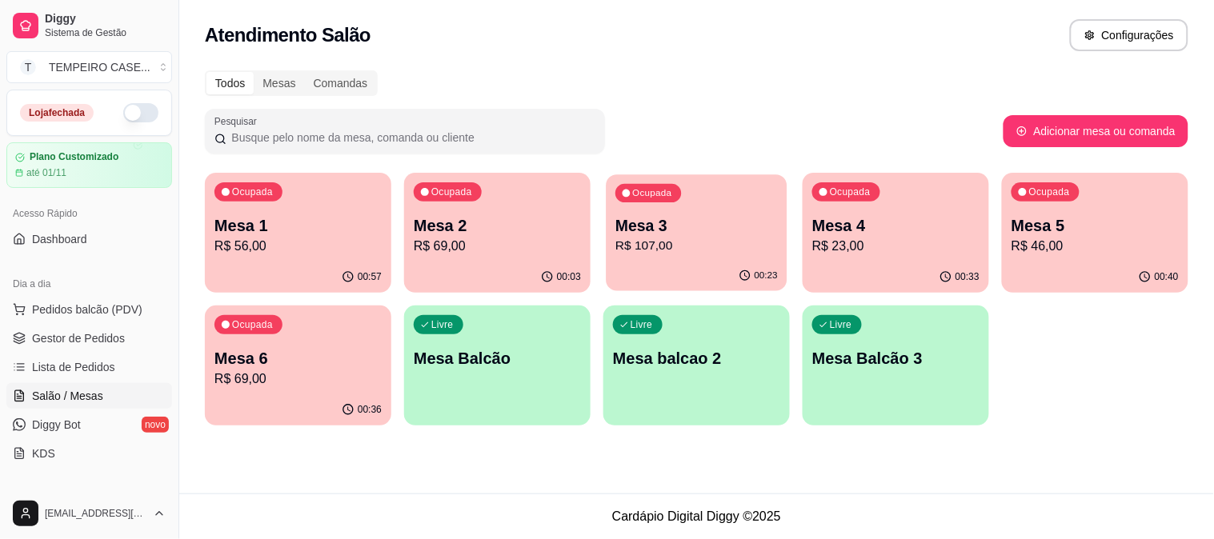
click at [684, 202] on div "Ocupada Mesa 3 R$ 107,00" at bounding box center [696, 217] width 181 height 86
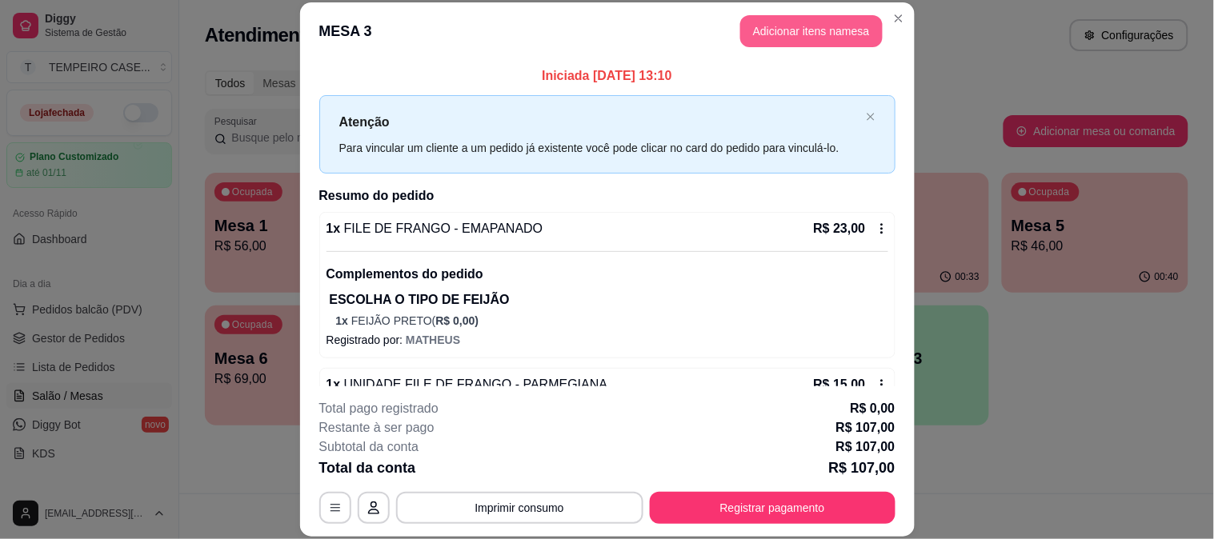
click at [794, 38] on button "Adicionar itens na mesa" at bounding box center [811, 31] width 142 height 32
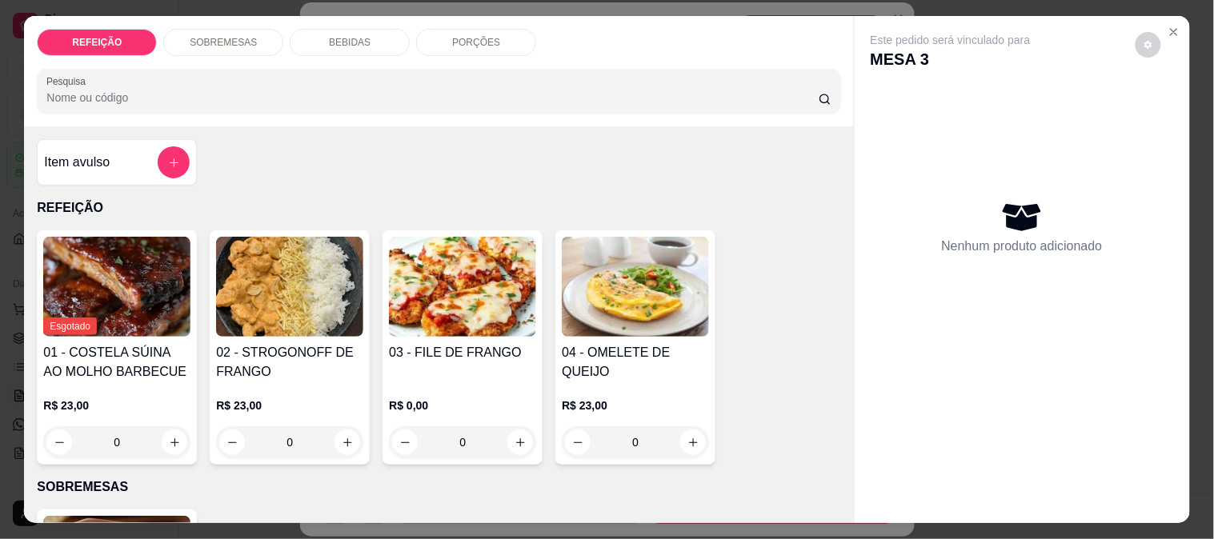
click at [372, 34] on div "BEBIDAS" at bounding box center [350, 42] width 120 height 27
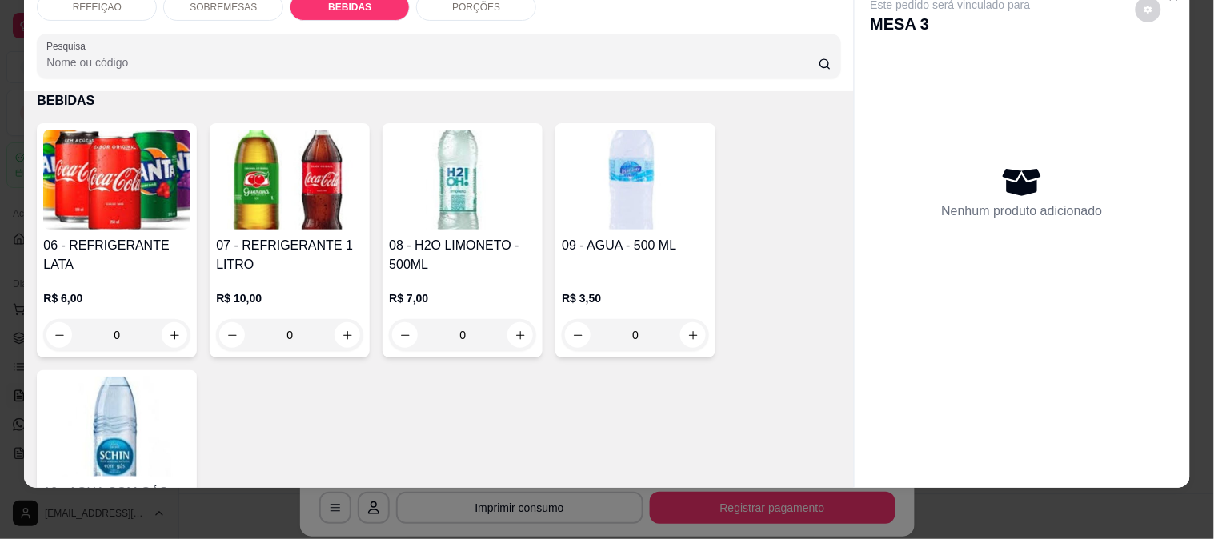
click at [579, 250] on div "09 - AGUA - 500 ML" at bounding box center [635, 255] width 147 height 38
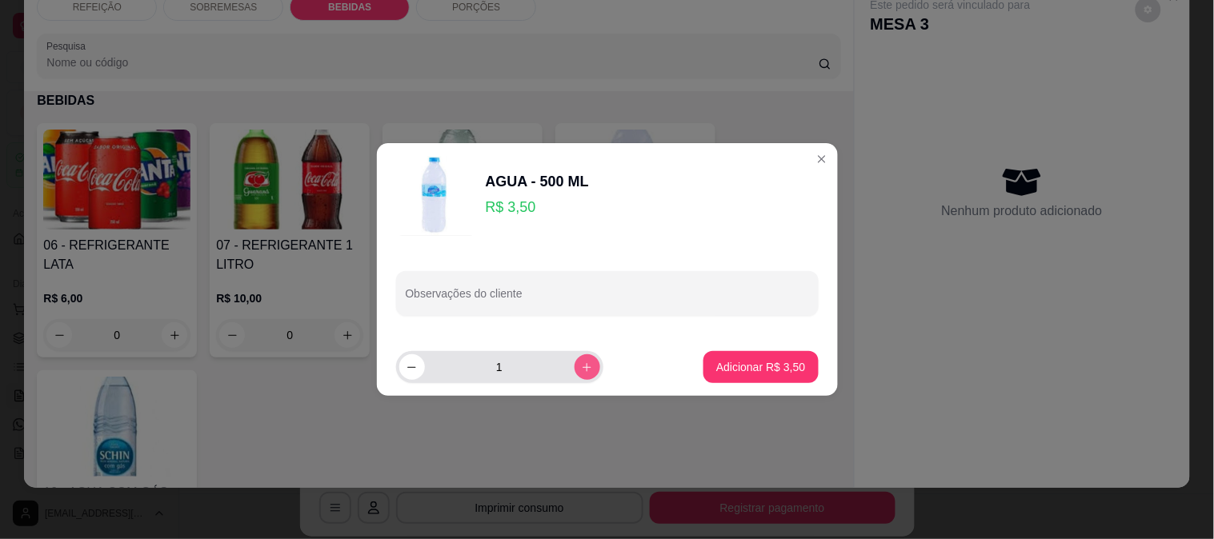
click at [581, 367] on icon "increase-product-quantity" at bounding box center [587, 368] width 12 height 12
type input "3"
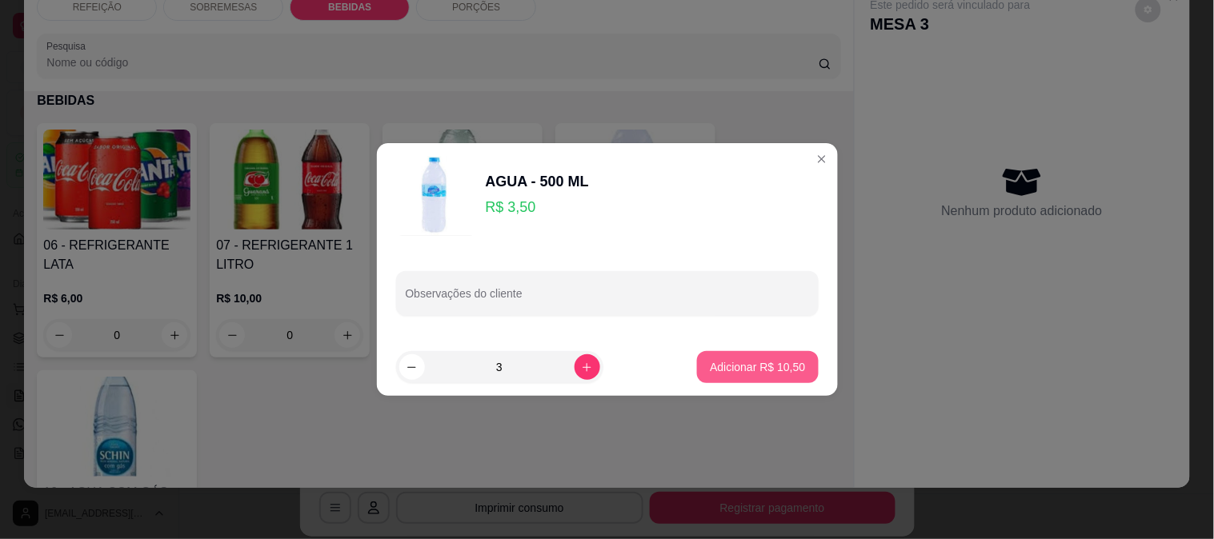
click at [718, 367] on p "Adicionar R$ 10,50" at bounding box center [757, 367] width 95 height 16
type input "3"
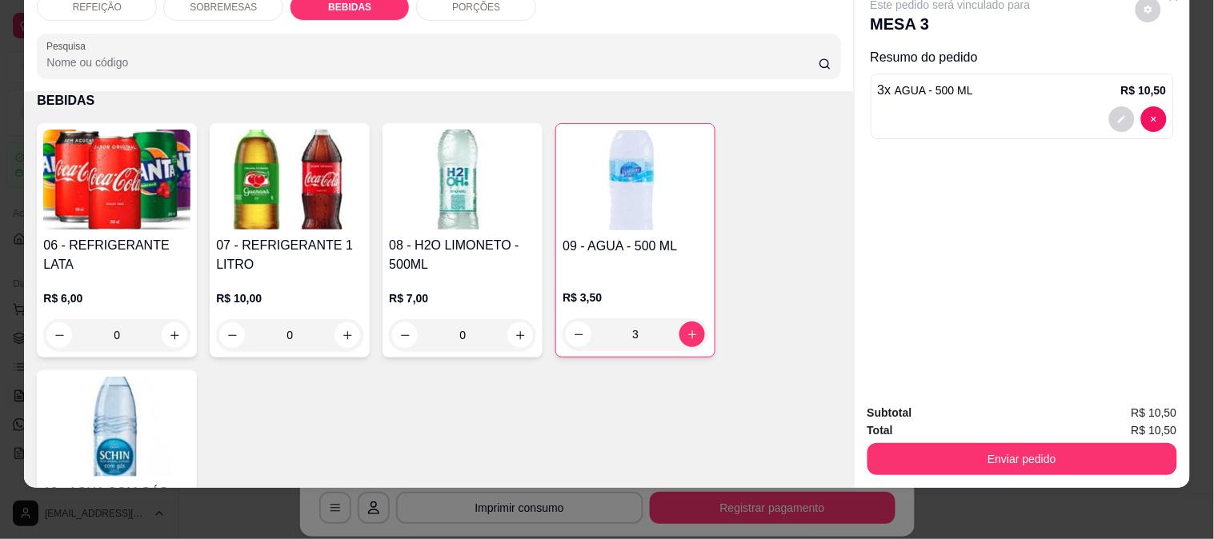
click at [336, 236] on h4 "07 - REFRIGERANTE 1 LITRO" at bounding box center [289, 255] width 147 height 38
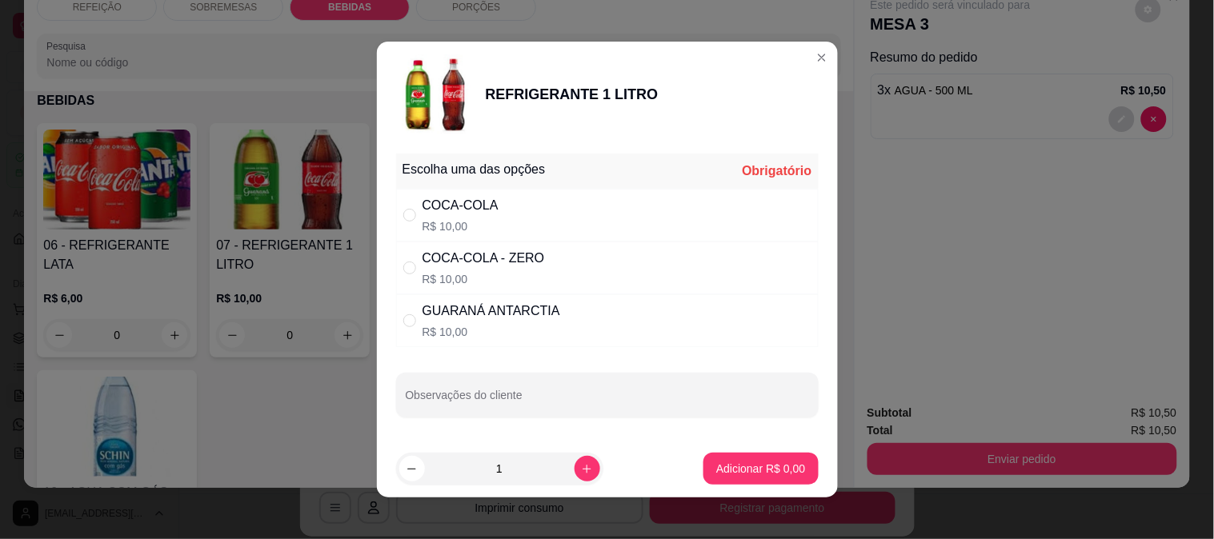
click at [502, 195] on div "COCA-COLA R$ 10,00" at bounding box center [607, 215] width 423 height 53
radio input "true"
click at [723, 464] on p "Adicionar R$ 10,00" at bounding box center [757, 469] width 95 height 16
type input "1"
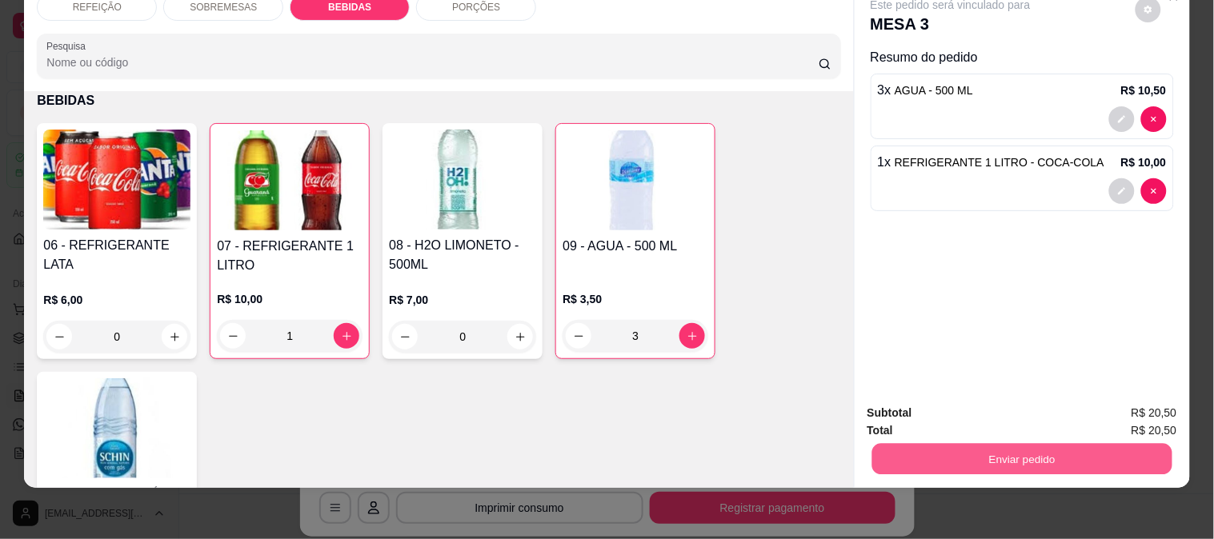
click at [912, 443] on button "Enviar pedido" at bounding box center [1022, 458] width 300 height 31
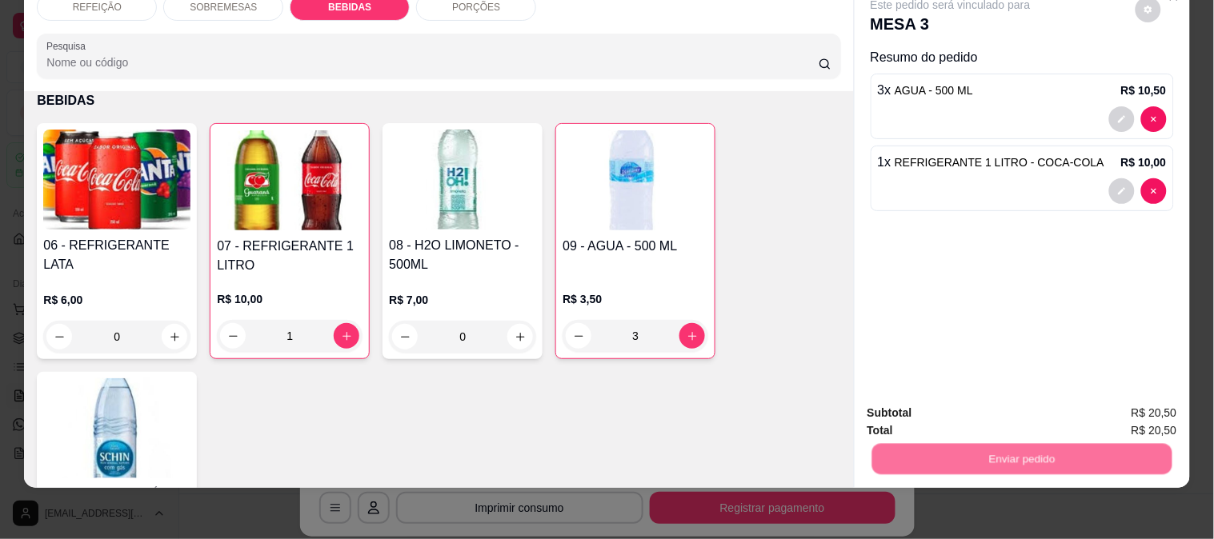
click at [1130, 400] on button "Enviar pedido" at bounding box center [1136, 407] width 88 height 30
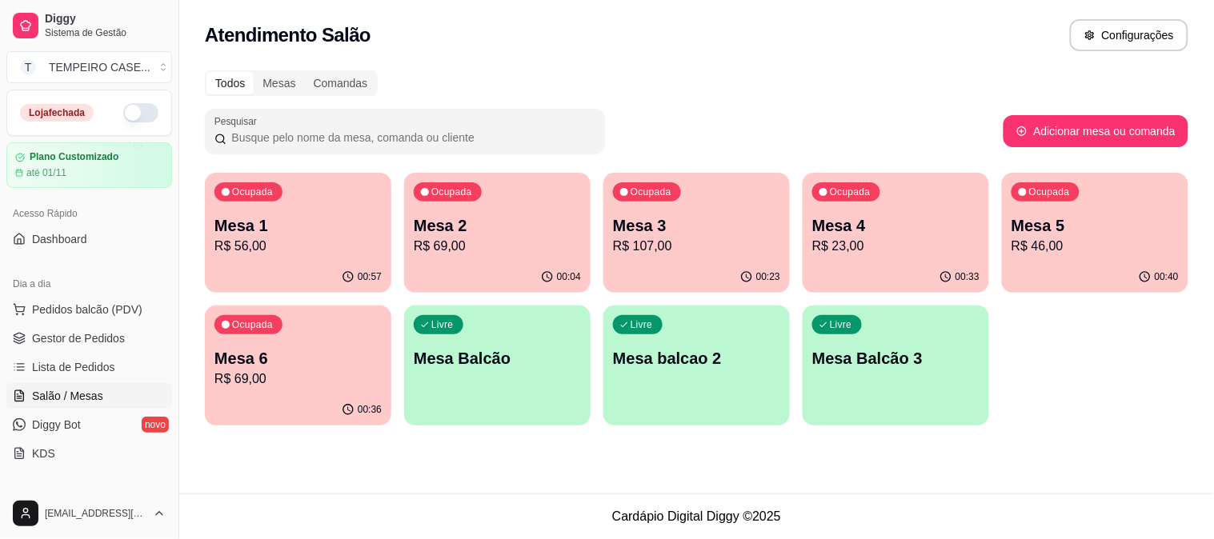
click at [1109, 251] on p "R$ 46,00" at bounding box center [1095, 246] width 167 height 19
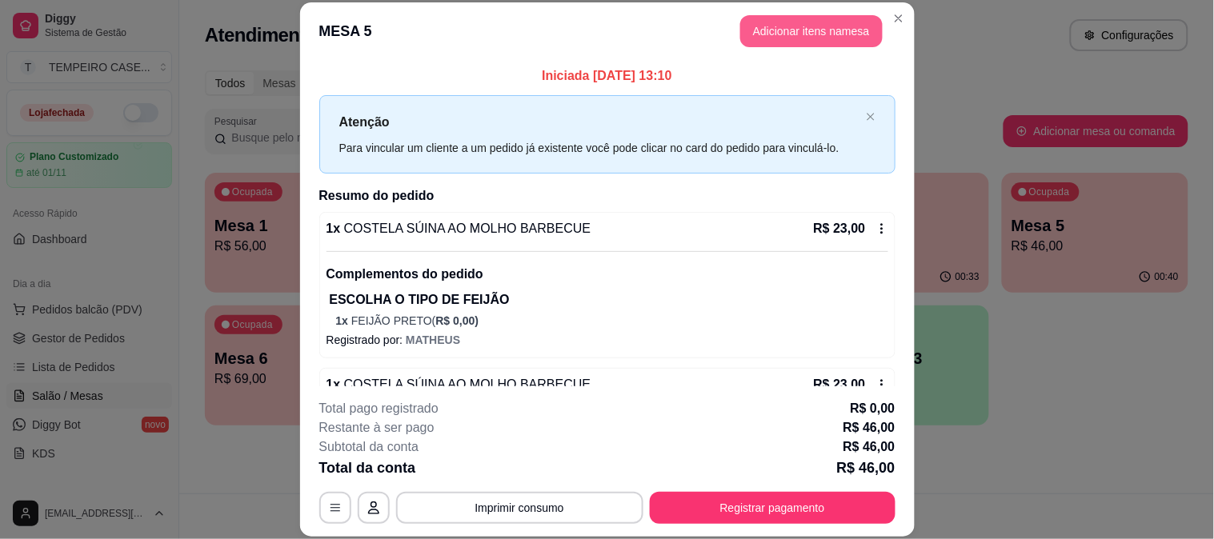
click at [780, 34] on button "Adicionar itens na mesa" at bounding box center [811, 31] width 142 height 32
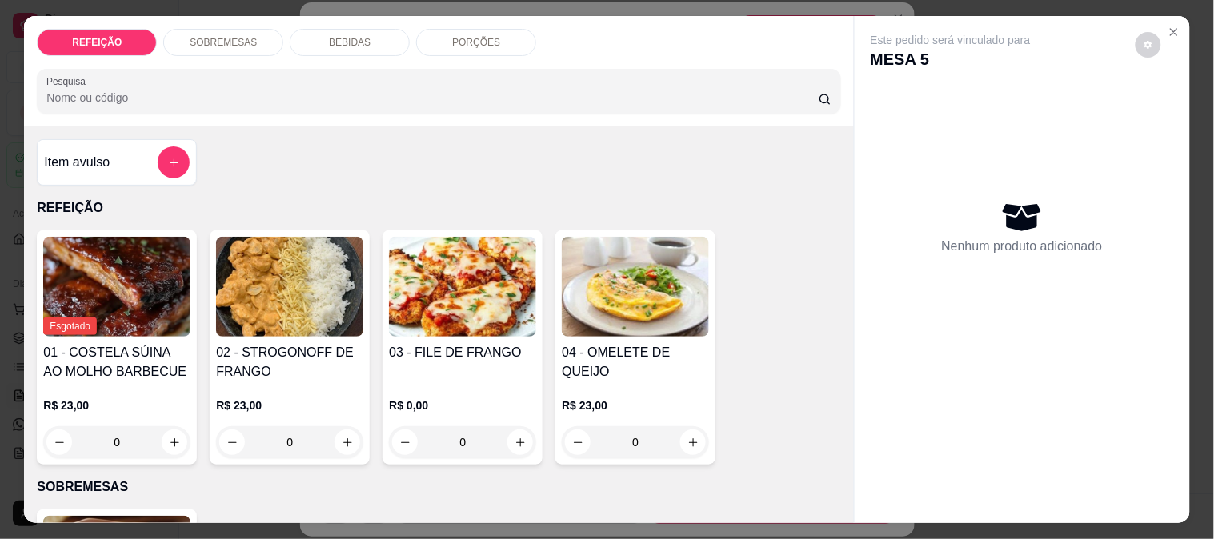
click at [321, 32] on div "BEBIDAS" at bounding box center [350, 42] width 120 height 27
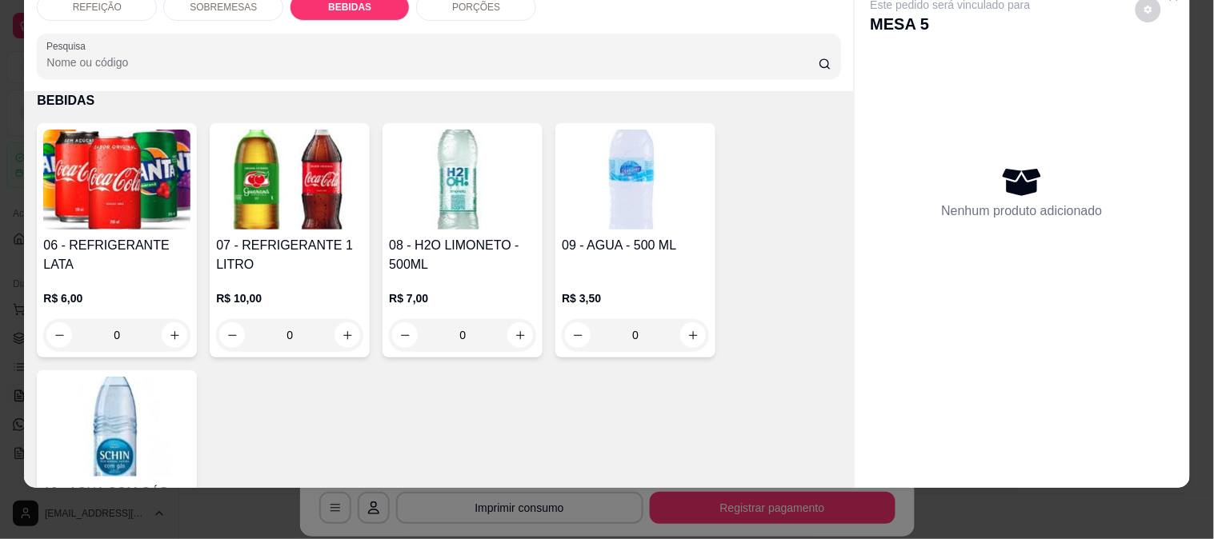
click at [298, 192] on img at bounding box center [289, 180] width 147 height 100
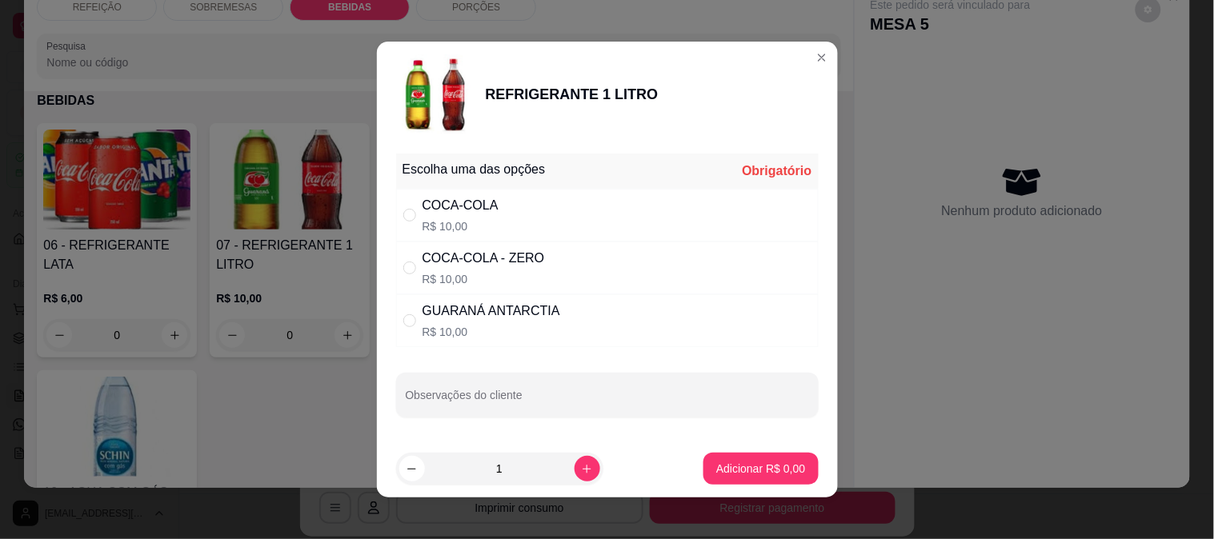
click at [551, 254] on div "COCA-COLA - ZERO R$ 10,00" at bounding box center [607, 268] width 423 height 53
radio input "true"
click at [721, 467] on p "Adicionar R$ 10,00" at bounding box center [757, 469] width 95 height 16
type input "1"
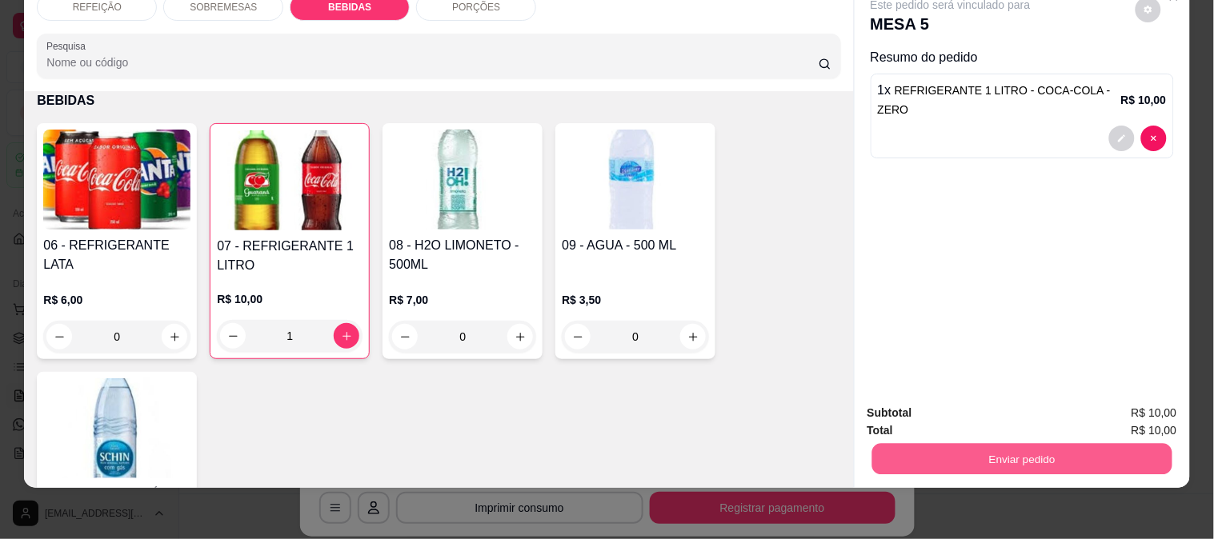
click at [1014, 443] on button "Enviar pedido" at bounding box center [1022, 458] width 300 height 31
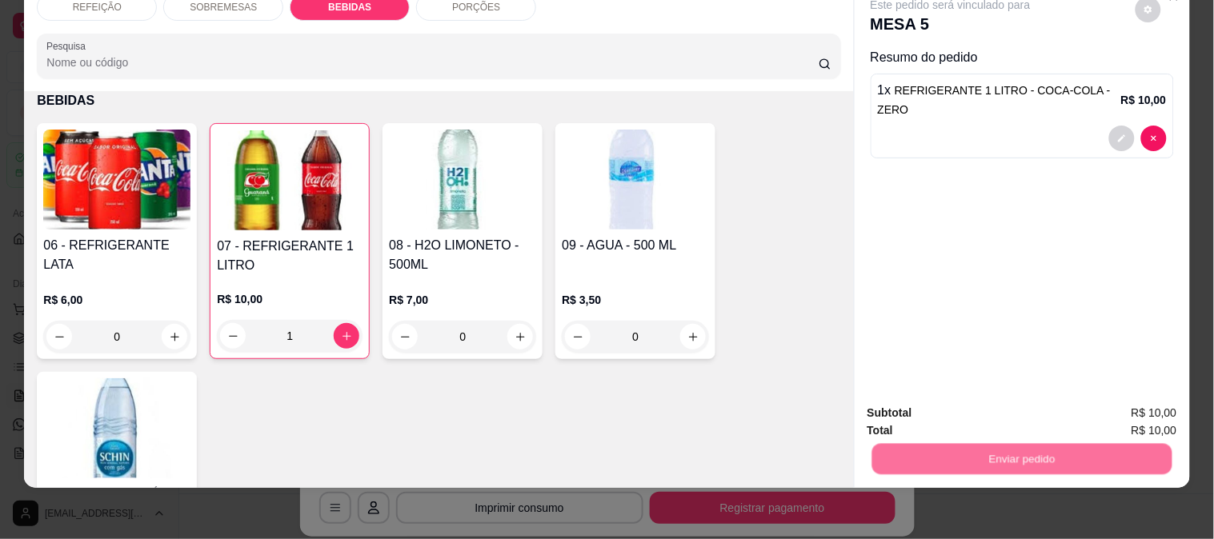
click at [1148, 397] on button "Enviar pedido" at bounding box center [1135, 406] width 90 height 30
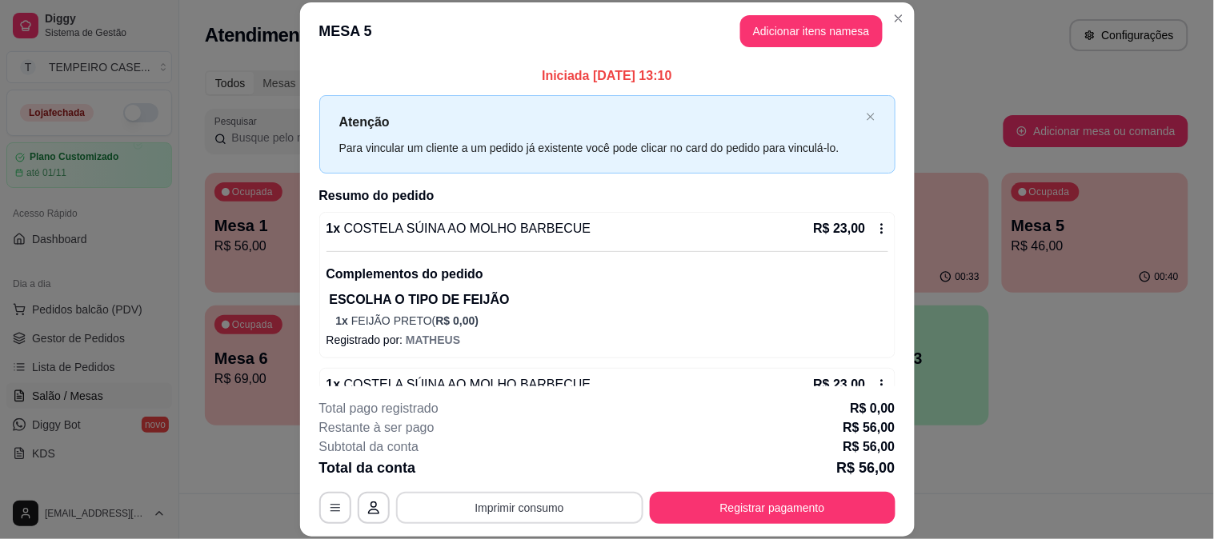
click at [449, 519] on button "Imprimir consumo" at bounding box center [519, 508] width 247 height 32
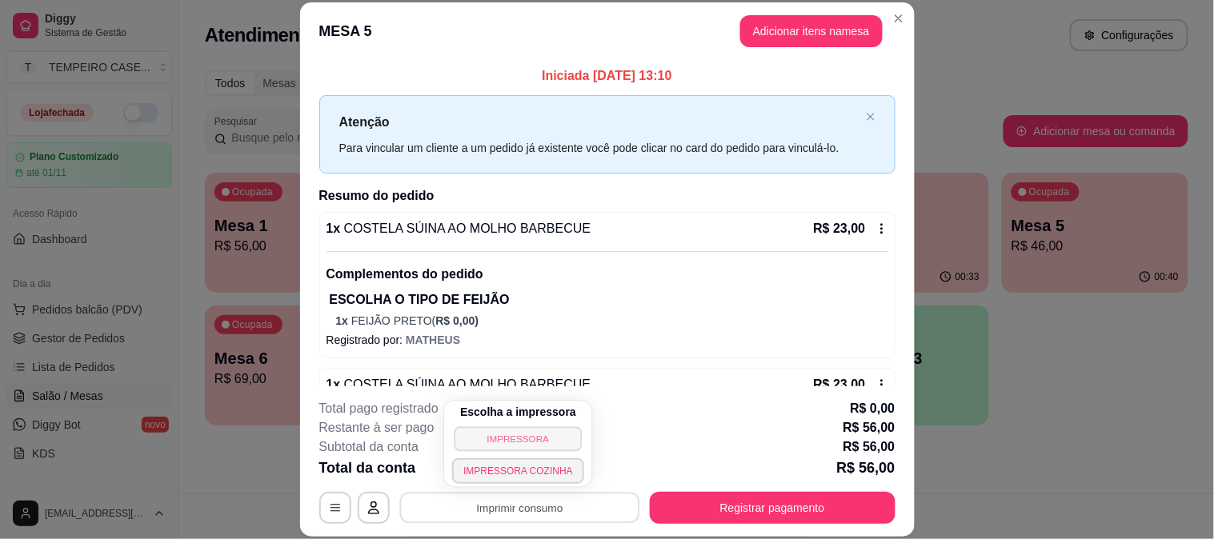
click at [514, 448] on button "IMPRESSORA" at bounding box center [519, 439] width 128 height 25
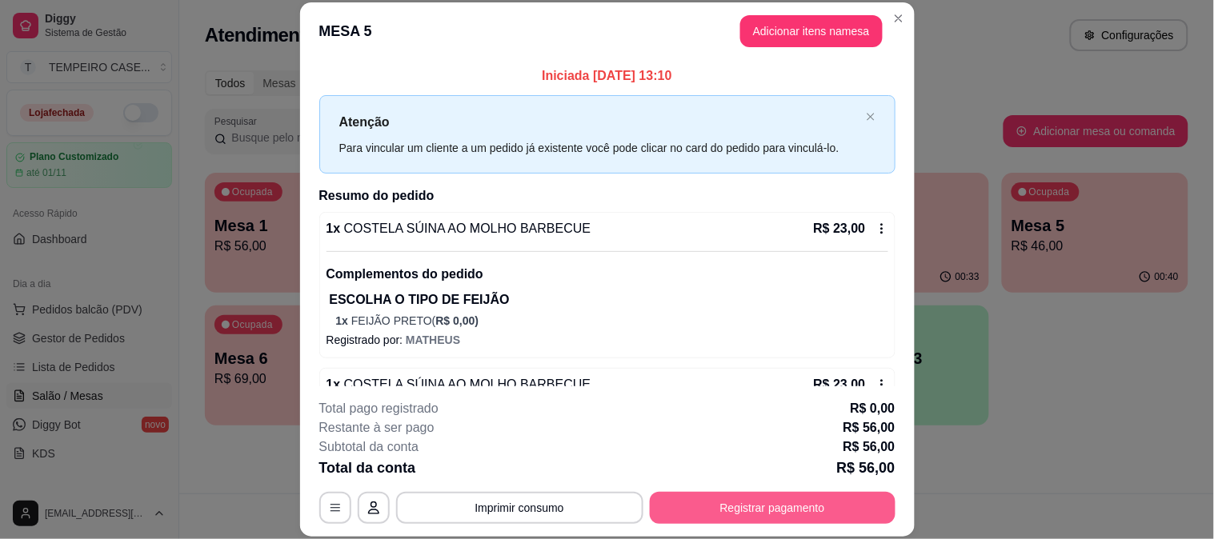
click at [790, 494] on button "Registrar pagamento" at bounding box center [773, 508] width 246 height 32
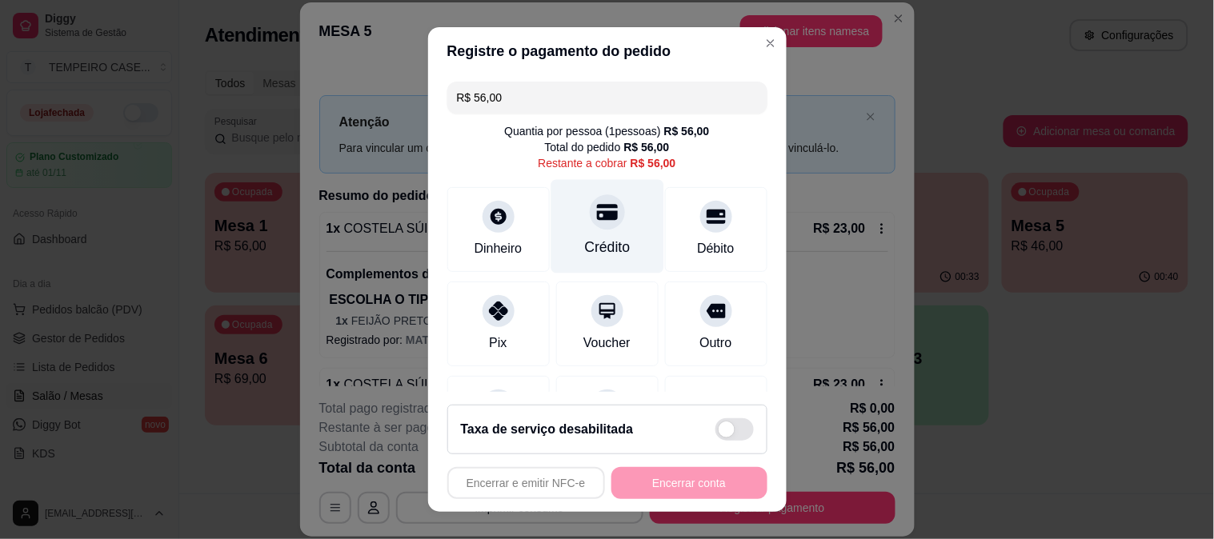
click at [601, 230] on div "Crédito" at bounding box center [607, 226] width 113 height 94
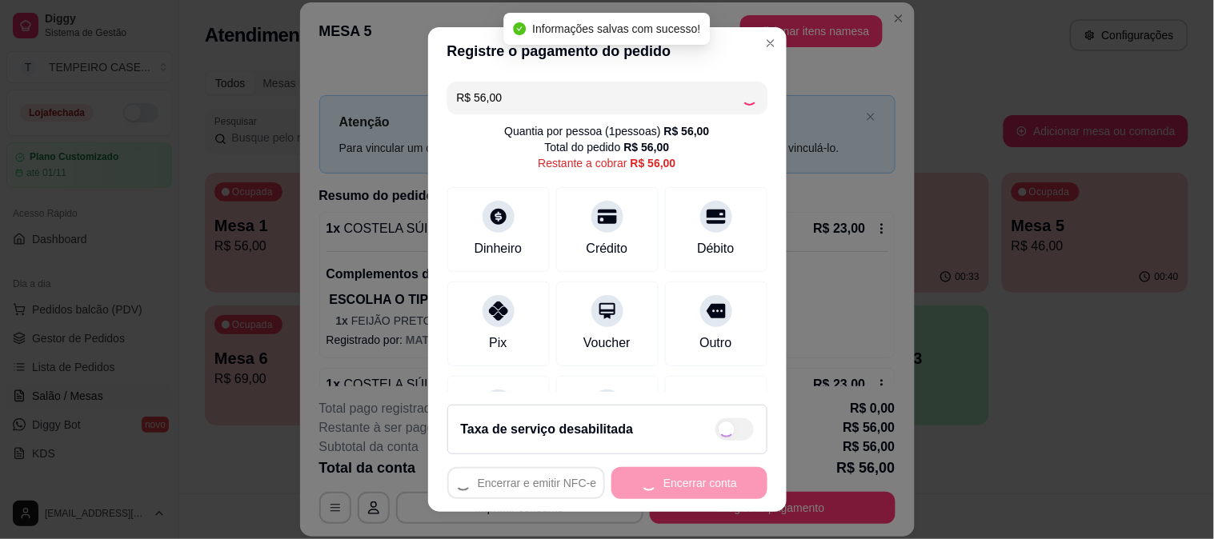
type input "R$ 0,00"
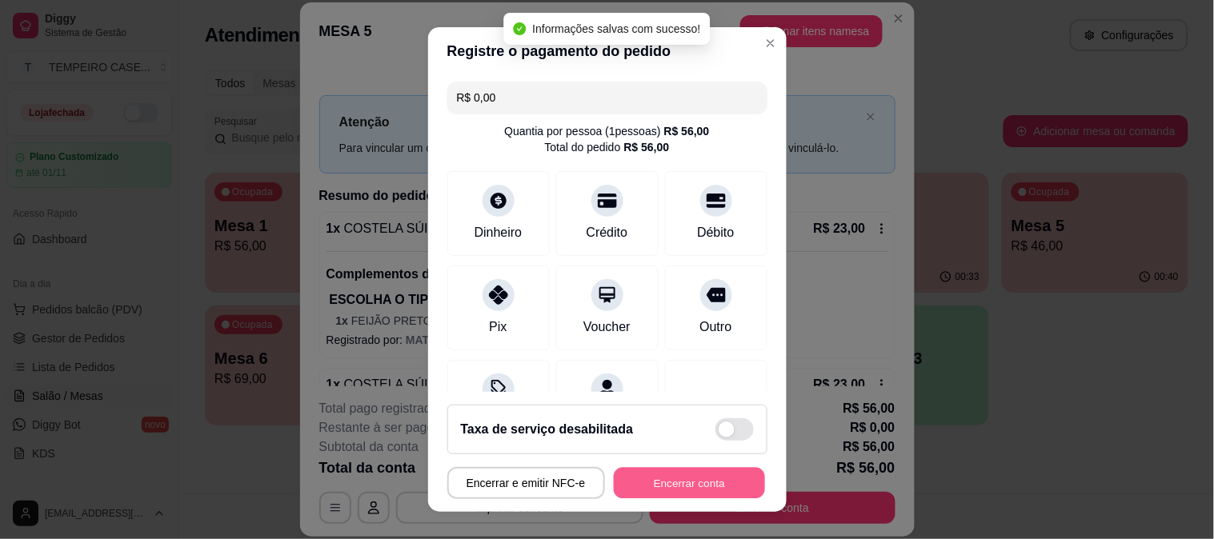
click at [692, 475] on button "Encerrar conta" at bounding box center [689, 483] width 151 height 31
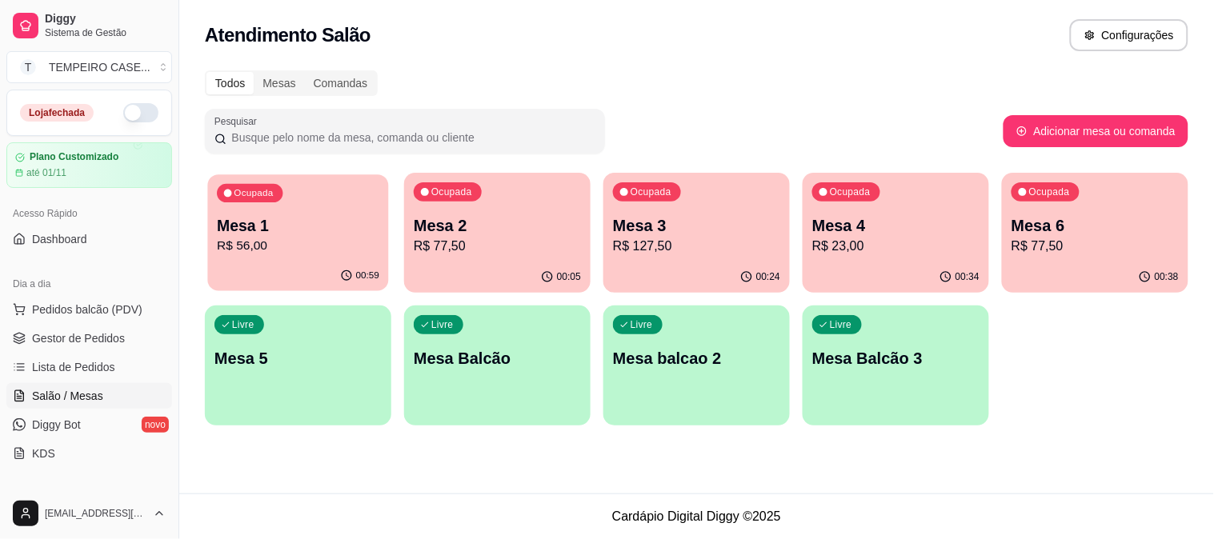
click at [298, 228] on p "Mesa 1" at bounding box center [298, 226] width 162 height 22
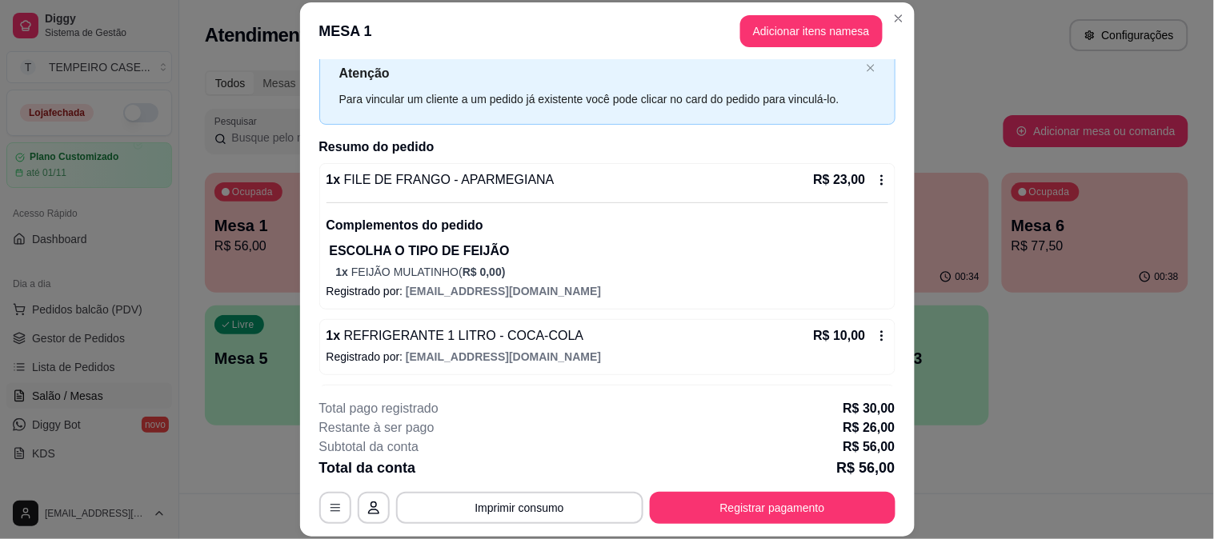
scroll to position [22, 0]
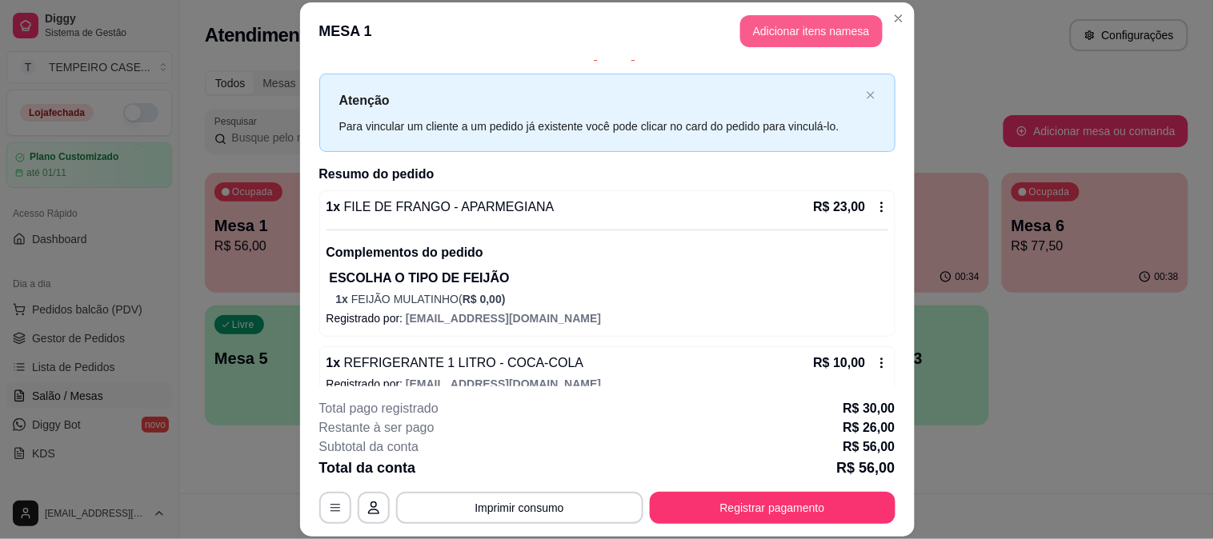
click at [803, 32] on button "Adicionar itens na mesa" at bounding box center [811, 31] width 142 height 32
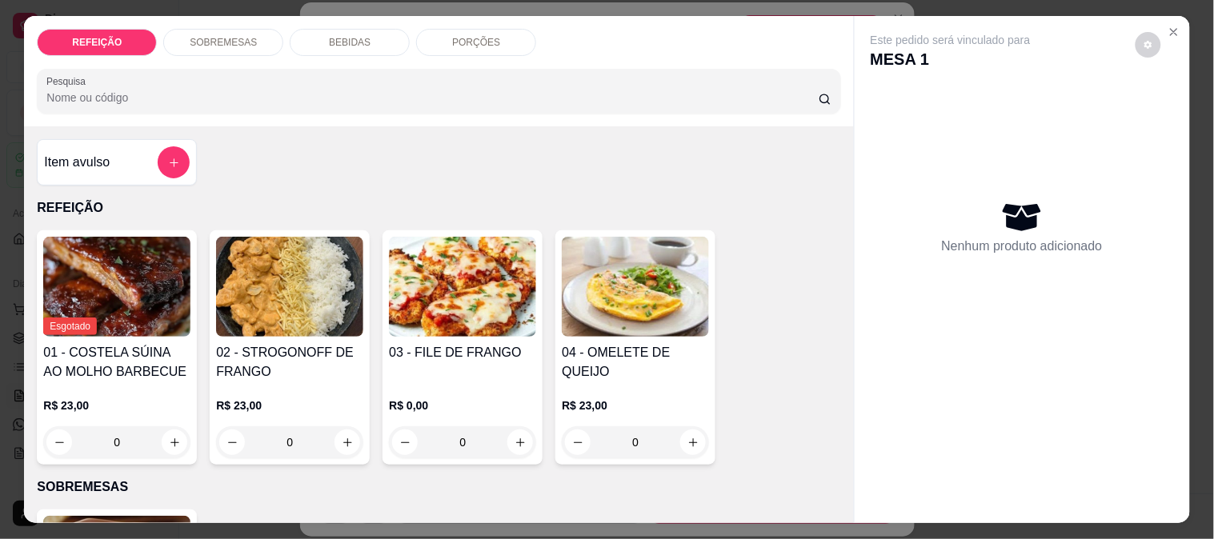
click at [354, 42] on div "BEBIDAS" at bounding box center [350, 42] width 120 height 27
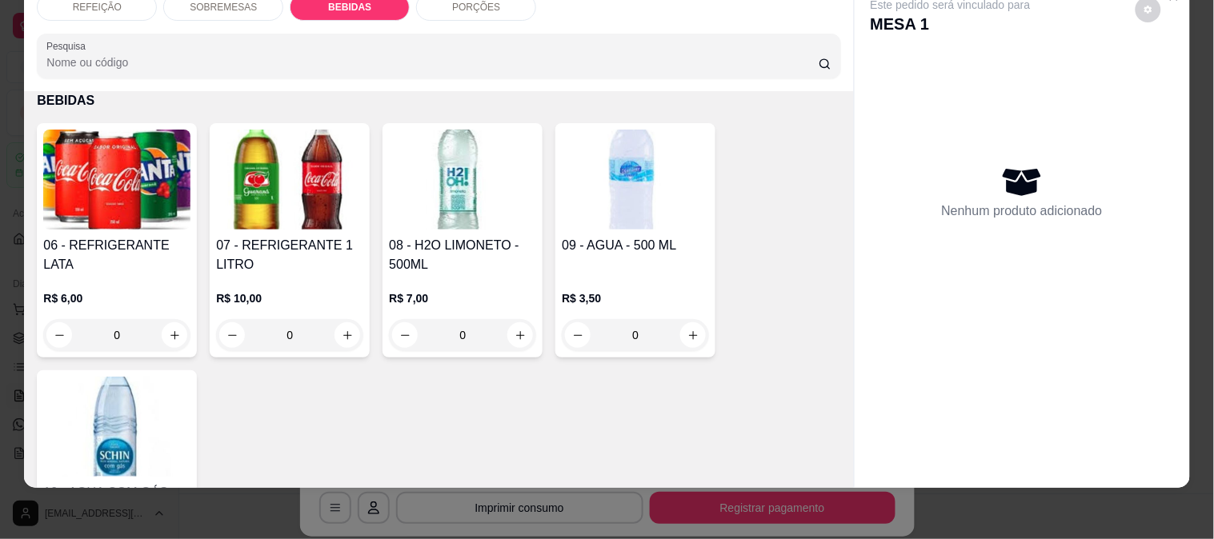
click at [300, 198] on img at bounding box center [289, 180] width 147 height 100
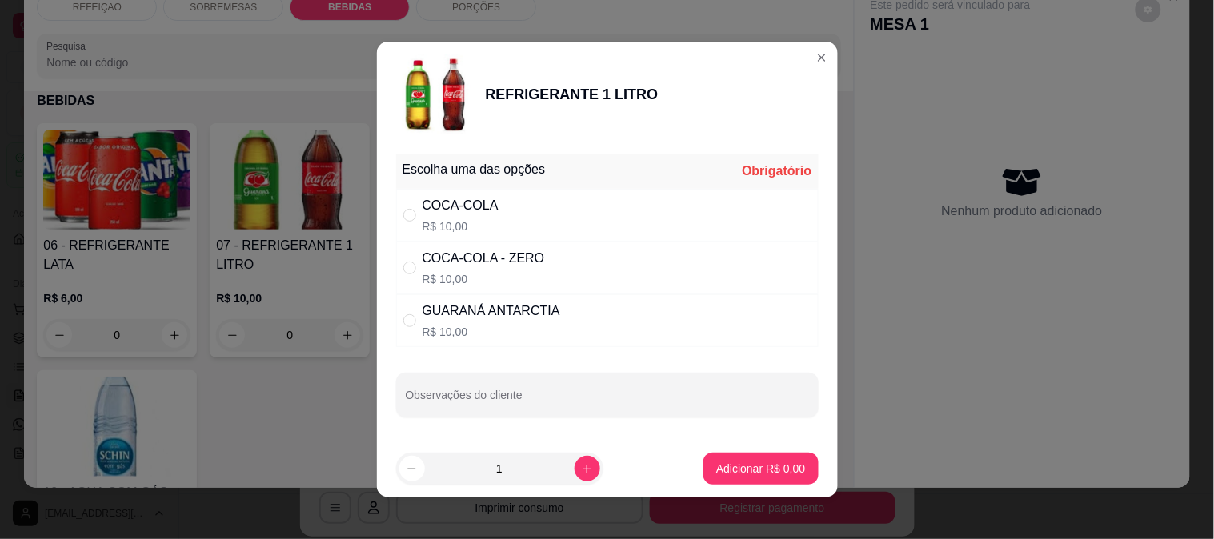
click at [489, 208] on div "COCA-COLA R$ 10,00" at bounding box center [607, 215] width 423 height 53
radio input "true"
click at [752, 479] on button "Adicionar R$ 10,00" at bounding box center [758, 469] width 118 height 31
type input "1"
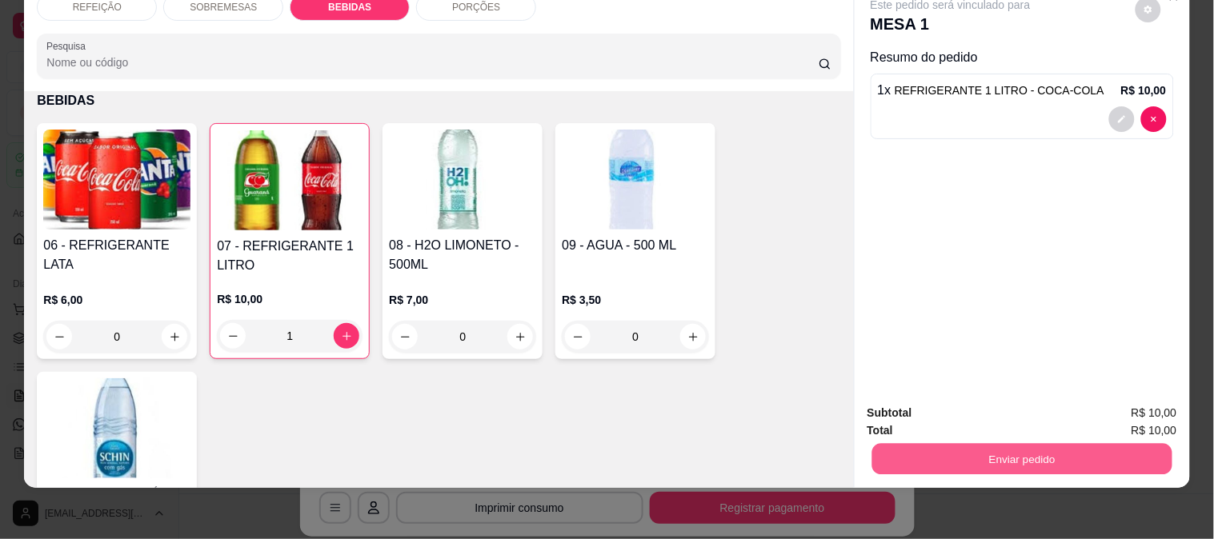
click at [981, 444] on button "Enviar pedido" at bounding box center [1022, 458] width 300 height 31
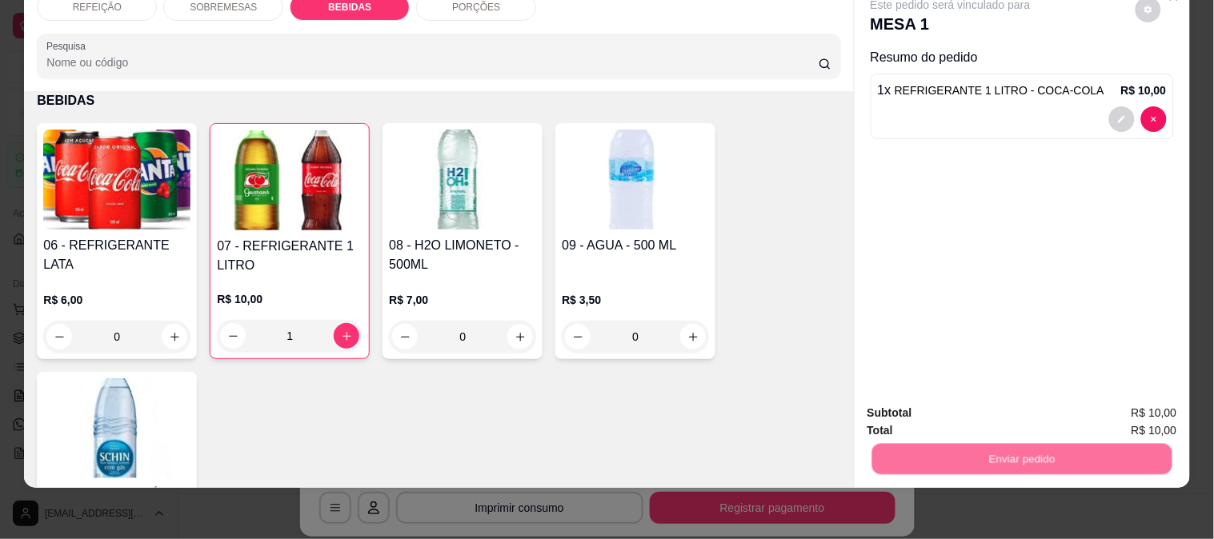
click at [1122, 404] on button "Enviar pedido" at bounding box center [1136, 406] width 88 height 30
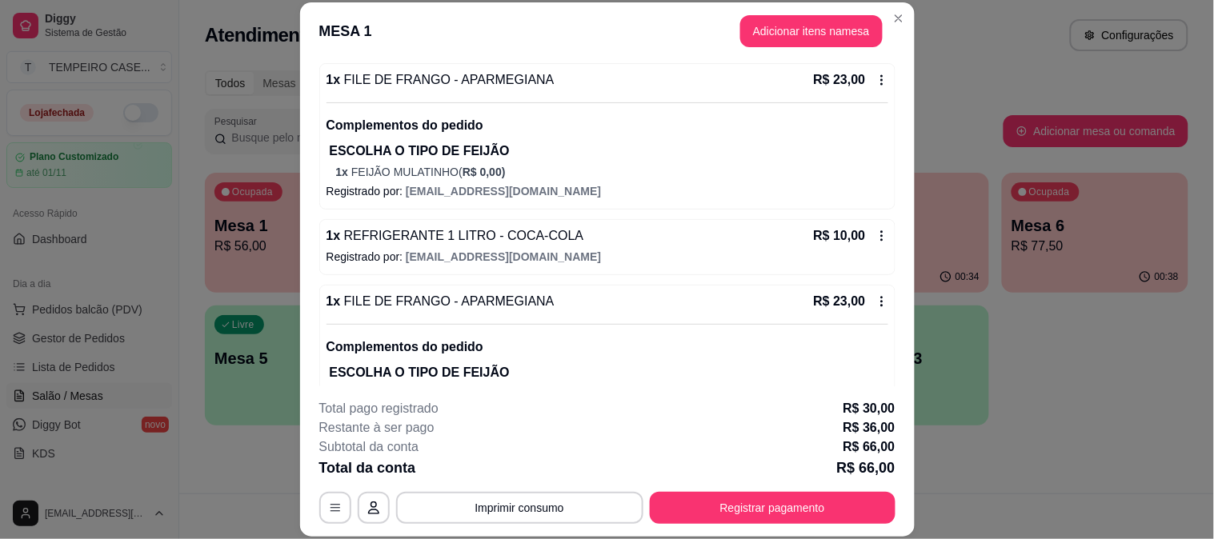
scroll to position [266, 0]
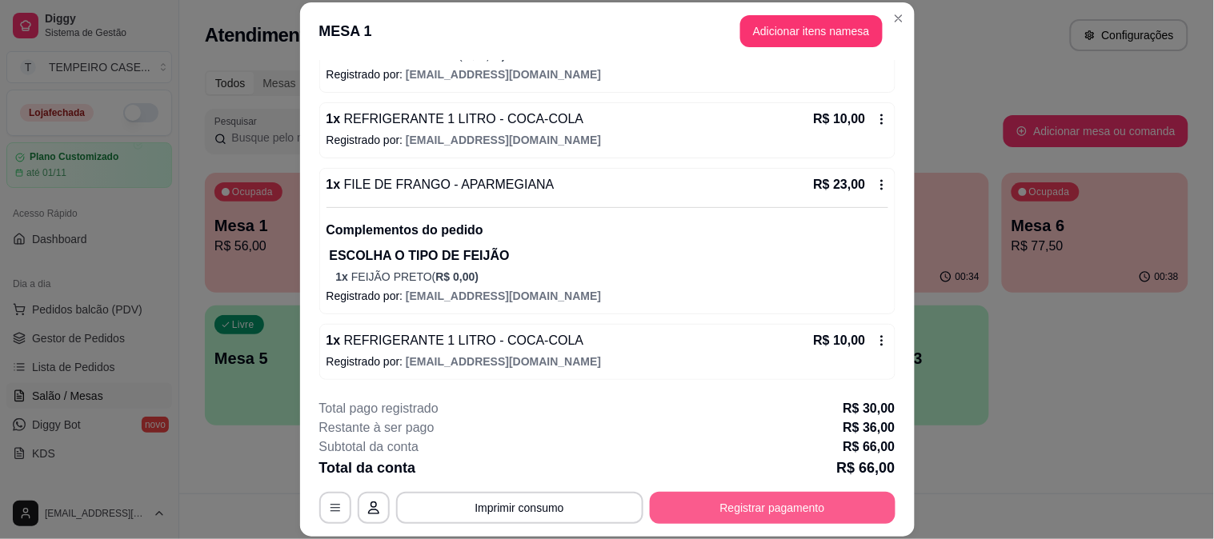
click at [656, 507] on button "Registrar pagamento" at bounding box center [773, 508] width 246 height 32
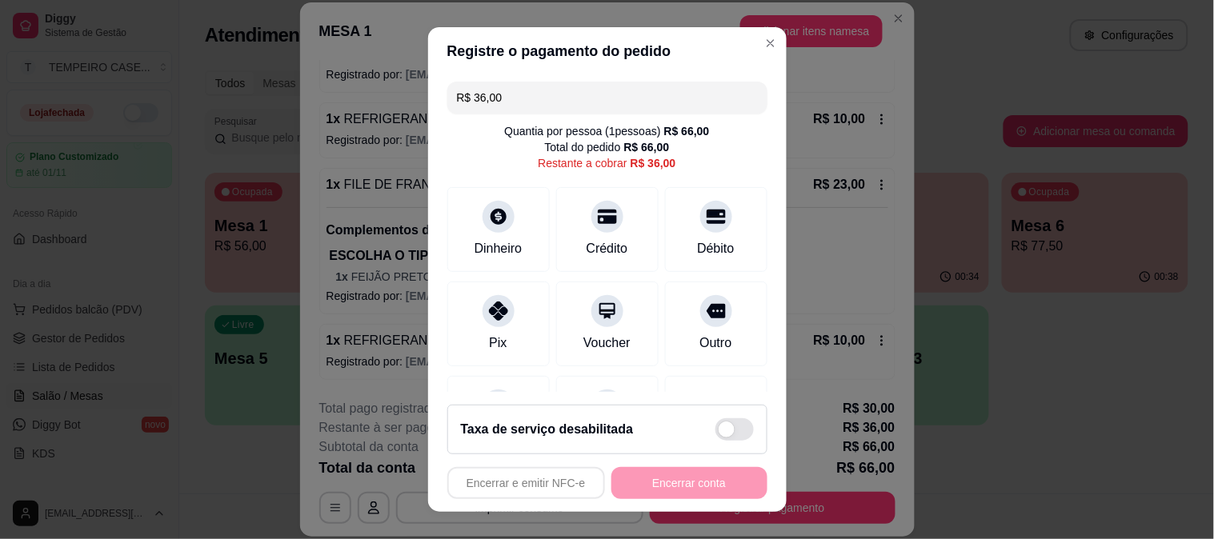
drag, startPoint x: 513, startPoint y: 98, endPoint x: 398, endPoint y: 94, distance: 115.3
click at [398, 94] on div "Registre o pagamento do pedido R$ 36,00 Quantia por pessoa ( 1 pessoas) R$ 66,0…" at bounding box center [607, 269] width 1214 height 539
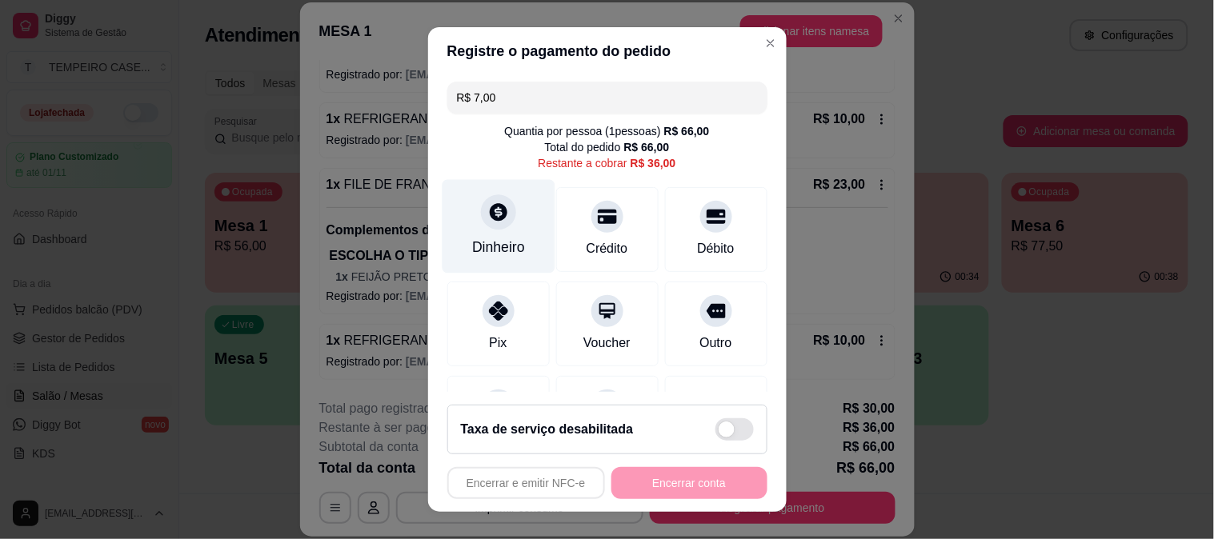
click at [499, 214] on div at bounding box center [498, 211] width 35 height 35
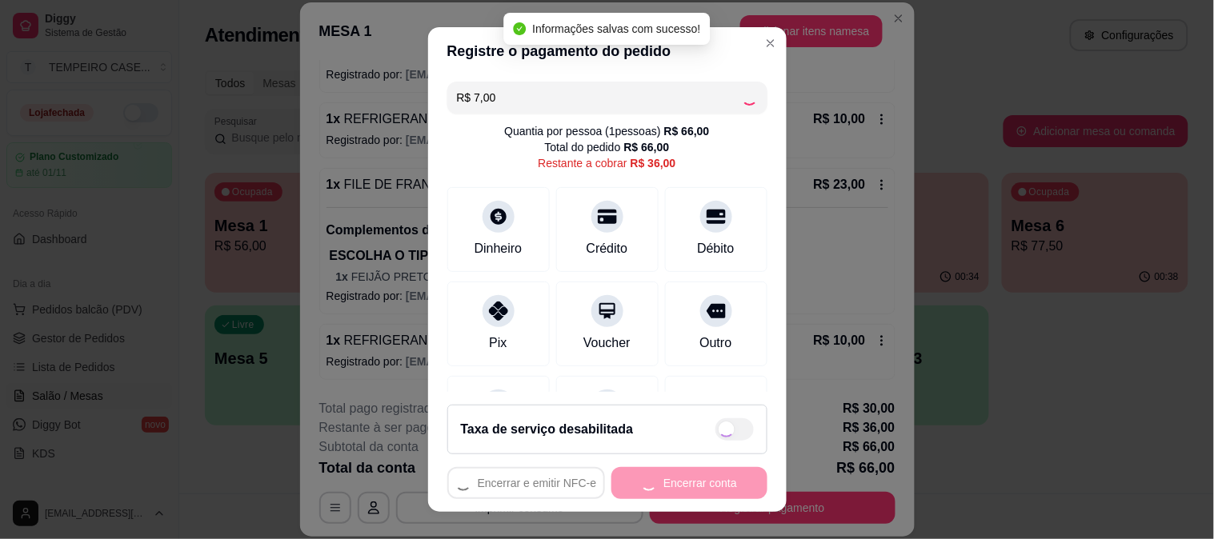
type input "R$ 29,00"
click at [659, 478] on div "Encerrar e emitir NFC-e Encerrar conta" at bounding box center [607, 483] width 320 height 32
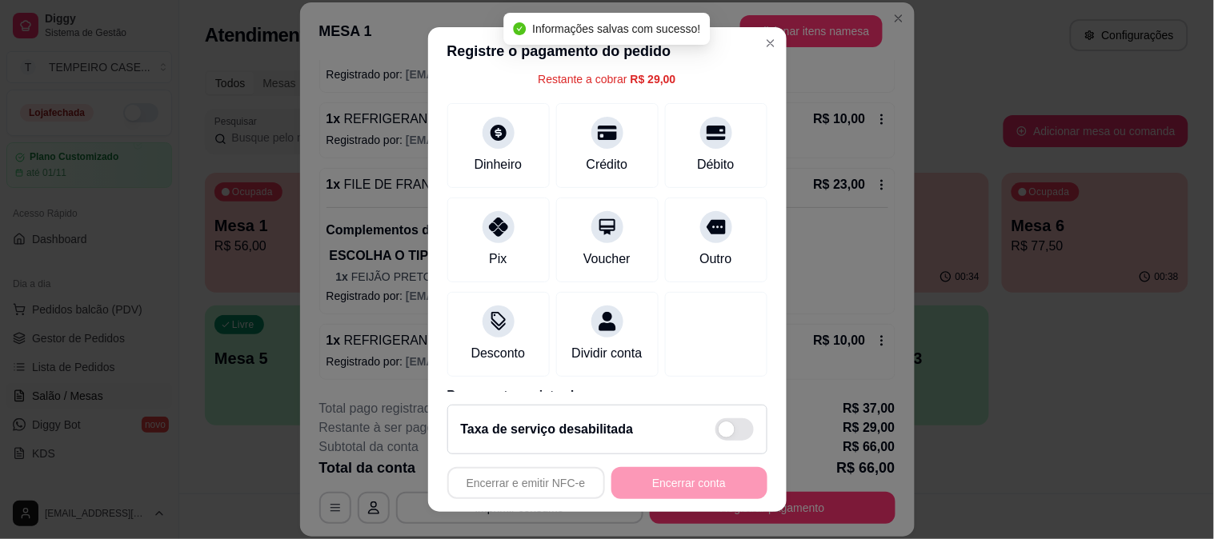
scroll to position [0, 0]
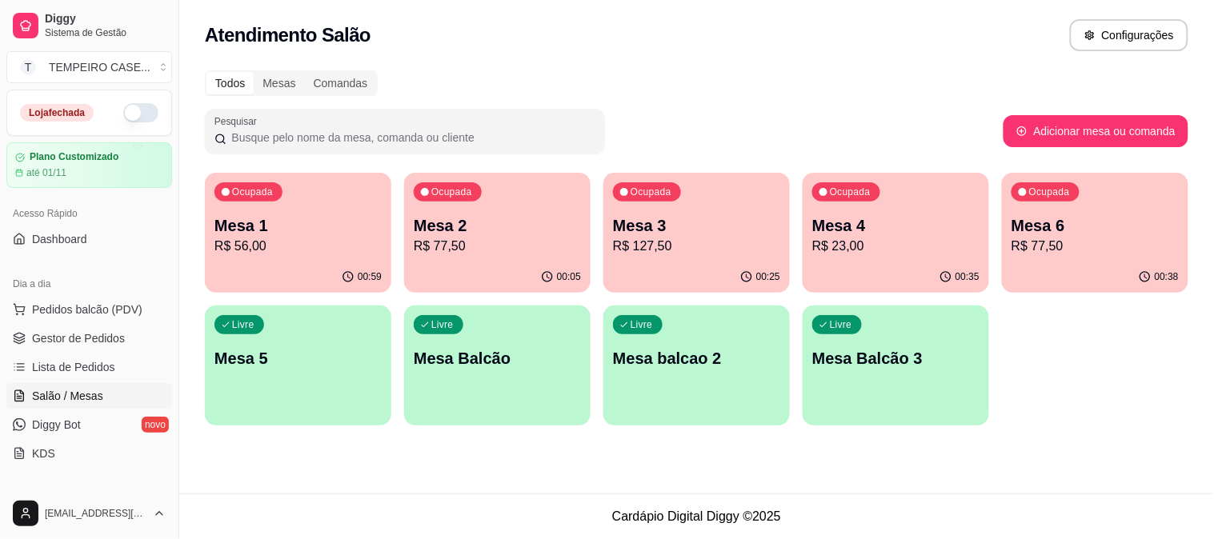
click at [1050, 218] on p "Mesa 6" at bounding box center [1095, 225] width 167 height 22
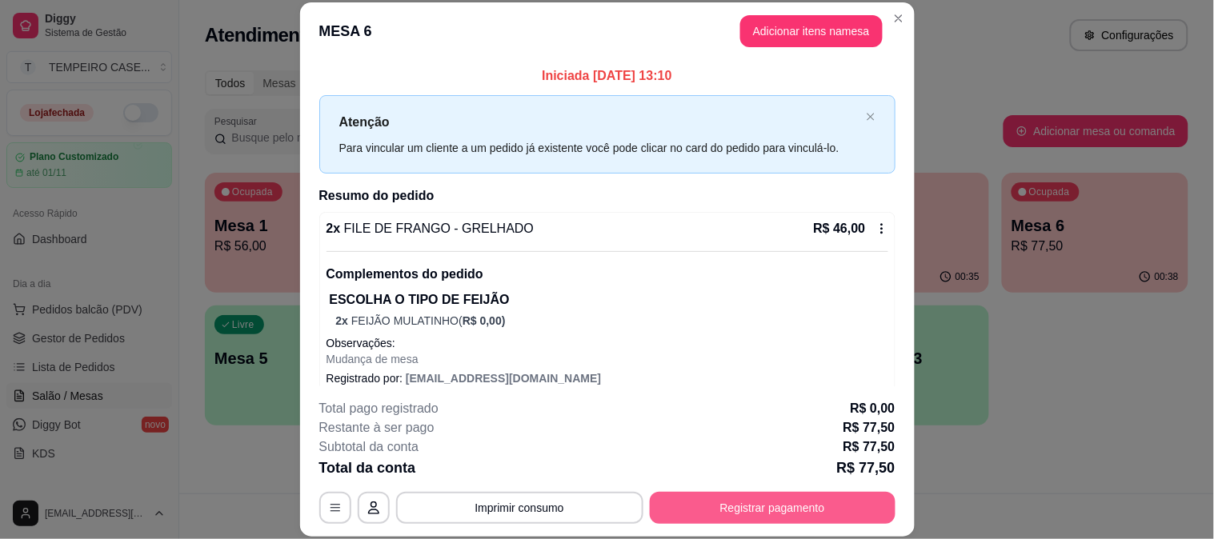
click at [714, 512] on button "Registrar pagamento" at bounding box center [773, 508] width 246 height 32
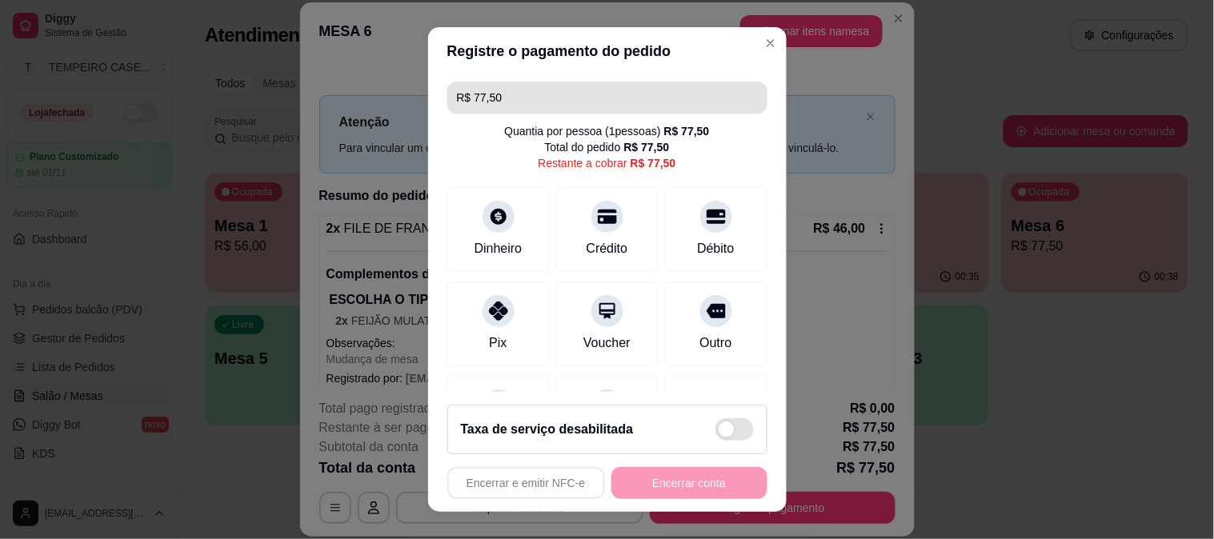
drag, startPoint x: 507, startPoint y: 100, endPoint x: 407, endPoint y: 89, distance: 100.7
click at [407, 89] on div "Registre o pagamento do pedido R$ 77,50 Quantia por pessoa ( 1 pessoas) R$ 77,5…" at bounding box center [607, 269] width 1214 height 539
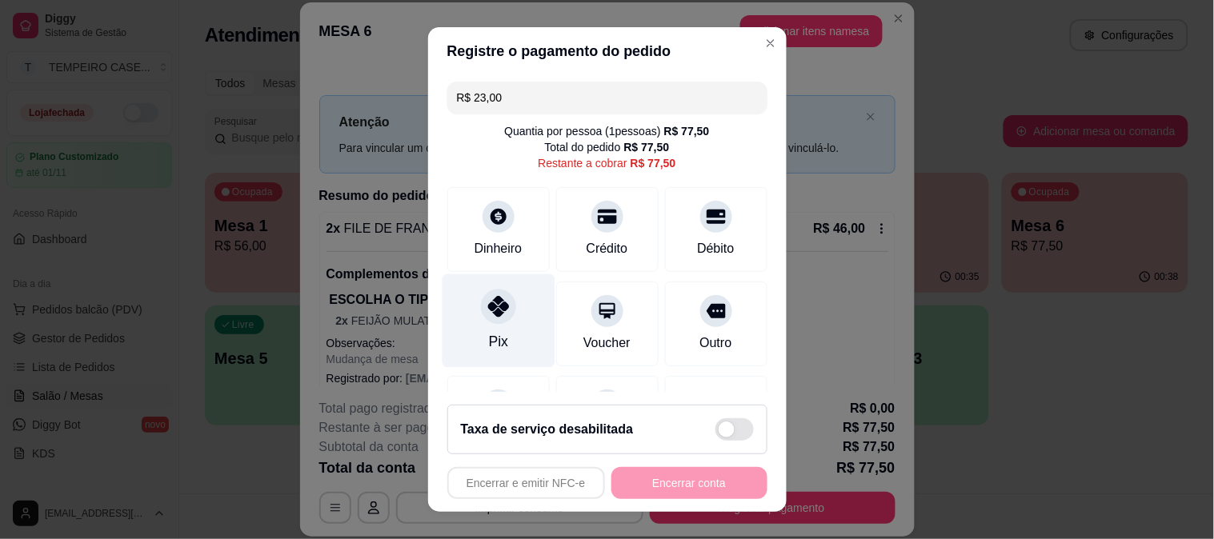
click at [503, 304] on div "Pix" at bounding box center [498, 321] width 113 height 94
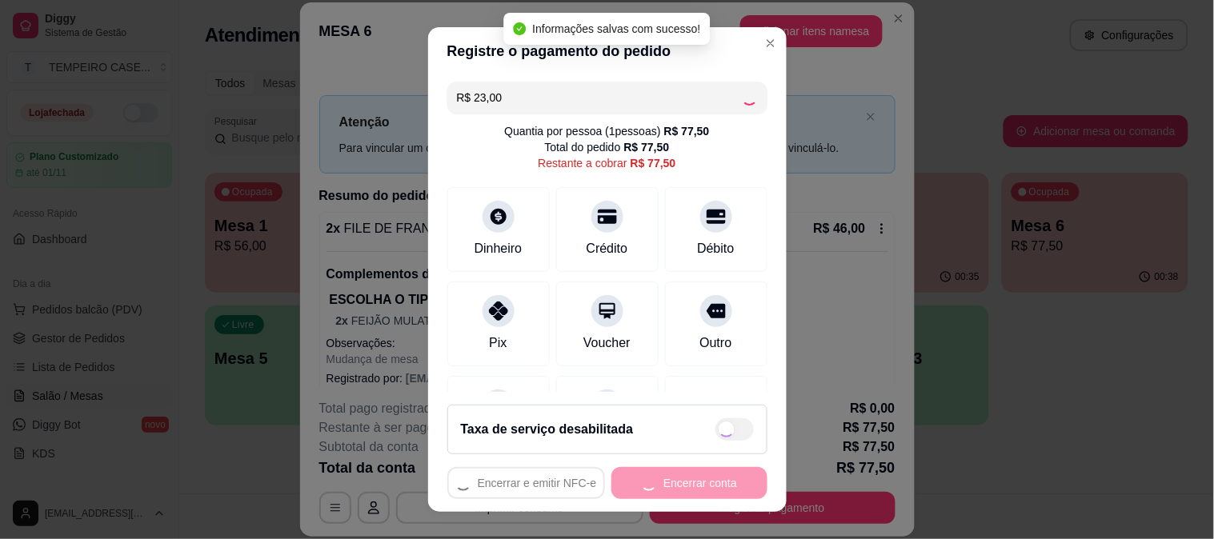
type input "R$ 54,50"
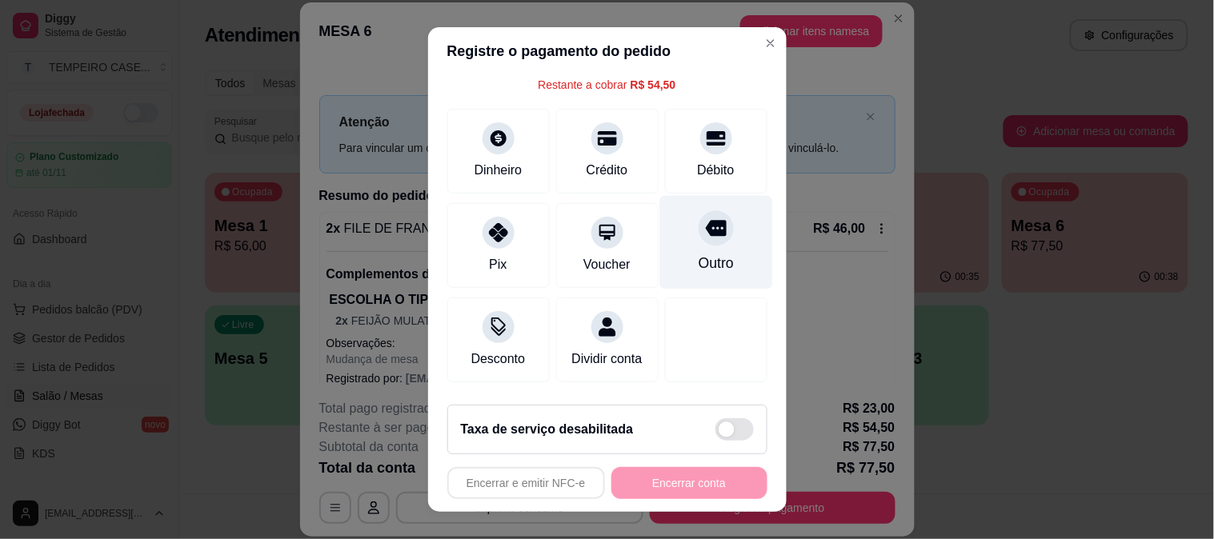
scroll to position [177, 0]
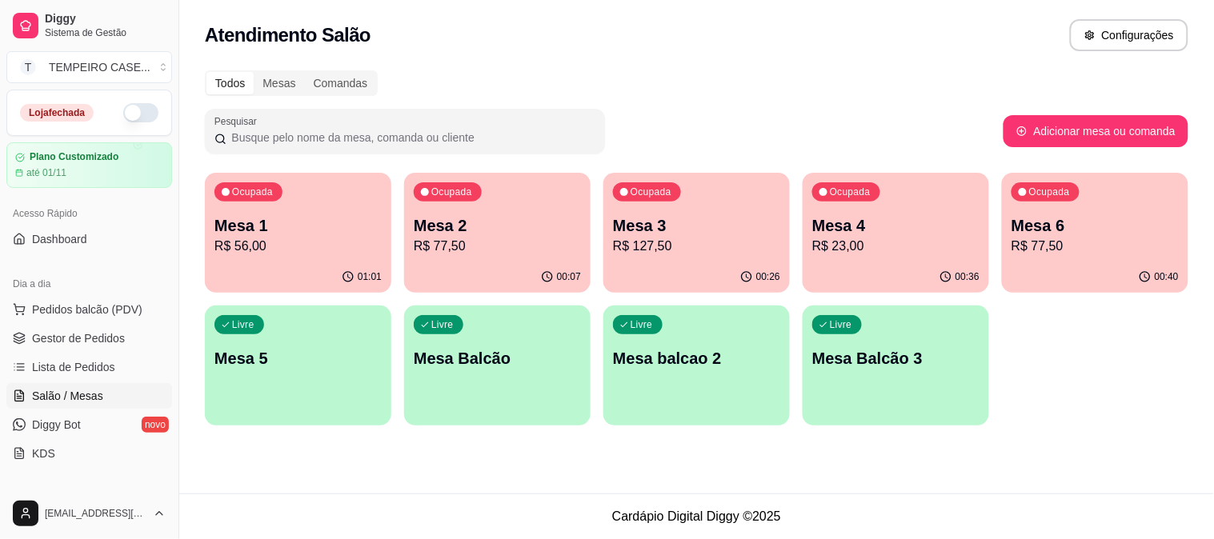
click at [260, 217] on p "Mesa 1" at bounding box center [297, 225] width 167 height 22
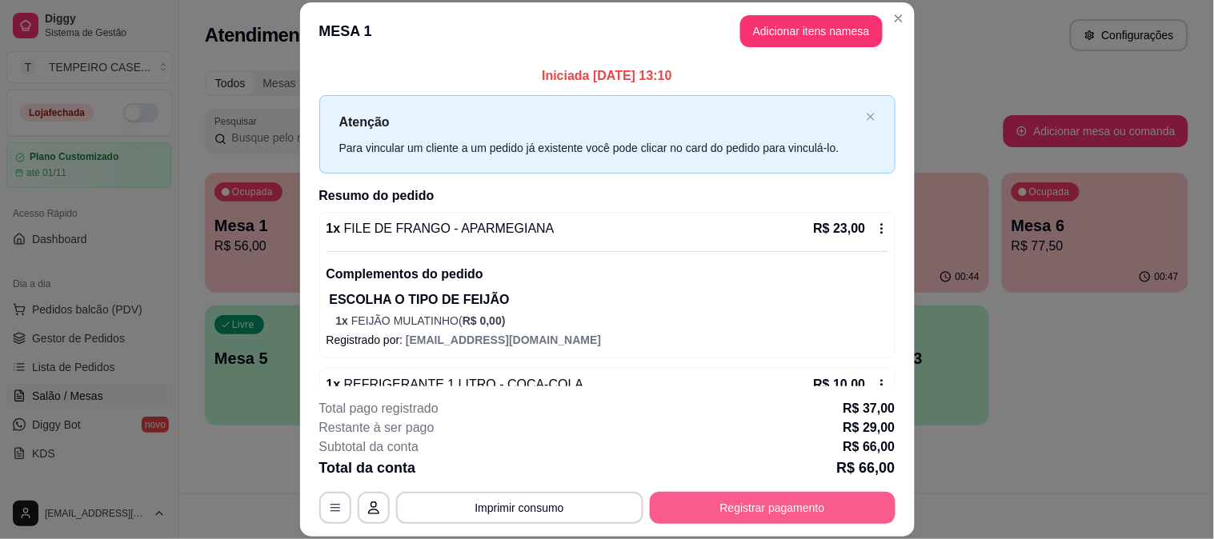
click at [713, 507] on button "Registrar pagamento" at bounding box center [773, 508] width 246 height 32
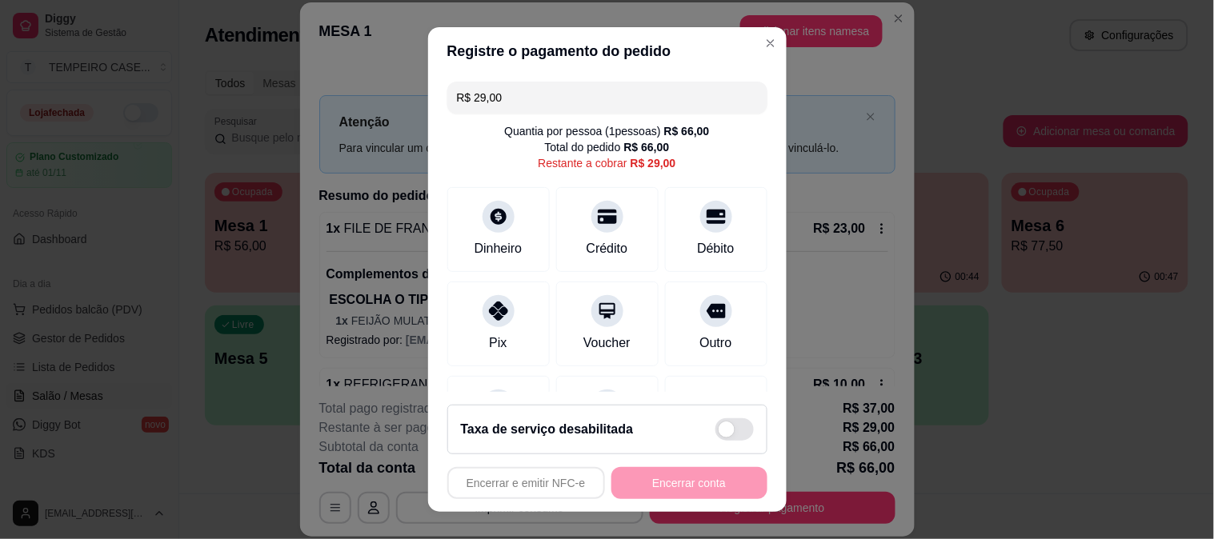
drag, startPoint x: 514, startPoint y: 316, endPoint x: 589, endPoint y: 469, distance: 170.4
click at [509, 316] on div "Pix" at bounding box center [498, 324] width 102 height 85
click at [654, 490] on div "Encerrar e emitir NFC-e Encerrar conta" at bounding box center [607, 483] width 320 height 32
type input "R$ 0,00"
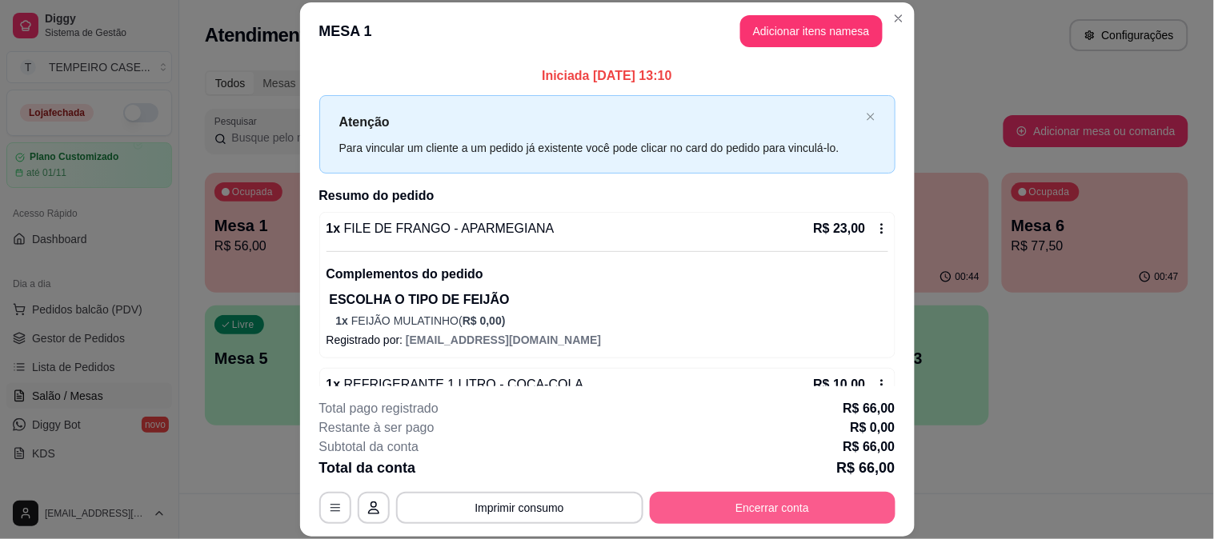
click at [820, 504] on button "Encerrar conta" at bounding box center [773, 508] width 246 height 32
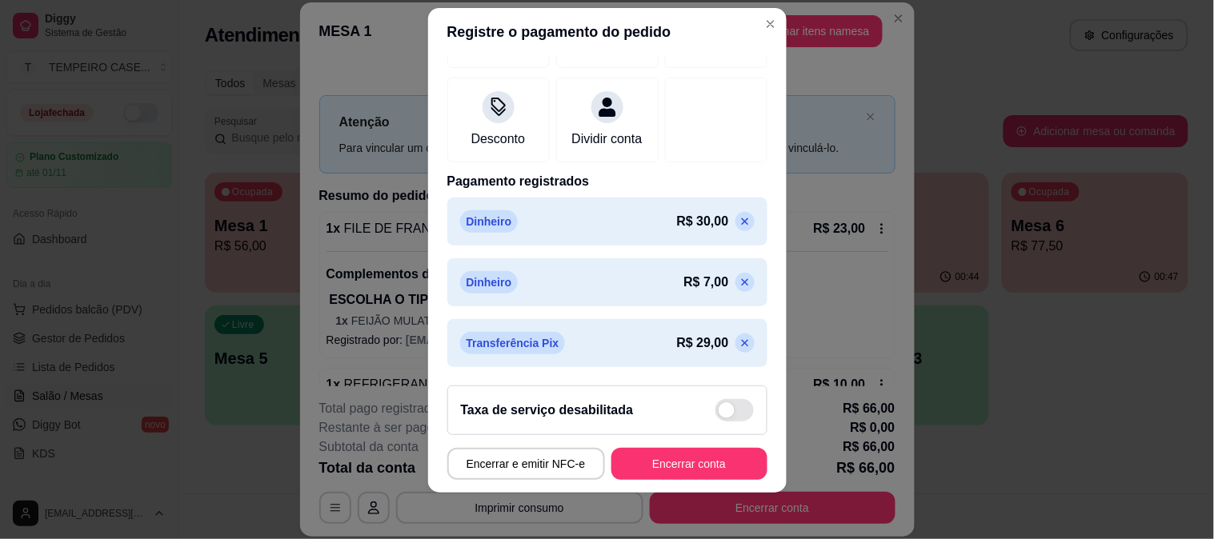
scroll to position [24, 0]
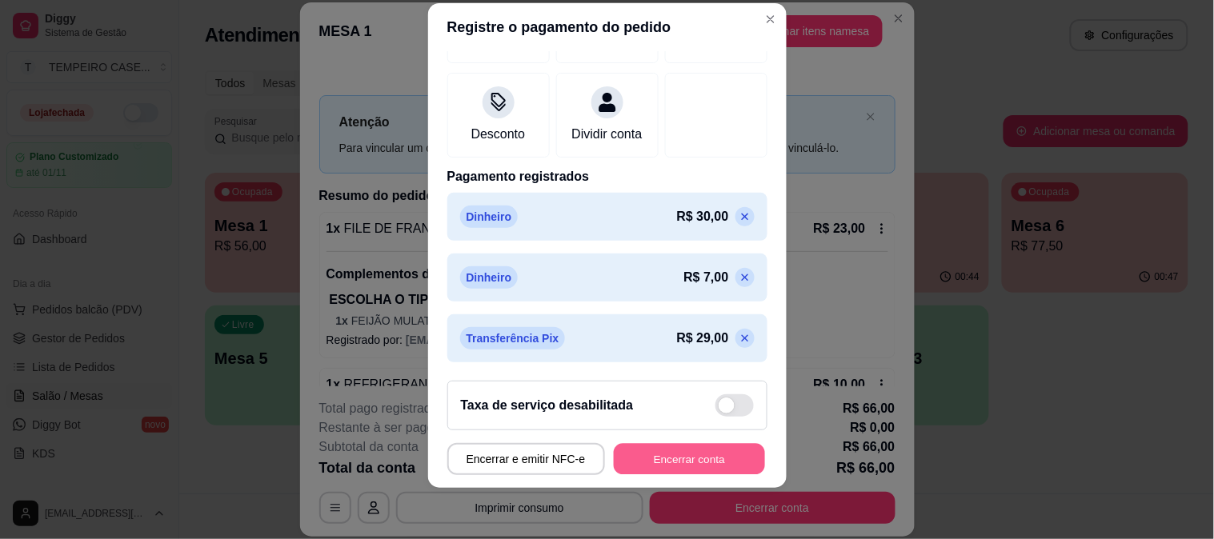
click at [665, 452] on button "Encerrar conta" at bounding box center [689, 459] width 151 height 31
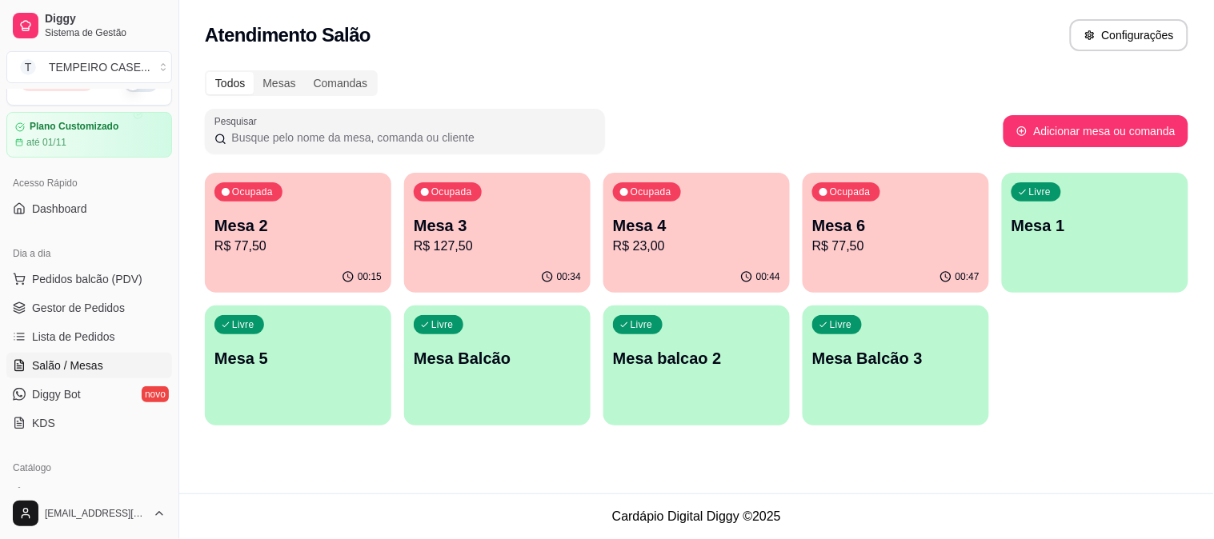
scroll to position [0, 0]
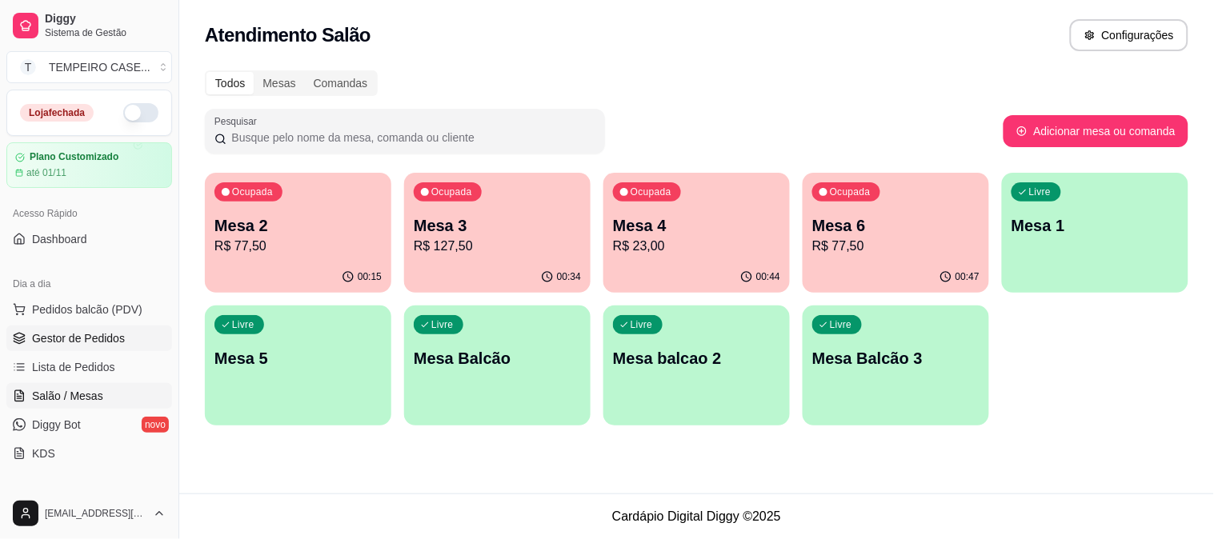
click at [92, 333] on span "Gestor de Pedidos" at bounding box center [78, 339] width 93 height 16
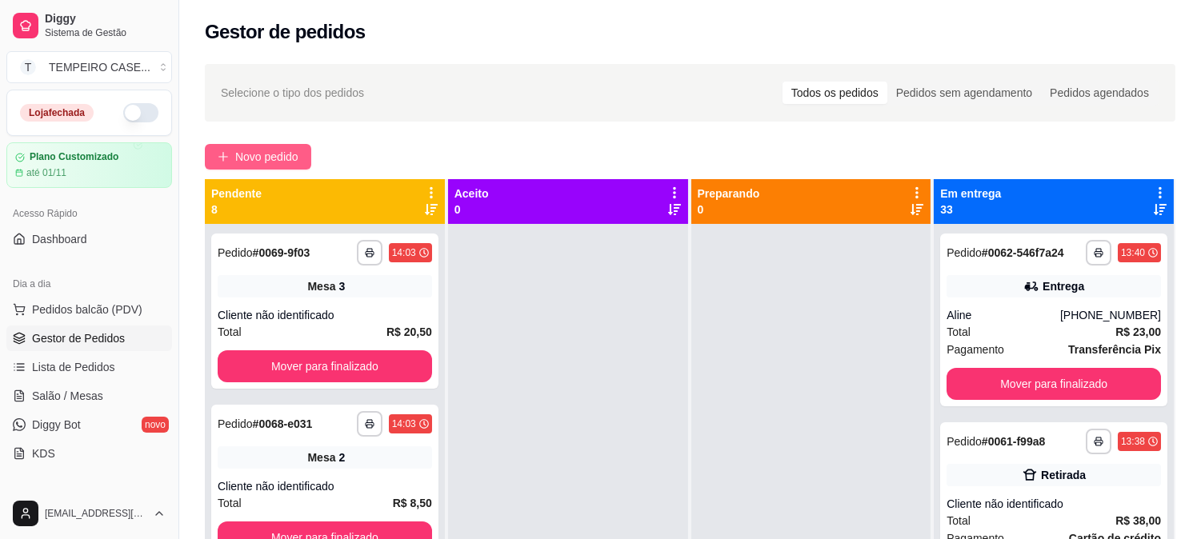
click at [275, 148] on span "Novo pedido" at bounding box center [266, 157] width 63 height 18
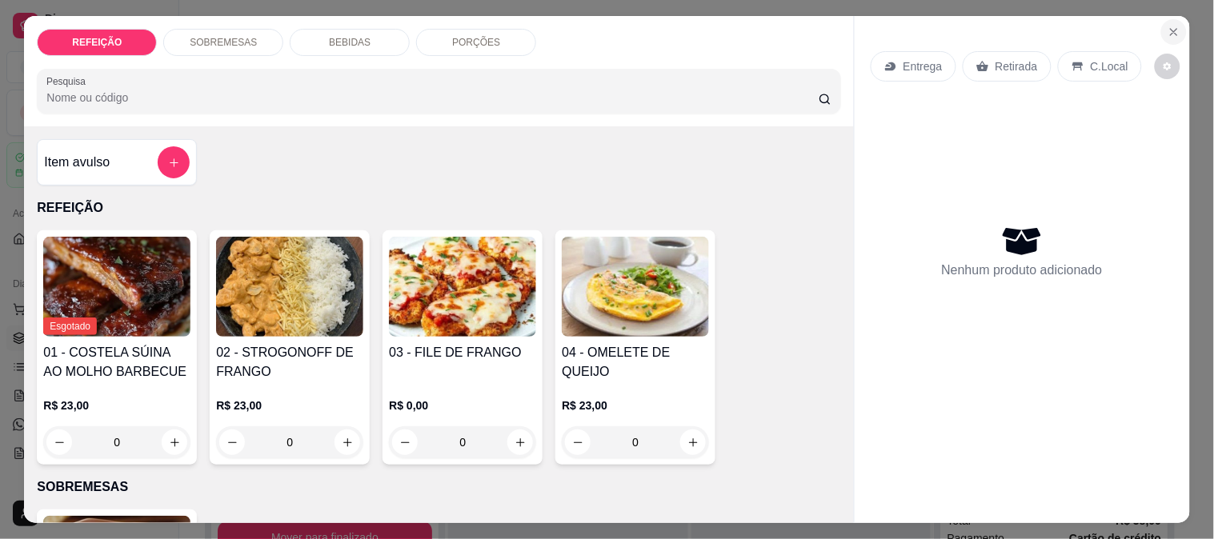
click at [1171, 29] on icon "Close" at bounding box center [1174, 32] width 6 height 6
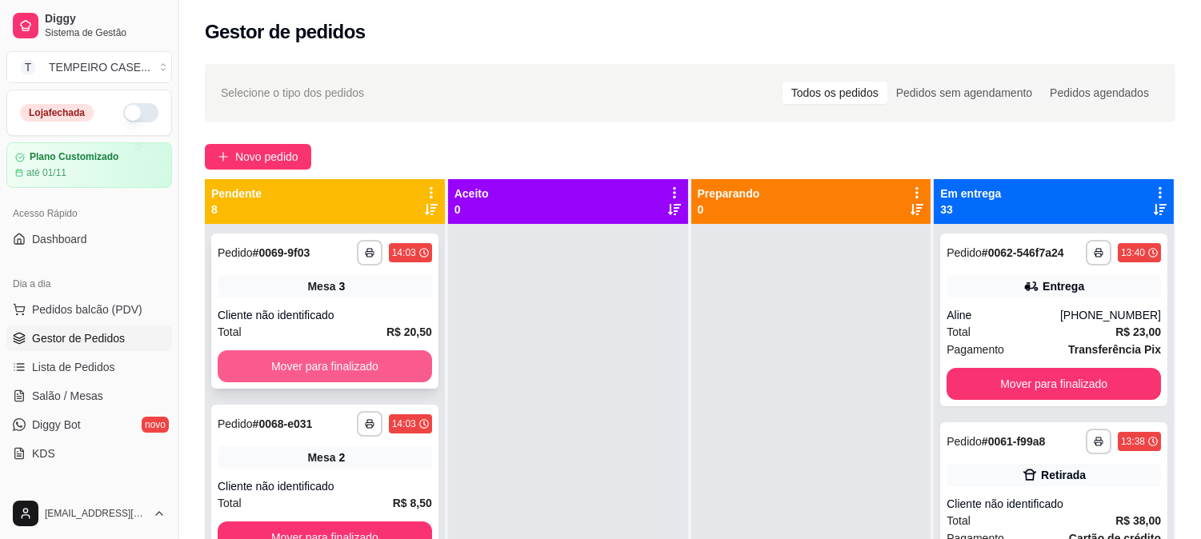
click at [344, 363] on button "Mover para finalizado" at bounding box center [325, 367] width 214 height 32
click at [344, 370] on button "Mover para finalizado" at bounding box center [325, 366] width 208 height 31
click at [344, 370] on button "Mover para finalizado" at bounding box center [325, 367] width 214 height 32
click at [344, 371] on button "Mover para finalizado" at bounding box center [325, 367] width 214 height 32
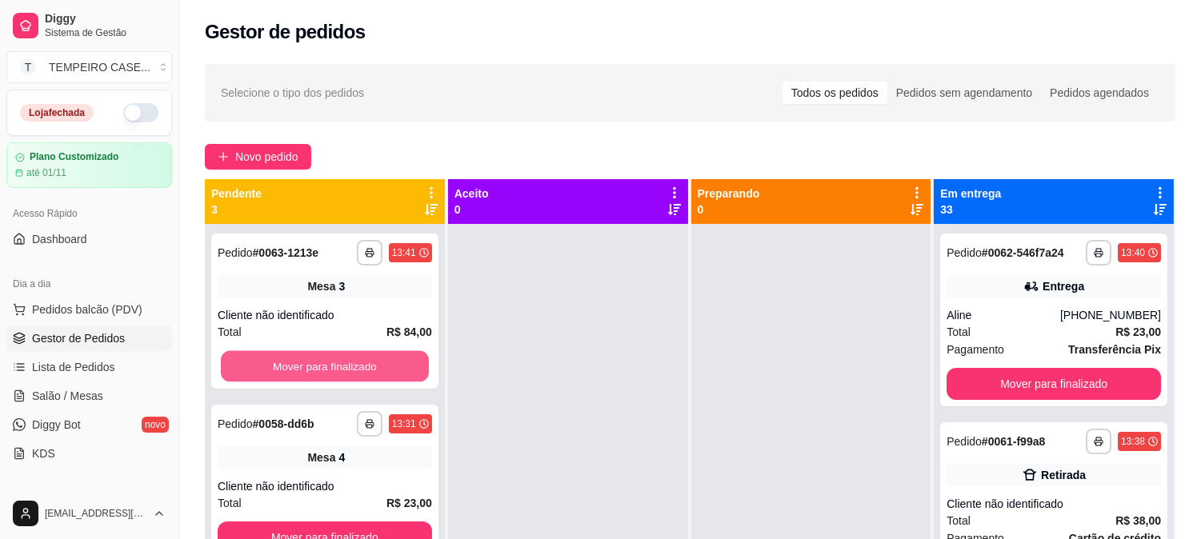
click at [344, 371] on button "Mover para finalizado" at bounding box center [325, 366] width 208 height 31
click at [344, 371] on button "Mover para finalizado" at bounding box center [325, 367] width 214 height 32
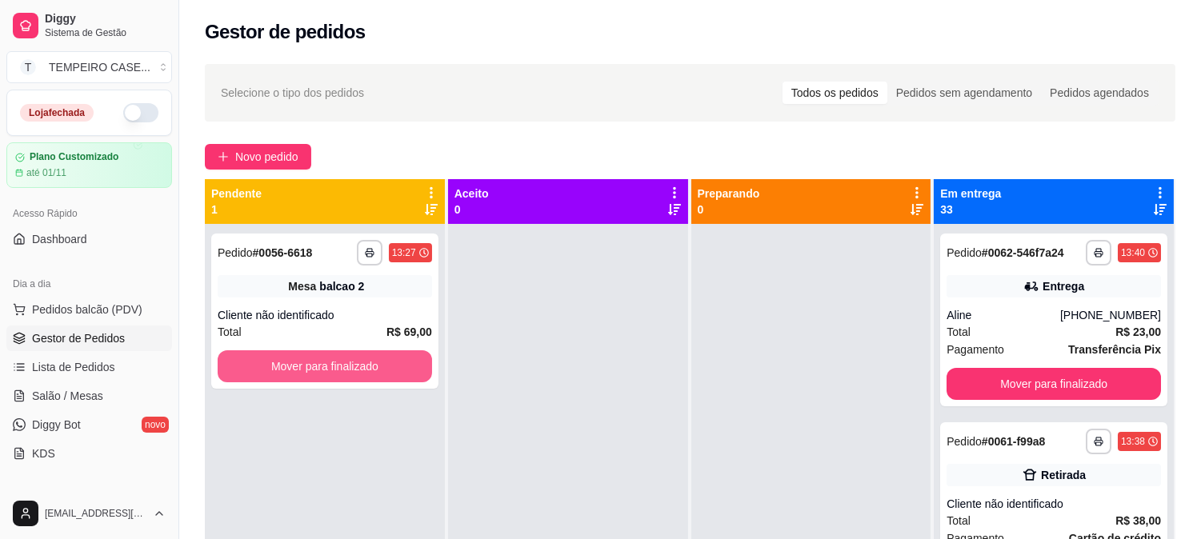
click at [344, 371] on button "Mover para finalizado" at bounding box center [325, 367] width 214 height 32
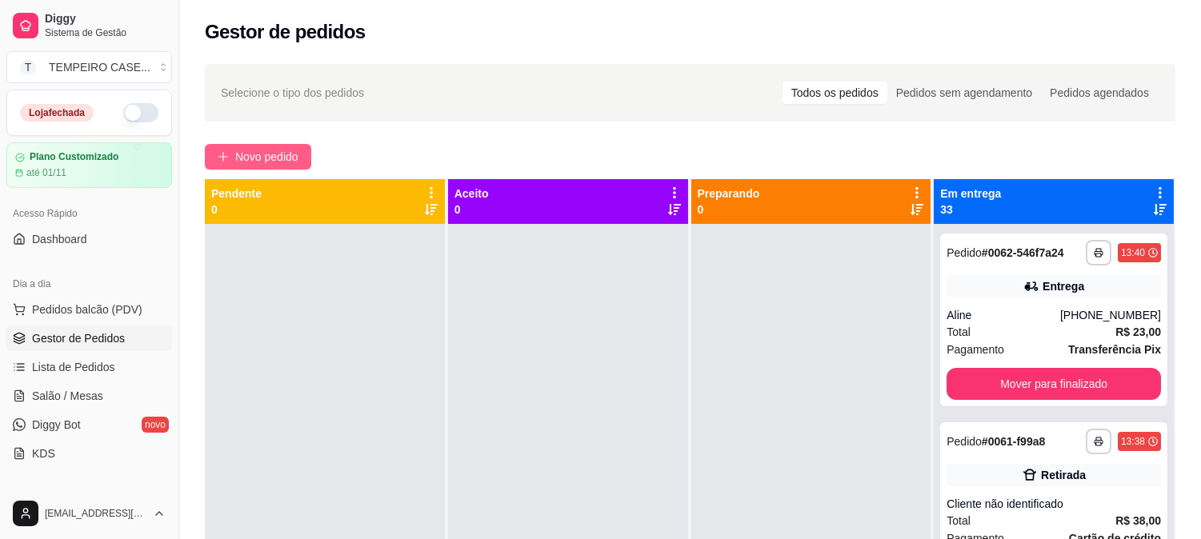
click at [246, 158] on span "Novo pedido" at bounding box center [266, 157] width 63 height 18
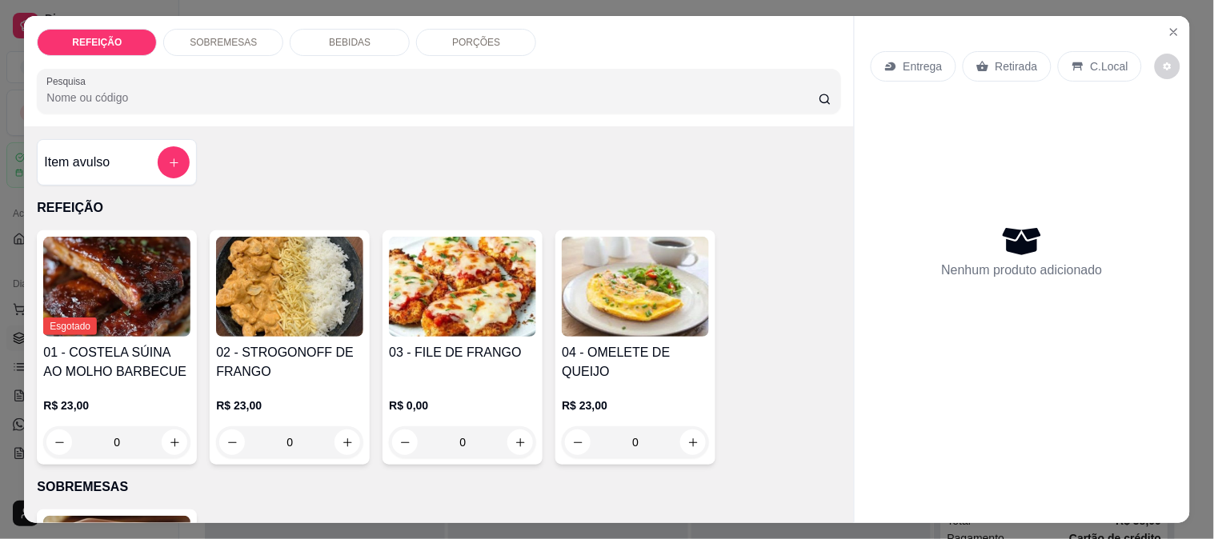
click at [458, 332] on div "03 - FILE DE FRANGO R$ 0,00 0" at bounding box center [463, 347] width 160 height 234
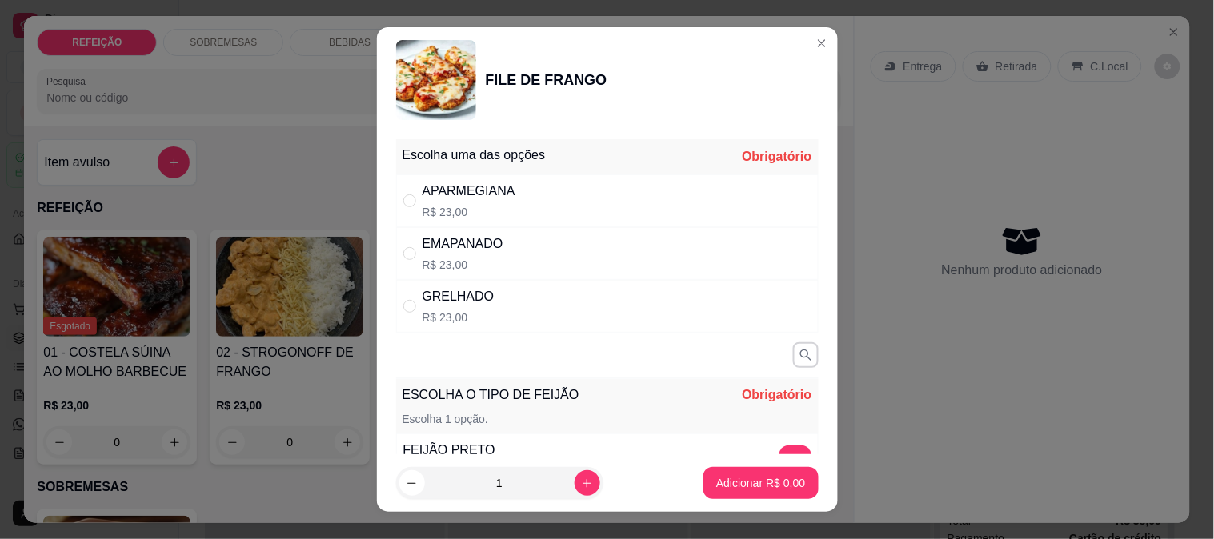
click at [531, 194] on div "APARMEGIANA R$ 23,00" at bounding box center [607, 200] width 423 height 53
radio input "true"
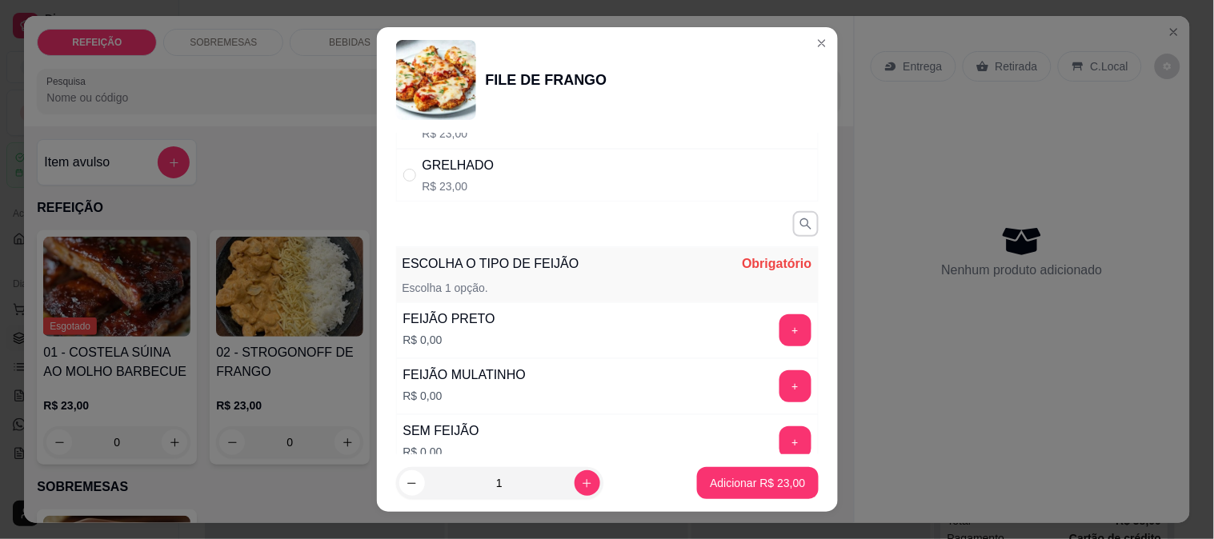
scroll to position [178, 0]
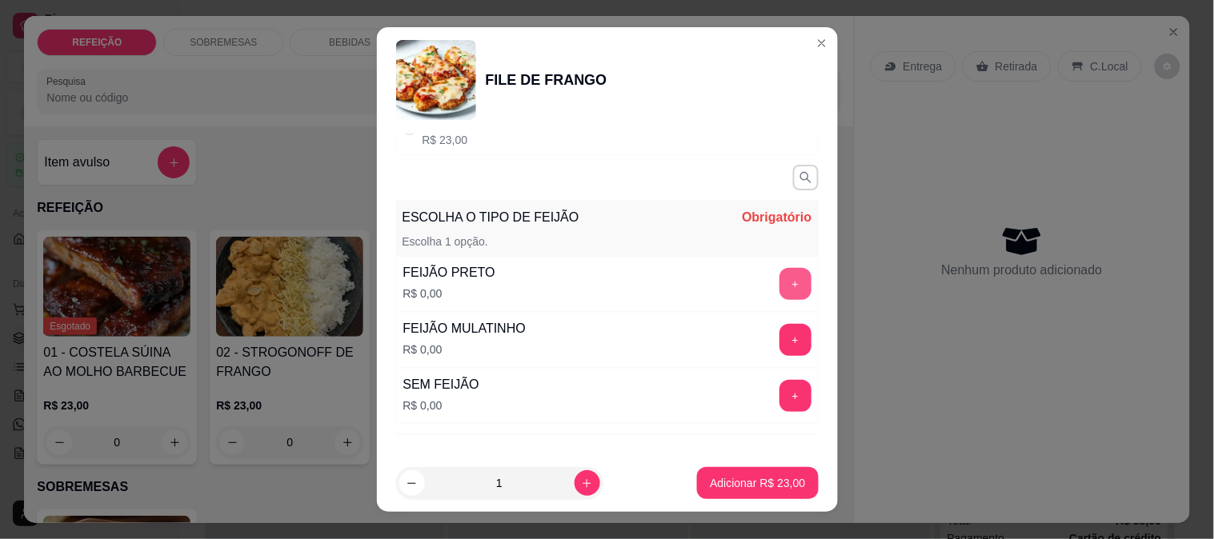
click at [780, 282] on button "+" at bounding box center [796, 284] width 32 height 32
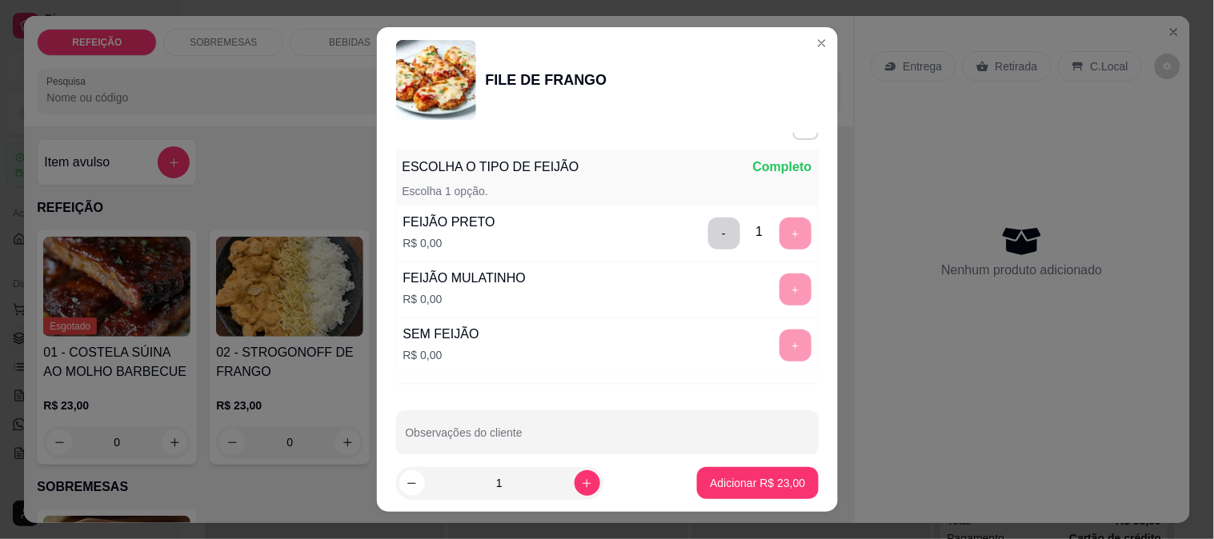
scroll to position [251, 0]
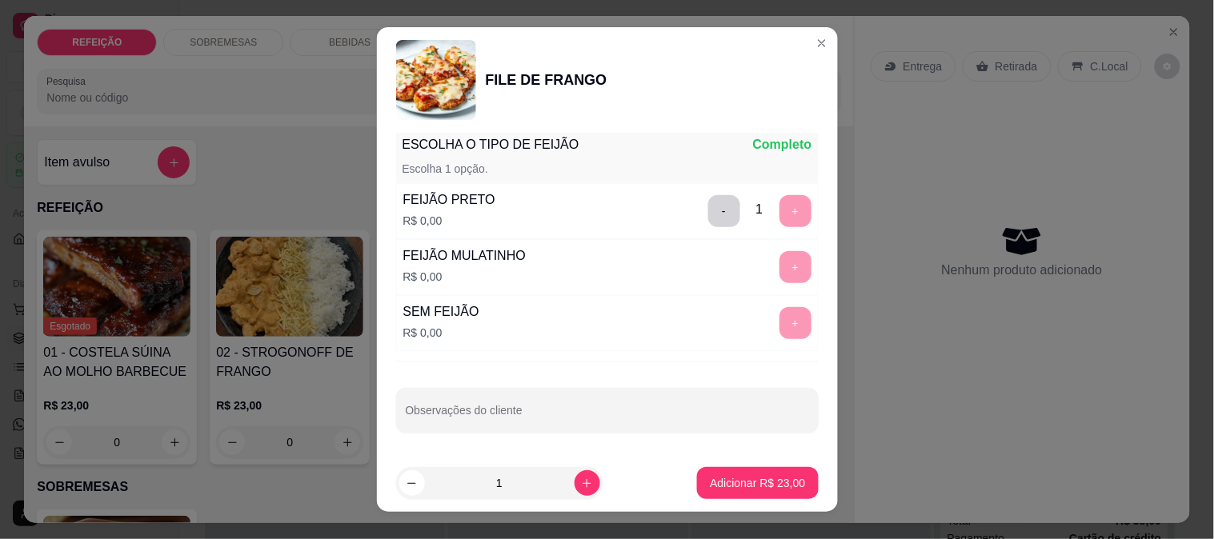
click at [499, 410] on div "Observações do cliente" at bounding box center [607, 410] width 423 height 45
type input "SEM FAROFA E SEM SALADA"
click at [742, 475] on button "Adicionar R$ 23,00" at bounding box center [758, 483] width 118 height 31
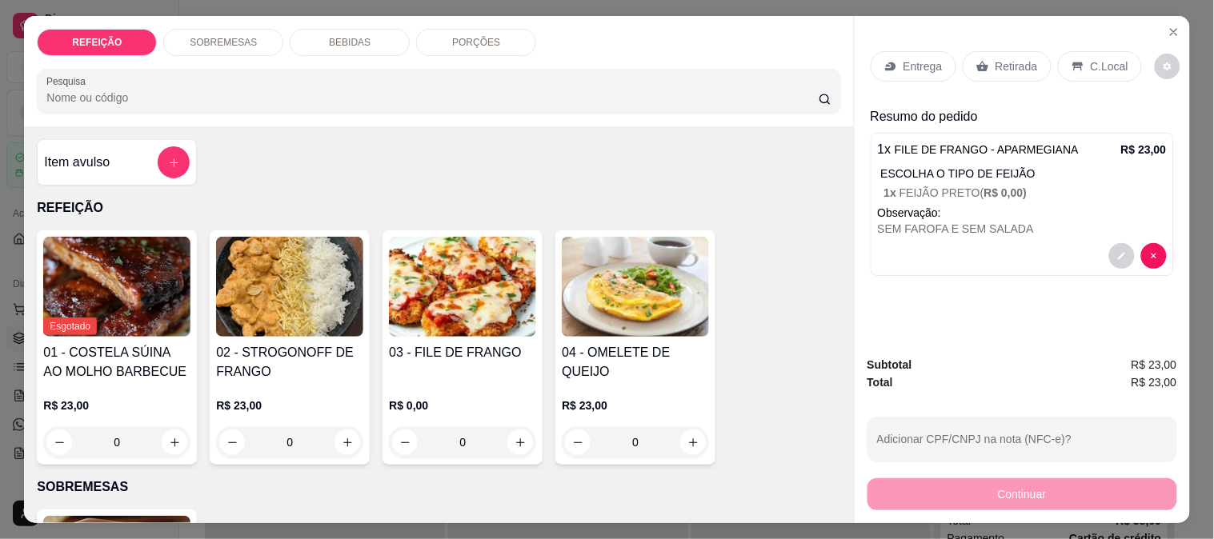
click at [906, 62] on p "Entrega" at bounding box center [923, 66] width 39 height 16
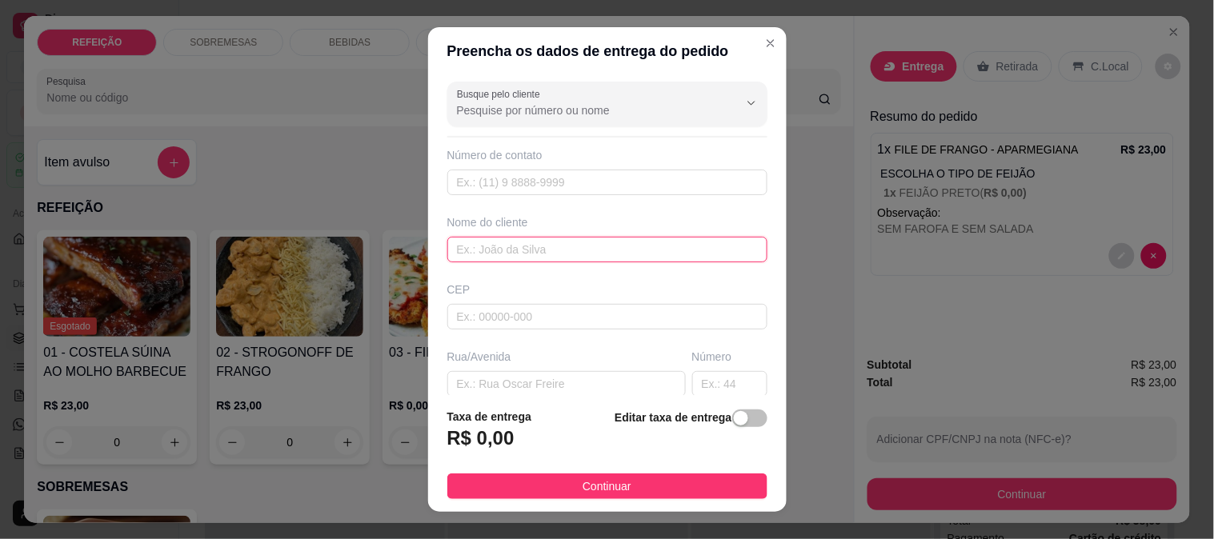
click at [501, 250] on input "text" at bounding box center [607, 250] width 320 height 26
paste input "[PERSON_NAME]"
type input "[PERSON_NAME]"
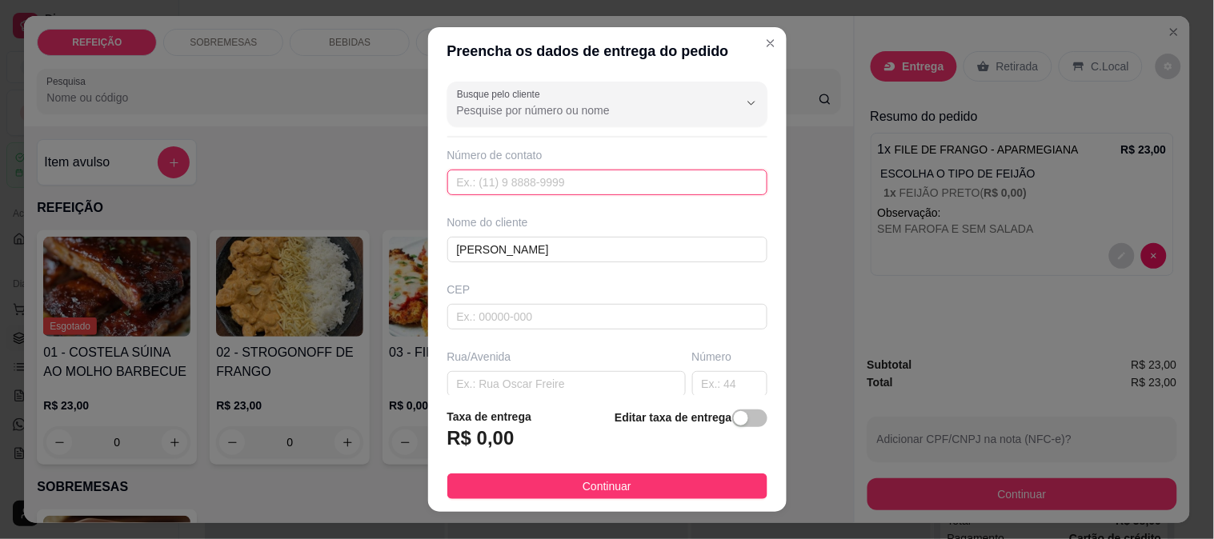
click at [496, 184] on input "text" at bounding box center [607, 183] width 320 height 26
paste input "[PHONE_NUMBER]"
click at [561, 173] on input "[PHONE_NUMBER]" at bounding box center [607, 183] width 320 height 26
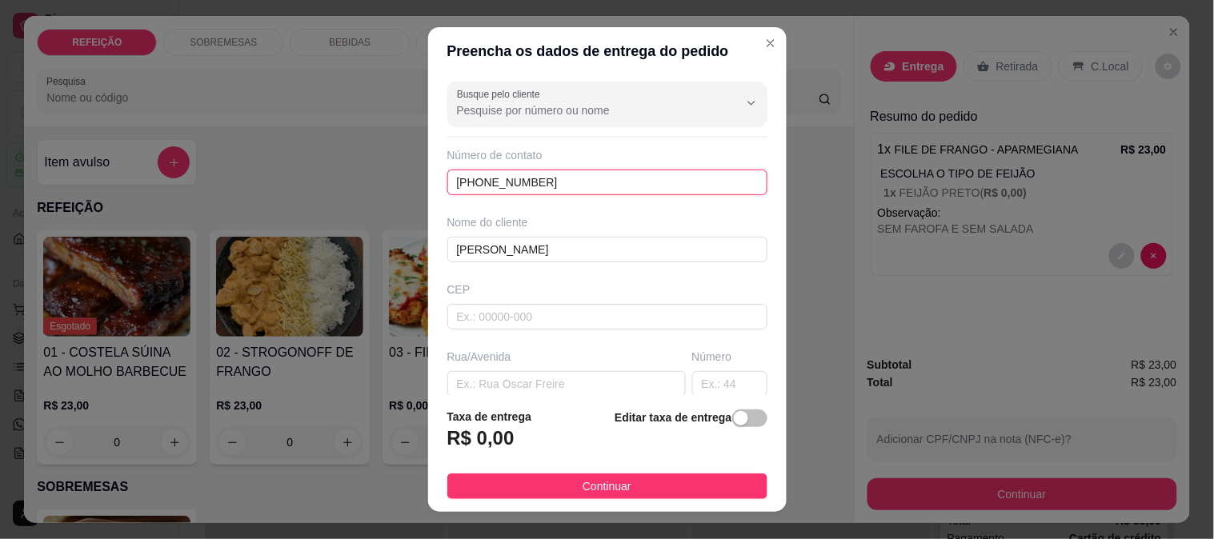
paste input "+54 93"
type input "[PHONE_NUMBER]"
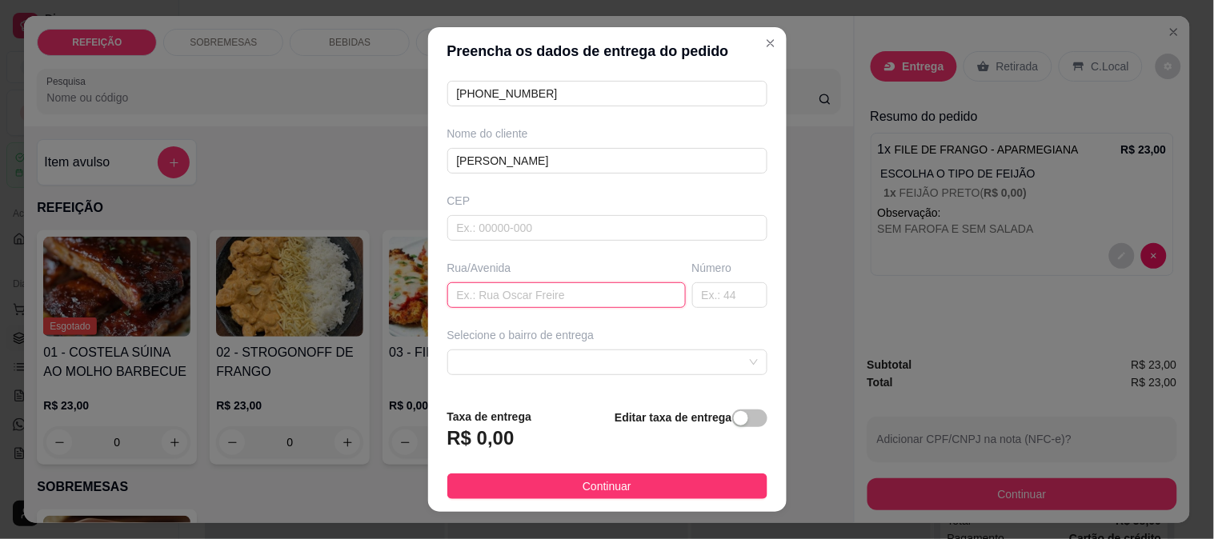
click at [517, 299] on input "text" at bounding box center [566, 296] width 238 height 26
paste input "Av. Principal Maracaipe 03. Referencia: [PERSON_NAME] Bronze"
click at [523, 354] on span at bounding box center [607, 363] width 301 height 24
type input "Av. Principal Maracaipe 03. Referencia: [PERSON_NAME] Bronze"
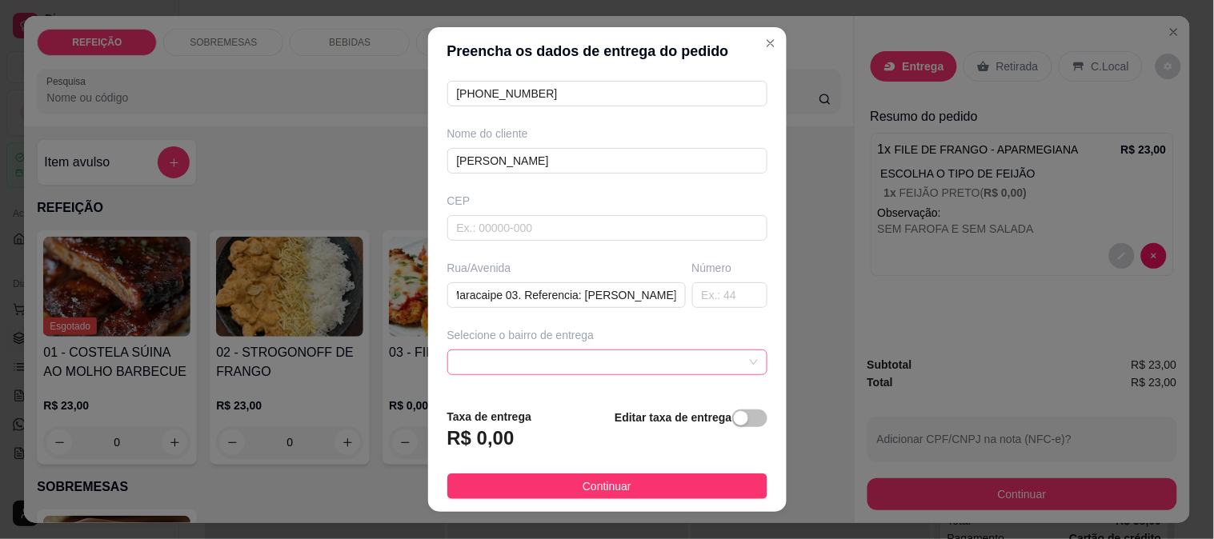
scroll to position [0, 0]
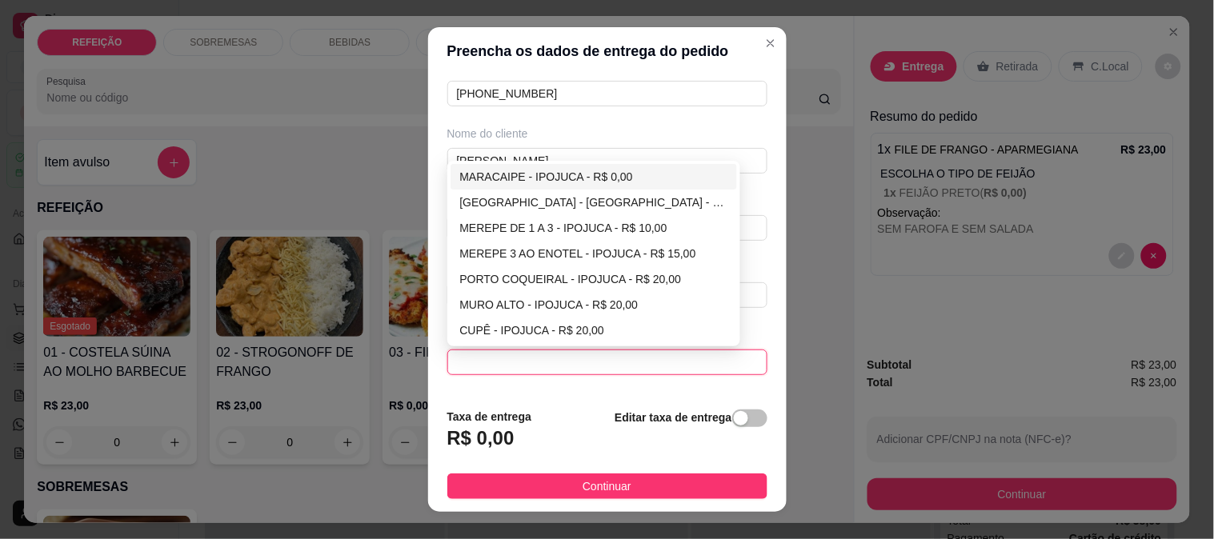
click at [503, 181] on div "MARACAIPE - IPOJUCA - R$ 0,00" at bounding box center [594, 177] width 268 height 18
type input "IPOJUCA"
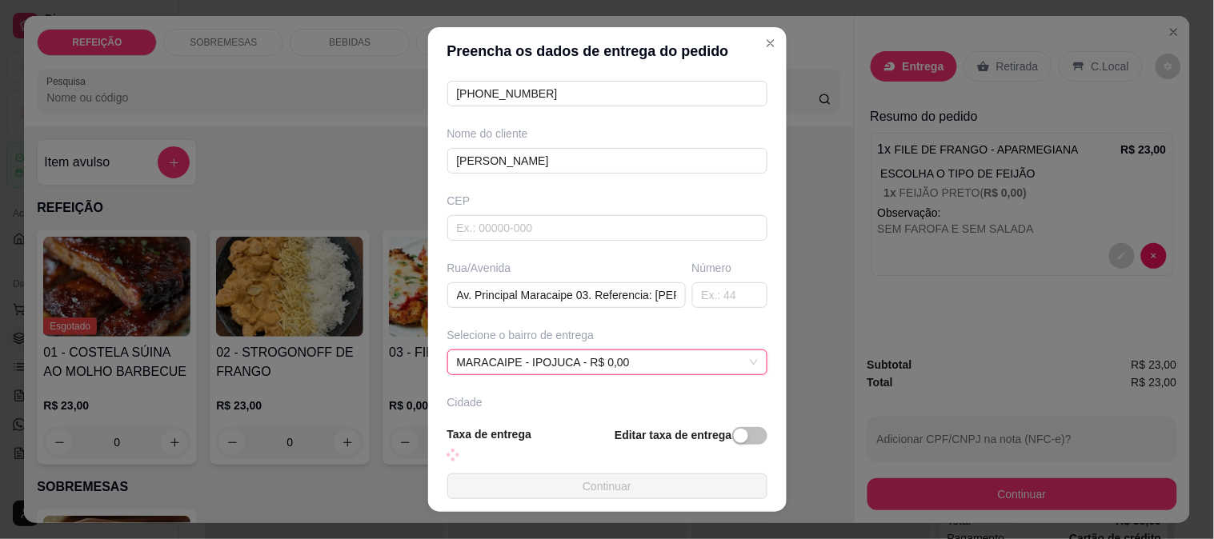
scroll to position [202, 0]
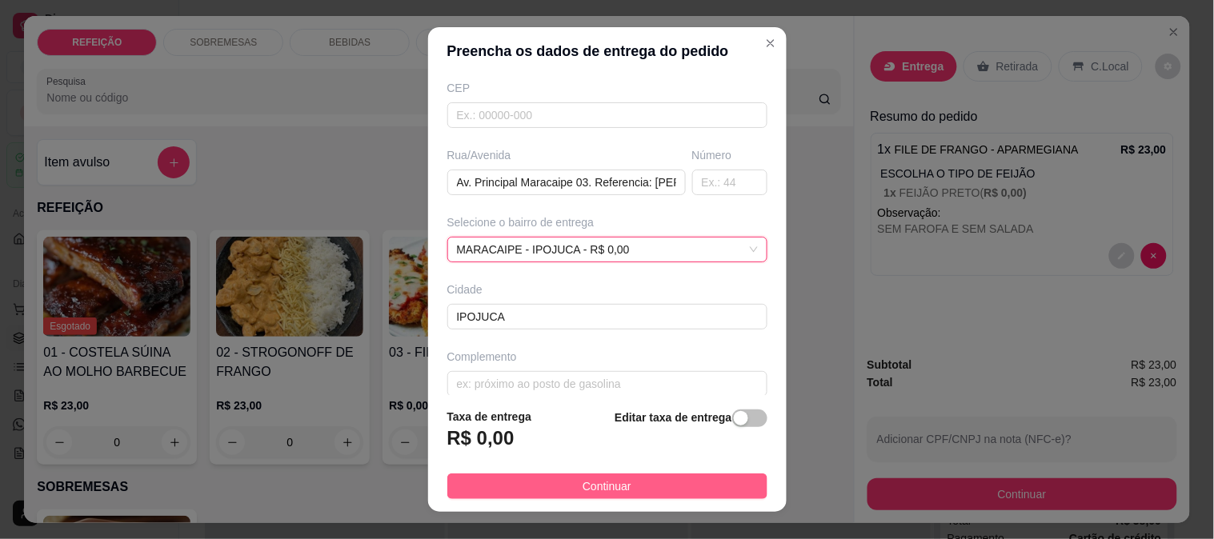
click at [568, 480] on button "Continuar" at bounding box center [607, 487] width 320 height 26
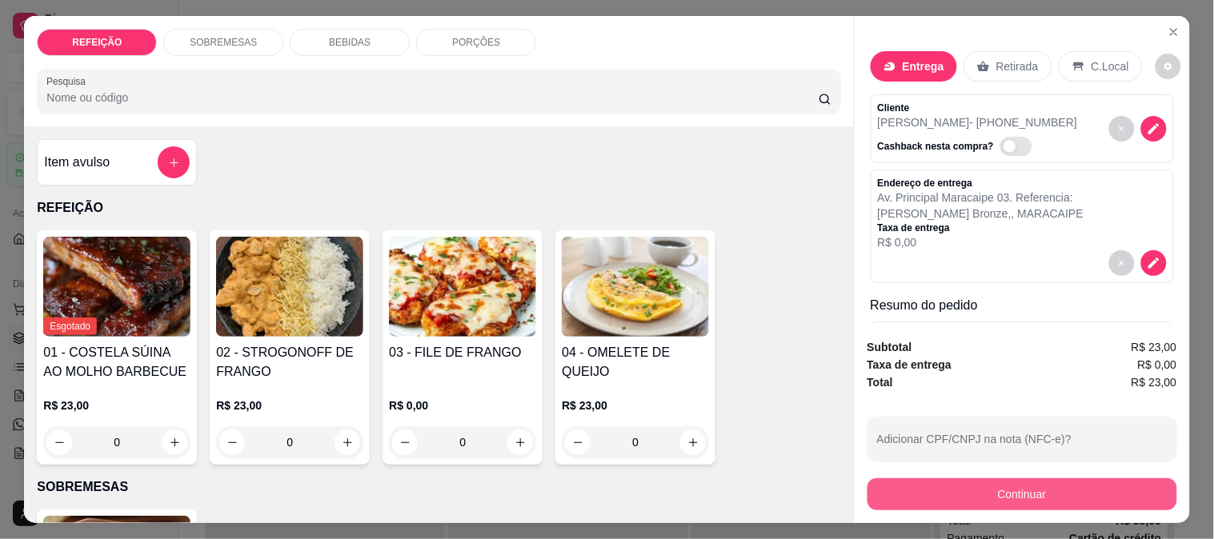
click at [942, 479] on button "Continuar" at bounding box center [1023, 495] width 310 height 32
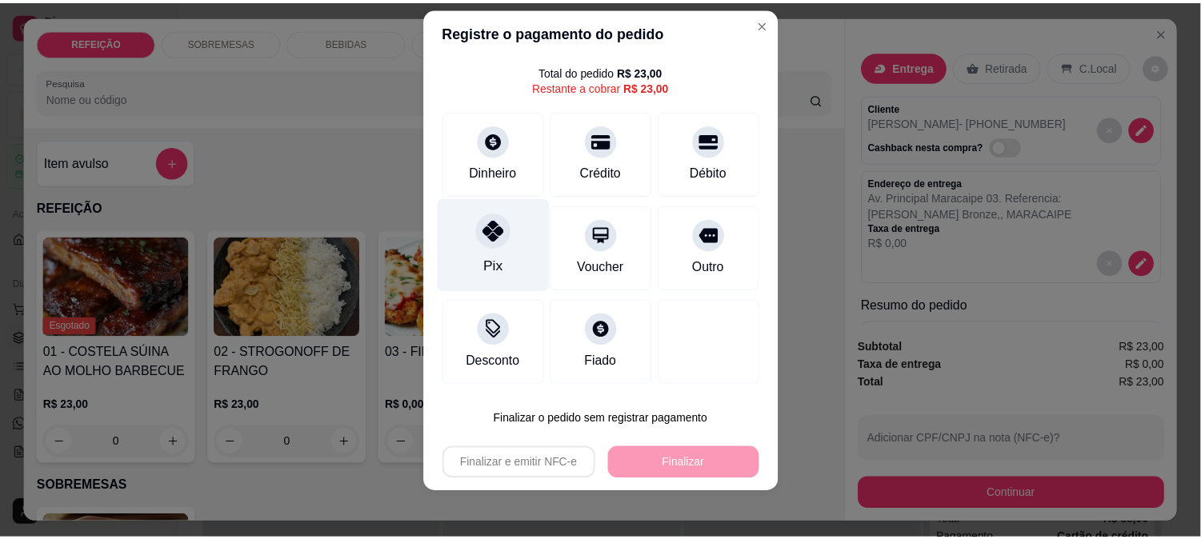
scroll to position [24, 0]
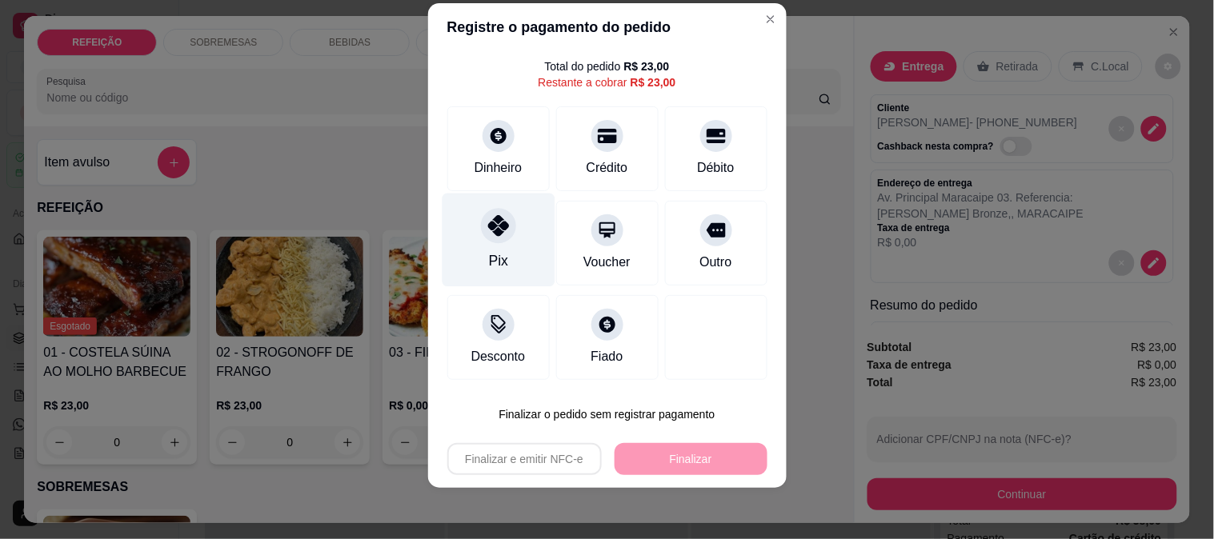
click at [495, 270] on div "Pix" at bounding box center [497, 260] width 19 height 21
type input "R$ 0,00"
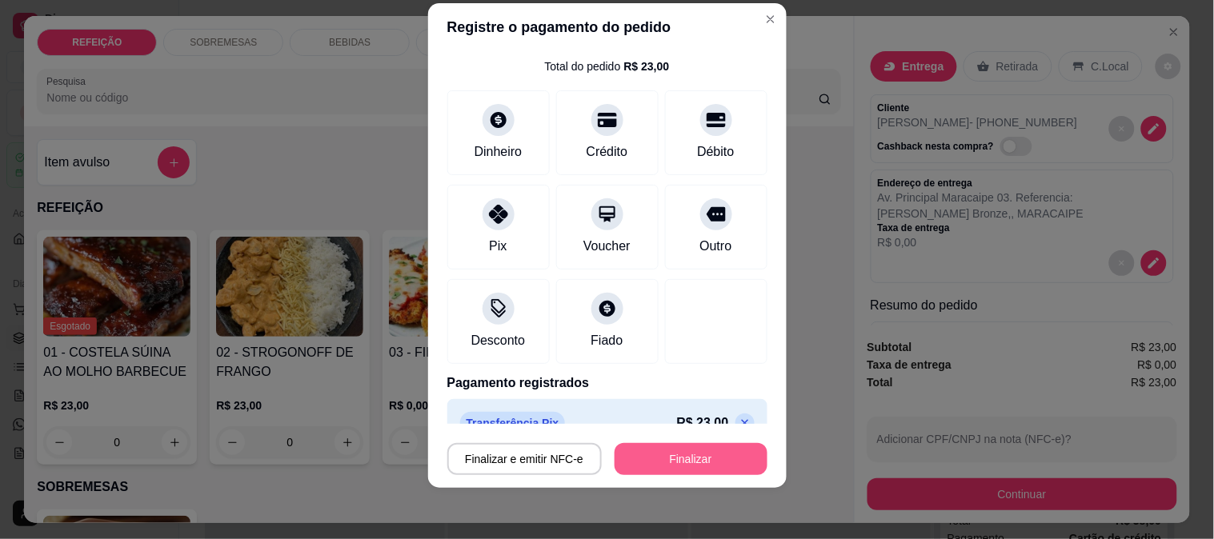
click at [675, 461] on button "Finalizar" at bounding box center [691, 459] width 153 height 32
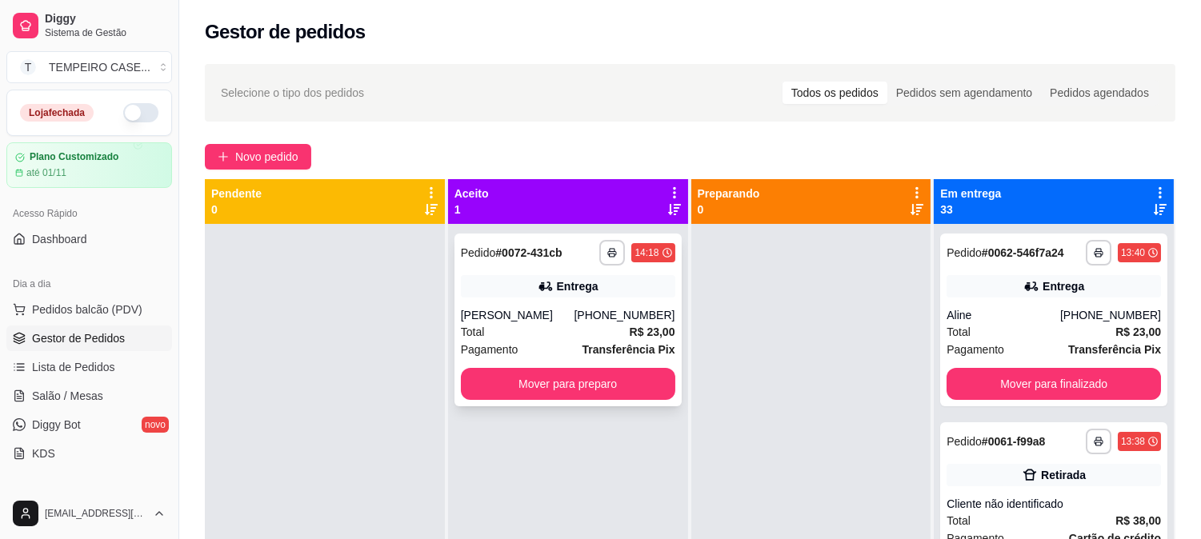
click at [540, 383] on button "Mover para preparo" at bounding box center [568, 384] width 214 height 32
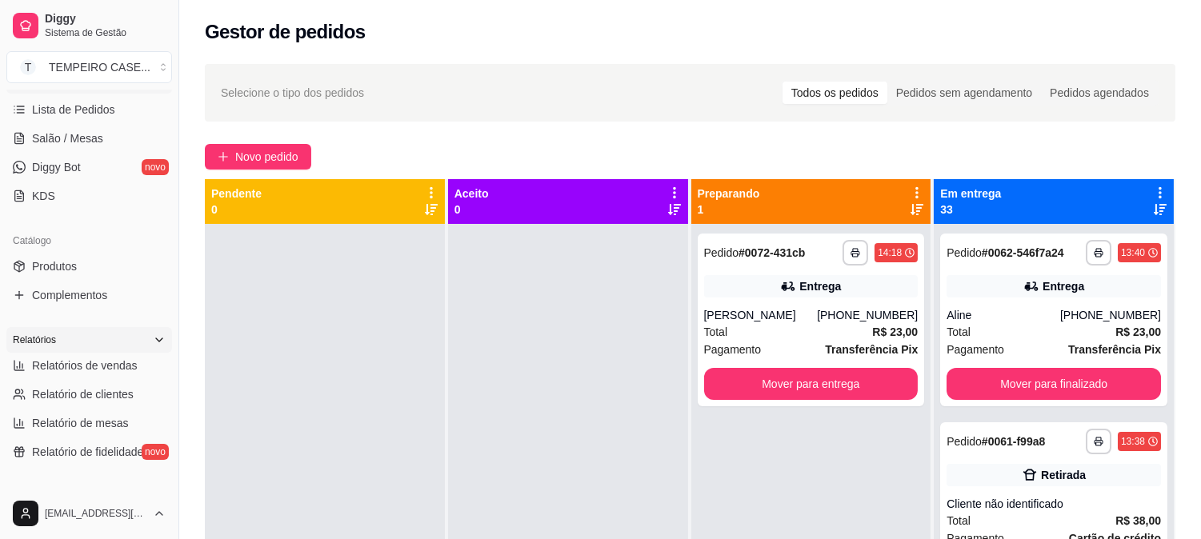
scroll to position [267, 0]
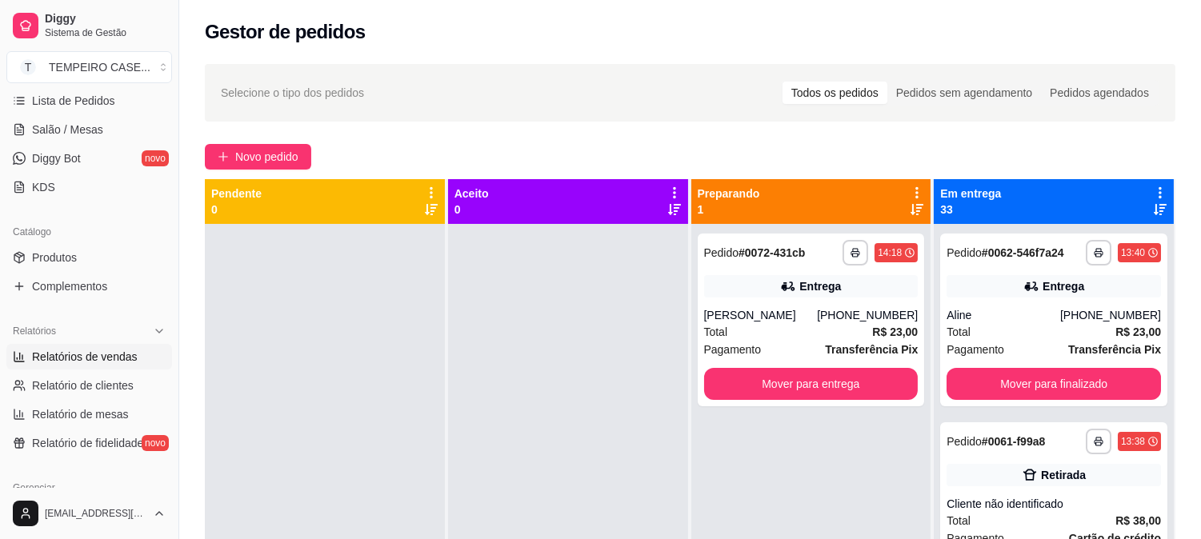
click at [102, 360] on span "Relatórios de vendas" at bounding box center [85, 357] width 106 height 16
select select "ALL"
select select "0"
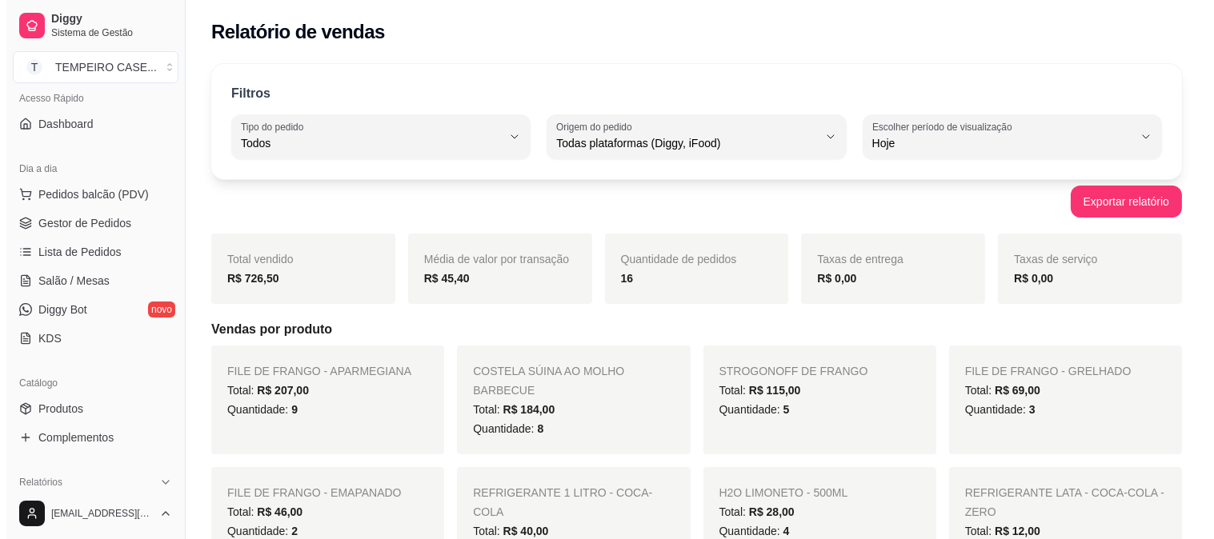
scroll to position [89, 0]
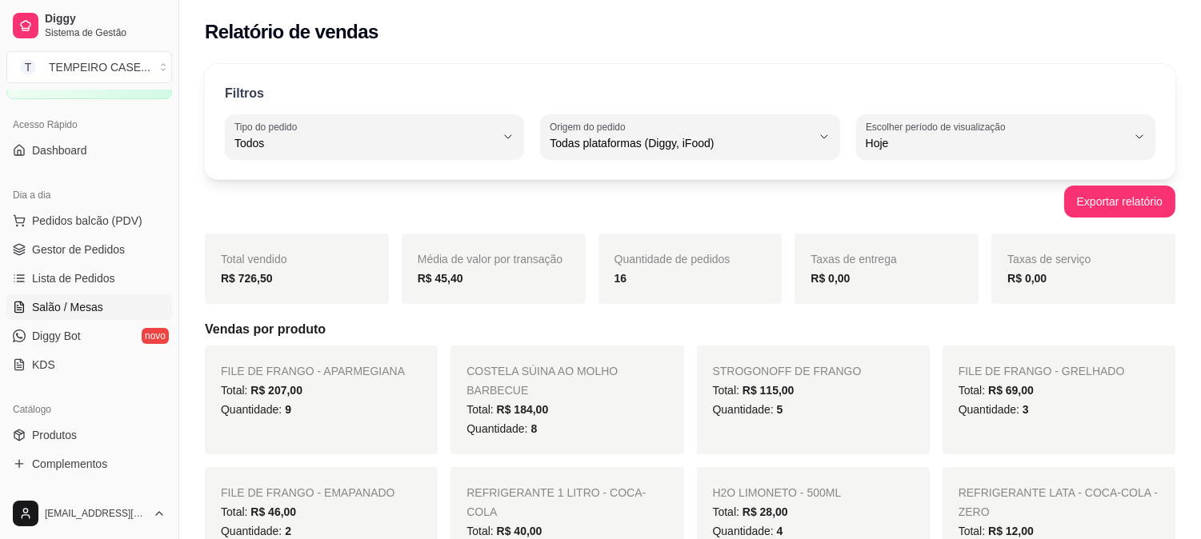
click at [76, 307] on span "Salão / Mesas" at bounding box center [67, 307] width 71 height 16
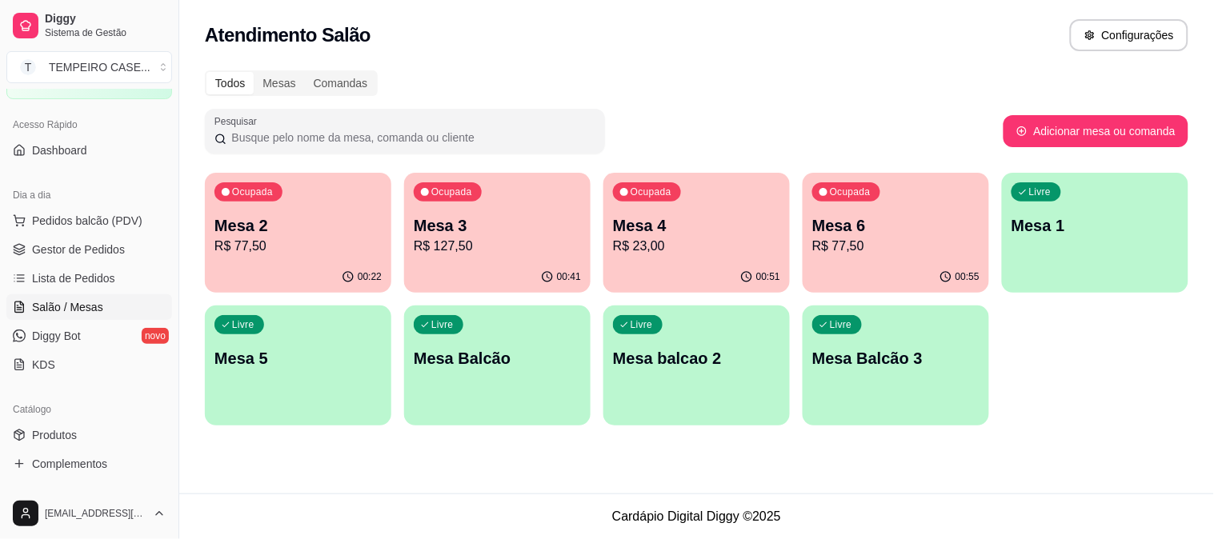
click at [871, 229] on p "Mesa 6" at bounding box center [895, 225] width 167 height 22
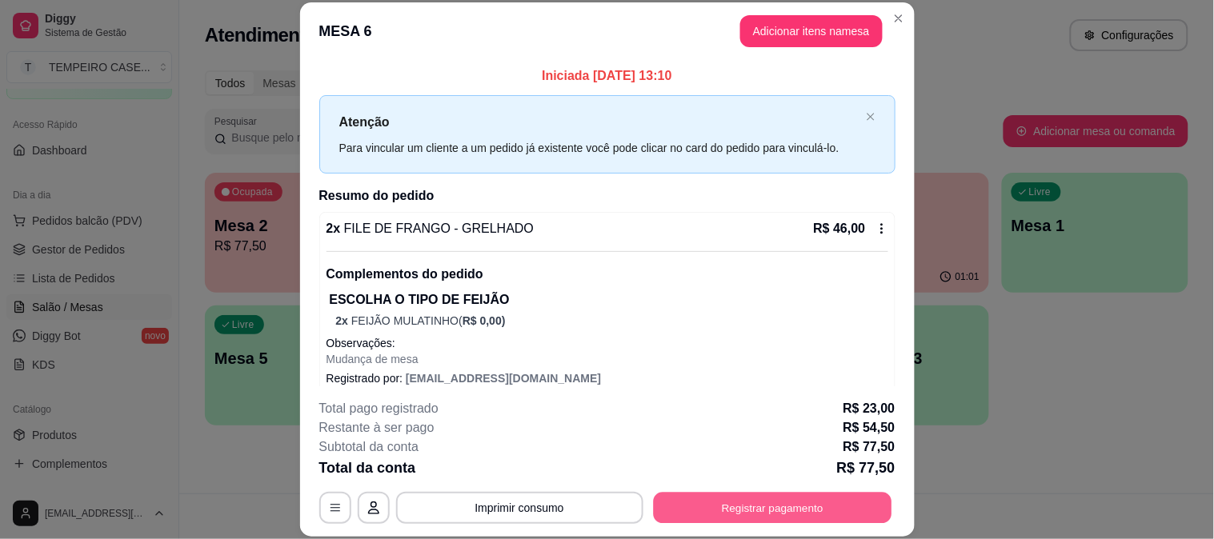
click at [773, 495] on button "Registrar pagamento" at bounding box center [772, 507] width 238 height 31
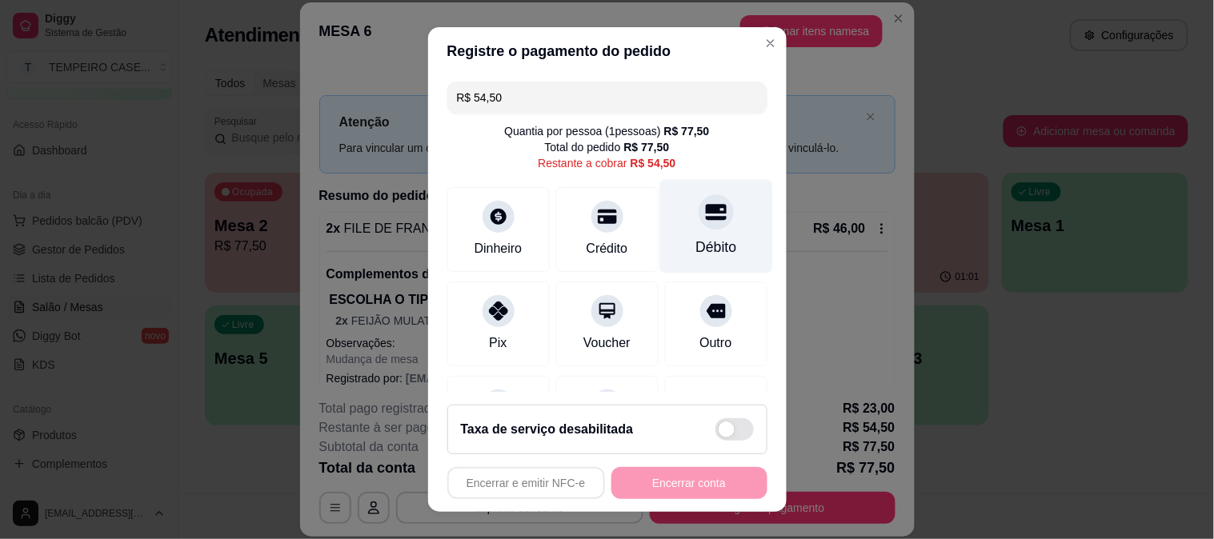
click at [705, 216] on icon at bounding box center [715, 212] width 21 height 16
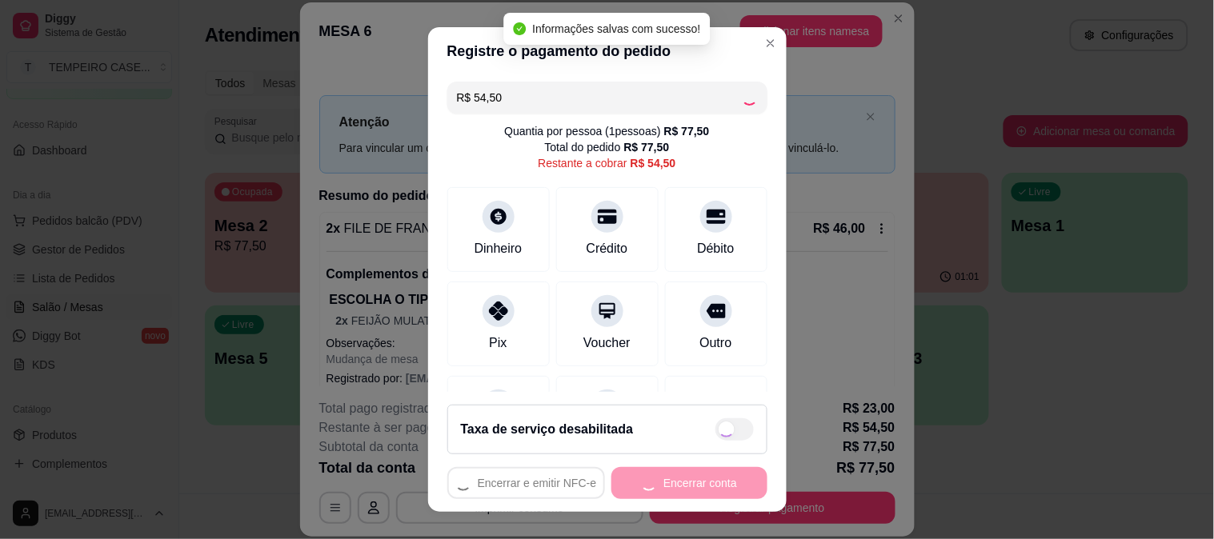
type input "R$ 0,00"
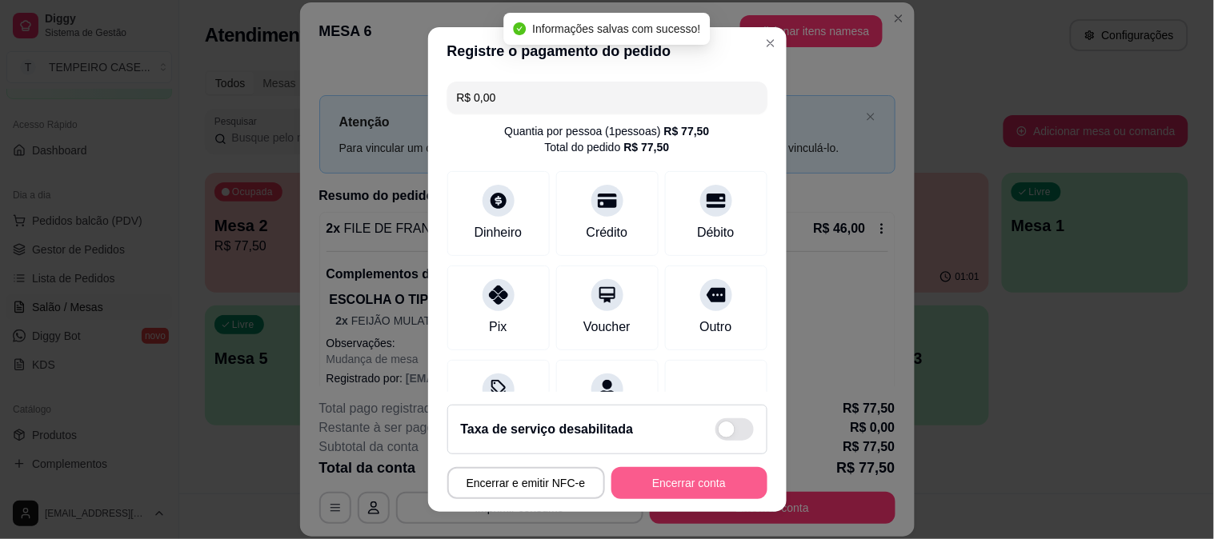
click at [696, 474] on button "Encerrar conta" at bounding box center [689, 483] width 156 height 32
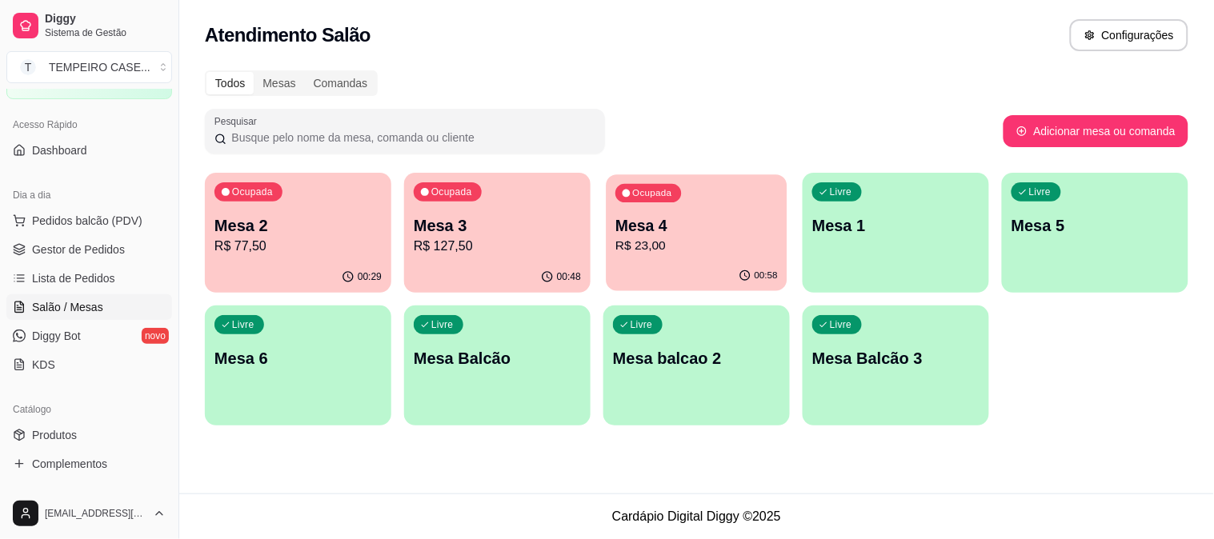
click at [659, 245] on p "R$ 23,00" at bounding box center [696, 246] width 162 height 18
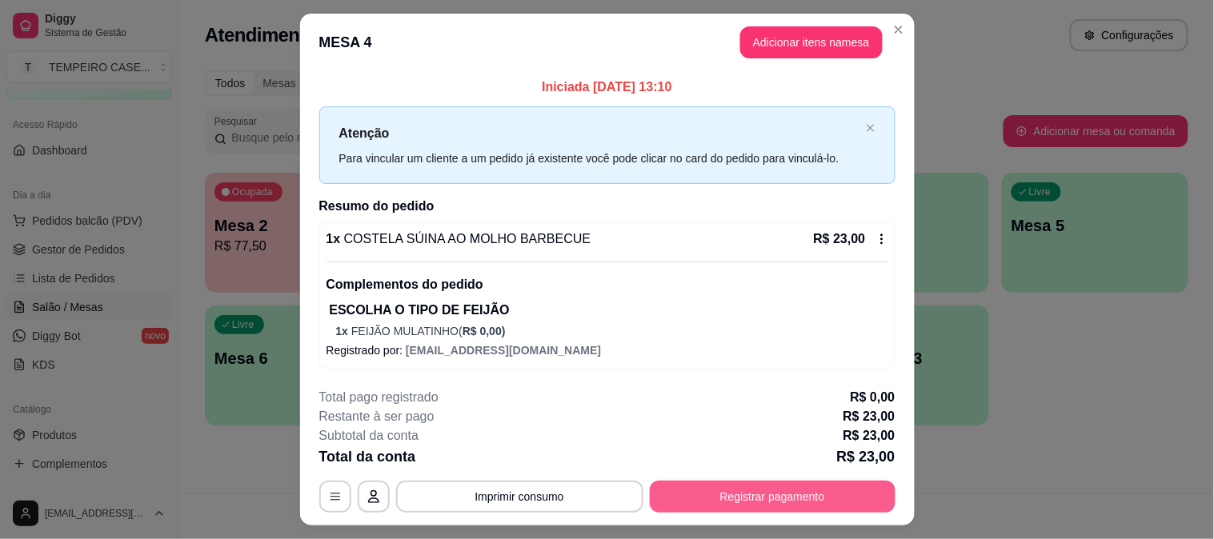
click at [778, 497] on button "Registrar pagamento" at bounding box center [773, 497] width 246 height 32
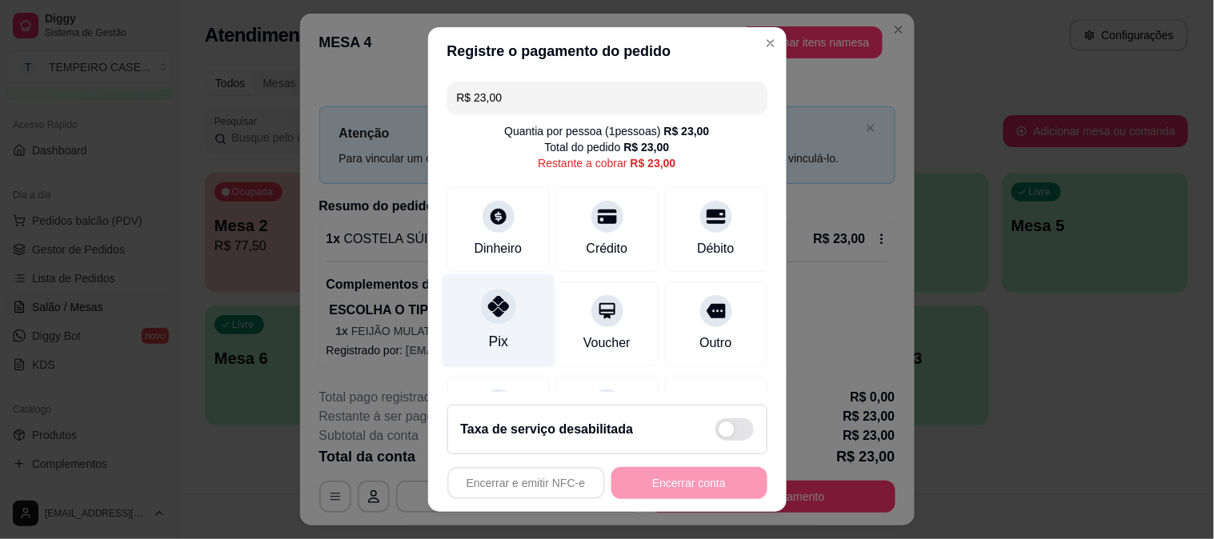
click at [489, 309] on icon at bounding box center [497, 306] width 21 height 21
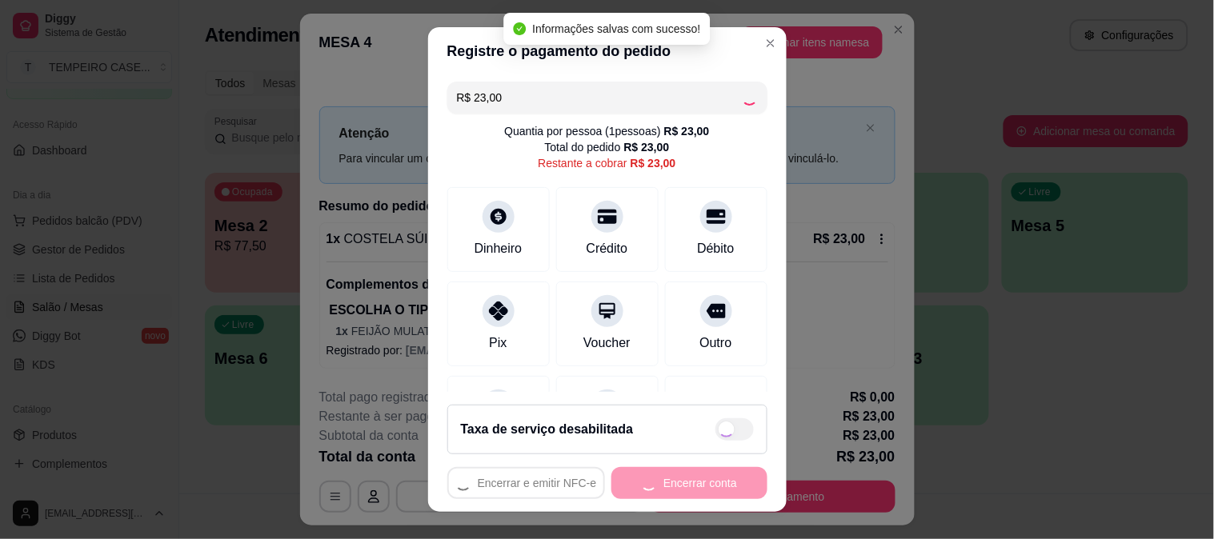
type input "R$ 0,00"
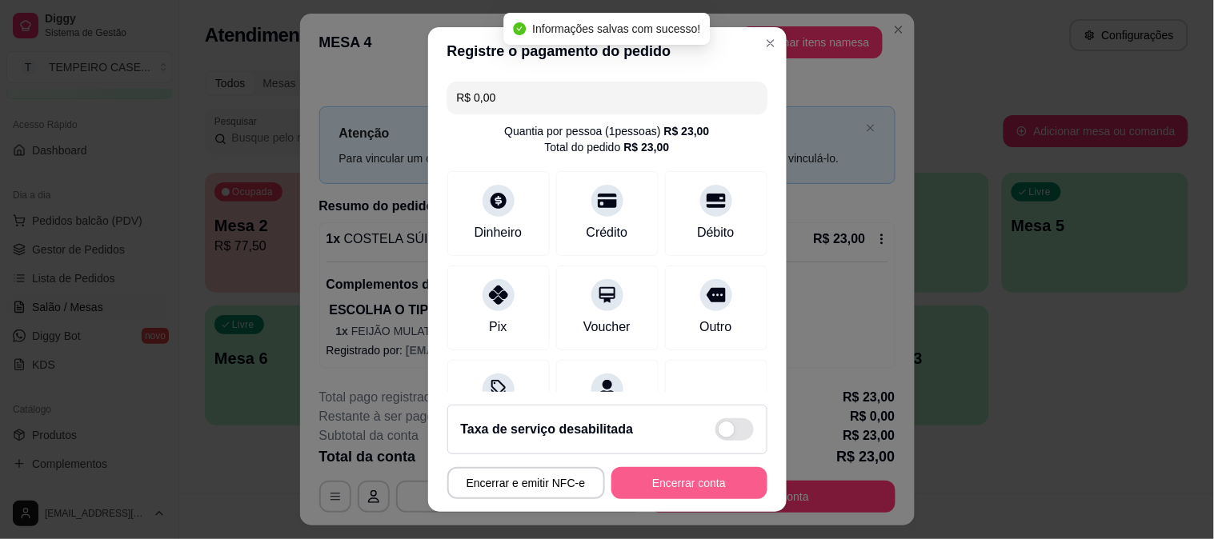
click at [683, 483] on button "Encerrar conta" at bounding box center [689, 483] width 156 height 32
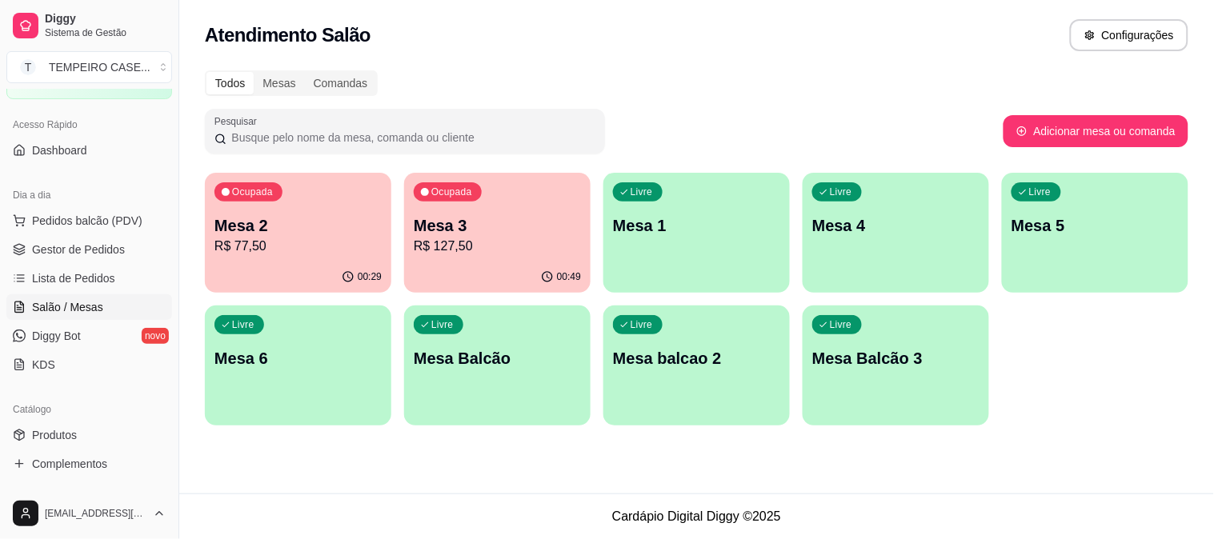
click at [295, 237] on p "R$ 77,50" at bounding box center [297, 246] width 167 height 19
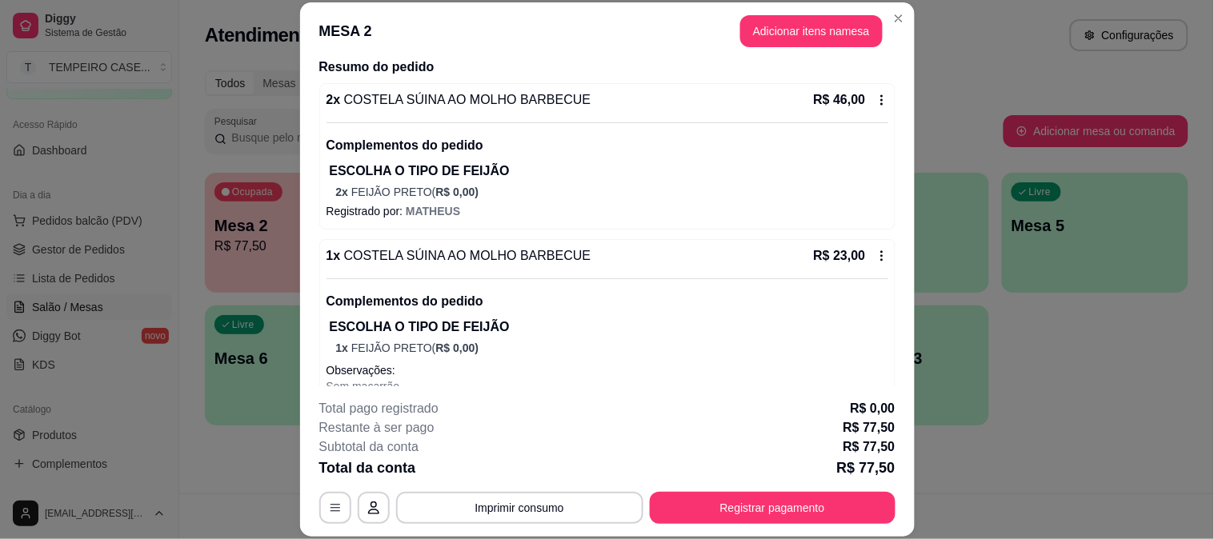
scroll to position [304, 0]
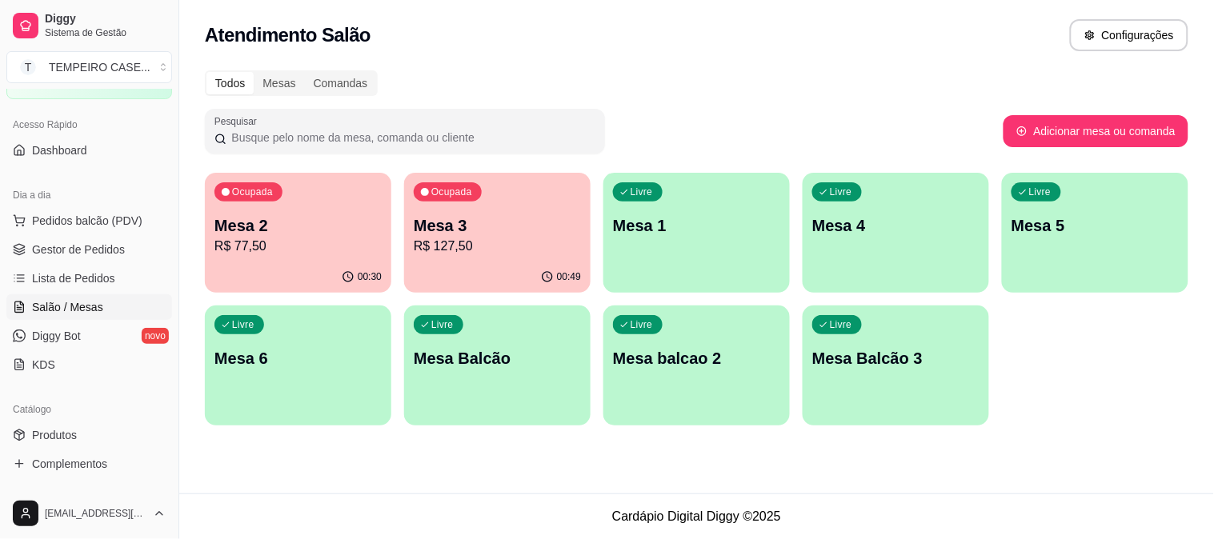
click at [464, 203] on div "Ocupada Mesa 3 R$ 127,50" at bounding box center [497, 217] width 186 height 89
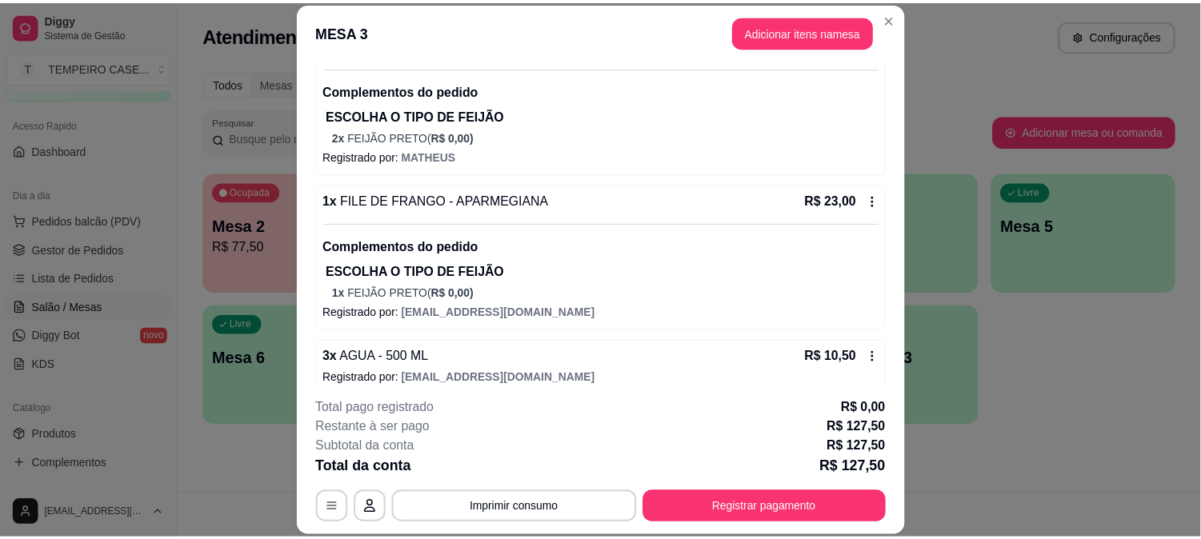
scroll to position [526, 0]
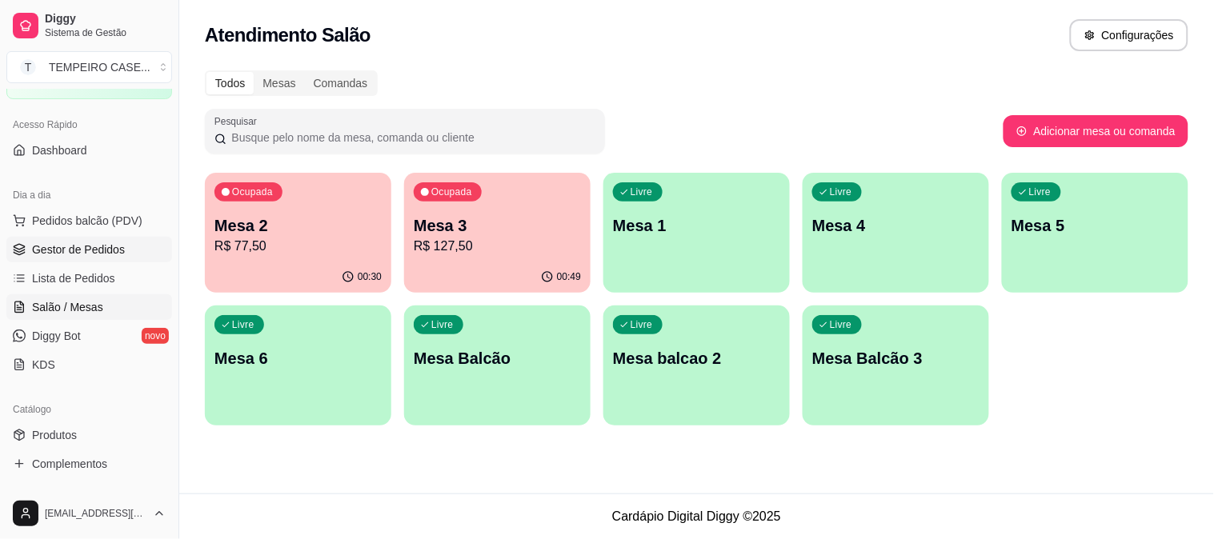
click at [114, 251] on span "Gestor de Pedidos" at bounding box center [78, 250] width 93 height 16
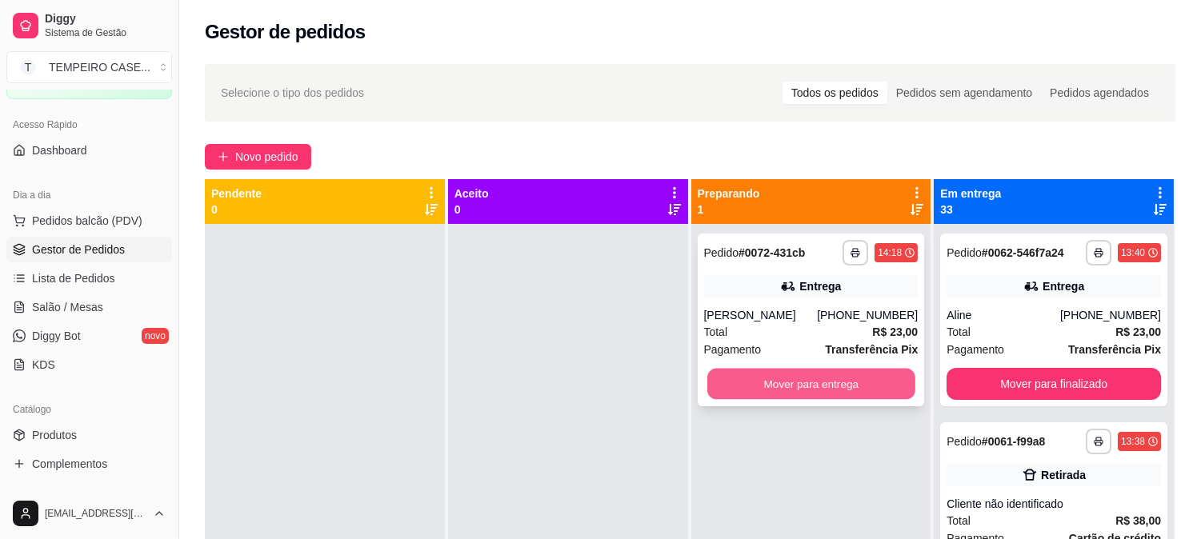
click at [792, 374] on button "Mover para entrega" at bounding box center [811, 384] width 208 height 31
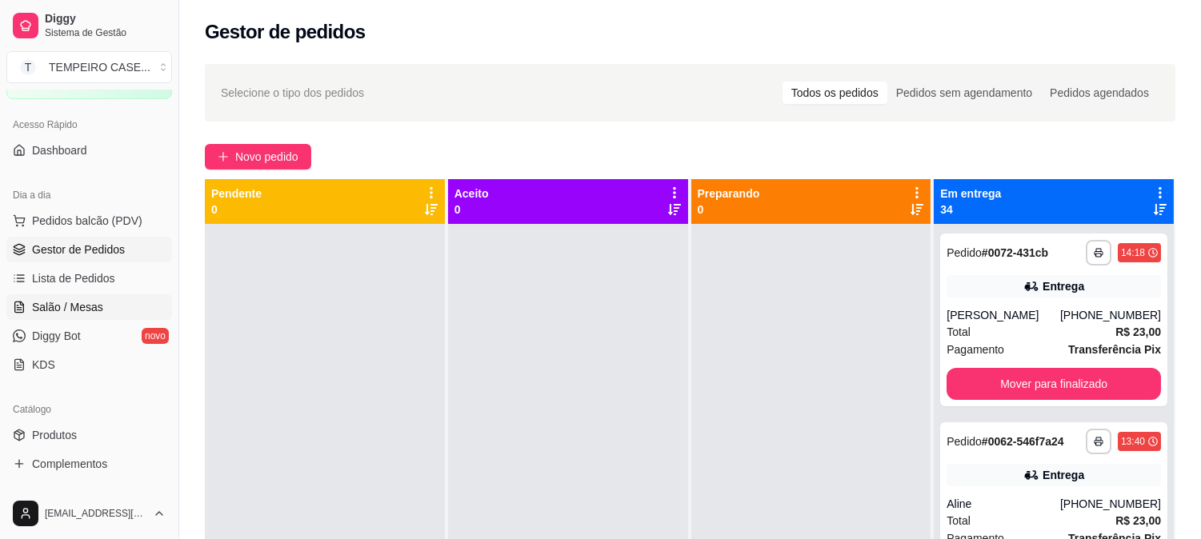
click at [107, 304] on link "Salão / Mesas" at bounding box center [89, 308] width 166 height 26
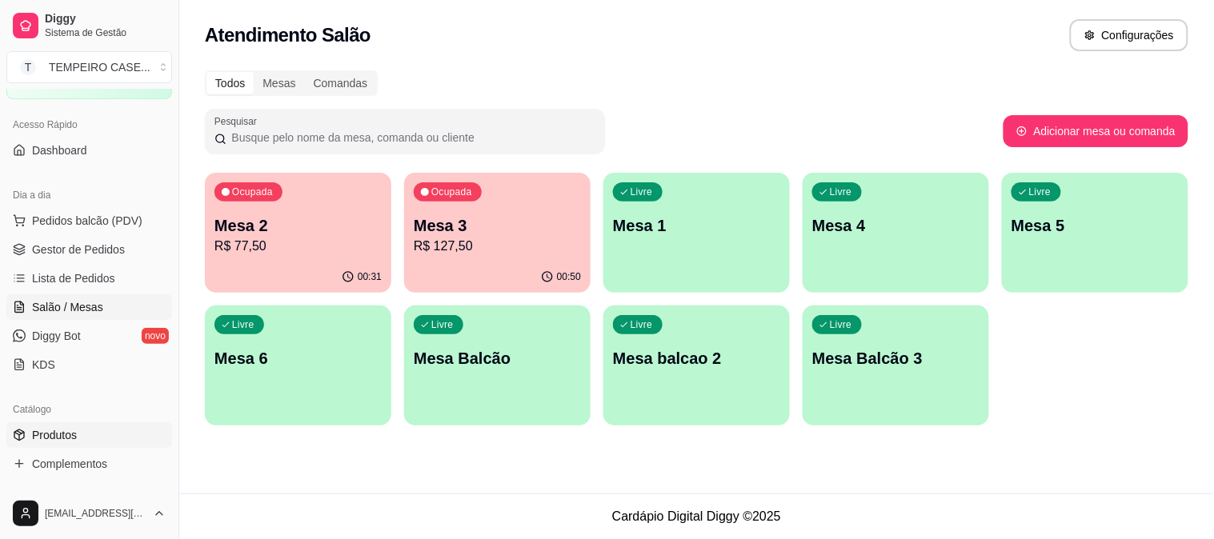
click at [42, 446] on link "Produtos" at bounding box center [89, 436] width 166 height 26
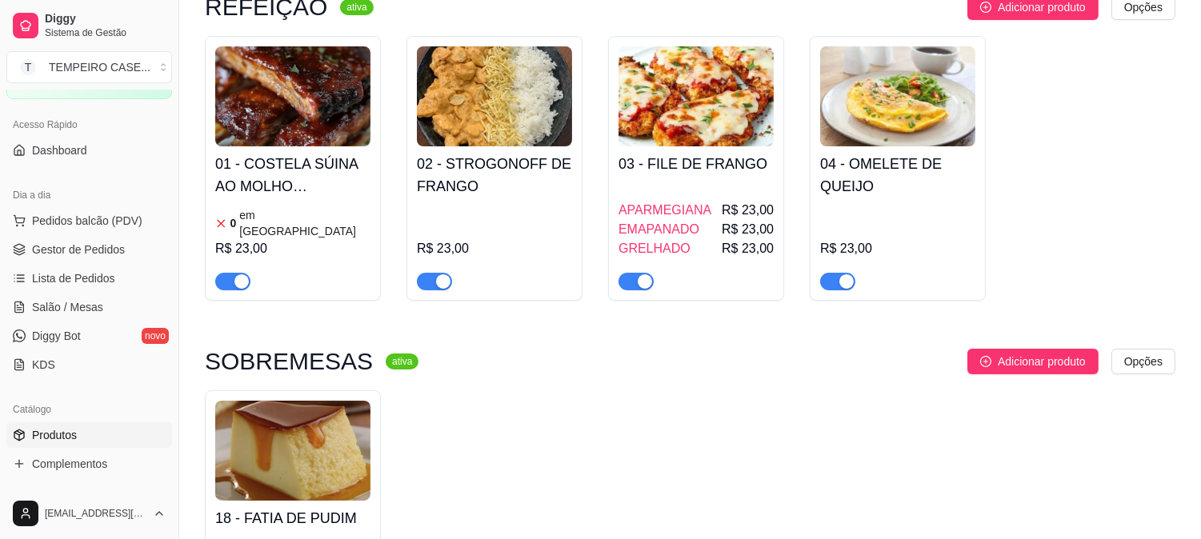
scroll to position [444, 0]
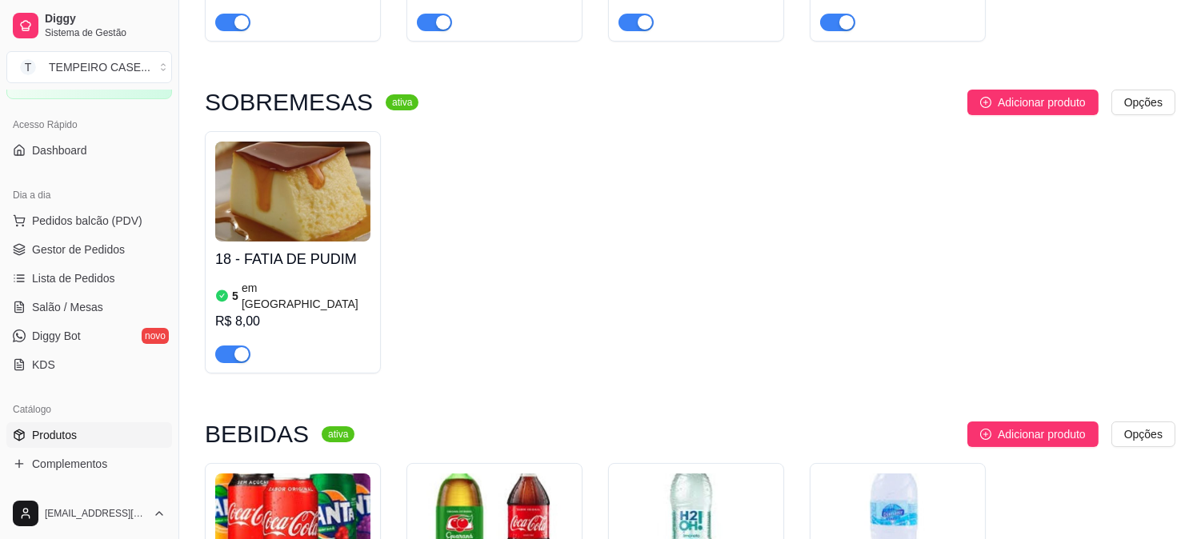
click at [311, 214] on img at bounding box center [292, 192] width 155 height 100
click at [74, 313] on span "Salão / Mesas" at bounding box center [67, 307] width 71 height 16
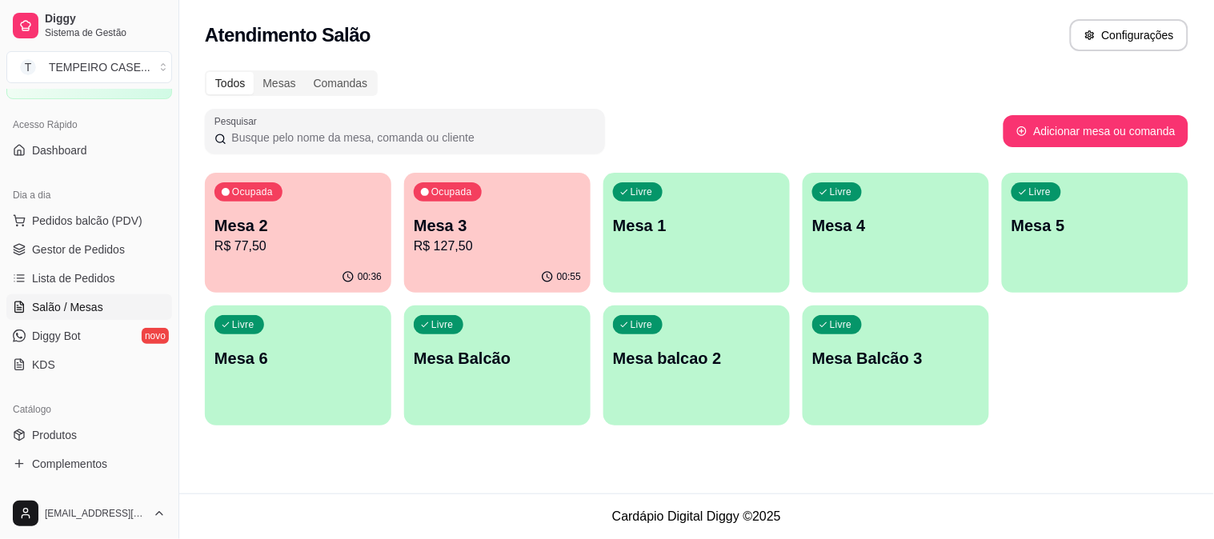
click at [322, 246] on p "R$ 77,50" at bounding box center [297, 246] width 167 height 19
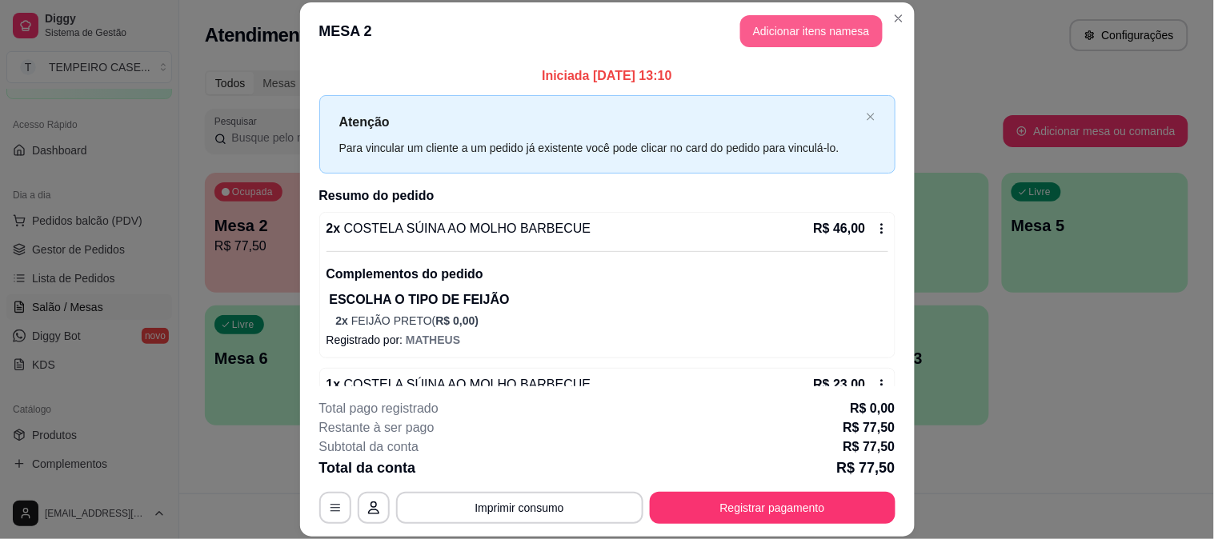
click at [785, 34] on button "Adicionar itens na mesa" at bounding box center [811, 31] width 142 height 32
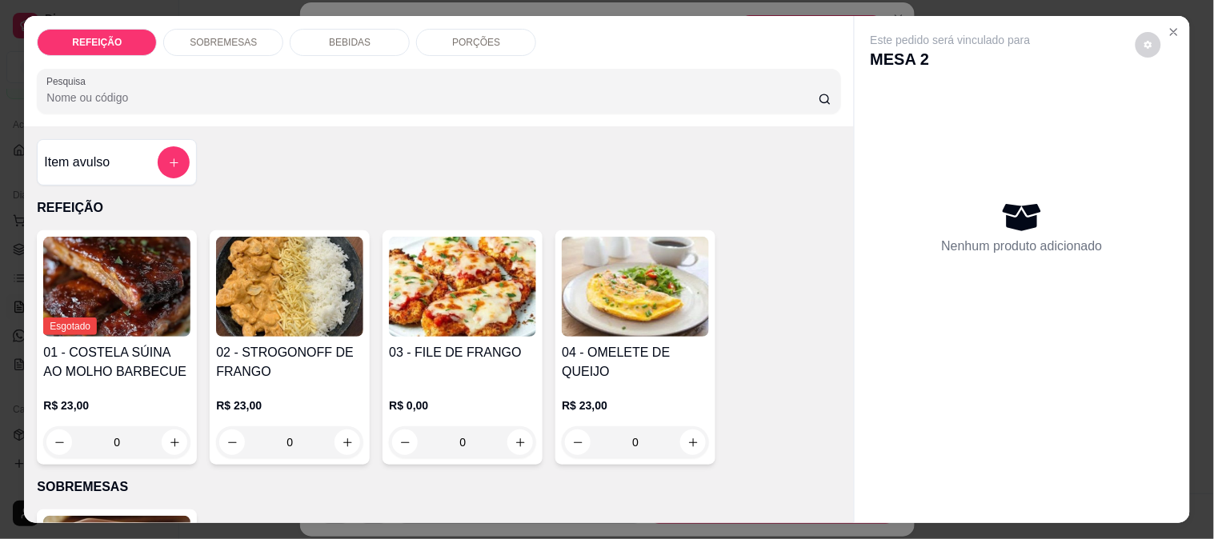
click at [194, 38] on p "SOBREMESAS" at bounding box center [223, 42] width 67 height 13
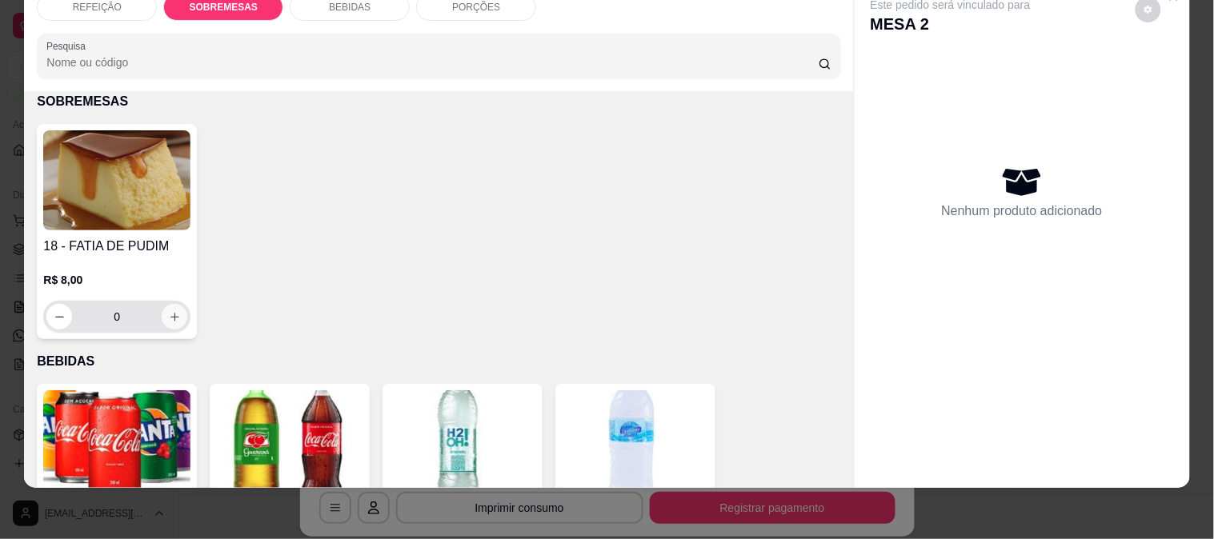
click at [169, 311] on icon "increase-product-quantity" at bounding box center [175, 317] width 12 height 12
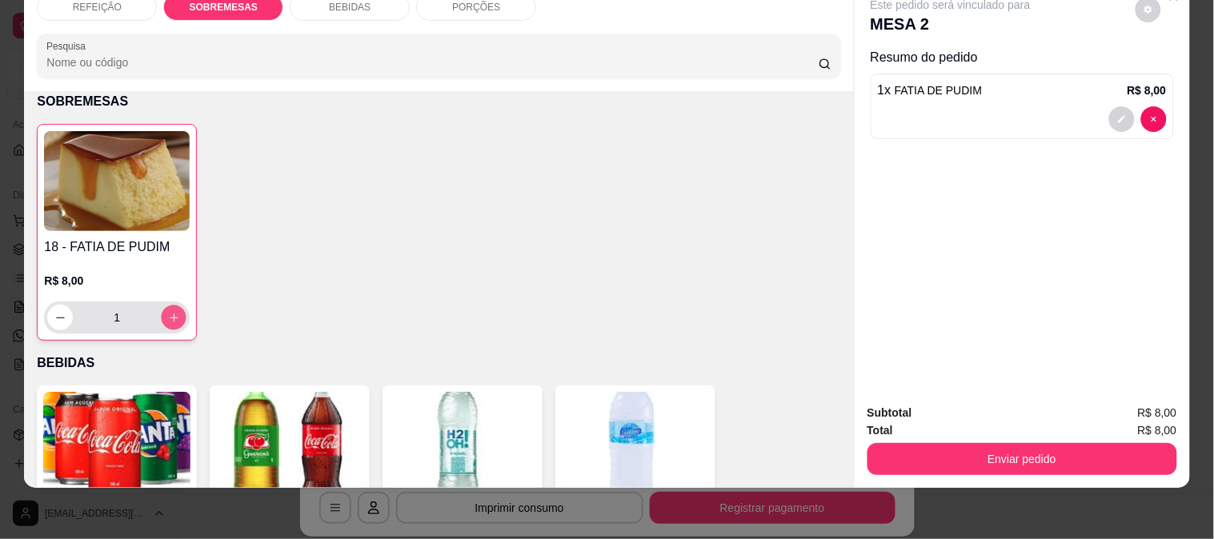
click at [168, 312] on icon "increase-product-quantity" at bounding box center [174, 318] width 12 height 12
type input "2"
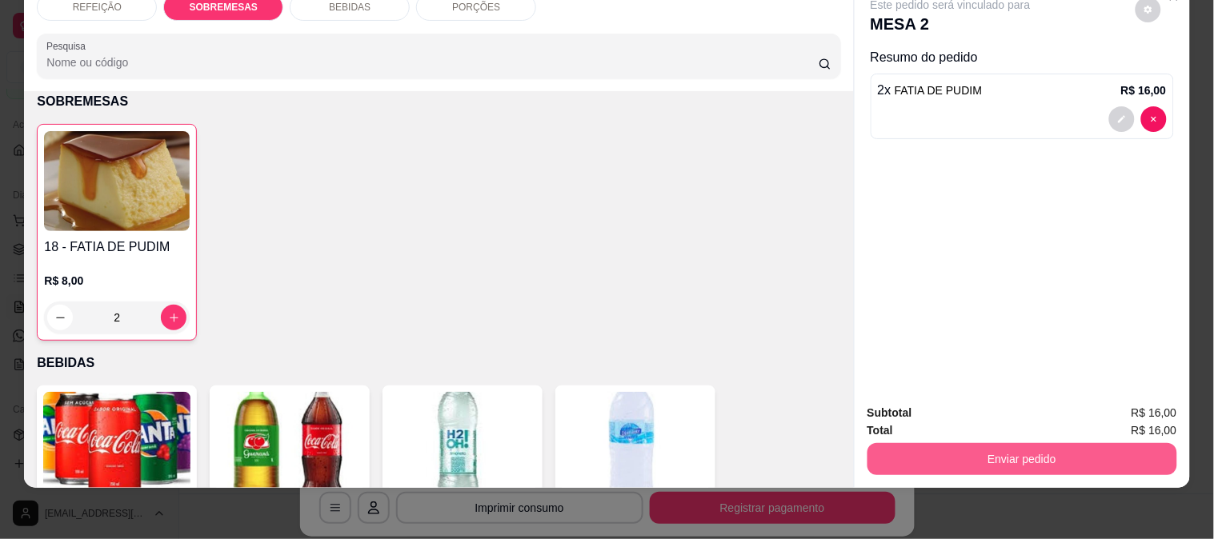
click at [1017, 444] on button "Enviar pedido" at bounding box center [1023, 459] width 310 height 32
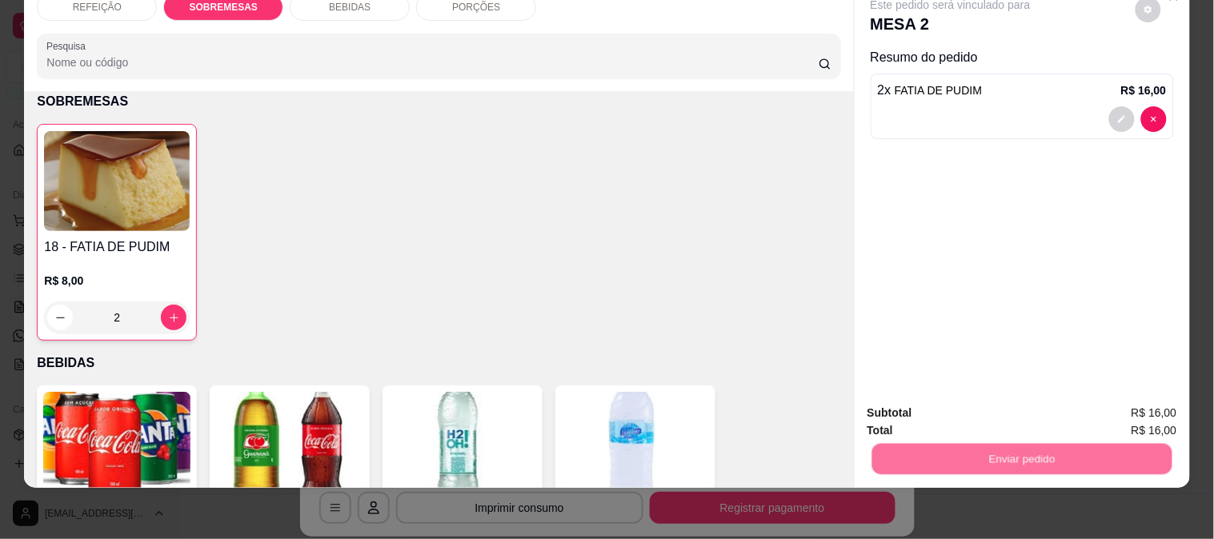
click at [1141, 415] on button "Enviar pedido" at bounding box center [1135, 407] width 90 height 30
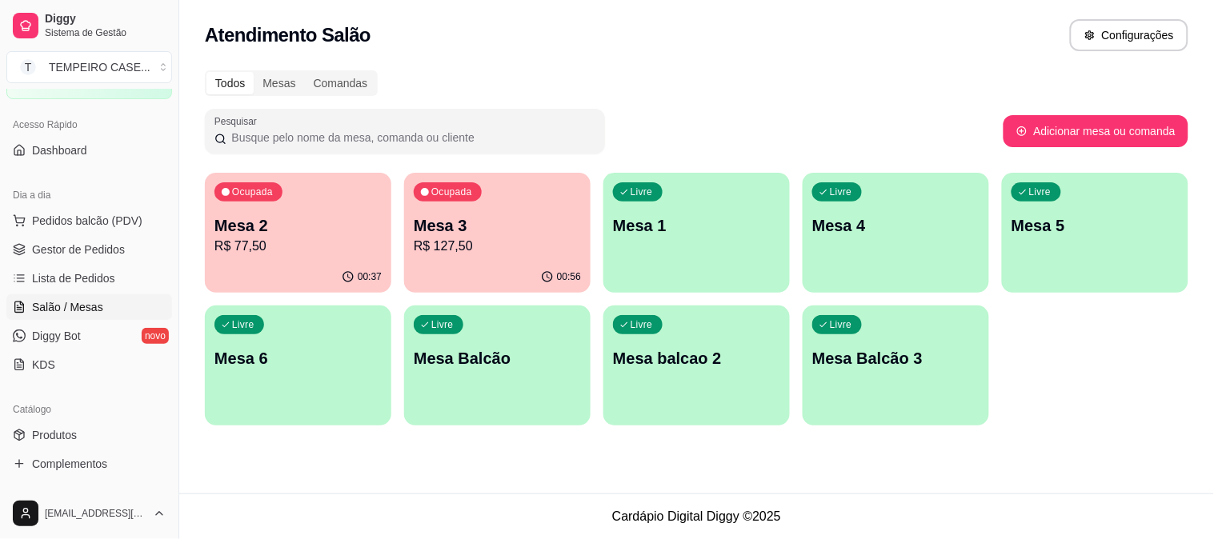
click at [488, 252] on p "R$ 127,50" at bounding box center [497, 246] width 167 height 19
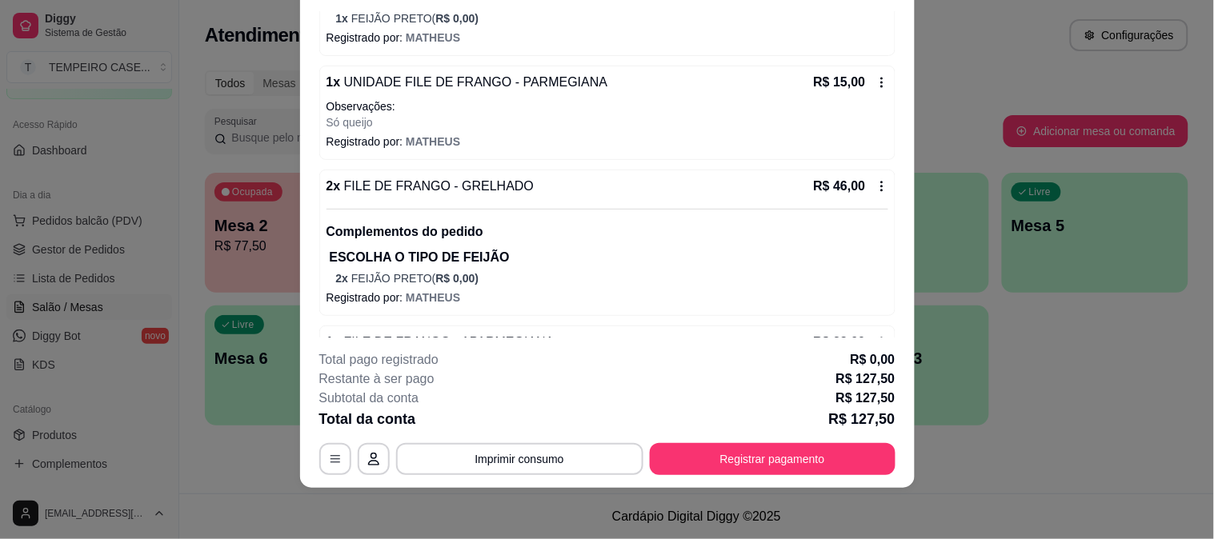
scroll to position [82, 0]
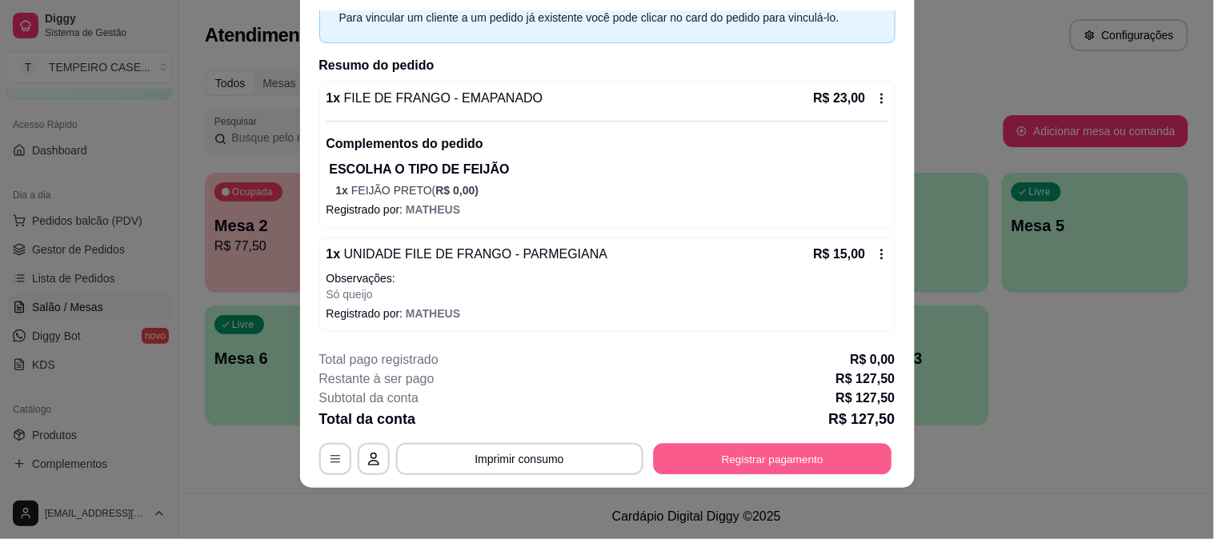
click at [816, 456] on button "Registrar pagamento" at bounding box center [772, 458] width 238 height 31
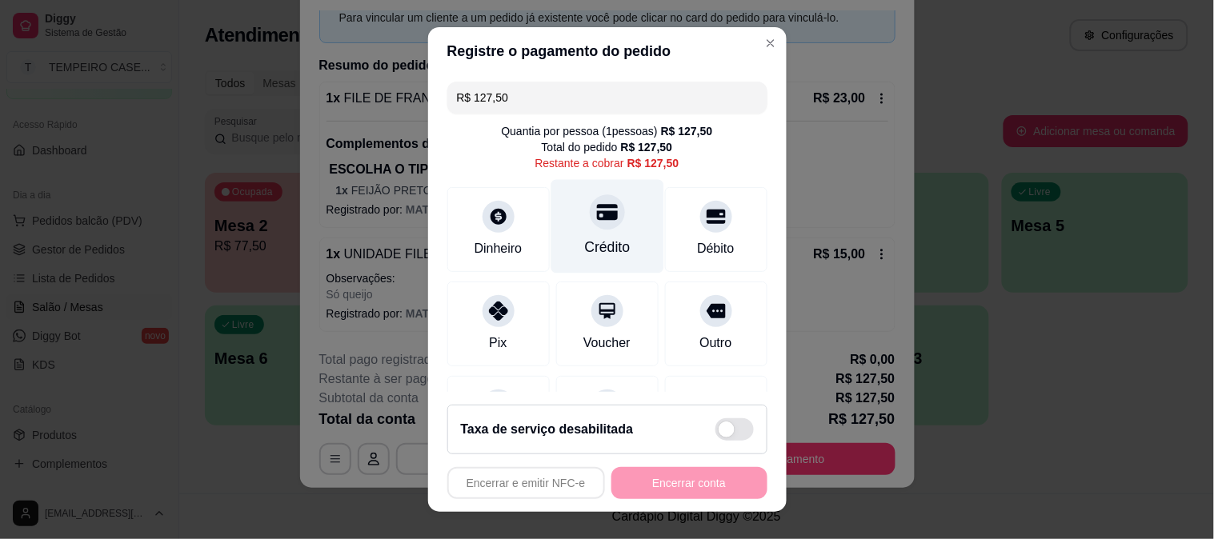
click at [607, 237] on div "Crédito" at bounding box center [607, 247] width 46 height 21
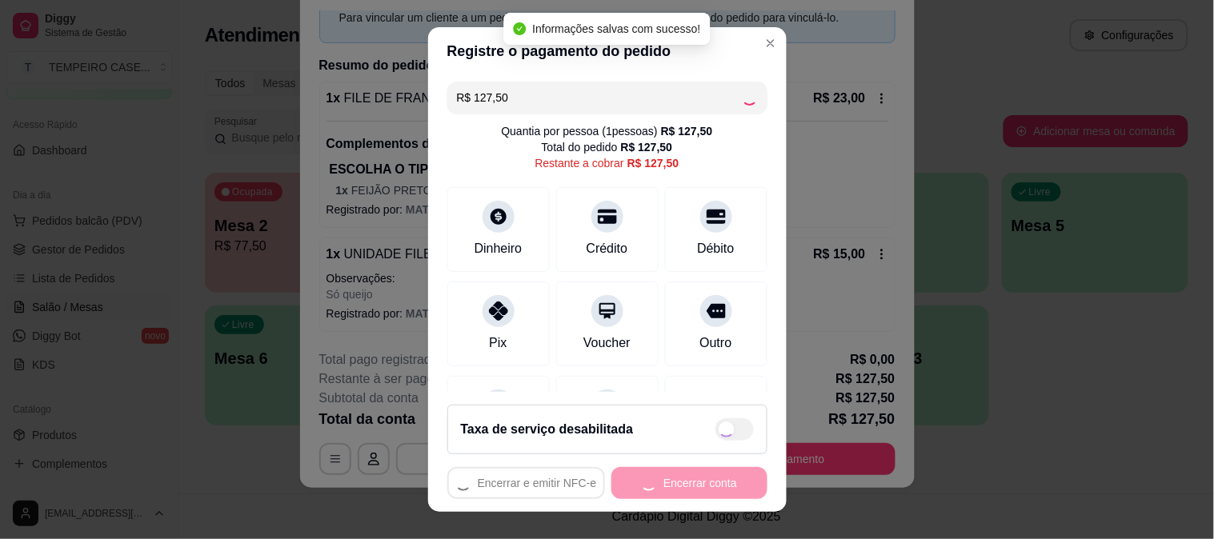
type input "R$ 0,00"
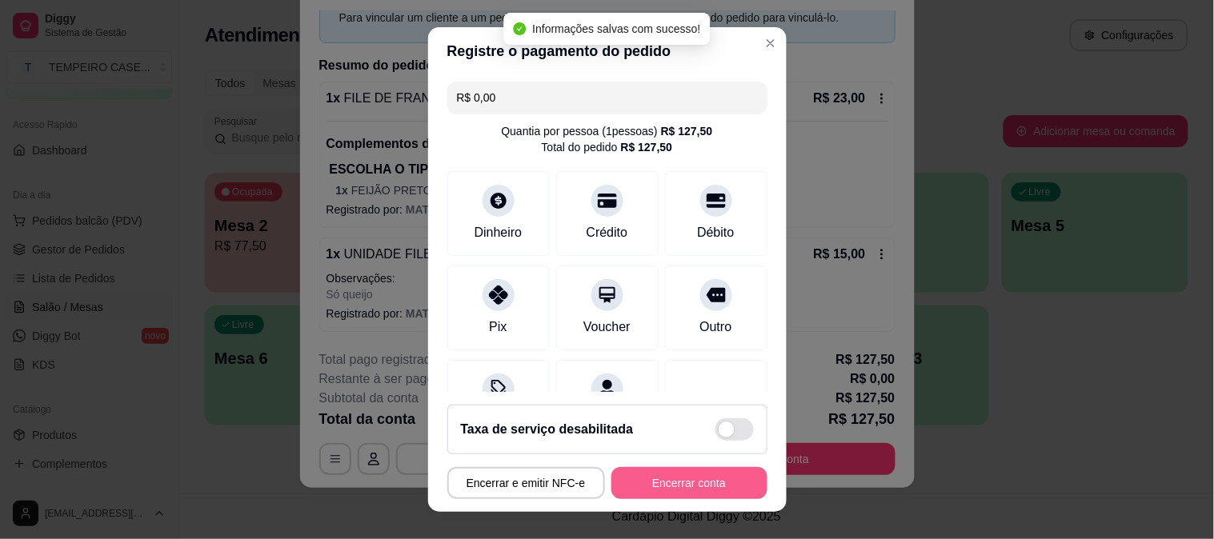
click at [686, 476] on button "Encerrar conta" at bounding box center [689, 483] width 156 height 32
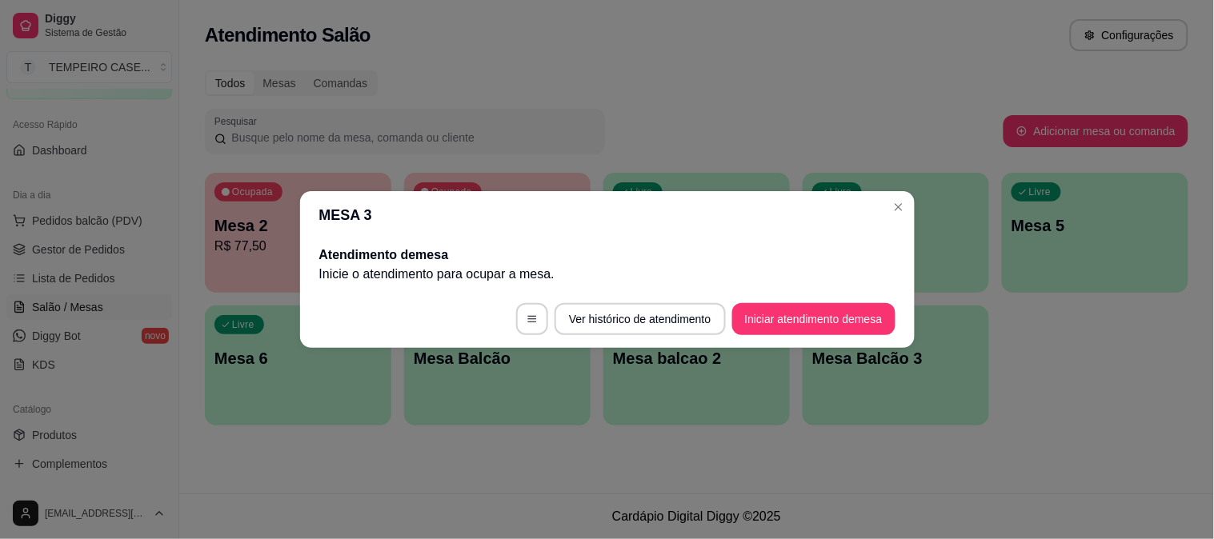
scroll to position [0, 0]
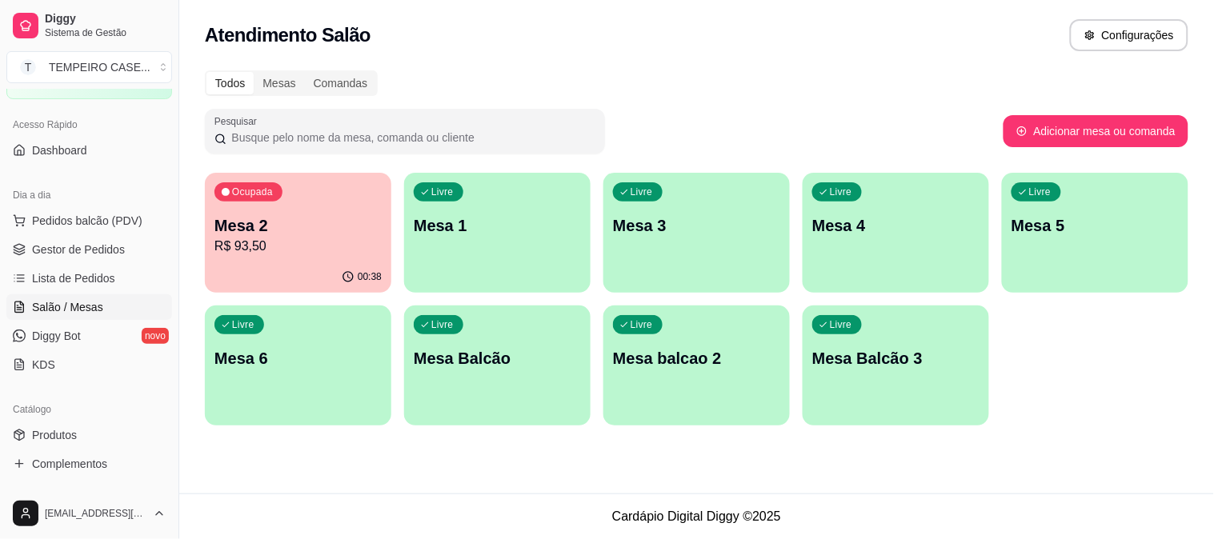
click at [330, 243] on p "R$ 93,50" at bounding box center [297, 246] width 167 height 19
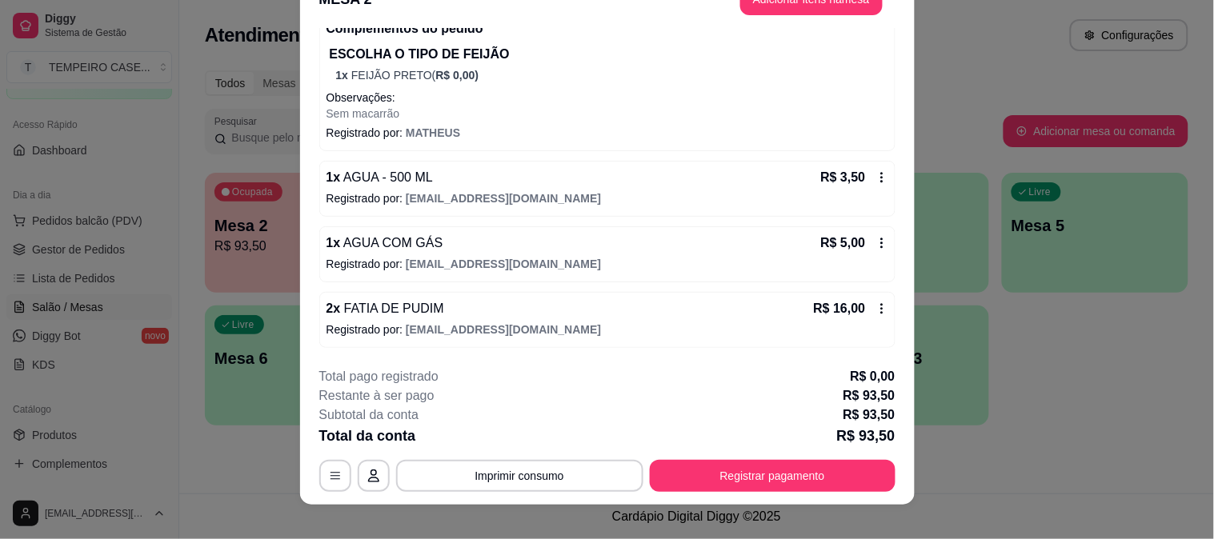
scroll to position [49, 0]
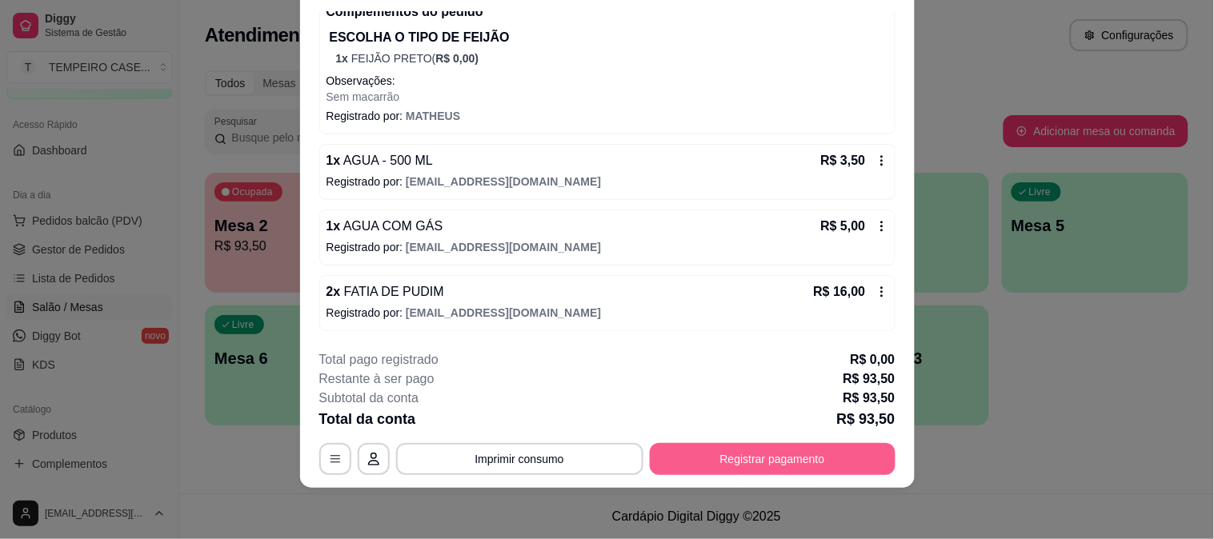
click at [751, 465] on button "Registrar pagamento" at bounding box center [773, 459] width 246 height 32
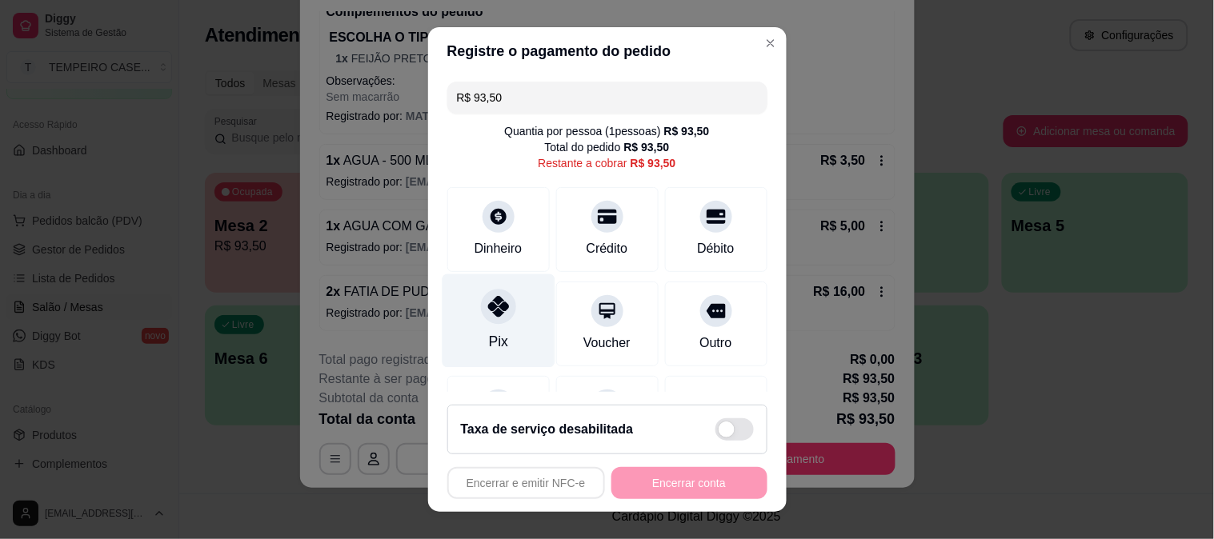
click at [487, 317] on icon at bounding box center [497, 306] width 21 height 21
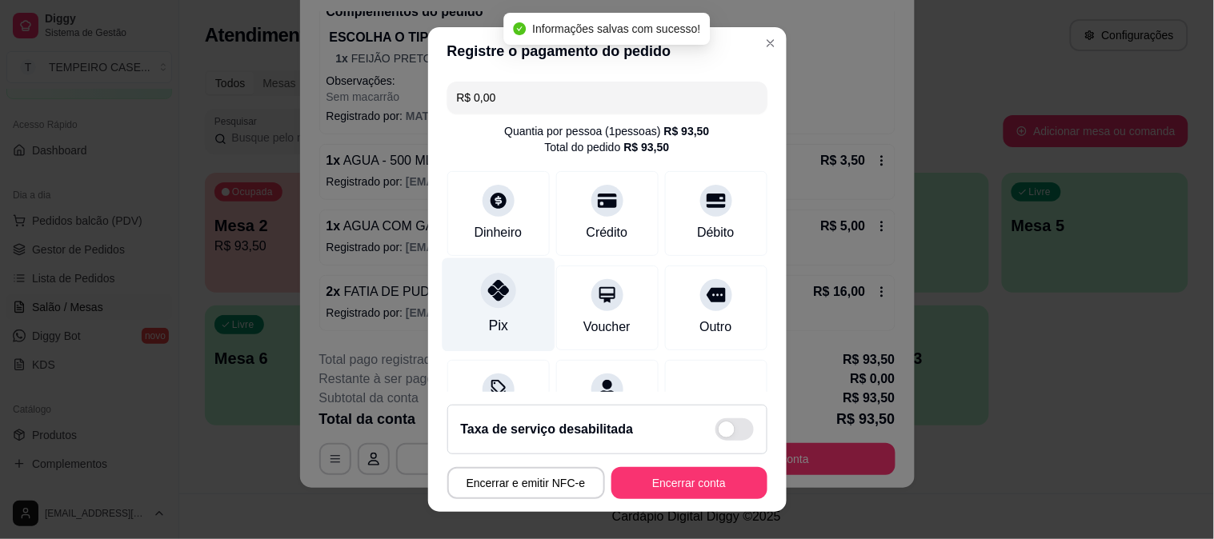
type input "R$ 0,00"
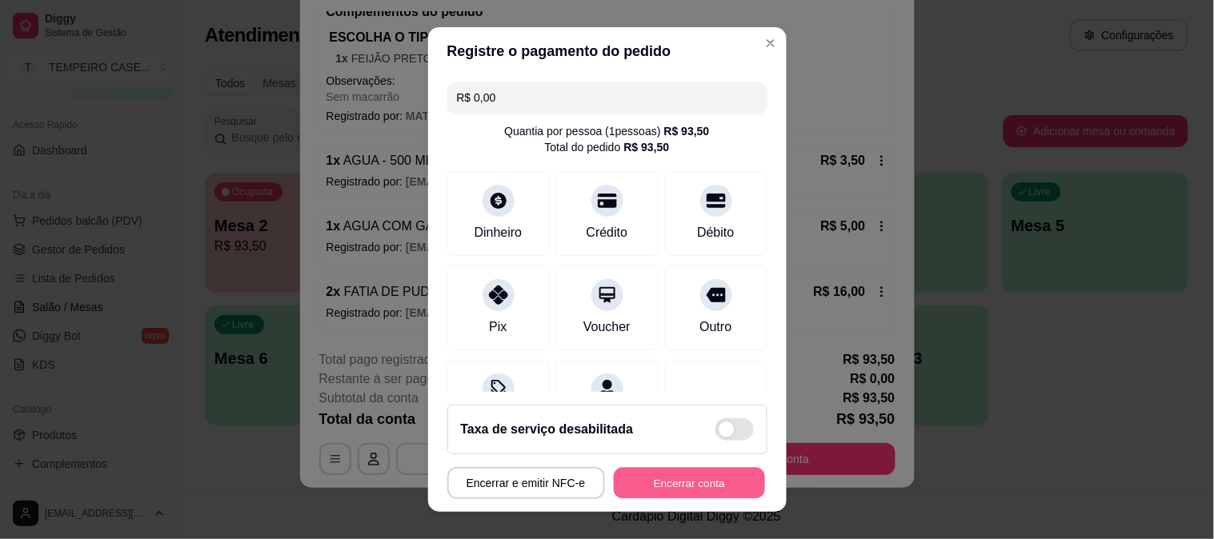
click at [682, 479] on button "Encerrar conta" at bounding box center [689, 483] width 151 height 31
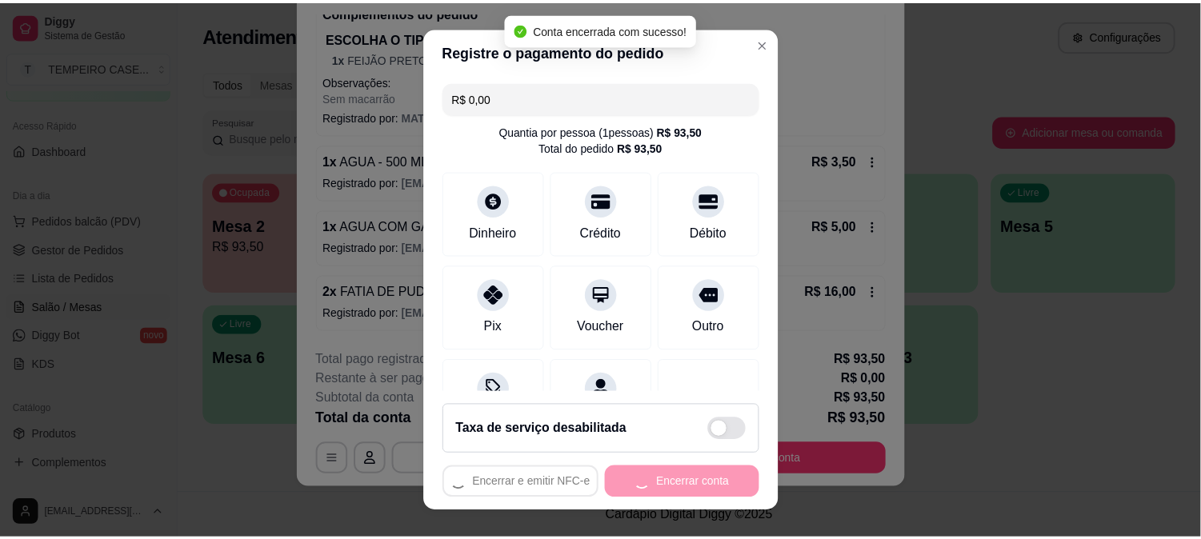
scroll to position [0, 0]
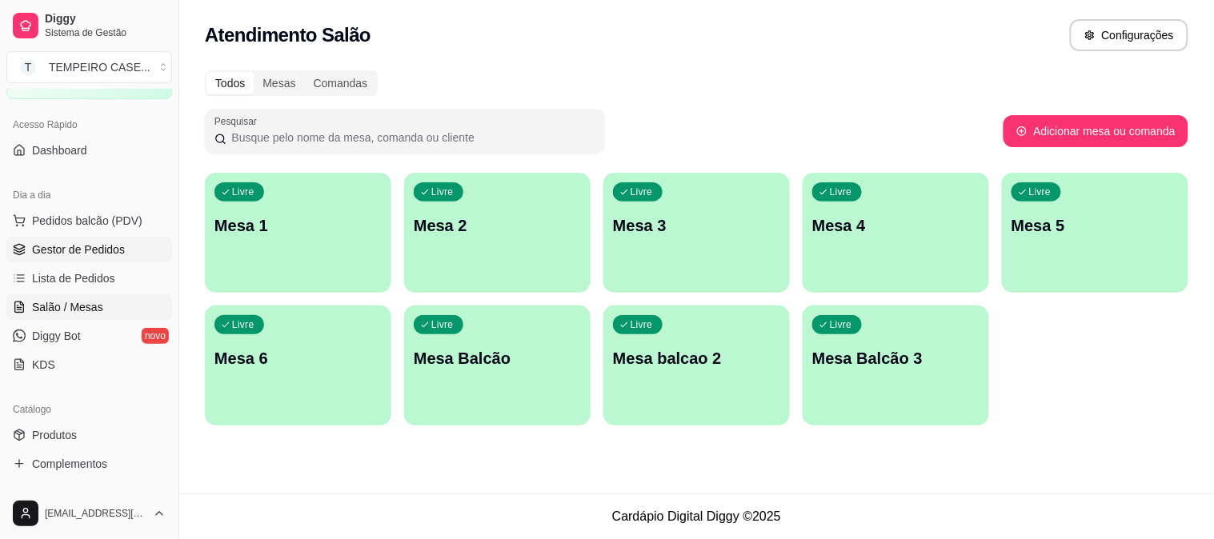
click at [60, 259] on link "Gestor de Pedidos" at bounding box center [89, 250] width 166 height 26
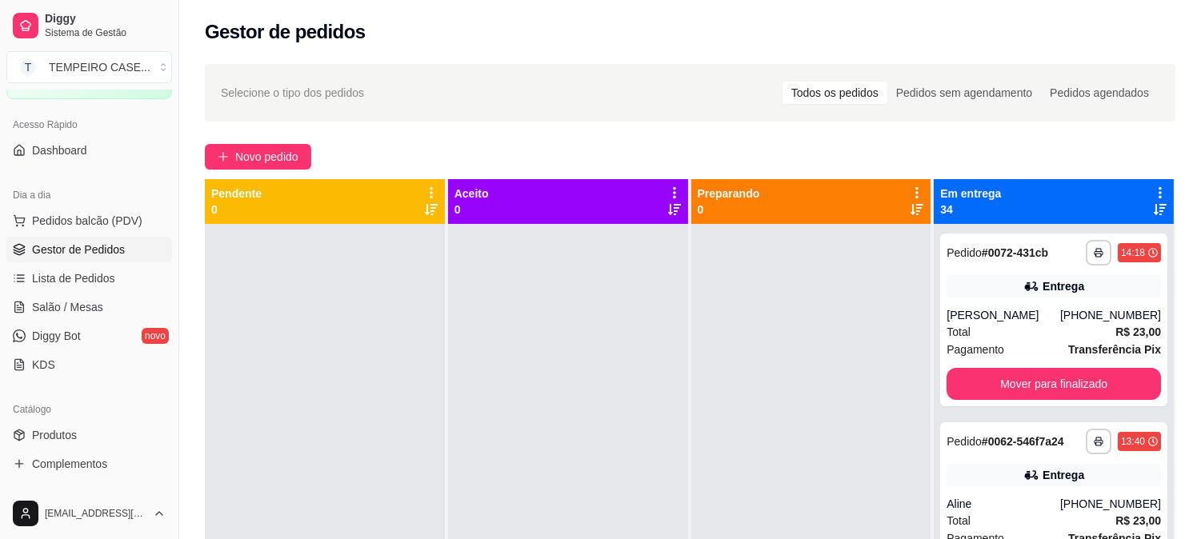
click at [1155, 180] on div "Em entrega 34" at bounding box center [1054, 201] width 240 height 45
click at [1159, 188] on icon at bounding box center [1160, 192] width 3 height 11
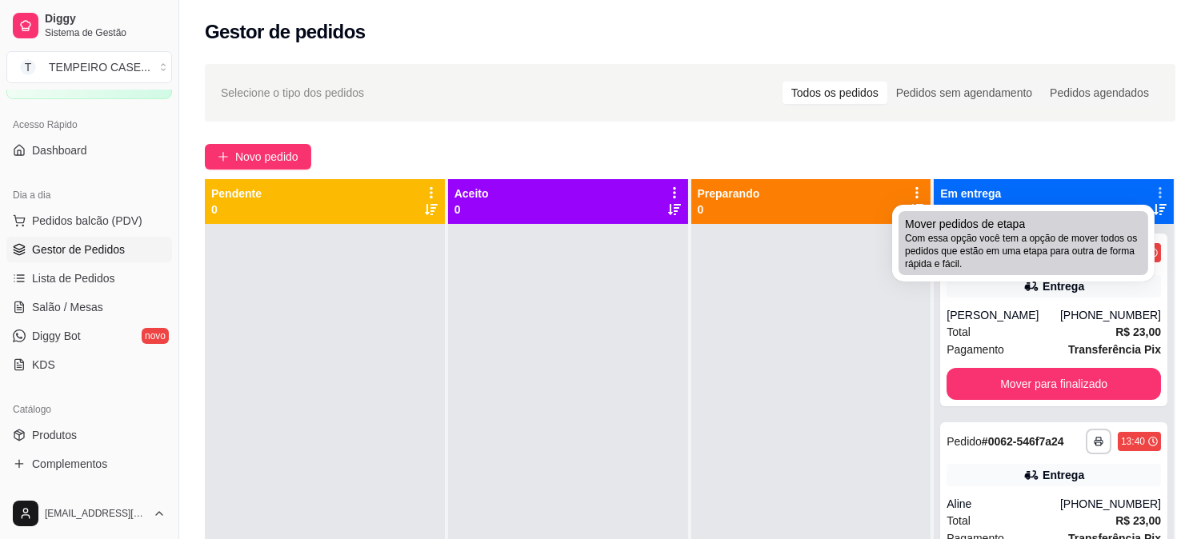
click at [996, 257] on span "Com essa opção você tem a opção de mover todos os pedidos que estão em uma etap…" at bounding box center [1023, 251] width 237 height 38
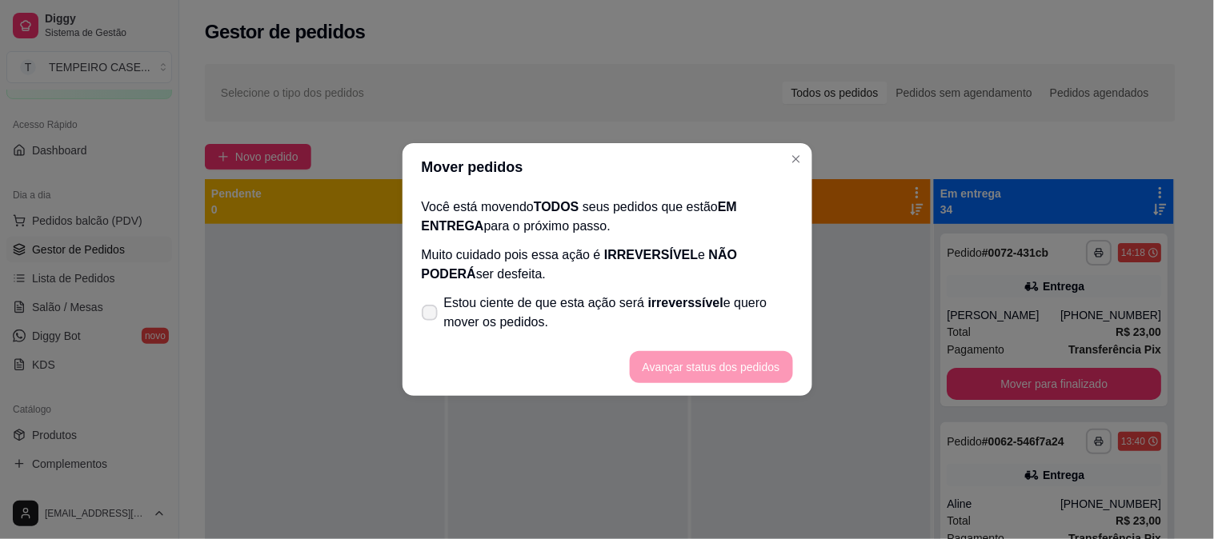
click at [577, 313] on span "Estou ciente de que esta ação será irreverssível e quero mover os pedidos." at bounding box center [618, 313] width 349 height 38
click at [431, 316] on input "Estou ciente de que esta ação será irreverssível e quero mover os pedidos." at bounding box center [426, 321] width 10 height 10
checkbox input "true"
click at [682, 373] on button "Avançar status dos pedidos" at bounding box center [711, 367] width 163 height 32
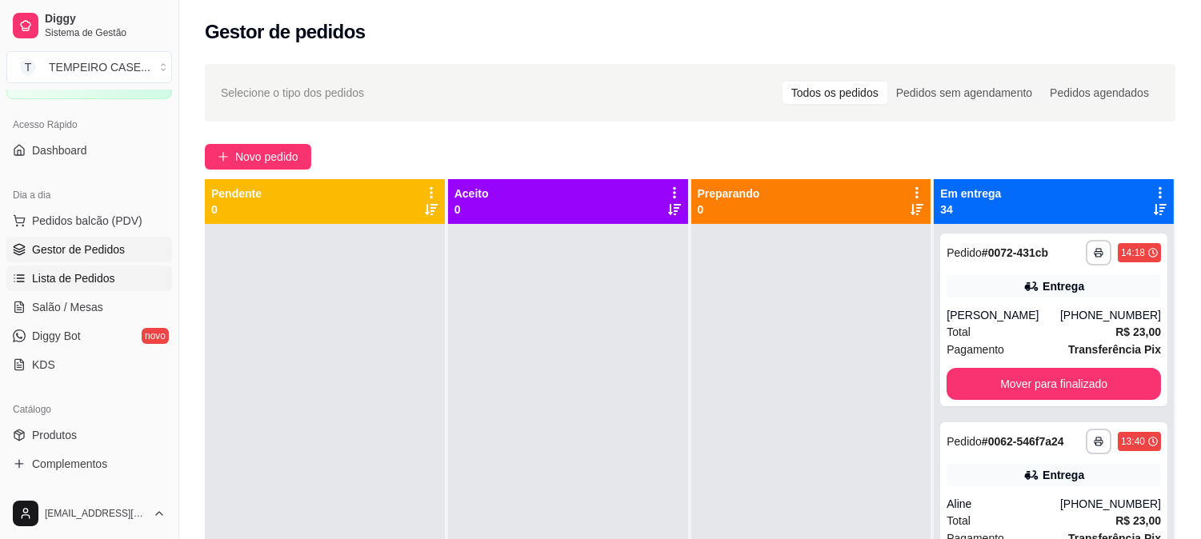
click at [76, 281] on span "Lista de Pedidos" at bounding box center [73, 279] width 83 height 16
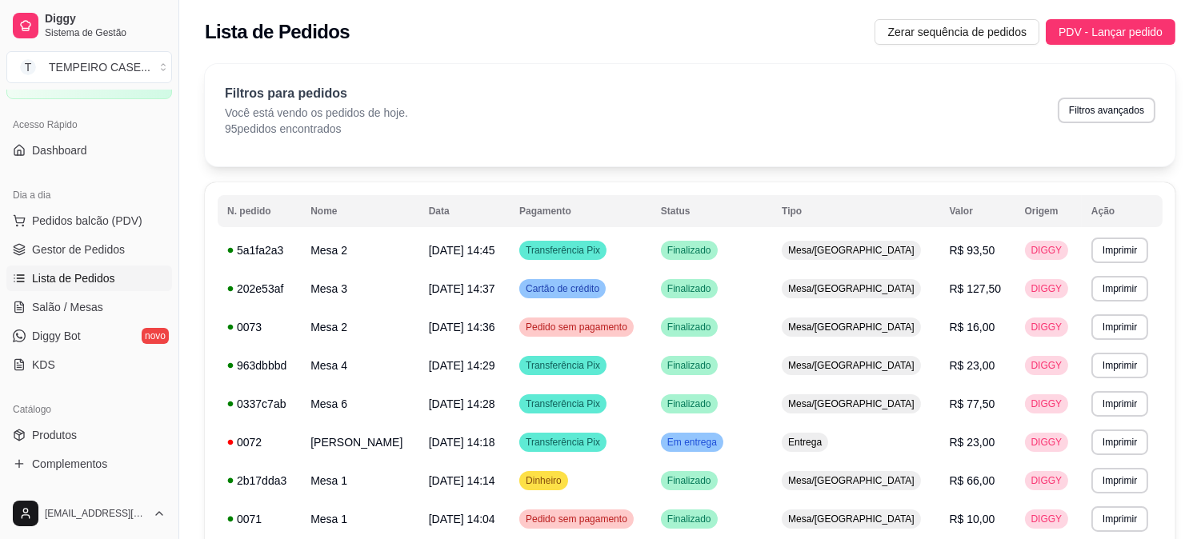
click at [1106, 109] on button "Filtros avançados" at bounding box center [1107, 111] width 98 height 26
select select "0"
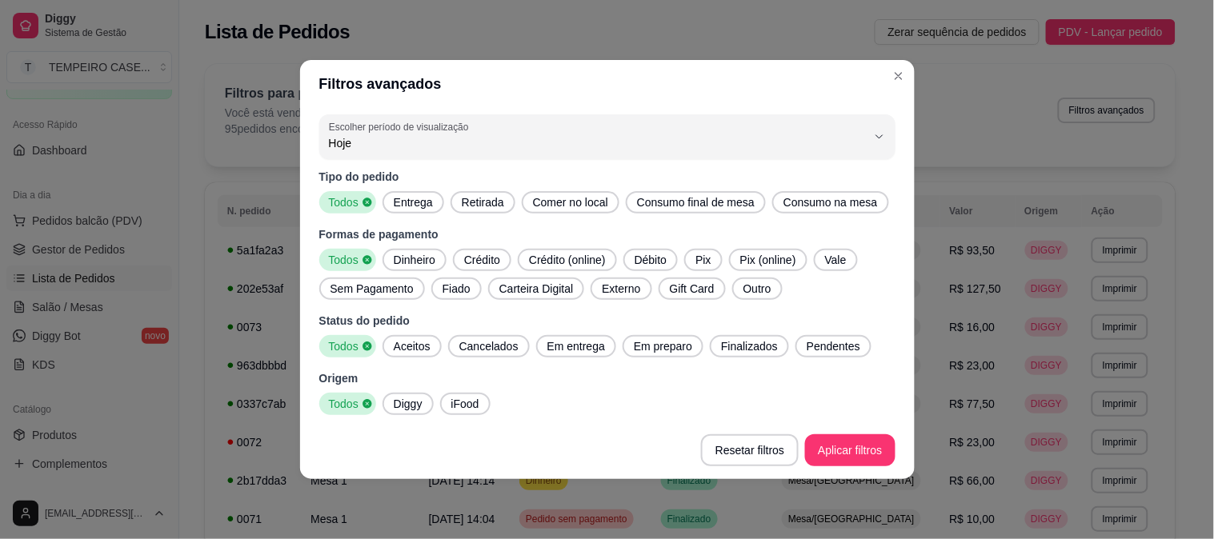
click at [455, 204] on span "Retirada" at bounding box center [482, 202] width 55 height 16
click at [413, 213] on div "Entrega" at bounding box center [409, 202] width 62 height 22
click at [511, 201] on icon at bounding box center [511, 202] width 11 height 11
click at [404, 345] on span "Aceitos" at bounding box center [412, 347] width 50 height 16
drag, startPoint x: 546, startPoint y: 345, endPoint x: 628, endPoint y: 345, distance: 82.4
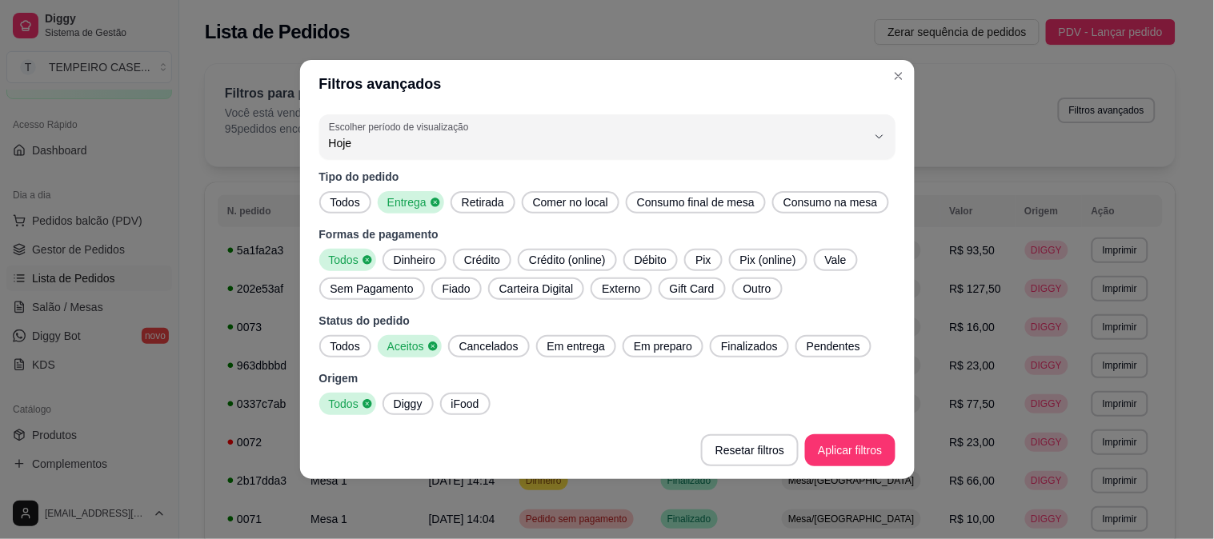
click at [547, 345] on span "Em entrega" at bounding box center [576, 347] width 70 height 16
click at [632, 345] on span "Em preparo" at bounding box center [667, 347] width 71 height 16
click at [704, 347] on div "Todos Aceitos Cancelados Em entrega Em preparo Finalizados Pendentes" at bounding box center [607, 346] width 576 height 22
click at [783, 348] on div "Finalizados" at bounding box center [758, 346] width 79 height 22
click at [831, 347] on span "Pendentes" at bounding box center [848, 347] width 66 height 16
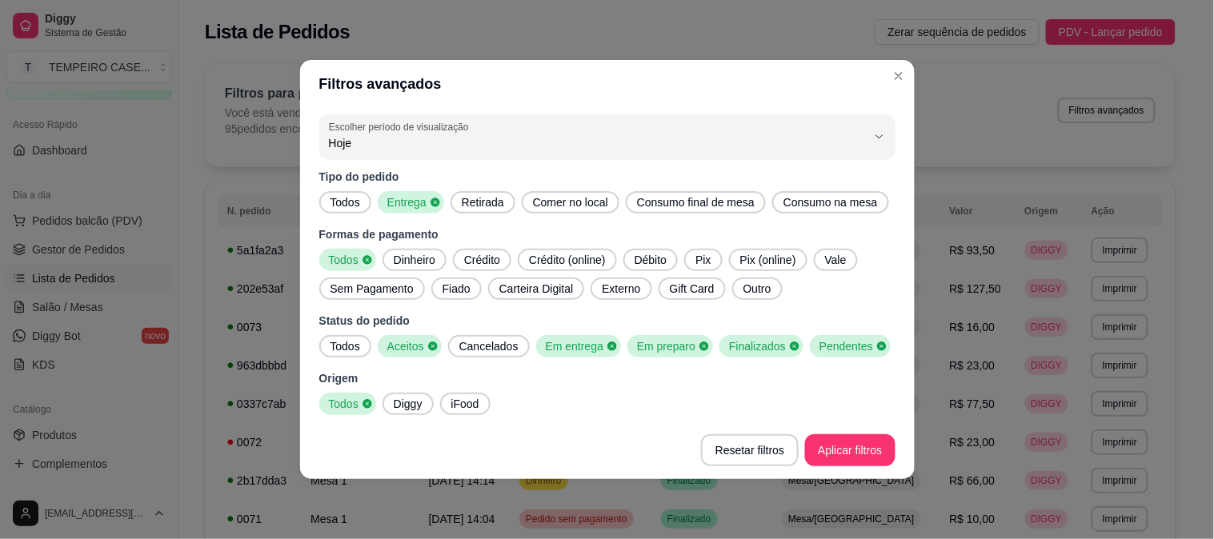
click at [852, 433] on footer "Resetar filtros Aplicar filtros" at bounding box center [607, 451] width 615 height 58
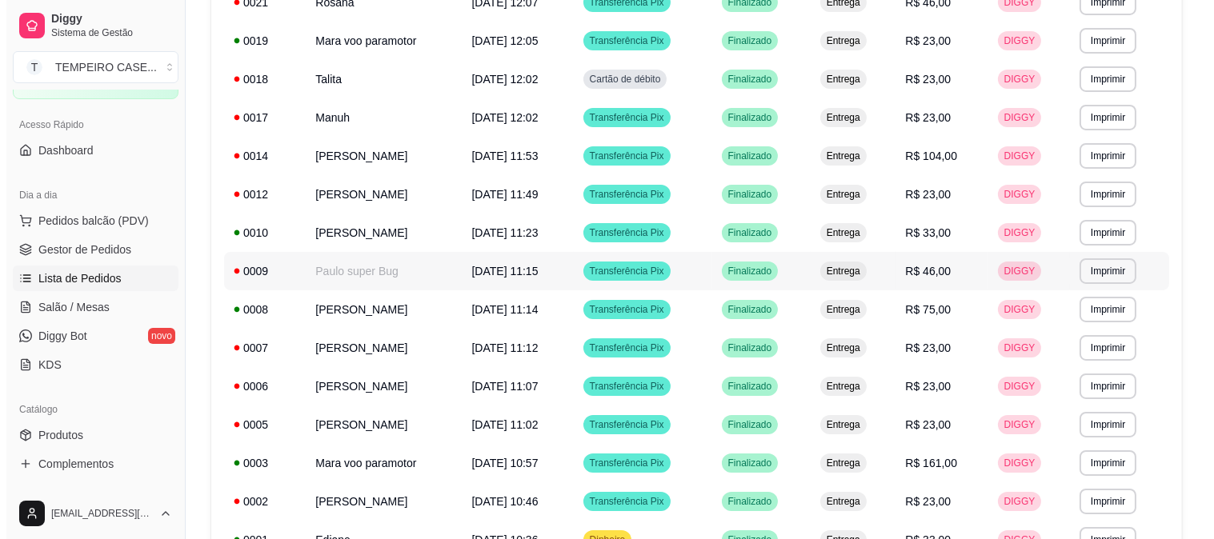
scroll to position [551, 0]
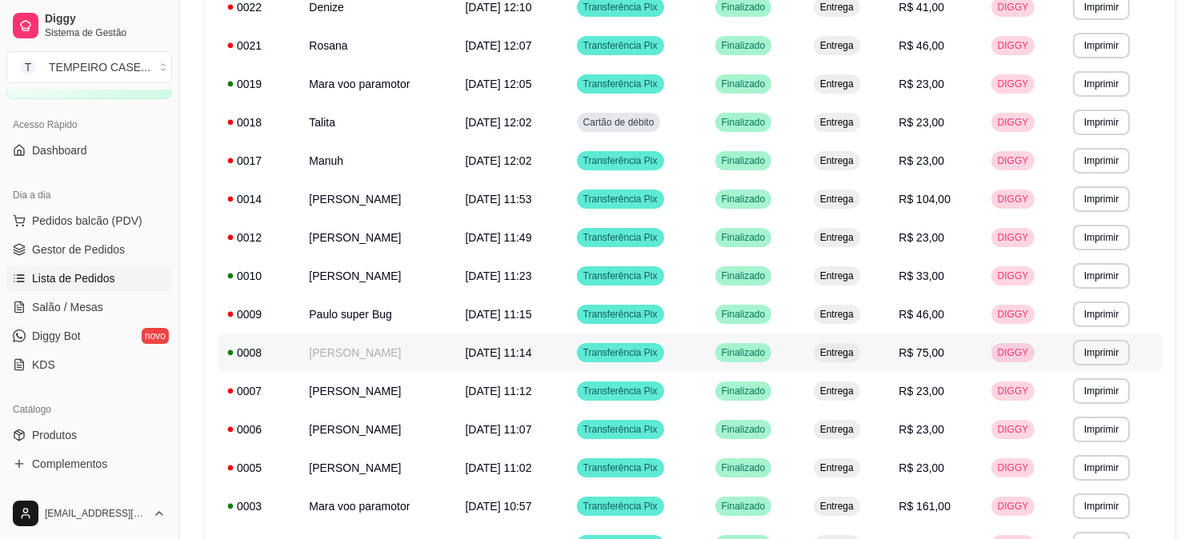
click at [333, 363] on td "[PERSON_NAME]" at bounding box center [377, 353] width 156 height 38
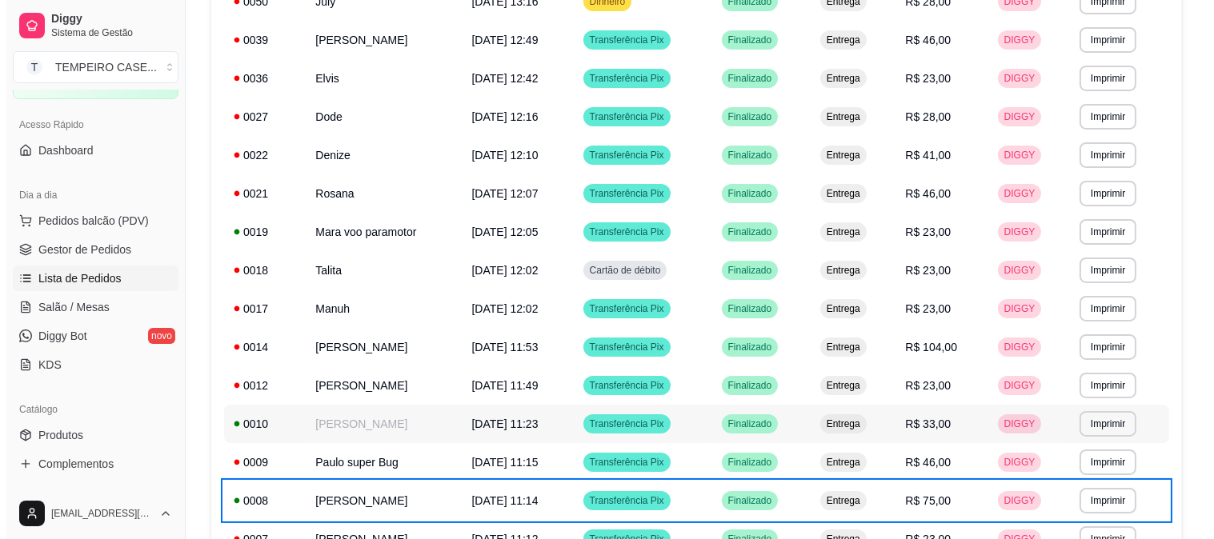
scroll to position [373, 0]
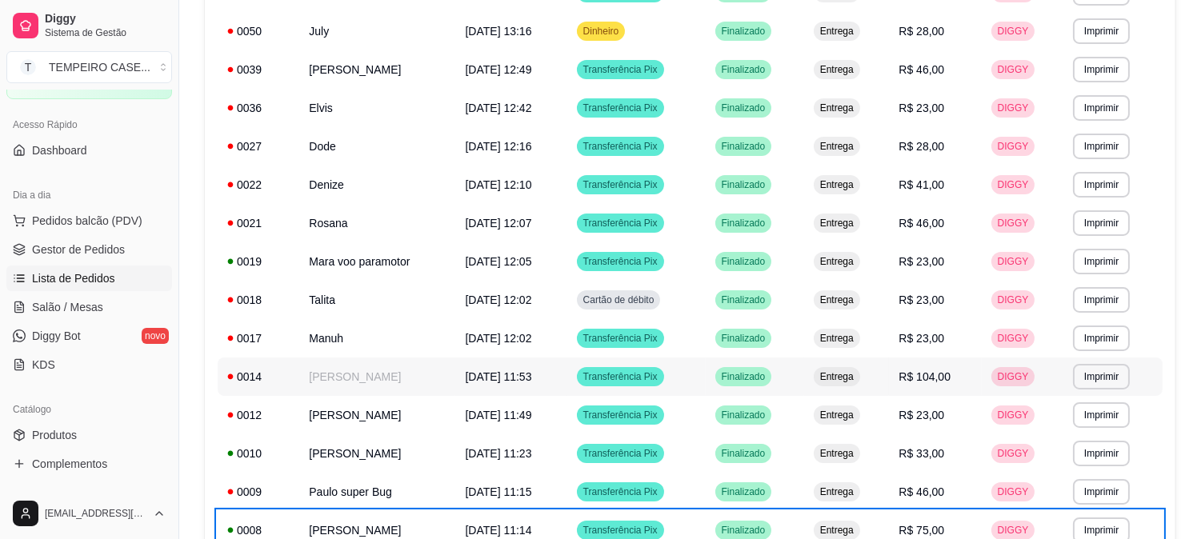
click at [408, 374] on td "[PERSON_NAME]" at bounding box center [377, 377] width 156 height 38
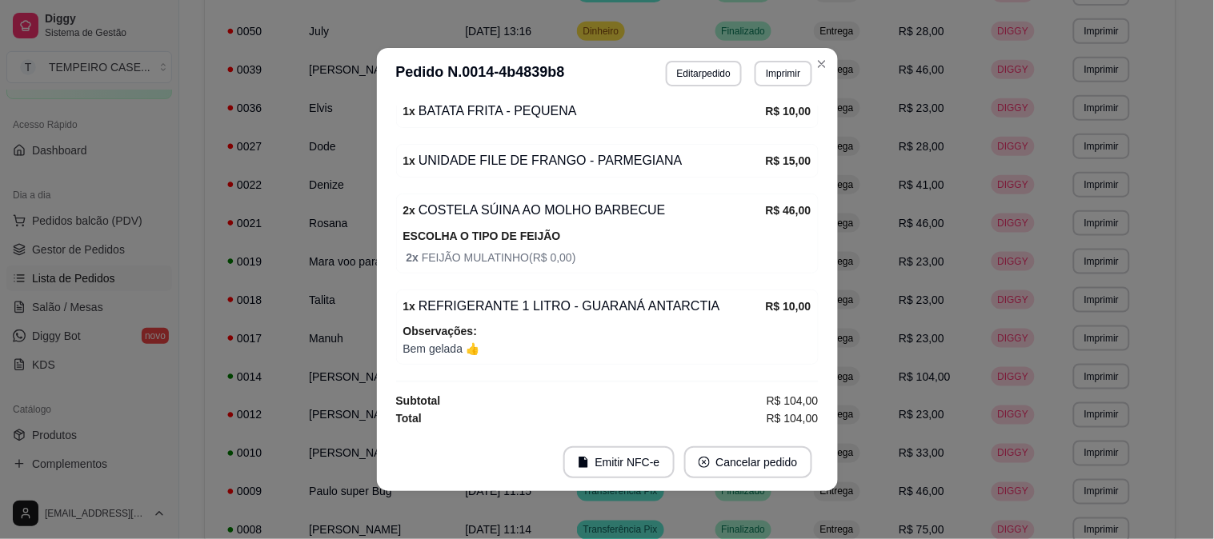
scroll to position [597, 0]
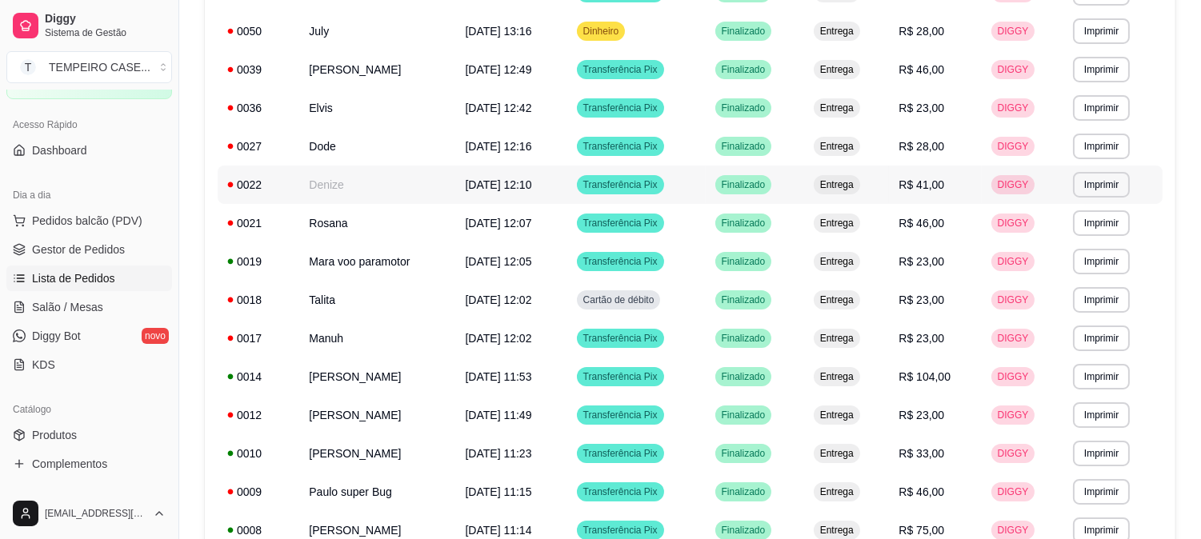
click at [441, 178] on td "Denize" at bounding box center [377, 185] width 156 height 38
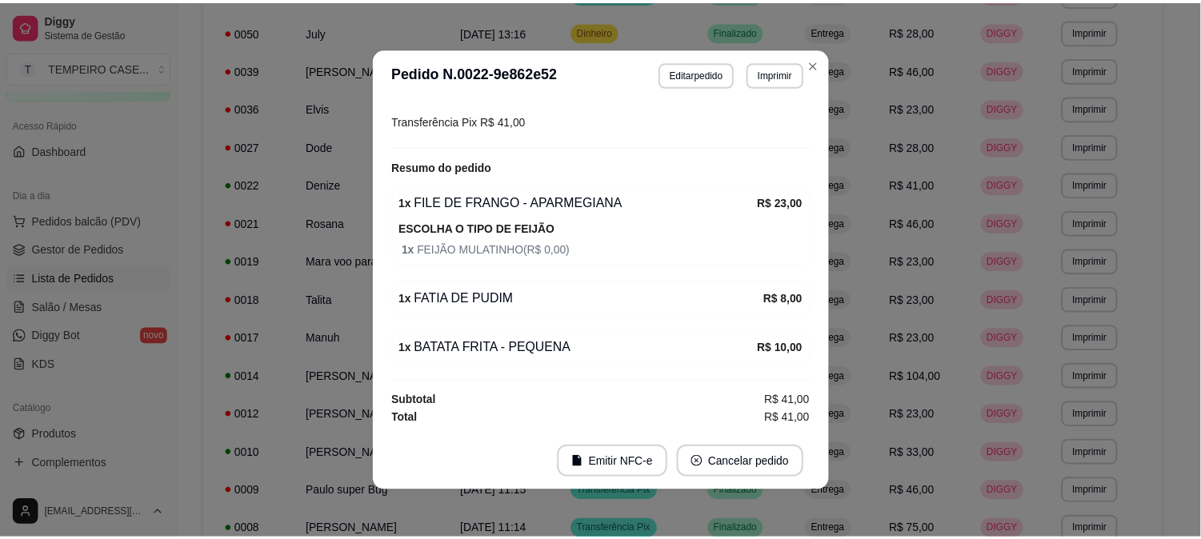
scroll to position [0, 0]
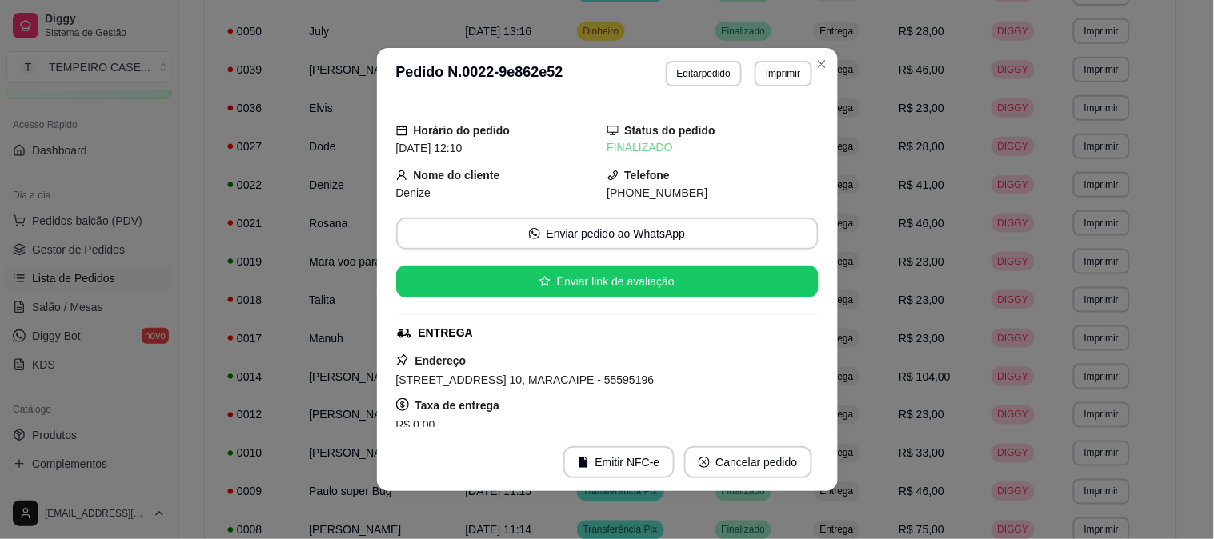
click at [447, 182] on strong "Nome do cliente" at bounding box center [457, 175] width 86 height 13
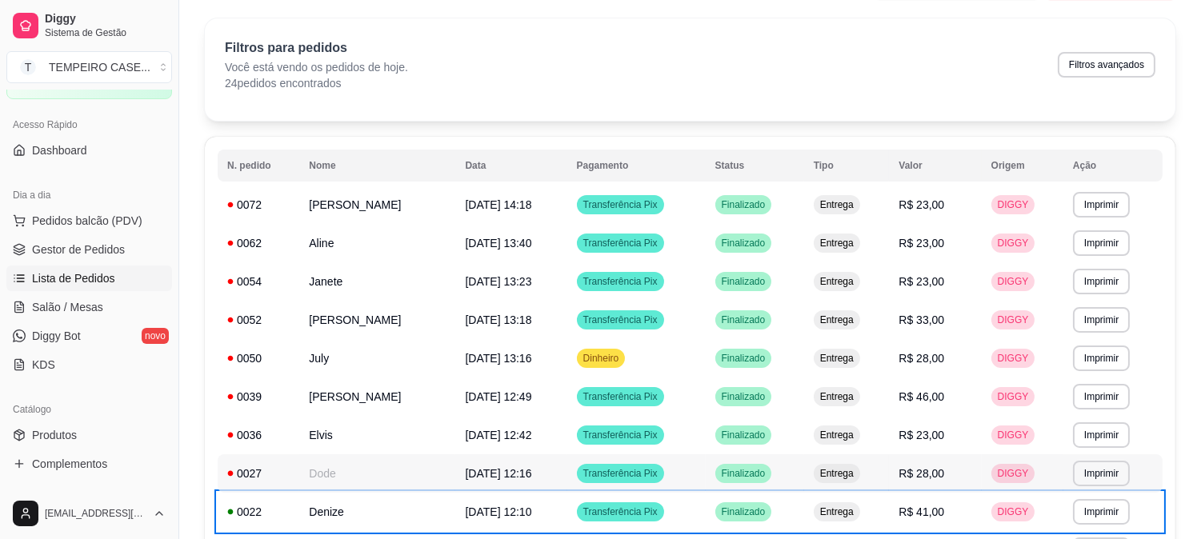
scroll to position [18, 0]
